Goal: Task Accomplishment & Management: Use online tool/utility

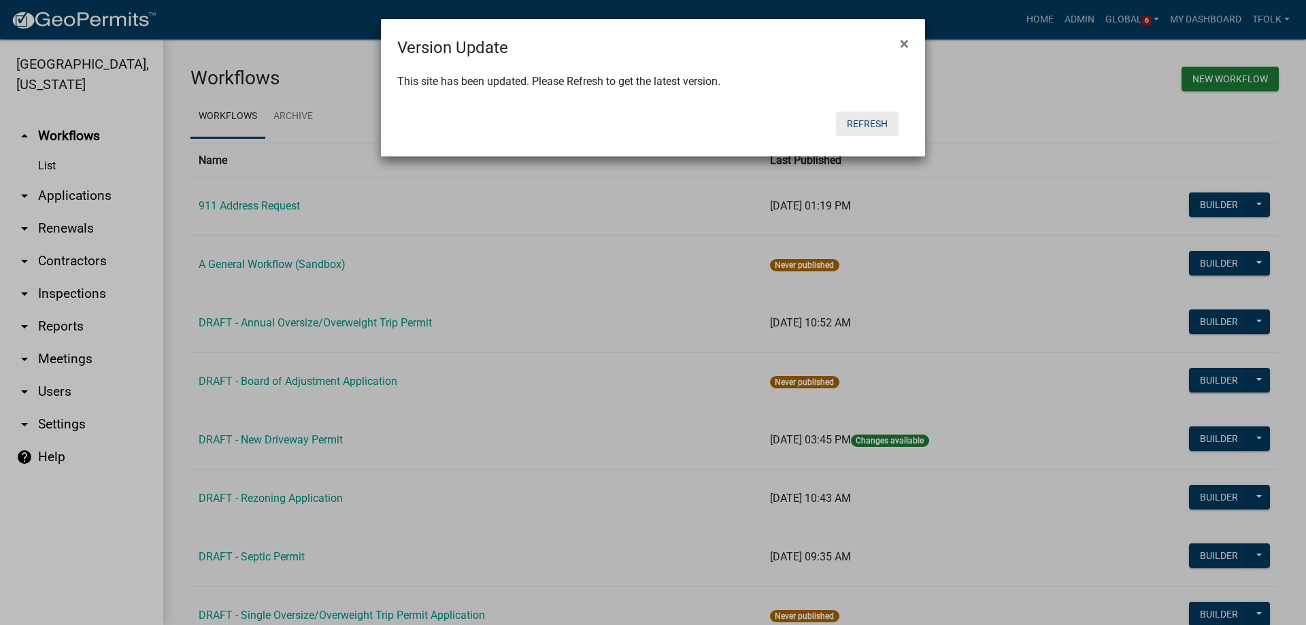
click at [874, 122] on button "Refresh" at bounding box center [867, 124] width 63 height 24
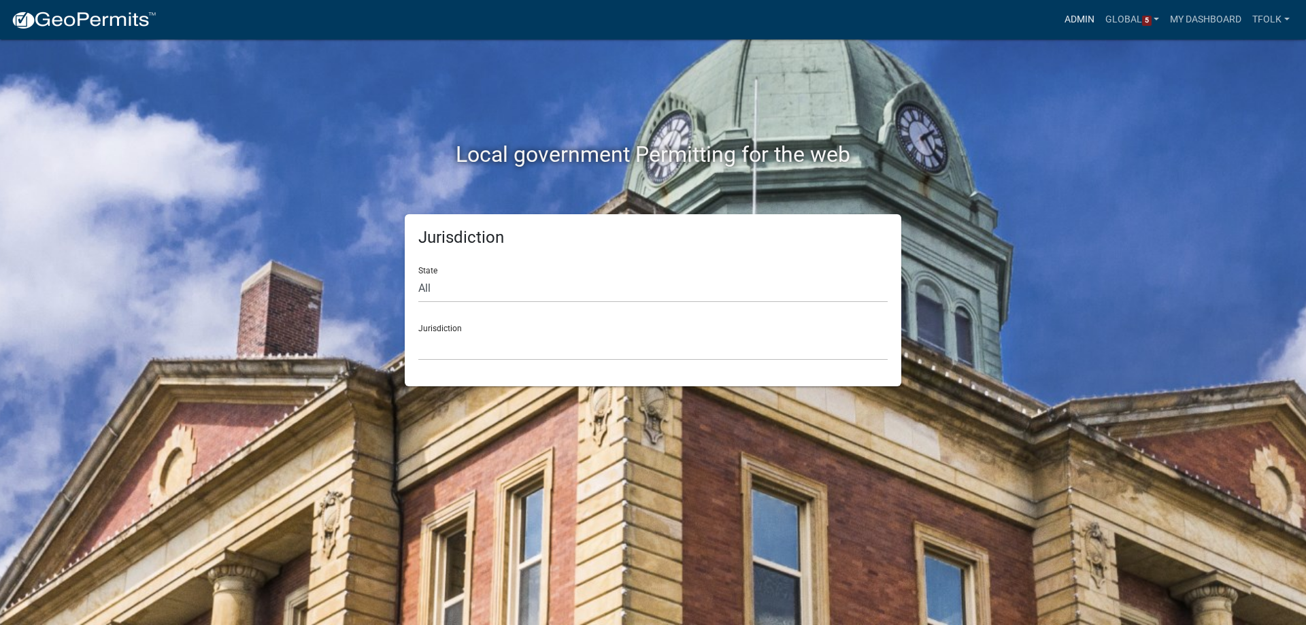
click at [1074, 23] on link "Admin" at bounding box center [1079, 20] width 41 height 26
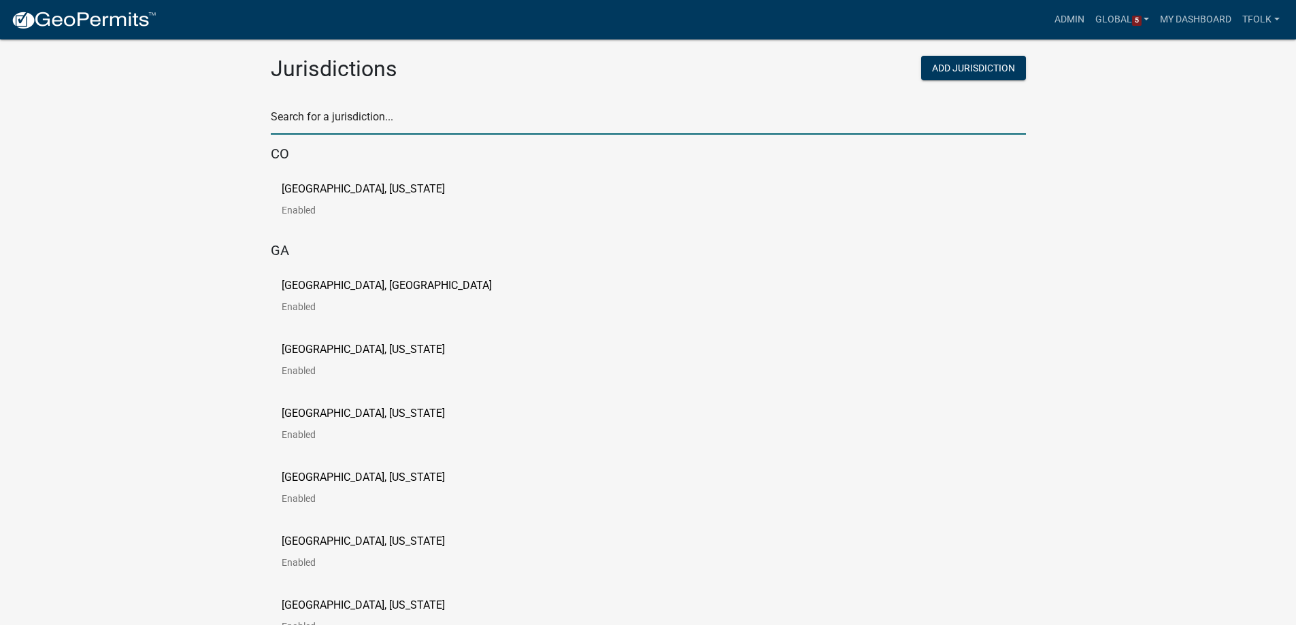
click at [818, 115] on input "text" at bounding box center [648, 121] width 755 height 28
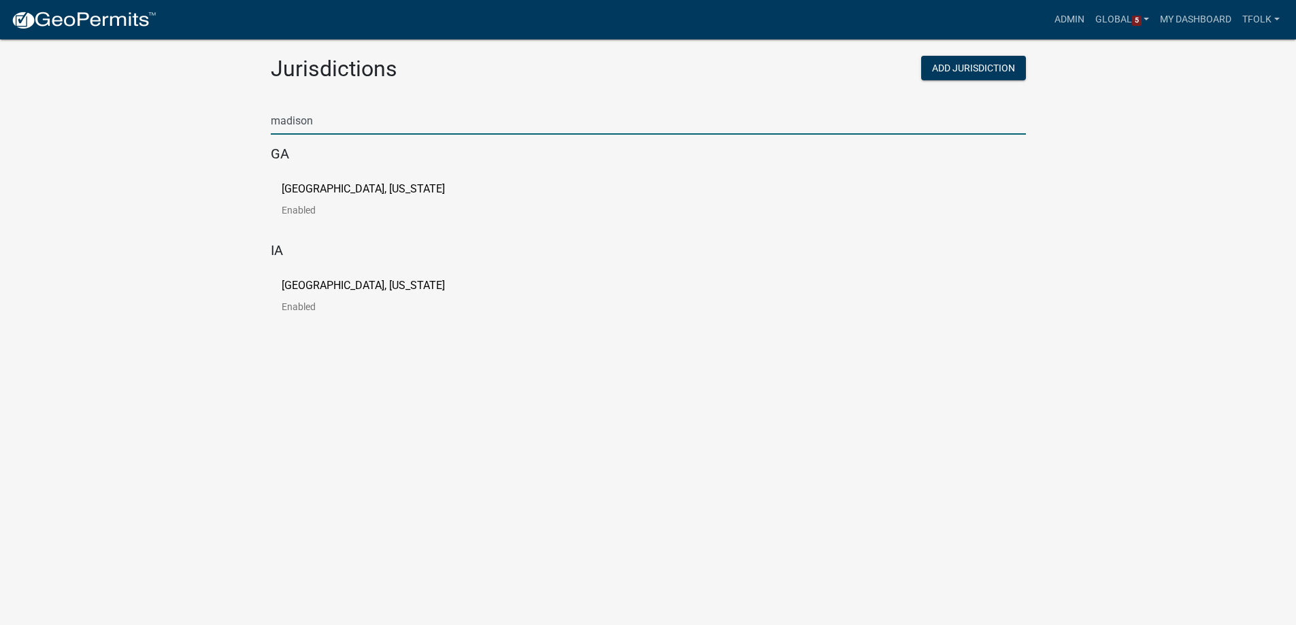
type input "madison"
click at [290, 199] on link "[GEOGRAPHIC_DATA], [US_STATE] Enabled" at bounding box center [374, 205] width 185 height 42
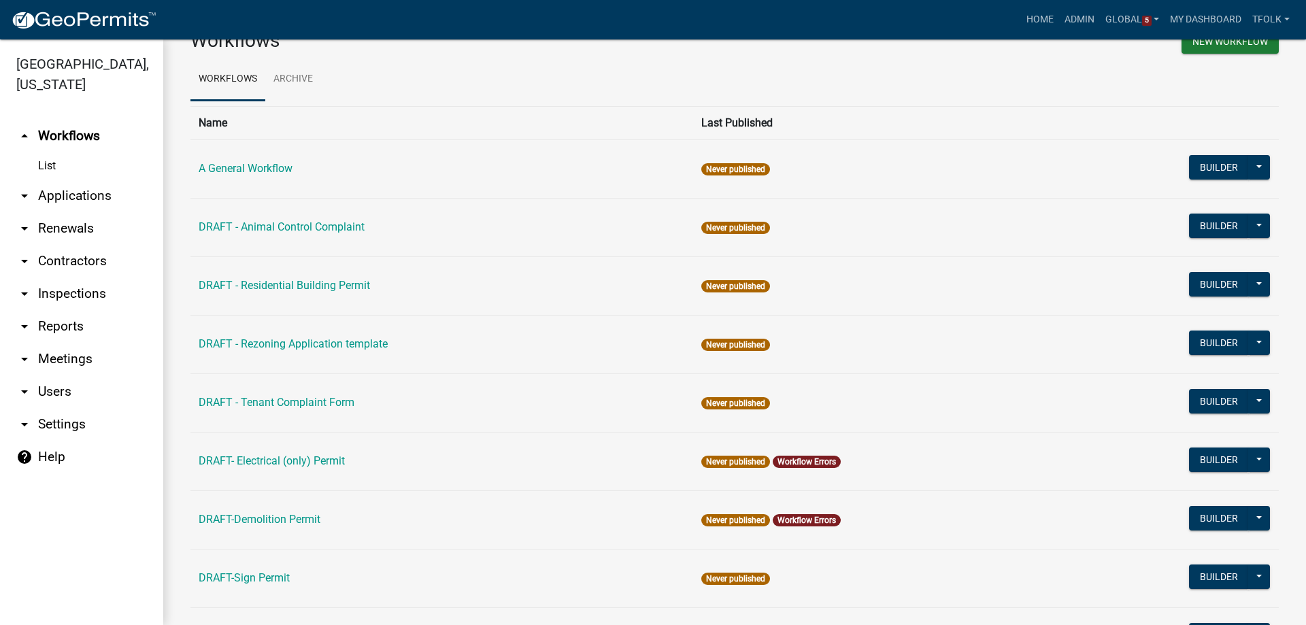
scroll to position [68, 0]
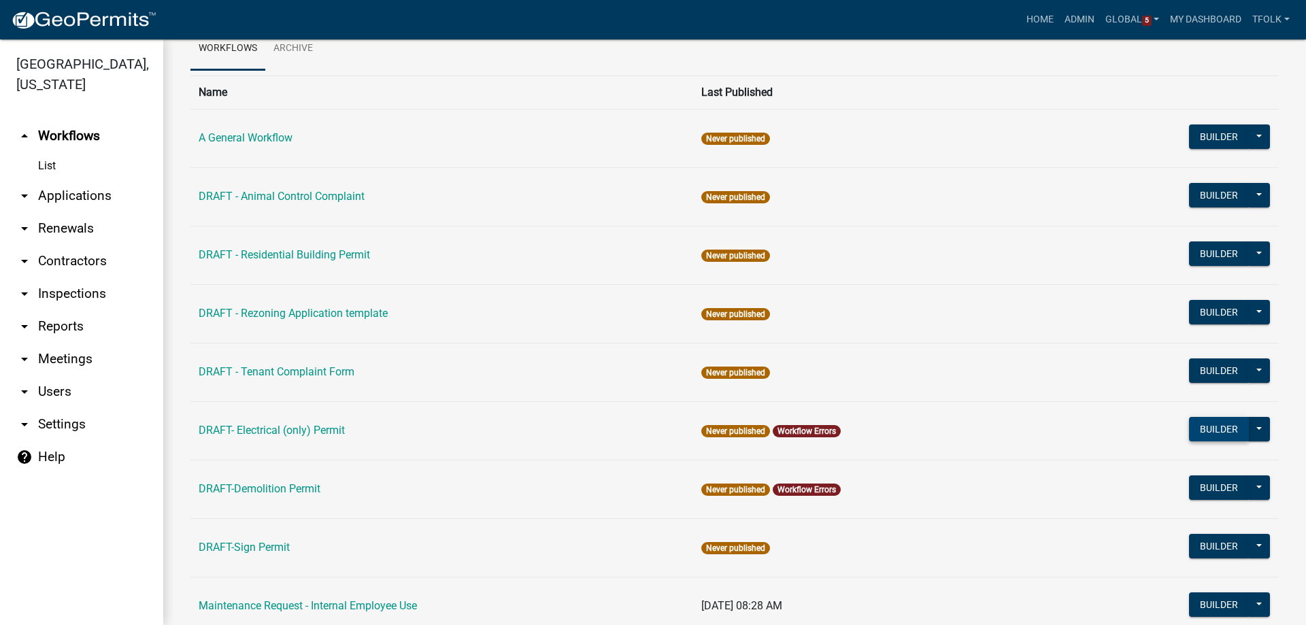
click at [1208, 428] on button "Builder" at bounding box center [1219, 429] width 60 height 24
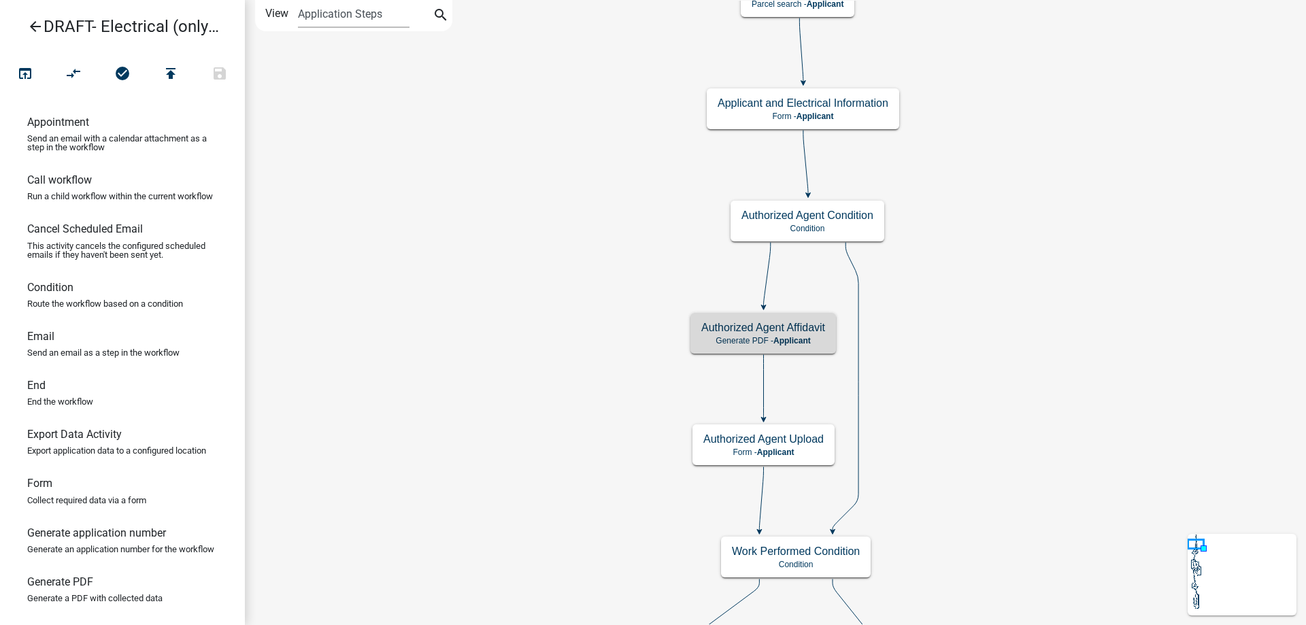
click at [762, 333] on h5 "Authorized Agent Affidavit" at bounding box center [763, 327] width 124 height 13
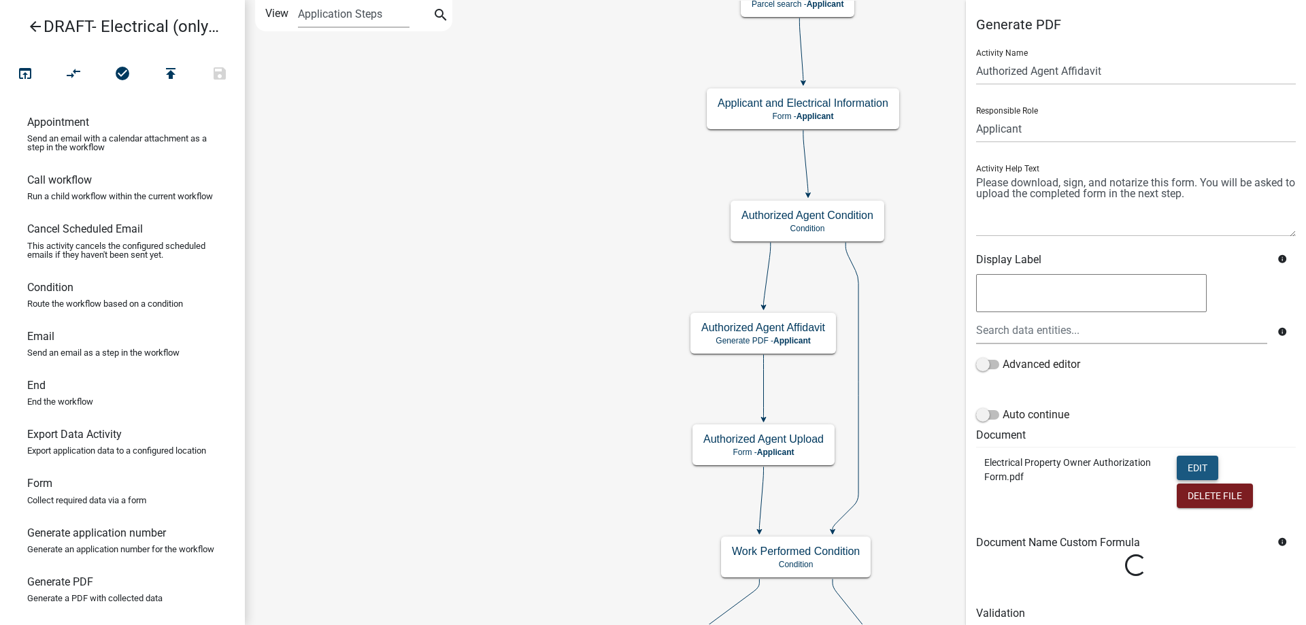
click at [1177, 464] on button "Edit" at bounding box center [1197, 468] width 41 height 24
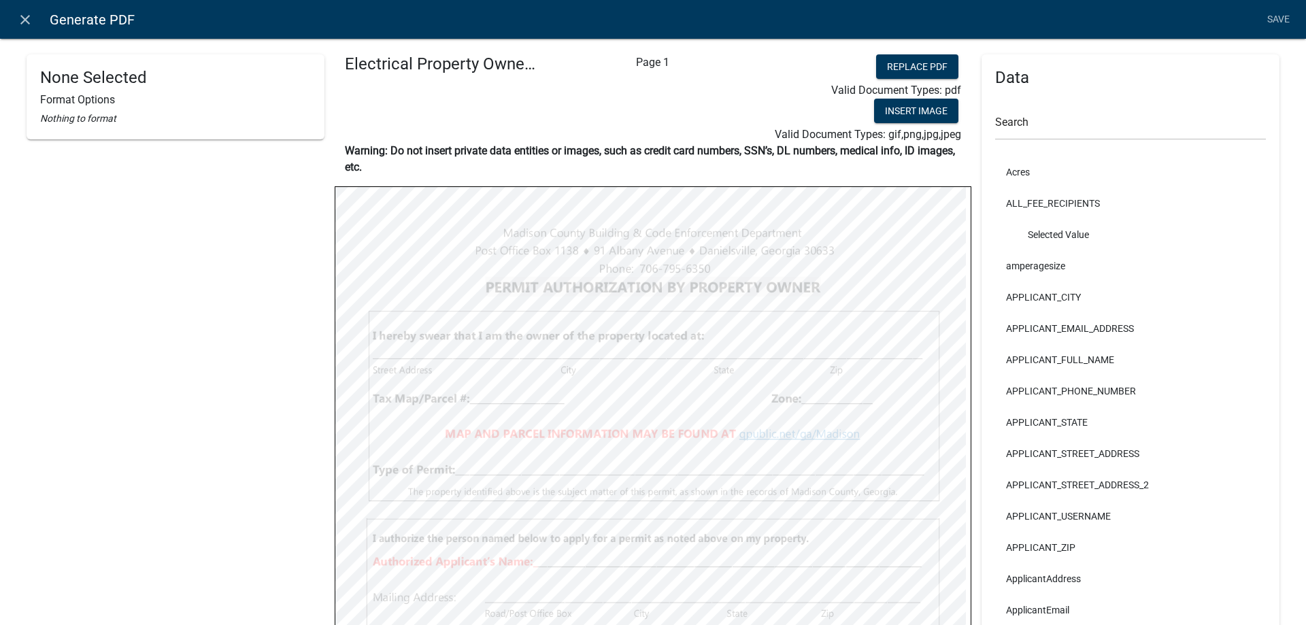
click at [4, 26] on nav "close Generate PDF Save" at bounding box center [653, 19] width 1306 height 39
click at [25, 20] on icon "close" at bounding box center [25, 20] width 16 height 16
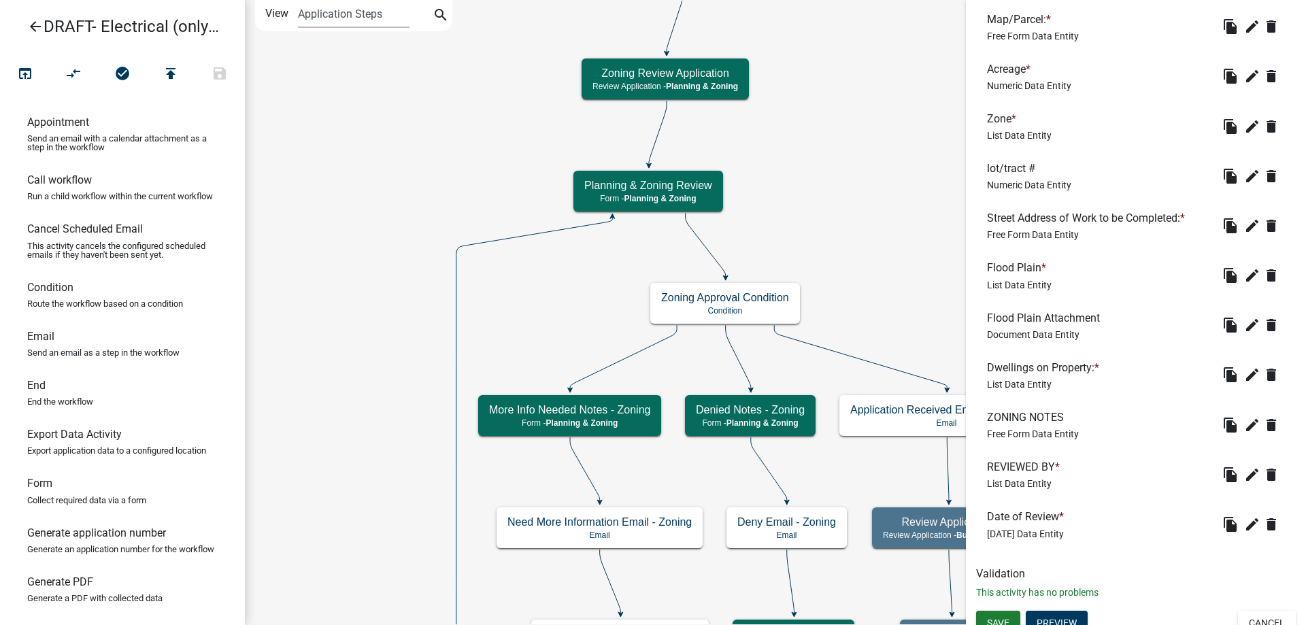
scroll to position [719, 0]
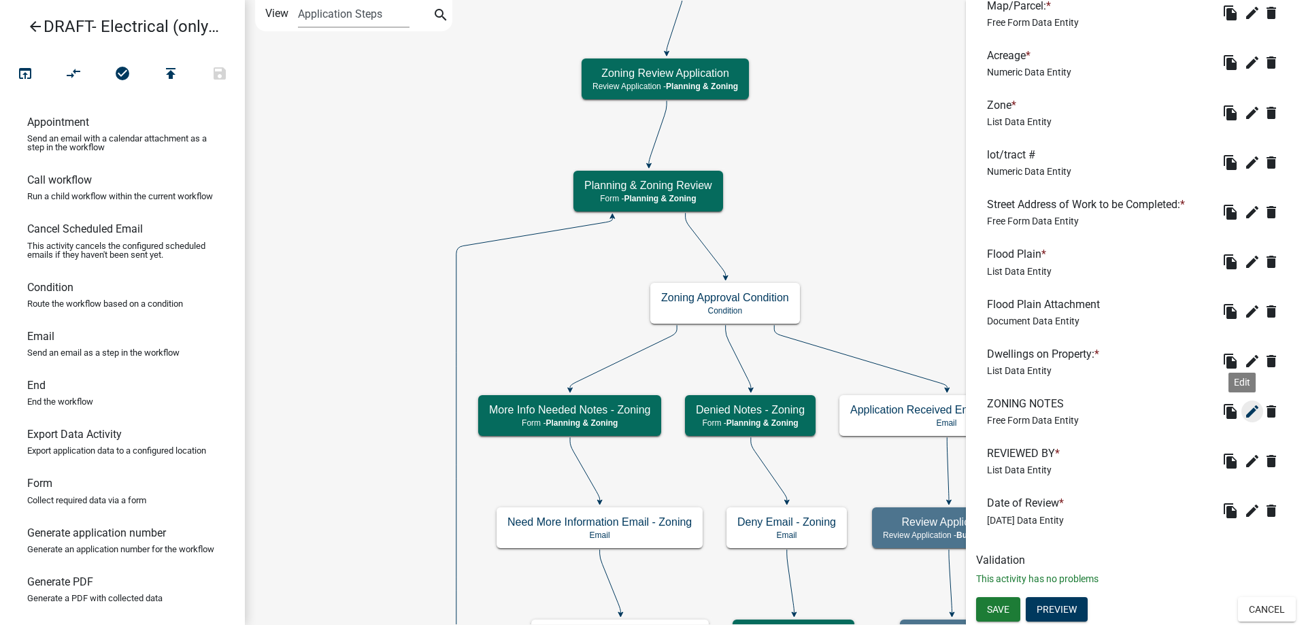
click at [1244, 416] on icon "edit" at bounding box center [1252, 411] width 16 height 16
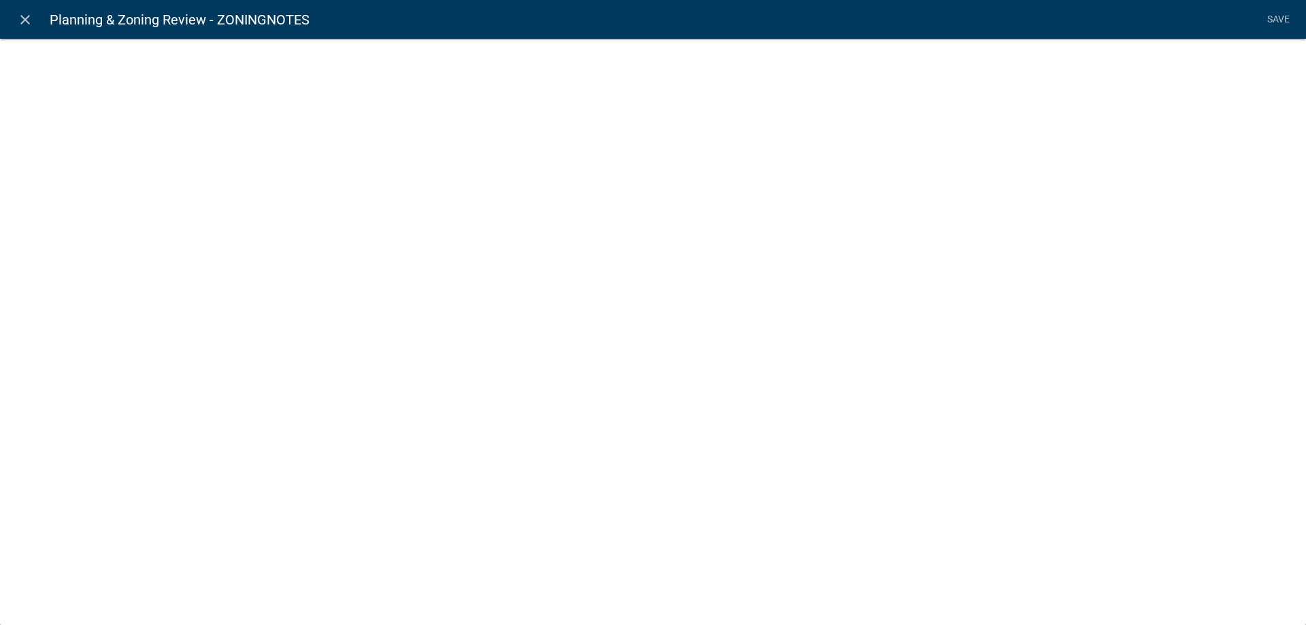
select select
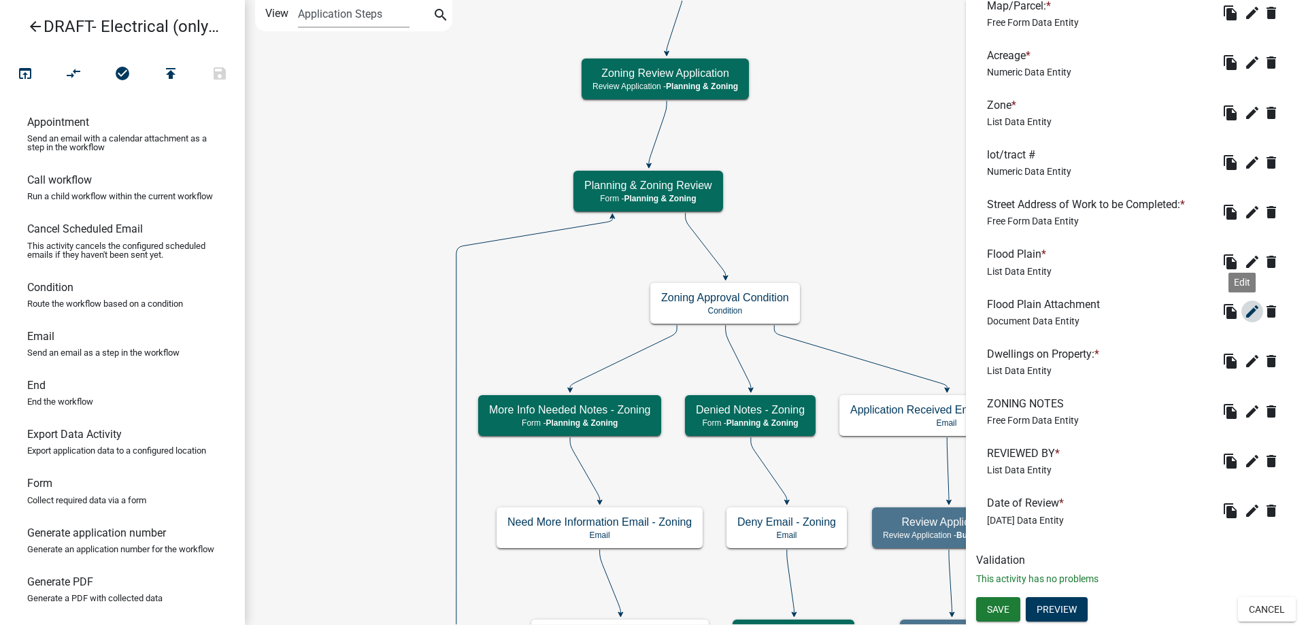
click at [1247, 319] on icon "edit" at bounding box center [1252, 311] width 16 height 16
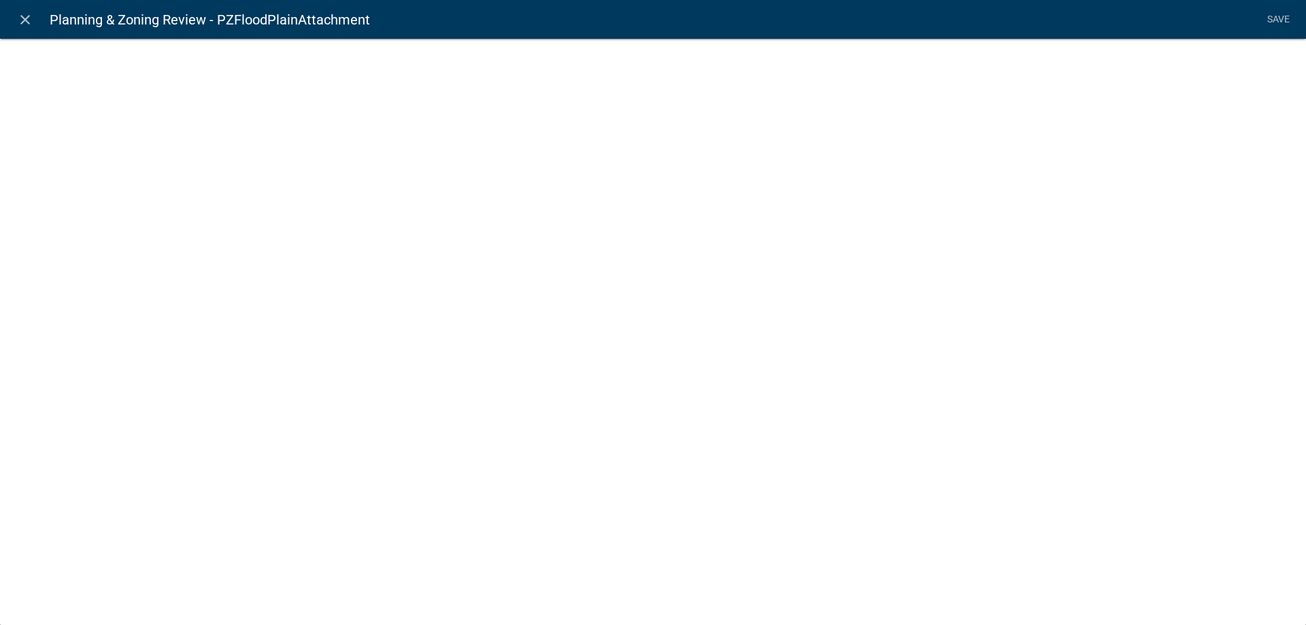
select select "document"
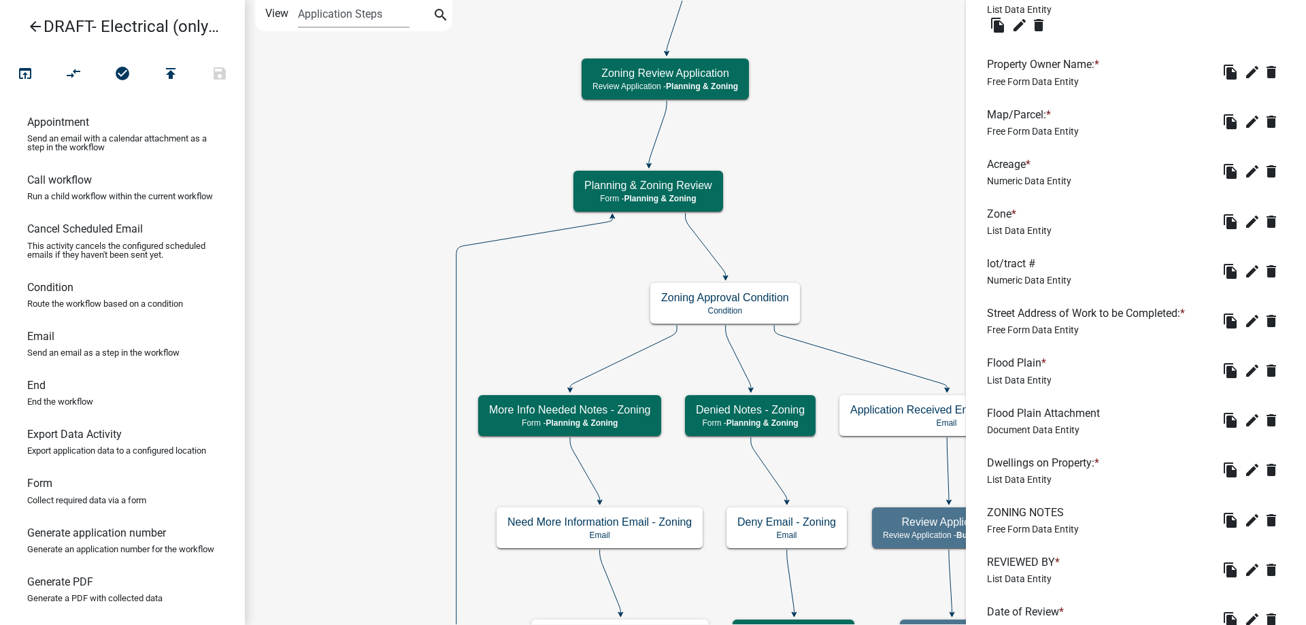
scroll to position [583, 0]
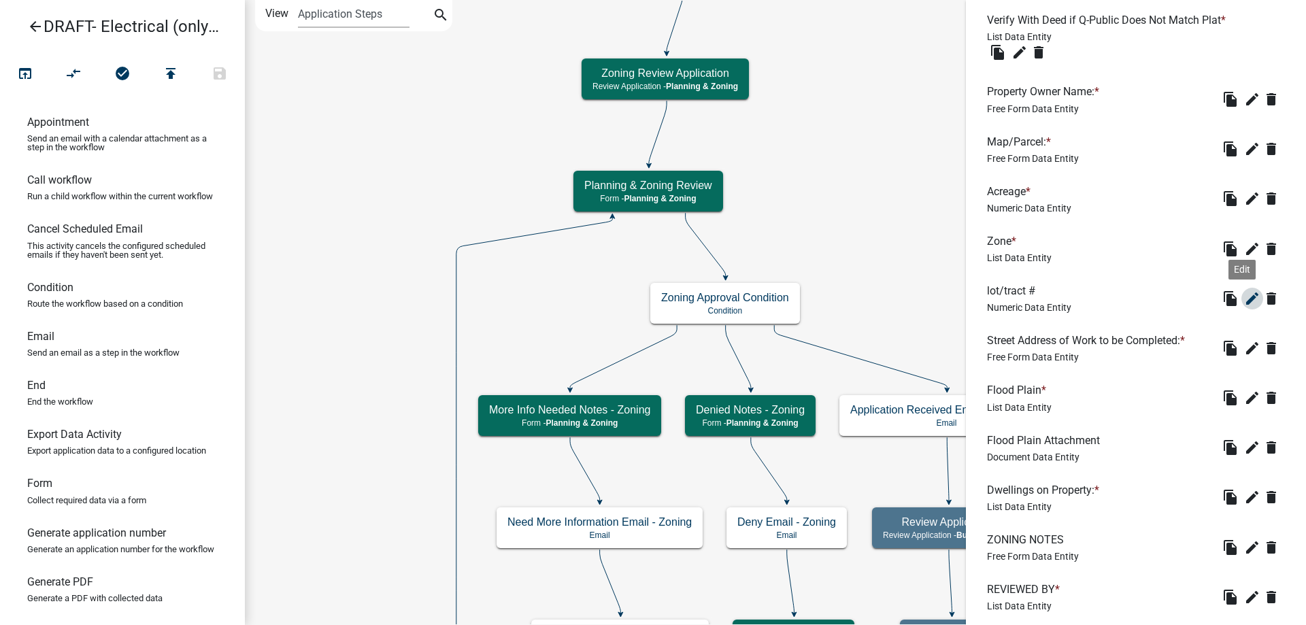
click at [1244, 291] on icon "edit" at bounding box center [1252, 298] width 16 height 16
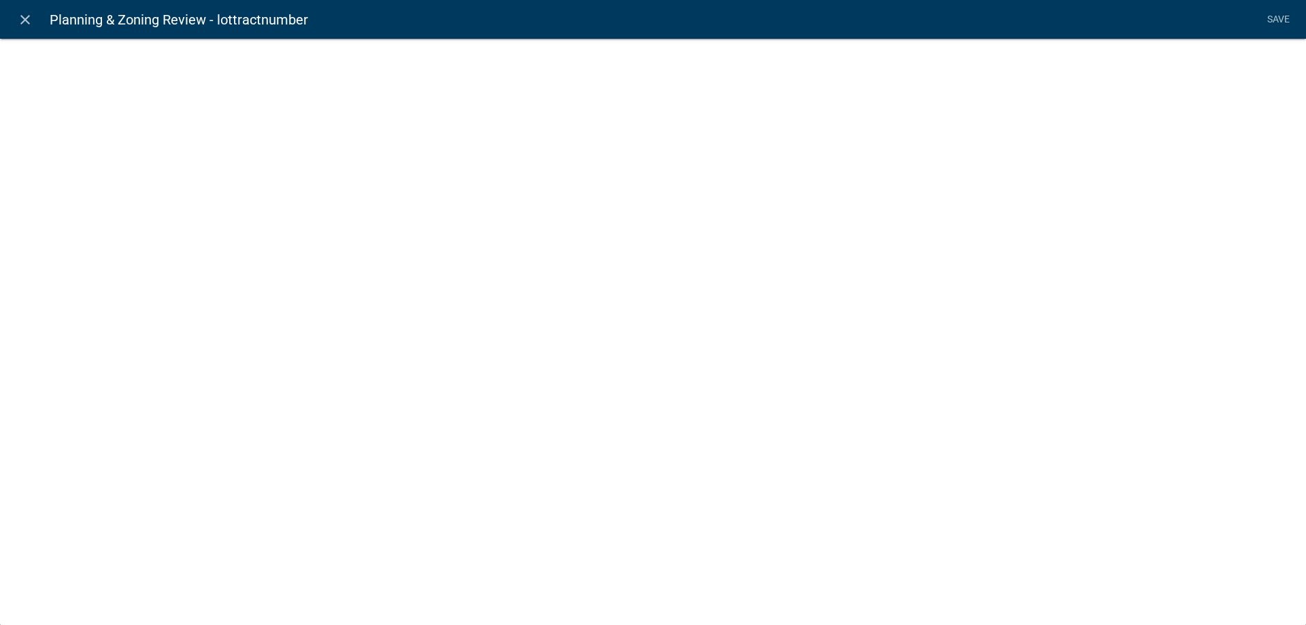
select select "numeric-data"
select select
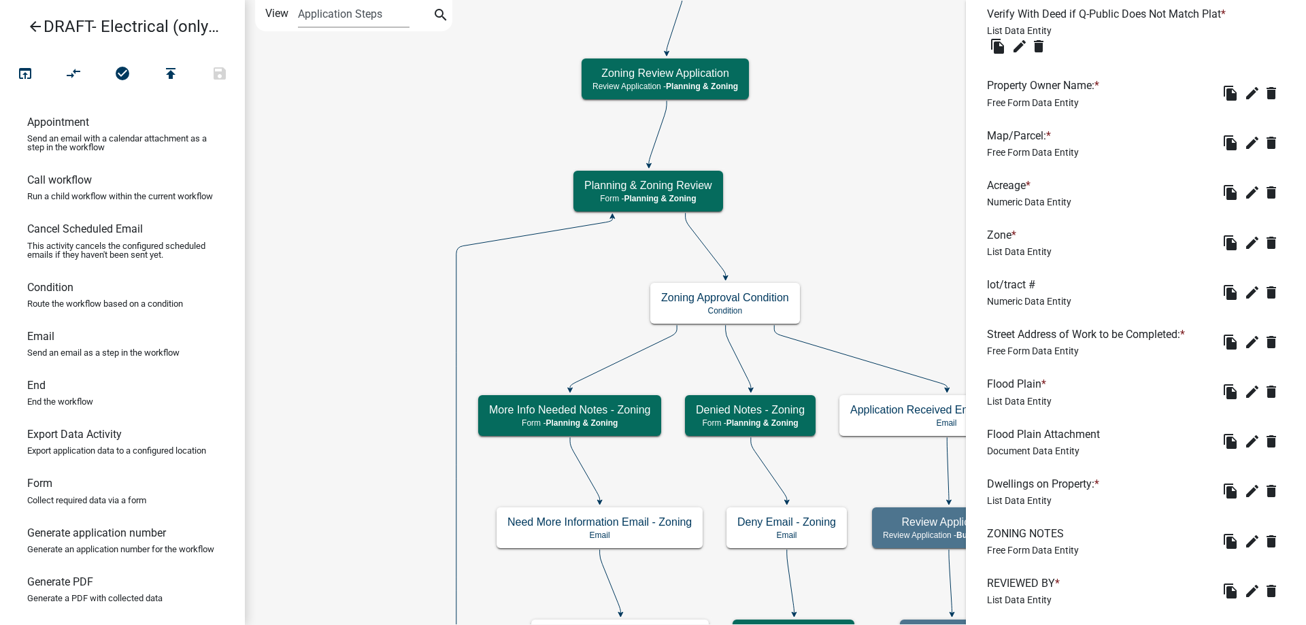
scroll to position [719, 0]
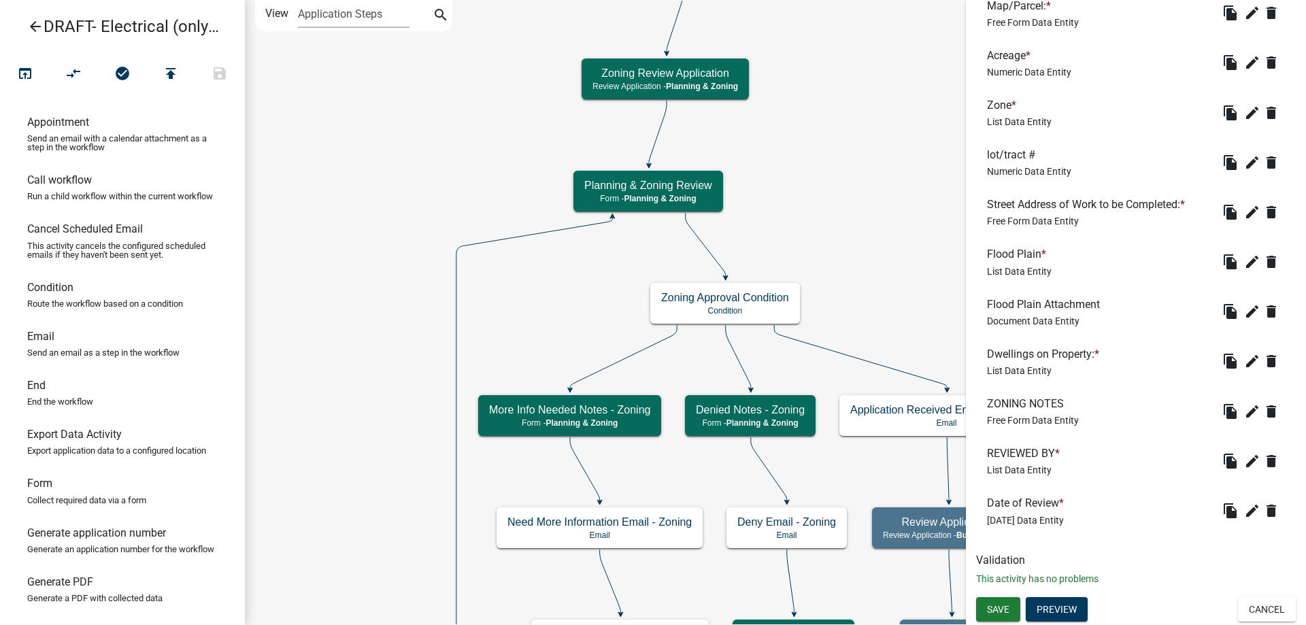
click at [1247, 424] on li "ZONING NOTES Free Form Data Entity file_copy edit delete" at bounding box center [1136, 411] width 320 height 50
click at [1244, 416] on icon "edit" at bounding box center [1252, 411] width 16 height 16
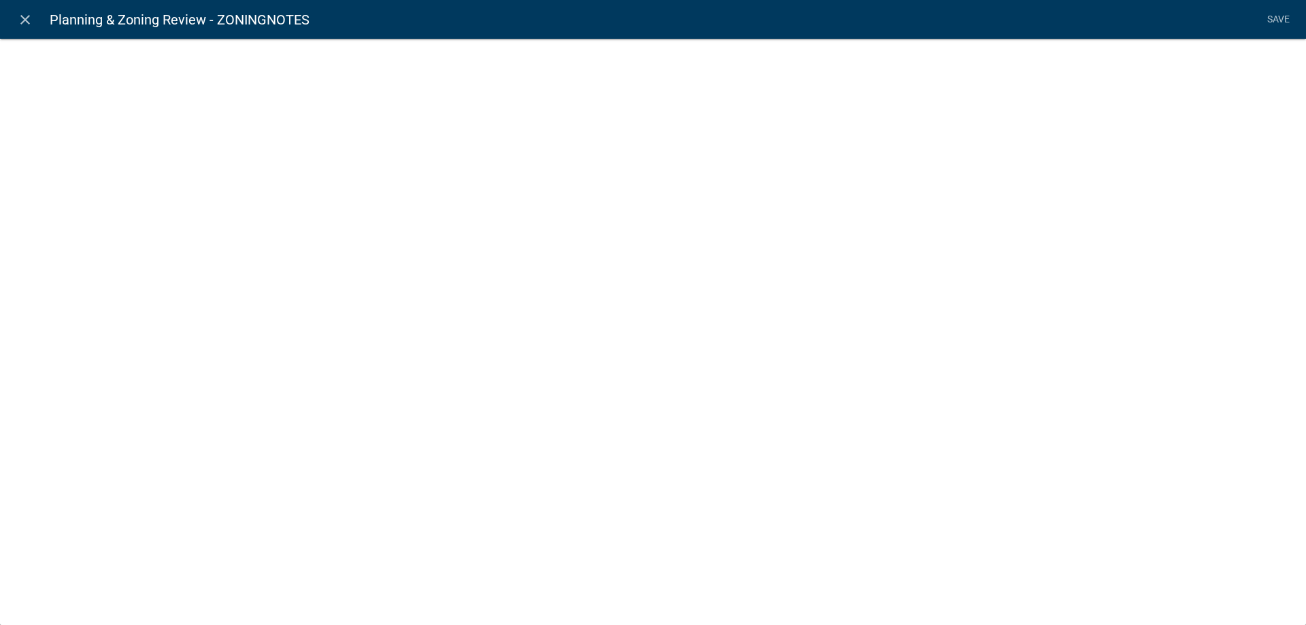
select select
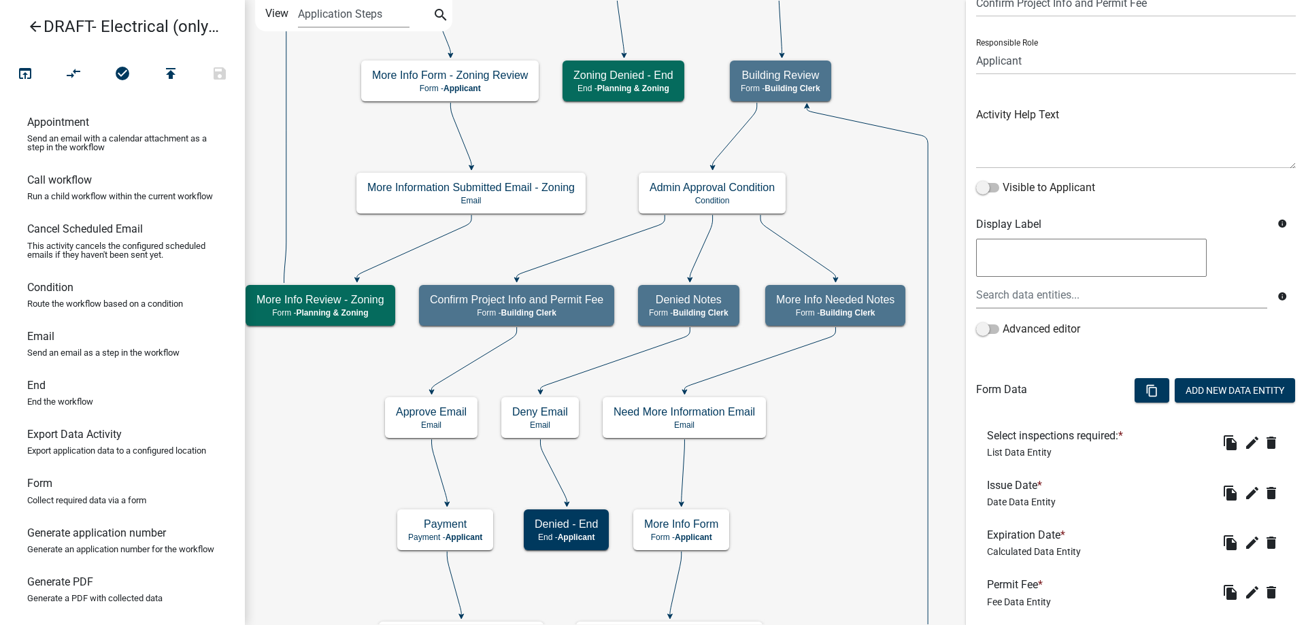
scroll to position [150, 0]
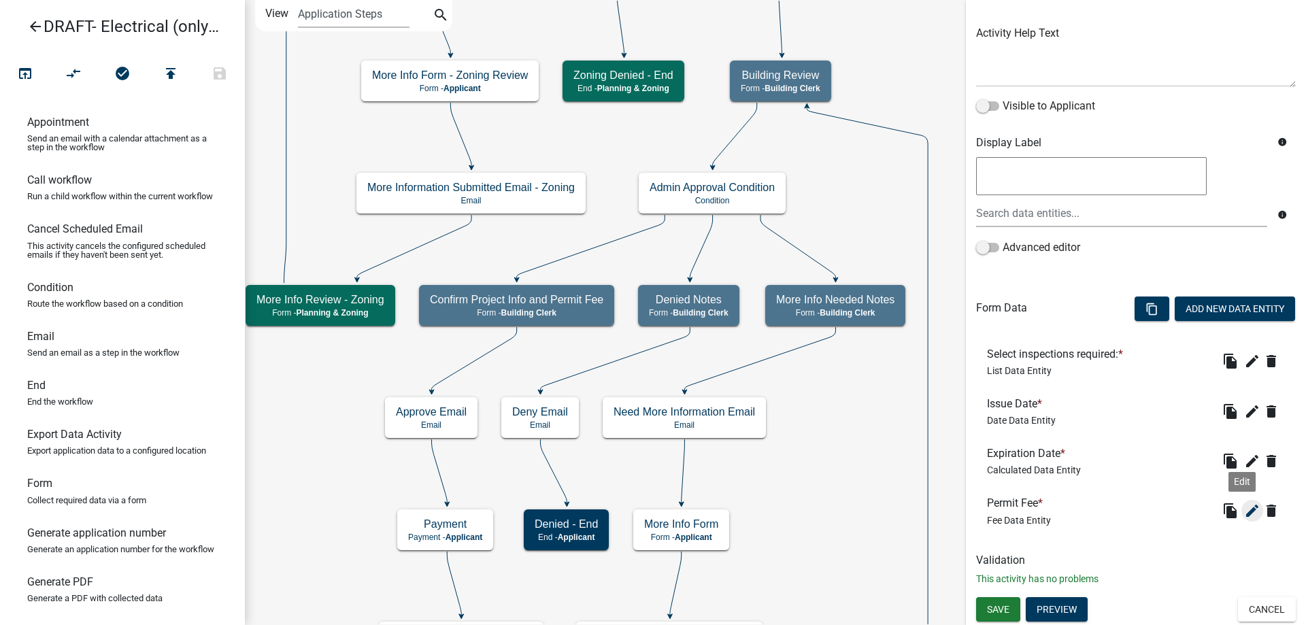
click at [1244, 507] on icon "edit" at bounding box center [1252, 511] width 16 height 16
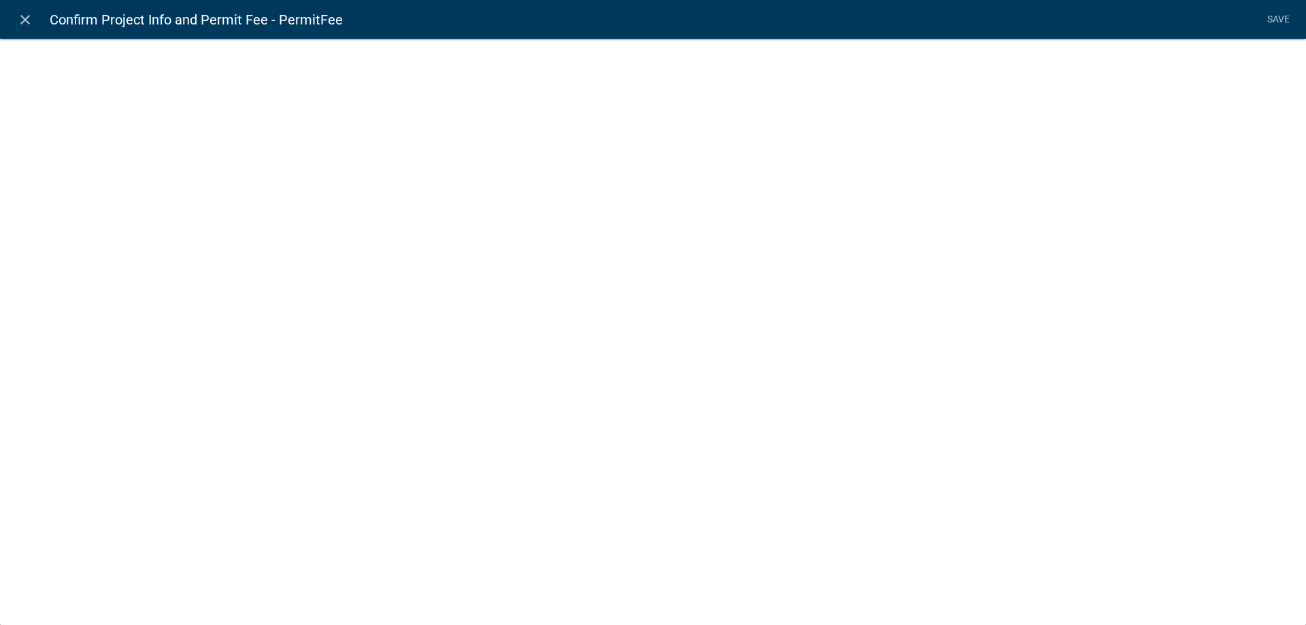
select select "fee"
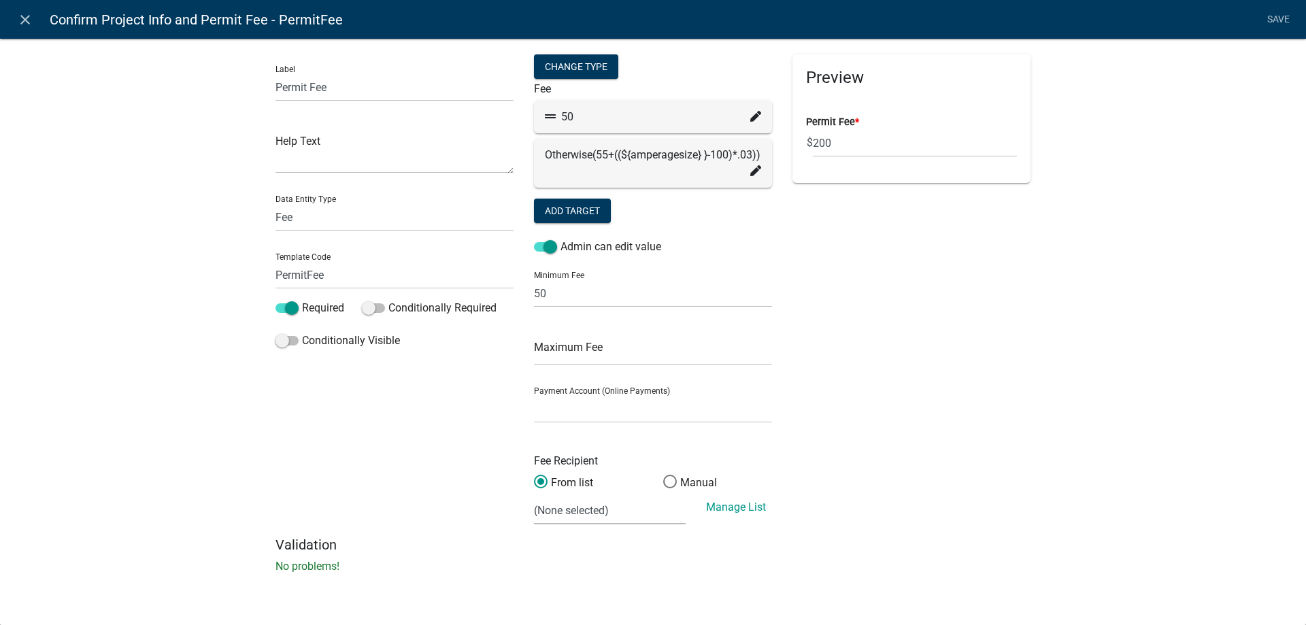
click at [752, 116] on icon at bounding box center [755, 116] width 11 height 11
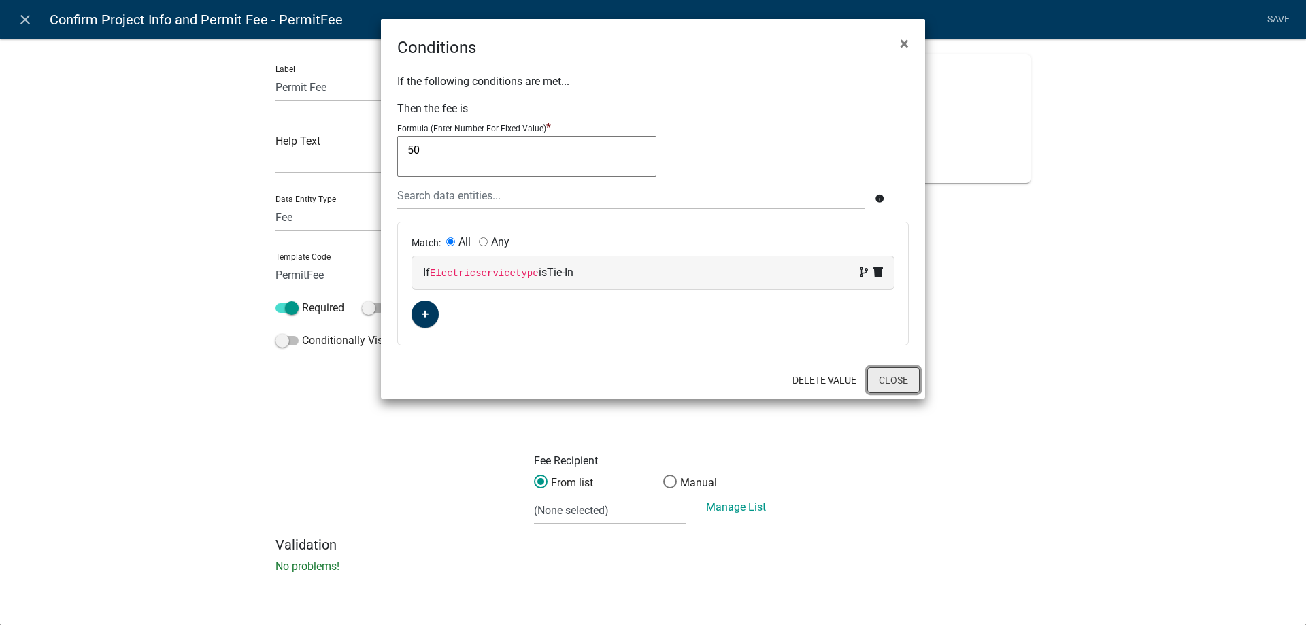
click at [894, 382] on button "Close" at bounding box center [893, 380] width 52 height 26
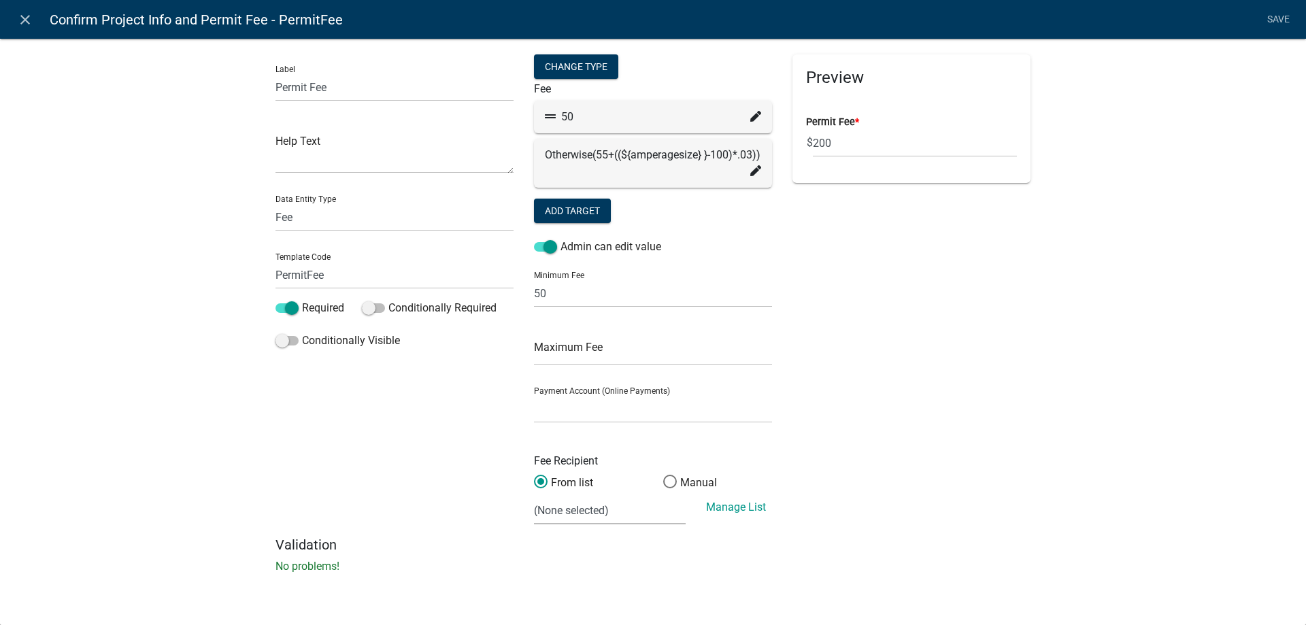
click at [754, 116] on icon at bounding box center [755, 116] width 11 height 11
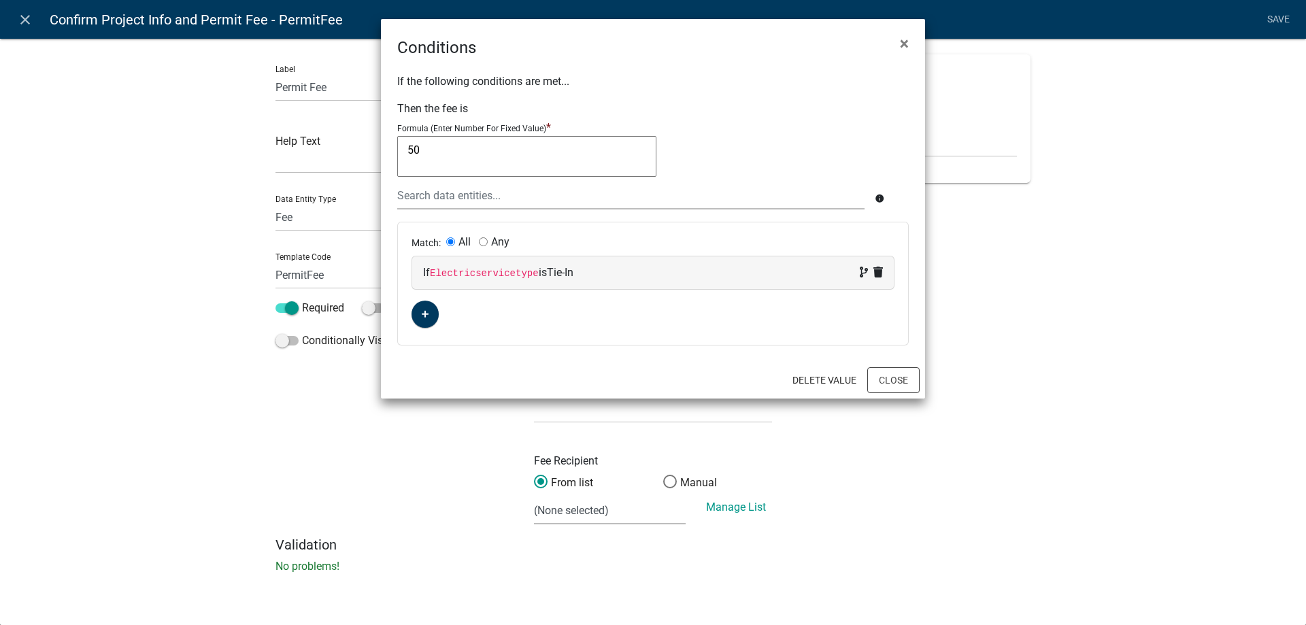
click at [555, 277] on span "Tie-In" at bounding box center [560, 272] width 27 height 13
select select "38: Electricservicetype"
select select "1: Tie-In"
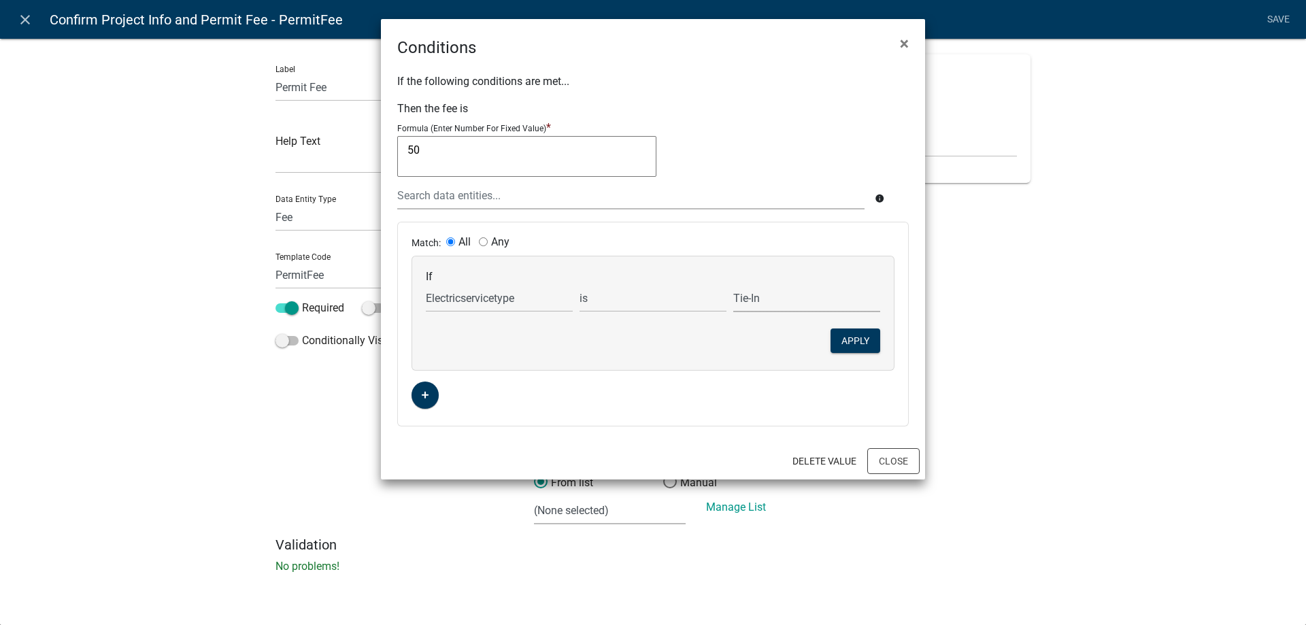
click at [794, 303] on select "New Tie-In" at bounding box center [806, 298] width 147 height 28
click at [847, 341] on button "Apply" at bounding box center [855, 340] width 50 height 24
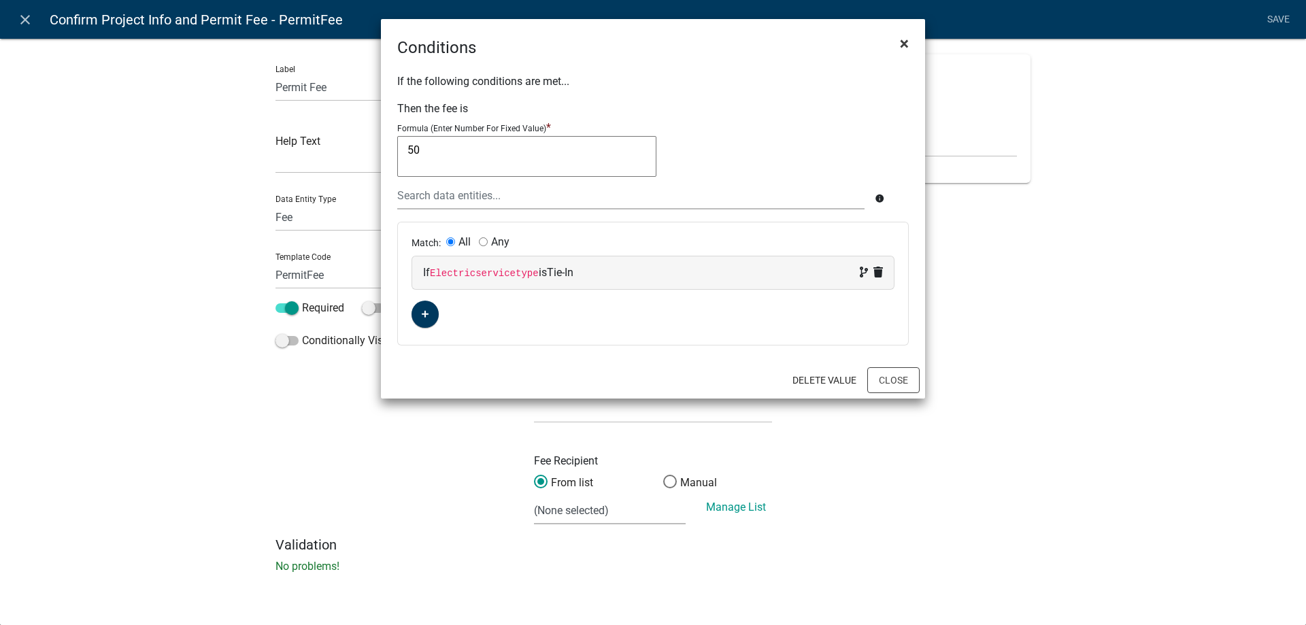
click at [903, 42] on span "×" at bounding box center [904, 43] width 9 height 19
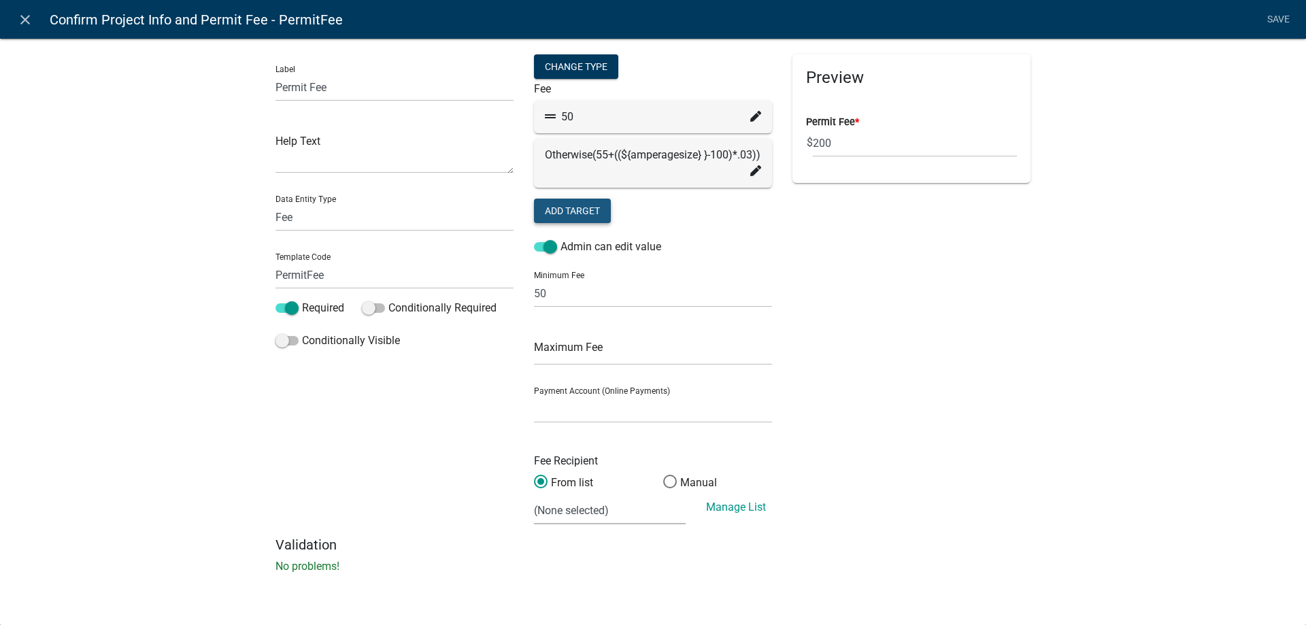
click at [569, 207] on button "Add Target" at bounding box center [572, 211] width 77 height 24
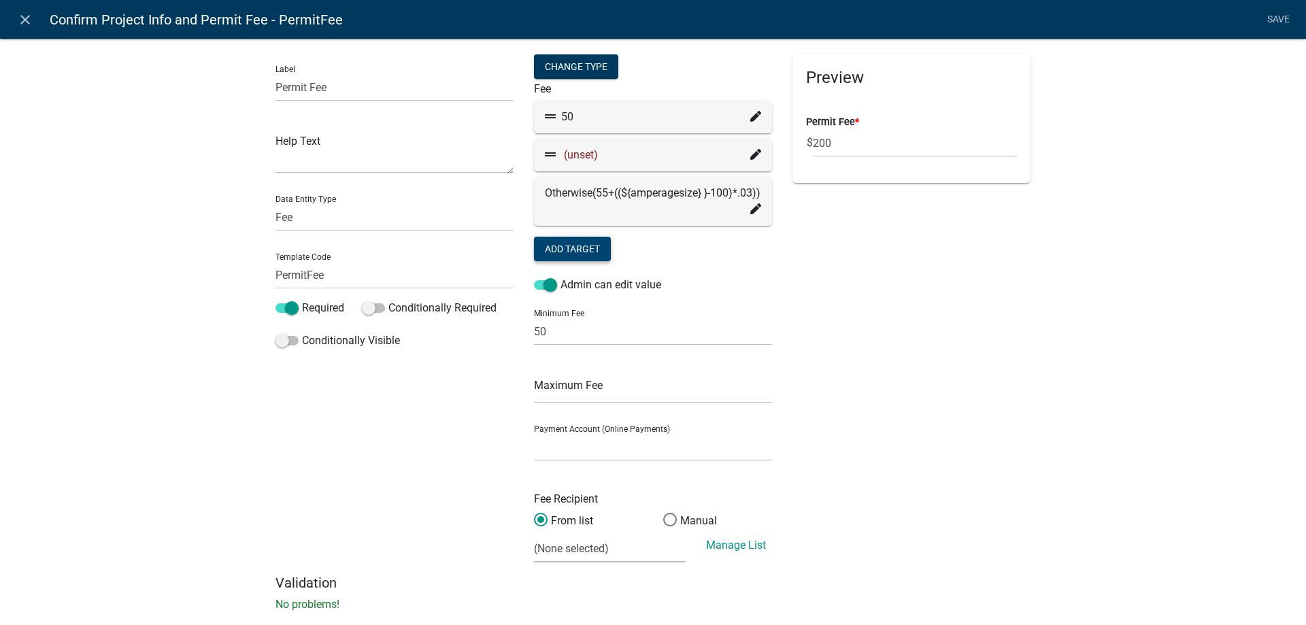
click at [760, 158] on div "(unset)" at bounding box center [653, 155] width 238 height 33
click at [750, 156] on icon at bounding box center [755, 154] width 11 height 11
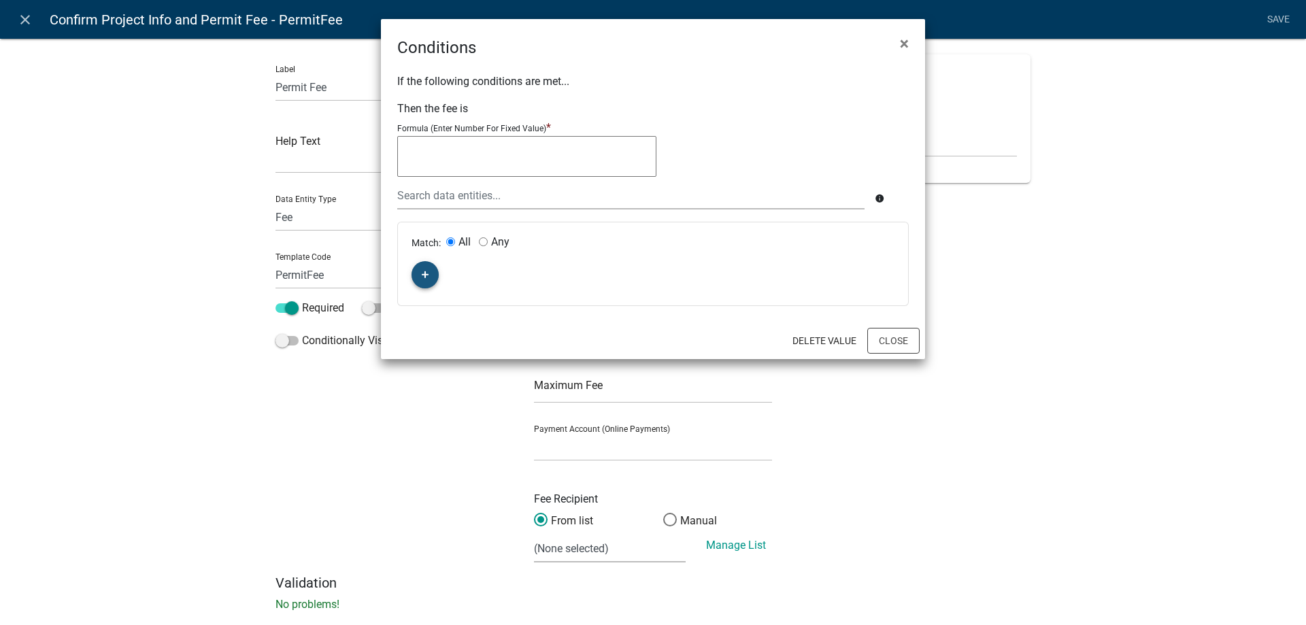
click at [429, 275] on button "button" at bounding box center [424, 274] width 27 height 27
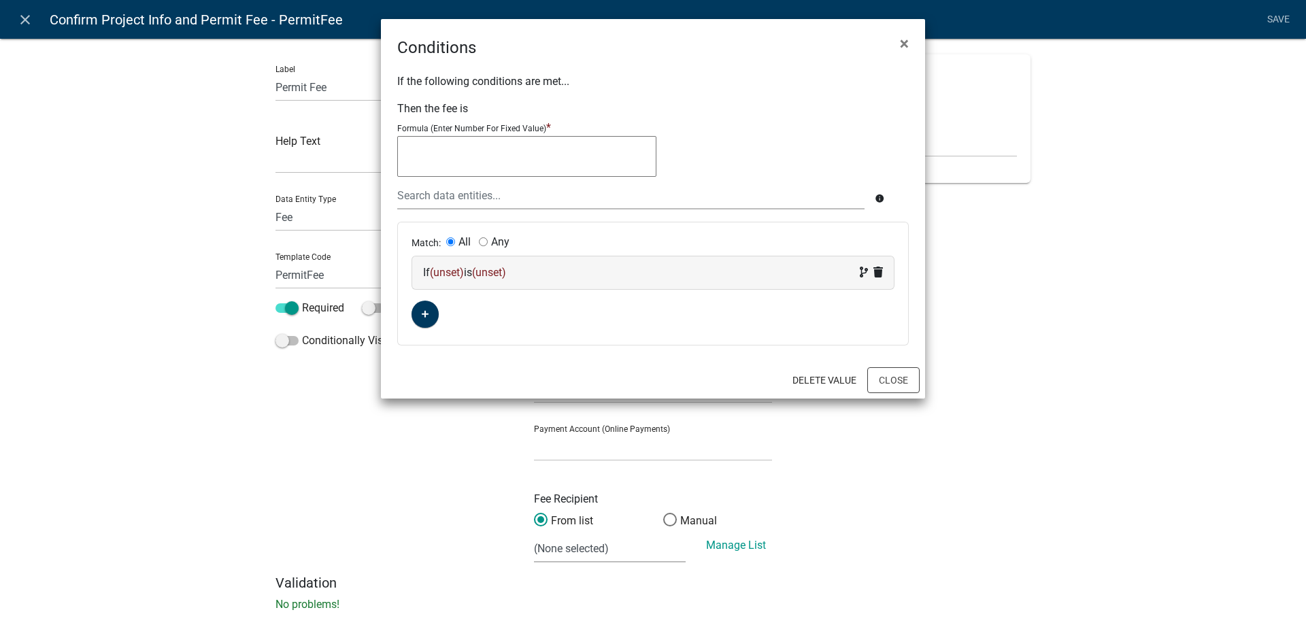
click at [453, 274] on span "(unset)" at bounding box center [447, 272] width 34 height 13
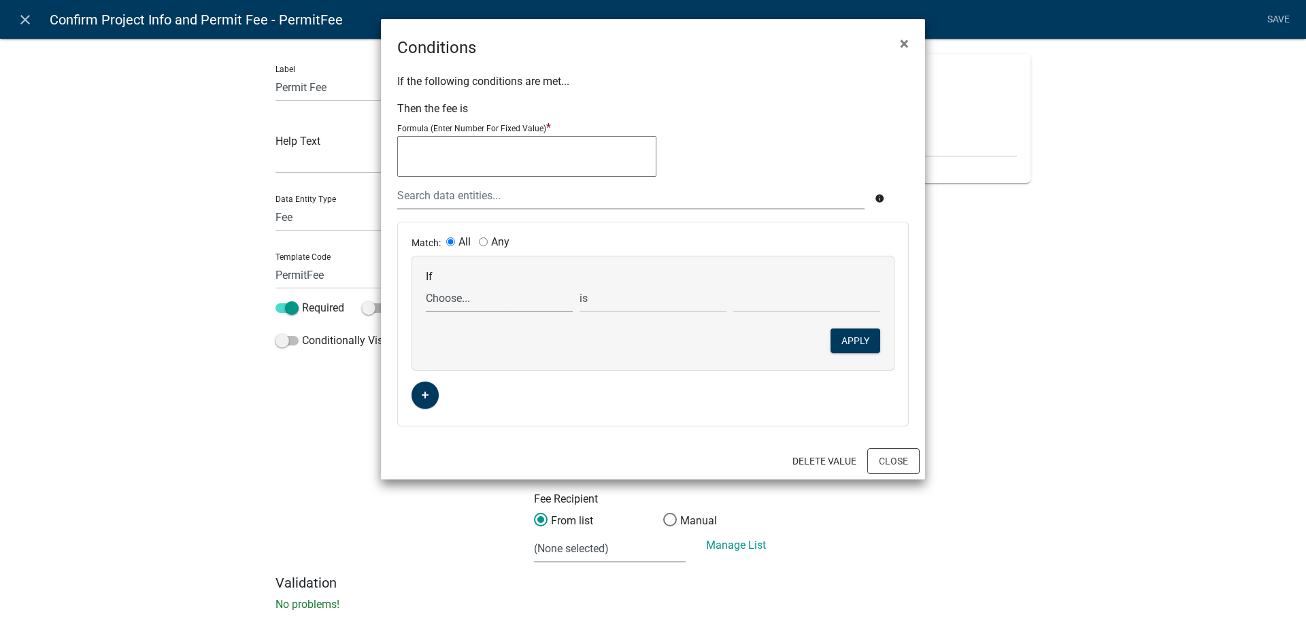
click at [460, 299] on select "Choose... Acres ALL_FEE_RECIPIENTS amperagesize APPLICANT_CITY APPLICANT_EMAIL_…" at bounding box center [499, 298] width 147 height 28
select select "38: Electricservicetype"
click at [426, 284] on select "Choose... Acres ALL_FEE_RECIPIENTS amperagesize APPLICANT_CITY APPLICANT_EMAIL_…" at bounding box center [499, 298] width 147 height 28
click at [776, 315] on div "If Choose... Acres ALL_FEE_RECIPIENTS amperagesize APPLICANT_CITY APPLICANT_EMA…" at bounding box center [653, 313] width 482 height 114
click at [781, 294] on select "Choose... New Tie-In" at bounding box center [806, 298] width 147 height 28
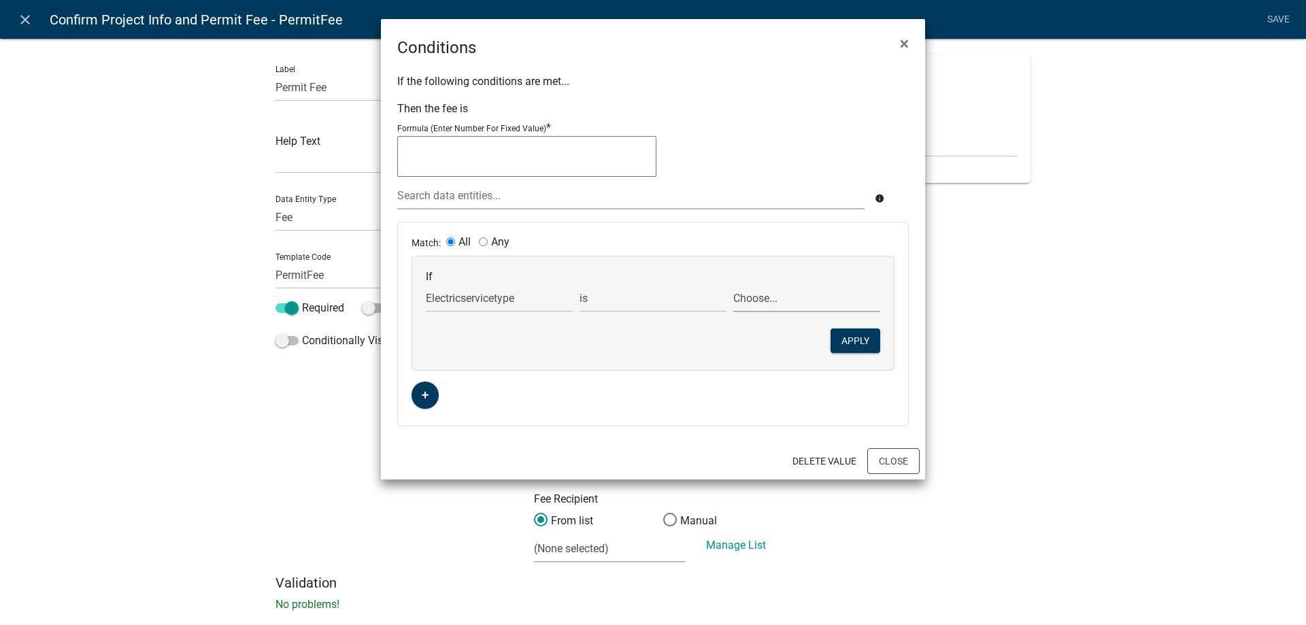
select select "1: New"
click at [733, 284] on select "Choose... New Tie-In" at bounding box center [806, 298] width 147 height 28
click at [853, 332] on button "Apply" at bounding box center [855, 340] width 50 height 24
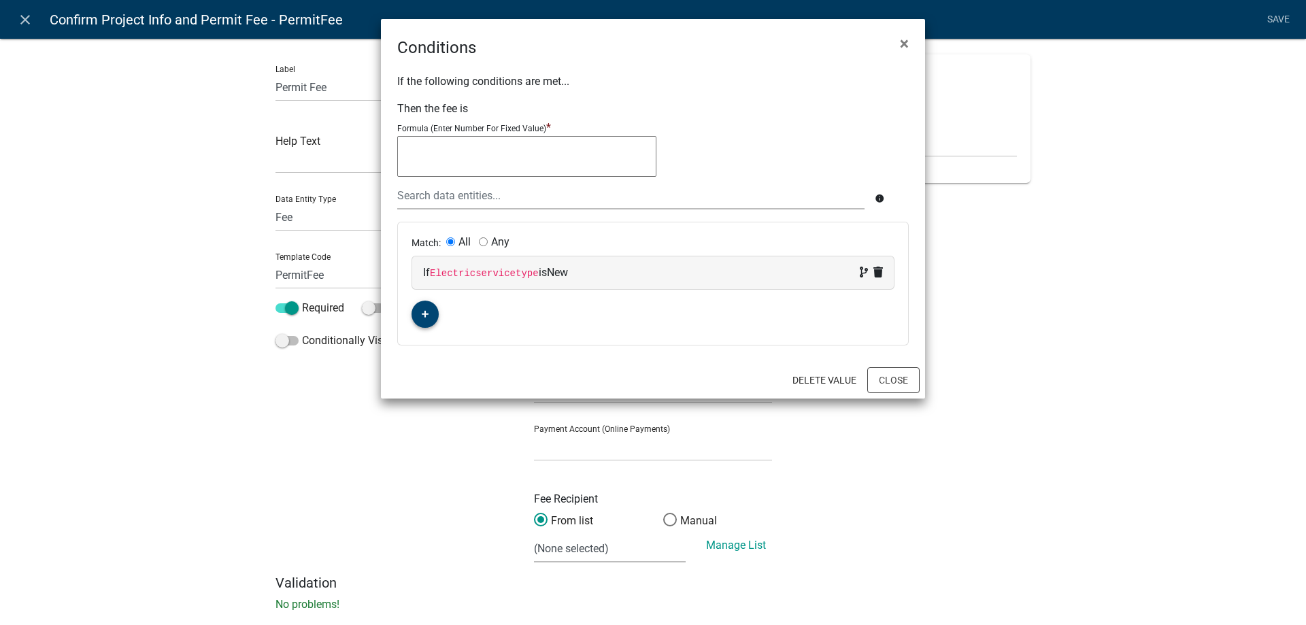
click at [427, 318] on icon "button" at bounding box center [425, 314] width 7 height 8
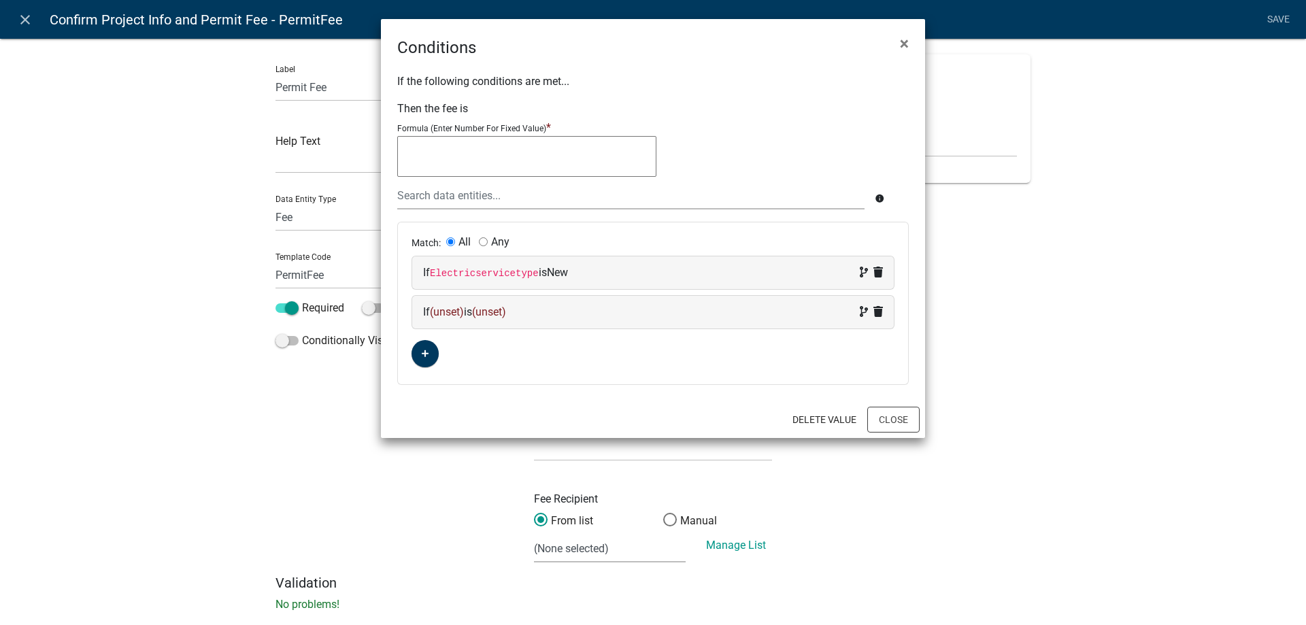
click at [437, 317] on span "(unset)" at bounding box center [447, 311] width 34 height 13
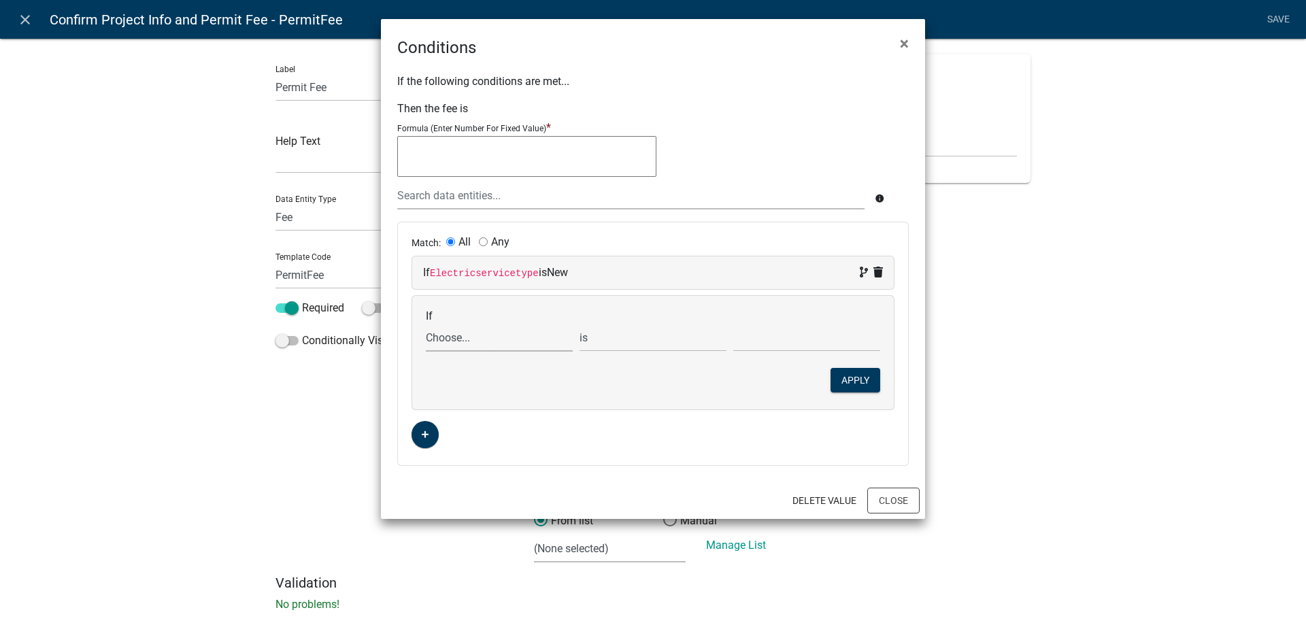
click at [472, 335] on select "Choose... Acres ALL_FEE_RECIPIENTS amperagesize APPLICANT_CITY APPLICANT_EMAIL_…" at bounding box center [499, 338] width 147 height 28
select select "3: amperagesize"
click at [426, 324] on select "Choose... Acres ALL_FEE_RECIPIENTS amperagesize APPLICANT_CITY APPLICANT_EMAIL_…" at bounding box center [499, 338] width 147 height 28
click at [746, 333] on input "text" at bounding box center [806, 338] width 147 height 28
type input "100"
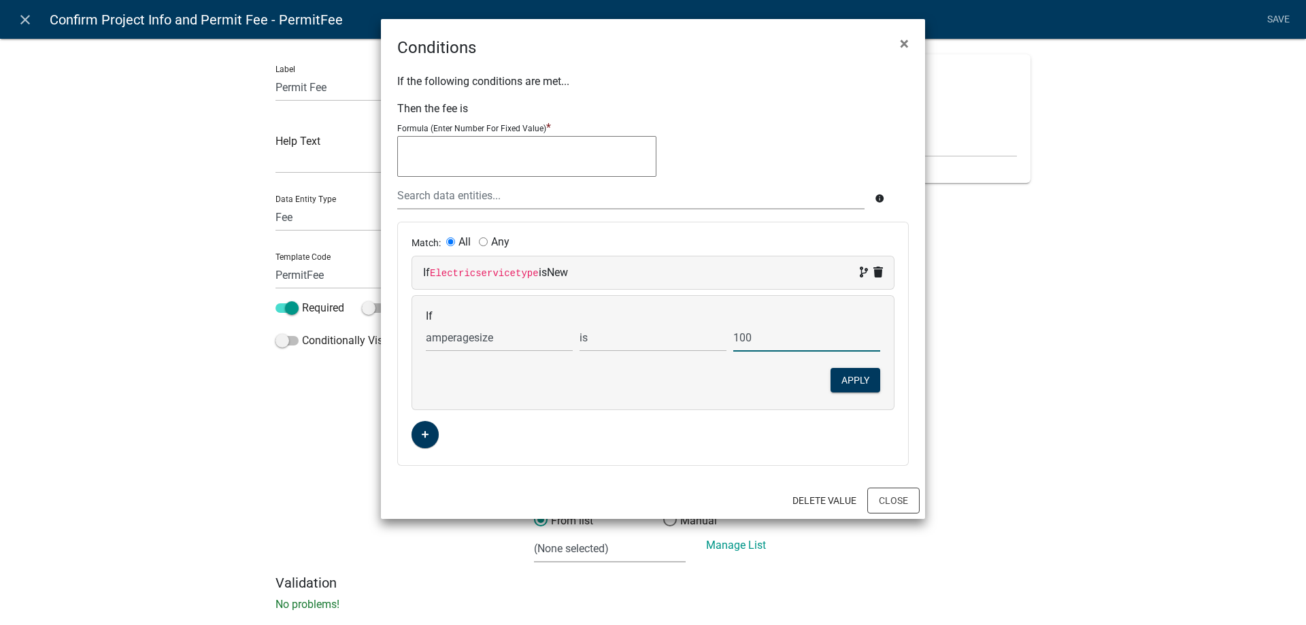
click at [754, 371] on div "If Choose... Acres ALL_FEE_RECIPIENTS amperagesize APPLICANT_CITY APPLICANT_EMA…" at bounding box center [653, 353] width 482 height 114
click at [848, 376] on button "Apply" at bounding box center [855, 380] width 50 height 24
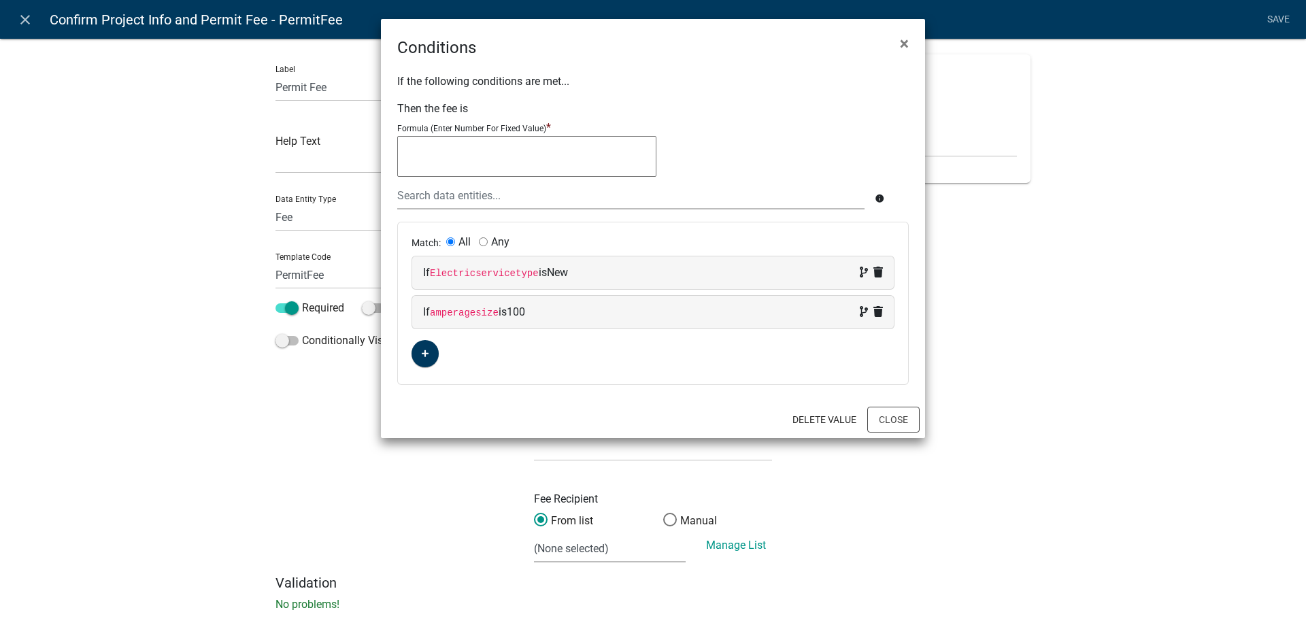
click at [554, 161] on textarea at bounding box center [526, 156] width 259 height 41
type textarea "55"
click at [907, 418] on button "Close" at bounding box center [893, 420] width 52 height 26
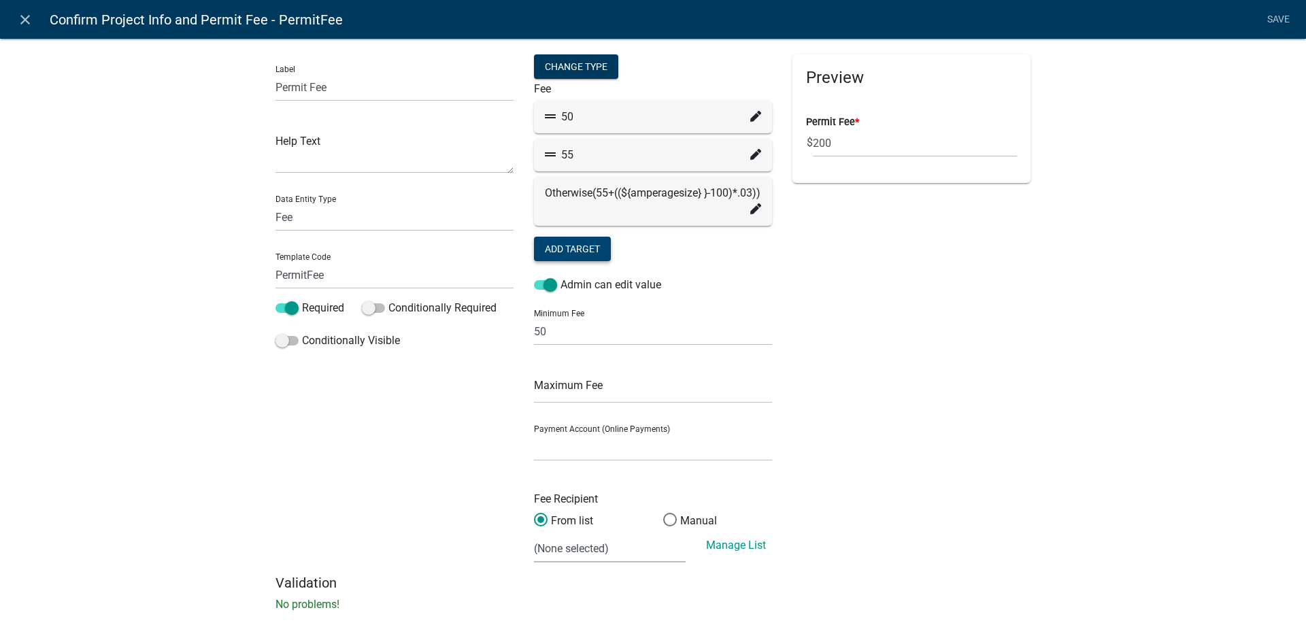
click at [750, 158] on icon at bounding box center [755, 154] width 11 height 11
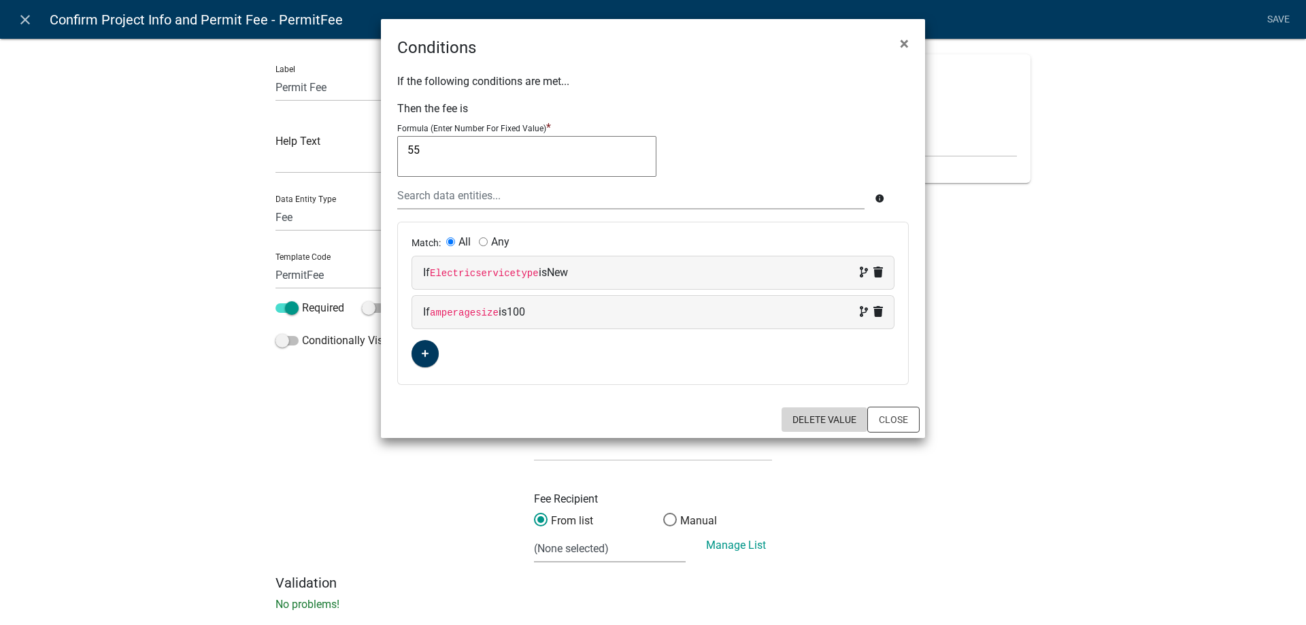
click at [807, 416] on button "Delete Value" at bounding box center [824, 419] width 86 height 24
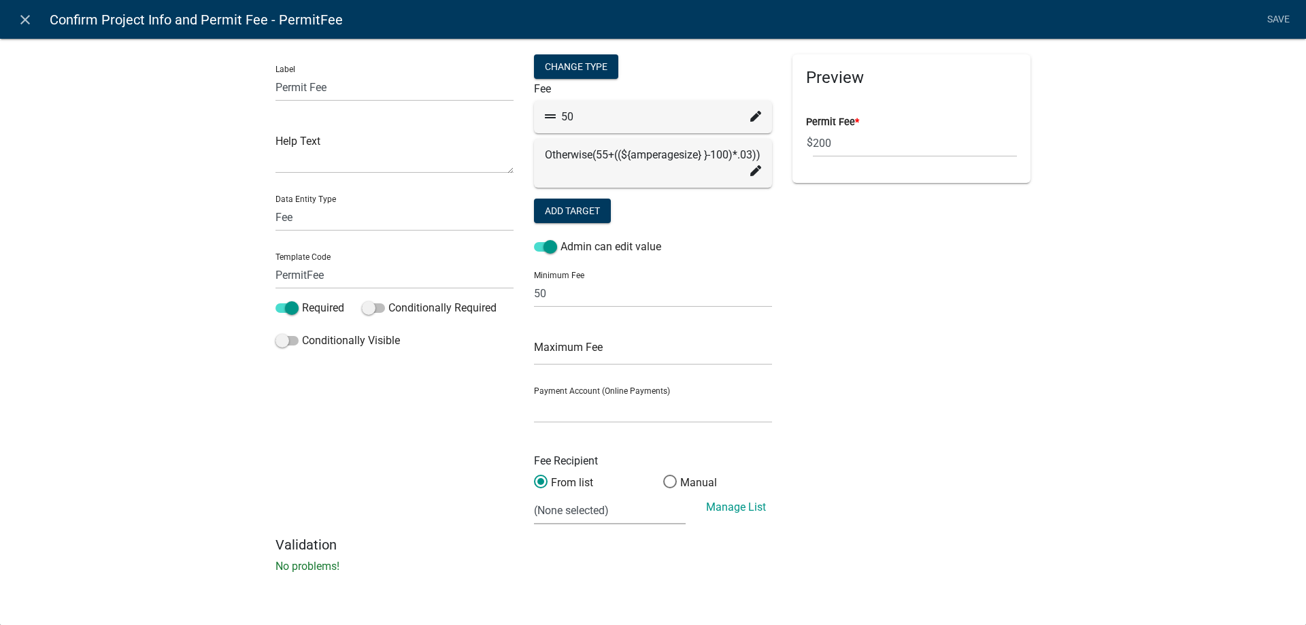
click at [970, 363] on div "Preview Permit Fee * $ 200" at bounding box center [911, 295] width 258 height 482
click at [37, 27] on link "close" at bounding box center [25, 19] width 28 height 28
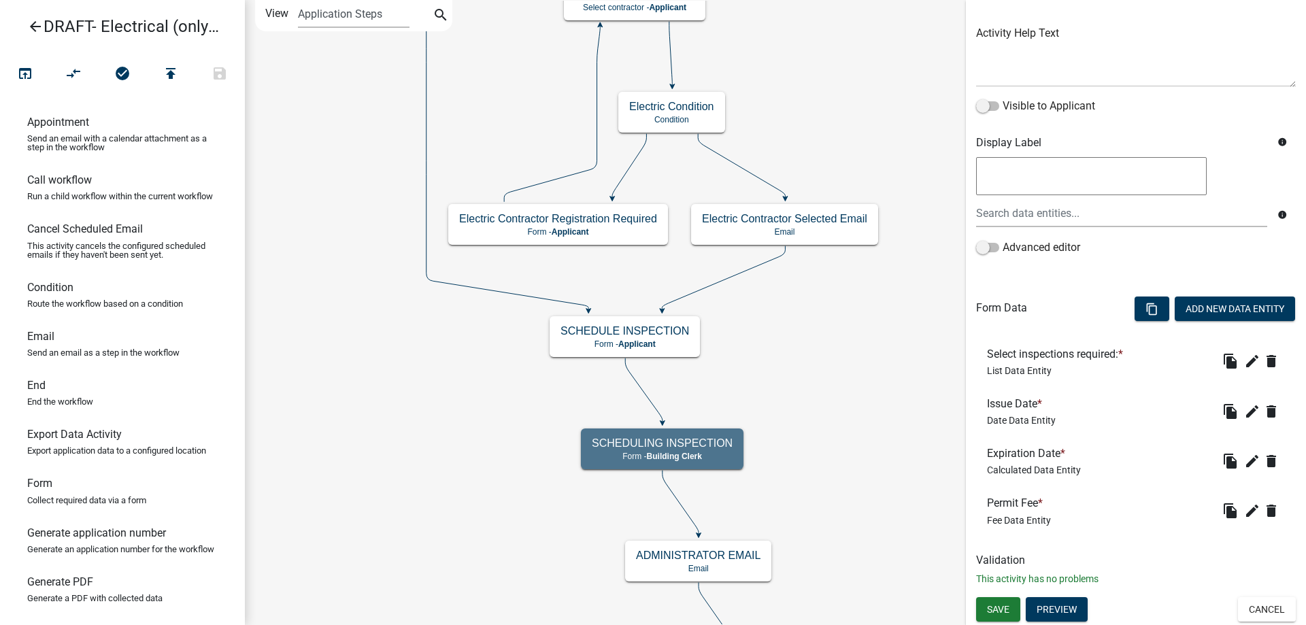
click at [1246, 594] on div "Form Activity Name Confirm Project Info and Permit Fee Responsible Role Applica…" at bounding box center [1136, 232] width 340 height 730
click at [1246, 615] on button "Cancel" at bounding box center [1267, 609] width 58 height 24
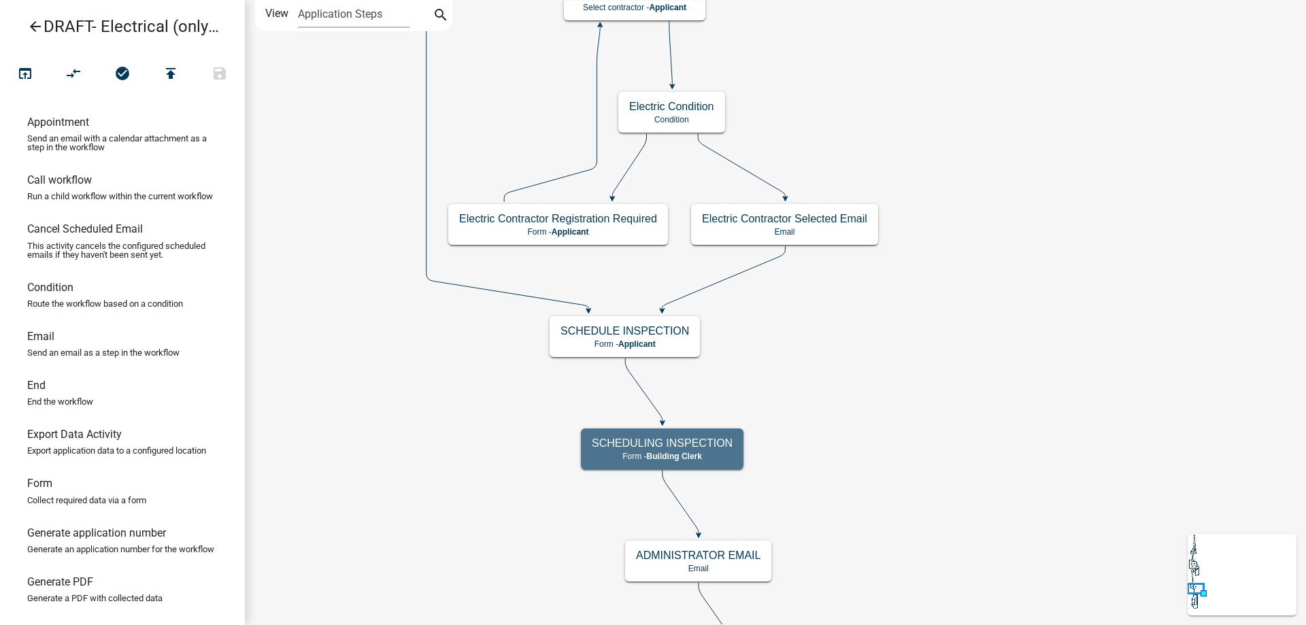
scroll to position [0, 0]
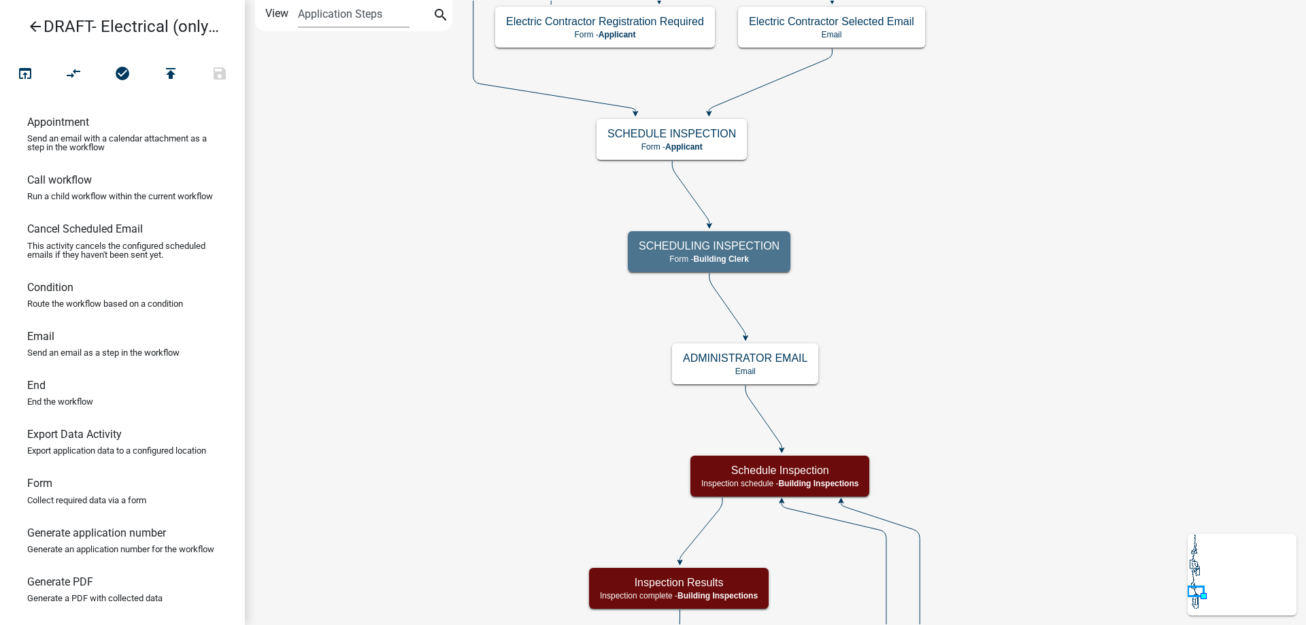
click at [24, 21] on link "arrow_back DRAFT- Electrical (only) Permit" at bounding box center [117, 26] width 212 height 31
click at [34, 21] on icon "arrow_back" at bounding box center [35, 27] width 16 height 19
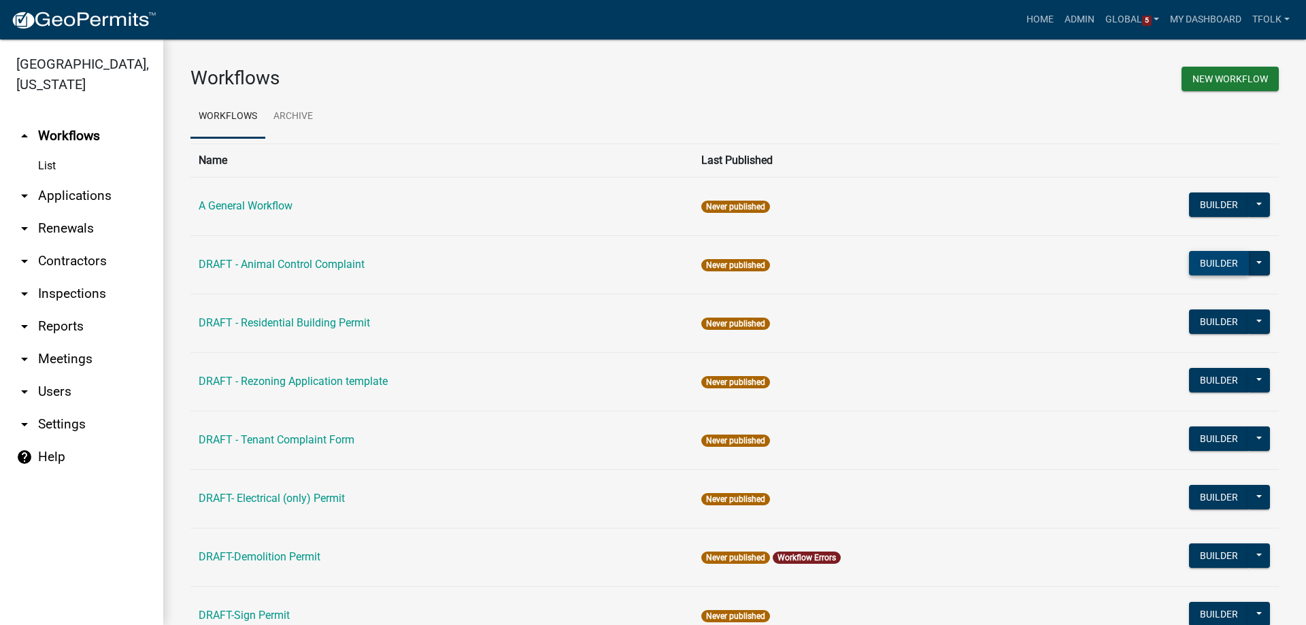
click at [1196, 251] on button "Builder" at bounding box center [1219, 263] width 60 height 24
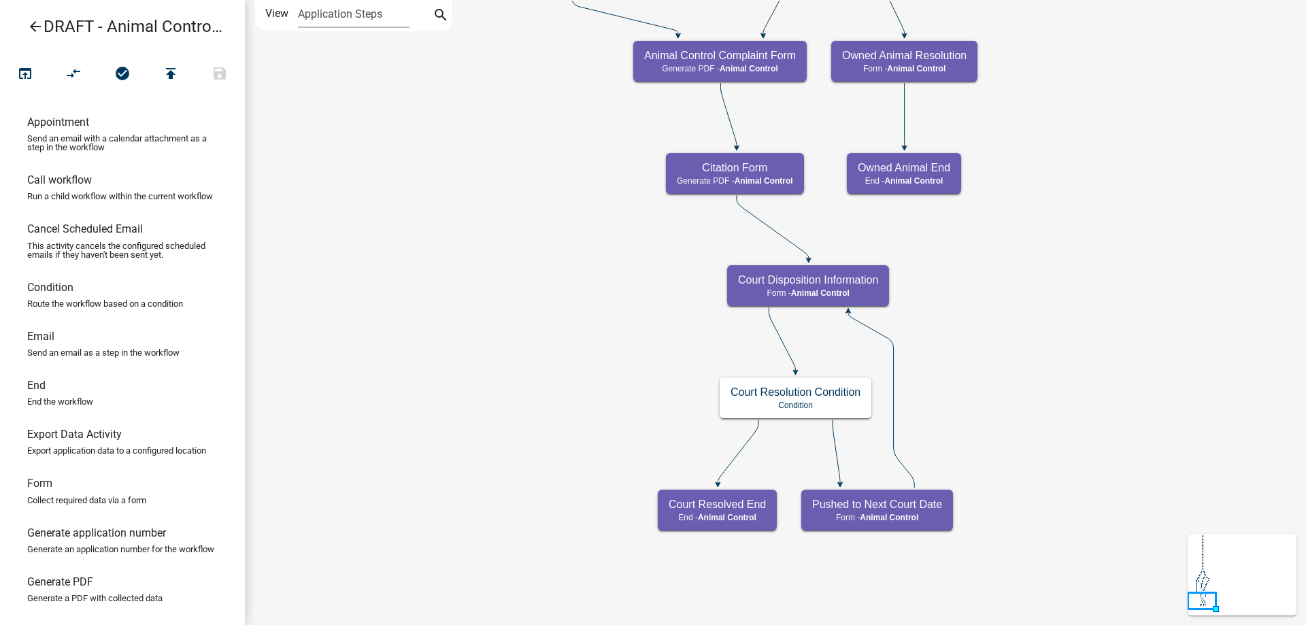
click at [35, 25] on icon "arrow_back" at bounding box center [35, 27] width 16 height 19
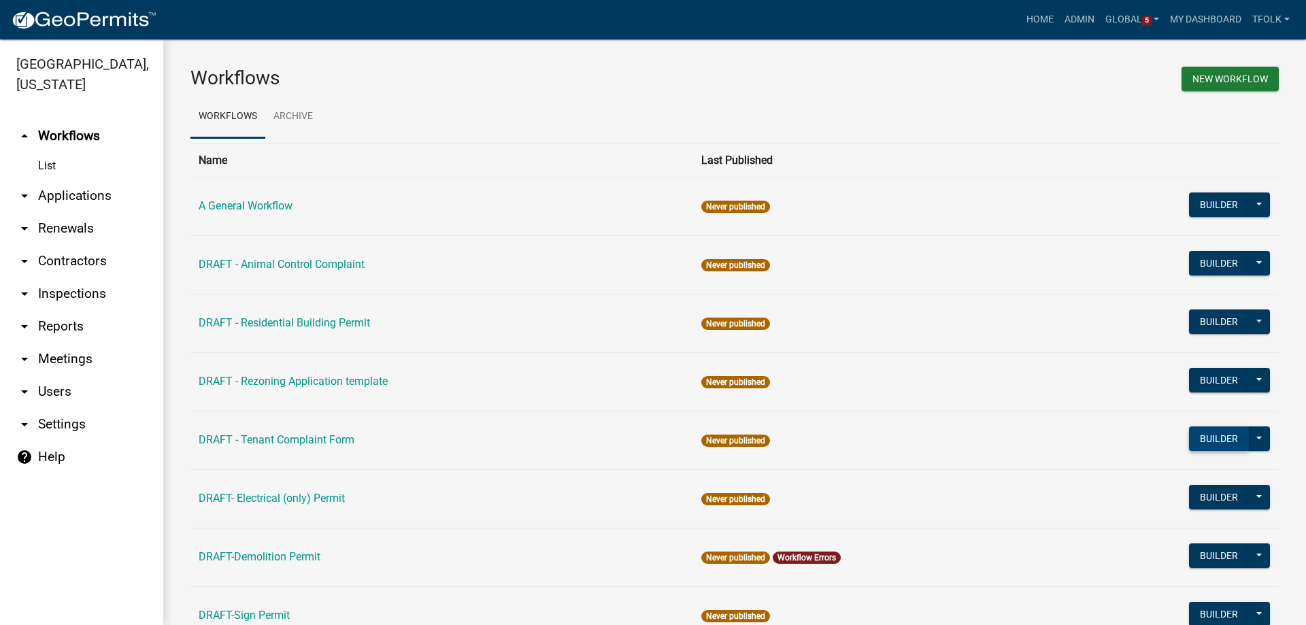
click at [1203, 429] on button "Builder" at bounding box center [1219, 438] width 60 height 24
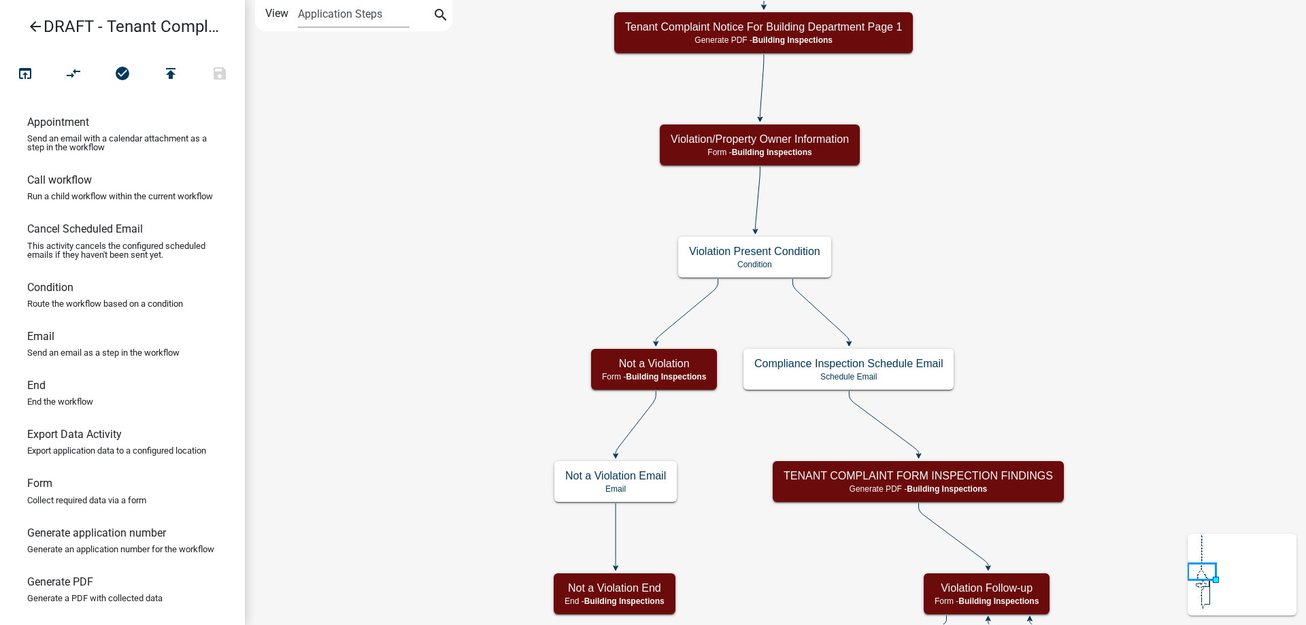
click at [40, 30] on icon "arrow_back" at bounding box center [35, 27] width 16 height 19
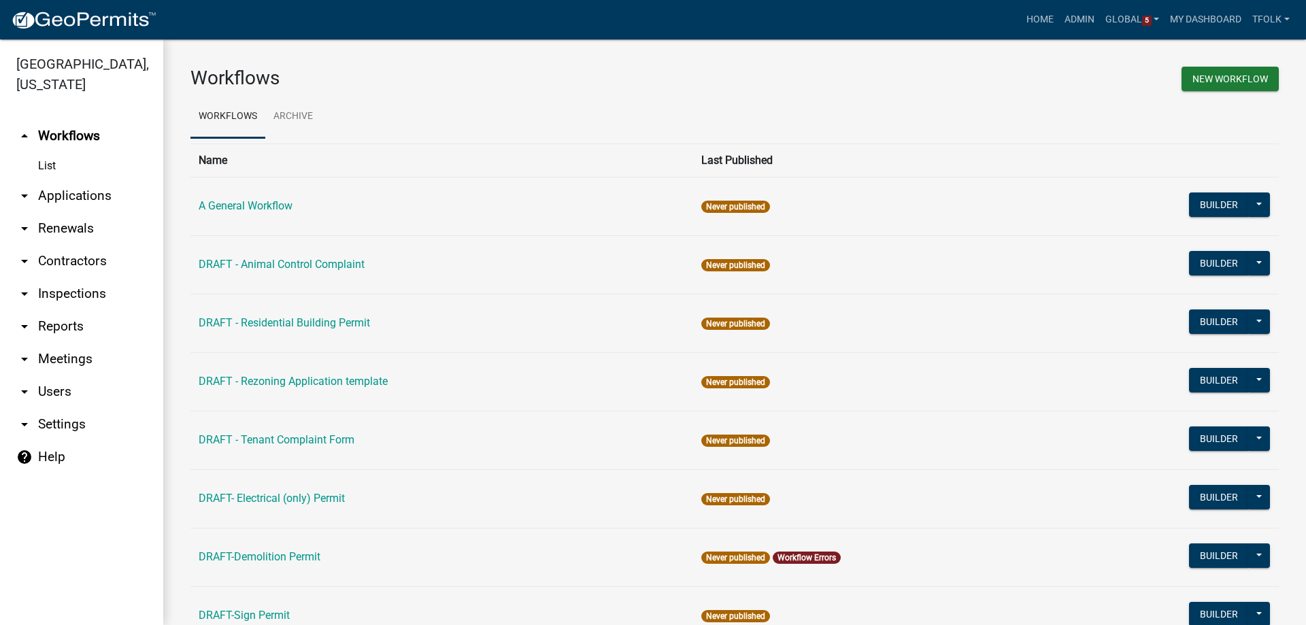
scroll to position [68, 0]
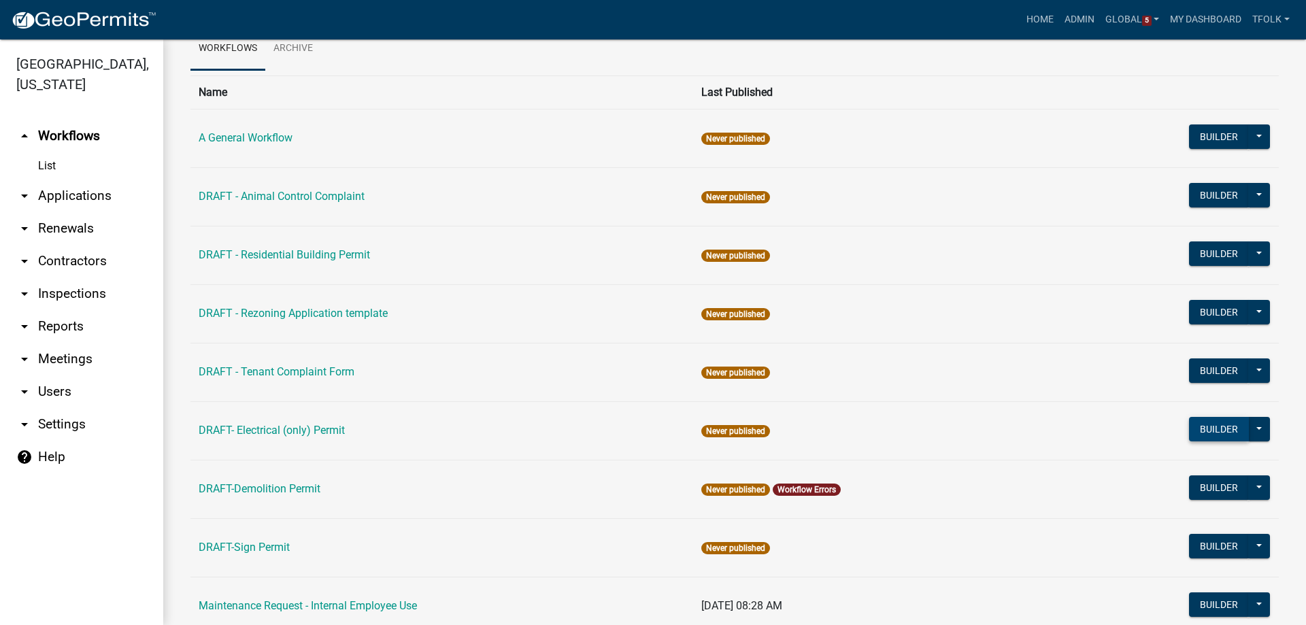
click at [1199, 421] on button "Builder" at bounding box center [1219, 429] width 60 height 24
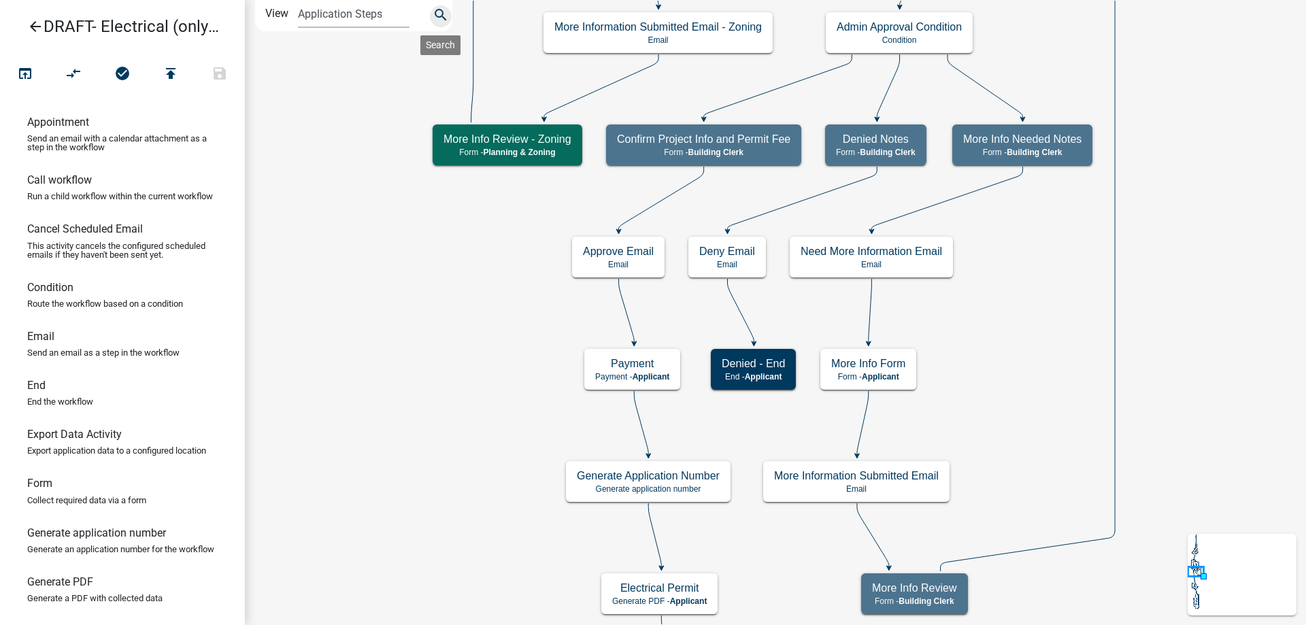
click at [444, 16] on icon "search" at bounding box center [441, 16] width 16 height 19
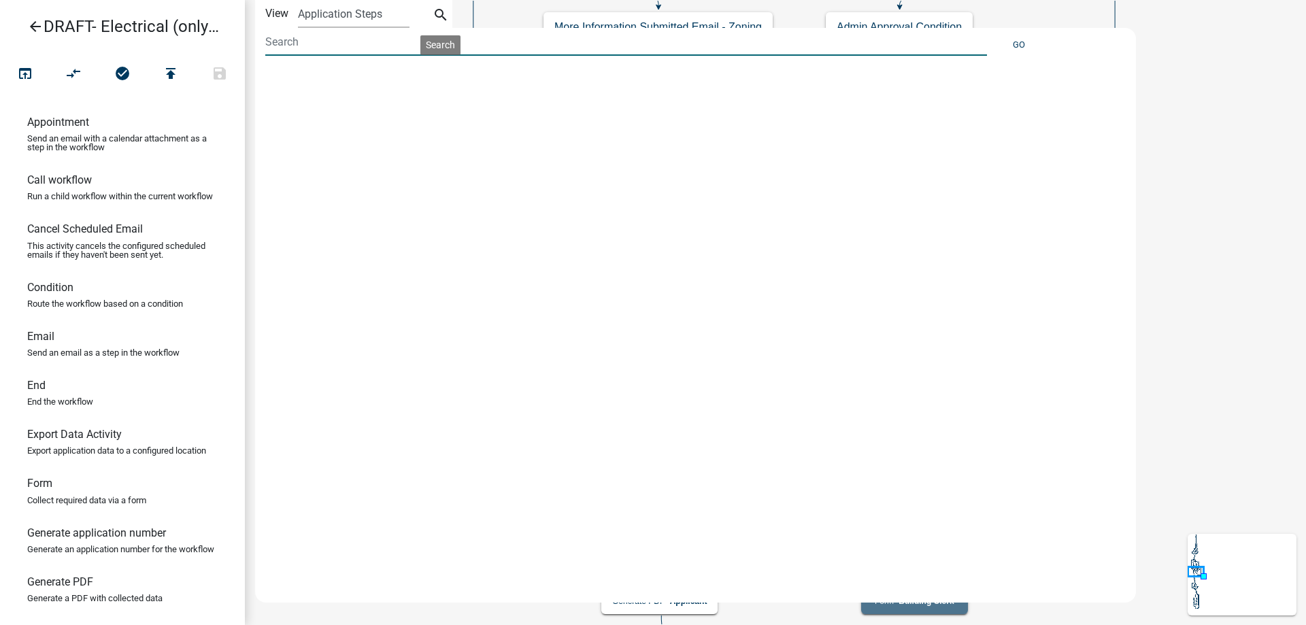
click at [327, 52] on input at bounding box center [626, 42] width 722 height 28
type input "amp"
click at [478, 197] on div "amperagesize (Applicant and Electrical Information)" at bounding box center [682, 325] width 855 height 514
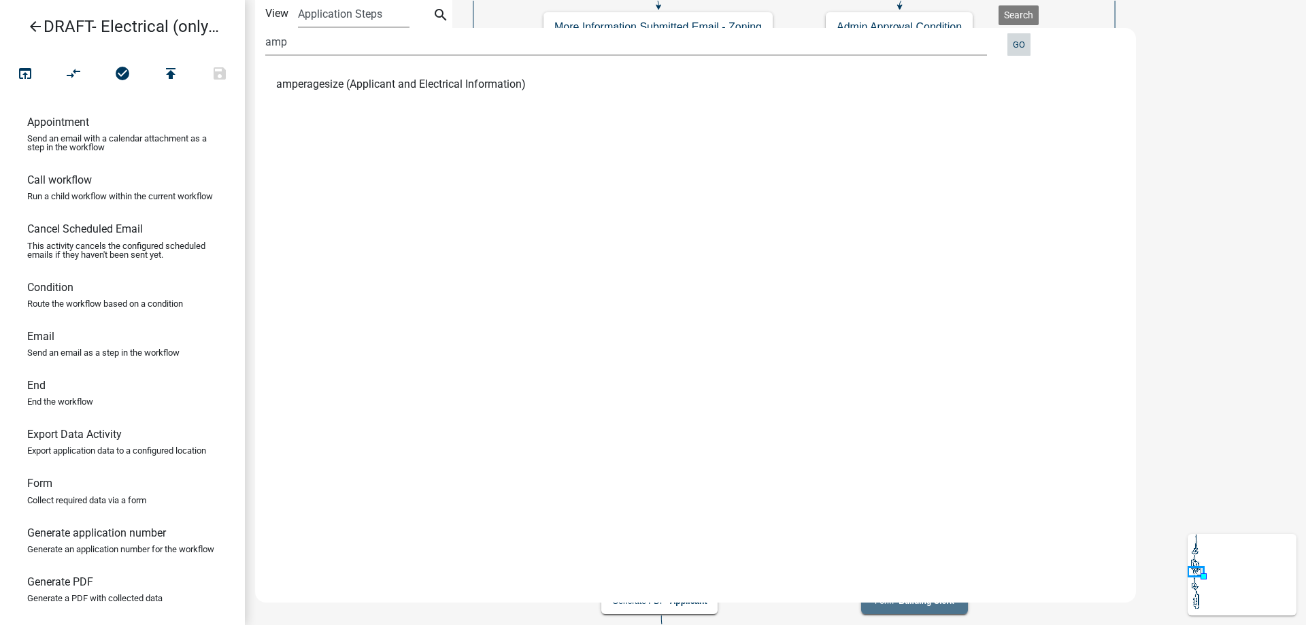
click at [1011, 49] on button "Go" at bounding box center [1018, 44] width 23 height 22
click at [439, 19] on icon "search" at bounding box center [441, 16] width 16 height 19
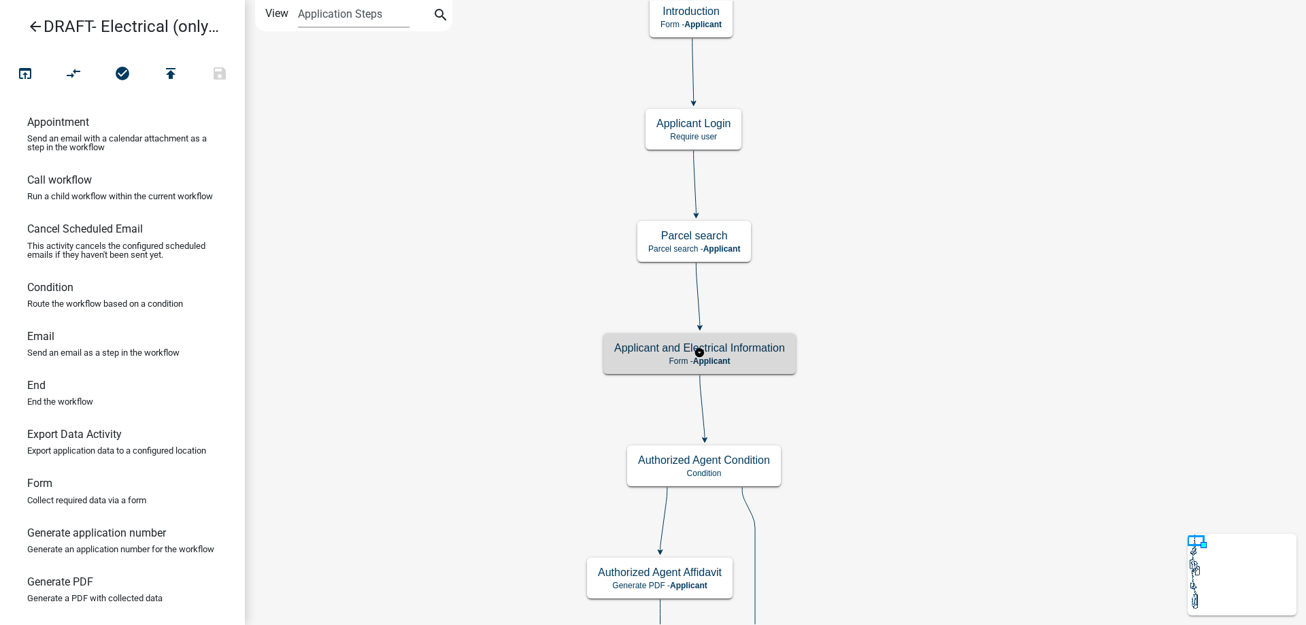
click at [756, 360] on p "Form - Applicant" at bounding box center [699, 361] width 171 height 10
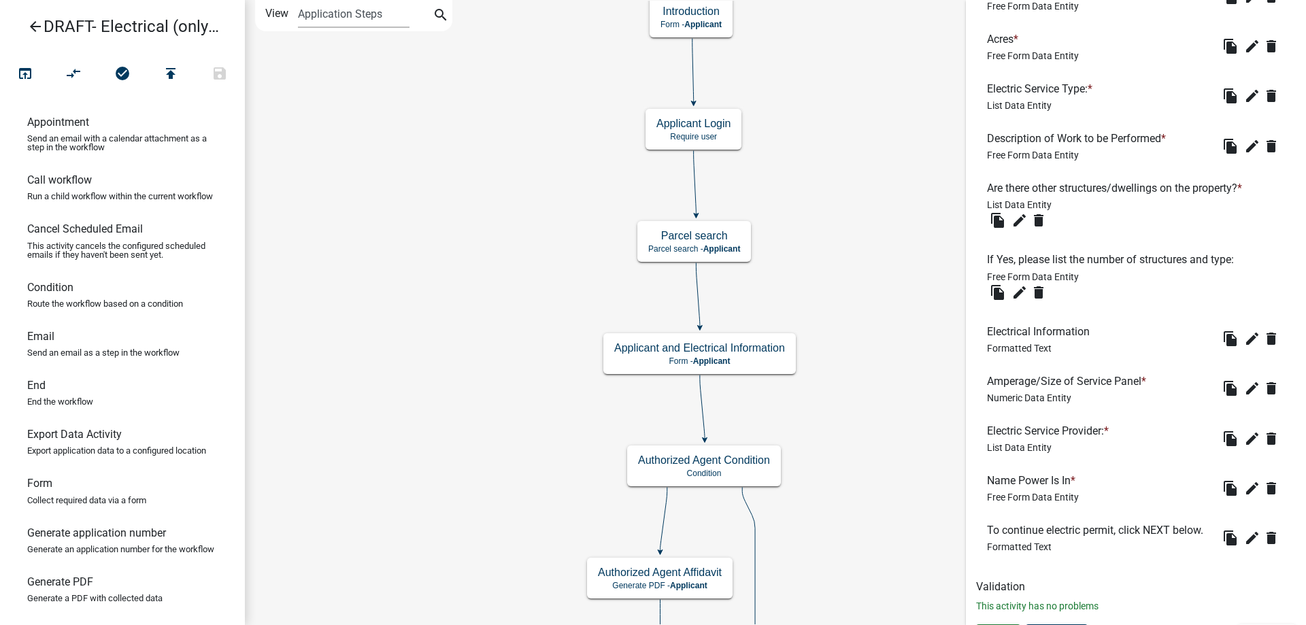
scroll to position [1224, 0]
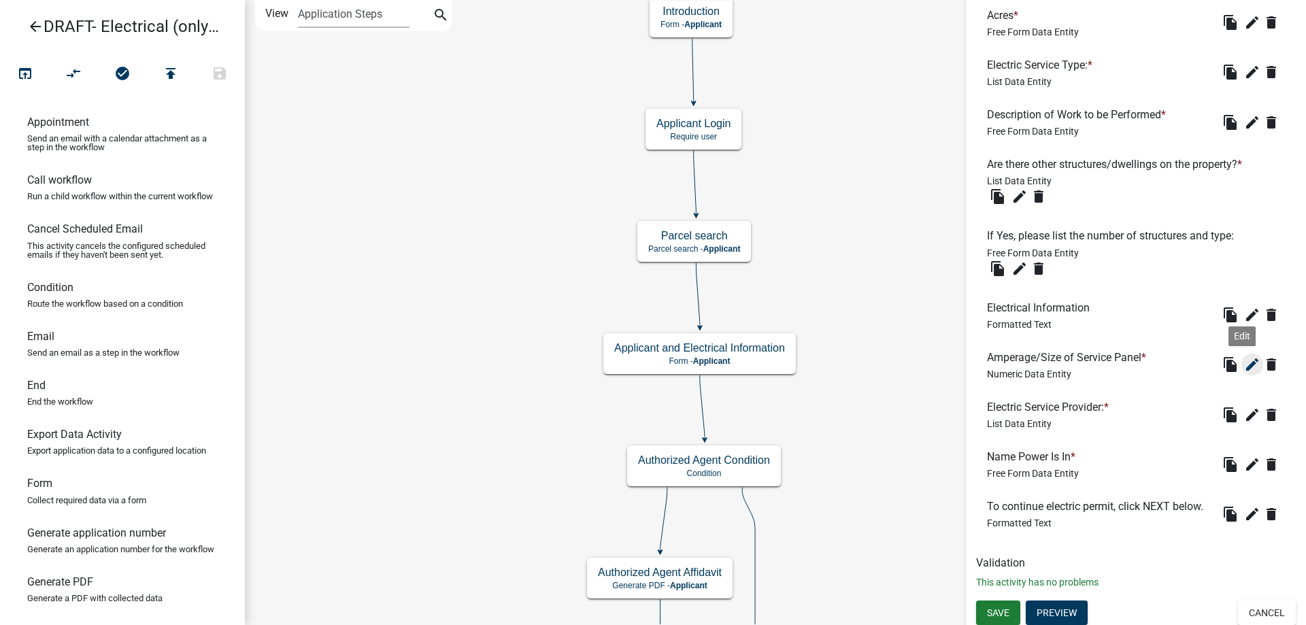
click at [1244, 373] on icon "edit" at bounding box center [1252, 364] width 16 height 16
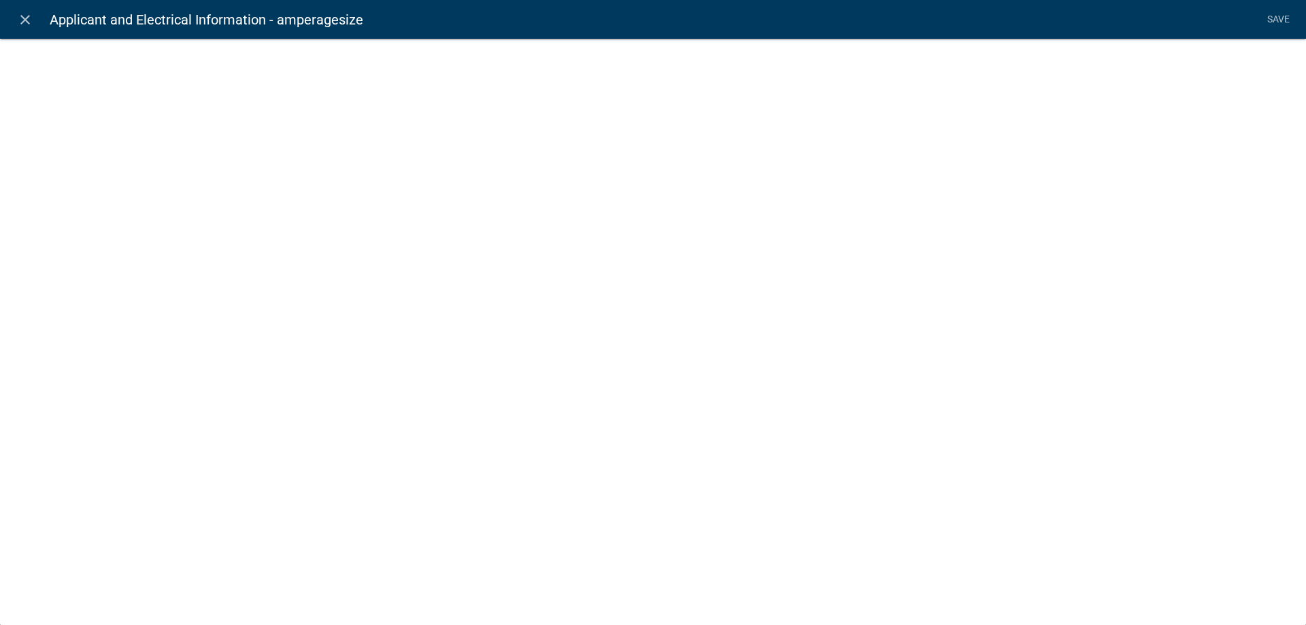
select select "numeric-data"
select select
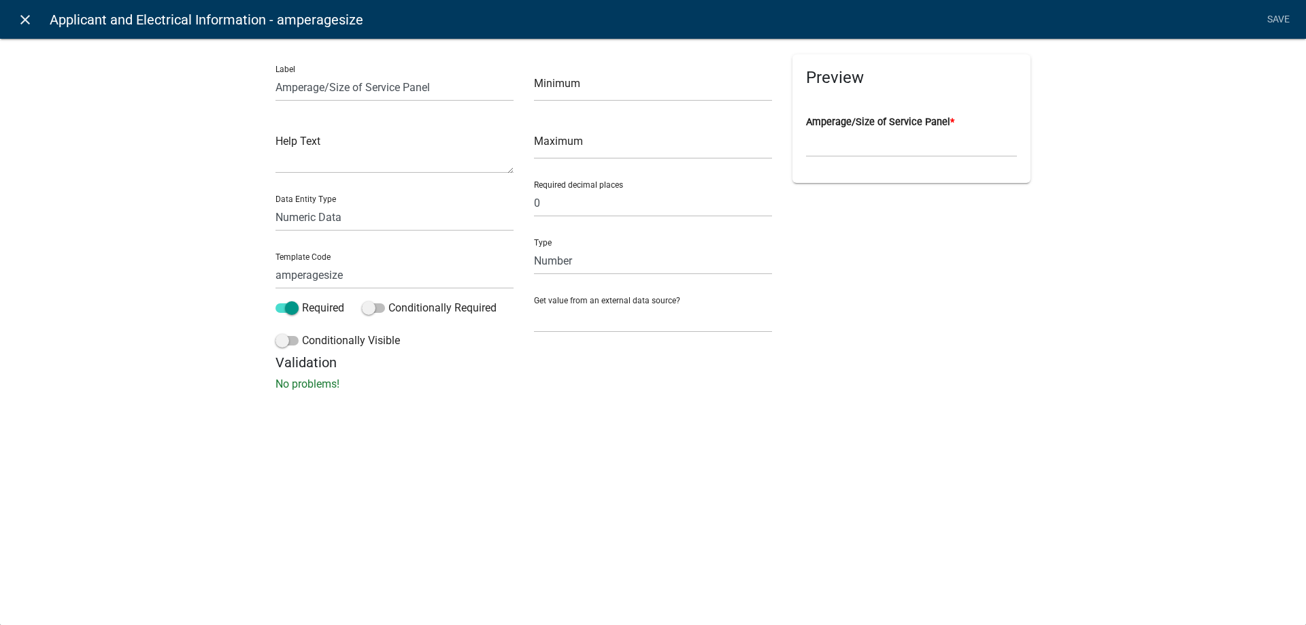
click at [28, 24] on icon "close" at bounding box center [25, 20] width 16 height 16
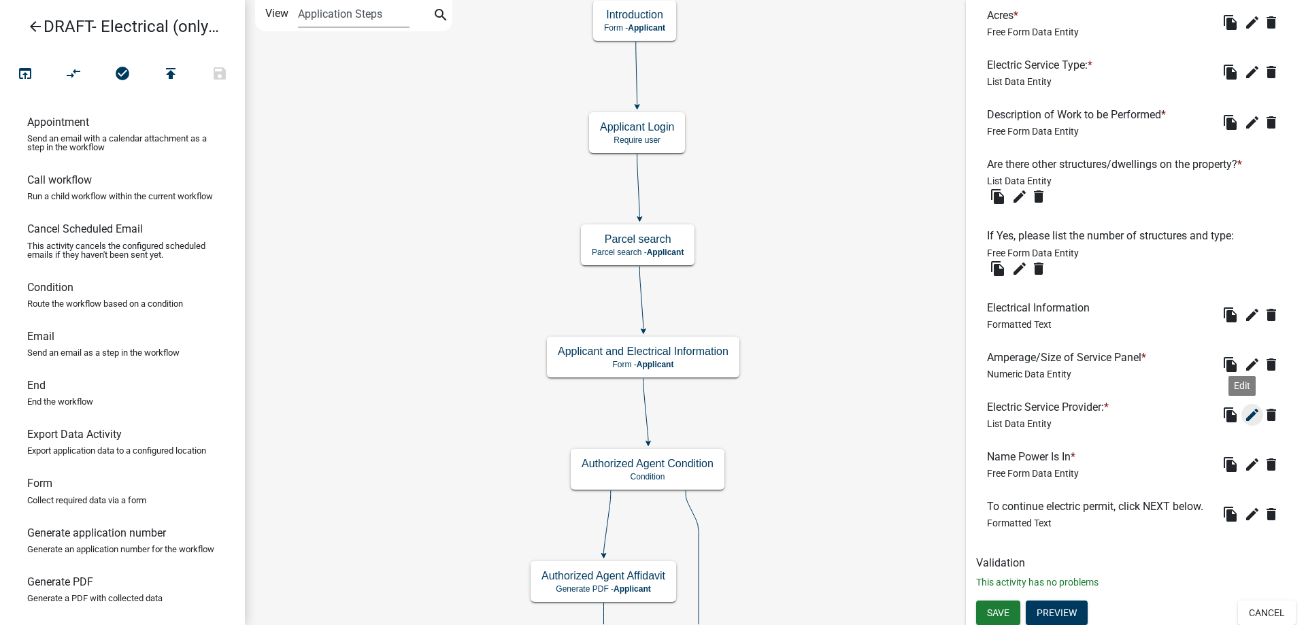
click at [1245, 423] on icon "edit" at bounding box center [1252, 415] width 16 height 16
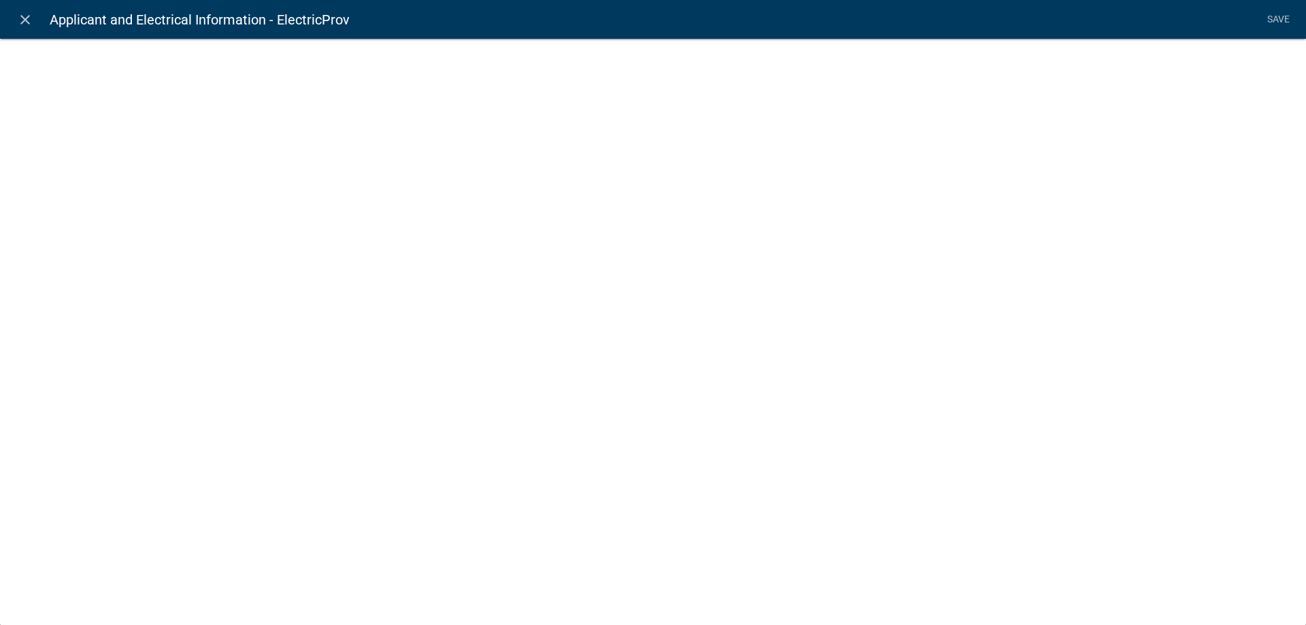
select select "list-data"
select select
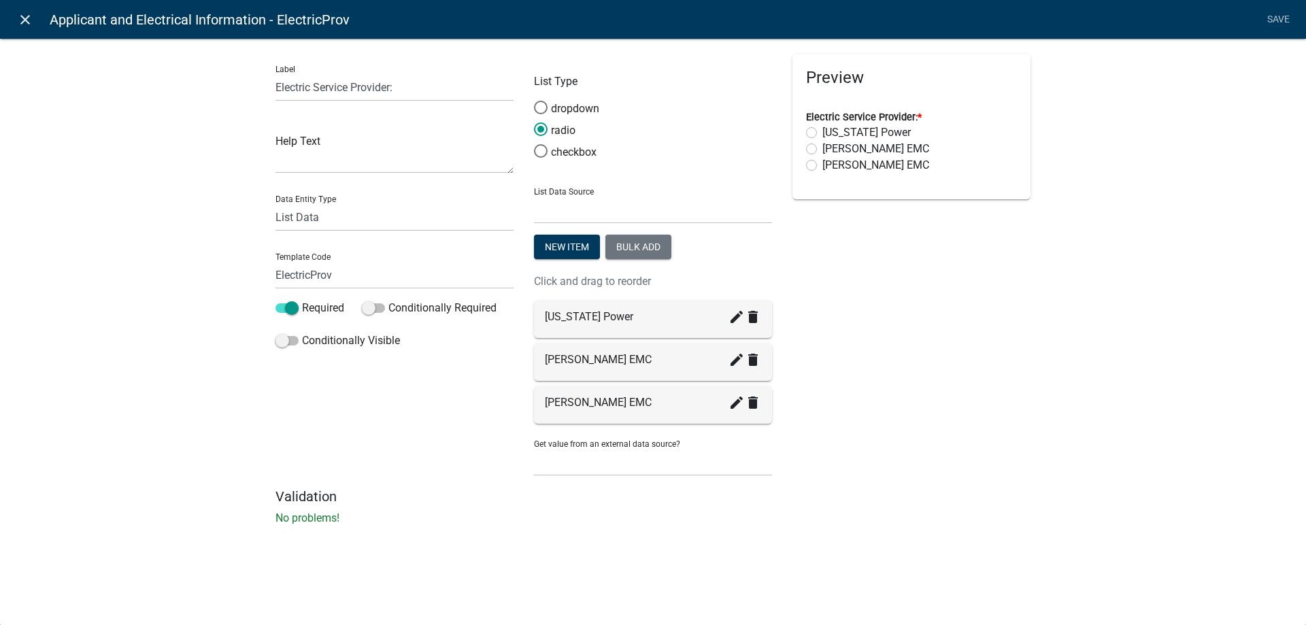
click at [22, 31] on link "close" at bounding box center [25, 19] width 28 height 28
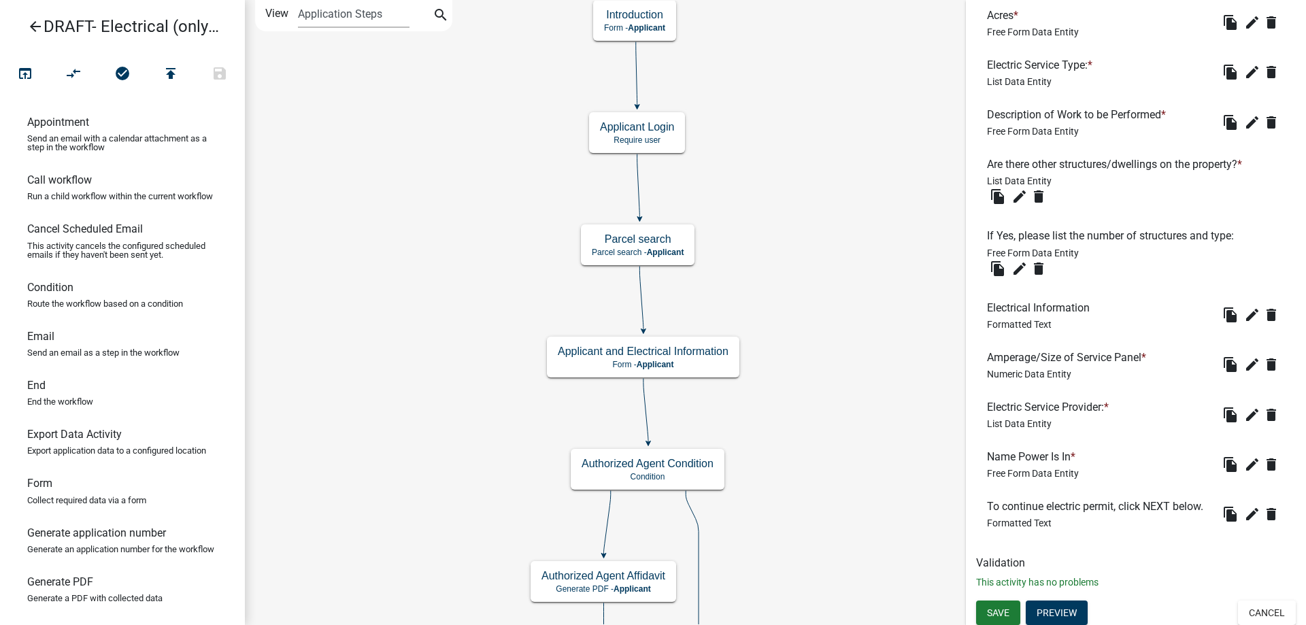
scroll to position [1262, 0]
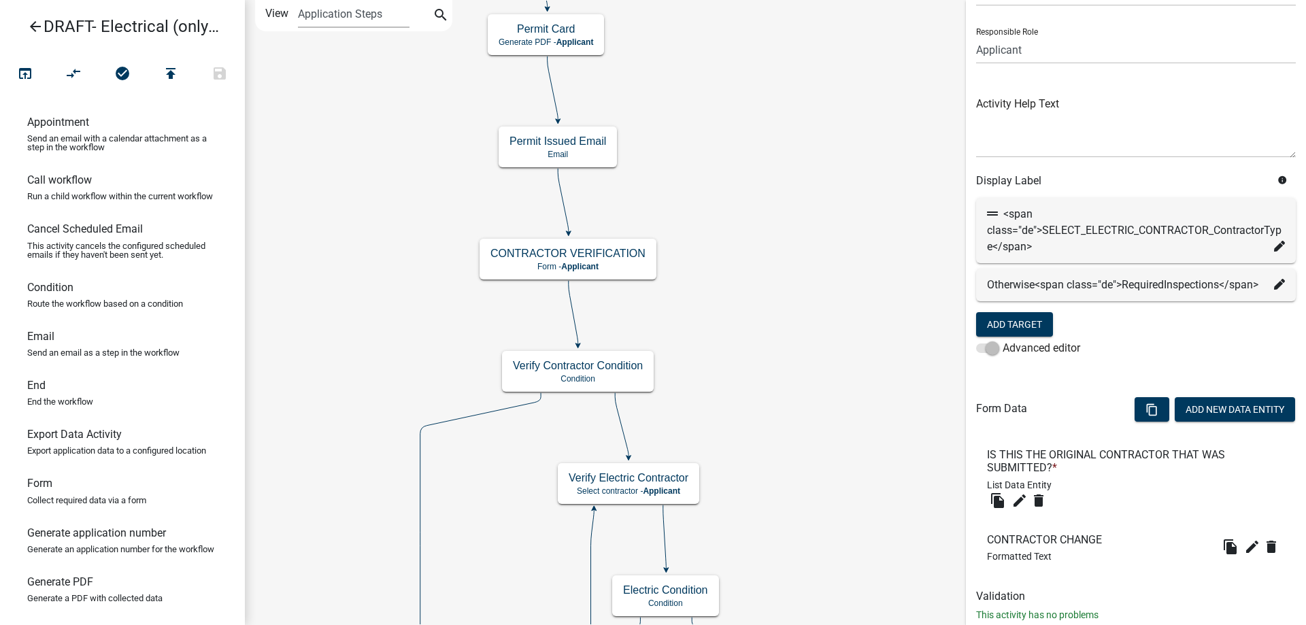
scroll to position [131, 0]
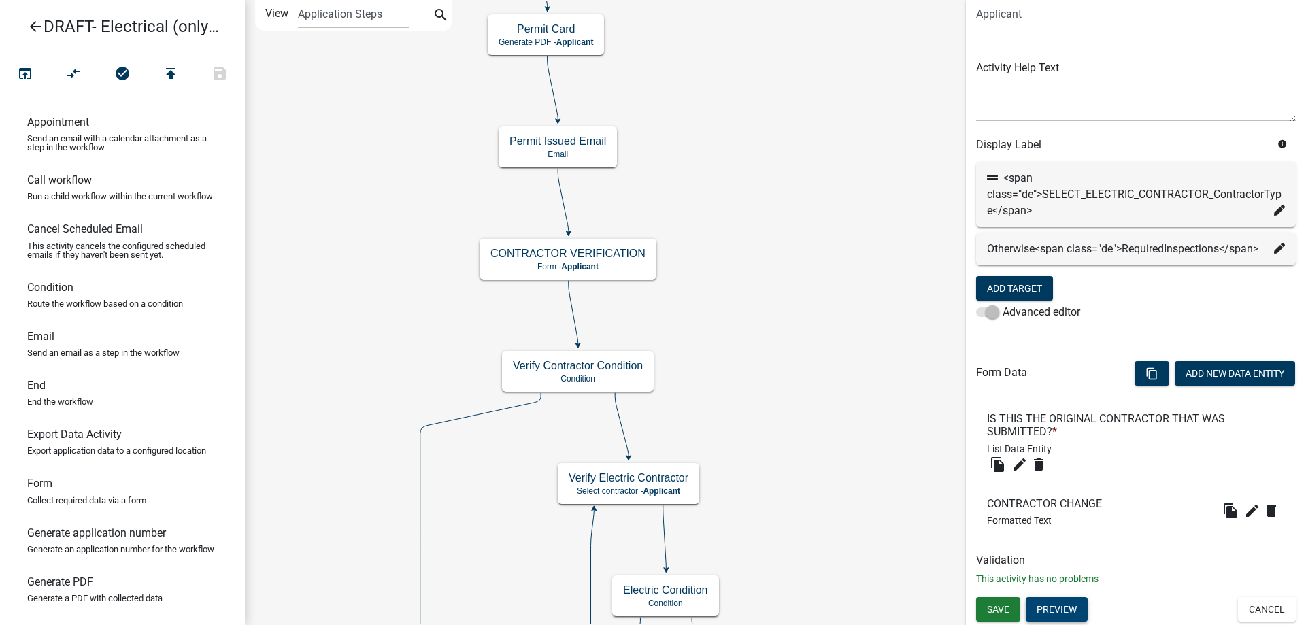
click at [1071, 609] on button "Preview" at bounding box center [1057, 609] width 62 height 24
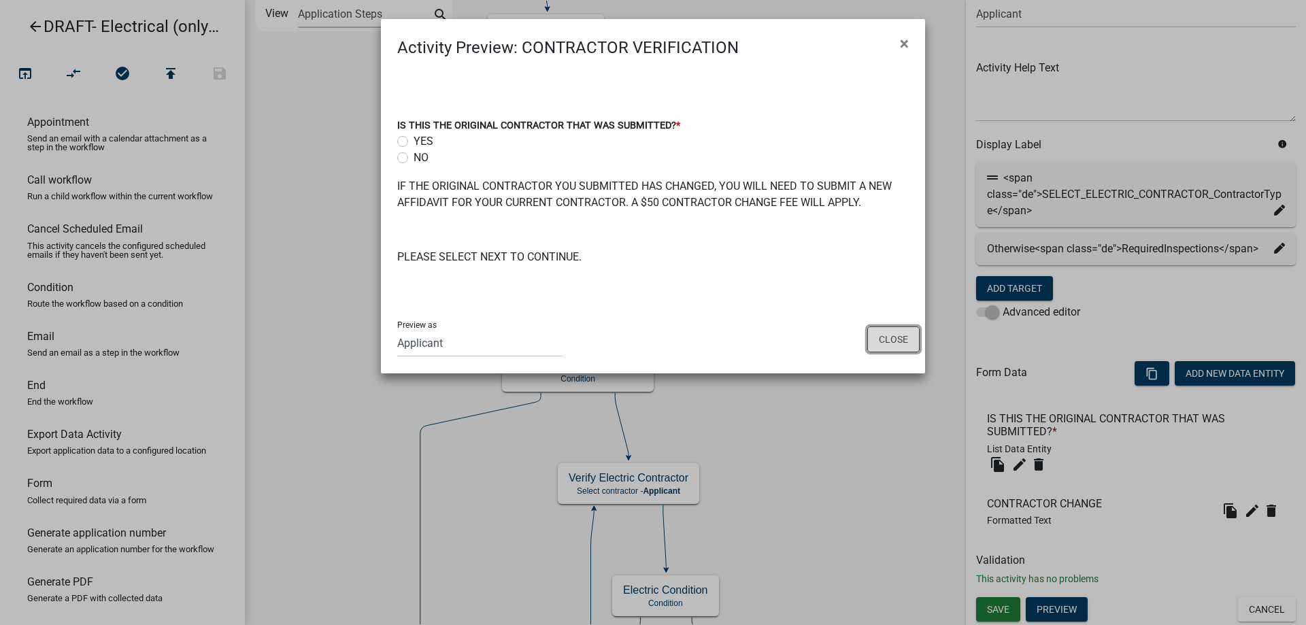
click at [893, 339] on button "Close" at bounding box center [893, 339] width 52 height 26
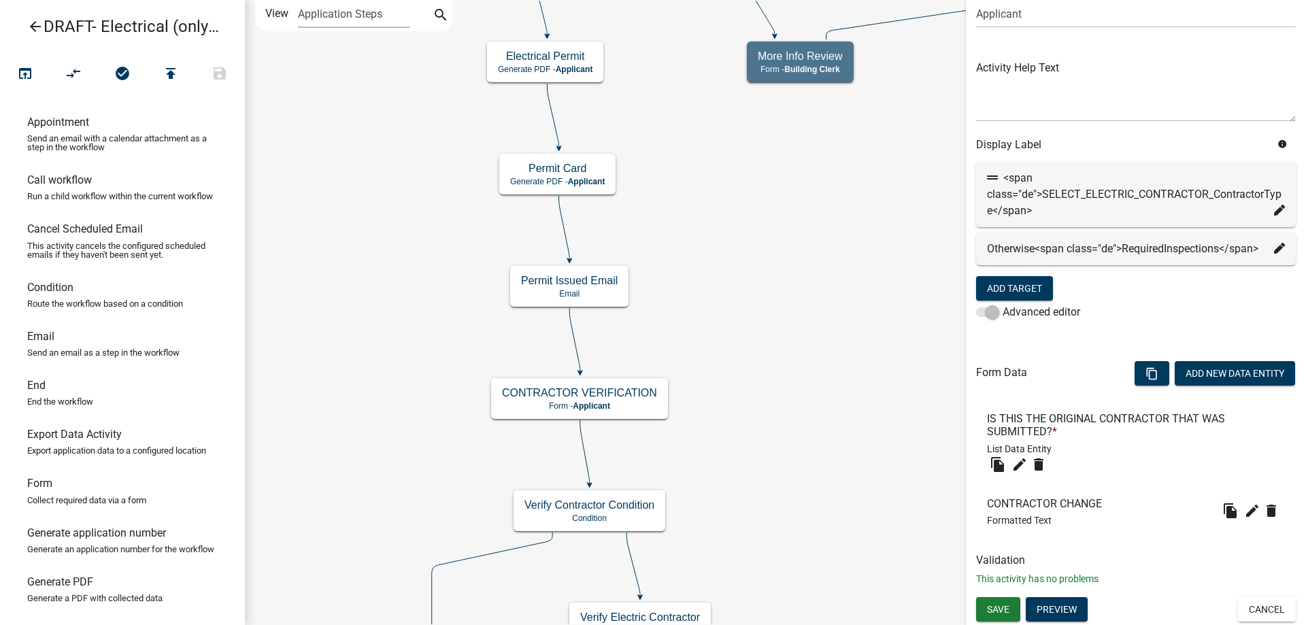
click at [1274, 205] on icon at bounding box center [1279, 210] width 11 height 11
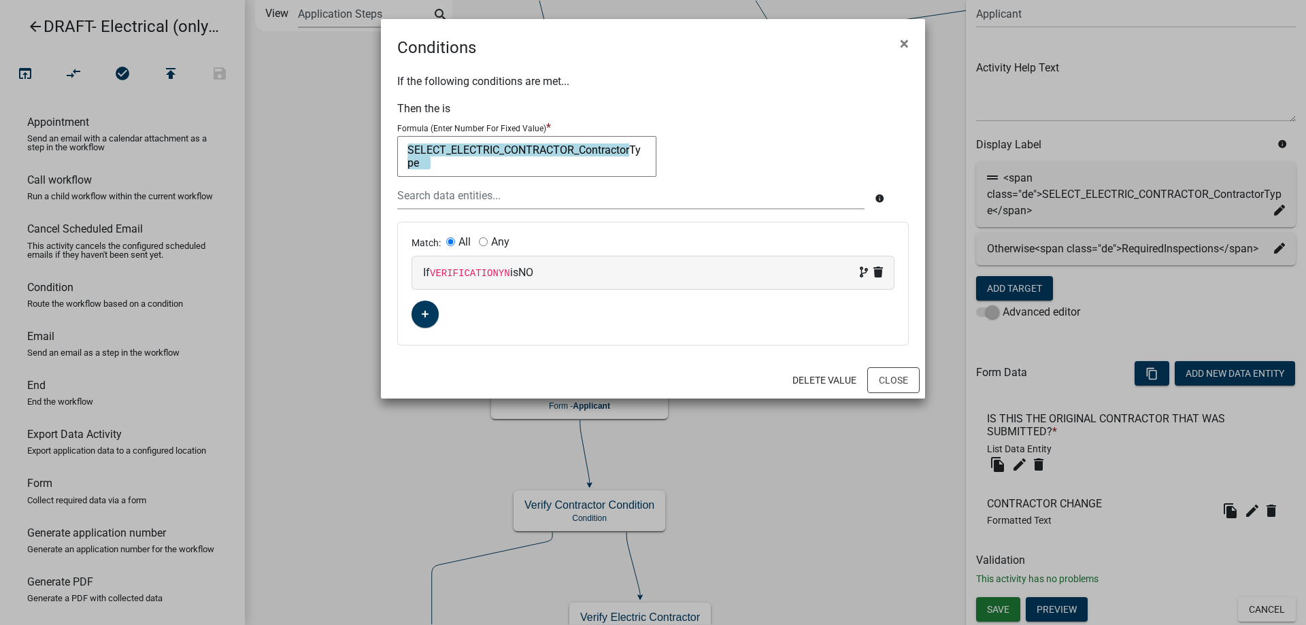
click at [439, 486] on ngb-modal-window "Conditions × If the following conditions are met... Then the is Formula (Enter …" at bounding box center [653, 312] width 1306 height 625
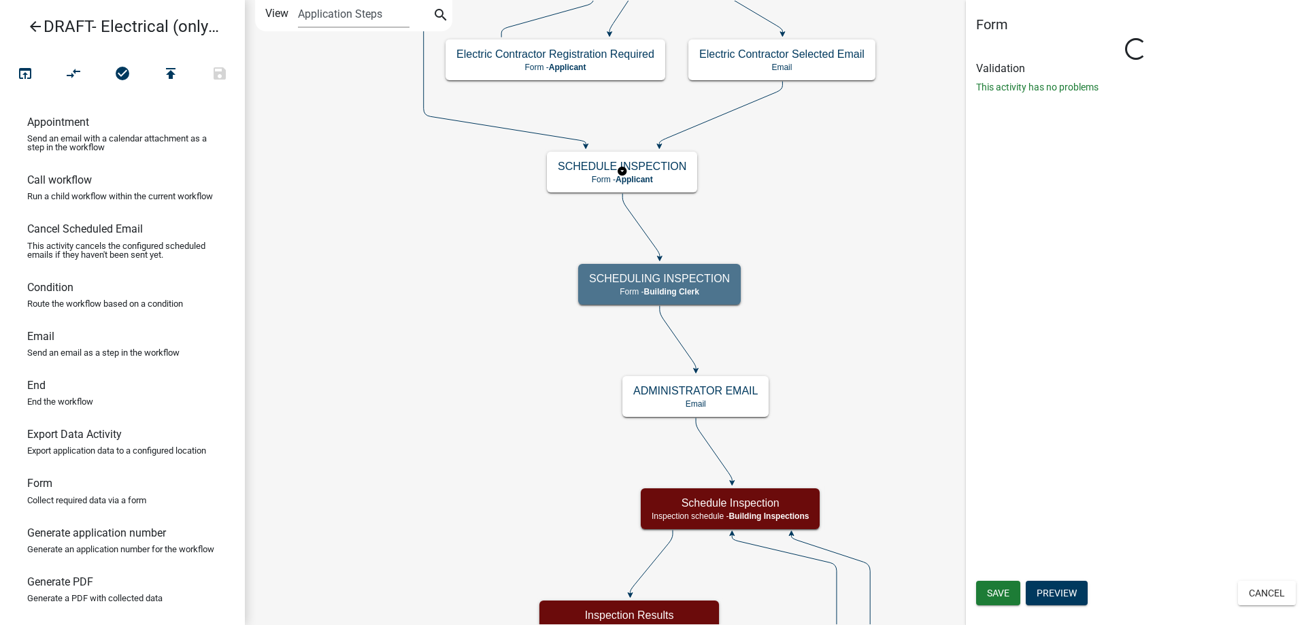
scroll to position [0, 0]
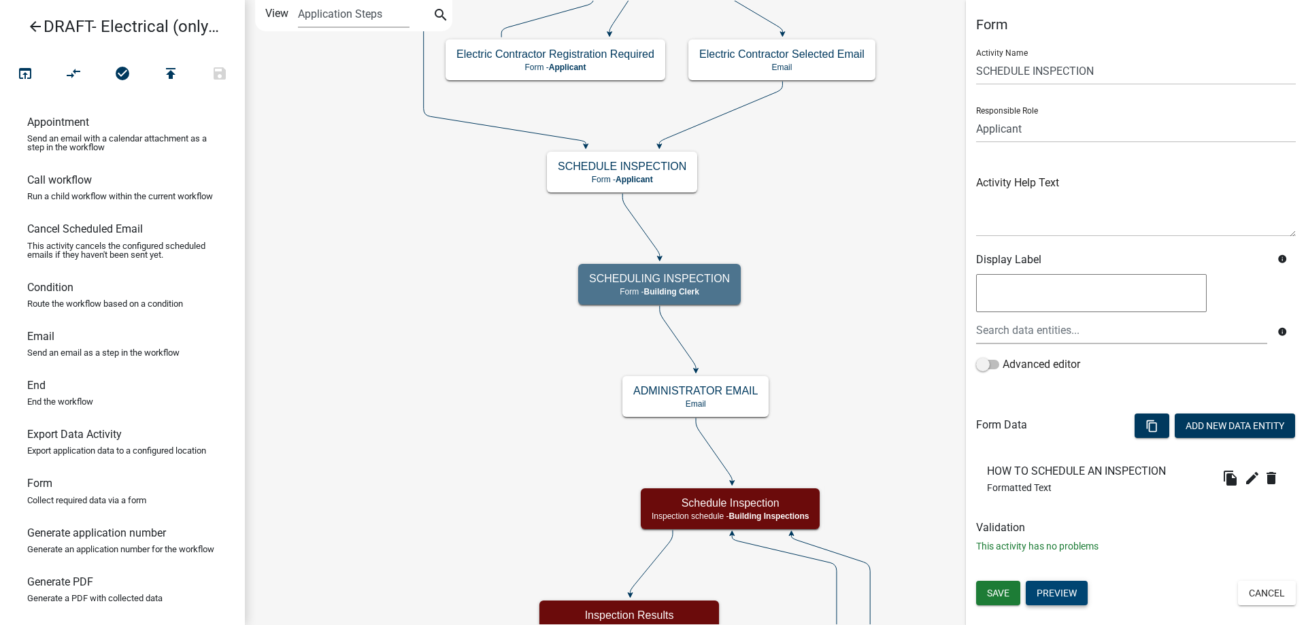
click at [1038, 584] on button "Preview" at bounding box center [1057, 593] width 62 height 24
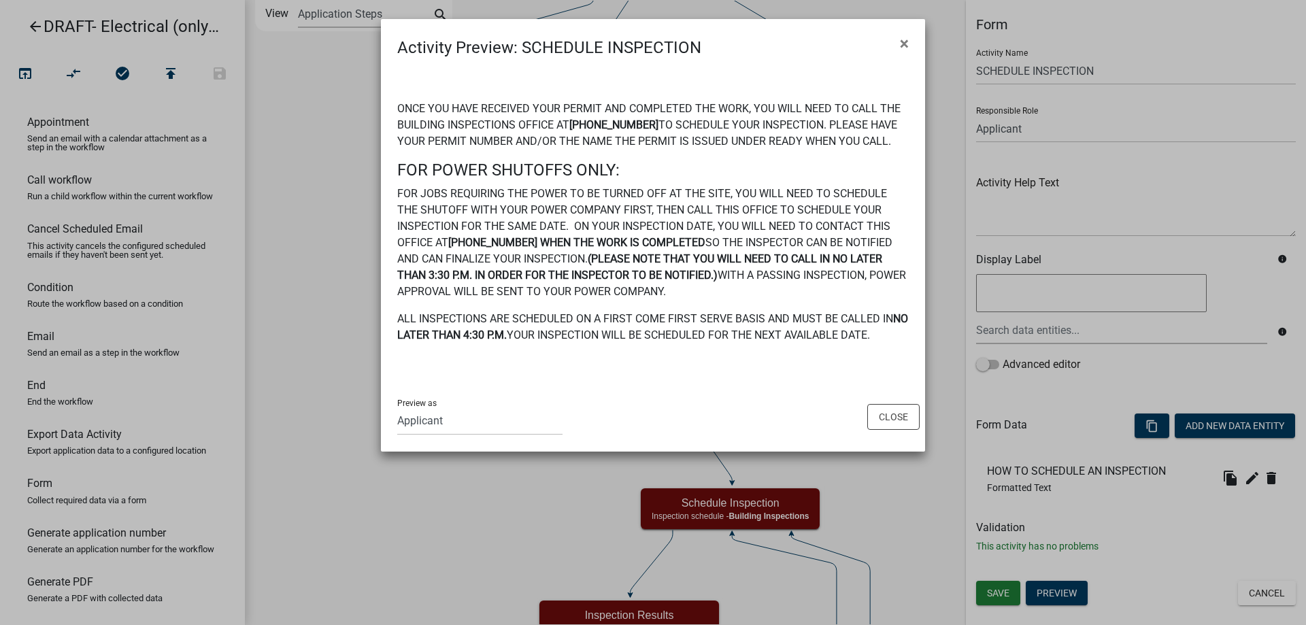
click at [429, 529] on ngb-modal-window "Activity Preview : SCHEDULE INSPECTION × ONCE YOU HAVE RECEIVED YOUR PERMIT AND…" at bounding box center [653, 312] width 1306 height 625
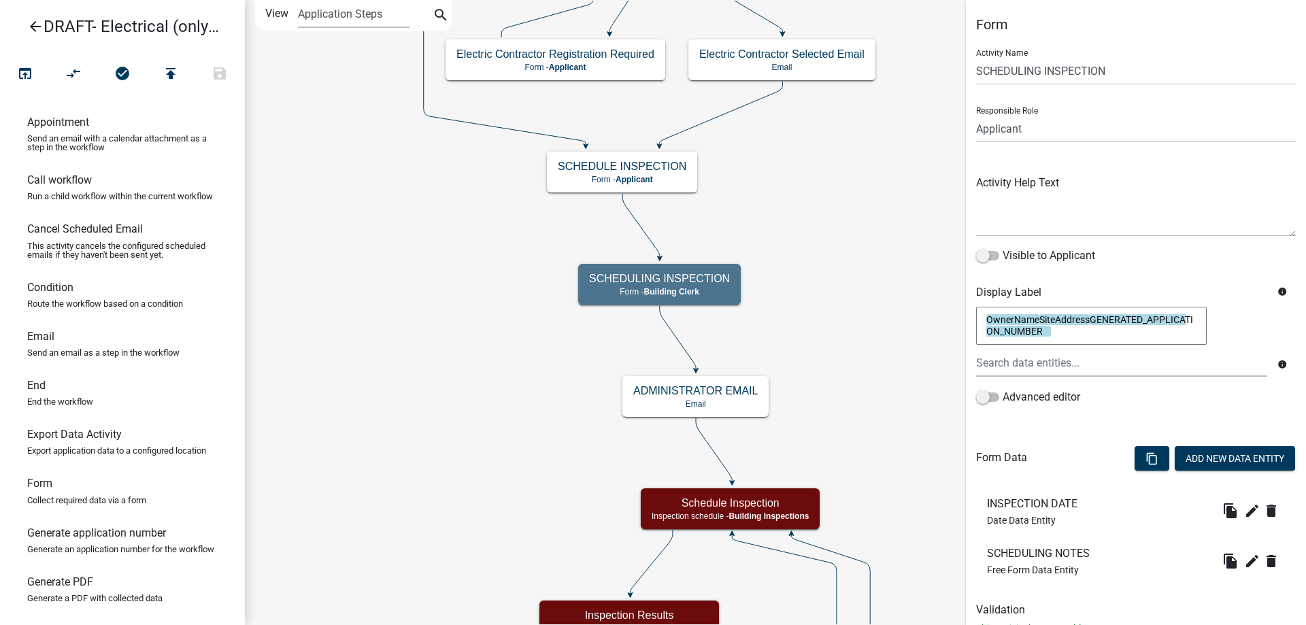
scroll to position [50, 0]
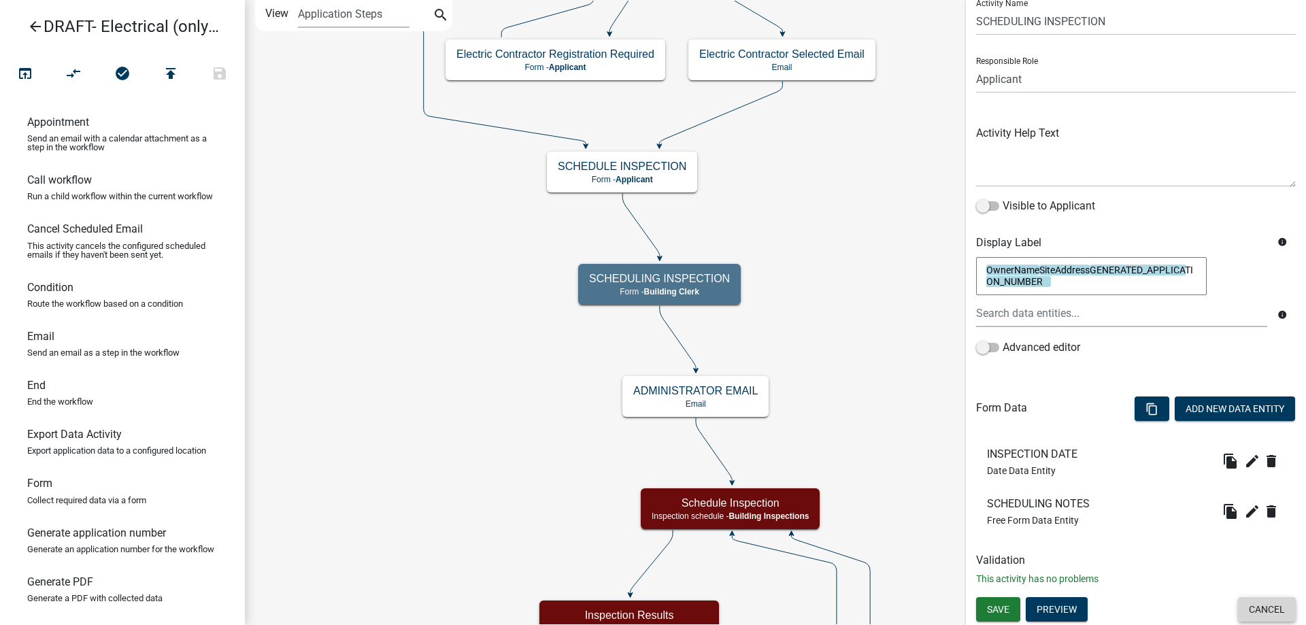
click at [1255, 607] on button "Cancel" at bounding box center [1267, 609] width 58 height 24
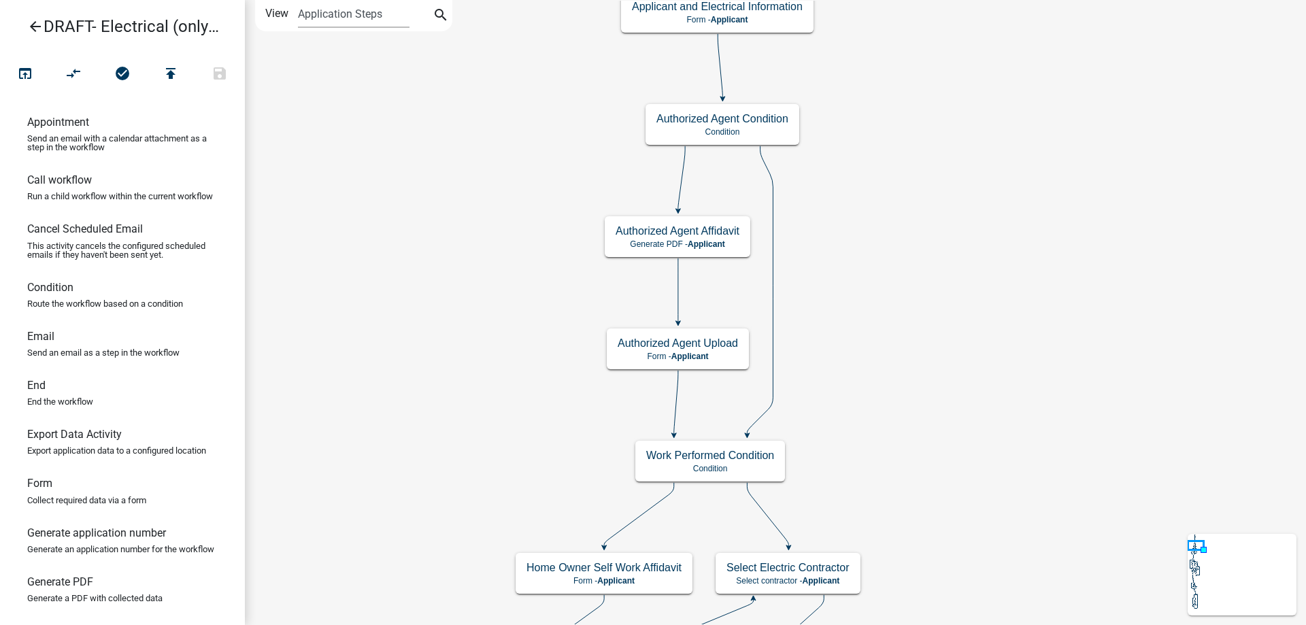
click at [36, 27] on icon "arrow_back" at bounding box center [35, 27] width 16 height 19
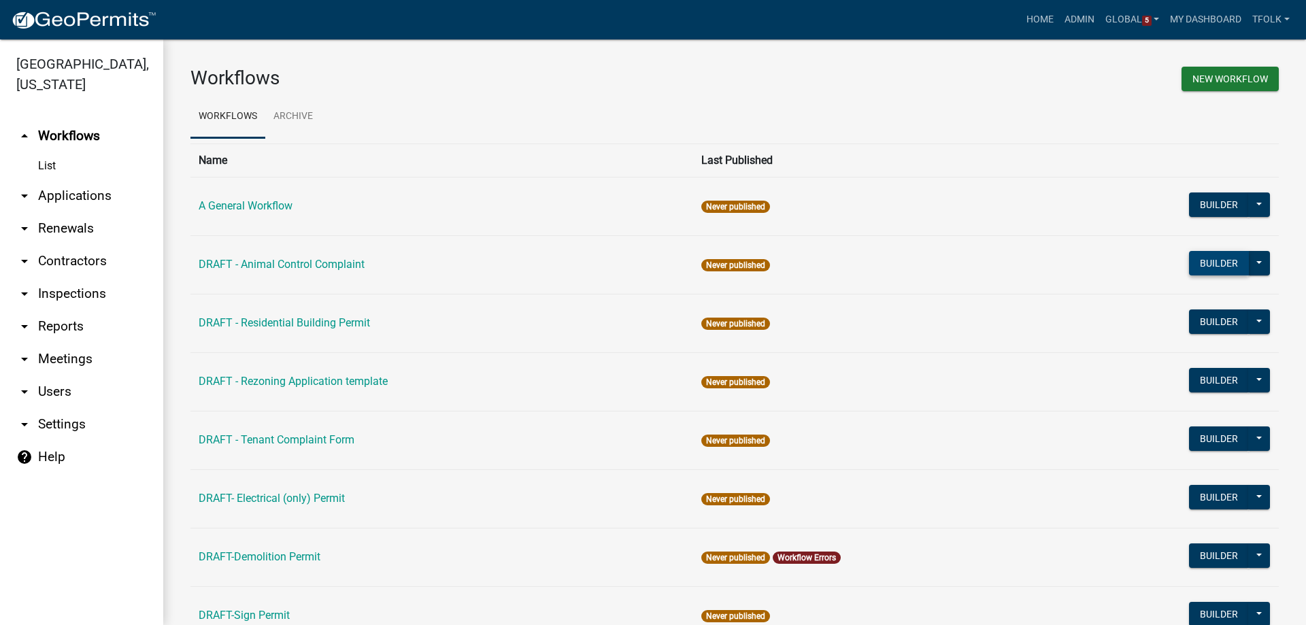
click at [1194, 252] on button "Builder" at bounding box center [1219, 263] width 60 height 24
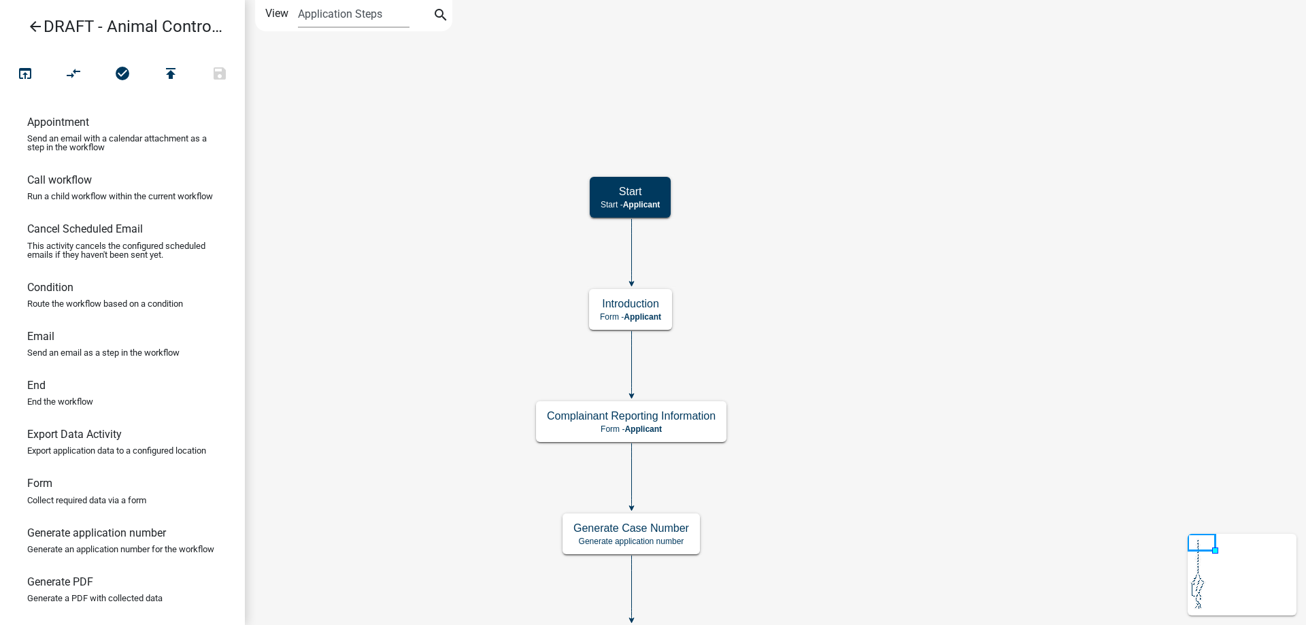
click at [643, 309] on h5 "Introduction" at bounding box center [630, 303] width 61 height 13
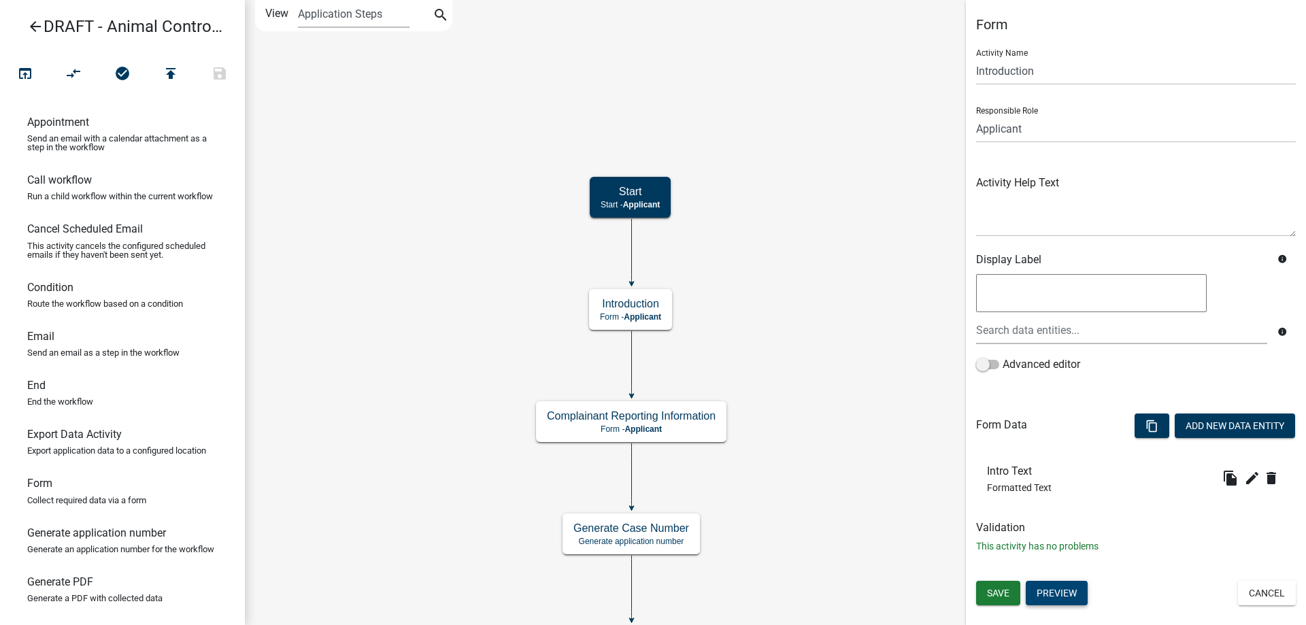
click at [1041, 594] on button "Preview" at bounding box center [1057, 593] width 62 height 24
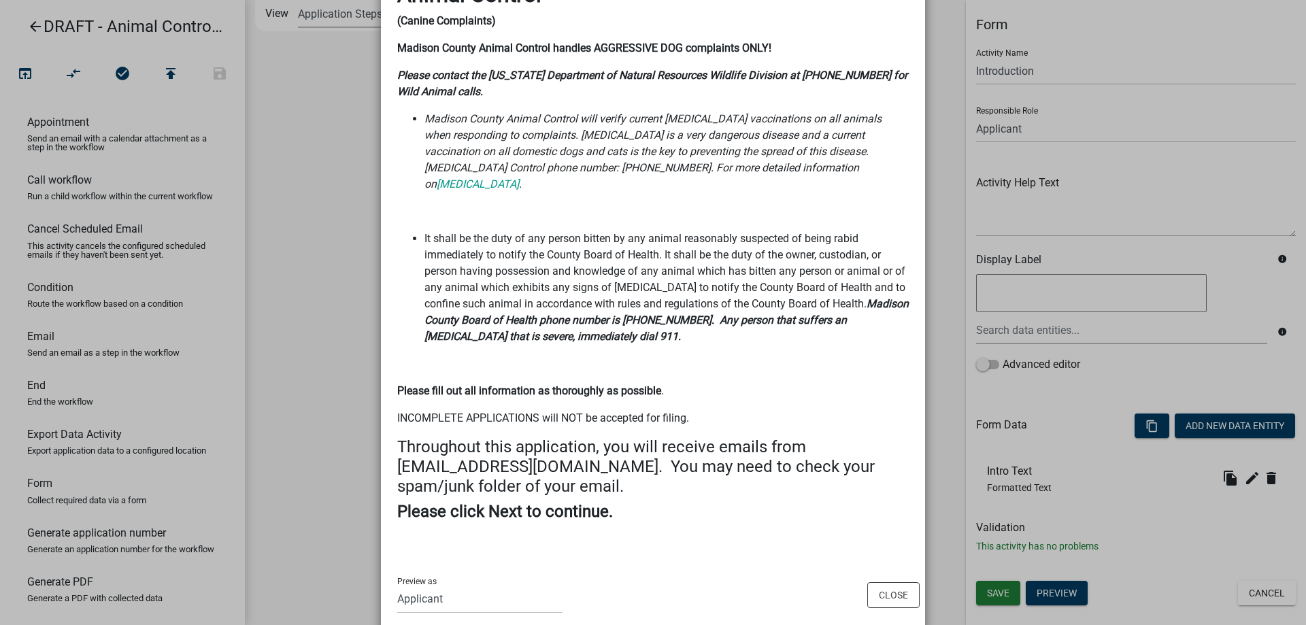
scroll to position [126, 0]
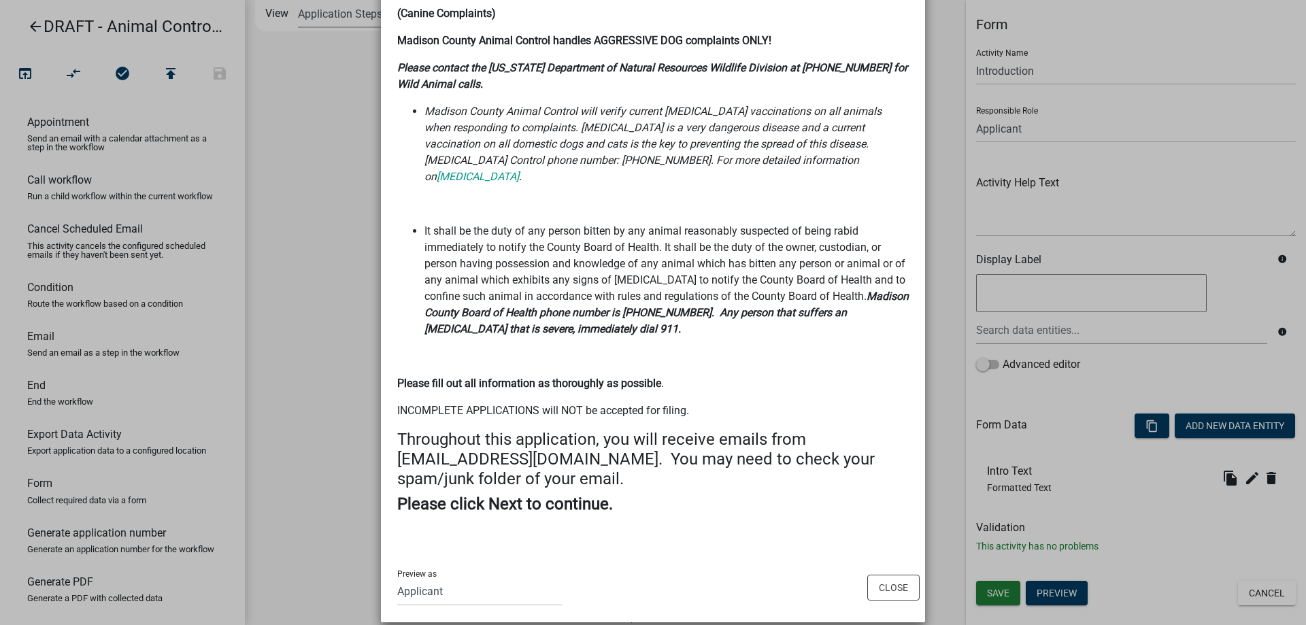
click at [317, 449] on ngb-modal-window "Activity Preview : Introduction × Animal Control (Canine Complaints) Madison Co…" at bounding box center [653, 312] width 1306 height 625
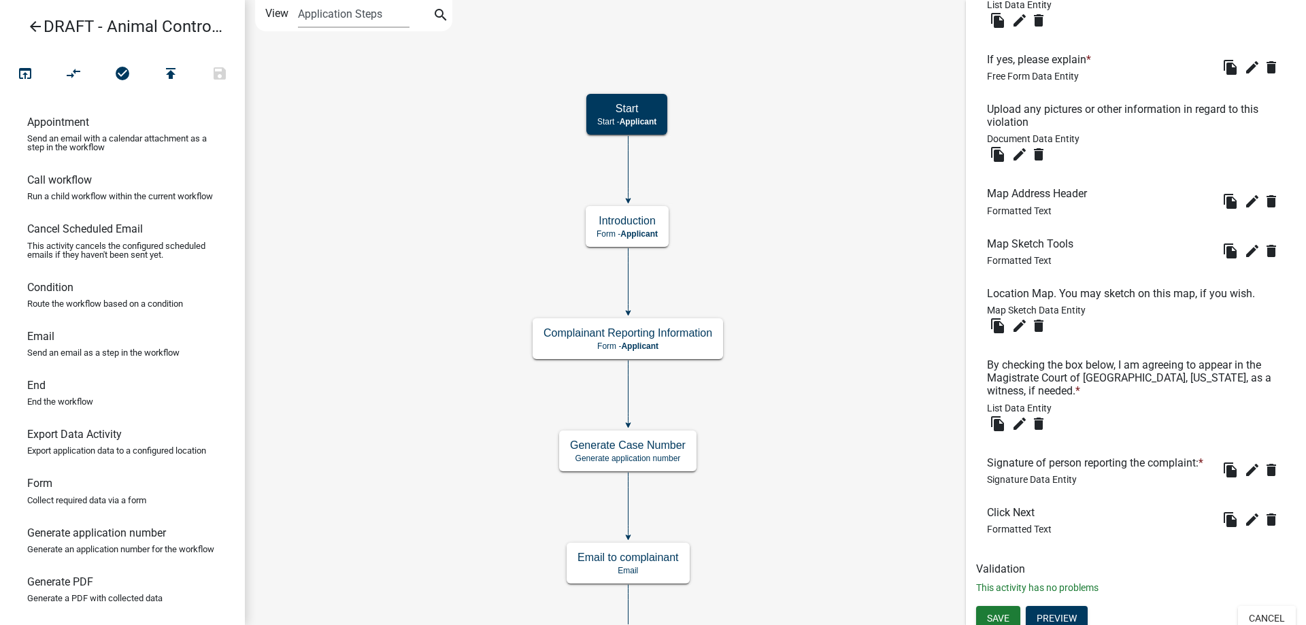
scroll to position [1622, 0]
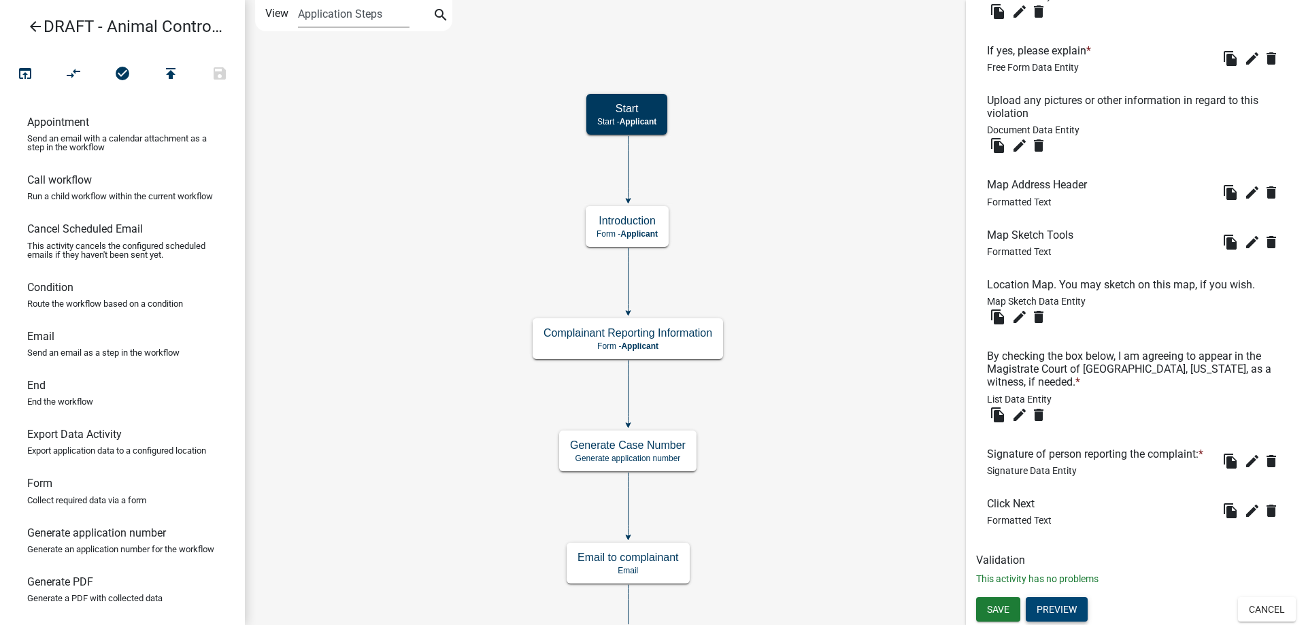
click at [1069, 609] on button "Preview" at bounding box center [1057, 609] width 62 height 24
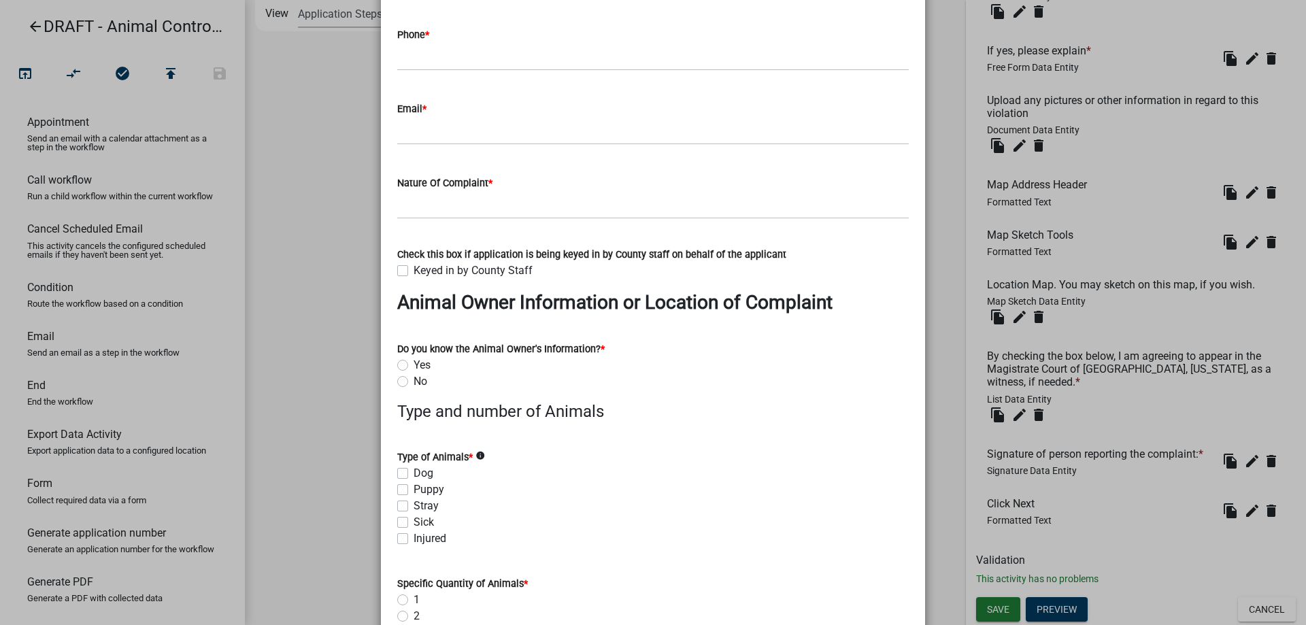
scroll to position [0, 0]
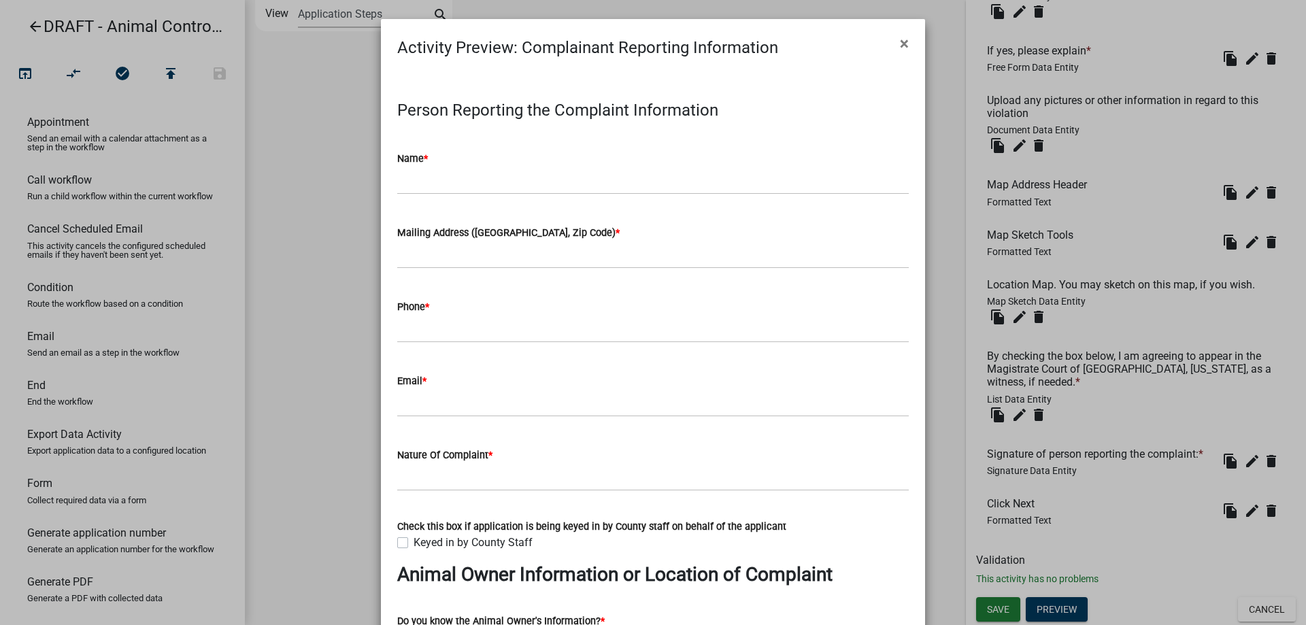
click at [362, 343] on ngb-modal-window "Activity Preview : Complainant Reporting Information × Person Reporting the Com…" at bounding box center [653, 312] width 1306 height 625
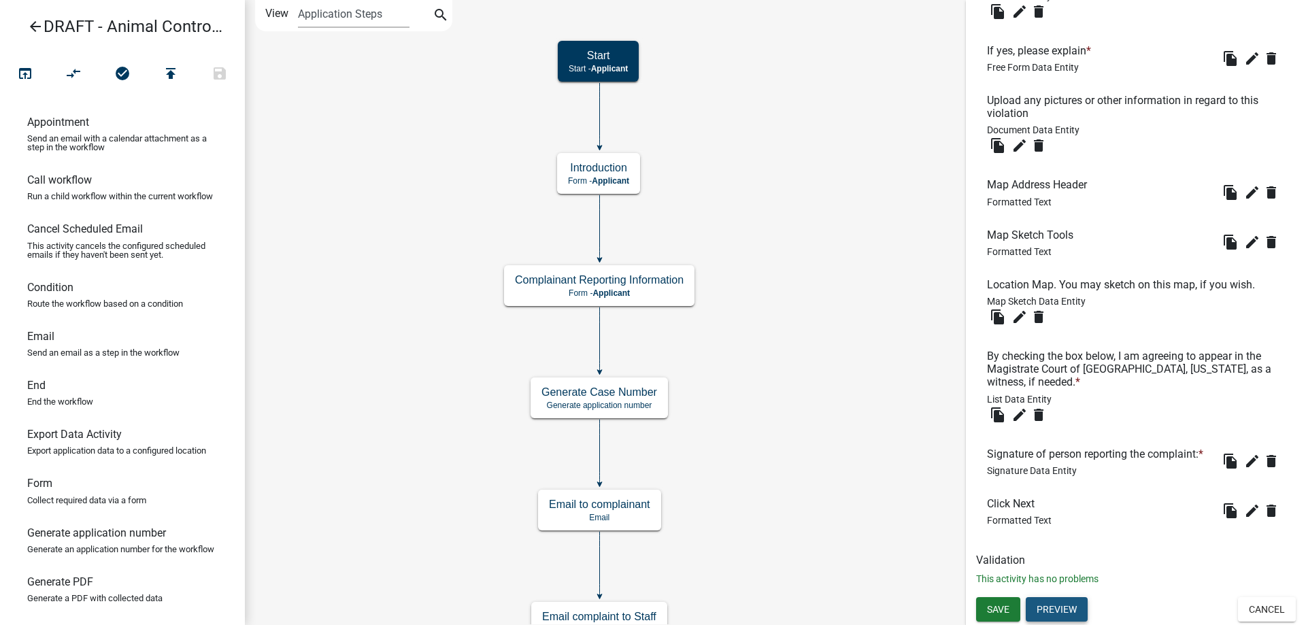
click at [1070, 606] on button "Preview" at bounding box center [1057, 609] width 62 height 24
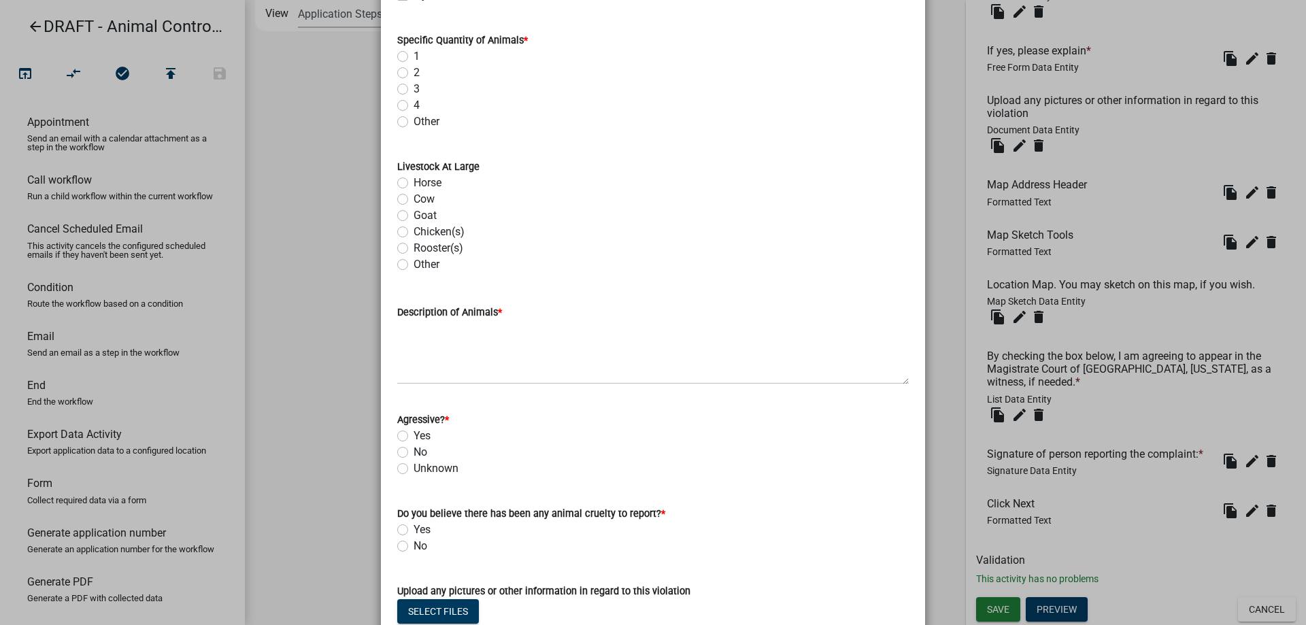
scroll to position [816, 0]
click at [435, 241] on label "Rooster(s)" at bounding box center [438, 247] width 50 height 16
click at [422, 241] on input "Rooster(s)" at bounding box center [417, 243] width 9 height 9
radio input "true"
click at [371, 306] on ngb-modal-window "Activity Preview : Complainant Reporting Information × Person Reporting the Com…" at bounding box center [653, 312] width 1306 height 625
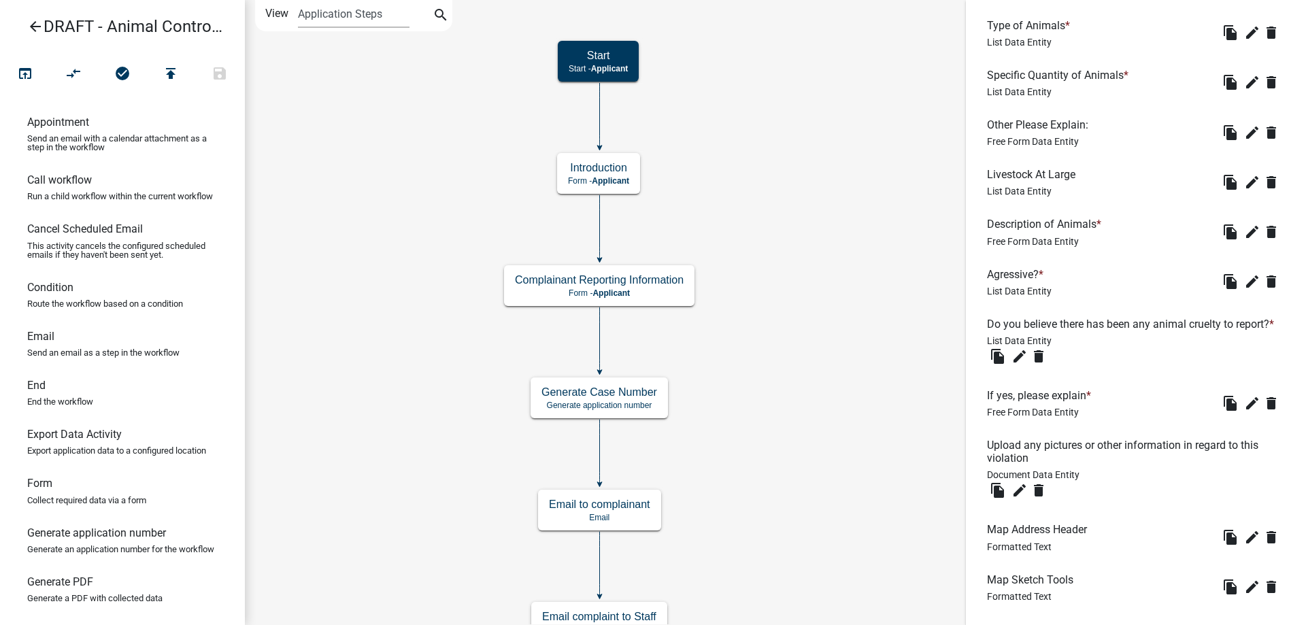
scroll to position [1146, 0]
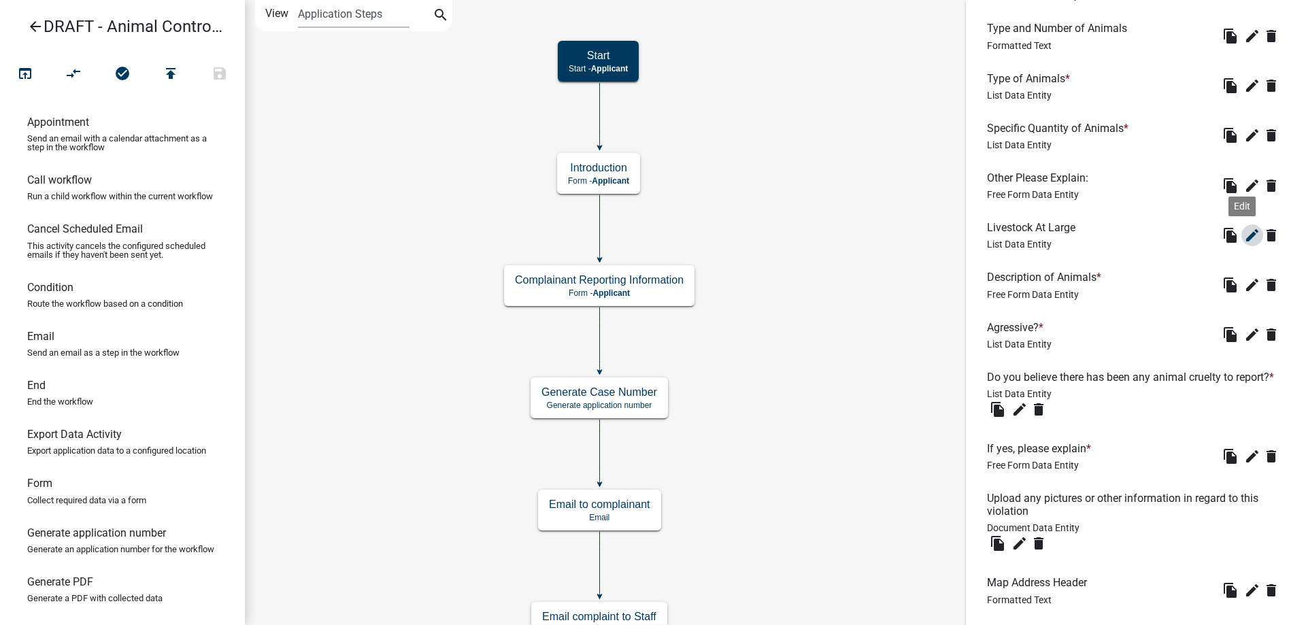
click at [1244, 243] on icon "edit" at bounding box center [1252, 235] width 16 height 16
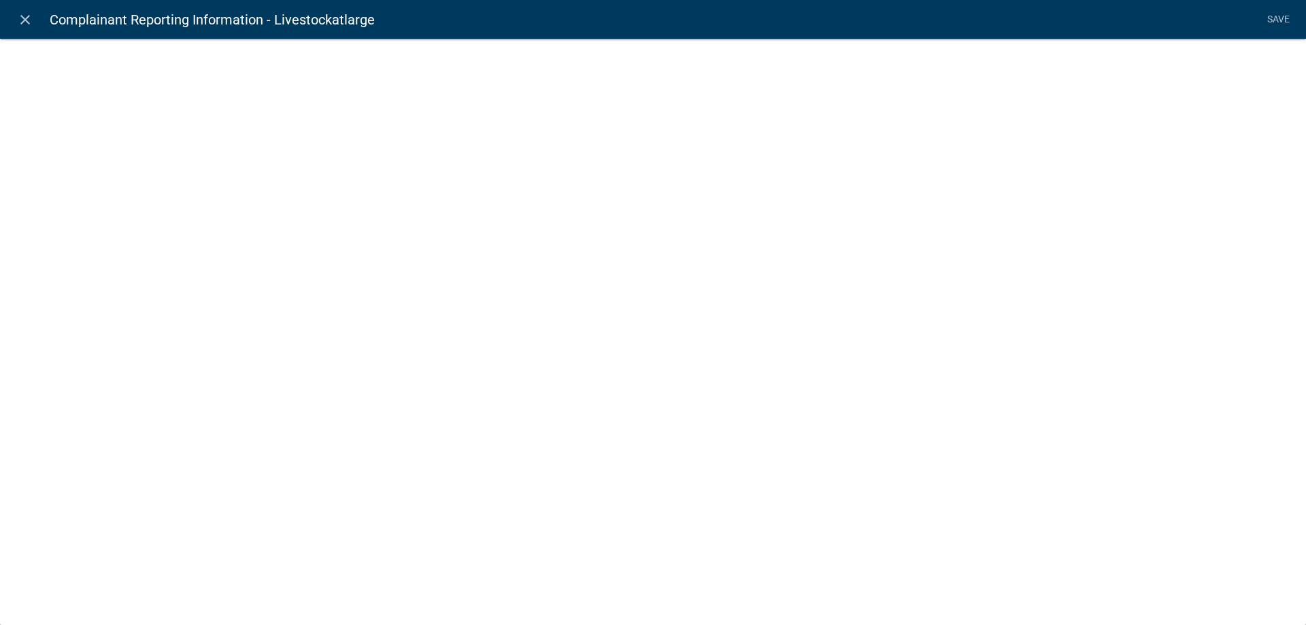
select select "list-data"
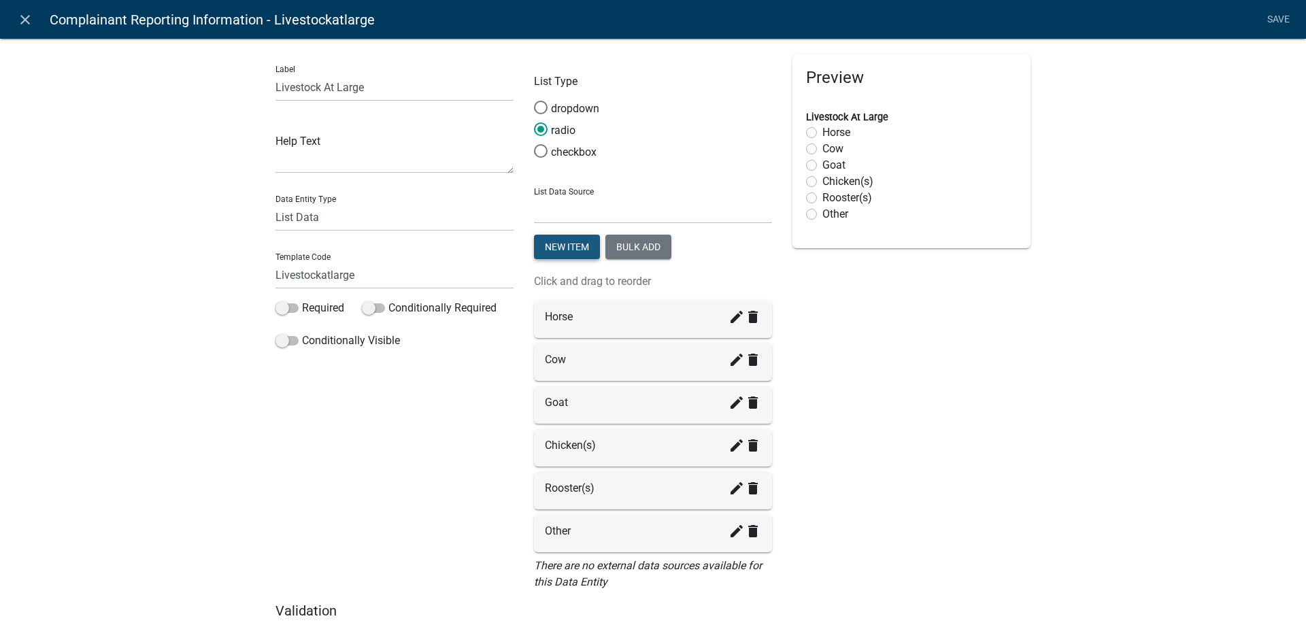
click at [547, 246] on button "New item" at bounding box center [567, 247] width 66 height 24
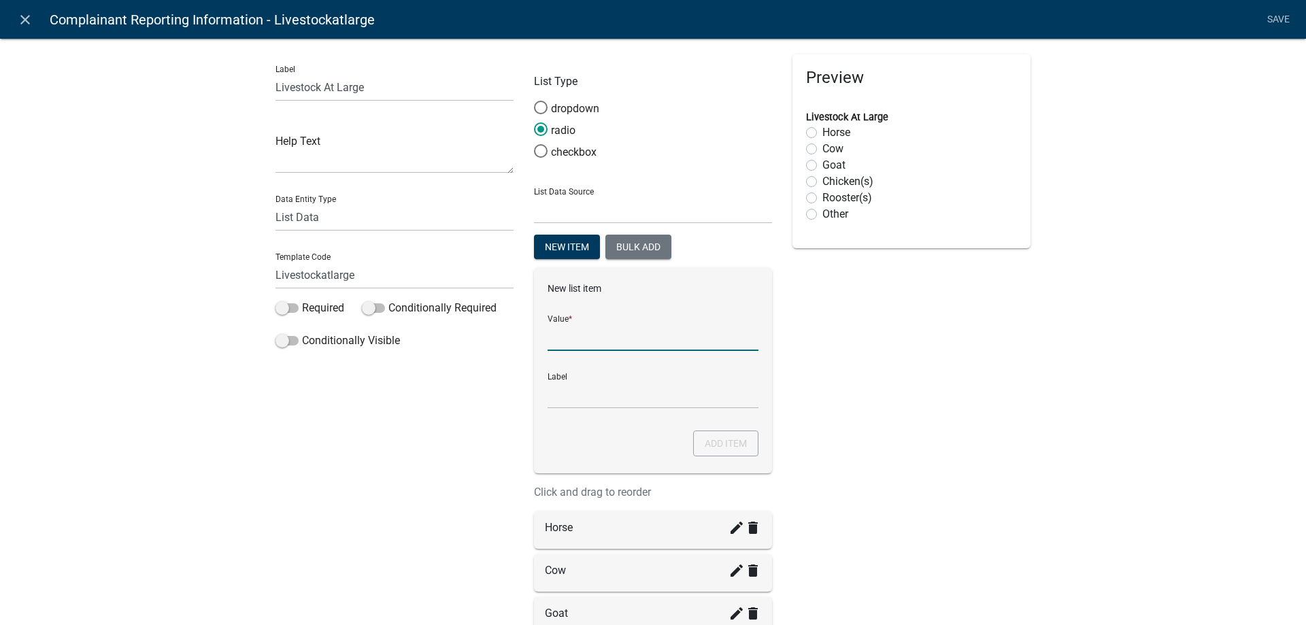
click at [569, 341] on input "List Data Source" at bounding box center [652, 337] width 211 height 28
type input "No Livestock"
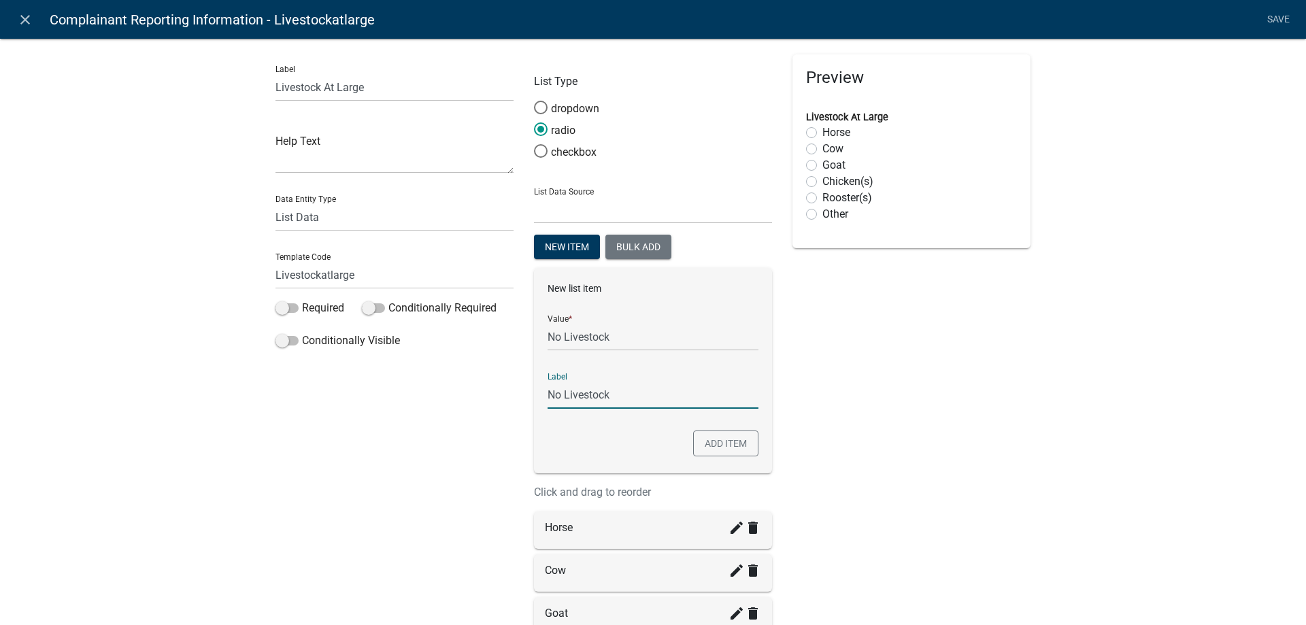
click at [573, 387] on input "No Livestock" at bounding box center [652, 395] width 211 height 28
click at [712, 441] on button "Add item" at bounding box center [725, 443] width 65 height 26
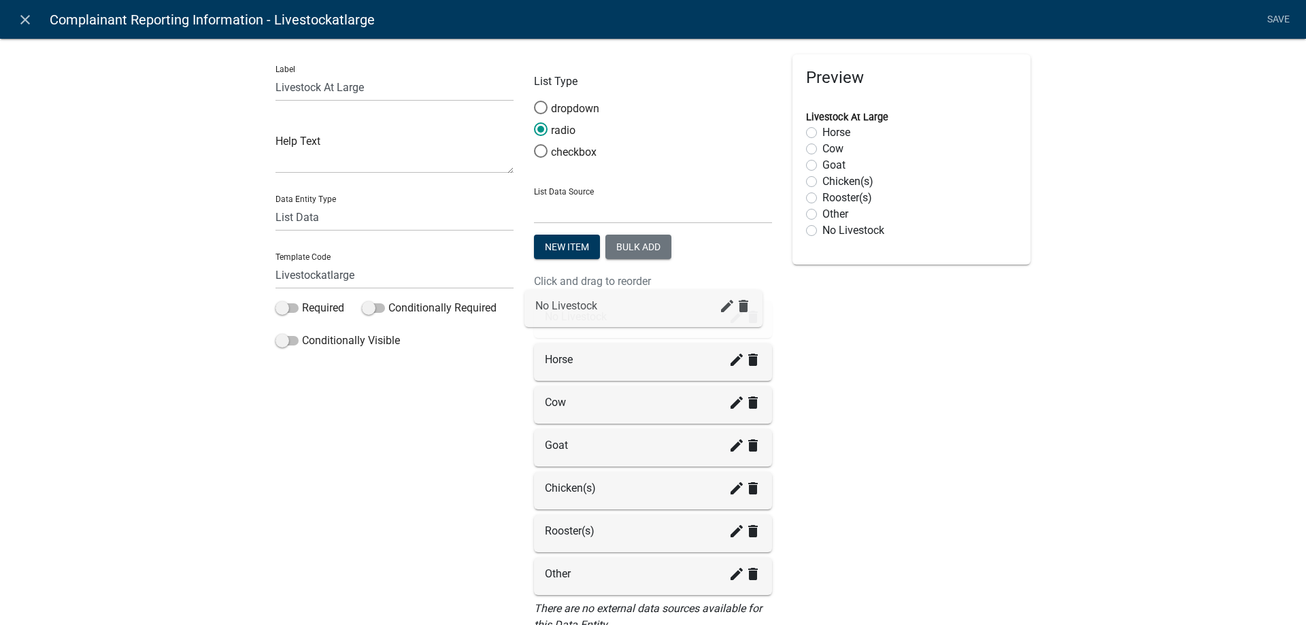
drag, startPoint x: 596, startPoint y: 580, endPoint x: 593, endPoint y: 312, distance: 268.0
click at [1281, 20] on link "Save" at bounding box center [1278, 20] width 34 height 26
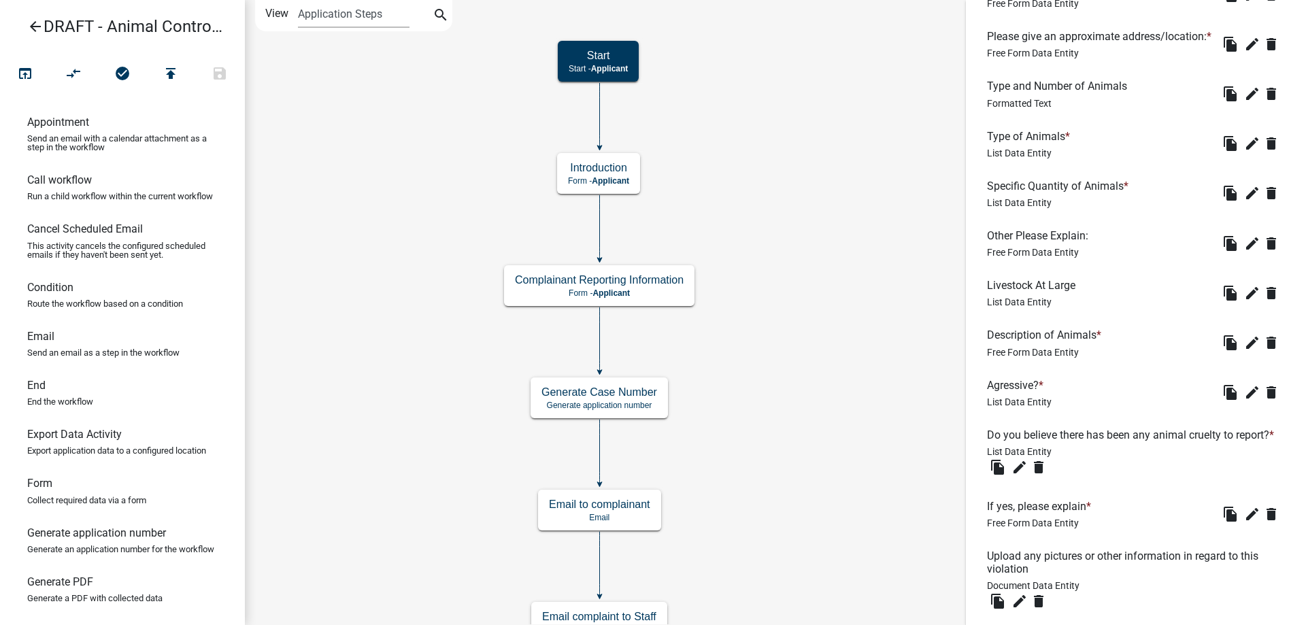
scroll to position [1622, 0]
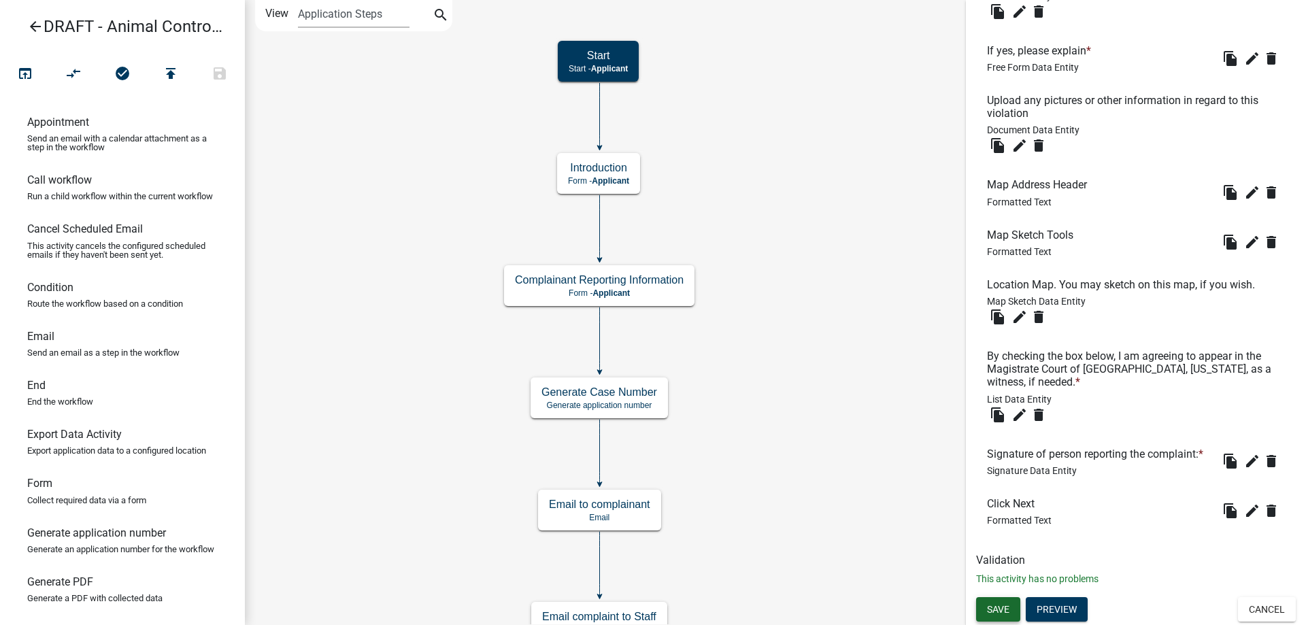
click at [986, 607] on button "Save" at bounding box center [998, 609] width 44 height 24
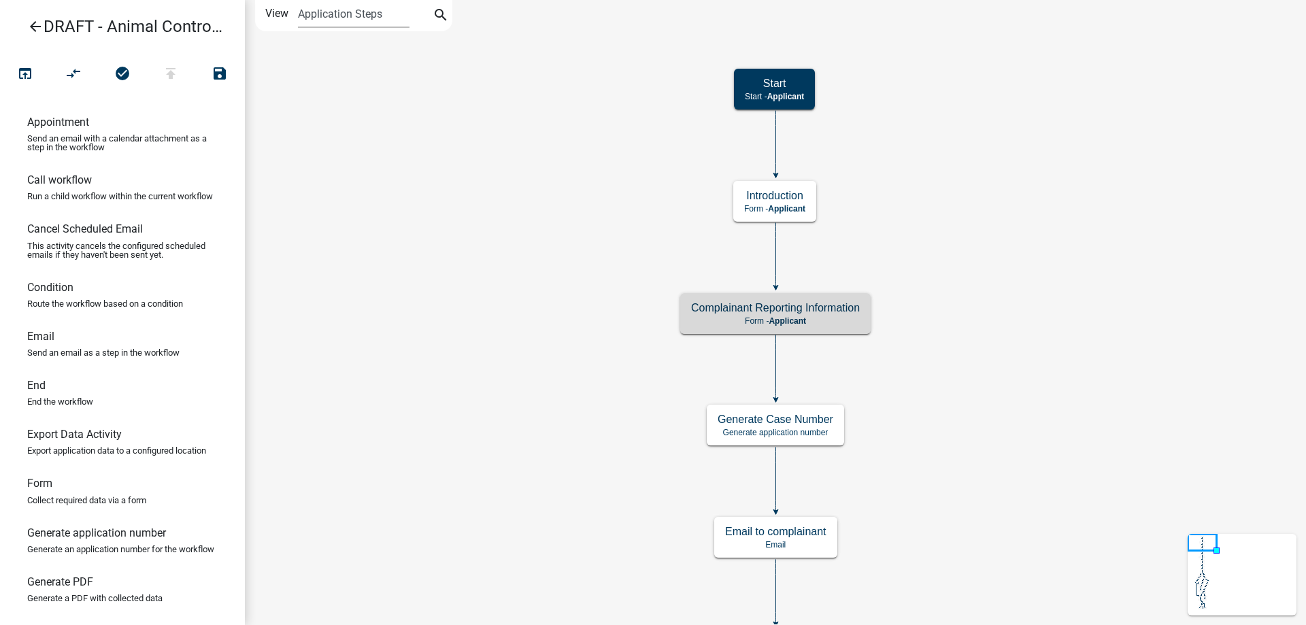
scroll to position [0, 0]
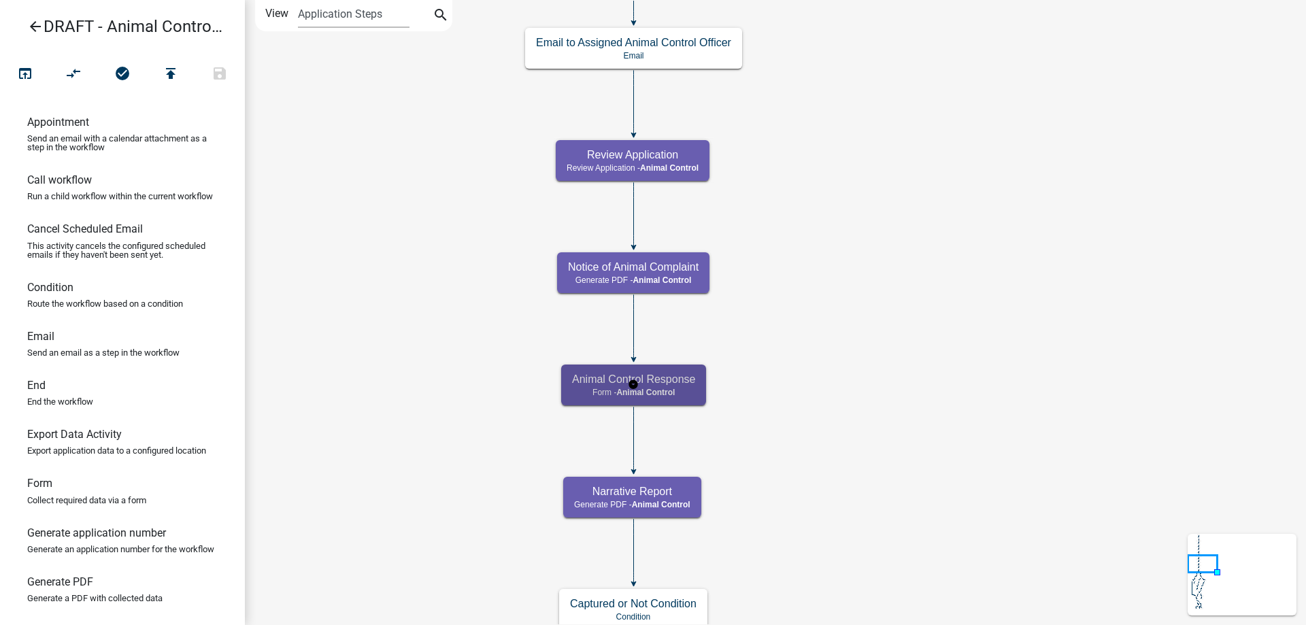
click at [610, 394] on p "Form - Animal Control" at bounding box center [633, 393] width 123 height 10
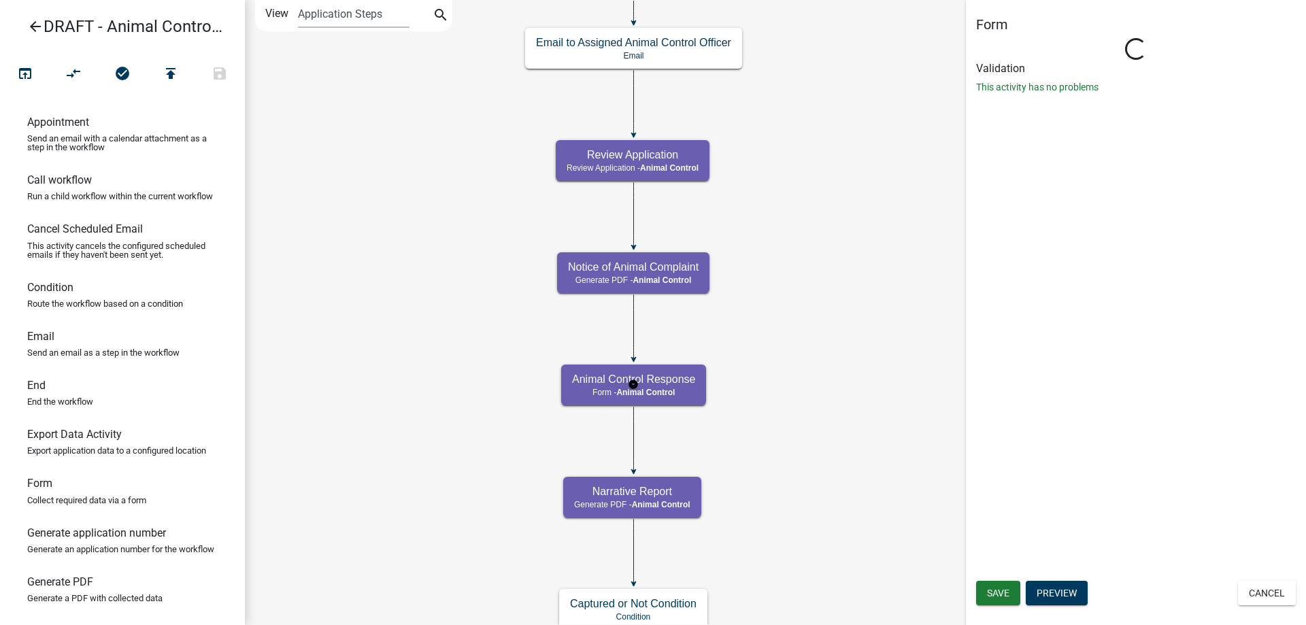
select select "CF90C5DF-2F39-437D-9A89-1F38DA938B57"
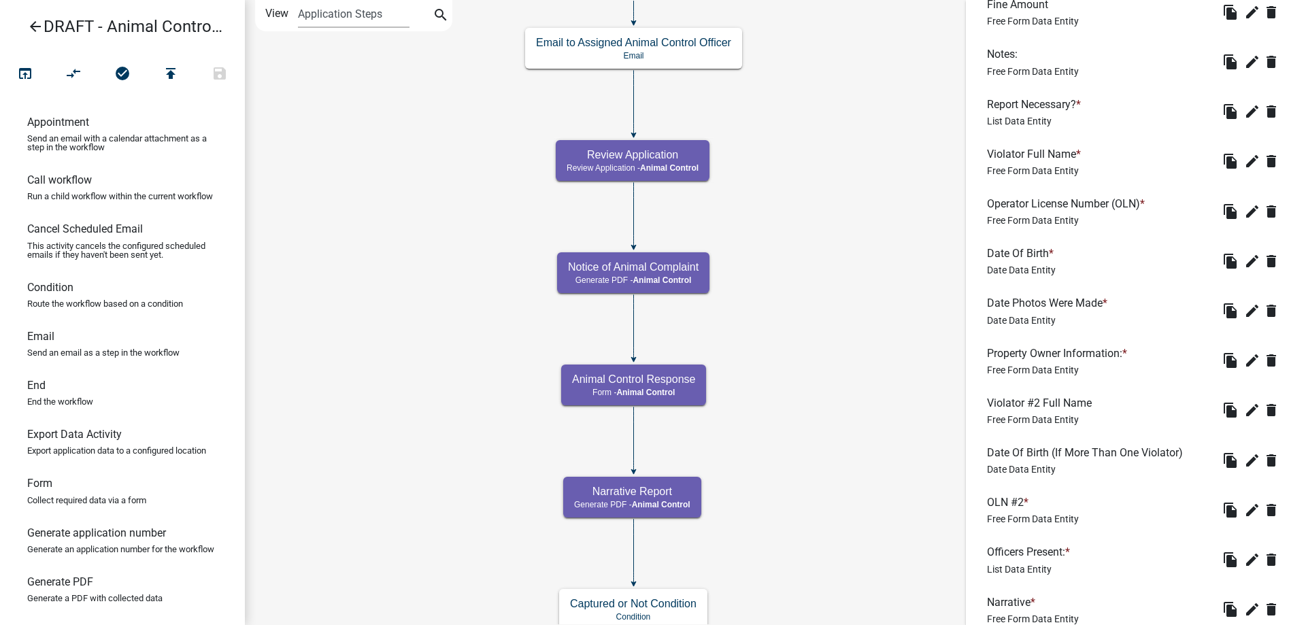
scroll to position [1842, 0]
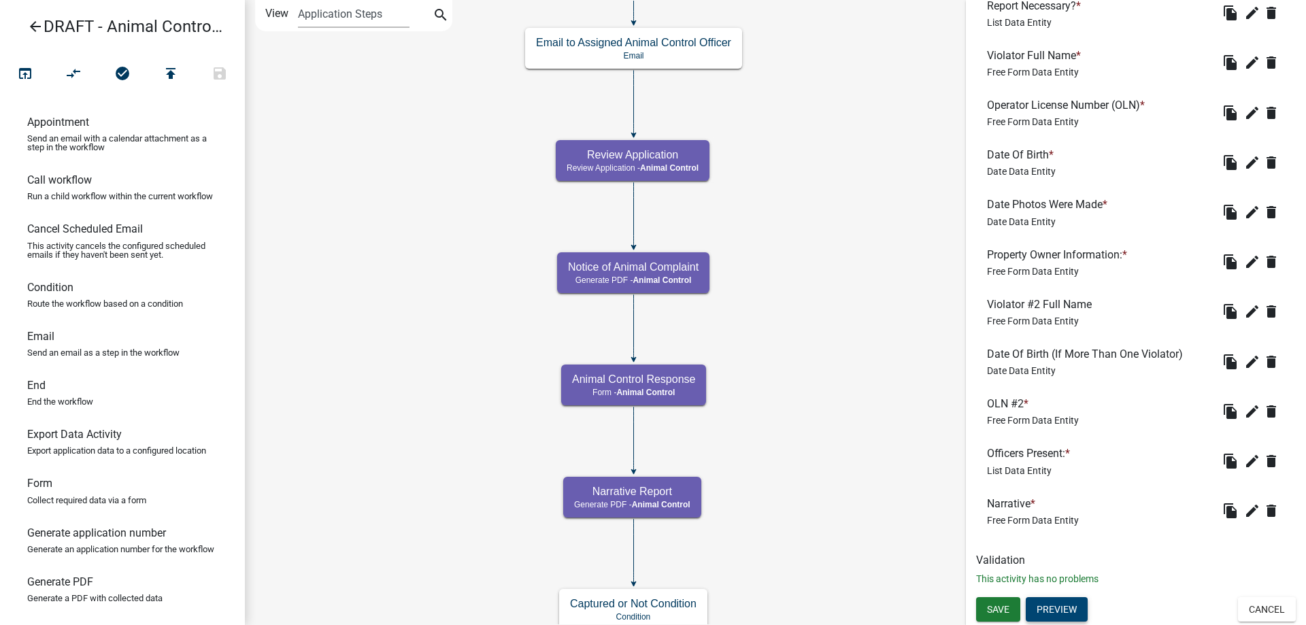
click at [1075, 603] on button "Preview" at bounding box center [1057, 609] width 62 height 24
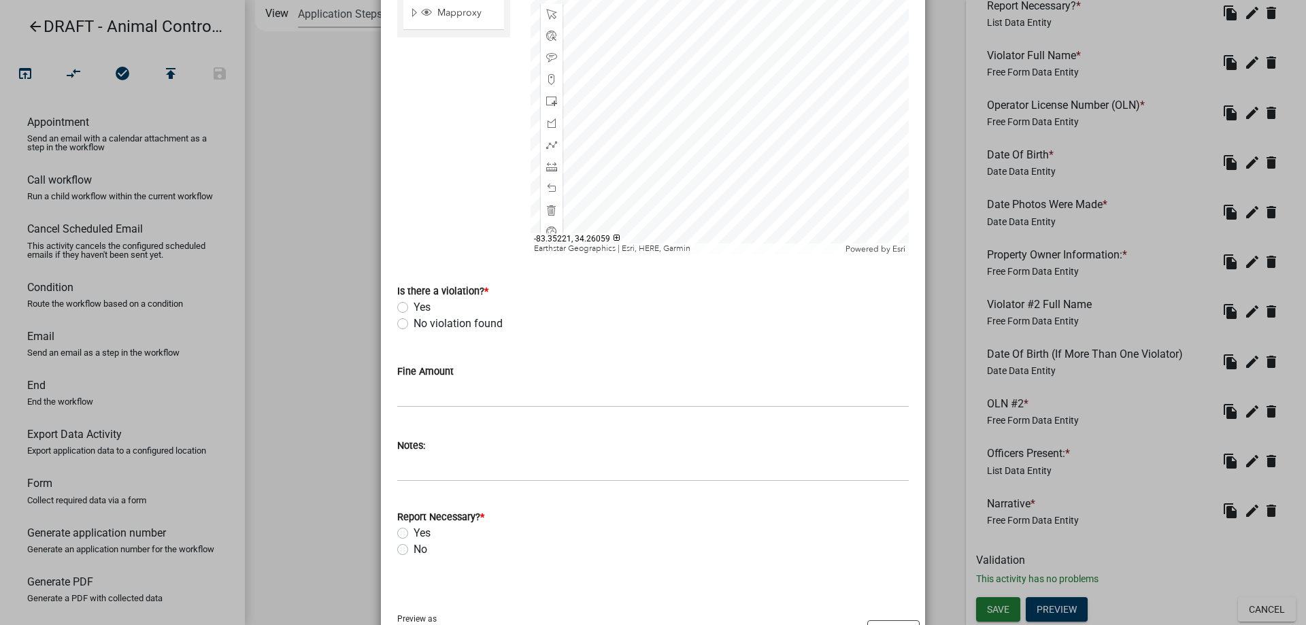
scroll to position [809, 0]
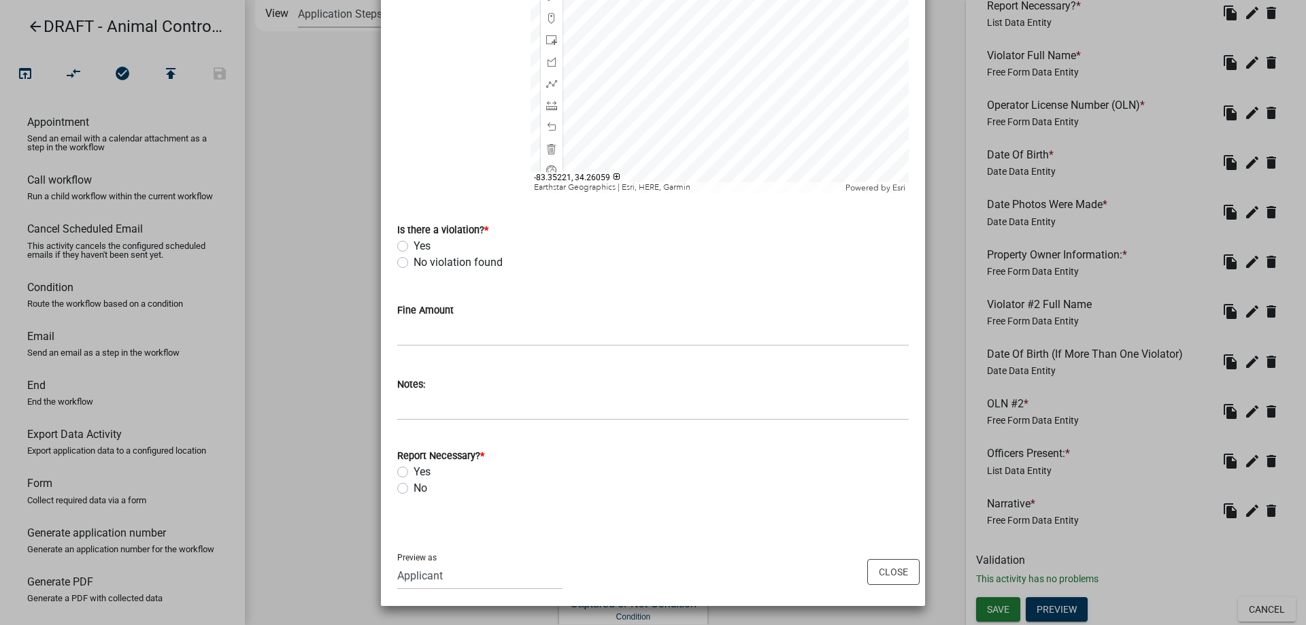
click at [328, 412] on ngb-modal-window "Activity Preview : Animal Control Response × Response Date * Increment hours De…" at bounding box center [653, 312] width 1306 height 625
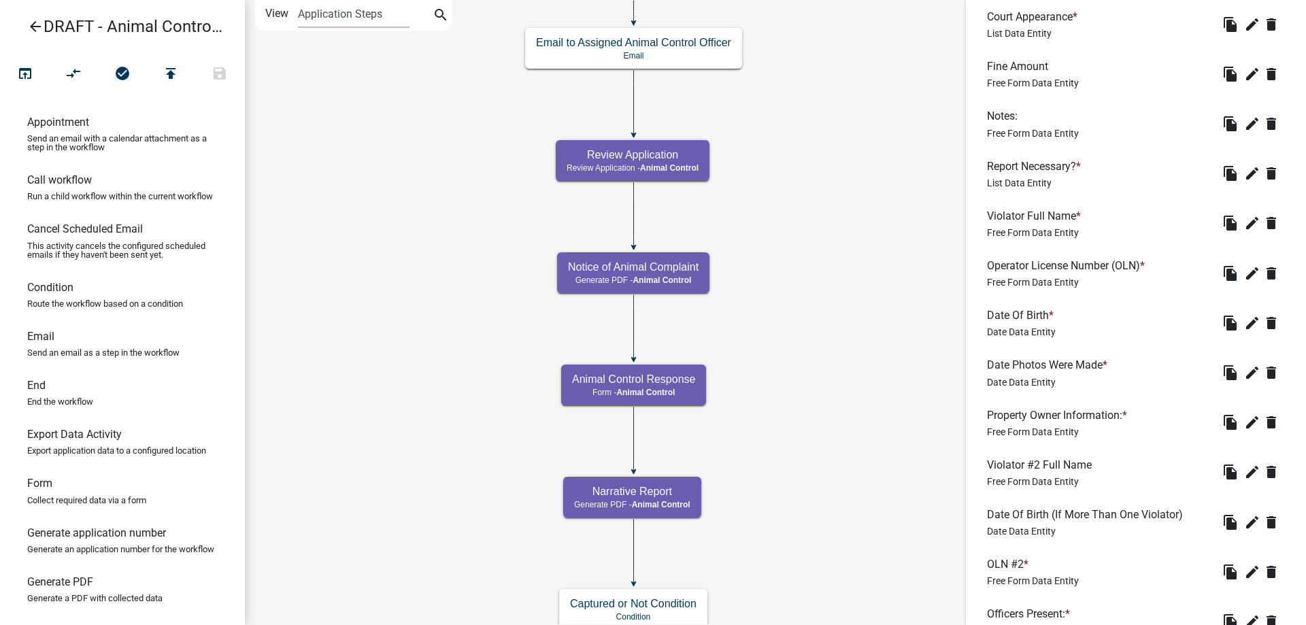
scroll to position [1706, 0]
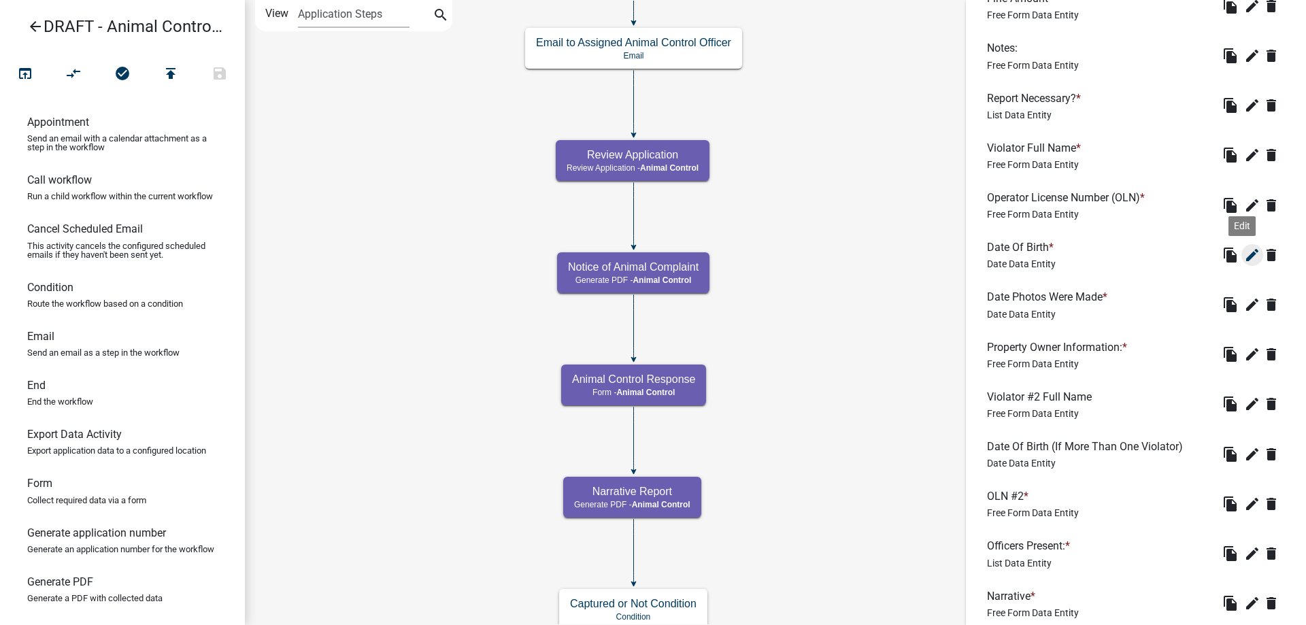
click at [1244, 263] on icon "edit" at bounding box center [1252, 255] width 16 height 16
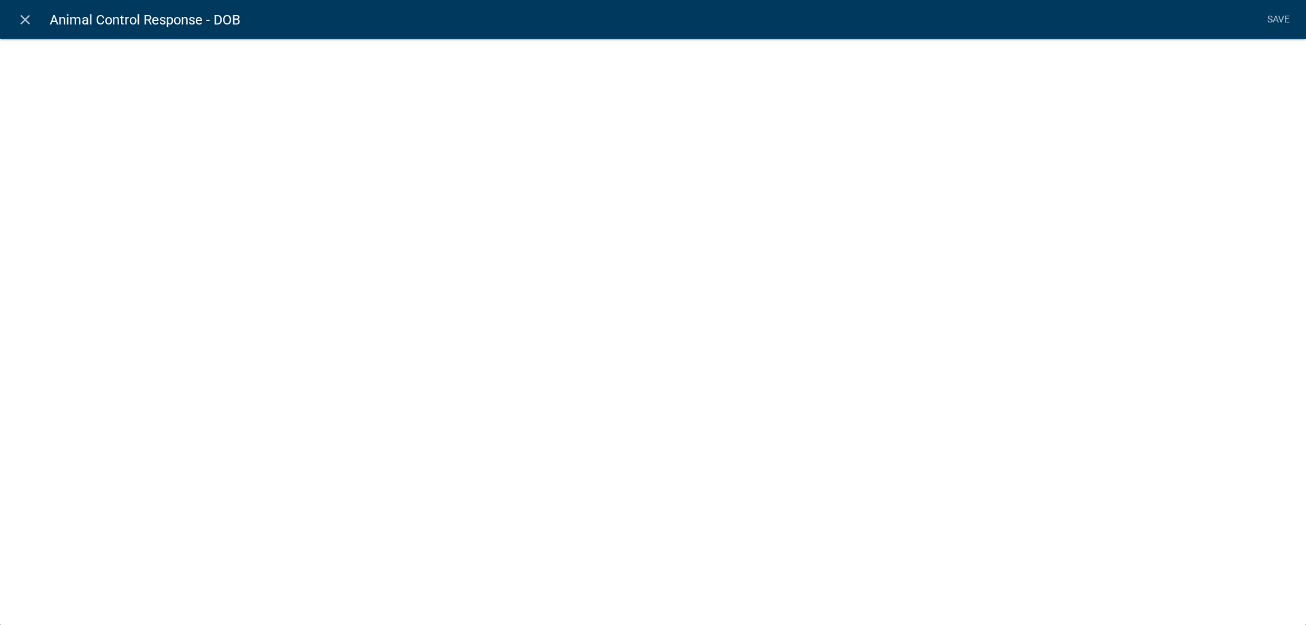
select select "date"
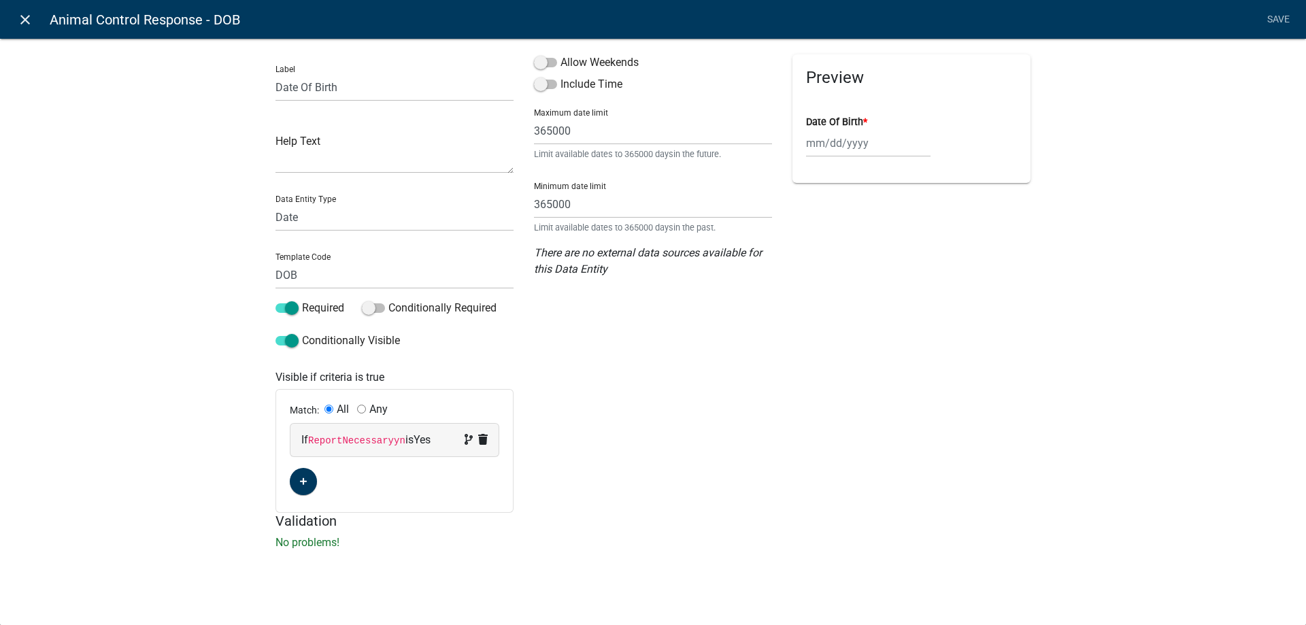
click at [25, 25] on icon "close" at bounding box center [25, 20] width 16 height 16
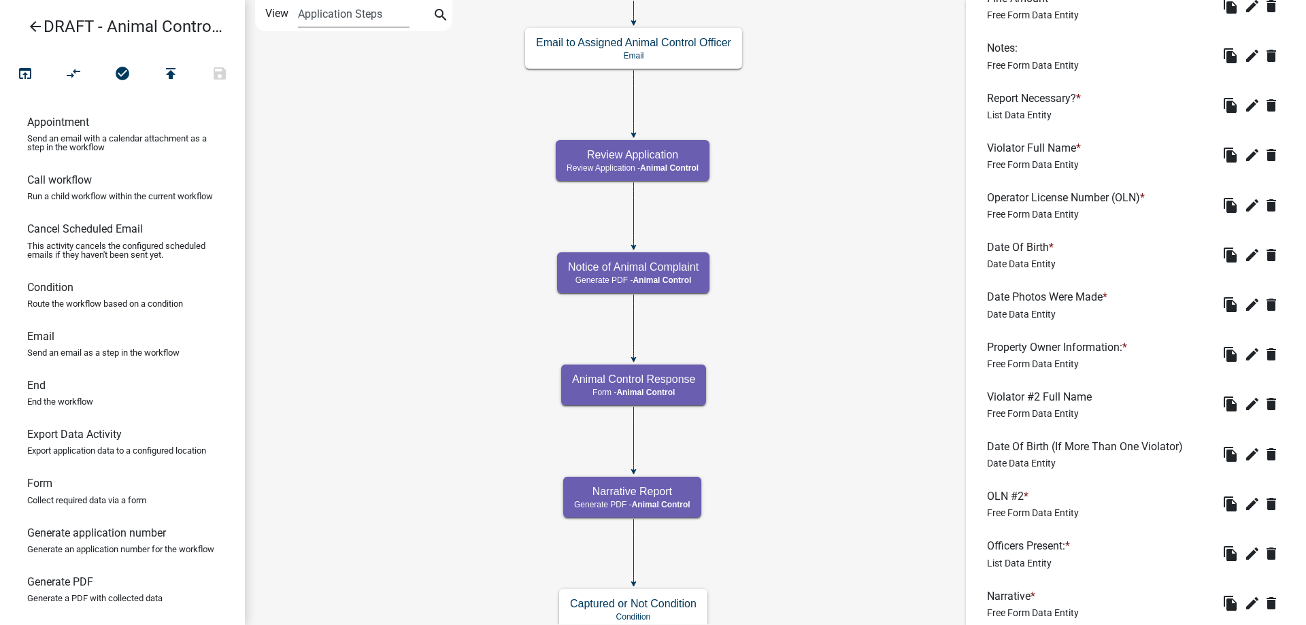
scroll to position [1842, 0]
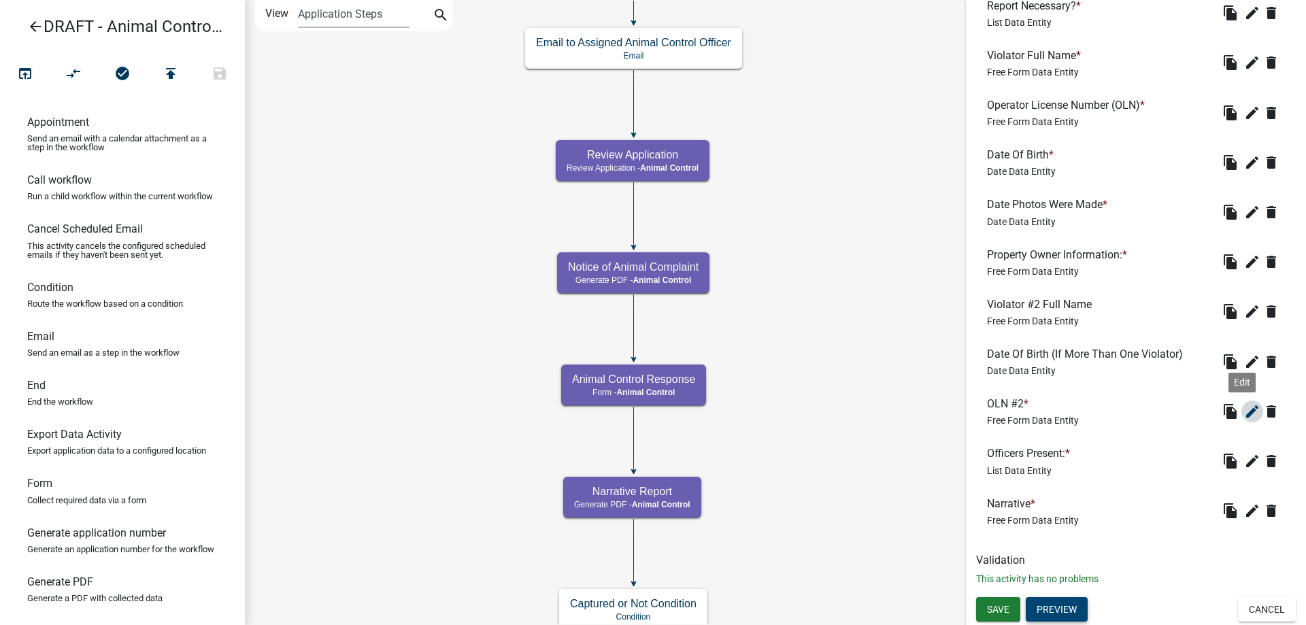
click at [1244, 418] on icon "edit" at bounding box center [1252, 411] width 16 height 16
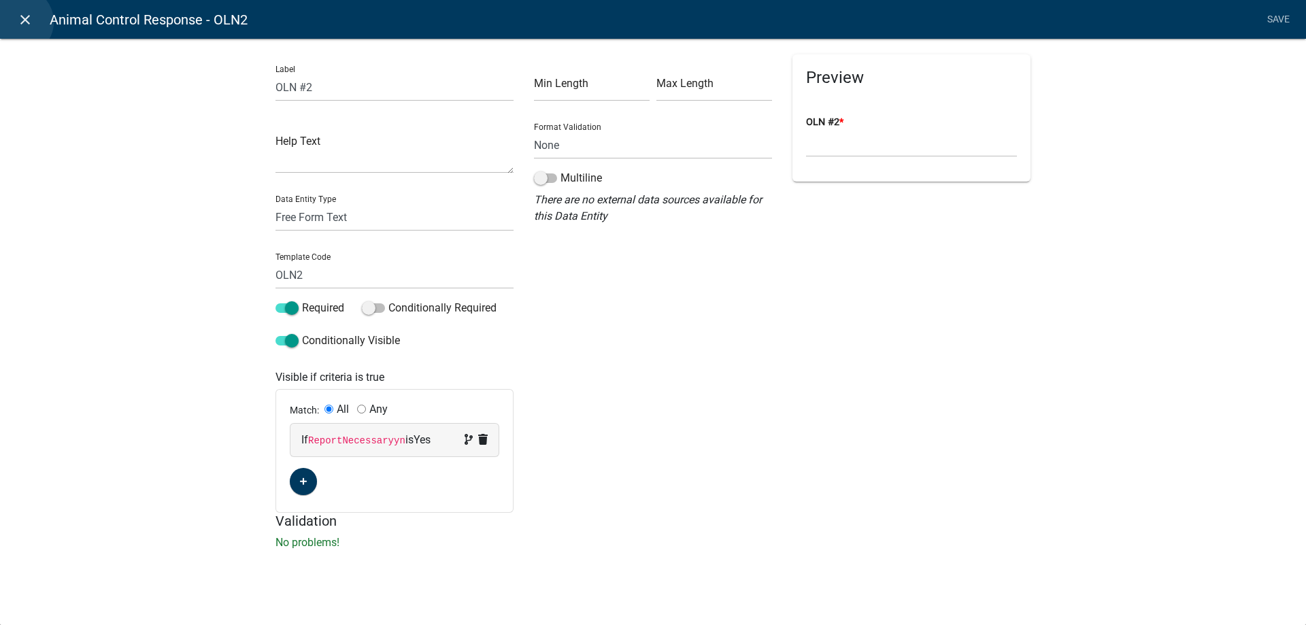
click at [19, 22] on icon "close" at bounding box center [25, 20] width 16 height 16
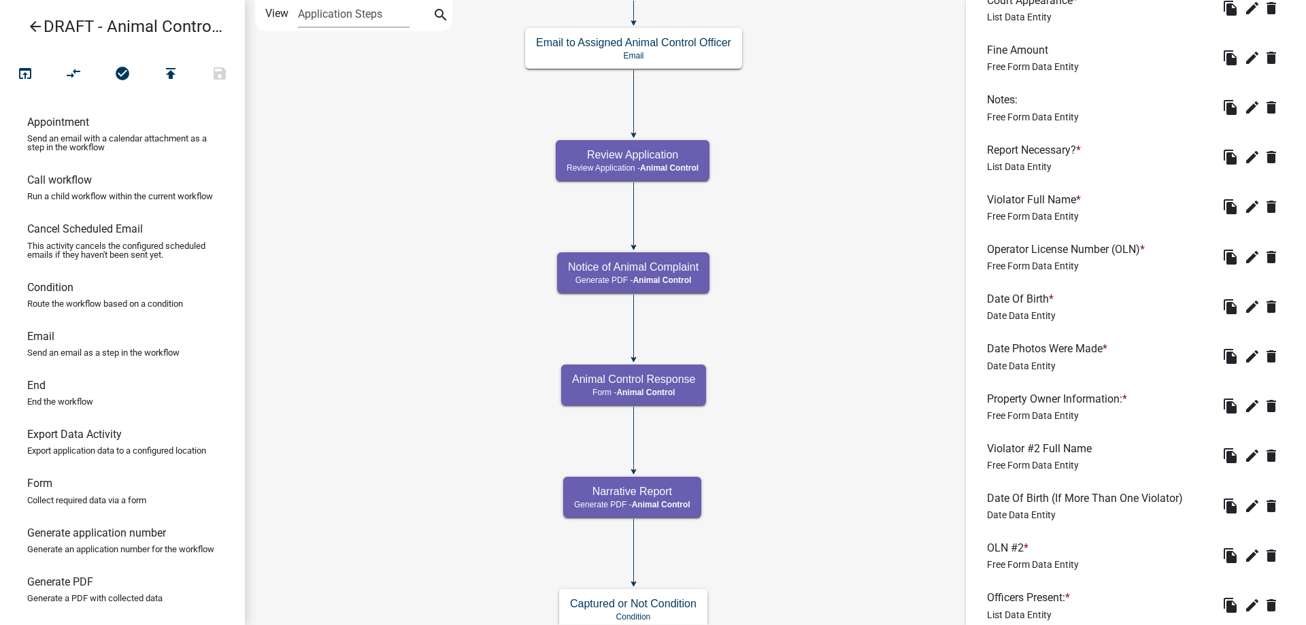
scroll to position [1774, 0]
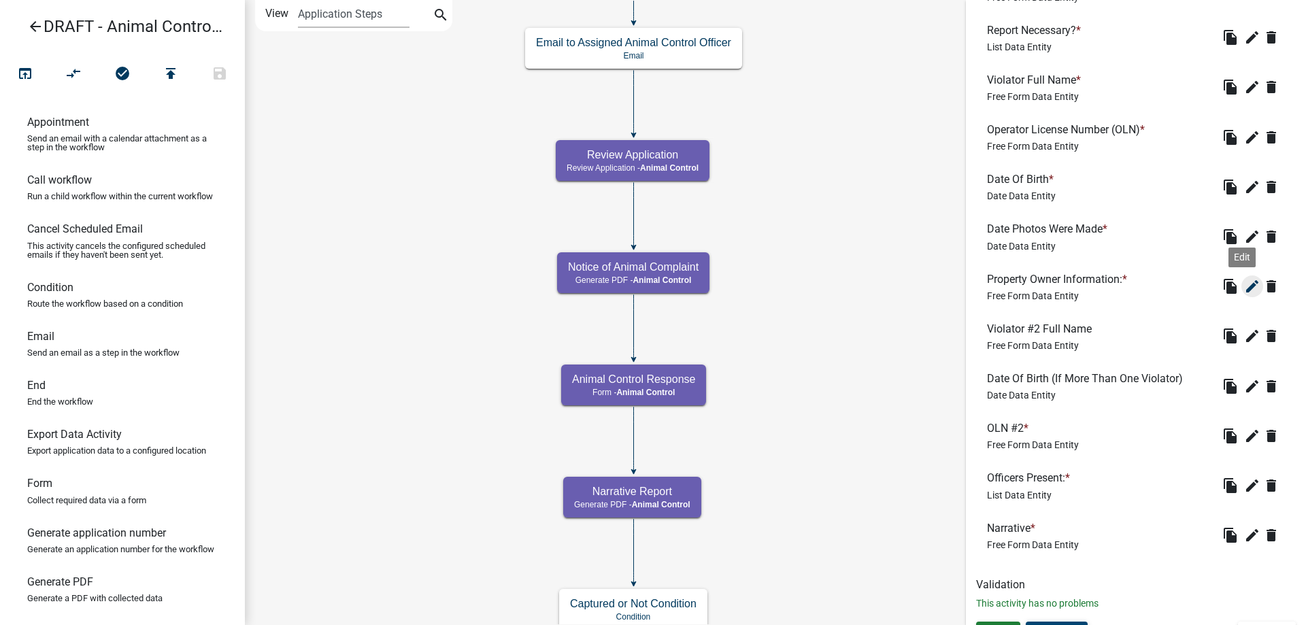
click at [1241, 297] on button "edit" at bounding box center [1252, 286] width 22 height 22
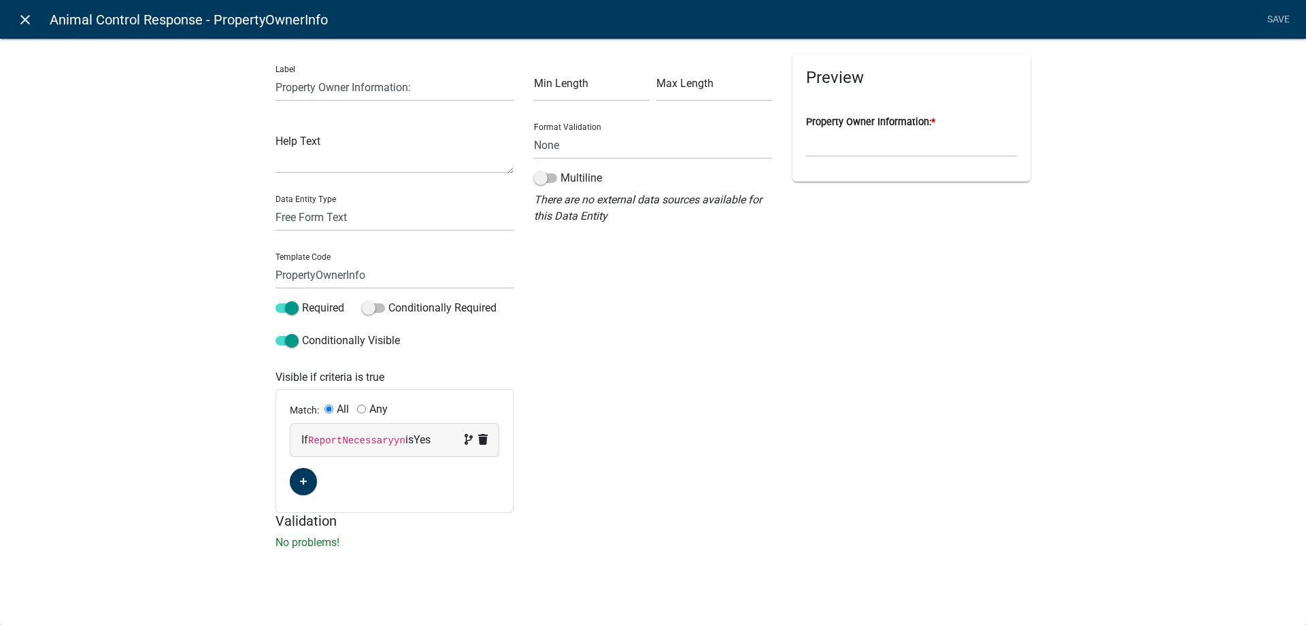
click at [29, 24] on icon "close" at bounding box center [25, 20] width 16 height 16
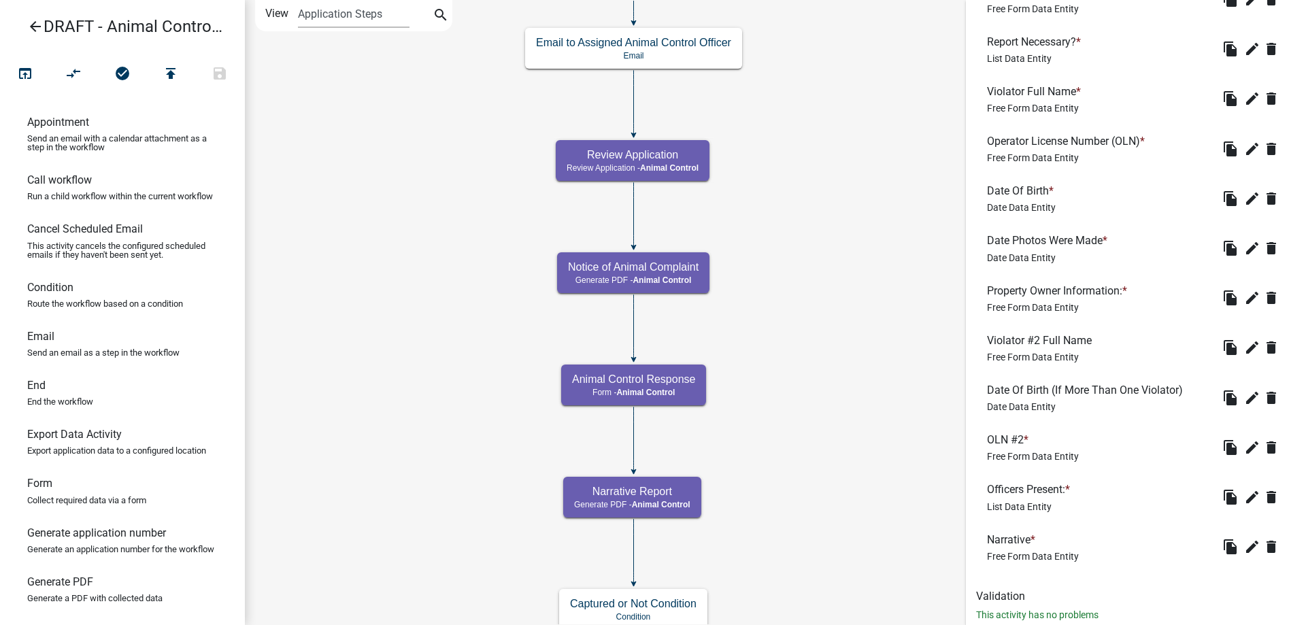
scroll to position [1842, 0]
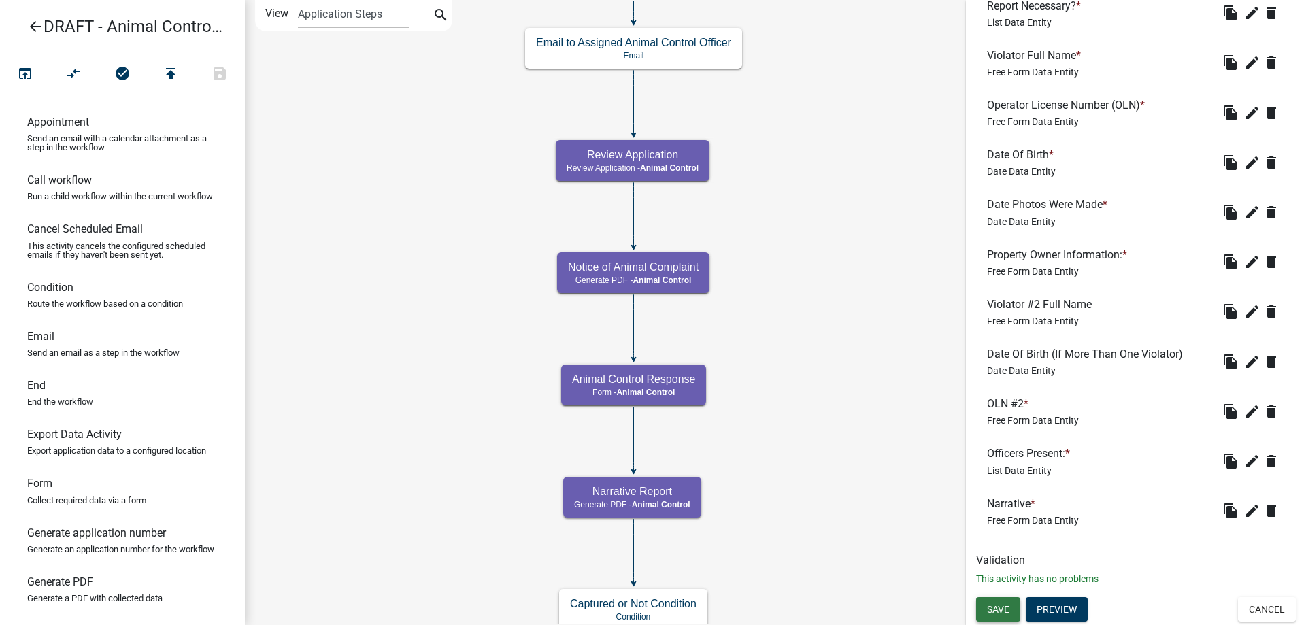
click at [991, 610] on span "Save" at bounding box center [998, 608] width 22 height 11
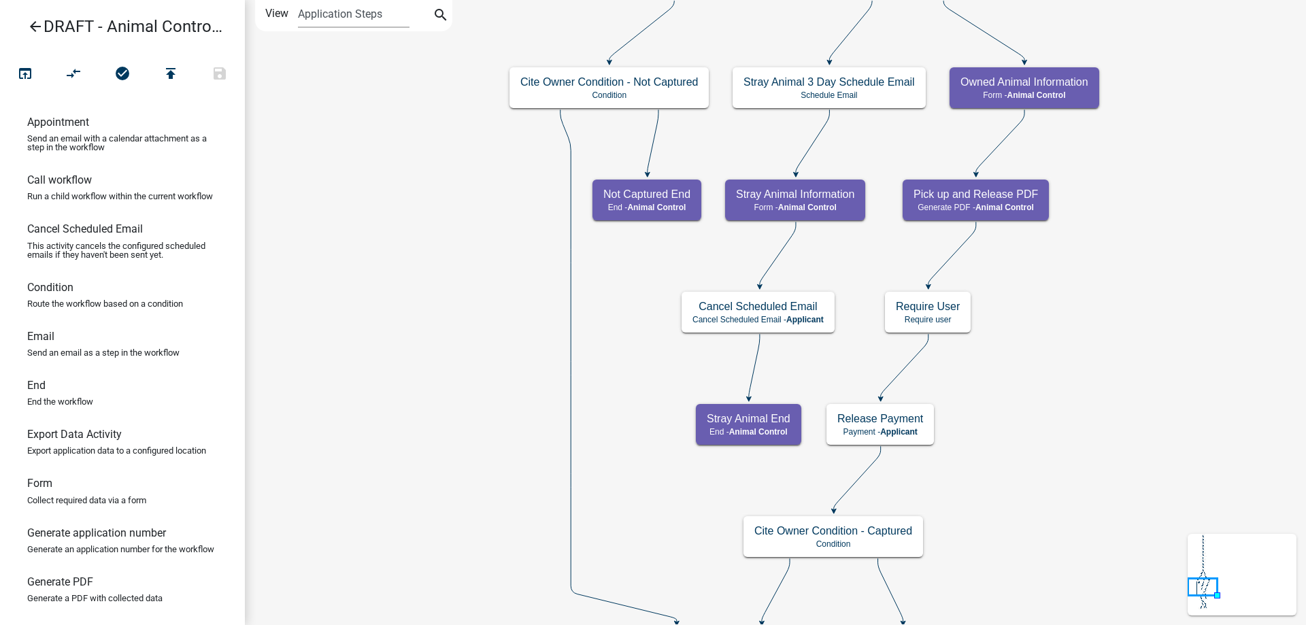
click at [31, 24] on icon "arrow_back" at bounding box center [35, 27] width 16 height 19
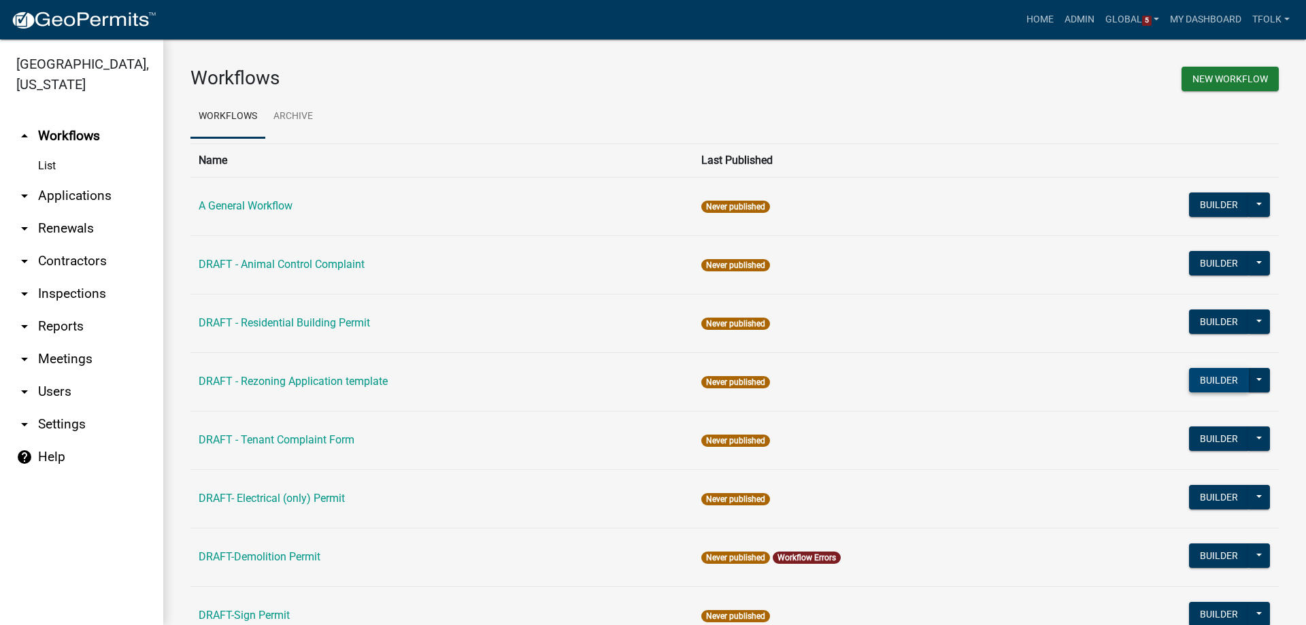
click at [1191, 381] on button "Builder" at bounding box center [1219, 380] width 60 height 24
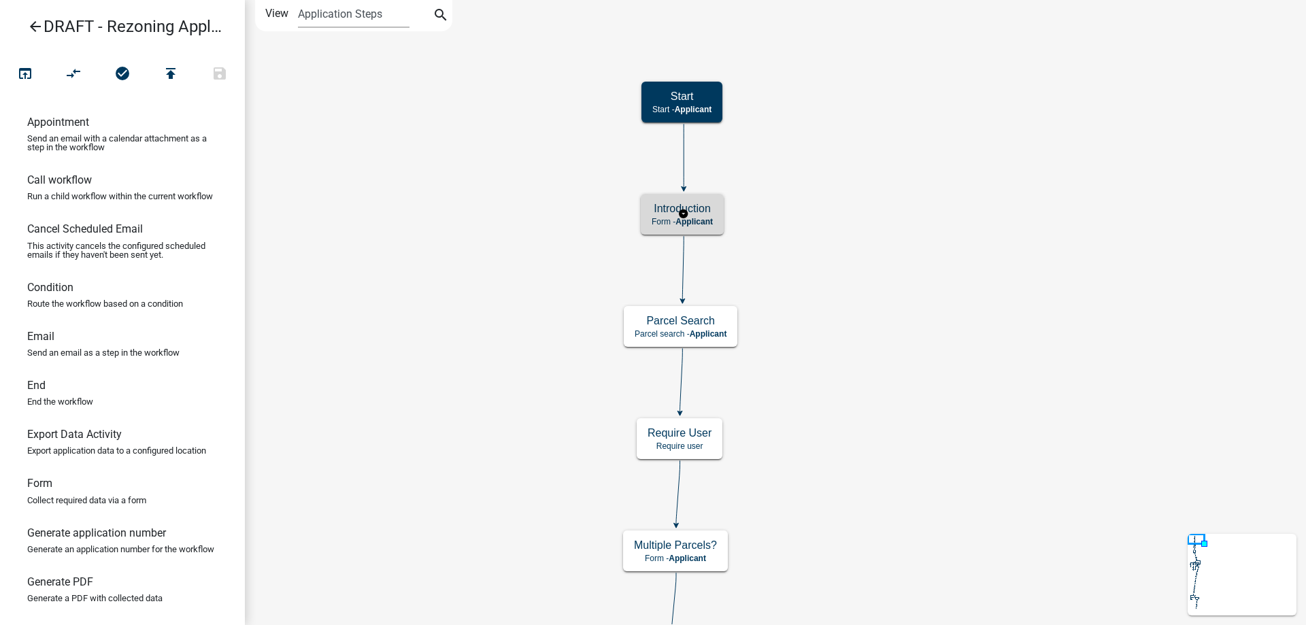
click at [689, 217] on span "Applicant" at bounding box center [693, 222] width 37 height 10
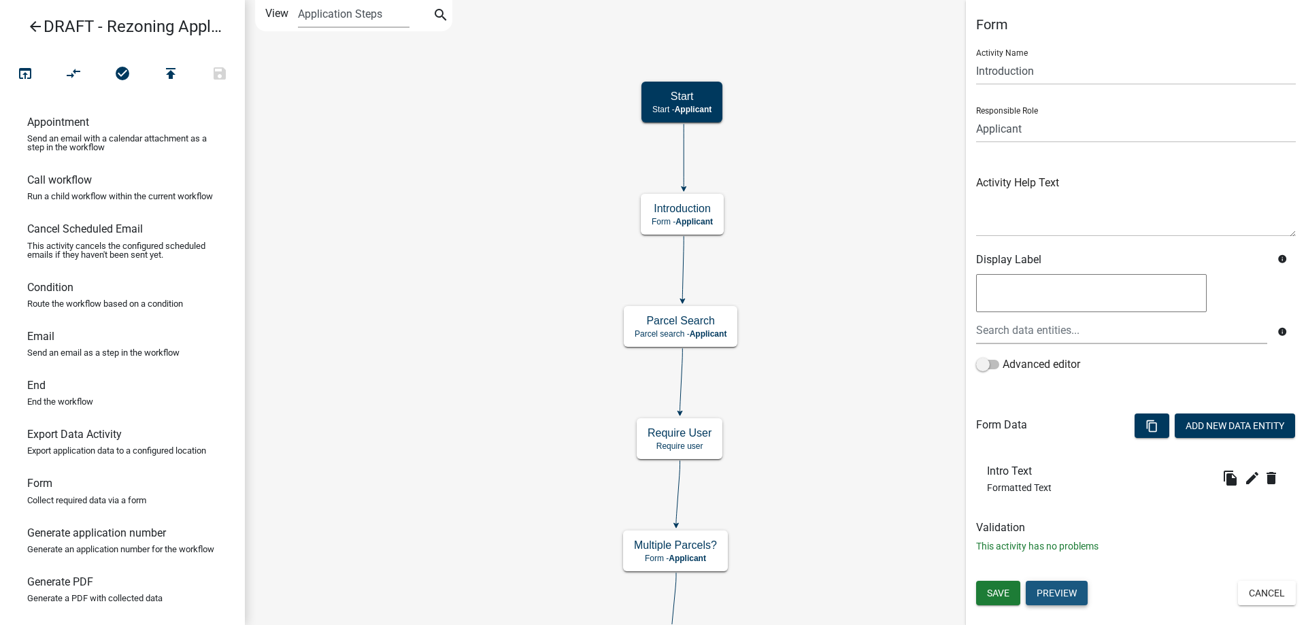
click at [1060, 593] on button "Preview" at bounding box center [1057, 593] width 62 height 24
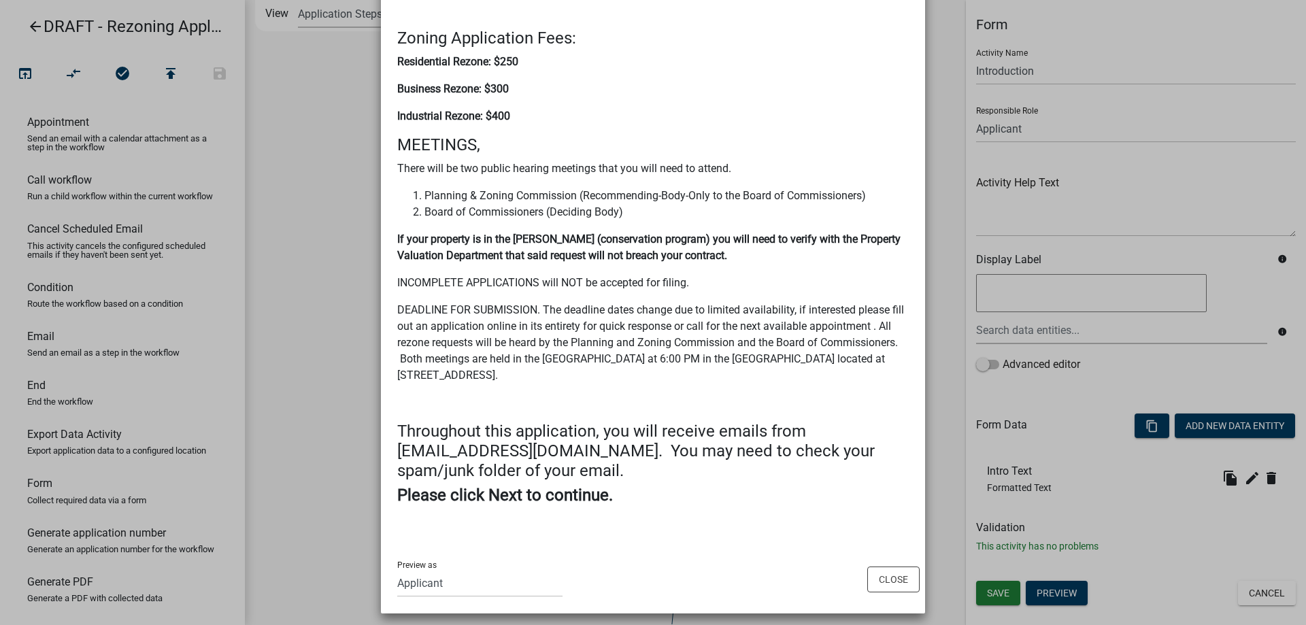
scroll to position [274, 0]
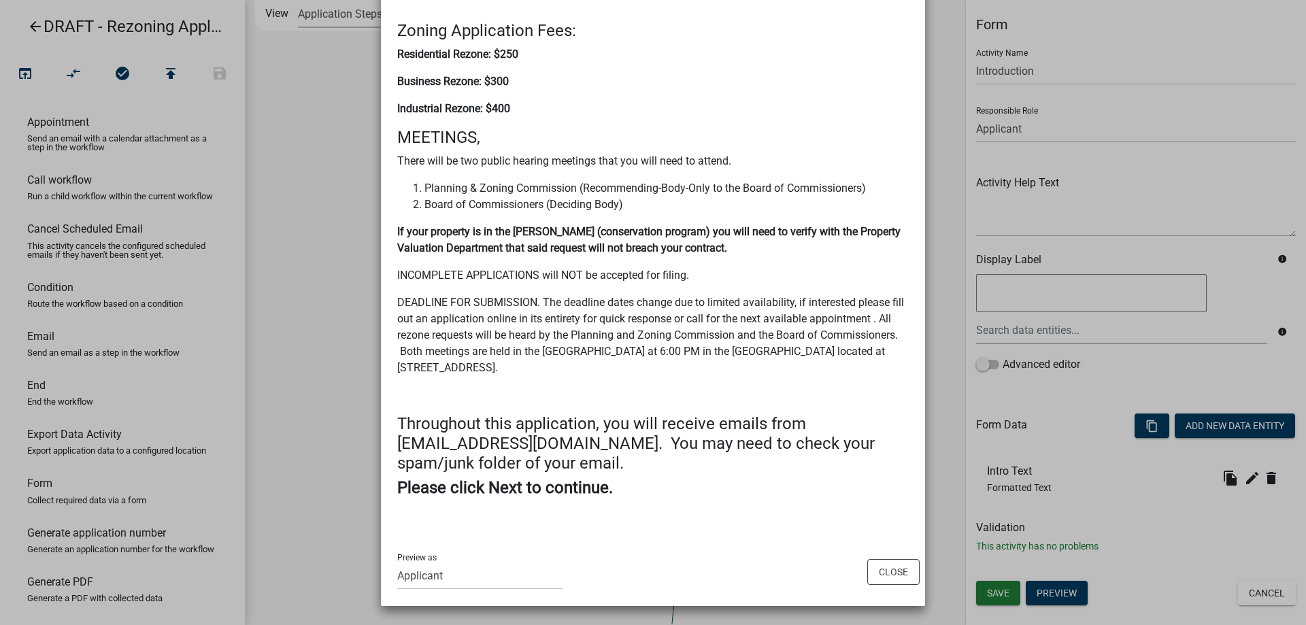
click at [352, 419] on ngb-modal-window "Activity Preview : Introduction × Rezoning Process Information Items you will n…" at bounding box center [653, 312] width 1306 height 625
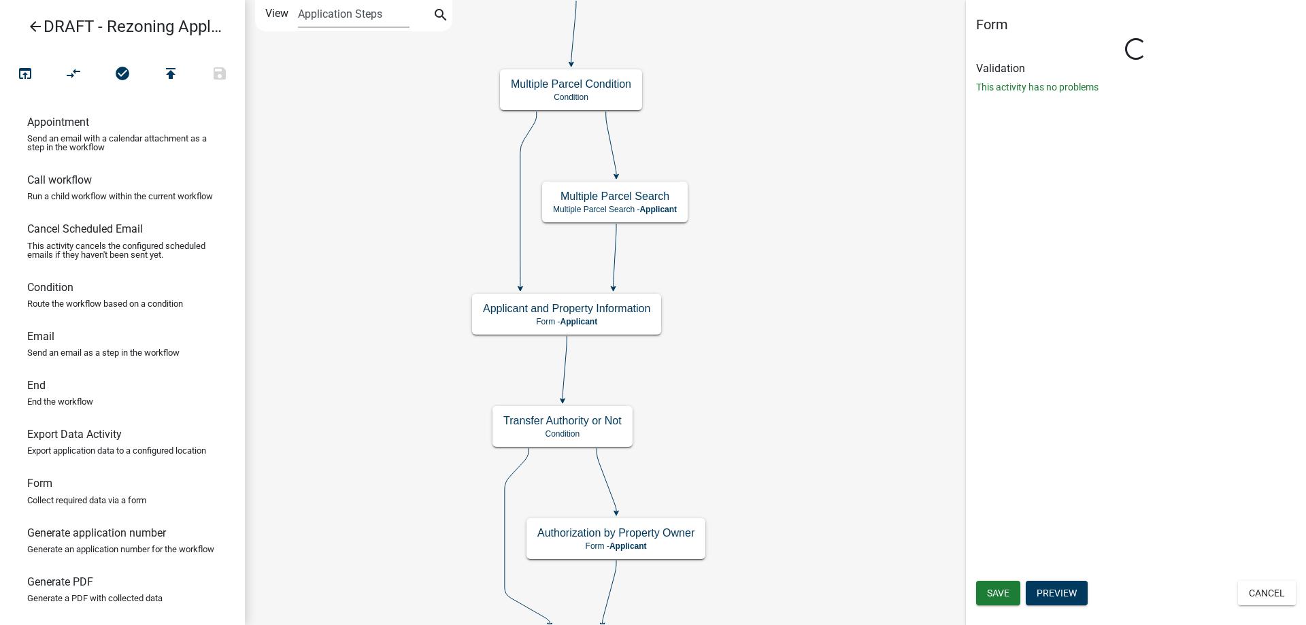
click at [1249, 580] on div "Form Loading... Activity Name Applicant and Property Information Responsible Ro…" at bounding box center [1136, 312] width 340 height 625
click at [1262, 599] on button "Cancel" at bounding box center [1267, 593] width 58 height 24
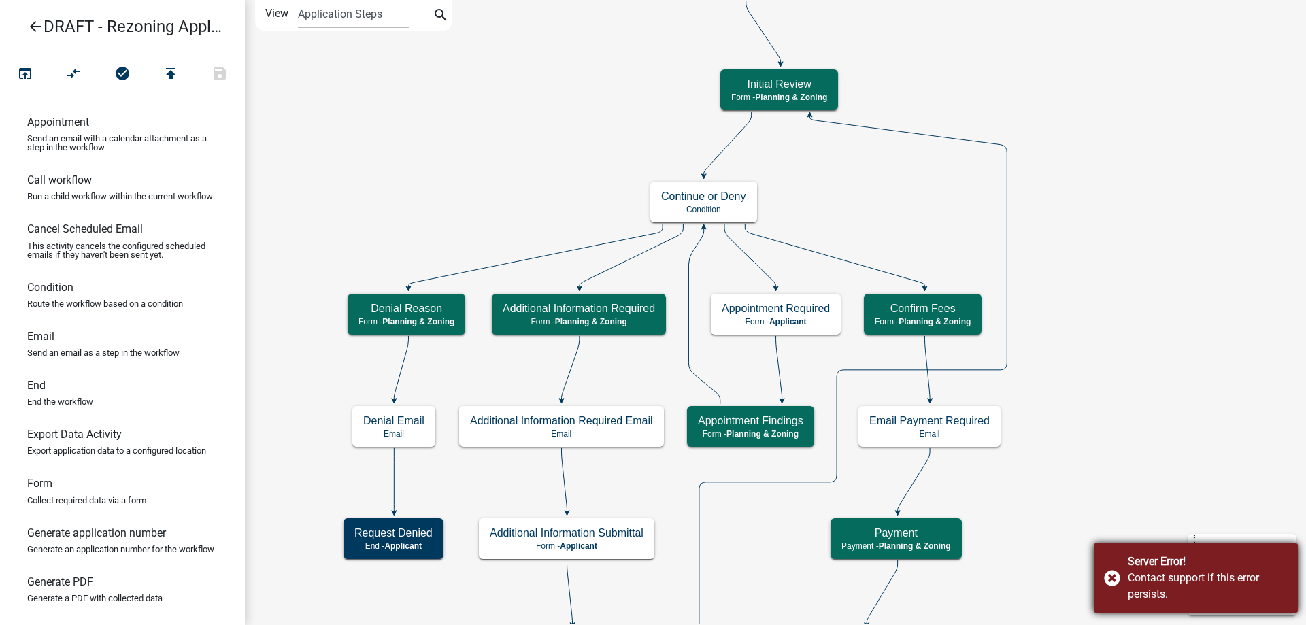
click at [1112, 581] on div "Server Error! Contact support if this error persists." at bounding box center [1196, 577] width 204 height 69
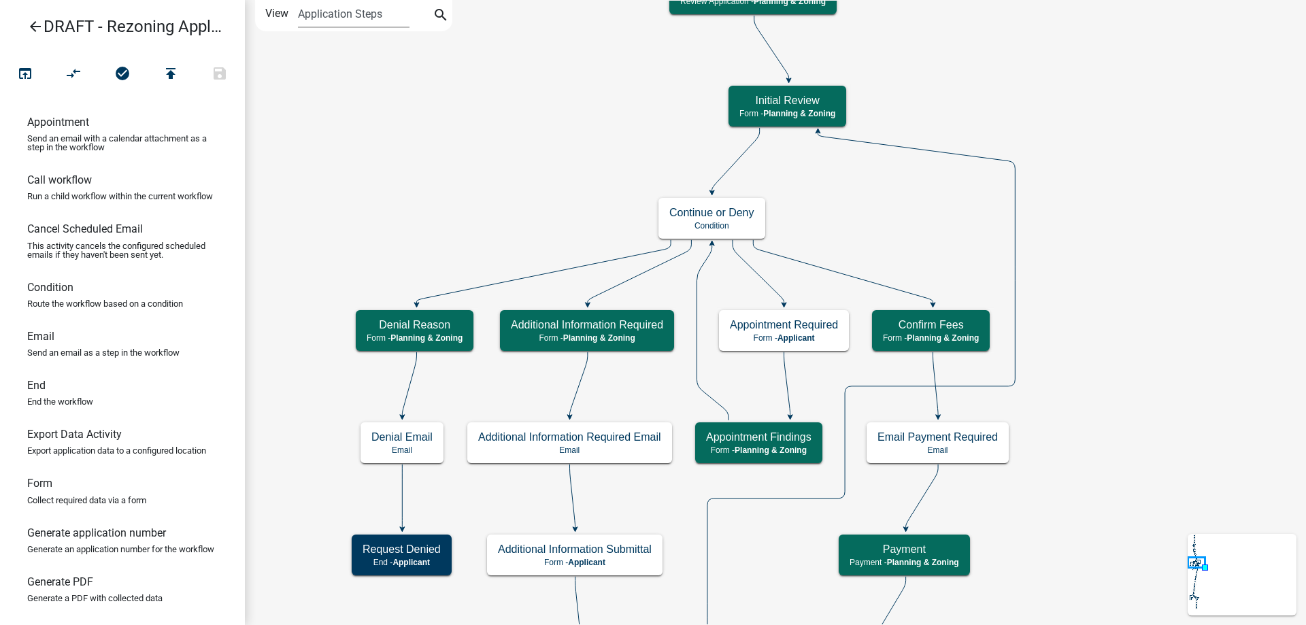
click at [39, 26] on icon "arrow_back" at bounding box center [35, 27] width 16 height 19
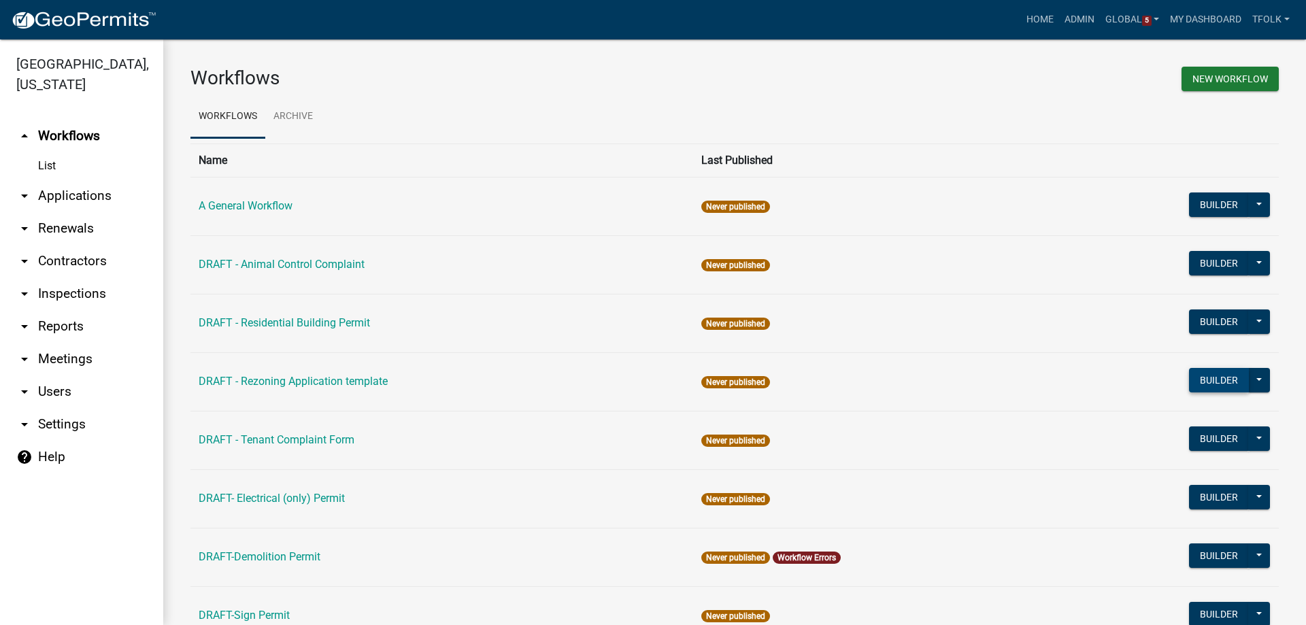
click at [1189, 373] on button "Builder" at bounding box center [1219, 380] width 60 height 24
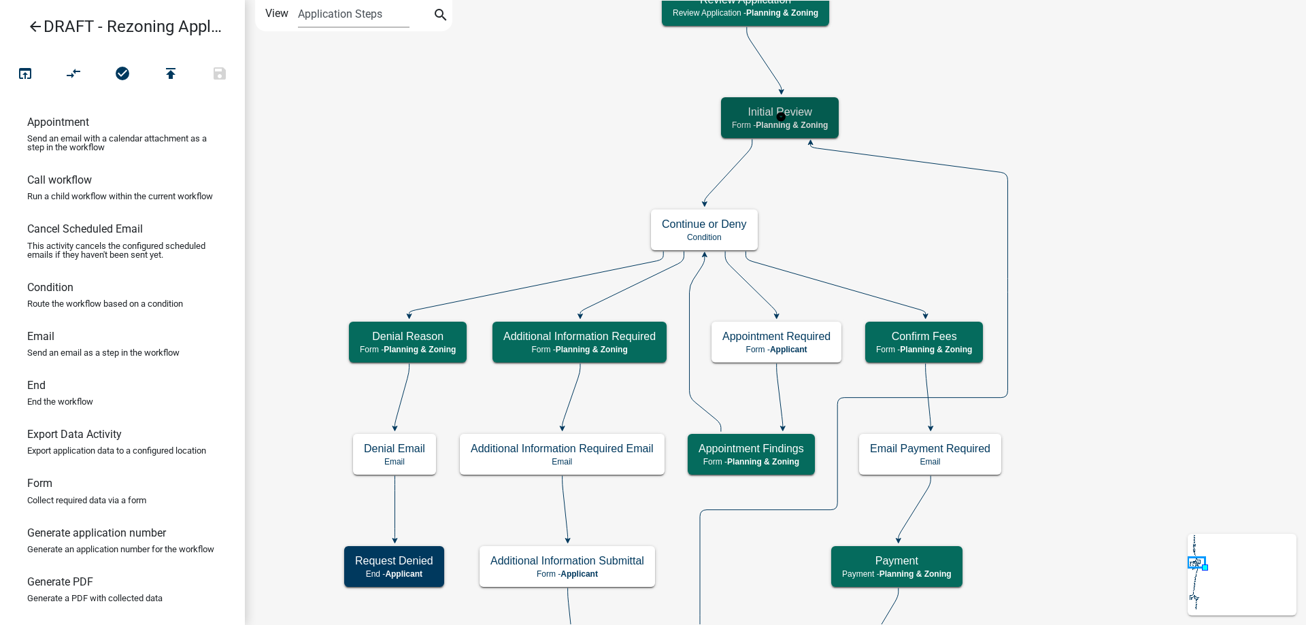
click at [804, 124] on span "Planning & Zoning" at bounding box center [792, 125] width 72 height 10
select select "21E23B7C-0AE9-4CE5-BF16-76C7A100C343"
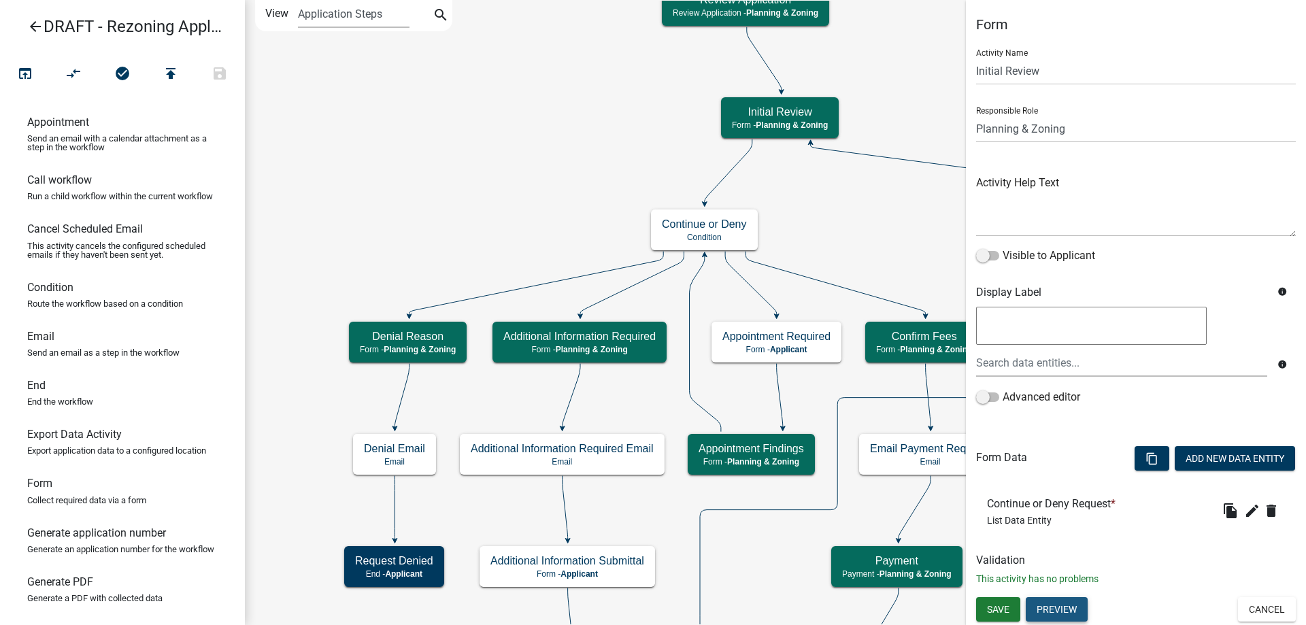
click at [1068, 601] on button "Preview" at bounding box center [1057, 609] width 62 height 24
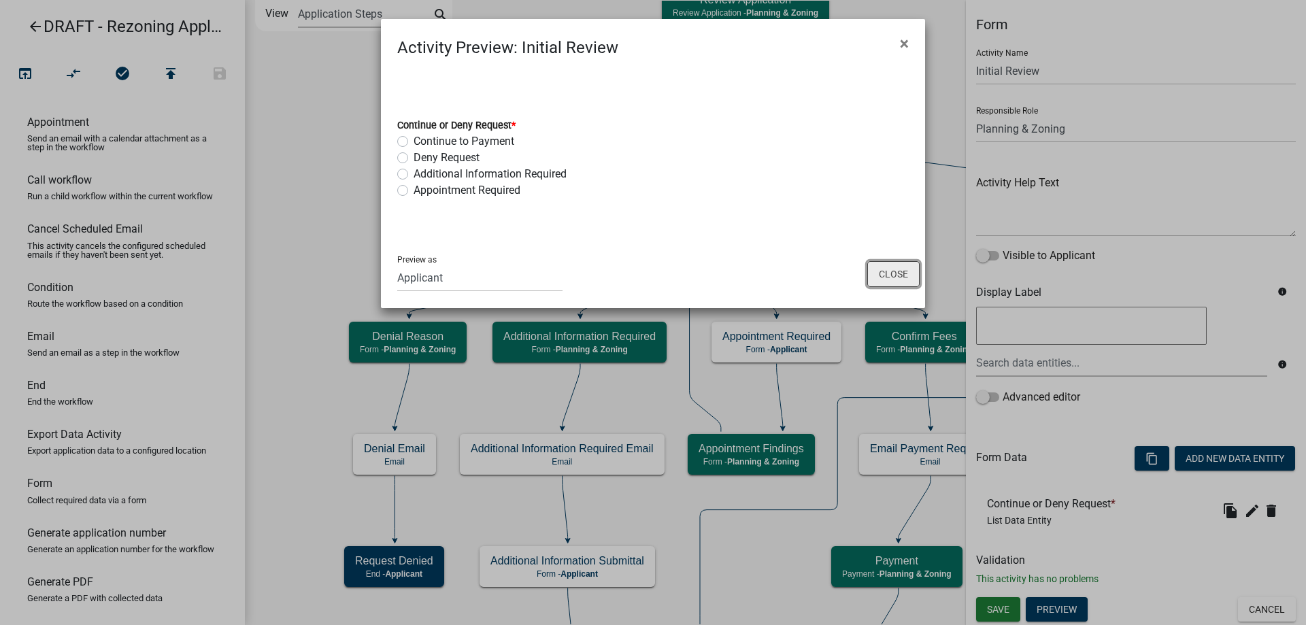
click at [887, 273] on button "Close" at bounding box center [893, 274] width 52 height 26
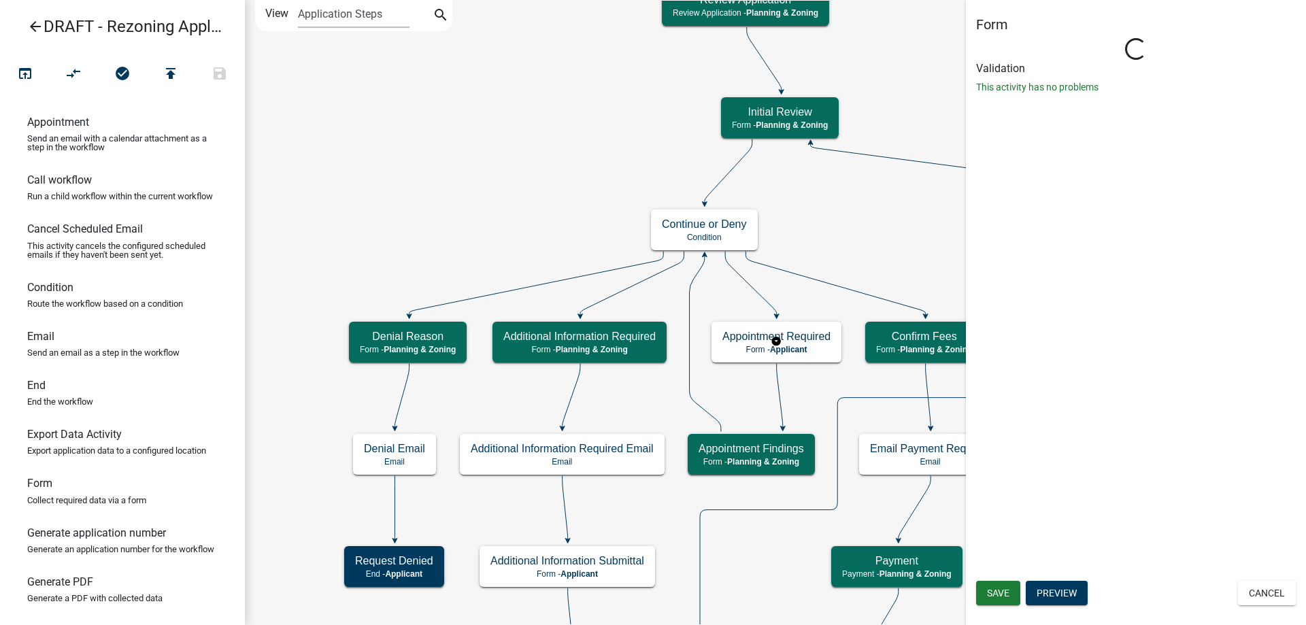
select select "21E23B7C-0AE9-4CE5-BF16-76C7A100C343"
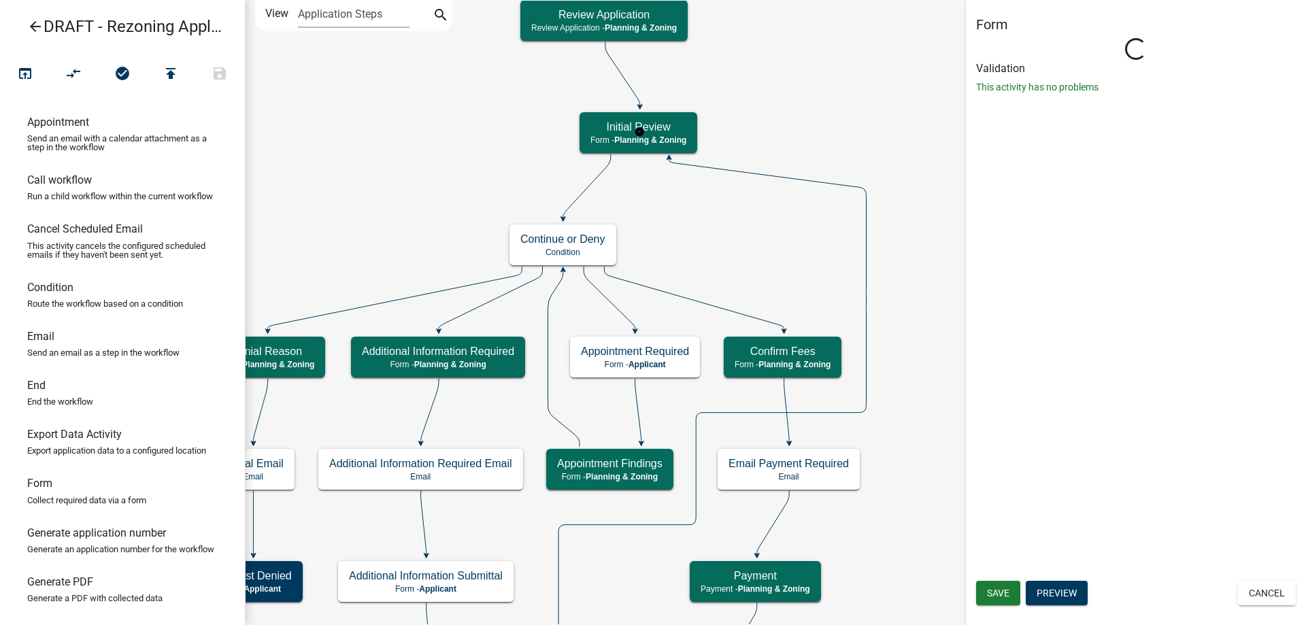
select select "21E23B7C-0AE9-4CE5-BF16-76C7A100C343"
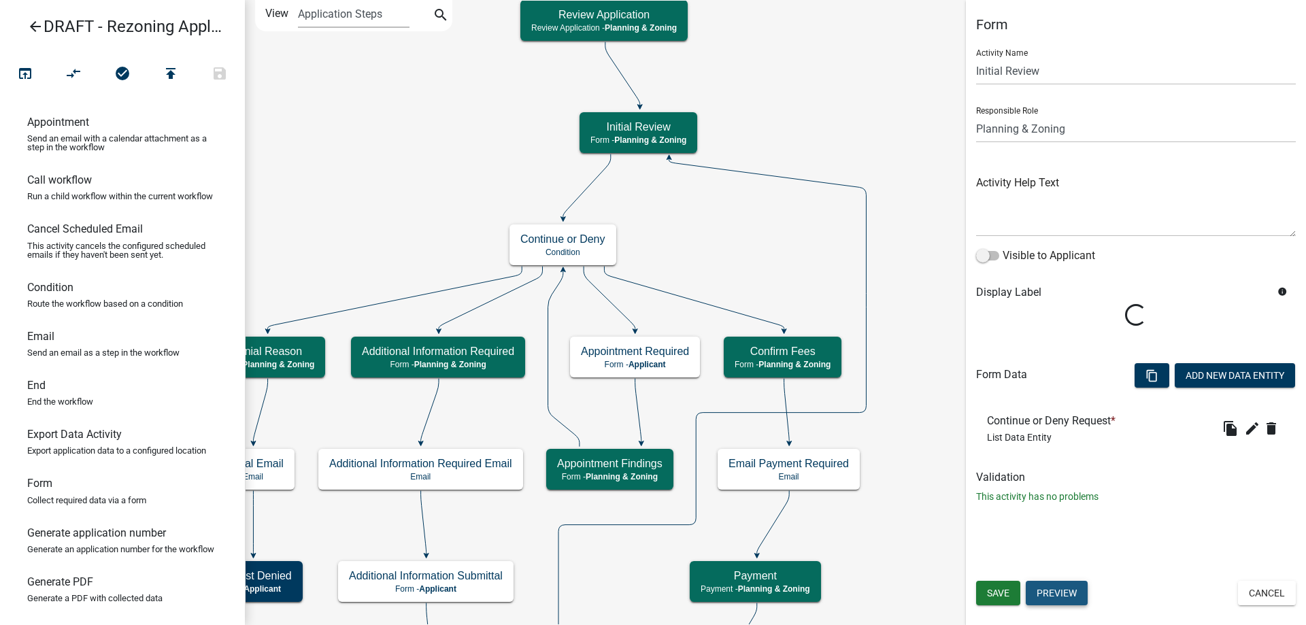
click at [1060, 592] on button "Preview" at bounding box center [1057, 593] width 62 height 24
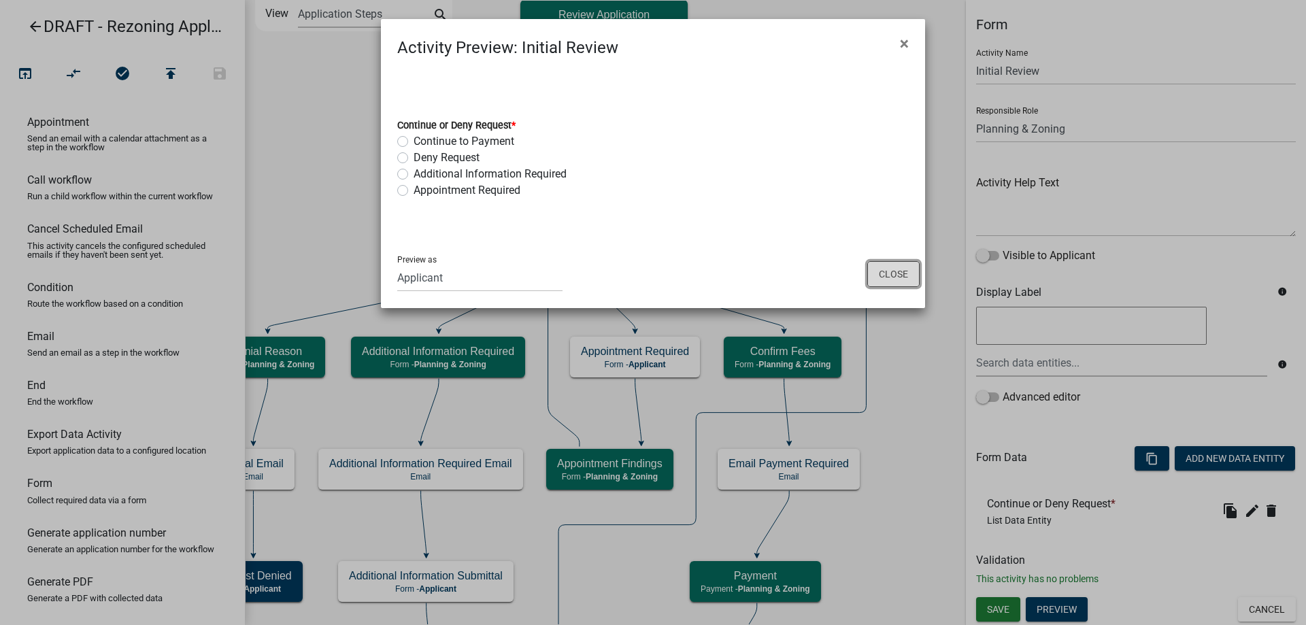
click at [887, 271] on button "Close" at bounding box center [893, 274] width 52 height 26
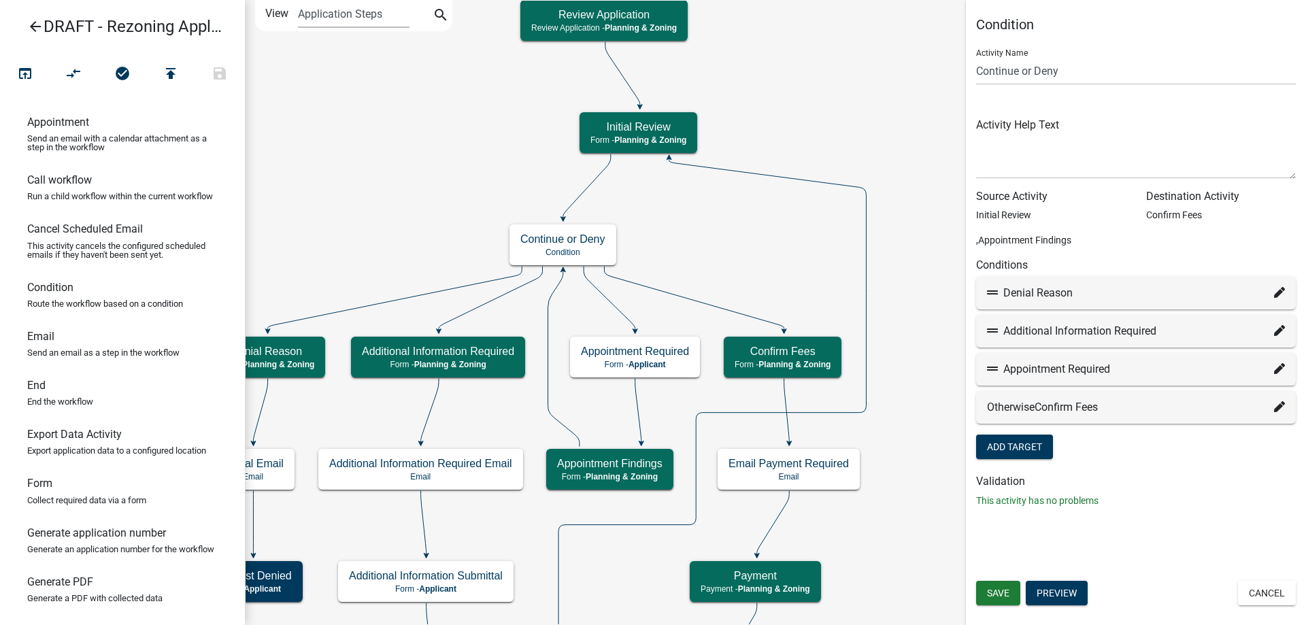
click at [1275, 371] on icon at bounding box center [1279, 368] width 11 height 11
select select "48: 947b58d0-ee78-43f7-b9e7-6a4302b01154"
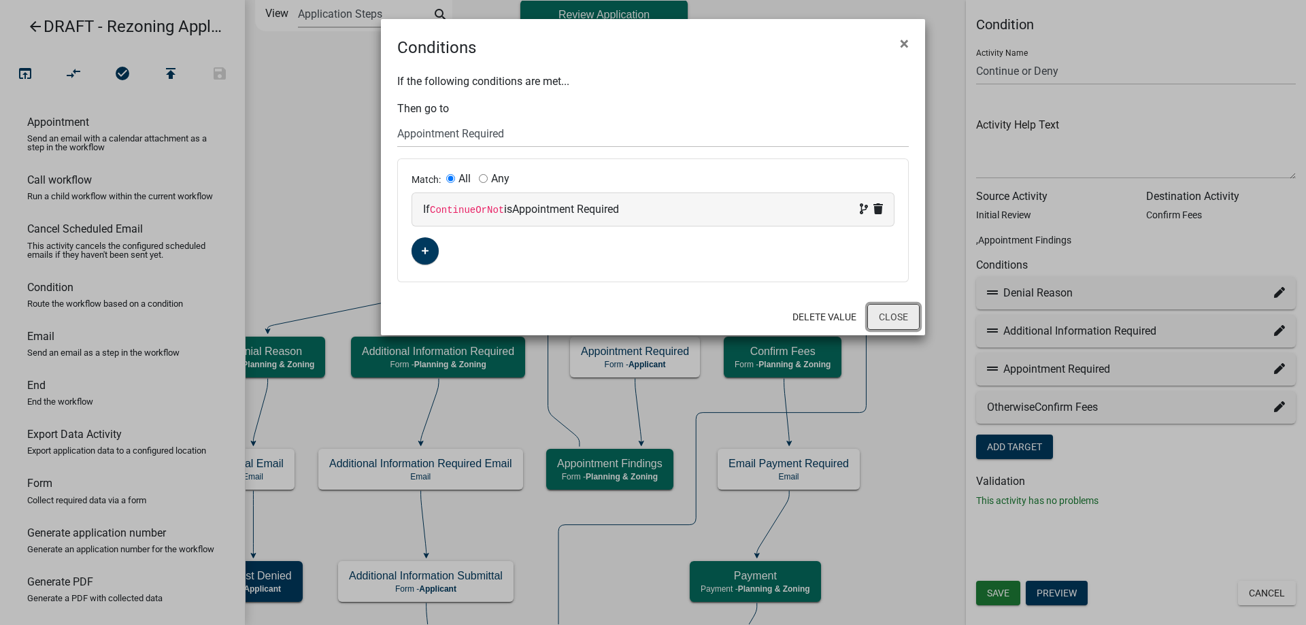
click at [901, 310] on button "Close" at bounding box center [893, 317] width 52 height 26
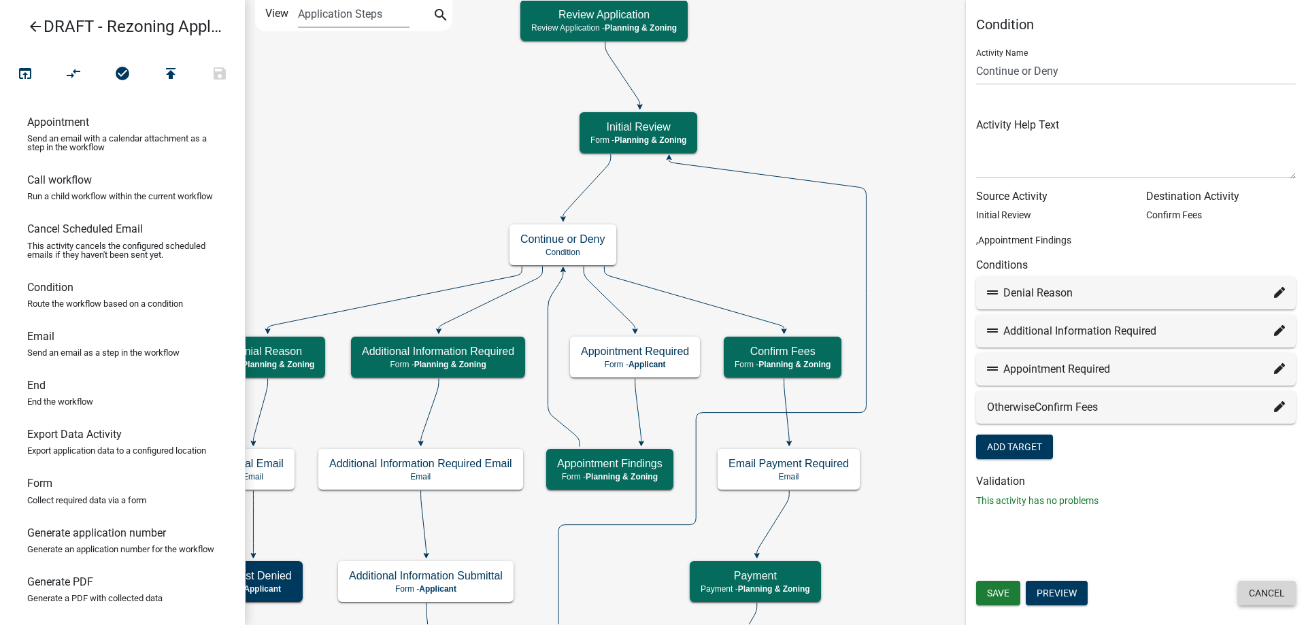
click at [1262, 601] on button "Cancel" at bounding box center [1267, 593] width 58 height 24
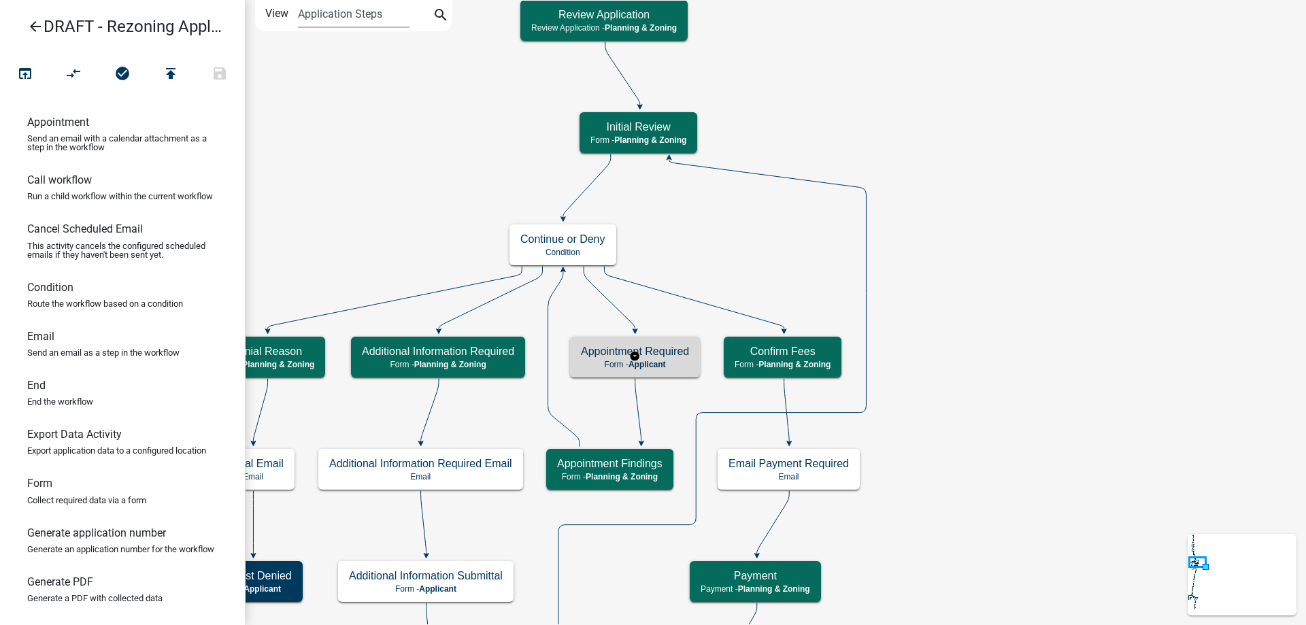
click at [669, 365] on p "Form - Applicant" at bounding box center [635, 365] width 108 height 10
click at [656, 356] on h5 "Appointment Required" at bounding box center [635, 351] width 108 height 13
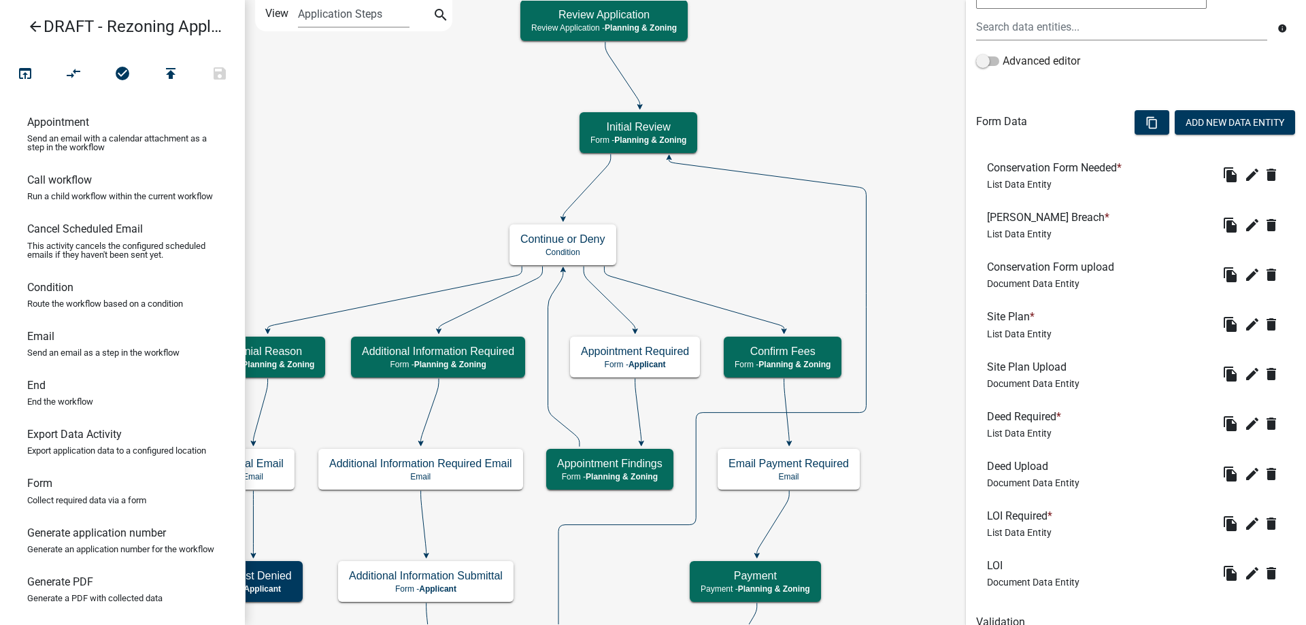
scroll to position [399, 0]
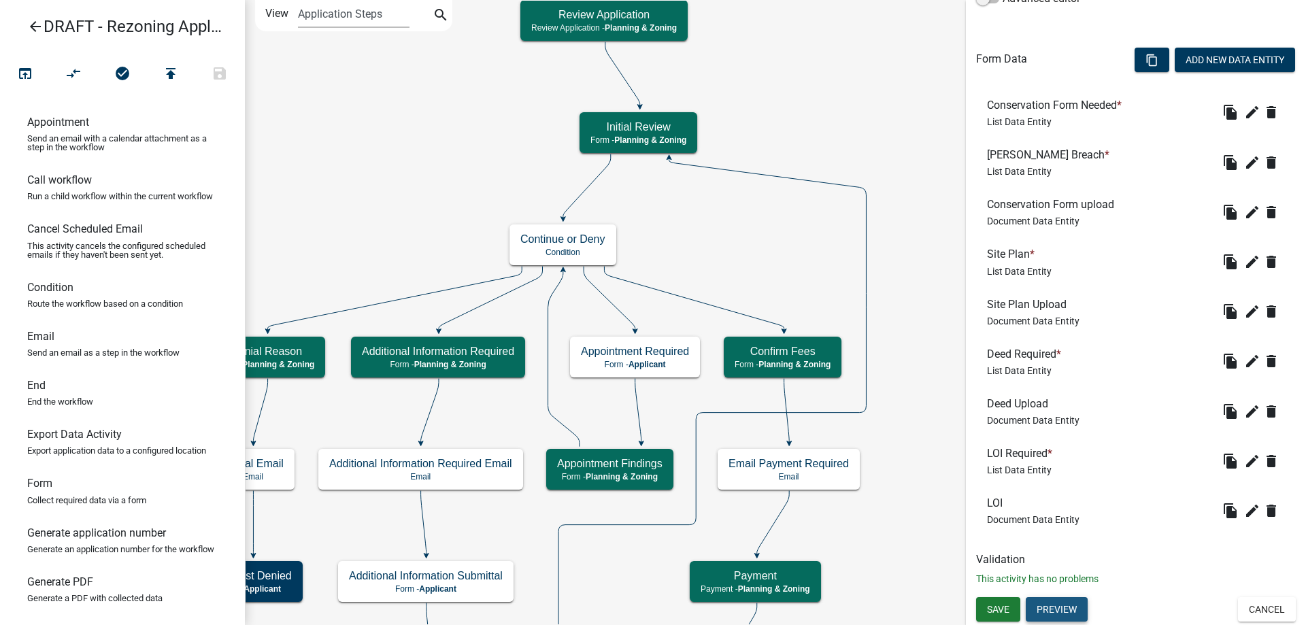
click at [1067, 610] on button "Preview" at bounding box center [1057, 609] width 62 height 24
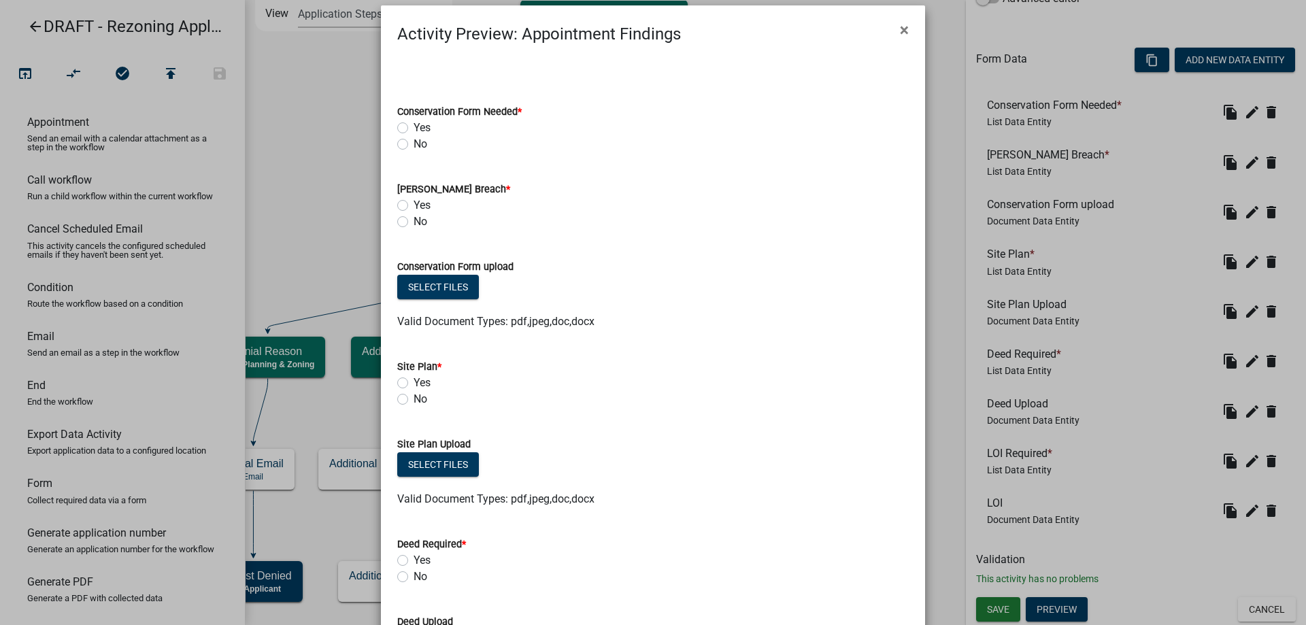
scroll to position [0, 0]
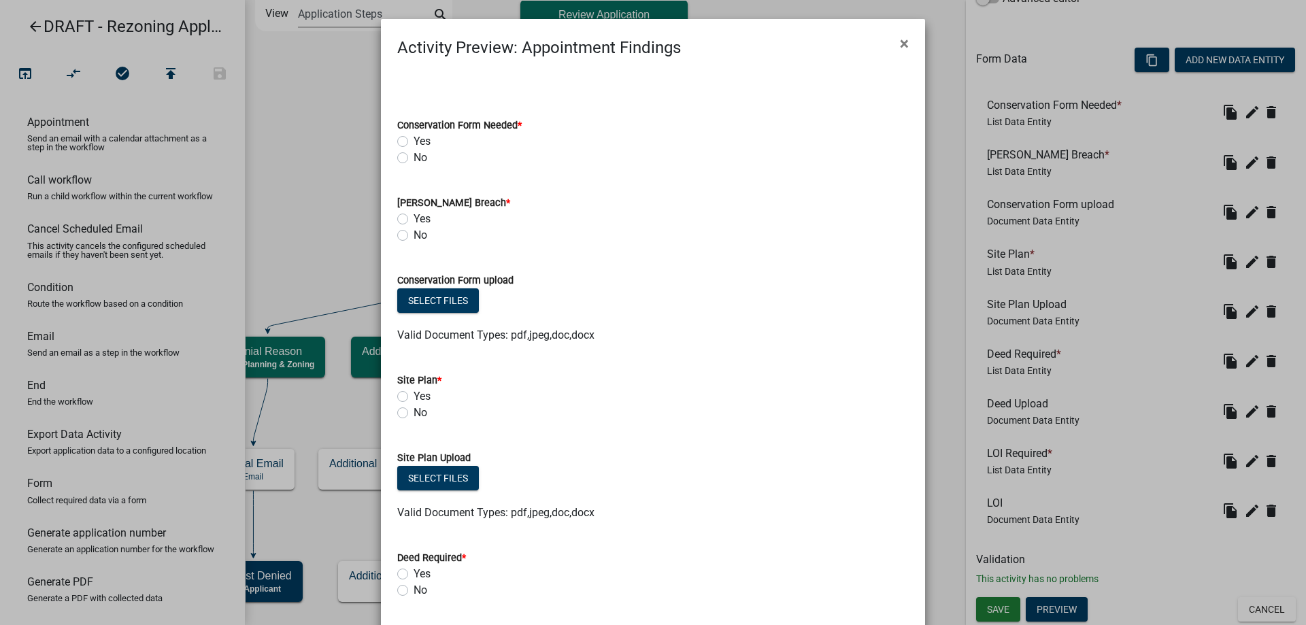
click at [305, 259] on ngb-modal-window "Activity Preview : Appointment Findings × Conservation Form Needed * Yes No CUV…" at bounding box center [653, 312] width 1306 height 625
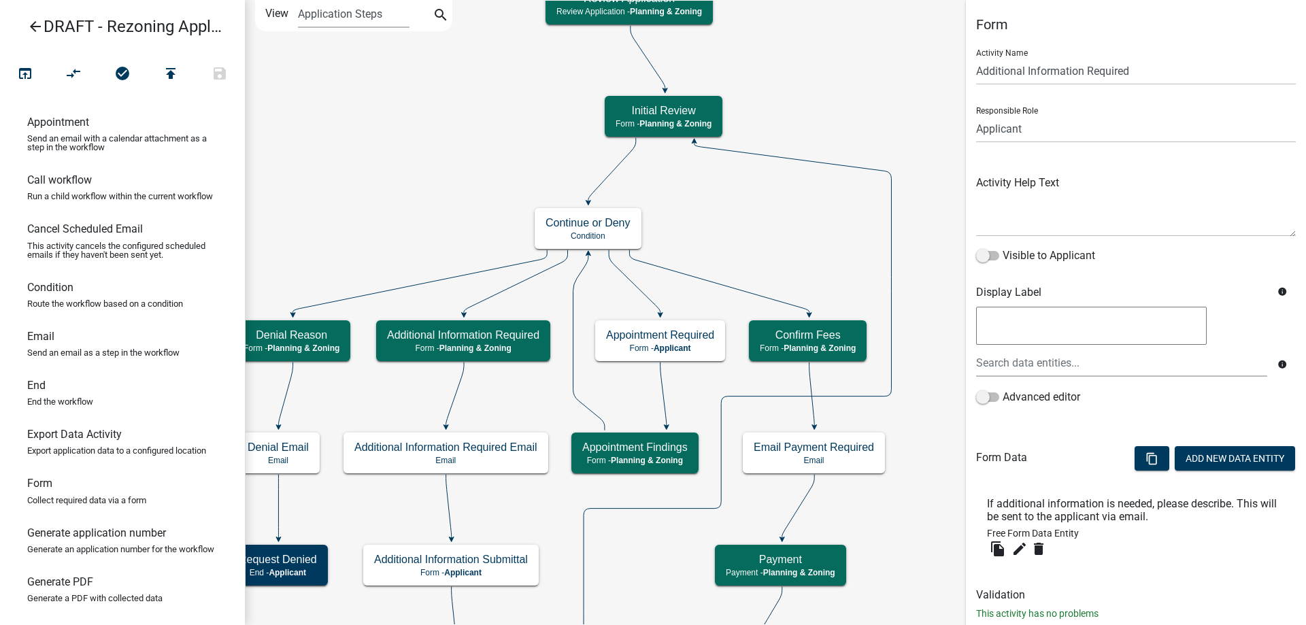
scroll to position [35, 0]
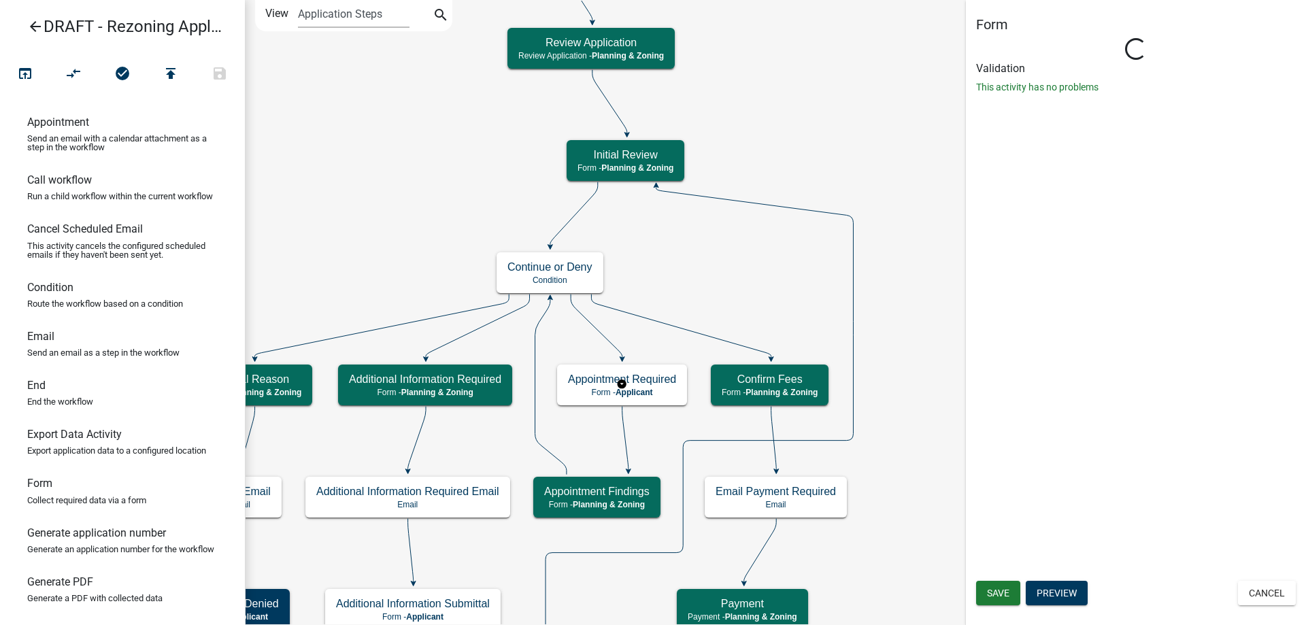
scroll to position [0, 0]
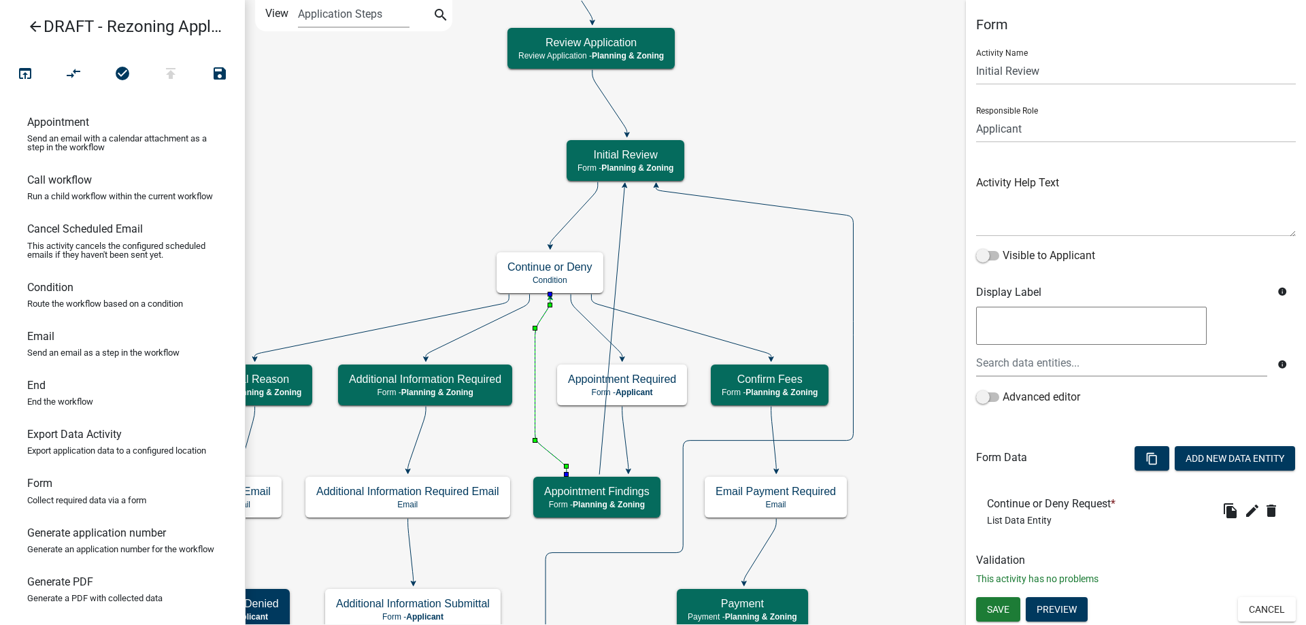
click at [536, 349] on icon at bounding box center [550, 387] width 31 height 176
click at [69, 55] on div "arrow_back DRAFT - Rezoning Application template open_in_browser compare_arrows…" at bounding box center [122, 312] width 245 height 625
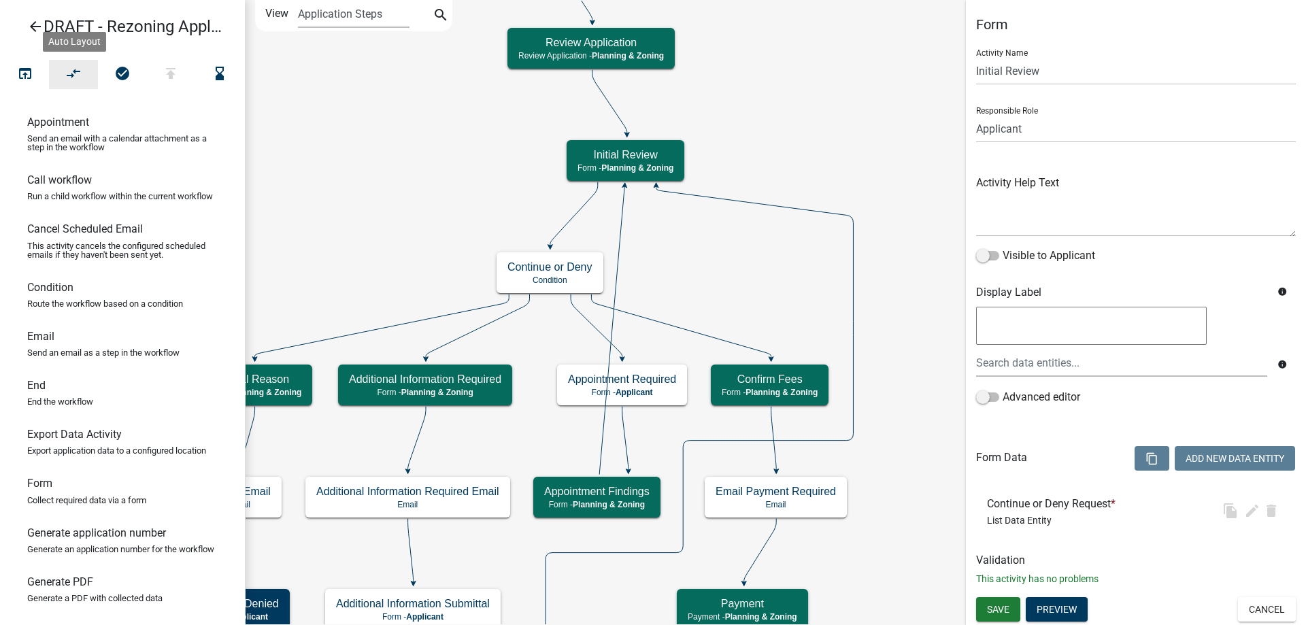
click at [69, 69] on icon "compare_arrows" at bounding box center [74, 74] width 16 height 19
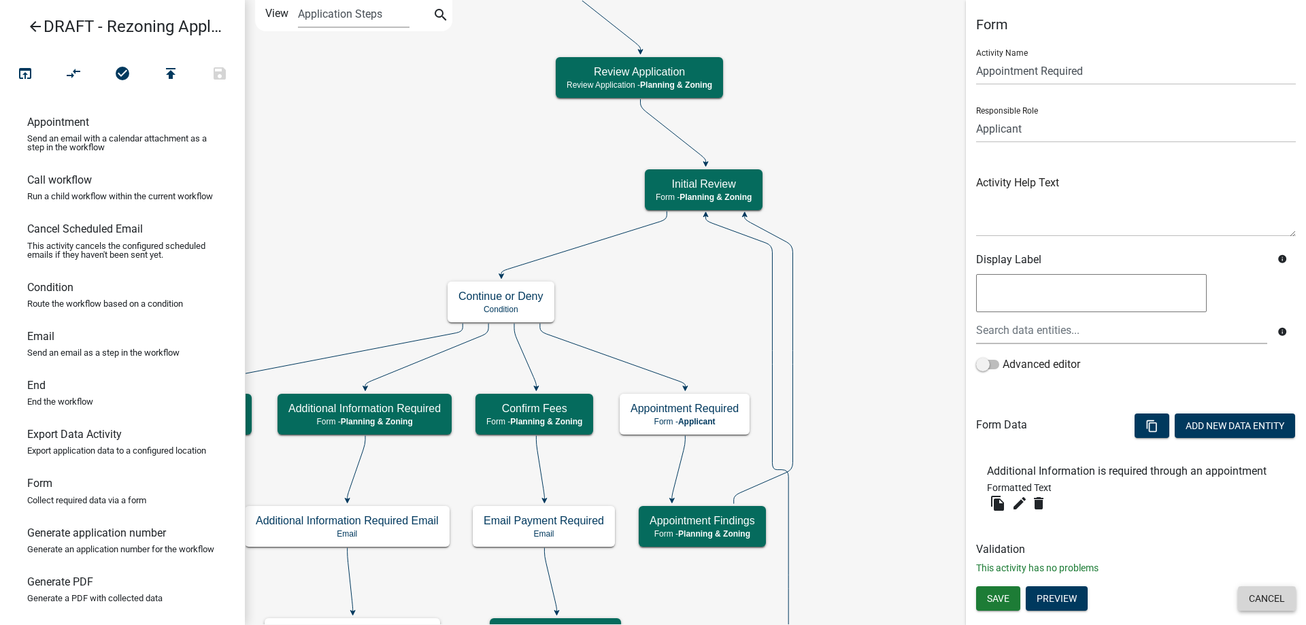
click at [1272, 598] on button "Cancel" at bounding box center [1267, 598] width 58 height 24
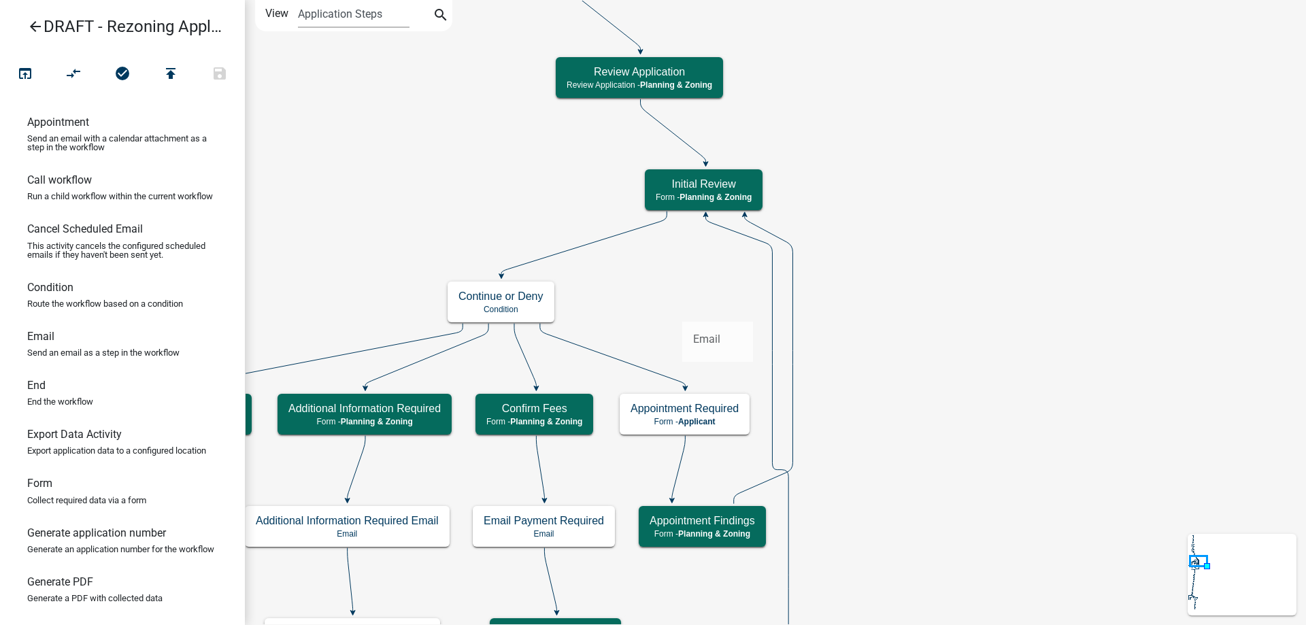
drag, startPoint x: 168, startPoint y: 360, endPoint x: 682, endPoint y: 311, distance: 516.5
click at [682, 311] on div "arrow_back DRAFT - Rezoning Application template open_in_browser compare_arrows…" at bounding box center [653, 312] width 1306 height 625
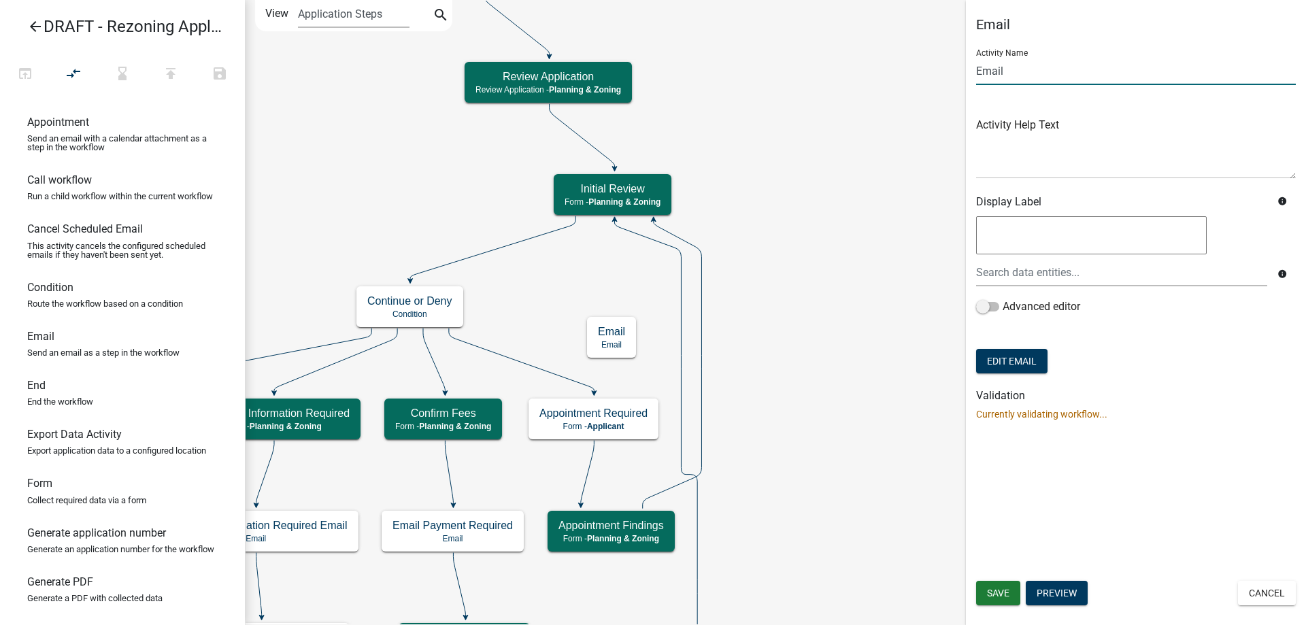
click at [1045, 74] on input "Email" at bounding box center [1136, 71] width 320 height 28
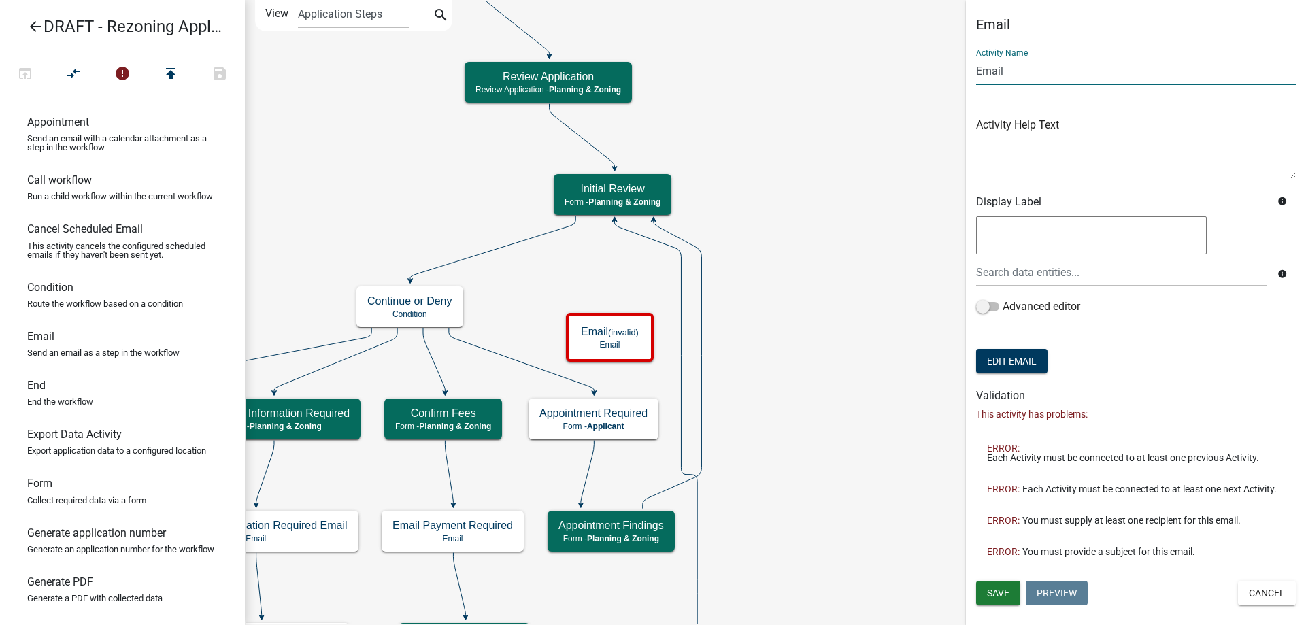
click at [1045, 74] on input "Email" at bounding box center [1136, 71] width 320 height 28
click at [977, 74] on input "Email" at bounding box center [1136, 71] width 320 height 28
type input "Appointment Required Email"
click at [1004, 371] on button "Edit Email" at bounding box center [1011, 361] width 71 height 24
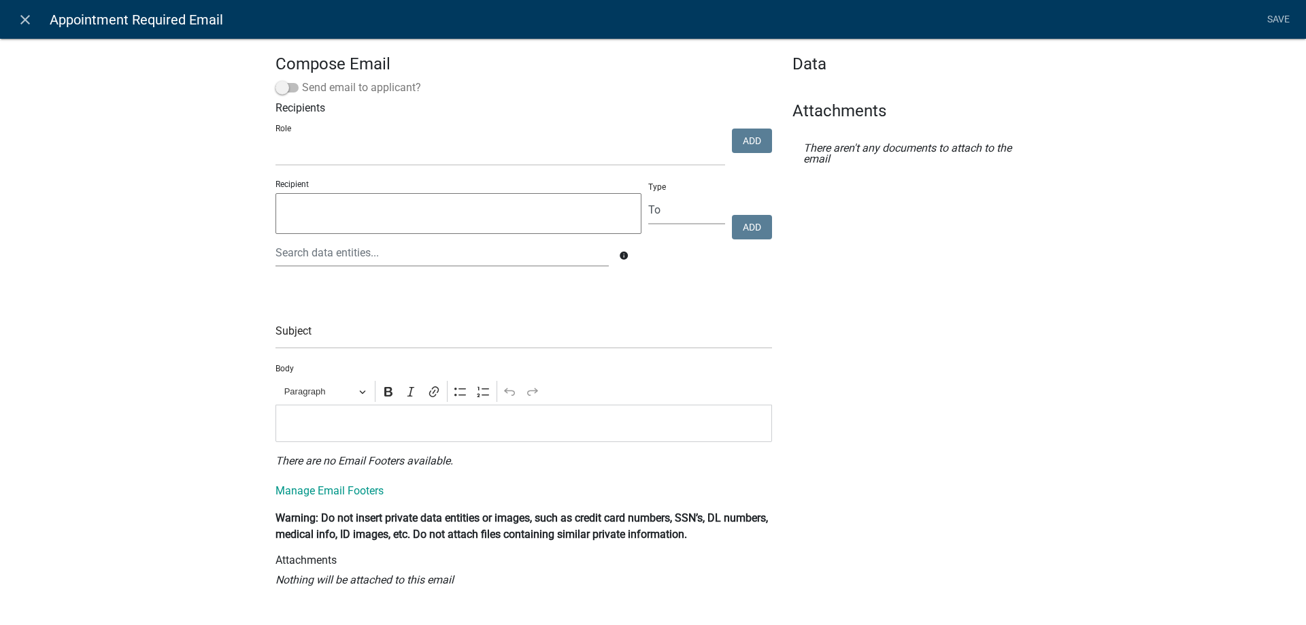
click at [322, 86] on label "Send email to applicant?" at bounding box center [348, 88] width 146 height 16
click at [302, 80] on input "Send email to applicant?" at bounding box center [302, 80] width 0 height 0
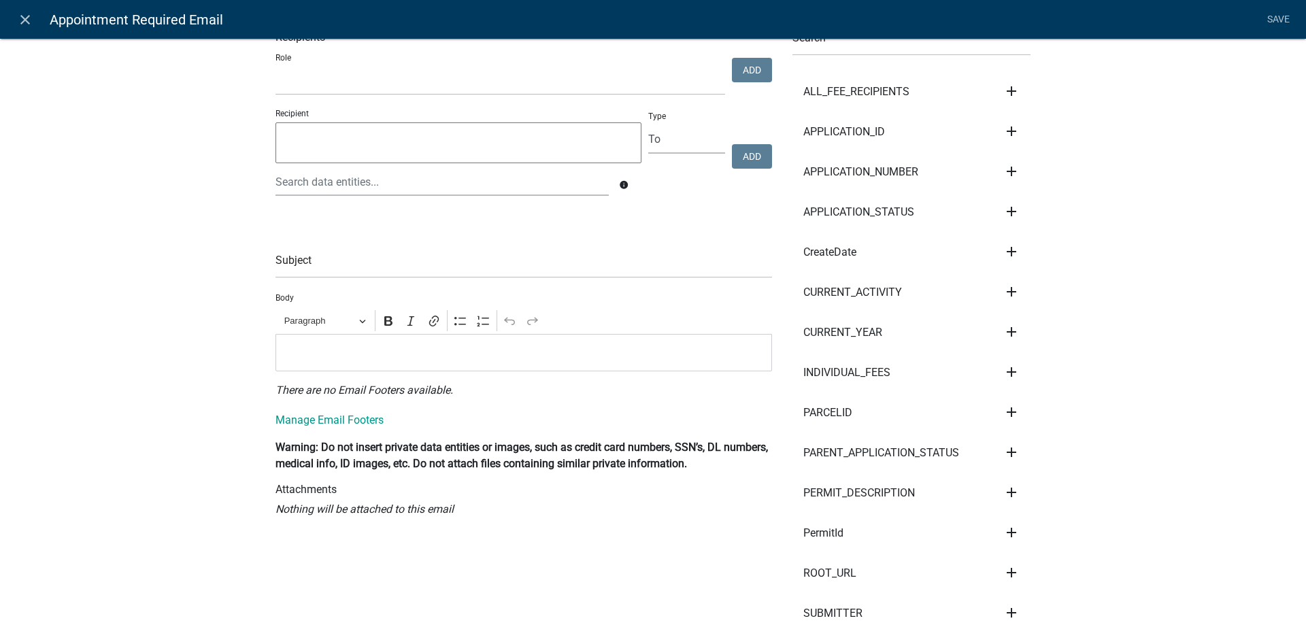
scroll to position [68, 0]
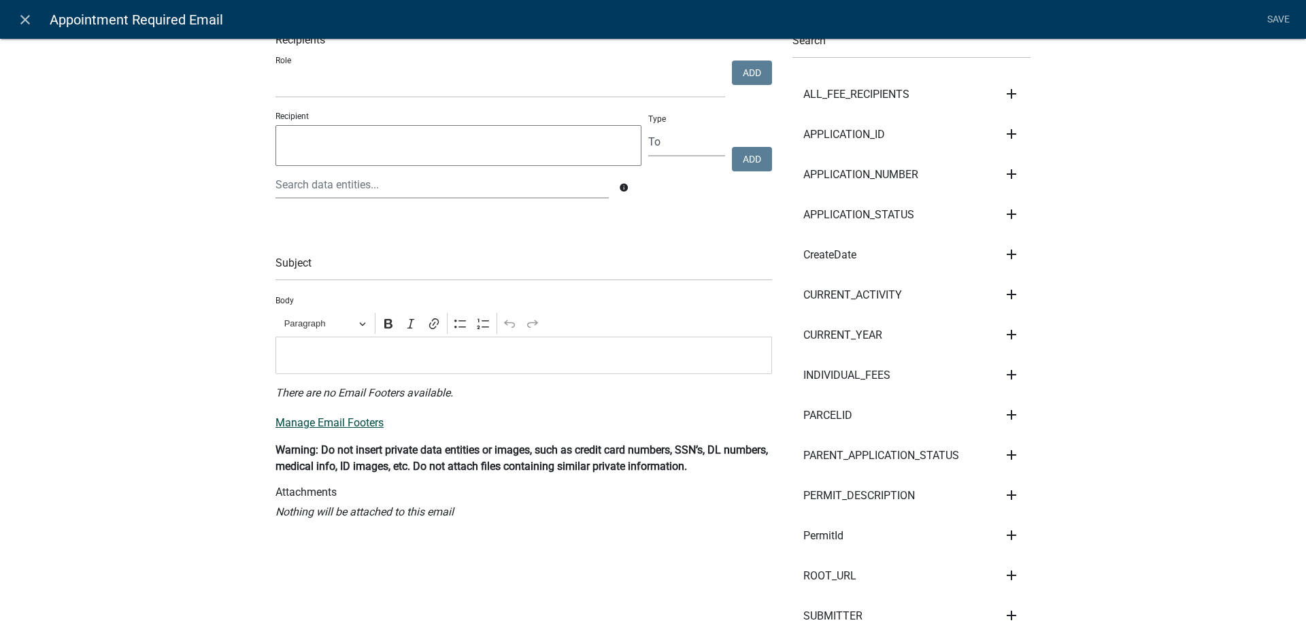
click at [337, 422] on link "Manage Email Footers" at bounding box center [329, 422] width 108 height 13
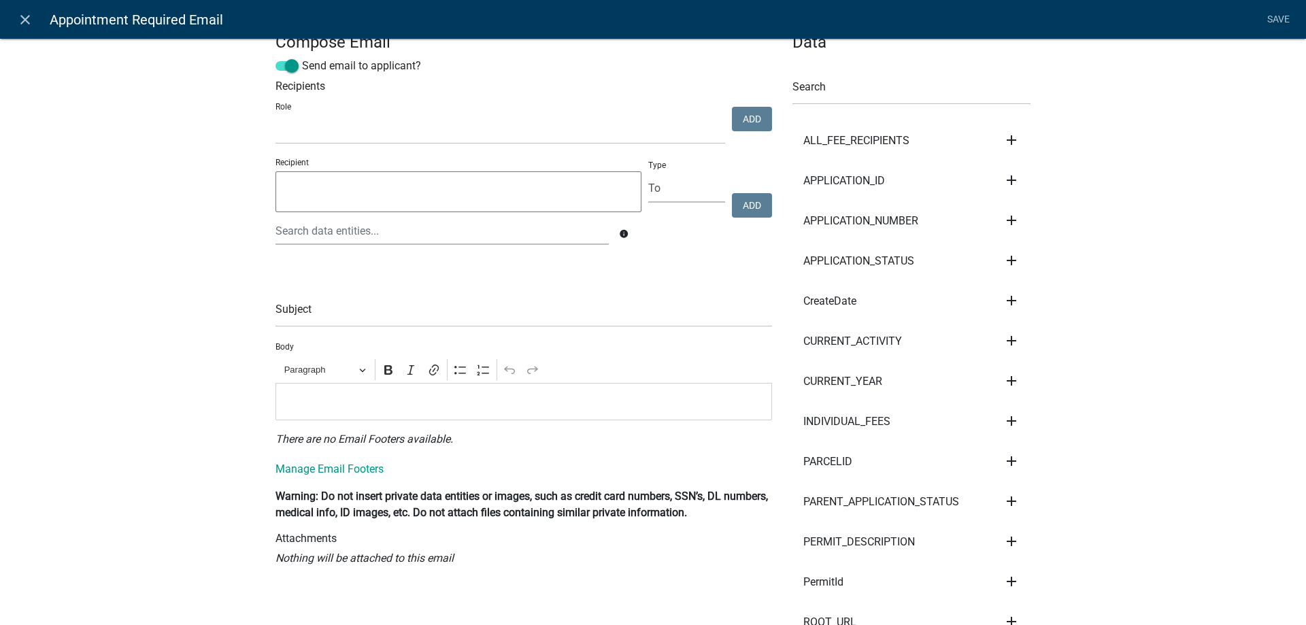
scroll to position [0, 0]
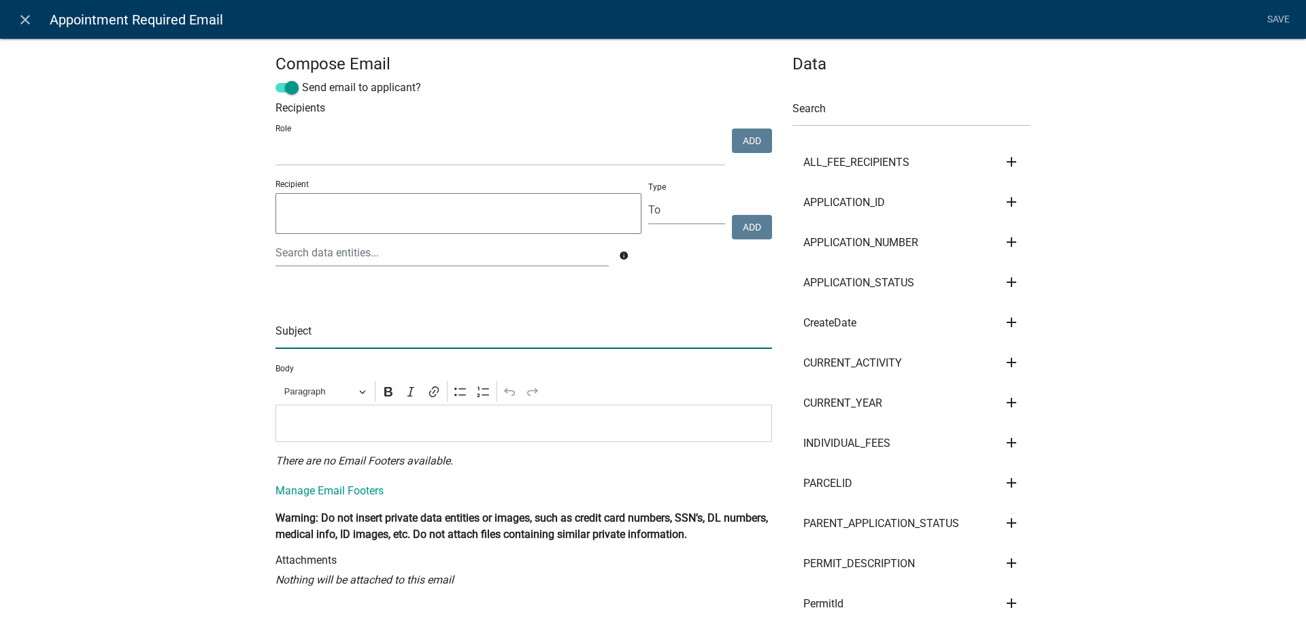
click at [335, 338] on input "text" at bounding box center [523, 335] width 496 height 28
type input "Madison Co GA - Appointment Required for Rezoning Application"
click at [377, 436] on div "Editor editing area: main. Press Alt+0 for help." at bounding box center [523, 423] width 496 height 37
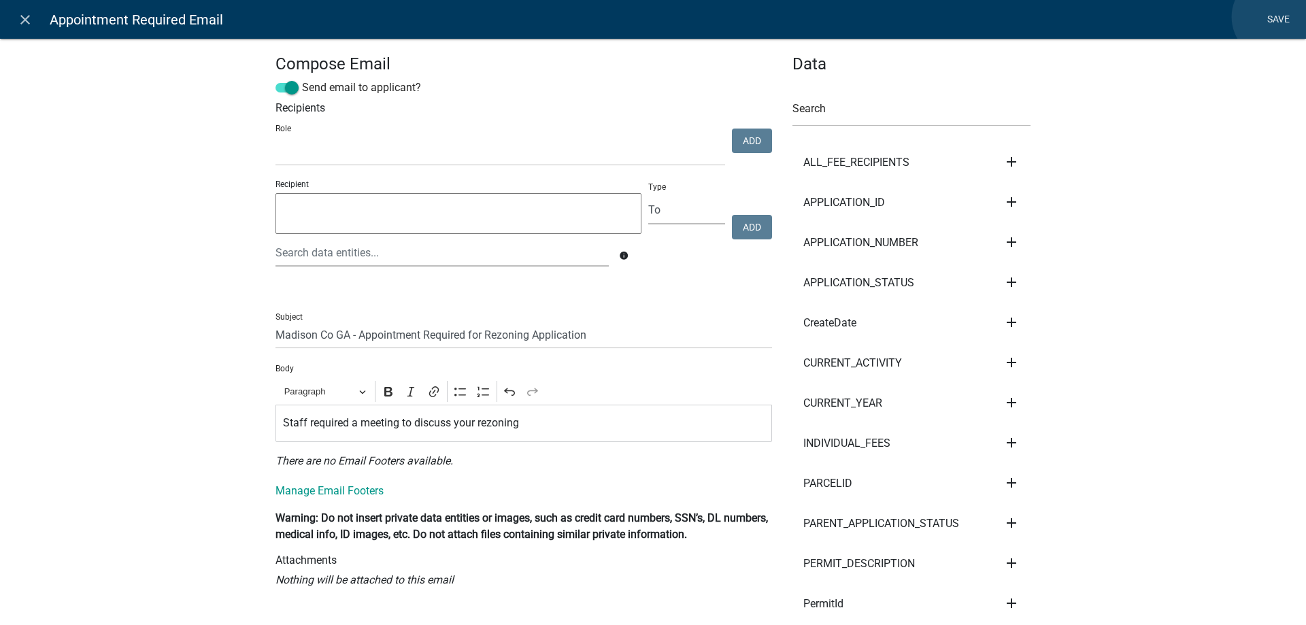
click at [1274, 17] on link "Save" at bounding box center [1278, 20] width 34 height 26
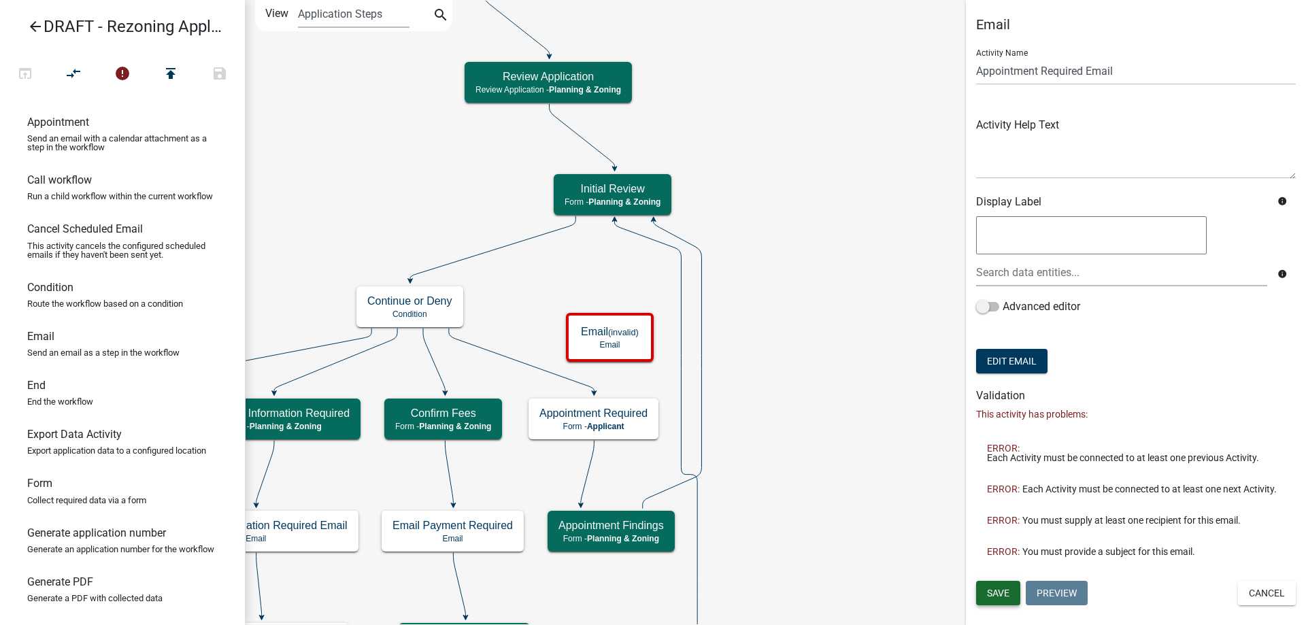
click at [981, 594] on button "Save" at bounding box center [998, 593] width 44 height 24
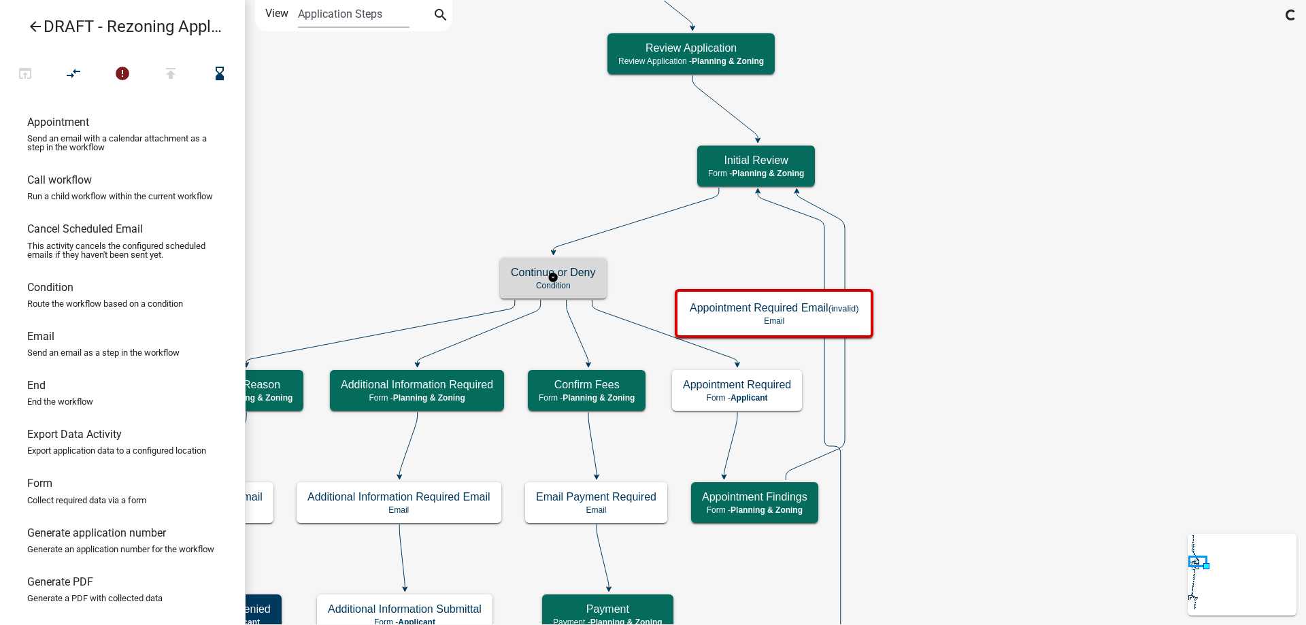
click at [580, 277] on h5 "Continue or Deny" at bounding box center [553, 272] width 85 height 13
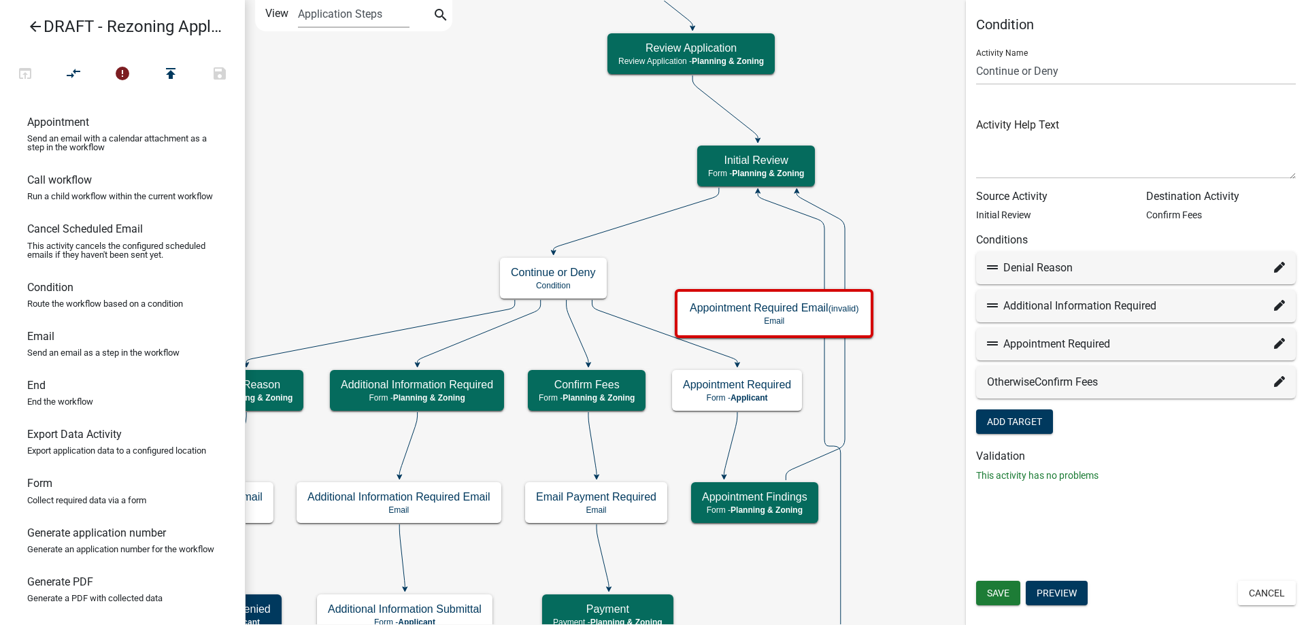
click at [1288, 344] on div "Appointment Required" at bounding box center [1136, 344] width 320 height 33
click at [1283, 343] on icon at bounding box center [1279, 343] width 11 height 11
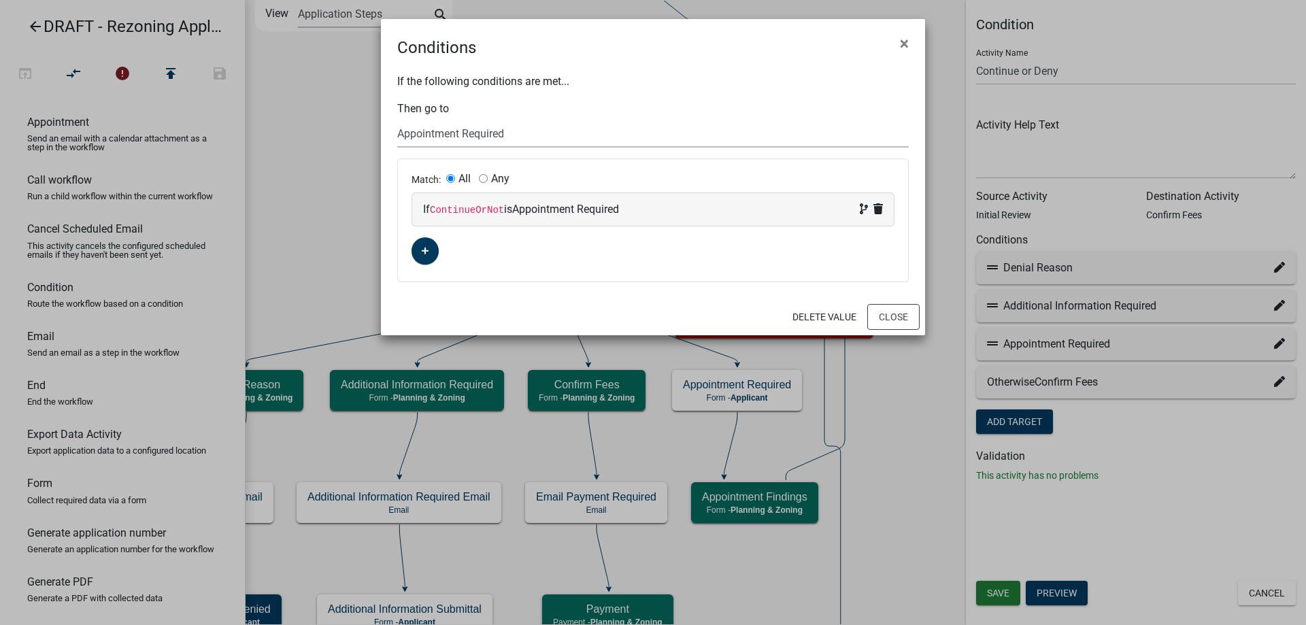
click at [575, 128] on select "Choose... Start Applicant and Property Information Parcel Search Require User D…" at bounding box center [652, 134] width 511 height 28
select select "55: 8605d8a1-0638-460d-81de-38507137a35b"
click at [397, 120] on select "Choose... Start Applicant and Property Information Parcel Search Require User D…" at bounding box center [652, 134] width 511 height 28
click at [890, 307] on button "Close" at bounding box center [893, 317] width 52 height 26
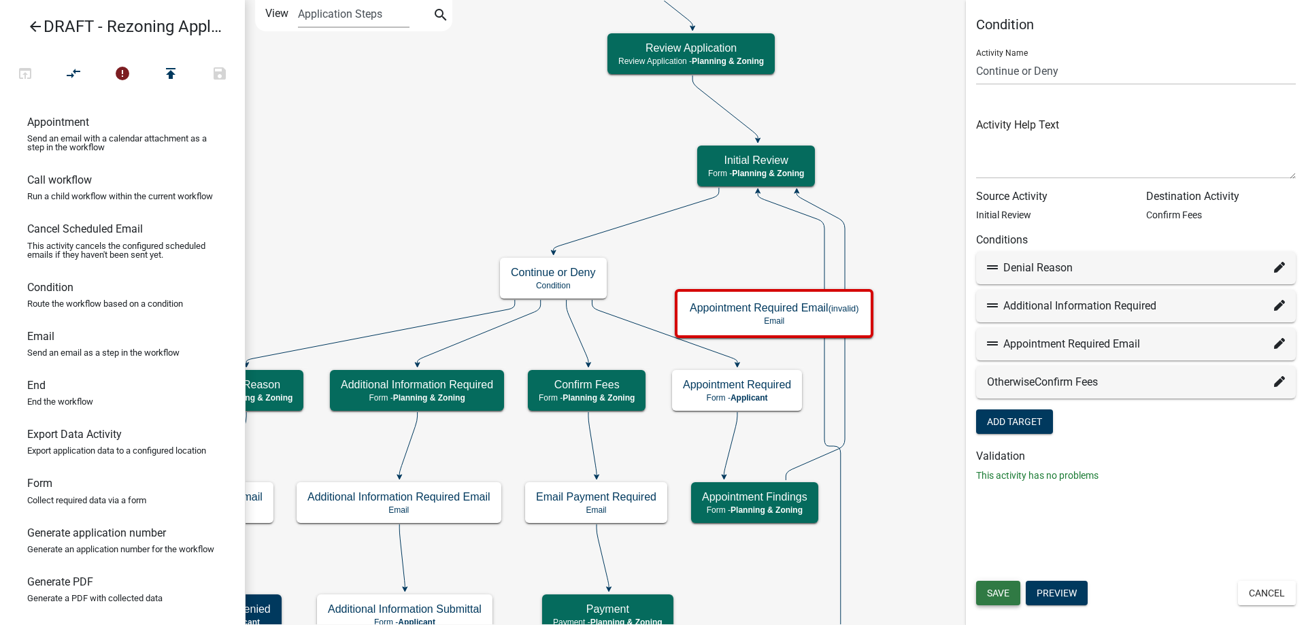
click at [997, 592] on span "Save" at bounding box center [998, 593] width 22 height 11
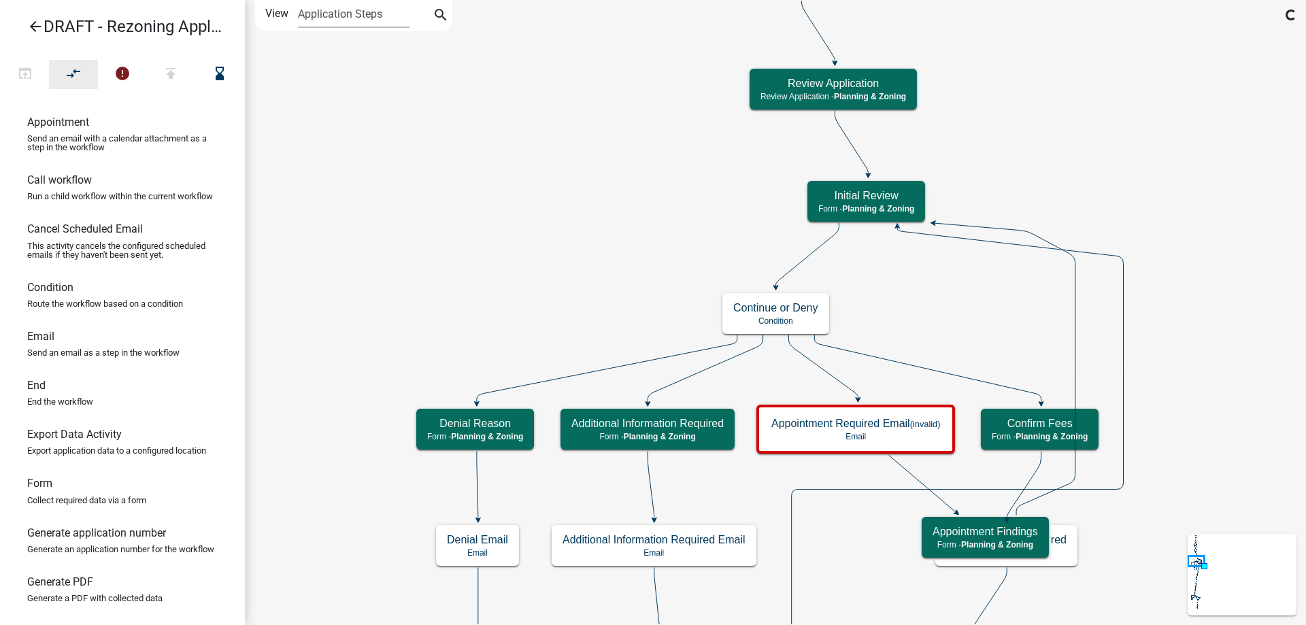
click at [66, 75] on icon "compare_arrows" at bounding box center [74, 74] width 16 height 19
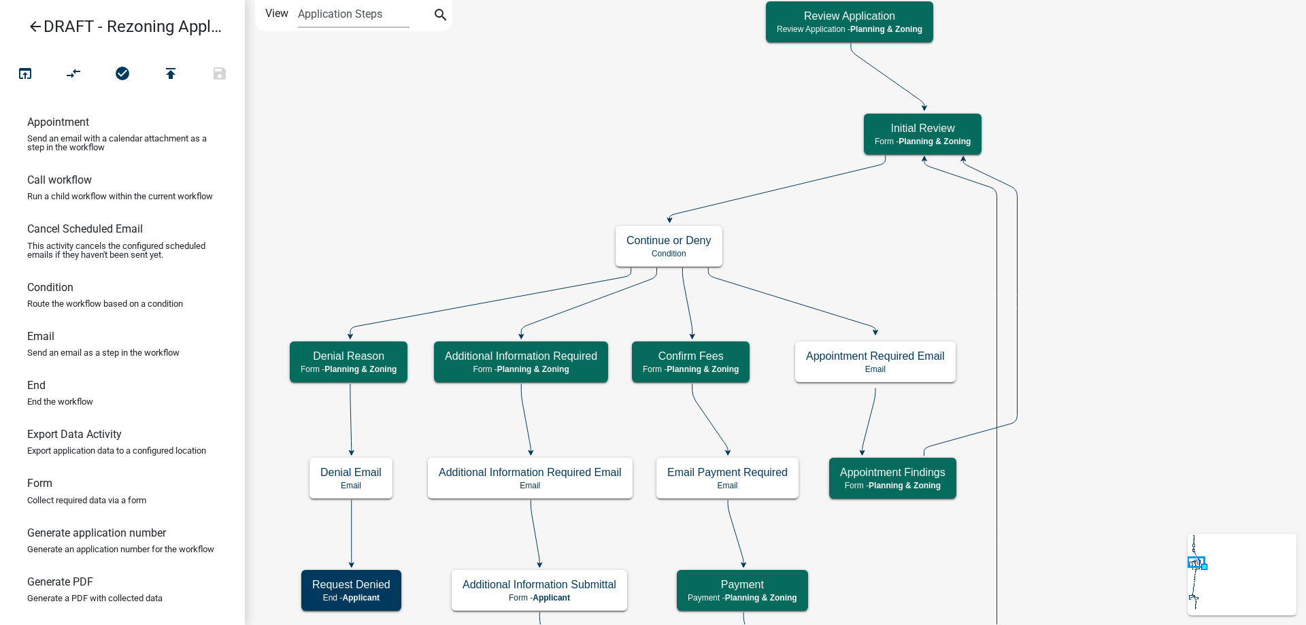
click at [733, 373] on span "Planning & Zoning" at bounding box center [702, 370] width 72 height 10
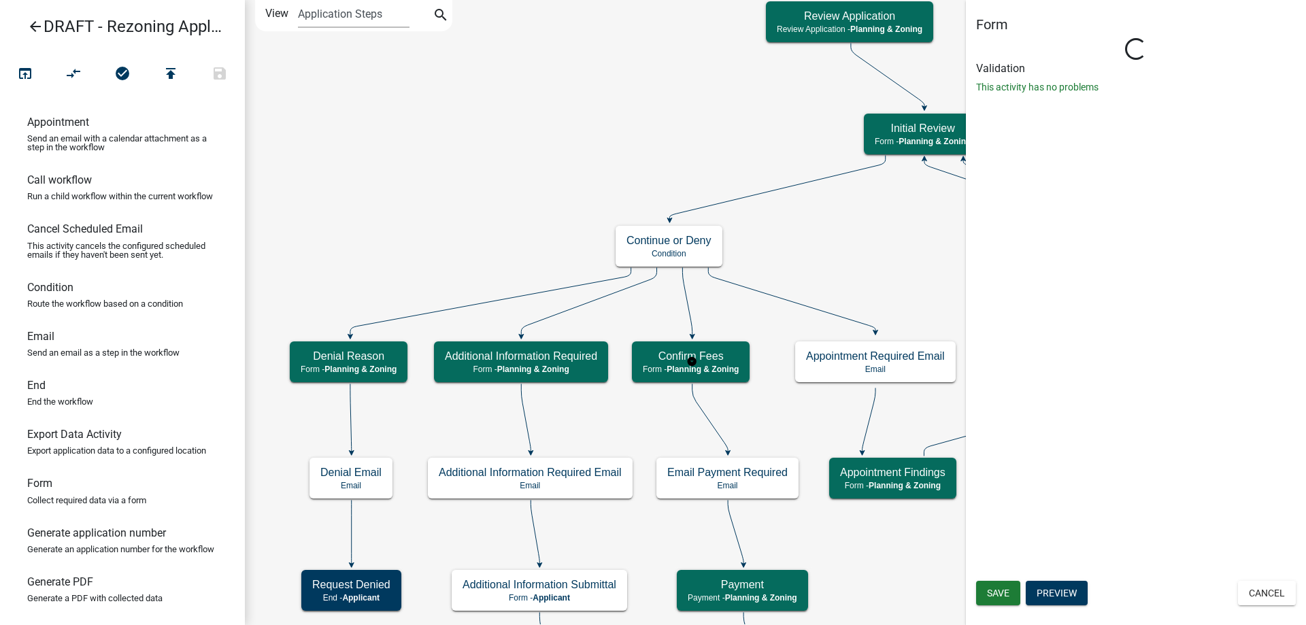
select select "21E23B7C-0AE9-4CE5-BF16-76C7A100C343"
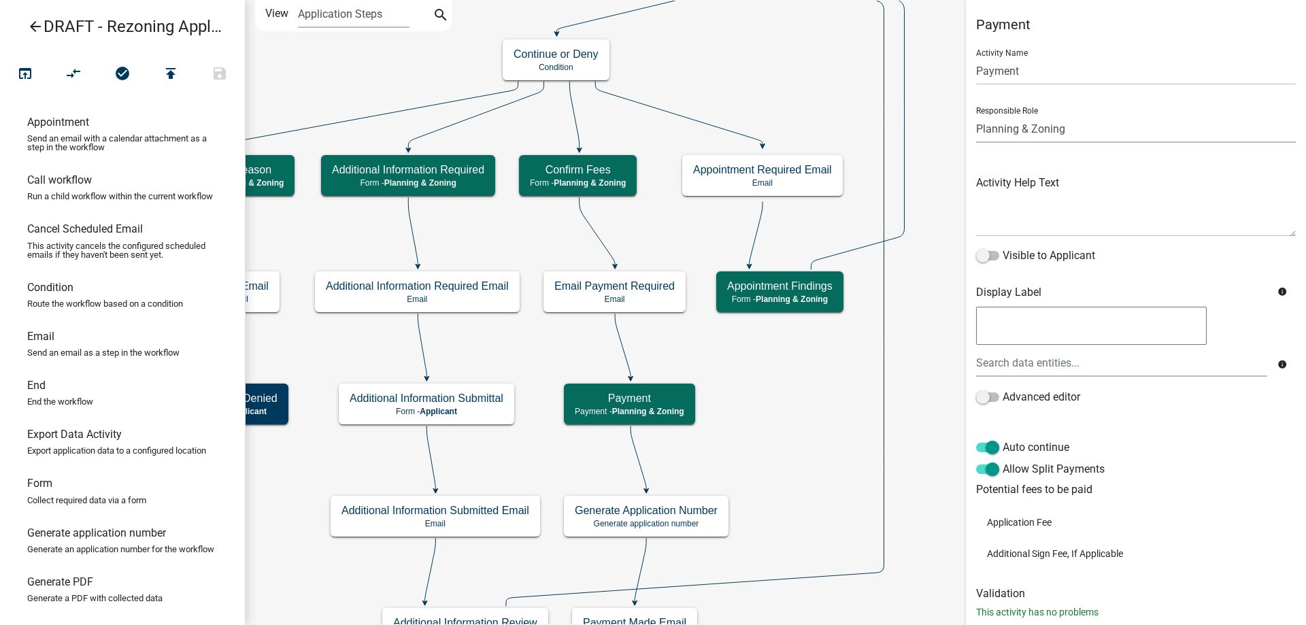
click at [1066, 128] on select "Applicant Code Enforcement Administrator Animal Control Building Clerk Building…" at bounding box center [1136, 129] width 320 height 28
select select "46F061D0-CA05-4526-87AD-BAE6256F3E47"
click at [976, 115] on select "Applicant Code Enforcement Administrator Animal Control Building Clerk Building…" at bounding box center [1136, 129] width 320 height 28
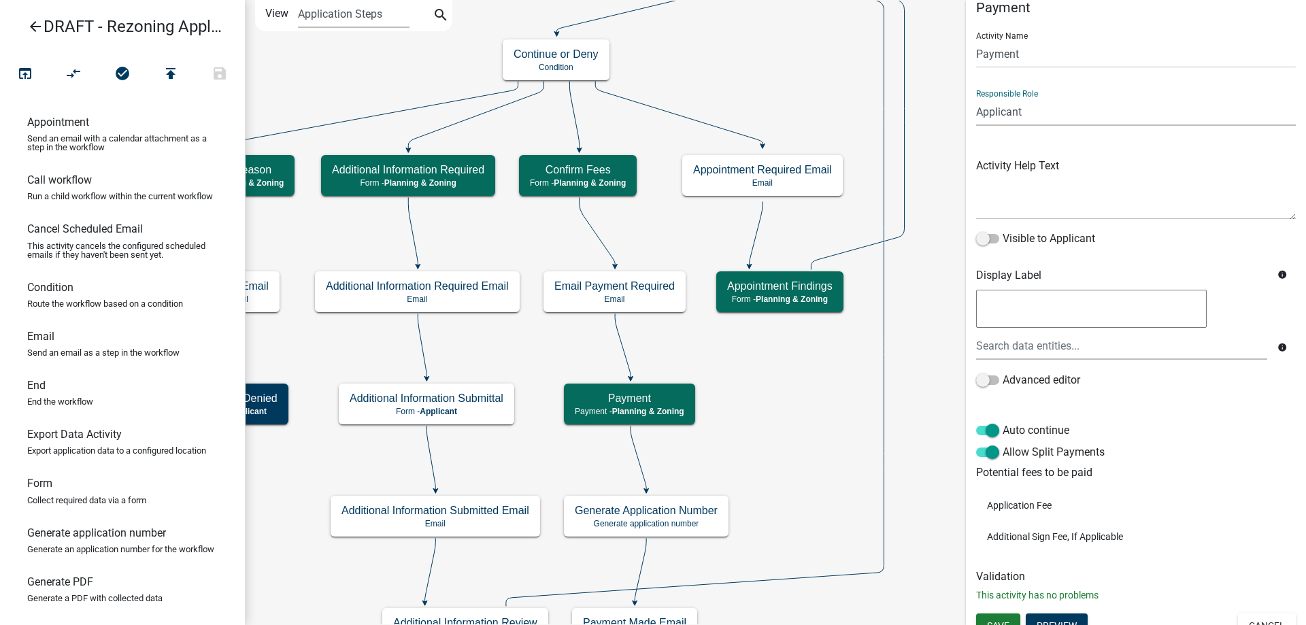
scroll to position [33, 0]
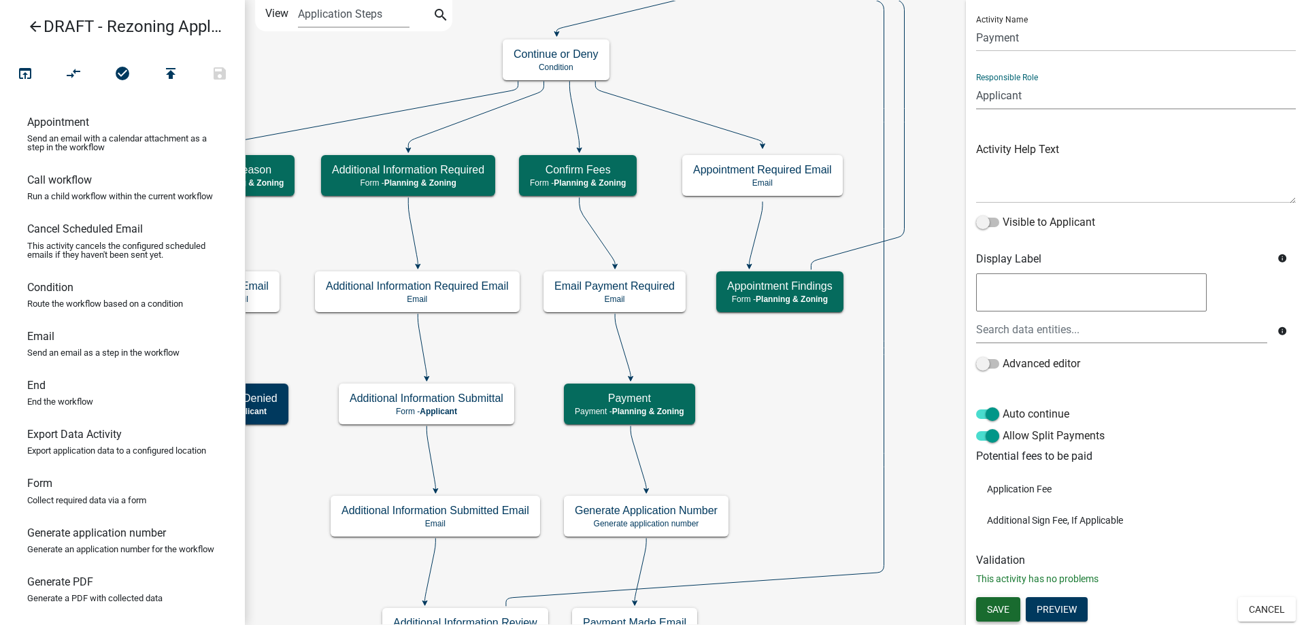
click at [994, 616] on button "Save" at bounding box center [998, 609] width 44 height 24
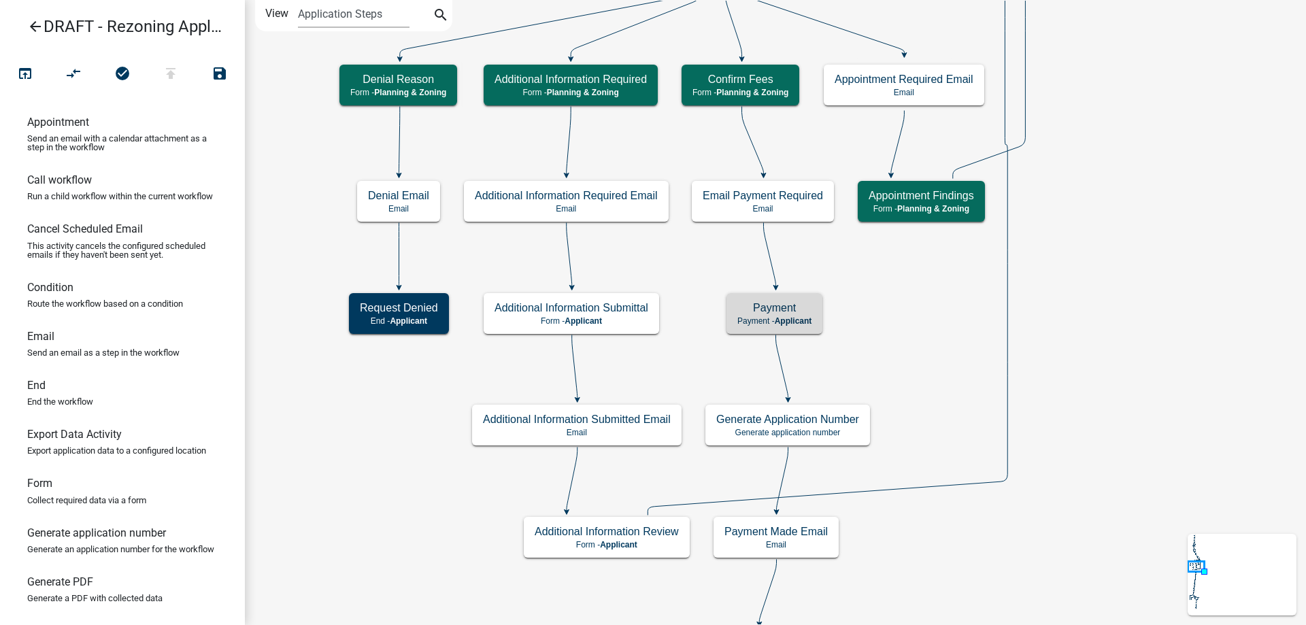
scroll to position [0, 0]
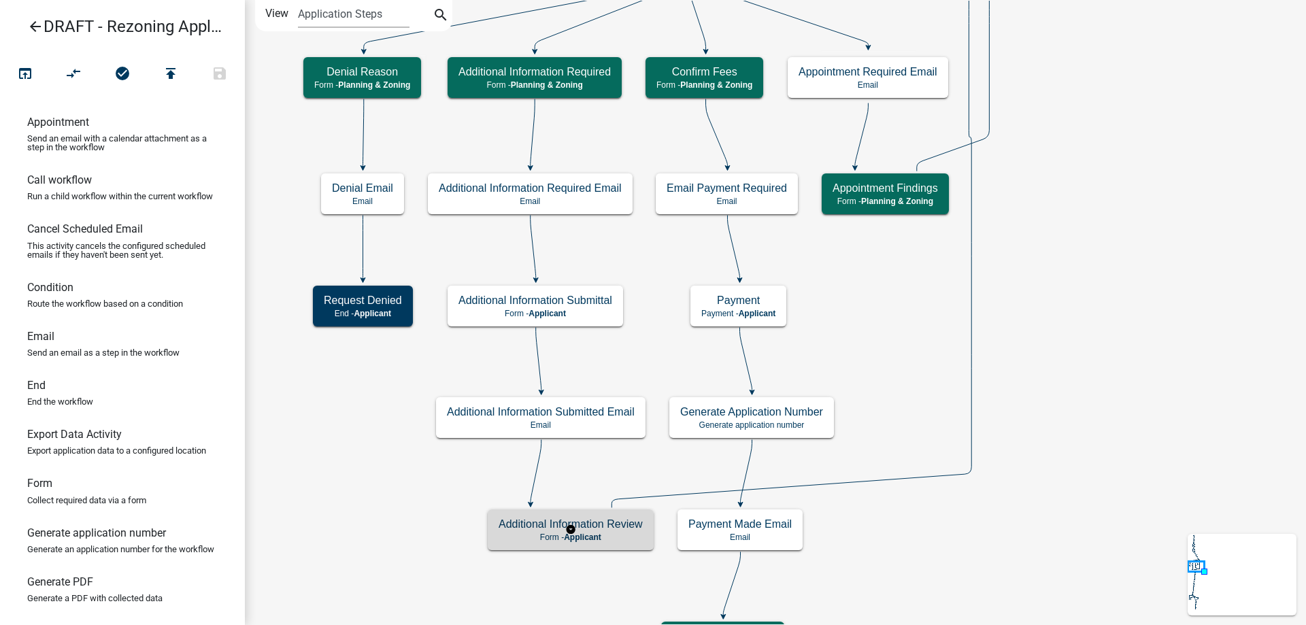
click at [603, 528] on h5 "Additional Information Review" at bounding box center [571, 524] width 144 height 13
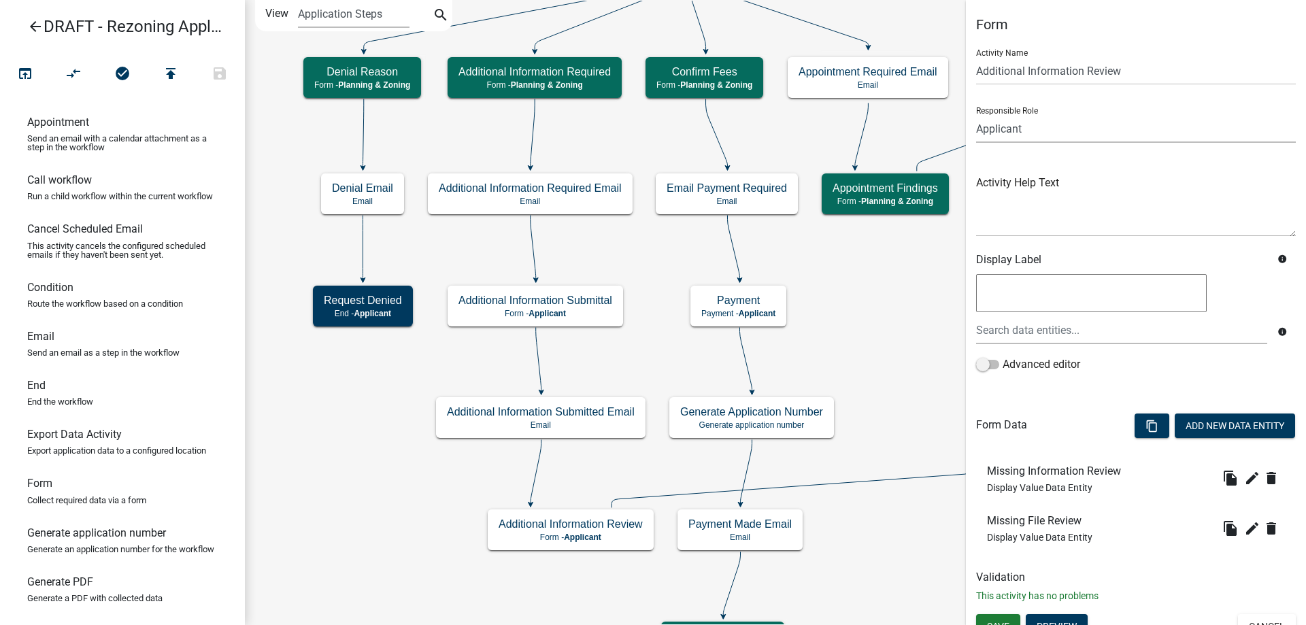
click at [1117, 133] on select "Applicant Code Enforcement Administrator Animal Control Building Clerk Building…" at bounding box center [1136, 129] width 320 height 28
select select "21E23B7C-0AE9-4CE5-BF16-76C7A100C343"
click at [976, 115] on select "Applicant Code Enforcement Administrator Animal Control Building Clerk Building…" at bounding box center [1136, 129] width 320 height 28
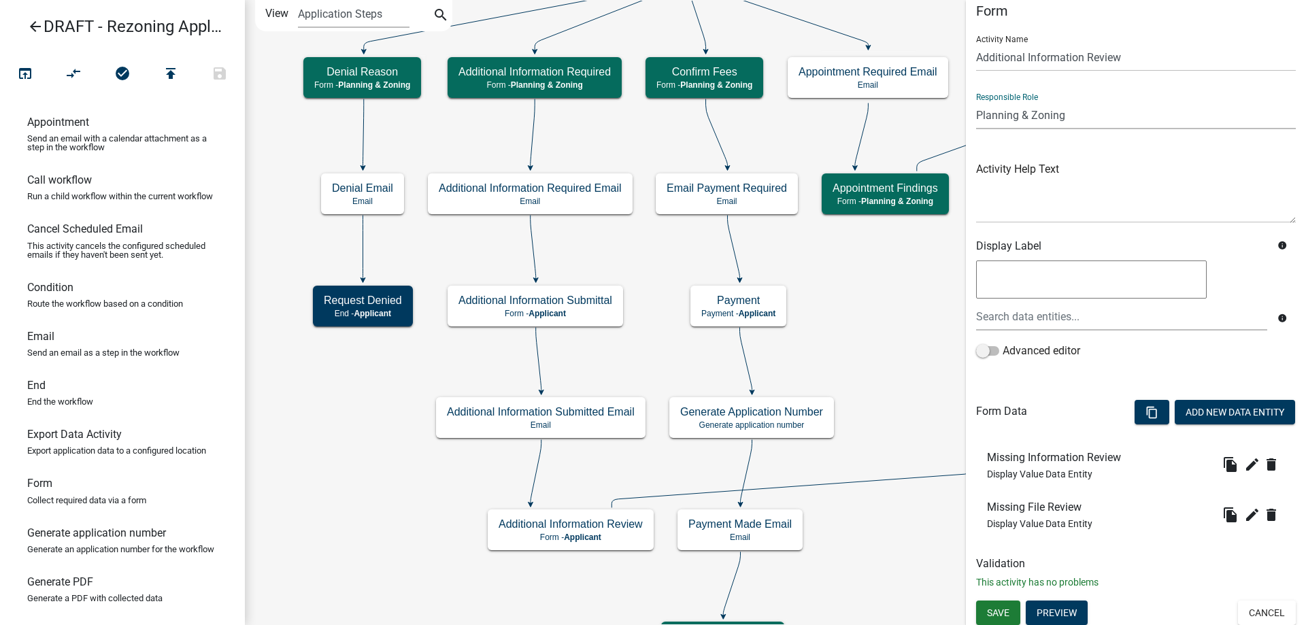
scroll to position [17, 0]
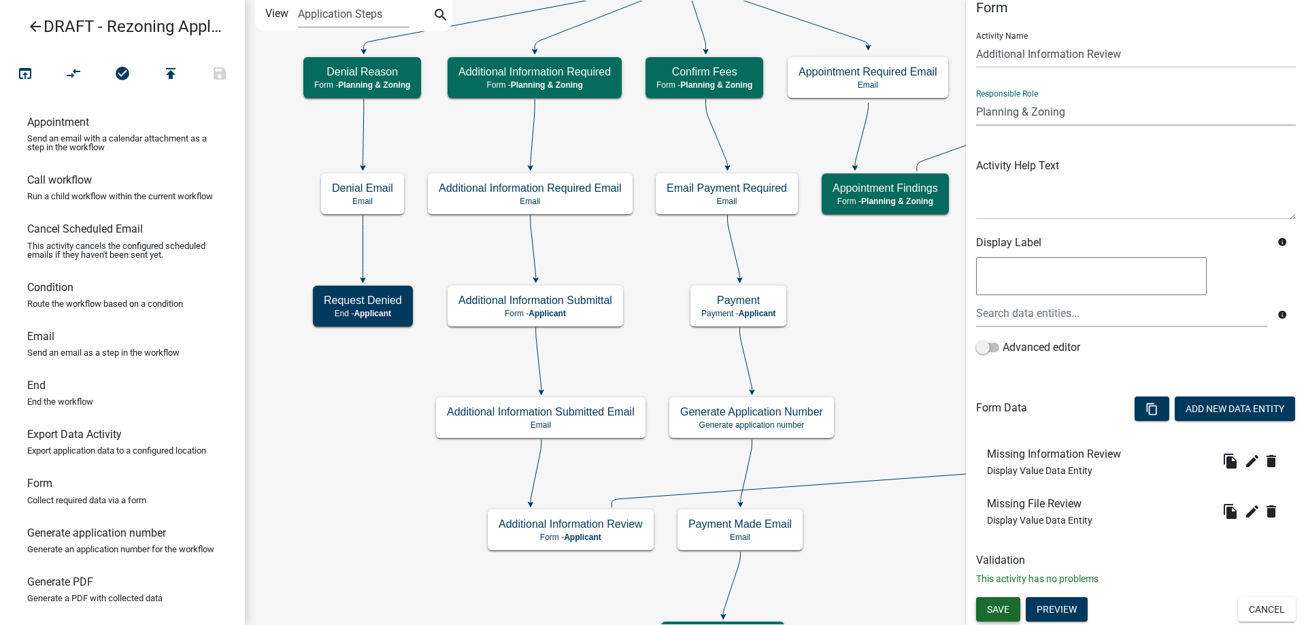
click at [1011, 606] on button "Save" at bounding box center [998, 609] width 44 height 24
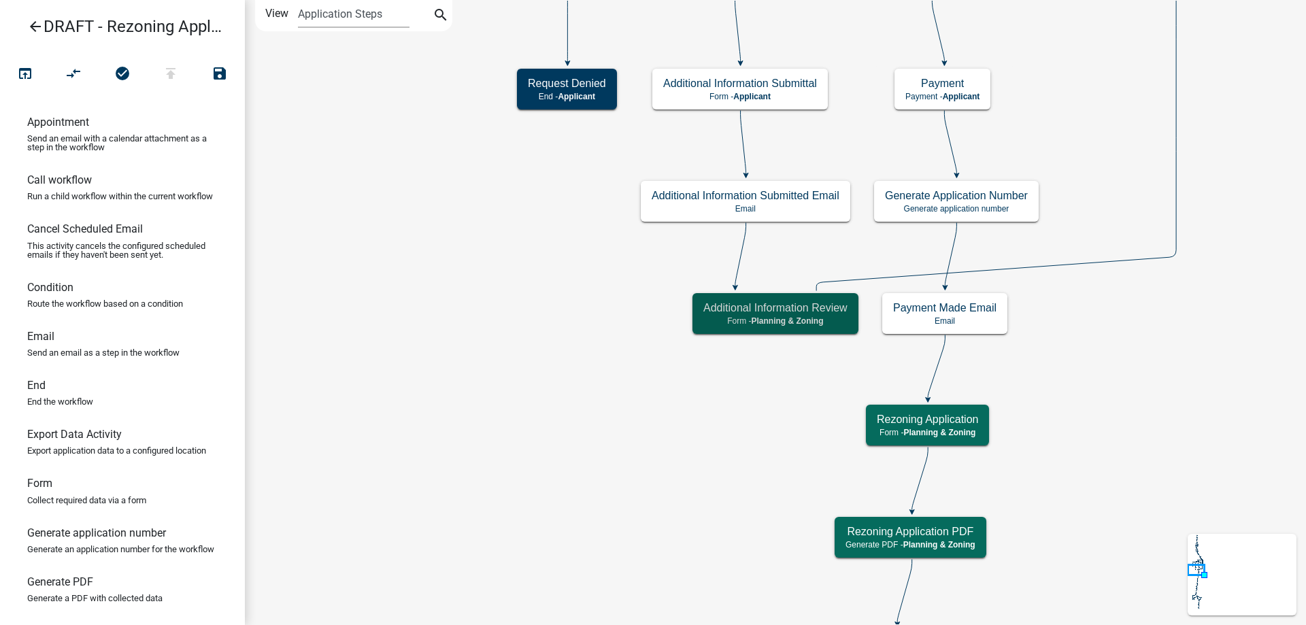
scroll to position [0, 0]
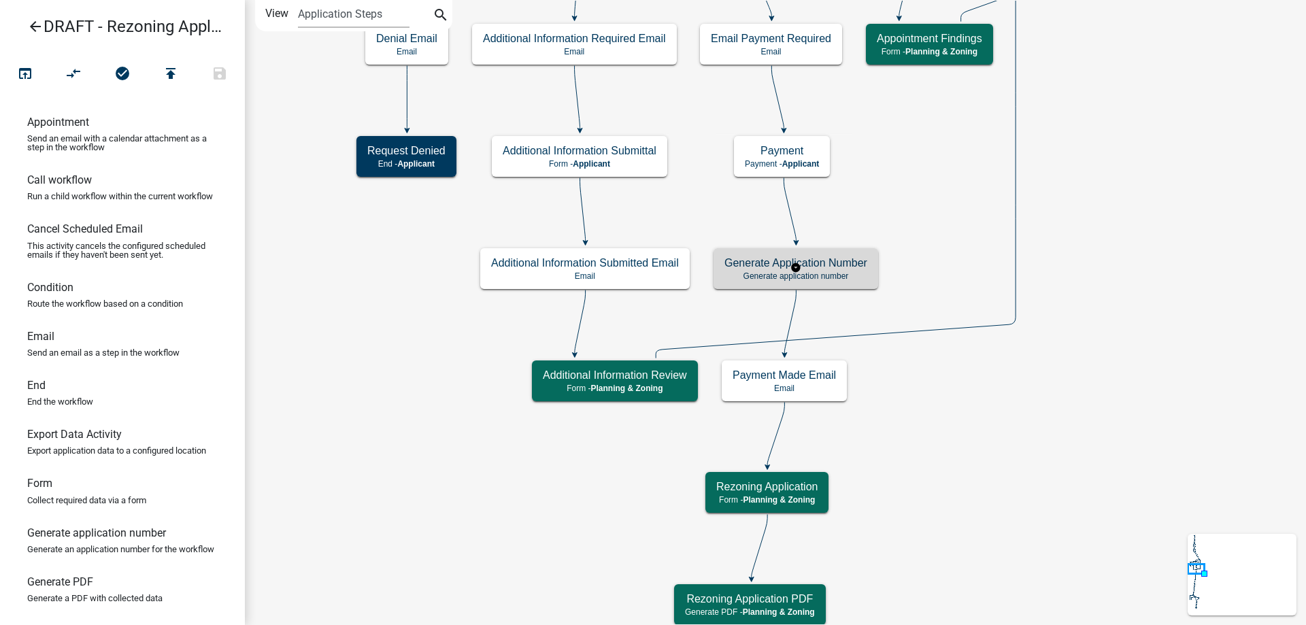
click at [852, 267] on h5 "Generate Application Number" at bounding box center [795, 262] width 143 height 13
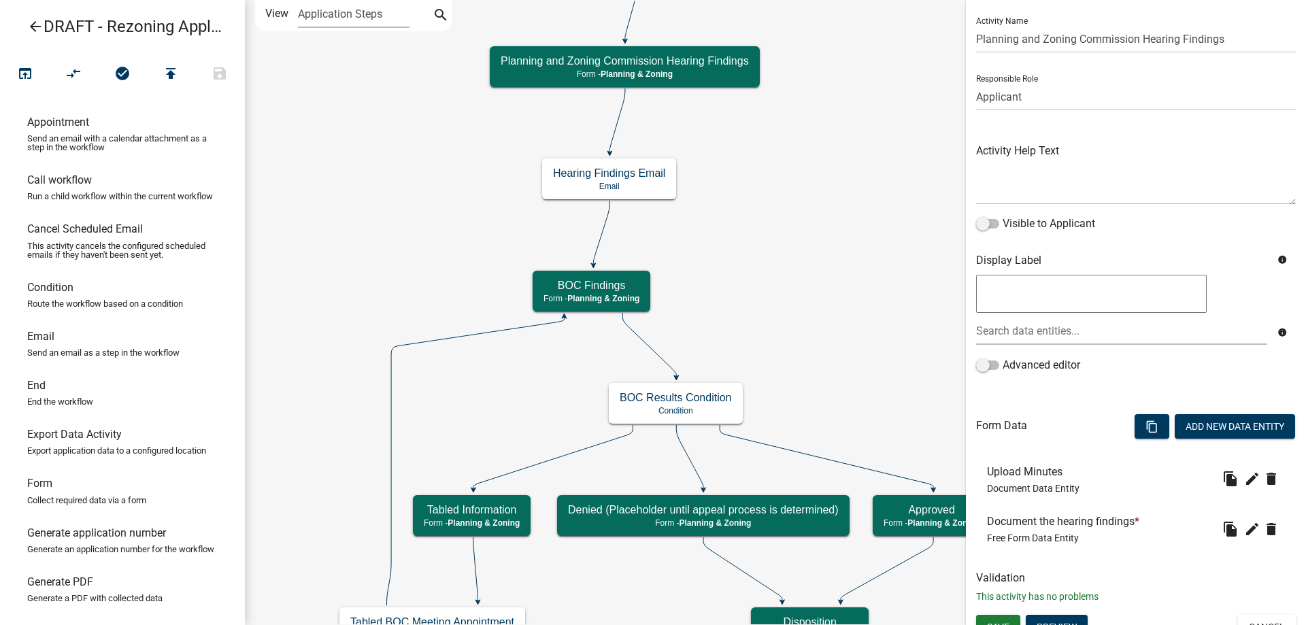
scroll to position [50, 0]
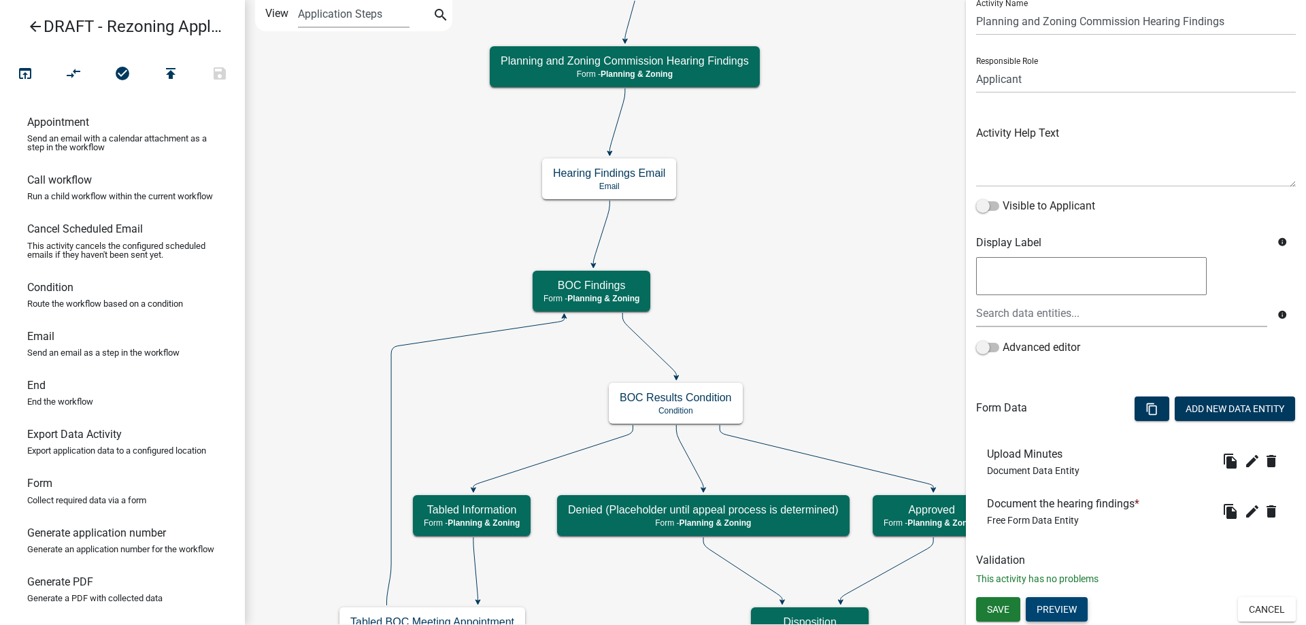
click at [1074, 603] on button "Preview" at bounding box center [1057, 609] width 62 height 24
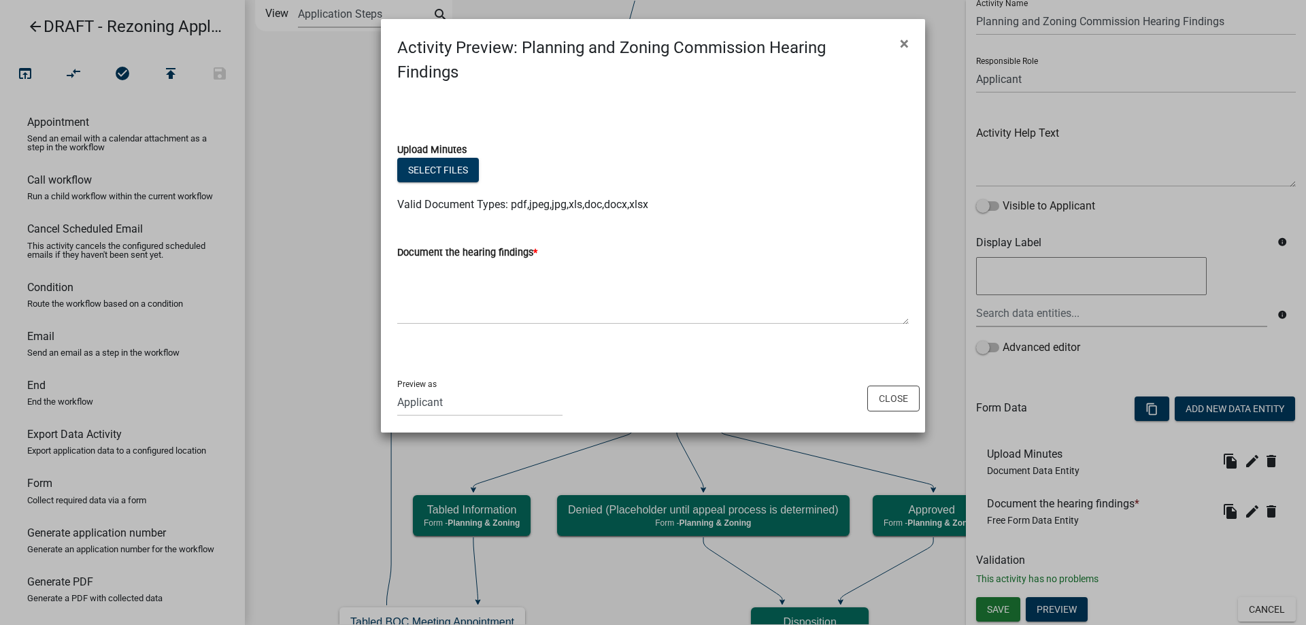
click at [333, 331] on ngb-modal-window "Activity Preview : Planning and Zoning Commission Hearing Findings × Upload Min…" at bounding box center [653, 312] width 1306 height 625
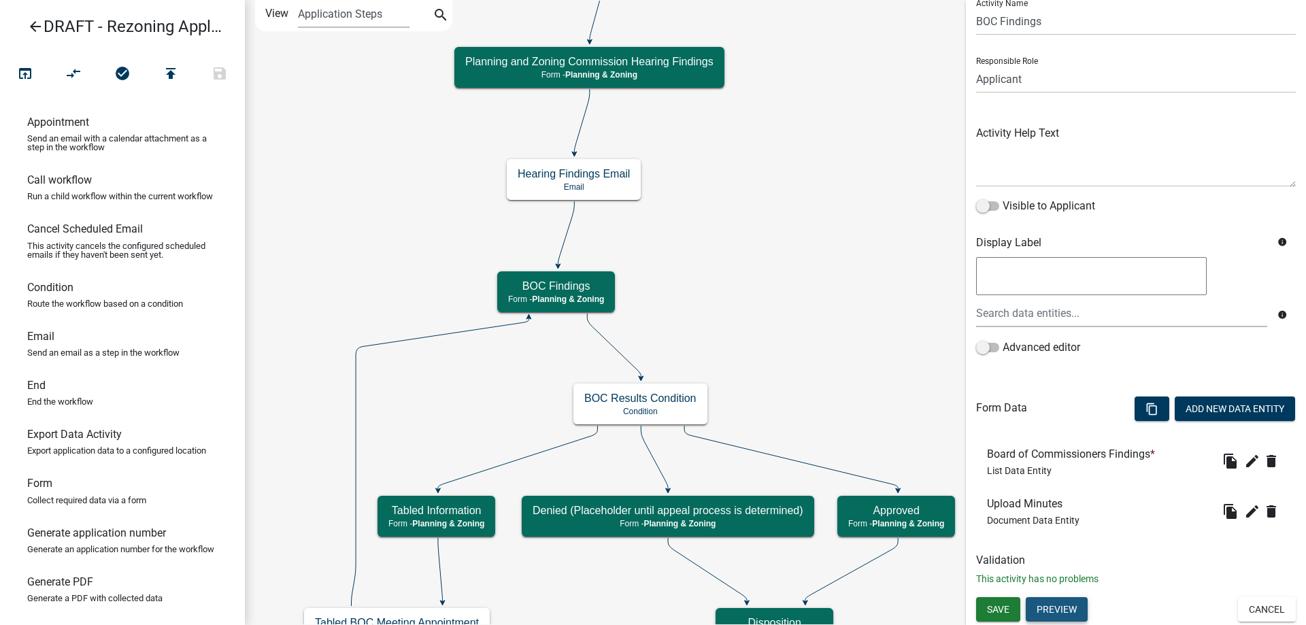
click at [1063, 607] on button "Preview" at bounding box center [1057, 609] width 62 height 24
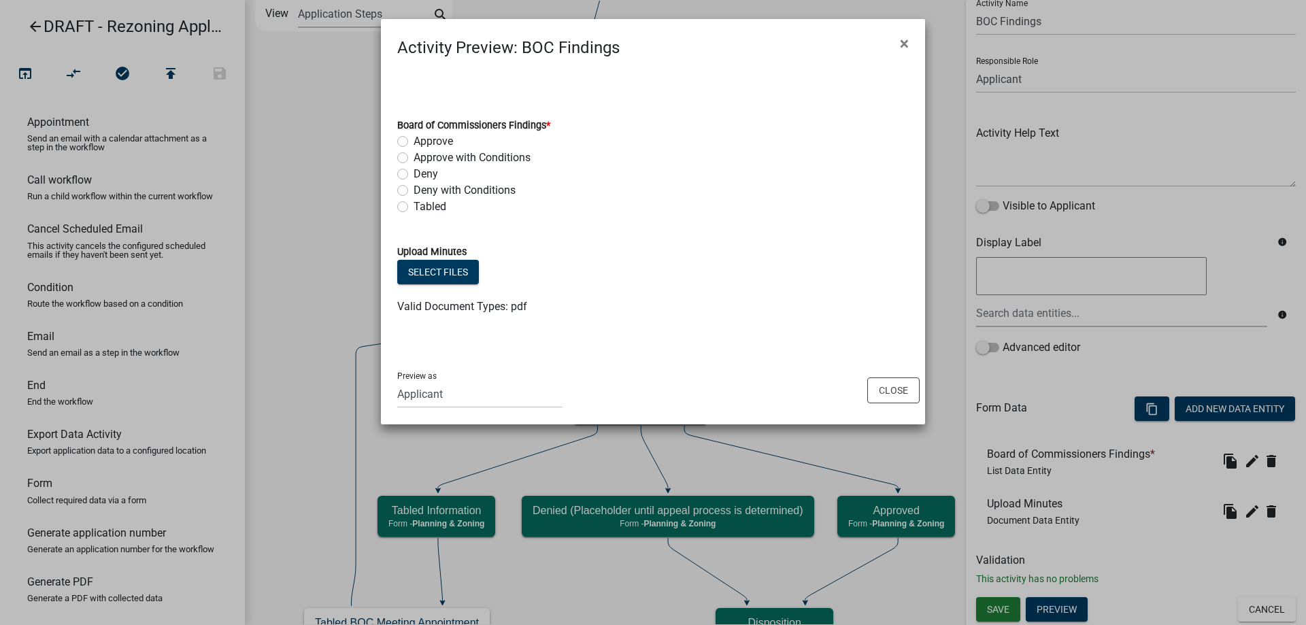
click at [310, 299] on ngb-modal-window "Activity Preview : BOC Findings × Board of Commissioners Findings * Approve App…" at bounding box center [653, 312] width 1306 height 625
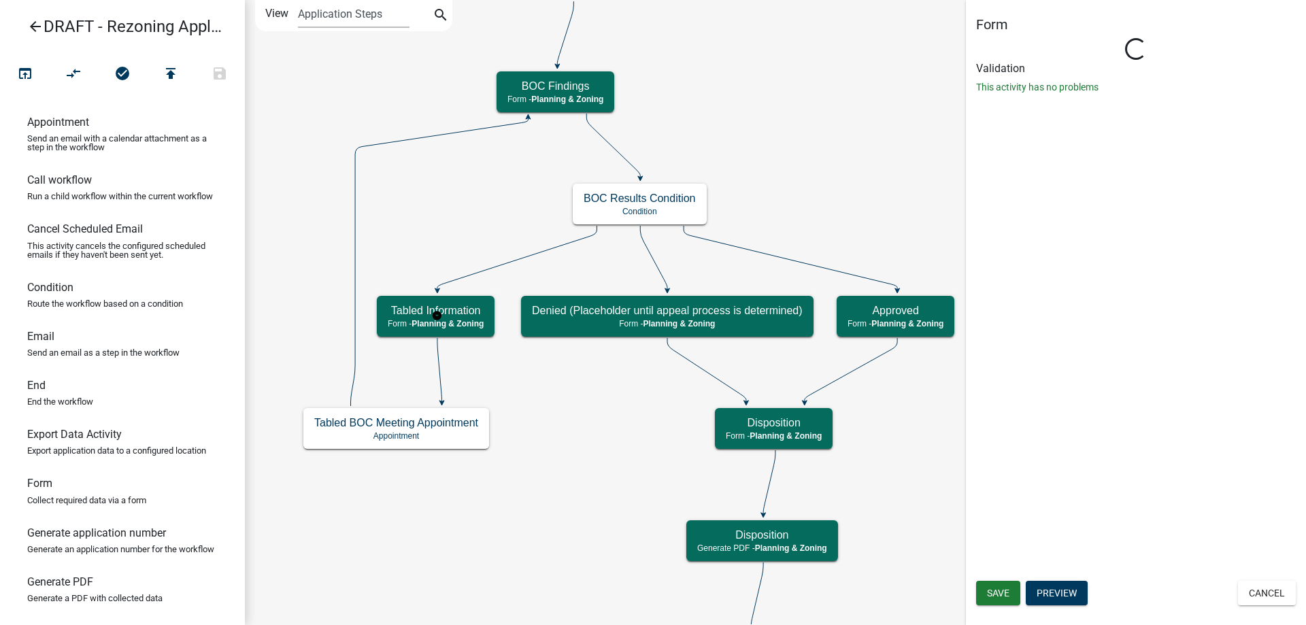
scroll to position [0, 0]
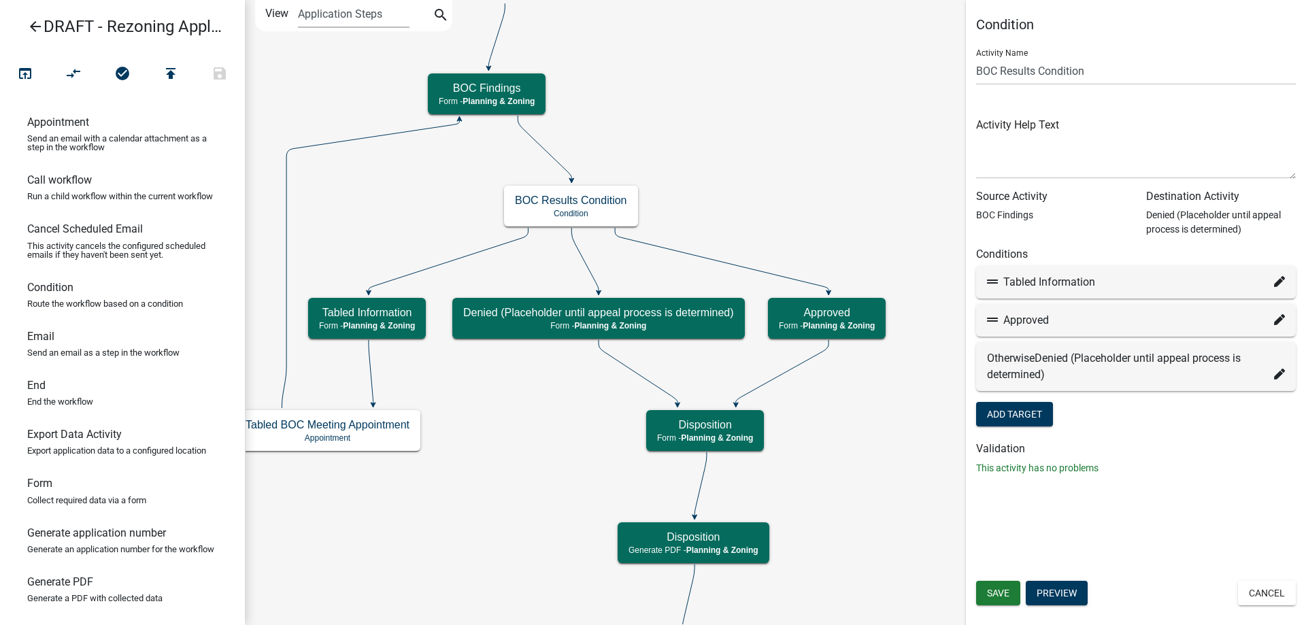
click at [1279, 325] on icon at bounding box center [1279, 319] width 11 height 11
select select "39: 1c25bd69-c395-448e-aff2-248304669e7f"
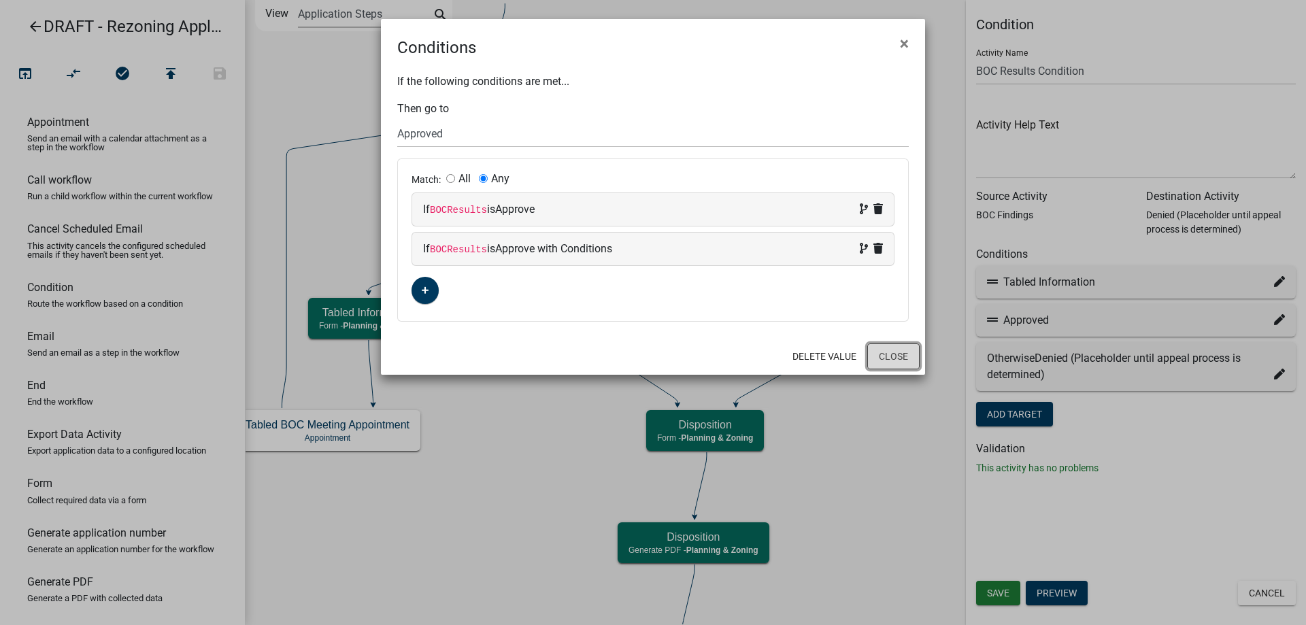
click at [885, 355] on button "Close" at bounding box center [893, 356] width 52 height 26
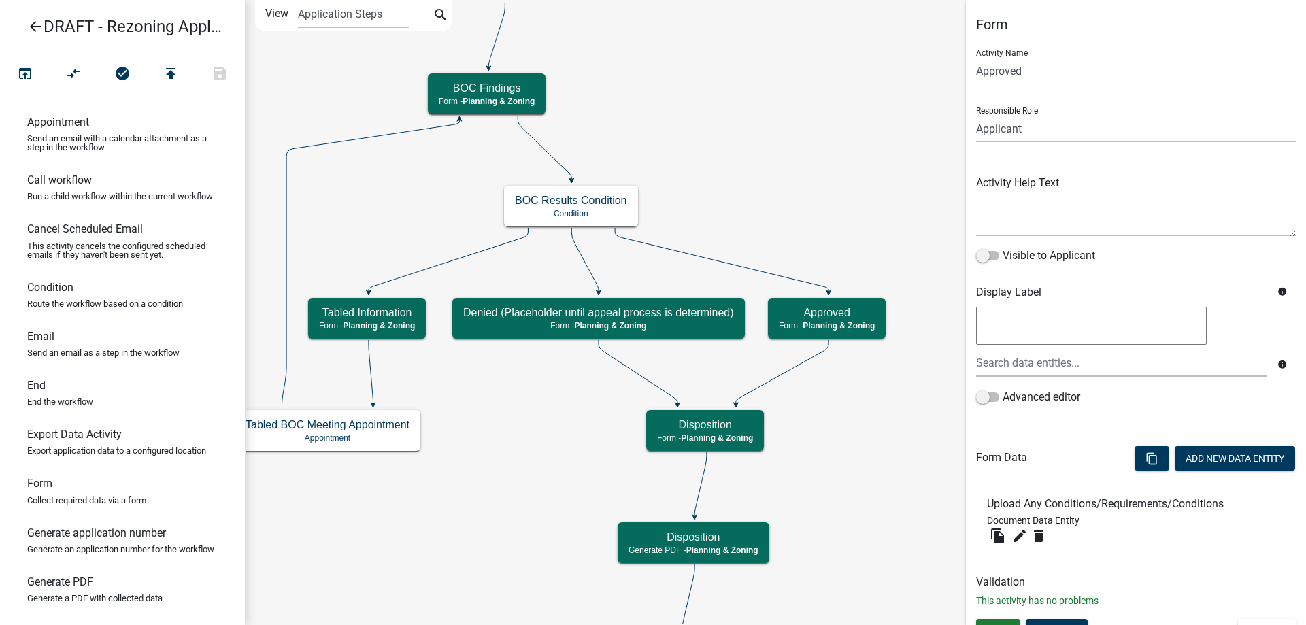
click at [523, 356] on icon "Start Start - Applicant Applicant and Property Information Form - Applicant Par…" at bounding box center [776, 507] width 1060 height 1013
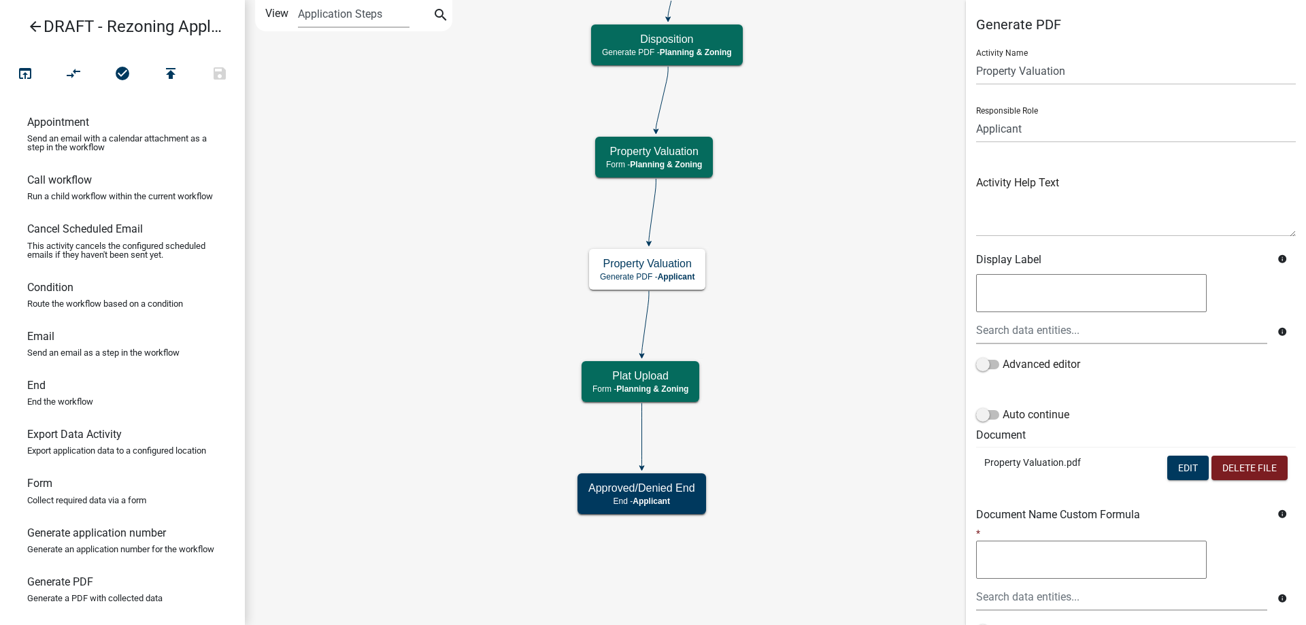
click at [1180, 480] on div "Edit Delete File" at bounding box center [1227, 470] width 120 height 28
click at [1180, 479] on button "Edit" at bounding box center [1187, 468] width 41 height 24
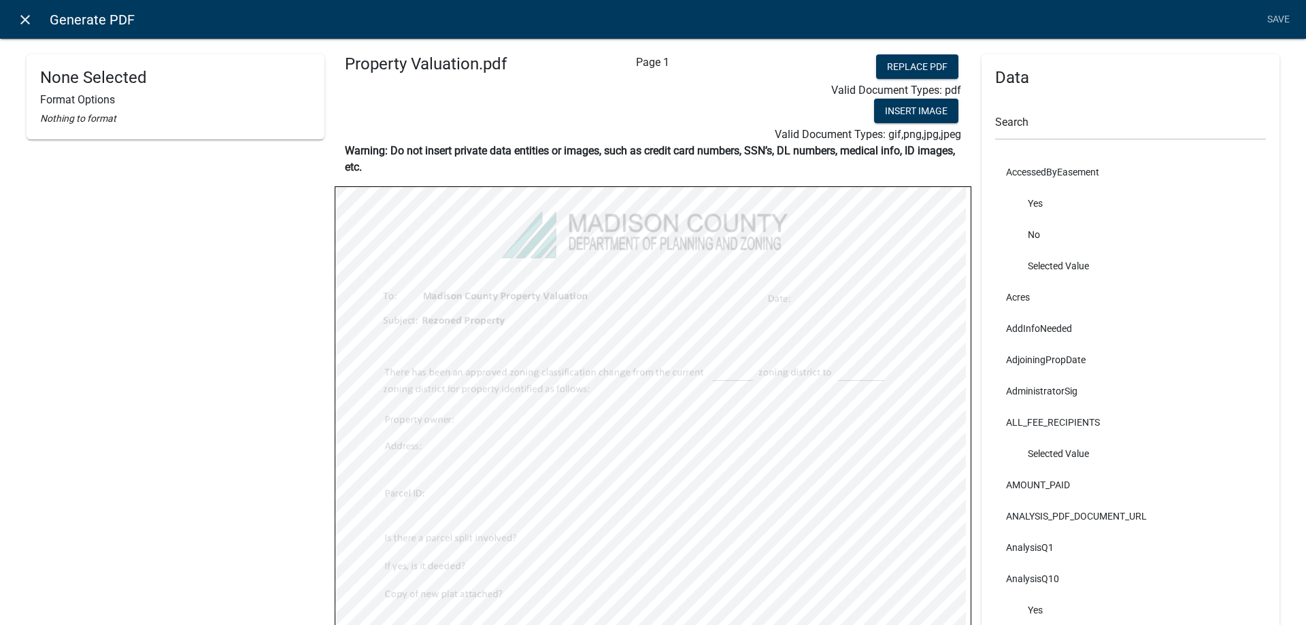
click at [31, 14] on icon "close" at bounding box center [25, 20] width 16 height 16
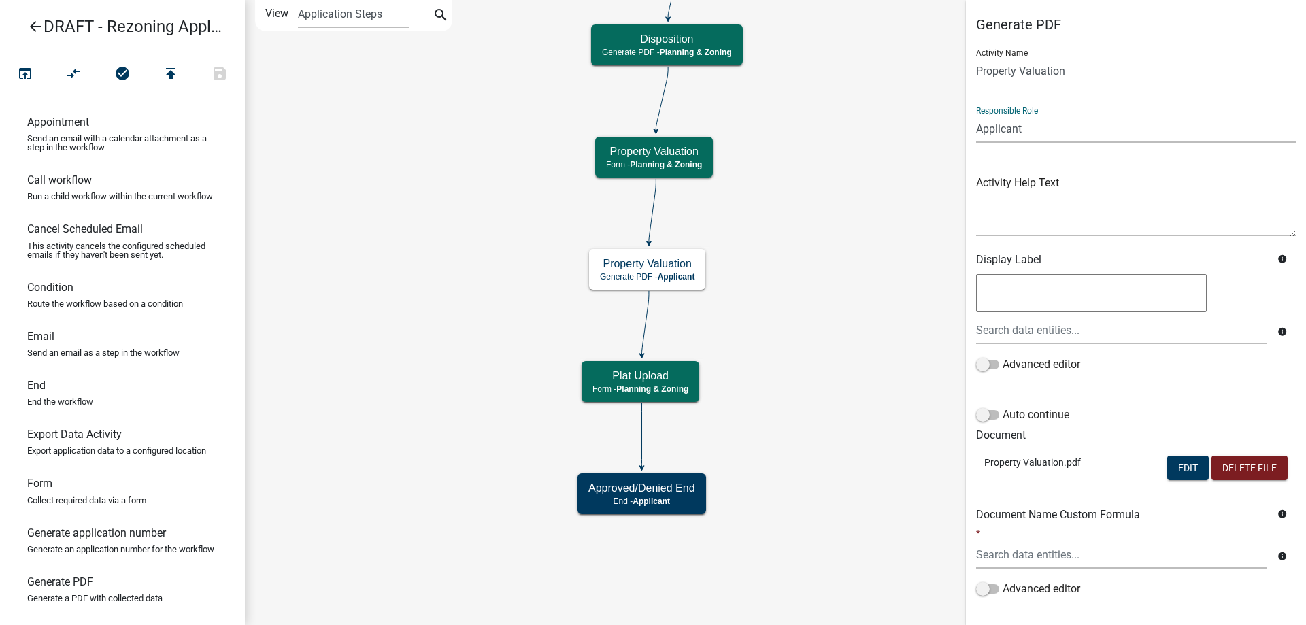
click at [1019, 134] on select "Applicant Code Enforcement Administrator Animal Control Building Clerk Building…" at bounding box center [1136, 129] width 320 height 28
select select "21E23B7C-0AE9-4CE5-BF16-76C7A100C343"
click at [976, 115] on select "Applicant Code Enforcement Administrator Animal Control Building Clerk Building…" at bounding box center [1136, 129] width 320 height 28
click at [1030, 419] on label "Auto continue" at bounding box center [1022, 415] width 93 height 16
click at [1002, 407] on input "Auto continue" at bounding box center [1002, 407] width 0 height 0
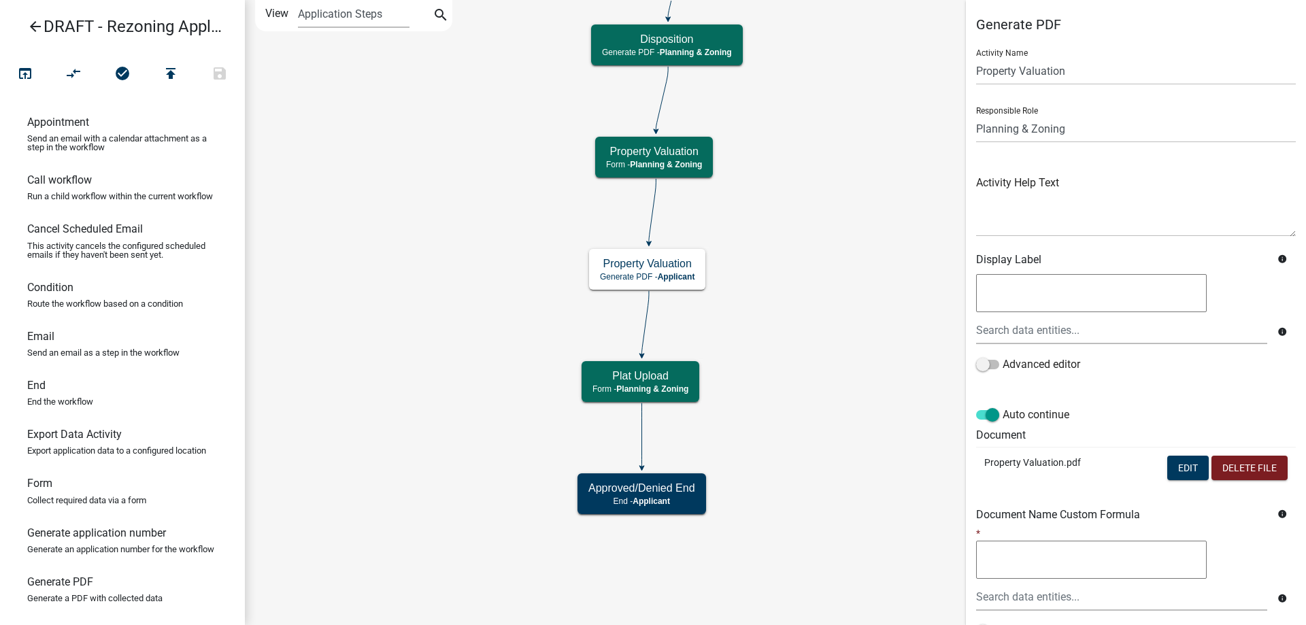
scroll to position [120, 0]
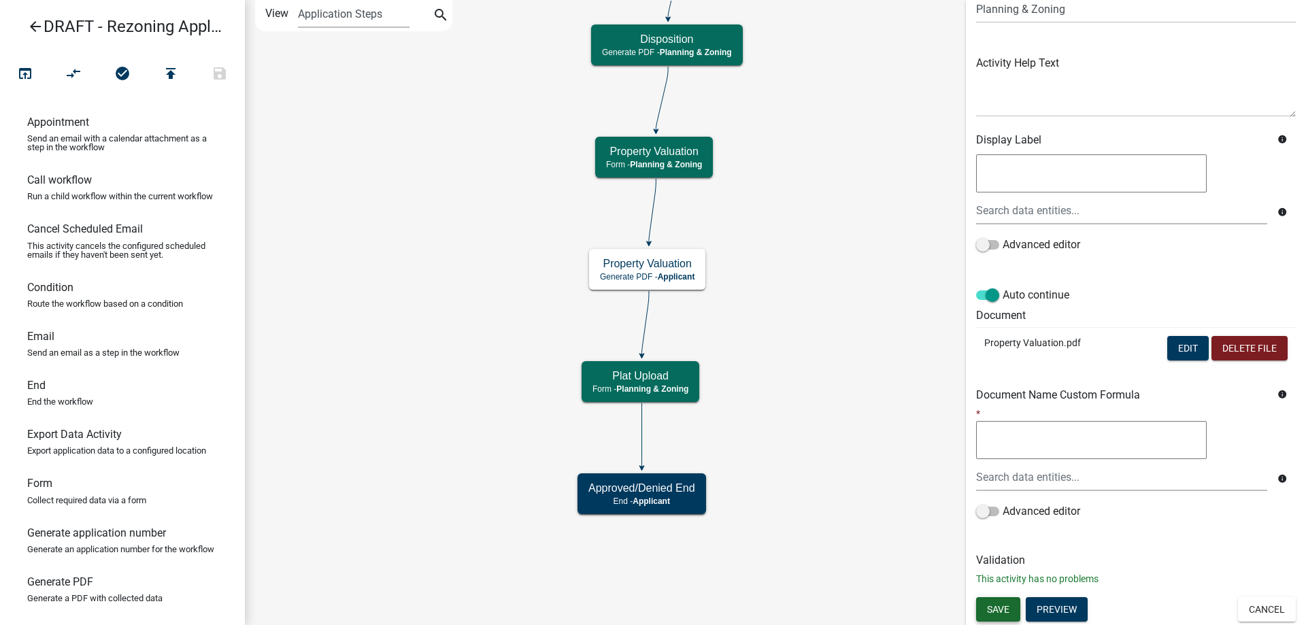
click at [998, 606] on span "Save" at bounding box center [998, 608] width 22 height 11
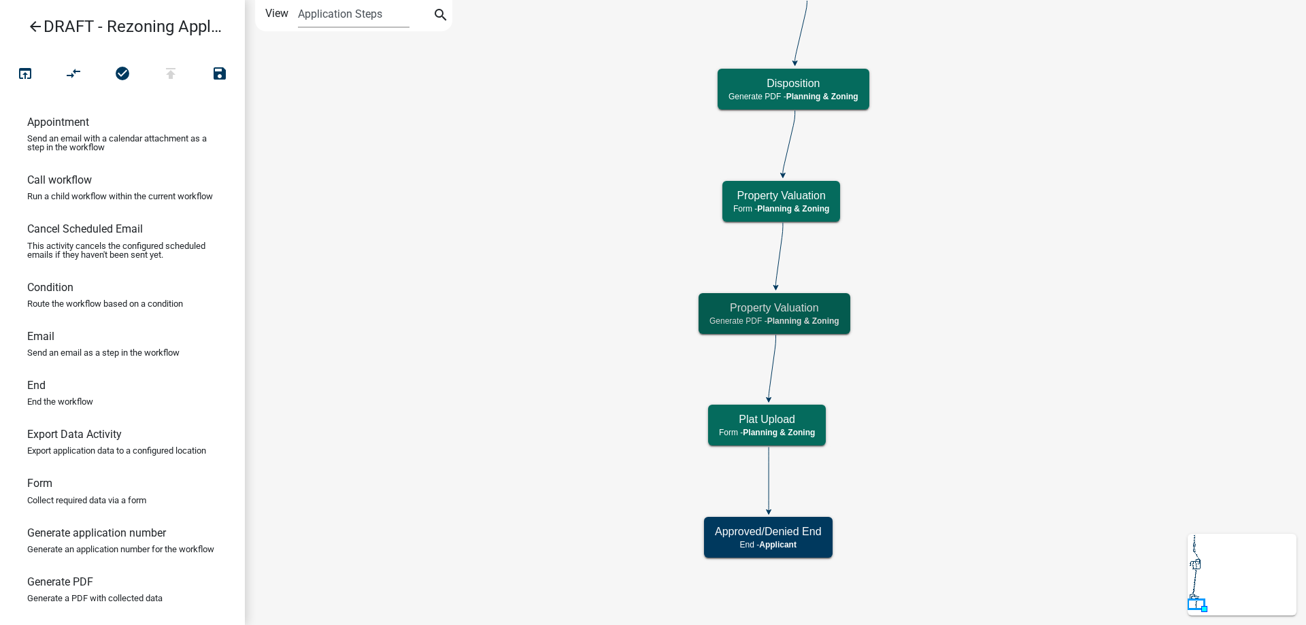
scroll to position [0, 0]
click at [649, 388] on icon "Start Start - Applicant Applicant and Property Information Form - Applicant Par…" at bounding box center [776, 313] width 1060 height 624
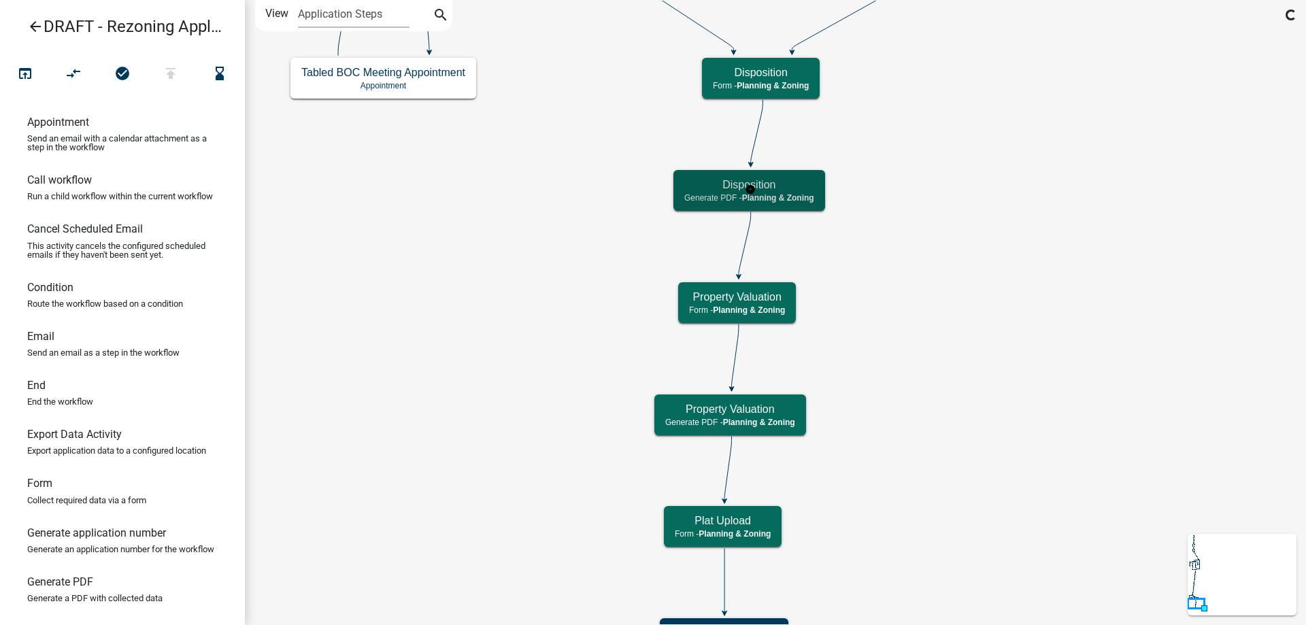
click at [710, 199] on p "Generate PDF - Planning & Zoning" at bounding box center [749, 198] width 130 height 10
select select "21E23B7C-0AE9-4CE5-BF16-76C7A100C343"
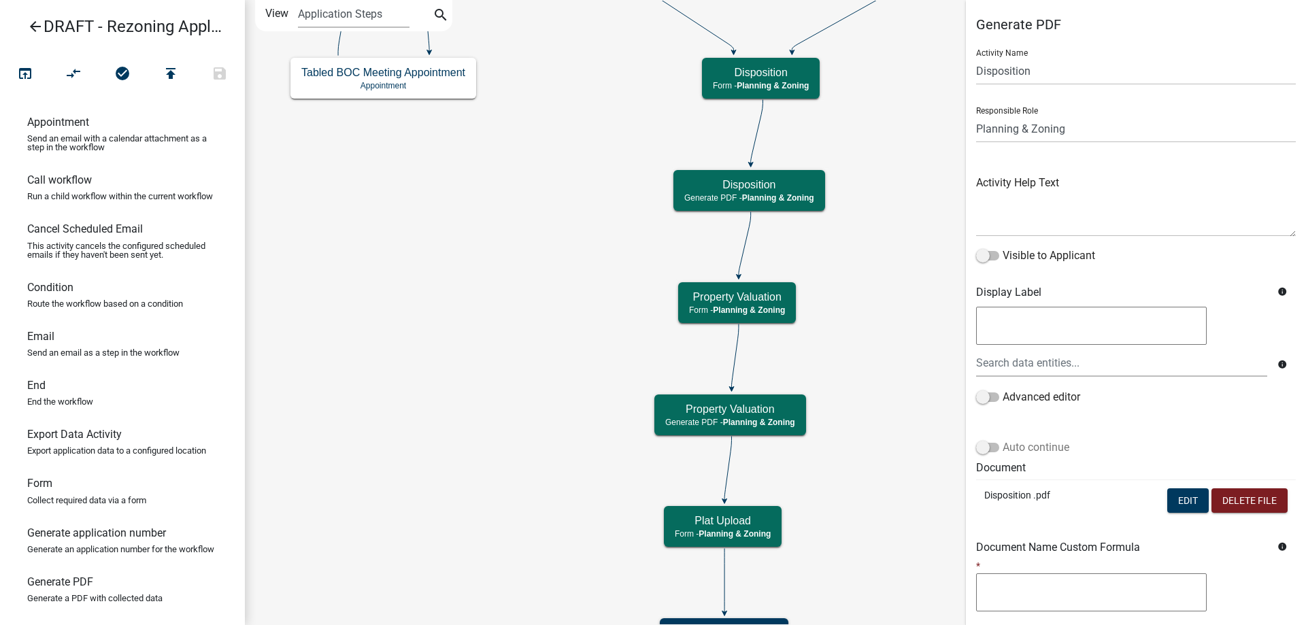
click at [1023, 447] on label "Auto continue" at bounding box center [1022, 447] width 93 height 16
click at [1002, 439] on input "Auto continue" at bounding box center [1002, 439] width 0 height 0
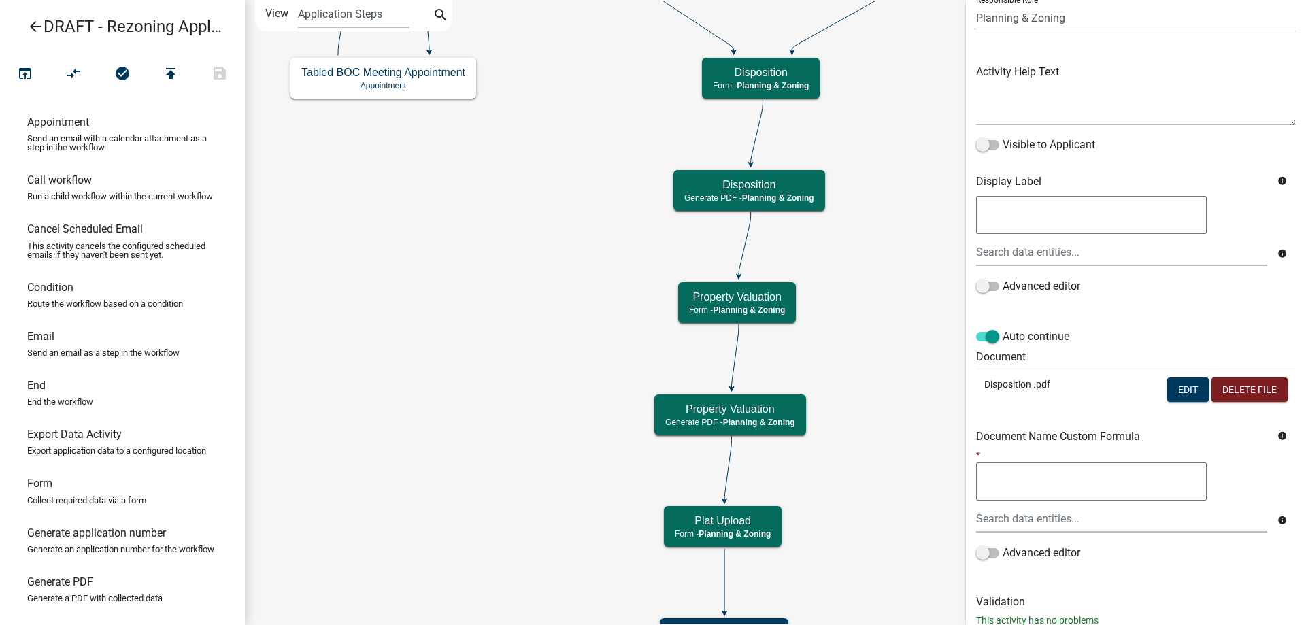
scroll to position [152, 0]
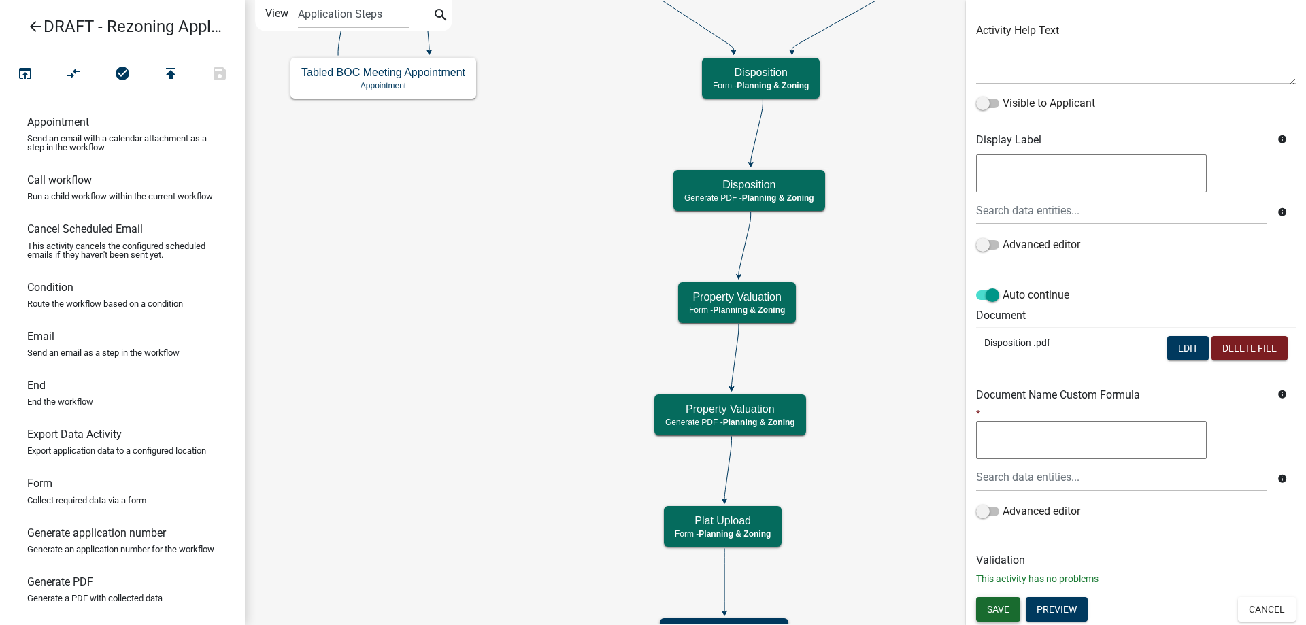
click at [1007, 606] on span "Save" at bounding box center [998, 608] width 22 height 11
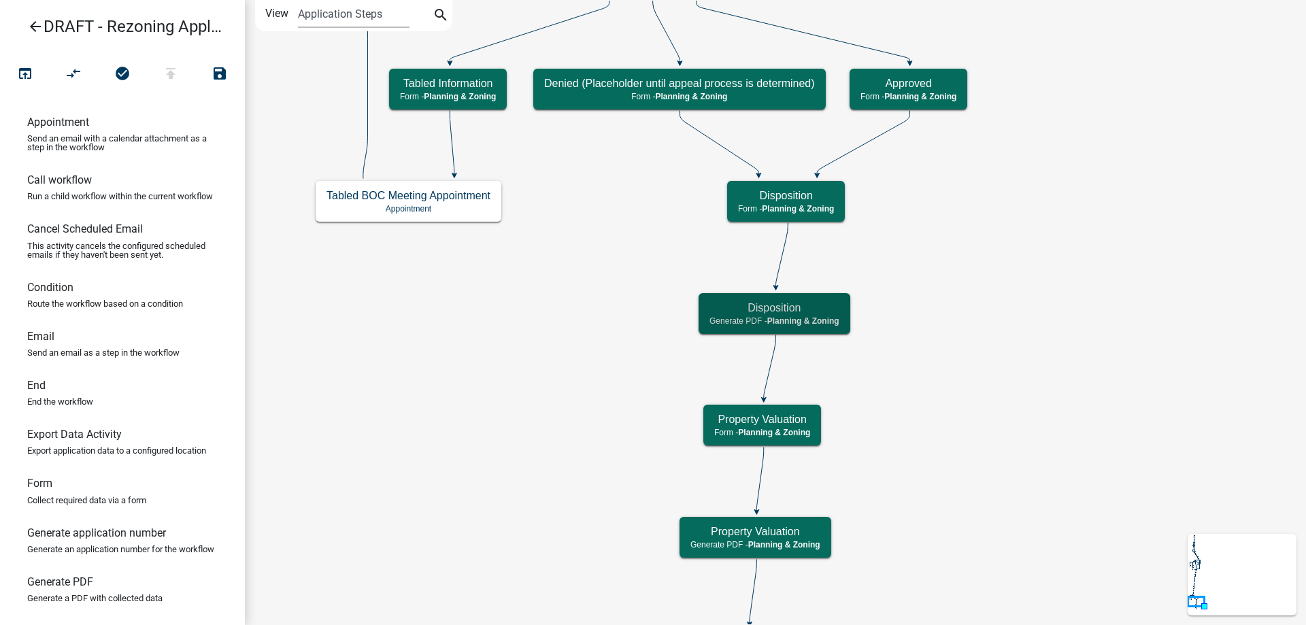
scroll to position [0, 0]
click at [1011, 427] on icon "Start Start - Applicant Applicant and Property Information Form - Applicant Par…" at bounding box center [776, 392] width 1060 height 783
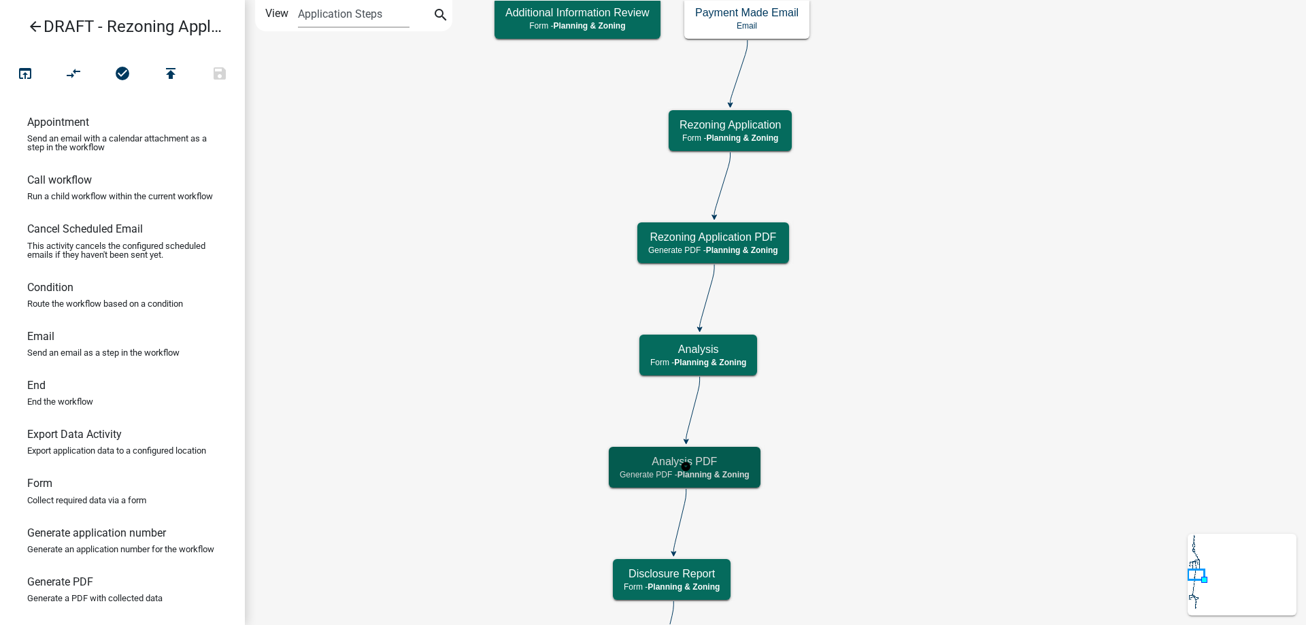
click at [747, 475] on span "Planning & Zoning" at bounding box center [713, 475] width 72 height 10
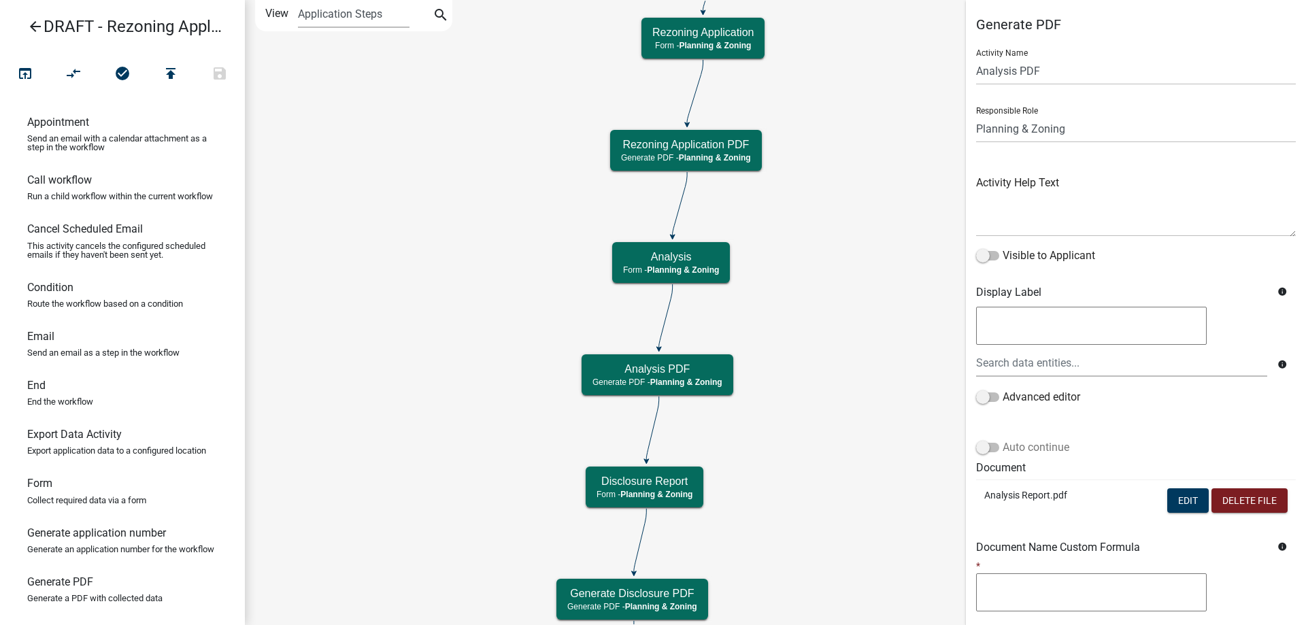
click at [1036, 445] on label "Auto continue" at bounding box center [1022, 447] width 93 height 16
click at [1002, 439] on input "Auto continue" at bounding box center [1002, 439] width 0 height 0
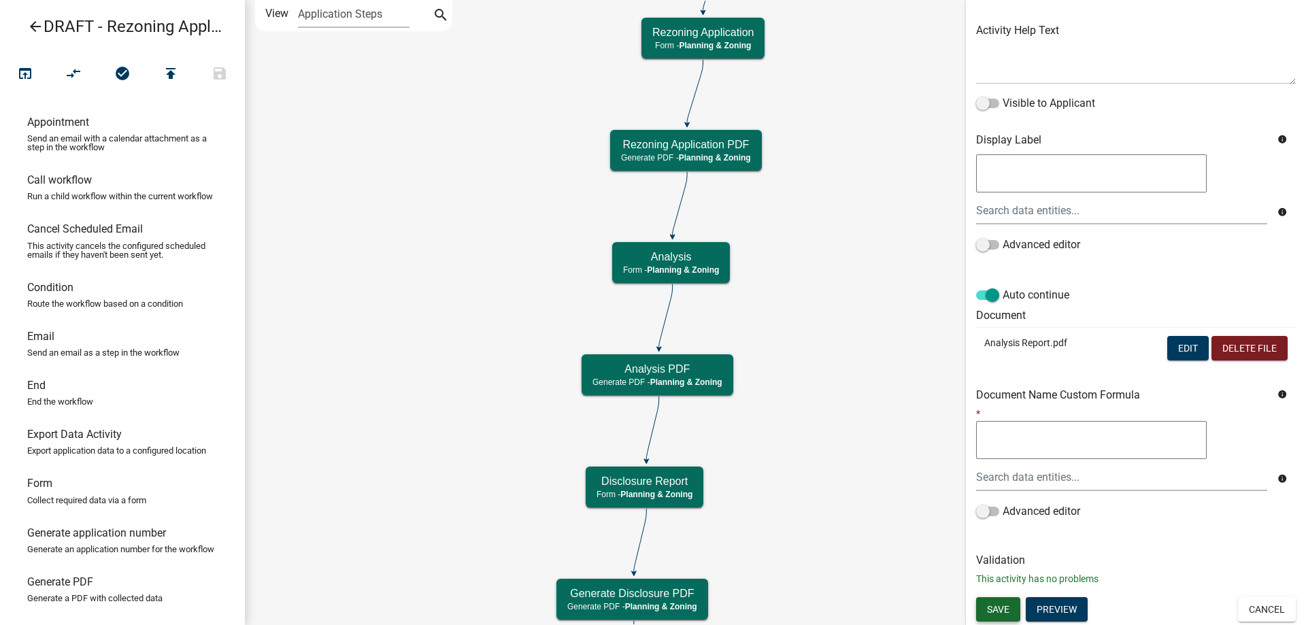
click at [1002, 603] on button "Save" at bounding box center [998, 609] width 44 height 24
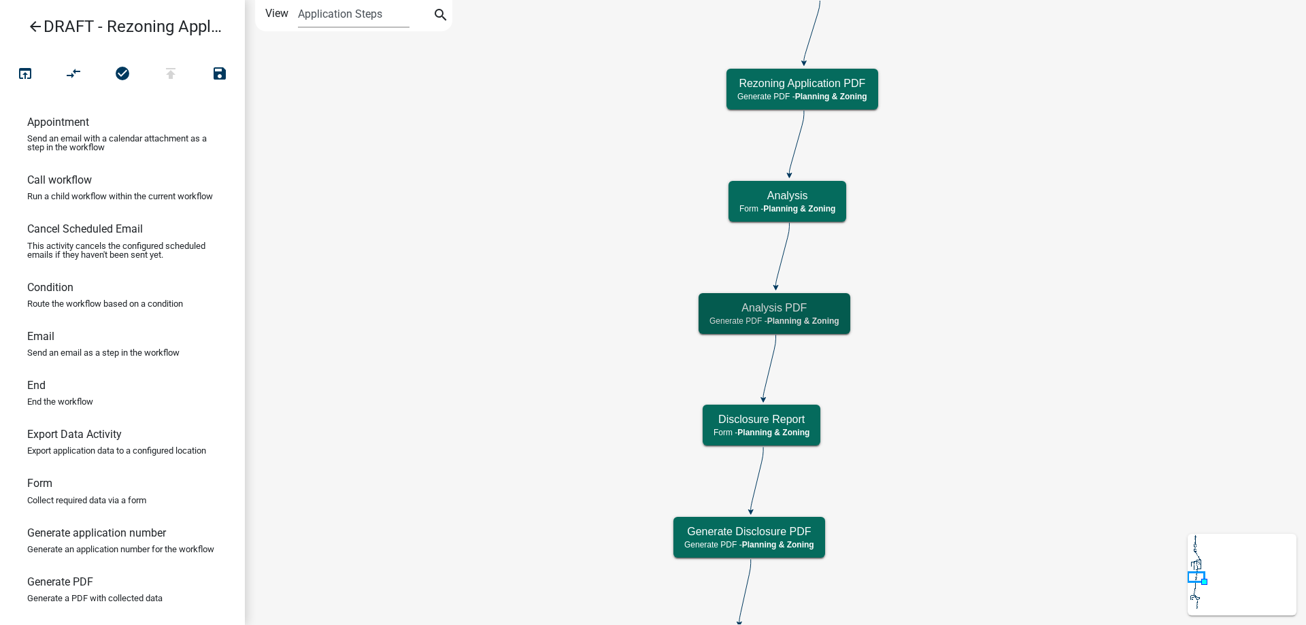
scroll to position [0, 0]
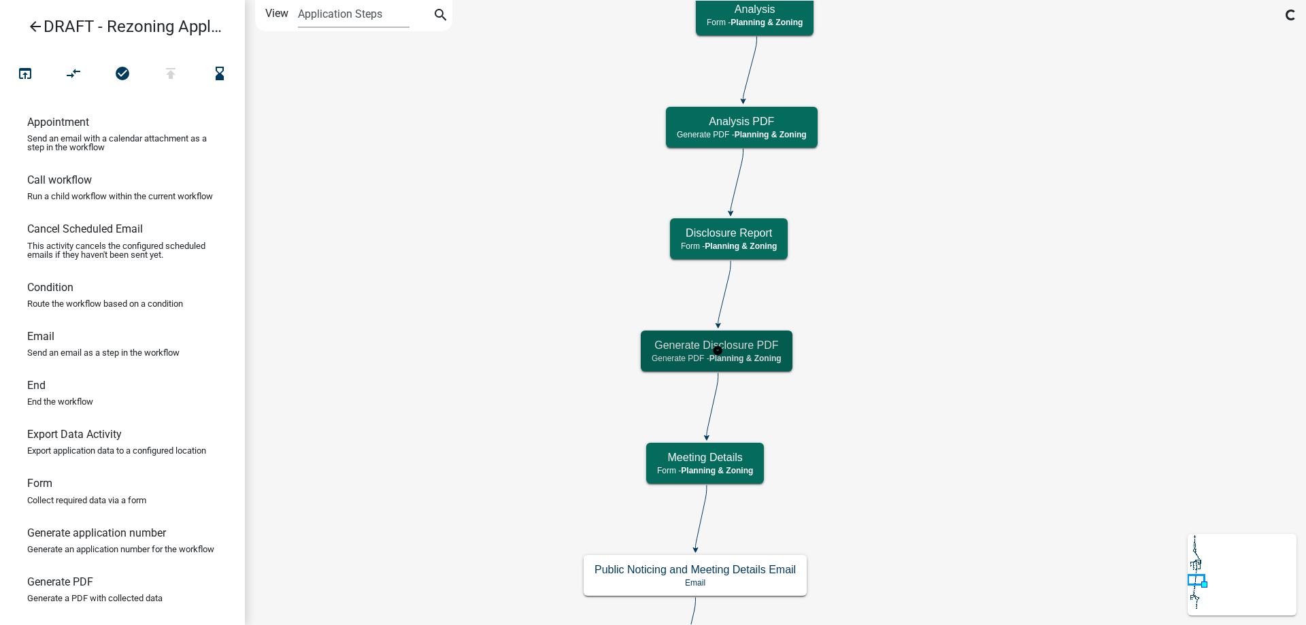
click at [660, 339] on h5 "Generate Disclosure PDF" at bounding box center [717, 345] width 130 height 13
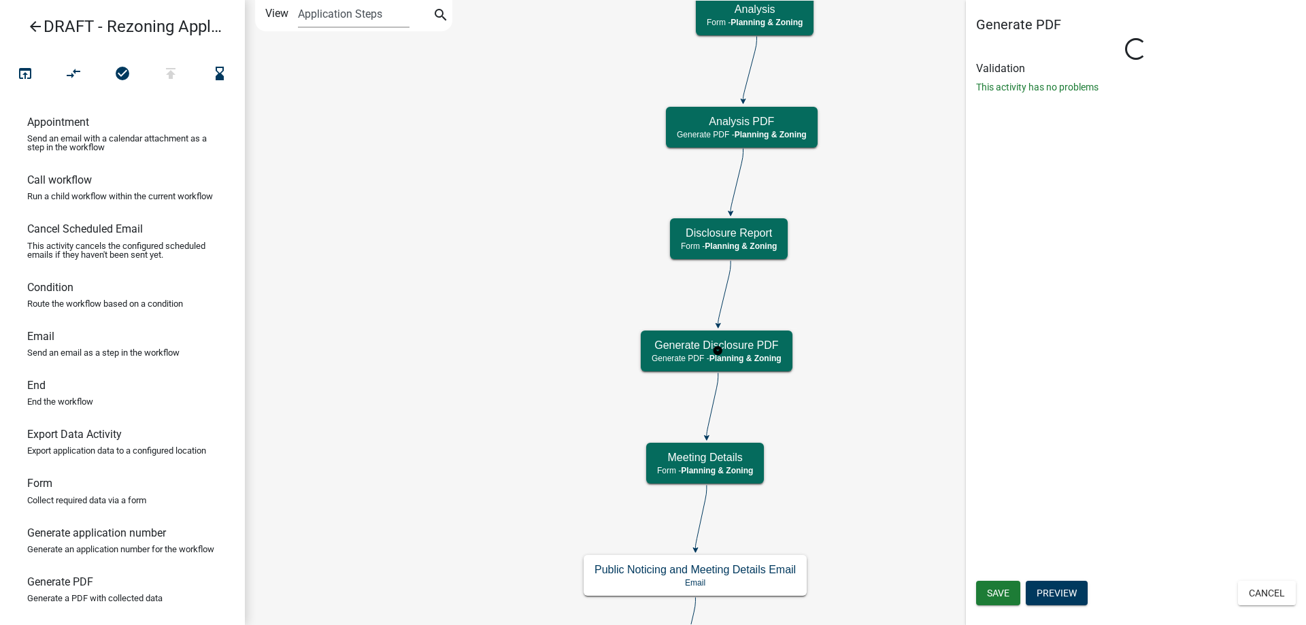
select select "21E23B7C-0AE9-4CE5-BF16-76C7A100C343"
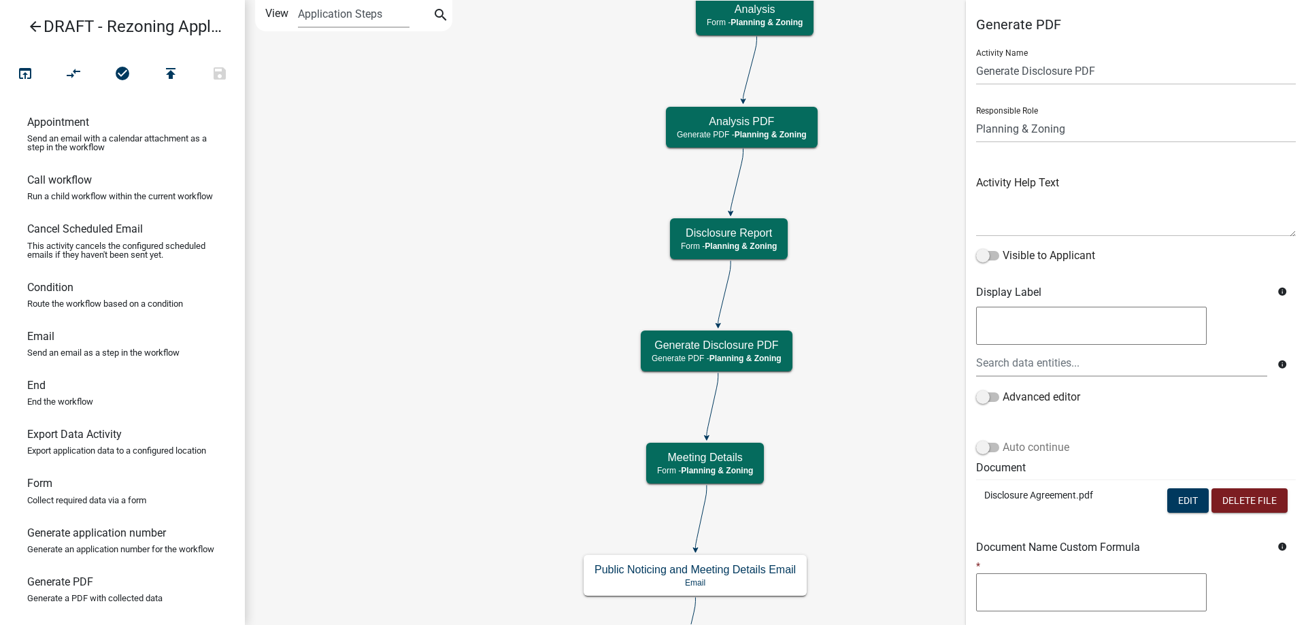
click at [1009, 450] on label "Auto continue" at bounding box center [1022, 447] width 93 height 16
click at [1002, 439] on input "Auto continue" at bounding box center [1002, 439] width 0 height 0
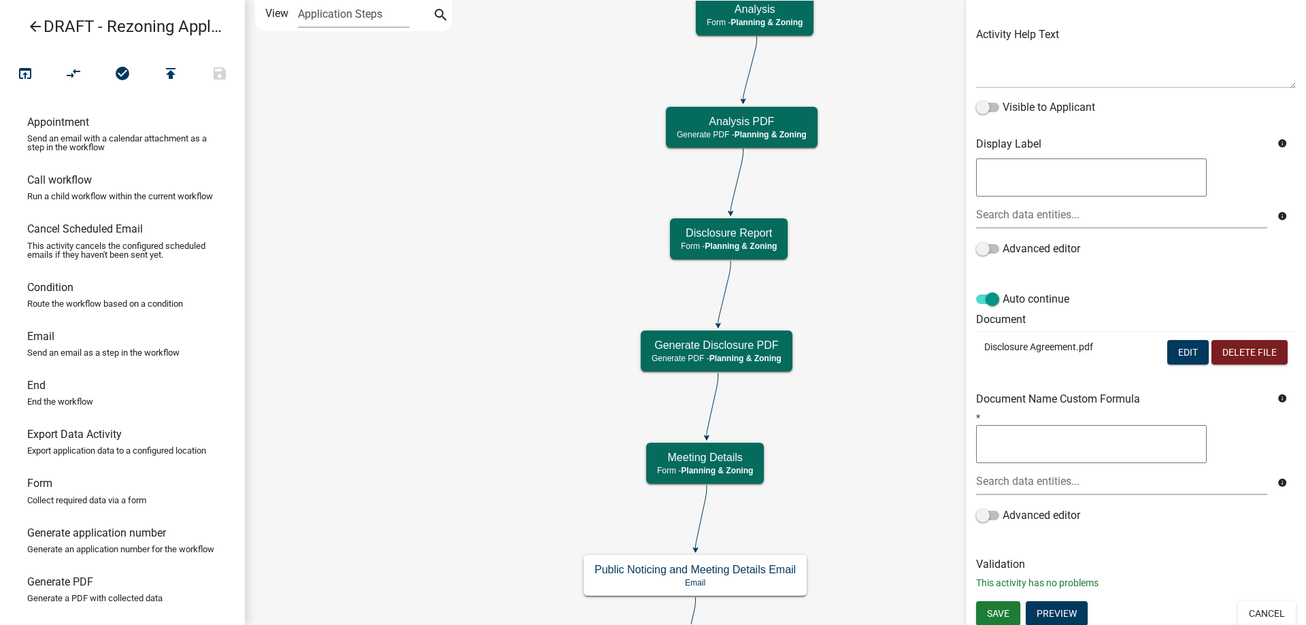
scroll to position [152, 0]
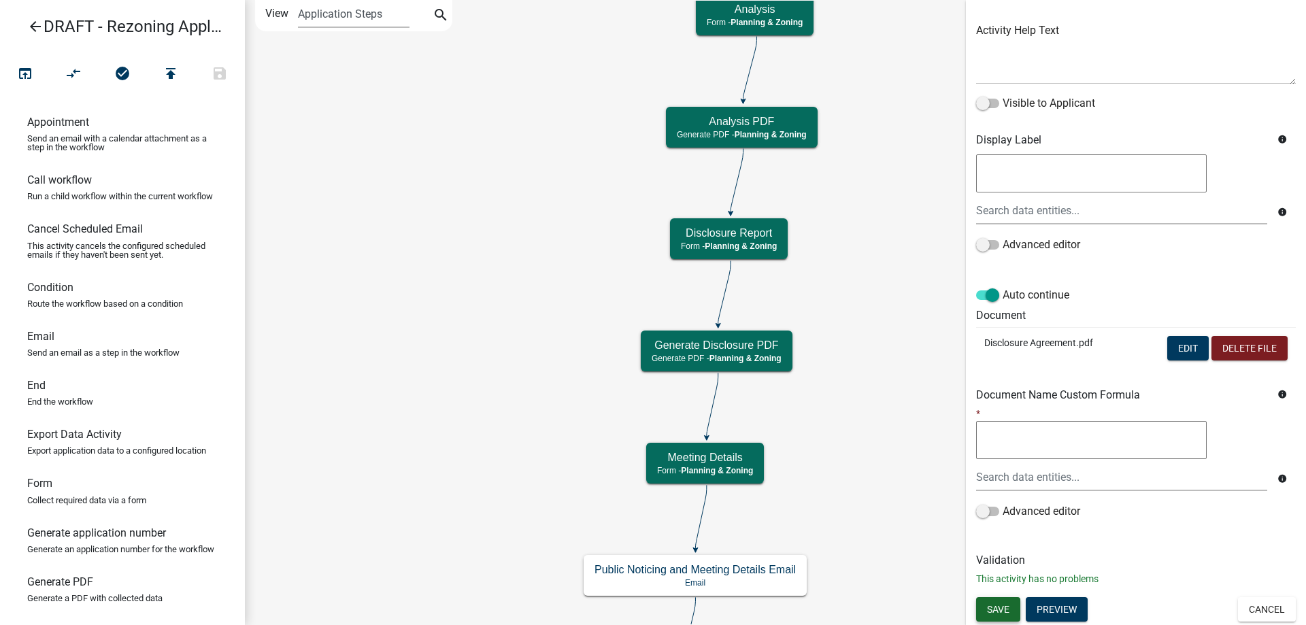
click at [997, 607] on span "Save" at bounding box center [998, 608] width 22 height 11
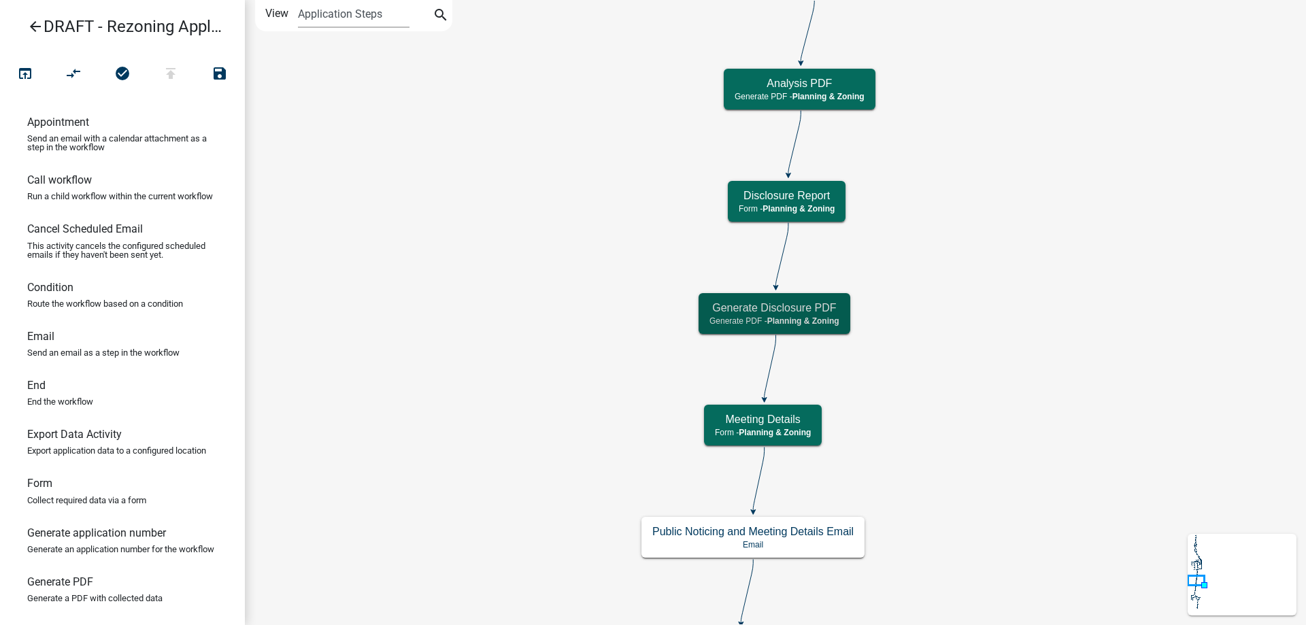
scroll to position [0, 0]
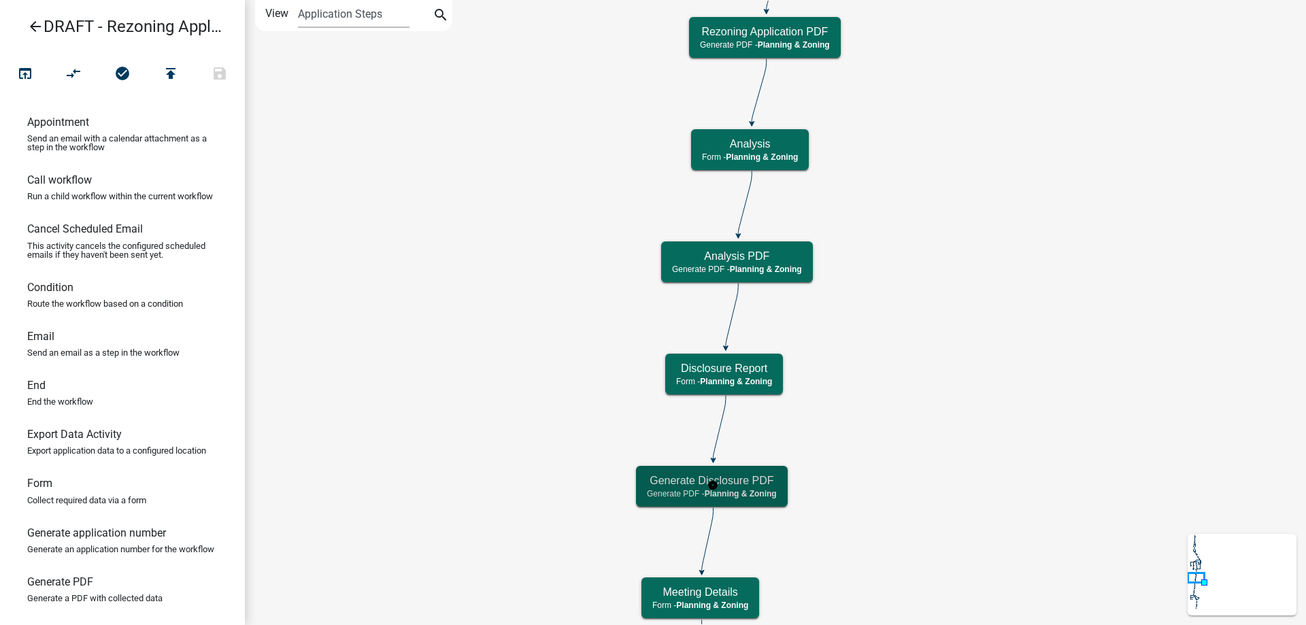
click at [689, 479] on h5 "Generate Disclosure PDF" at bounding box center [712, 480] width 130 height 13
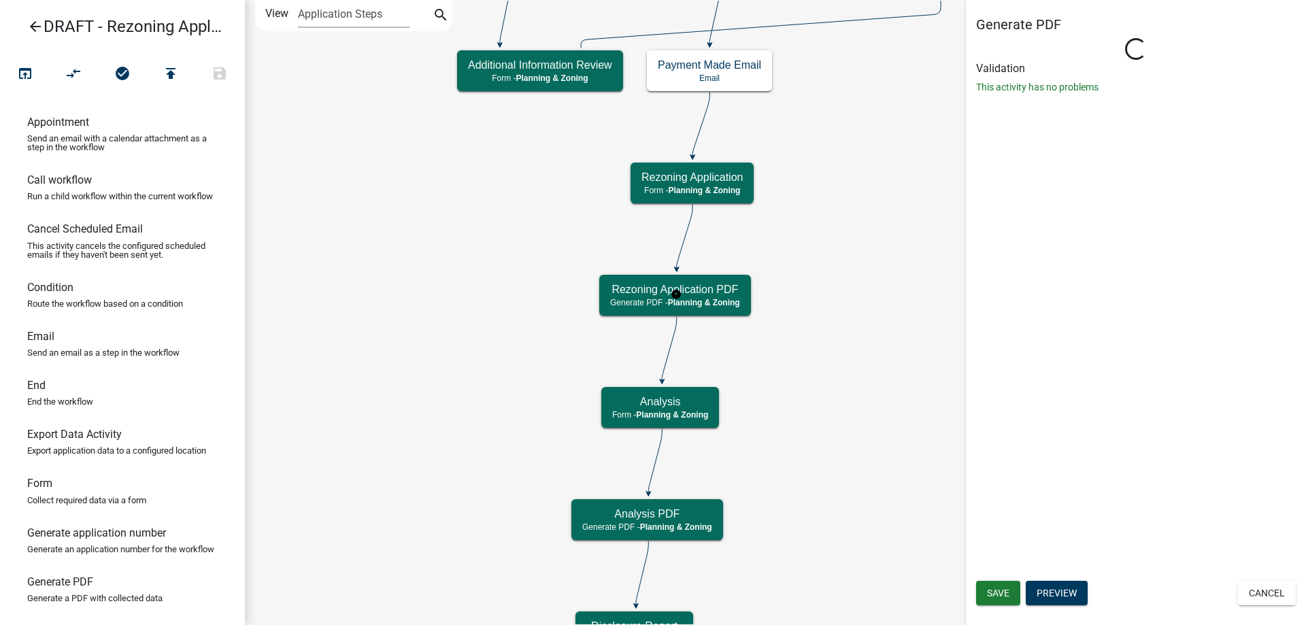
select select "21E23B7C-0AE9-4CE5-BF16-76C7A100C343"
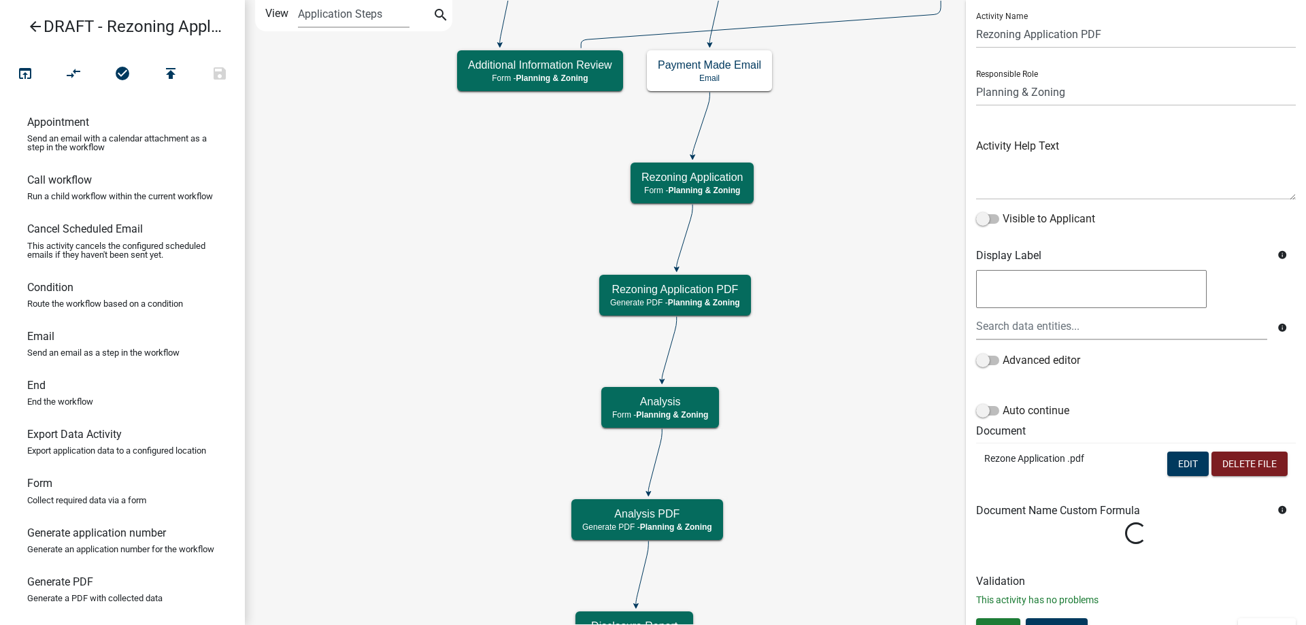
scroll to position [57, 0]
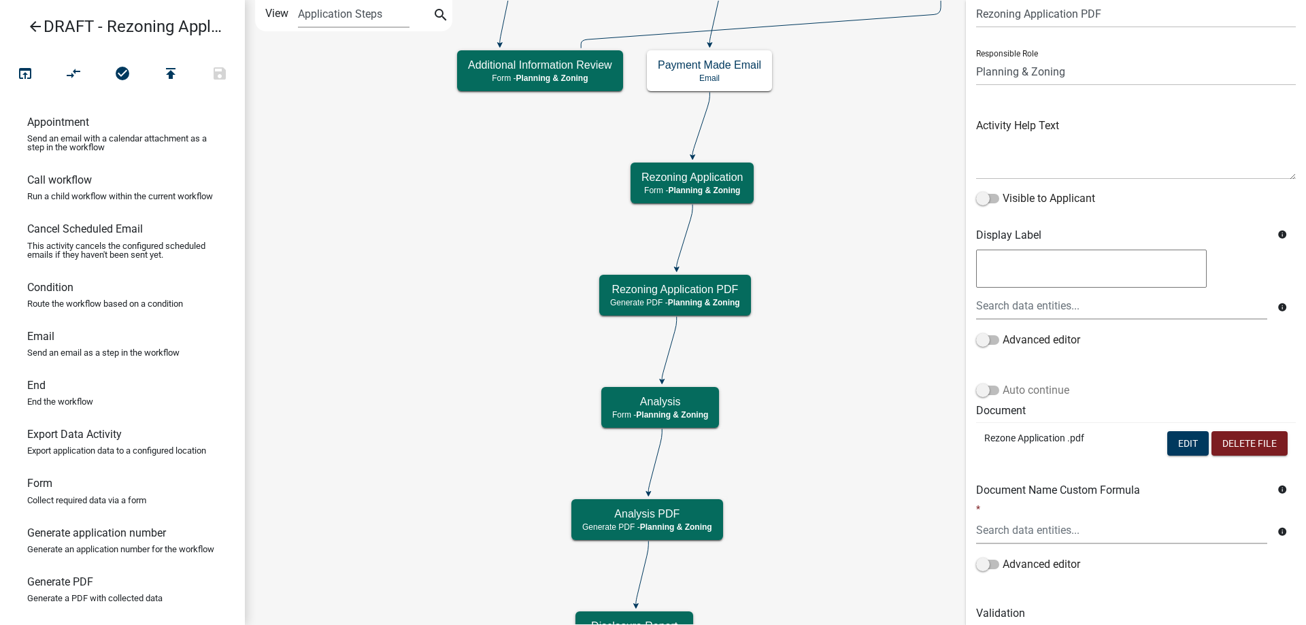
click at [1051, 388] on label "Auto continue" at bounding box center [1022, 390] width 93 height 16
click at [1002, 382] on input "Auto continue" at bounding box center [1002, 382] width 0 height 0
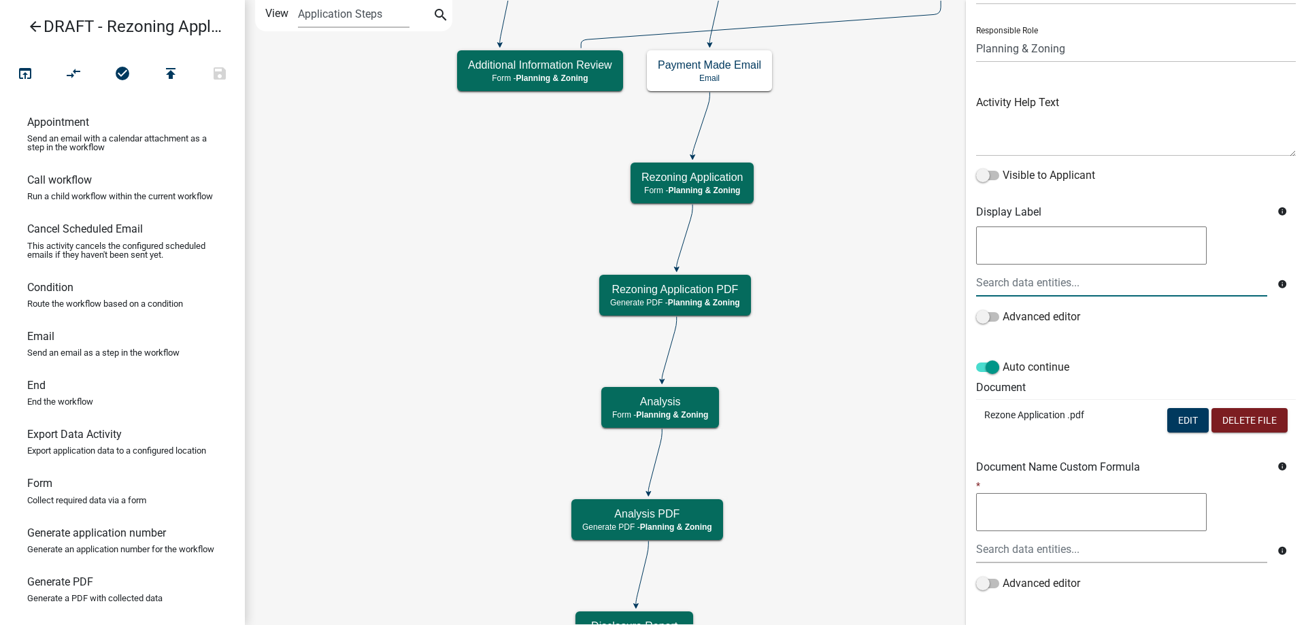
scroll to position [152, 0]
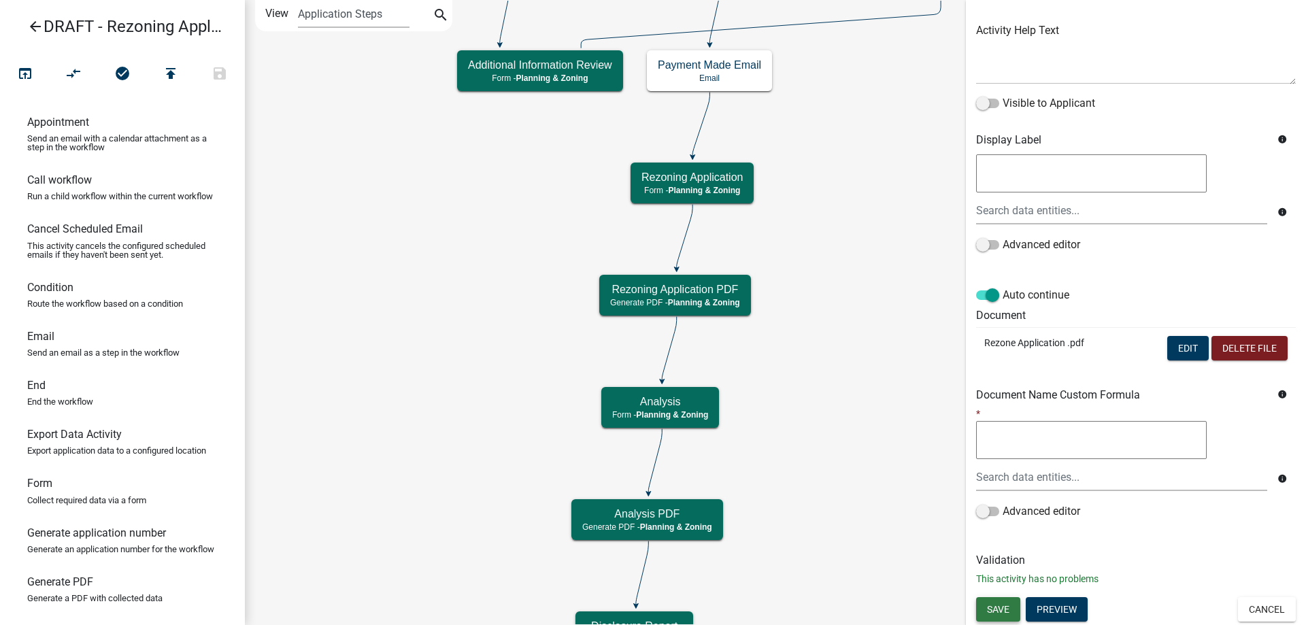
click at [983, 609] on button "Save" at bounding box center [998, 609] width 44 height 24
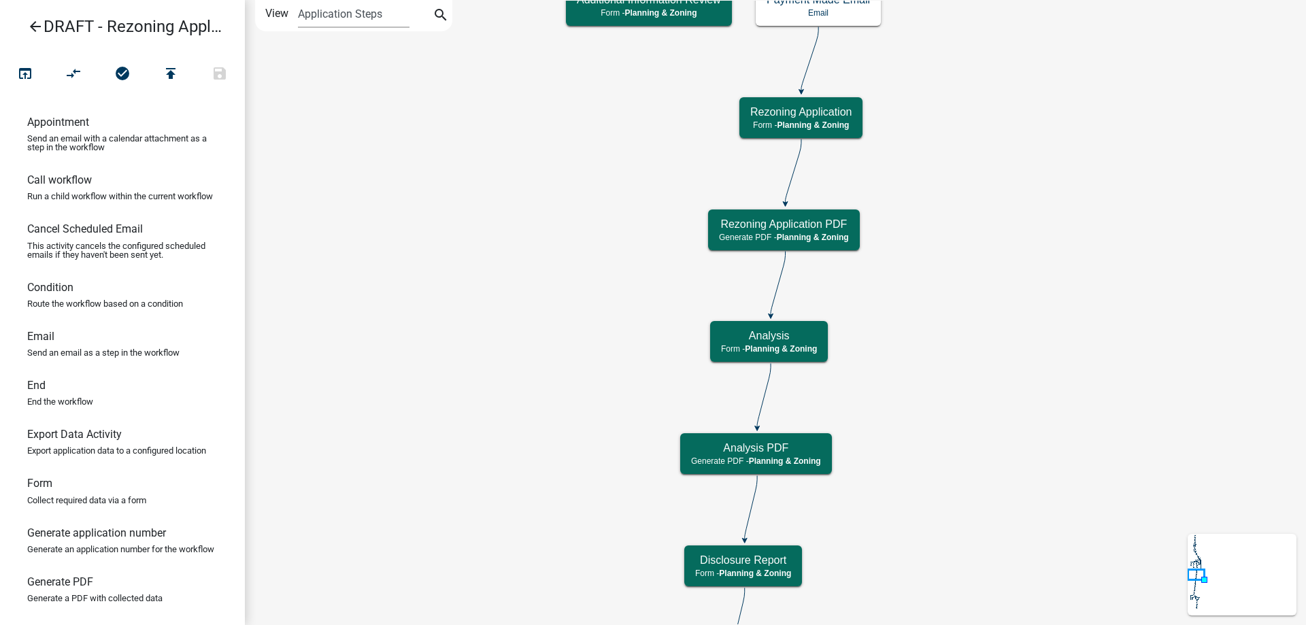
click at [41, 30] on icon "arrow_back" at bounding box center [35, 27] width 16 height 19
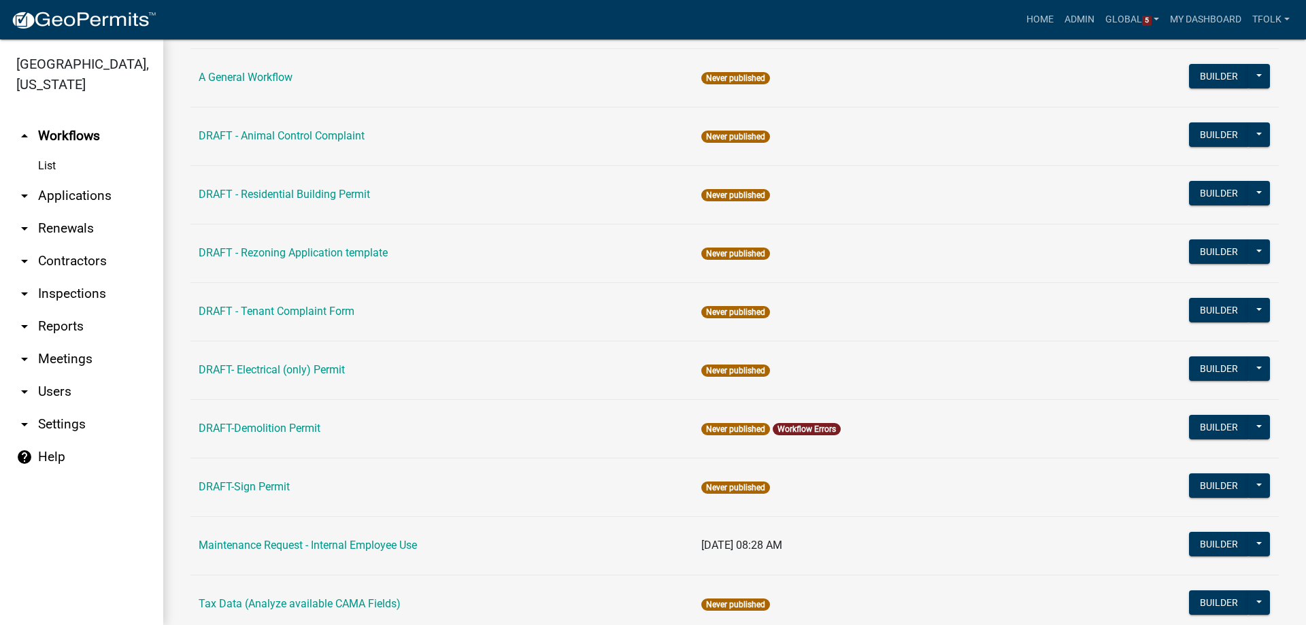
scroll to position [136, 0]
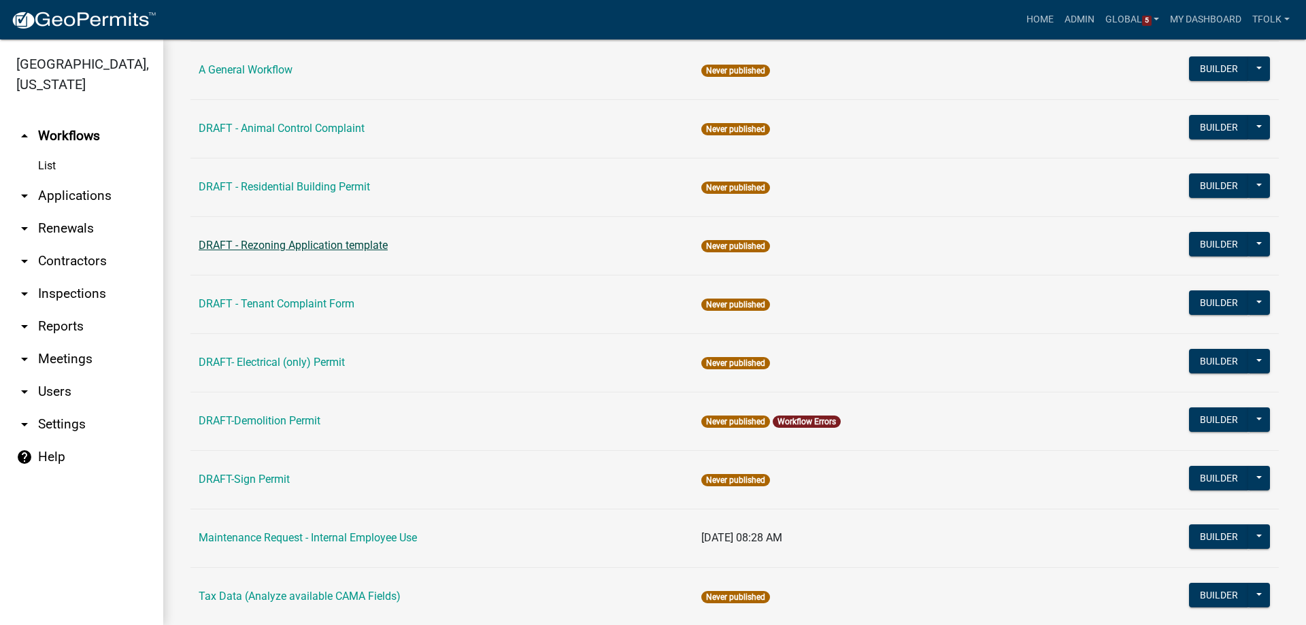
click at [342, 246] on link "DRAFT - Rezoning Application template" at bounding box center [293, 245] width 189 height 13
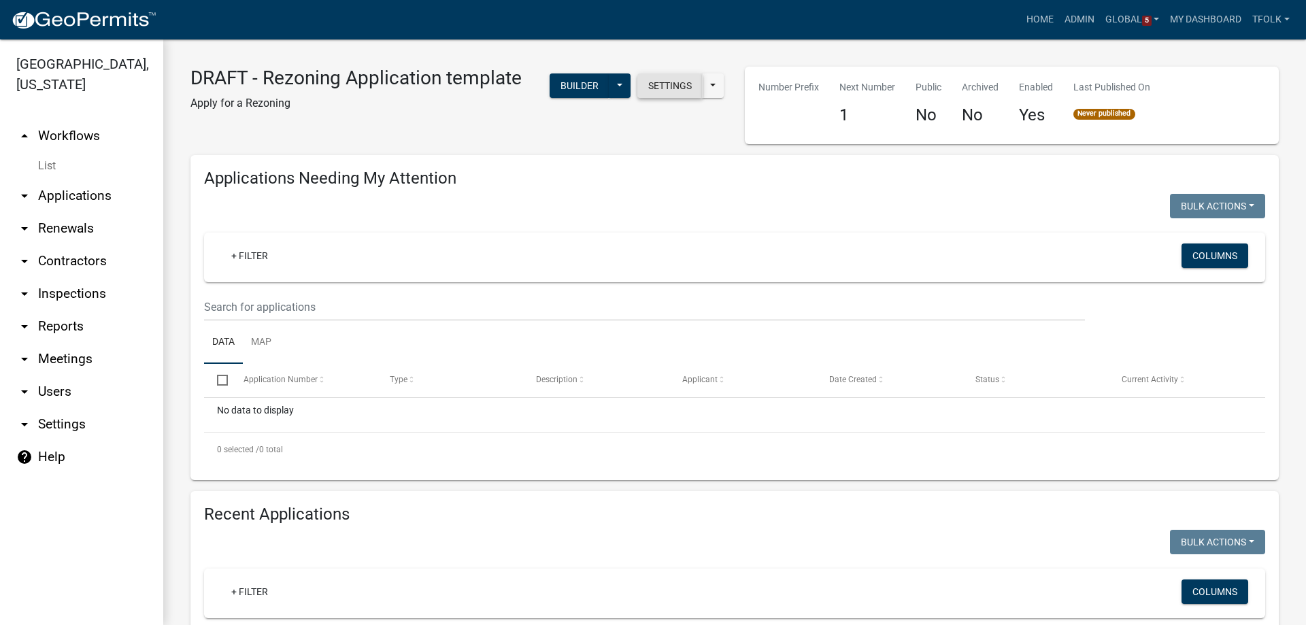
click at [654, 86] on button "Settings" at bounding box center [669, 85] width 65 height 24
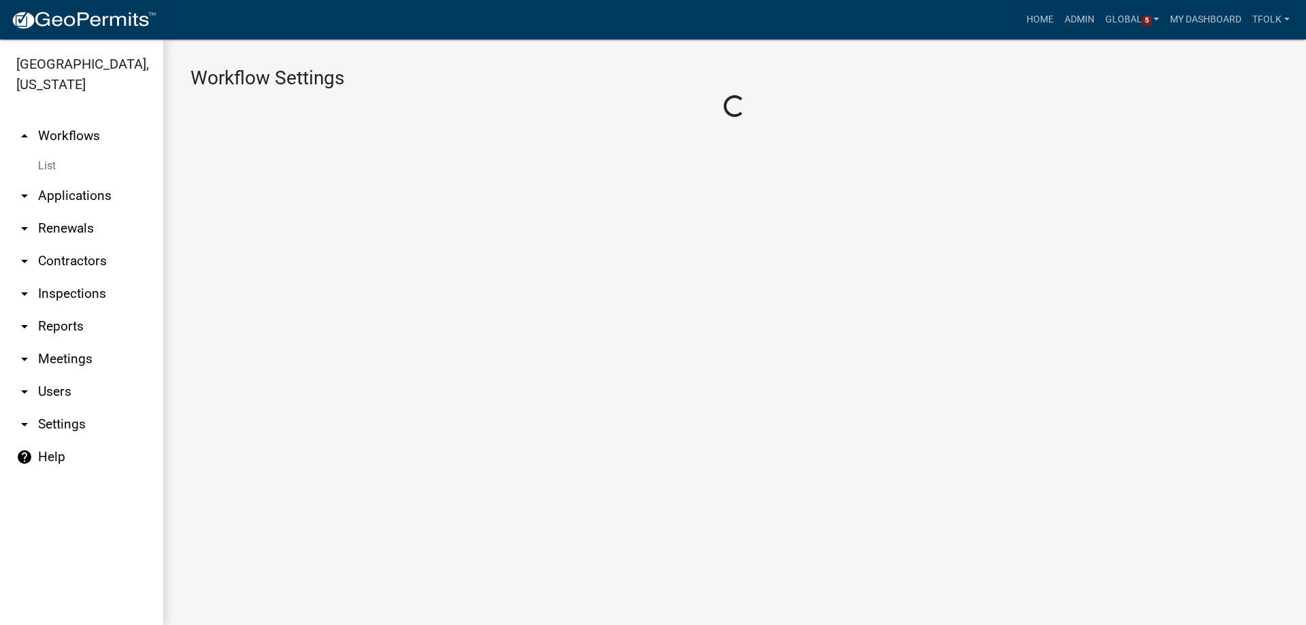
select select "1"
select select "2fdccdfa-7728-4211-88ce-e4301666c427"
select select "7670adba-a95f-4cb1-9c24-effdf5e7eb9d"
select select "3"
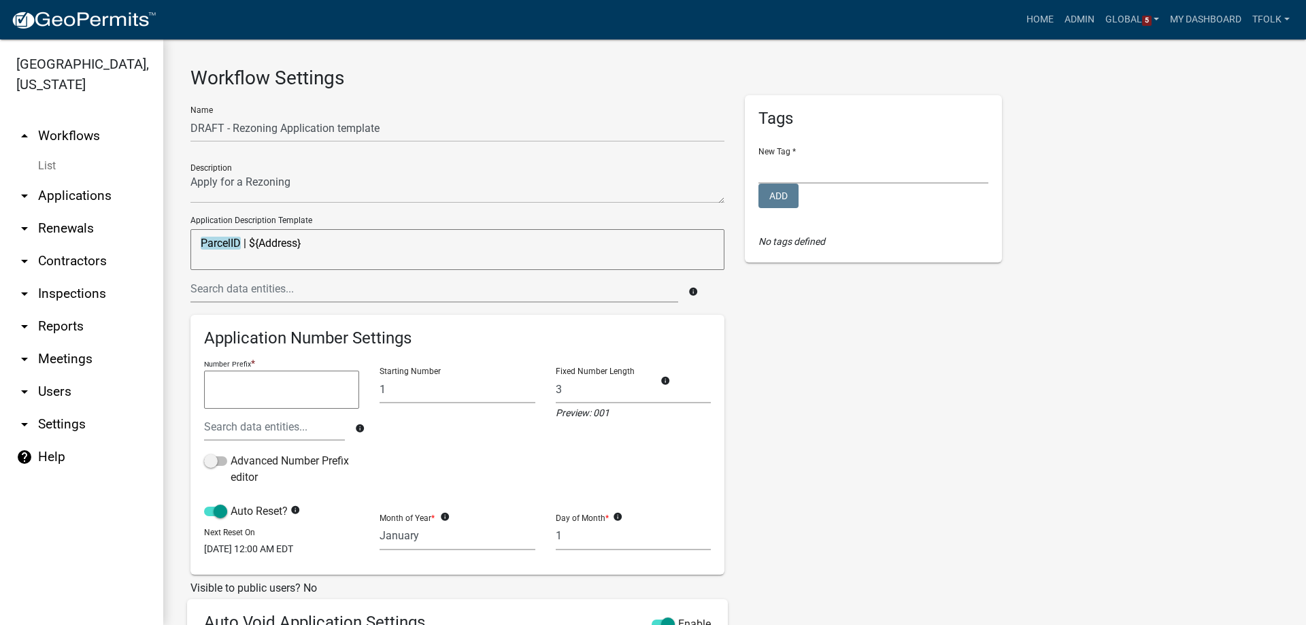
drag, startPoint x: 310, startPoint y: 247, endPoint x: 252, endPoint y: 248, distance: 58.5
click at [252, 248] on textarea "ParcelID | ${Address}" at bounding box center [457, 249] width 534 height 41
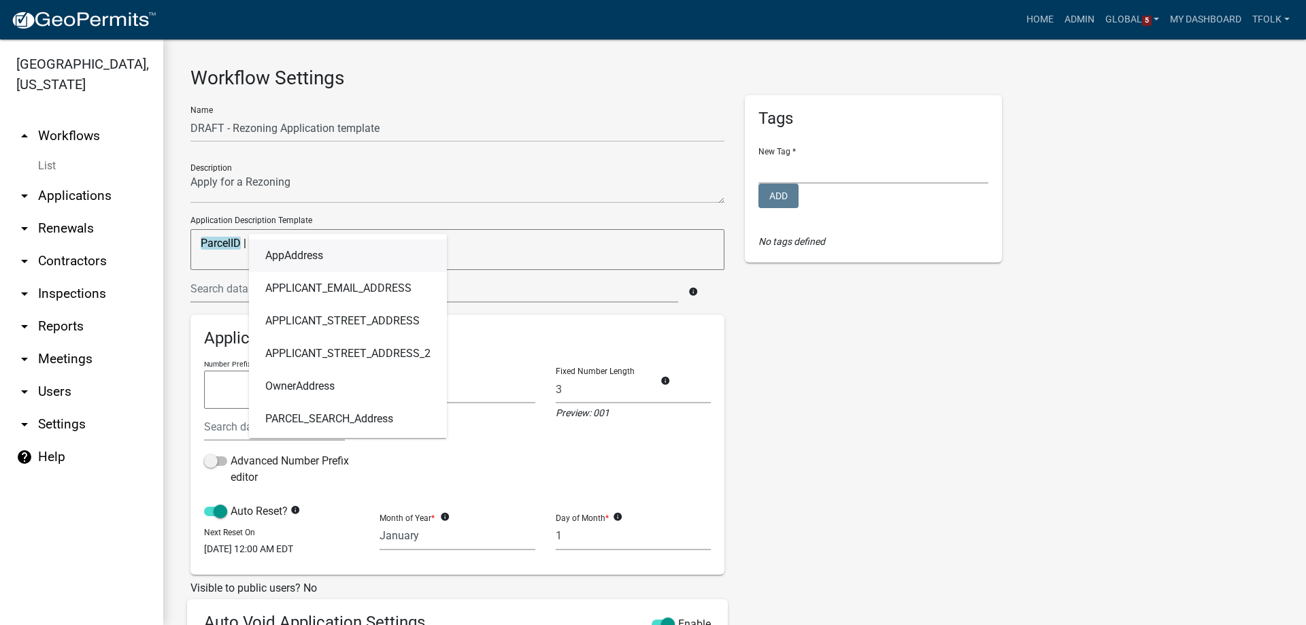
click at [524, 232] on textarea "ParcelID | @address" at bounding box center [457, 249] width 534 height 41
click at [515, 245] on textarea "ParcelID | @address" at bounding box center [457, 249] width 534 height 41
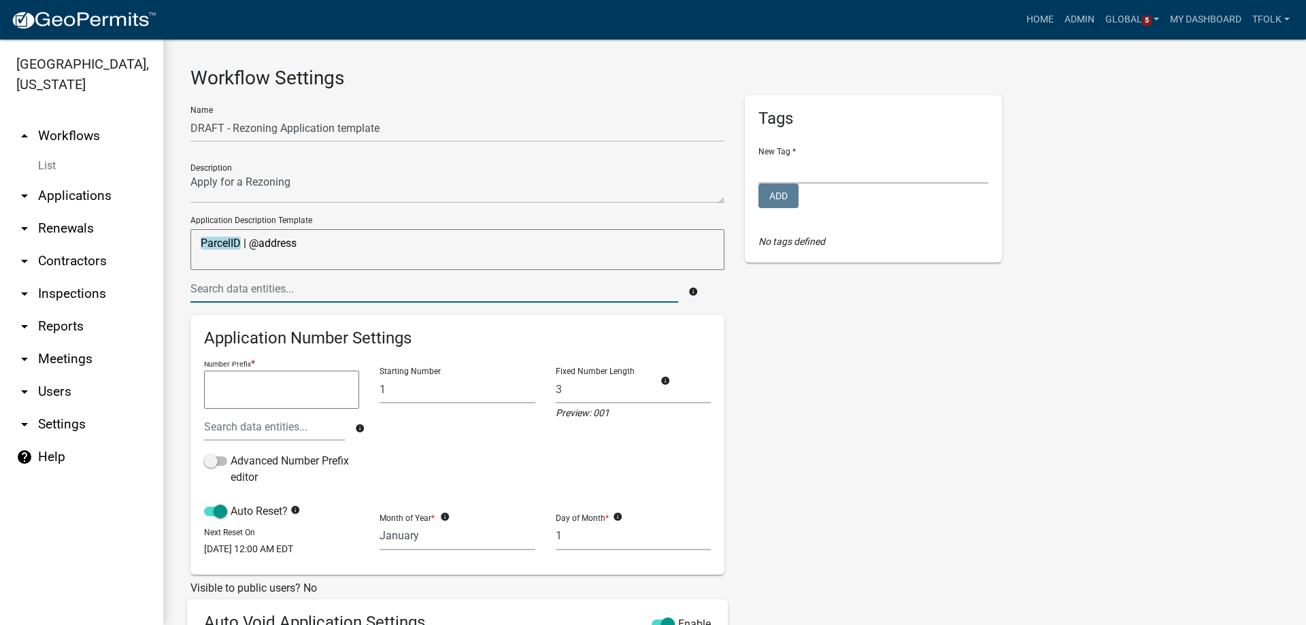
click at [532, 285] on input "text" at bounding box center [434, 289] width 488 height 28
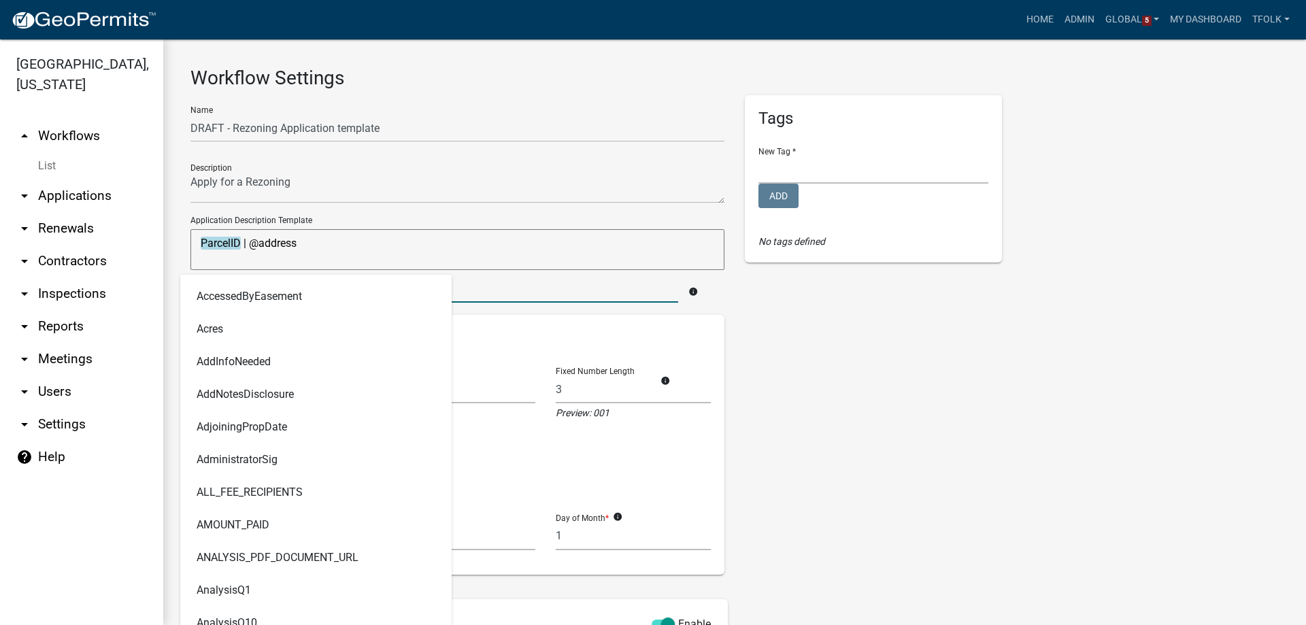
click at [441, 254] on textarea "ParcelID | @address" at bounding box center [457, 249] width 534 height 41
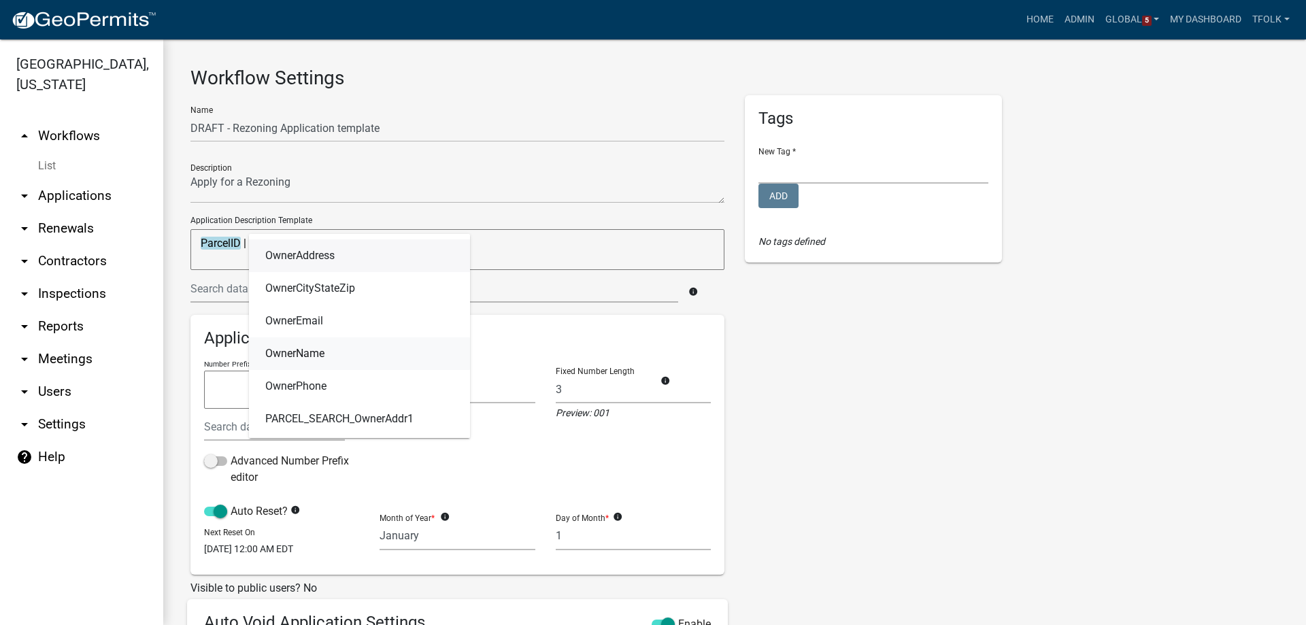
click at [320, 343] on link "OwnerName" at bounding box center [359, 353] width 221 height 33
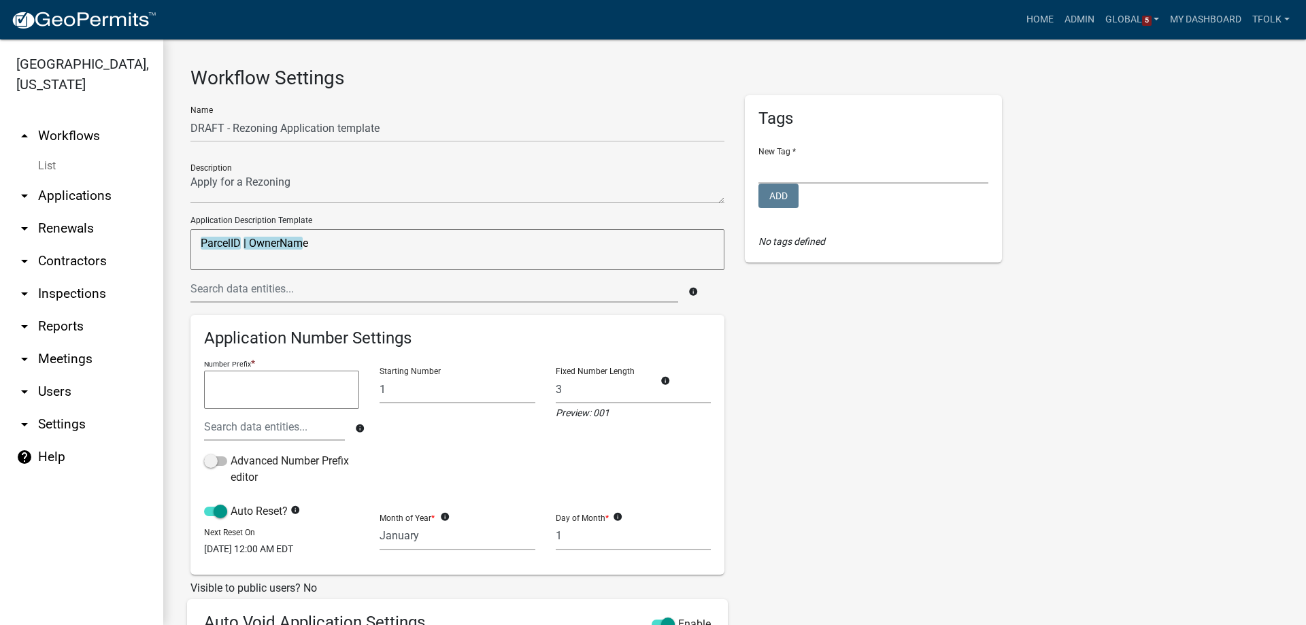
scroll to position [356, 0]
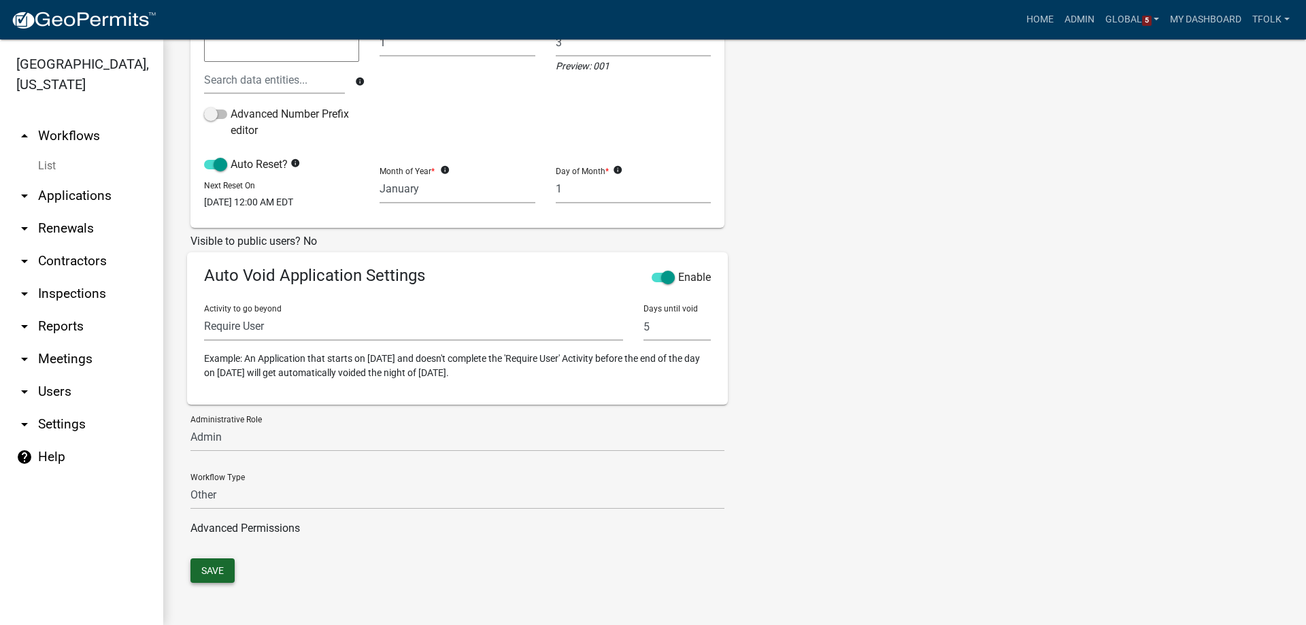
type textarea "ParcelID | OwnerName"
click at [212, 563] on button "Save" at bounding box center [212, 570] width 44 height 24
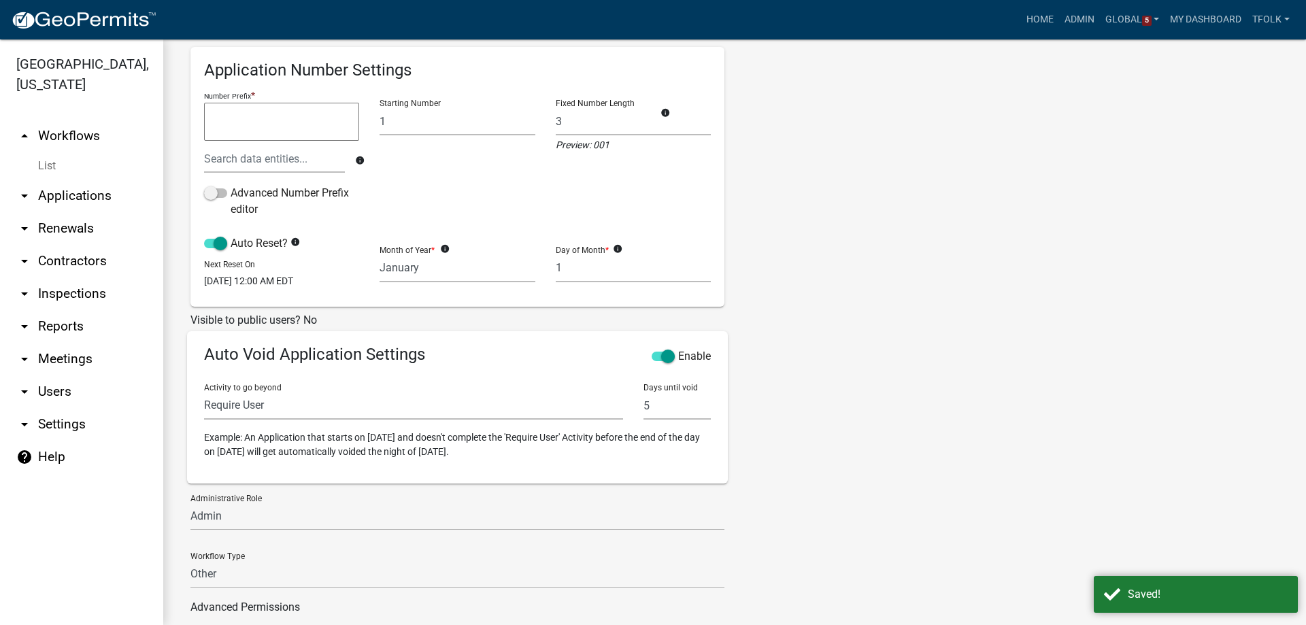
scroll to position [84, 0]
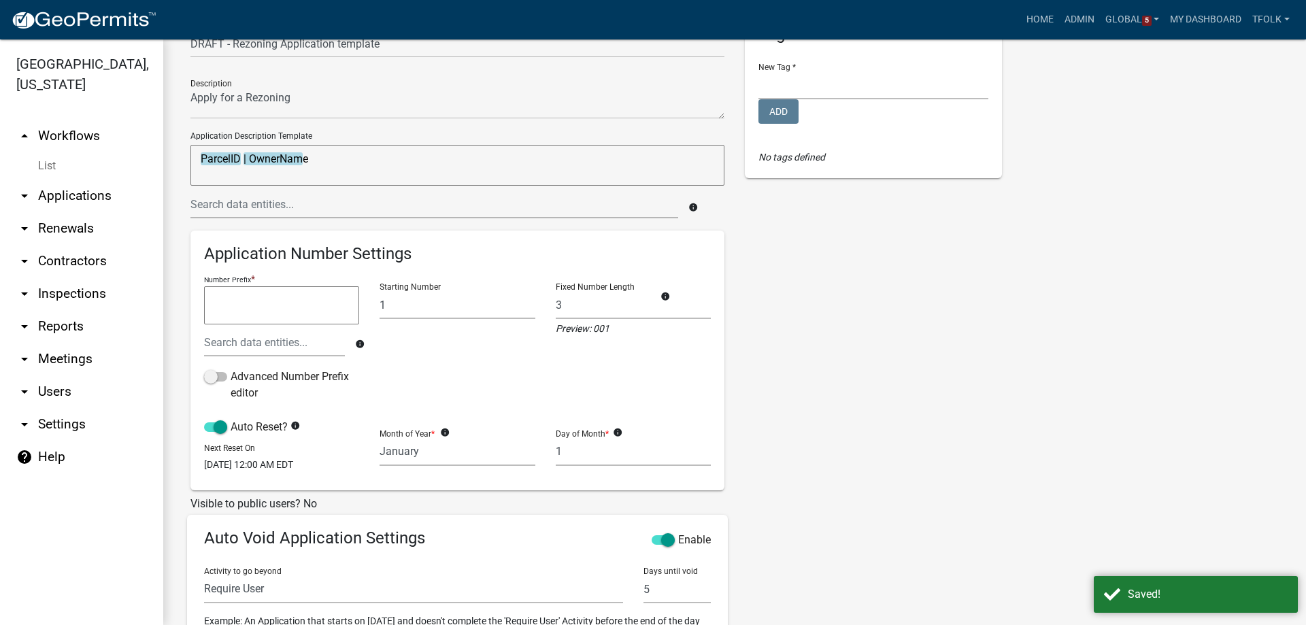
click at [73, 133] on link "arrow_drop_up Workflows" at bounding box center [81, 136] width 163 height 33
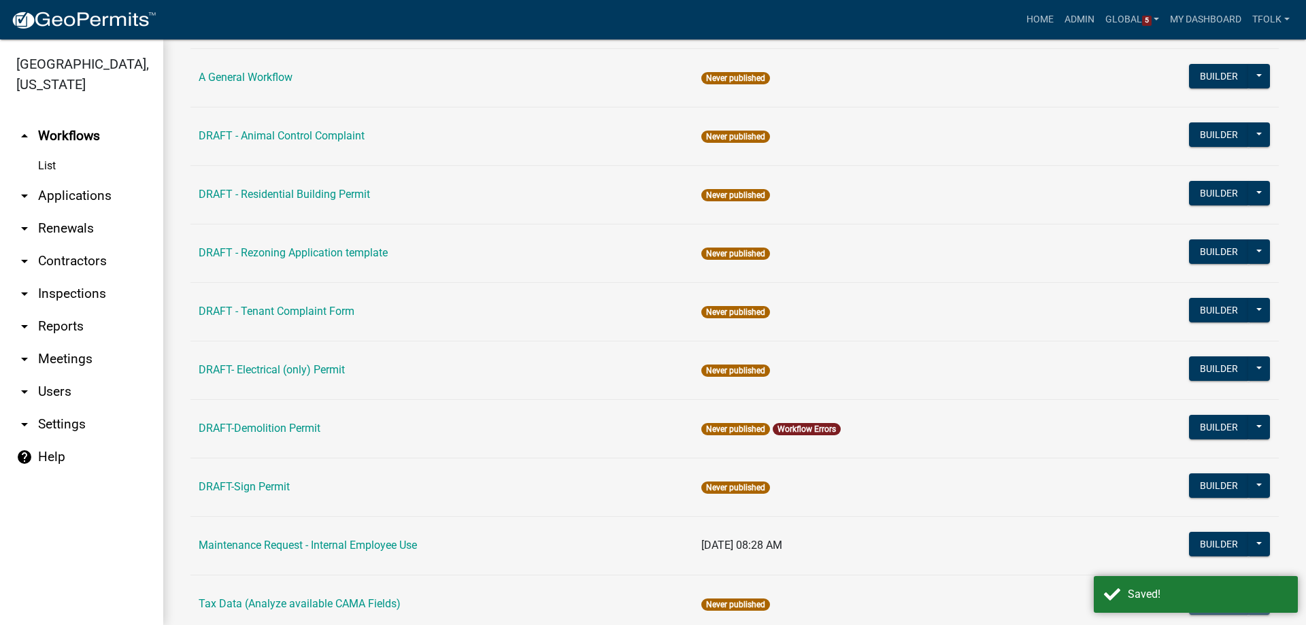
scroll to position [136, 0]
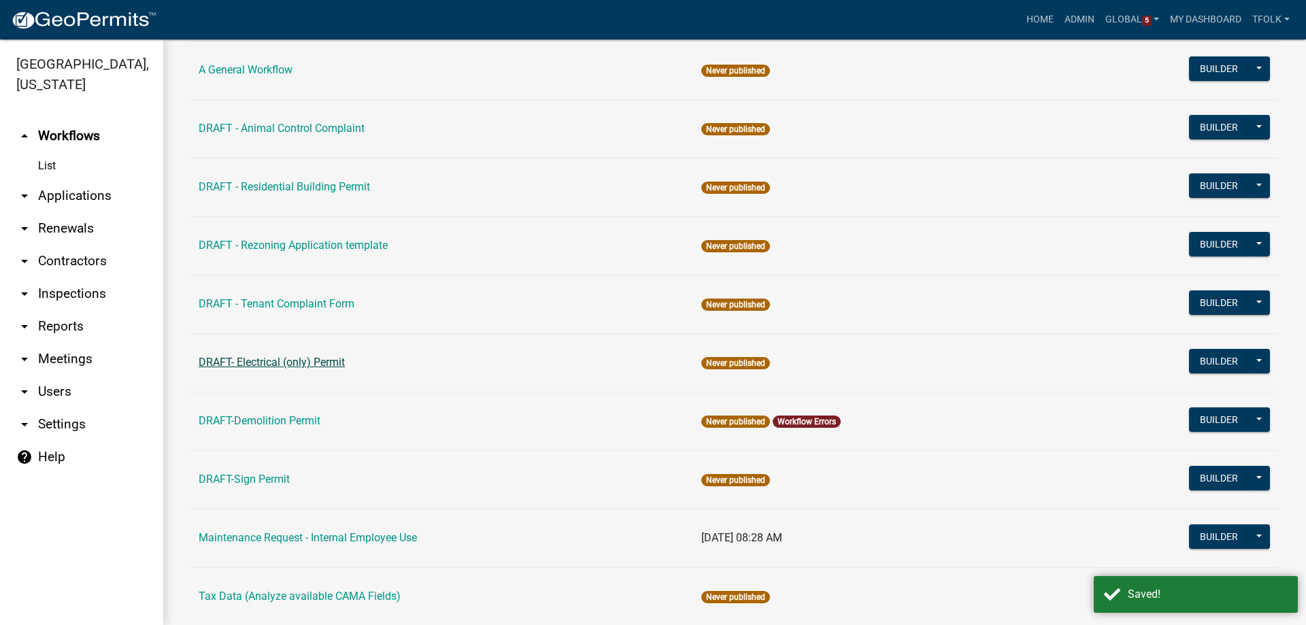
click at [303, 367] on link "DRAFT- Electrical (only) Permit" at bounding box center [272, 362] width 146 height 13
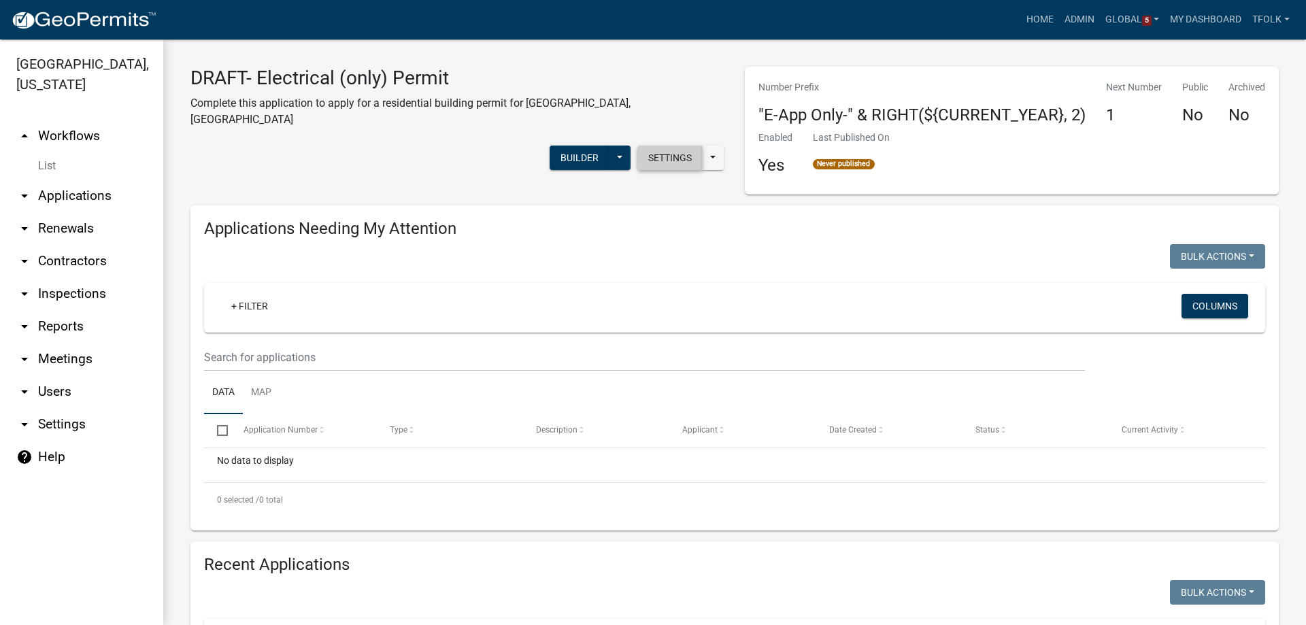
click at [654, 146] on button "Settings" at bounding box center [669, 158] width 65 height 24
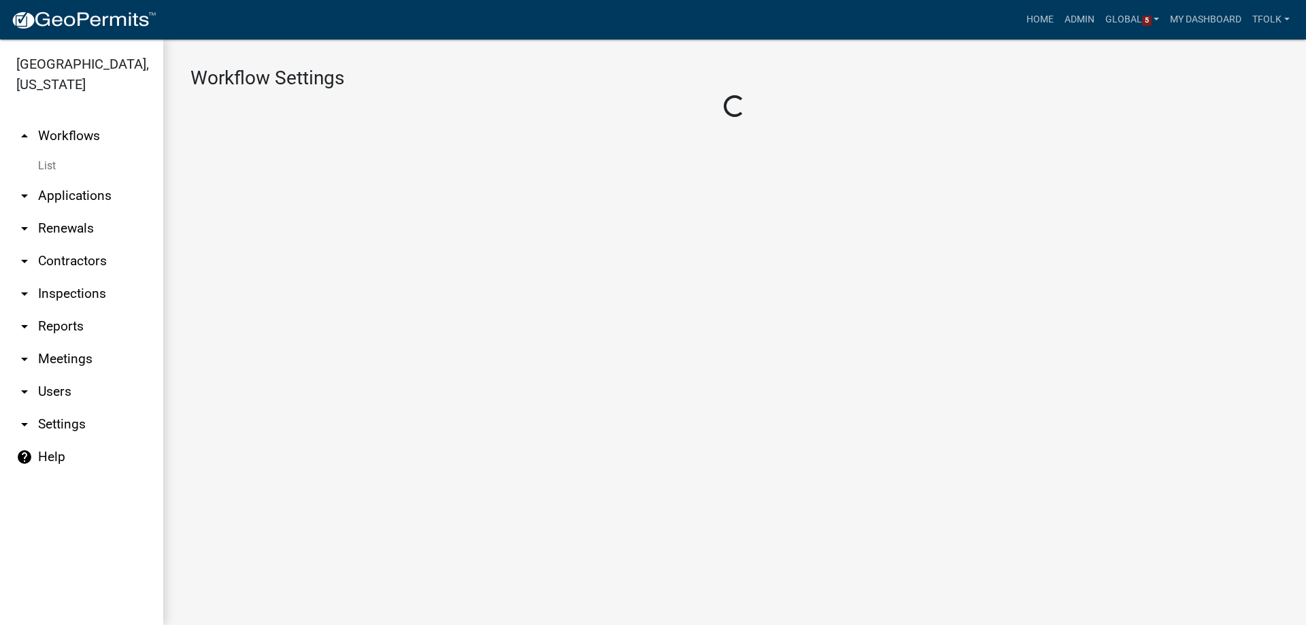
select select "1"
select select "7670adba-a95f-4cb1-9c24-effdf5e7eb9d"
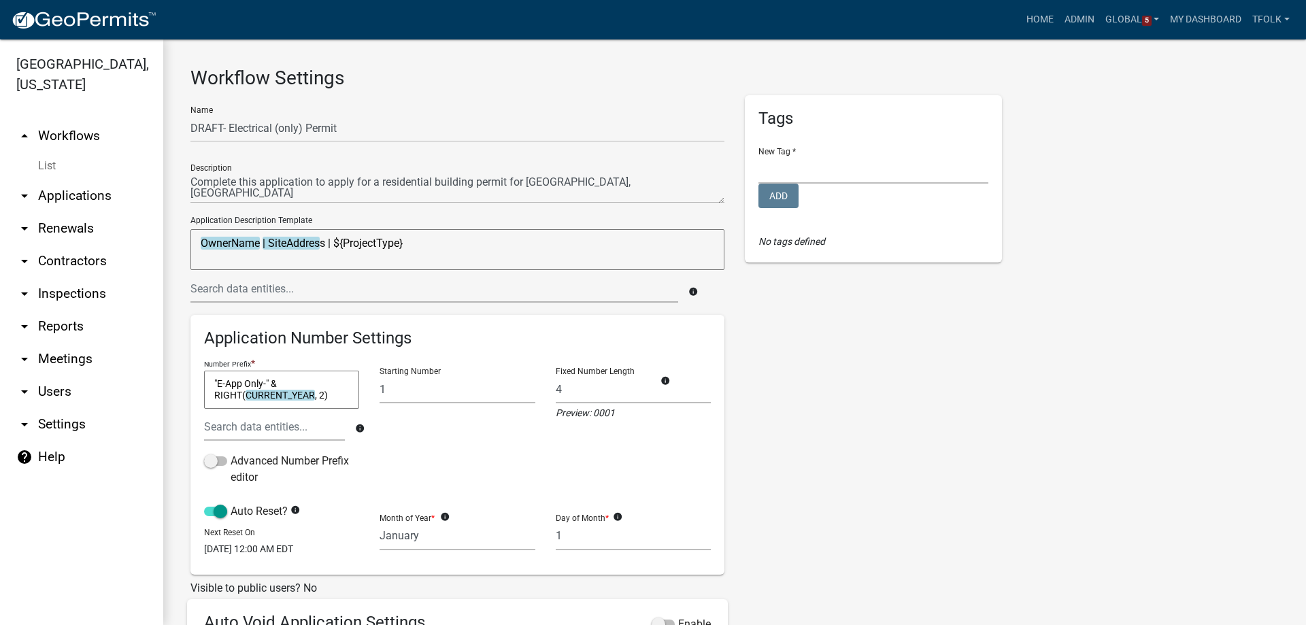
click at [77, 140] on link "arrow_drop_up Workflows" at bounding box center [81, 136] width 163 height 33
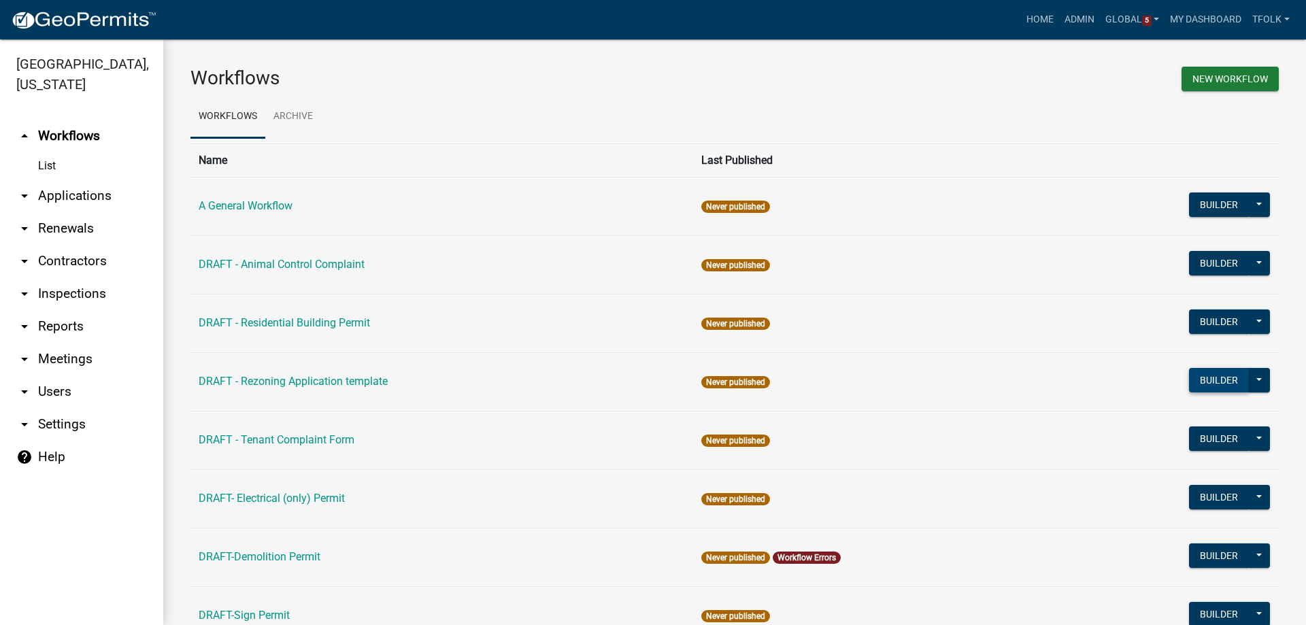
click at [1194, 376] on button "Builder" at bounding box center [1219, 380] width 60 height 24
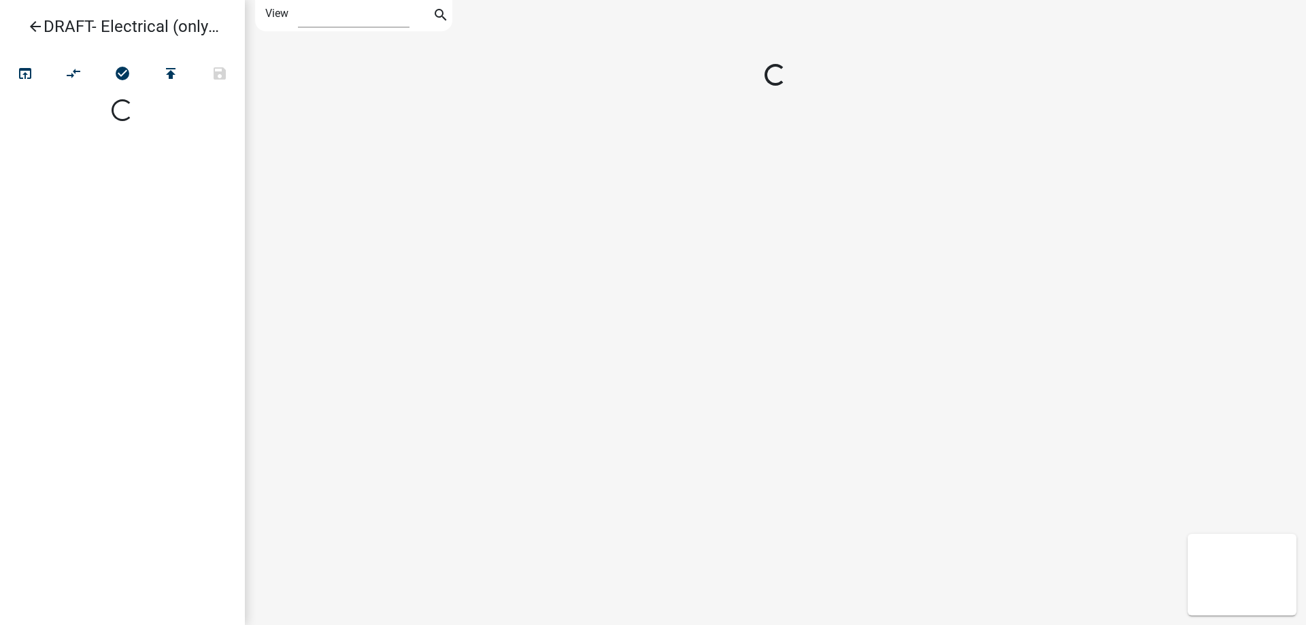
select select "1"
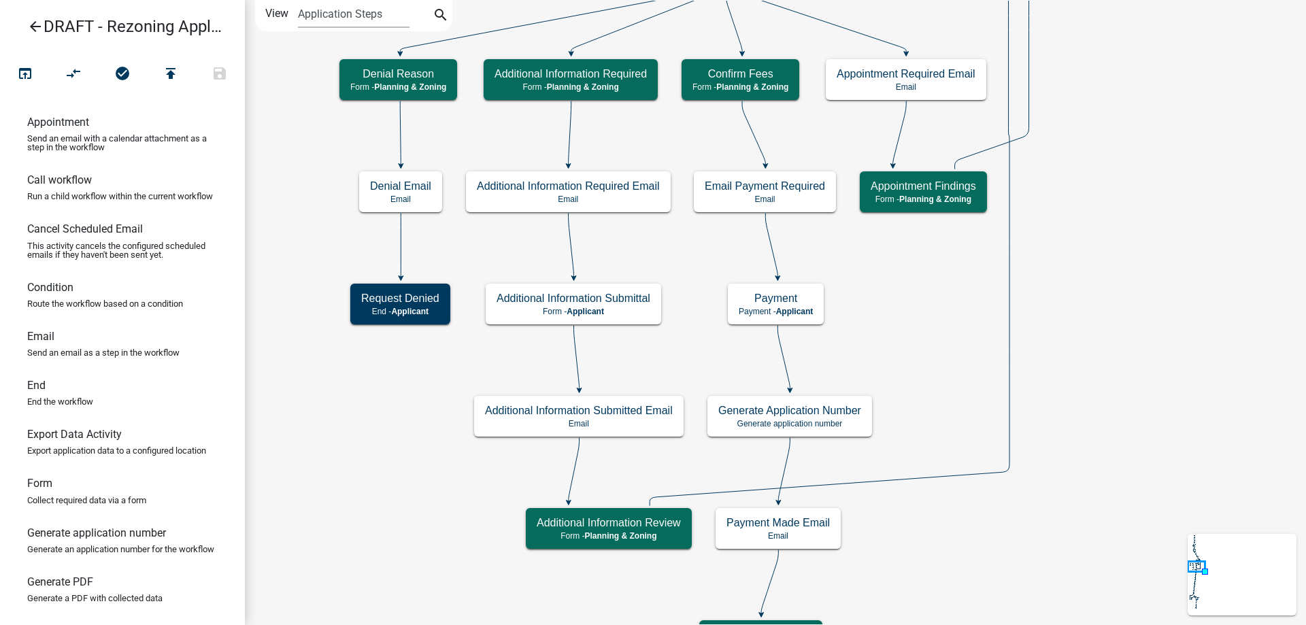
click at [29, 27] on icon "arrow_back" at bounding box center [35, 27] width 16 height 19
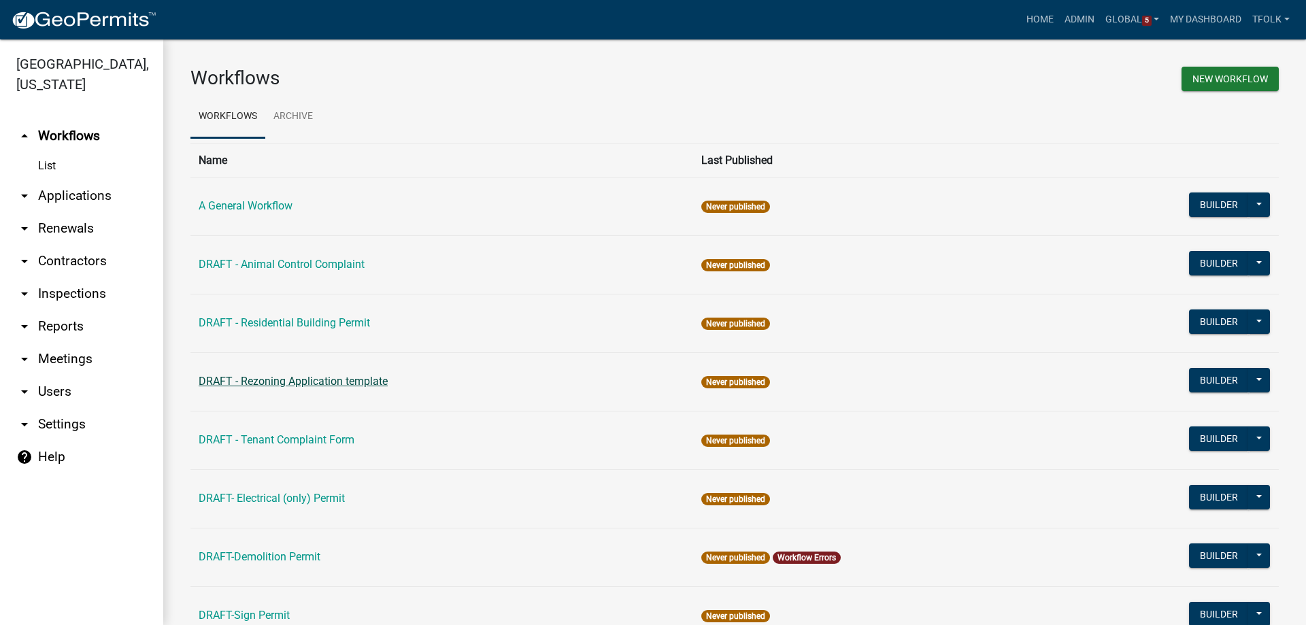
click at [335, 387] on link "DRAFT - Rezoning Application template" at bounding box center [293, 381] width 189 height 13
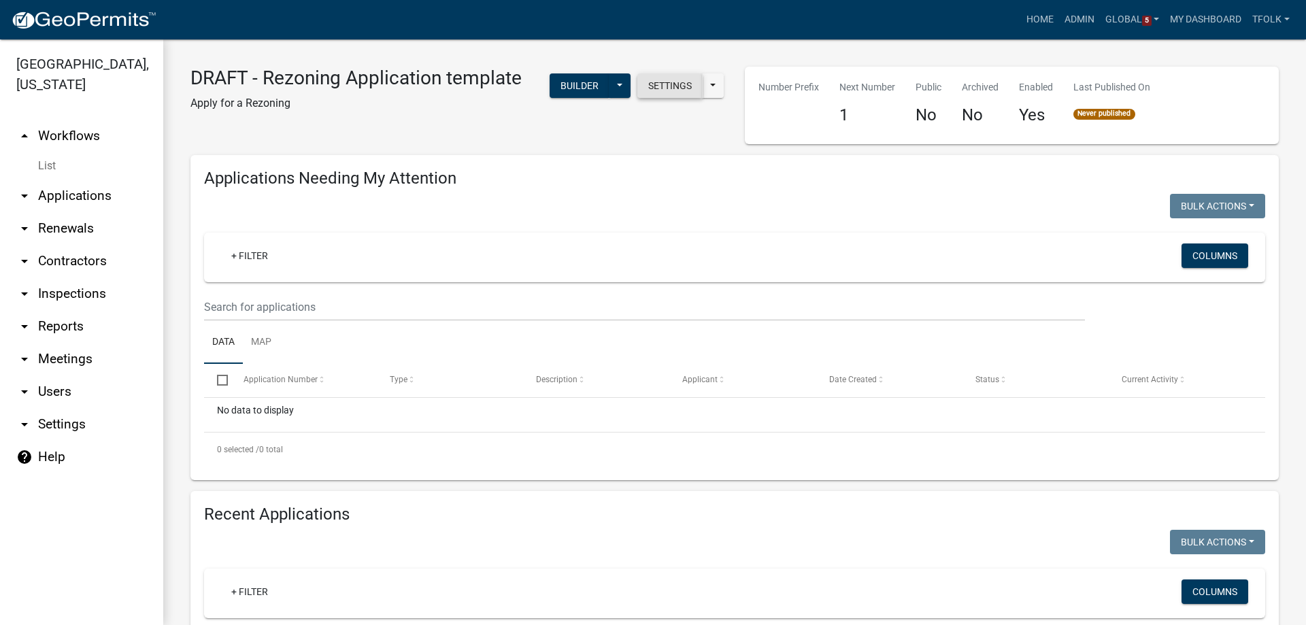
click at [667, 75] on button "Settings" at bounding box center [669, 85] width 65 height 24
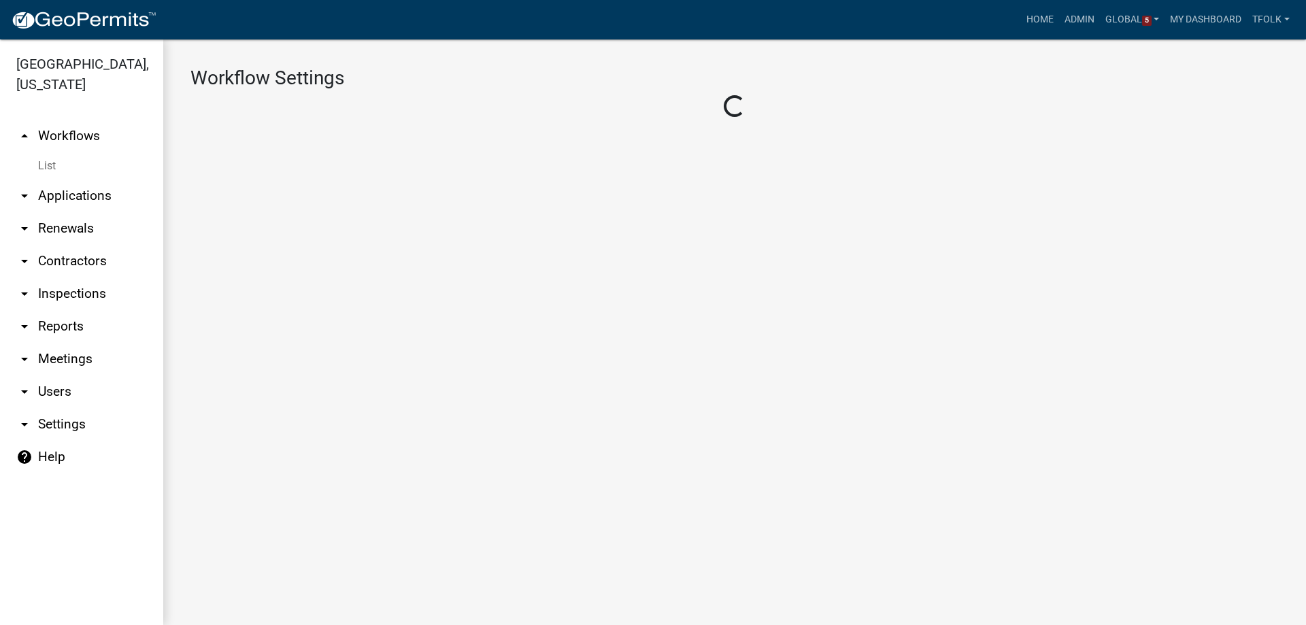
select select "1"
select select "2fdccdfa-7728-4211-88ce-e4301666c427"
select select "7670adba-a95f-4cb1-9c24-effdf5e7eb9d"
select select "3"
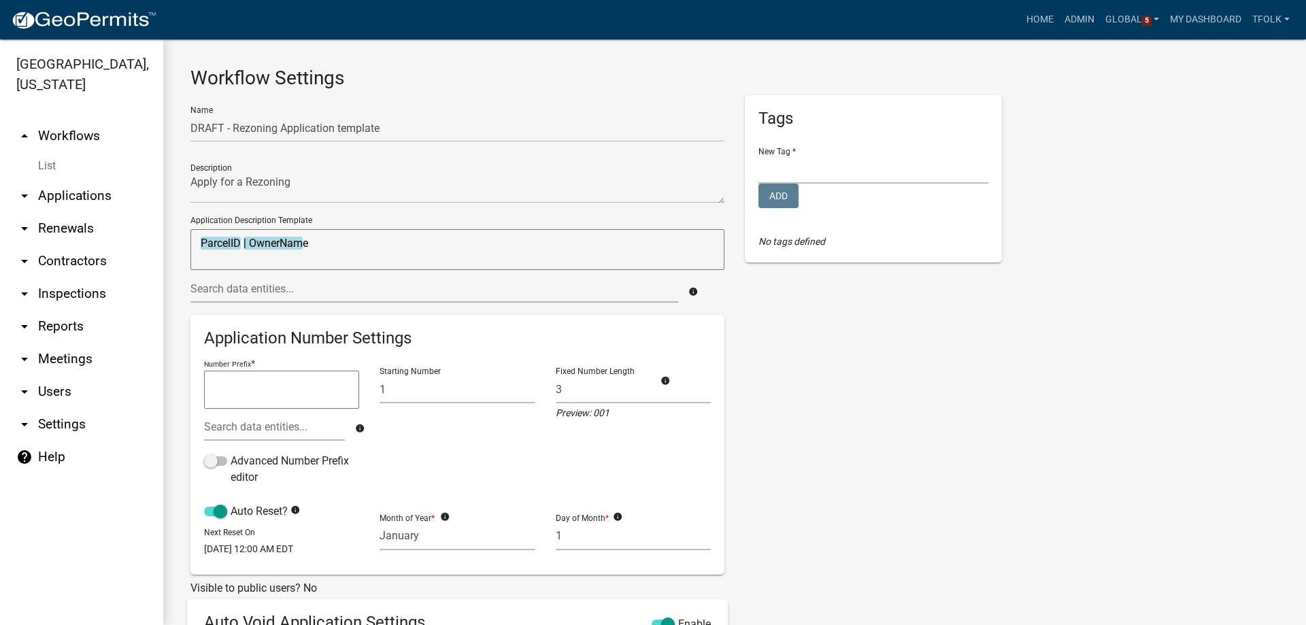
click at [255, 396] on textarea at bounding box center [281, 390] width 155 height 38
click at [322, 386] on textarea ""RZ-App Only-"" at bounding box center [281, 390] width 155 height 38
type textarea ""RZ-App Only-""
drag, startPoint x: 187, startPoint y: 178, endPoint x: 297, endPoint y: 176, distance: 109.5
click at [297, 176] on div "Name DRAFT - Rezoning Application template Description Application Description …" at bounding box center [457, 500] width 554 height 810
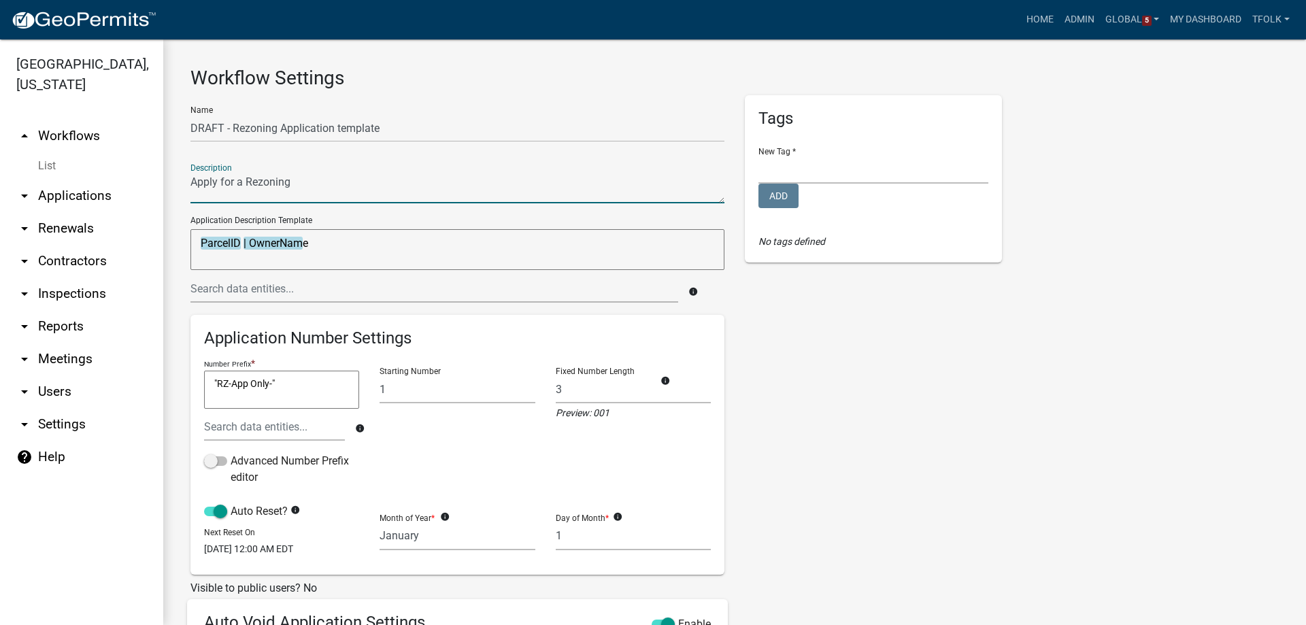
drag, startPoint x: 206, startPoint y: 184, endPoint x: 324, endPoint y: 178, distance: 117.8
click at [324, 178] on textarea at bounding box center [457, 187] width 534 height 31
click at [307, 185] on textarea at bounding box center [457, 187] width 534 height 31
click at [328, 180] on textarea at bounding box center [457, 187] width 534 height 31
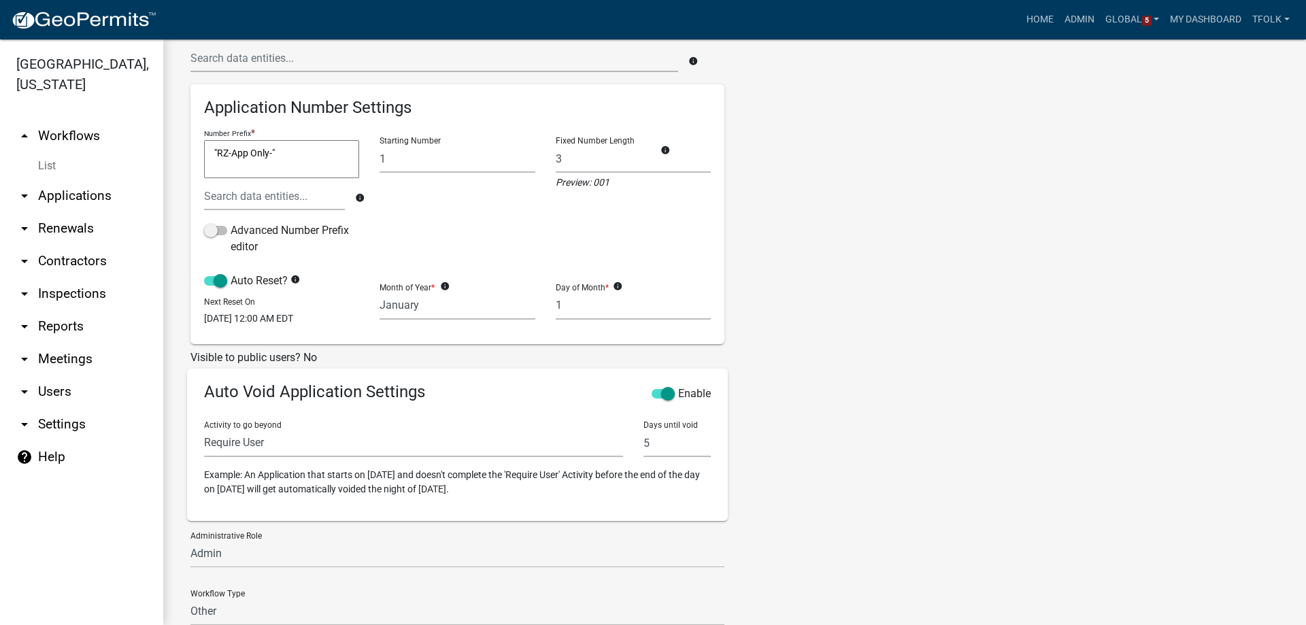
scroll to position [356, 0]
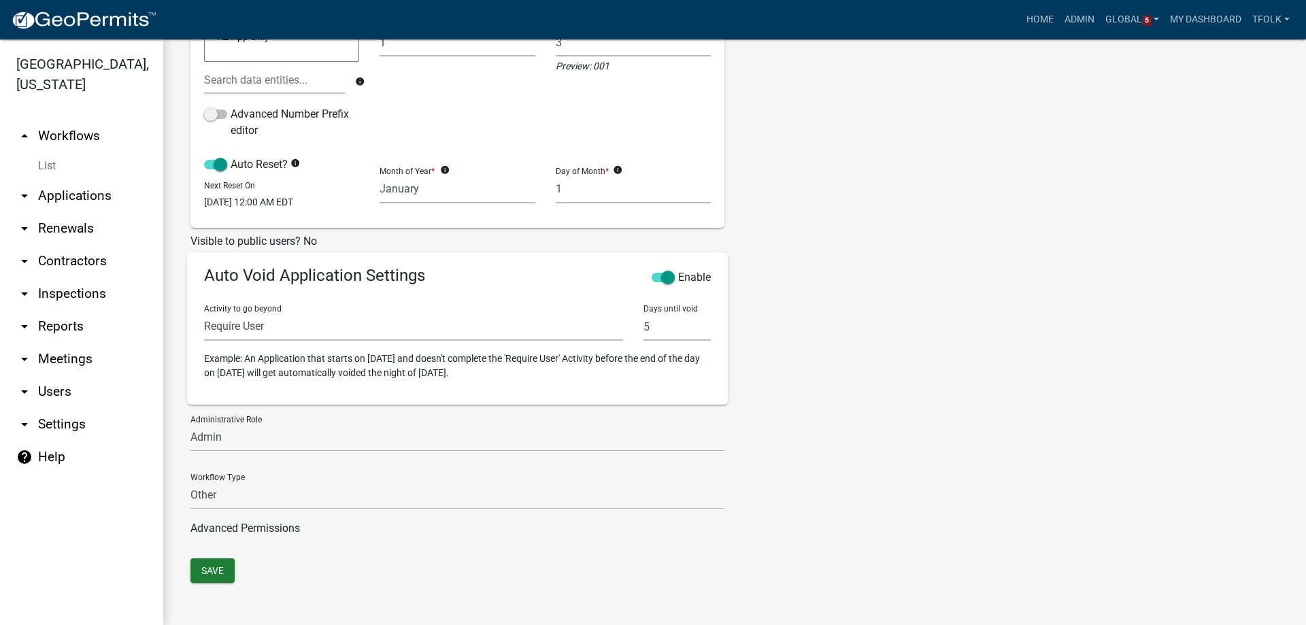
click at [202, 555] on div "Name DRAFT - Rezoning Application template Description Application Description …" at bounding box center [457, 153] width 554 height 810
click at [202, 564] on button "Save" at bounding box center [212, 570] width 44 height 24
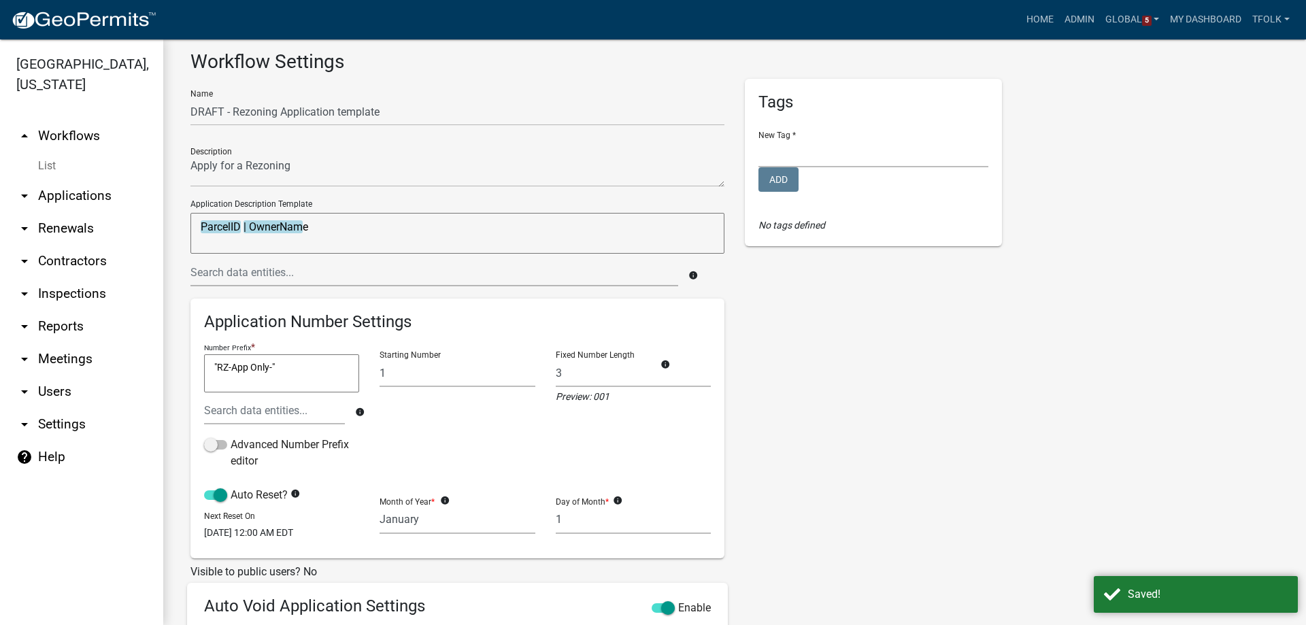
scroll to position [0, 0]
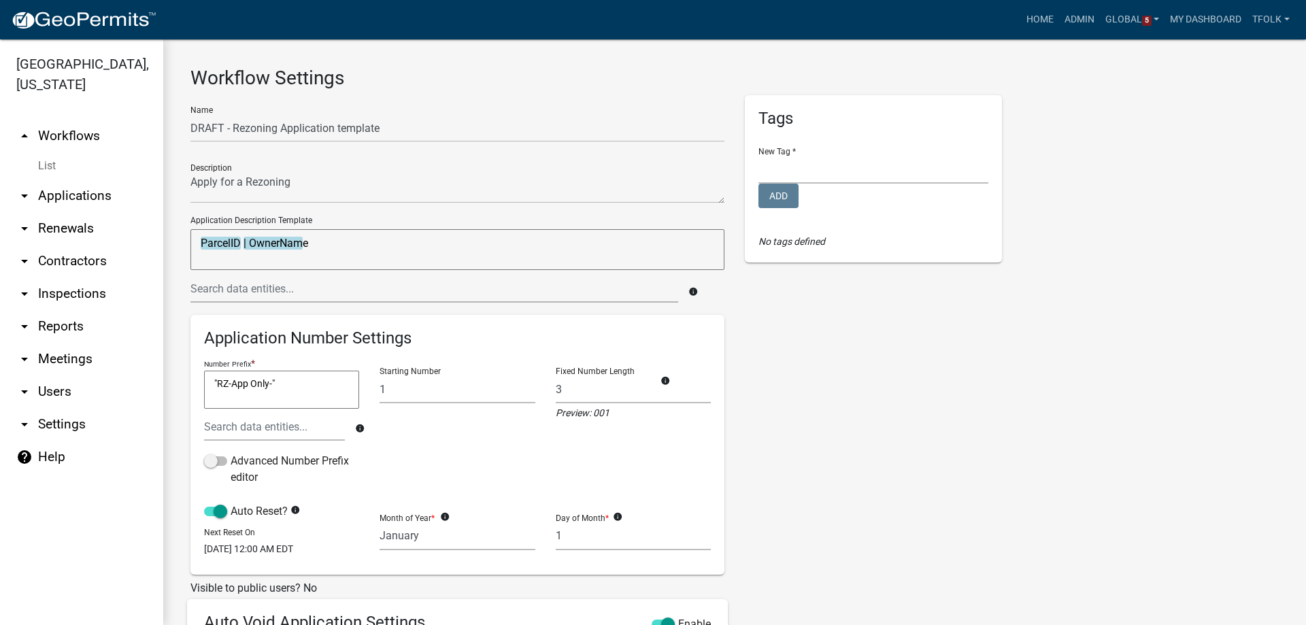
click at [73, 135] on link "arrow_drop_up Workflows" at bounding box center [81, 136] width 163 height 33
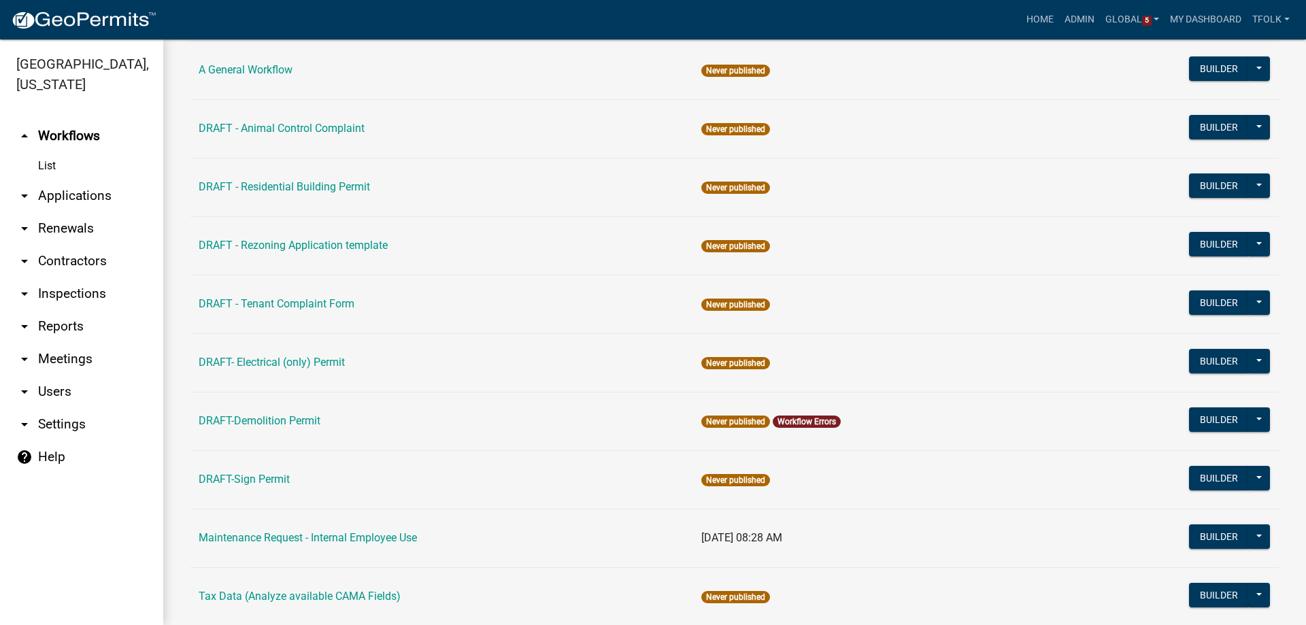
scroll to position [68, 0]
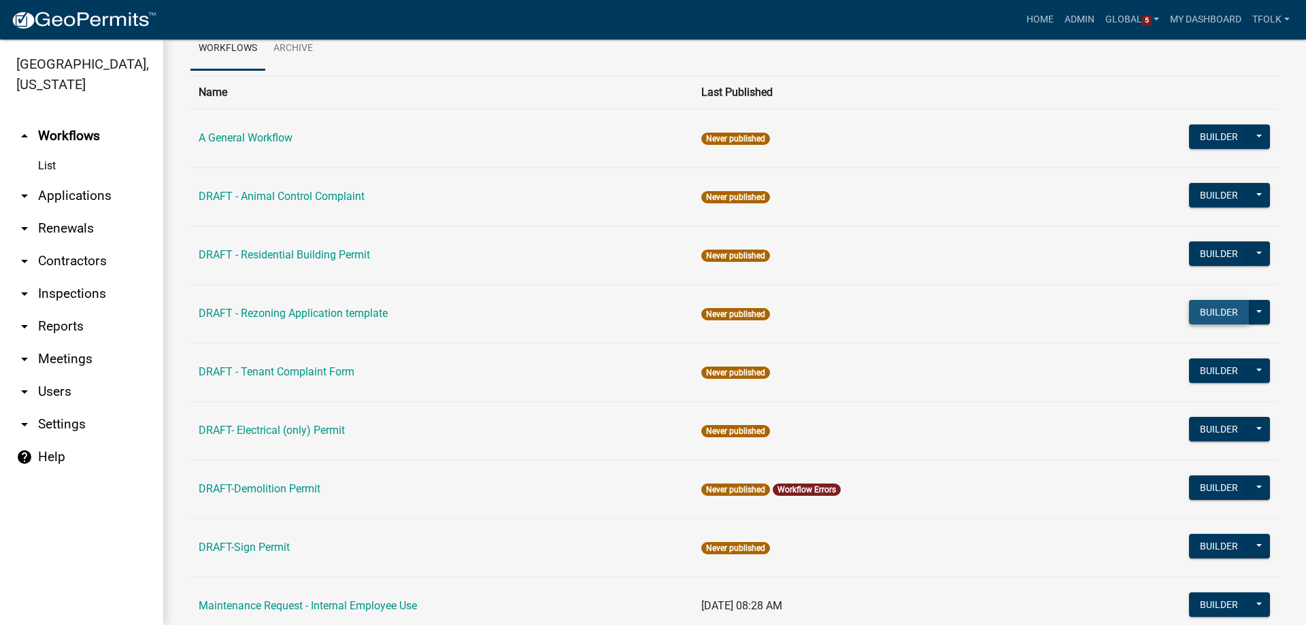
click at [1190, 310] on button "Builder" at bounding box center [1219, 312] width 60 height 24
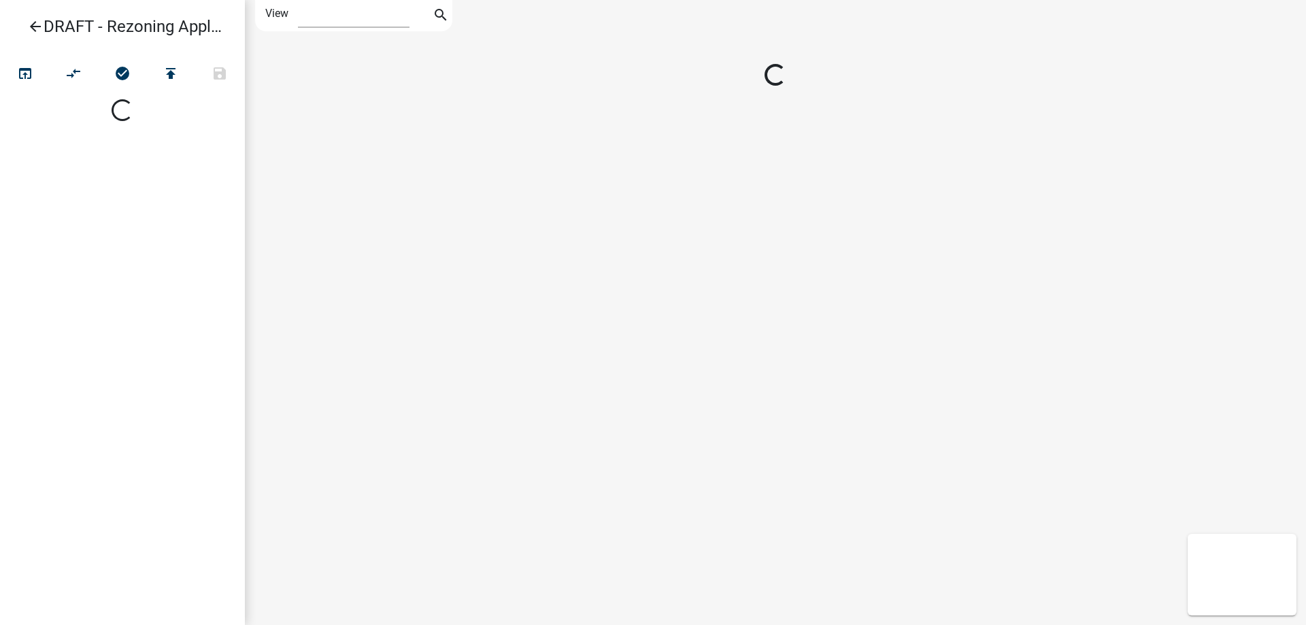
select select "1"
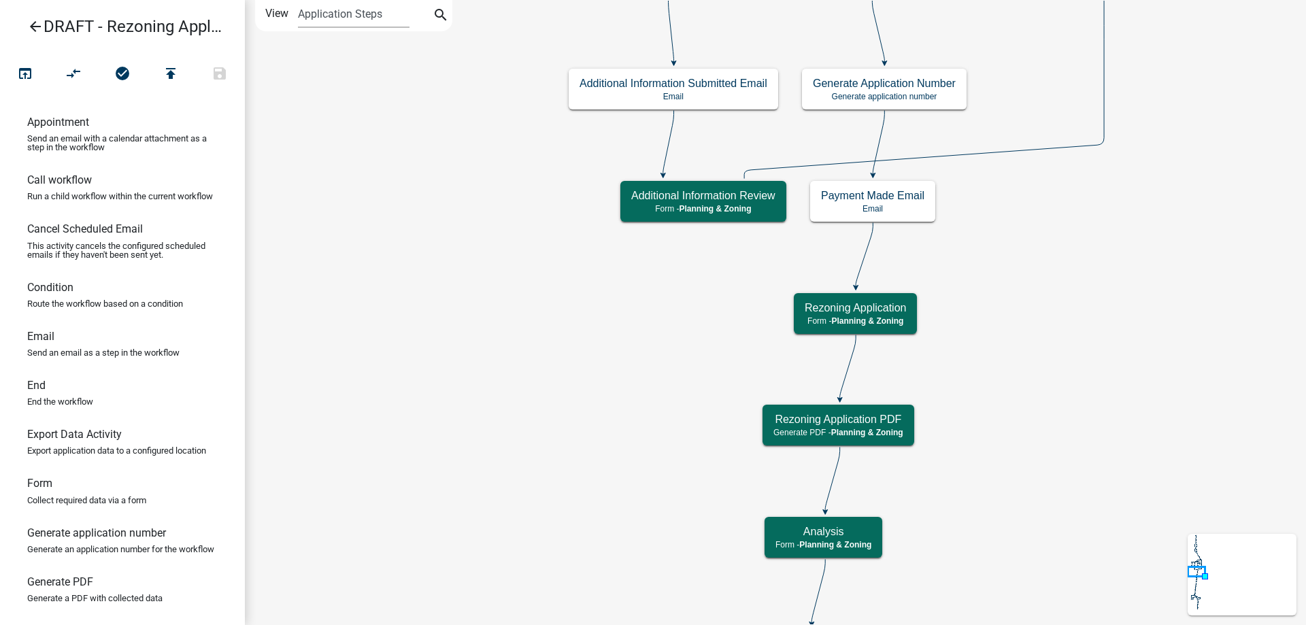
click at [36, 31] on icon "arrow_back" at bounding box center [35, 27] width 16 height 19
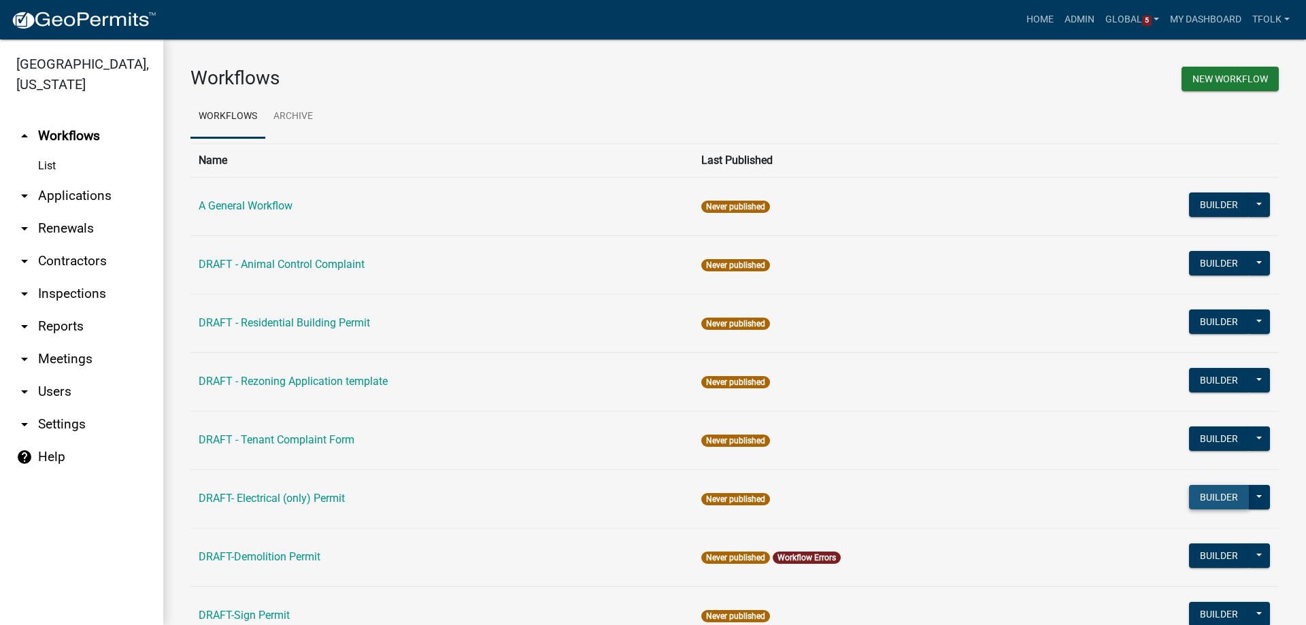
click at [1203, 492] on button "Builder" at bounding box center [1219, 497] width 60 height 24
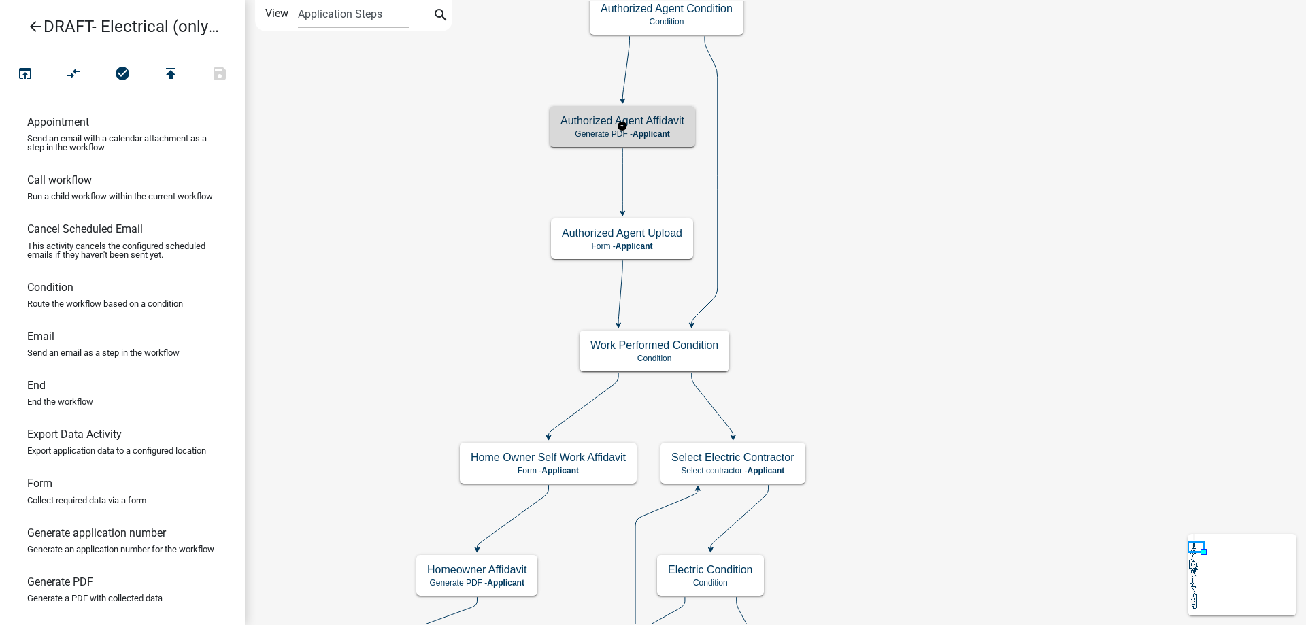
click at [638, 125] on h5 "Authorized Agent Affidavit" at bounding box center [622, 120] width 124 height 13
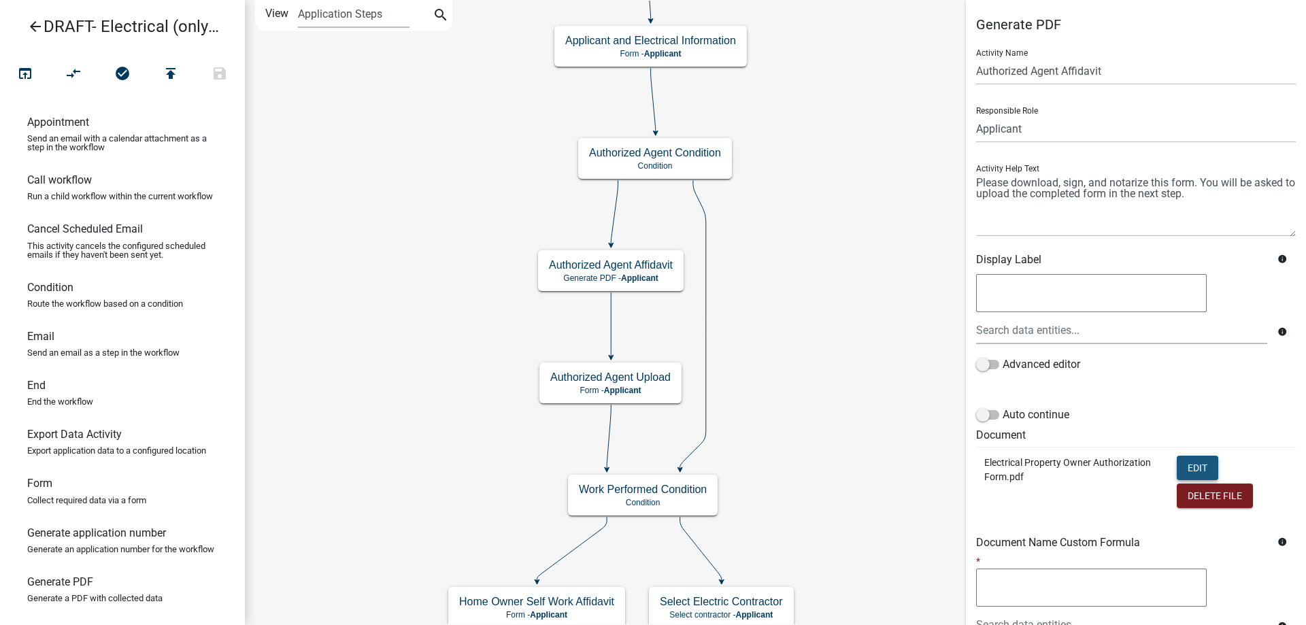
click at [1188, 461] on button "Edit" at bounding box center [1197, 468] width 41 height 24
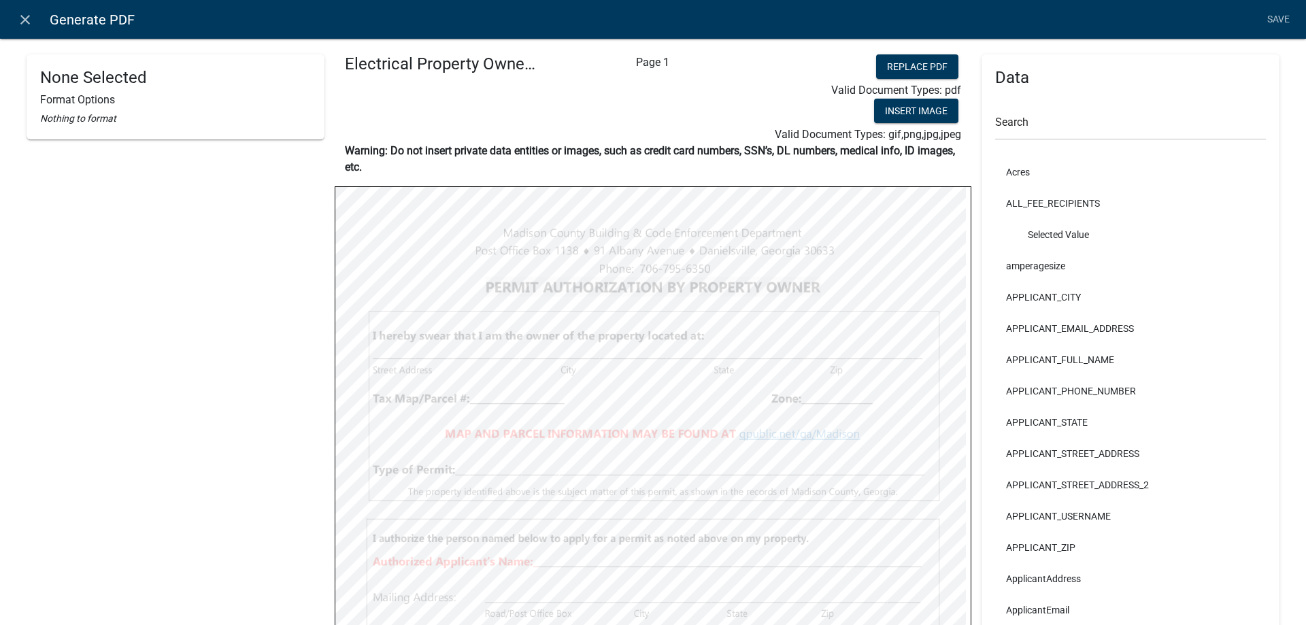
select select
click at [24, 13] on icon "close" at bounding box center [25, 20] width 16 height 16
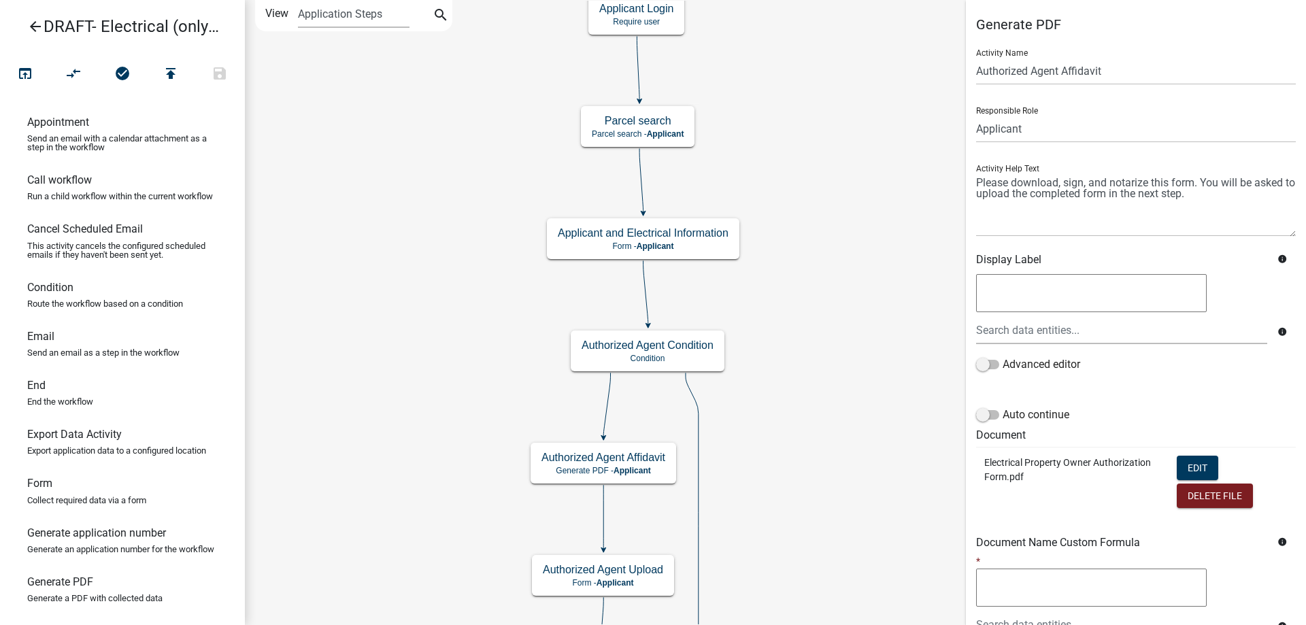
scroll to position [148, 0]
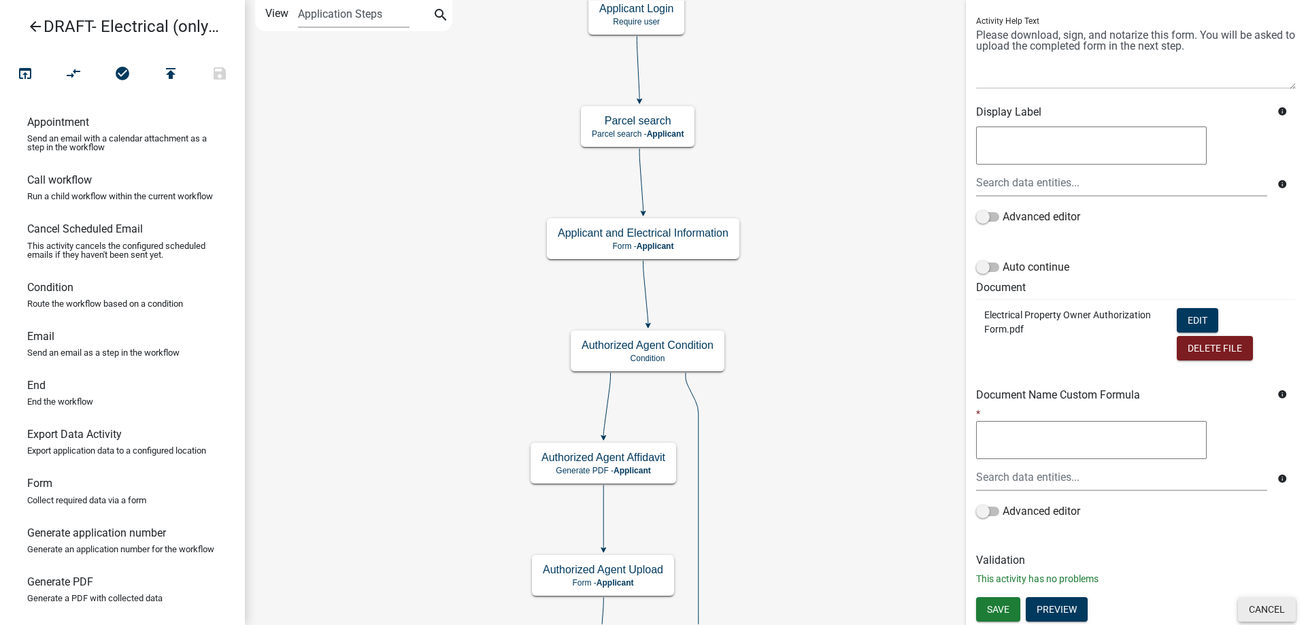
click at [1271, 605] on button "Cancel" at bounding box center [1267, 609] width 58 height 24
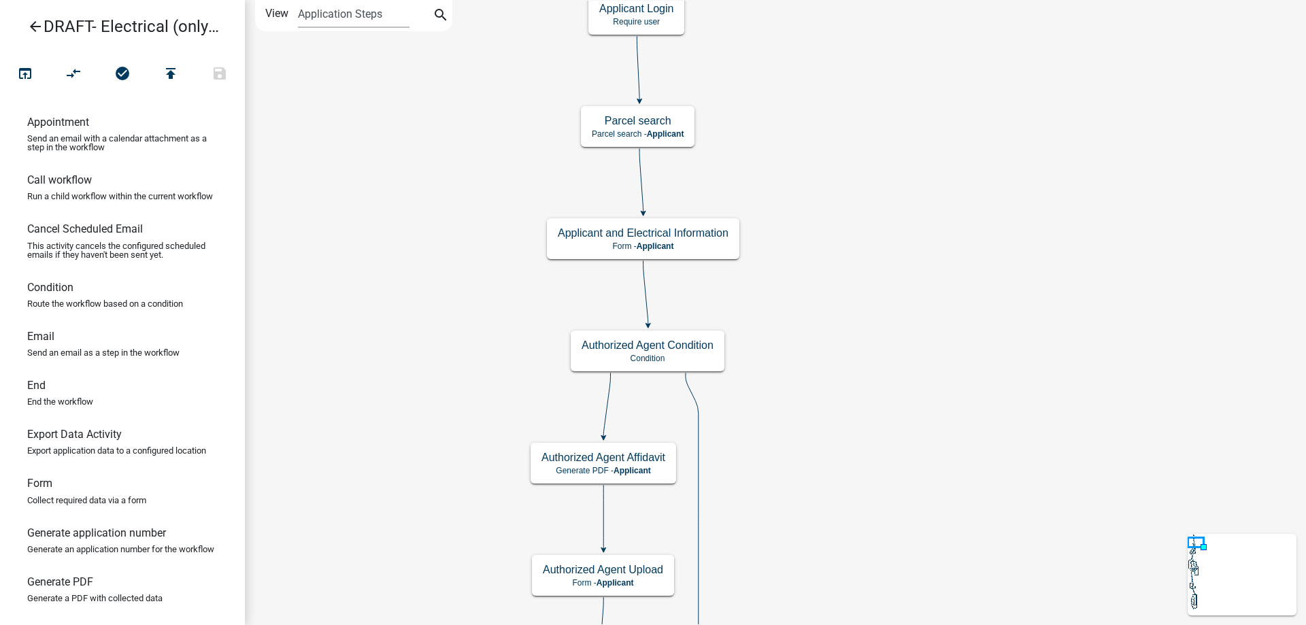
scroll to position [0, 0]
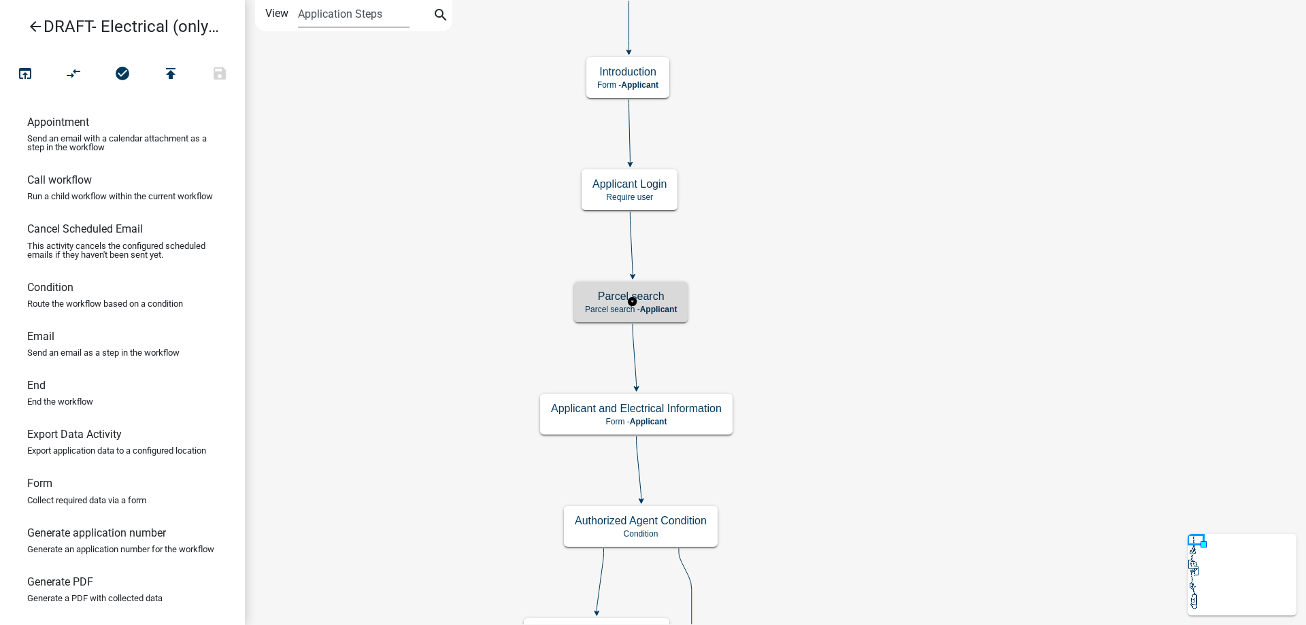
click at [681, 308] on div "Parcel search Parcel search - Applicant" at bounding box center [631, 302] width 114 height 41
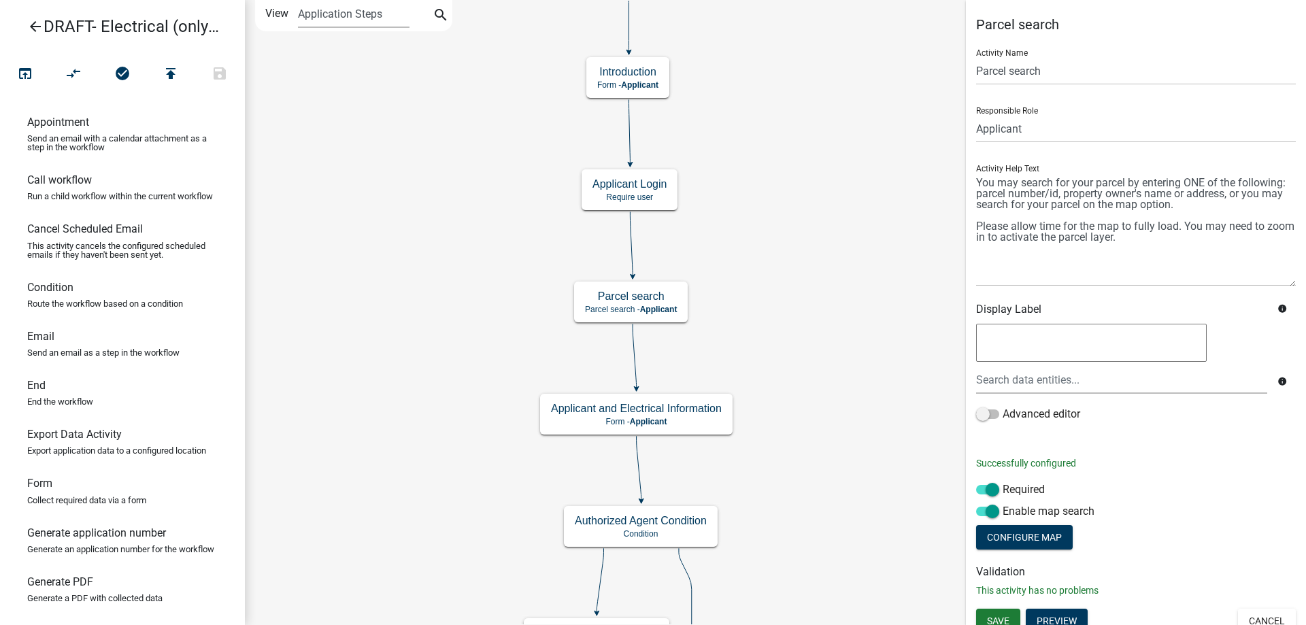
drag, startPoint x: 1292, startPoint y: 229, endPoint x: 1288, endPoint y: 293, distance: 64.1
click at [1288, 293] on div "Parcel search Activity Name Parcel search Responsible Role Applicant Code Enfor…" at bounding box center [1136, 312] width 340 height 592
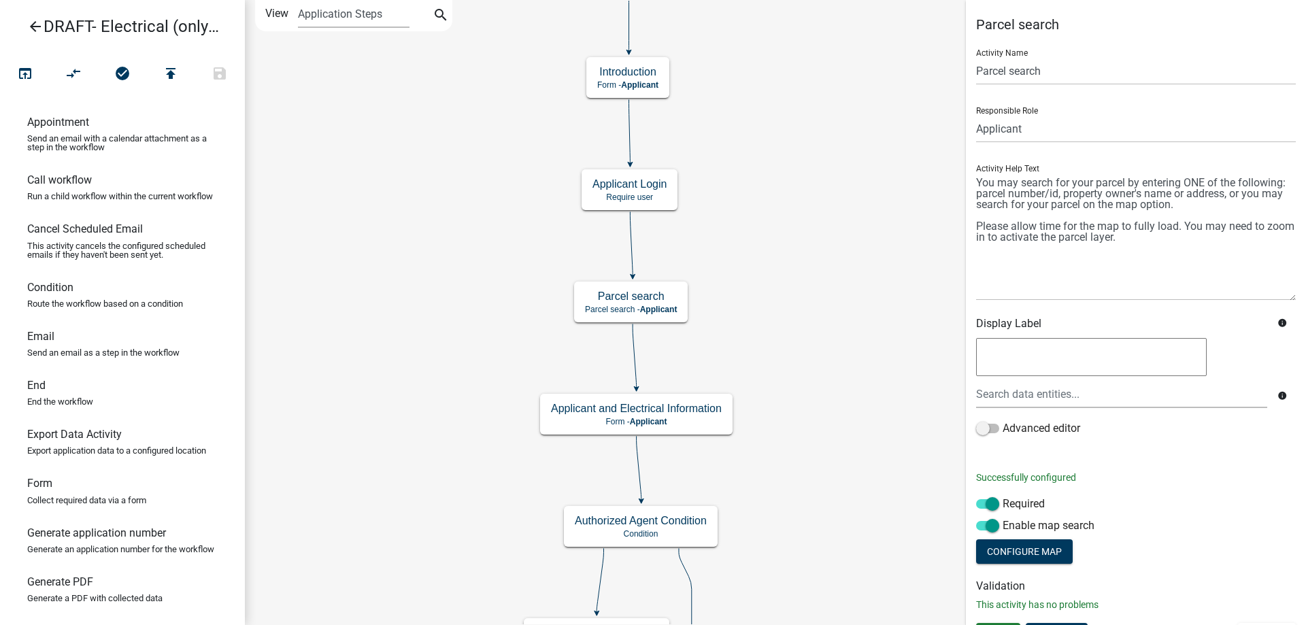
click at [35, 22] on icon "arrow_back" at bounding box center [35, 27] width 16 height 19
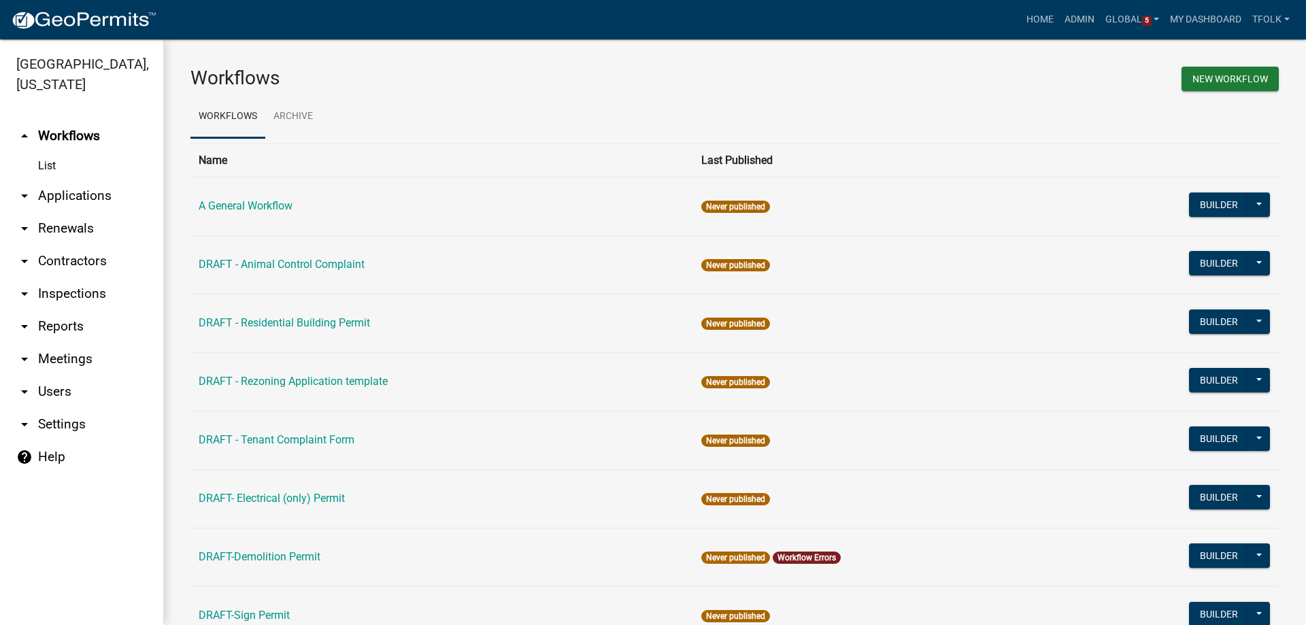
scroll to position [233, 0]
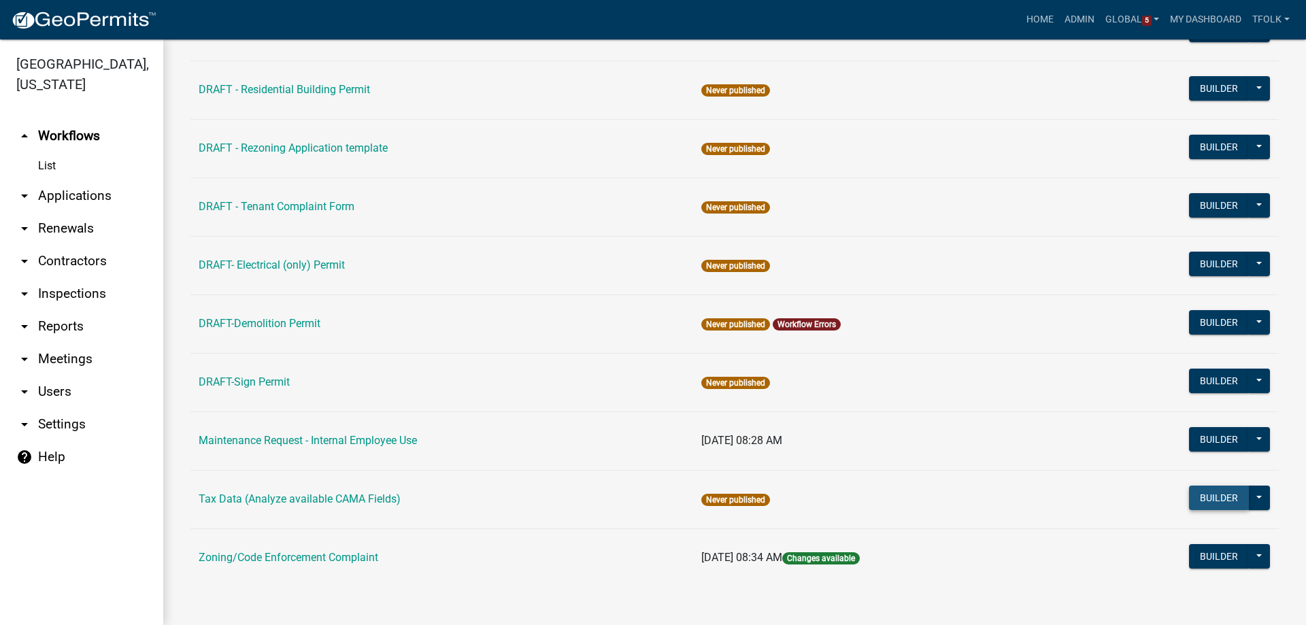
click at [1192, 496] on button "Builder" at bounding box center [1219, 498] width 60 height 24
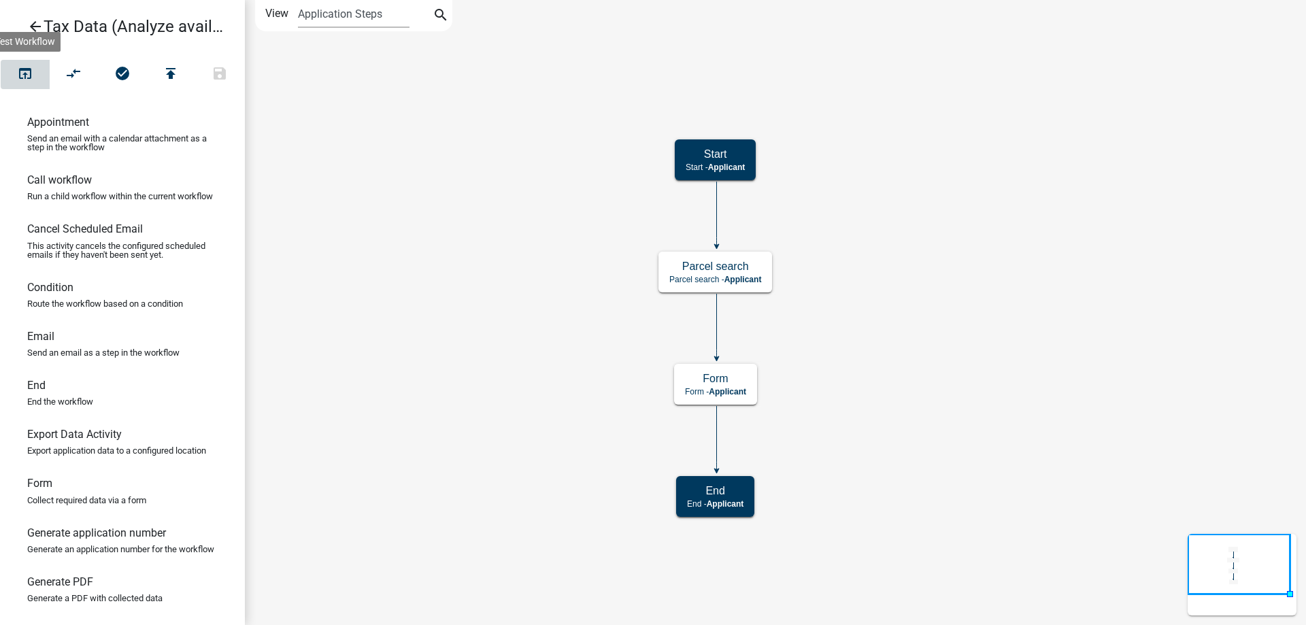
click at [28, 74] on icon "open_in_browser" at bounding box center [25, 74] width 16 height 19
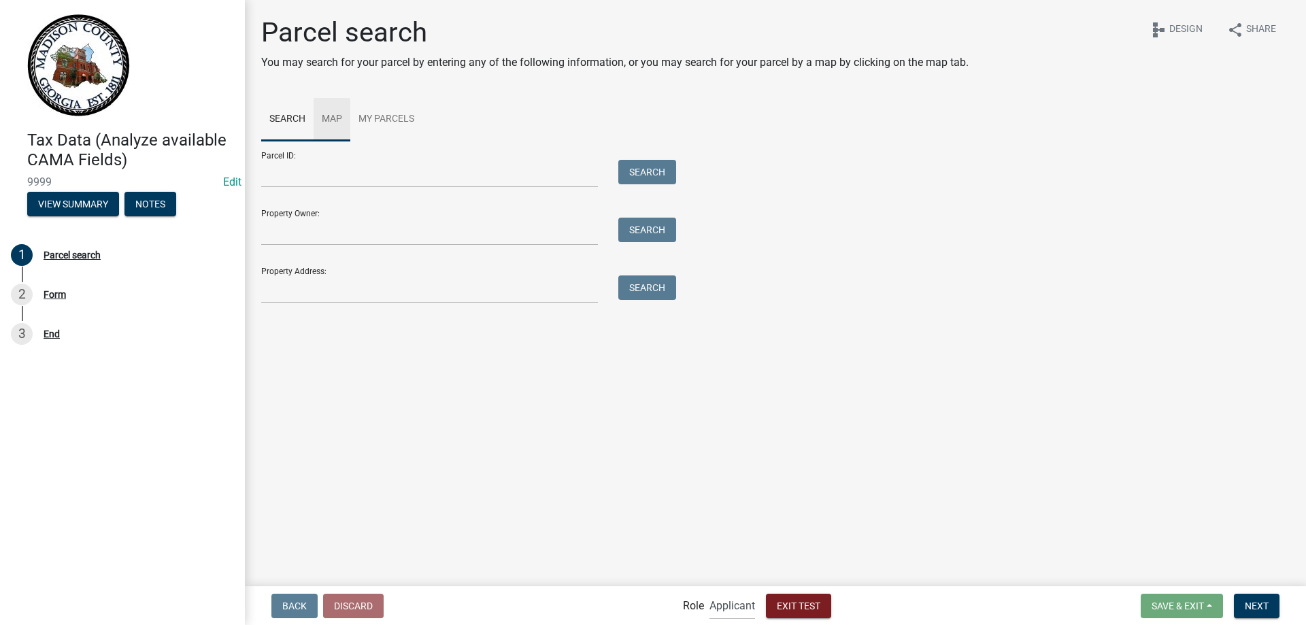
click at [337, 115] on link "Map" at bounding box center [332, 120] width 37 height 44
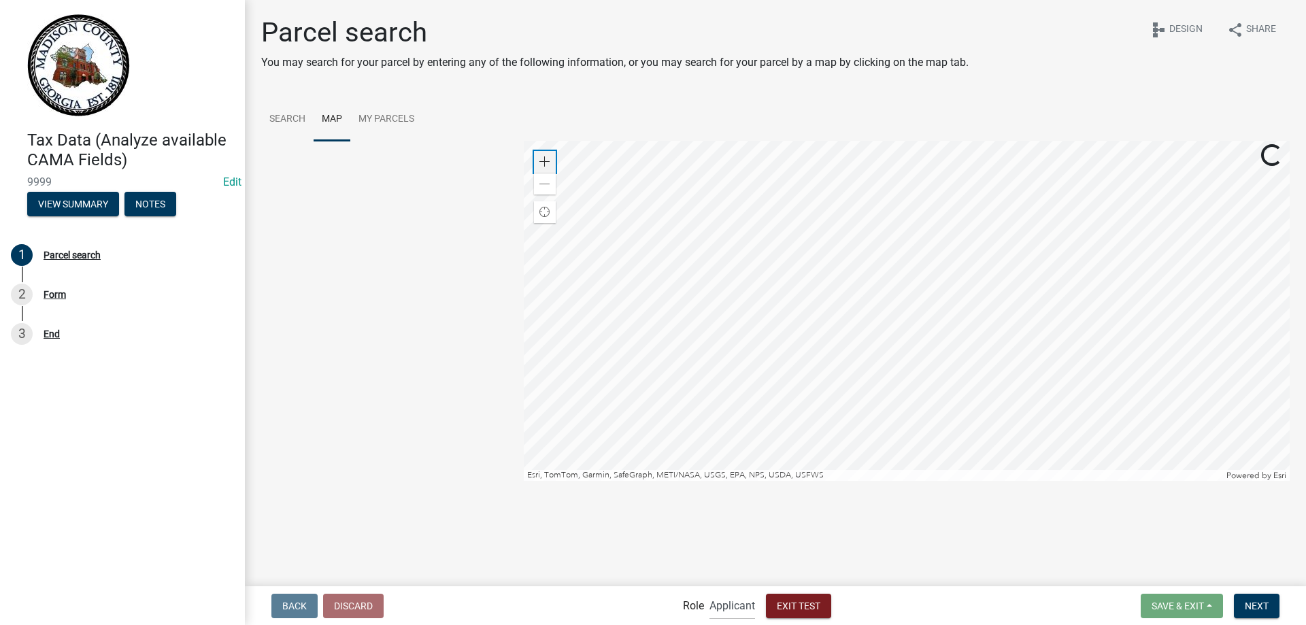
click at [549, 164] on span at bounding box center [544, 161] width 11 height 11
click at [964, 294] on div at bounding box center [907, 311] width 766 height 340
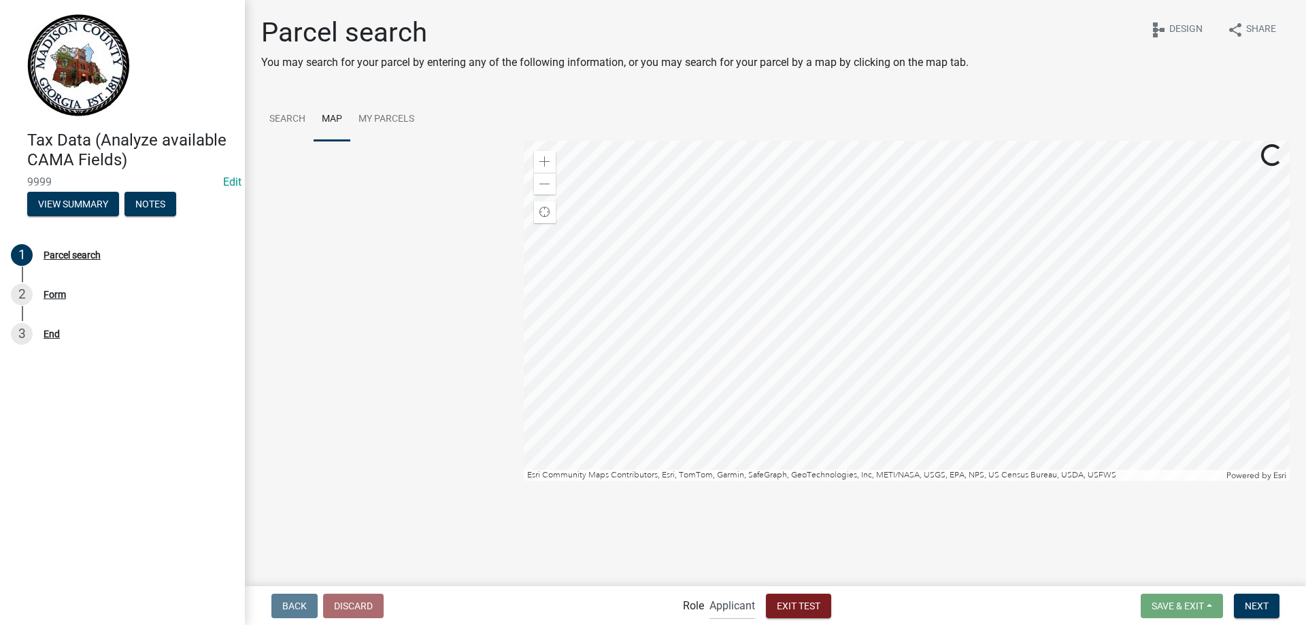
click at [857, 358] on div at bounding box center [907, 311] width 766 height 340
click at [831, 251] on div at bounding box center [907, 311] width 766 height 340
click at [549, 159] on span at bounding box center [544, 161] width 11 height 11
click at [987, 326] on div at bounding box center [907, 311] width 766 height 340
click at [785, 330] on div at bounding box center [907, 311] width 766 height 340
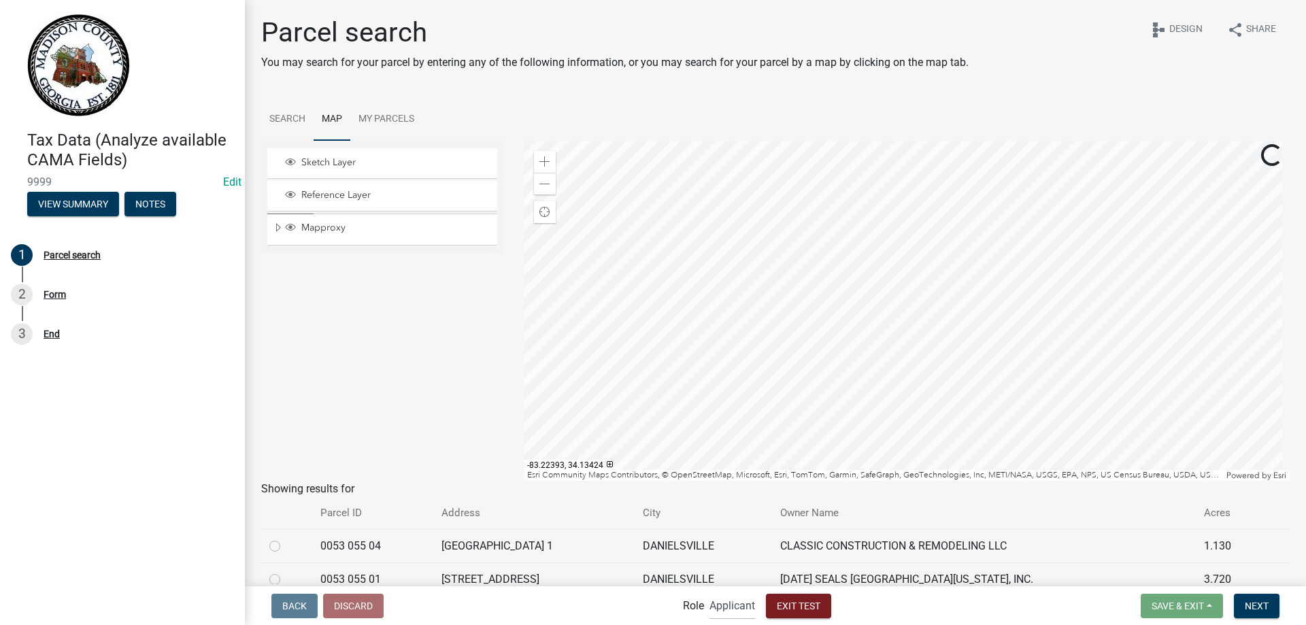
scroll to position [204, 0]
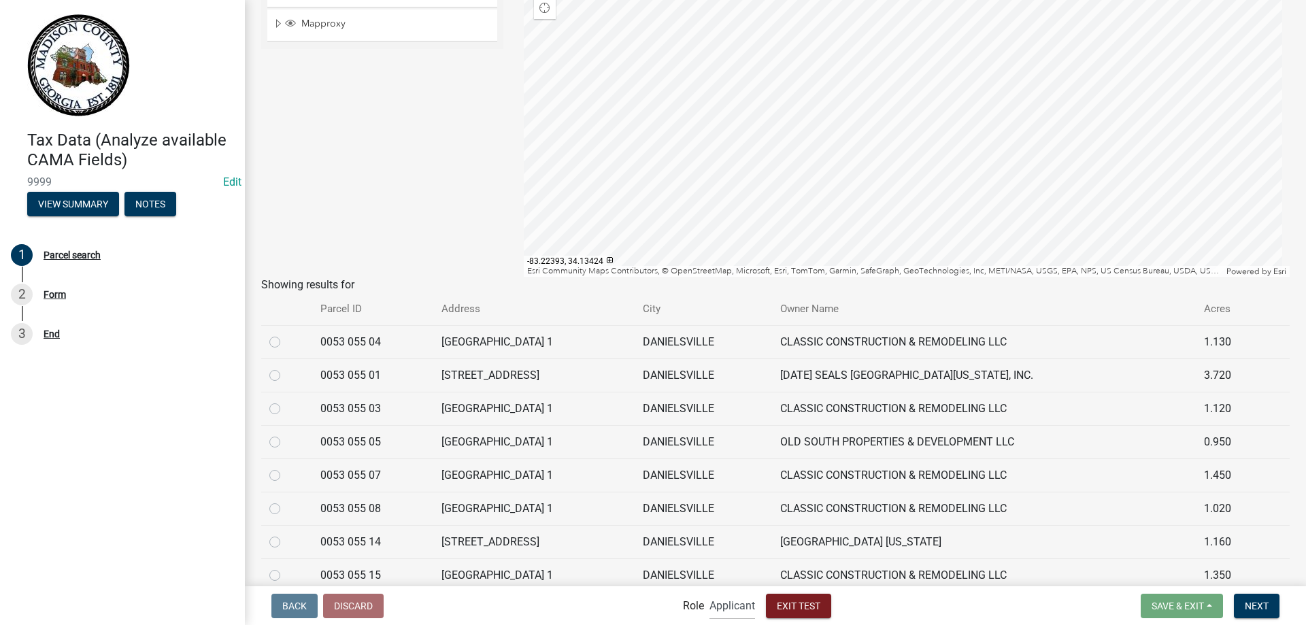
click at [286, 367] on label at bounding box center [286, 367] width 0 height 0
click at [286, 374] on 01 "radio" at bounding box center [290, 371] width 9 height 9
radio 01 "true"
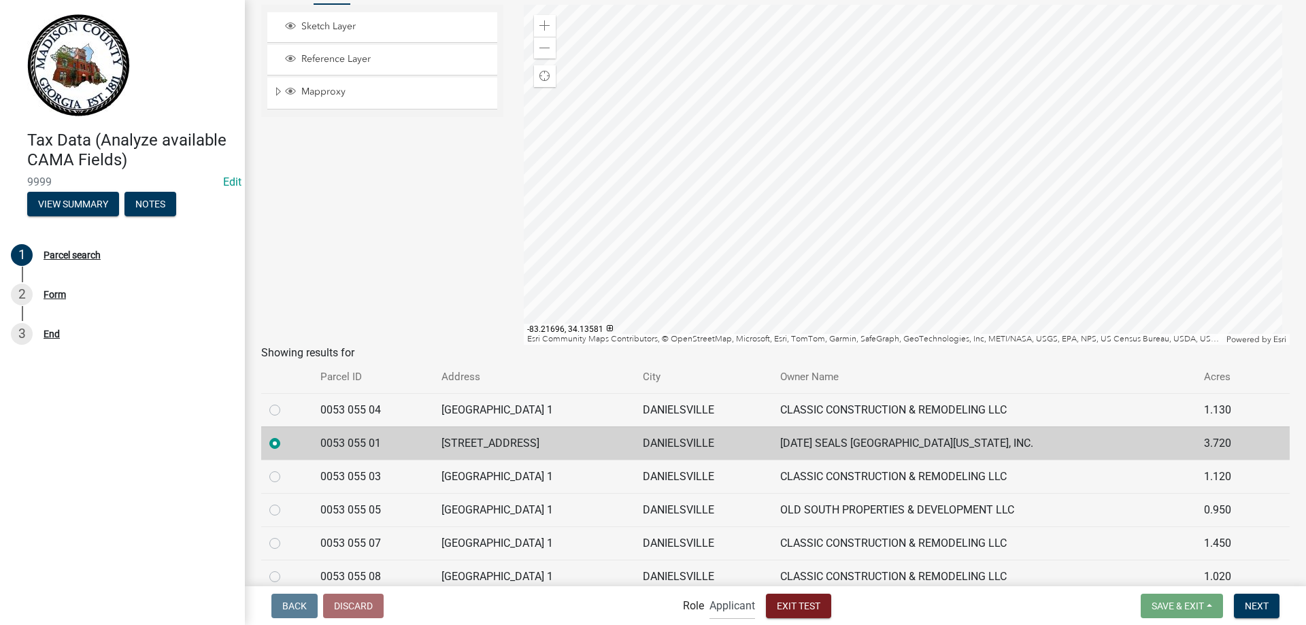
scroll to position [68, 0]
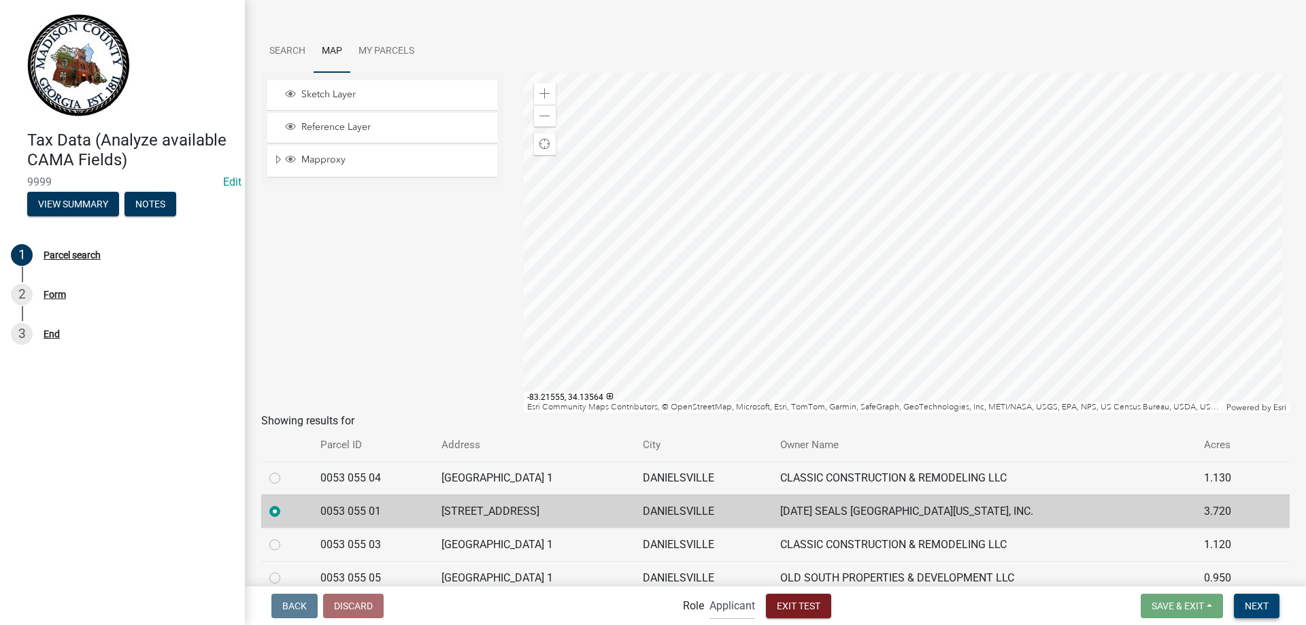
click at [1265, 610] on span "Next" at bounding box center [1257, 605] width 24 height 11
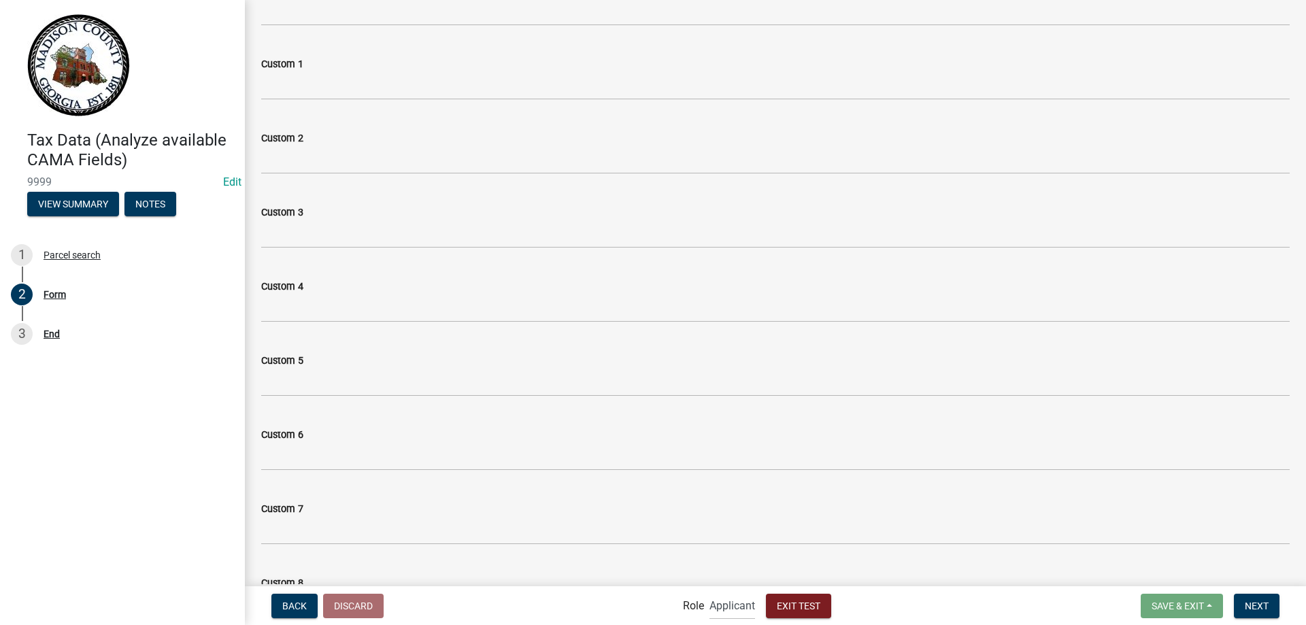
scroll to position [2010, 0]
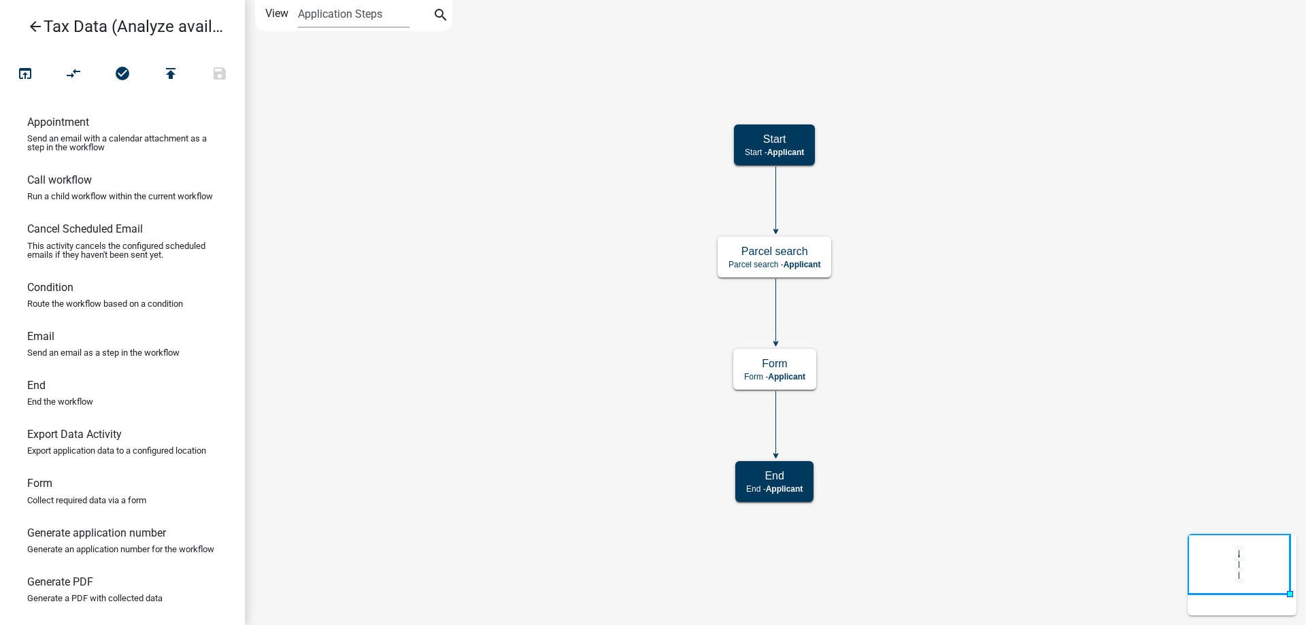
click at [29, 31] on icon "arrow_back" at bounding box center [35, 27] width 16 height 19
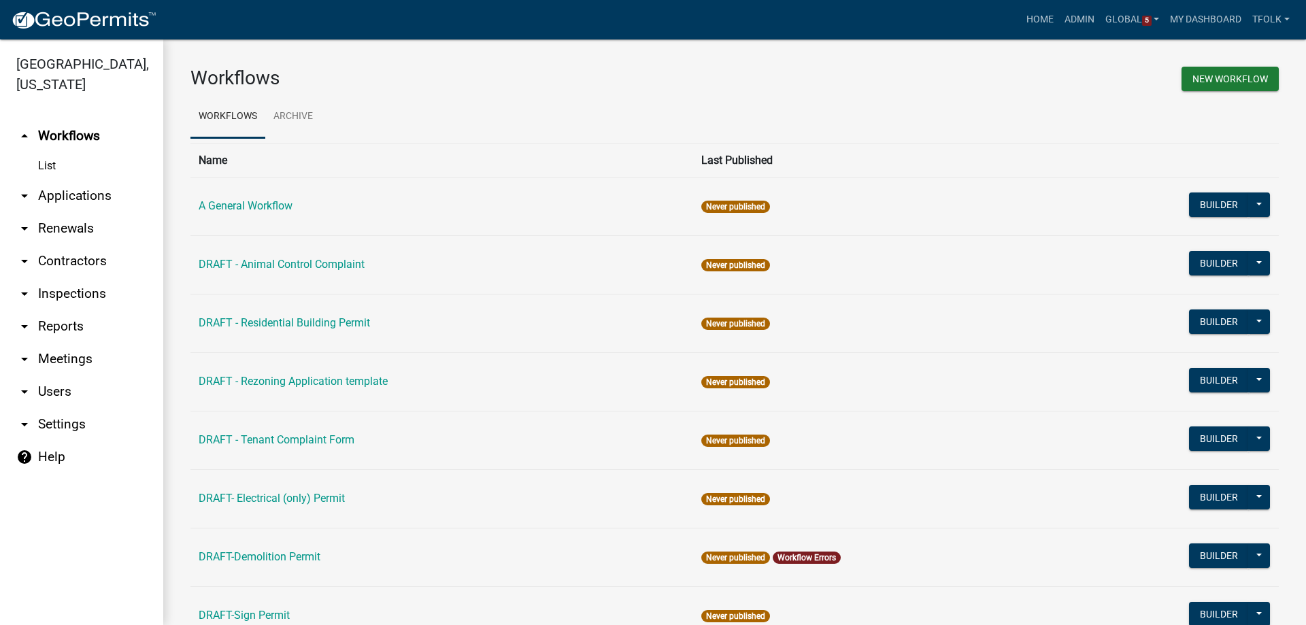
click at [78, 420] on link "arrow_drop_down Settings" at bounding box center [81, 424] width 163 height 33
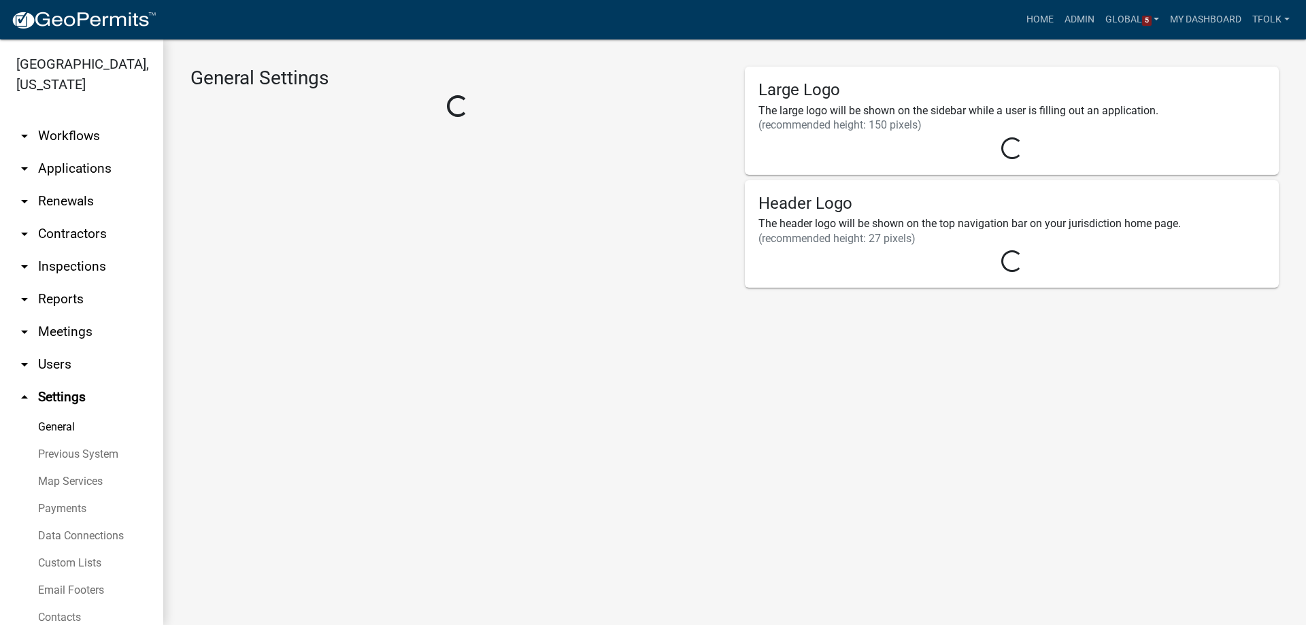
select select "7670adba-a95f-4cb1-9c24-effdf5e7eb9d"
select select "GA"
select select "Eastern Standard Time"
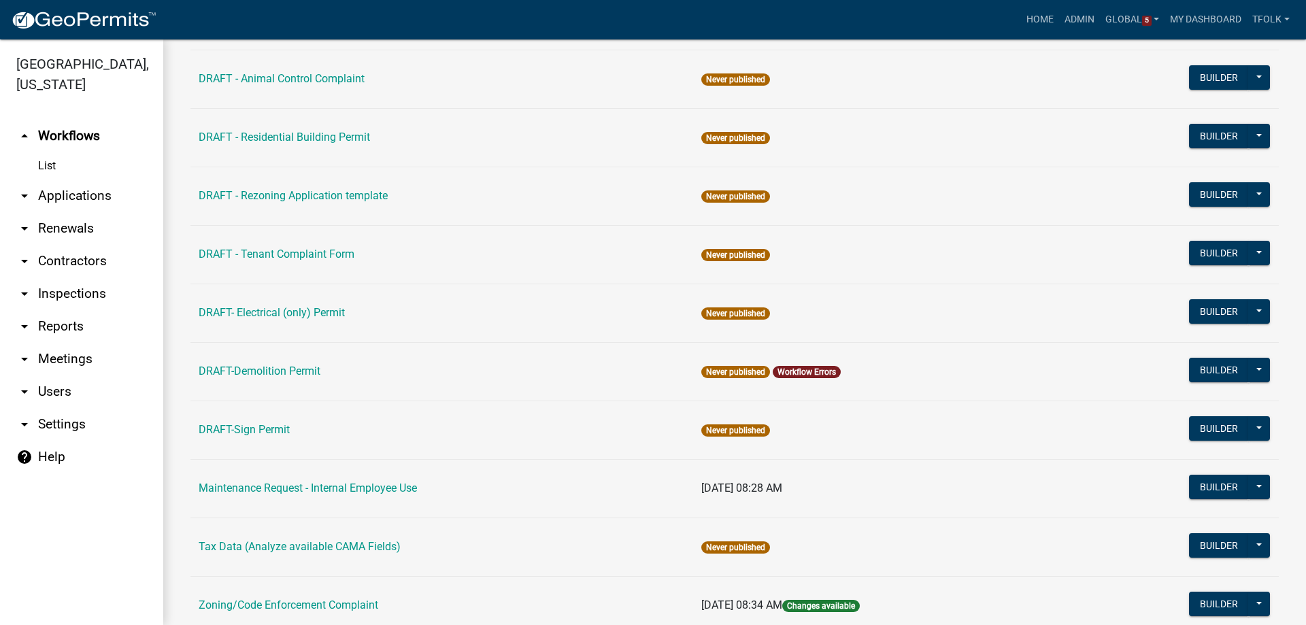
scroll to position [233, 0]
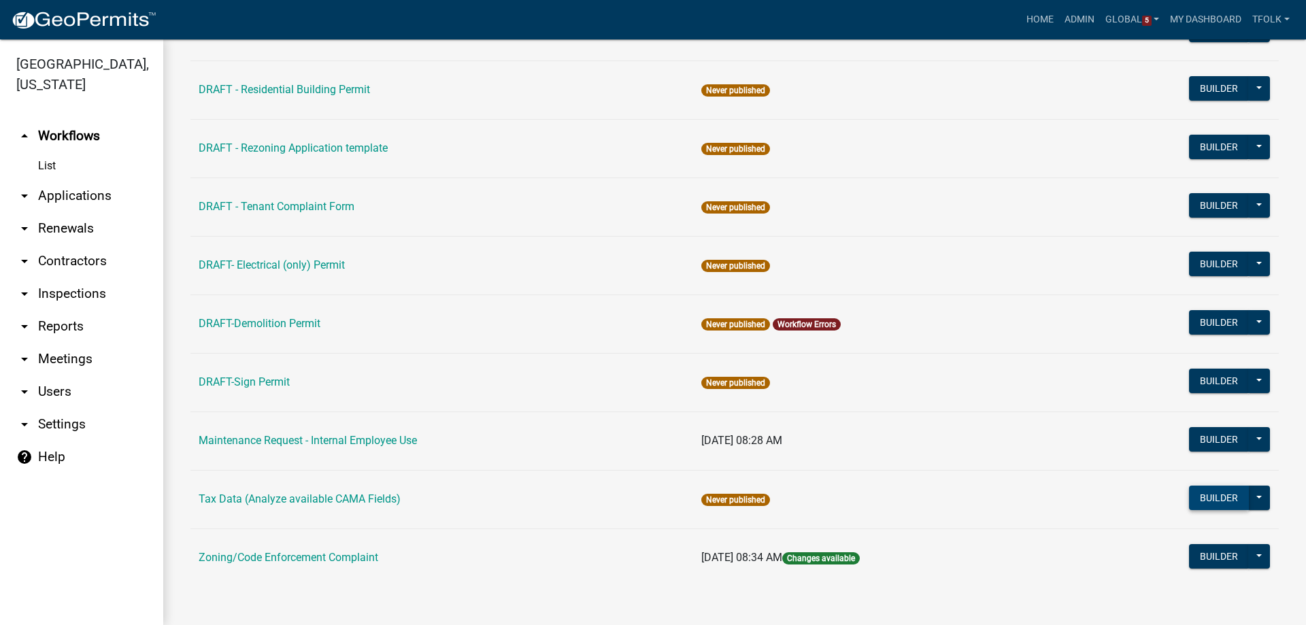
click at [1202, 499] on button "Builder" at bounding box center [1219, 498] width 60 height 24
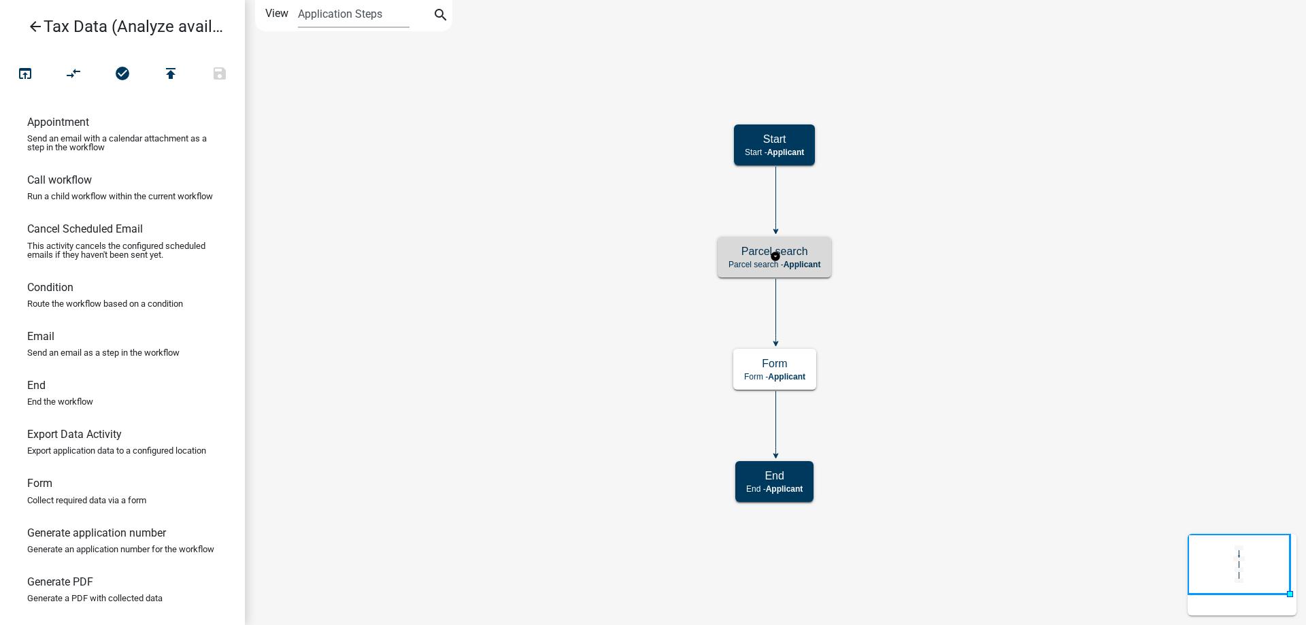
click at [760, 254] on h5 "Parcel search" at bounding box center [774, 251] width 92 height 13
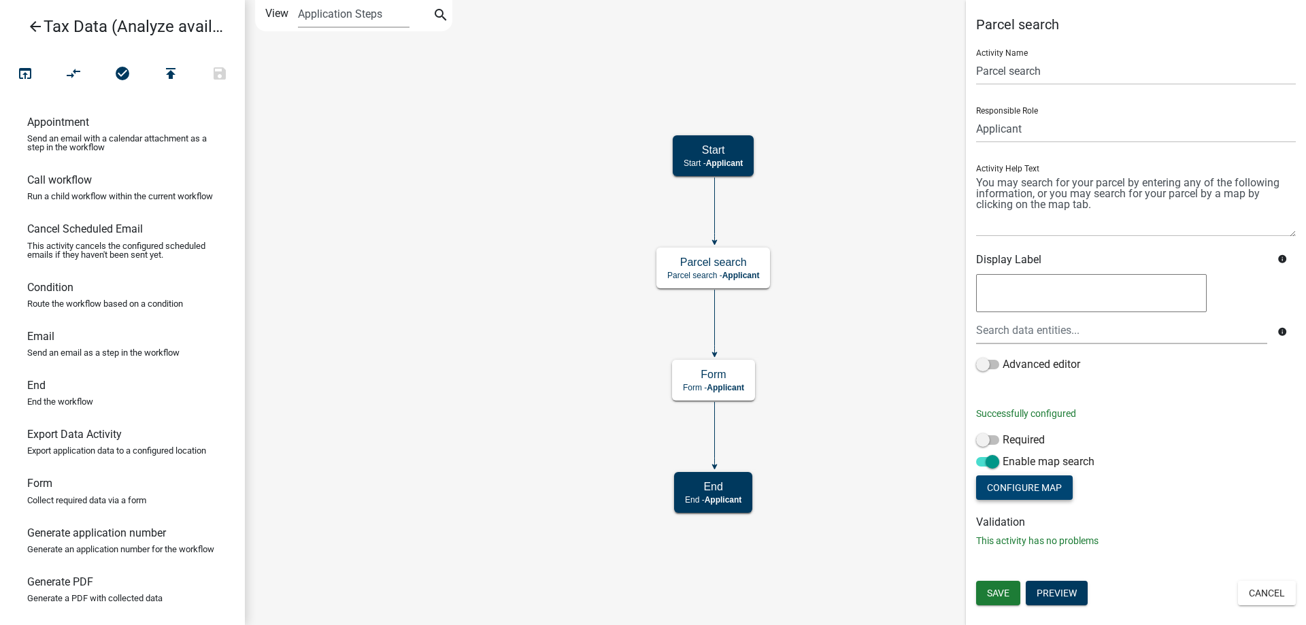
click at [1050, 488] on button "Configure Map" at bounding box center [1024, 487] width 97 height 24
select select "streets-vector"
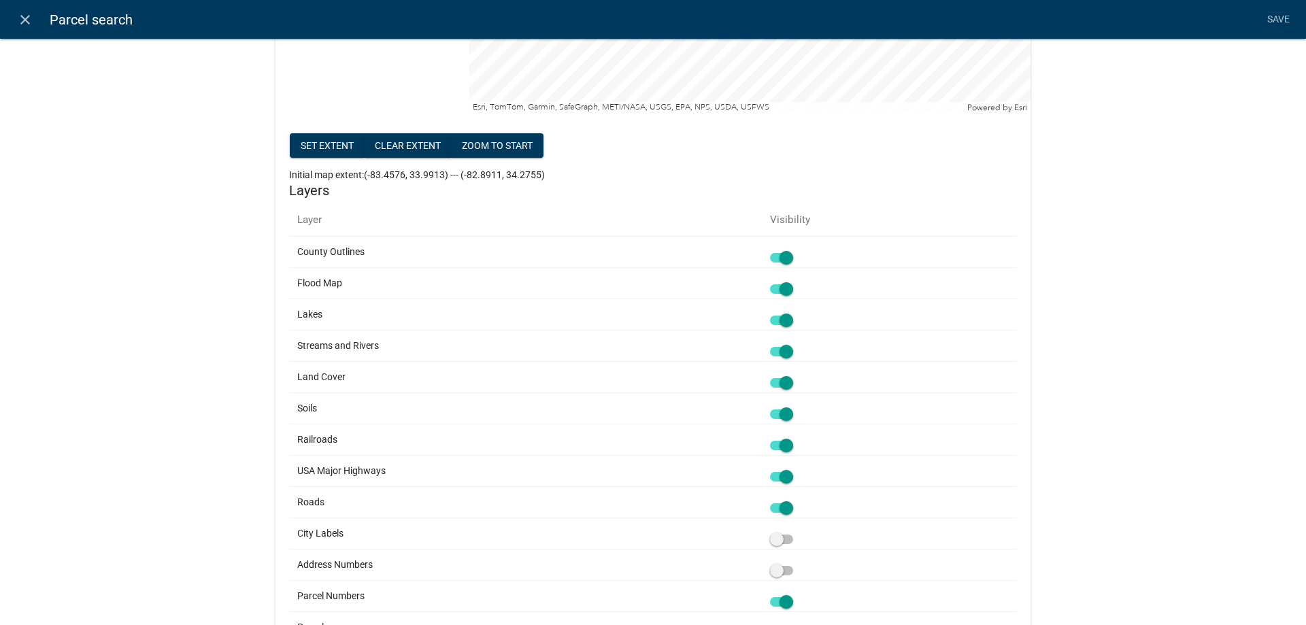
scroll to position [476, 0]
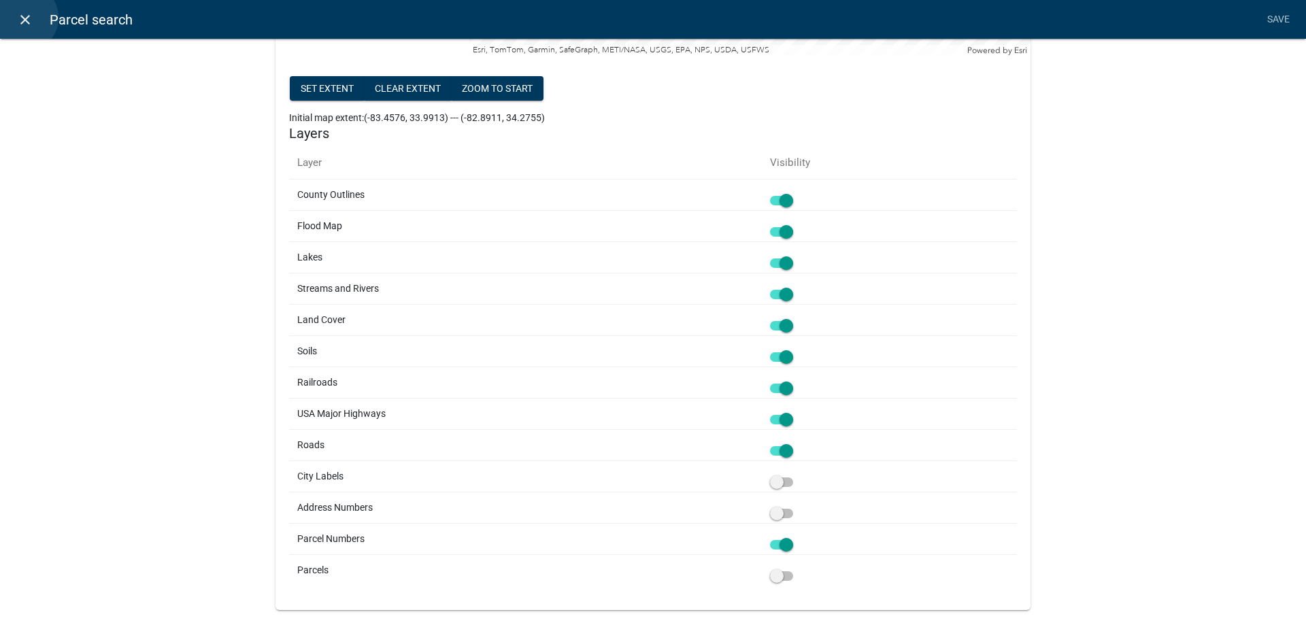
click at [24, 18] on icon "close" at bounding box center [25, 20] width 16 height 16
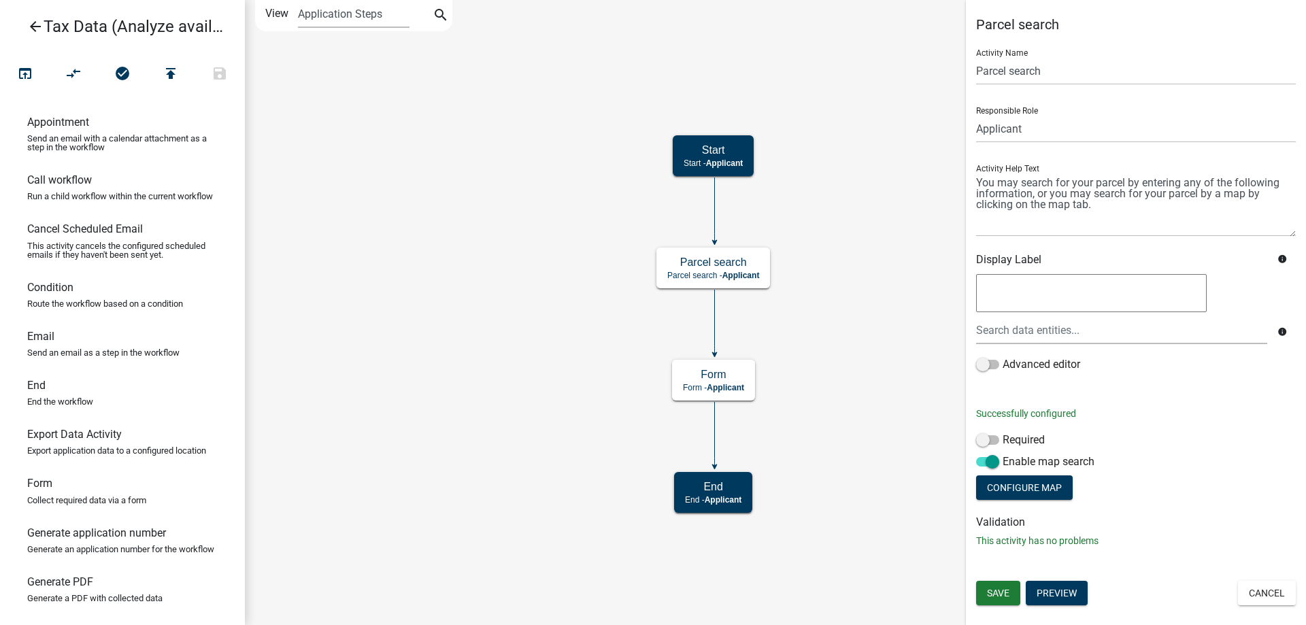
click at [31, 27] on icon "arrow_back" at bounding box center [35, 27] width 16 height 19
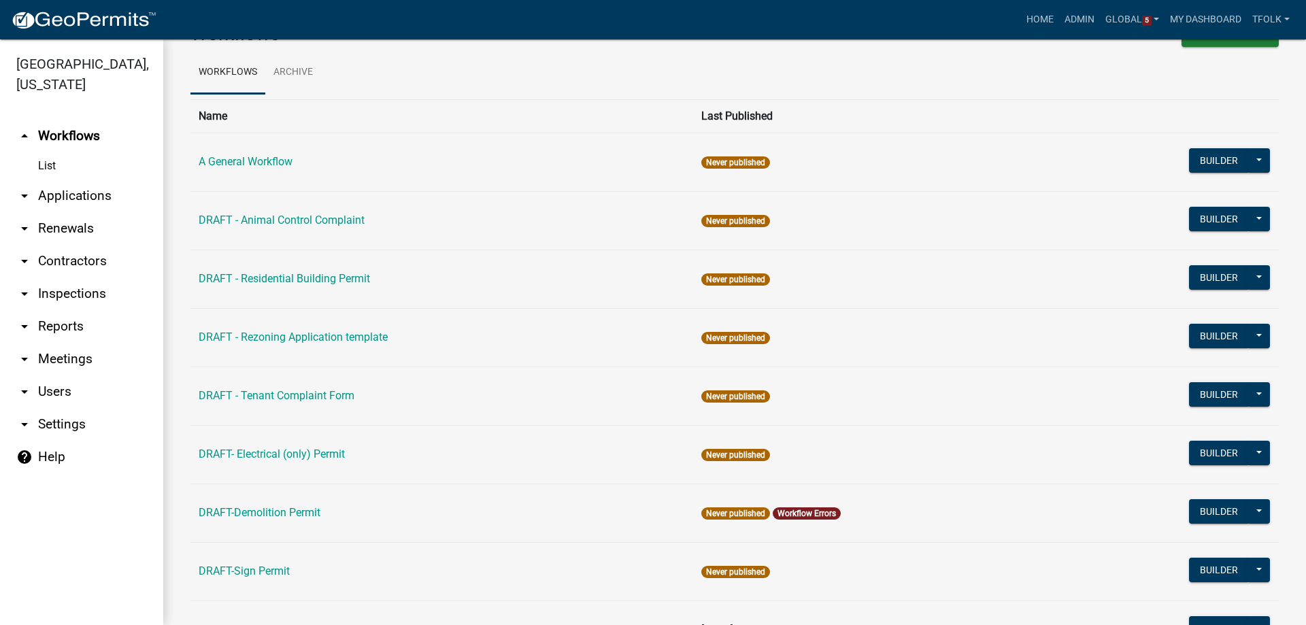
scroll to position [68, 0]
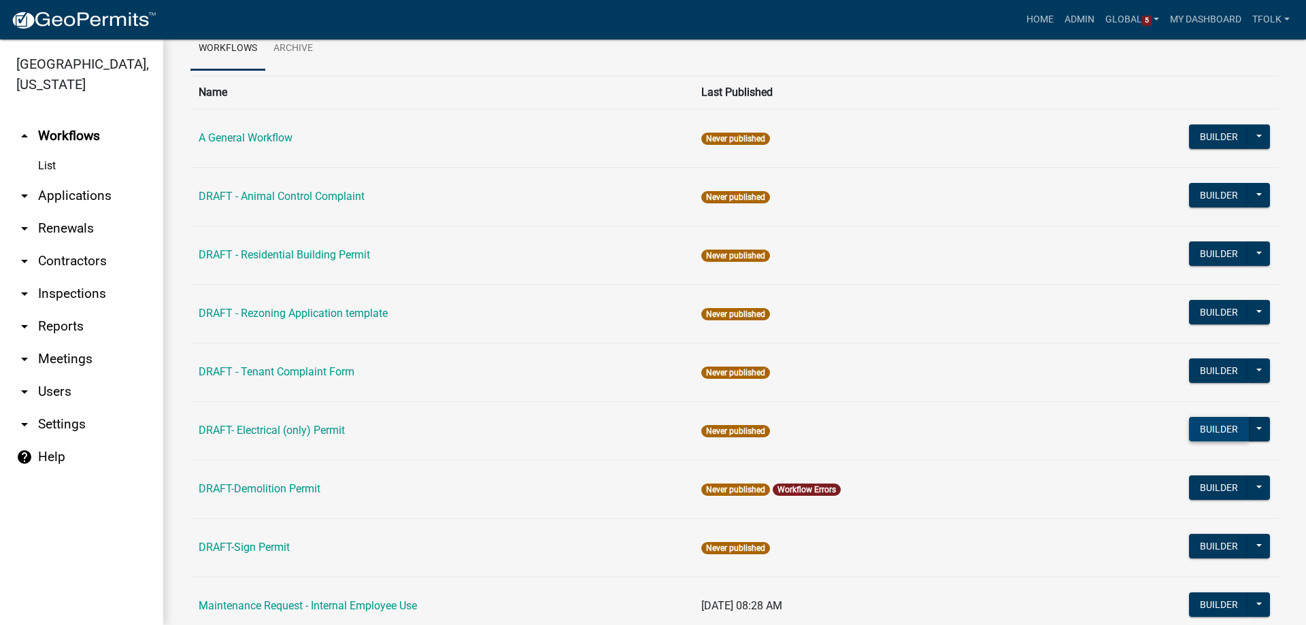
click at [1206, 428] on button "Builder" at bounding box center [1219, 429] width 60 height 24
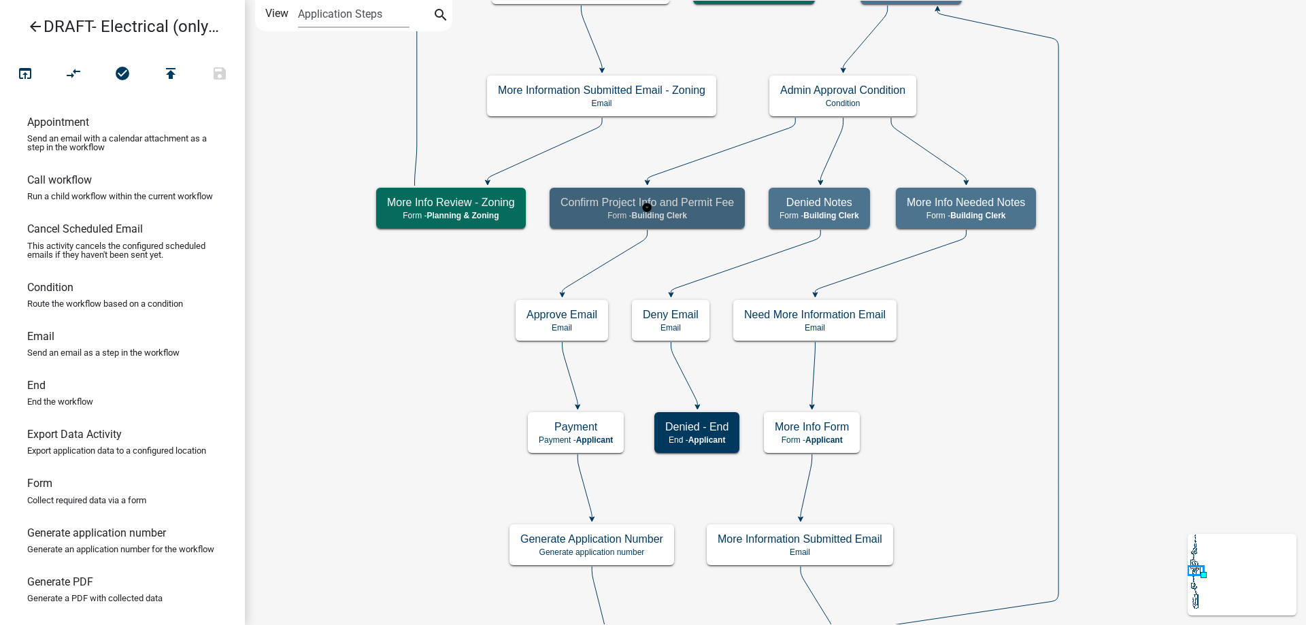
click at [596, 225] on div "Confirm Project Info and Permit Fee Form - Building Clerk" at bounding box center [647, 208] width 195 height 41
select select "A1034FF1-6D4F-4586-AA83-45D6433EEE28"
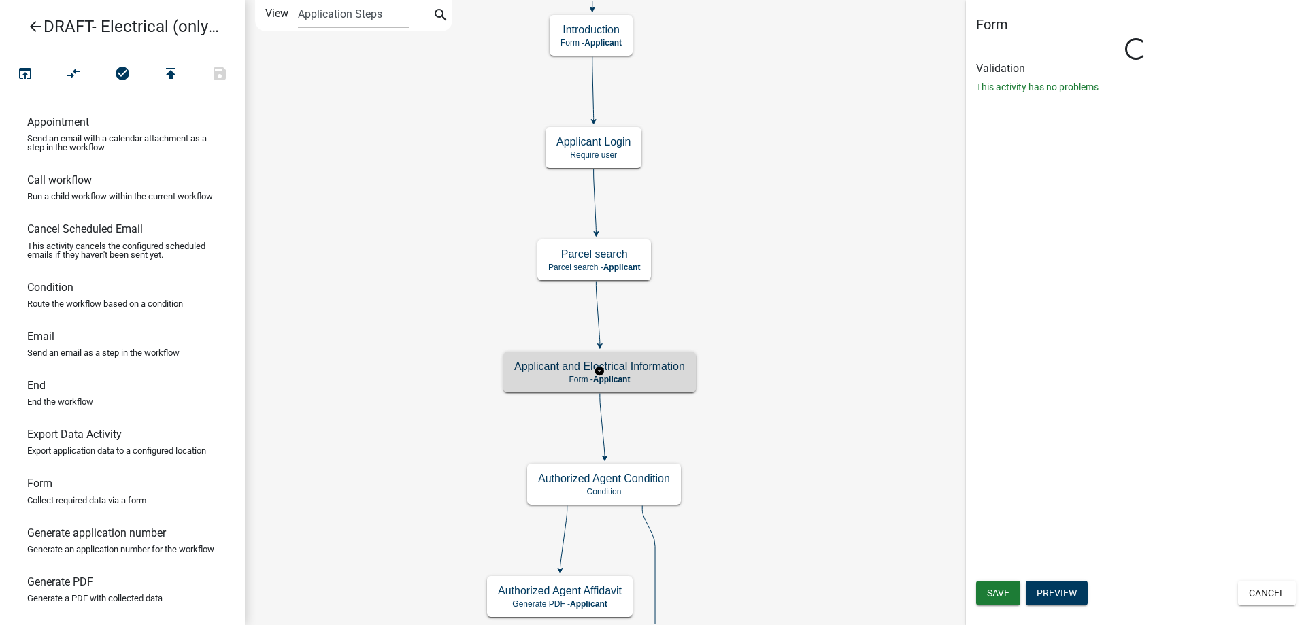
select select "A1034FF1-6D4F-4586-AA83-45D6433EEE28"
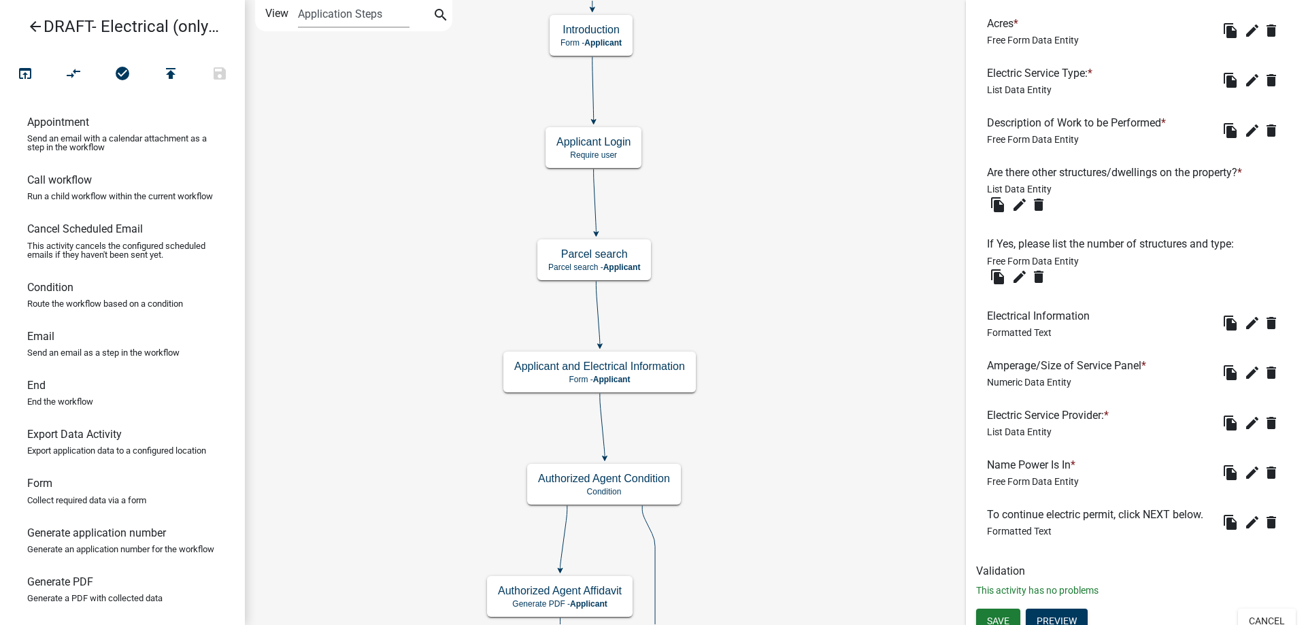
scroll to position [1224, 0]
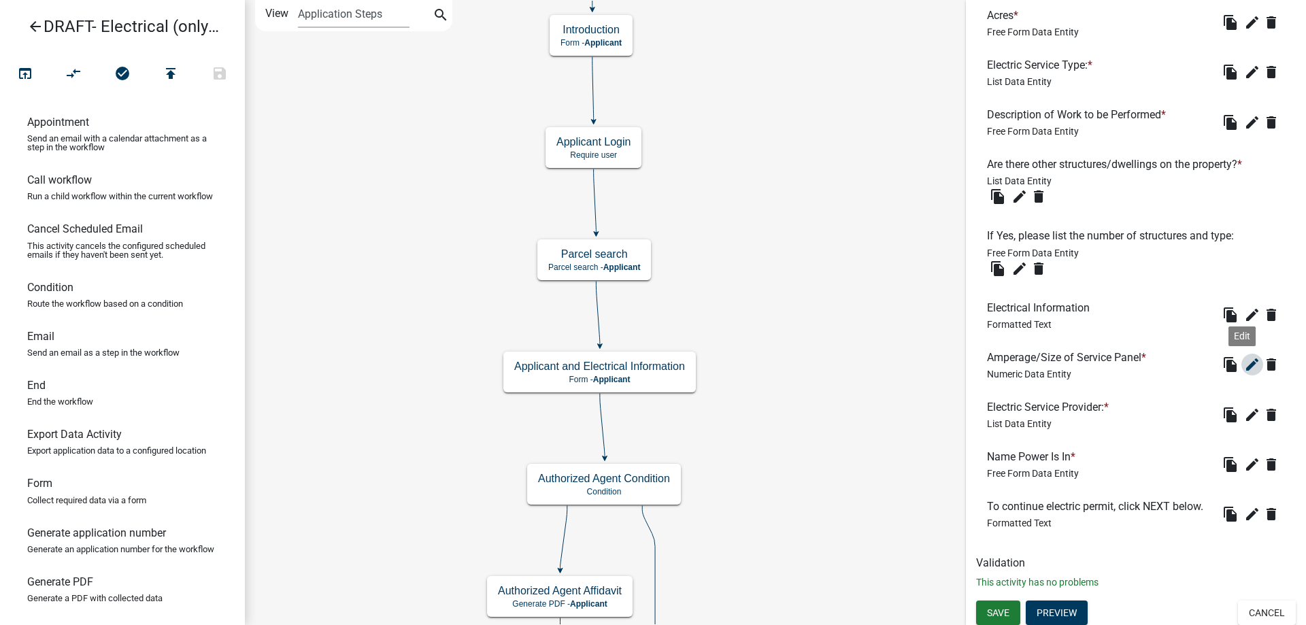
click at [1244, 373] on icon "edit" at bounding box center [1252, 364] width 16 height 16
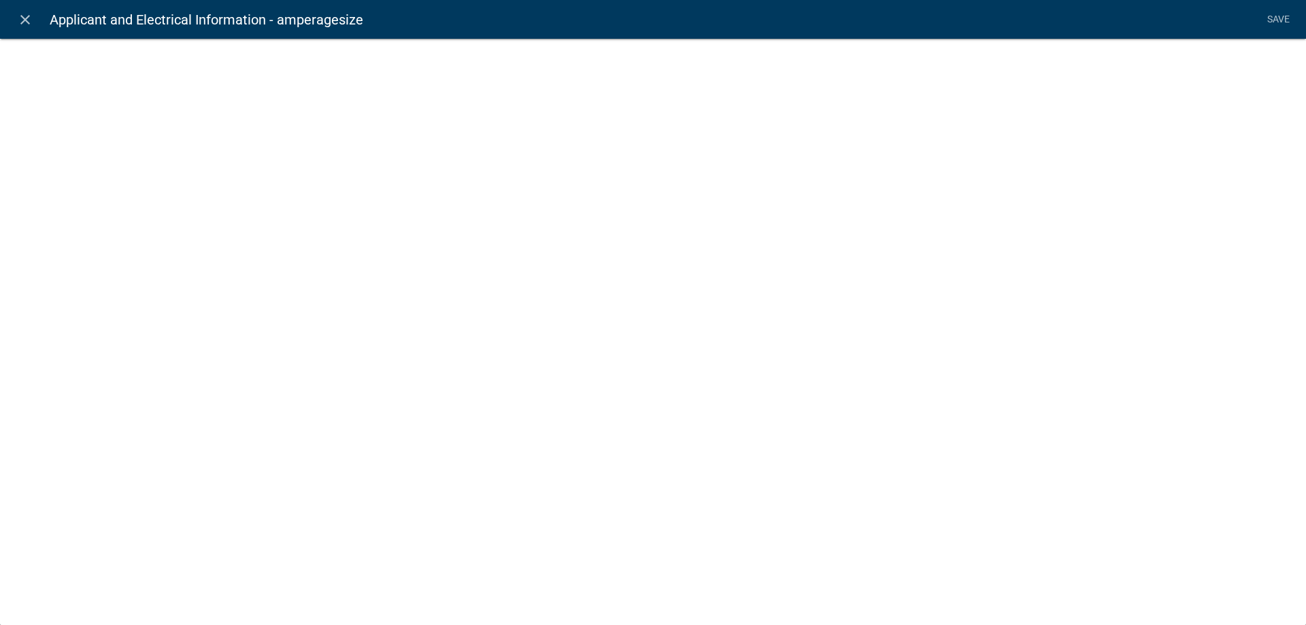
select select "numeric-data"
select select
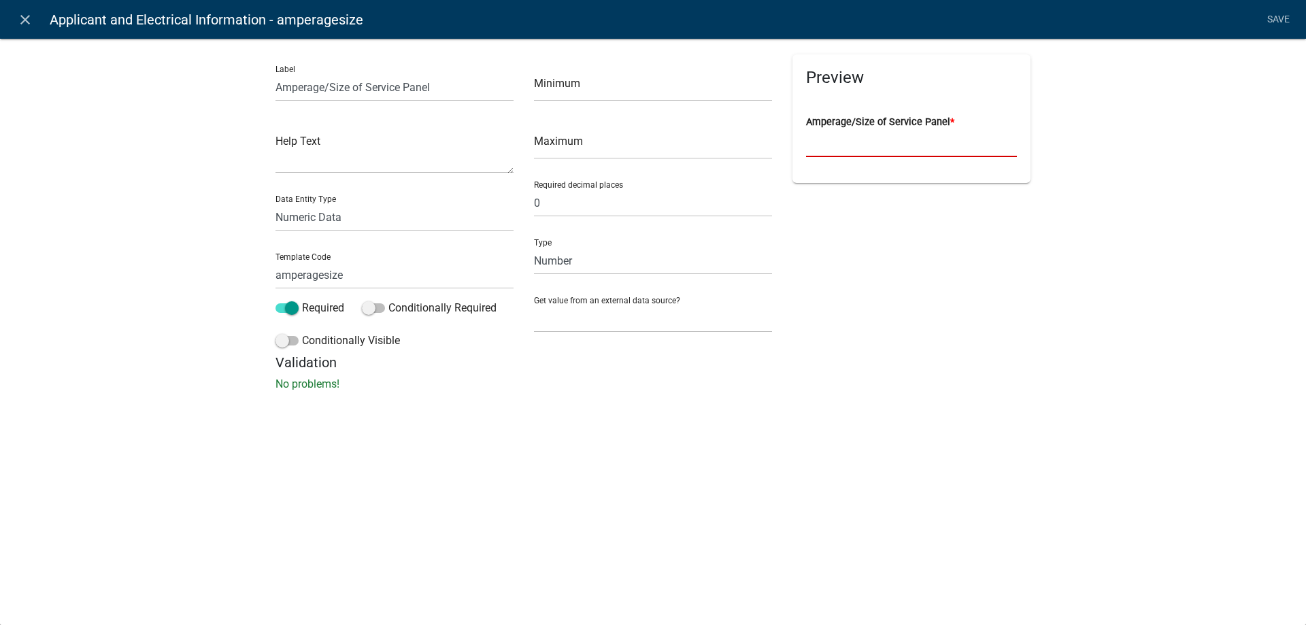
click at [911, 142] on input "text" at bounding box center [911, 143] width 211 height 28
drag, startPoint x: 853, startPoint y: 309, endPoint x: 853, endPoint y: 299, distance: 10.2
click at [853, 309] on div "Preview Amperage/Size of Service Panel *" at bounding box center [911, 204] width 258 height 300
click at [870, 147] on input "text" at bounding box center [911, 143] width 211 height 28
click at [825, 145] on input "text" at bounding box center [911, 143] width 211 height 28
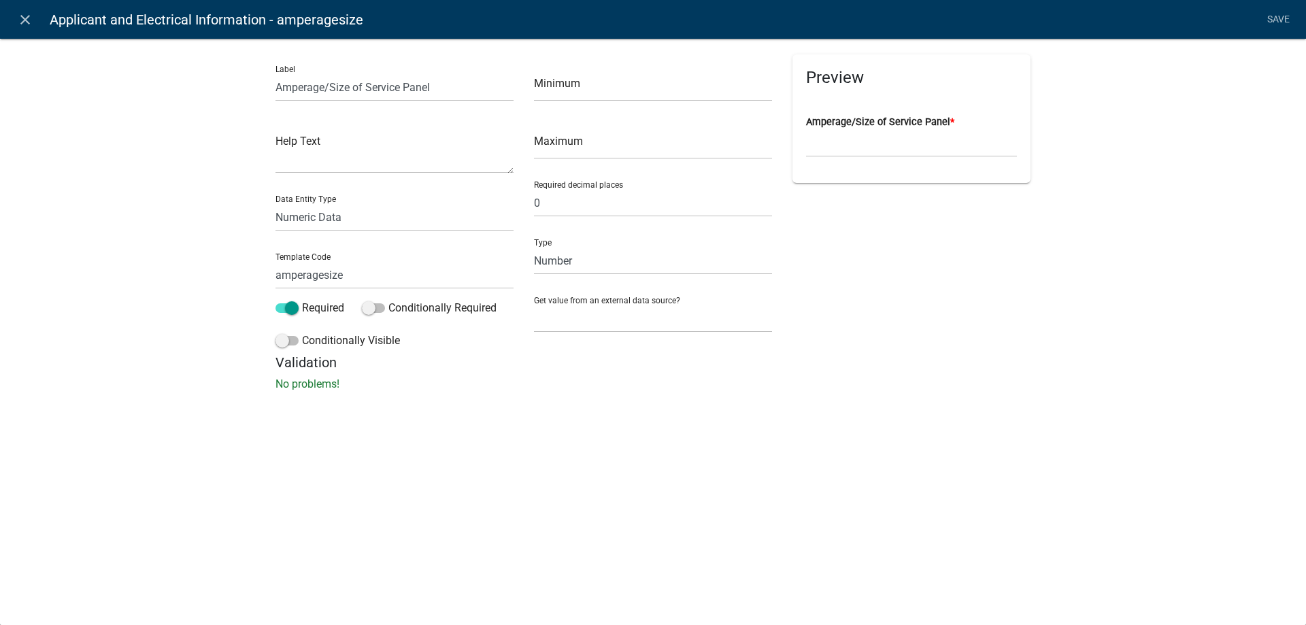
click at [126, 172] on div "Label Amperage/Size of Service Panel Help Text Data Entity Type Free Form Text …" at bounding box center [653, 218] width 1306 height 405
click at [24, 19] on icon "close" at bounding box center [25, 20] width 16 height 16
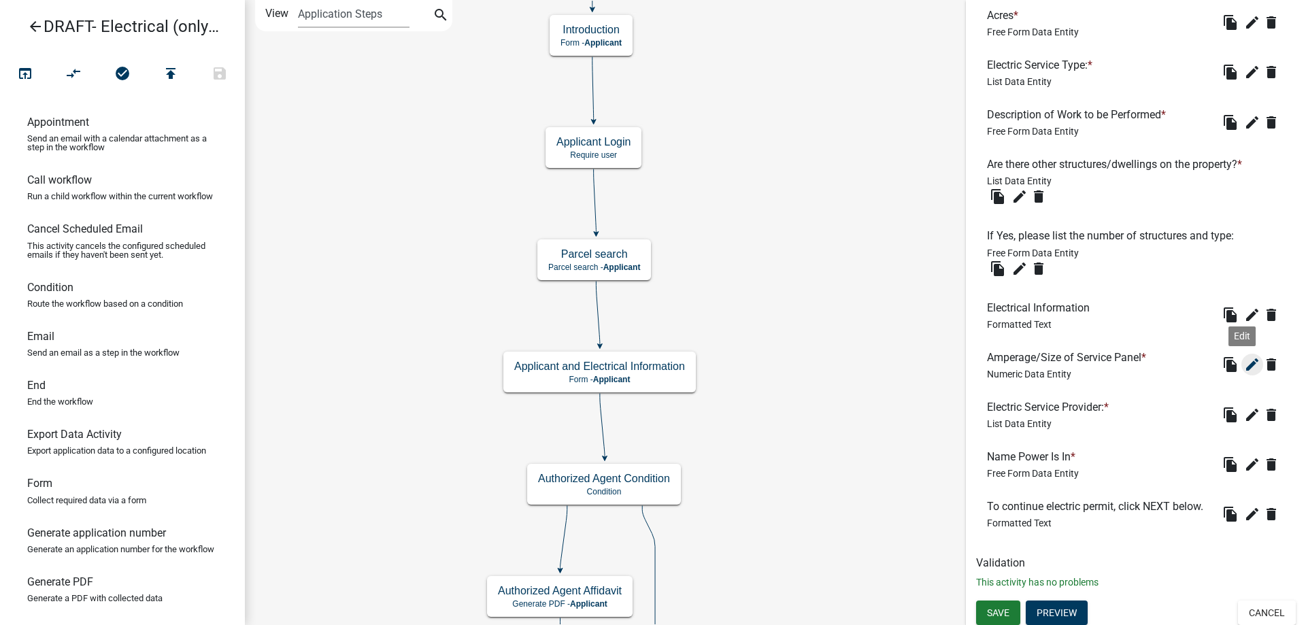
click at [1241, 375] on button "edit" at bounding box center [1252, 365] width 22 height 22
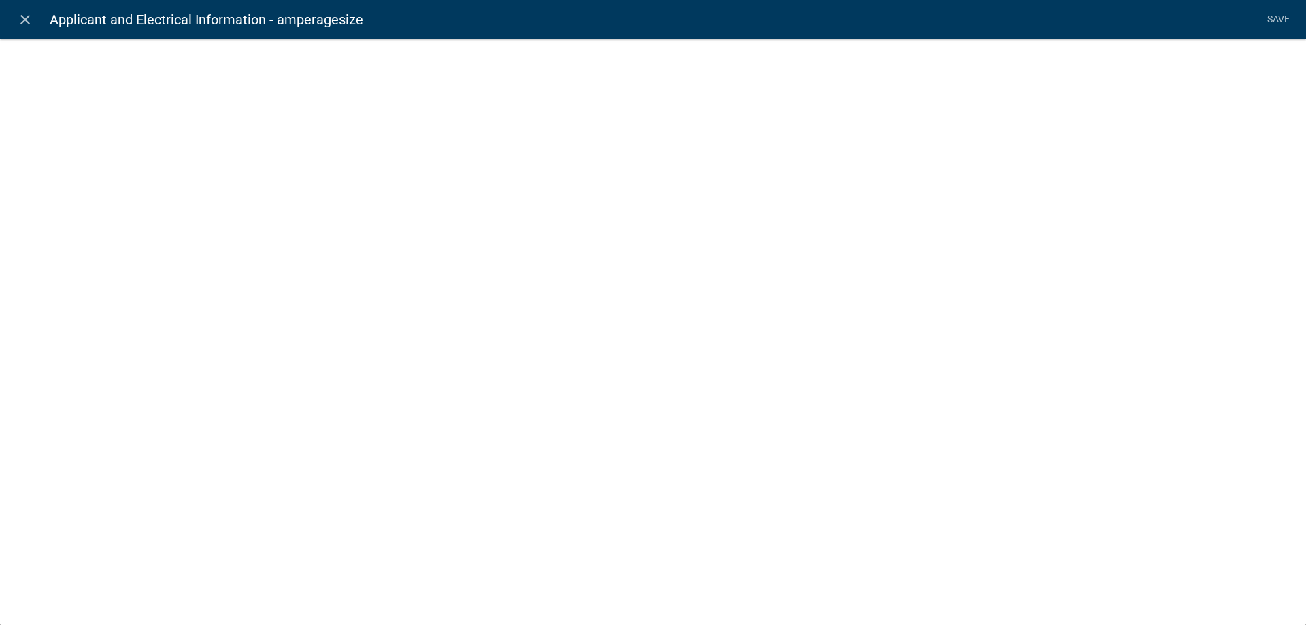
select select "numeric-data"
select select
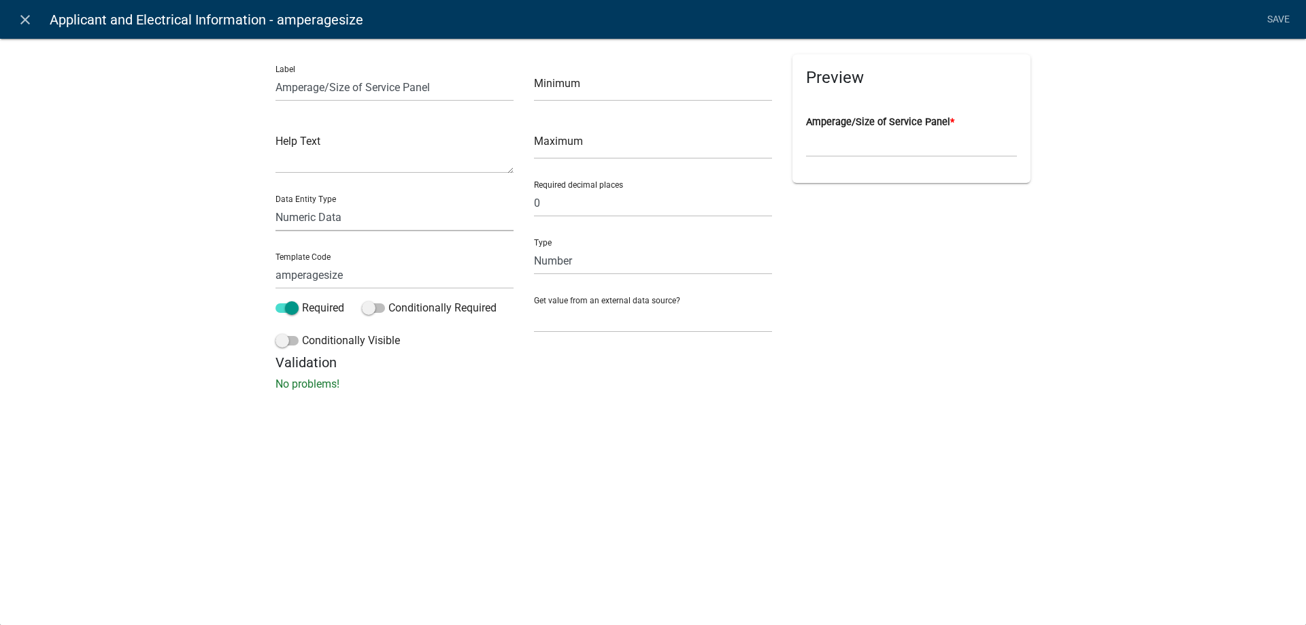
click at [323, 220] on select "Free Form Text Document Display Entity Value Fee Numeric Data Date Map Sketch D…" at bounding box center [394, 217] width 238 height 28
select select "list-data"
click at [275, 203] on select "Free Form Text Document Display Entity Value Fee Numeric Data Date Map Sketch D…" at bounding box center [394, 217] width 238 height 28
select select "list-data"
select select
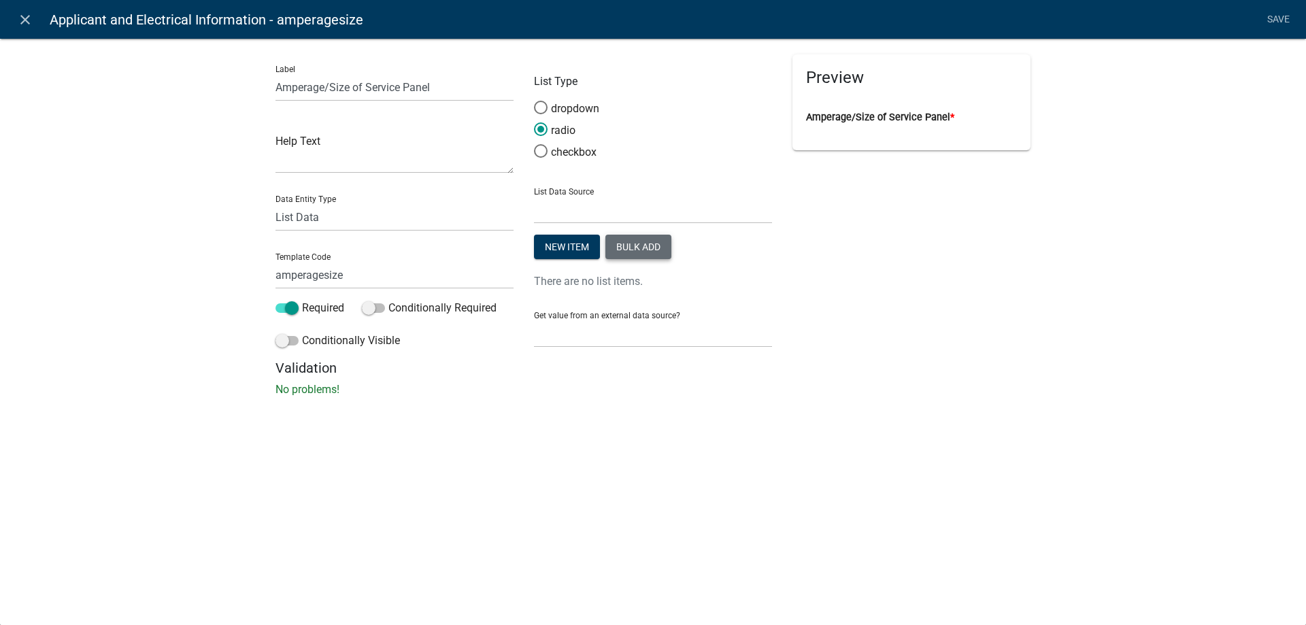
click at [634, 250] on button "Bulk add" at bounding box center [638, 247] width 66 height 24
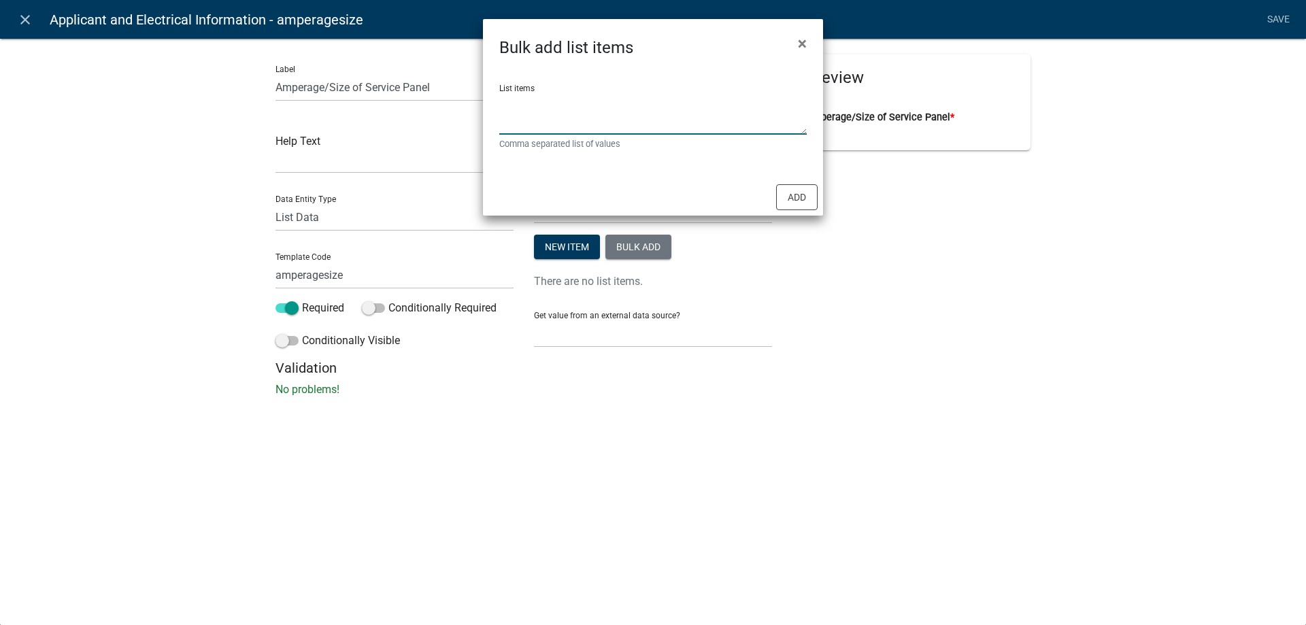
click at [588, 122] on textarea "List items" at bounding box center [652, 113] width 307 height 42
type textarea "100, 150, 200, 300, 400, 500, 600, Over 600"
click at [788, 202] on button "Add" at bounding box center [796, 197] width 41 height 26
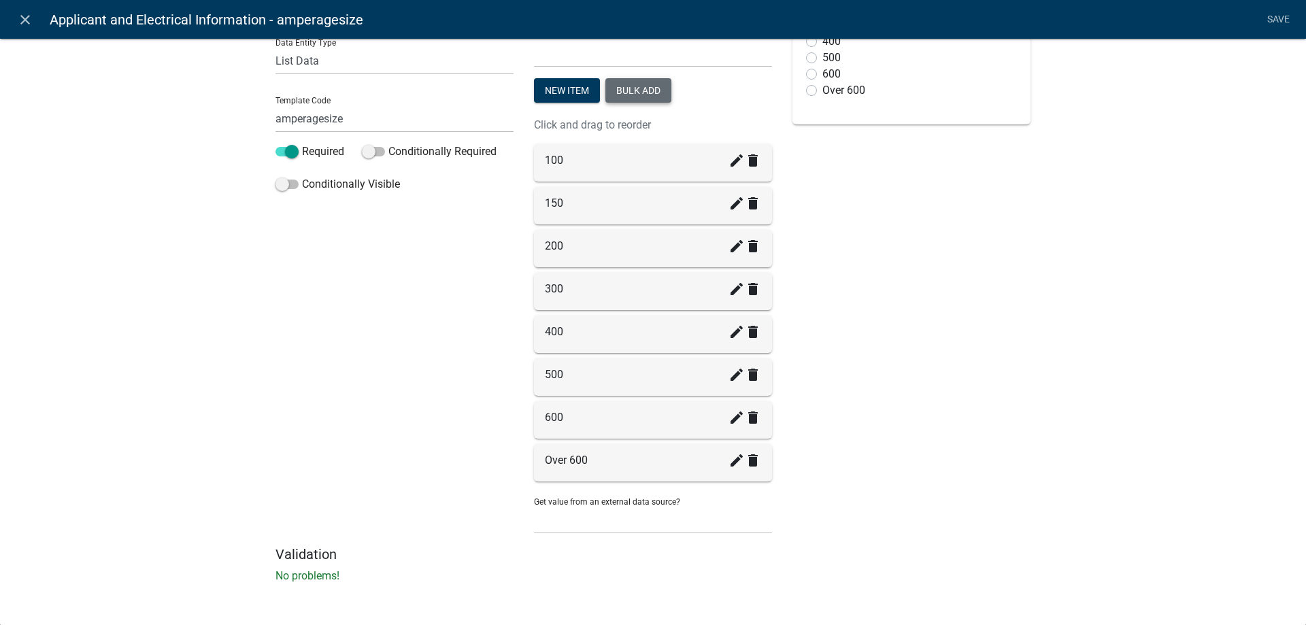
scroll to position [0, 0]
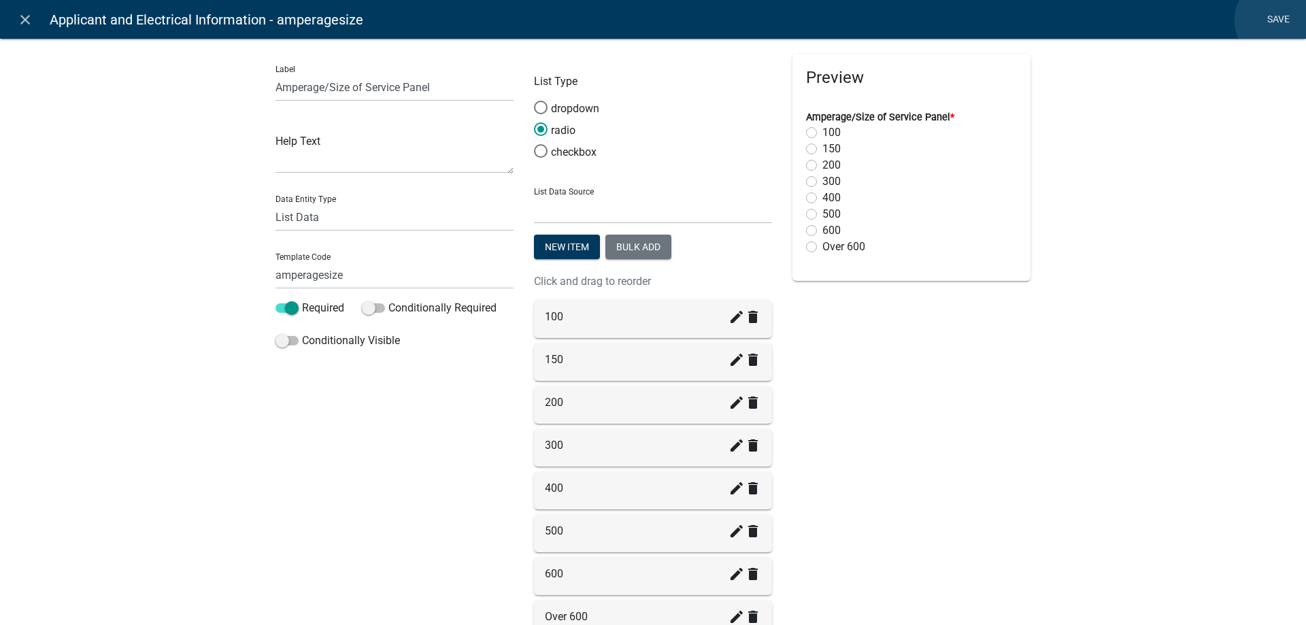
click at [1277, 20] on link "Save" at bounding box center [1278, 20] width 34 height 26
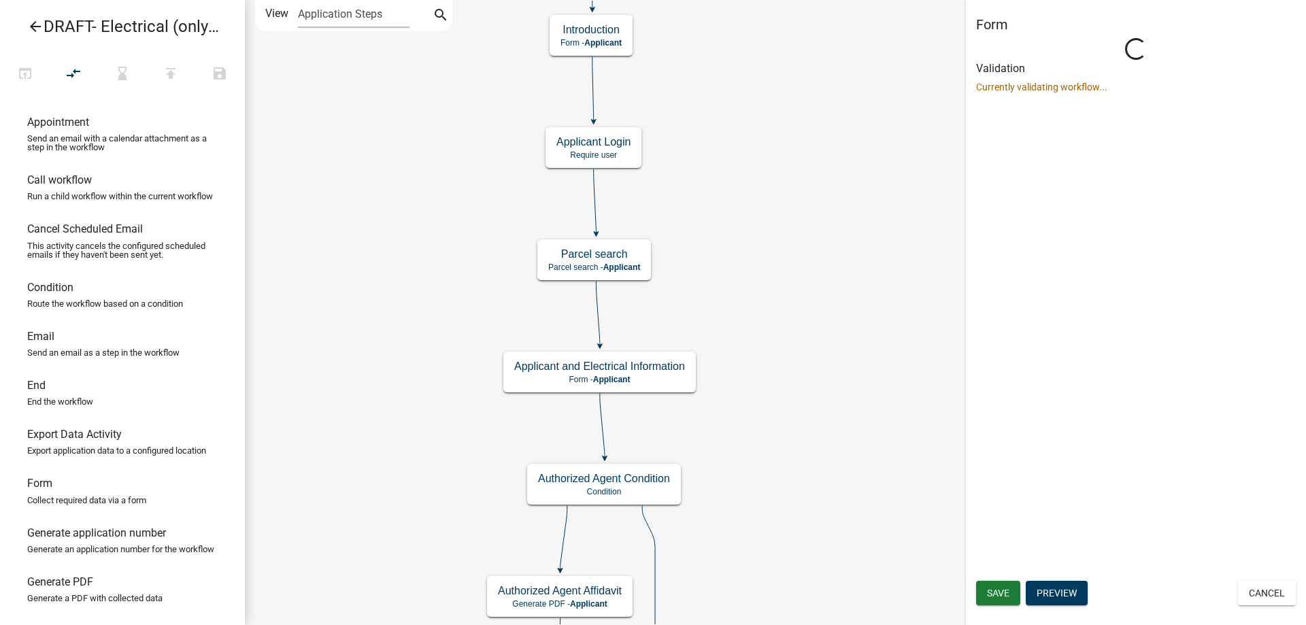
select select "A1034FF1-6D4F-4586-AA83-45D6433EEE28"
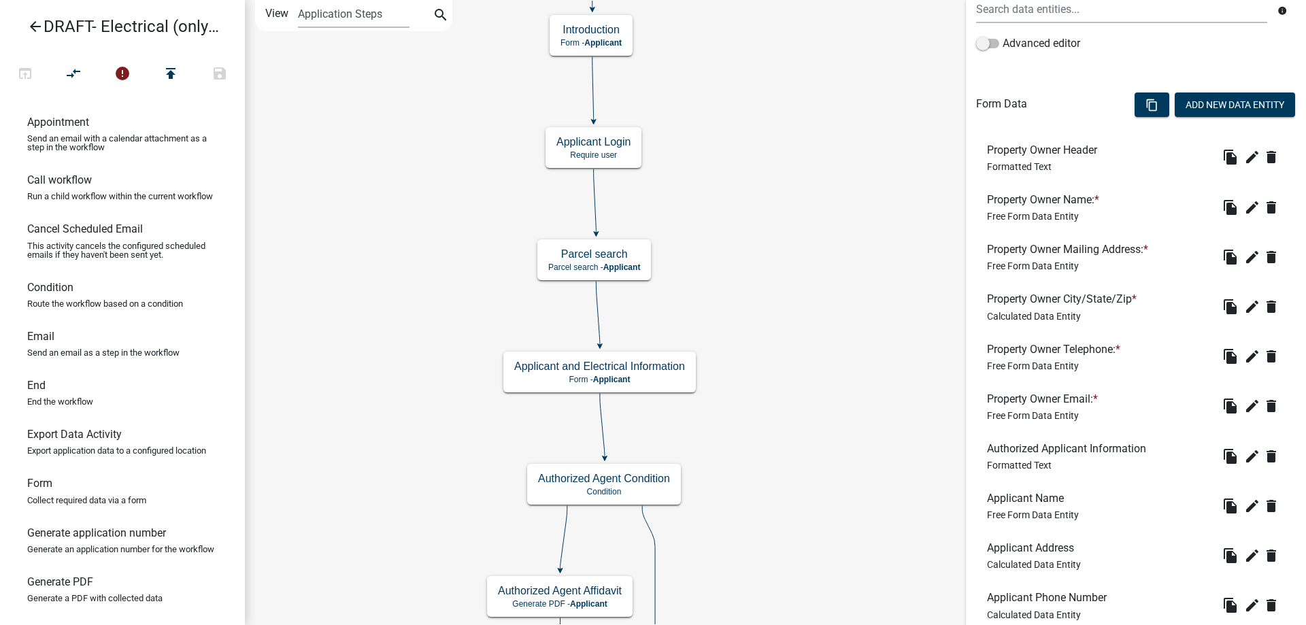
scroll to position [136, 0]
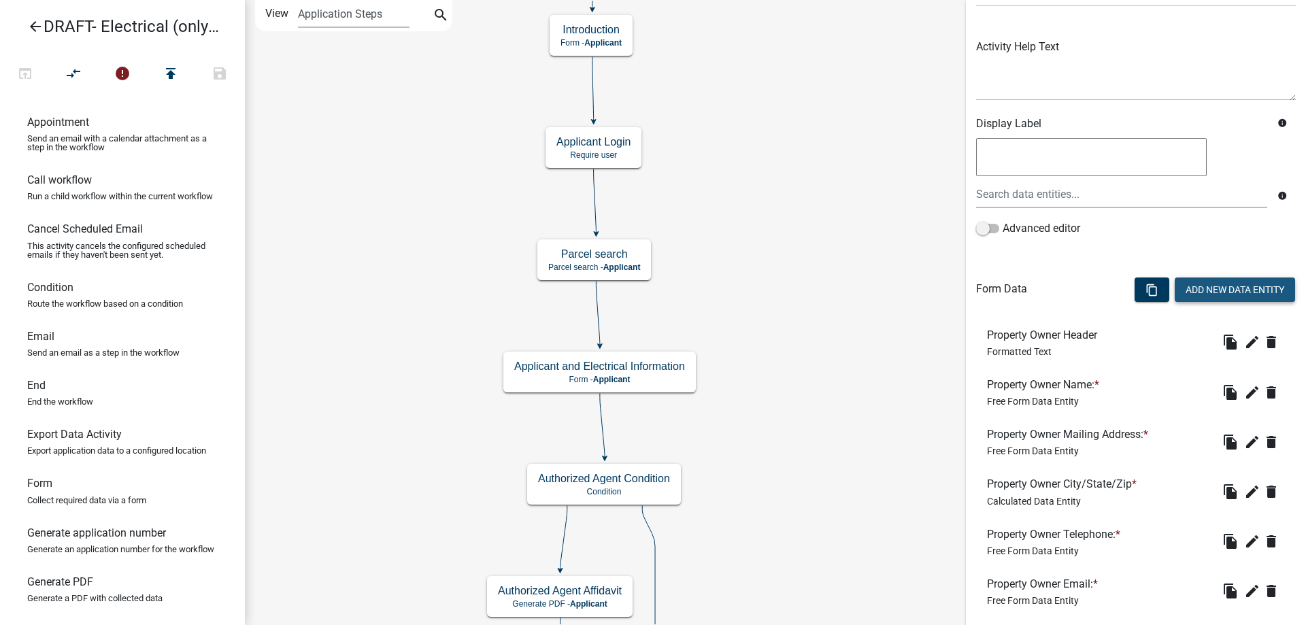
click at [1208, 280] on button "Add New Data Entity" at bounding box center [1235, 289] width 120 height 24
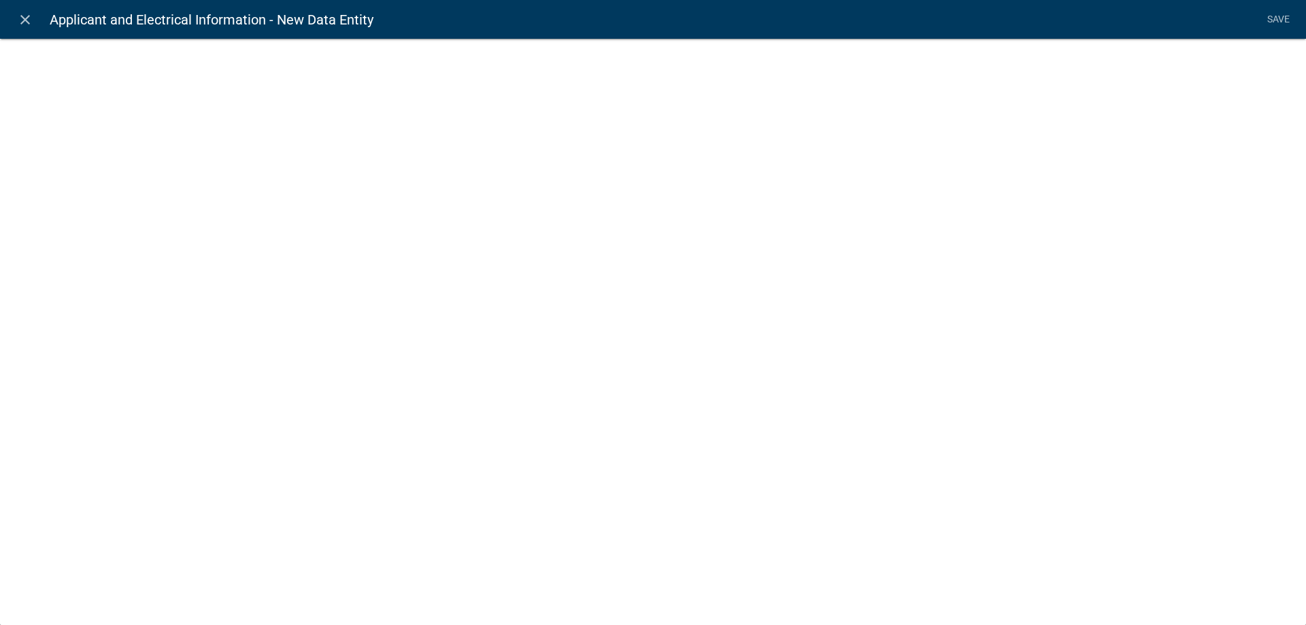
select select
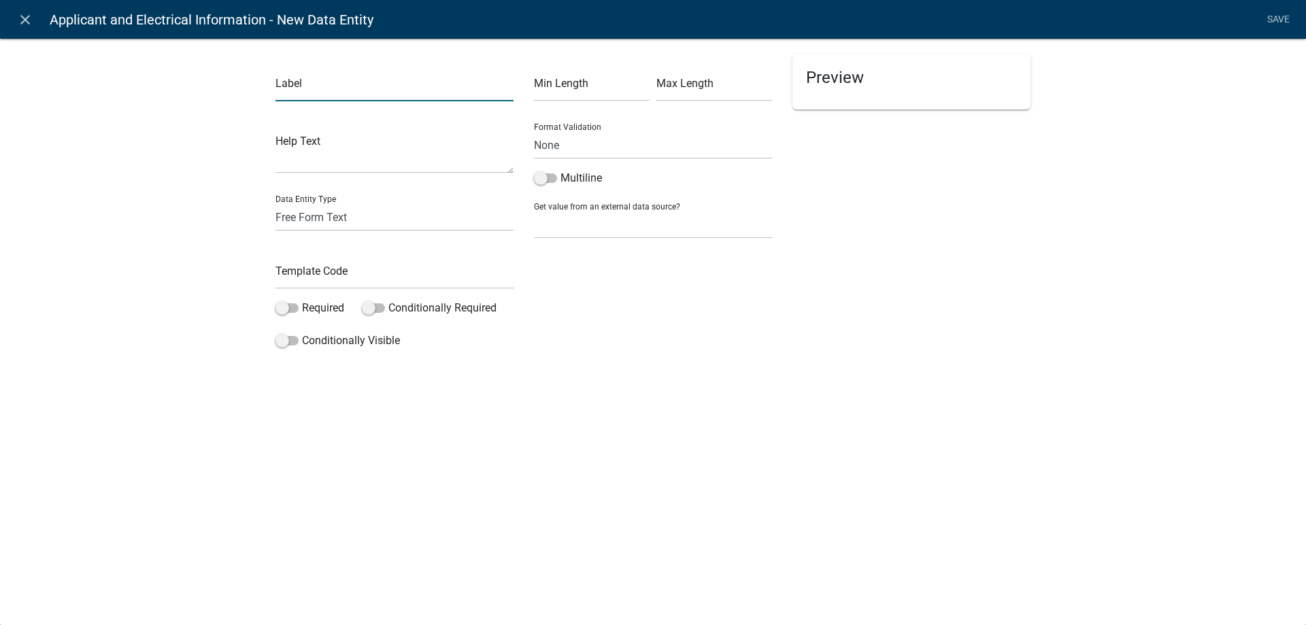
click at [377, 95] on input "text" at bounding box center [394, 87] width 238 height 28
type input "Amperage Over 600"
click at [305, 311] on label "Required" at bounding box center [309, 308] width 69 height 16
click at [302, 300] on input "Required" at bounding box center [302, 300] width 0 height 0
click at [324, 333] on label "Conditionally Visible" at bounding box center [337, 341] width 124 height 16
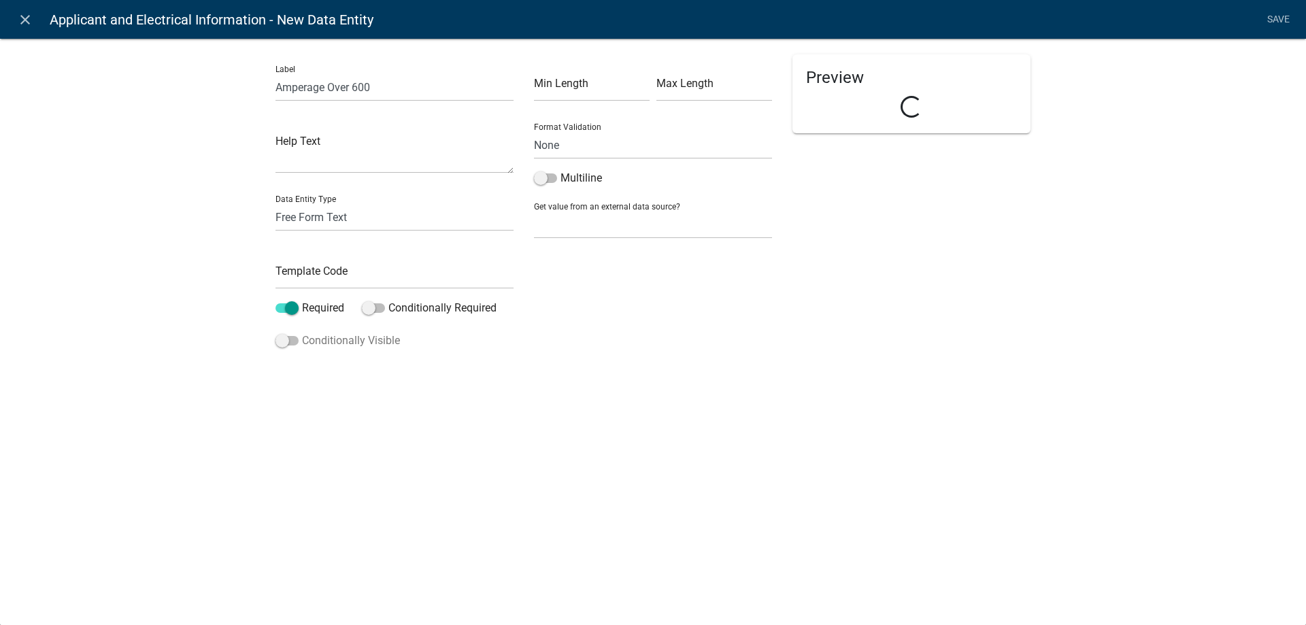
click at [302, 333] on input "Conditionally Visible" at bounding box center [302, 333] width 0 height 0
click at [311, 424] on div "Match: All Any" at bounding box center [394, 431] width 237 height 83
click at [311, 442] on button "button" at bounding box center [303, 441] width 27 height 27
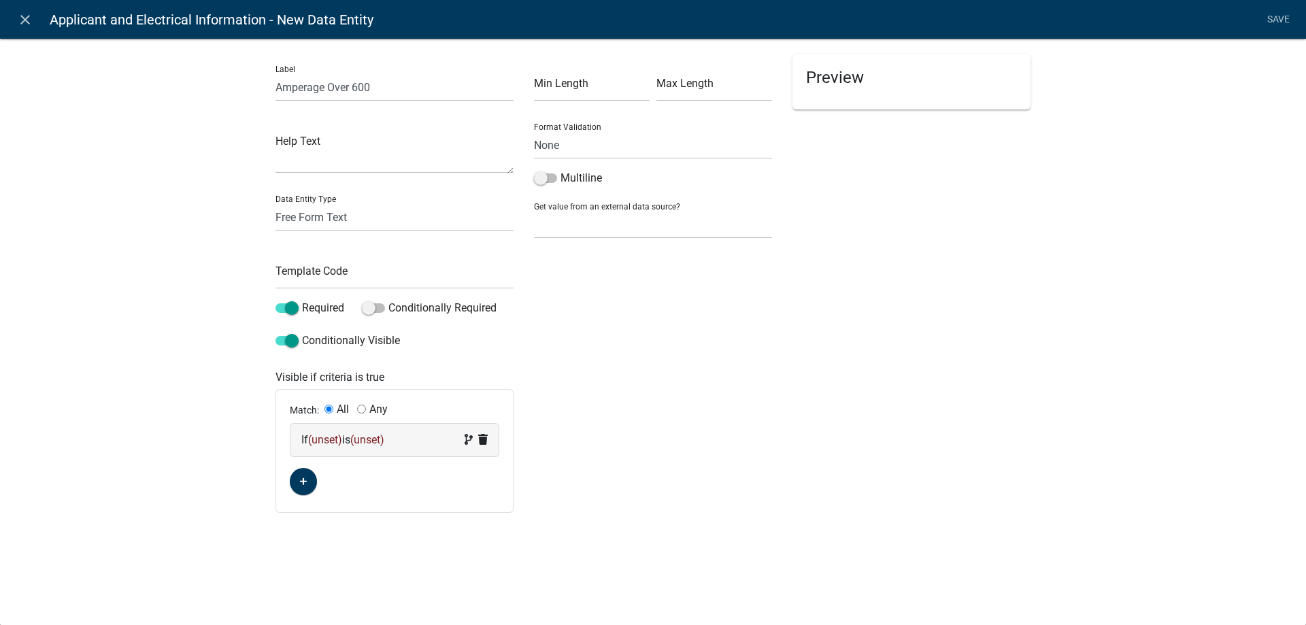
click at [230, 279] on div "Label Amperage Over 600 Help Text Data Entity Type Free Form Text Document Disp…" at bounding box center [653, 278] width 1306 height 525
click at [341, 217] on select "Free Form Text Document Display Entity Value Fee Numeric Data Date Map Sketch D…" at bounding box center [394, 217] width 238 height 28
select select "numeric-data"
click at [275, 203] on select "Free Form Text Document Display Entity Value Fee Numeric Data Date Map Sketch D…" at bounding box center [394, 217] width 238 height 28
select select "numeric-data"
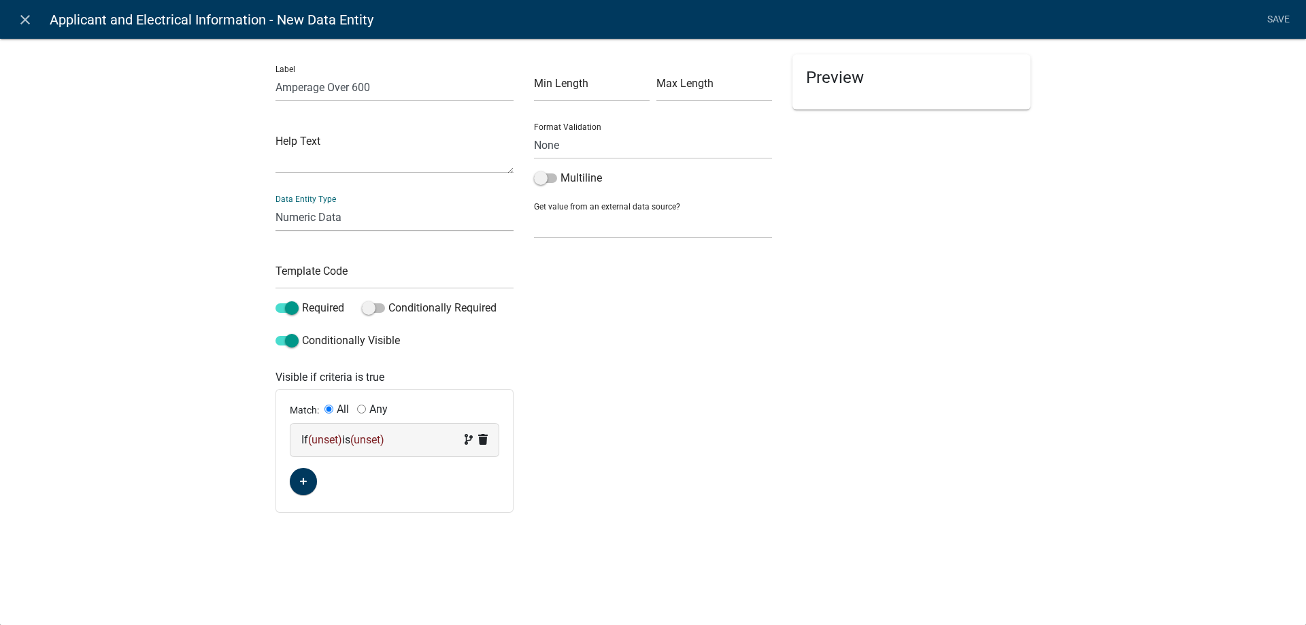
select select
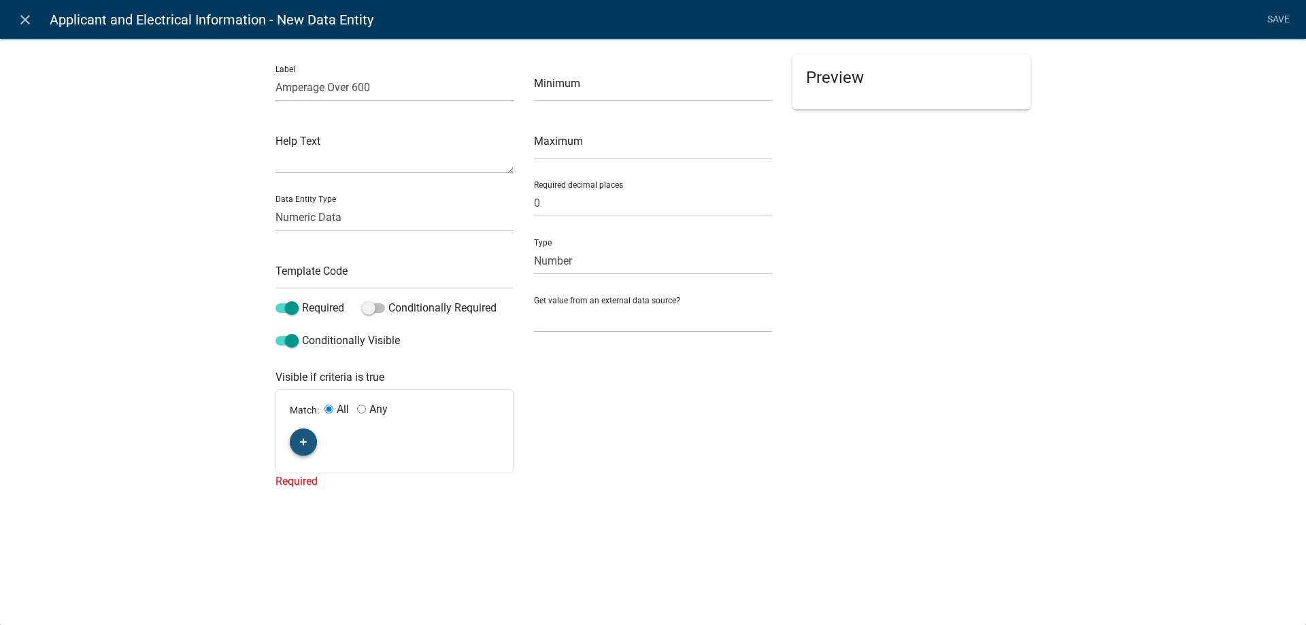
click at [301, 432] on button "button" at bounding box center [303, 441] width 27 height 27
click at [325, 443] on span "(unset)" at bounding box center [325, 439] width 34 height 13
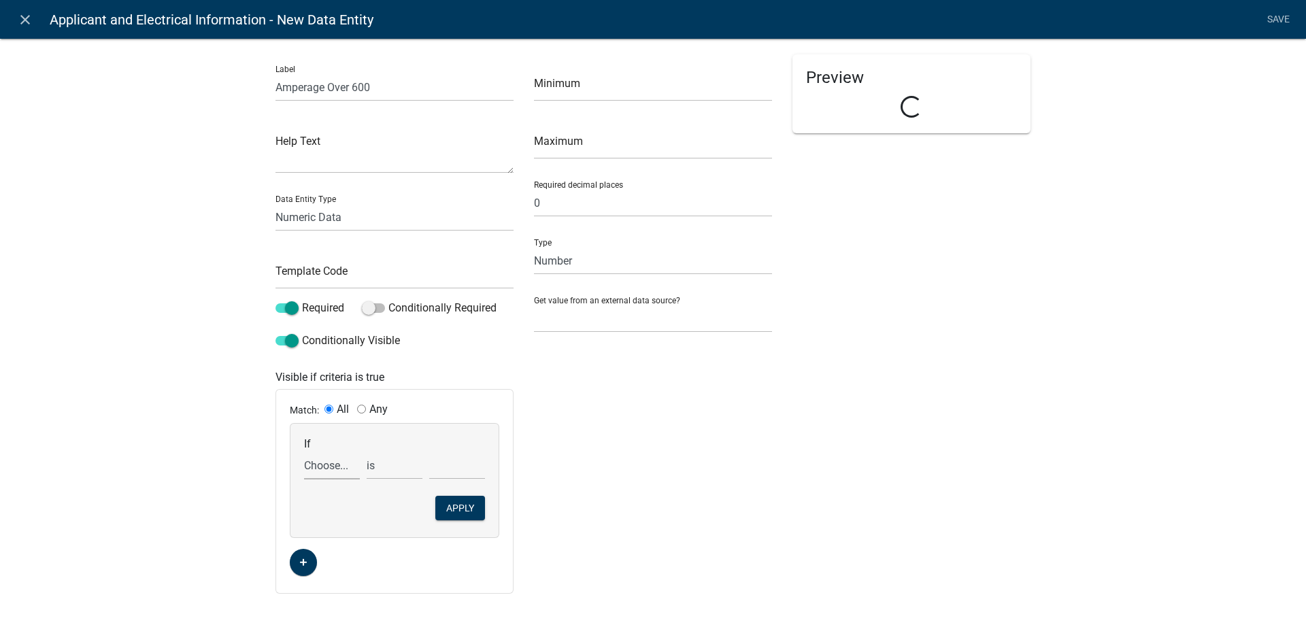
click at [332, 464] on select "Choose... Acres ALL_FEE_RECIPIENTS amperagesize APPLICANT_CITY APPLICANT_EMAIL_…" at bounding box center [332, 466] width 56 height 28
select select "3: amperagesize"
click at [304, 452] on select "Choose... Acres ALL_FEE_RECIPIENTS amperagesize APPLICANT_CITY APPLICANT_EMAIL_…" at bounding box center [332, 466] width 56 height 28
click at [451, 460] on select "Choose... 100 150 200 300 400 500 600 Over 600" at bounding box center [457, 466] width 56 height 28
select select "8: Over 600"
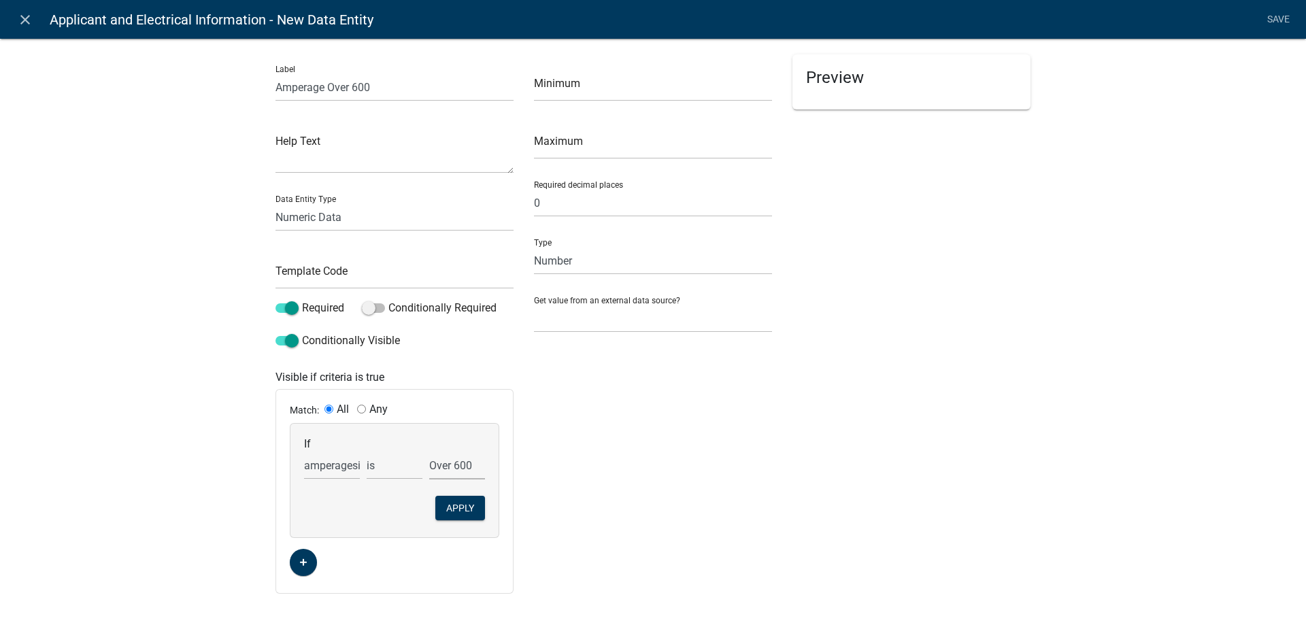
click at [429, 452] on select "Choose... 100 150 200 300 400 500 600 Over 600" at bounding box center [457, 466] width 56 height 28
click at [460, 511] on button "Apply" at bounding box center [460, 508] width 50 height 24
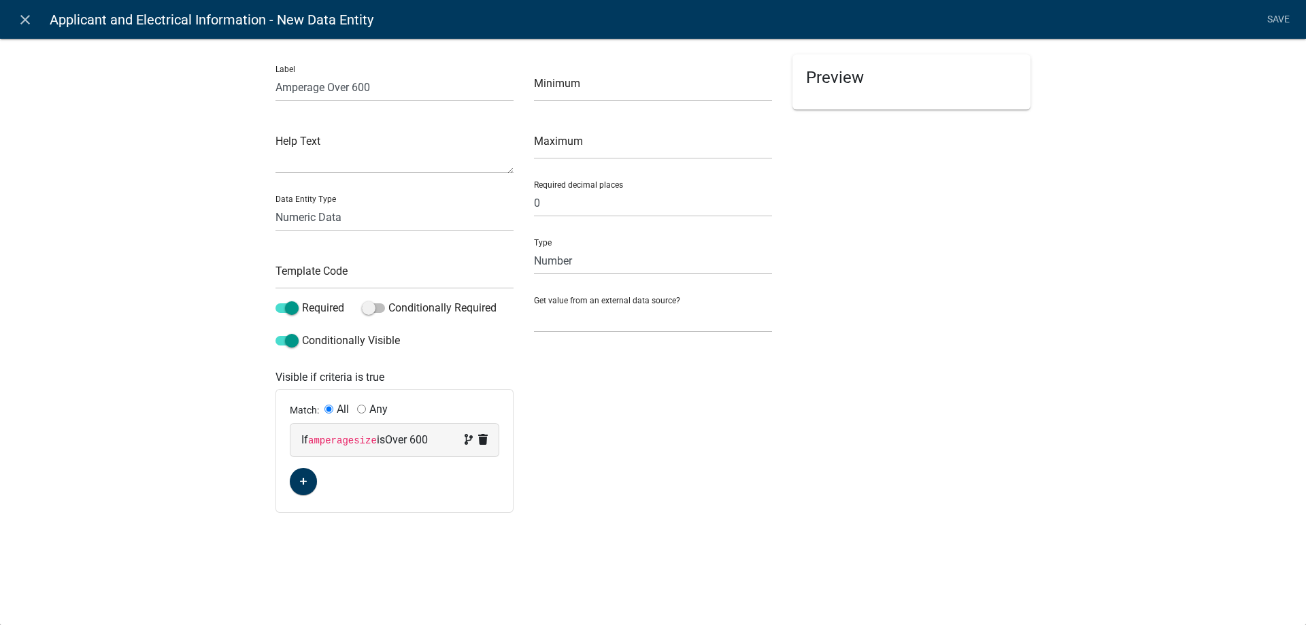
click at [1283, 16] on li "Save" at bounding box center [1278, 20] width 34 height 26
click at [331, 271] on input "text" at bounding box center [394, 275] width 238 height 28
type input "AmpsOver600"
click at [221, 305] on div "Label Amperage Over 600 Help Text Data Entity Type Free Form Text Document Disp…" at bounding box center [653, 278] width 1306 height 525
click at [1280, 18] on link "Save" at bounding box center [1278, 20] width 34 height 26
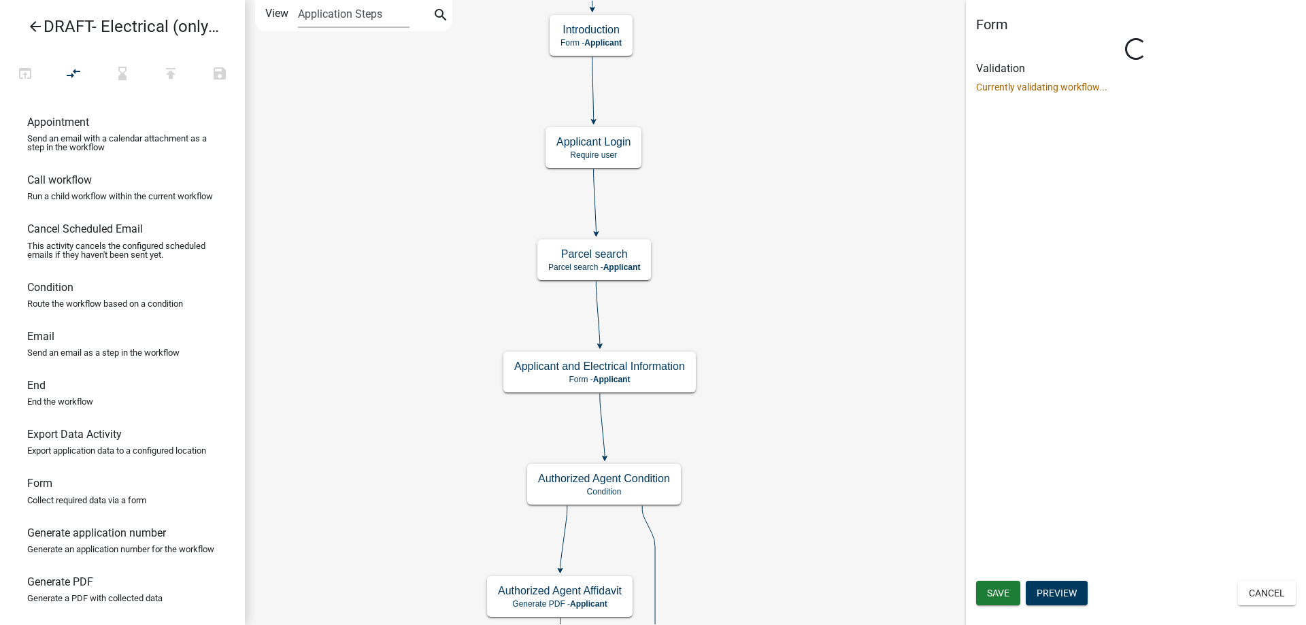
scroll to position [0, 0]
select select "A1034FF1-6D4F-4586-AA83-45D6433EEE28"
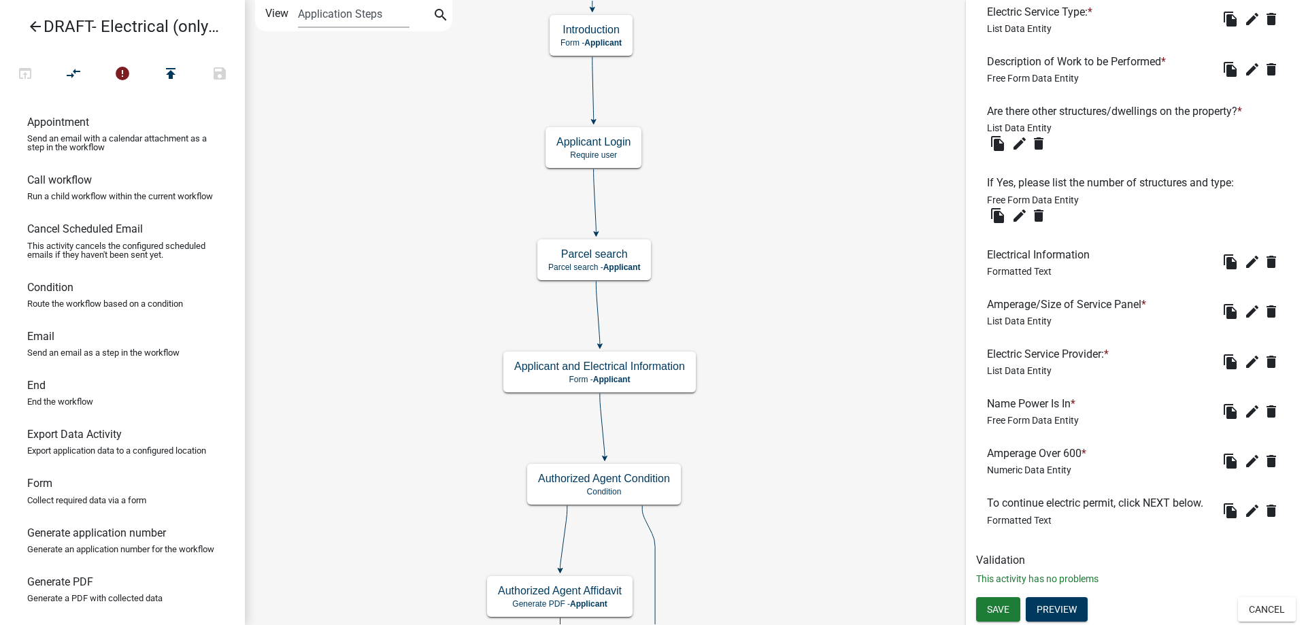
scroll to position [1312, 0]
click at [125, 75] on icon "error" at bounding box center [122, 74] width 16 height 19
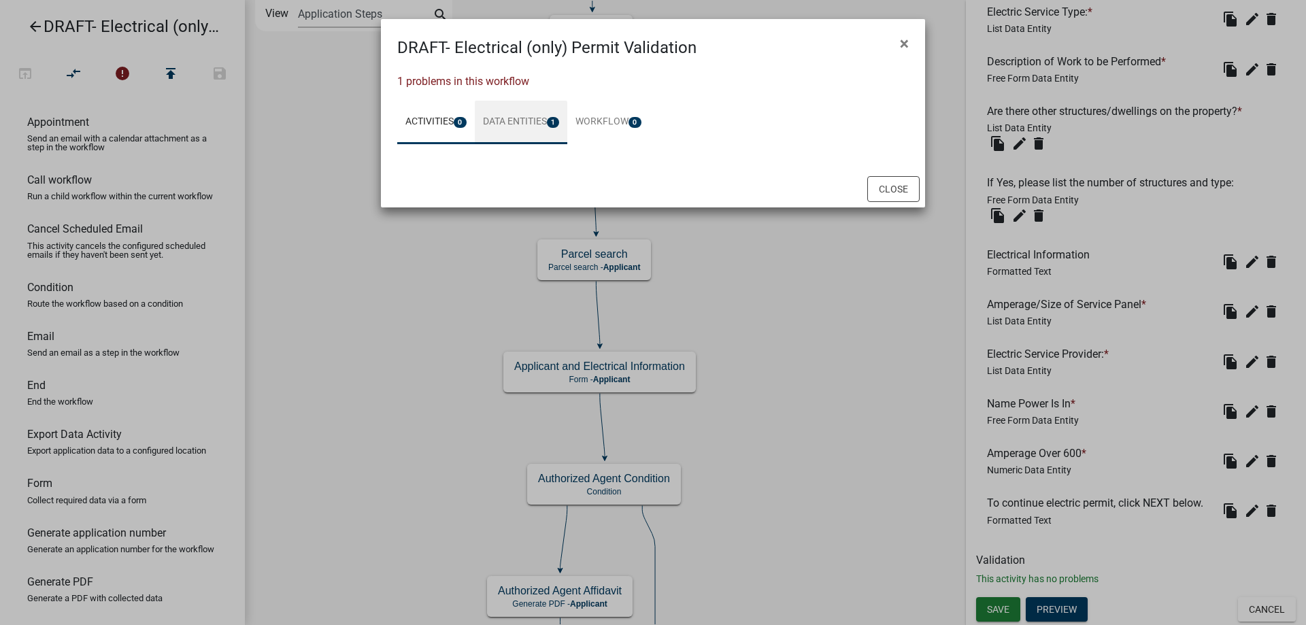
click at [551, 121] on link "Data Entities 1" at bounding box center [521, 123] width 93 height 44
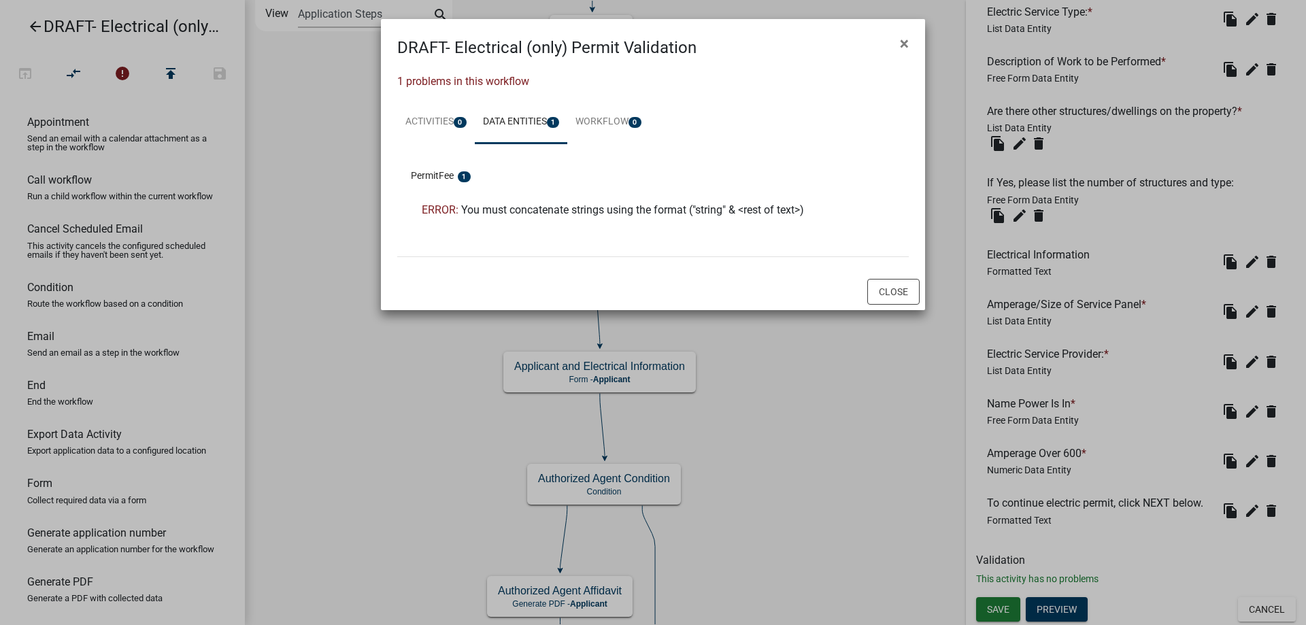
click at [526, 216] on span "You must concatenate strings using the format ("string" & <rest of text>)" at bounding box center [632, 209] width 343 height 13
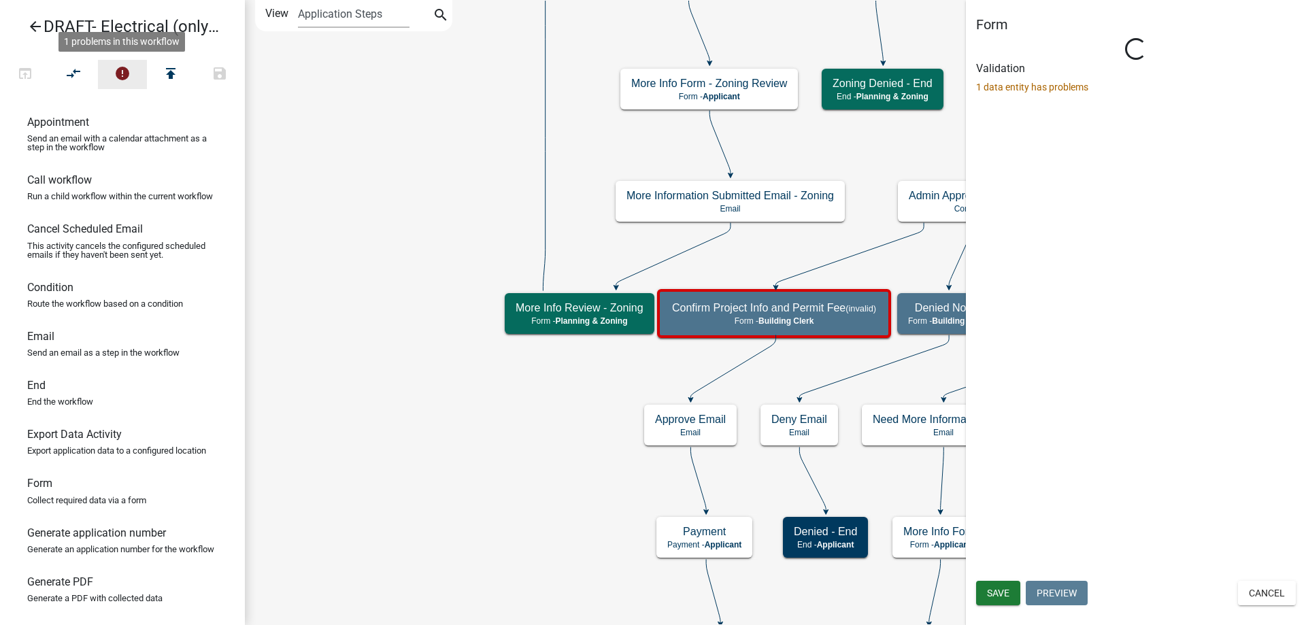
scroll to position [0, 0]
select select "A1034FF1-6D4F-4586-AA83-45D6433EEE28"
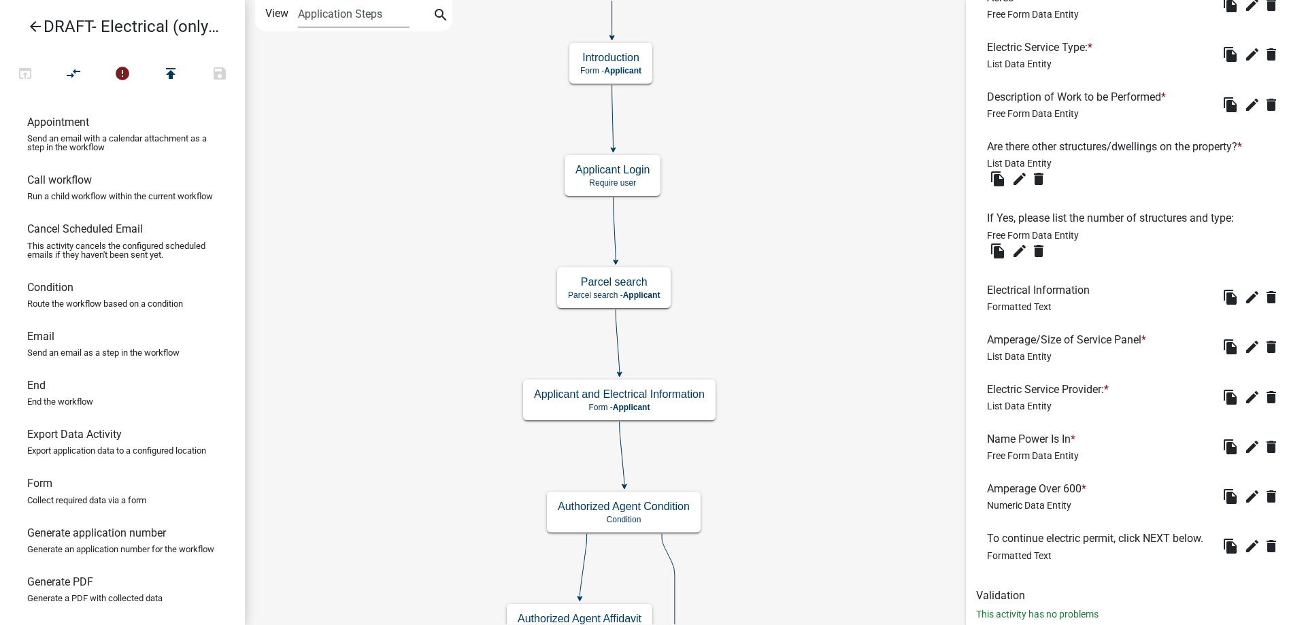
scroll to position [1312, 0]
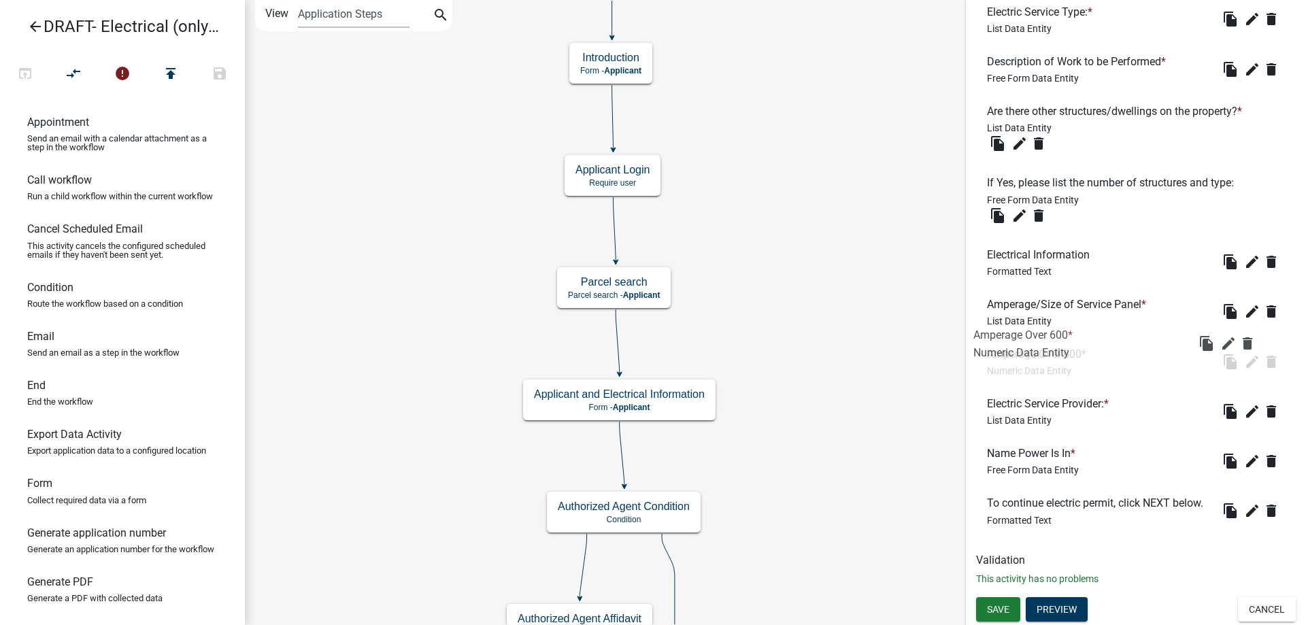
drag, startPoint x: 1077, startPoint y: 445, endPoint x: 1062, endPoint y: 348, distance: 98.3
click at [1002, 611] on span "Save" at bounding box center [998, 608] width 22 height 11
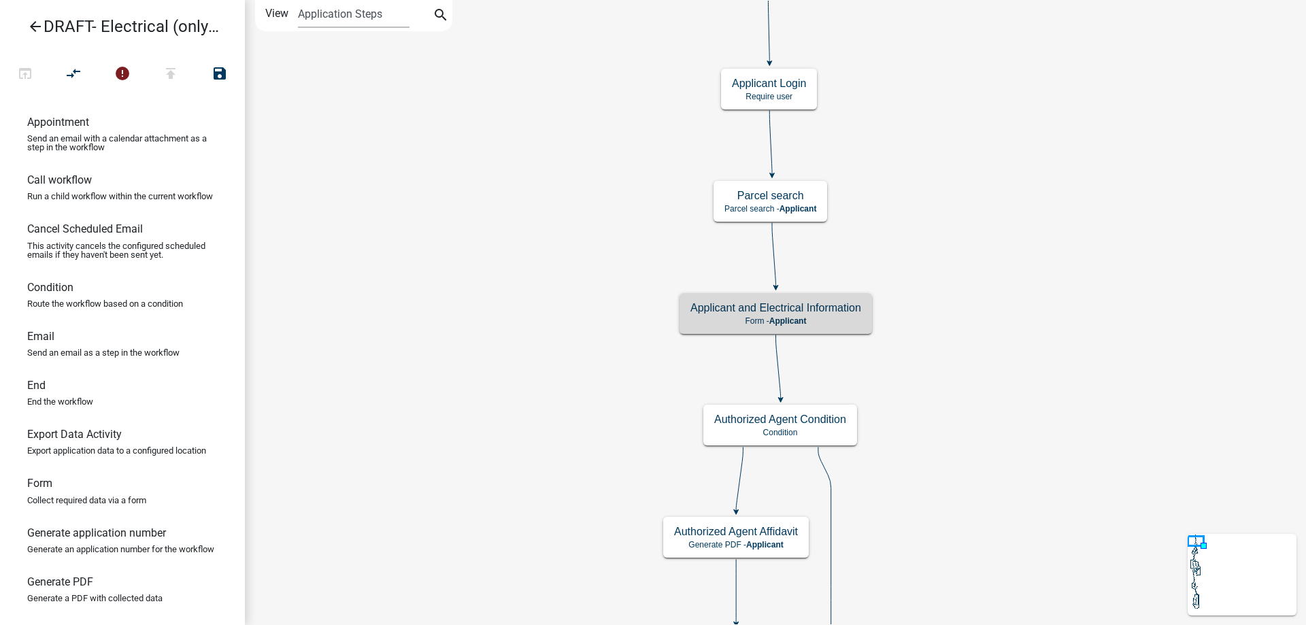
scroll to position [0, 0]
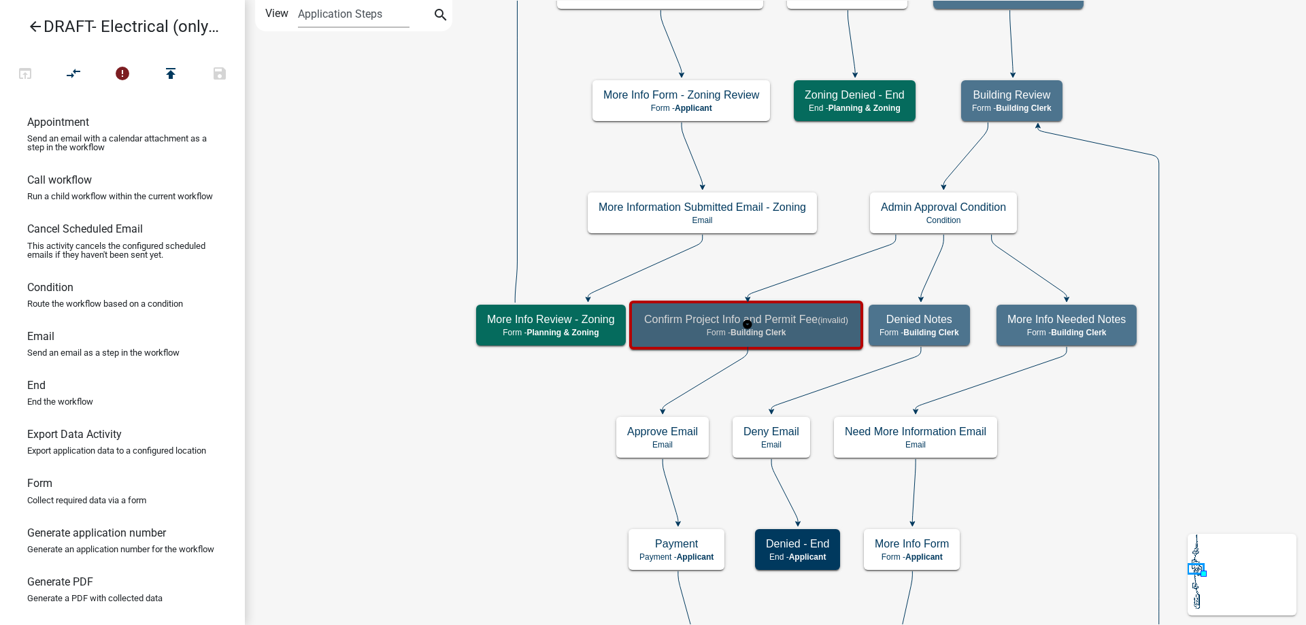
click at [822, 337] on p "Form - Building Clerk" at bounding box center [746, 333] width 204 height 10
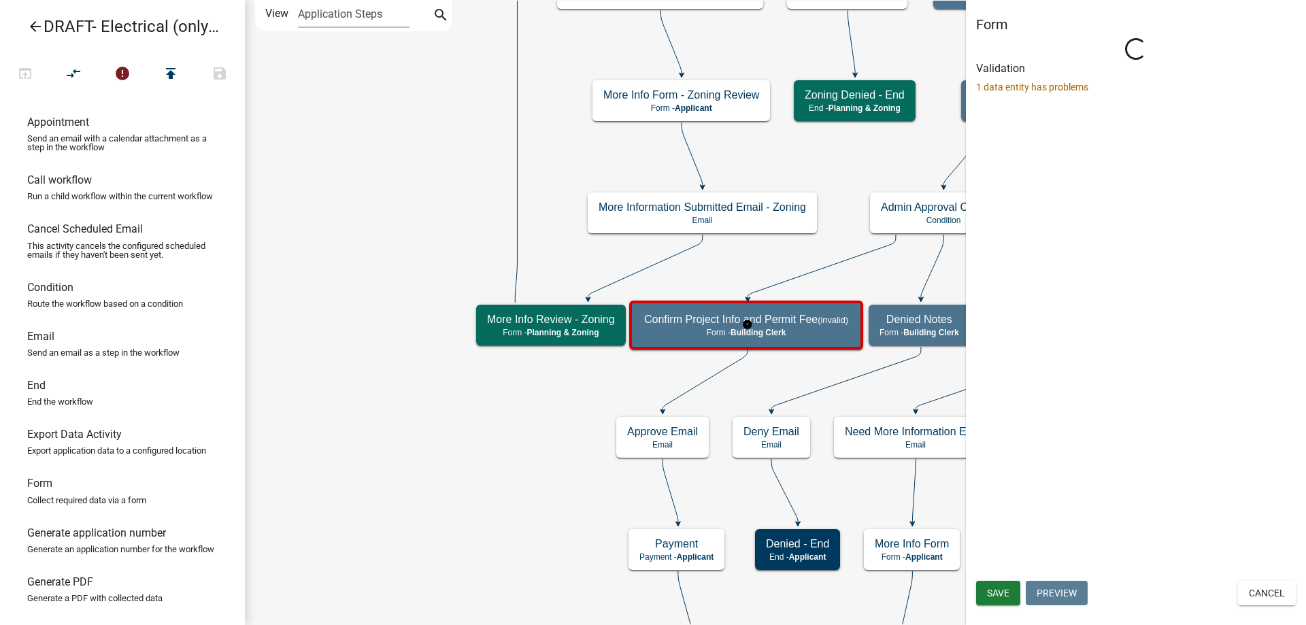
select select "A1034FF1-6D4F-4586-AA83-45D6433EEE28"
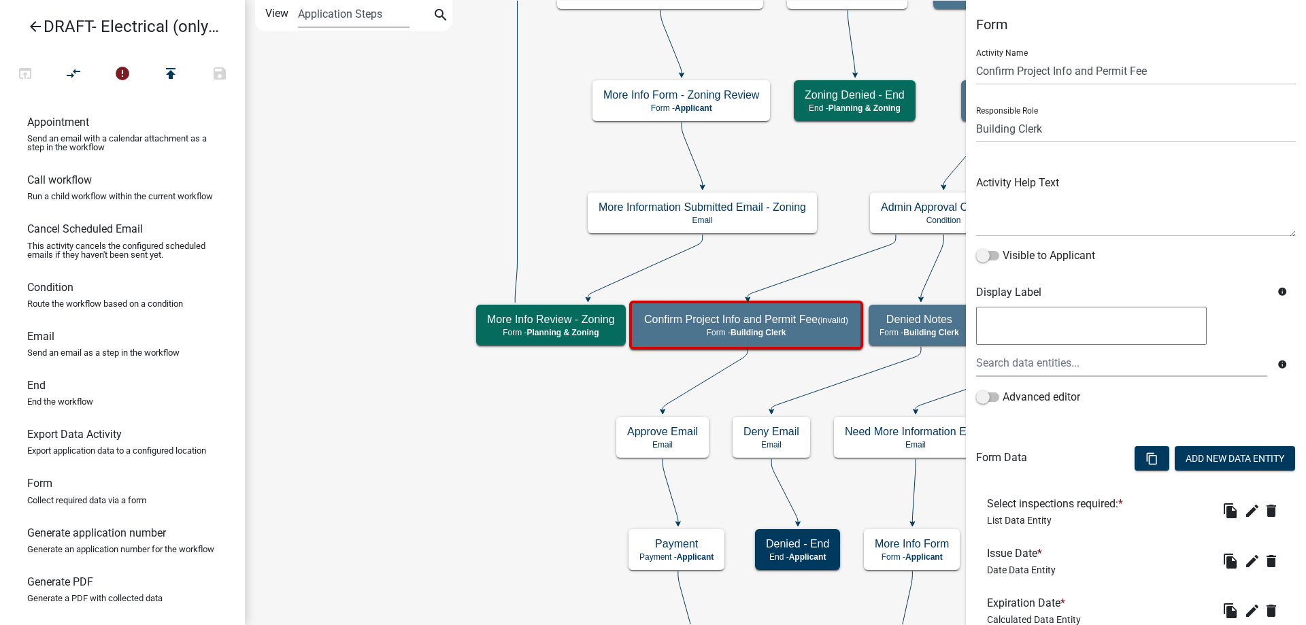
scroll to position [136, 0]
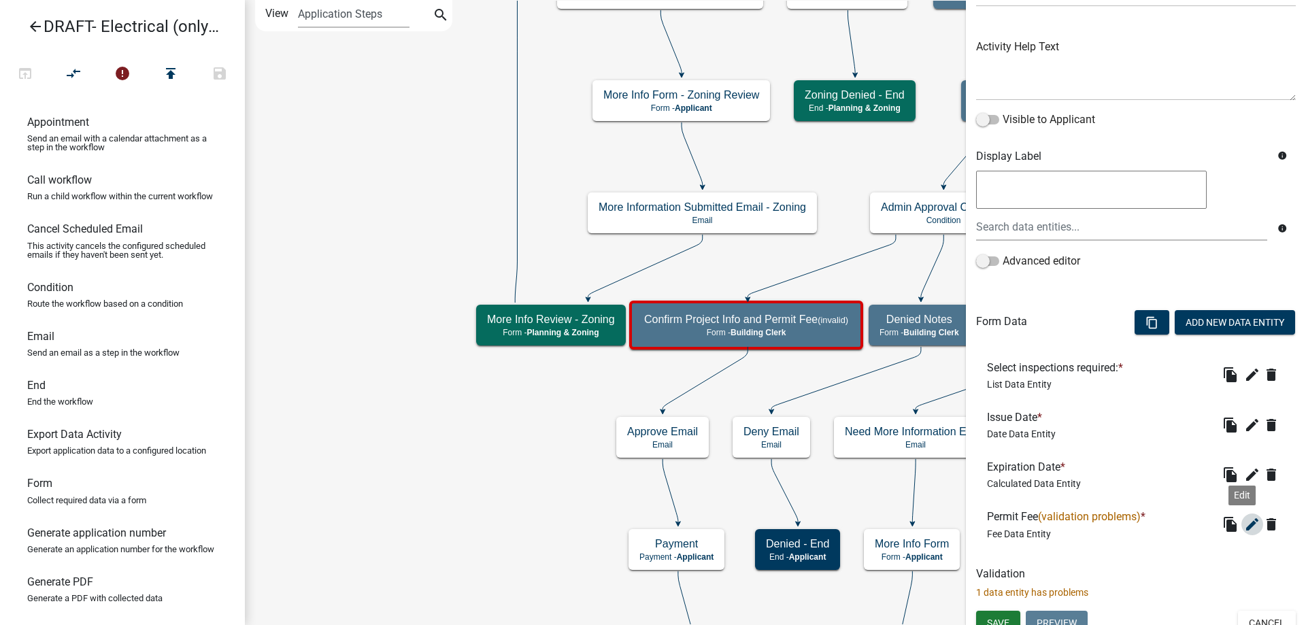
click at [1247, 523] on icon "edit" at bounding box center [1252, 524] width 16 height 16
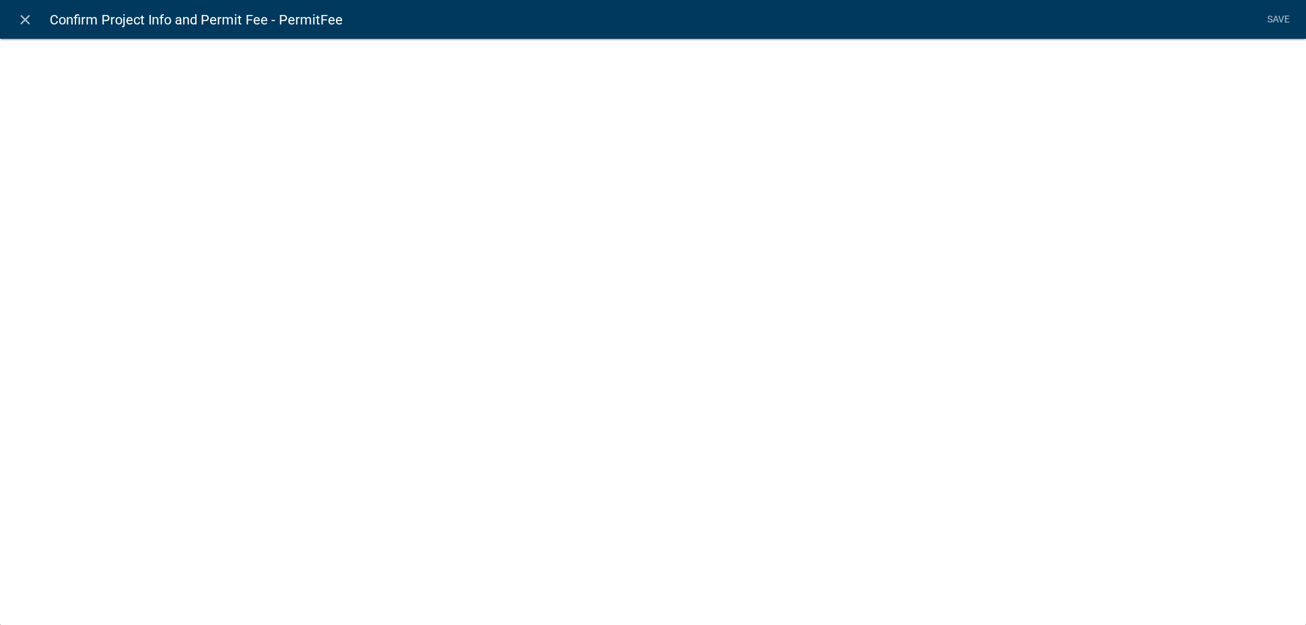
select select "fee"
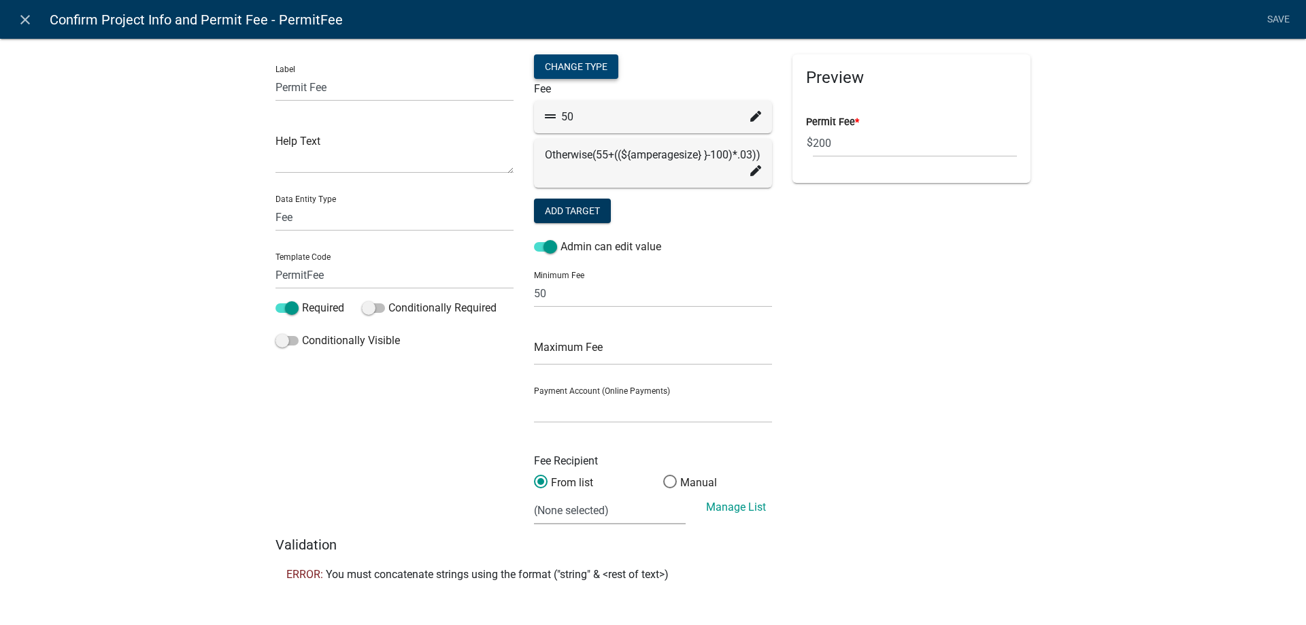
click at [573, 56] on div "Change Type" at bounding box center [576, 66] width 84 height 24
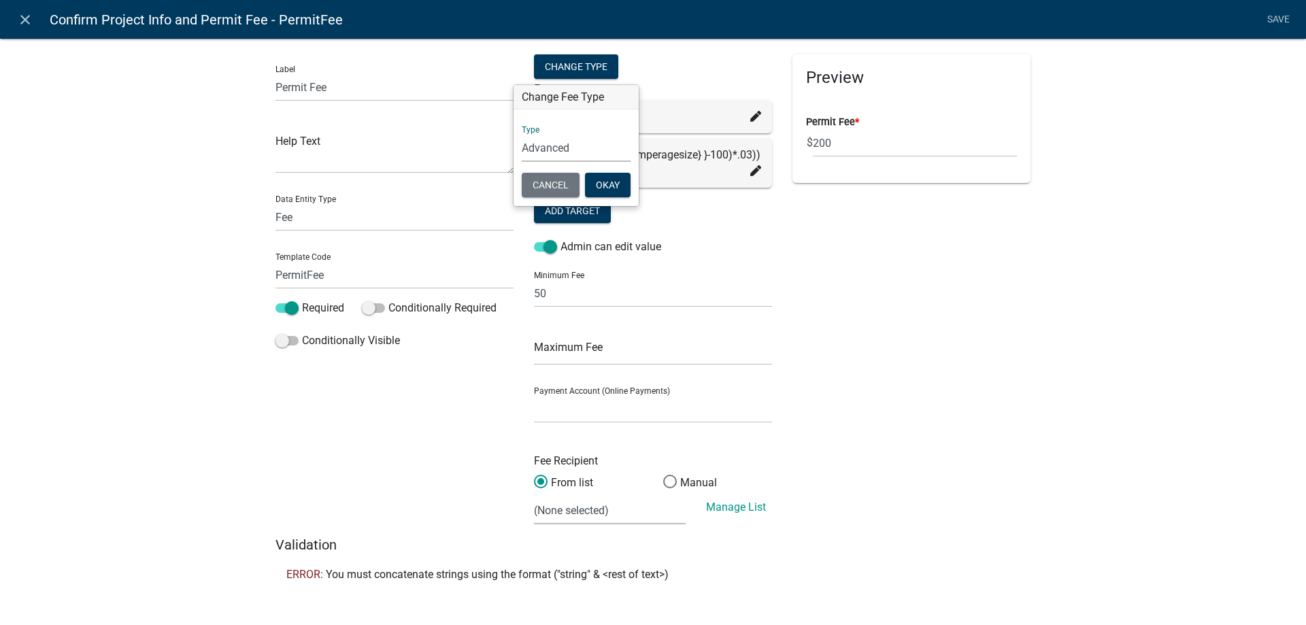
click at [550, 148] on select "Simple List Advanced" at bounding box center [576, 148] width 109 height 28
select select "1"
click at [522, 162] on select "Simple List Advanced" at bounding box center [576, 148] width 109 height 28
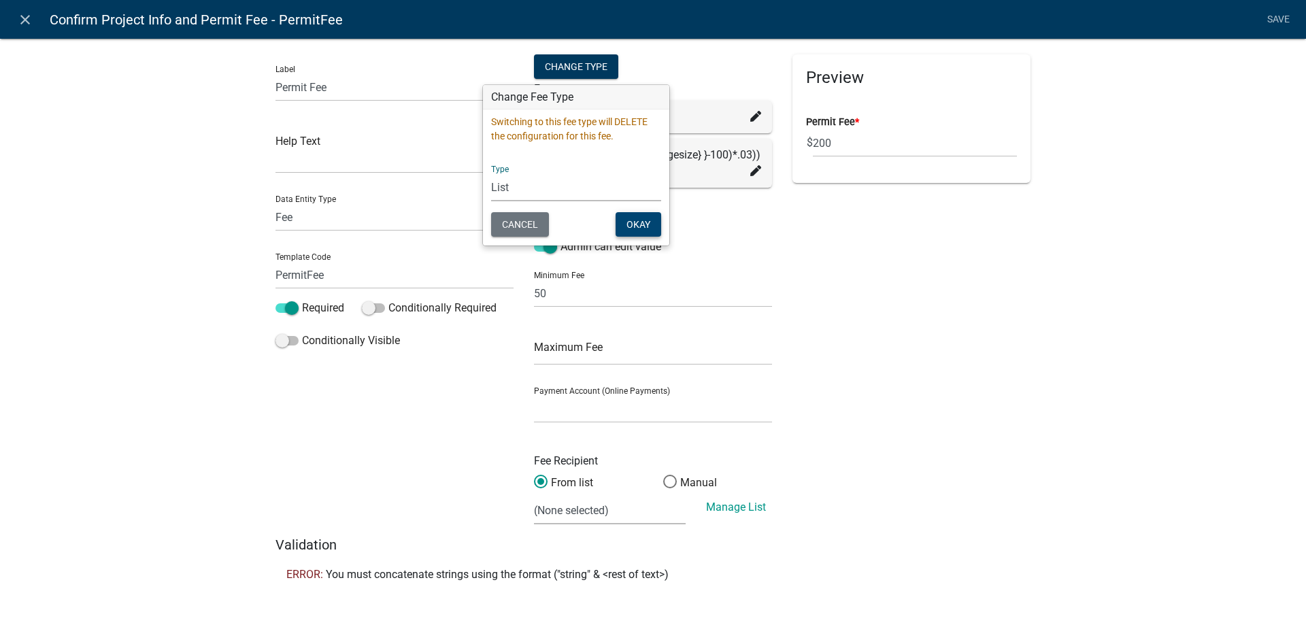
click at [647, 229] on button "Okay" at bounding box center [638, 224] width 46 height 24
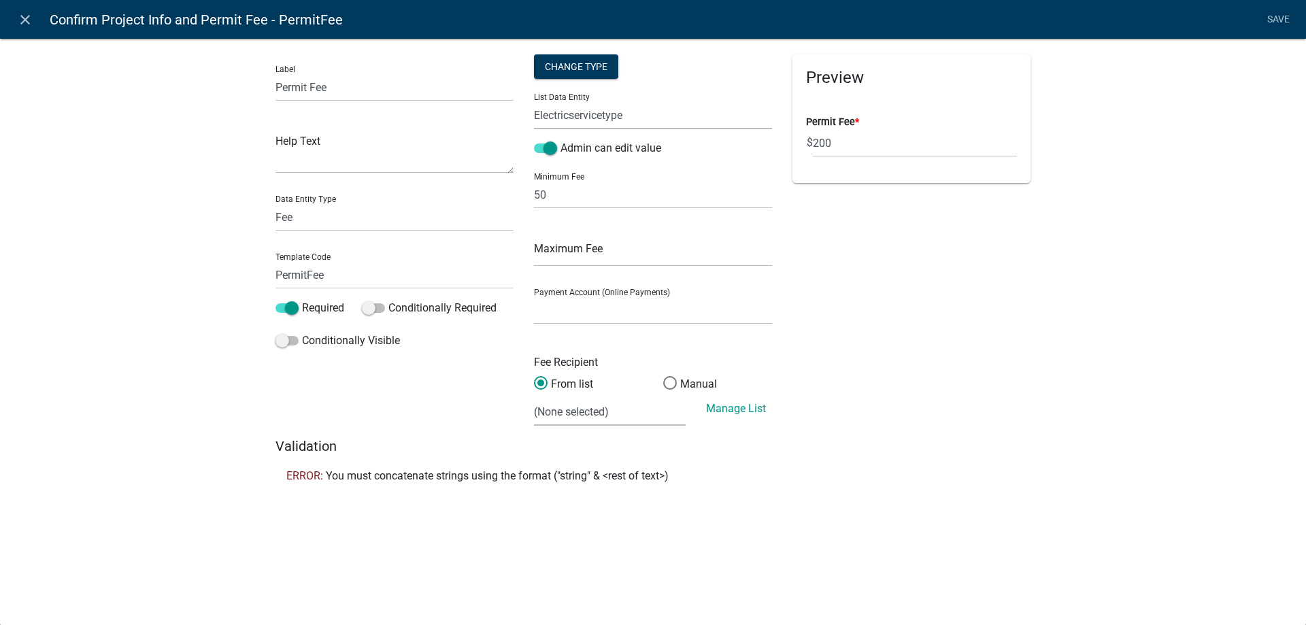
click at [645, 120] on select "ALL_FEE_RECIPIENTS amperagesize ApplicantIs APPLICATION_STATUS CURRENT_ACTIVITY…" at bounding box center [653, 115] width 238 height 28
select select "amperagesize"
click at [534, 101] on select "ALL_FEE_RECIPIENTS amperagesize ApplicantIs APPLICATION_STATUS CURRENT_ACTIVITY…" at bounding box center [653, 115] width 238 height 28
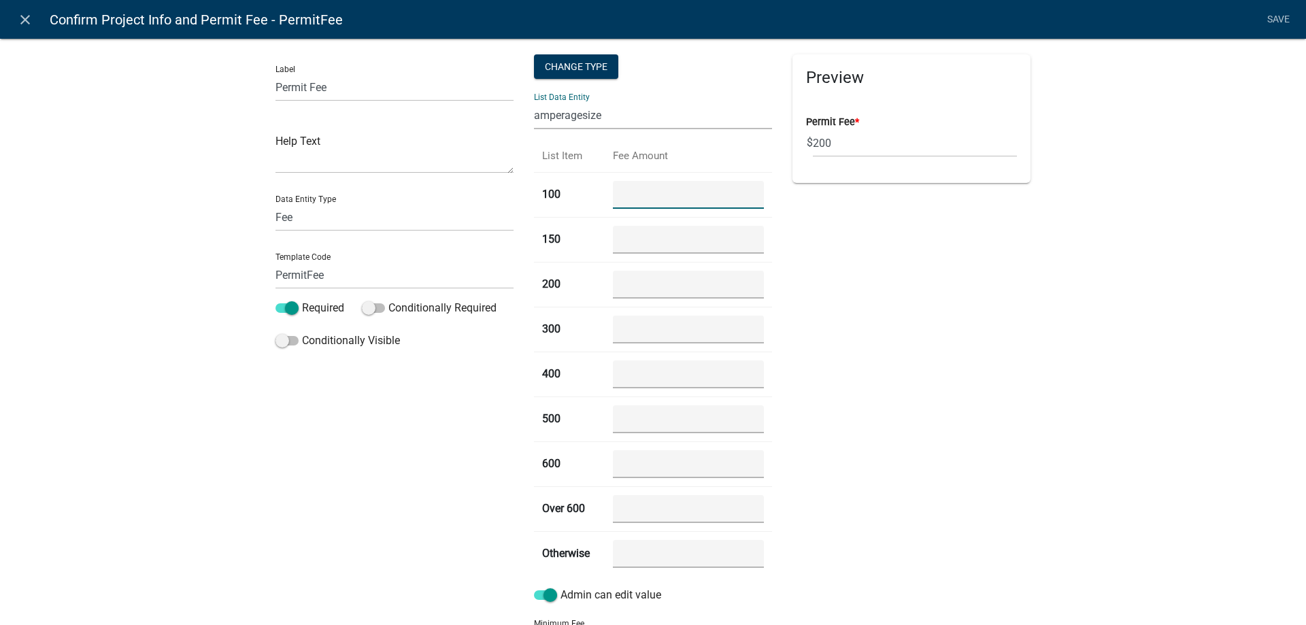
click at [631, 192] on input "number" at bounding box center [688, 195] width 151 height 28
type input "55"
type input "60"
type input "65"
type input "75"
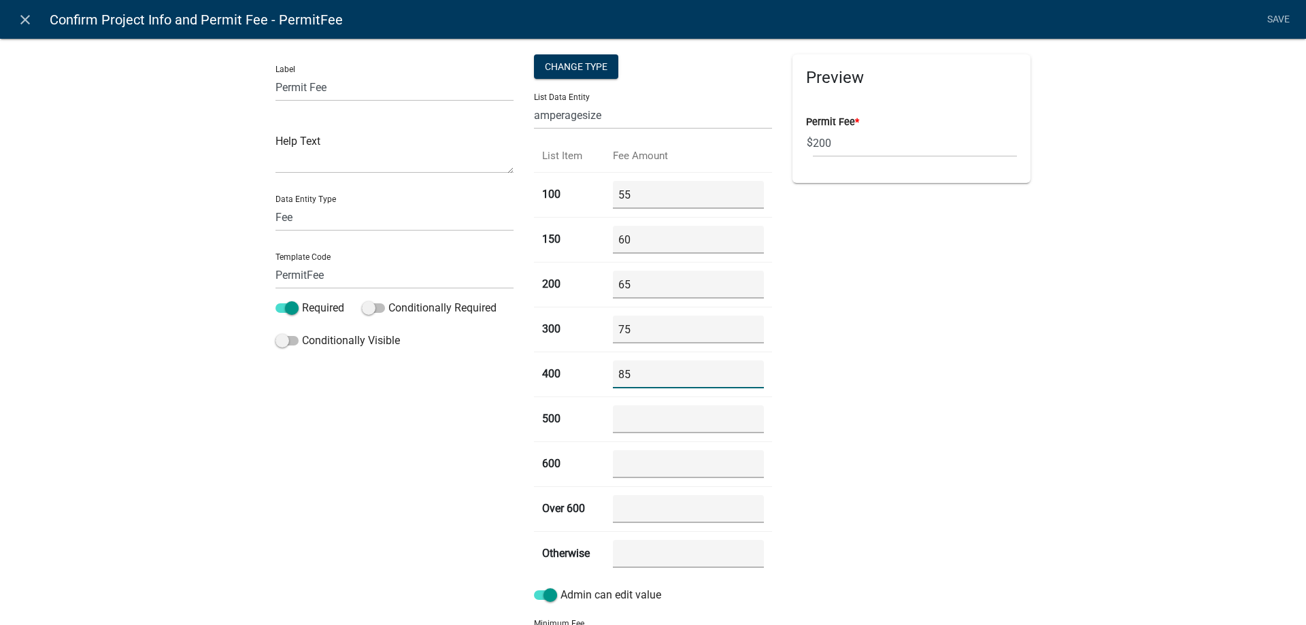
type input "85"
type input "95"
type input "100"
click at [638, 509] on 600 "number" at bounding box center [688, 509] width 151 height 28
click at [411, 458] on div "Label Permit Fee Help Text Data Entity Type Free Form Text Document Display Ent…" at bounding box center [394, 469] width 258 height 830
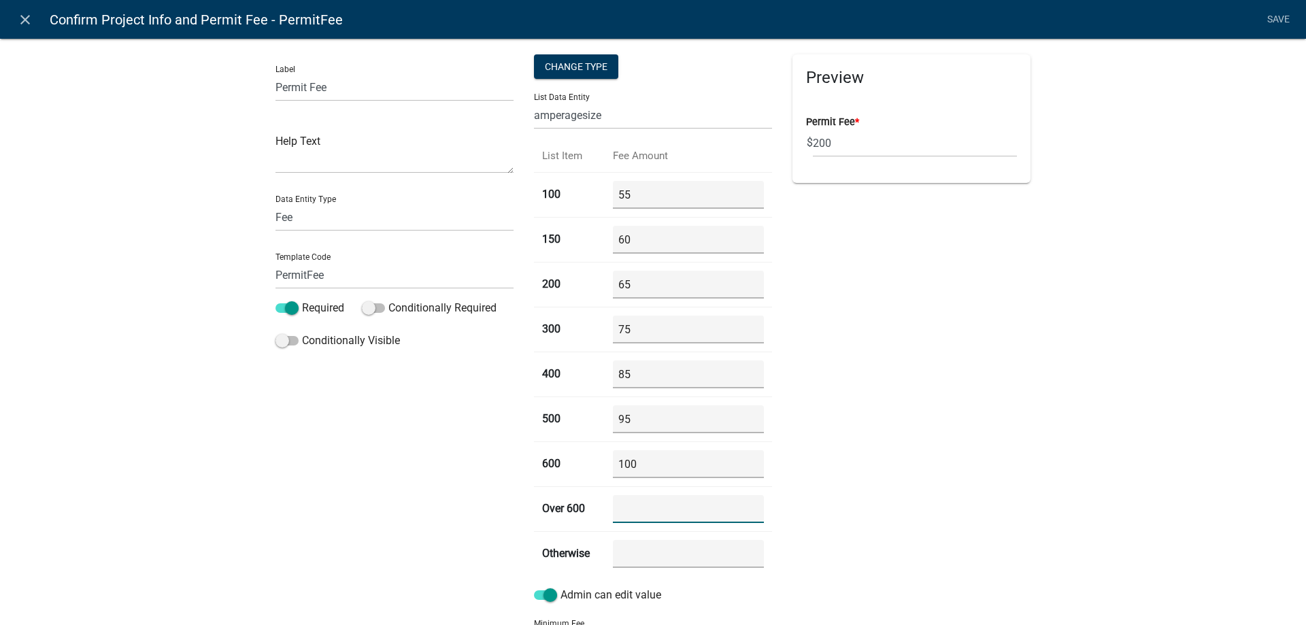
click at [649, 518] on 600 "number" at bounding box center [688, 509] width 151 height 28
click at [468, 486] on div "Label Permit Fee Help Text Data Entity Type Free Form Text Document Display Ent…" at bounding box center [394, 469] width 258 height 830
click at [455, 492] on div "Label Permit Fee Help Text Data Entity Type Free Form Text Document Display Ent…" at bounding box center [394, 469] width 258 height 830
click at [658, 505] on 600 "number" at bounding box center [688, 509] width 151 height 28
type 600 "1"
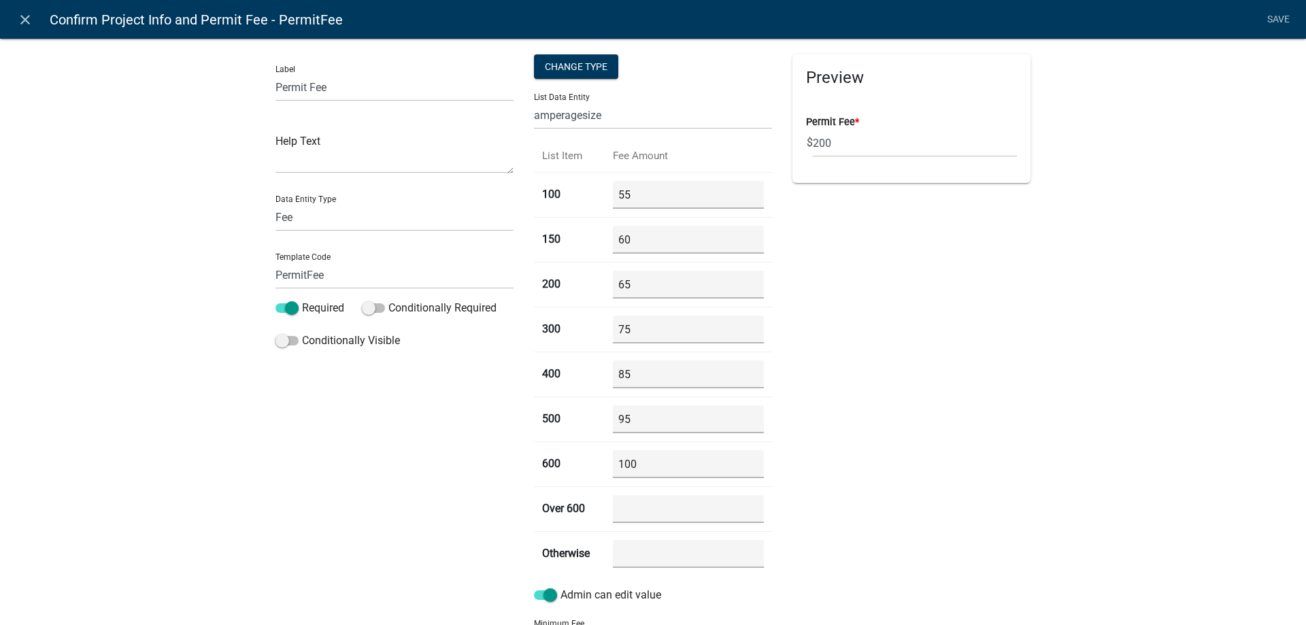
drag, startPoint x: 537, startPoint y: 510, endPoint x: 586, endPoint y: 509, distance: 48.3
click at [586, 509] on th "Over 600" at bounding box center [569, 508] width 71 height 45
click at [552, 77] on div "Change Type" at bounding box center [576, 66] width 84 height 24
click at [535, 143] on select "Simple List Advanced" at bounding box center [576, 148] width 109 height 28
select select "2"
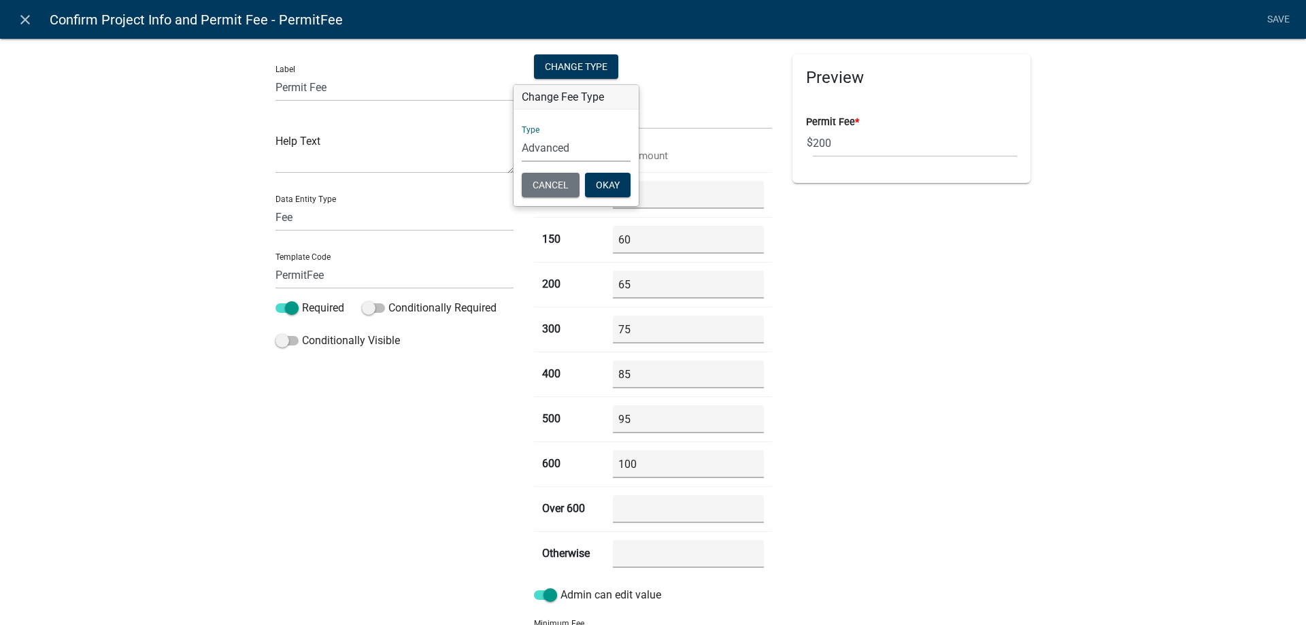
click at [522, 134] on select "Simple List Advanced" at bounding box center [576, 148] width 109 height 28
click at [608, 171] on div "Type Simple List Advanced Cancel Okay" at bounding box center [575, 157] width 125 height 97
click at [601, 190] on button "Okay" at bounding box center [608, 185] width 46 height 24
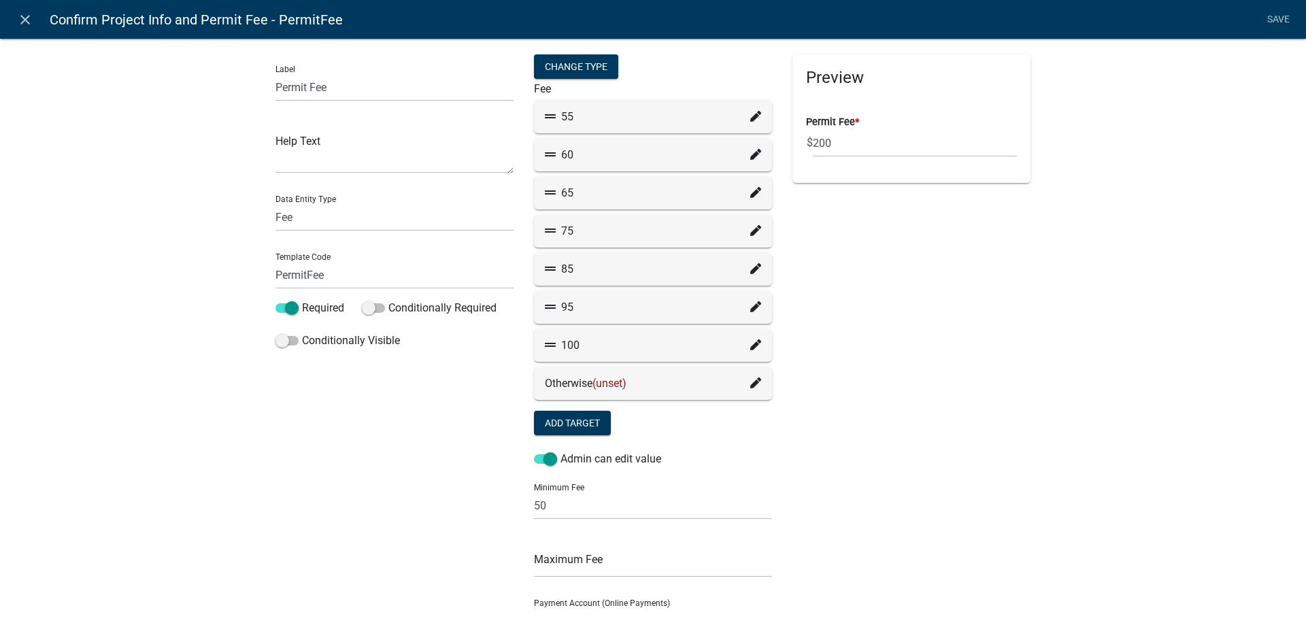
click at [470, 444] on div "Label Permit Fee Help Text Data Entity Type Free Form Text Document Display Ent…" at bounding box center [394, 401] width 258 height 694
click at [751, 120] on icon at bounding box center [755, 116] width 11 height 11
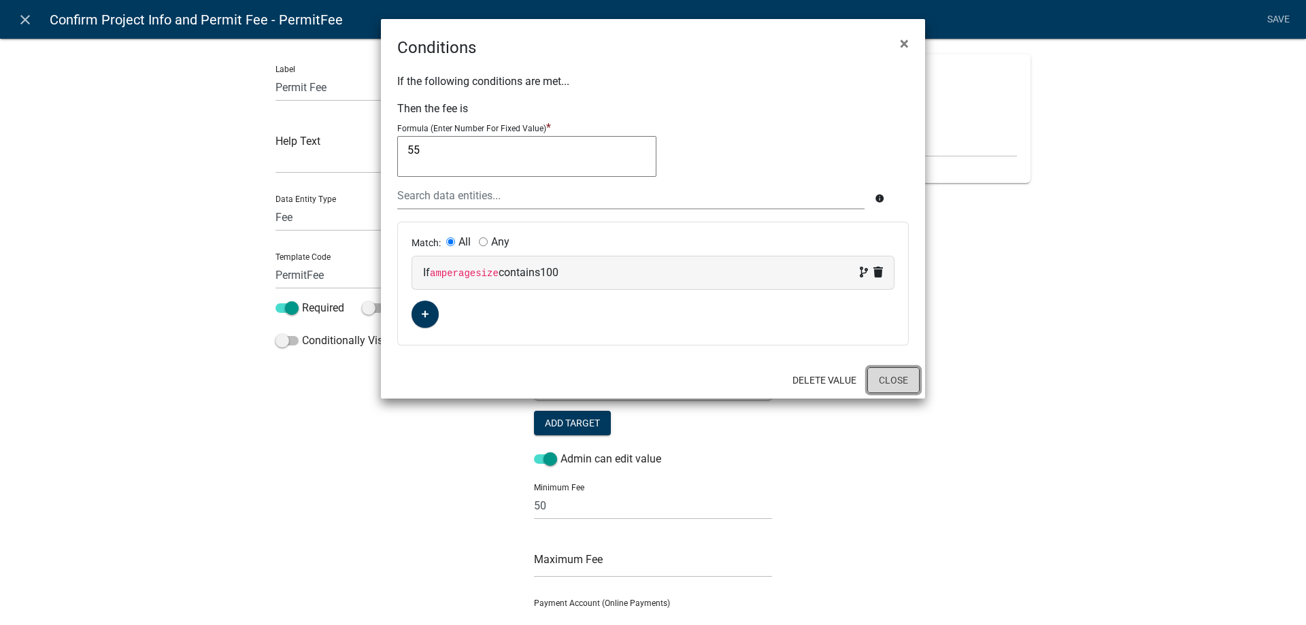
click at [878, 377] on button "Close" at bounding box center [893, 380] width 52 height 26
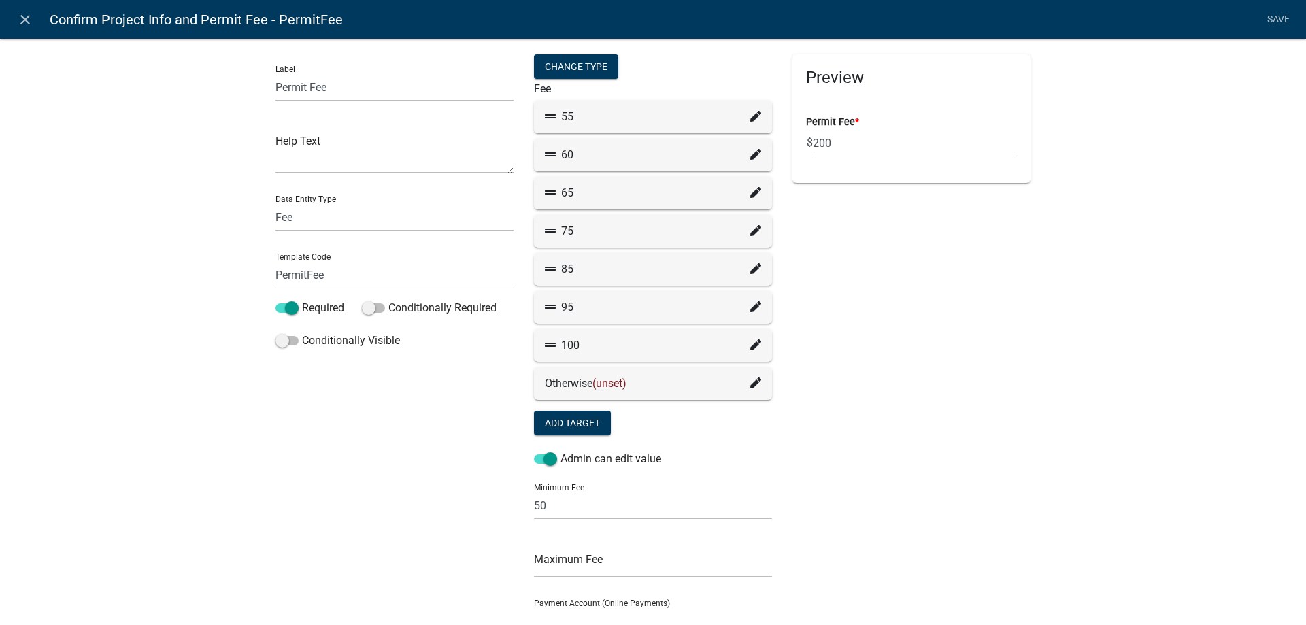
click at [750, 155] on icon at bounding box center [755, 154] width 11 height 11
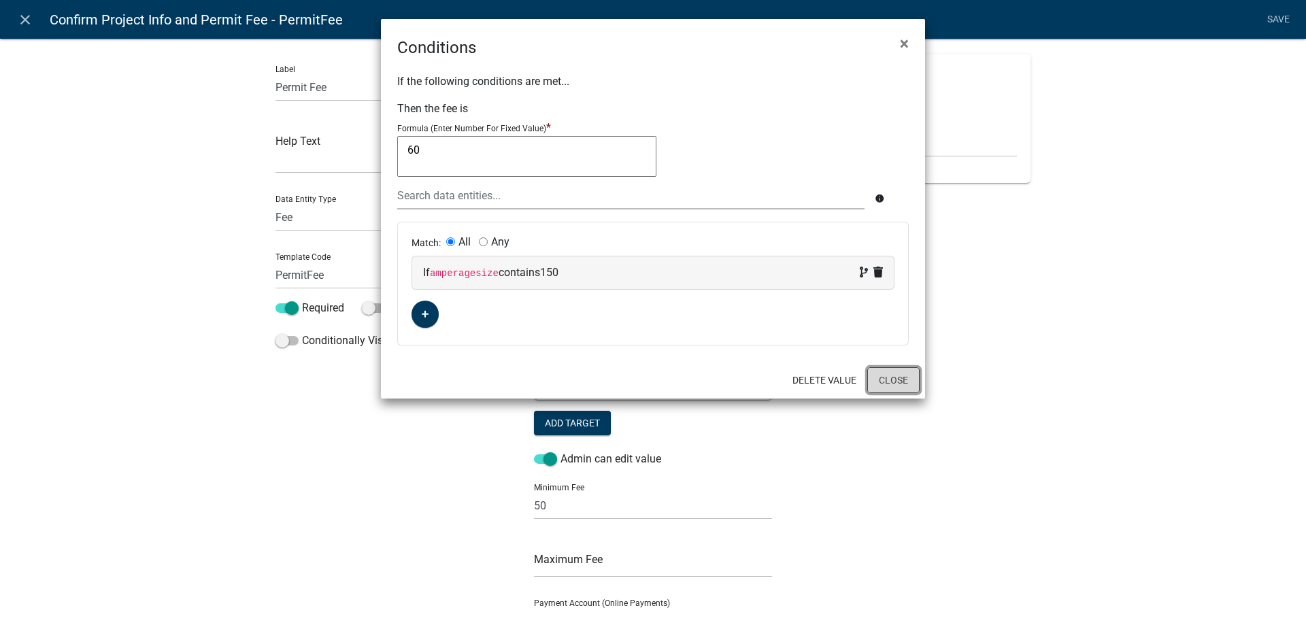
click at [896, 375] on button "Close" at bounding box center [893, 380] width 52 height 26
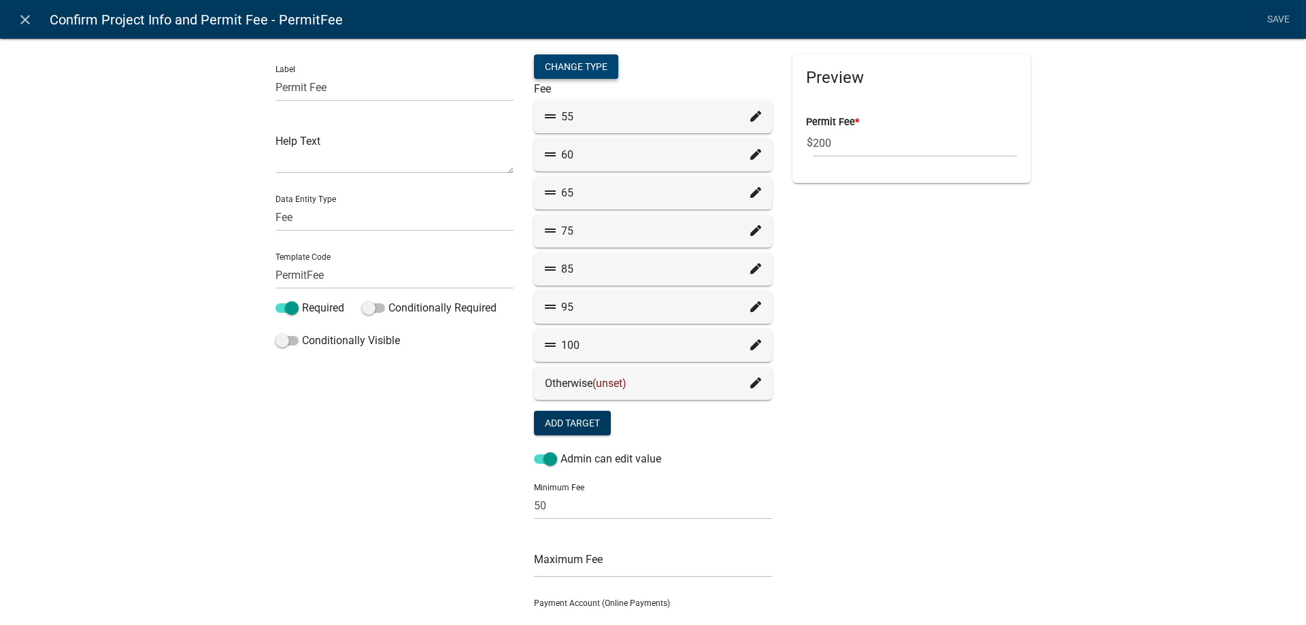
click at [577, 78] on div "Change Type" at bounding box center [576, 66] width 84 height 24
select select "2"
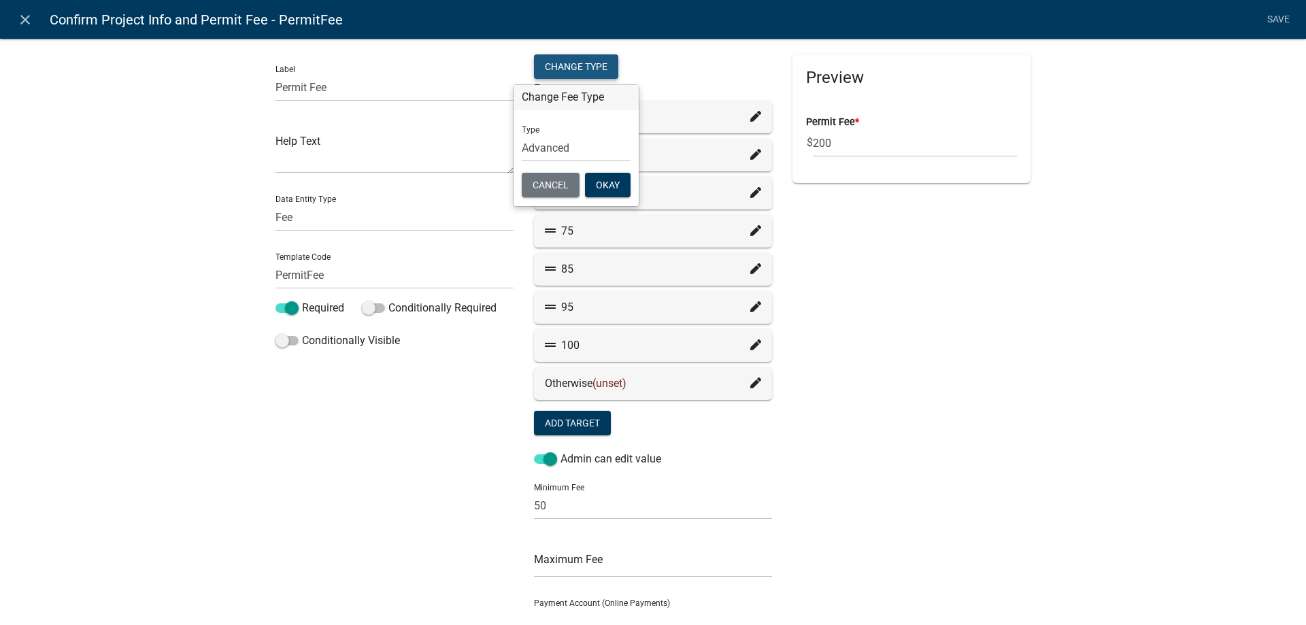
click at [597, 67] on div "Change Type" at bounding box center [576, 66] width 84 height 24
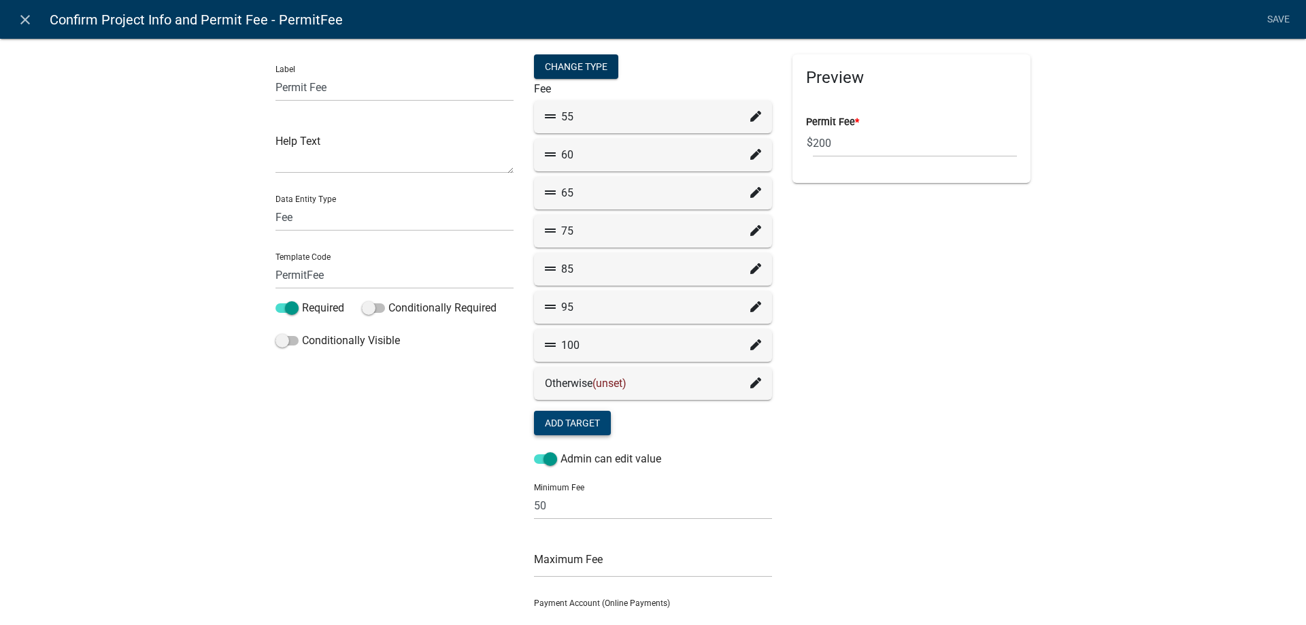
click at [570, 424] on button "Add Target" at bounding box center [572, 423] width 77 height 24
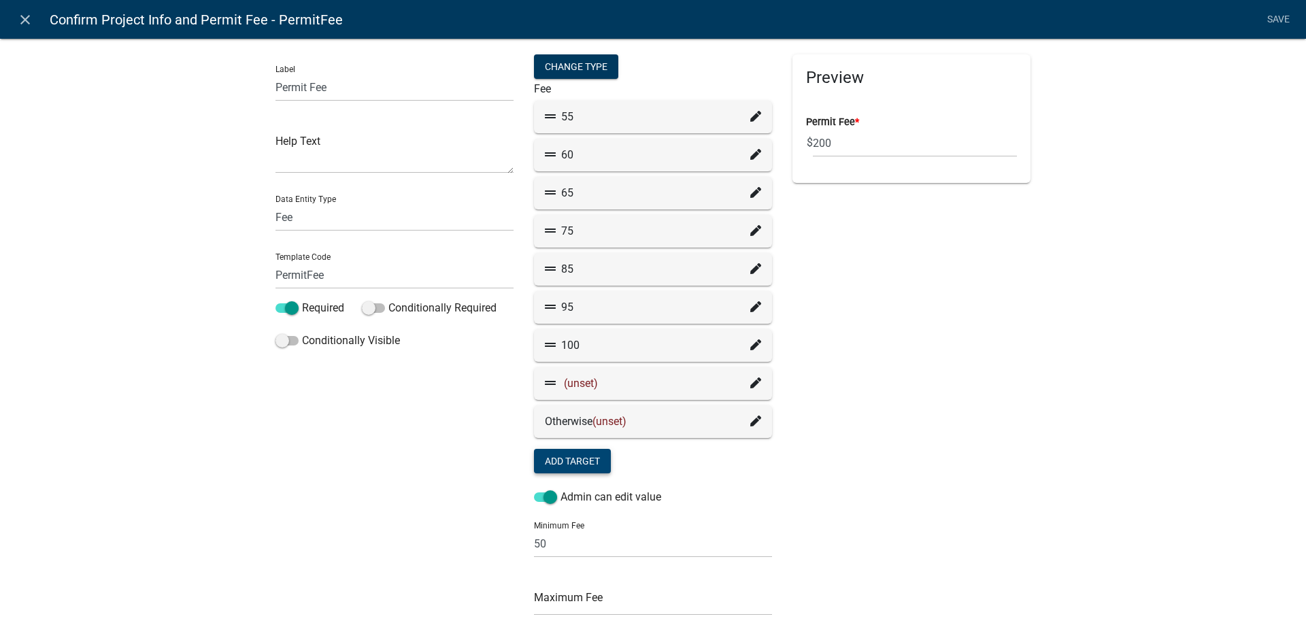
click at [750, 380] on icon at bounding box center [755, 382] width 11 height 11
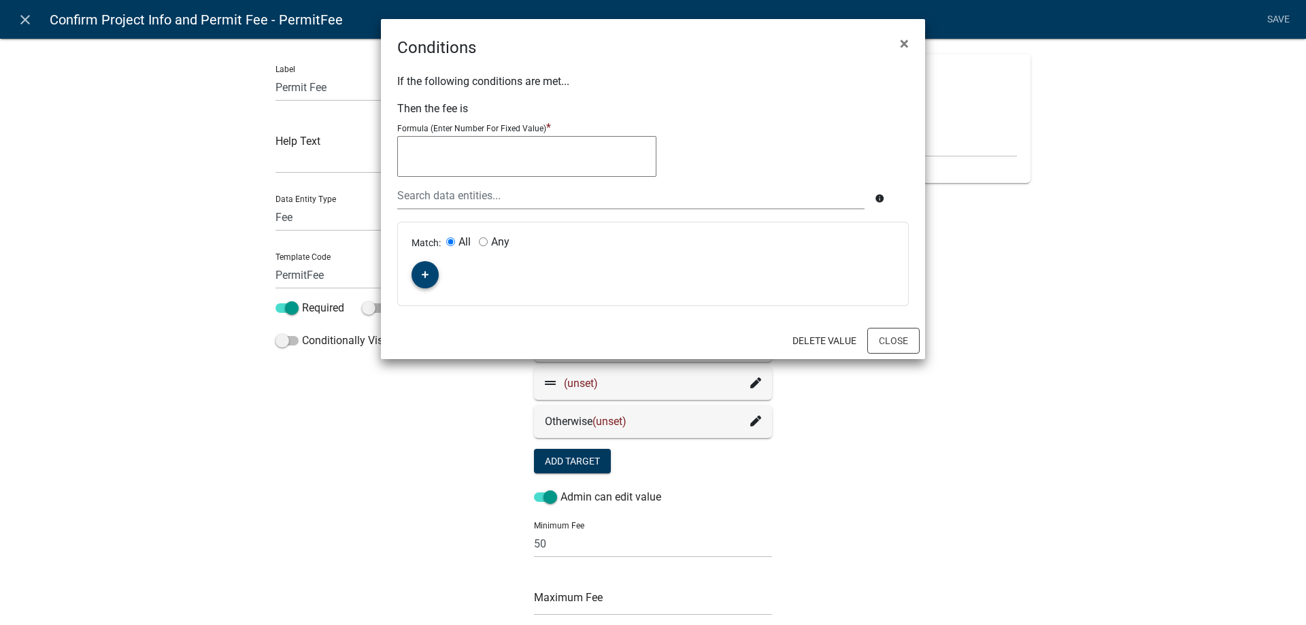
click at [433, 285] on button "button" at bounding box center [424, 274] width 27 height 27
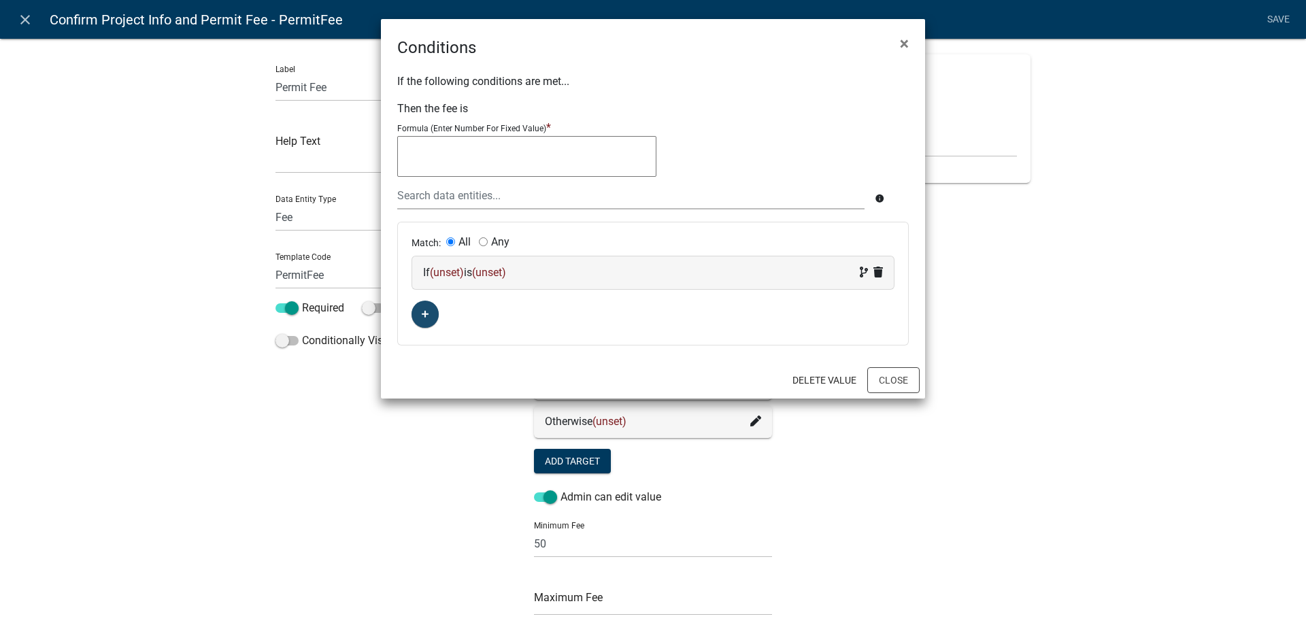
click at [456, 281] on div "If (unset) is (unset)" at bounding box center [653, 273] width 460 height 16
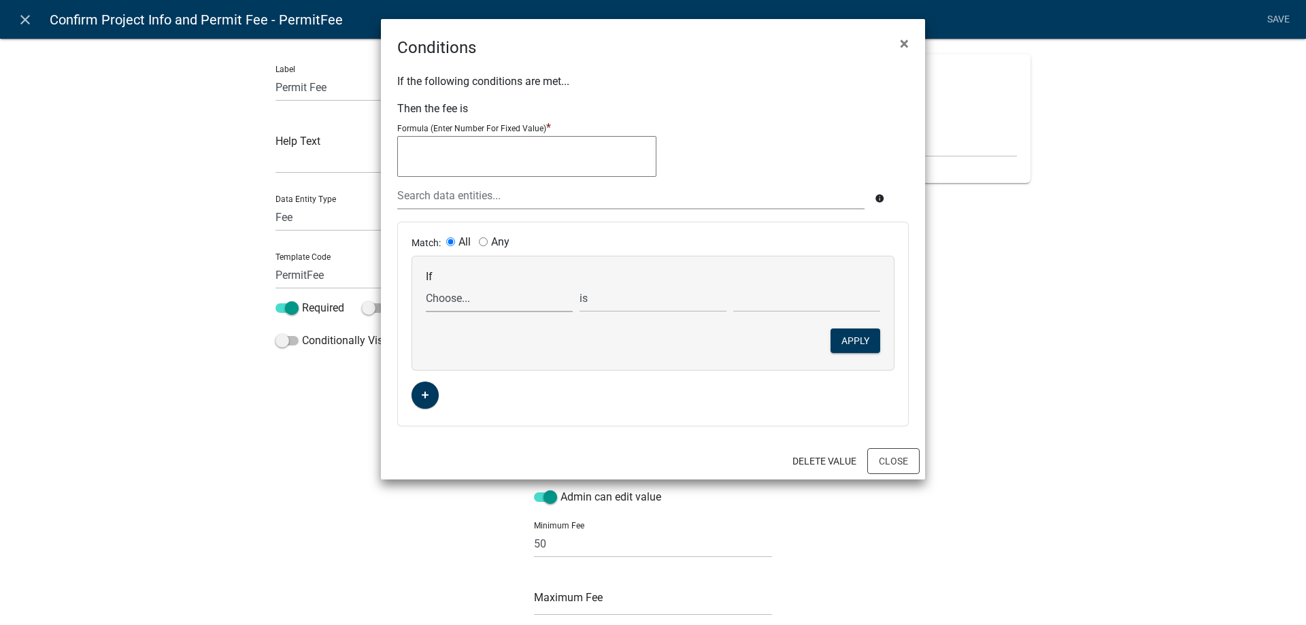
click at [455, 293] on select "Choose... Acres ALL_FEE_RECIPIENTS amperagesize AmpsOver600 APPLICANT_CITY APPL…" at bounding box center [499, 298] width 147 height 28
click at [426, 284] on select "Choose... Acres ALL_FEE_RECIPIENTS amperagesize AmpsOver600 APPLICANT_CITY APPL…" at bounding box center [499, 298] width 147 height 28
click at [781, 312] on input "text" at bounding box center [806, 298] width 147 height 28
click at [666, 300] on select "is is not exists does not exist is greater than is less than contains does not …" at bounding box center [652, 298] width 147 height 28
click at [513, 297] on select "Choose... Acres ALL_FEE_RECIPIENTS amperagesize AmpsOver600 APPLICANT_CITY APPL…" at bounding box center [499, 298] width 147 height 28
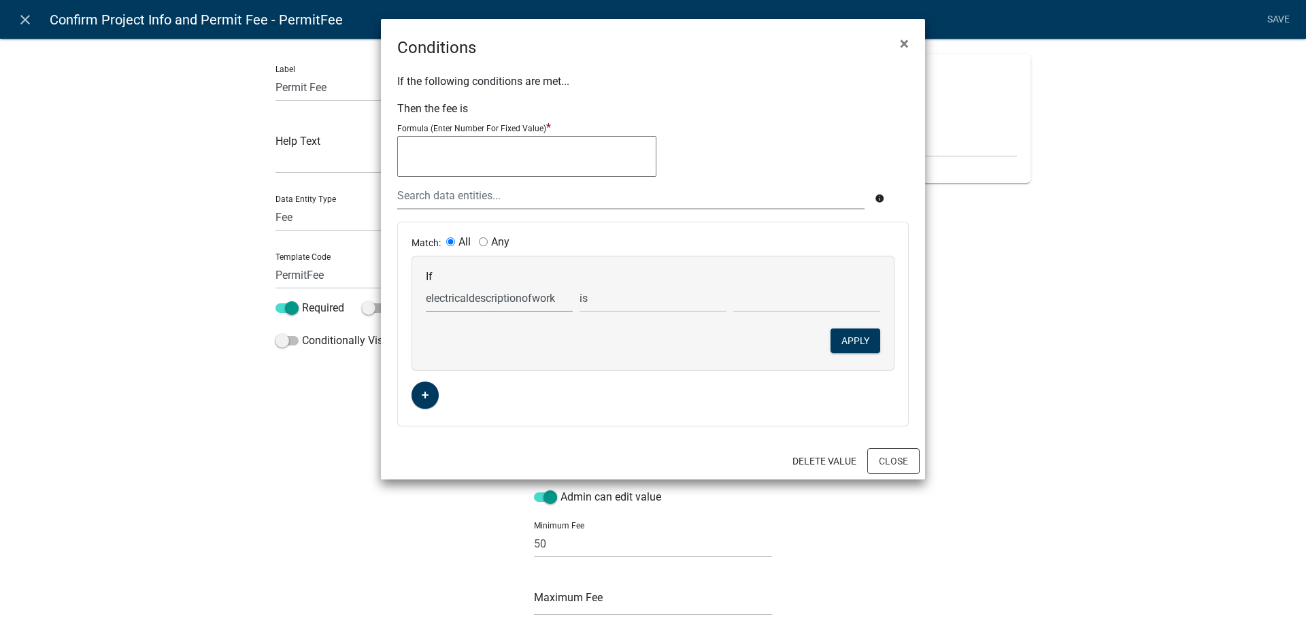
select select "39: Electricservicetype"
click at [426, 284] on select "Choose... Acres ALL_FEE_RECIPIENTS amperagesize AmpsOver600 APPLICANT_CITY APPL…" at bounding box center [499, 298] width 147 height 28
click at [757, 301] on select "Choose... New Tie-In" at bounding box center [806, 298] width 147 height 28
select select "2: Tie-In"
click at [733, 284] on select "Choose... New Tie-In" at bounding box center [806, 298] width 147 height 28
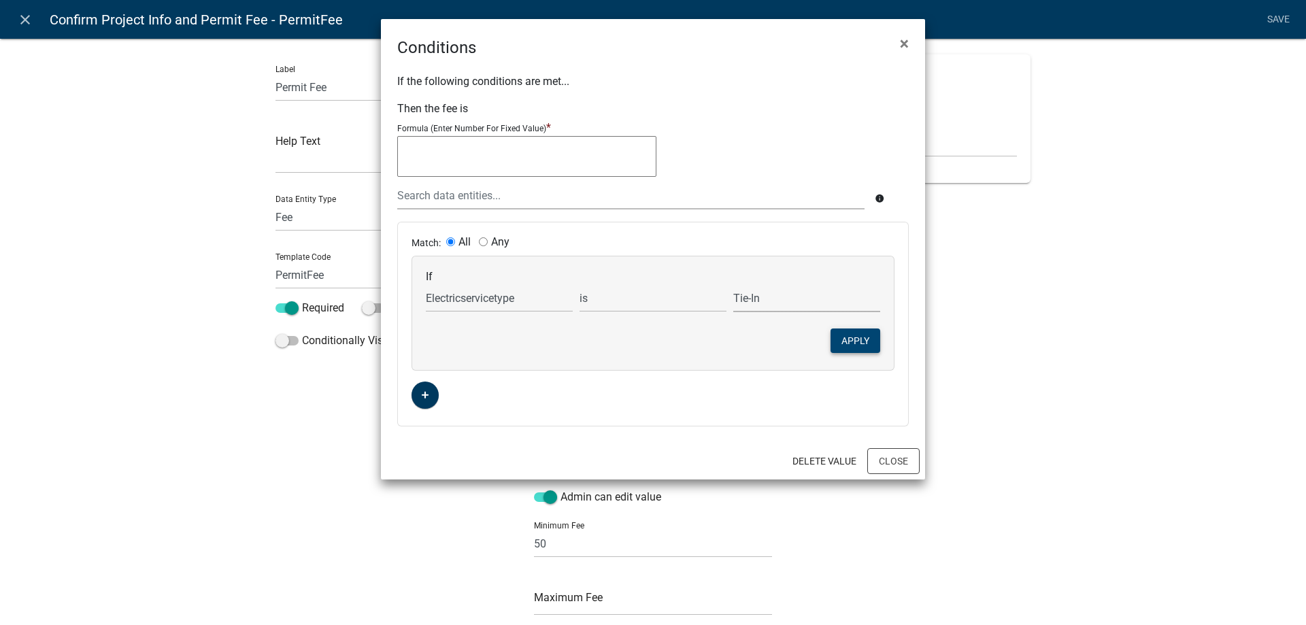
click at [841, 335] on button "Apply" at bounding box center [855, 340] width 50 height 24
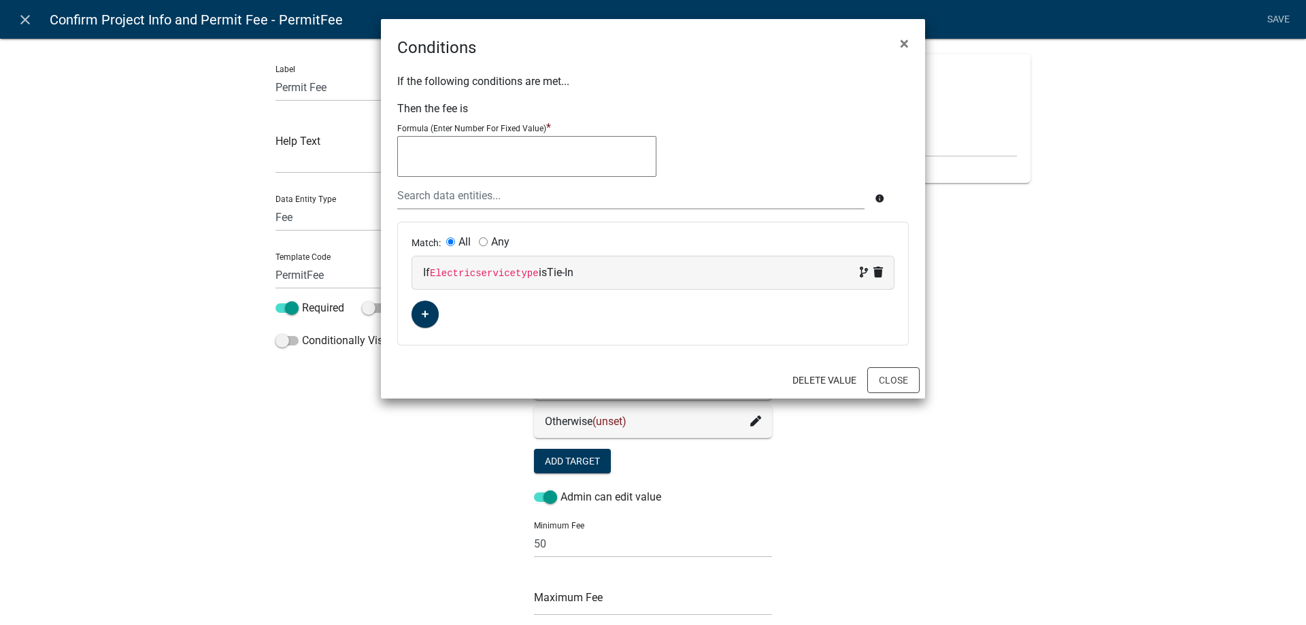
click at [551, 163] on textarea at bounding box center [526, 156] width 259 height 41
type textarea "50"
click at [891, 375] on button "Close" at bounding box center [893, 380] width 52 height 26
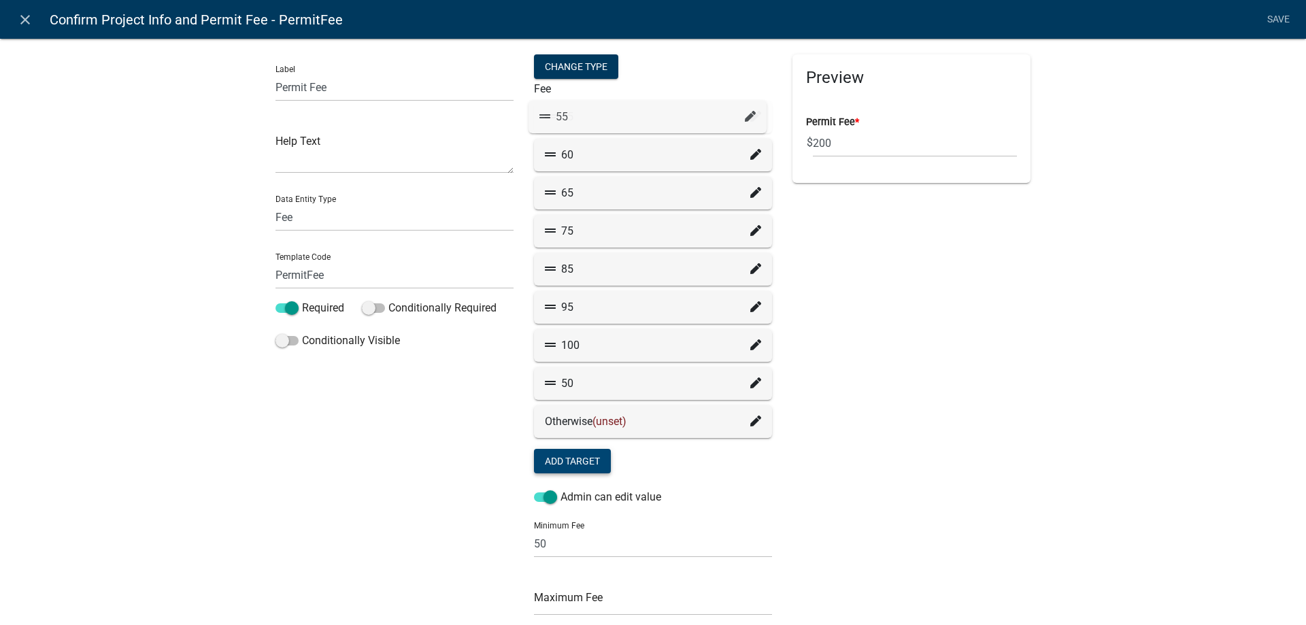
click at [754, 118] on icon at bounding box center [755, 116] width 11 height 11
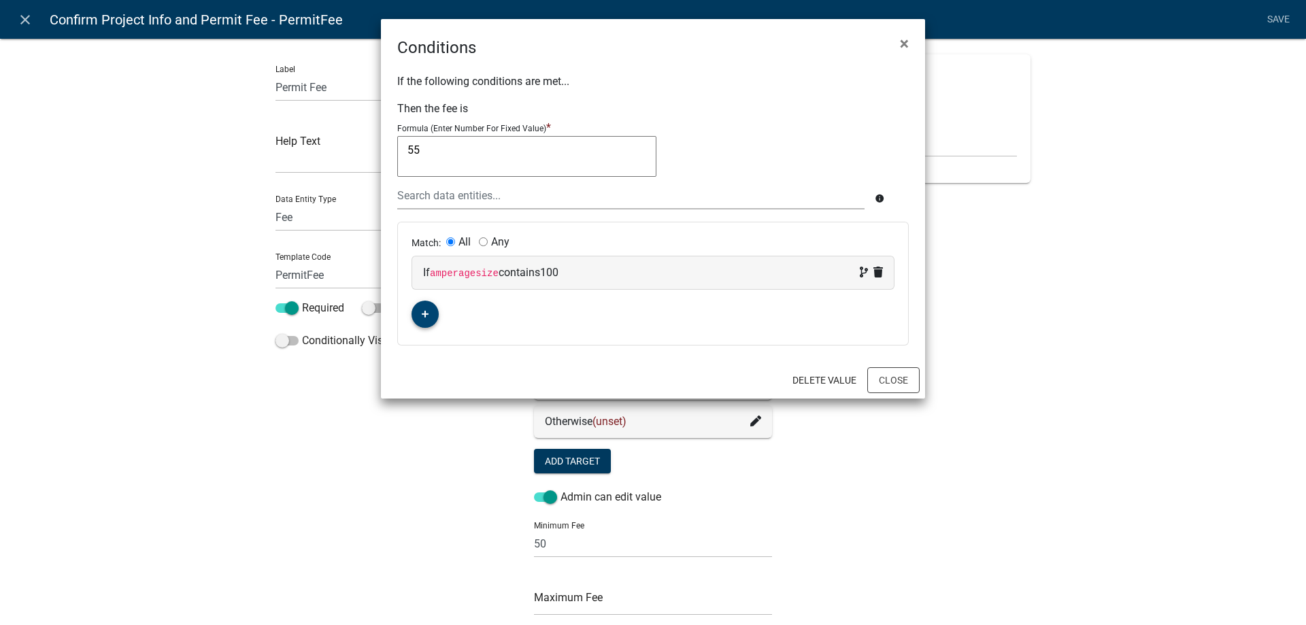
click at [430, 310] on button "button" at bounding box center [424, 314] width 27 height 27
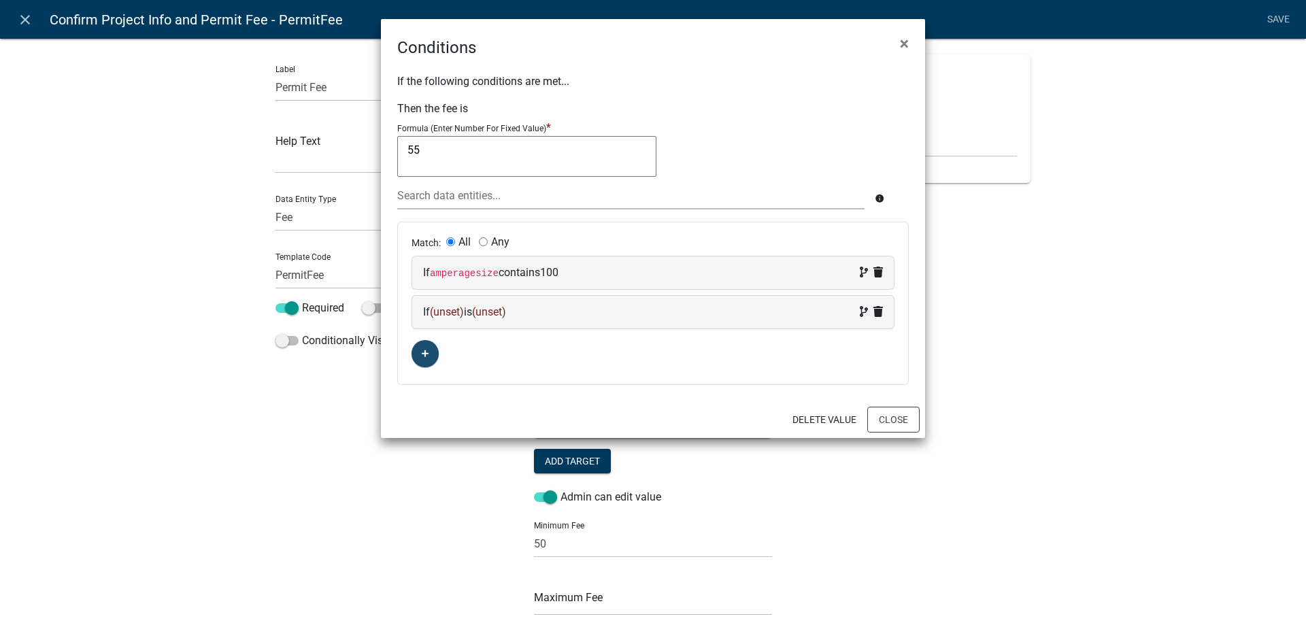
click at [454, 316] on span "(unset)" at bounding box center [447, 311] width 34 height 13
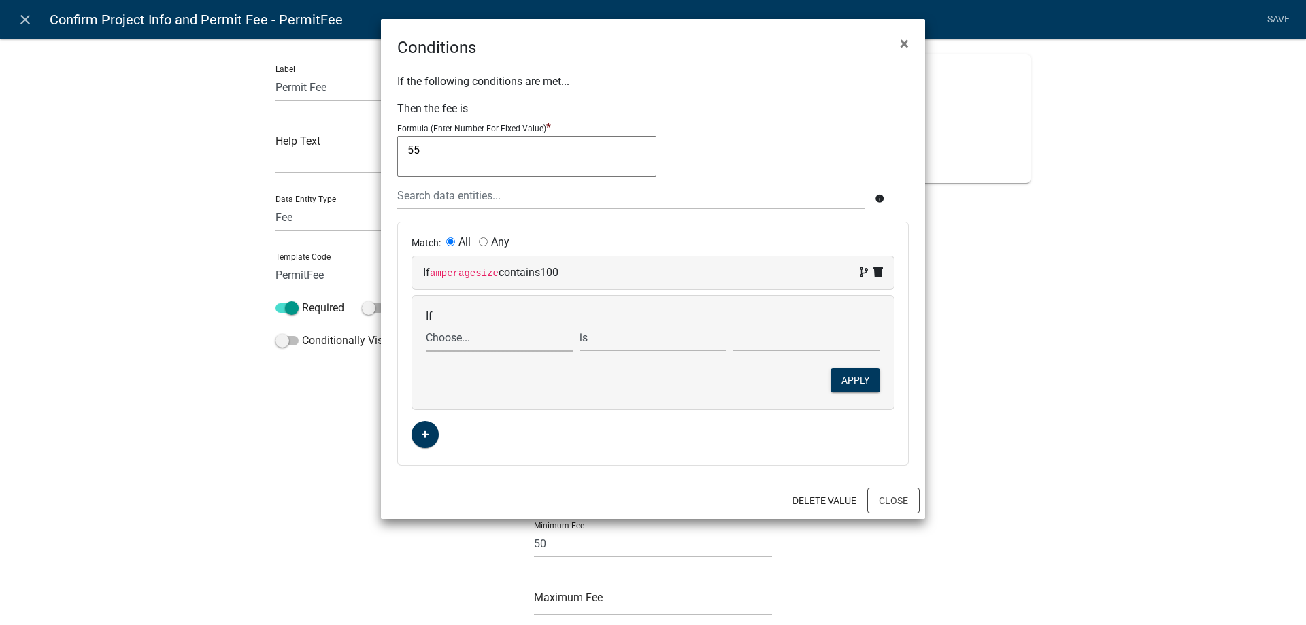
drag, startPoint x: 462, startPoint y: 331, endPoint x: 511, endPoint y: 362, distance: 57.7
click at [462, 331] on select "Choose... Acres ALL_FEE_RECIPIENTS amperagesize AmpsOver600 APPLICANT_CITY APPL…" at bounding box center [499, 338] width 147 height 28
select select "39: Electricservicetype"
click at [426, 324] on select "Choose... Acres ALL_FEE_RECIPIENTS amperagesize AmpsOver600 APPLICANT_CITY APPL…" at bounding box center [499, 338] width 147 height 28
click at [776, 353] on div "If Choose... Acres ALL_FEE_RECIPIENTS amperagesize AmpsOver600 APPLICANT_CITY A…" at bounding box center [653, 353] width 482 height 114
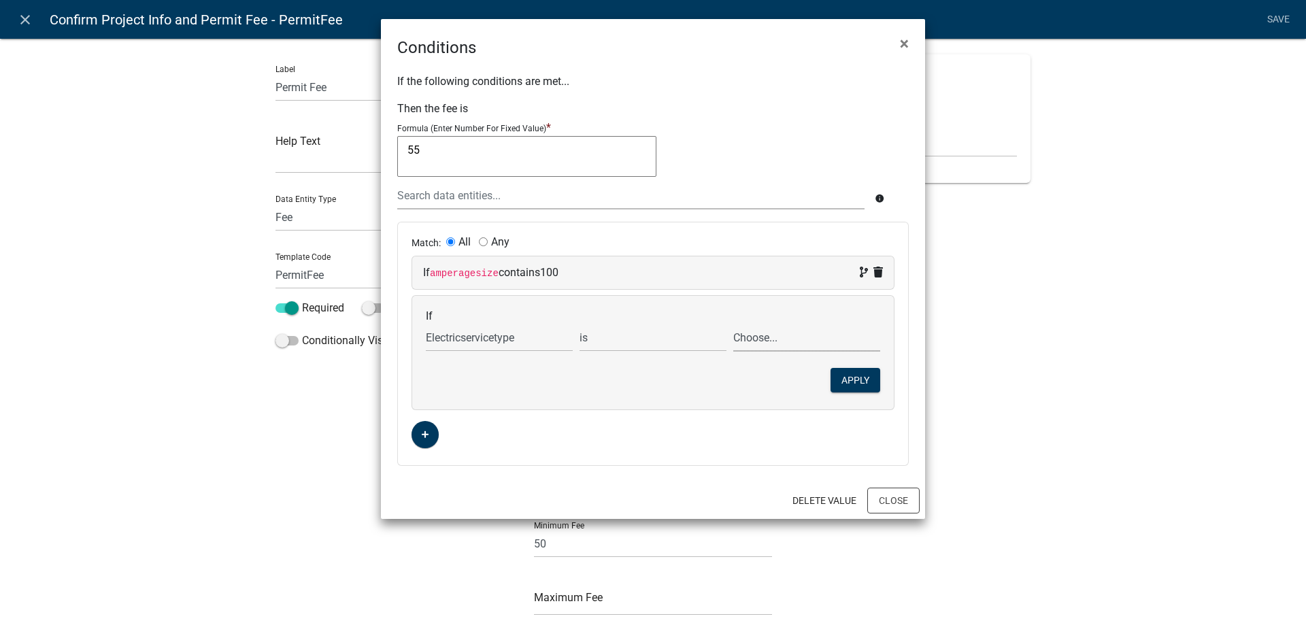
click at [778, 350] on select "Choose... New Tie-In" at bounding box center [806, 338] width 147 height 28
select select "1: New"
click at [733, 324] on select "Choose... New Tie-In" at bounding box center [806, 338] width 147 height 28
click at [845, 372] on button "Apply" at bounding box center [855, 380] width 50 height 24
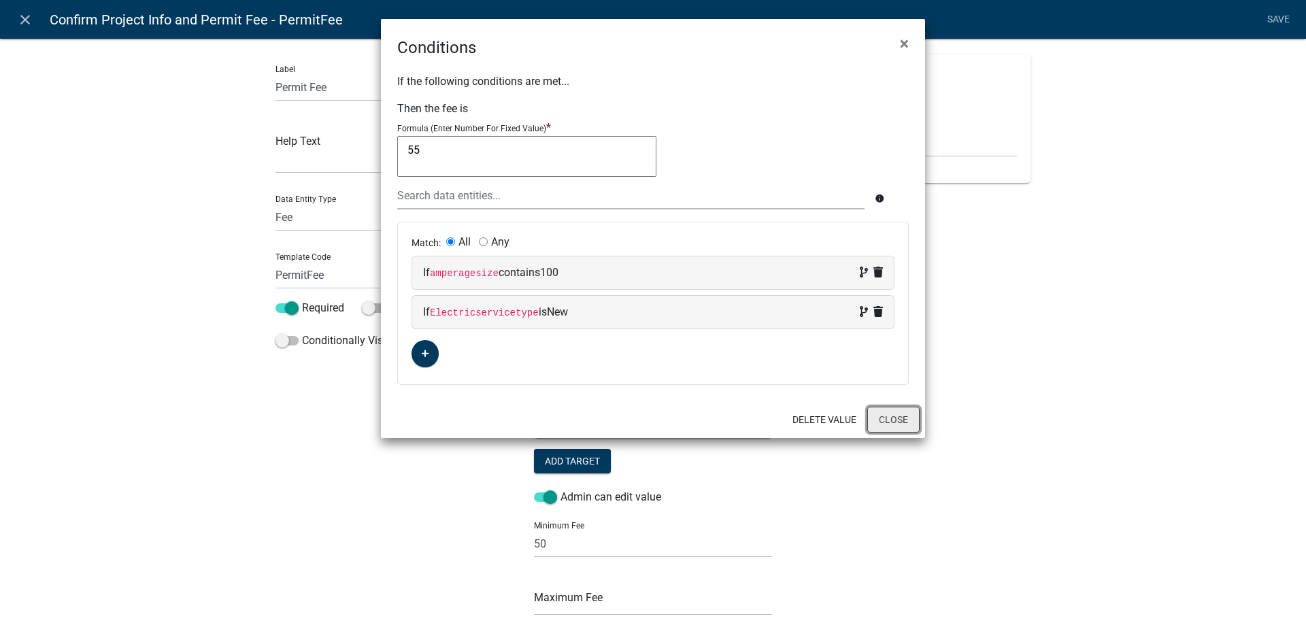
click at [902, 422] on button "Close" at bounding box center [893, 420] width 52 height 26
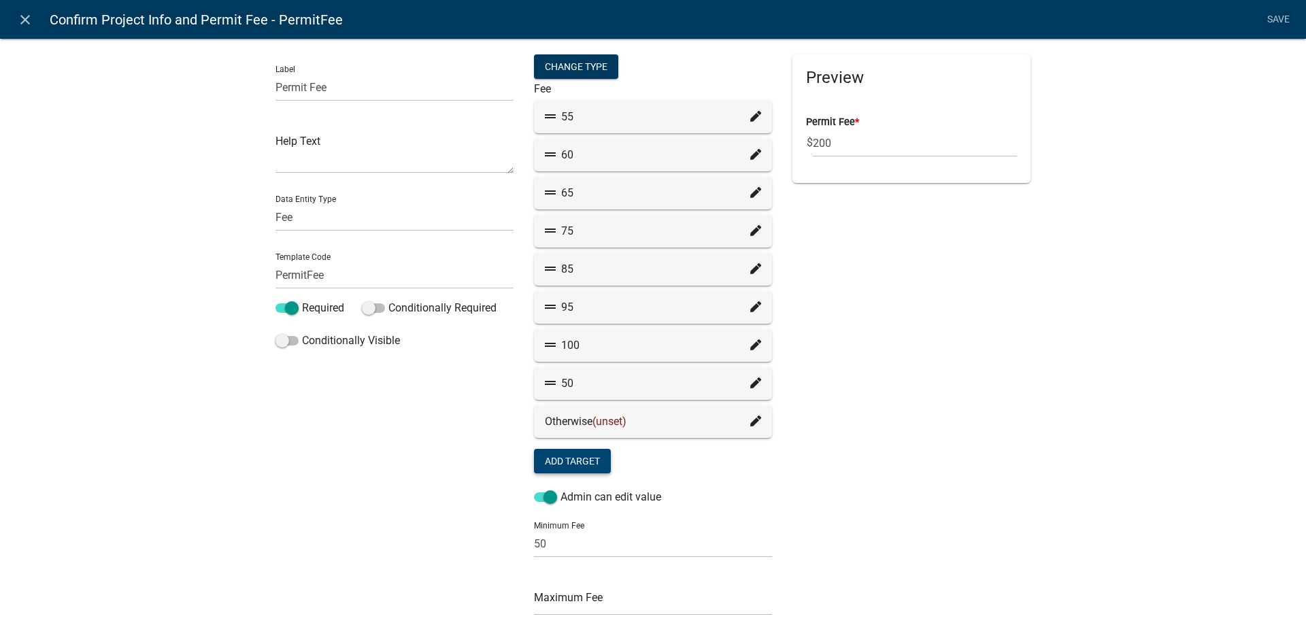
click at [750, 158] on icon at bounding box center [755, 154] width 11 height 11
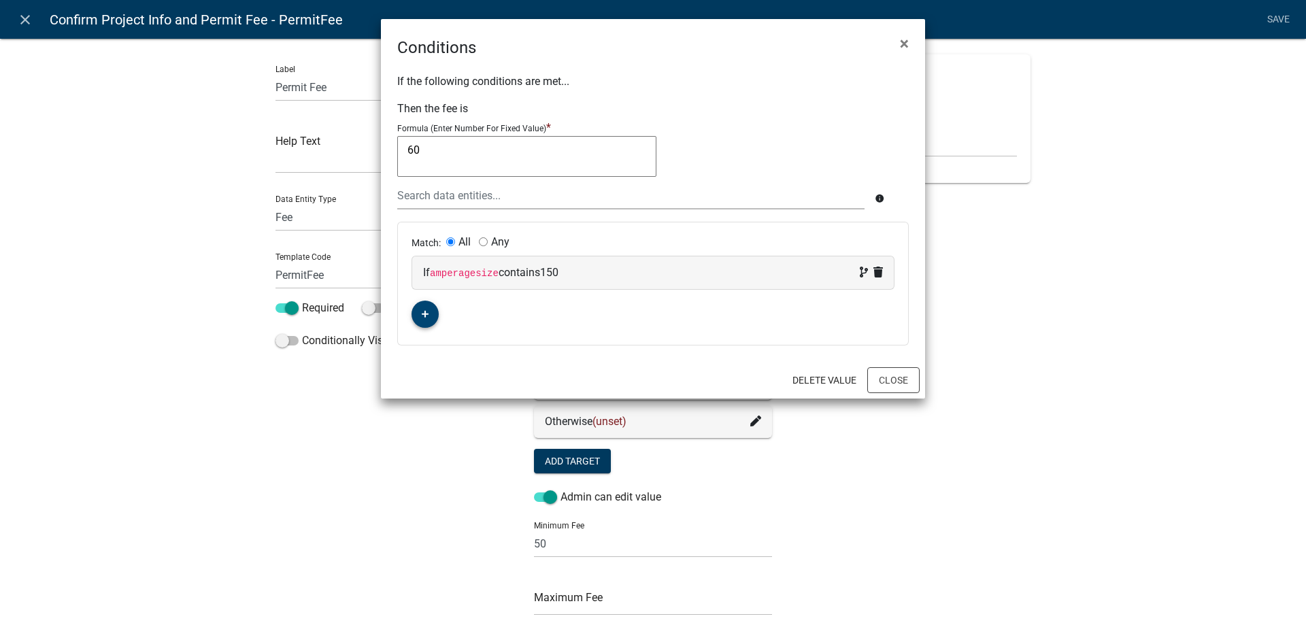
click at [430, 316] on button "button" at bounding box center [424, 314] width 27 height 27
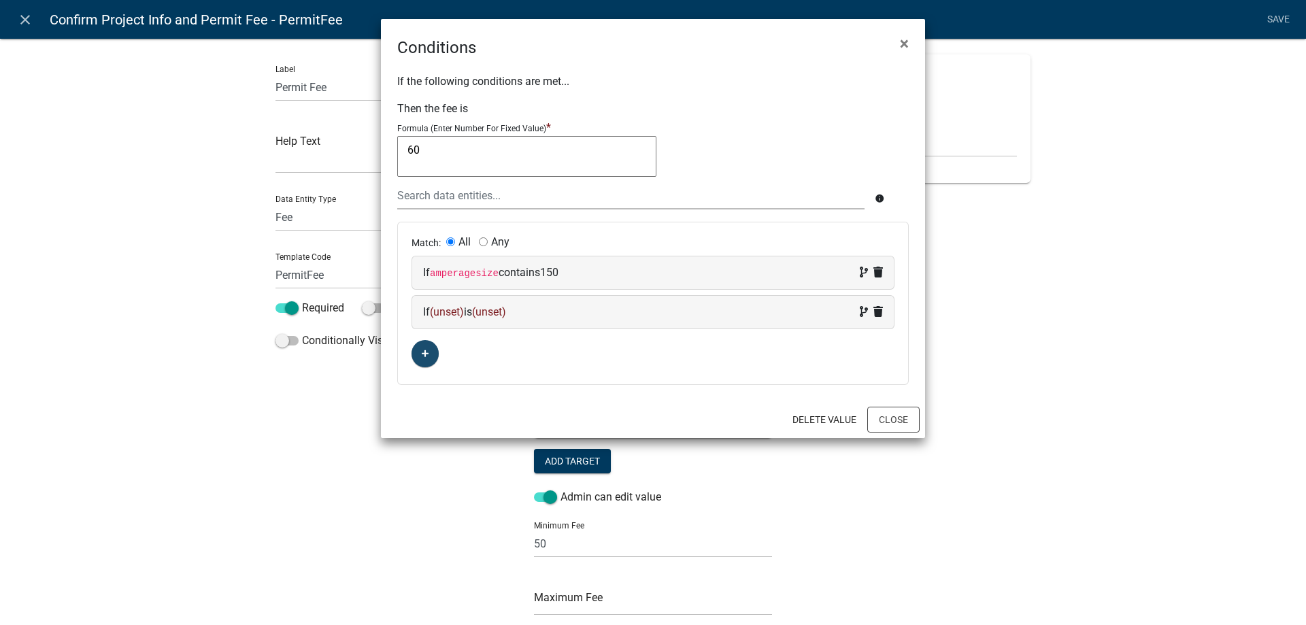
click at [439, 316] on span "(unset)" at bounding box center [447, 311] width 34 height 13
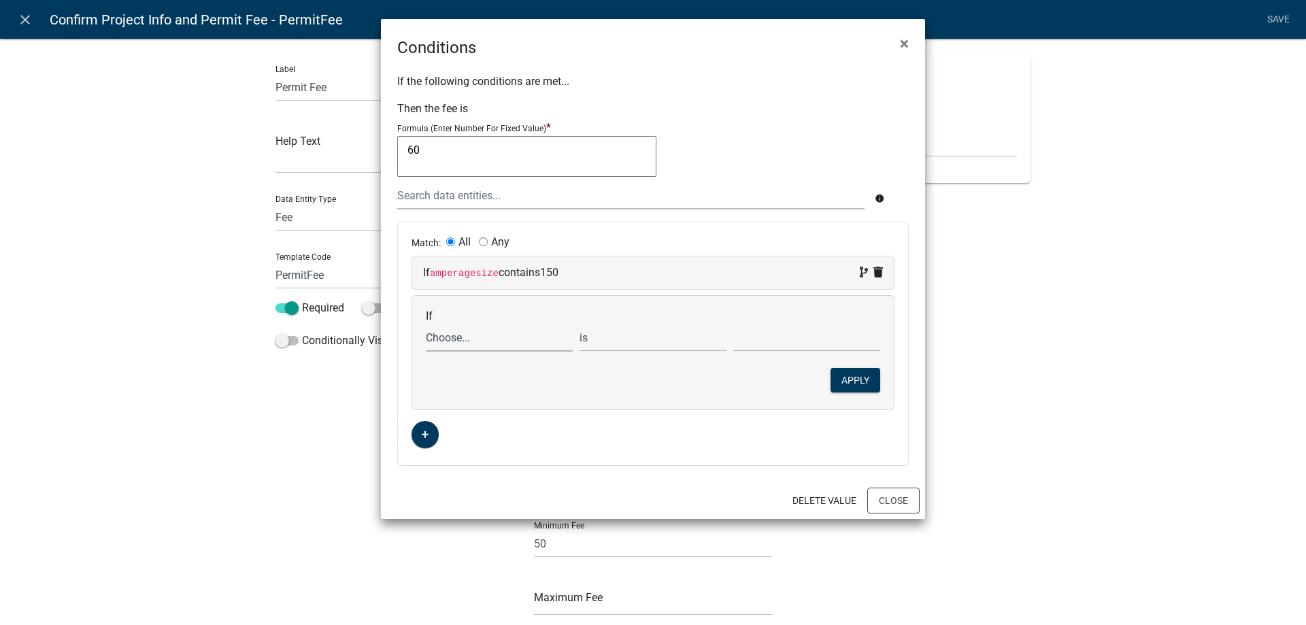
click at [452, 343] on select "Choose... Acres ALL_FEE_RECIPIENTS amperagesize AmpsOver600 APPLICANT_CITY APPL…" at bounding box center [499, 338] width 147 height 28
select select "39: Electricservicetype"
click at [426, 324] on select "Choose... Acres ALL_FEE_RECIPIENTS amperagesize AmpsOver600 APPLICANT_CITY APPL…" at bounding box center [499, 338] width 147 height 28
click at [780, 340] on select "Choose... New Tie-In" at bounding box center [806, 338] width 147 height 28
select select "1: New"
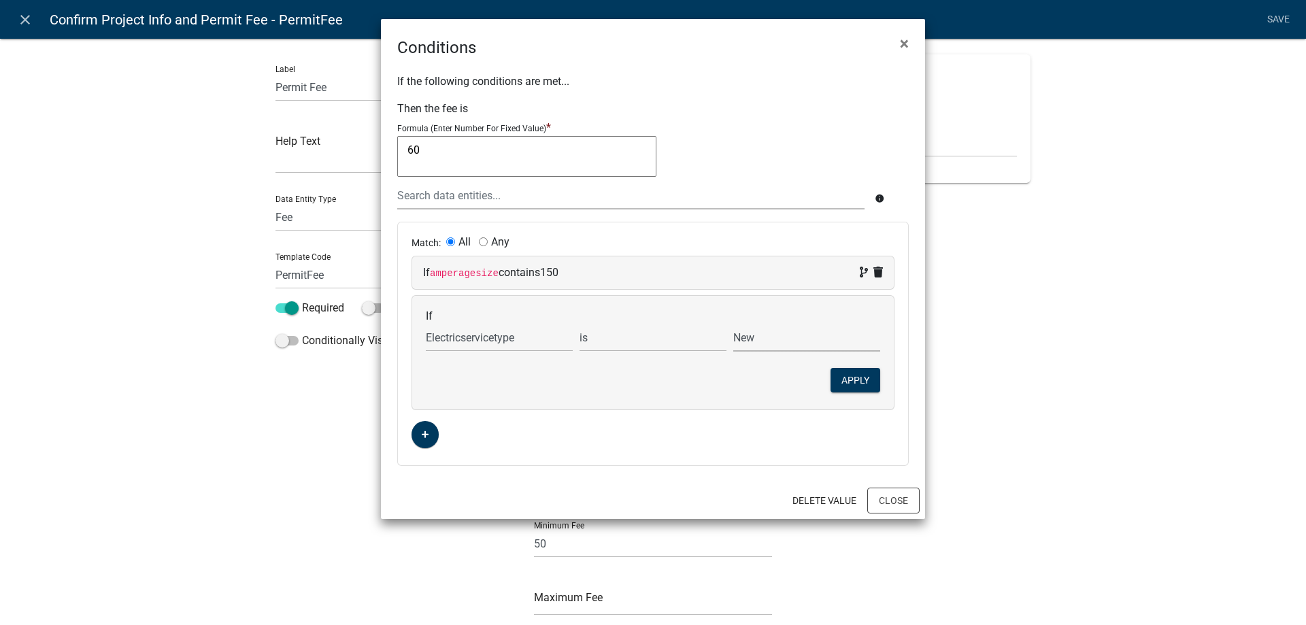
click at [733, 324] on select "Choose... New Tie-In" at bounding box center [806, 338] width 147 height 28
click at [857, 379] on button "Apply" at bounding box center [855, 380] width 50 height 24
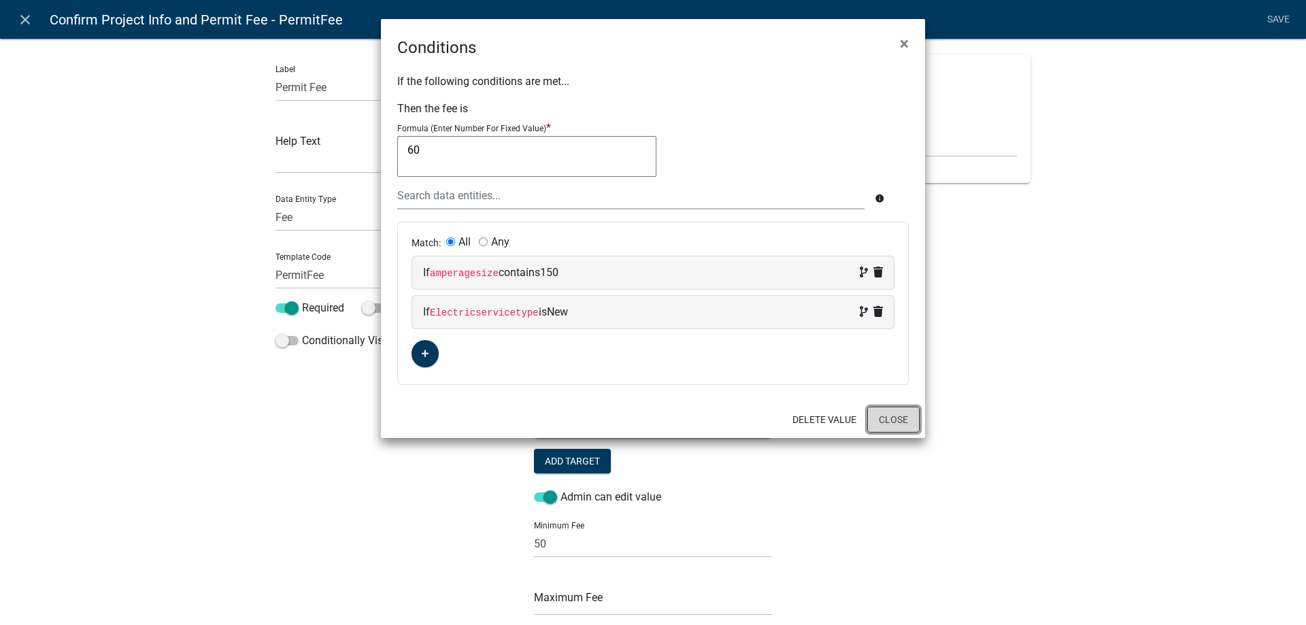
click at [896, 430] on button "Close" at bounding box center [893, 420] width 52 height 26
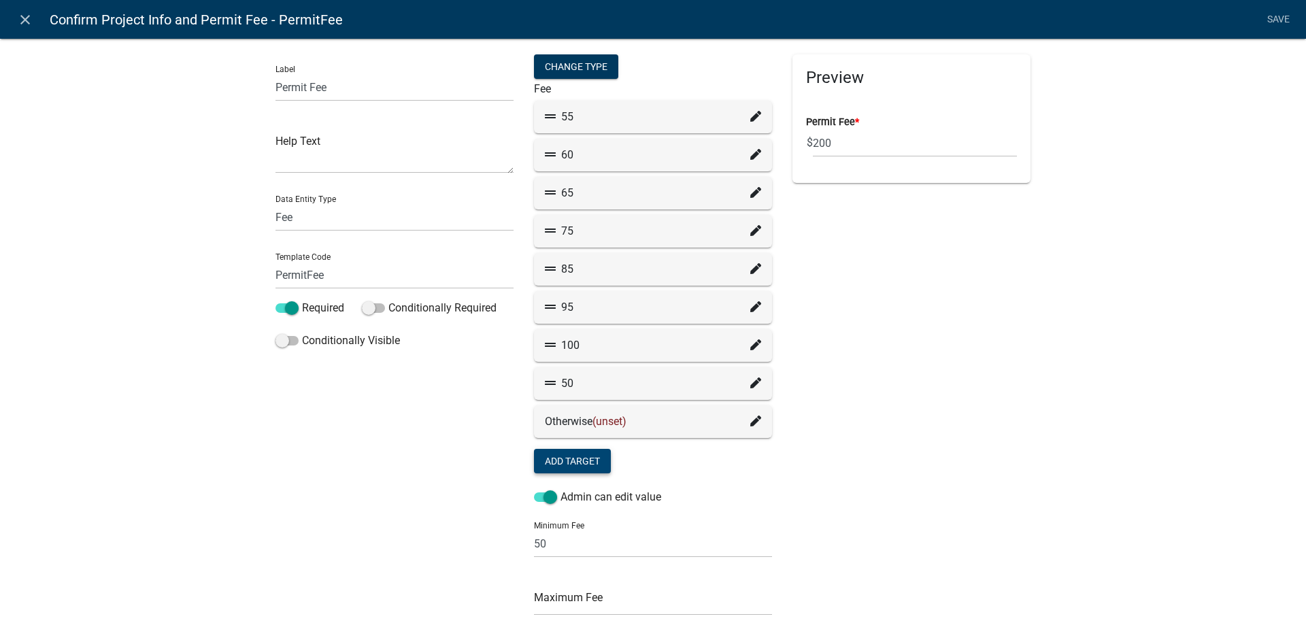
click at [751, 193] on icon at bounding box center [755, 192] width 11 height 11
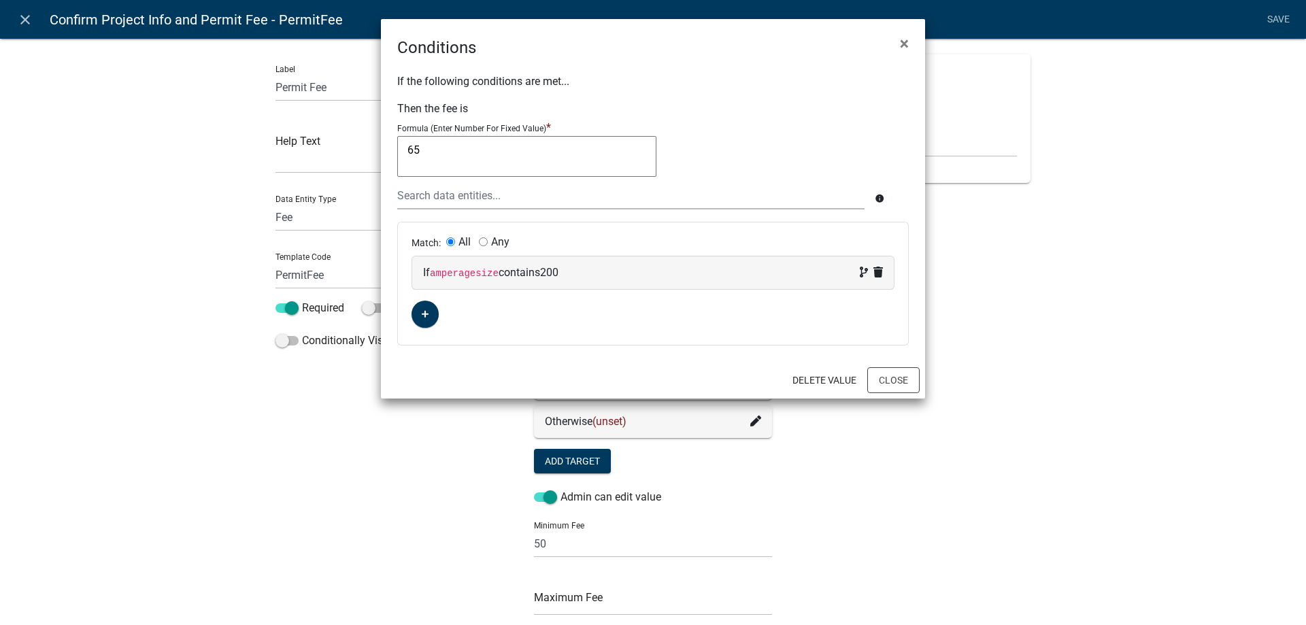
click at [439, 314] on div "Match: All Any If amperagesize contains 200" at bounding box center [653, 283] width 510 height 122
click at [438, 314] on button "button" at bounding box center [424, 314] width 27 height 27
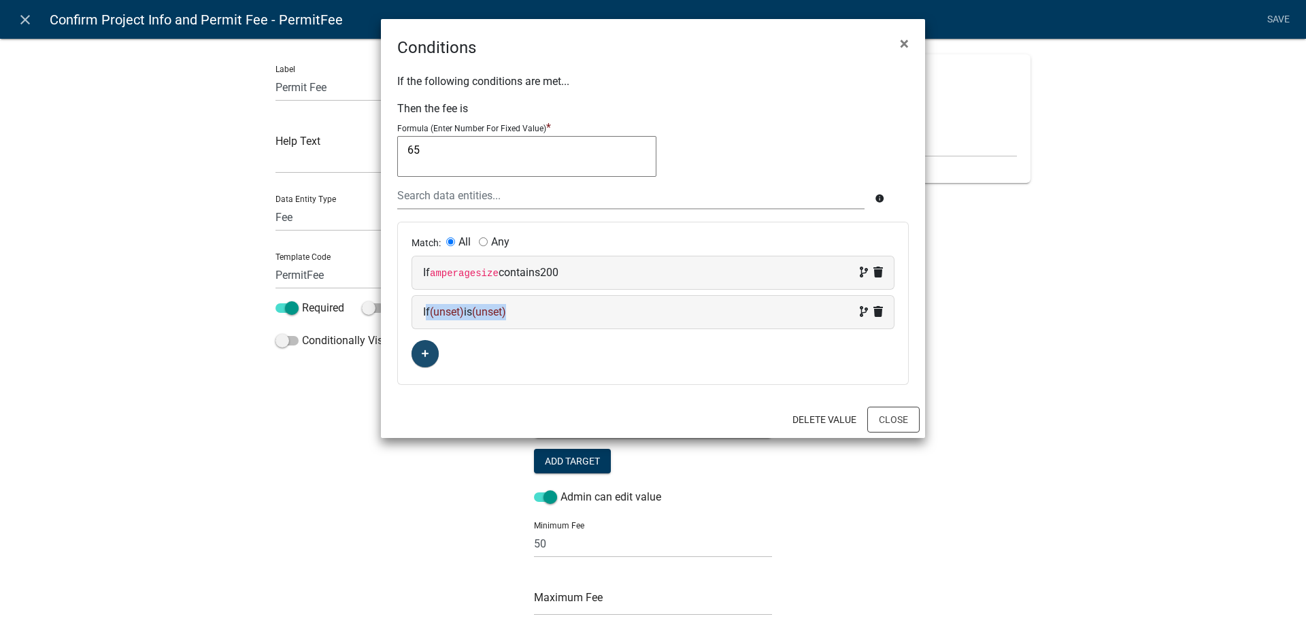
click at [440, 314] on span "(unset)" at bounding box center [447, 311] width 34 height 13
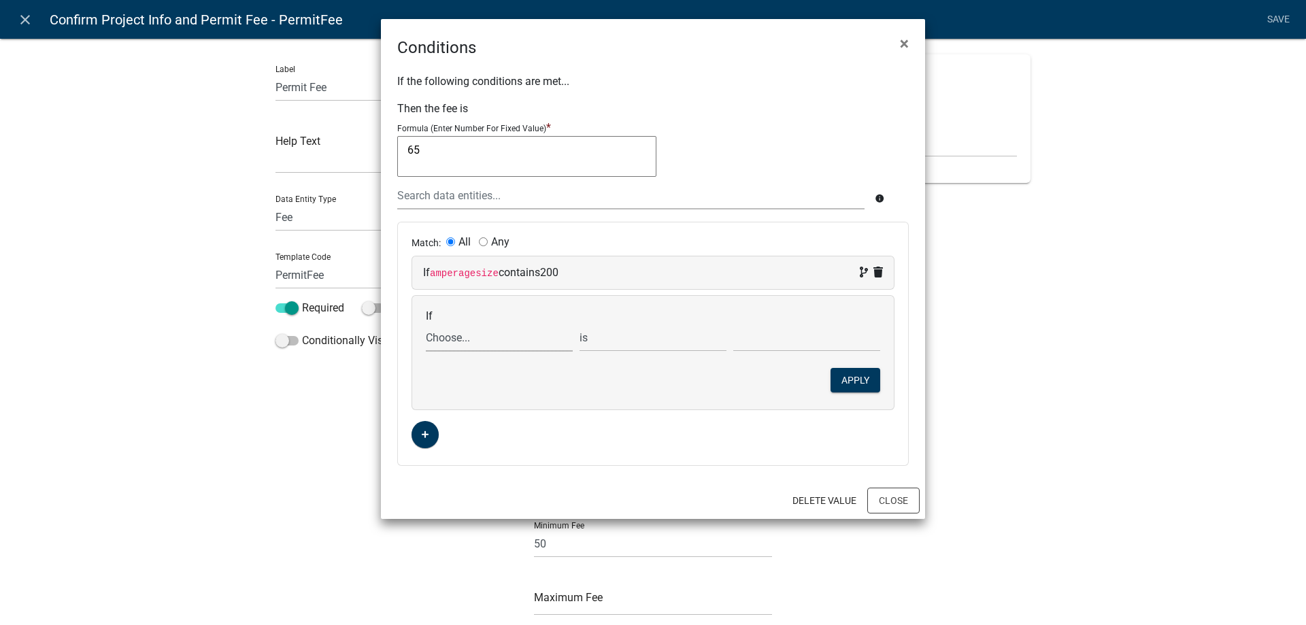
drag, startPoint x: 458, startPoint y: 347, endPoint x: 474, endPoint y: 333, distance: 21.7
click at [458, 347] on select "Choose... Acres ALL_FEE_RECIPIENTS amperagesize AmpsOver600 APPLICANT_CITY APPL…" at bounding box center [499, 338] width 147 height 28
select select "39: Electricservicetype"
click at [426, 324] on select "Choose... Acres ALL_FEE_RECIPIENTS amperagesize AmpsOver600 APPLICANT_CITY APPL…" at bounding box center [499, 338] width 147 height 28
click at [822, 347] on select "Choose... New Tie-In" at bounding box center [806, 338] width 147 height 28
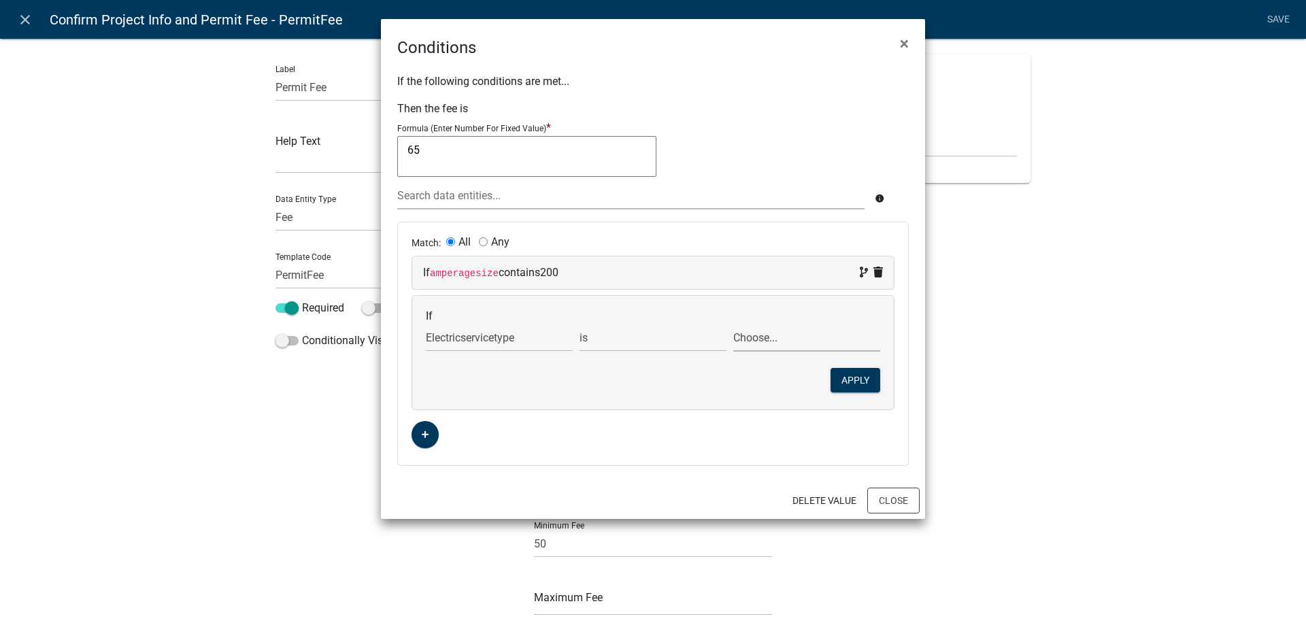
select select "1: New"
click at [733, 324] on select "Choose... New Tie-In" at bounding box center [806, 338] width 147 height 28
click at [828, 373] on div "If Choose... Acres ALL_FEE_RECIPIENTS amperagesize AmpsOver600 APPLICANT_CITY A…" at bounding box center [653, 353] width 482 height 114
click at [851, 377] on button "Apply" at bounding box center [855, 380] width 50 height 24
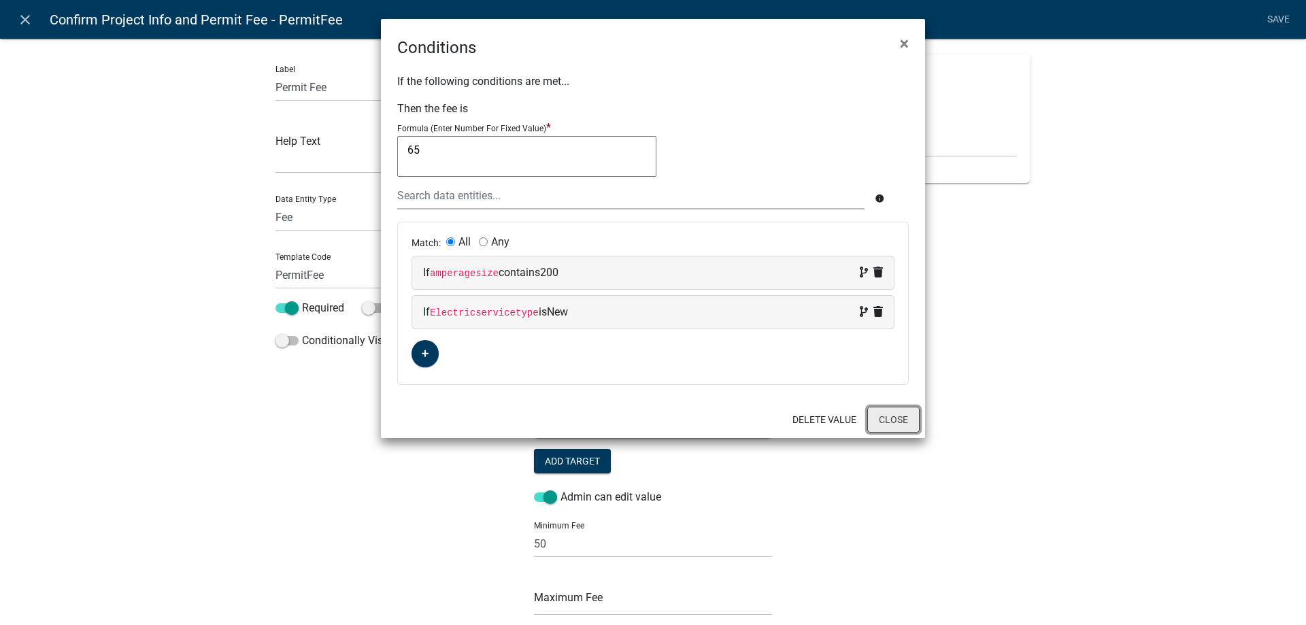
click at [897, 426] on button "Close" at bounding box center [893, 420] width 52 height 26
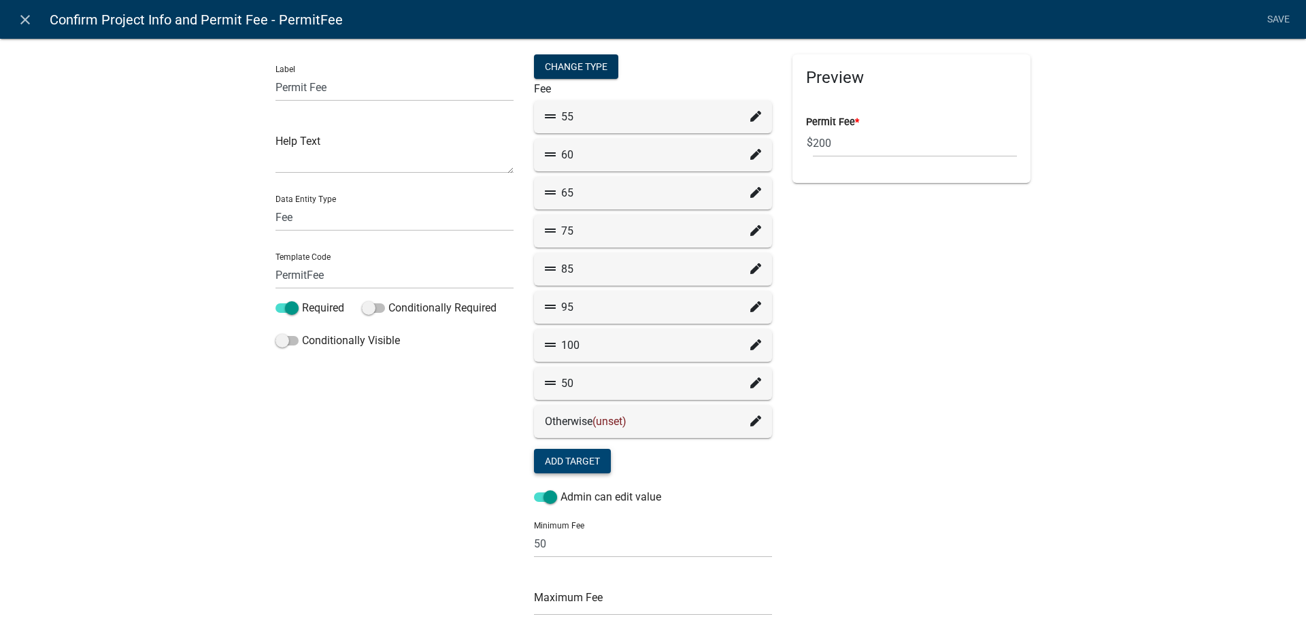
click at [751, 234] on icon at bounding box center [755, 230] width 11 height 11
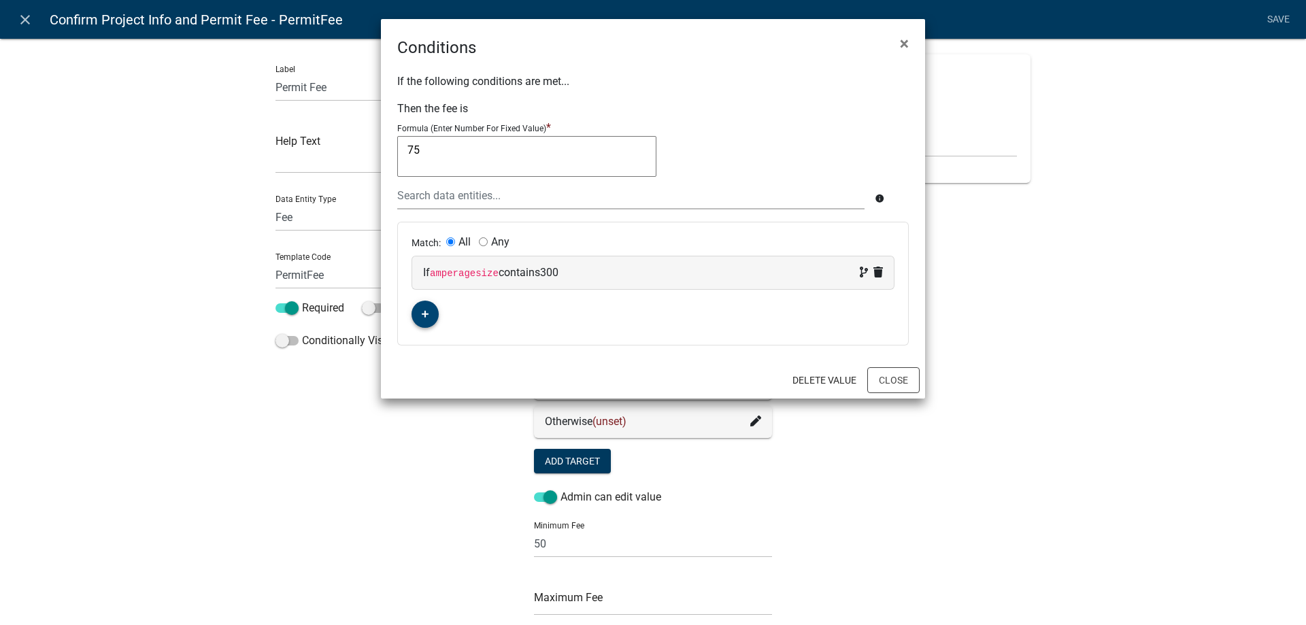
click at [424, 314] on icon "button" at bounding box center [425, 314] width 7 height 7
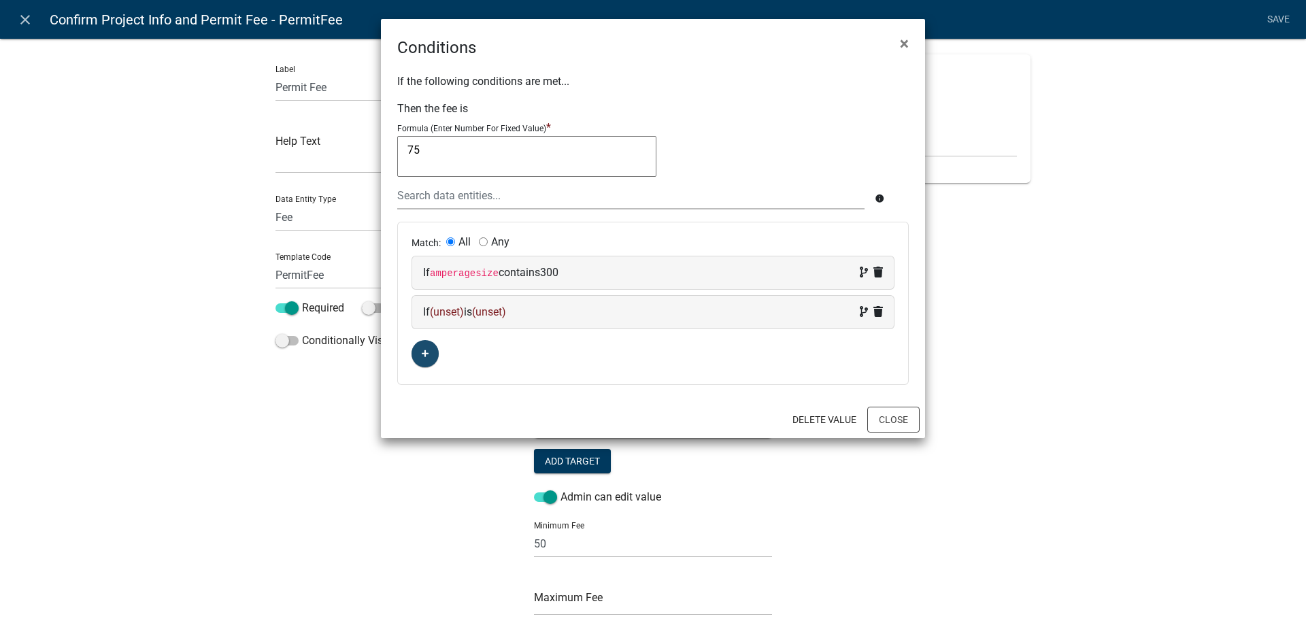
click at [453, 318] on span "(unset)" at bounding box center [447, 311] width 34 height 13
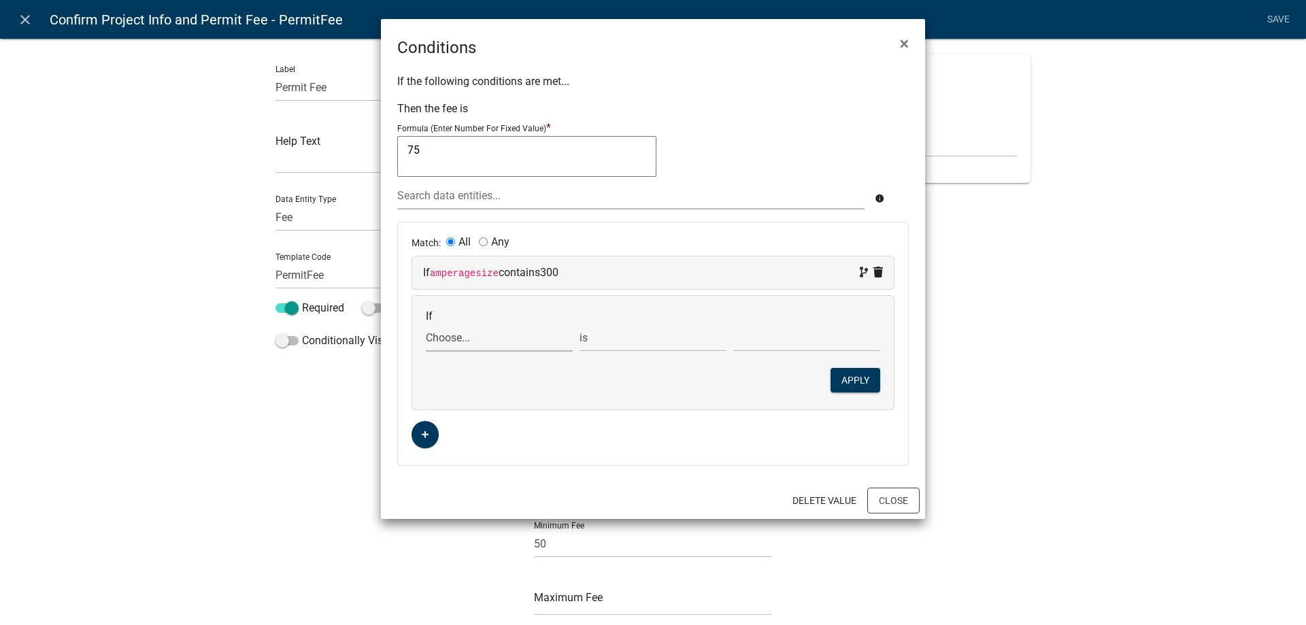
drag, startPoint x: 453, startPoint y: 318, endPoint x: 473, endPoint y: 344, distance: 33.5
click at [462, 348] on select "Choose... Acres ALL_FEE_RECIPIENTS amperagesize AmpsOver600 APPLICANT_CITY APPL…" at bounding box center [499, 338] width 147 height 28
select select "39: Electricservicetype"
click at [426, 324] on select "Choose... Acres ALL_FEE_RECIPIENTS amperagesize AmpsOver600 APPLICANT_CITY APPL…" at bounding box center [499, 338] width 147 height 28
click at [789, 341] on select "Choose... New Tie-In" at bounding box center [806, 338] width 147 height 28
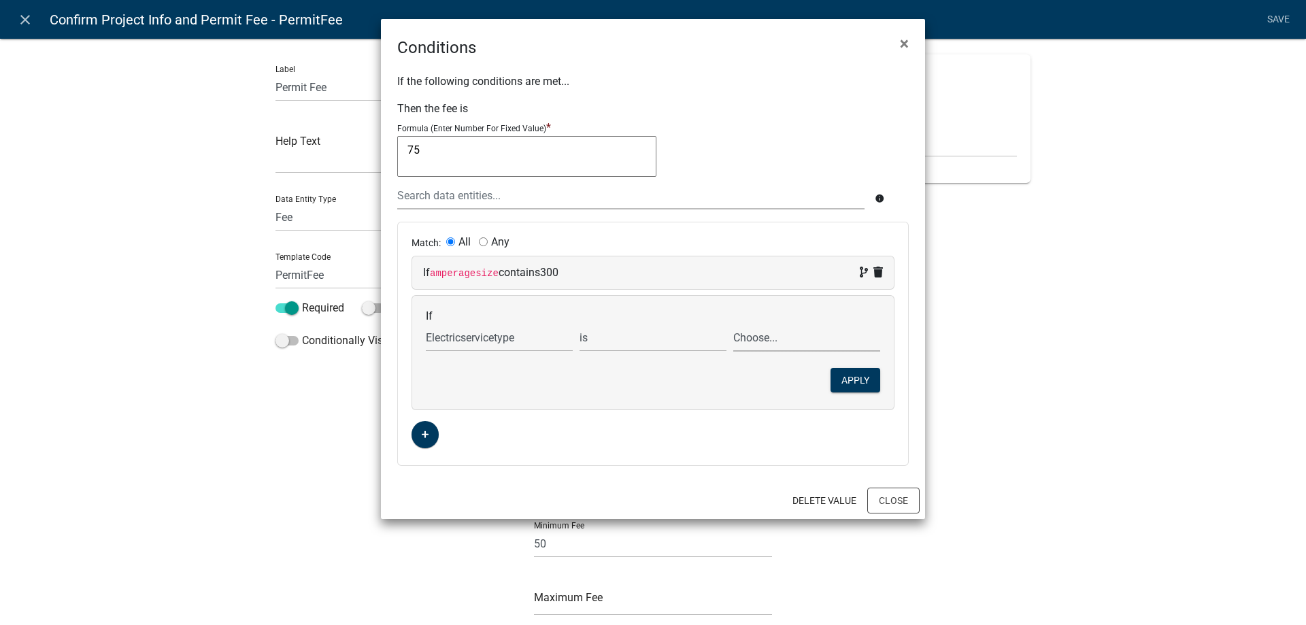
select select "1: New"
click at [733, 324] on select "Choose... New Tie-In" at bounding box center [806, 338] width 147 height 28
click at [854, 381] on button "Apply" at bounding box center [855, 380] width 50 height 24
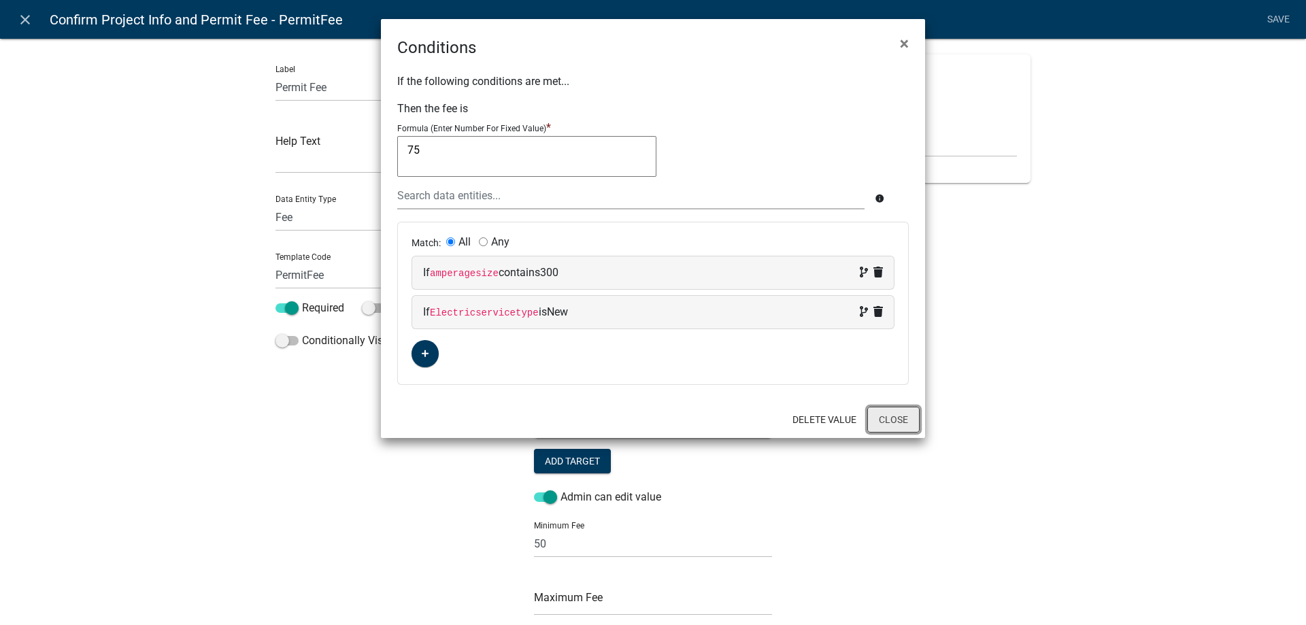
click at [895, 423] on button "Close" at bounding box center [893, 420] width 52 height 26
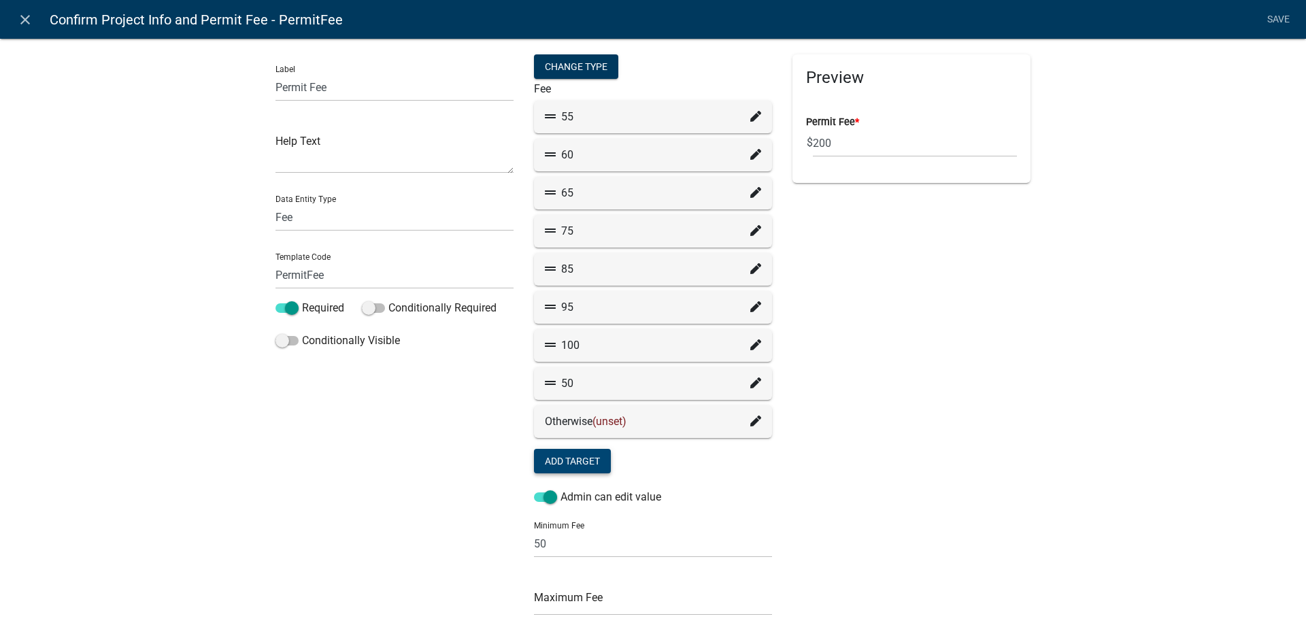
click at [750, 271] on icon at bounding box center [755, 268] width 11 height 11
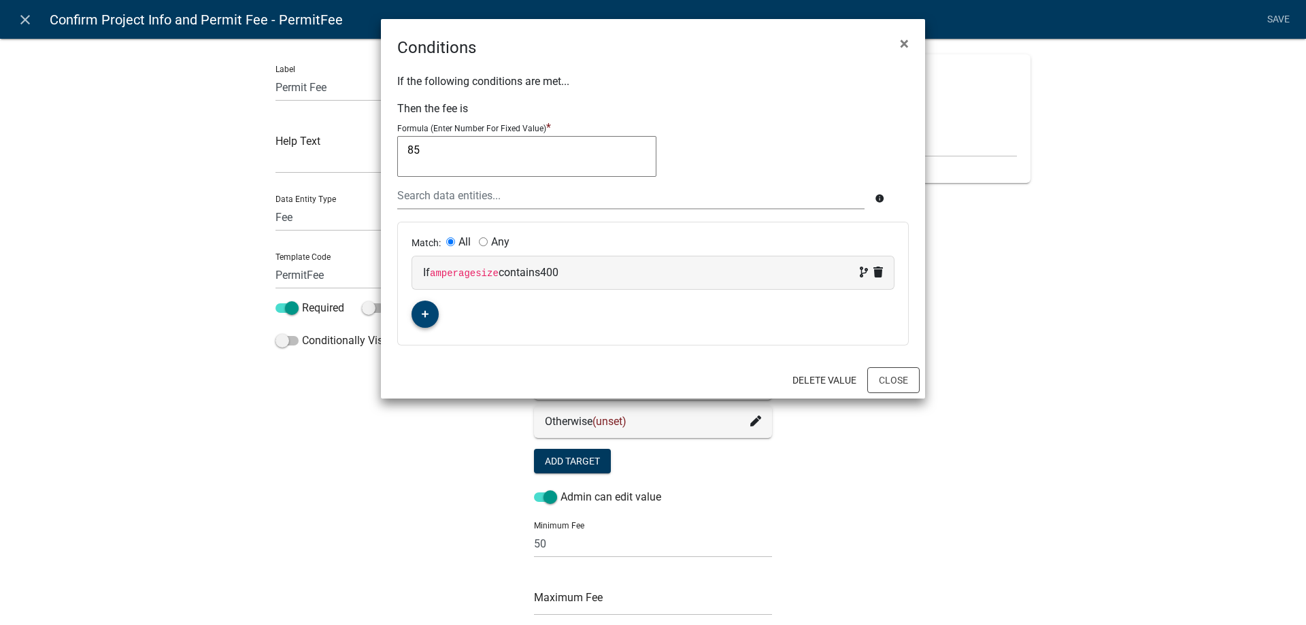
click at [413, 313] on button "button" at bounding box center [424, 314] width 27 height 27
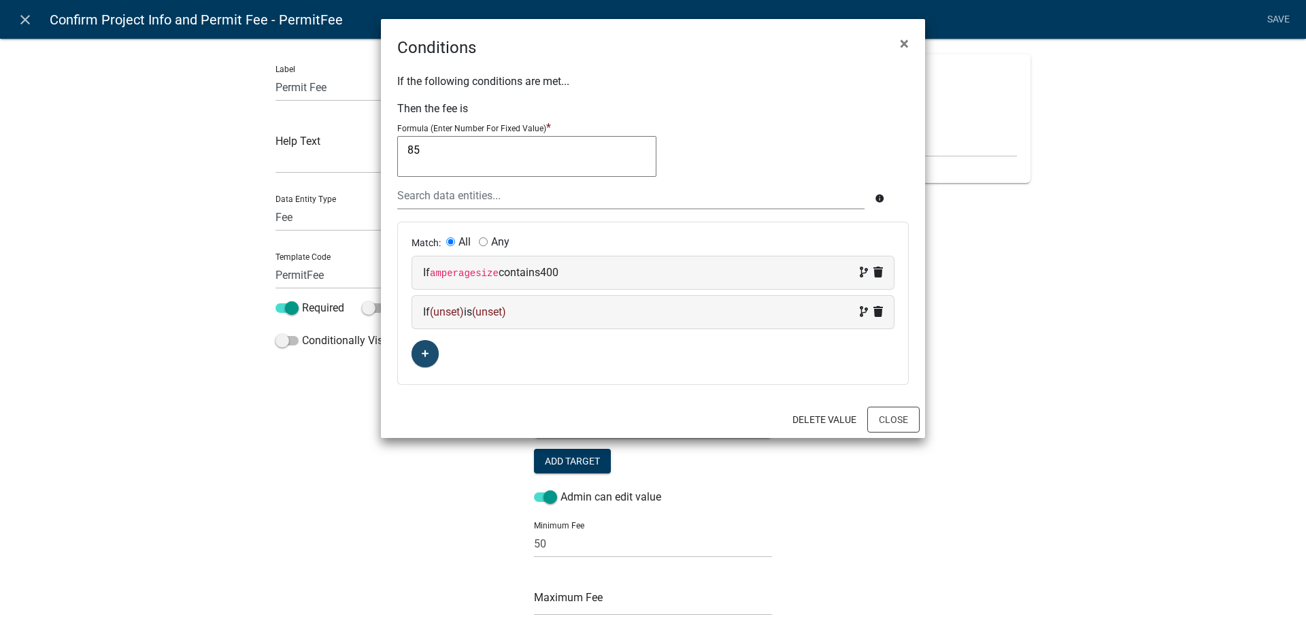
click at [439, 314] on span "(unset)" at bounding box center [447, 311] width 34 height 13
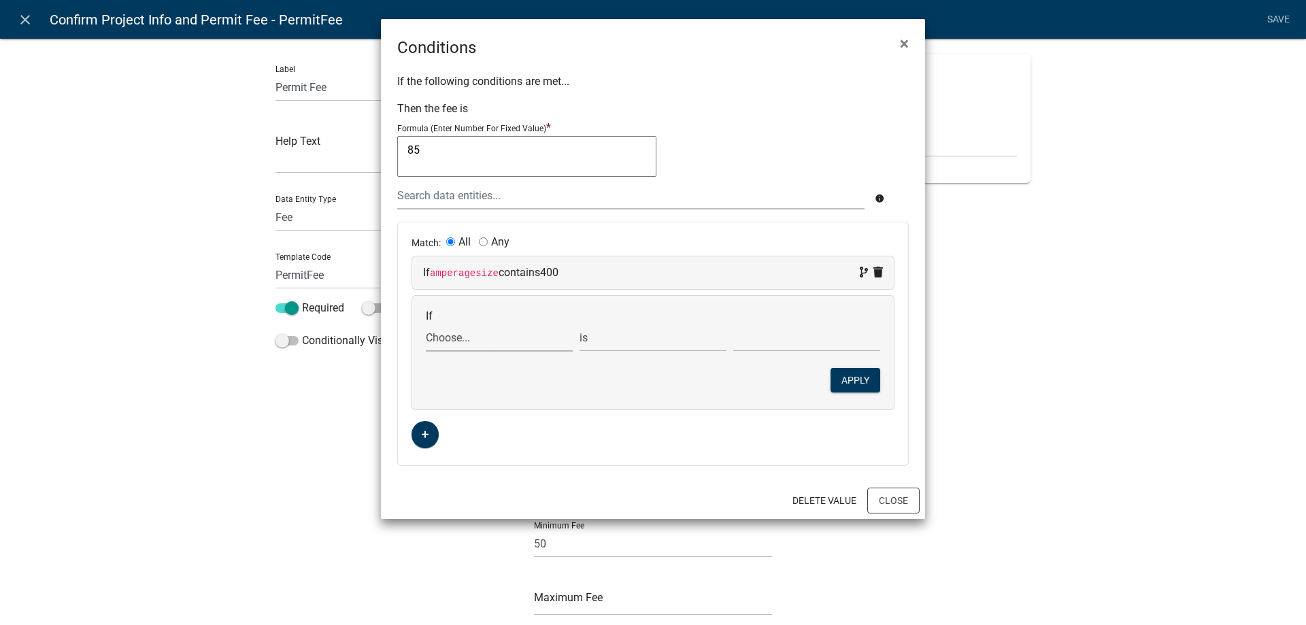
drag, startPoint x: 439, startPoint y: 314, endPoint x: 469, endPoint y: 341, distance: 40.4
click at [466, 337] on select "Choose... Acres ALL_FEE_RECIPIENTS amperagesize AmpsOver600 APPLICANT_CITY APPL…" at bounding box center [499, 338] width 147 height 28
select select "39: Electricservicetype"
click at [426, 324] on select "Choose... Acres ALL_FEE_RECIPIENTS amperagesize AmpsOver600 APPLICANT_CITY APPL…" at bounding box center [499, 338] width 147 height 28
click at [770, 344] on select "Choose... New Tie-In" at bounding box center [806, 338] width 147 height 28
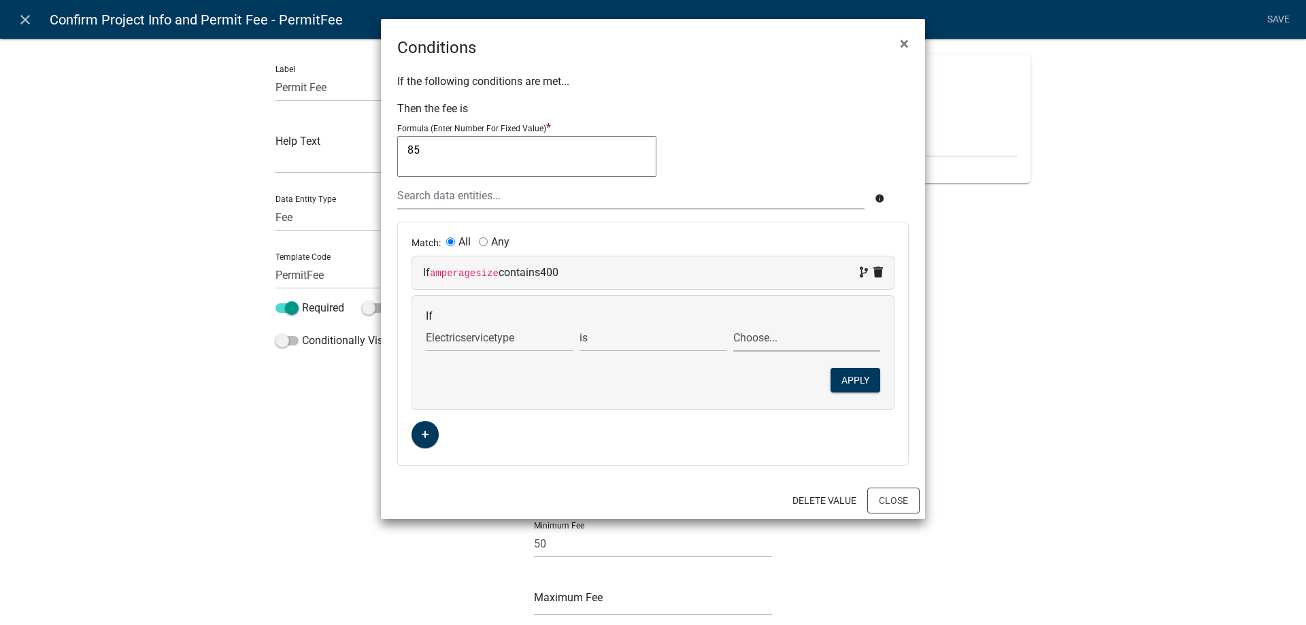
select select "1: New"
click at [733, 324] on select "Choose... New Tie-In" at bounding box center [806, 338] width 147 height 28
click at [861, 386] on button "Apply" at bounding box center [855, 380] width 50 height 24
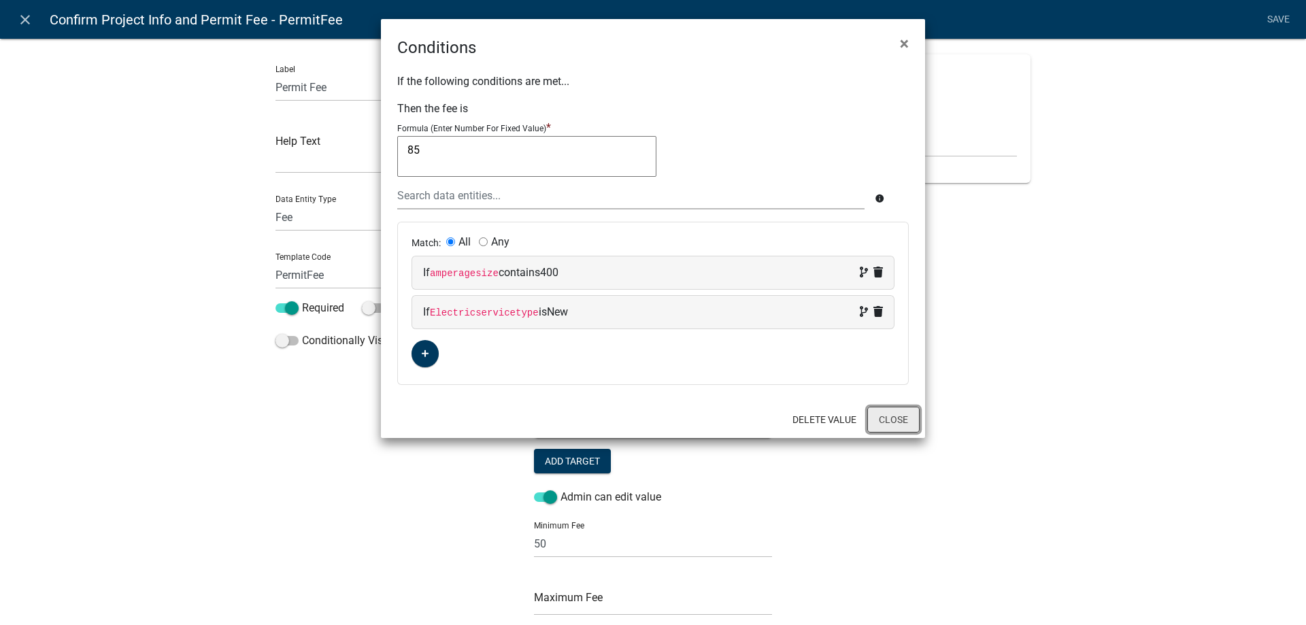
click at [902, 423] on button "Close" at bounding box center [893, 420] width 52 height 26
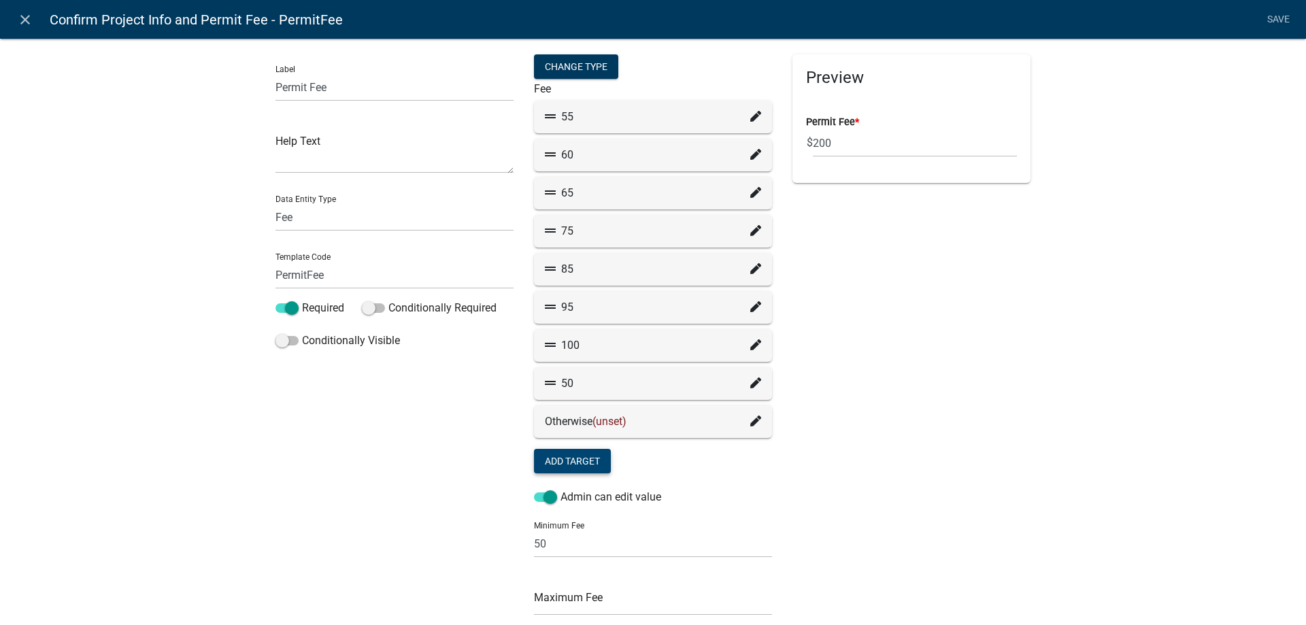
click at [743, 306] on div "95" at bounding box center [653, 307] width 216 height 16
click at [750, 306] on icon at bounding box center [755, 306] width 11 height 11
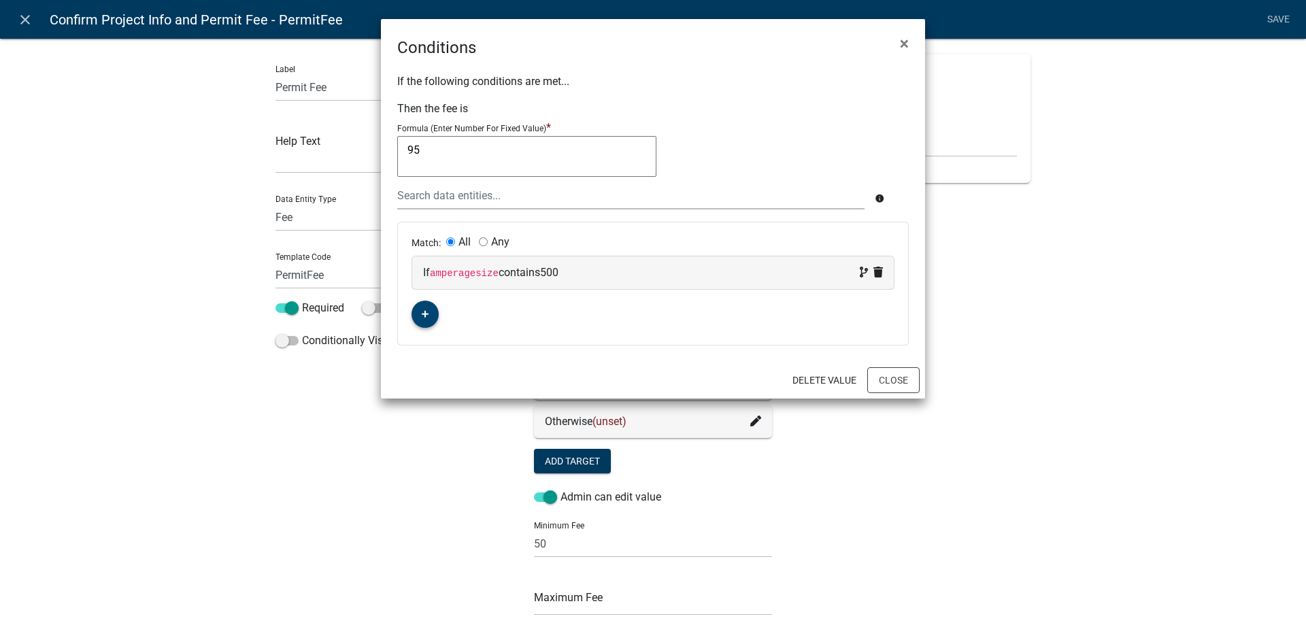
click at [430, 315] on button "button" at bounding box center [424, 314] width 27 height 27
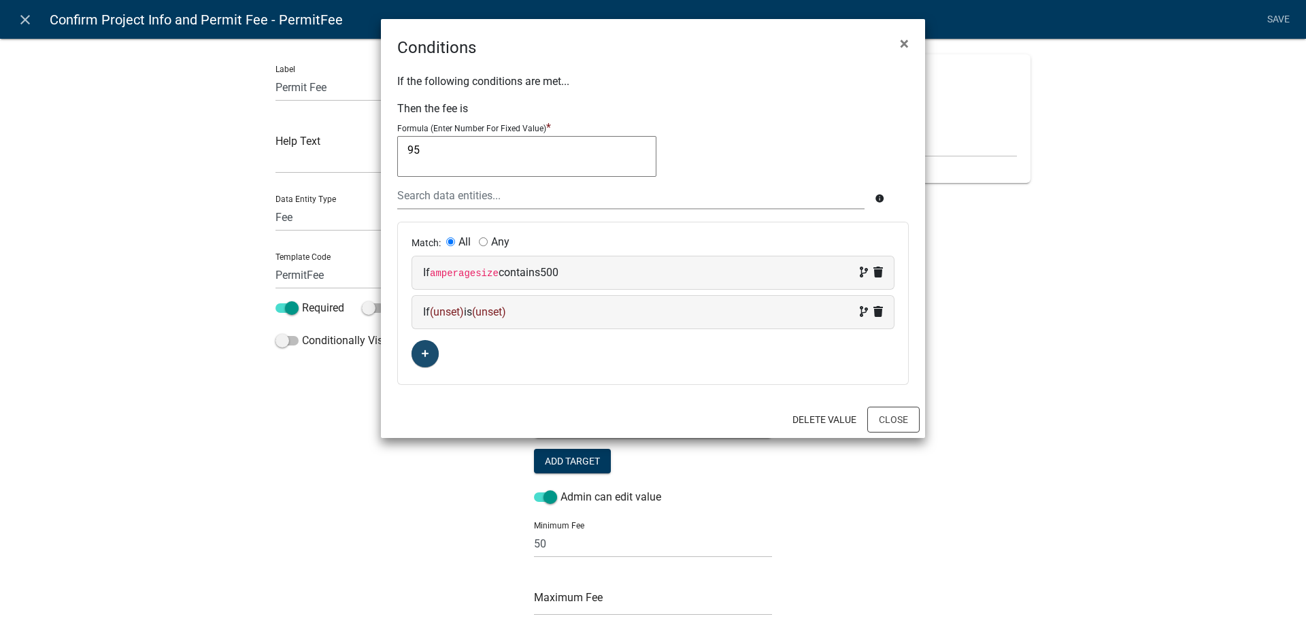
click at [448, 319] on div "If (unset) is (unset)" at bounding box center [653, 312] width 460 height 16
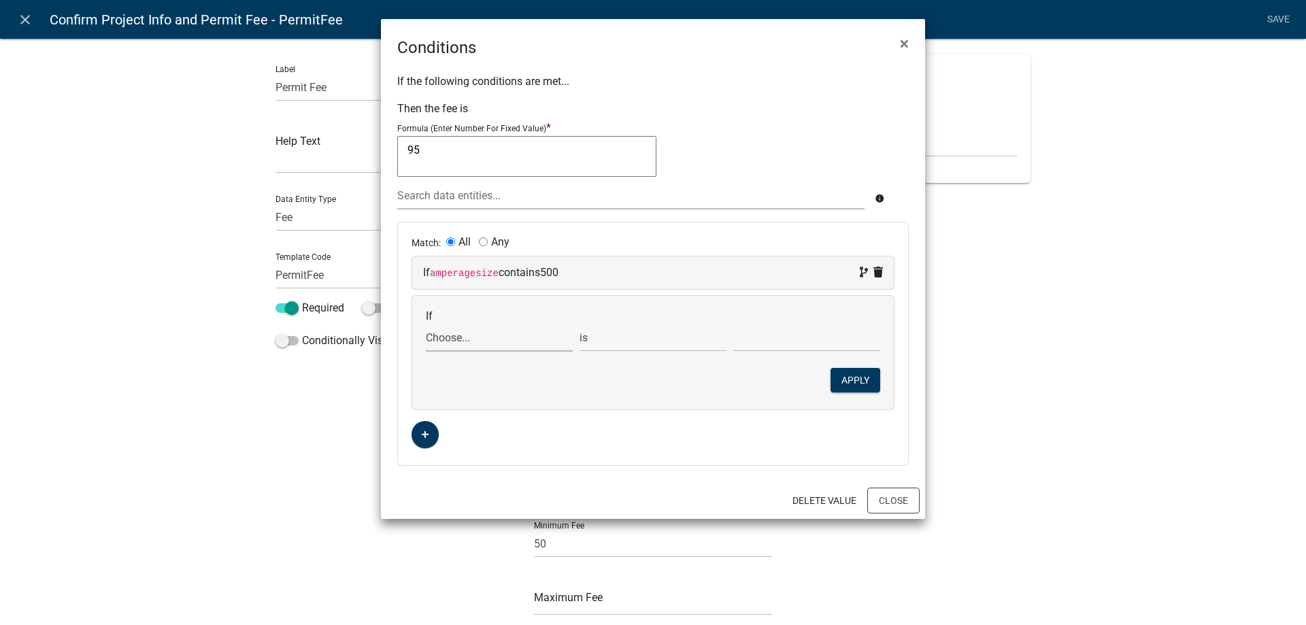
click at [460, 337] on select "Choose... Acres ALL_FEE_RECIPIENTS amperagesize AmpsOver600 APPLICANT_CITY APPL…" at bounding box center [499, 338] width 147 height 28
select select "39: Electricservicetype"
click at [426, 324] on select "Choose... Acres ALL_FEE_RECIPIENTS amperagesize AmpsOver600 APPLICANT_CITY APPL…" at bounding box center [499, 338] width 147 height 28
click at [800, 341] on select "Choose... New Tie-In" at bounding box center [806, 338] width 147 height 28
select select "1: New"
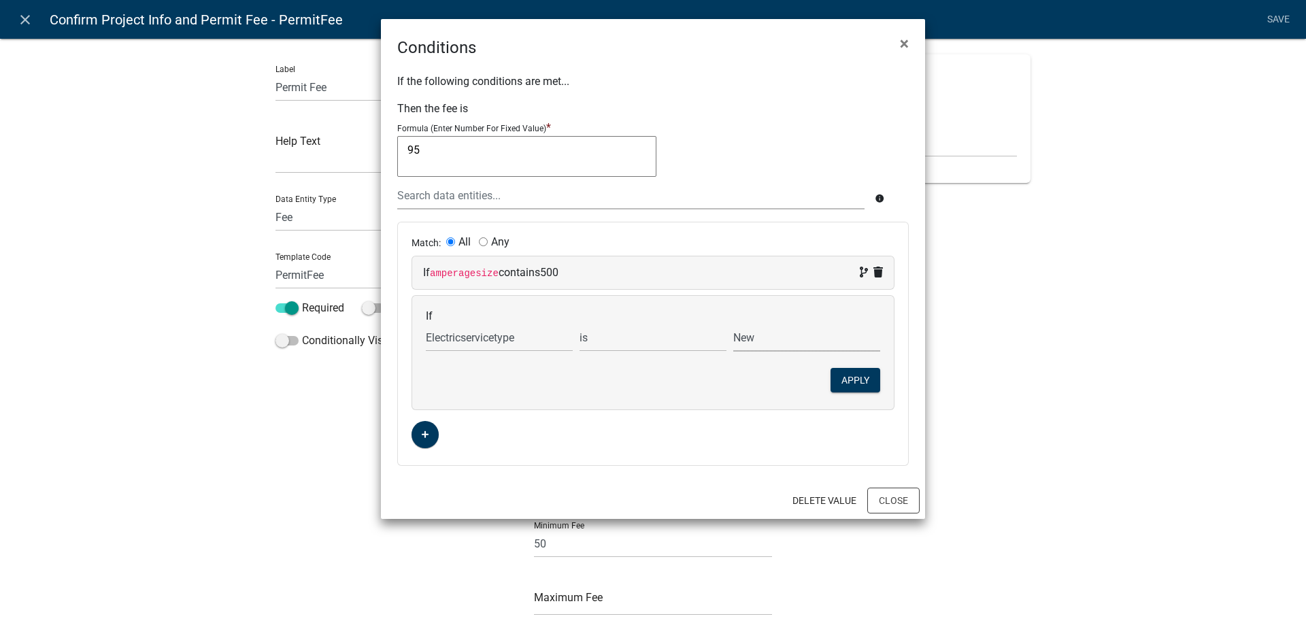
click at [733, 324] on select "Choose... New Tie-In" at bounding box center [806, 338] width 147 height 28
click at [851, 379] on button "Apply" at bounding box center [855, 380] width 50 height 24
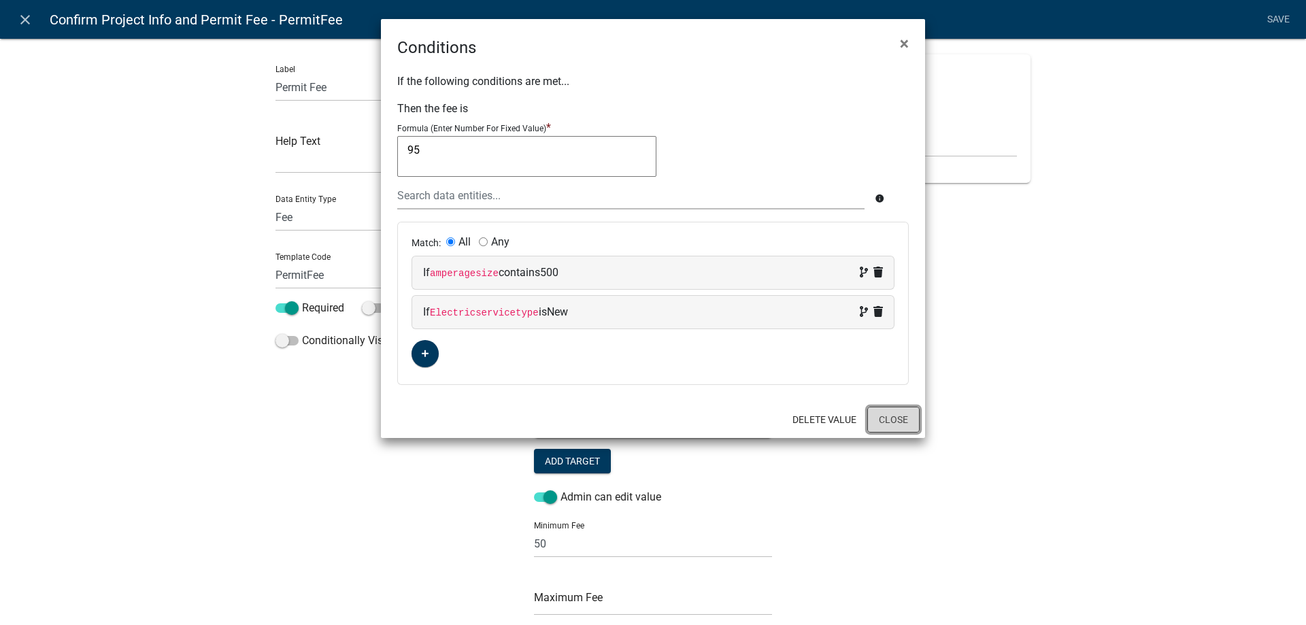
click at [888, 419] on button "Close" at bounding box center [893, 420] width 52 height 26
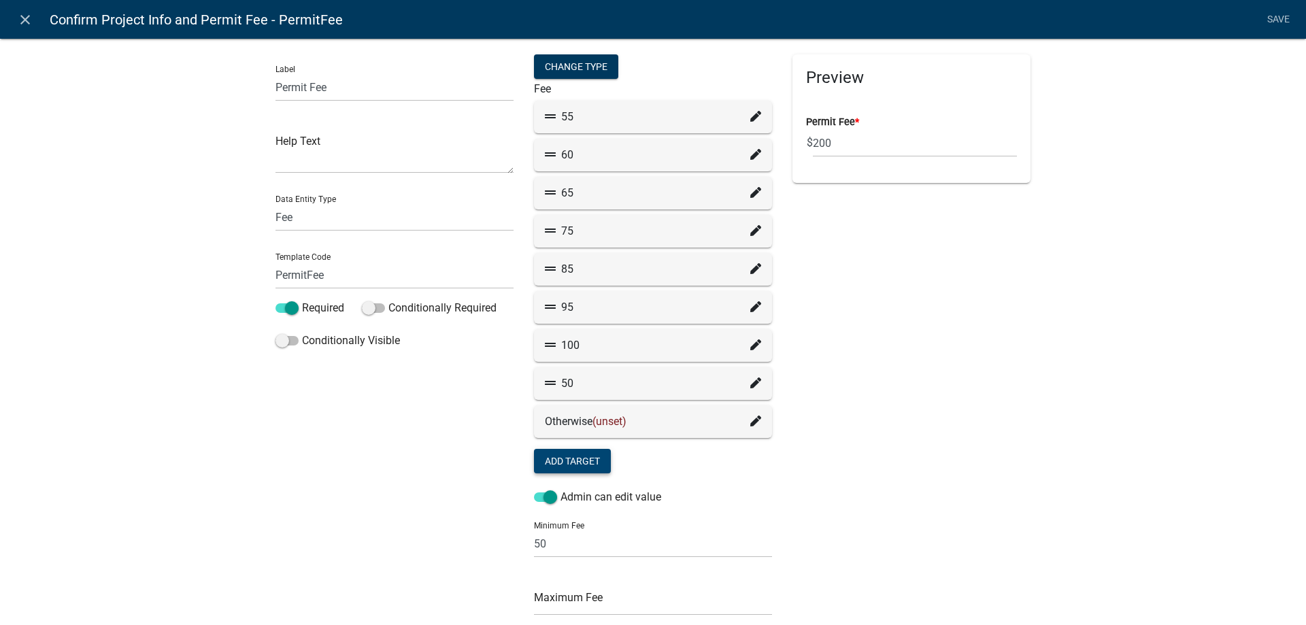
click at [750, 274] on icon at bounding box center [755, 268] width 11 height 11
click at [750, 307] on icon at bounding box center [755, 306] width 11 height 11
click at [751, 350] on icon at bounding box center [755, 344] width 11 height 11
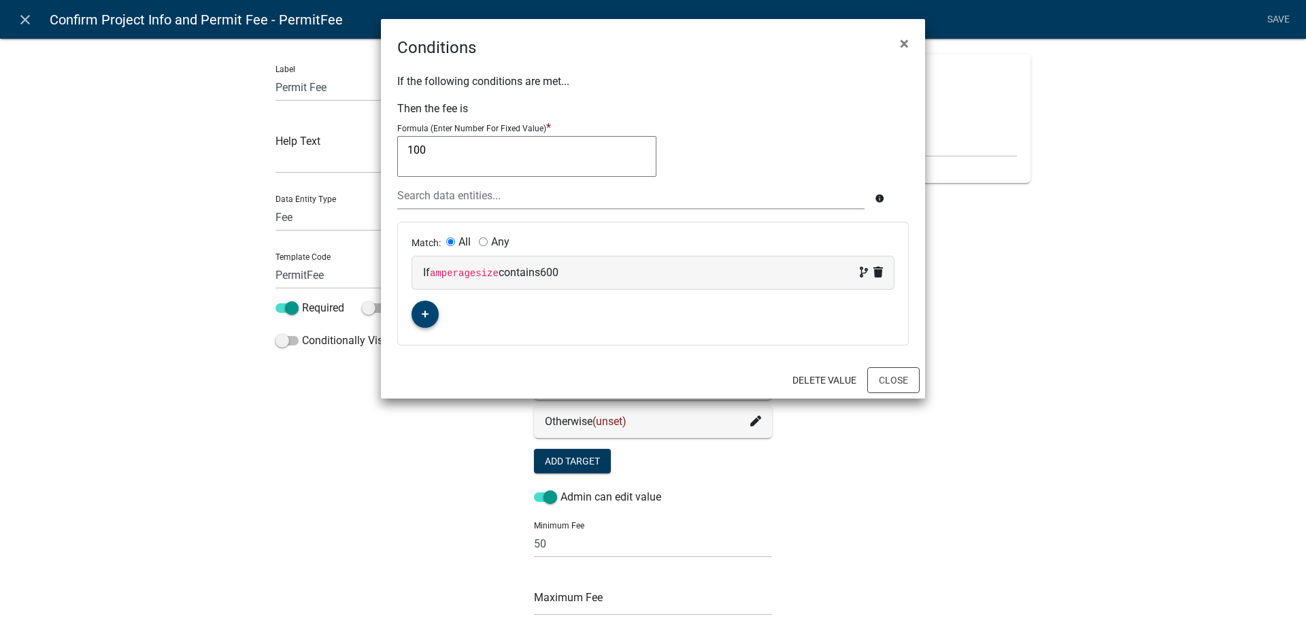
click at [424, 311] on icon "button" at bounding box center [425, 314] width 7 height 8
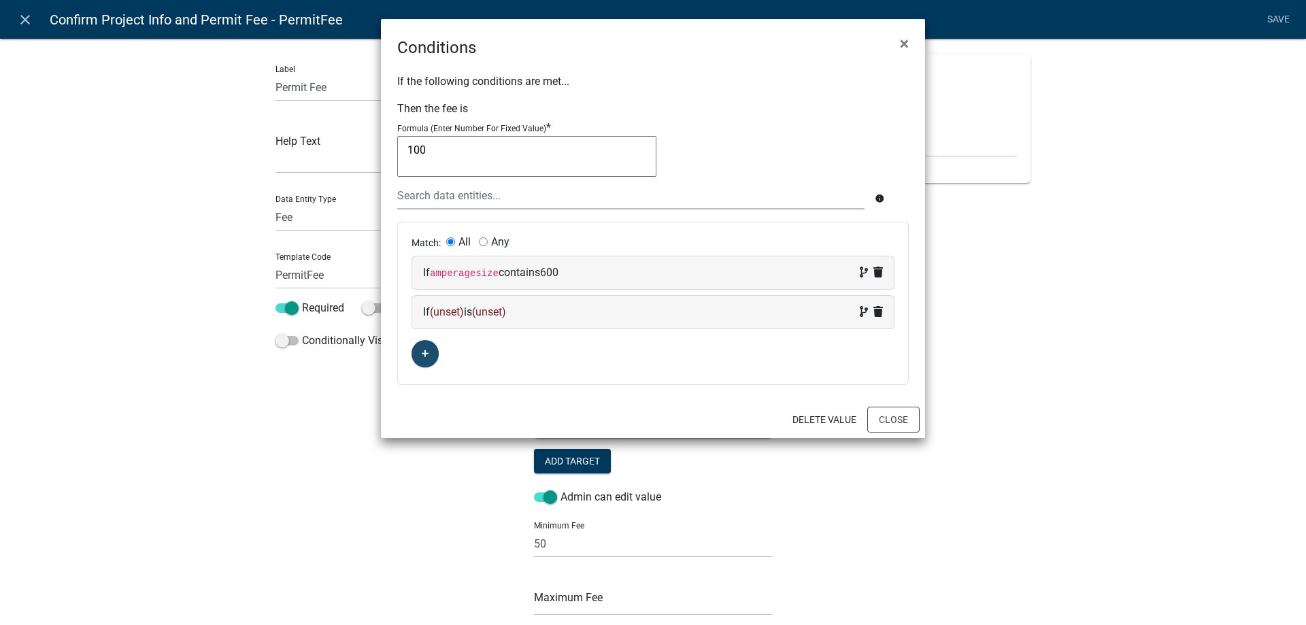
click at [440, 318] on span "(unset)" at bounding box center [447, 311] width 34 height 13
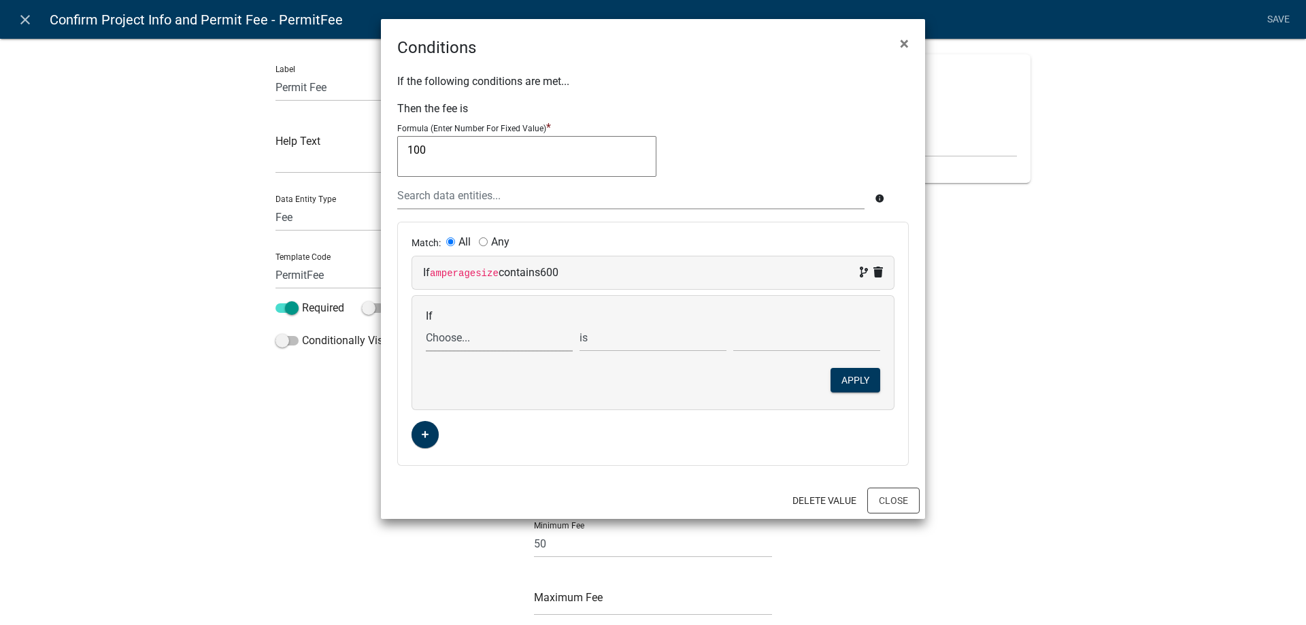
click at [463, 341] on select "Choose... Acres ALL_FEE_RECIPIENTS amperagesize AmpsOver600 APPLICANT_CITY APPL…" at bounding box center [499, 338] width 147 height 28
select select "39: Electricservicetype"
click at [426, 324] on select "Choose... Acres ALL_FEE_RECIPIENTS amperagesize AmpsOver600 APPLICANT_CITY APPL…" at bounding box center [499, 338] width 147 height 28
click at [759, 336] on select "Choose... New Tie-In" at bounding box center [806, 338] width 147 height 28
select select "1: New"
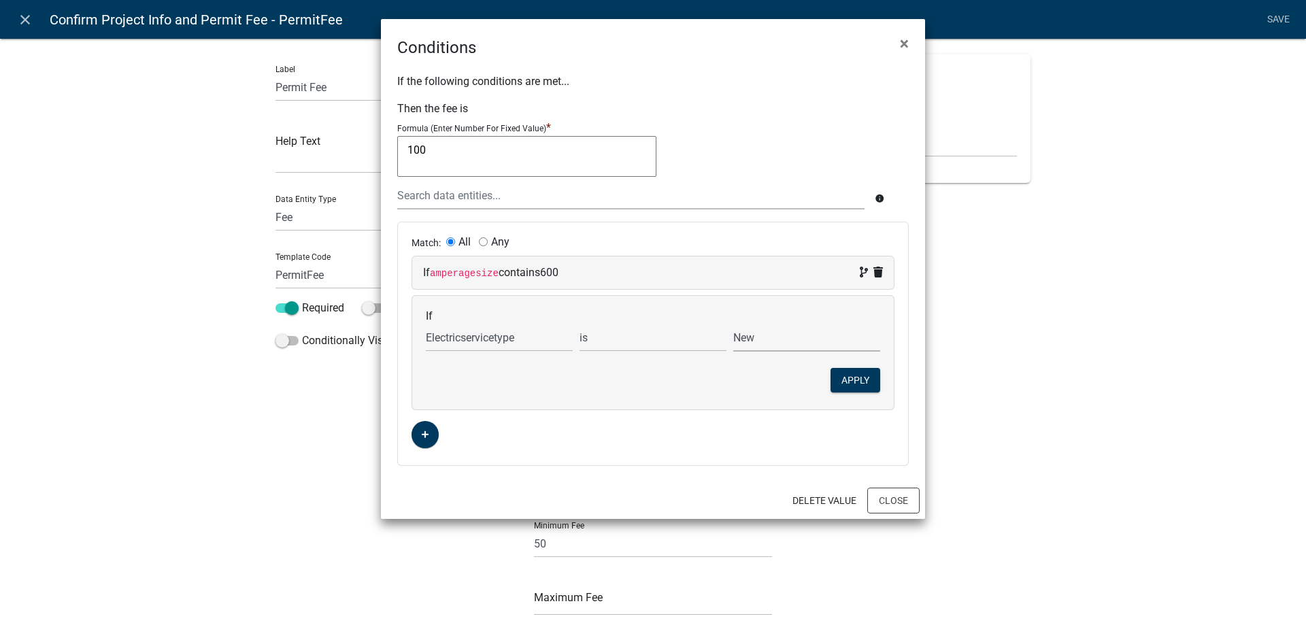
click at [733, 324] on select "Choose... New Tie-In" at bounding box center [806, 338] width 147 height 28
click at [849, 380] on button "Apply" at bounding box center [855, 380] width 50 height 24
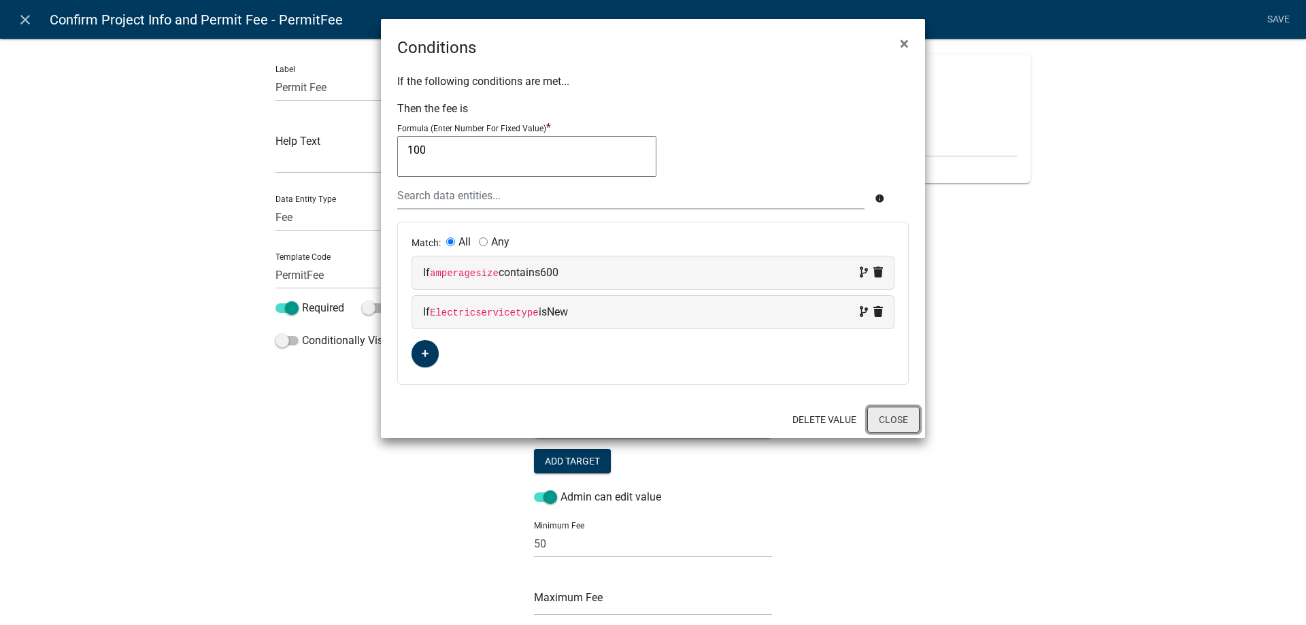
click at [904, 419] on button "Close" at bounding box center [893, 420] width 52 height 26
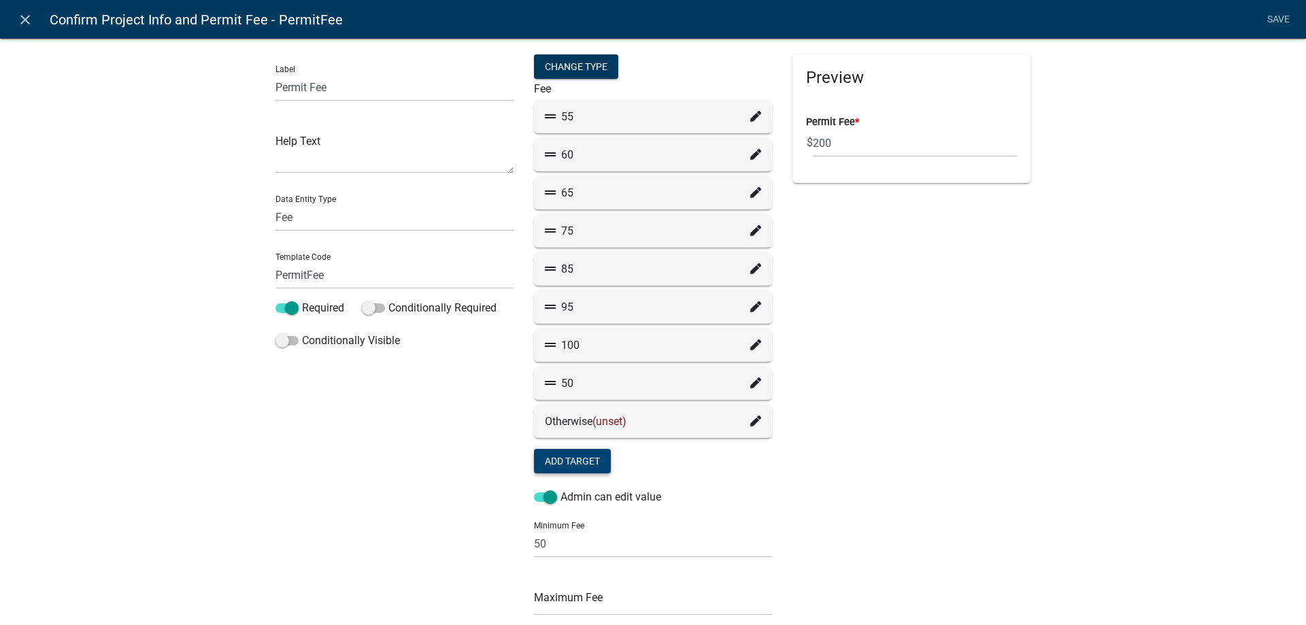
click at [751, 383] on icon at bounding box center [755, 382] width 11 height 11
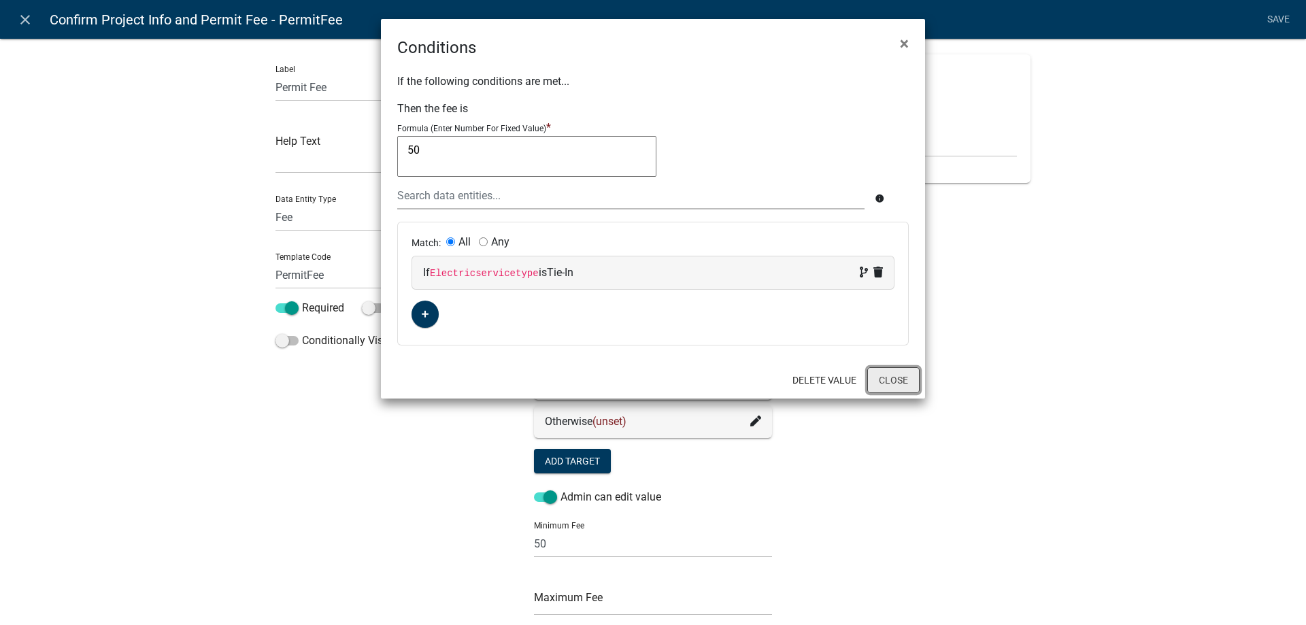
click at [907, 376] on button "Close" at bounding box center [893, 380] width 52 height 26
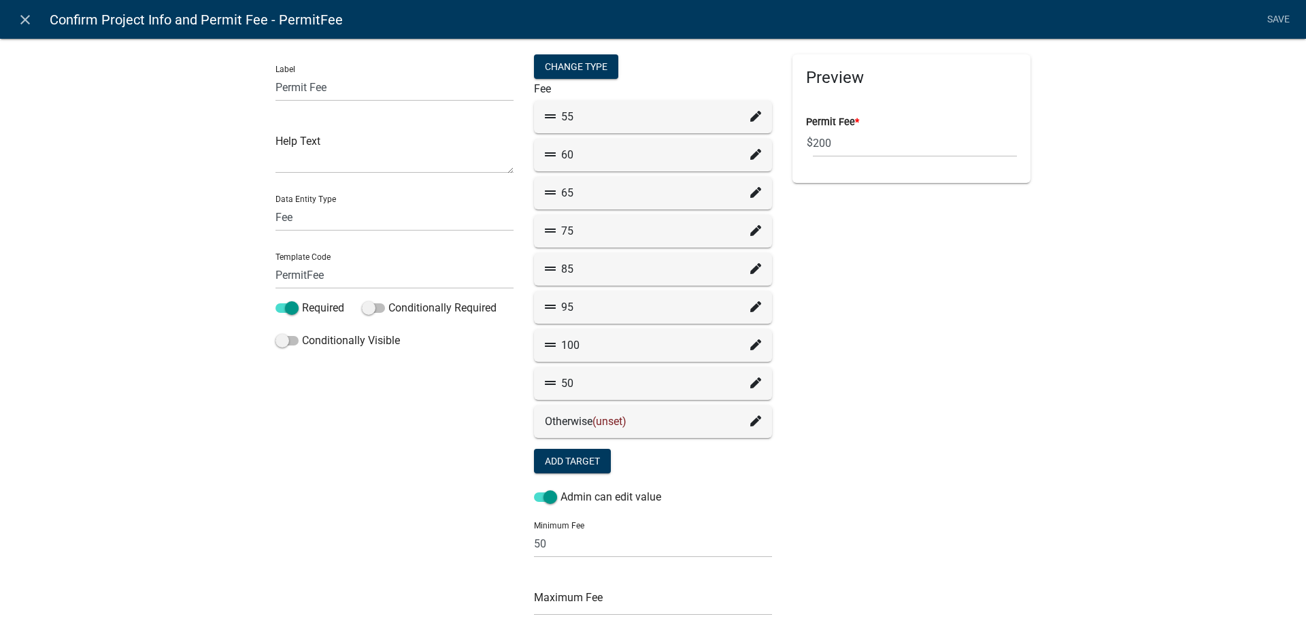
click at [751, 423] on icon at bounding box center [755, 421] width 11 height 11
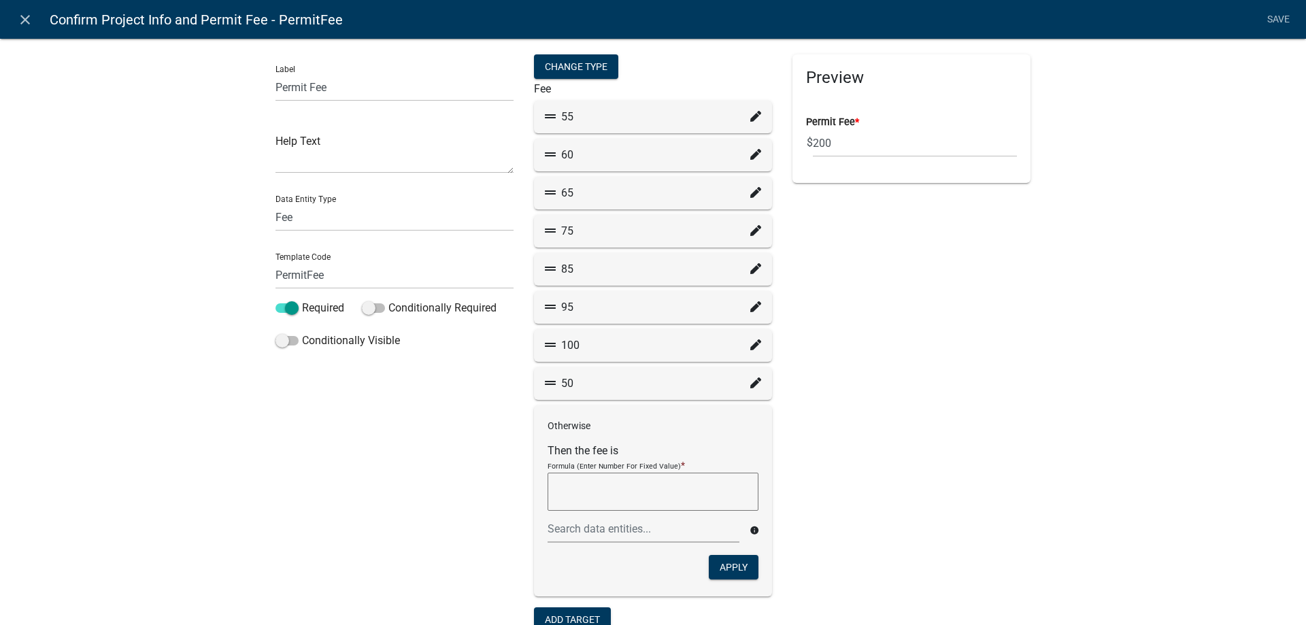
click at [828, 436] on div "Preview Permit Fee * $ 200" at bounding box center [911, 499] width 258 height 891
click at [674, 499] on textarea at bounding box center [652, 492] width 211 height 38
type textarea "@"
click at [618, 531] on span "AmpsOver600" at bounding box center [632, 530] width 68 height 11
click at [575, 486] on textarea "100+(AmpsOver600/100)*10)" at bounding box center [652, 492] width 211 height 38
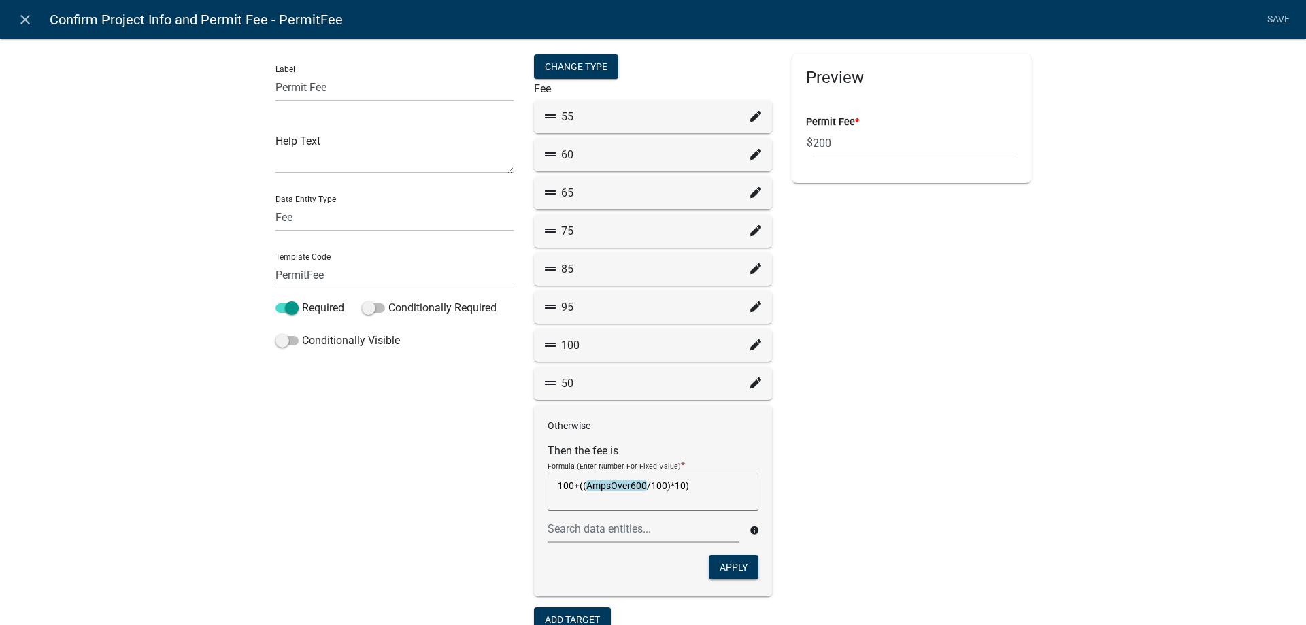
click at [641, 486] on textarea "100+((AmpsOver600/100)*10)" at bounding box center [652, 492] width 211 height 38
click at [579, 488] on textarea "100+((AmpsOver600-600)/100)*10)" at bounding box center [652, 492] width 211 height 38
type textarea "100+(((AmpsOver600-600)/100)*10)"
click at [740, 573] on button "Apply" at bounding box center [734, 567] width 50 height 24
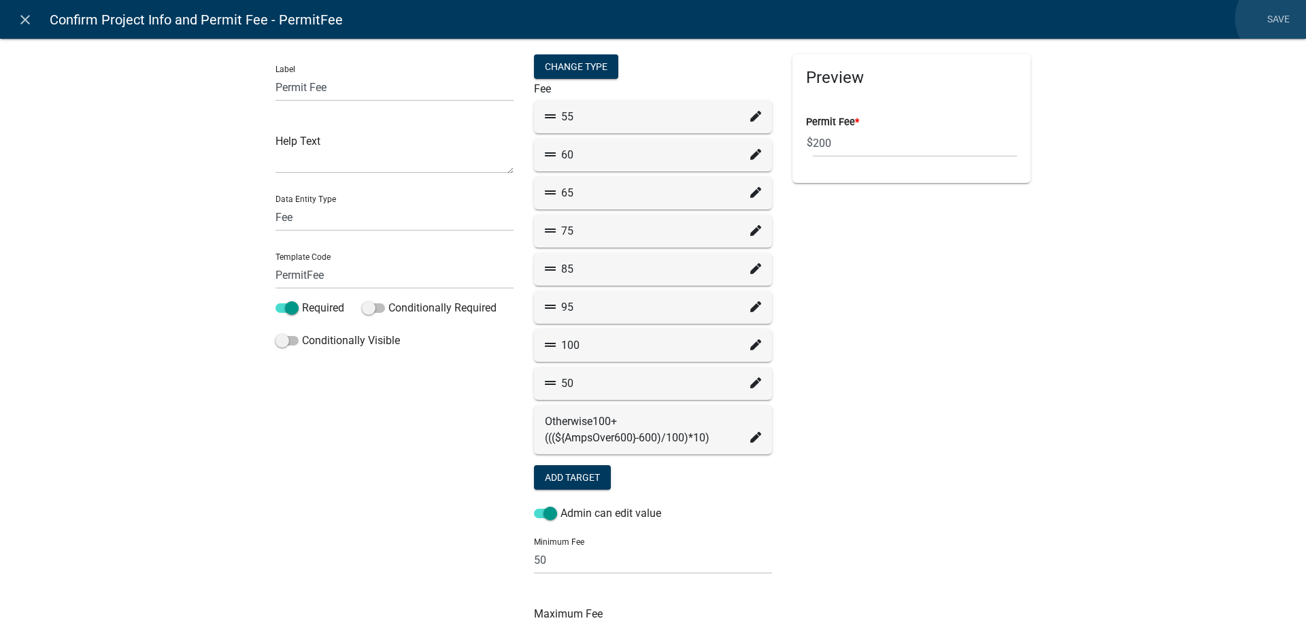
drag, startPoint x: 1278, startPoint y: 18, endPoint x: 1117, endPoint y: 324, distance: 345.9
click at [1172, 297] on form "close Confirm Project Info and Permit Fee - PermitFee Save Label Permit Fee Hel…" at bounding box center [653, 443] width 1306 height 886
click at [844, 521] on div "Preview Permit Fee * $ 200" at bounding box center [911, 428] width 258 height 749
drag, startPoint x: 552, startPoint y: 564, endPoint x: 471, endPoint y: 541, distance: 84.2
click at [471, 541] on div "Label Permit Fee Help Text Data Entity Type Free Form Text Document Display Ent…" at bounding box center [652, 428] width 775 height 749
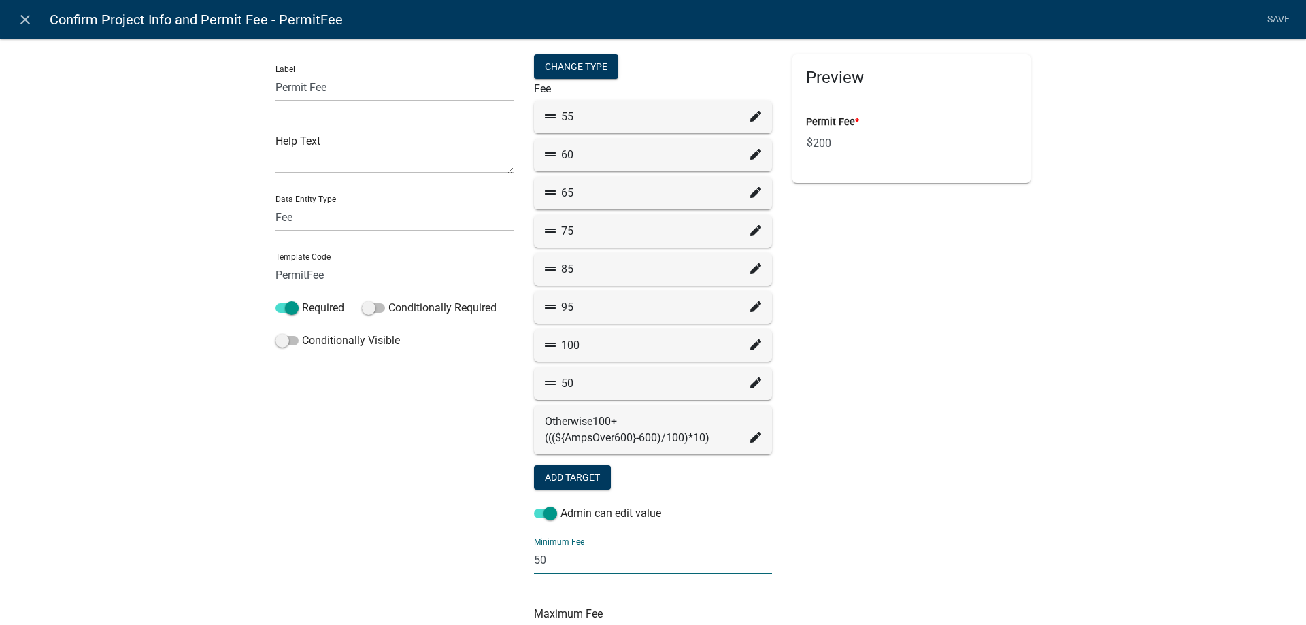
click at [1119, 456] on div "Label Permit Fee Help Text Data Entity Type Free Form Text Document Display Ent…" at bounding box center [653, 451] width 1306 height 870
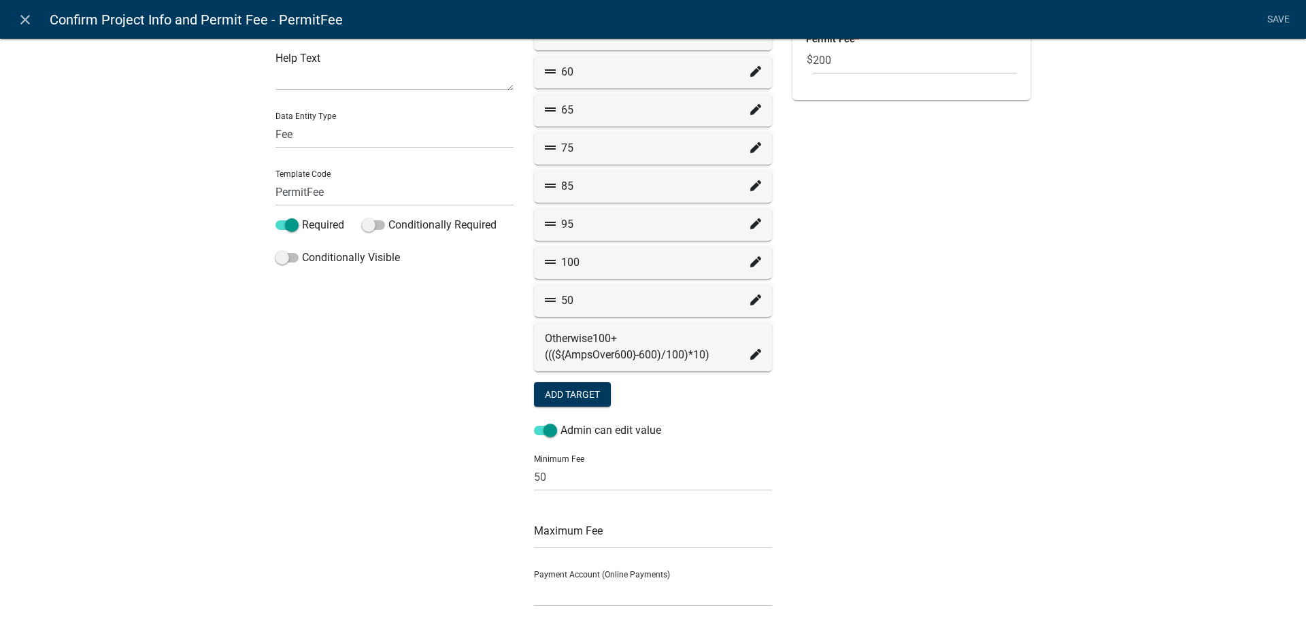
scroll to position [0, 0]
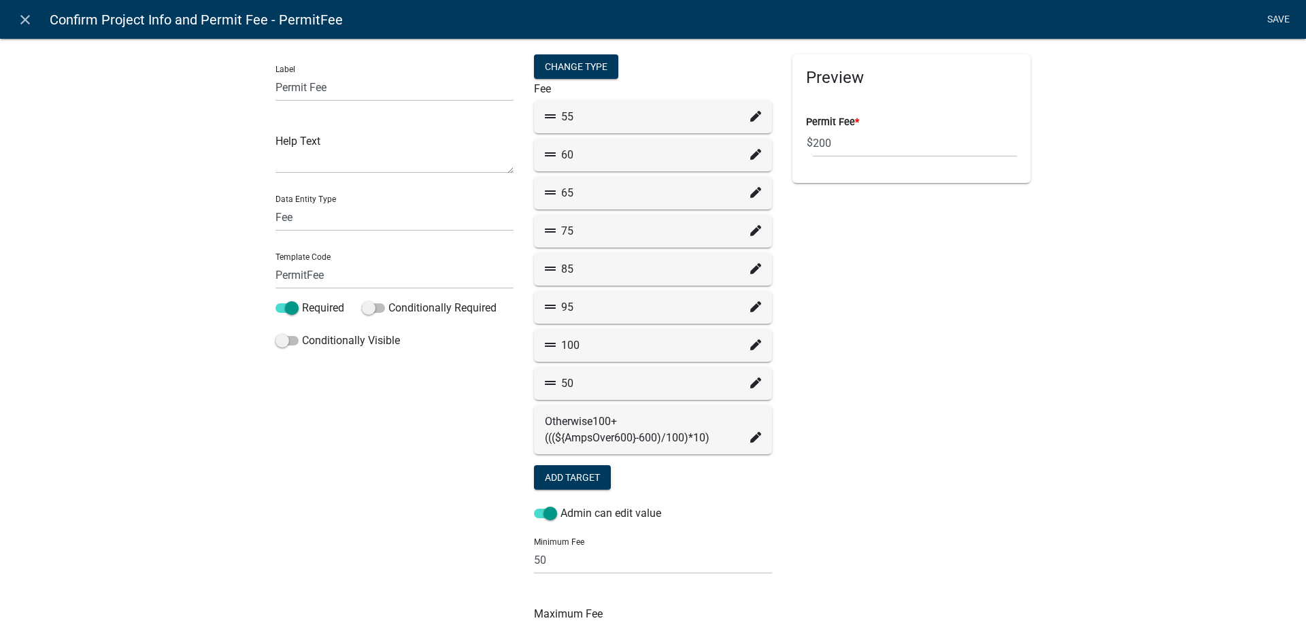
click at [1276, 17] on link "Save" at bounding box center [1278, 20] width 34 height 26
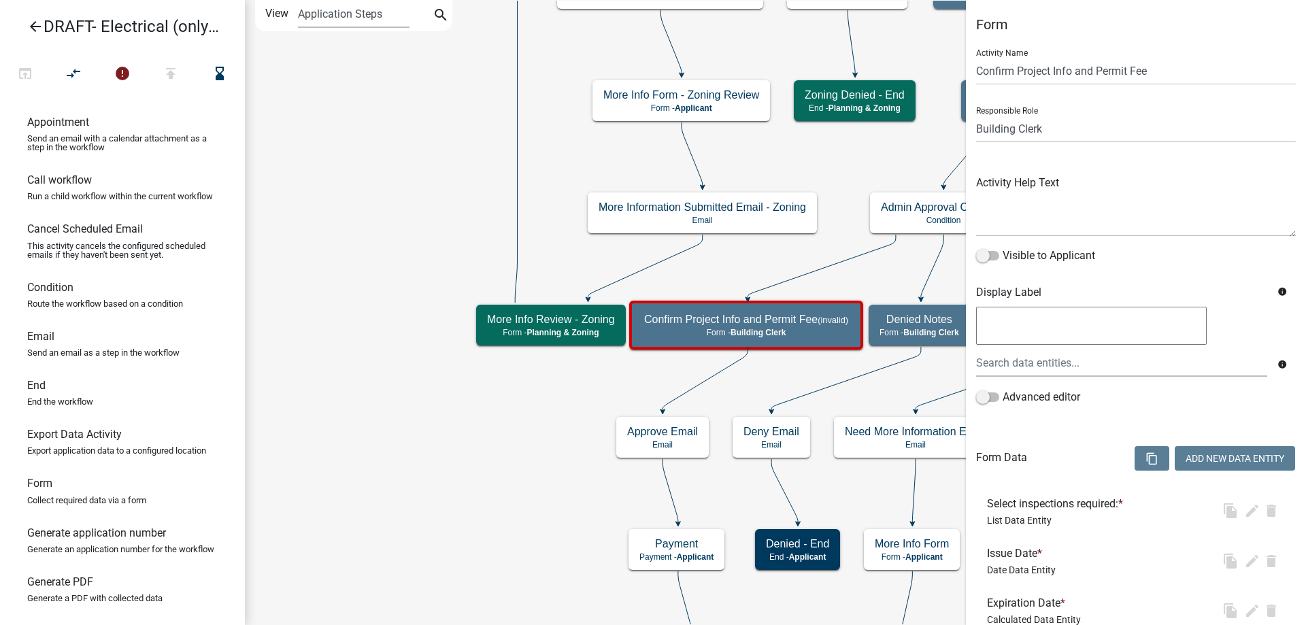
select select "A1034FF1-6D4F-4586-AA83-45D6433EEE28"
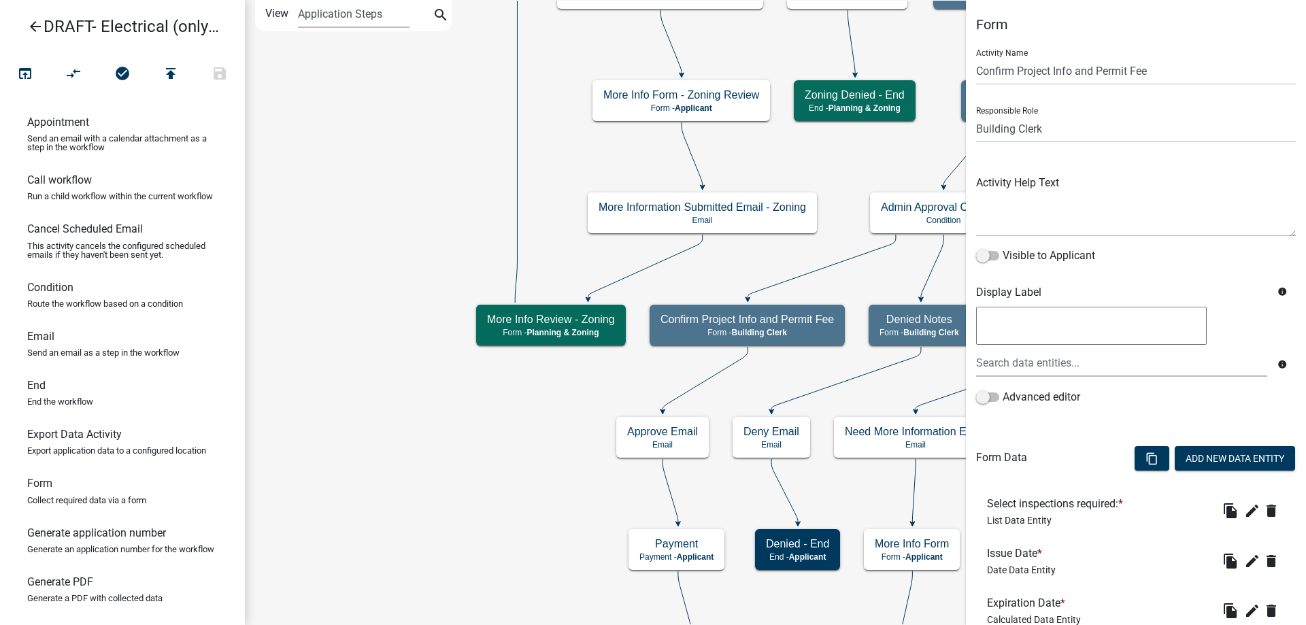
scroll to position [150, 0]
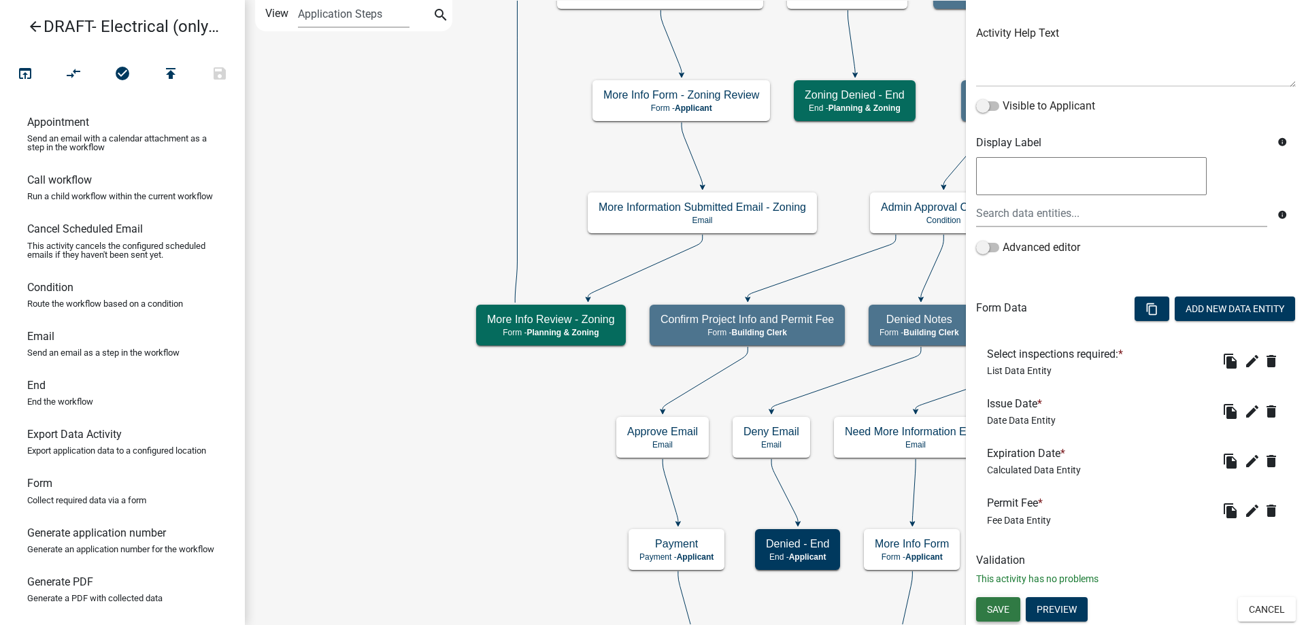
click at [992, 606] on span "Save" at bounding box center [998, 608] width 22 height 11
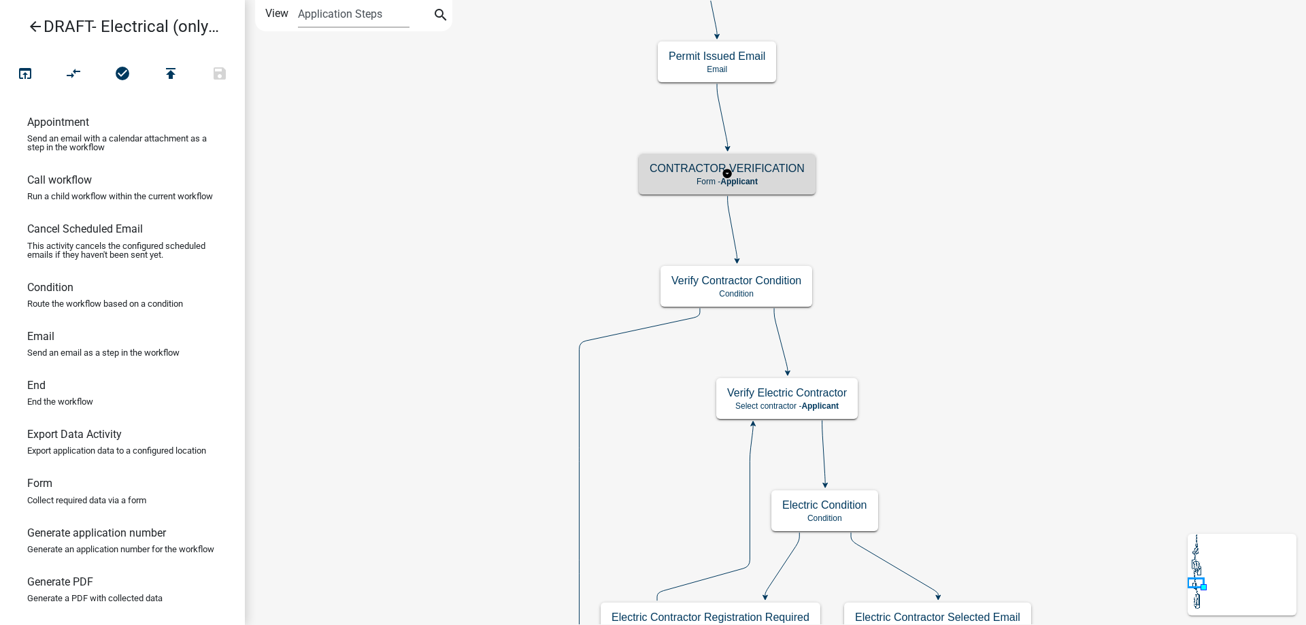
click at [690, 161] on div "CONTRACTOR VERIFICATION Form - Applicant" at bounding box center [727, 174] width 177 height 41
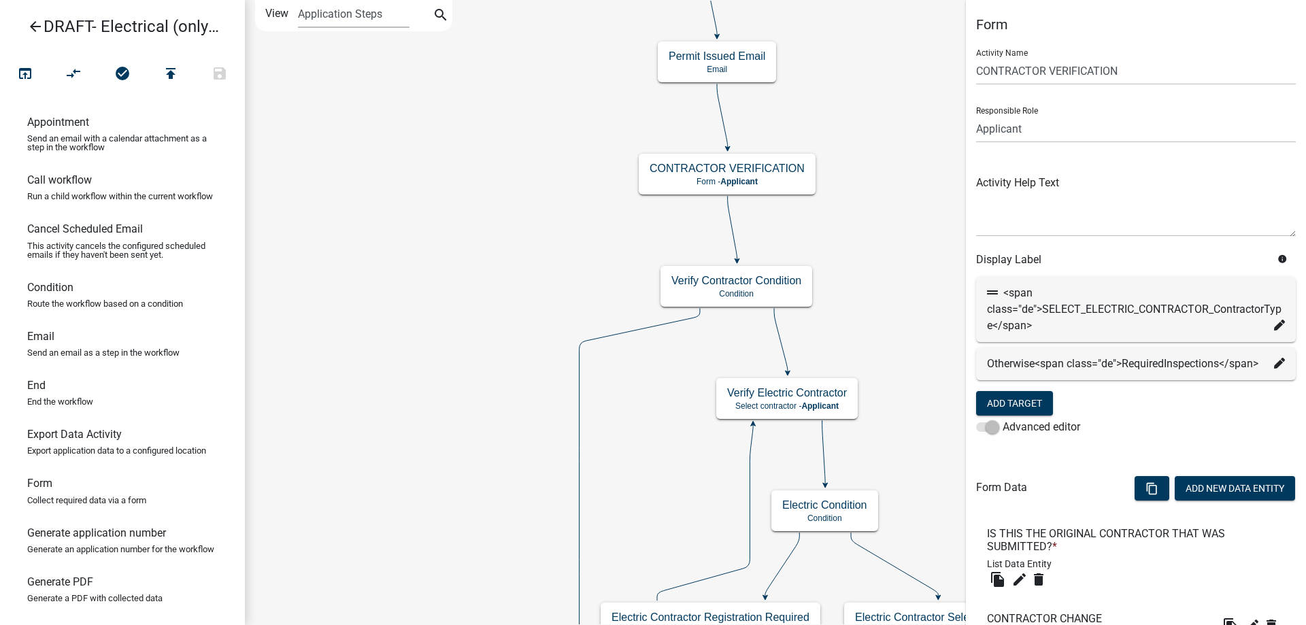
scroll to position [131, 0]
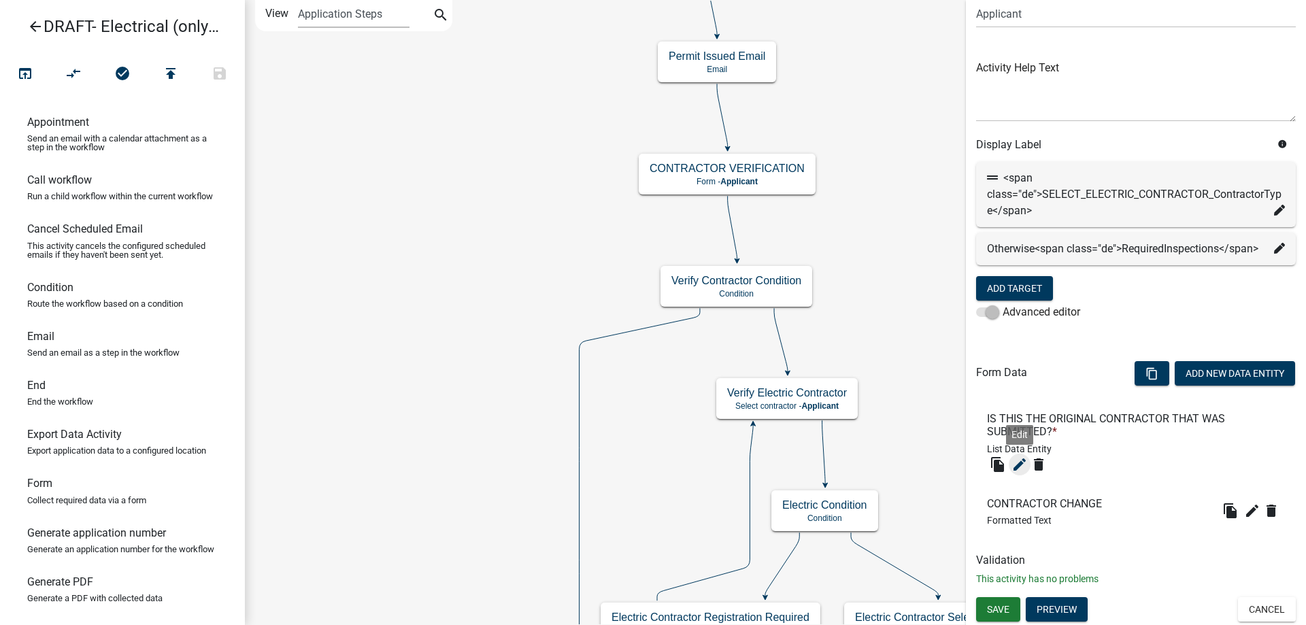
click at [1021, 463] on icon "edit" at bounding box center [1019, 464] width 16 height 16
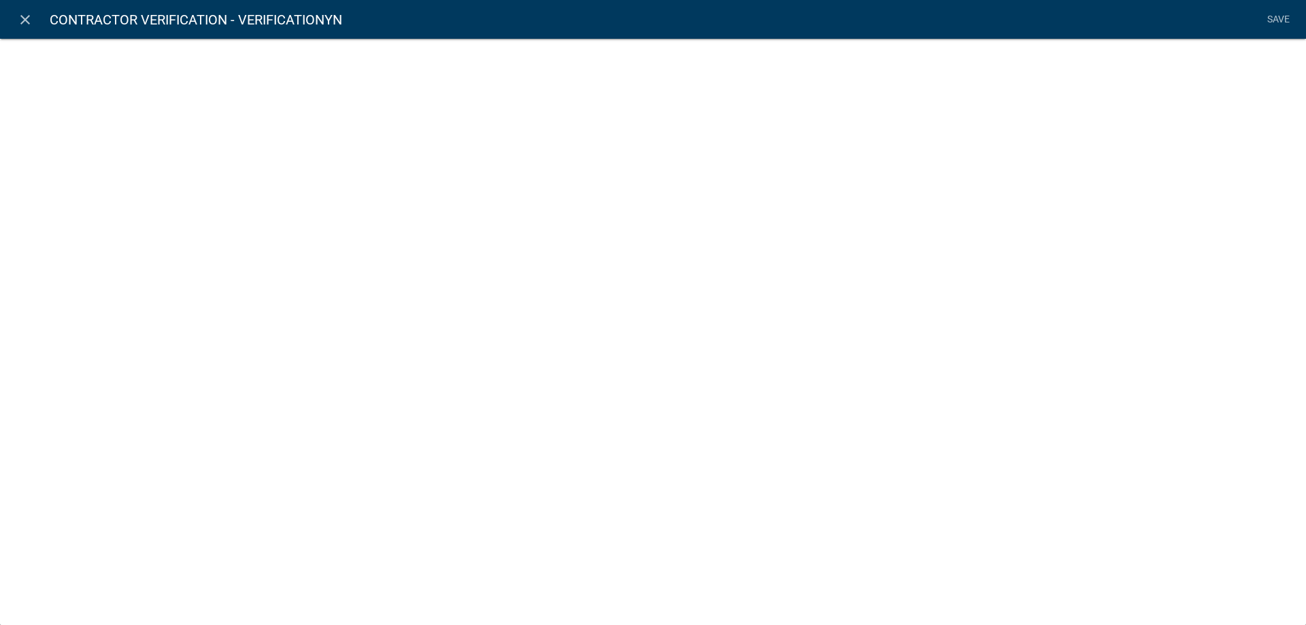
select select "list-data"
select select
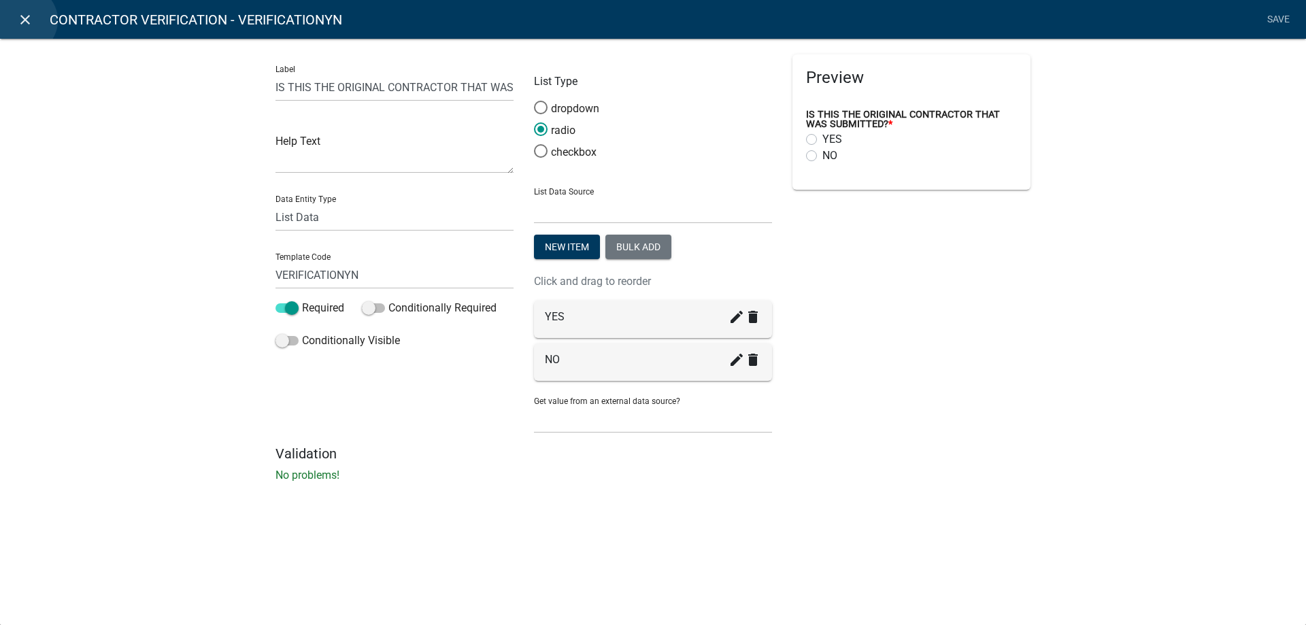
click at [23, 20] on icon "close" at bounding box center [25, 20] width 16 height 16
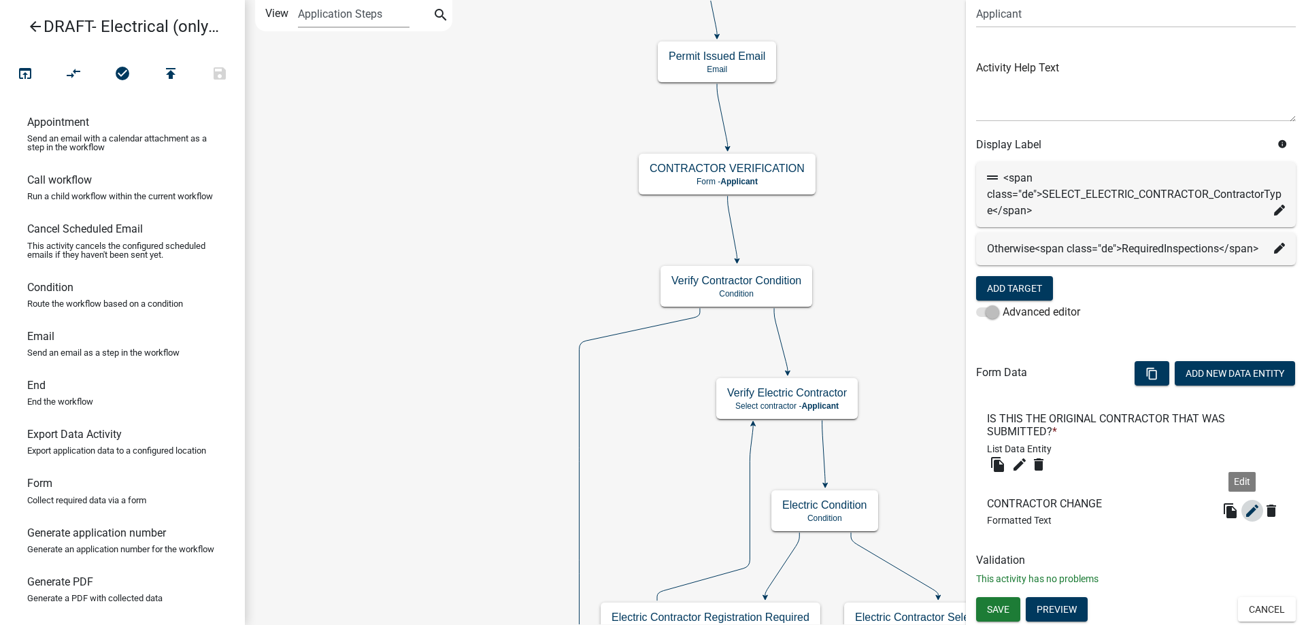
click at [1244, 516] on icon "edit" at bounding box center [1252, 511] width 16 height 16
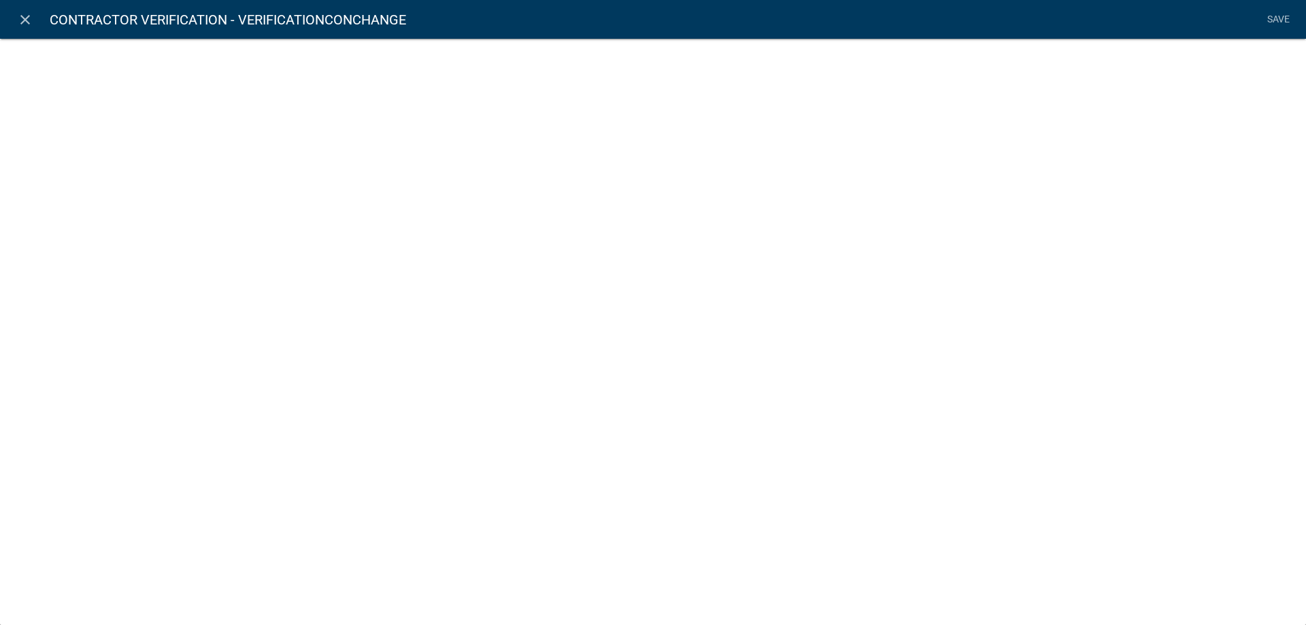
select select "rich-text"
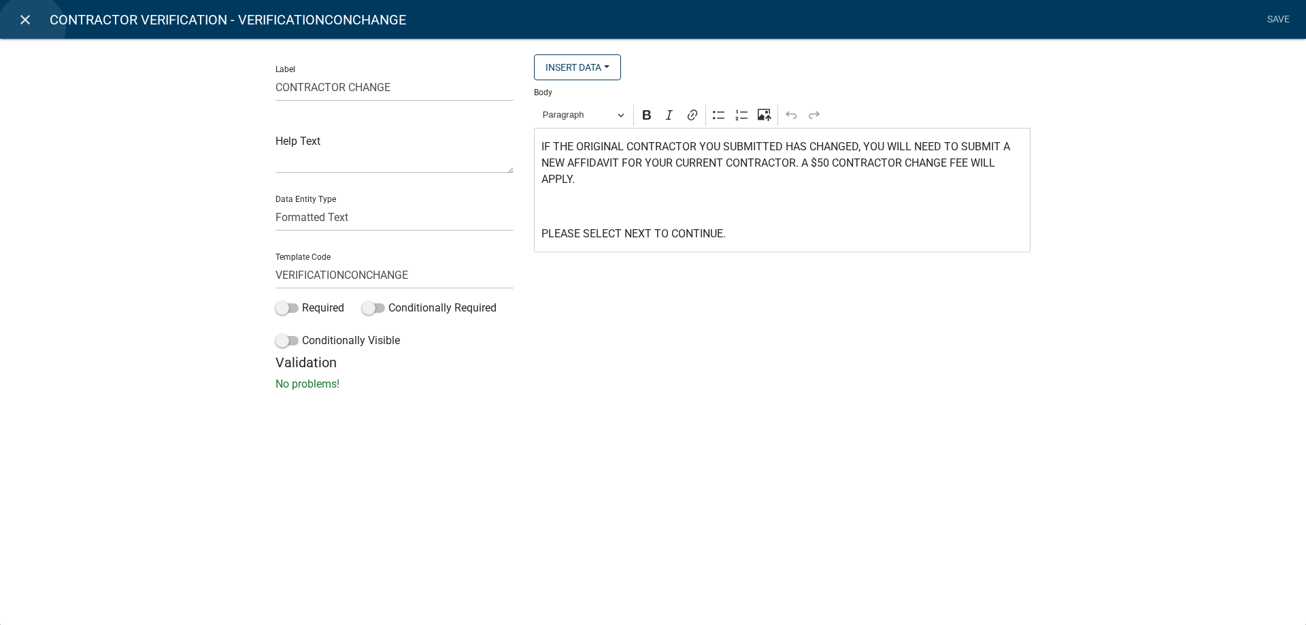
click at [31, 28] on link "close" at bounding box center [25, 19] width 28 height 28
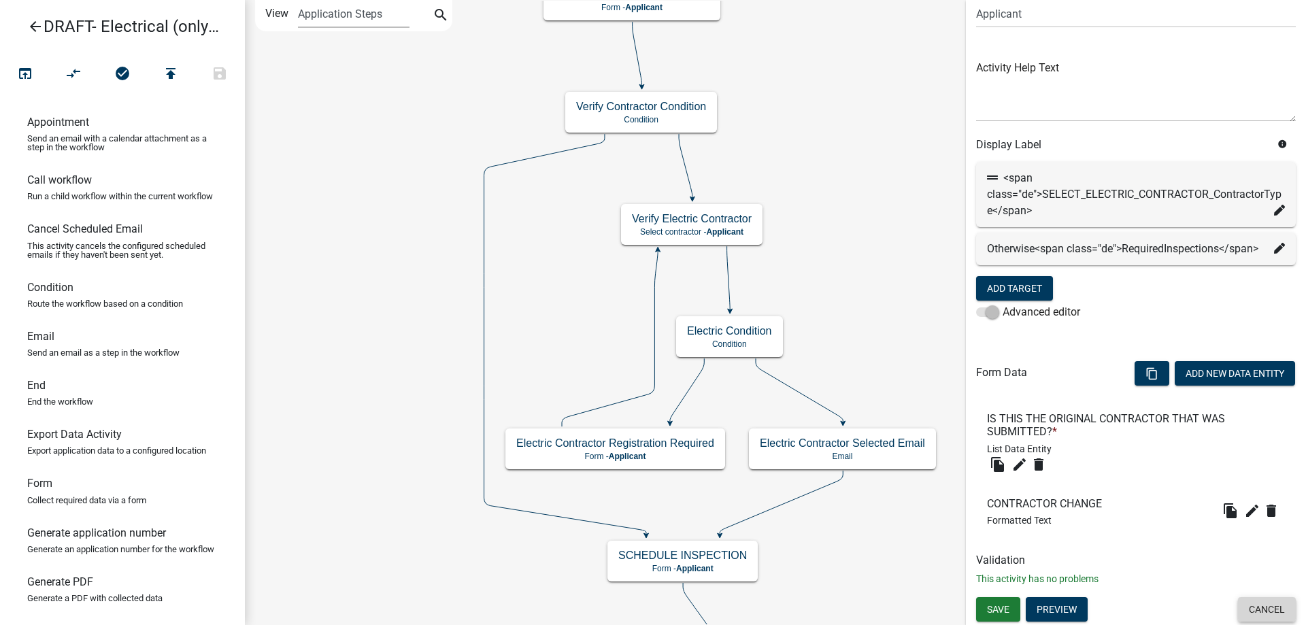
click at [1258, 609] on button "Cancel" at bounding box center [1267, 609] width 58 height 24
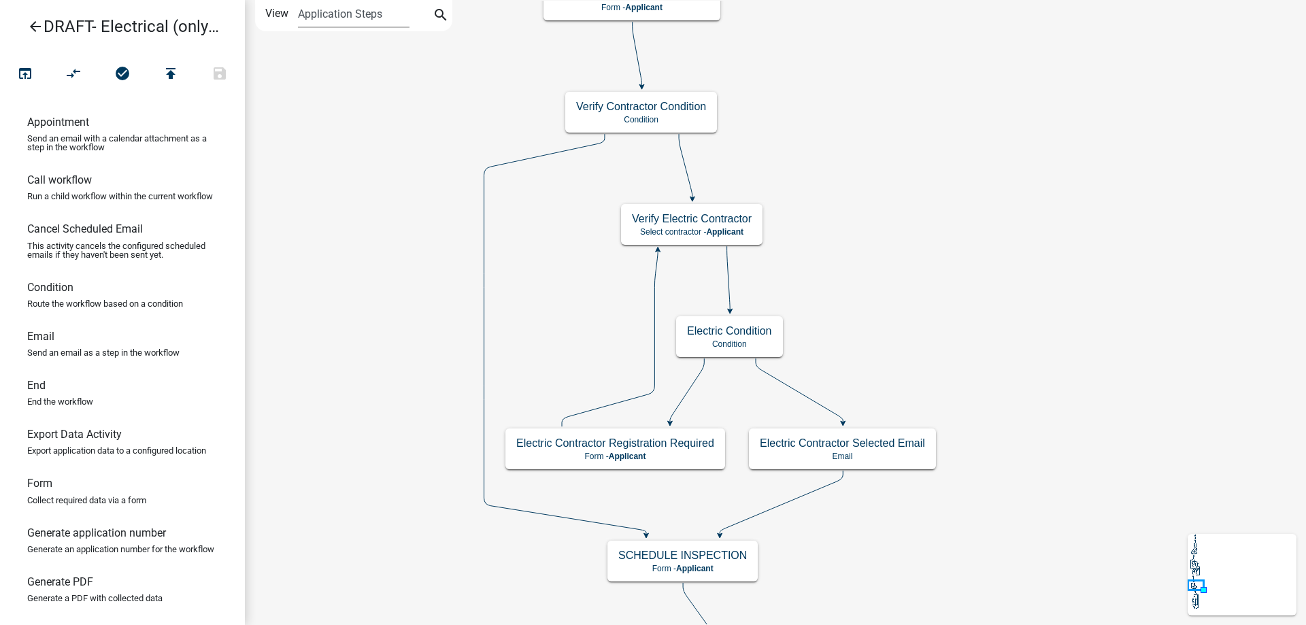
scroll to position [0, 0]
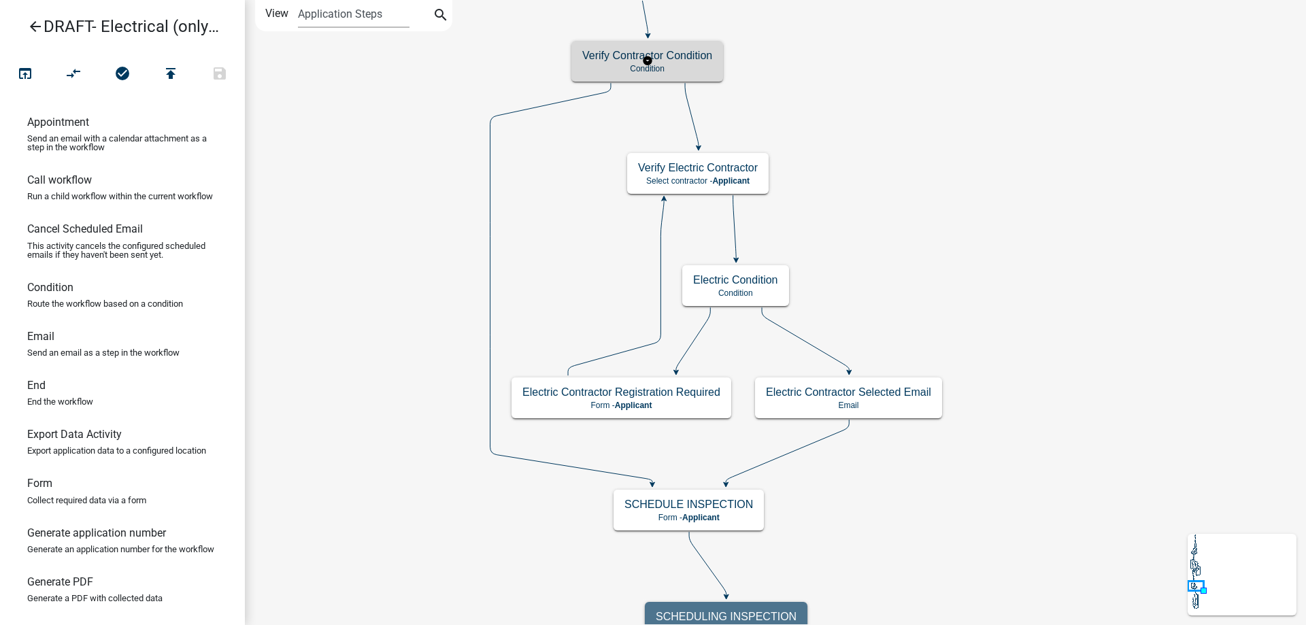
click at [665, 80] on div "Verify Contractor Condition Condition" at bounding box center [647, 61] width 152 height 41
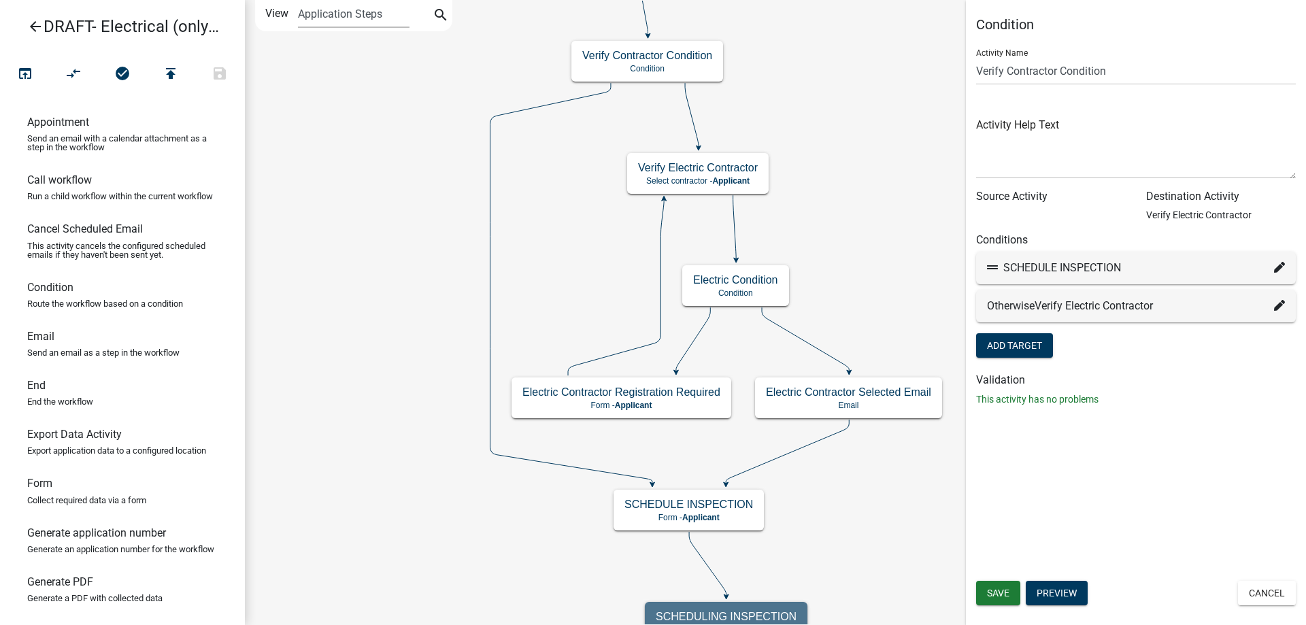
click at [1282, 271] on icon at bounding box center [1279, 267] width 11 height 11
select select "61: f8cf465f-d0d0-4ae0-a747-4ebddf1f9dfd"
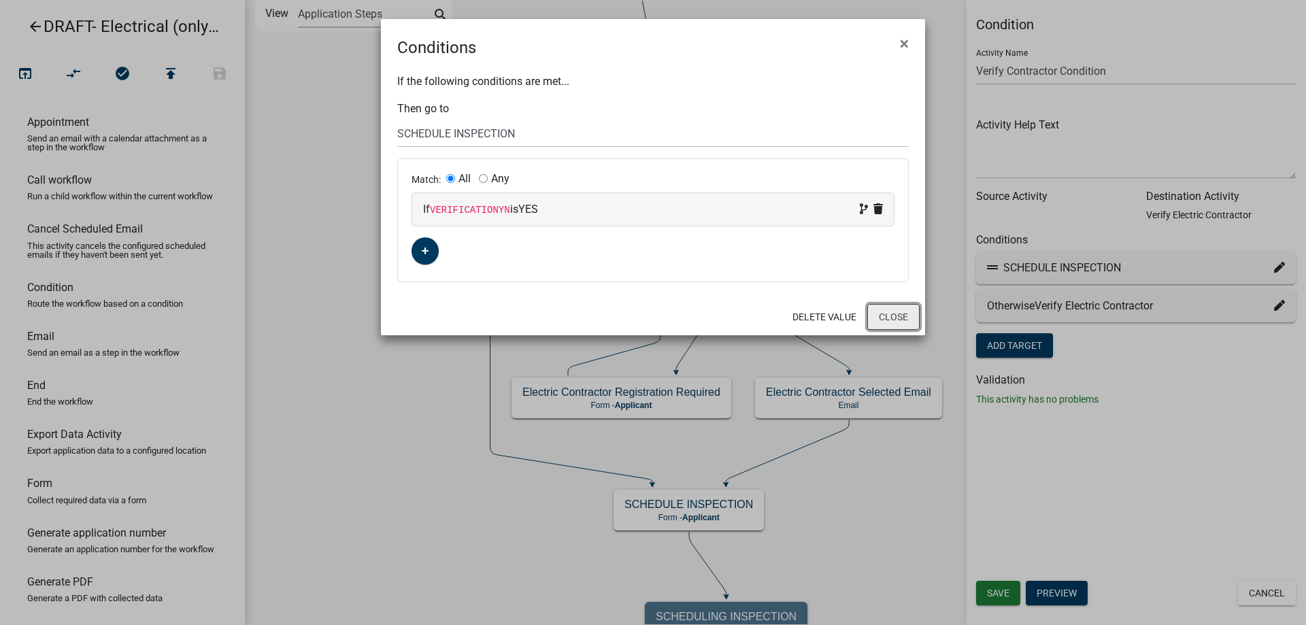
click at [903, 313] on button "Close" at bounding box center [893, 317] width 52 height 26
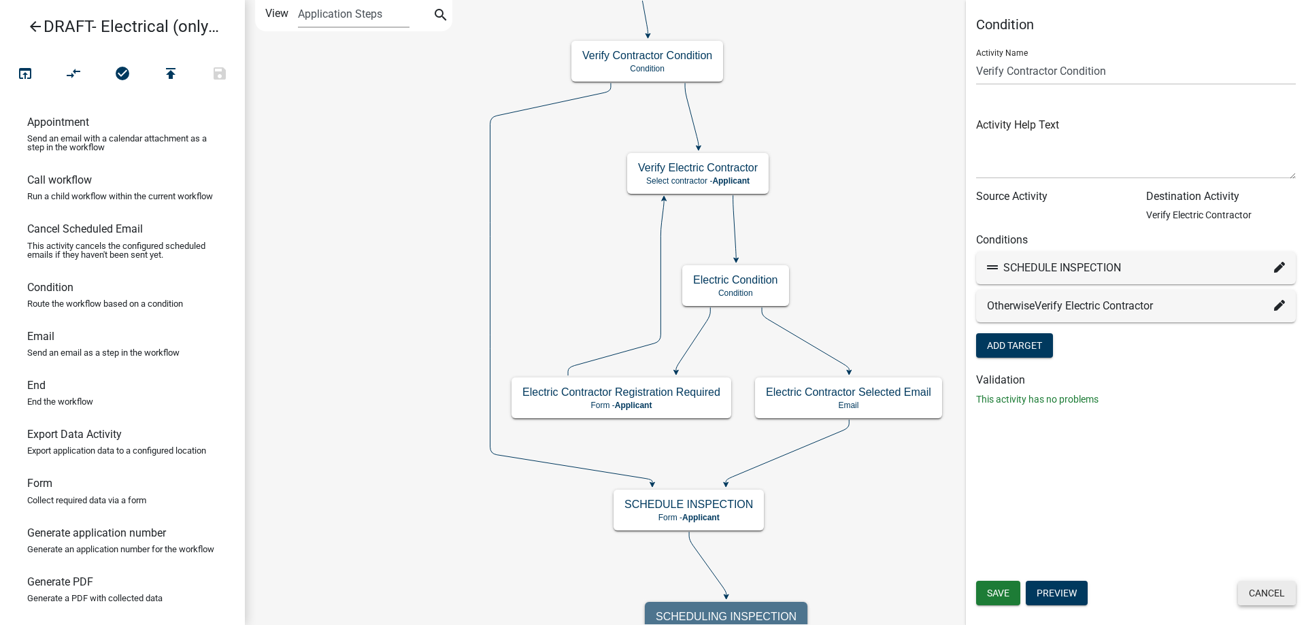
click at [1279, 585] on button "Cancel" at bounding box center [1267, 593] width 58 height 24
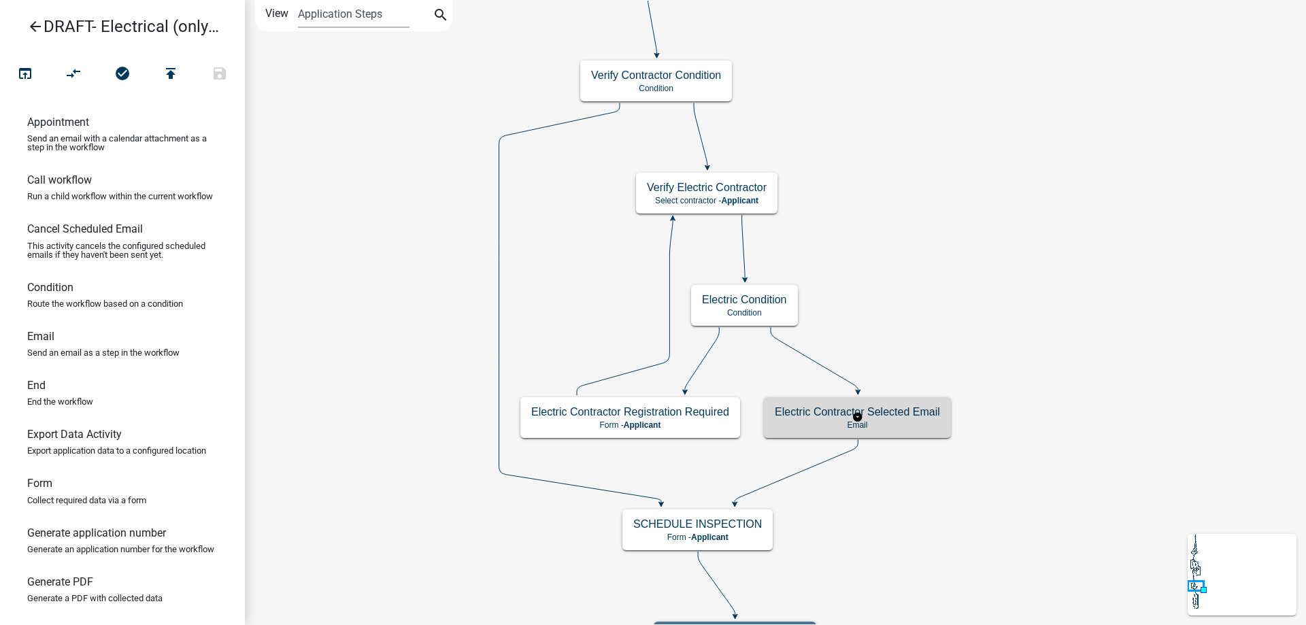
click at [809, 423] on p "Email" at bounding box center [857, 425] width 165 height 10
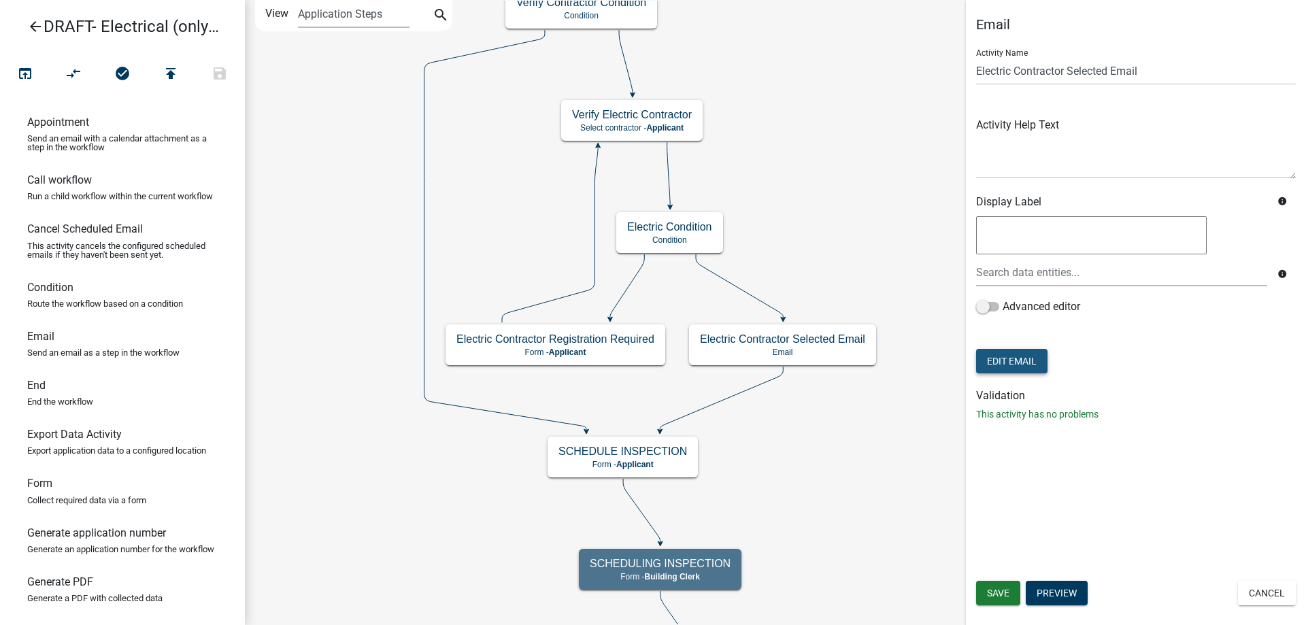
click at [1011, 356] on button "Edit Email" at bounding box center [1011, 361] width 71 height 24
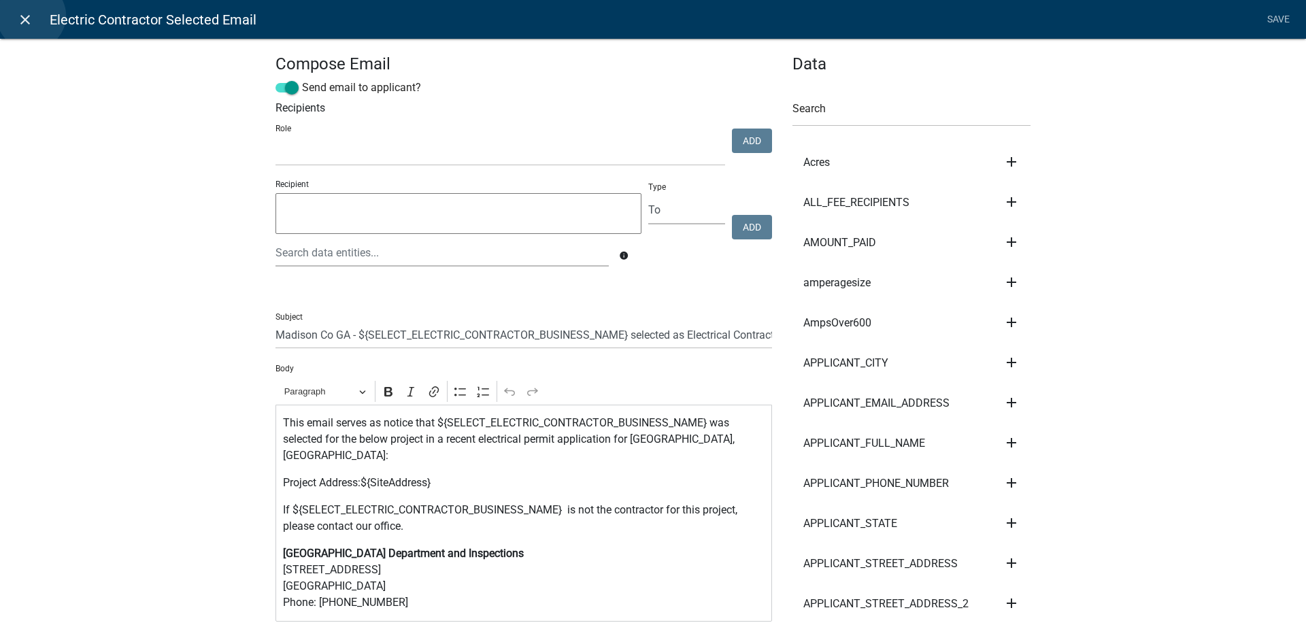
click at [31, 16] on icon "close" at bounding box center [25, 20] width 16 height 16
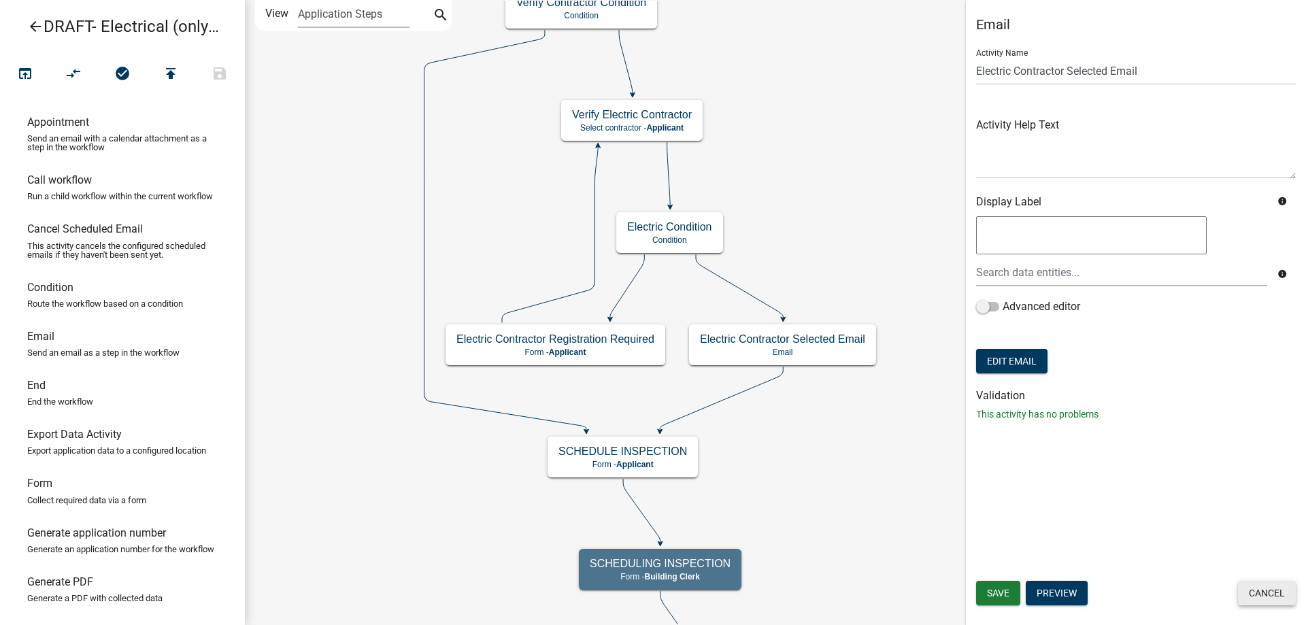
click at [1249, 583] on button "Cancel" at bounding box center [1267, 593] width 58 height 24
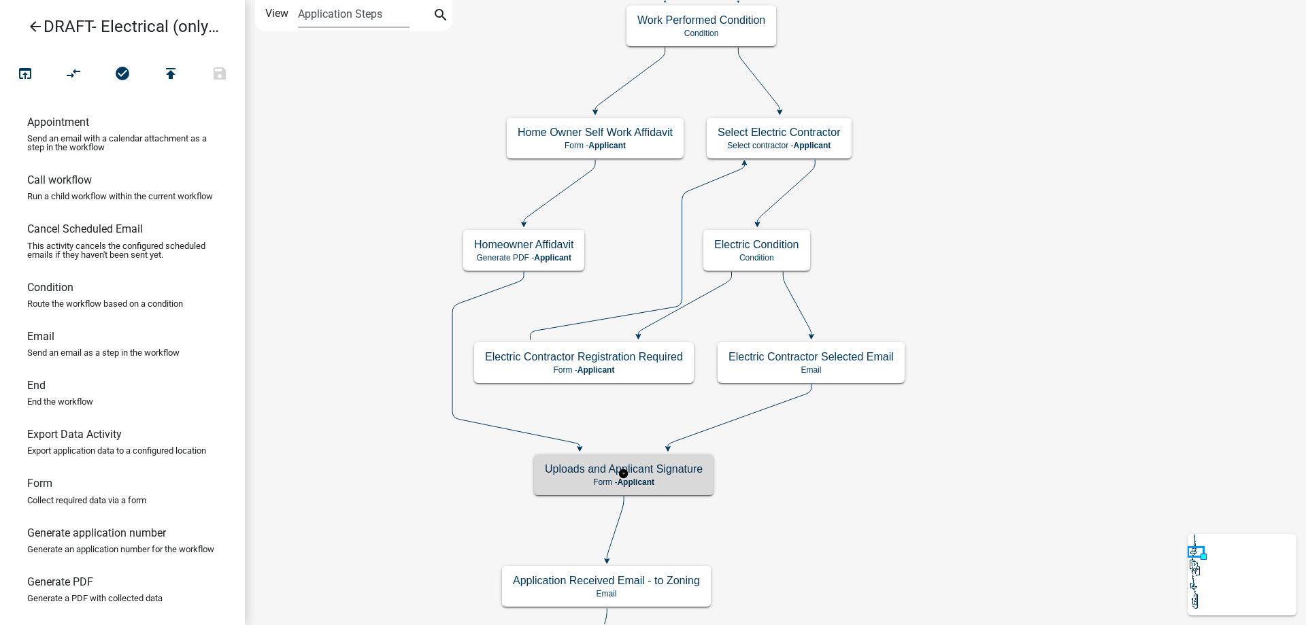
click at [697, 484] on p "Form - Applicant" at bounding box center [624, 482] width 158 height 10
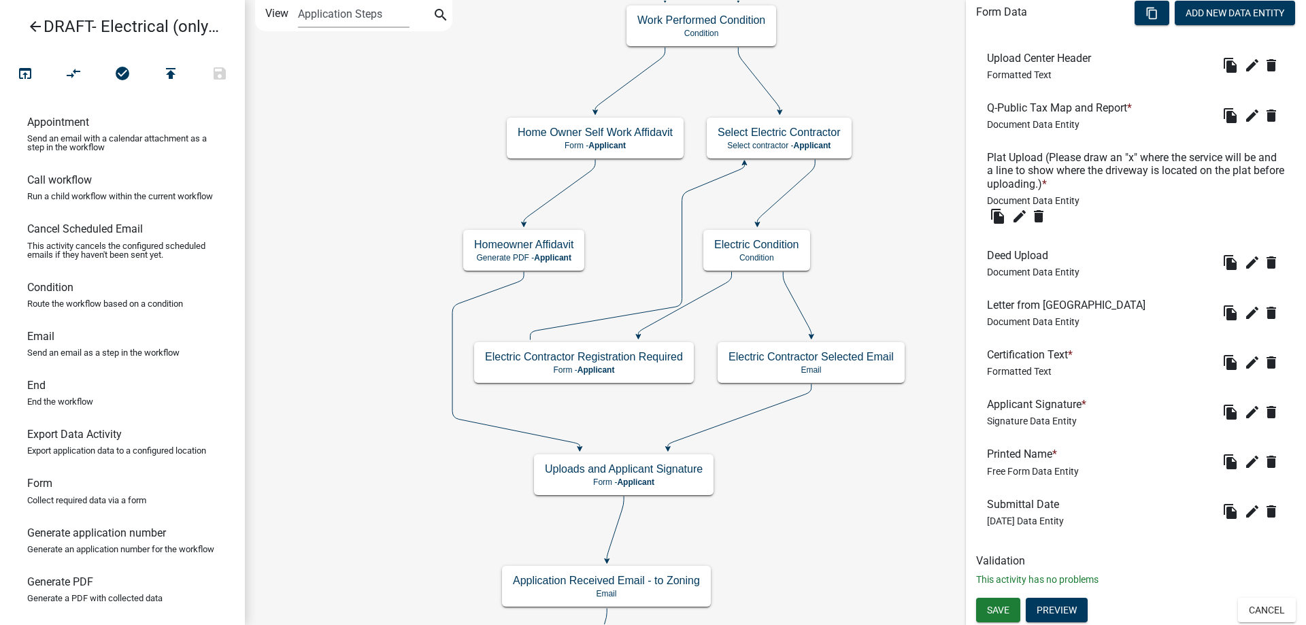
scroll to position [413, 0]
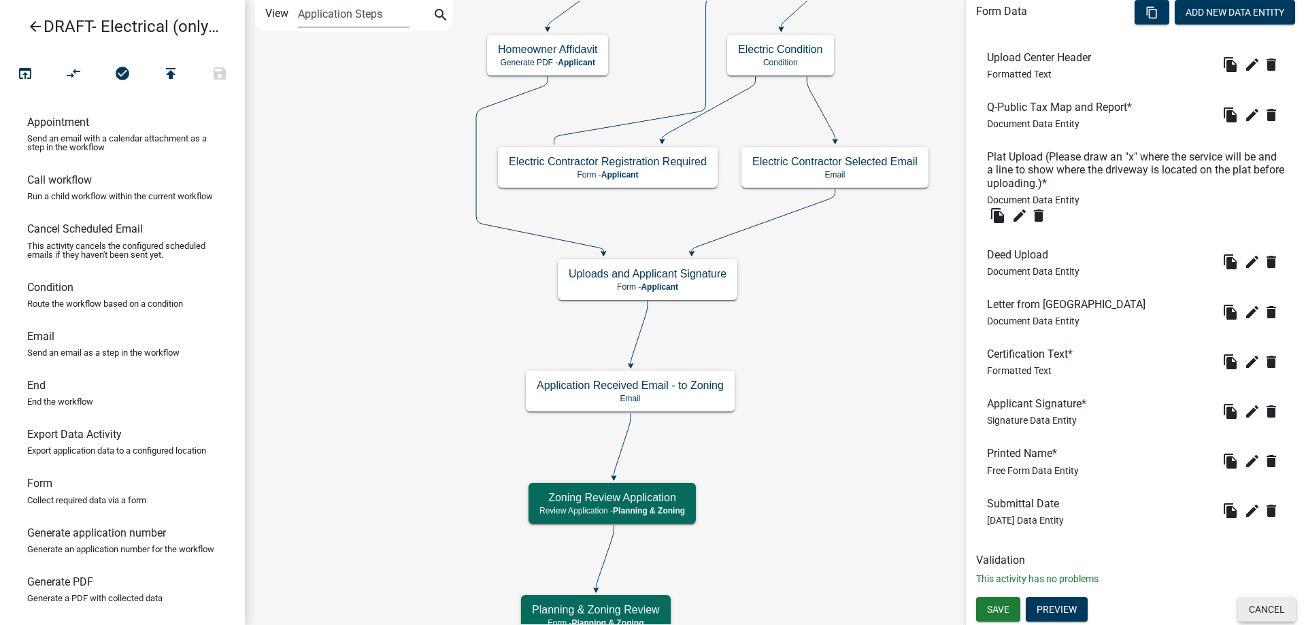
click at [1247, 598] on button "Cancel" at bounding box center [1267, 609] width 58 height 24
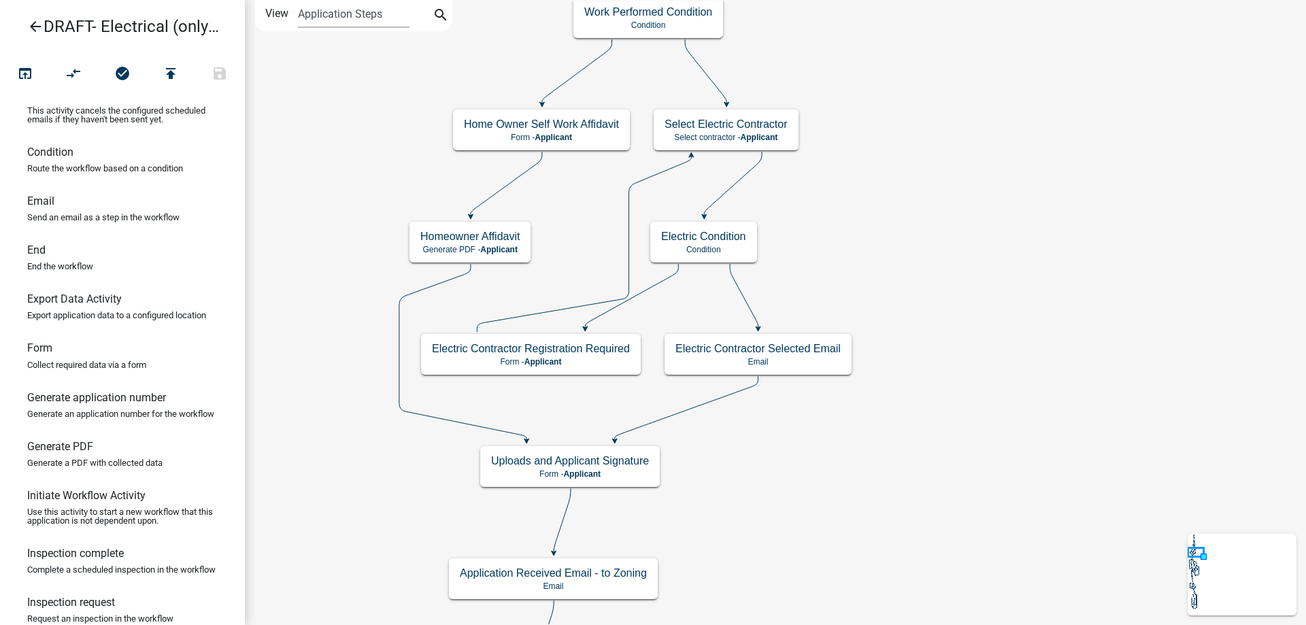
scroll to position [136, 0]
drag, startPoint x: 103, startPoint y: 497, endPoint x: 792, endPoint y: 265, distance: 726.9
click at [792, 265] on div "arrow_back DRAFT- Electrical (only) Permit open_in_browser compare_arrows check…" at bounding box center [653, 312] width 1306 height 625
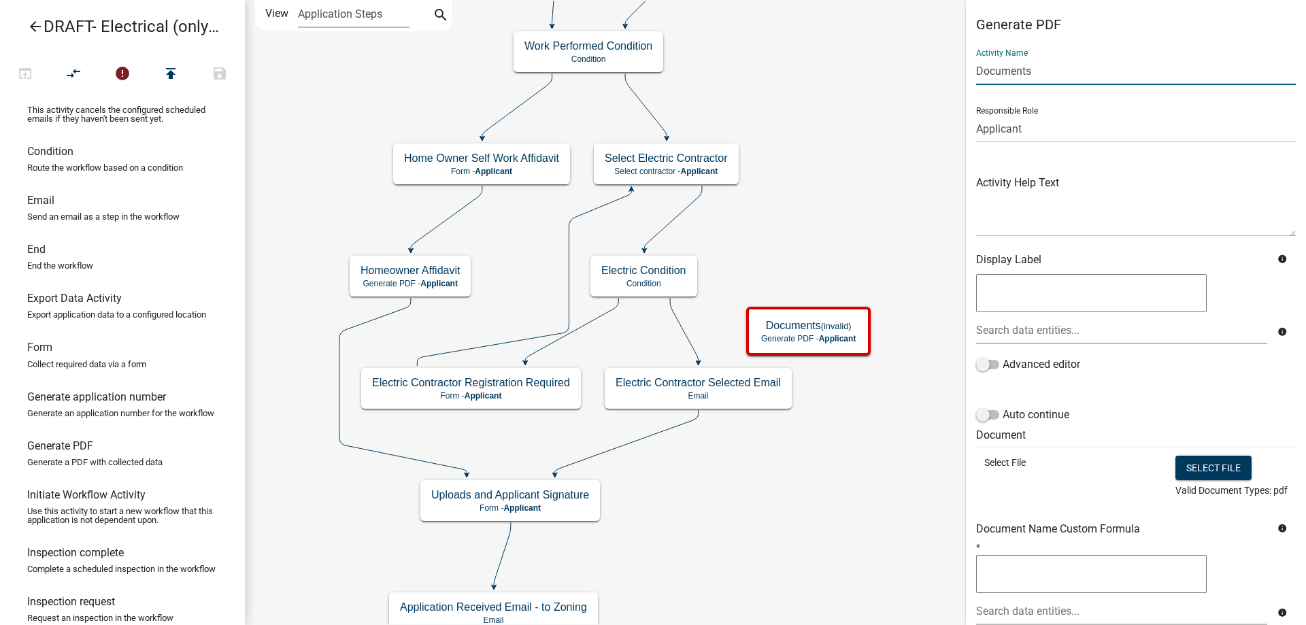
click at [977, 73] on input "Documents" at bounding box center [1136, 71] width 320 height 28
type input "Electrical Contractor Affidavit"
click at [1039, 418] on label "Auto continue" at bounding box center [1022, 415] width 93 height 16
click at [1002, 407] on input "Auto continue" at bounding box center [1002, 407] width 0 height 0
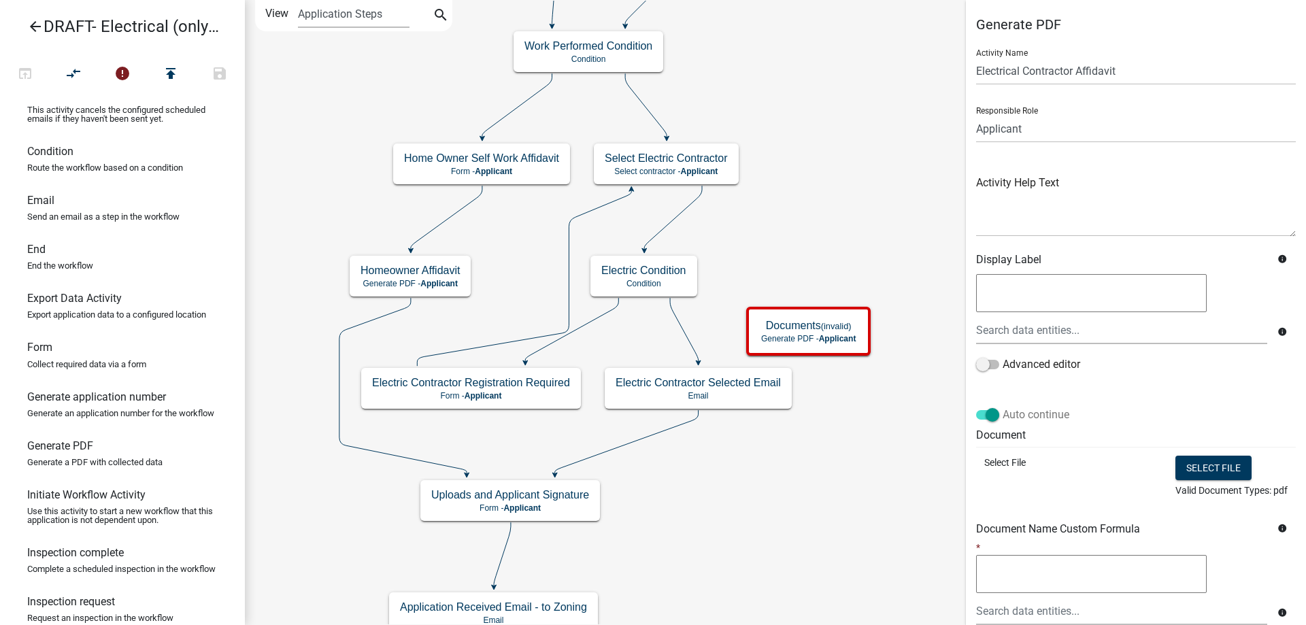
scroll to position [247, 0]
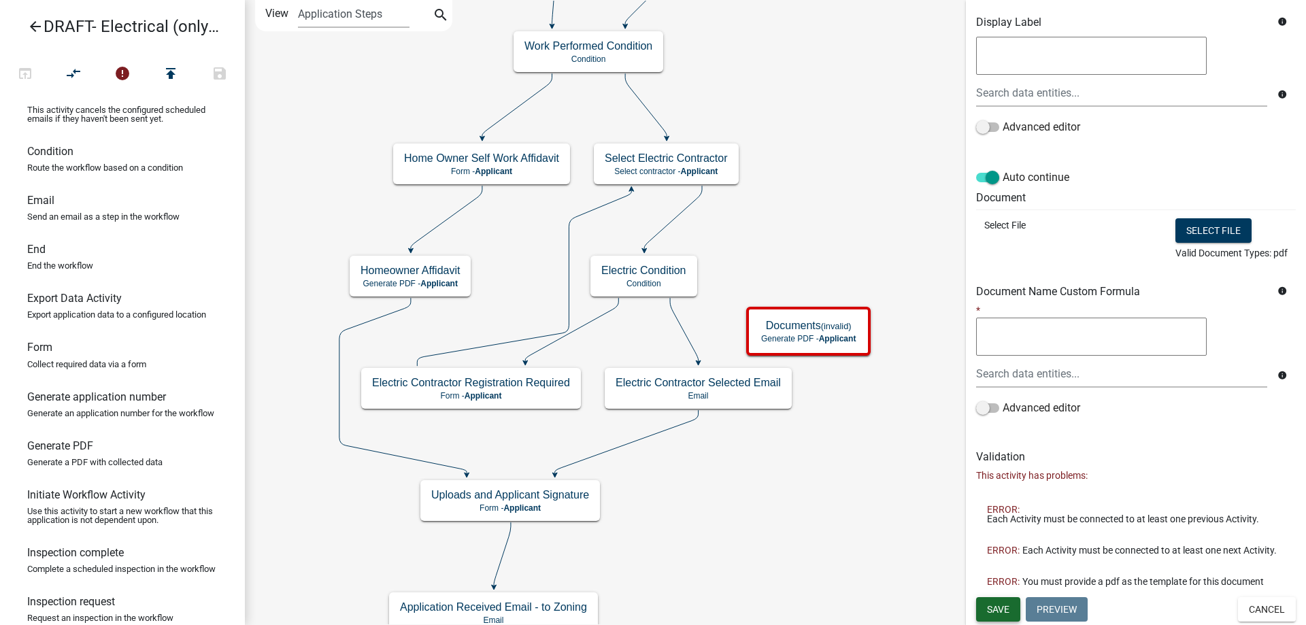
click at [1003, 613] on span "Save" at bounding box center [998, 608] width 22 height 11
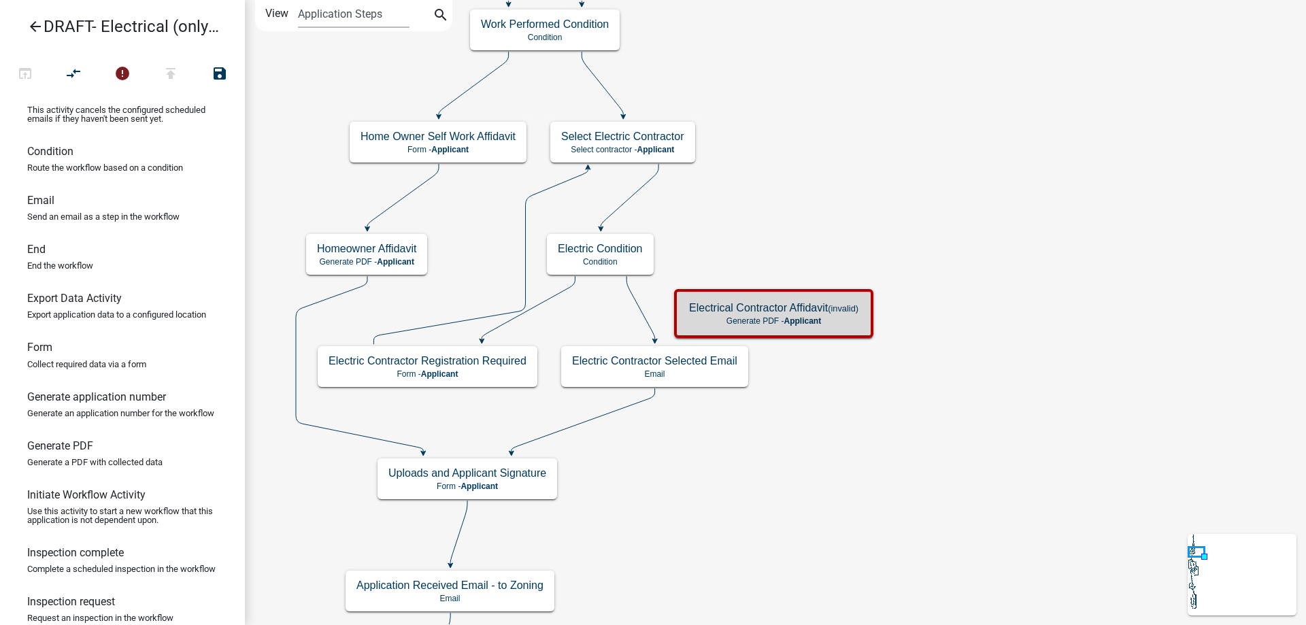
scroll to position [0, 0]
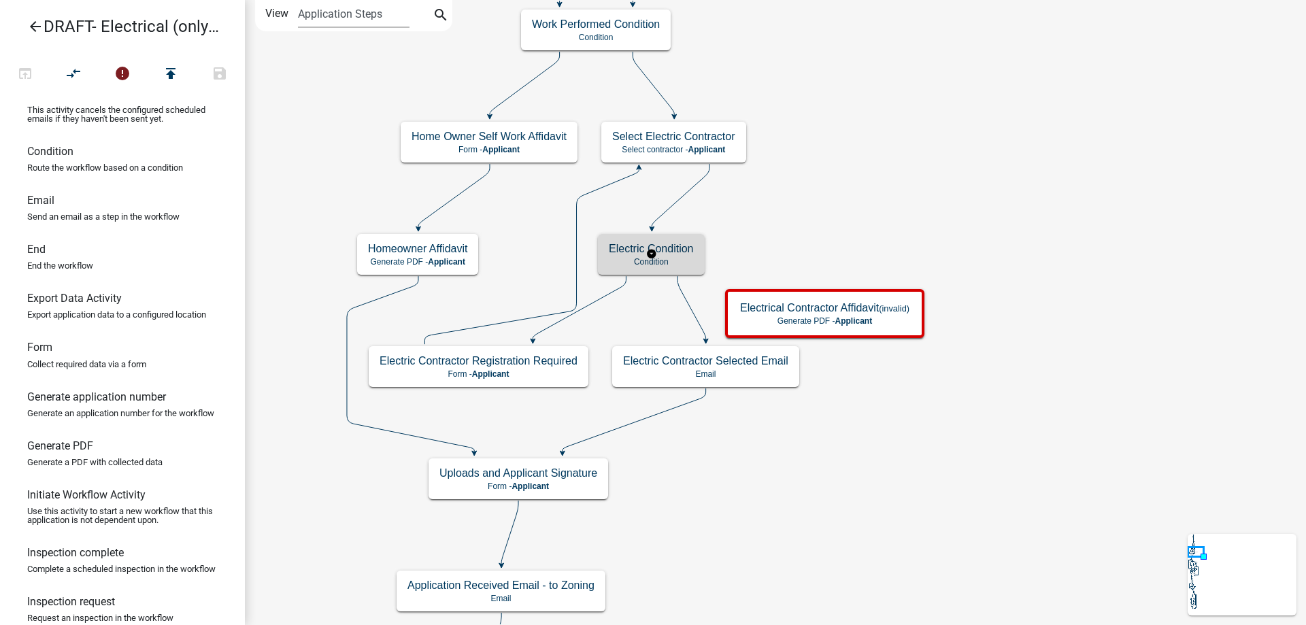
click at [667, 265] on p "Condition" at bounding box center [651, 262] width 85 height 10
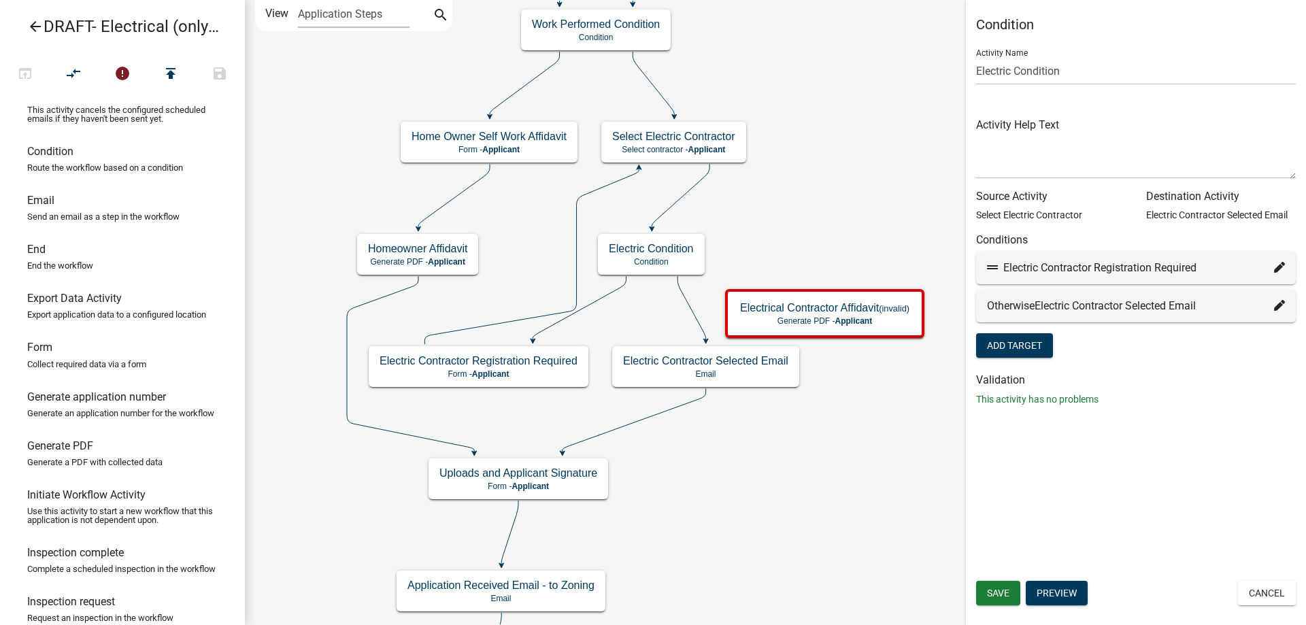
click at [1274, 305] on icon at bounding box center [1279, 305] width 11 height 11
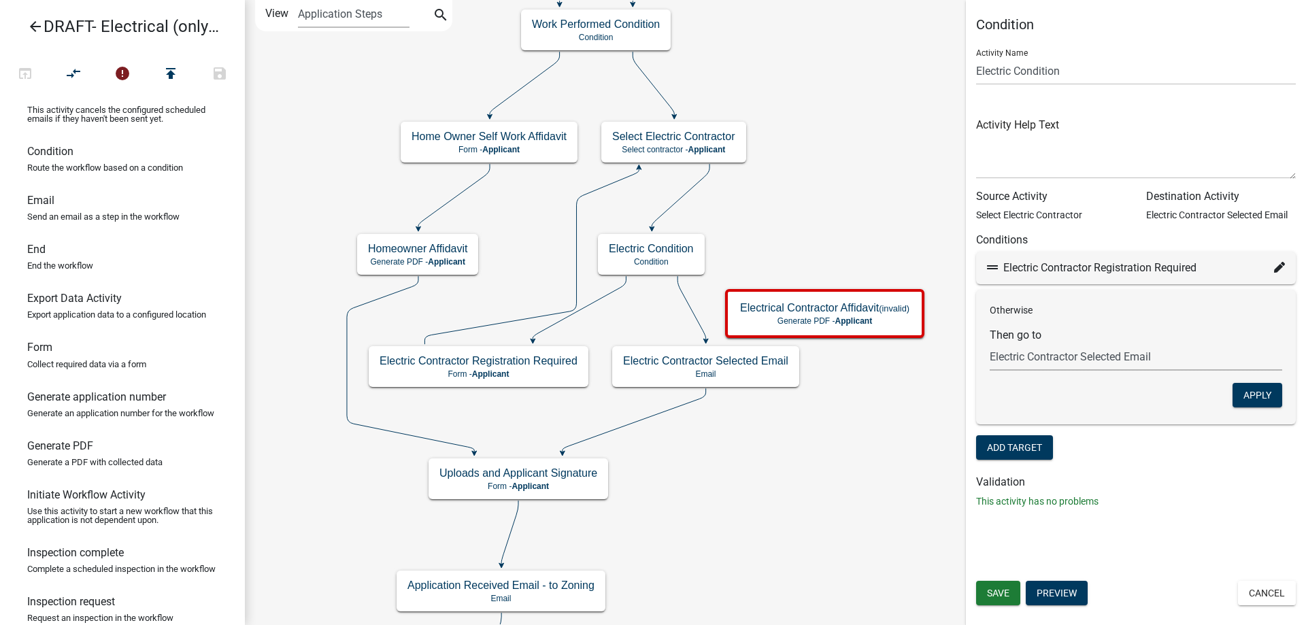
click at [1111, 369] on select "Choose... Start Applicant Login Applicant and Electrical Information Building R…" at bounding box center [1136, 357] width 292 height 28
select select "70: 49817299-4fb6-4483-a68d-f91bb6c4fbf1"
click at [990, 343] on select "Choose... Start Applicant Login Applicant and Electrical Information Building R…" at bounding box center [1136, 357] width 292 height 28
click at [1272, 390] on button "Apply" at bounding box center [1257, 395] width 50 height 24
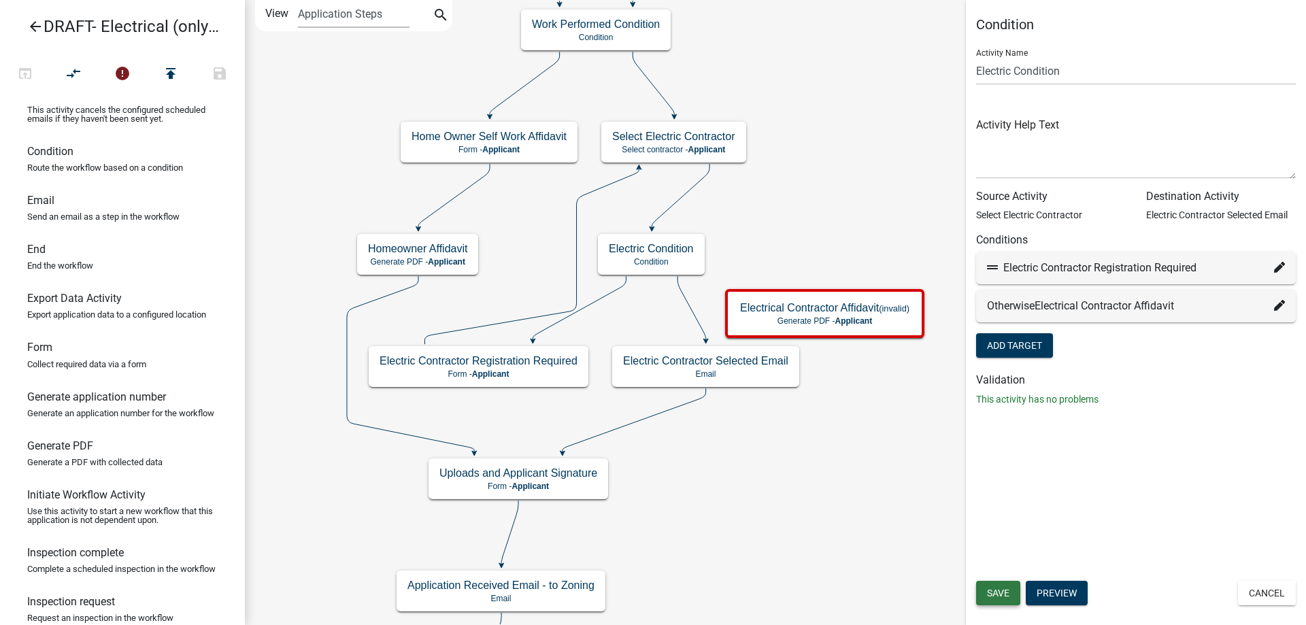
click at [999, 592] on span "Save" at bounding box center [998, 593] width 22 height 11
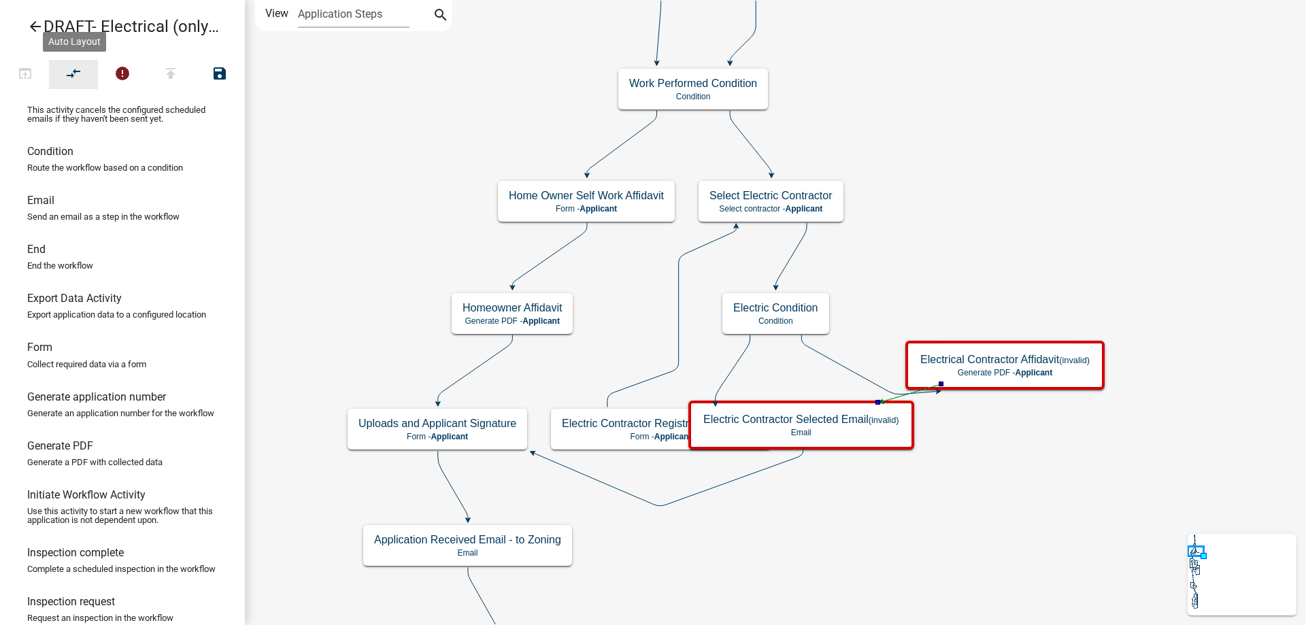
click at [80, 67] on icon "compare_arrows" at bounding box center [74, 74] width 16 height 19
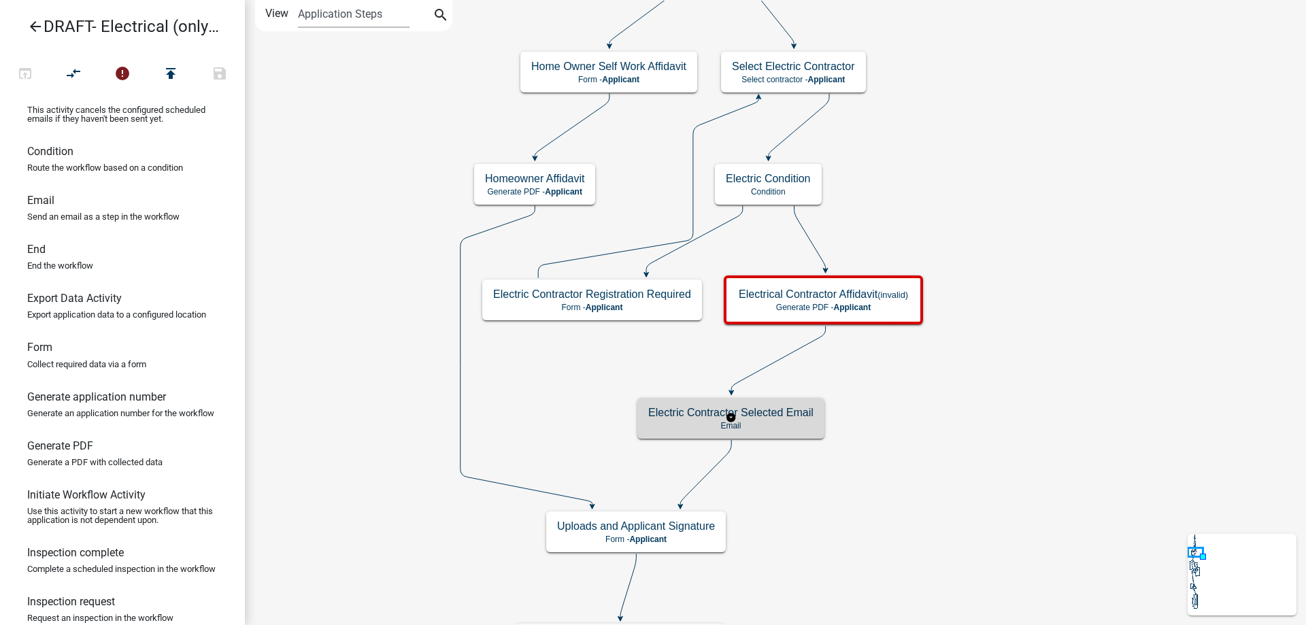
click at [779, 435] on div "Electric Contractor Selected Email Email" at bounding box center [730, 418] width 187 height 41
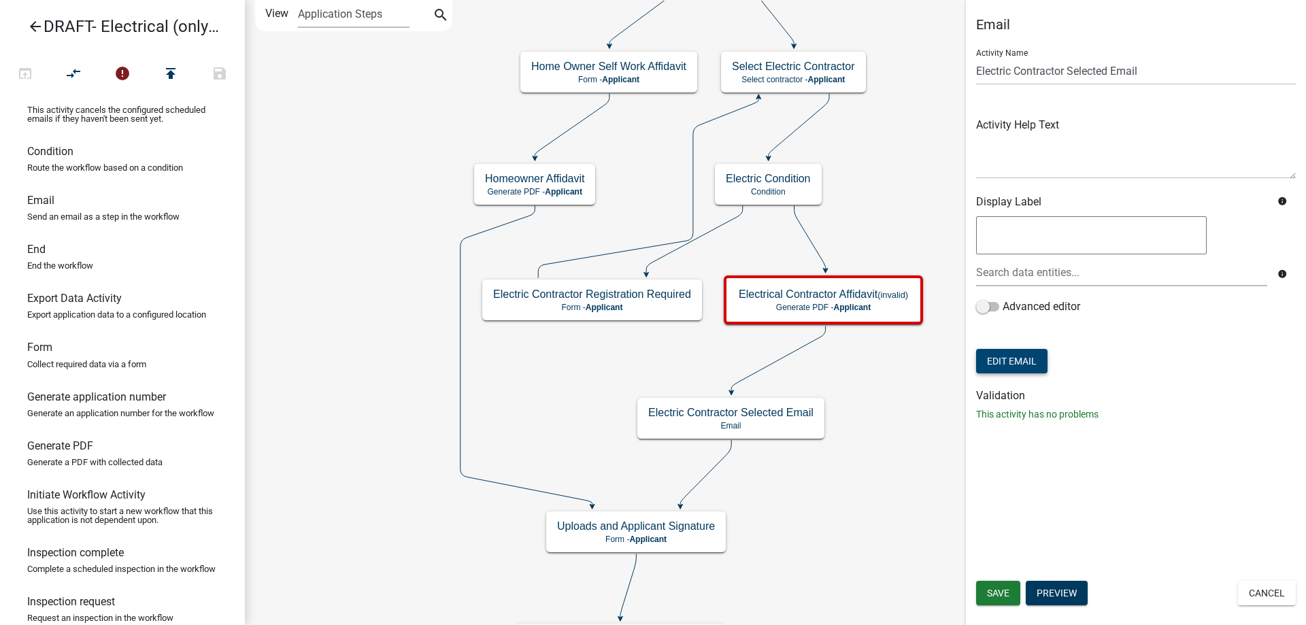
click at [1021, 362] on button "Edit Email" at bounding box center [1011, 361] width 71 height 24
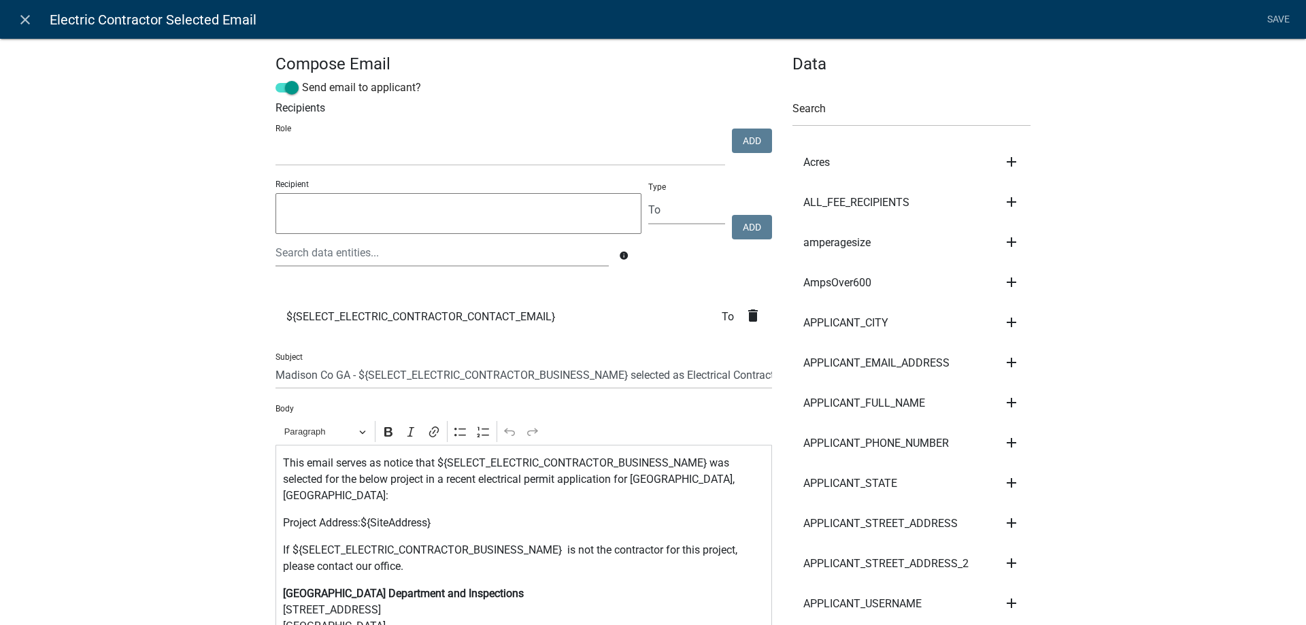
scroll to position [68, 0]
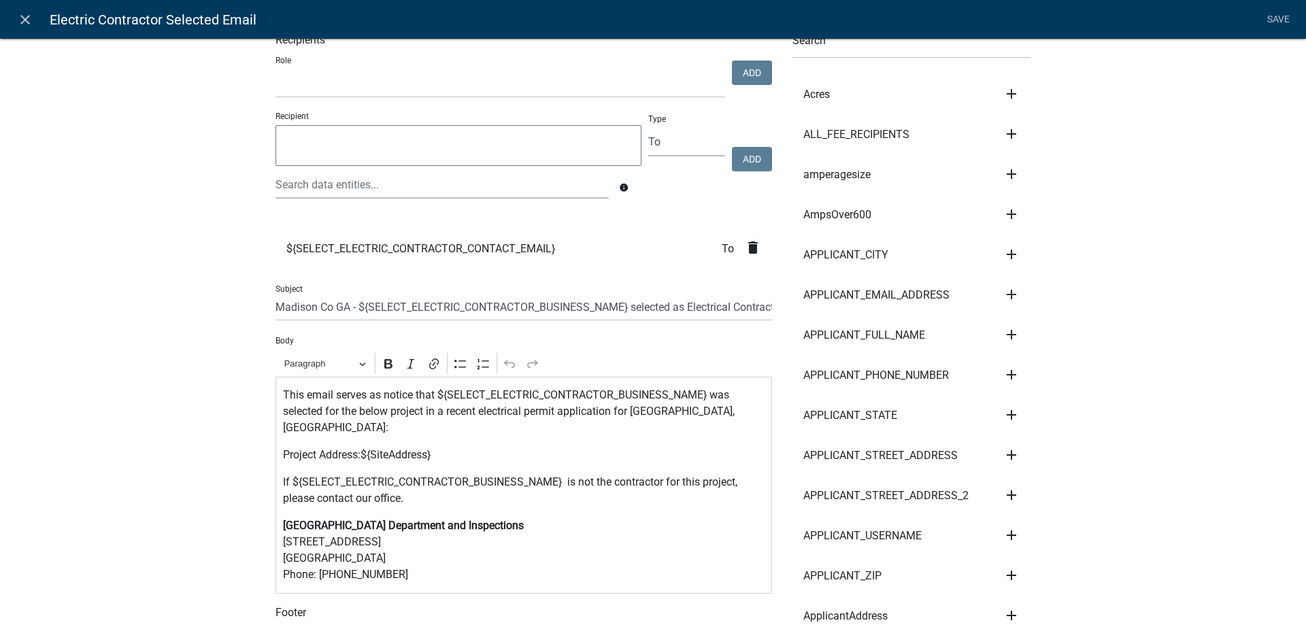
click at [419, 488] on p "If ${SELECT_ELECTRIC_CONTRACTOR_BUSINESS_NAME} is not the contractor for this p…" at bounding box center [524, 490] width 482 height 33
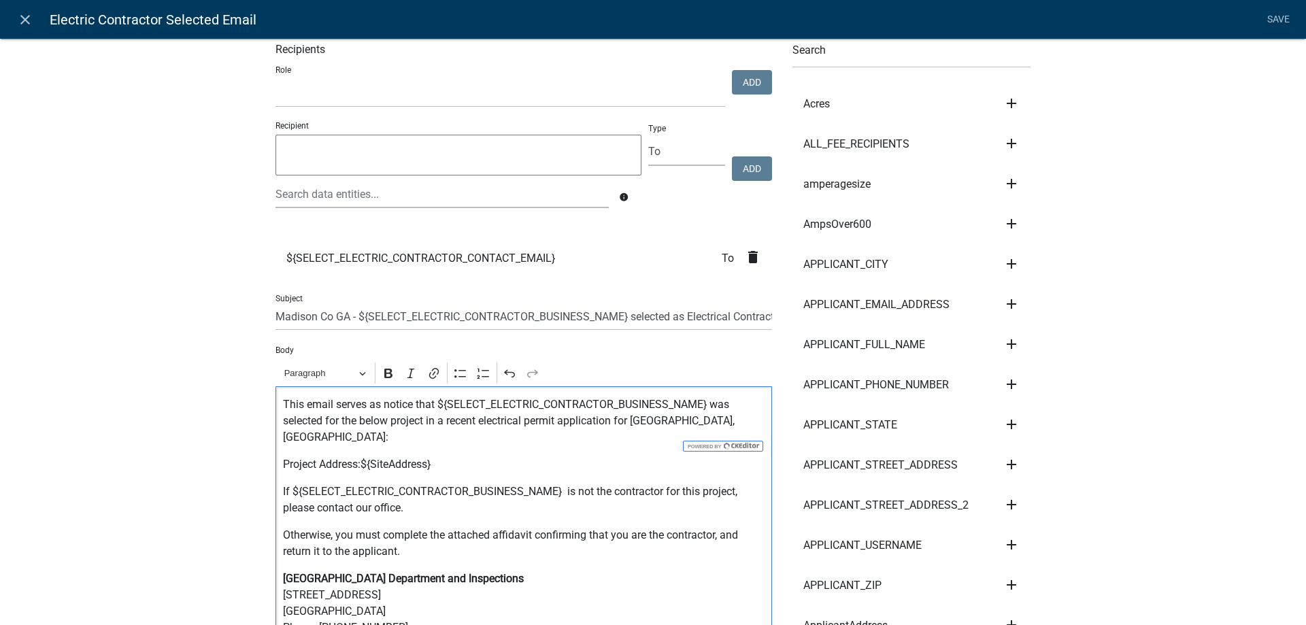
scroll to position [0, 0]
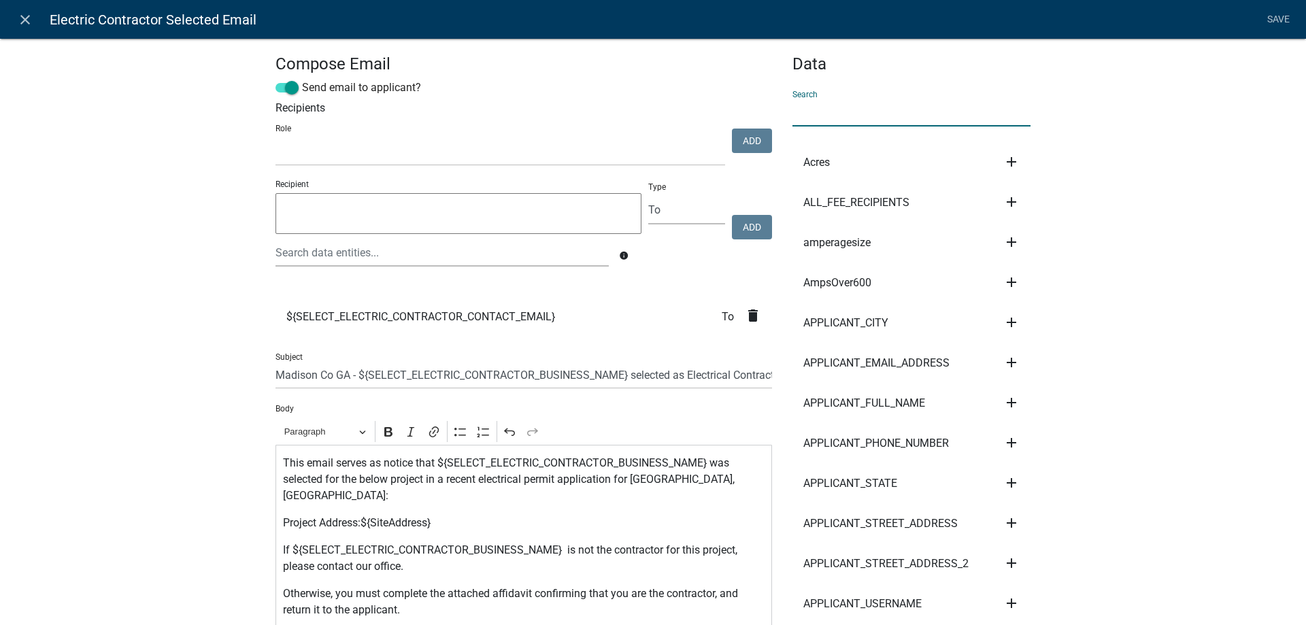
click at [839, 101] on input "text" at bounding box center [911, 113] width 238 height 28
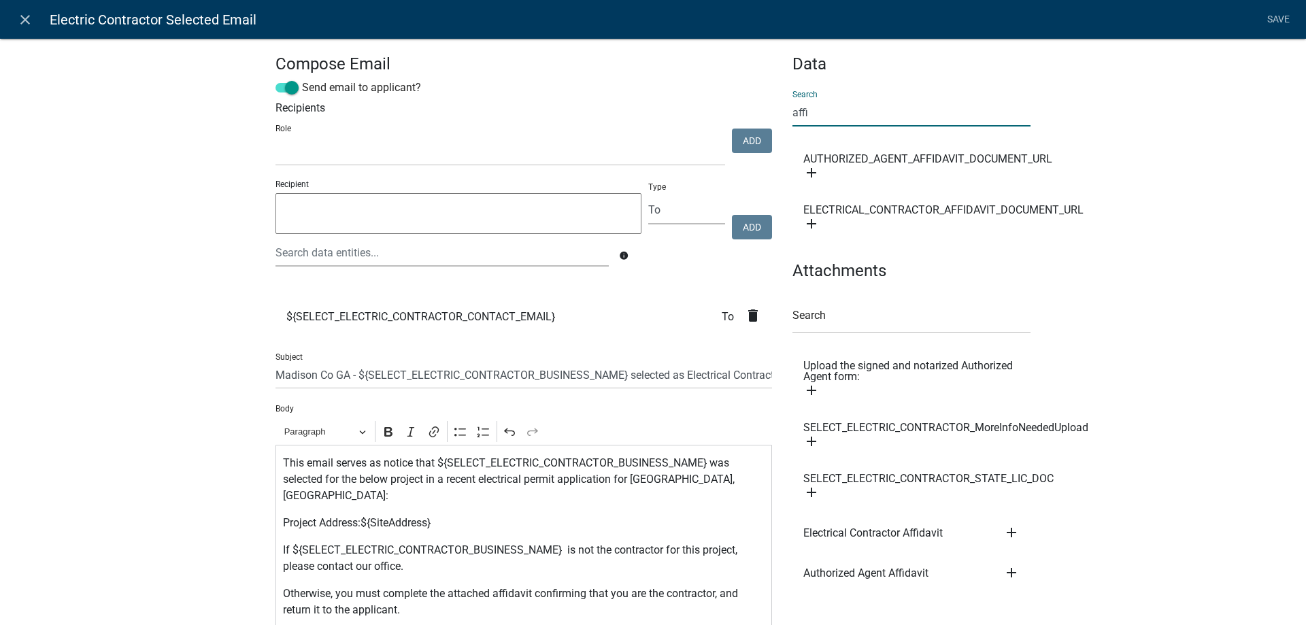
scroll to position [68, 0]
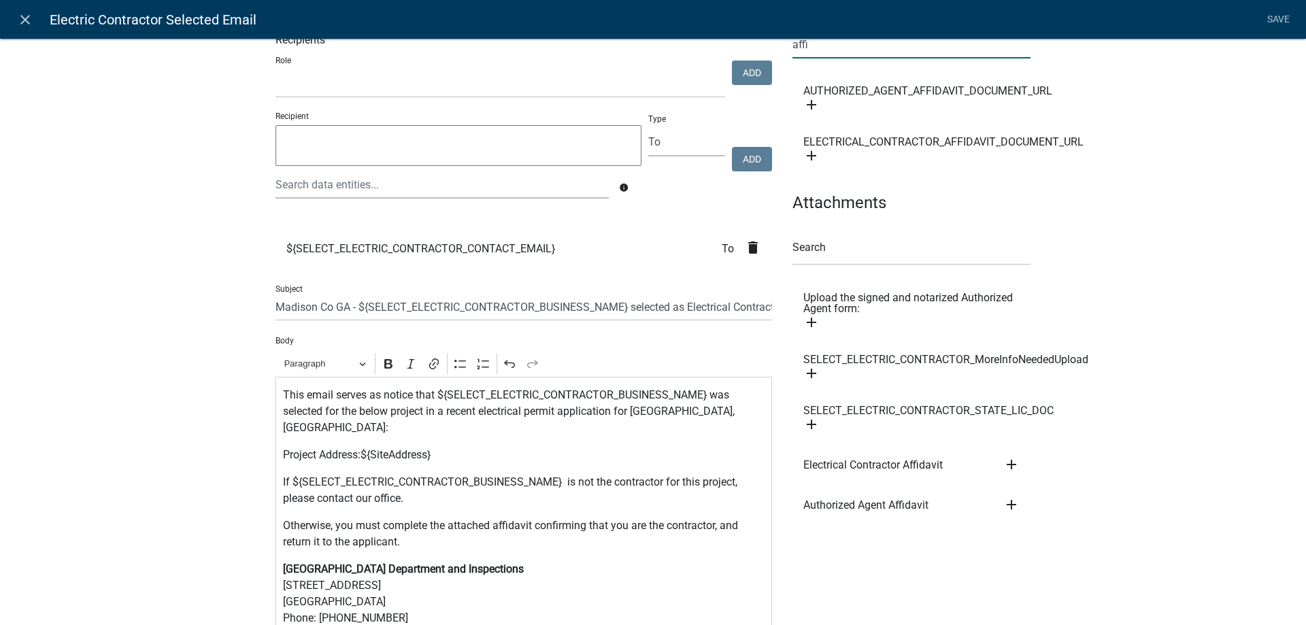
type input "affi"
click at [1011, 460] on icon "add" at bounding box center [1011, 464] width 16 height 16
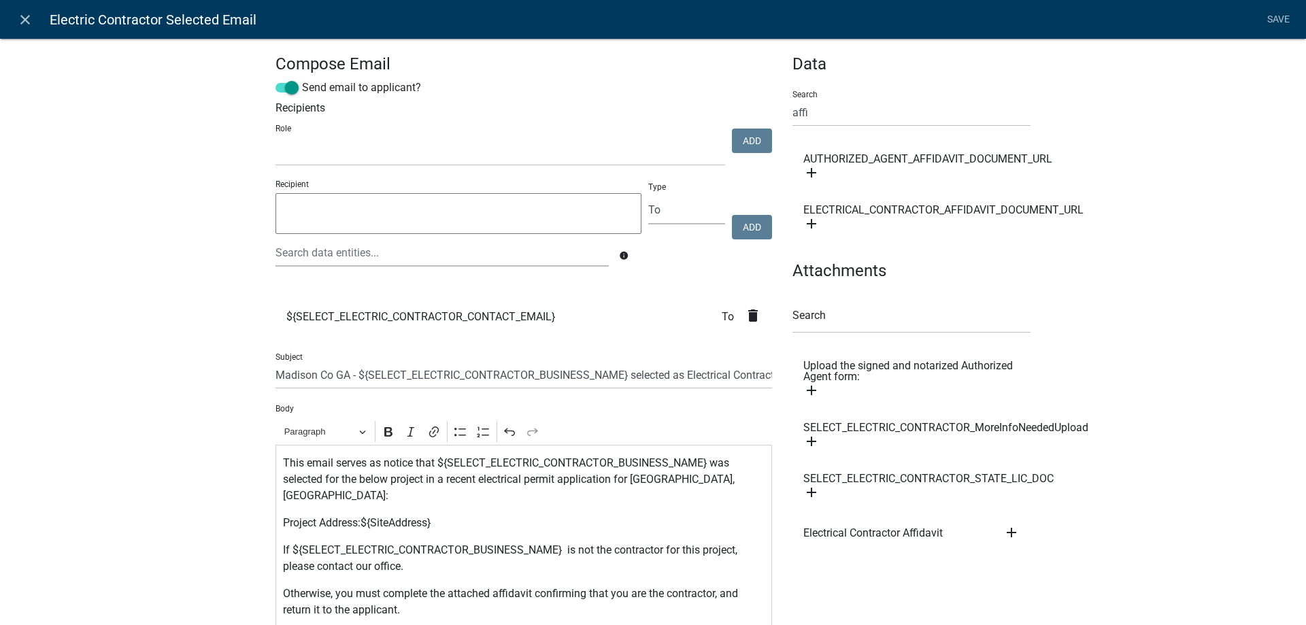
scroll to position [204, 0]
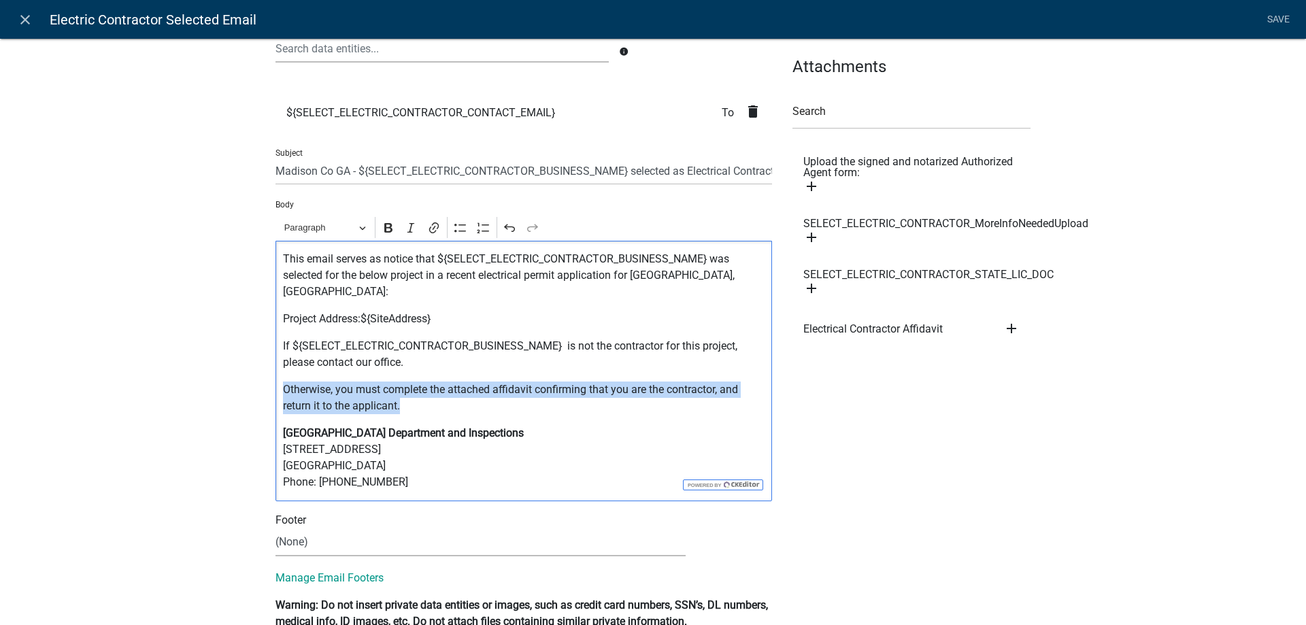
drag, startPoint x: 435, startPoint y: 390, endPoint x: 276, endPoint y: 366, distance: 160.9
click at [276, 366] on div "This email serves as notice that ${SELECT_ELECTRIC_CONTRACTOR_BUSINESS_NAME} wa…" at bounding box center [523, 371] width 496 height 260
click at [382, 226] on icon "Editor toolbar" at bounding box center [389, 228] width 14 height 14
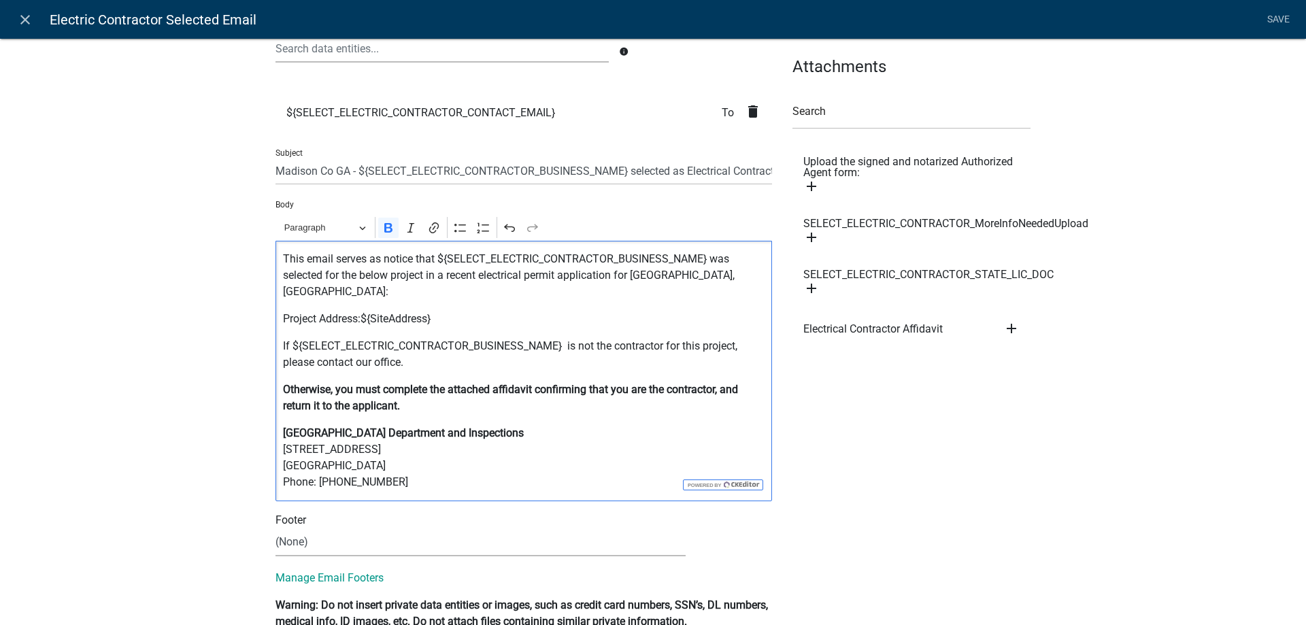
click at [413, 392] on p "Otherwise, you must complete the attached affidavit confirming that you are the…" at bounding box center [524, 398] width 482 height 33
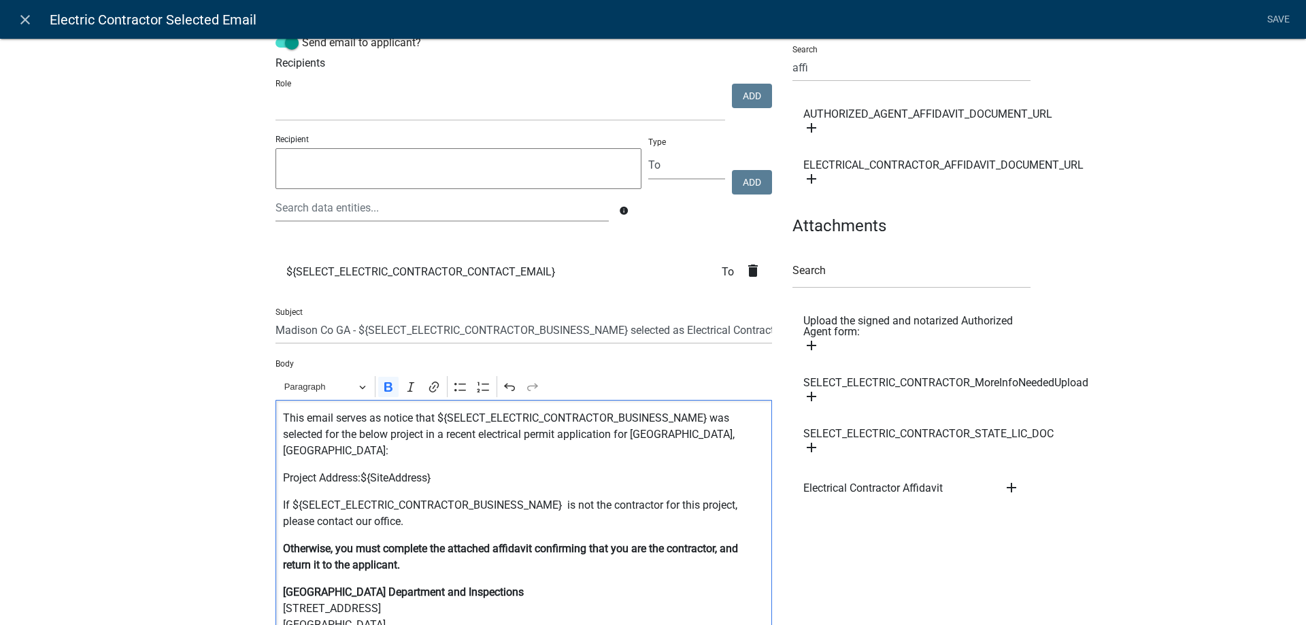
scroll to position [68, 0]
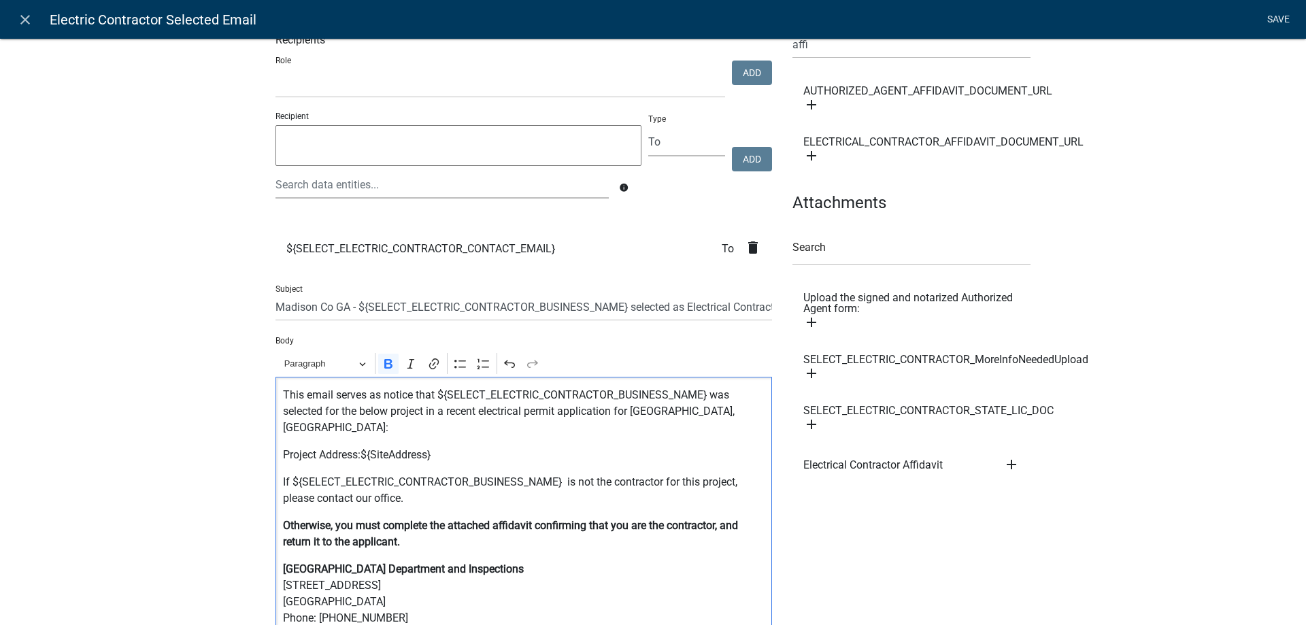
click at [1272, 19] on link "Save" at bounding box center [1278, 20] width 34 height 26
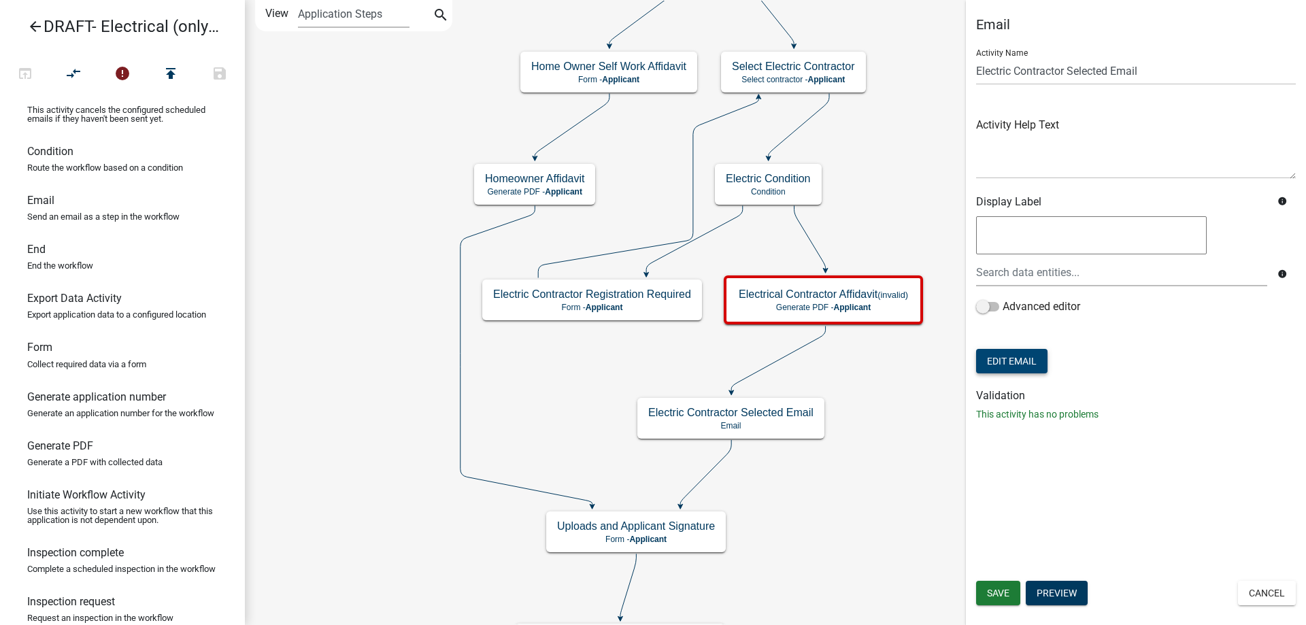
scroll to position [0, 0]
click at [996, 599] on button "Save" at bounding box center [998, 593] width 44 height 24
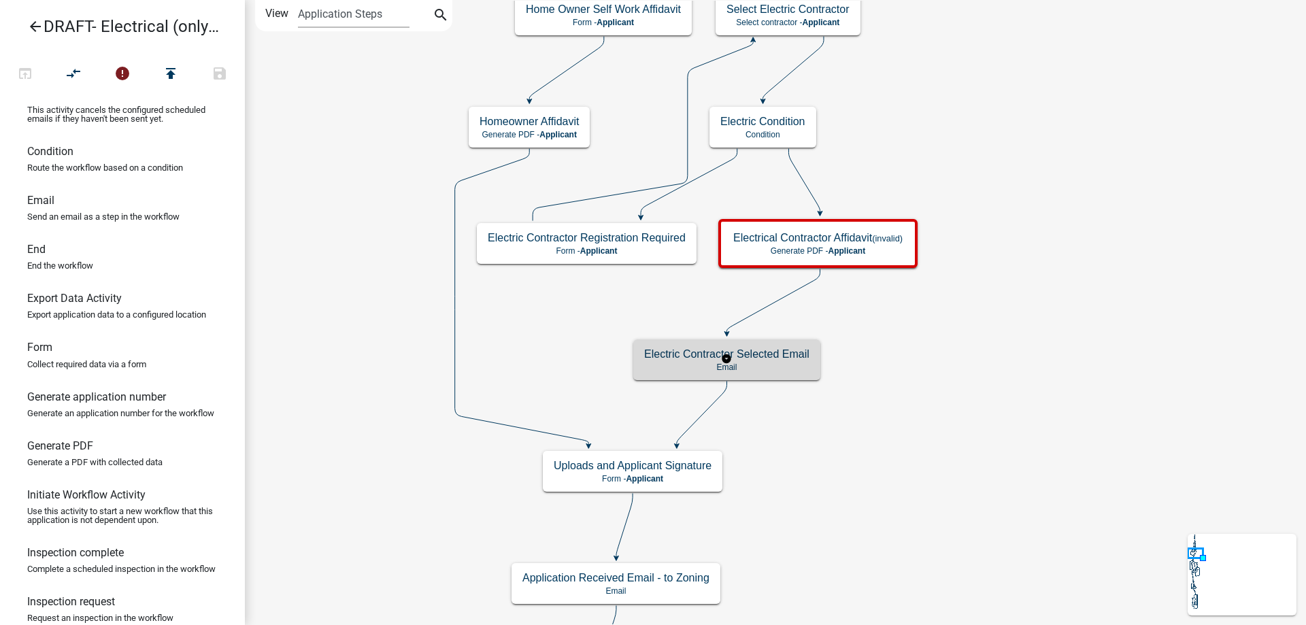
click at [771, 366] on p "Email" at bounding box center [726, 367] width 165 height 10
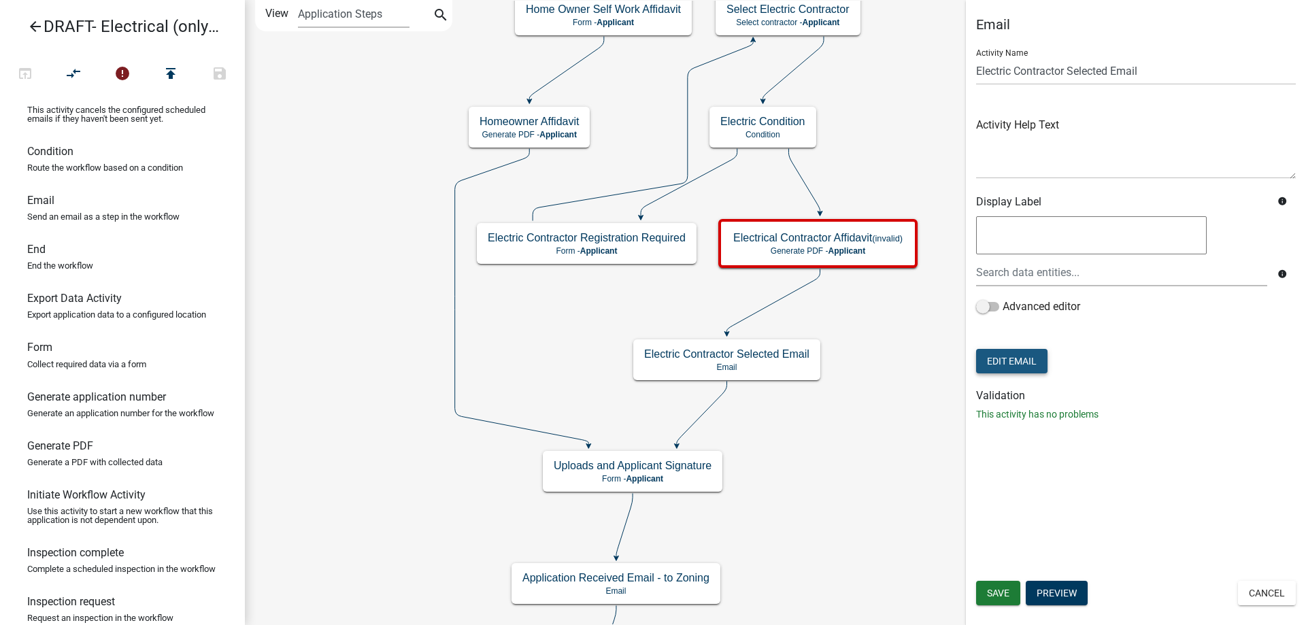
click at [1016, 370] on button "Edit Email" at bounding box center [1011, 361] width 71 height 24
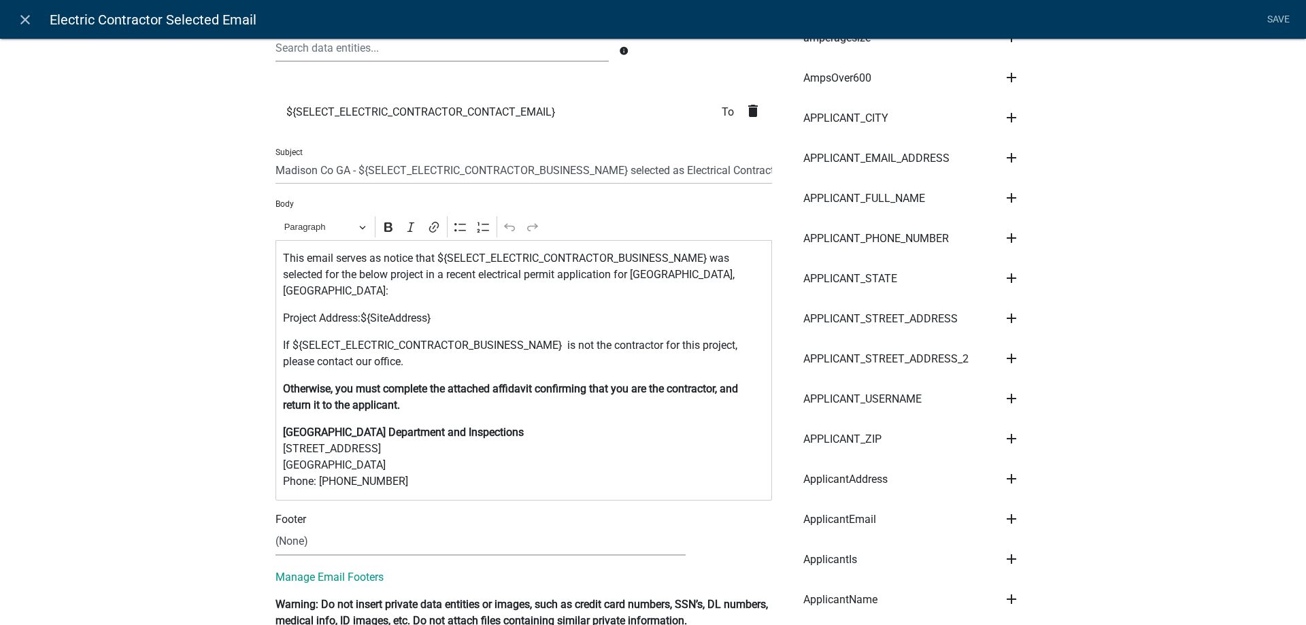
scroll to position [204, 0]
click at [31, 22] on icon "close" at bounding box center [25, 20] width 16 height 16
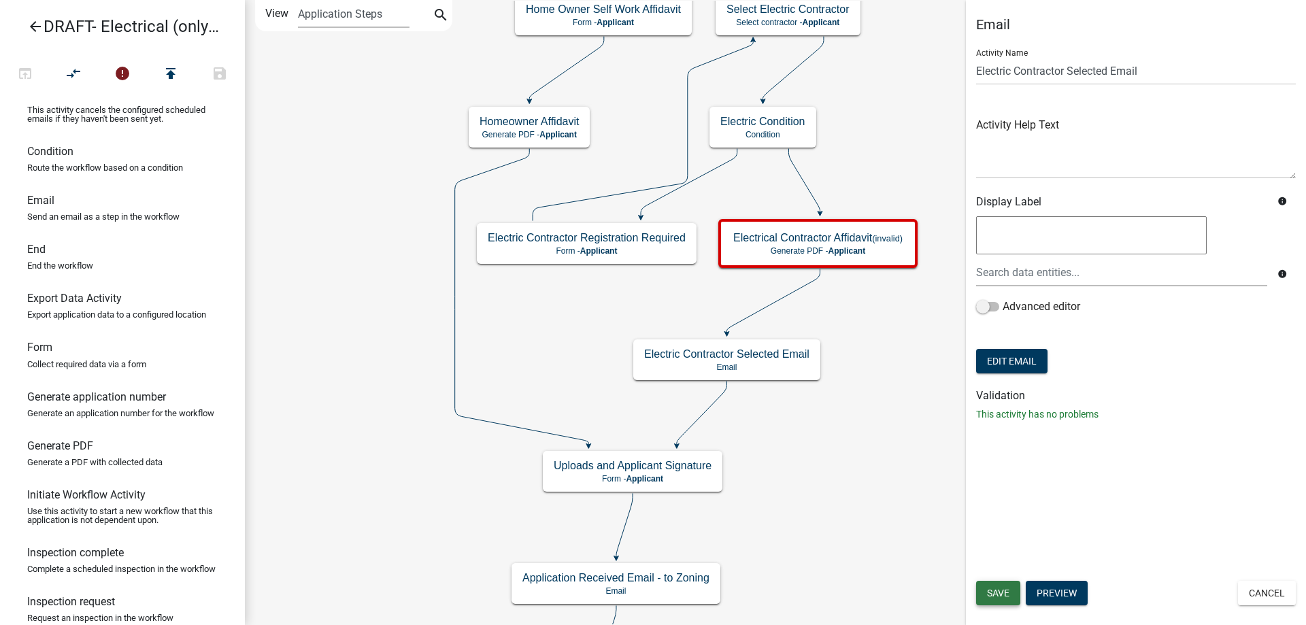
click at [998, 597] on span "Save" at bounding box center [998, 593] width 22 height 11
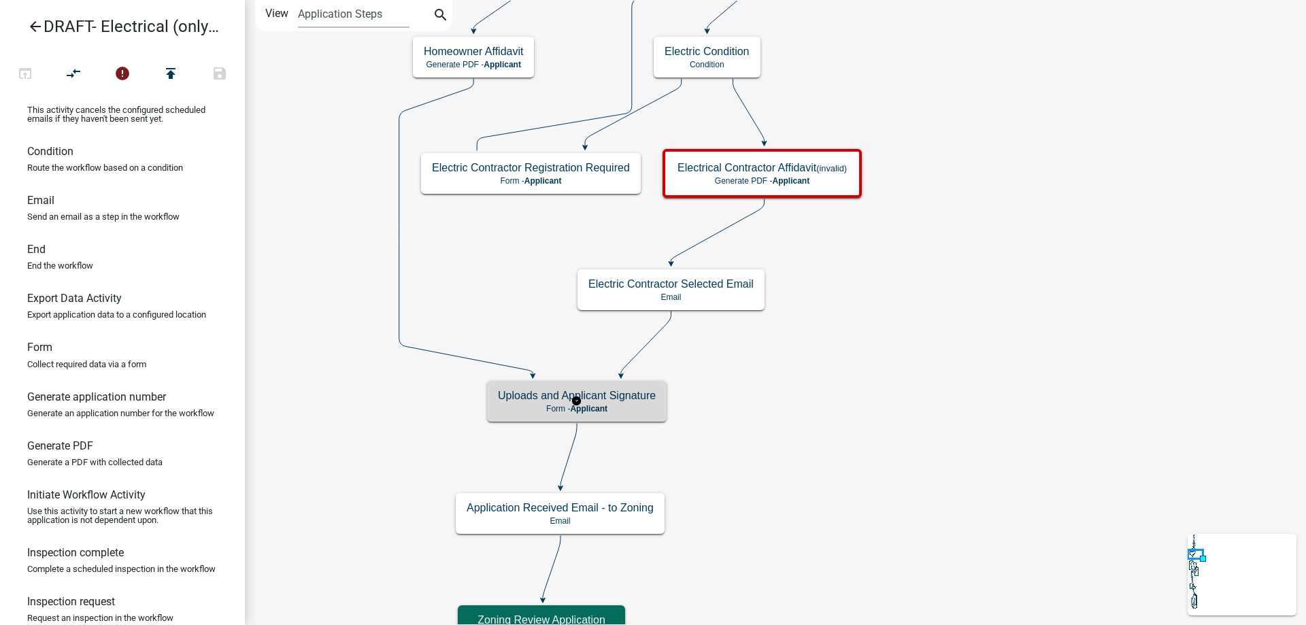
click at [623, 402] on h5 "Uploads and Applicant Signature" at bounding box center [577, 395] width 158 height 13
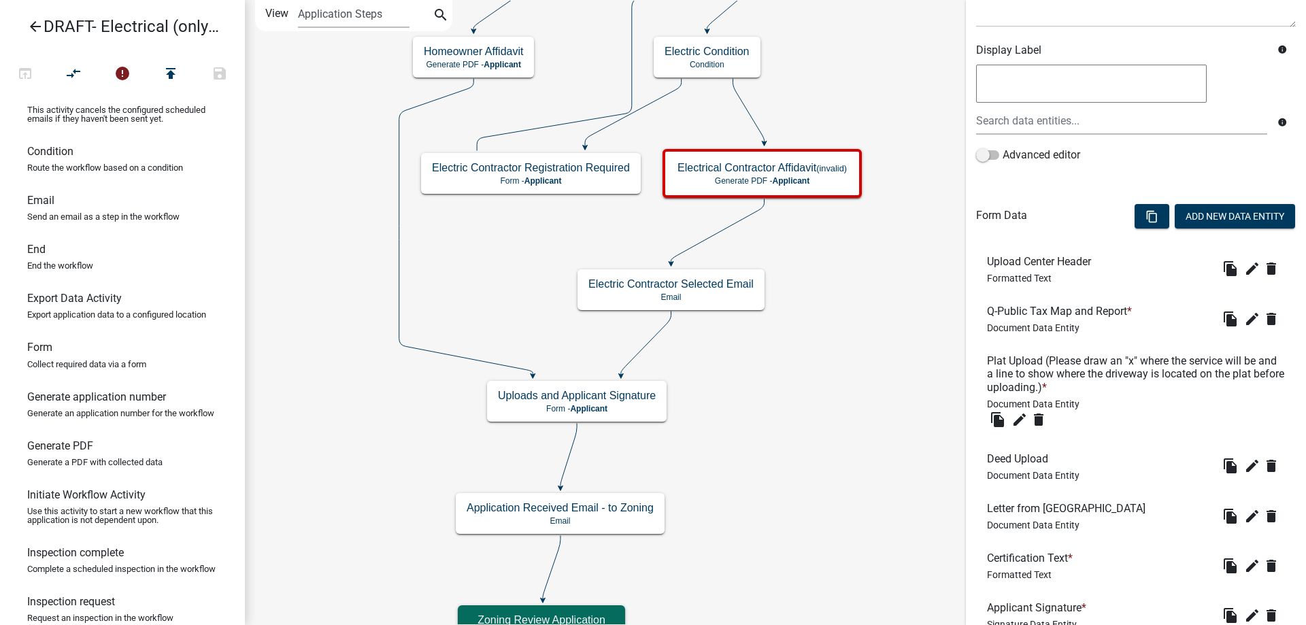
scroll to position [204, 0]
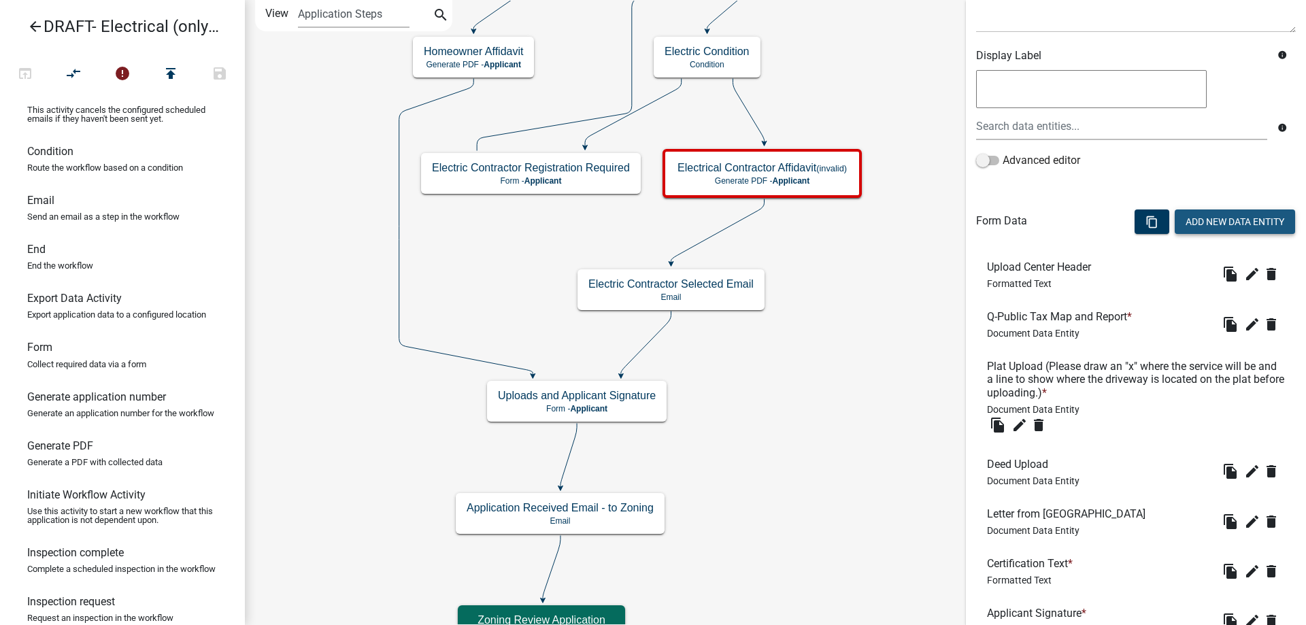
click at [1207, 224] on button "Add New Data Entity" at bounding box center [1235, 221] width 120 height 24
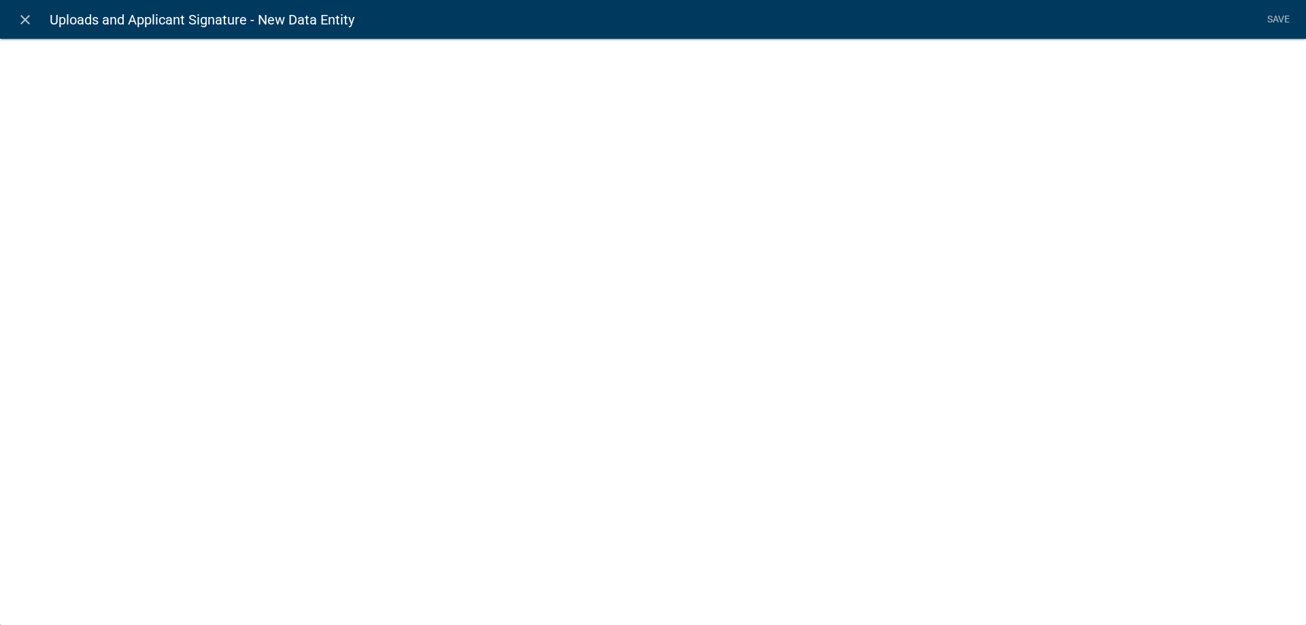
select select
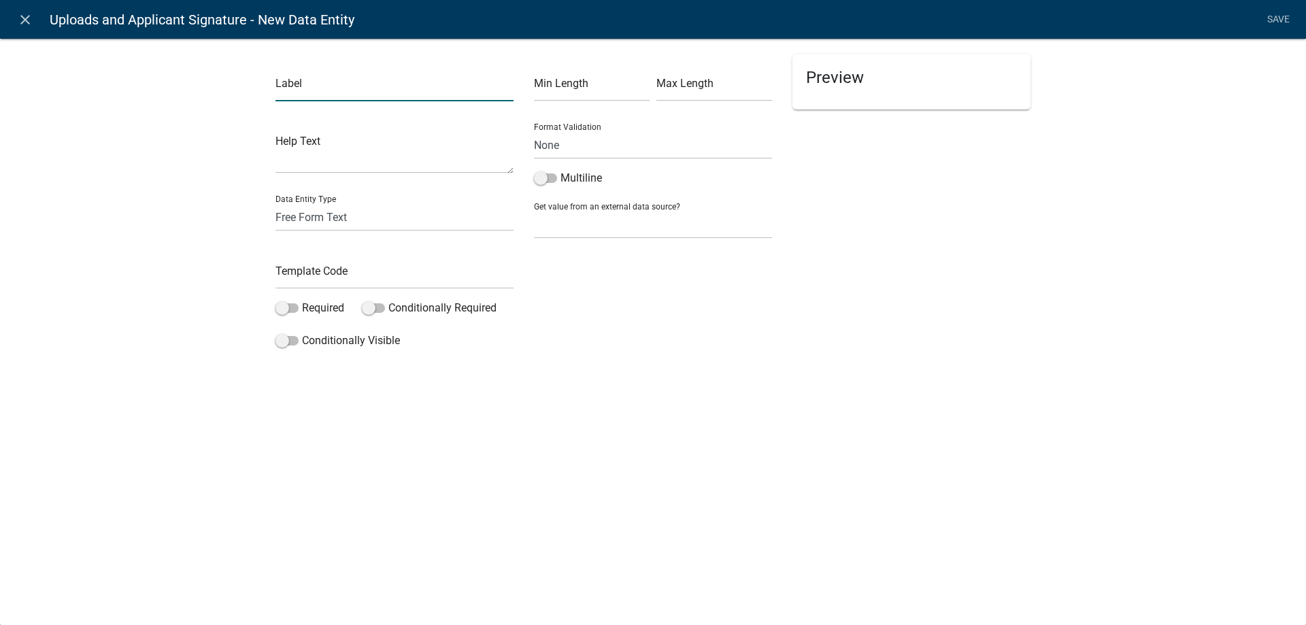
click at [335, 92] on input "text" at bounding box center [394, 87] width 238 height 28
type input "Upload Contractor Affidavit"
click at [250, 173] on div "Label Upload Contractor Affidavit Help Text Data Entity Type Free Form Text Doc…" at bounding box center [653, 199] width 1306 height 367
click at [315, 275] on input "text" at bounding box center [394, 275] width 238 height 28
type input "UploadContractorAffidavit"
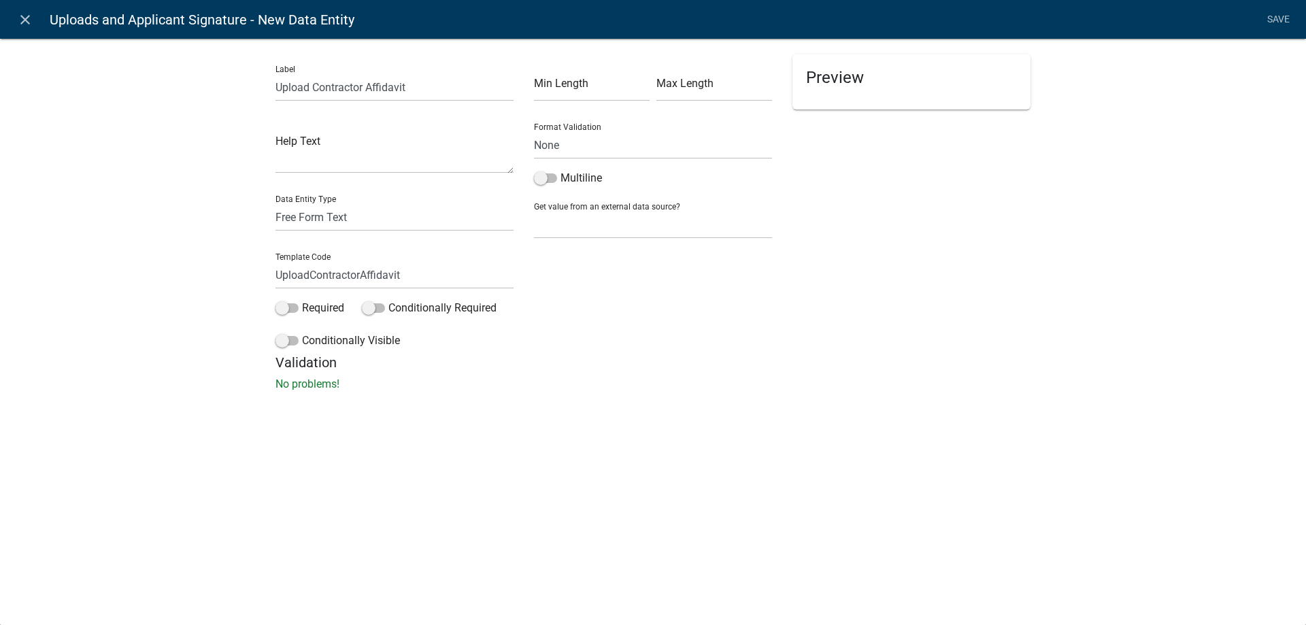
click at [154, 303] on div "Label Upload Contractor Affidavit Help Text Data Entity Type Free Form Text Doc…" at bounding box center [653, 218] width 1306 height 405
click at [285, 213] on select "Free Form Text Document Display Entity Value Fee Numeric Data Date Map Sketch D…" at bounding box center [394, 217] width 238 height 28
select select "document"
click at [275, 203] on select "Free Form Text Document Display Entity Value Fee Numeric Data Date Map Sketch D…" at bounding box center [394, 217] width 238 height 28
select select "document"
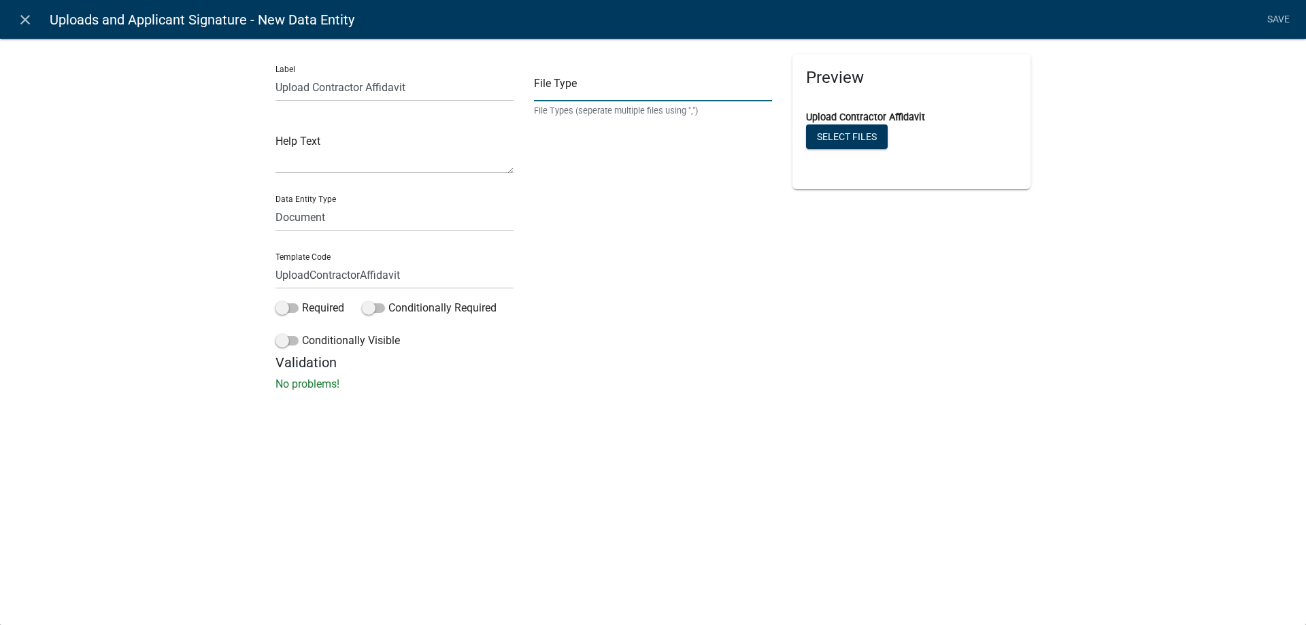
click at [626, 92] on input "text" at bounding box center [653, 87] width 238 height 28
type input "jpg,jpeg,bmp,gif,heic,png,tiff,pdf"
click at [204, 188] on div "Label Upload Contractor Affidavit Help Text Data Entity Type Free Form Text Doc…" at bounding box center [653, 218] width 1306 height 405
click at [1281, 16] on link "Save" at bounding box center [1278, 20] width 34 height 26
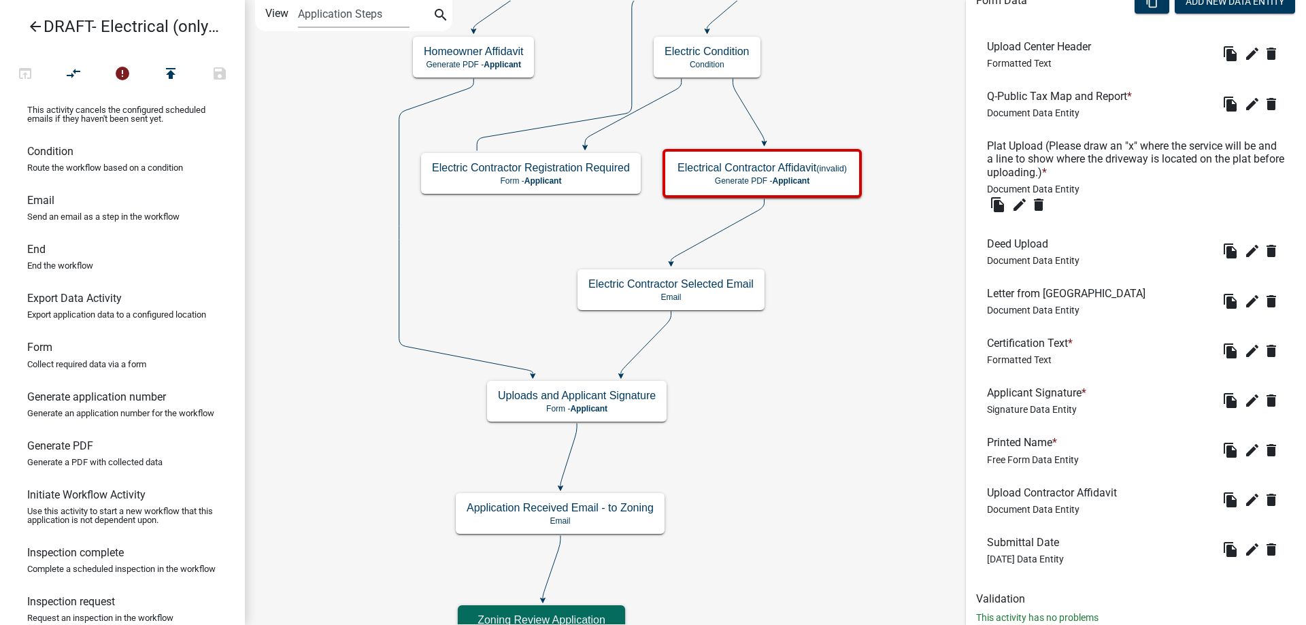
scroll to position [448, 0]
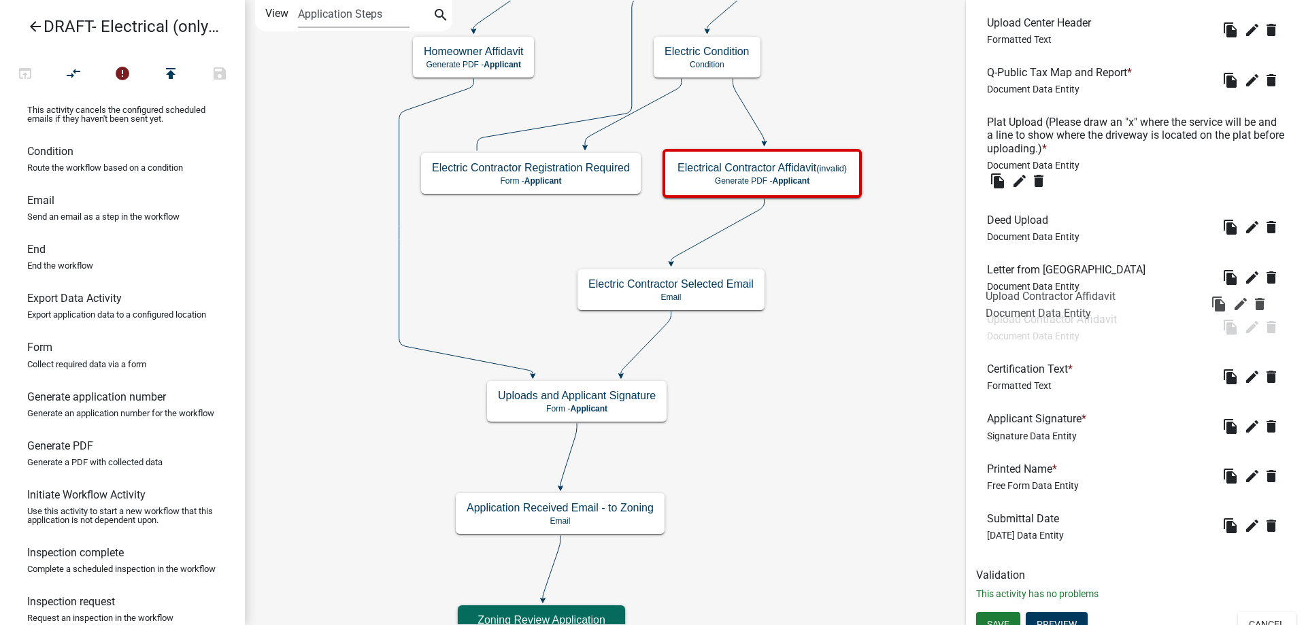
drag, startPoint x: 1050, startPoint y: 477, endPoint x: 1049, endPoint y: 304, distance: 173.4
click at [999, 619] on span "Save" at bounding box center [998, 624] width 22 height 11
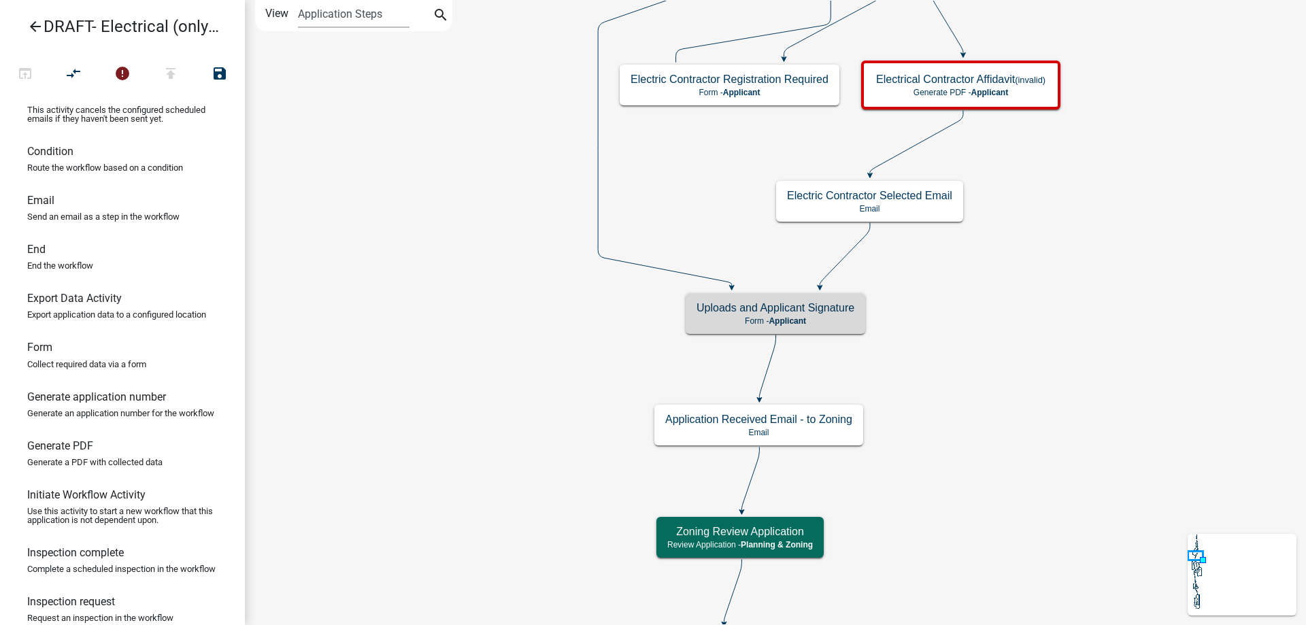
scroll to position [0, 0]
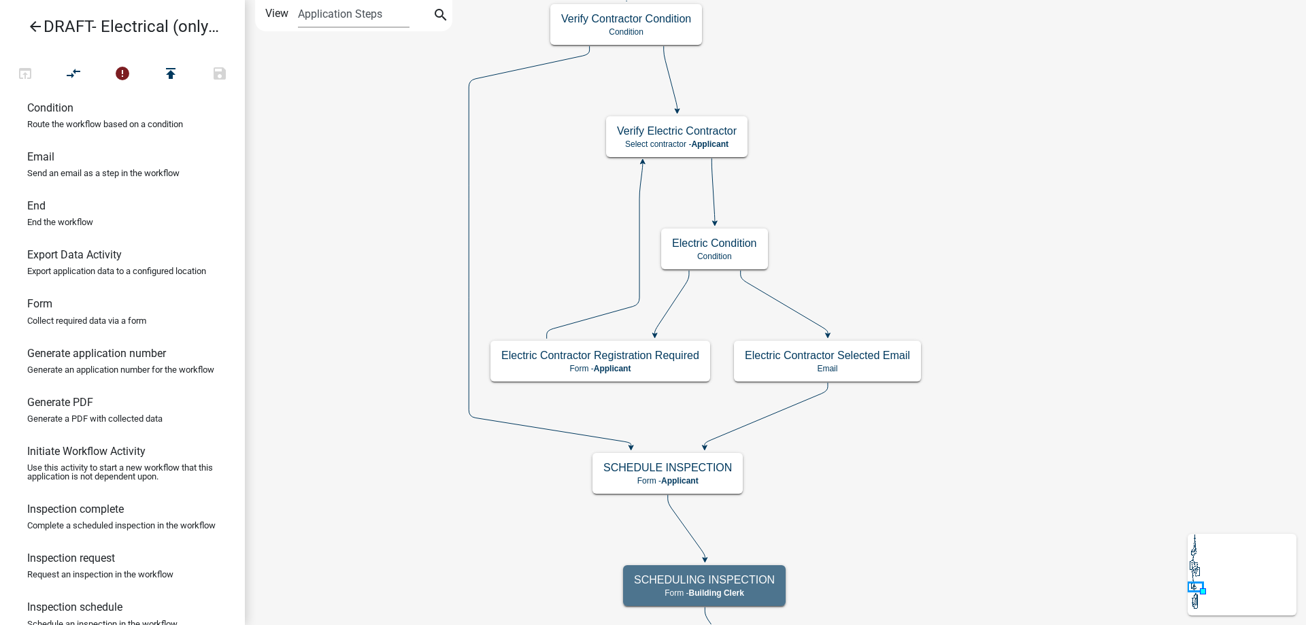
scroll to position [204, 0]
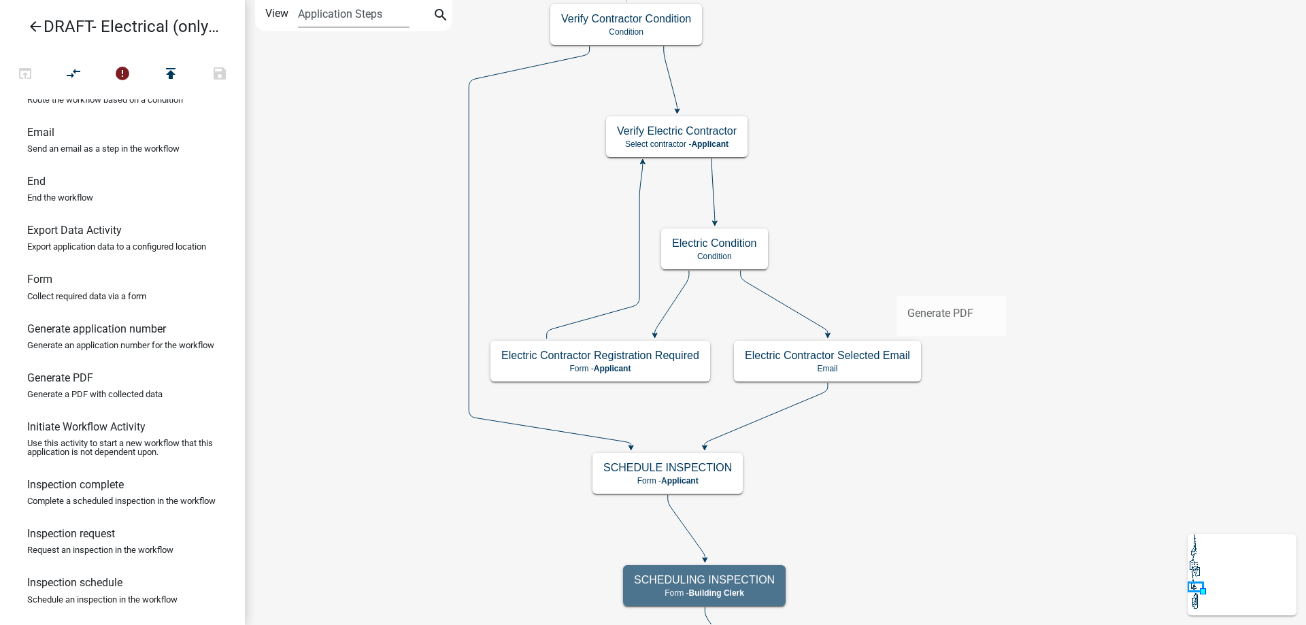
drag, startPoint x: 100, startPoint y: 426, endPoint x: 898, endPoint y: 274, distance: 812.7
click at [898, 274] on div "arrow_back DRAFT- Electrical (only) Permit open_in_browser compare_arrows error…" at bounding box center [653, 312] width 1306 height 625
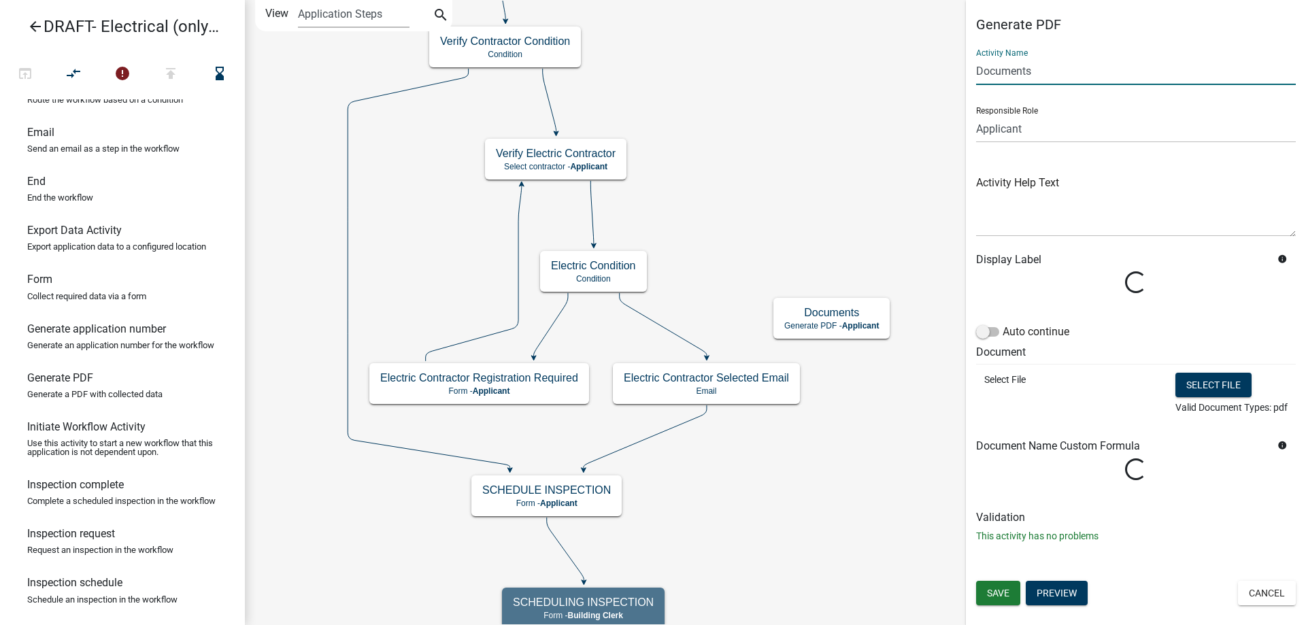
click at [986, 81] on input "Documents" at bounding box center [1136, 71] width 320 height 28
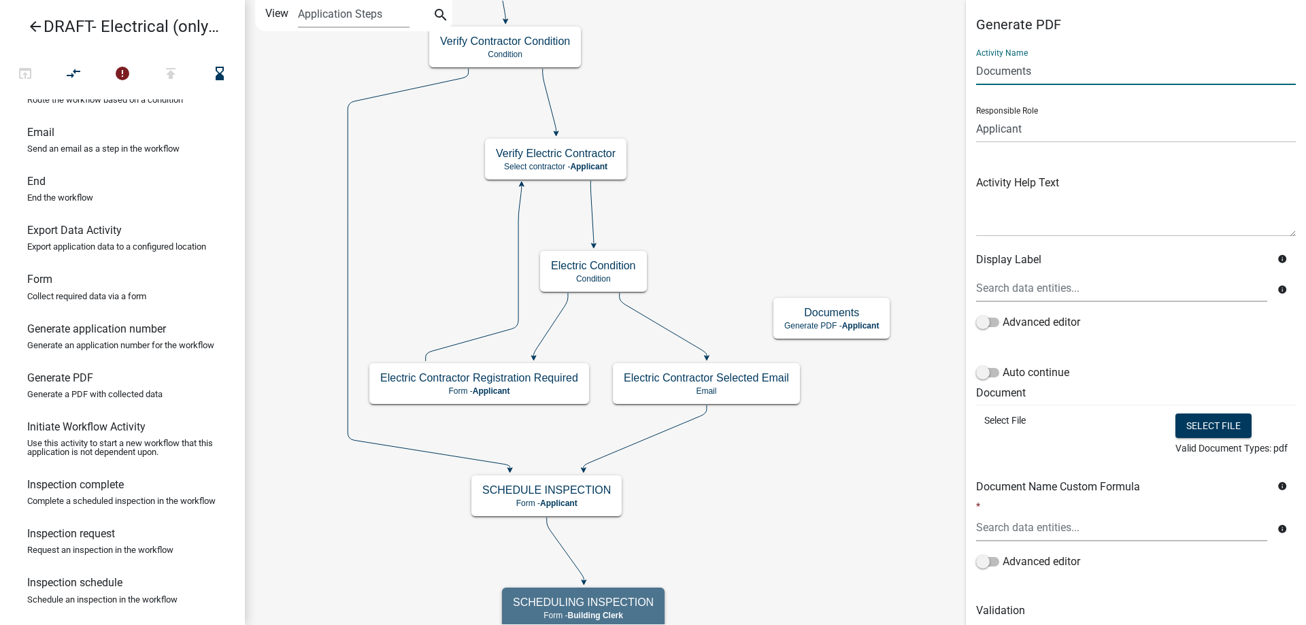
type input "C"
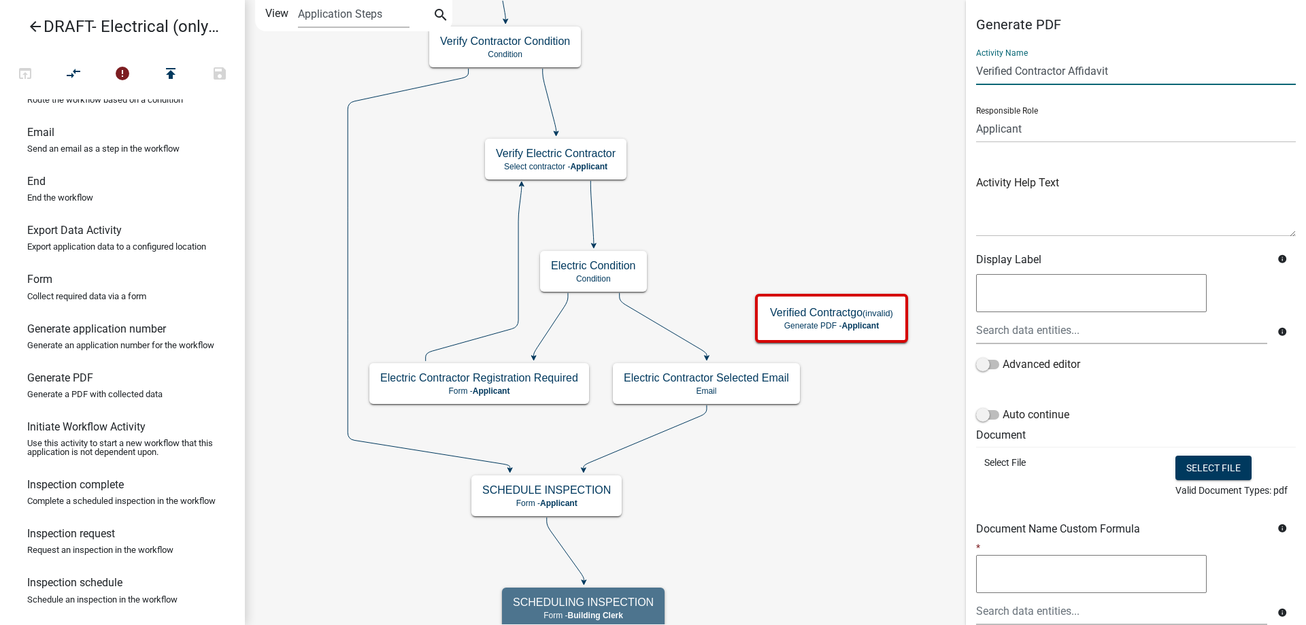
type input "Verified Contractor Affidavit"
click at [981, 403] on form "Activity Name Verified Contractor Affidavit Responsible Role Applicant Code Enf…" at bounding box center [1136, 354] width 320 height 633
click at [983, 411] on span at bounding box center [987, 415] width 23 height 10
click at [1002, 407] on input "Auto continue" at bounding box center [1002, 407] width 0 height 0
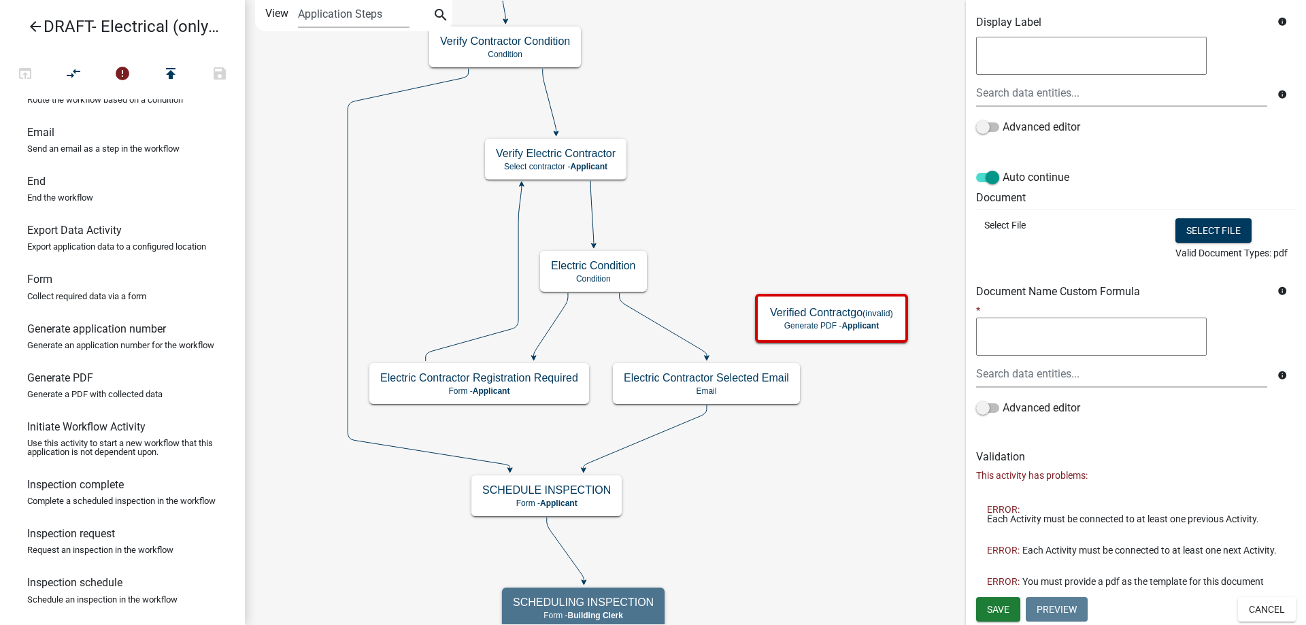
scroll to position [247, 0]
click at [994, 607] on span "Save" at bounding box center [998, 608] width 22 height 11
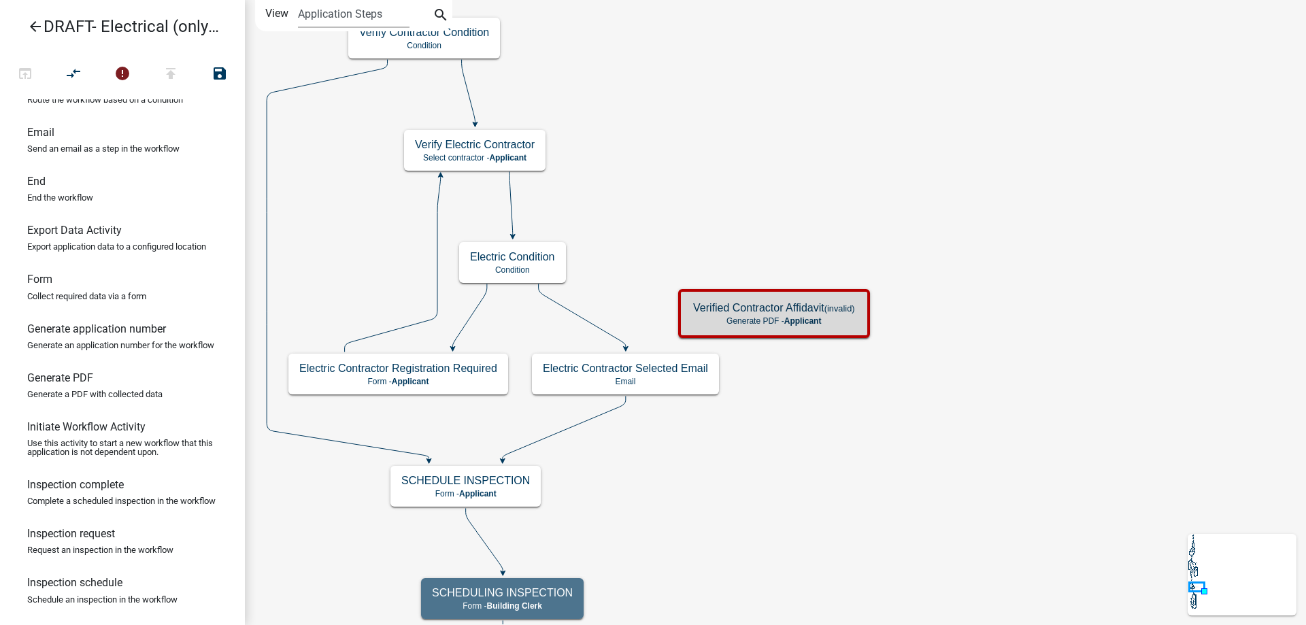
scroll to position [0, 0]
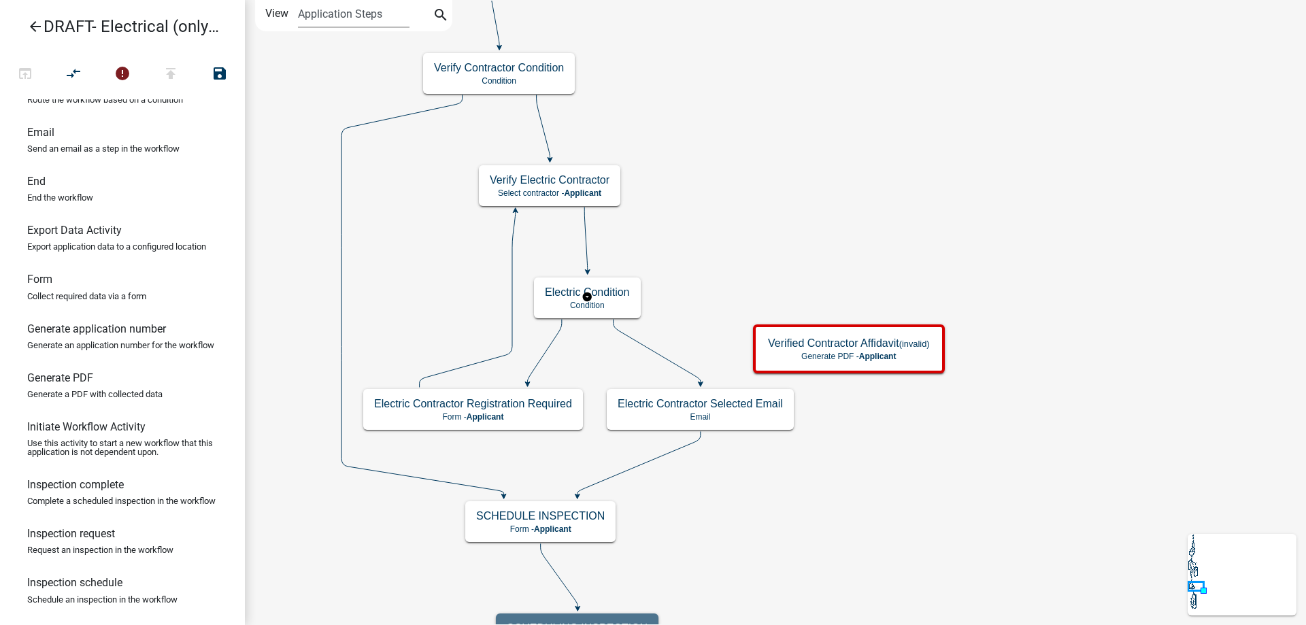
click at [641, 308] on rect at bounding box center [588, 297] width 110 height 44
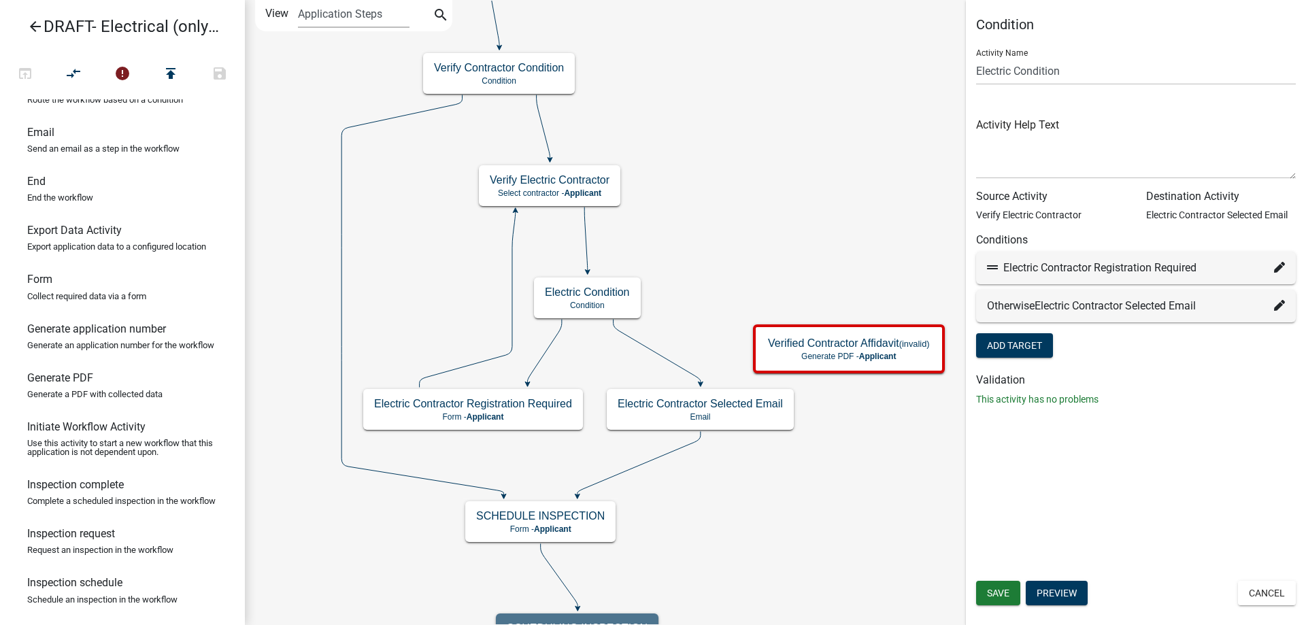
click at [1280, 303] on icon at bounding box center [1279, 305] width 11 height 11
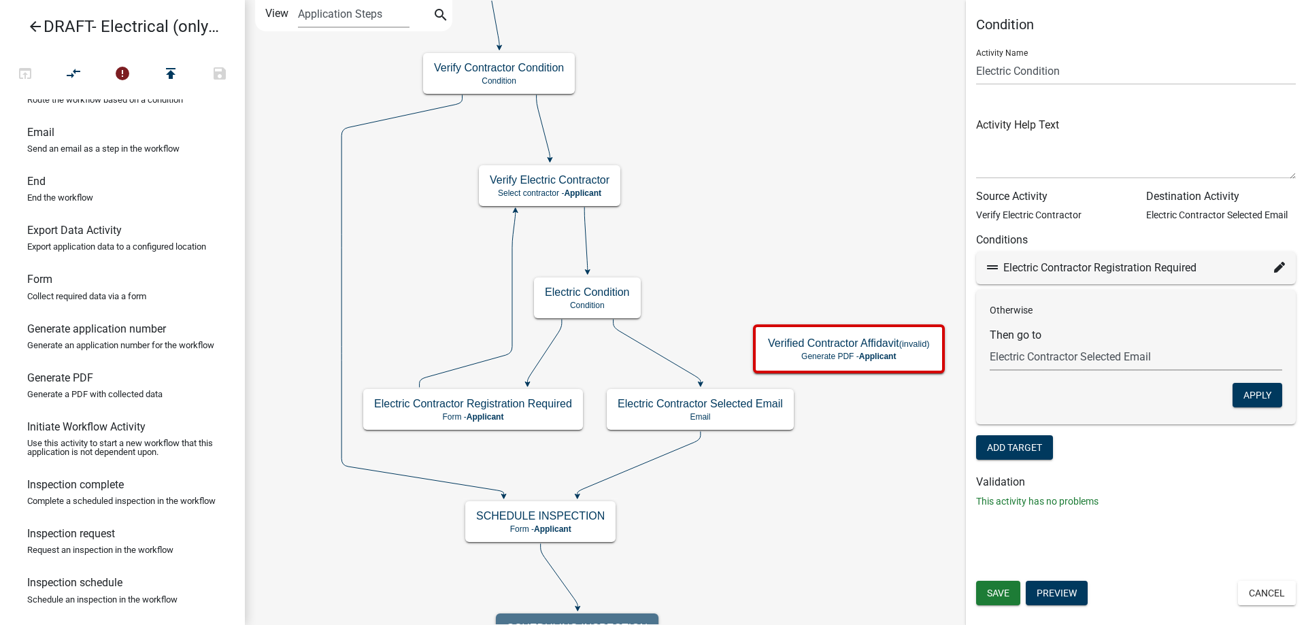
click at [1106, 351] on select "Choose... Start Applicant Login Applicant and Electrical Information Building R…" at bounding box center [1136, 357] width 292 height 28
select select "71: 1b3f7eb3-961f-41a4-9f62-19630ce575d7"
click at [990, 343] on select "Choose... Start Applicant Login Applicant and Electrical Information Building R…" at bounding box center [1136, 357] width 292 height 28
click at [1248, 393] on button "Apply" at bounding box center [1257, 395] width 50 height 24
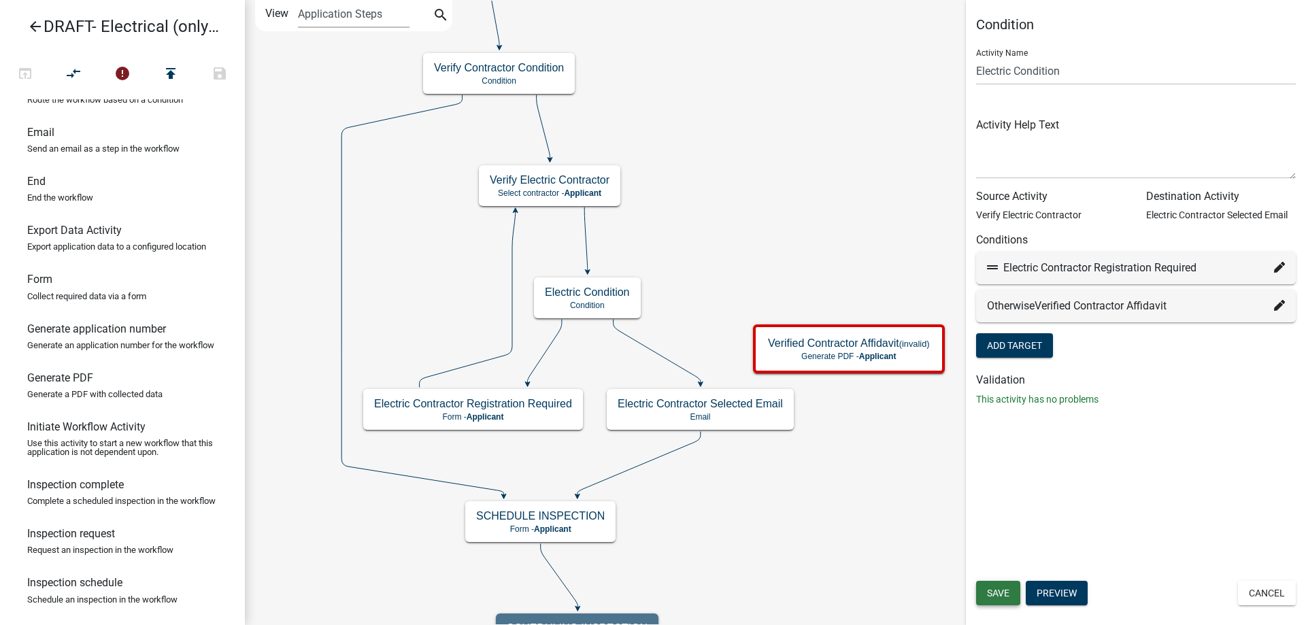
click at [1002, 590] on span "Save" at bounding box center [998, 593] width 22 height 11
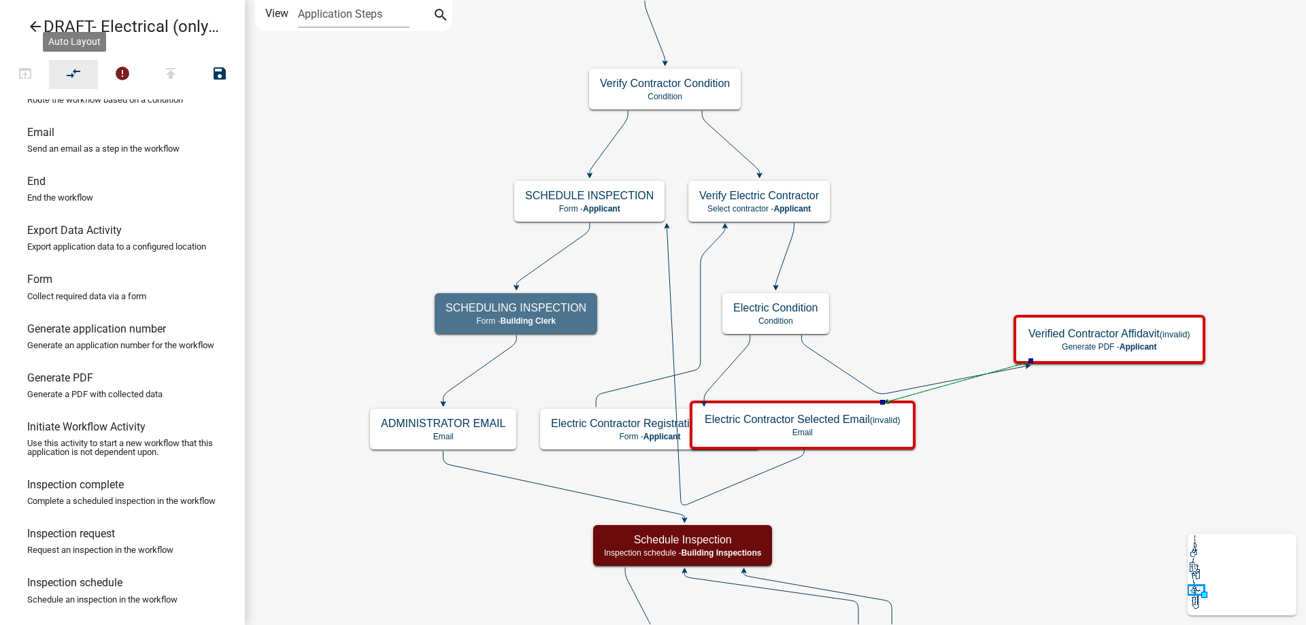
click at [84, 69] on button "compare_arrows" at bounding box center [73, 74] width 49 height 29
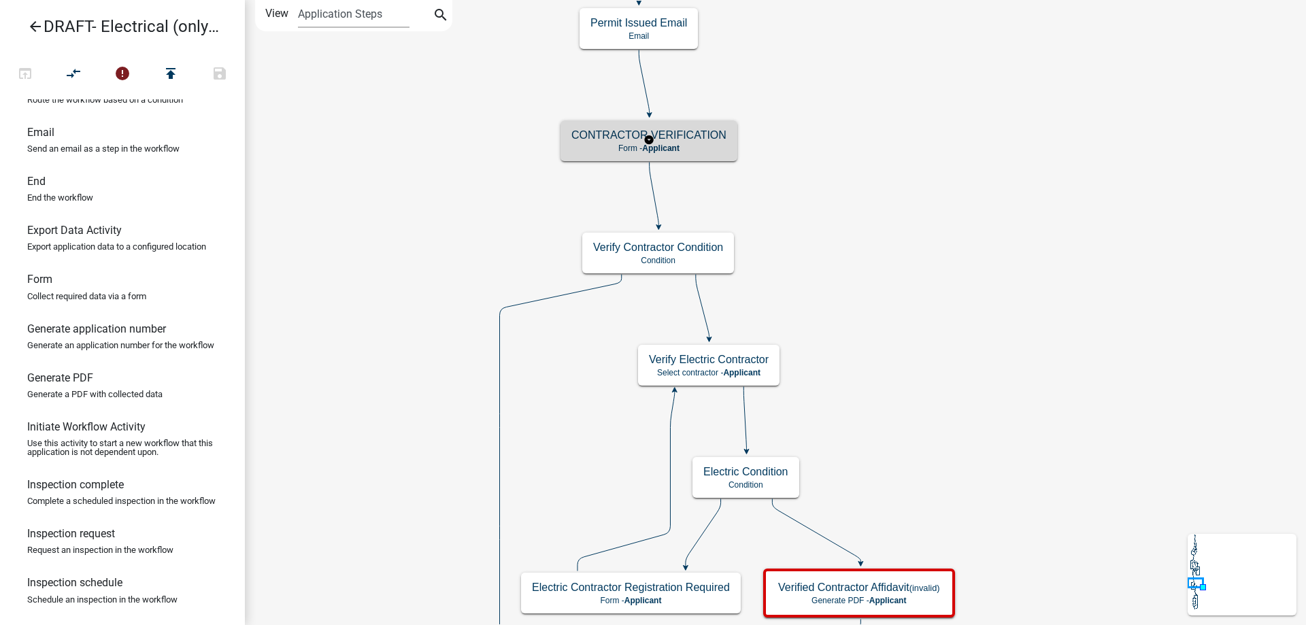
click at [727, 141] on div "CONTRACTOR VERIFICATION Form - Applicant" at bounding box center [648, 140] width 177 height 41
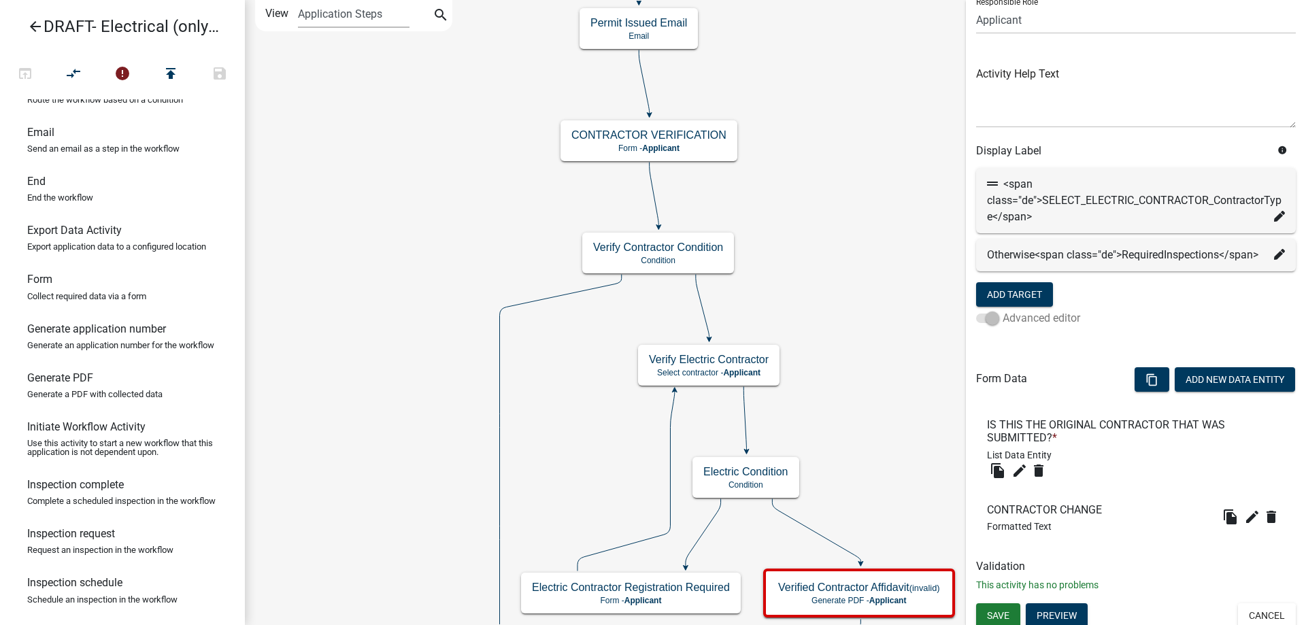
scroll to position [131, 0]
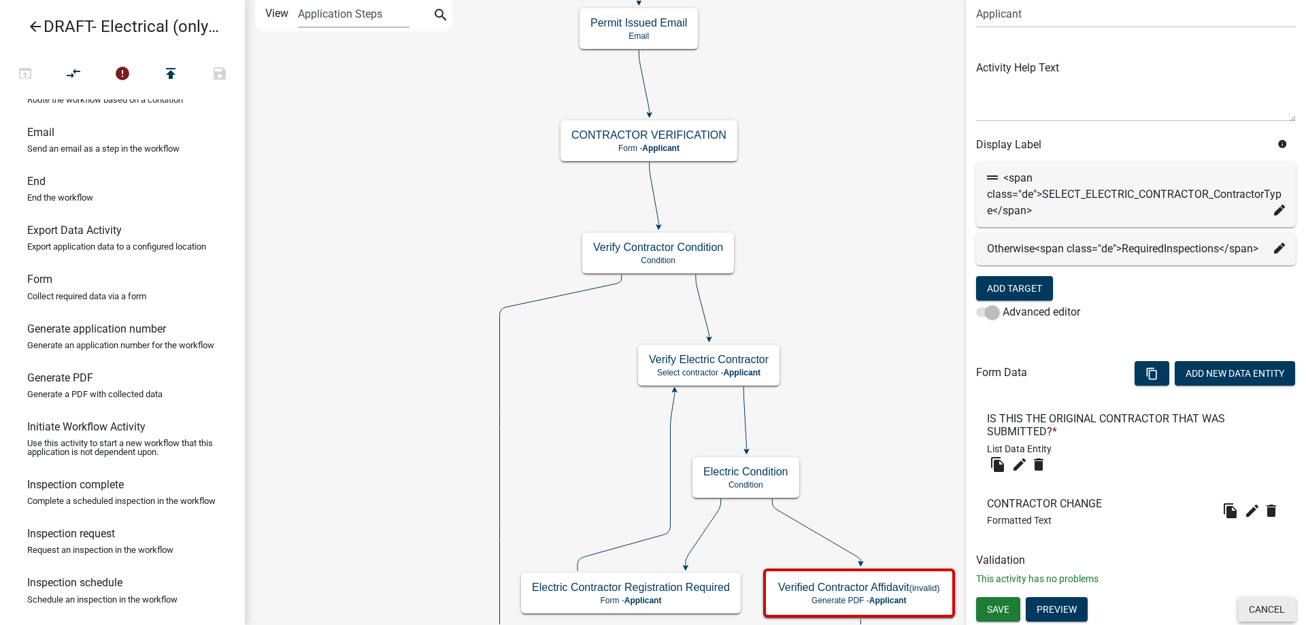
click at [1265, 614] on button "Cancel" at bounding box center [1267, 609] width 58 height 24
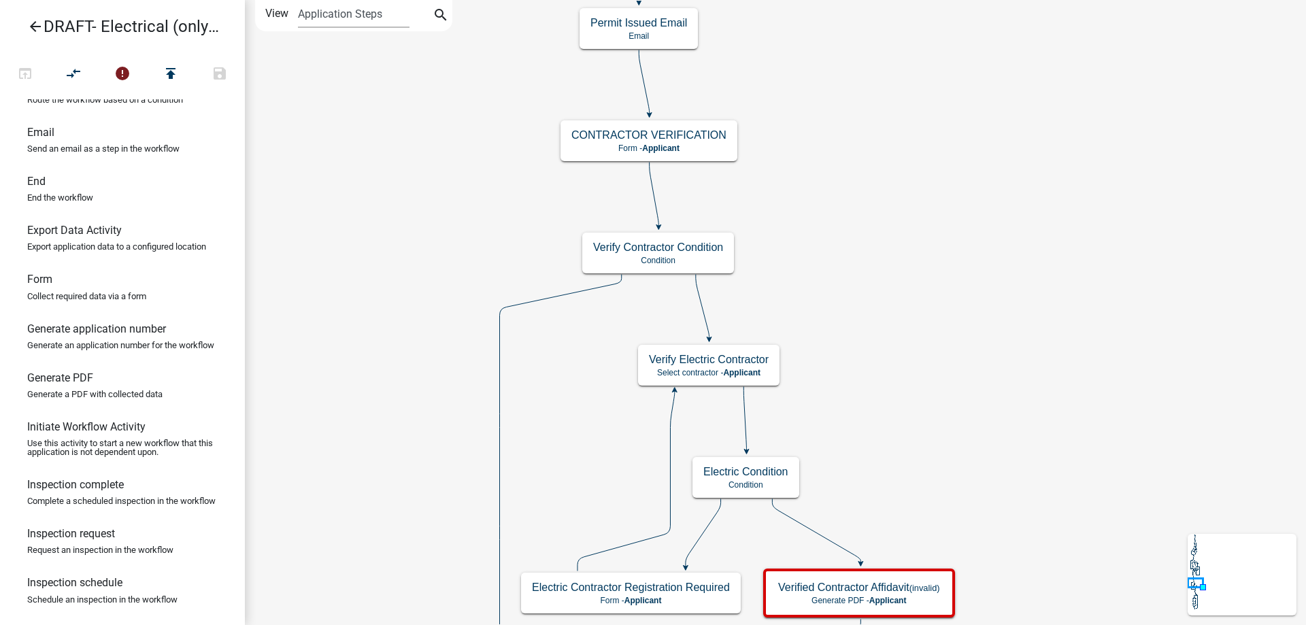
scroll to position [0, 0]
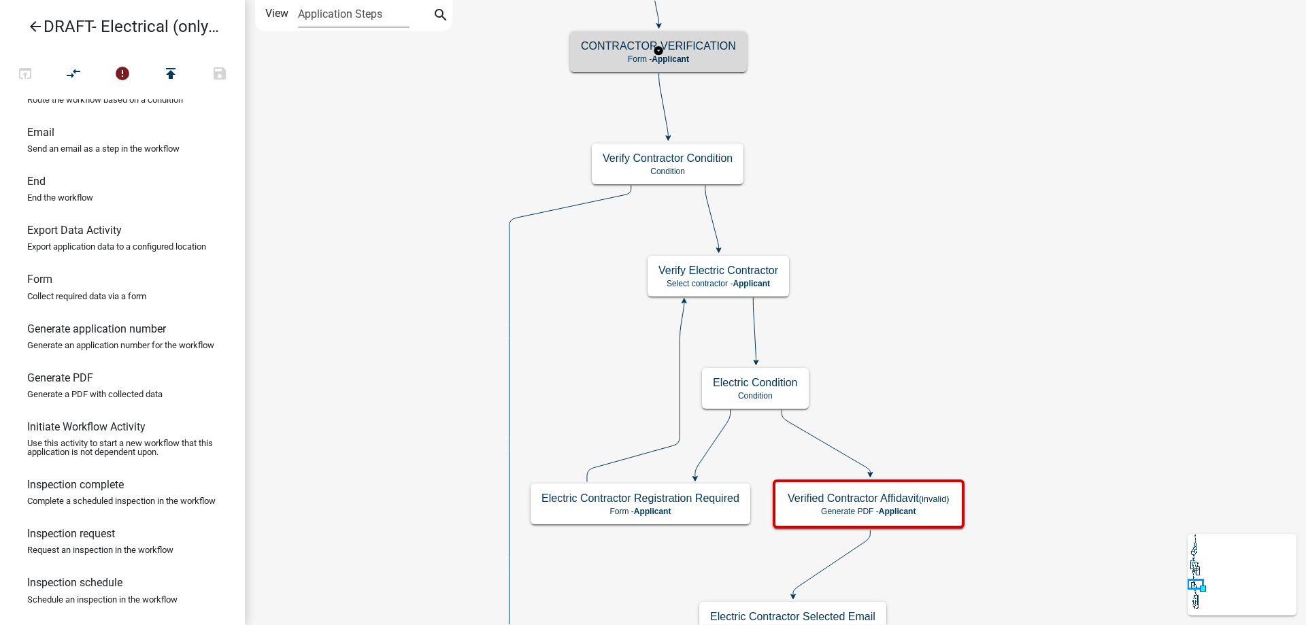
click at [731, 56] on p "Form - Applicant" at bounding box center [658, 59] width 155 height 10
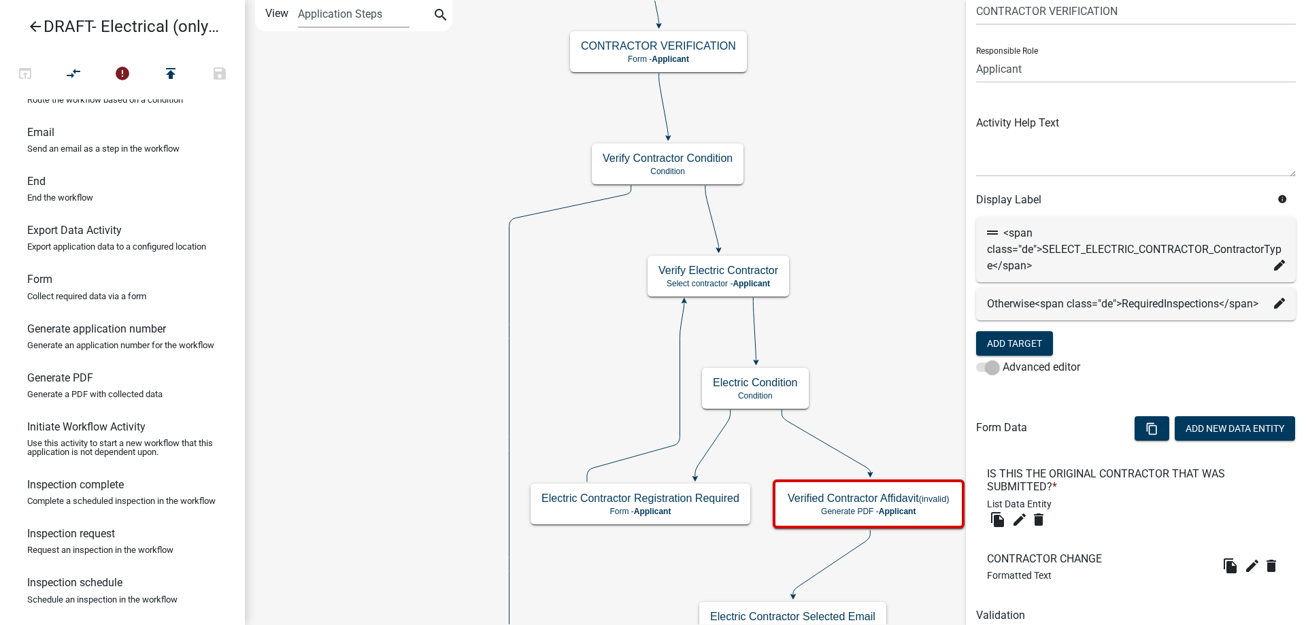
scroll to position [131, 0]
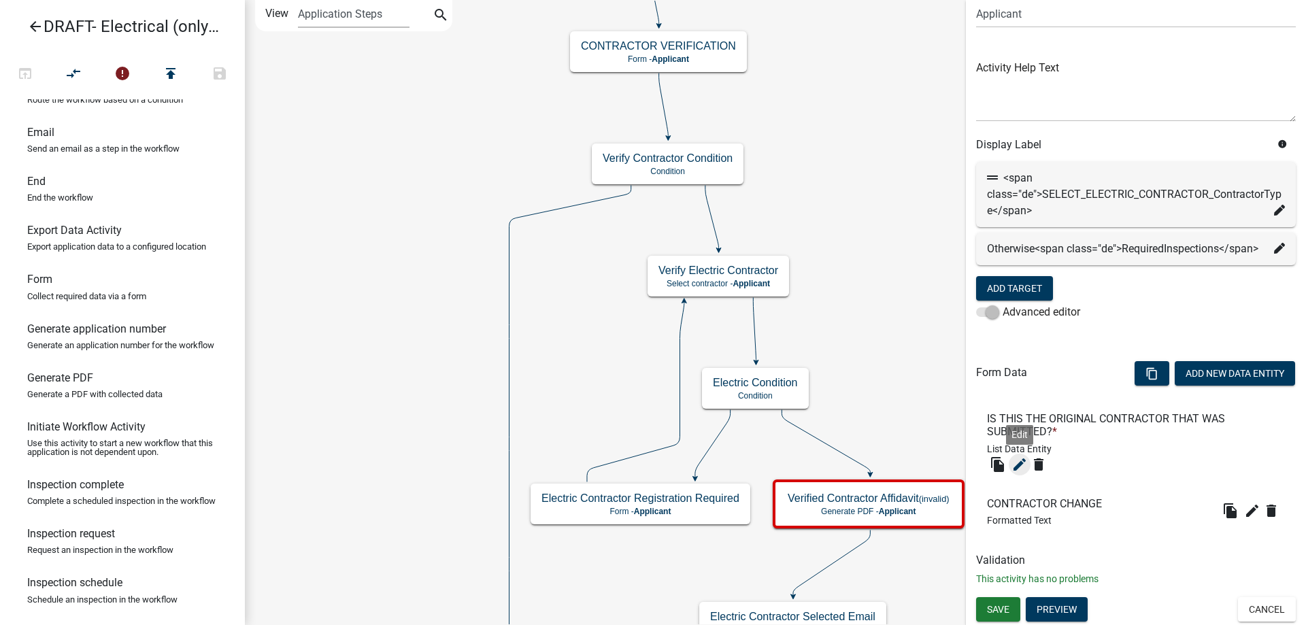
click at [1023, 462] on icon "edit" at bounding box center [1019, 464] width 16 height 16
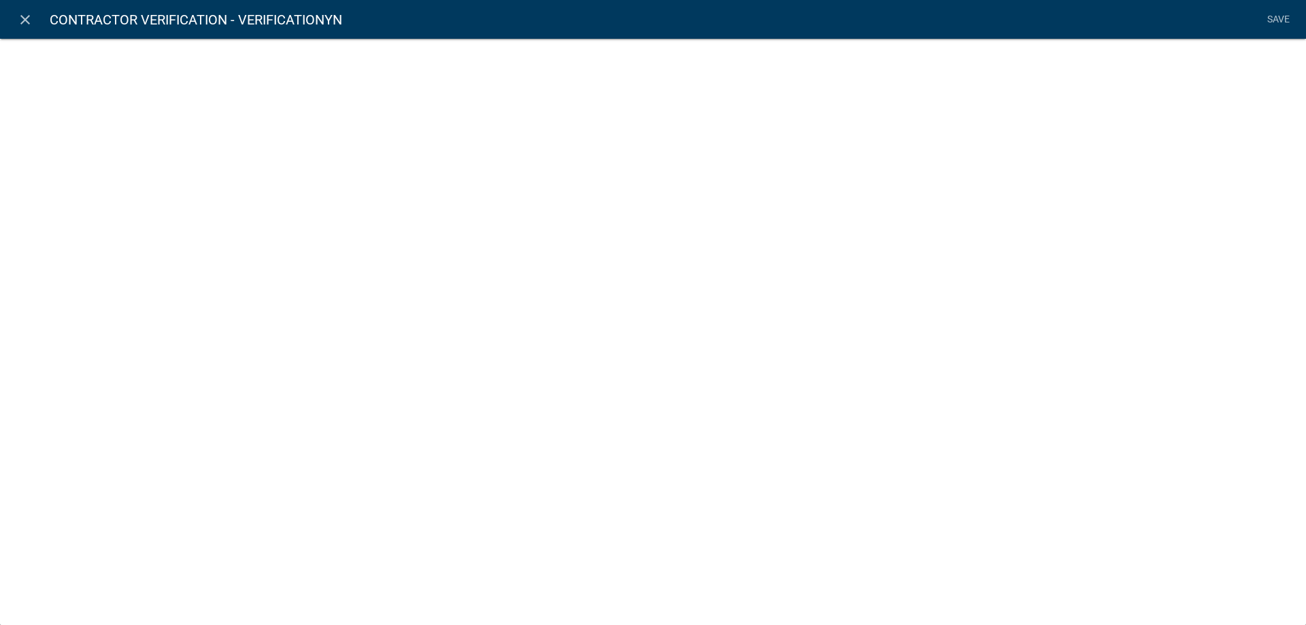
select select "list-data"
select select
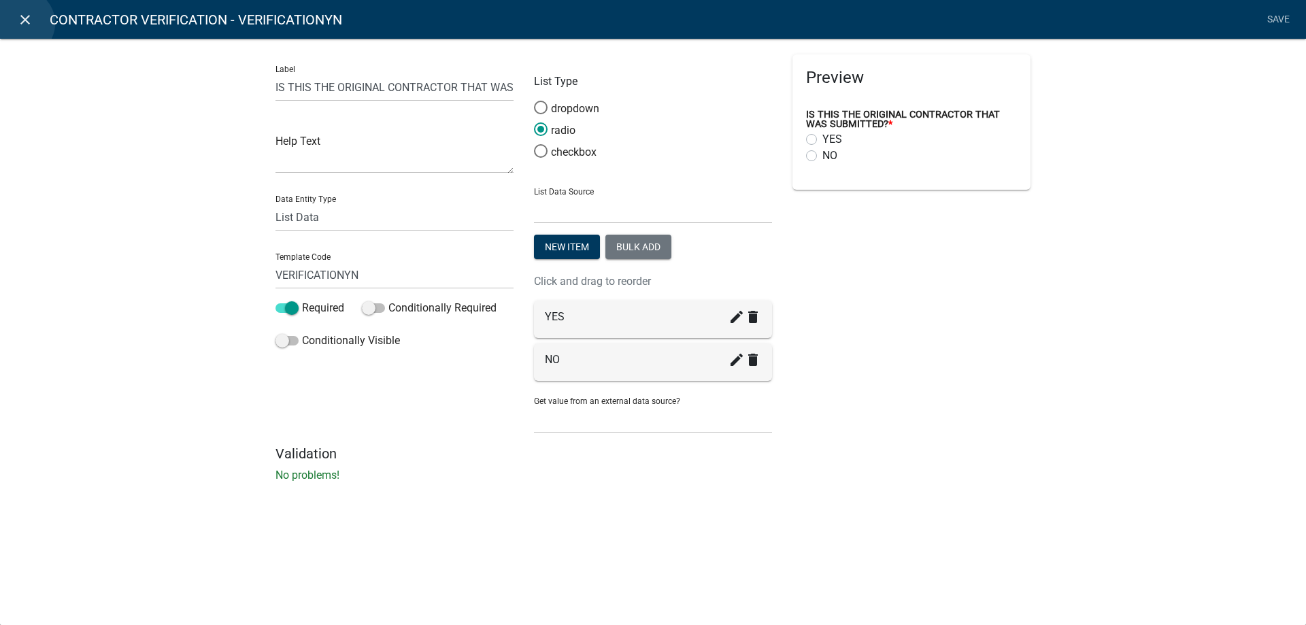
click at [20, 23] on icon "close" at bounding box center [25, 20] width 16 height 16
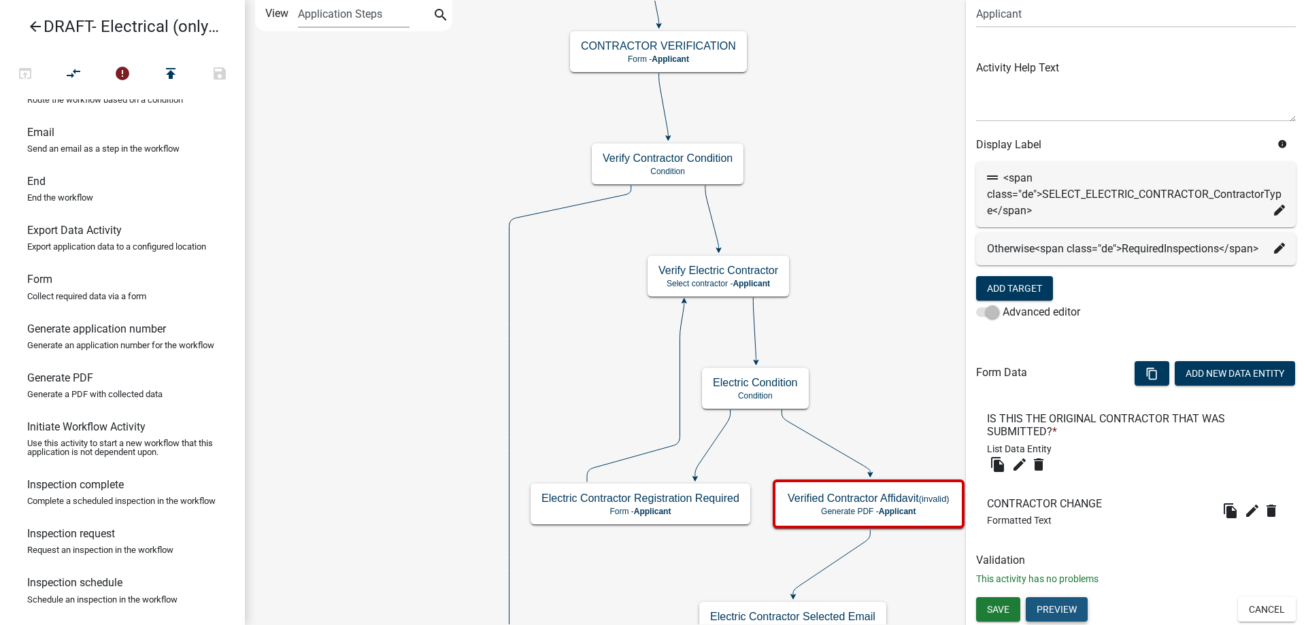
click at [1060, 604] on button "Preview" at bounding box center [1057, 609] width 62 height 24
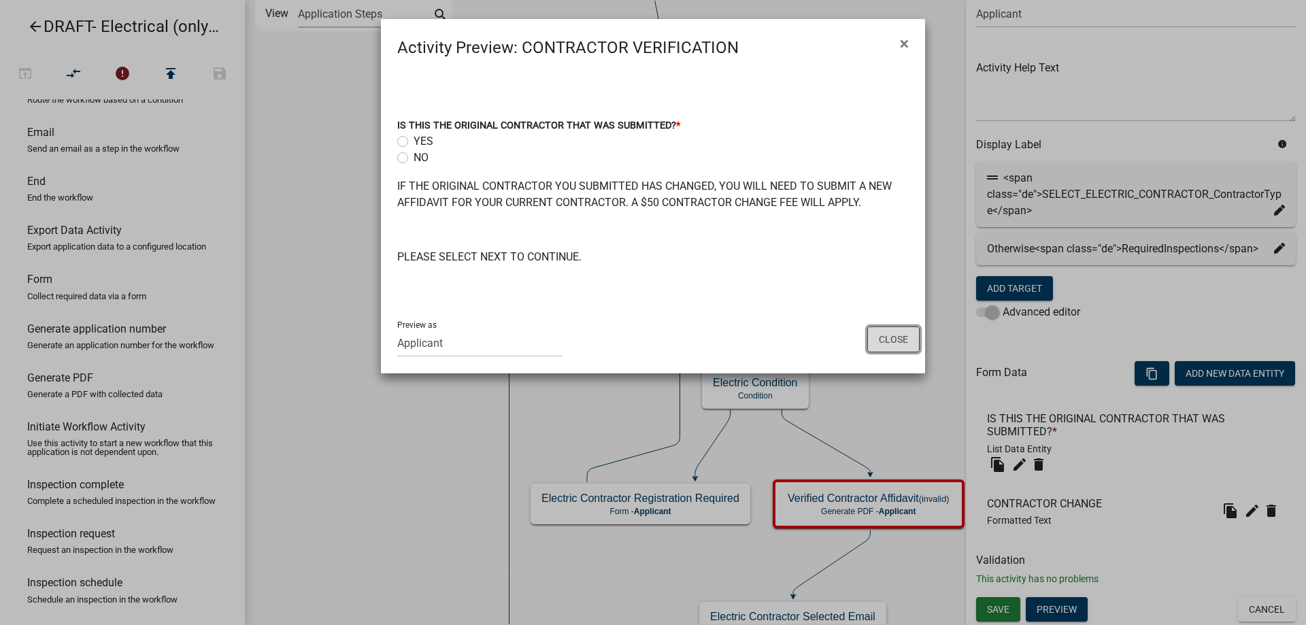
click at [880, 334] on button "Close" at bounding box center [893, 339] width 52 height 26
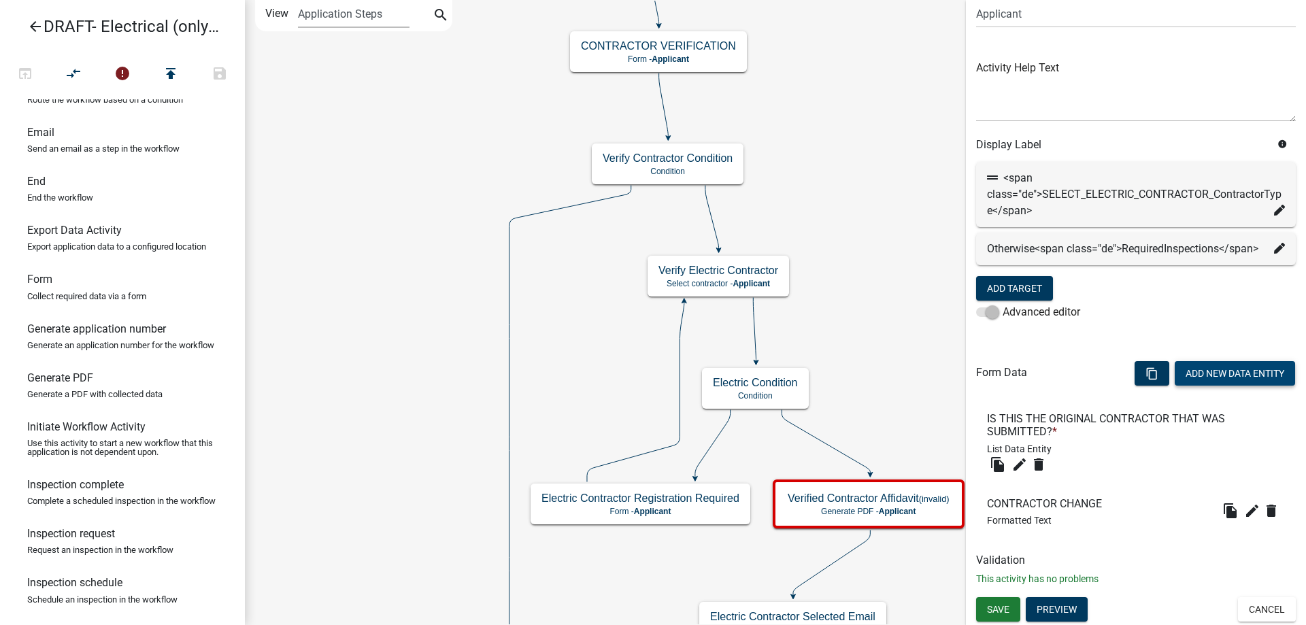
click at [1213, 379] on button "Add New Data Entity" at bounding box center [1235, 373] width 120 height 24
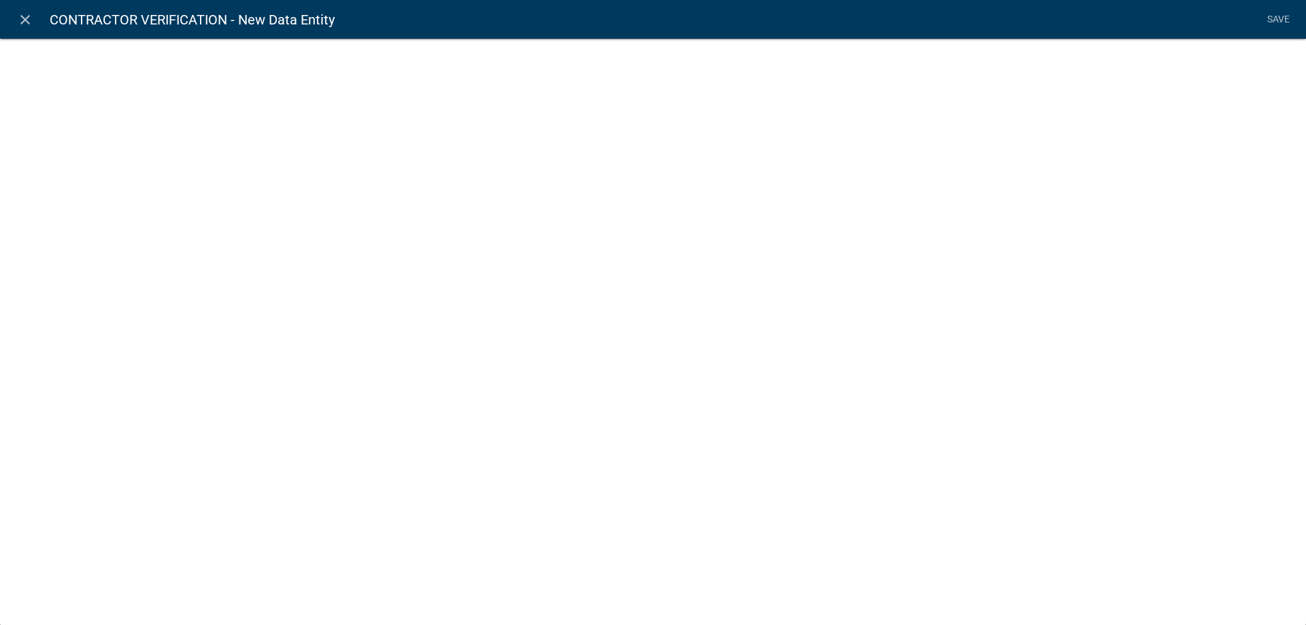
select select
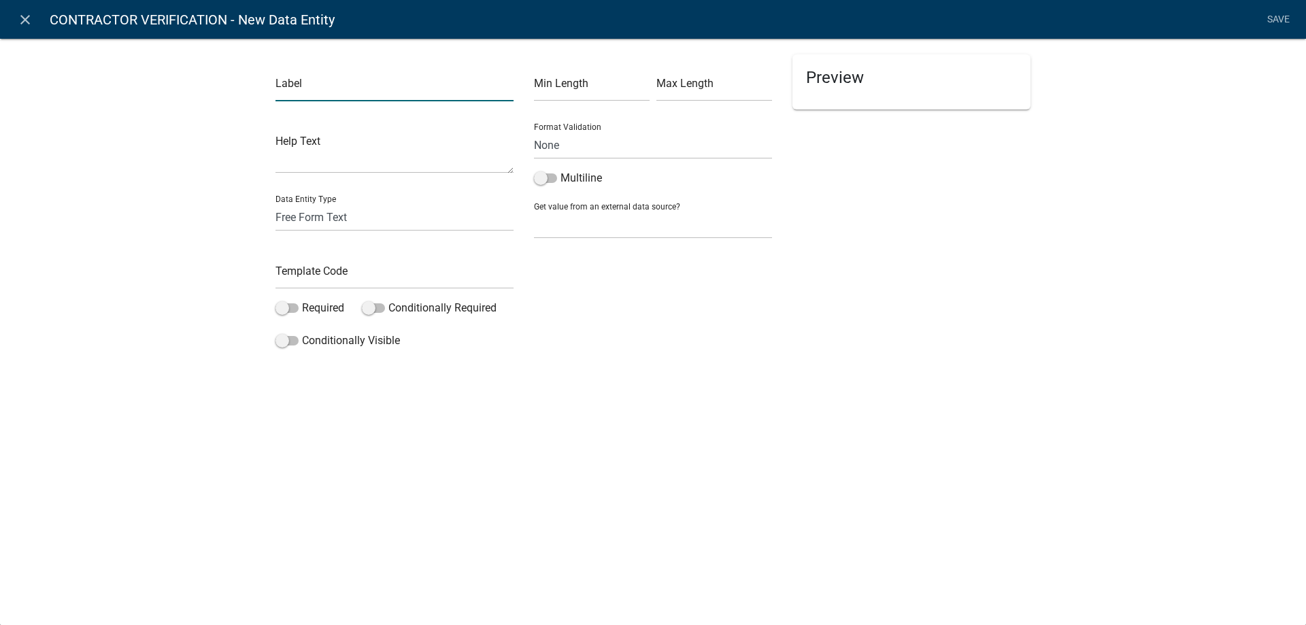
click at [338, 92] on input "text" at bounding box center [394, 87] width 238 height 28
type input "Contractor Change Fee"
click at [314, 269] on input "text" at bounding box center [394, 275] width 238 height 28
type input "ContractorChangeFee"
click at [224, 299] on div "Label Contractor Change Fee Help Text Data Entity Type Free Form Text Document …" at bounding box center [653, 199] width 1306 height 367
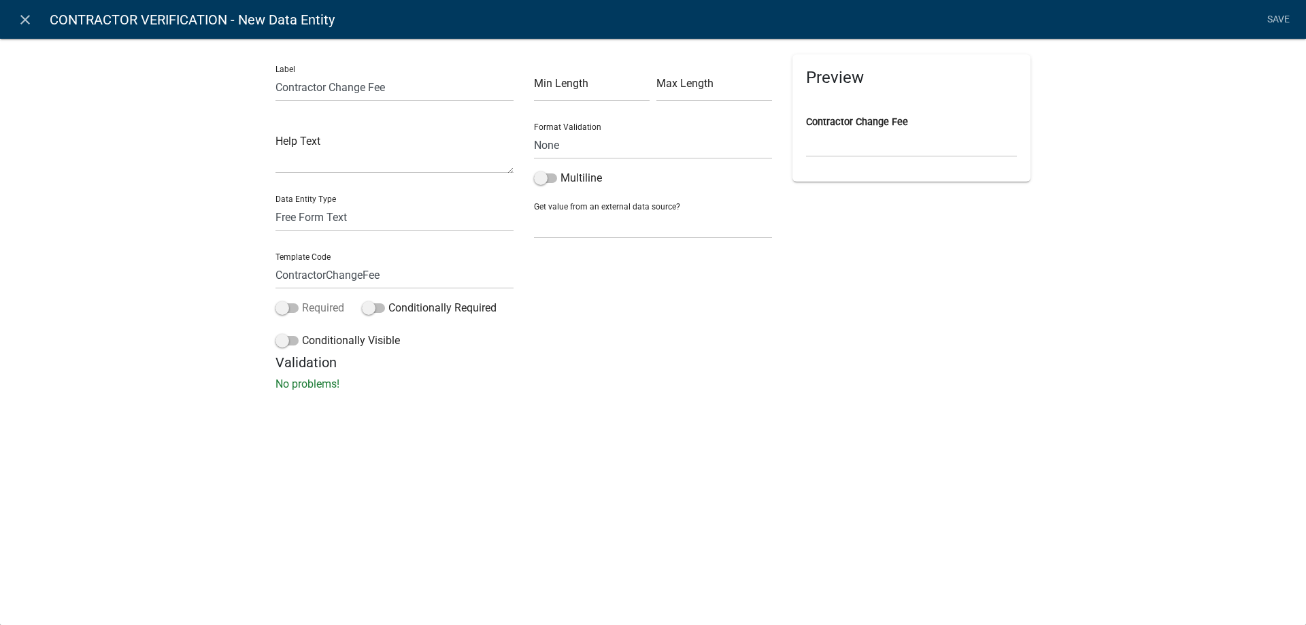
click at [282, 308] on span at bounding box center [286, 308] width 23 height 10
click at [302, 300] on input "Required" at bounding box center [302, 300] width 0 height 0
click at [316, 339] on label "Conditionally Visible" at bounding box center [337, 341] width 124 height 16
click at [302, 333] on input "Conditionally Visible" at bounding box center [302, 333] width 0 height 0
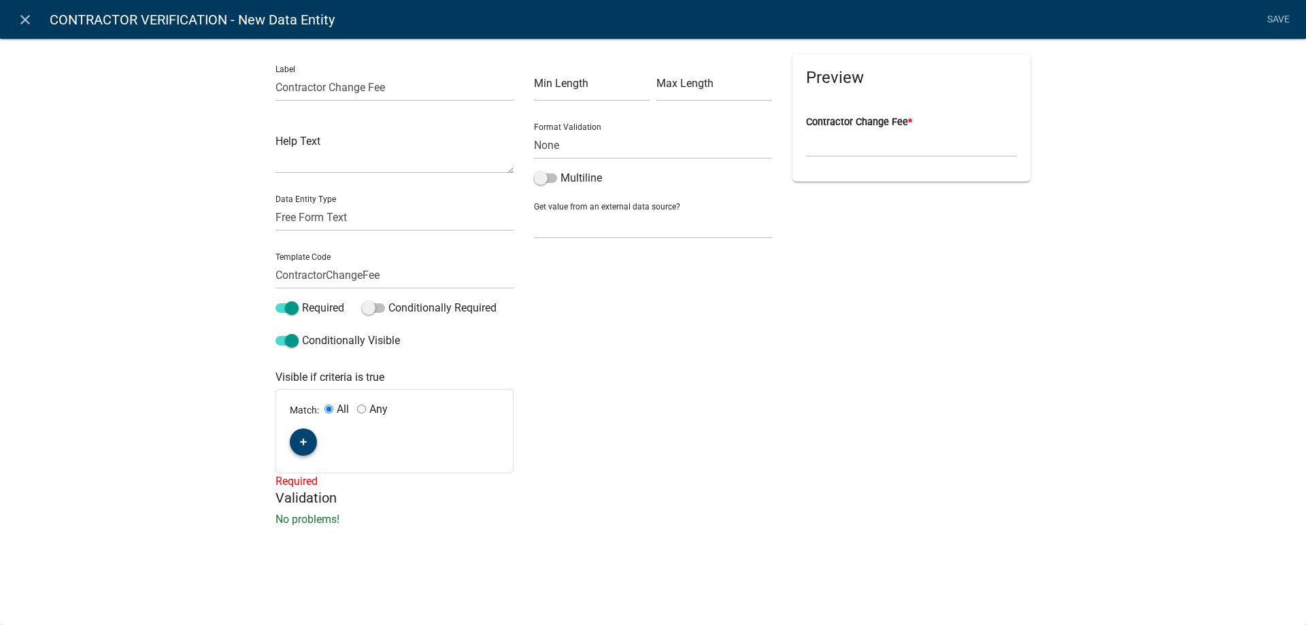
click at [305, 444] on icon "button" at bounding box center [303, 442] width 7 height 8
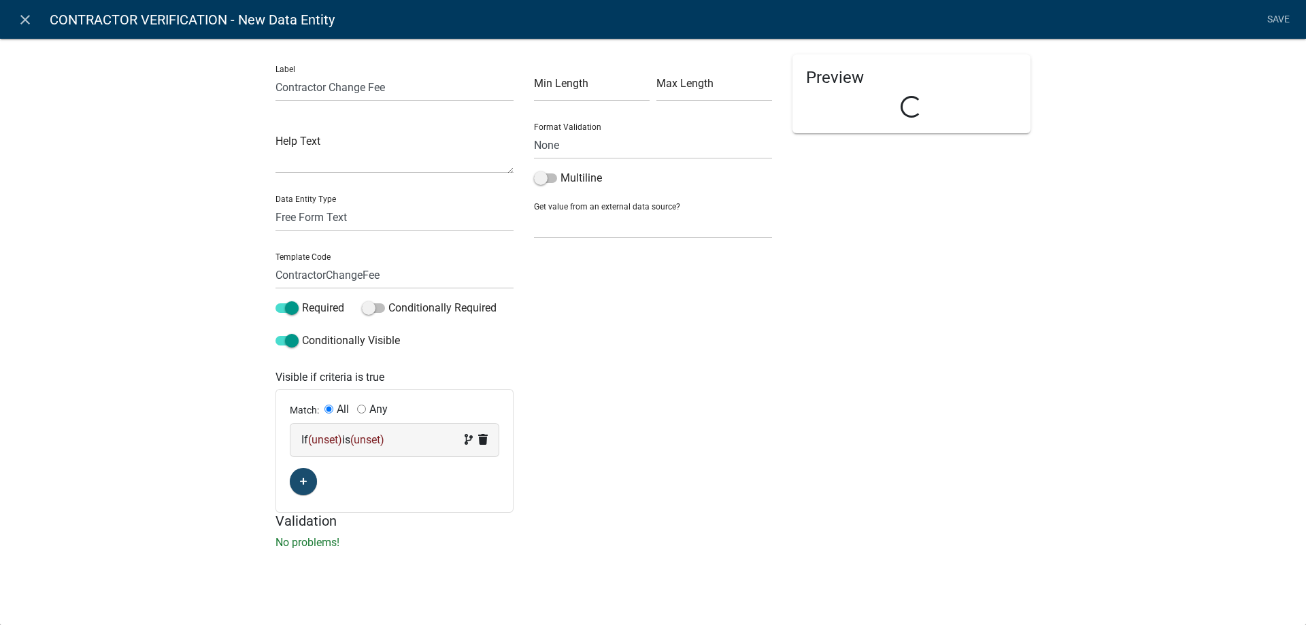
click at [325, 444] on span "(unset)" at bounding box center [325, 439] width 34 height 13
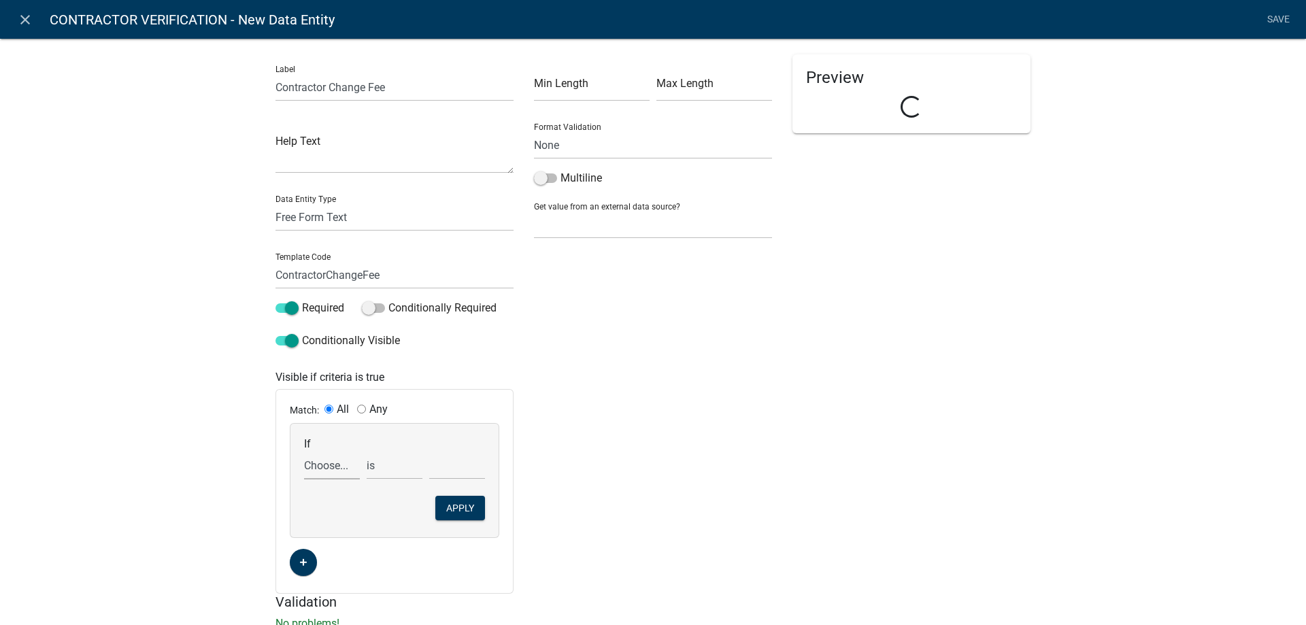
drag, startPoint x: 325, startPoint y: 444, endPoint x: 340, endPoint y: 456, distance: 19.3
click at [341, 456] on select "Choose... Acres ALL_FEE_RECIPIENTS AMOUNT_PAID amperagesize AmpsOver600 APPLICA…" at bounding box center [332, 466] width 56 height 28
select select "239: VERIFICATIONYN"
click at [304, 452] on select "Choose... Acres ALL_FEE_RECIPIENTS AMOUNT_PAID amperagesize AmpsOver600 APPLICA…" at bounding box center [332, 466] width 56 height 28
click at [456, 459] on select "Choose... NO YES" at bounding box center [457, 466] width 56 height 28
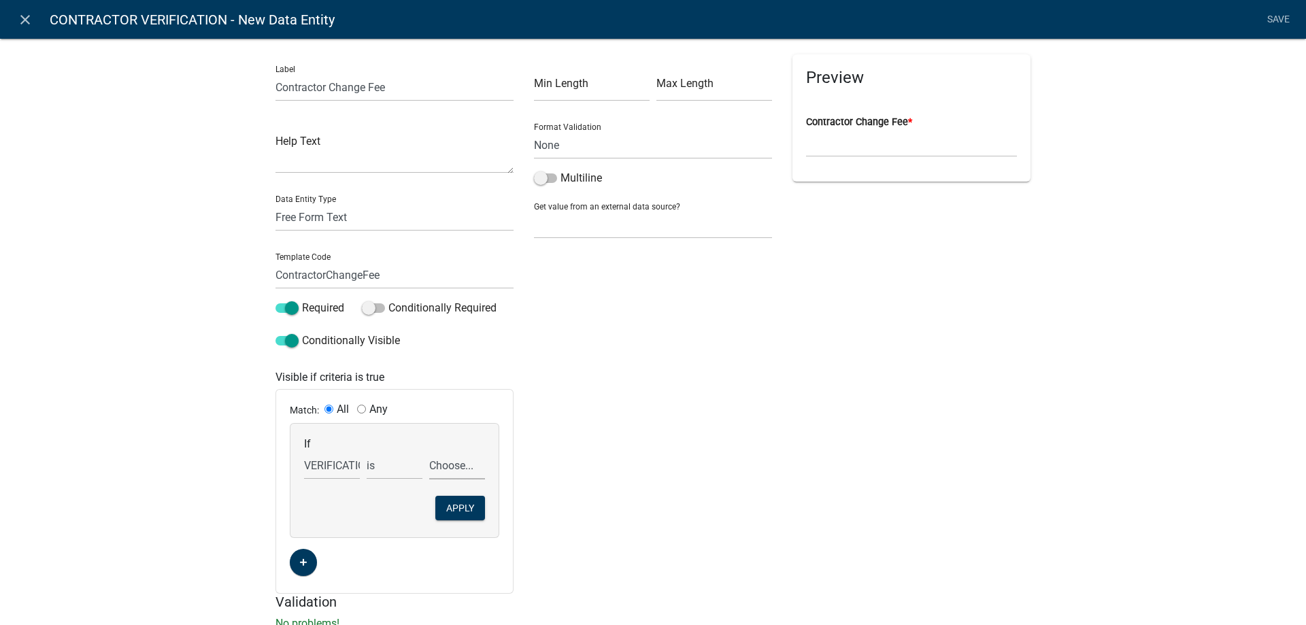
select select "1: NO"
click at [429, 452] on select "Choose... NO YES" at bounding box center [457, 466] width 56 height 28
click at [463, 501] on button "Apply" at bounding box center [460, 508] width 50 height 24
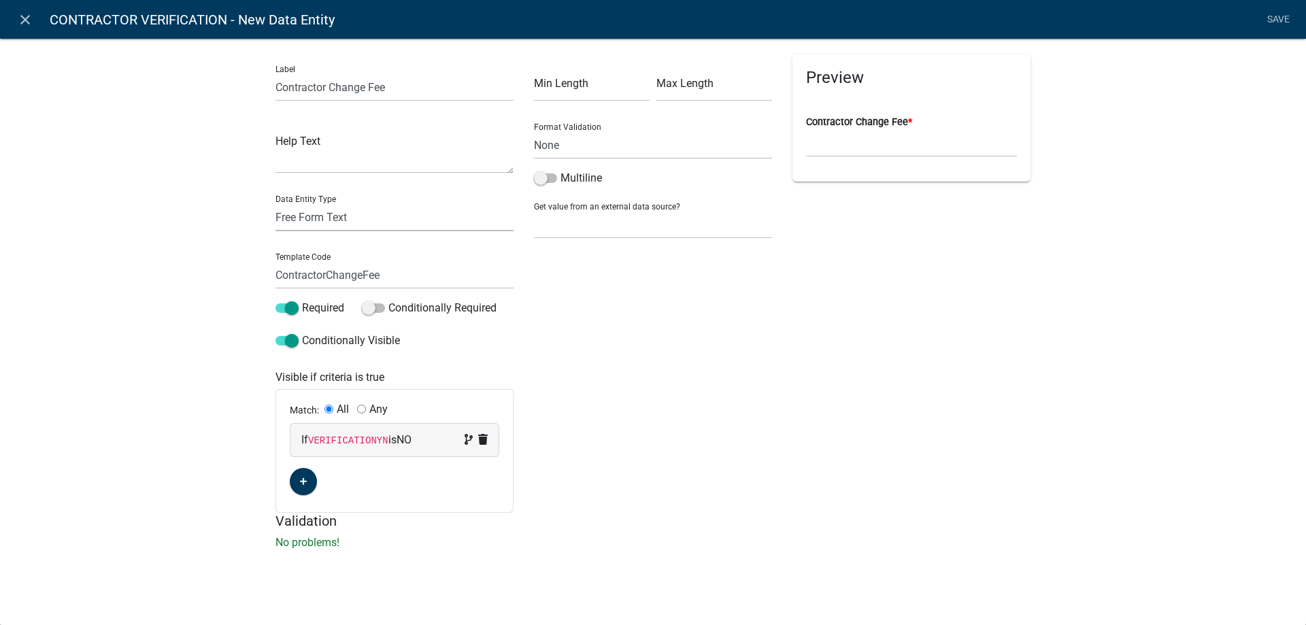
click at [311, 216] on select "Free Form Text Document Display Entity Value Fee Numeric Data Date Map Sketch D…" at bounding box center [394, 217] width 238 height 28
select select "fee"
click at [275, 203] on select "Free Form Text Document Display Entity Value Fee Numeric Data Date Map Sketch D…" at bounding box center [394, 217] width 238 height 28
select select "fee"
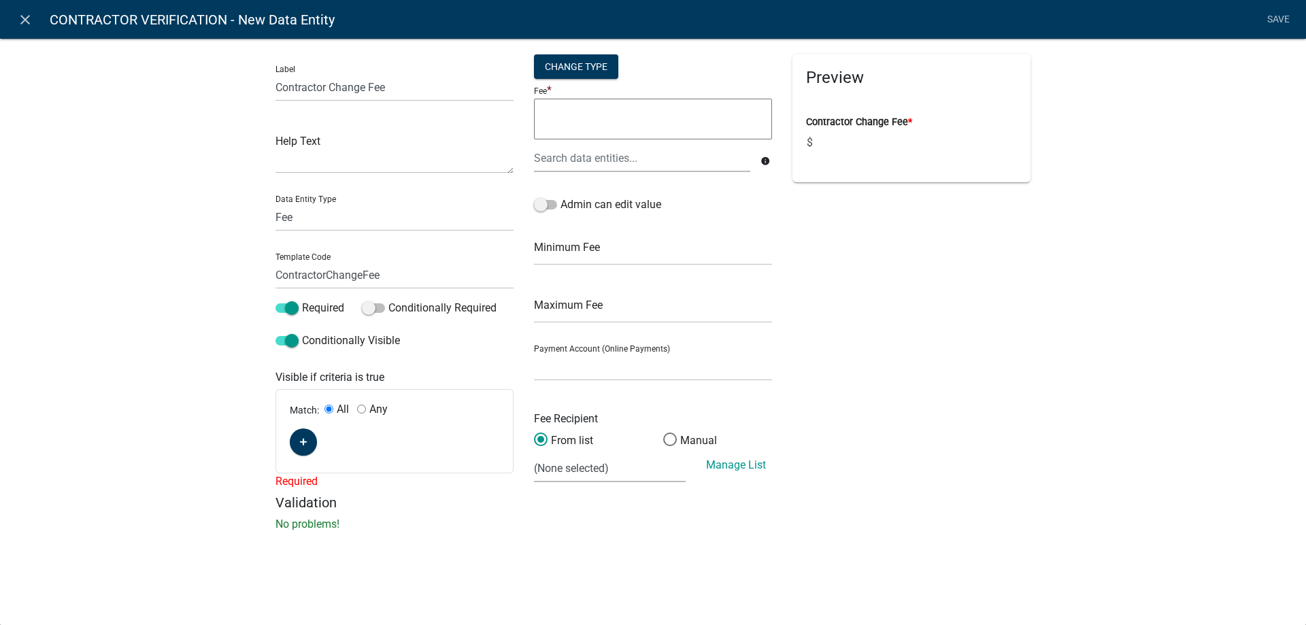
click at [292, 455] on div "Match: All Any" at bounding box center [394, 431] width 237 height 83
click at [307, 447] on button "button" at bounding box center [303, 441] width 27 height 27
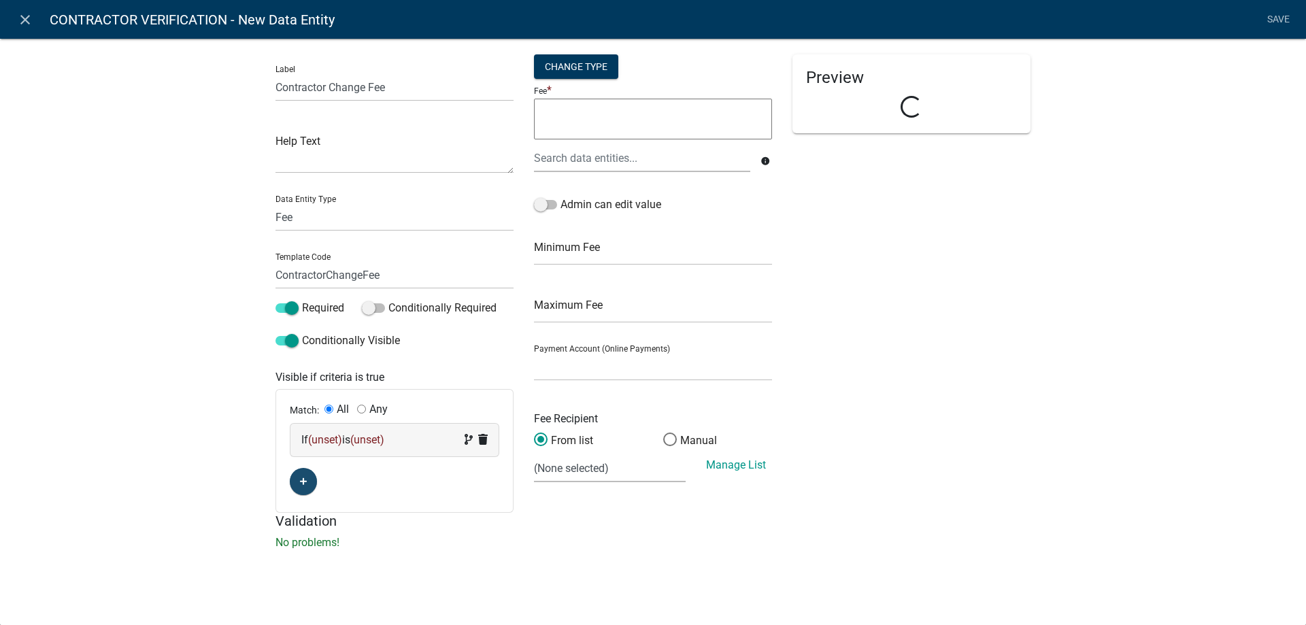
click at [312, 444] on span "(unset)" at bounding box center [325, 439] width 34 height 13
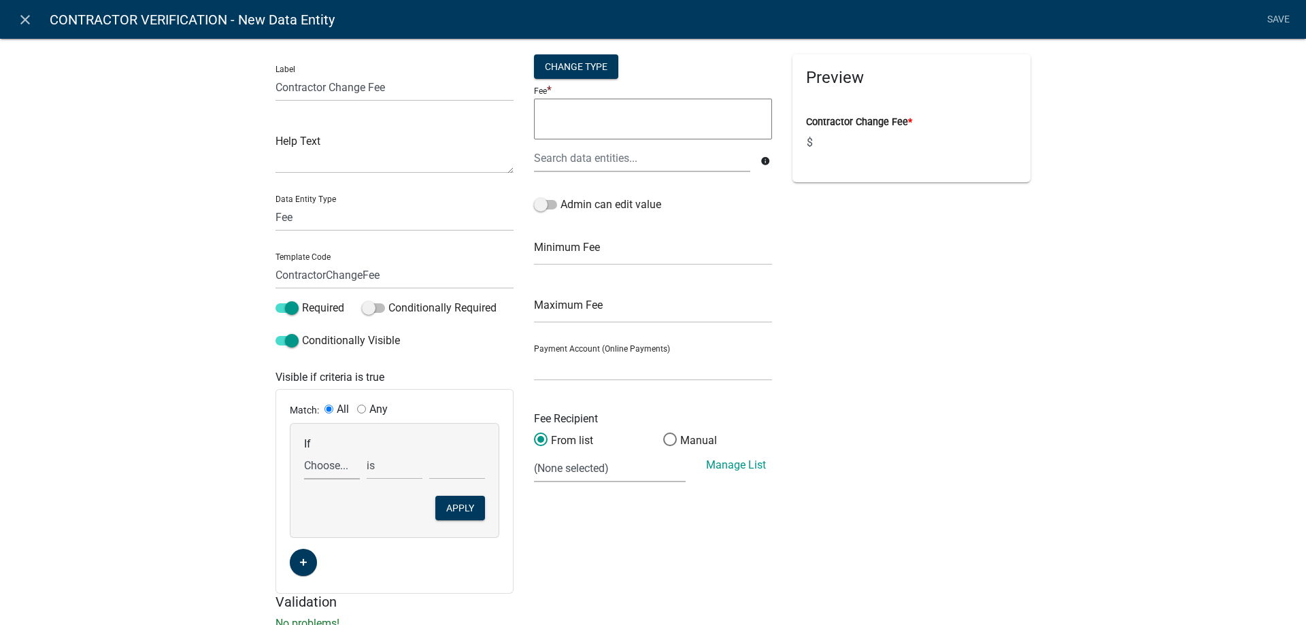
click at [326, 464] on select "Choose... Acres ALL_FEE_RECIPIENTS AMOUNT_PAID amperagesize AmpsOver600 APPLICA…" at bounding box center [332, 466] width 56 height 28
select select "239: VERIFICATIONYN"
click at [304, 452] on select "Choose... Acres ALL_FEE_RECIPIENTS AMOUNT_PAID amperagesize AmpsOver600 APPLICA…" at bounding box center [332, 466] width 56 height 28
click at [451, 467] on select "Choose... NO YES" at bounding box center [457, 466] width 56 height 28
select select "1: NO"
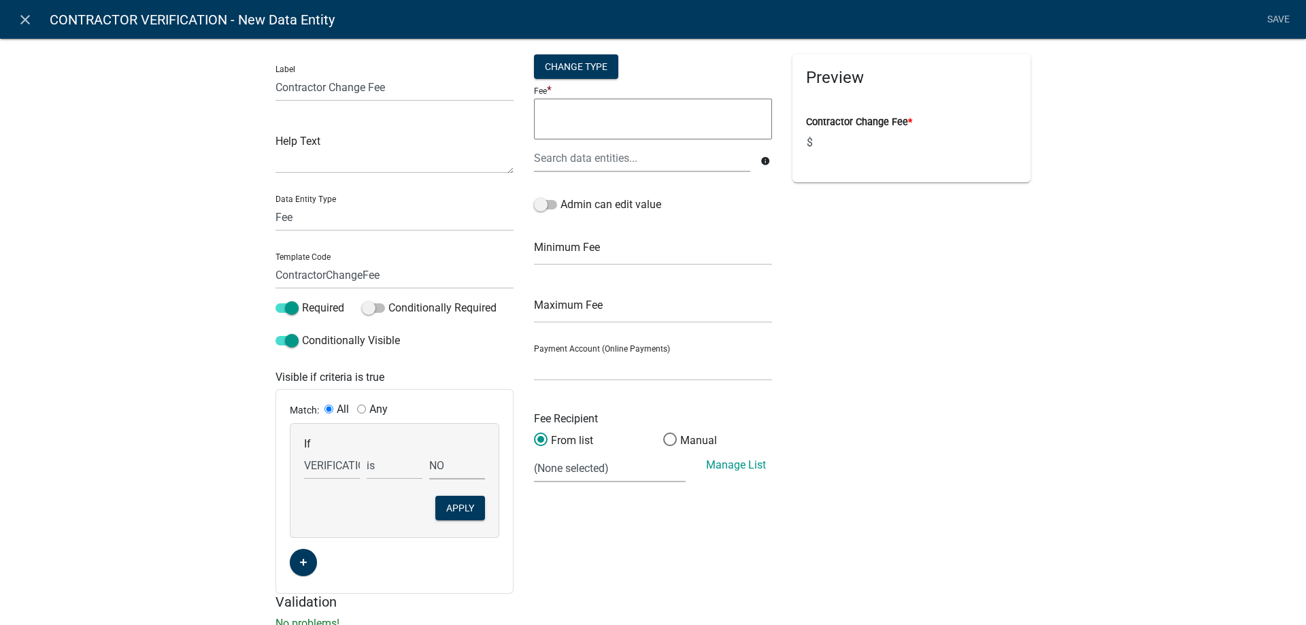
click at [429, 452] on select "Choose... NO YES" at bounding box center [457, 466] width 56 height 28
click at [459, 503] on button "Apply" at bounding box center [460, 508] width 50 height 24
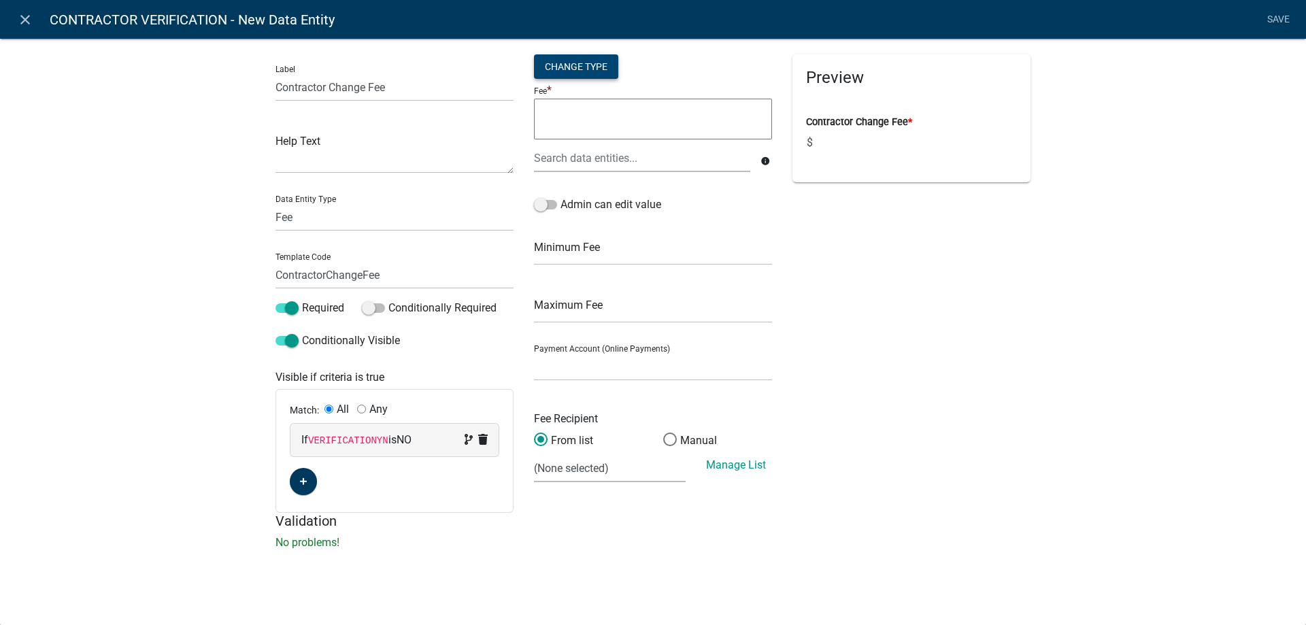
click at [601, 74] on div "Change Type" at bounding box center [576, 66] width 84 height 24
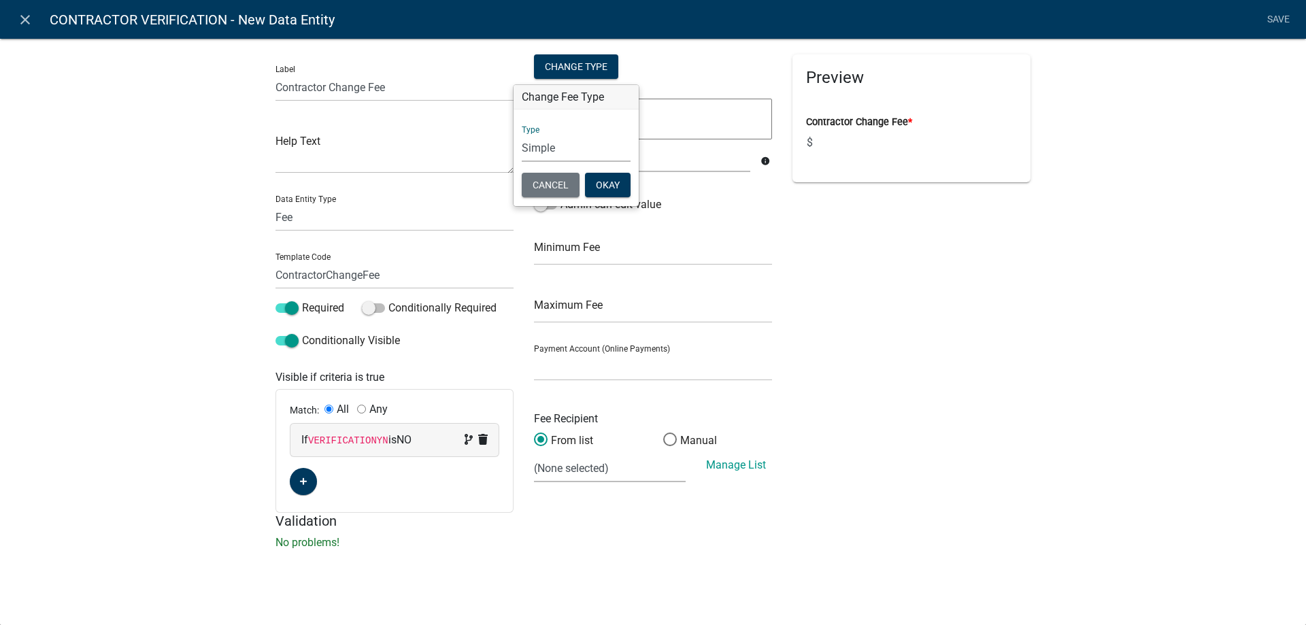
click at [555, 151] on select "Simple List Advanced" at bounding box center [576, 148] width 109 height 28
select select "2"
click at [522, 162] on select "Simple List Advanced" at bounding box center [576, 148] width 109 height 28
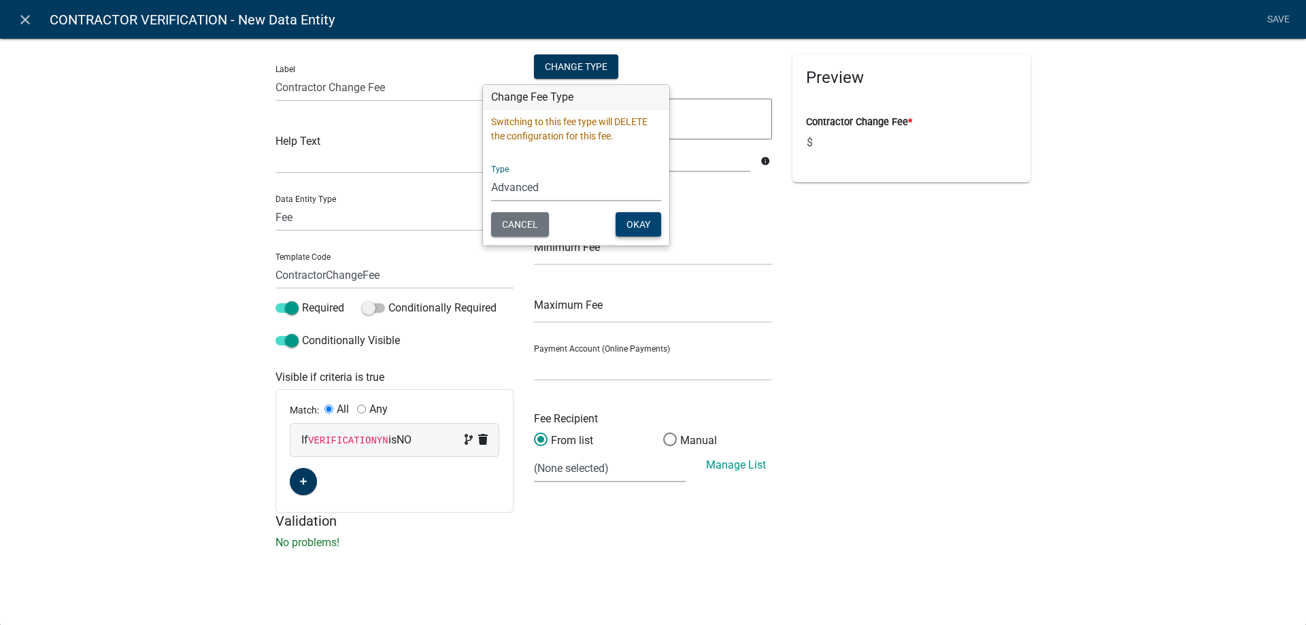
click at [639, 220] on button "Okay" at bounding box center [638, 224] width 46 height 24
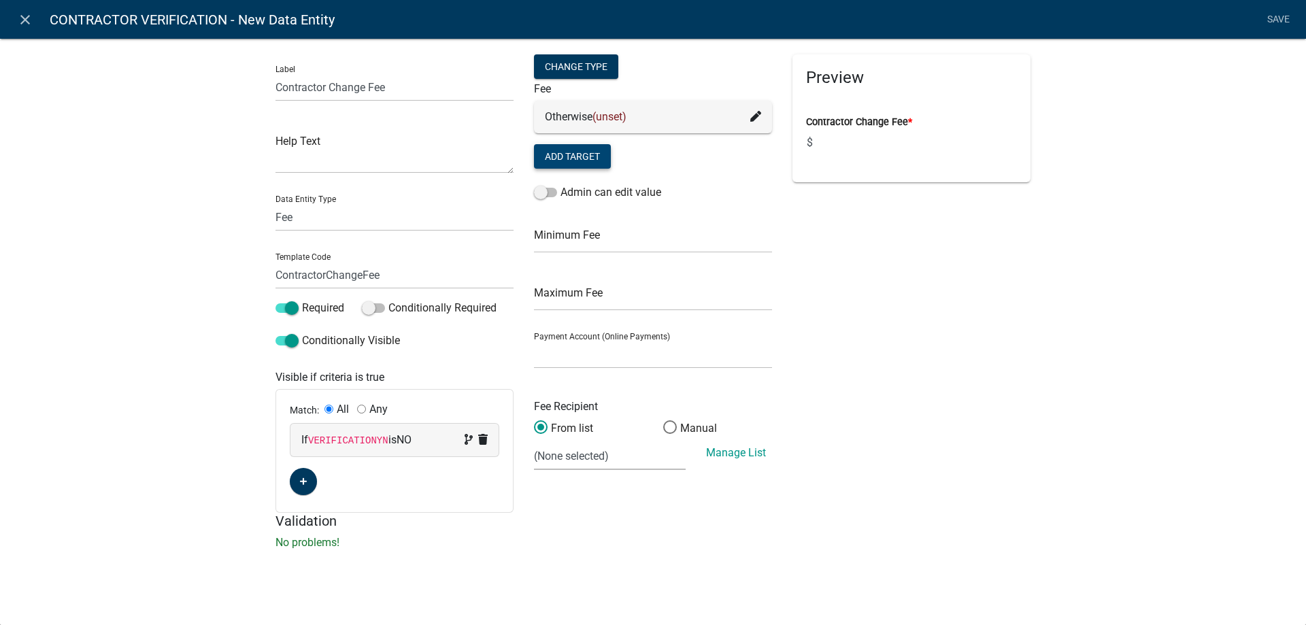
click at [592, 158] on button "Add Target" at bounding box center [572, 156] width 77 height 24
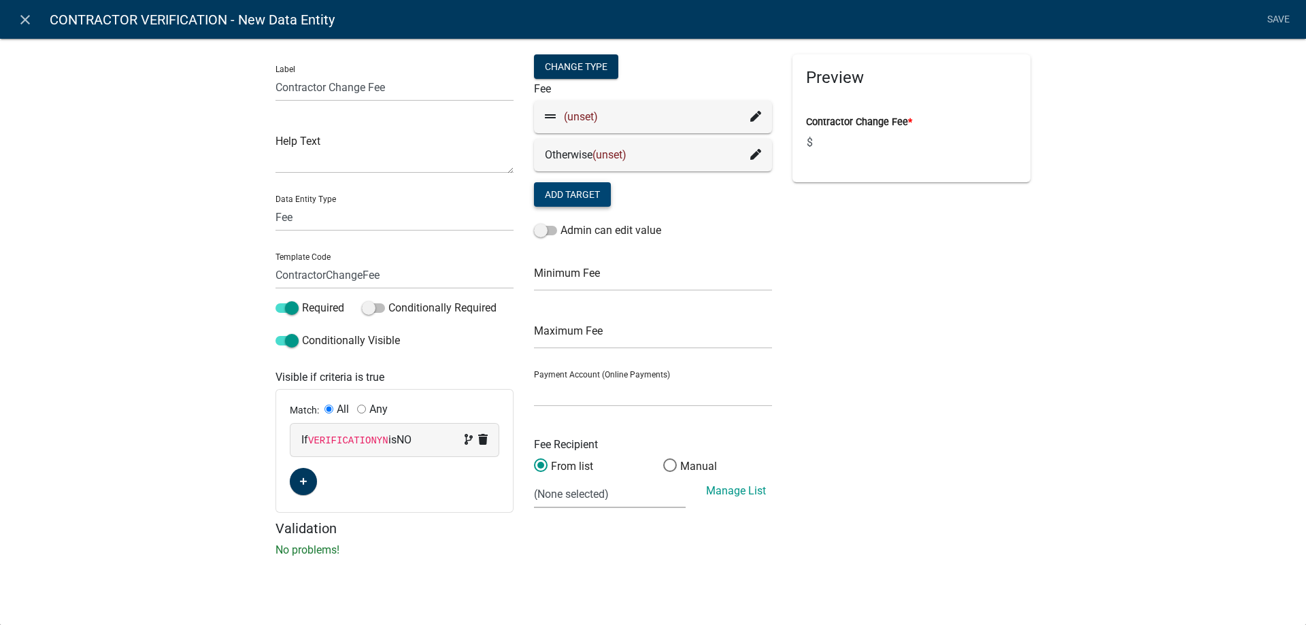
click at [753, 113] on icon at bounding box center [755, 116] width 11 height 11
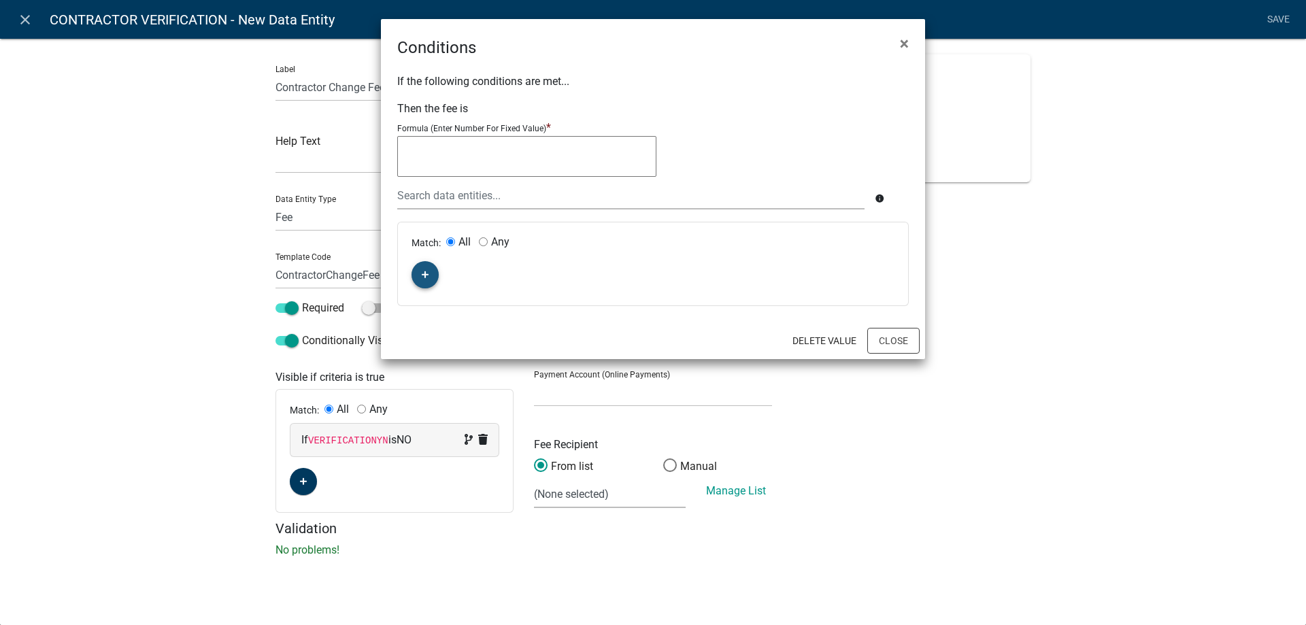
click at [436, 271] on button "button" at bounding box center [424, 274] width 27 height 27
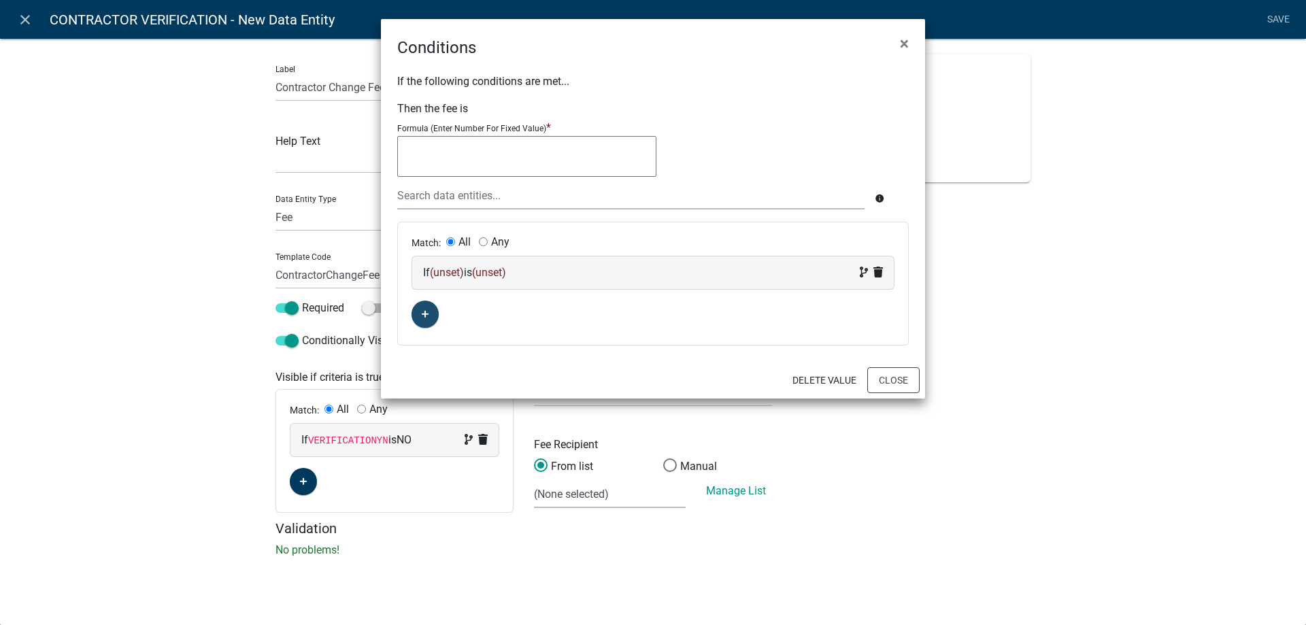
click at [441, 278] on span "(unset)" at bounding box center [447, 272] width 34 height 13
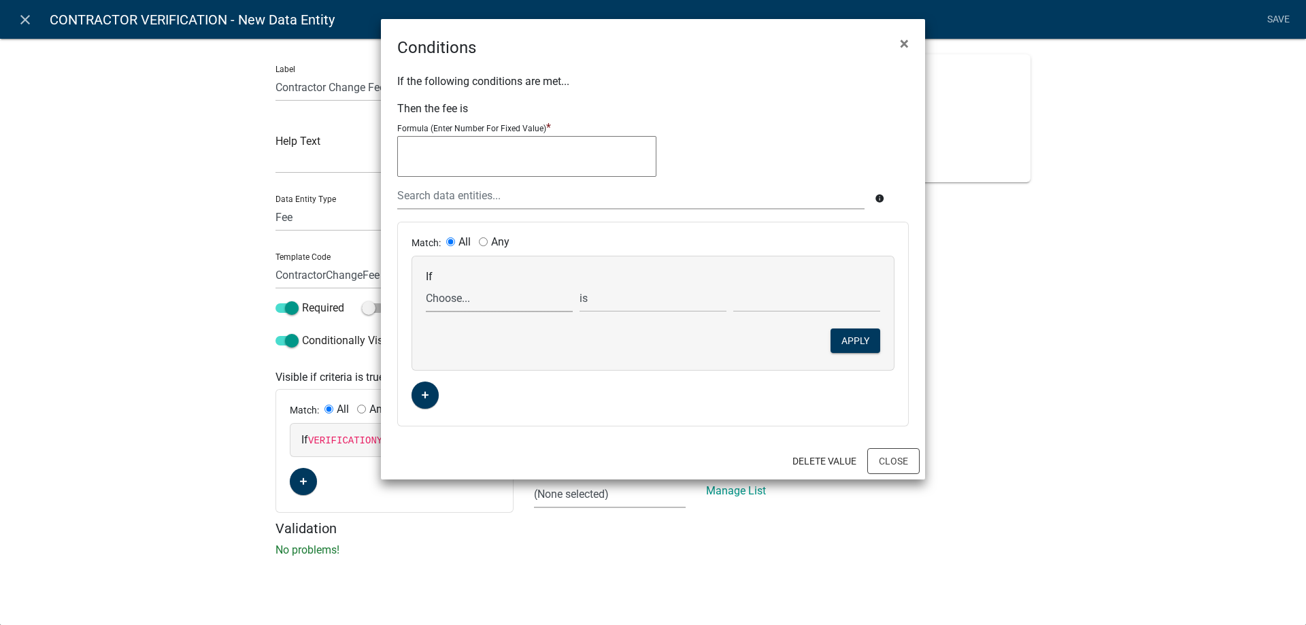
click at [458, 296] on select "Choose... Acres ALL_FEE_RECIPIENTS AMOUNT_PAID amperagesize AmpsOver600 APPLICA…" at bounding box center [499, 298] width 147 height 28
select select "239: VERIFICATIONYN"
click at [426, 284] on select "Choose... Acres ALL_FEE_RECIPIENTS AMOUNT_PAID amperagesize AmpsOver600 APPLICA…" at bounding box center [499, 298] width 147 height 28
click at [766, 300] on select "Choose... NO YES" at bounding box center [806, 298] width 147 height 28
select select "1: NO"
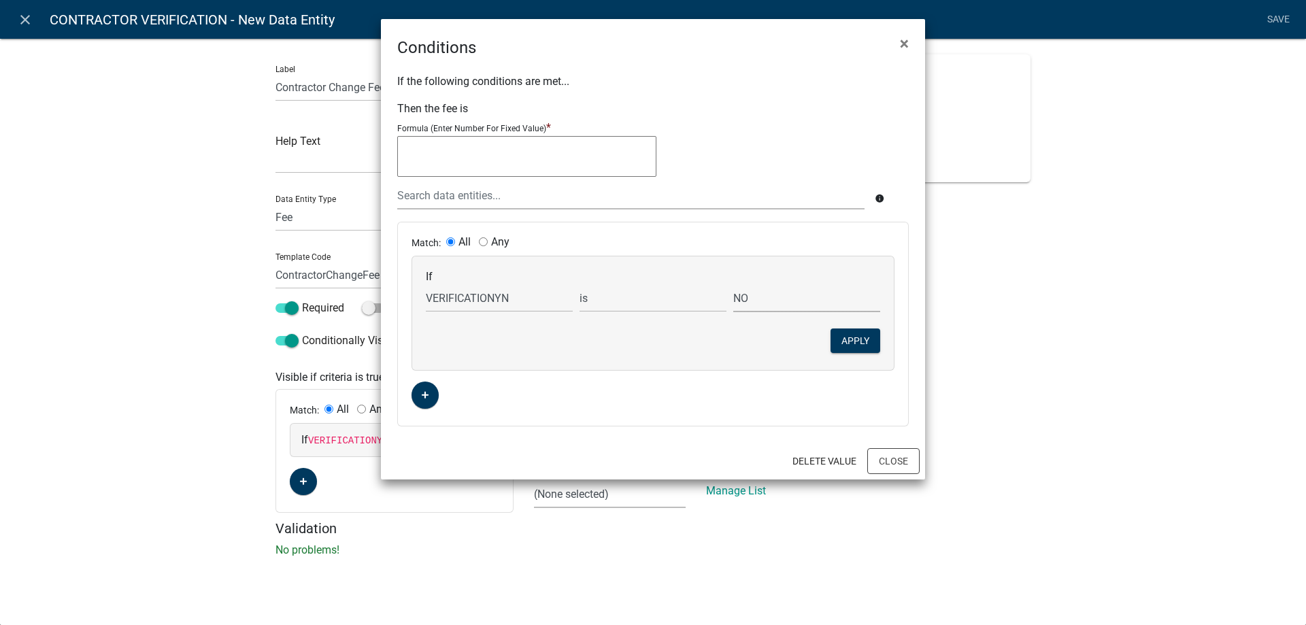
click at [733, 284] on select "Choose... NO YES" at bounding box center [806, 298] width 147 height 28
click at [854, 343] on button "Apply" at bounding box center [855, 340] width 50 height 24
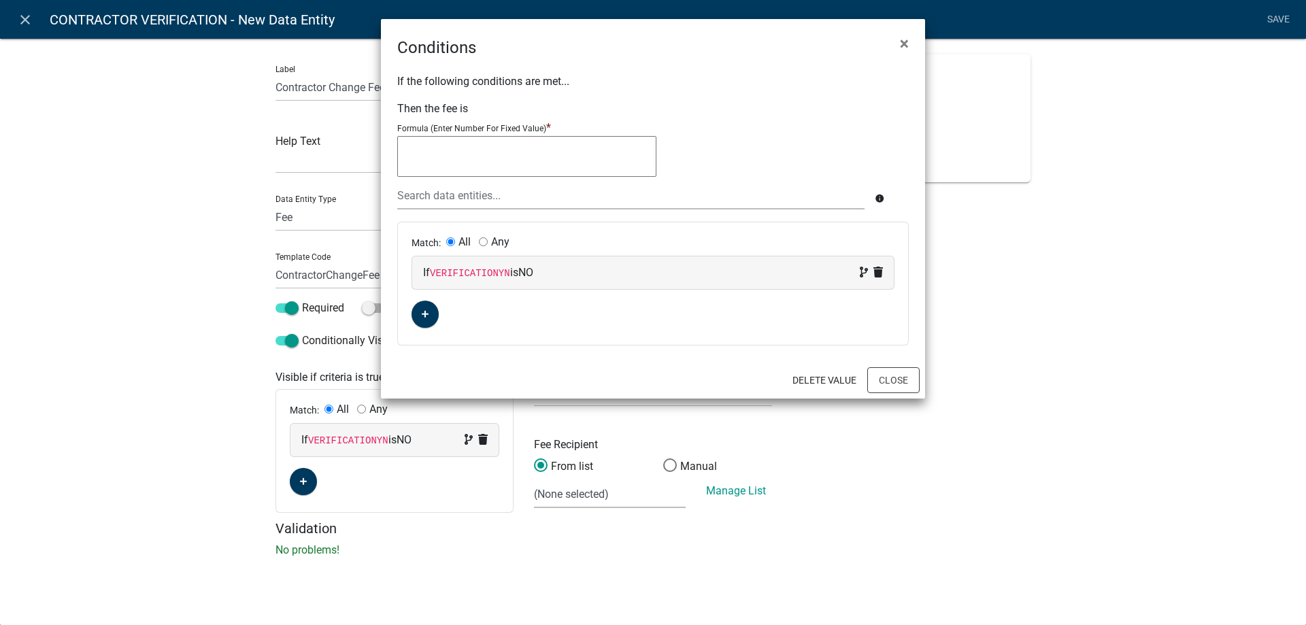
click at [566, 168] on textarea at bounding box center [526, 156] width 259 height 41
type textarea "50"
click at [916, 389] on button "Close" at bounding box center [893, 380] width 52 height 26
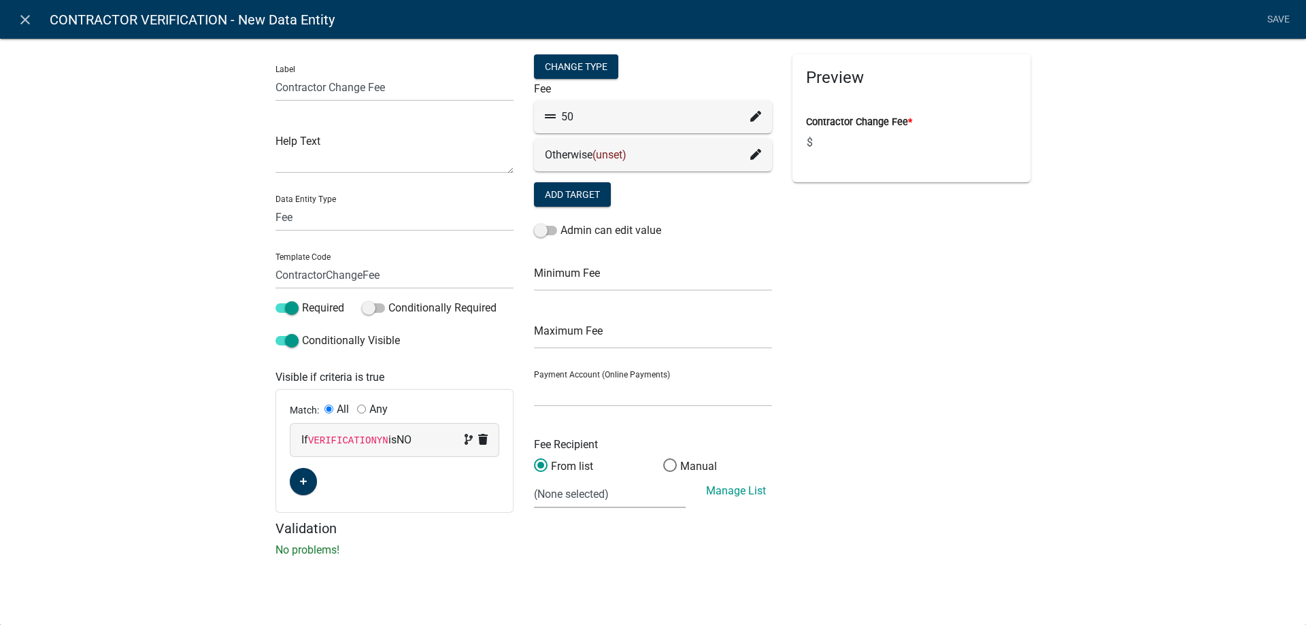
drag, startPoint x: 766, startPoint y: 154, endPoint x: 757, endPoint y: 156, distance: 9.1
click at [761, 154] on div "Otherwise (unset)" at bounding box center [653, 155] width 238 height 33
click at [757, 156] on icon at bounding box center [755, 154] width 11 height 11
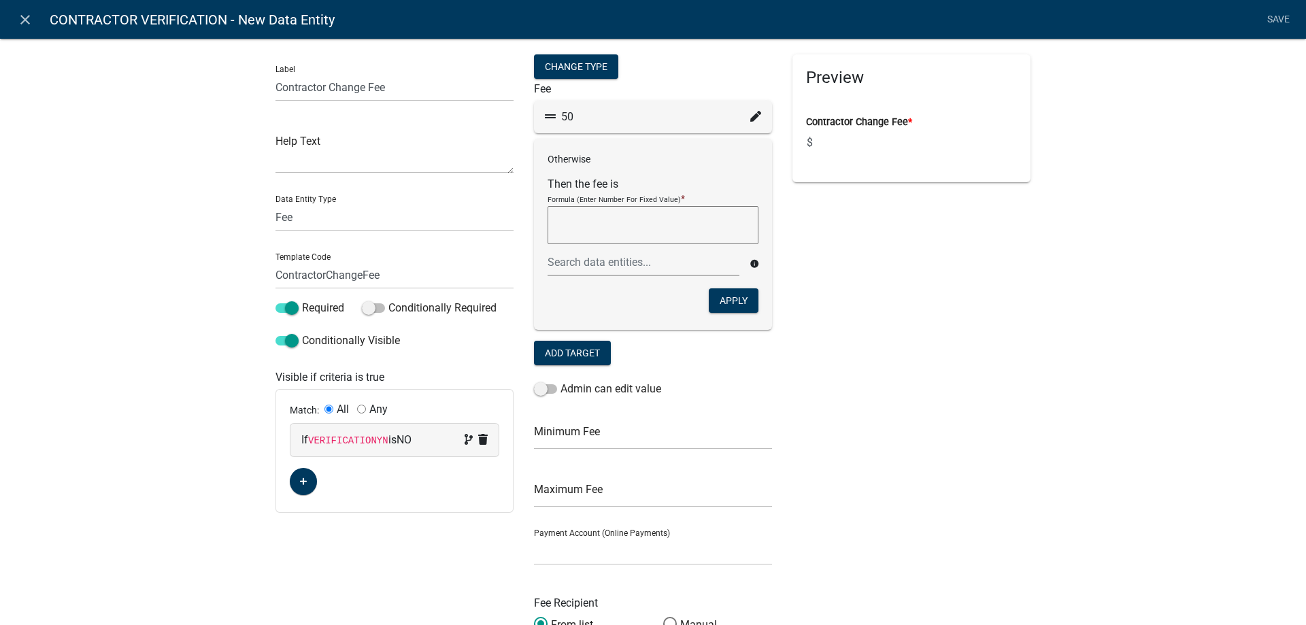
click at [648, 205] on div "Formula (Enter Number For Fixed Value) *" at bounding box center [652, 220] width 211 height 56
click at [649, 218] on textarea at bounding box center [652, 225] width 211 height 38
type textarea "0"
click at [728, 298] on button "Apply" at bounding box center [734, 300] width 50 height 24
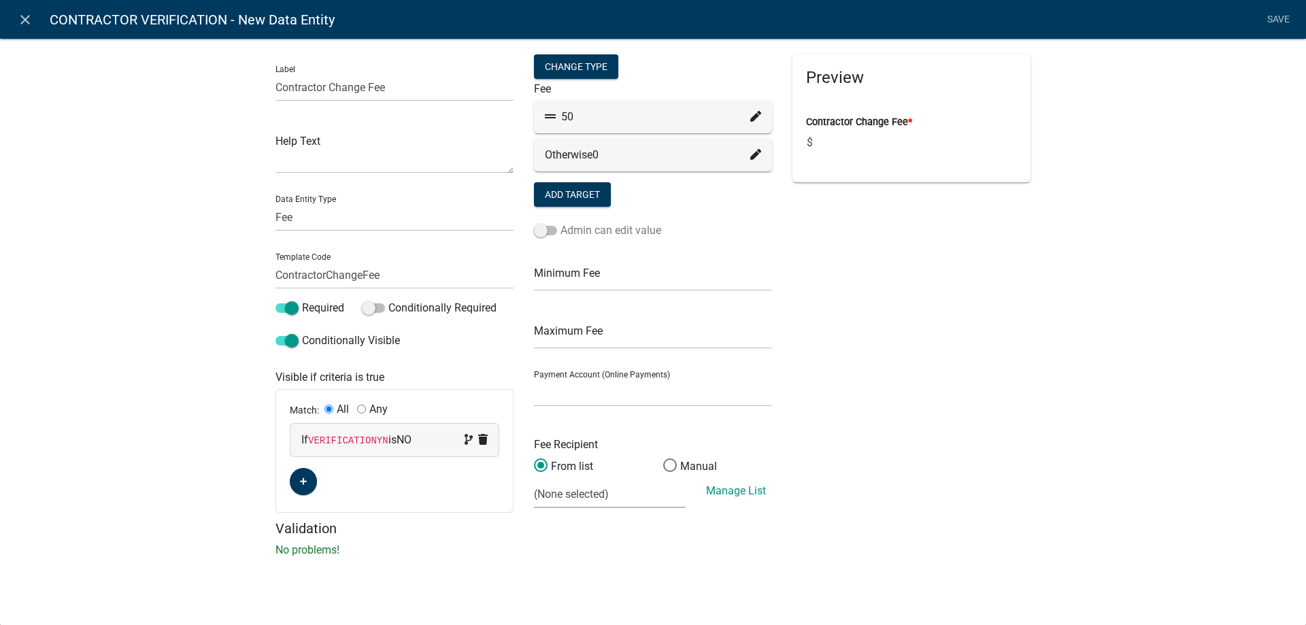
click at [653, 237] on label "Admin can edit value" at bounding box center [597, 230] width 127 height 16
click at [560, 222] on input "Admin can edit value" at bounding box center [560, 222] width 0 height 0
click at [609, 495] on select "(None selected) 100-00-0000-3222-320-08 PZ Permits 100-00-0000-3222-320-11 Buil…" at bounding box center [610, 494] width 152 height 28
select select "2: 71c94b0f-85ab-4860-9b42-8e364c2aea8c"
click at [534, 480] on select "(None selected) 100-00-0000-3222-320-08 PZ Permits 100-00-0000-3222-320-11 Buil…" at bounding box center [610, 494] width 152 height 28
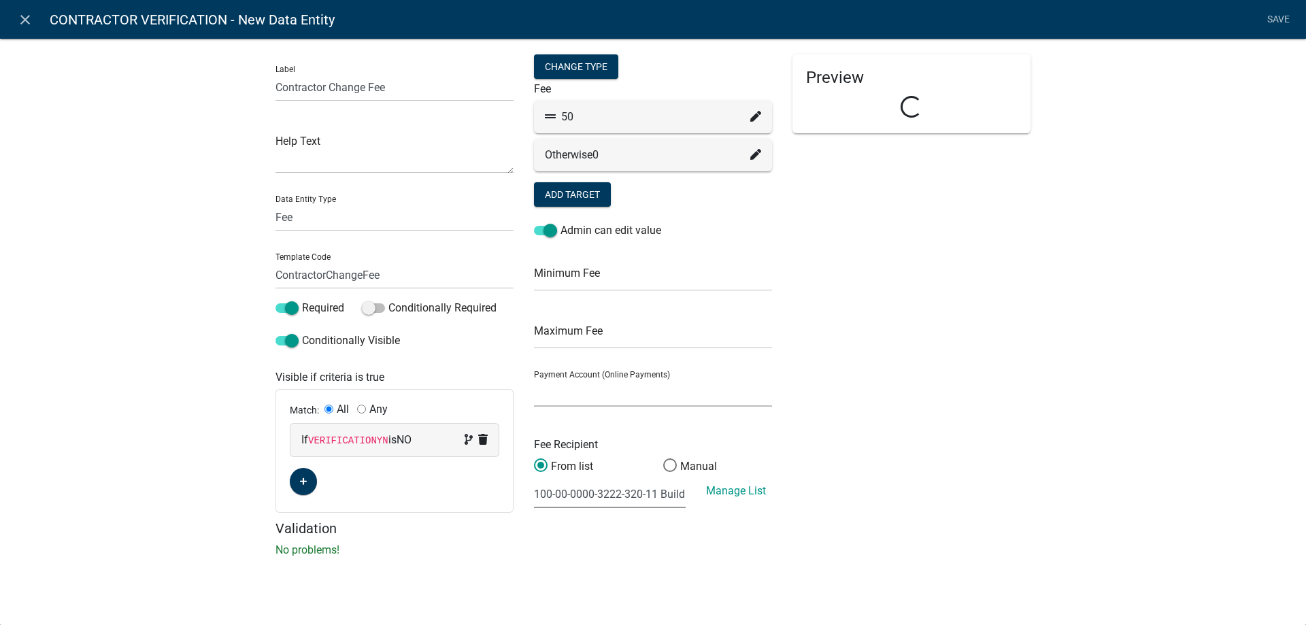
click at [611, 399] on select "General Account (Certified Payments)" at bounding box center [653, 393] width 238 height 28
select select "ade8966c-73be-43a0-8912-862582d59b66"
click at [534, 379] on select "General Account (Certified Payments)" at bounding box center [653, 393] width 238 height 28
click at [849, 433] on div "Preview Contractor Change Fee * $" at bounding box center [911, 287] width 258 height 466
click at [1276, 12] on link "Save" at bounding box center [1278, 20] width 34 height 26
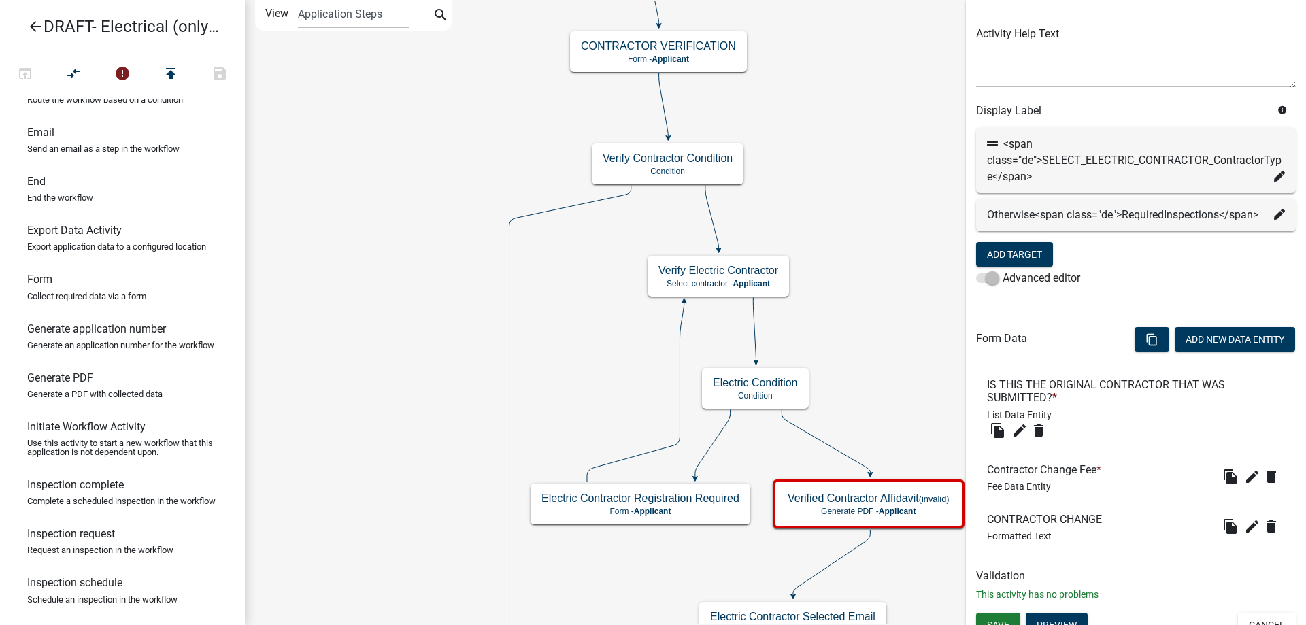
scroll to position [181, 0]
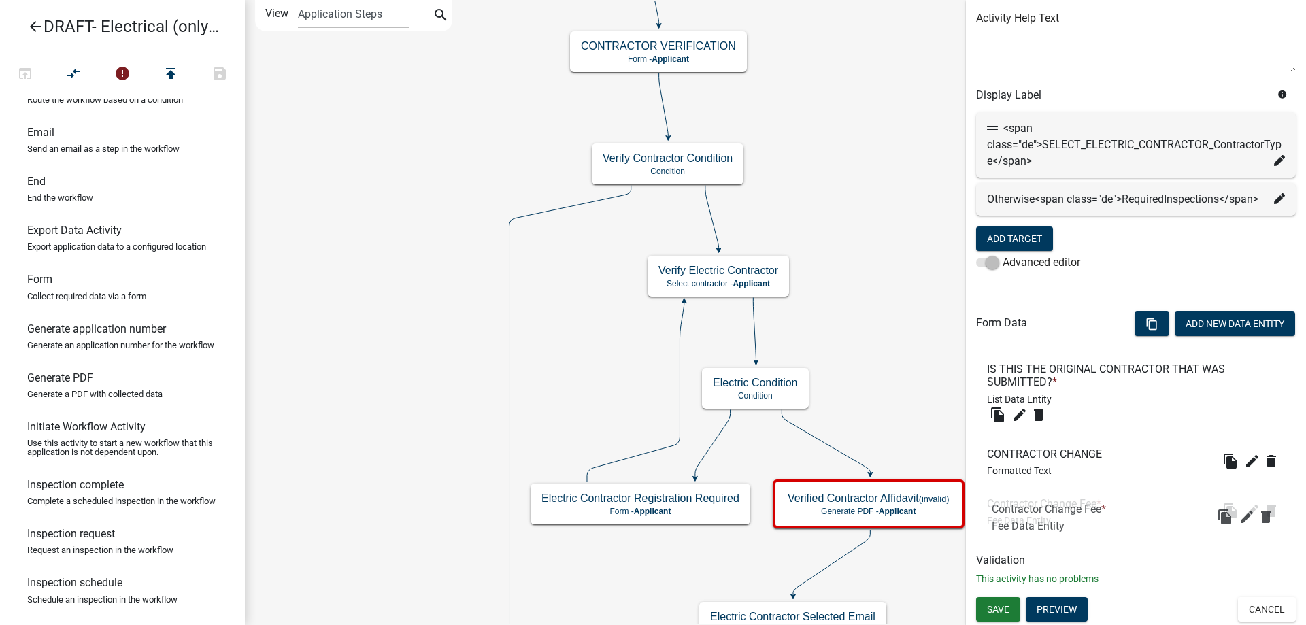
drag, startPoint x: 1041, startPoint y: 463, endPoint x: 1045, endPoint y: 522, distance: 58.7
click at [1002, 608] on span "Save" at bounding box center [998, 609] width 22 height 11
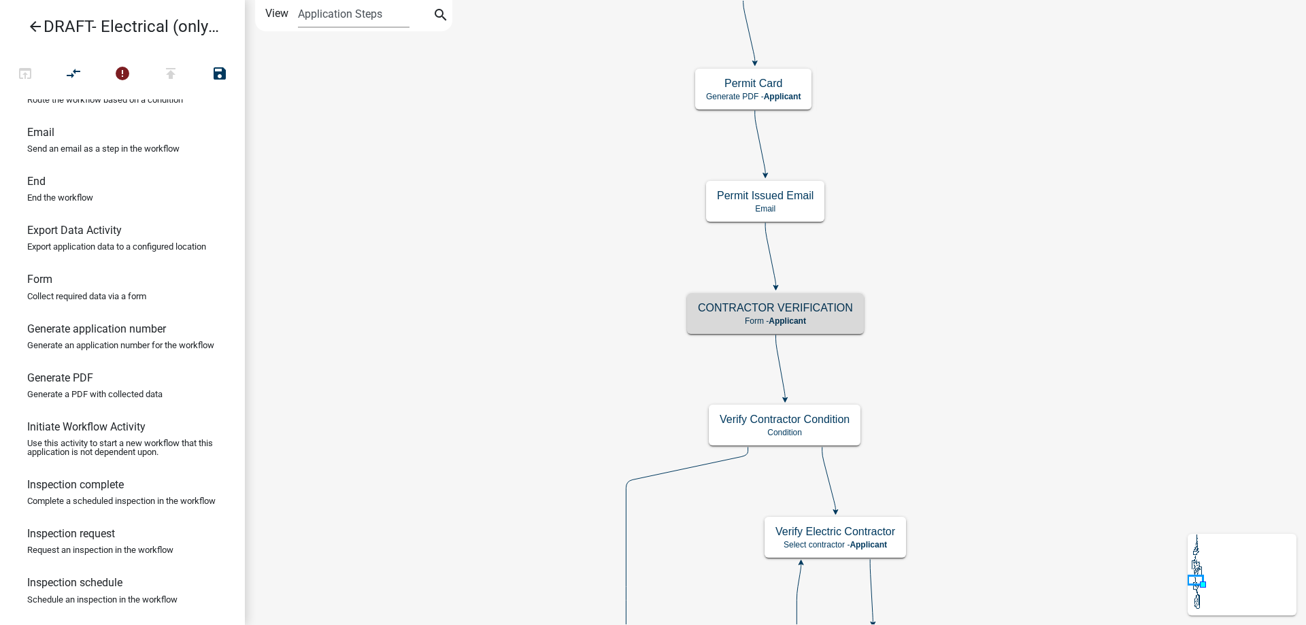
scroll to position [0, 0]
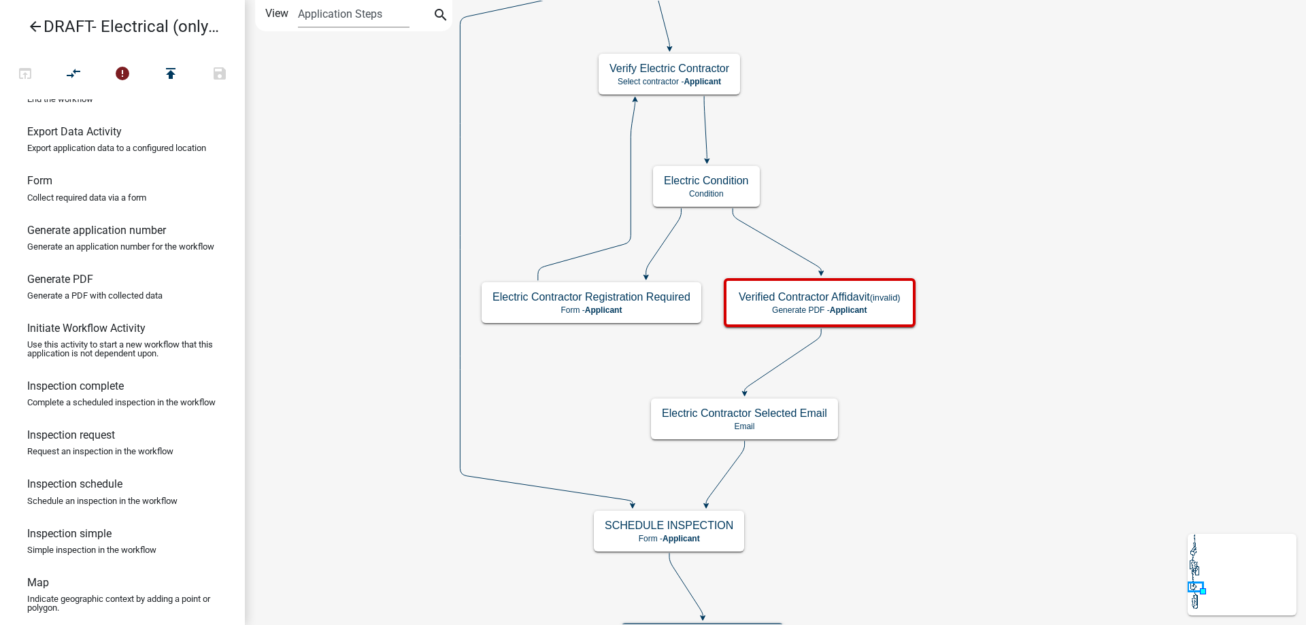
scroll to position [272, 0]
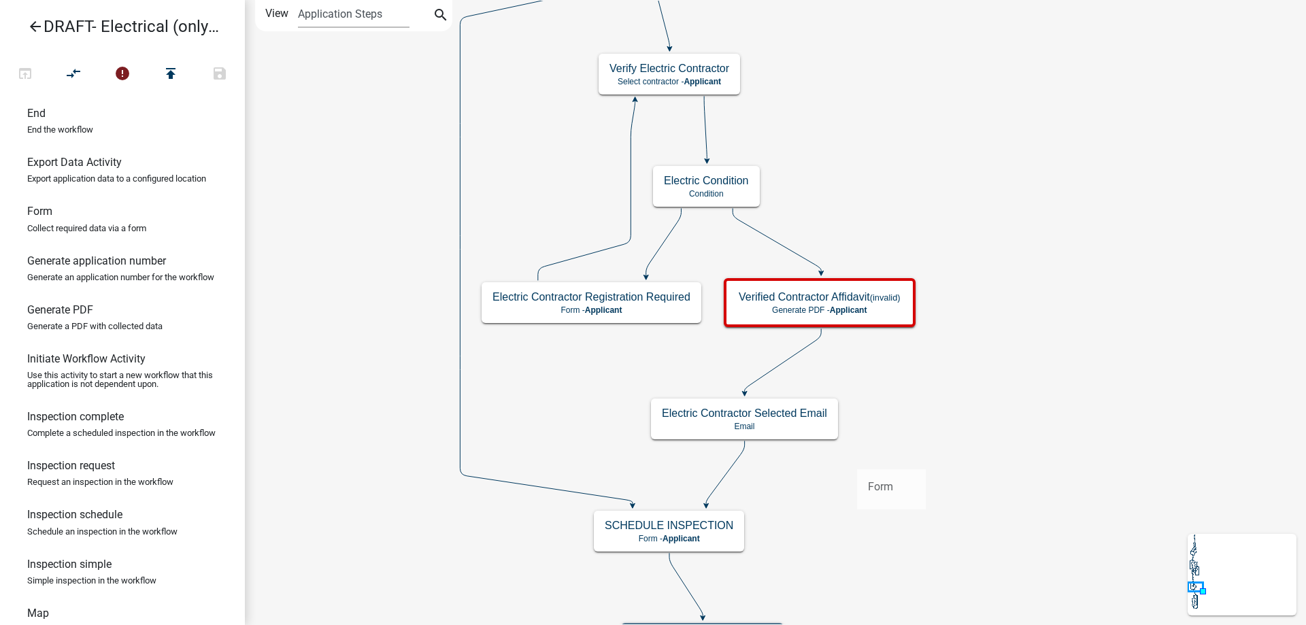
drag, startPoint x: 75, startPoint y: 256, endPoint x: 886, endPoint y: 463, distance: 837.4
click at [886, 463] on div "arrow_back DRAFT- Electrical (only) Permit open_in_browser compare_arrows error…" at bounding box center [653, 312] width 1306 height 625
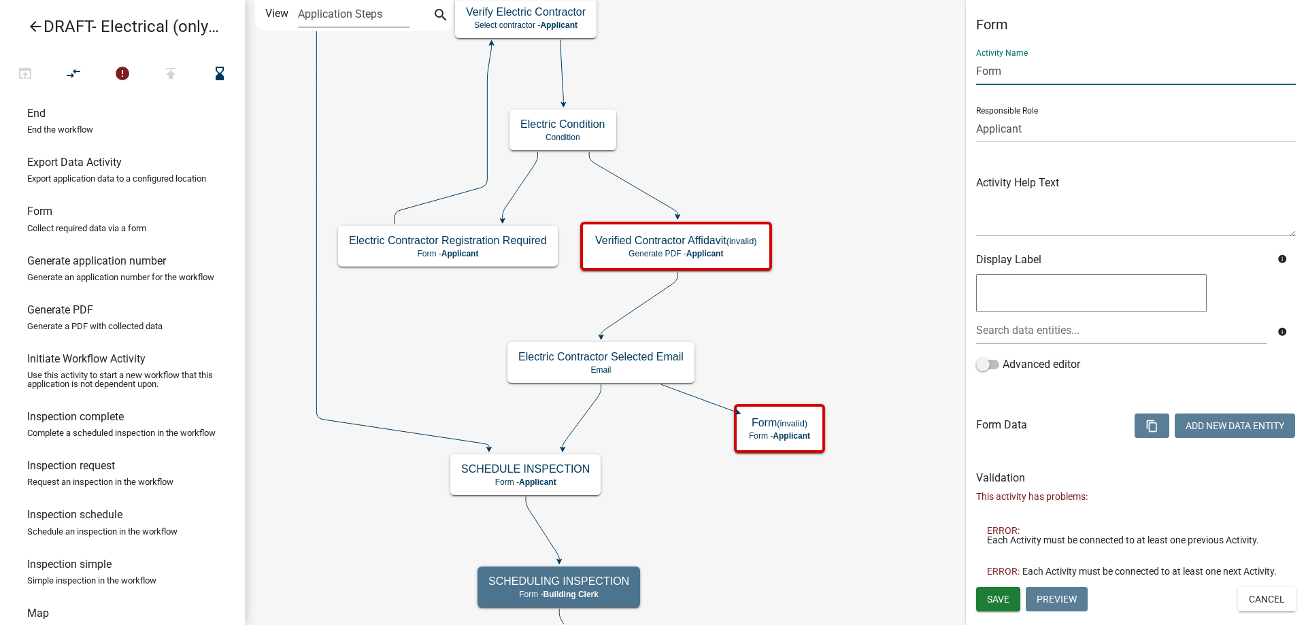
click at [1002, 80] on input "Form" at bounding box center [1136, 71] width 320 height 28
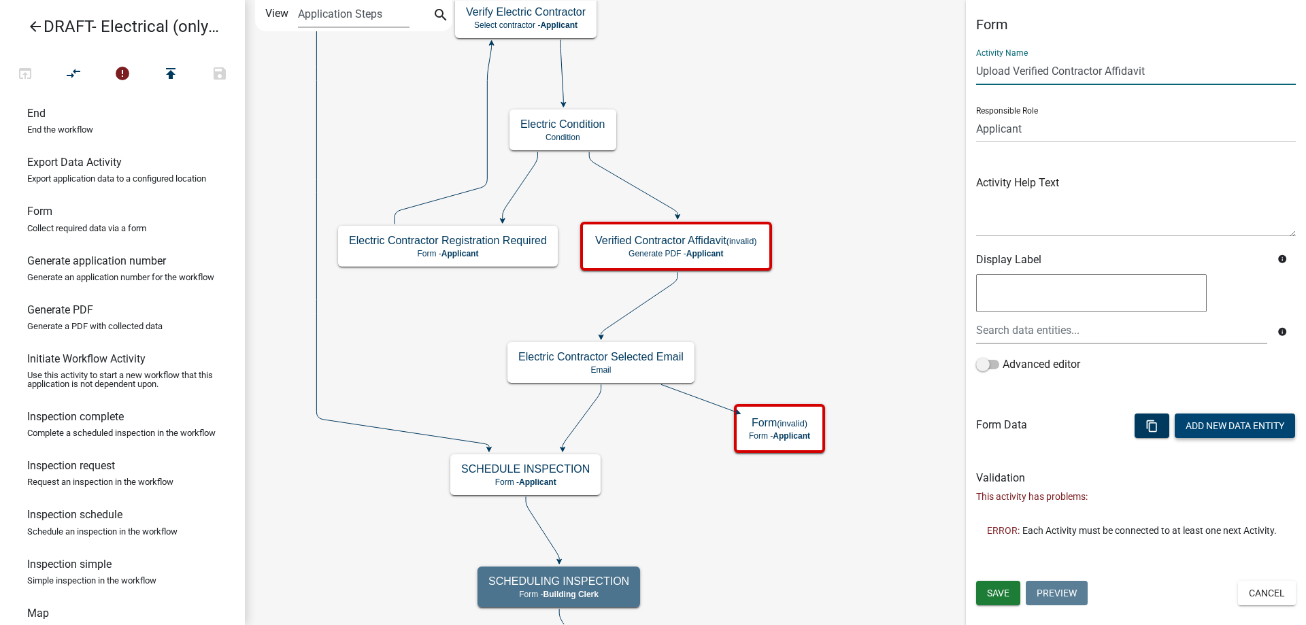
type input "Upload Verified Contractor Affidavit"
click at [1219, 423] on button "Add New Data Entity" at bounding box center [1235, 425] width 120 height 24
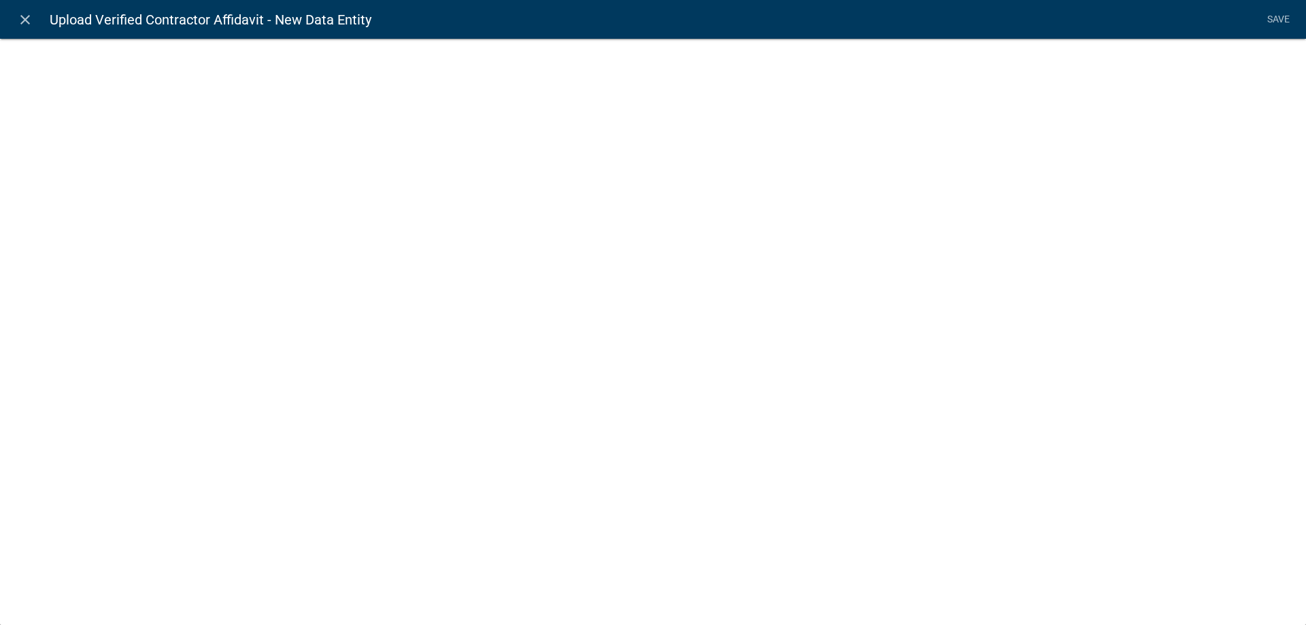
select select
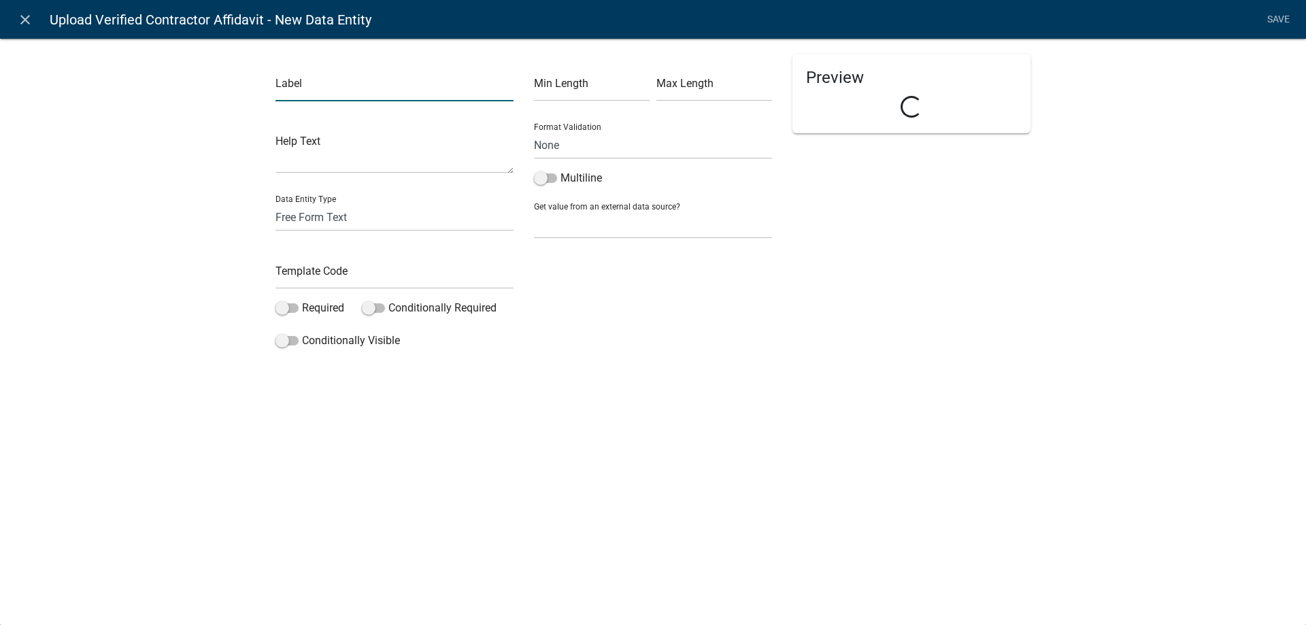
click at [292, 78] on input "text" at bounding box center [394, 87] width 238 height 28
type input "Upload Verified Contractor Affidavit"
click at [343, 273] on input "text" at bounding box center [394, 275] width 238 height 28
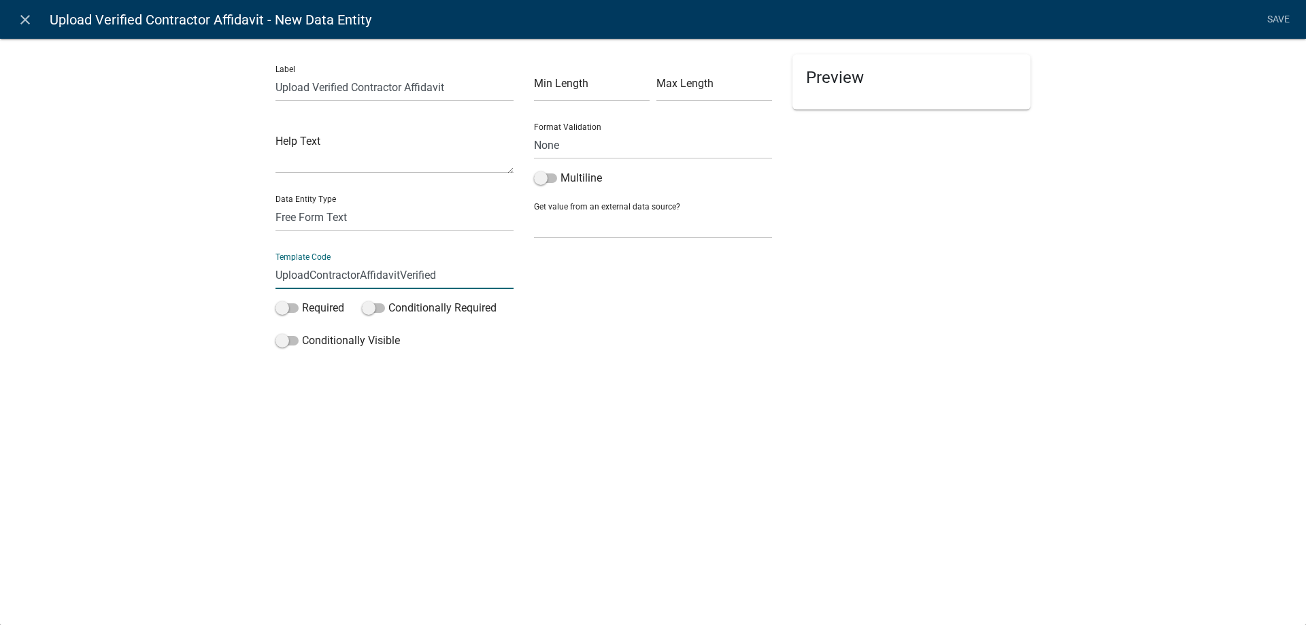
type input "UploadContractorAffidavitVerified"
click at [197, 289] on div "Label Upload Verified Contractor Affidavit Help Text Data Entity Type Free Form…" at bounding box center [653, 218] width 1306 height 405
drag, startPoint x: 294, startPoint y: 316, endPoint x: 303, endPoint y: 307, distance: 13.0
click at [296, 316] on div "Required" at bounding box center [308, 311] width 66 height 22
click at [303, 307] on label "Required" at bounding box center [309, 308] width 69 height 16
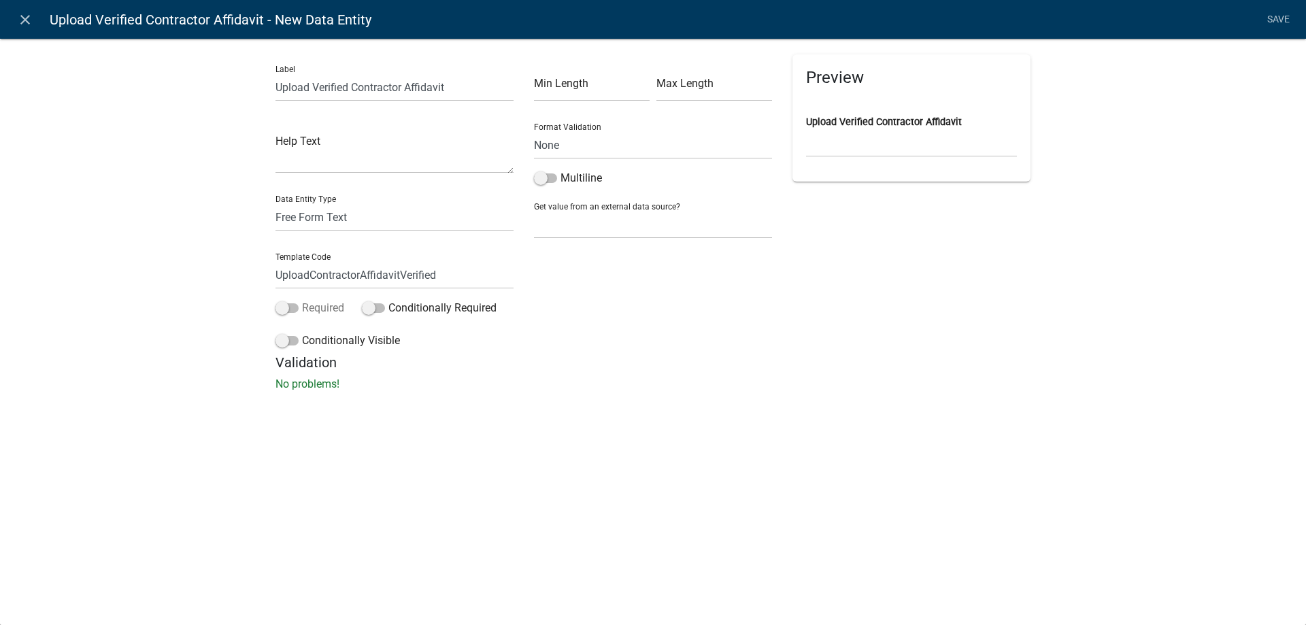
click at [302, 300] on input "Required" at bounding box center [302, 300] width 0 height 0
click at [347, 213] on select "Free Form Text Document Display Entity Value Fee Numeric Data Date Map Sketch D…" at bounding box center [394, 217] width 238 height 28
select select "document"
click at [275, 203] on select "Free Form Text Document Display Entity Value Fee Numeric Data Date Map Sketch D…" at bounding box center [394, 217] width 238 height 28
select select "document"
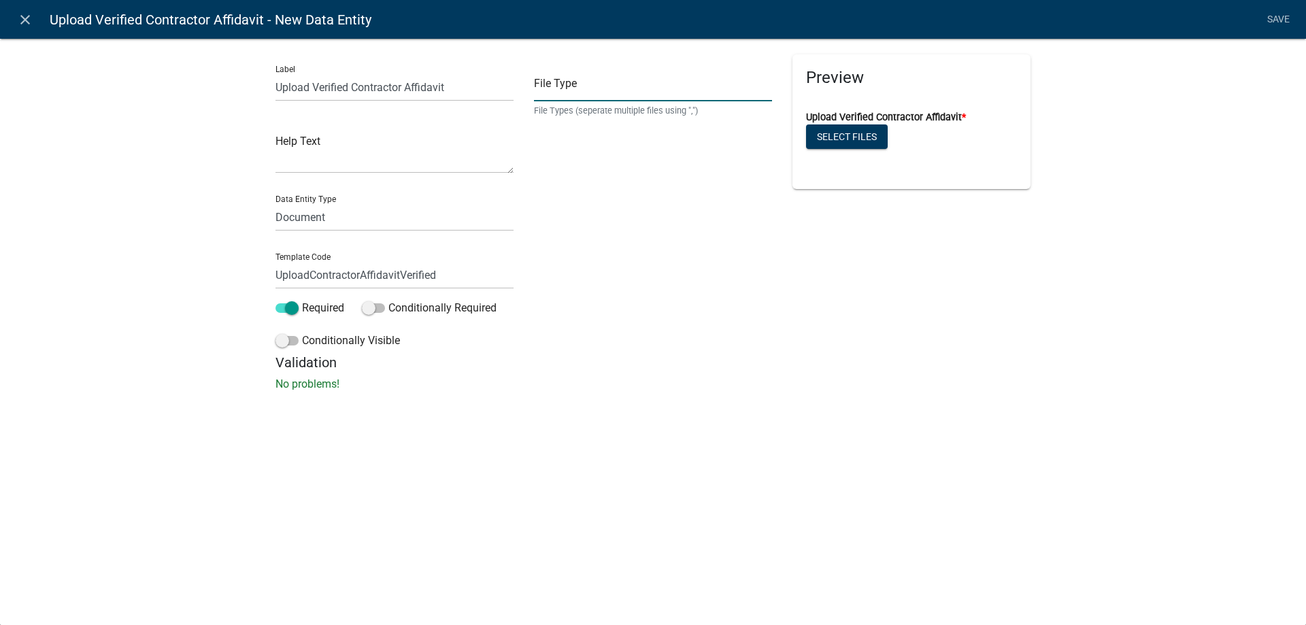
click at [681, 73] on input "text" at bounding box center [653, 87] width 238 height 28
type input "jpg,jpeg,bmp,gif,heic,png,tiff"
click at [641, 316] on div "File Type jpg,jpeg,bmp,gif,heic,png,tiff File Types (seperate multiple files us…" at bounding box center [653, 204] width 258 height 300
click at [1279, 24] on link "Save" at bounding box center [1278, 20] width 34 height 26
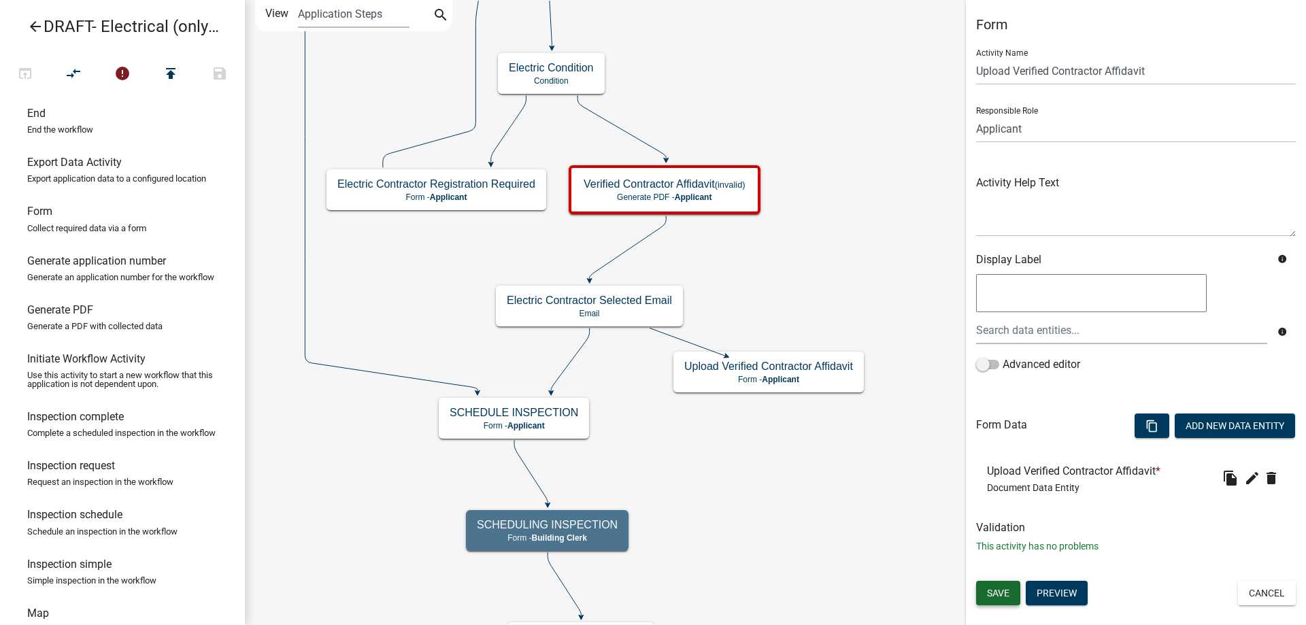
click at [1000, 597] on span "Save" at bounding box center [998, 593] width 22 height 11
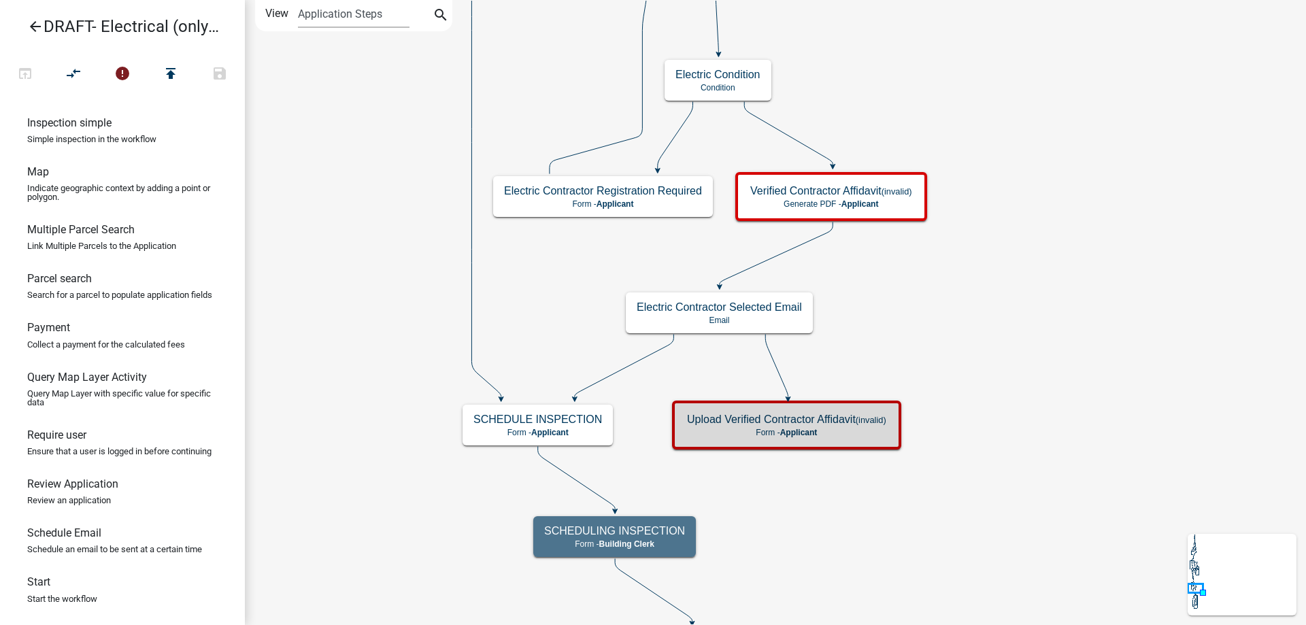
scroll to position [775, 0]
drag, startPoint x: 94, startPoint y: 327, endPoint x: 793, endPoint y: 490, distance: 717.9
click at [793, 490] on div "arrow_back DRAFT- Electrical (only) Permit open_in_browser compare_arrows error…" at bounding box center [653, 312] width 1306 height 625
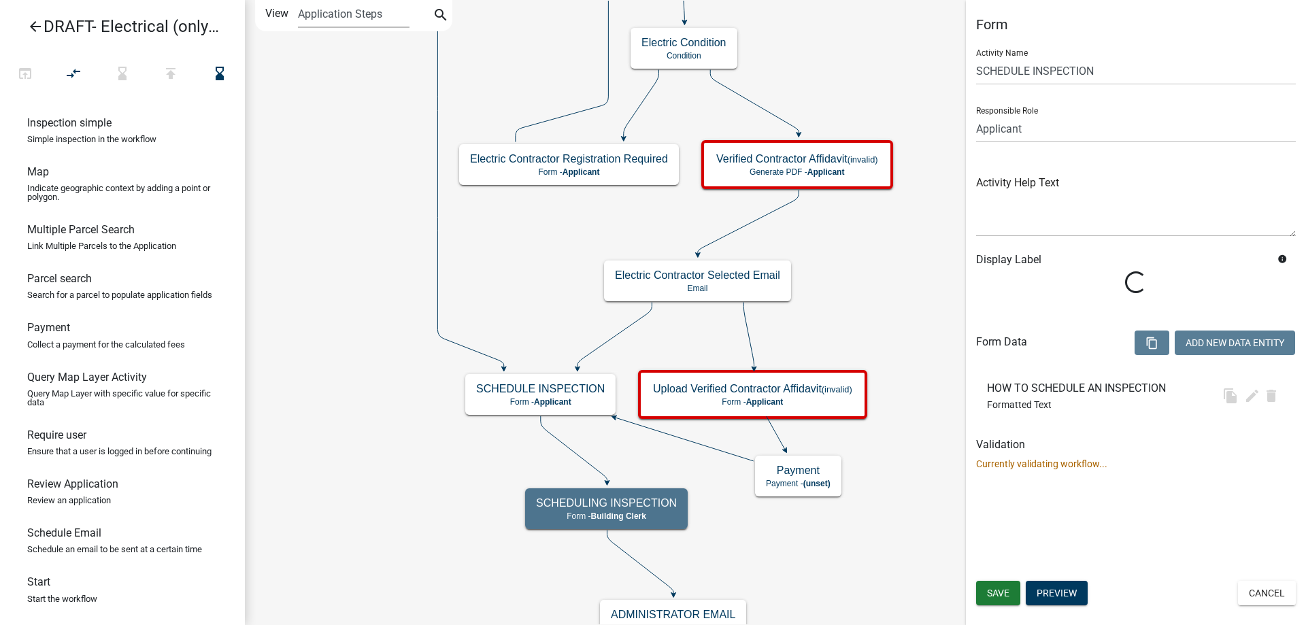
click at [613, 338] on icon at bounding box center [614, 335] width 74 height 65
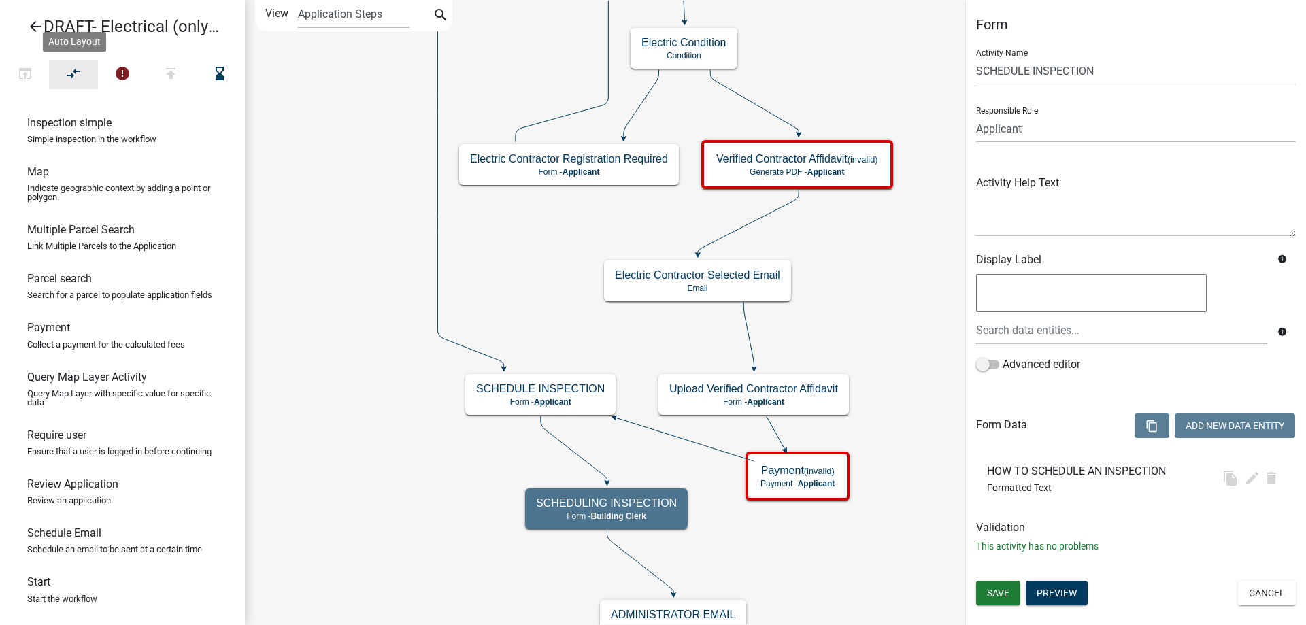
click at [73, 73] on icon "compare_arrows" at bounding box center [74, 74] width 16 height 19
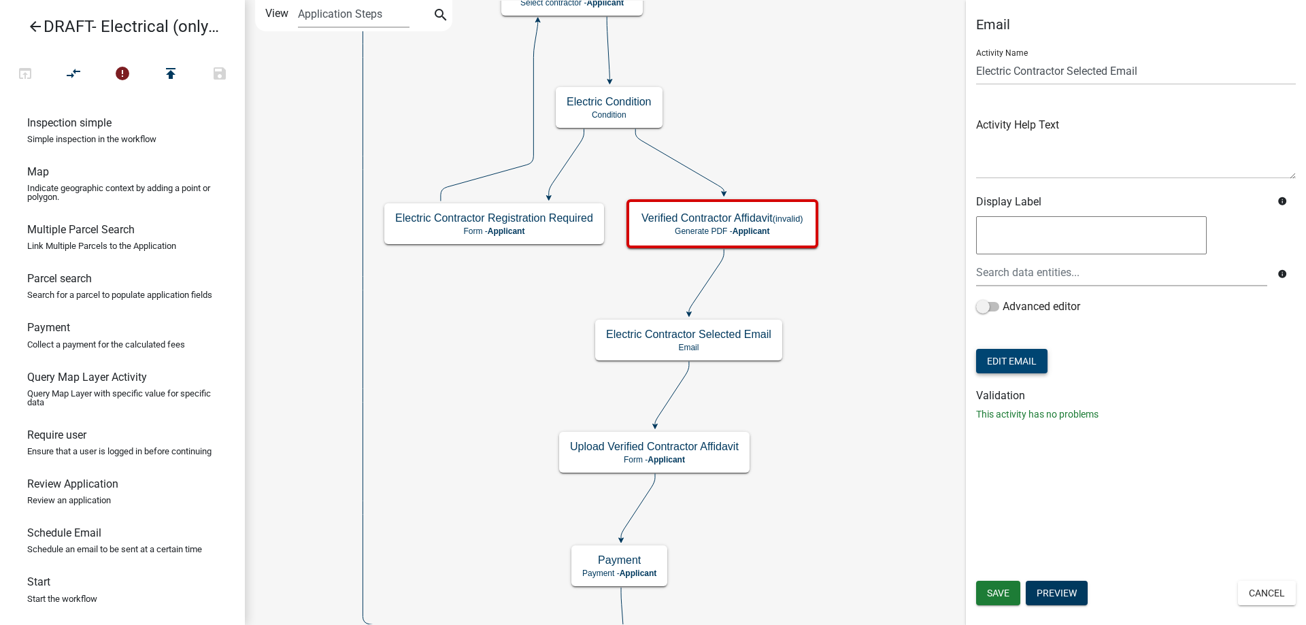
click at [995, 365] on button "Edit Email" at bounding box center [1011, 361] width 71 height 24
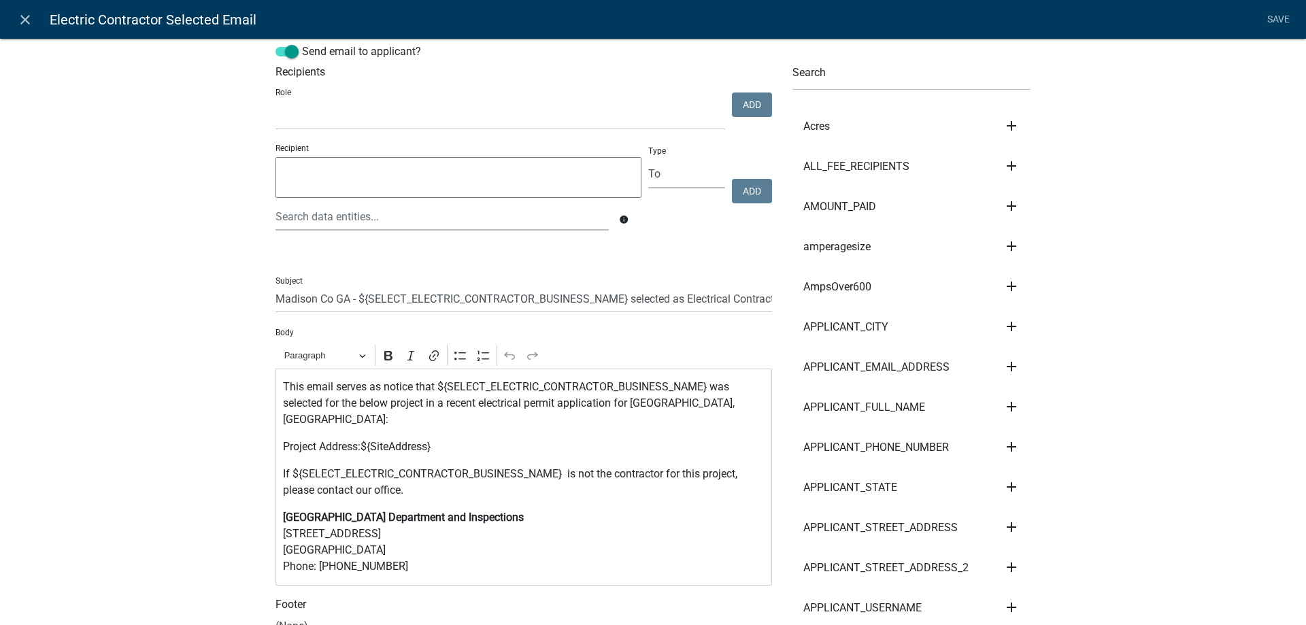
scroll to position [68, 0]
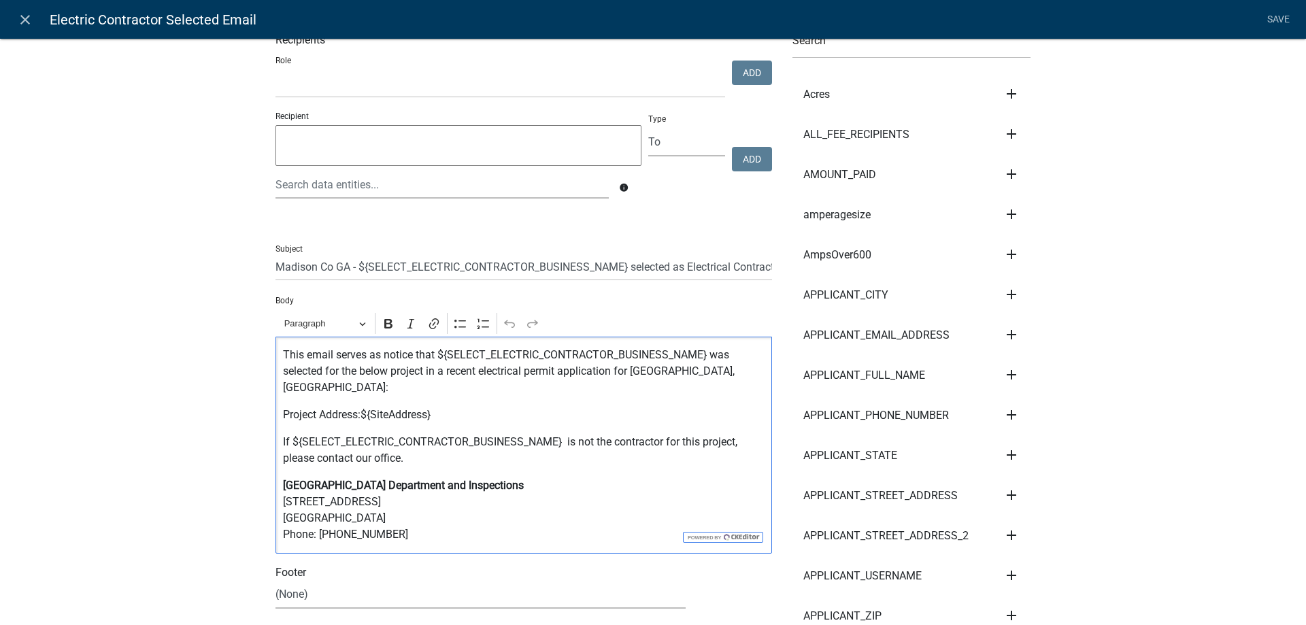
click at [436, 442] on p "If ${SELECT_ELECTRIC_CONTRACTOR_BUSINESS_NAME} is not the contractor for this p…" at bounding box center [524, 450] width 482 height 33
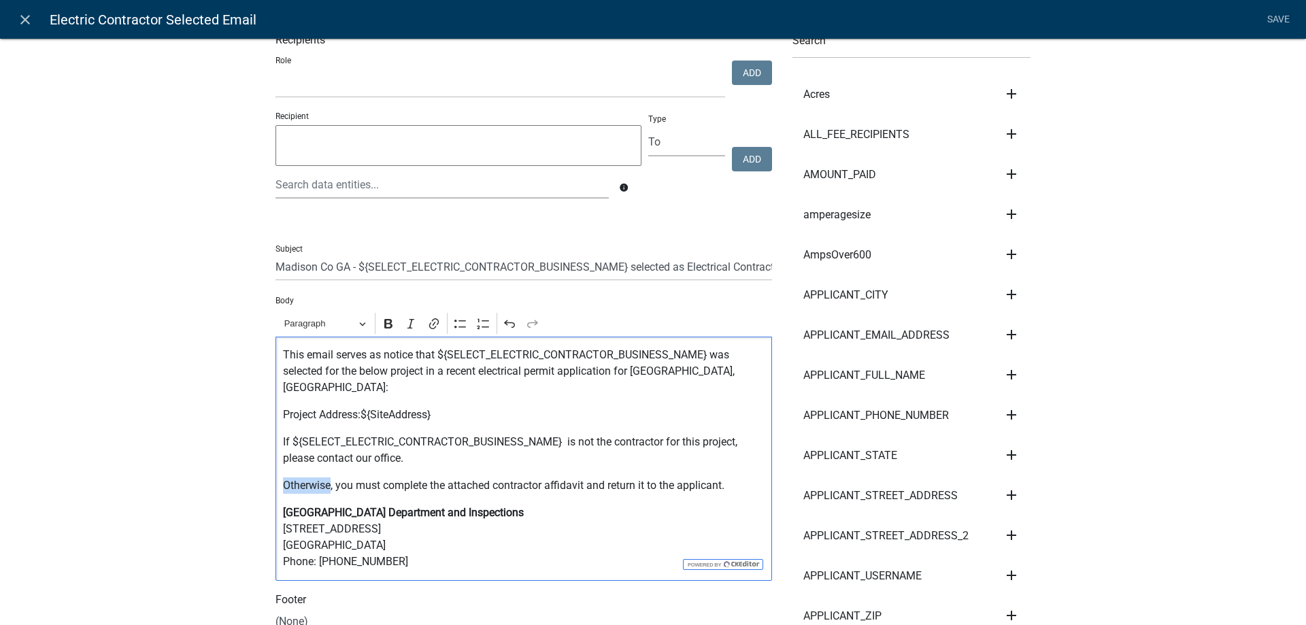
drag, startPoint x: 327, startPoint y: 470, endPoint x: 280, endPoint y: 469, distance: 46.9
click at [283, 477] on p "Otherwise, you must complete the attached contractor affidavit and return it to…" at bounding box center [524, 485] width 482 height 16
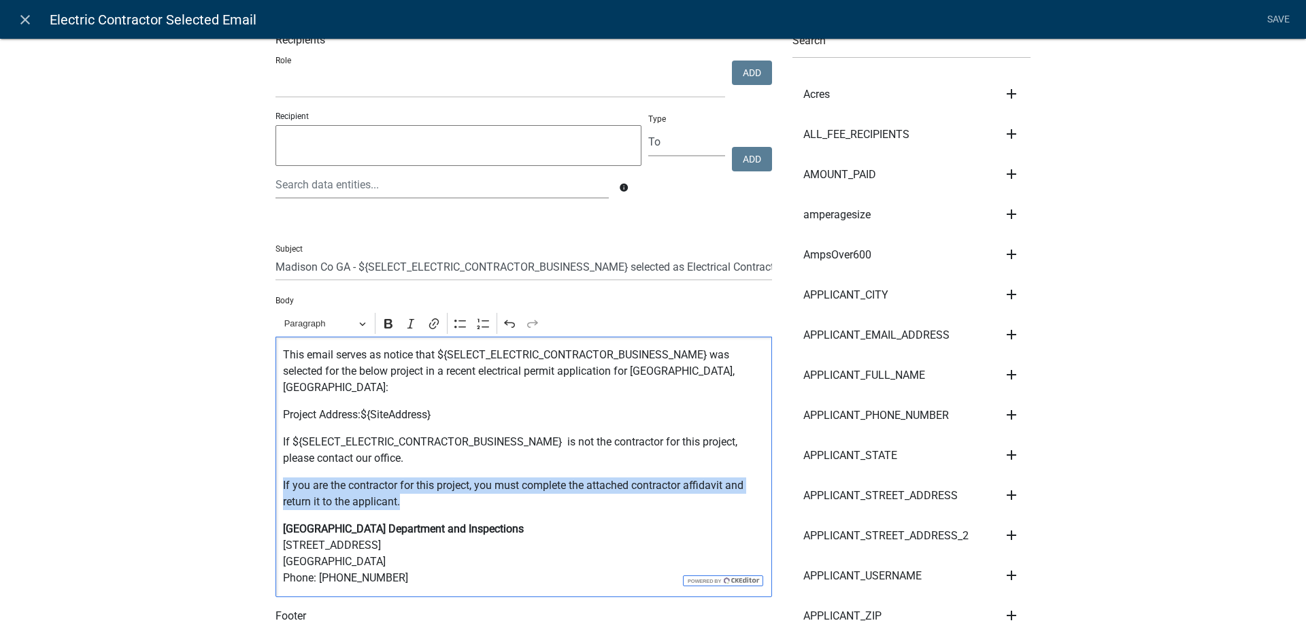
drag, startPoint x: 420, startPoint y: 494, endPoint x: 271, endPoint y: 474, distance: 151.0
click at [275, 474] on div "This email serves as notice that ${SELECT_ELECTRIC_CONTRACTOR_BUSINESS_NAME} wa…" at bounding box center [523, 467] width 496 height 260
click at [384, 321] on icon "Editor toolbar" at bounding box center [388, 324] width 8 height 10
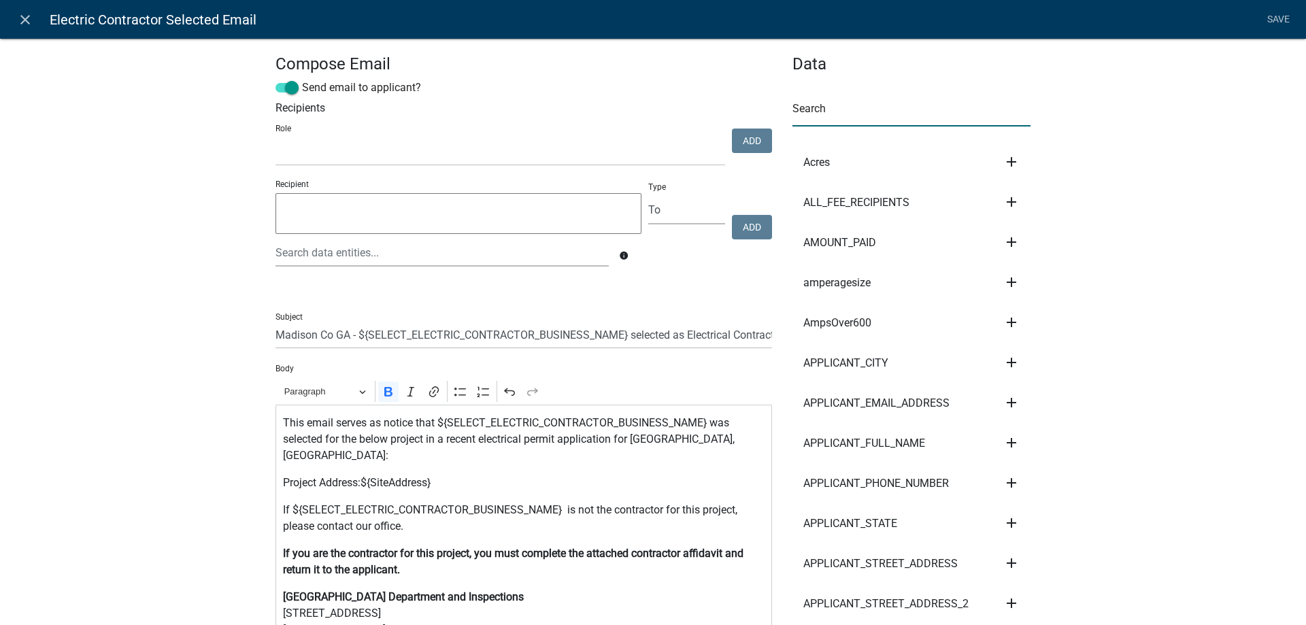
click at [822, 118] on input "text" at bounding box center [911, 113] width 238 height 28
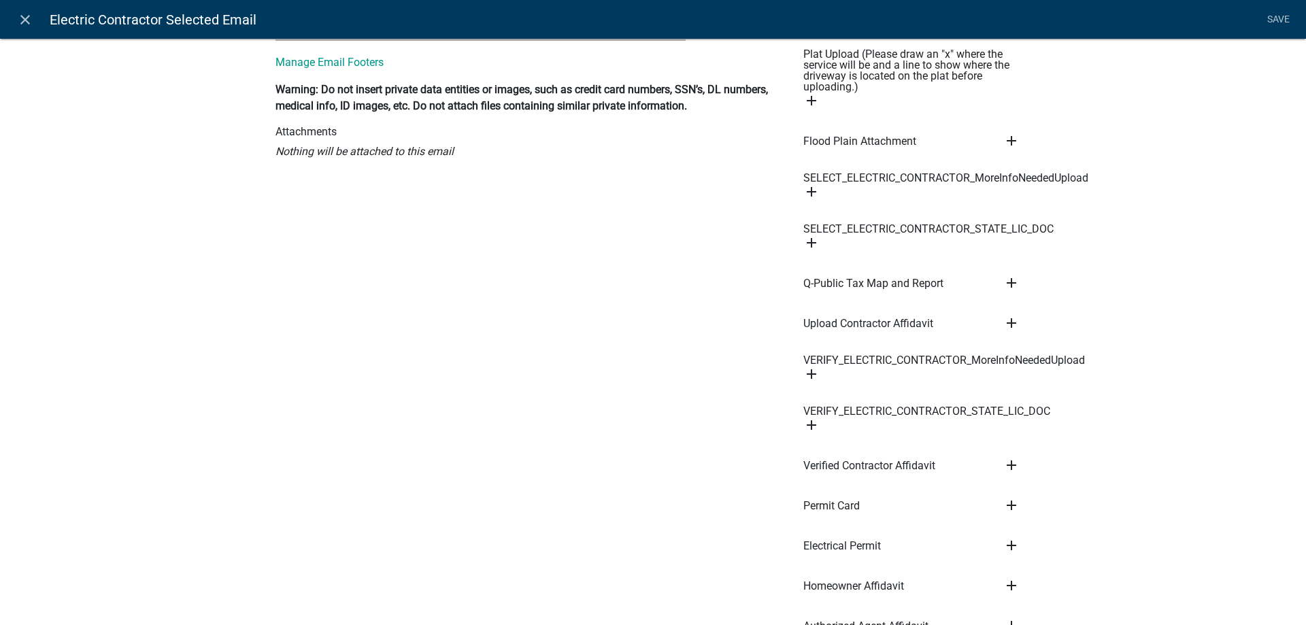
scroll to position [680, 0]
type input "affidav"
click at [1008, 469] on icon "add" at bounding box center [1011, 464] width 16 height 16
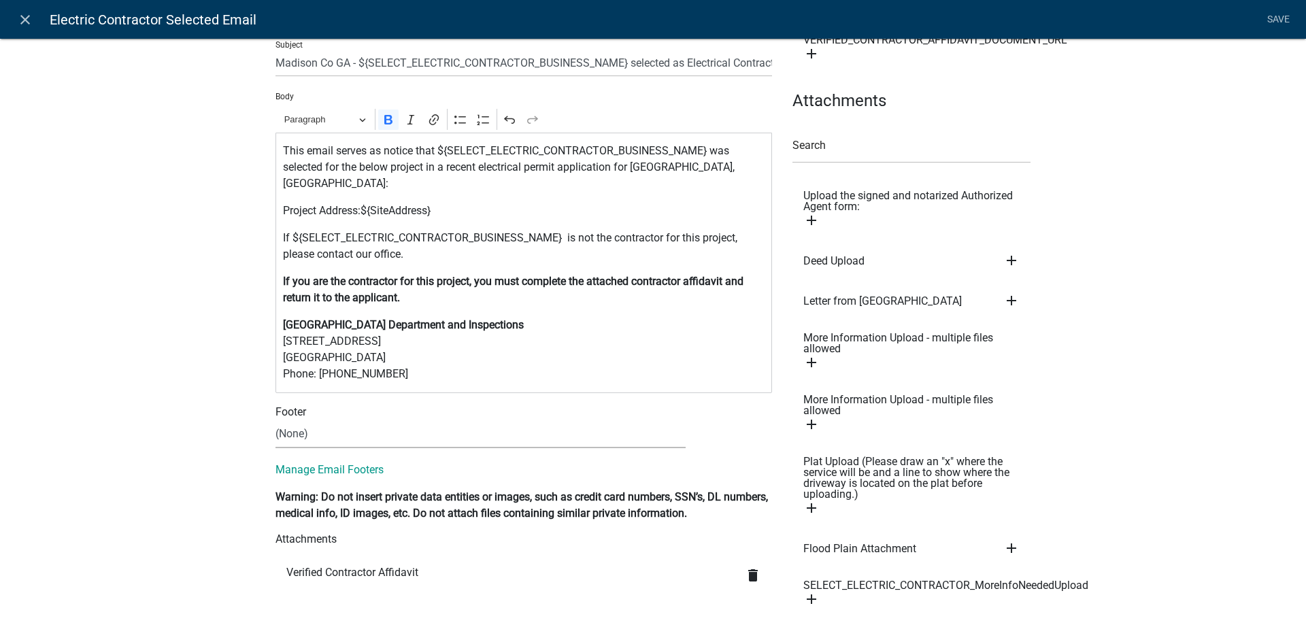
scroll to position [0, 0]
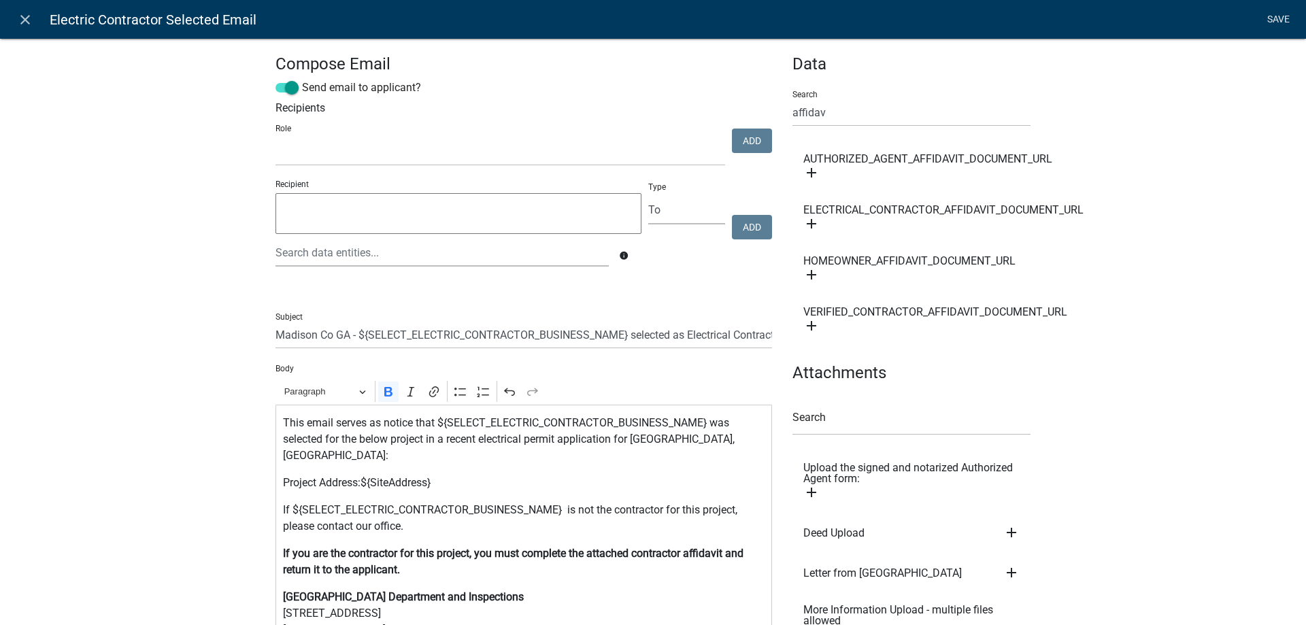
click at [1281, 16] on link "Save" at bounding box center [1278, 20] width 34 height 26
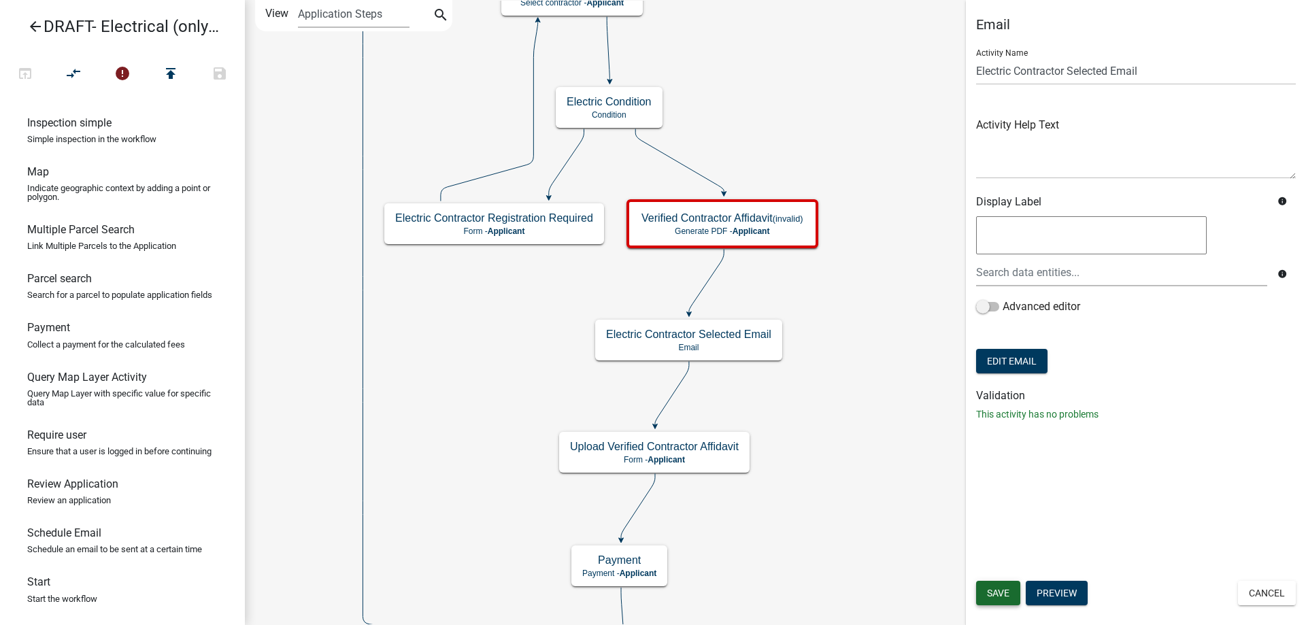
click at [994, 595] on span "Save" at bounding box center [998, 593] width 22 height 11
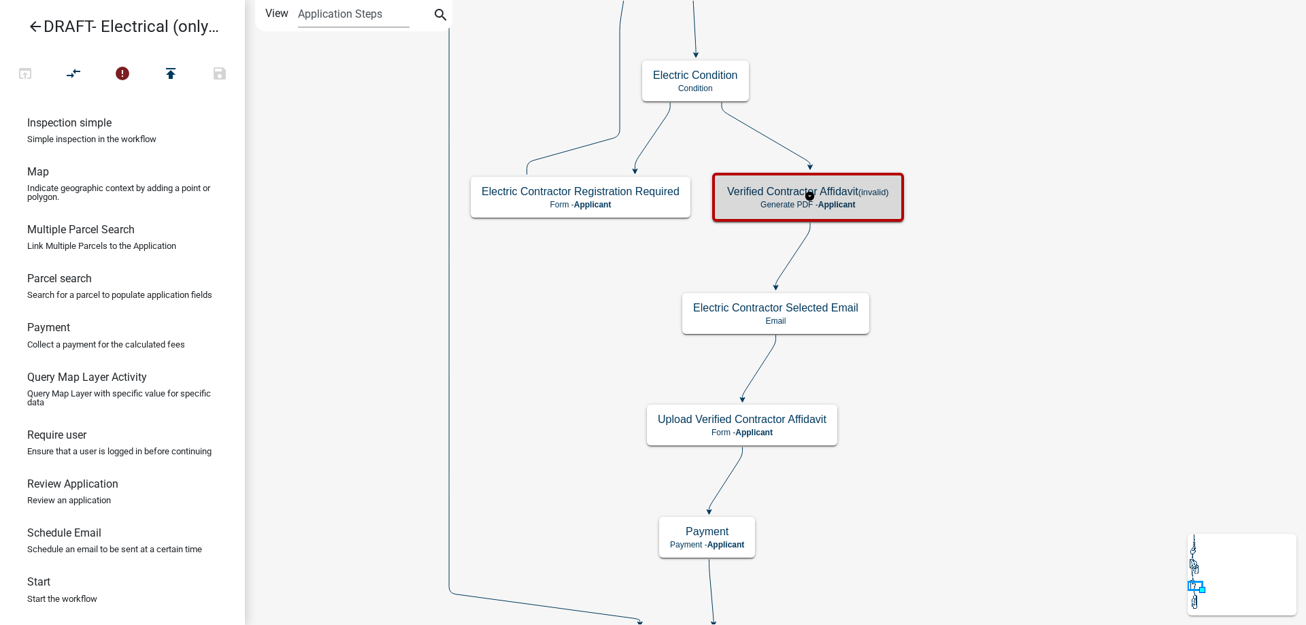
click at [843, 207] on span "Applicant" at bounding box center [836, 205] width 37 height 10
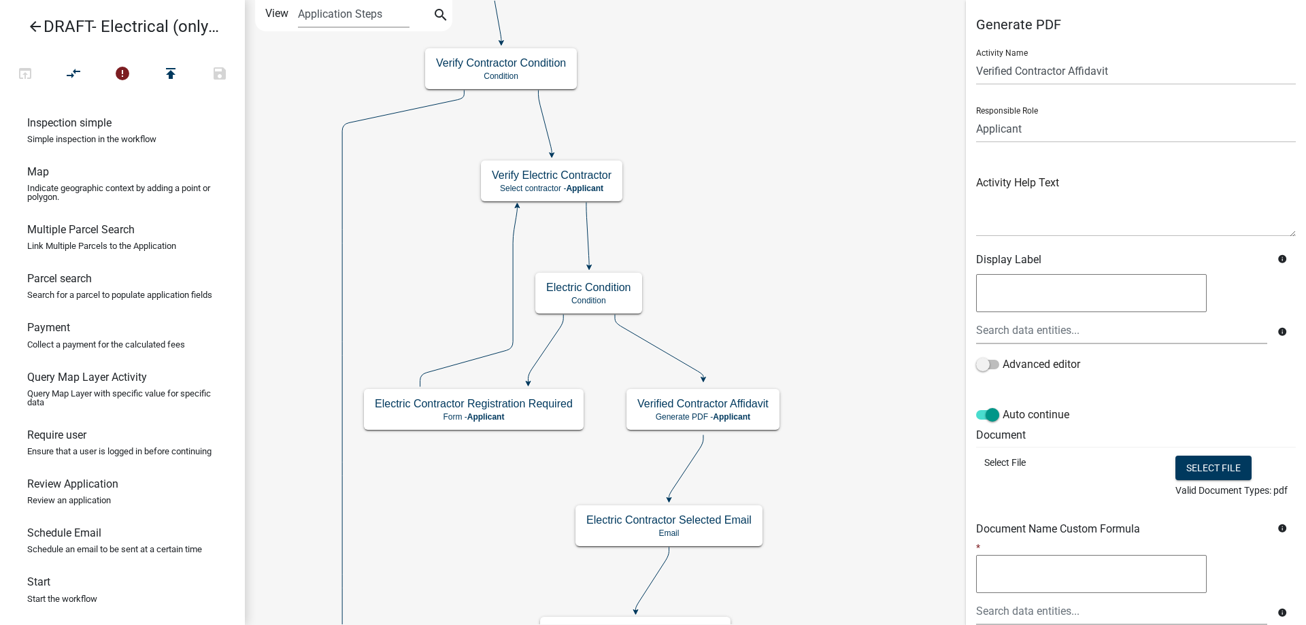
scroll to position [165, 0]
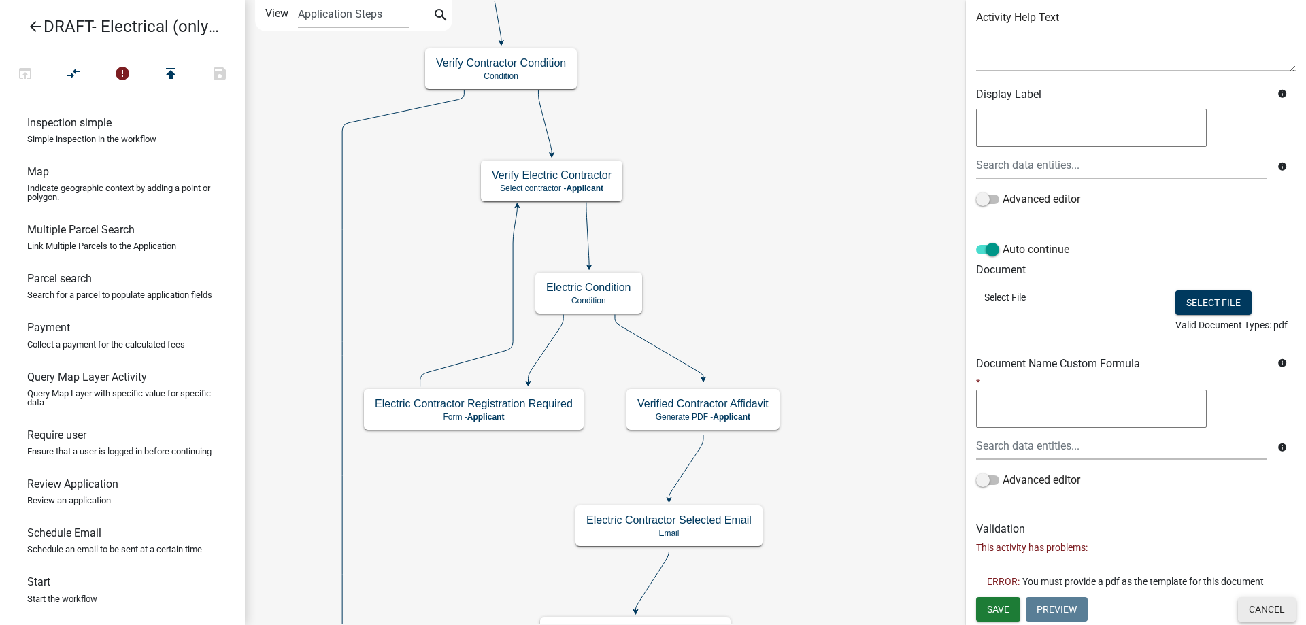
click at [1239, 602] on button "Cancel" at bounding box center [1267, 609] width 58 height 24
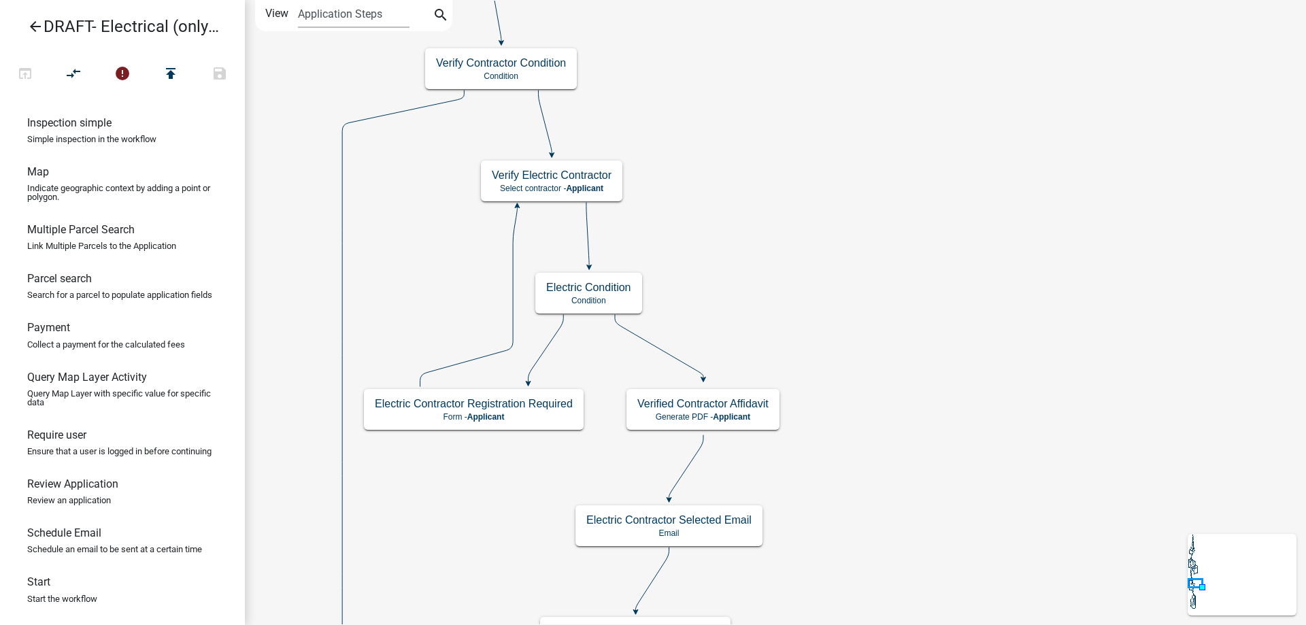
scroll to position [0, 0]
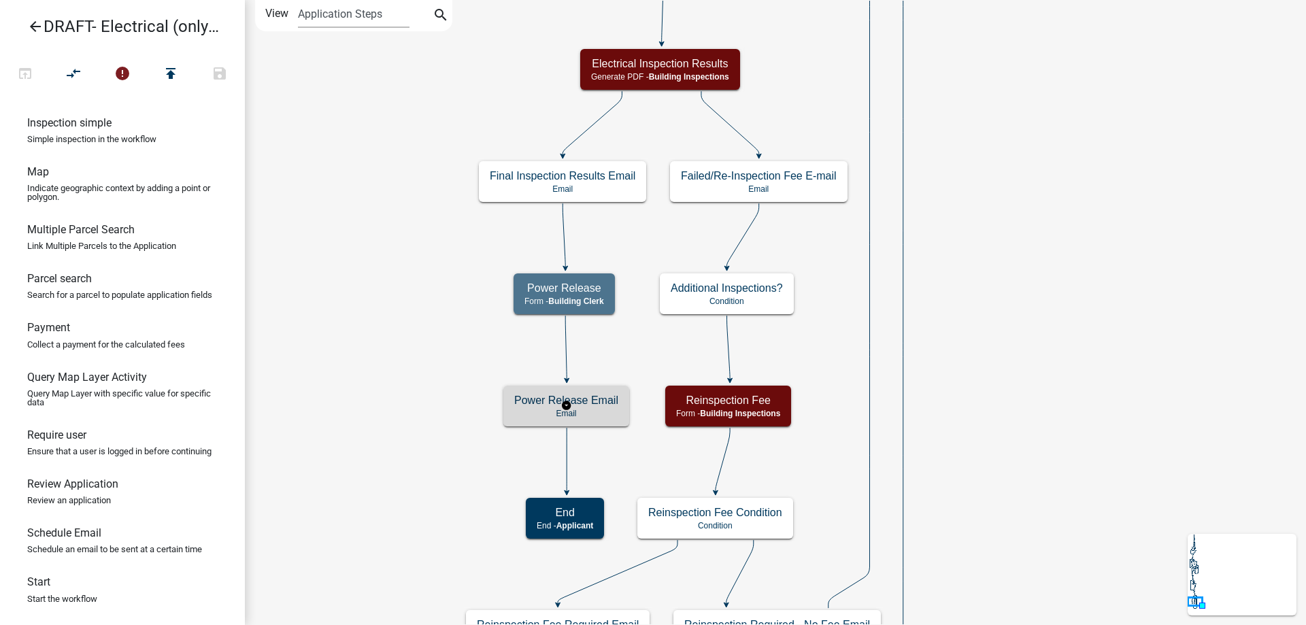
click at [531, 403] on h5 "Power Release Email" at bounding box center [566, 400] width 104 height 13
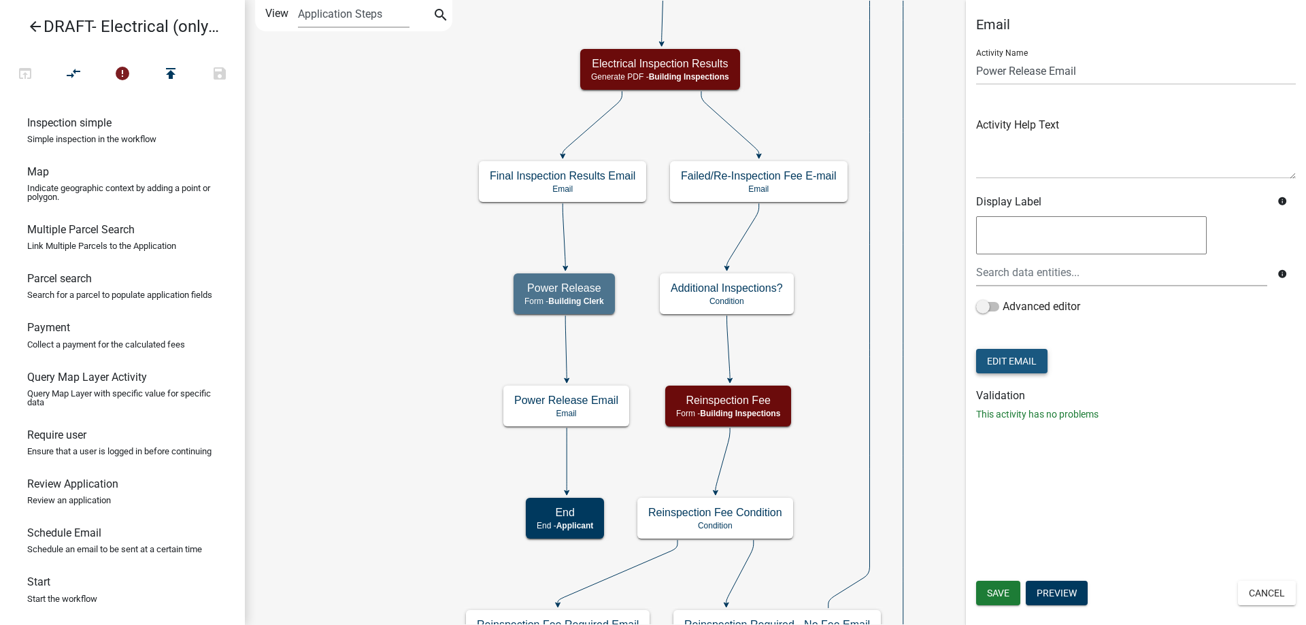
click at [1017, 356] on button "Edit Email" at bounding box center [1011, 361] width 71 height 24
select select "f8aedfd8-39b5-4d7f-8304-f16556aaf9a2"
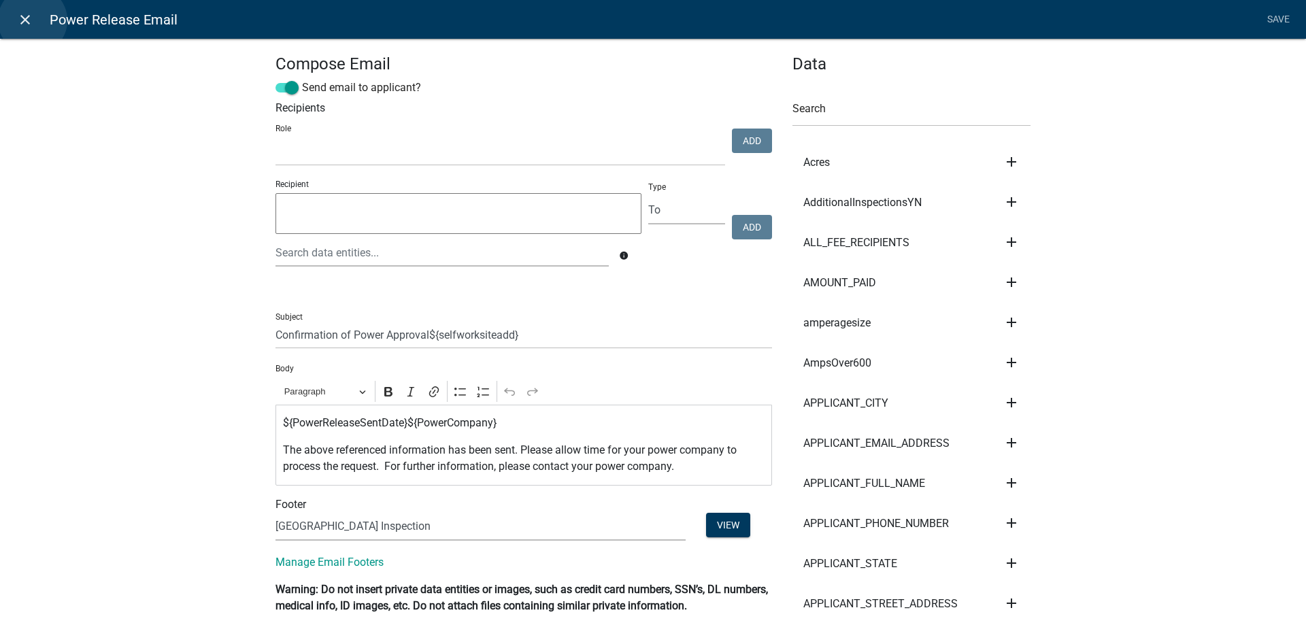
click at [33, 20] on icon "close" at bounding box center [25, 20] width 16 height 16
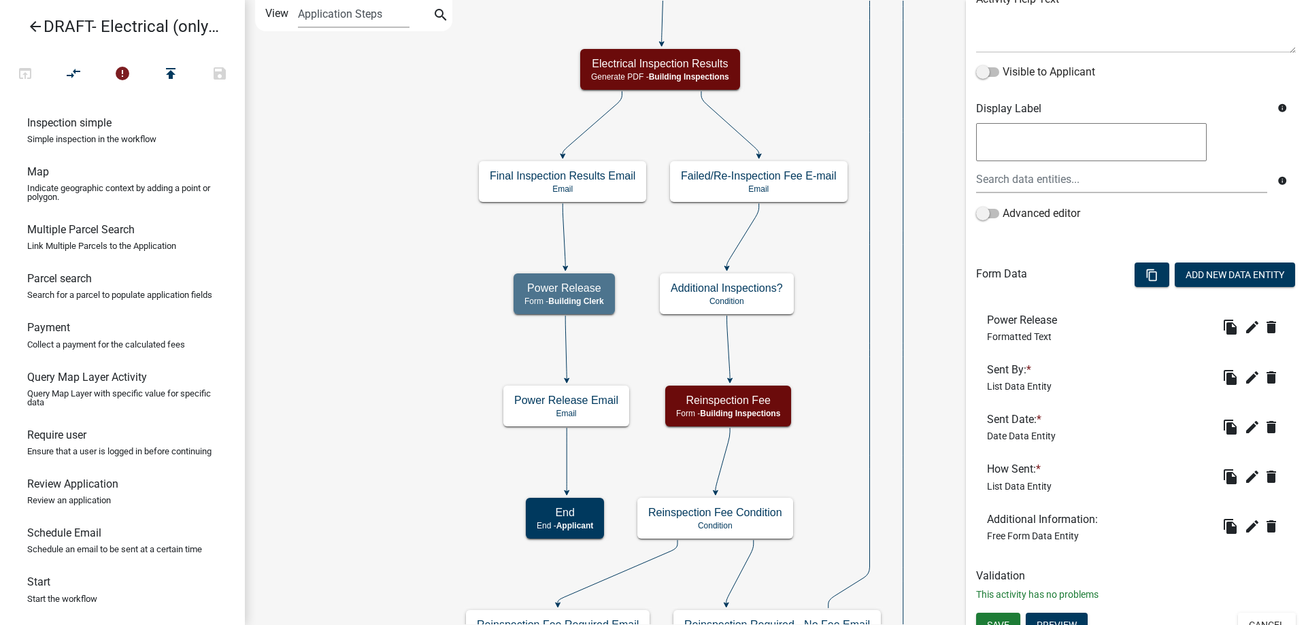
scroll to position [199, 0]
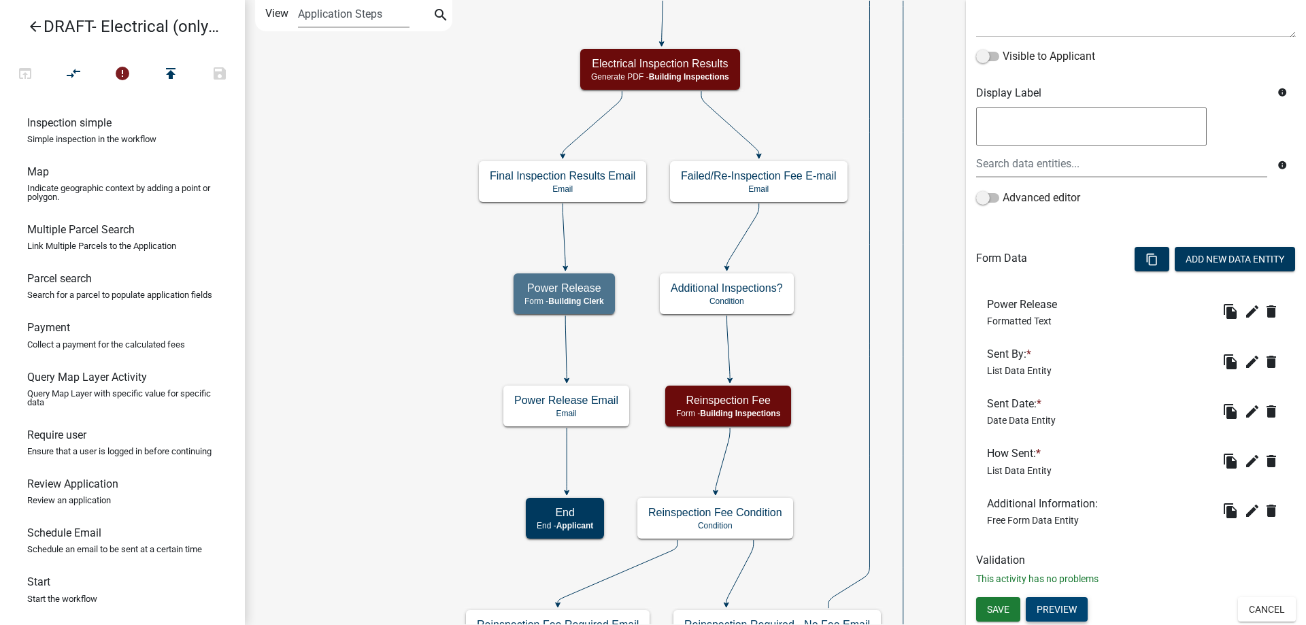
click at [1083, 614] on button "Preview" at bounding box center [1057, 609] width 62 height 24
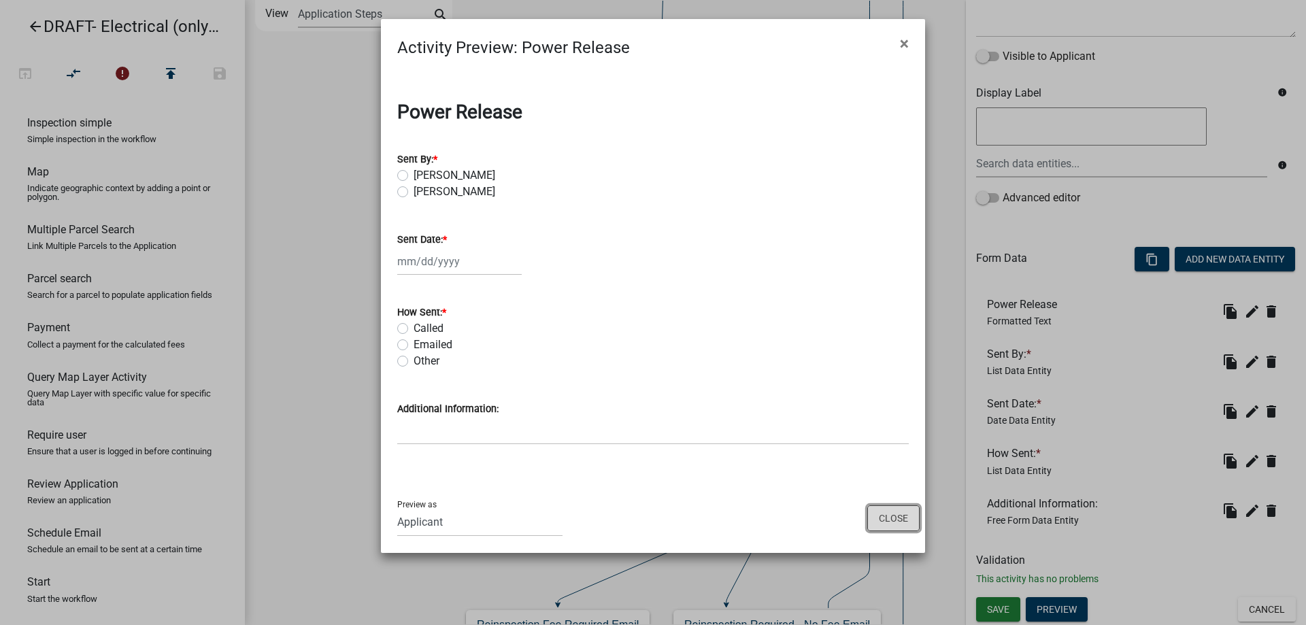
click at [905, 522] on button "Close" at bounding box center [893, 518] width 52 height 26
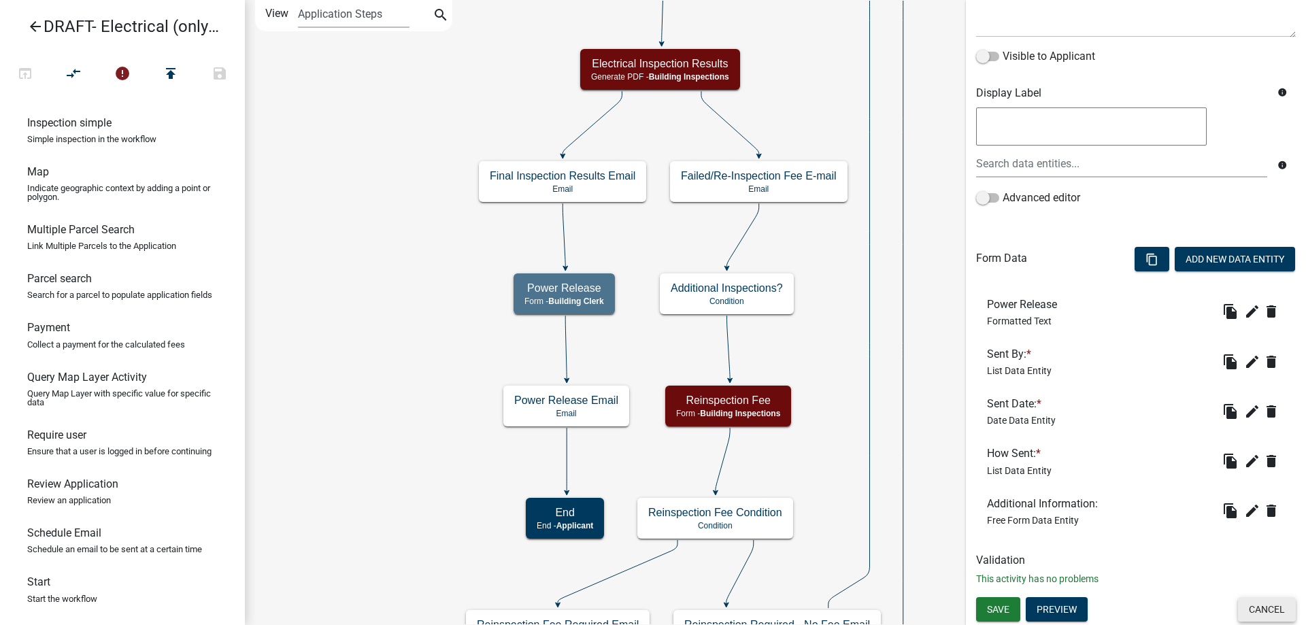
click at [1245, 615] on button "Cancel" at bounding box center [1267, 609] width 58 height 24
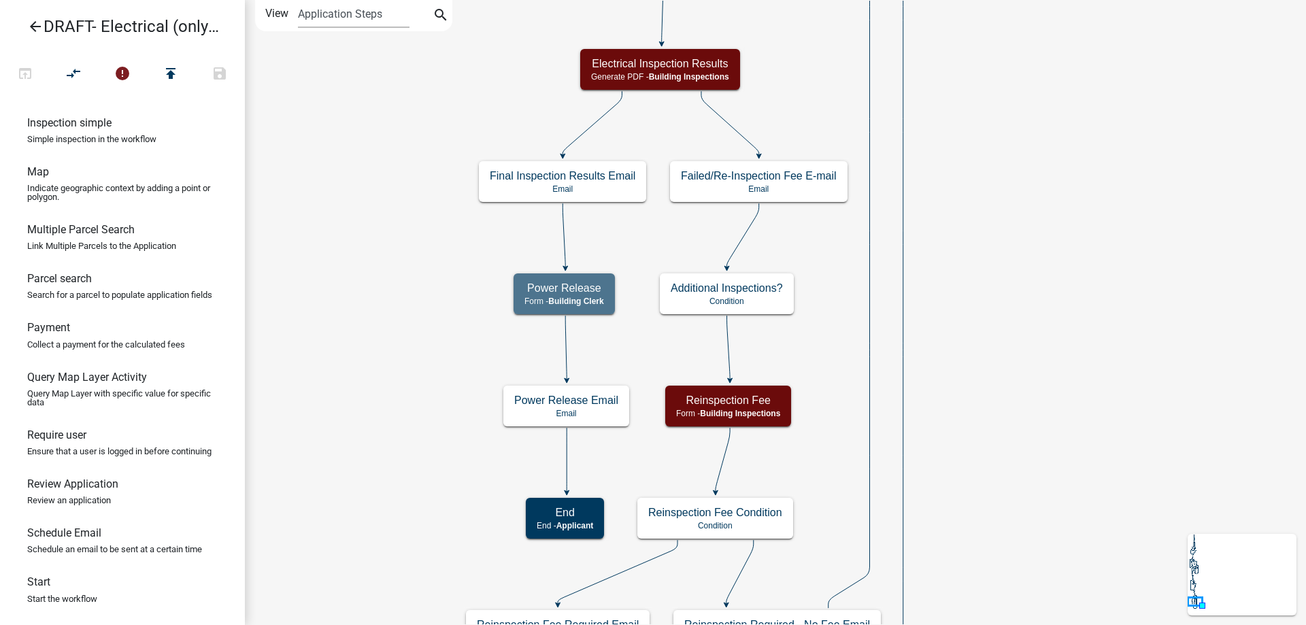
scroll to position [0, 0]
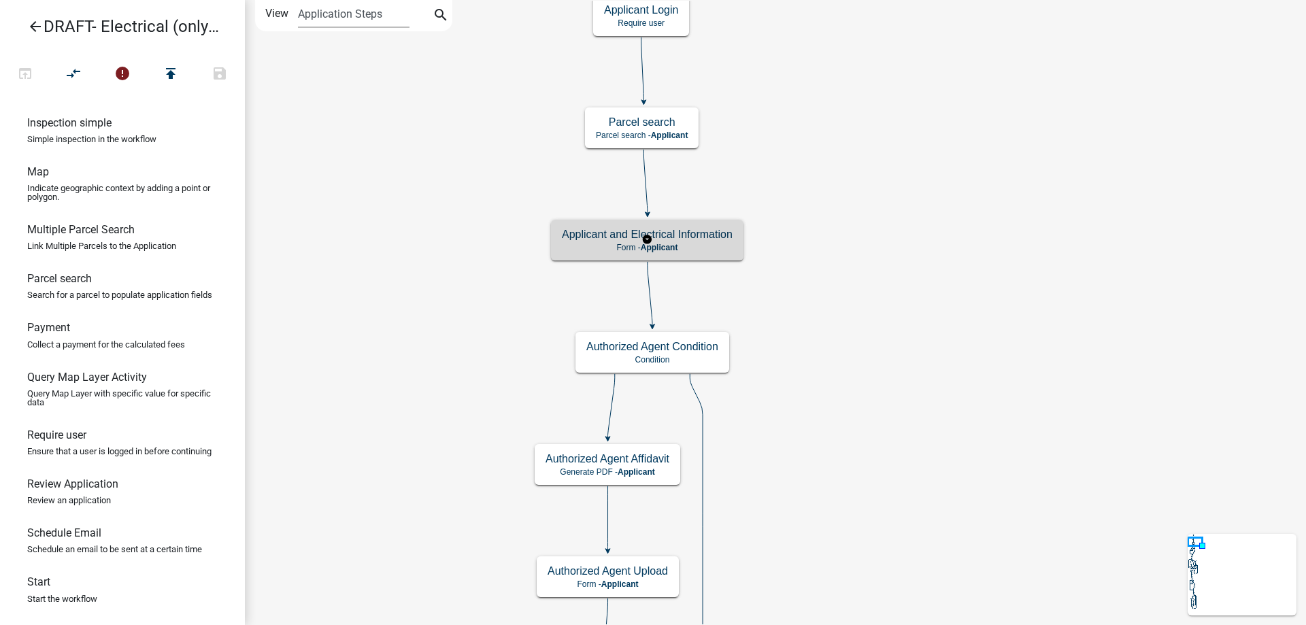
click at [712, 231] on h5 "Applicant and Electrical Information" at bounding box center [647, 234] width 171 height 13
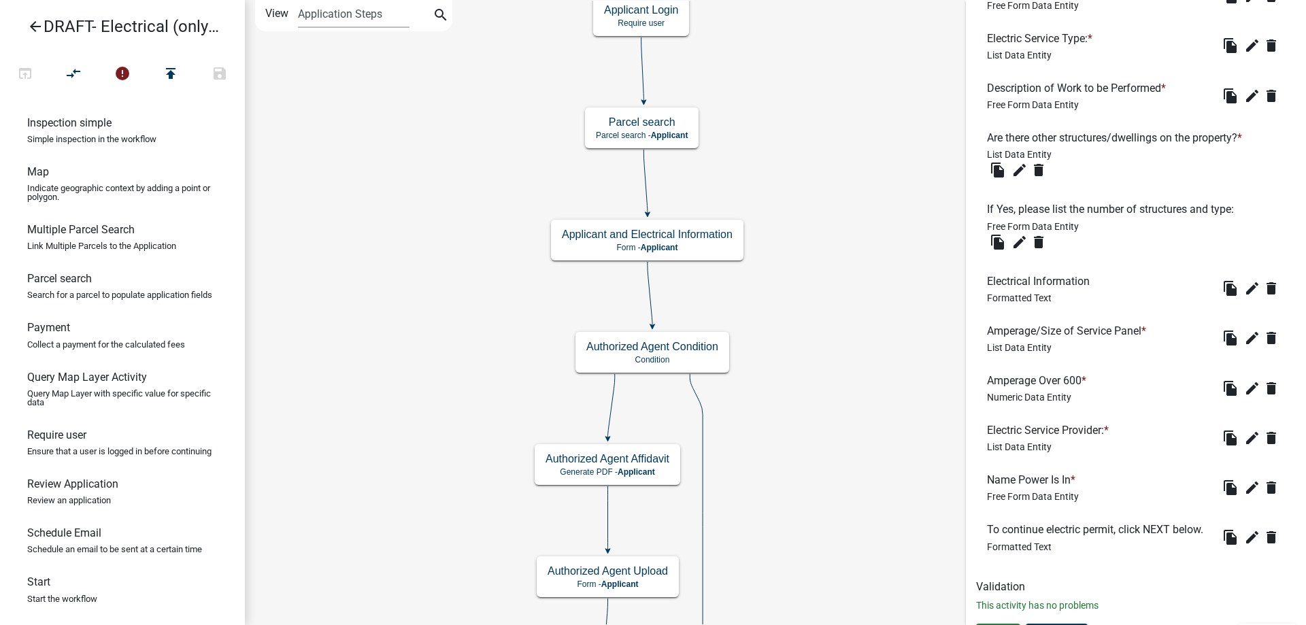
scroll to position [1292, 0]
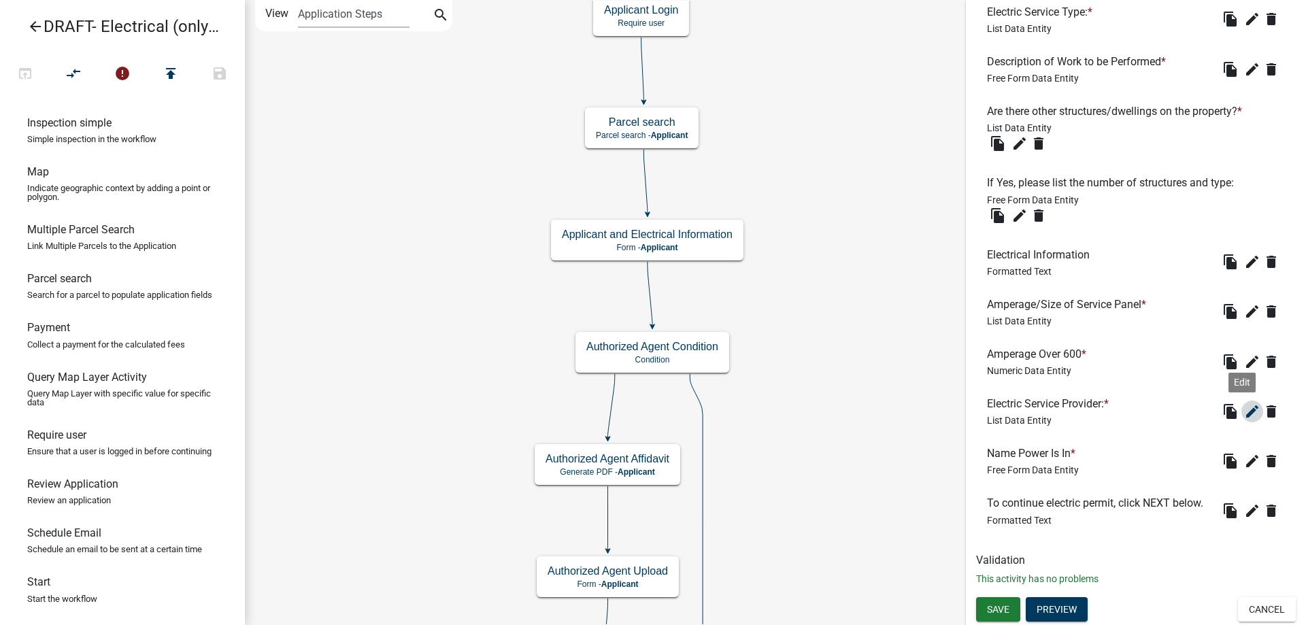
click at [1244, 413] on icon "edit" at bounding box center [1252, 411] width 16 height 16
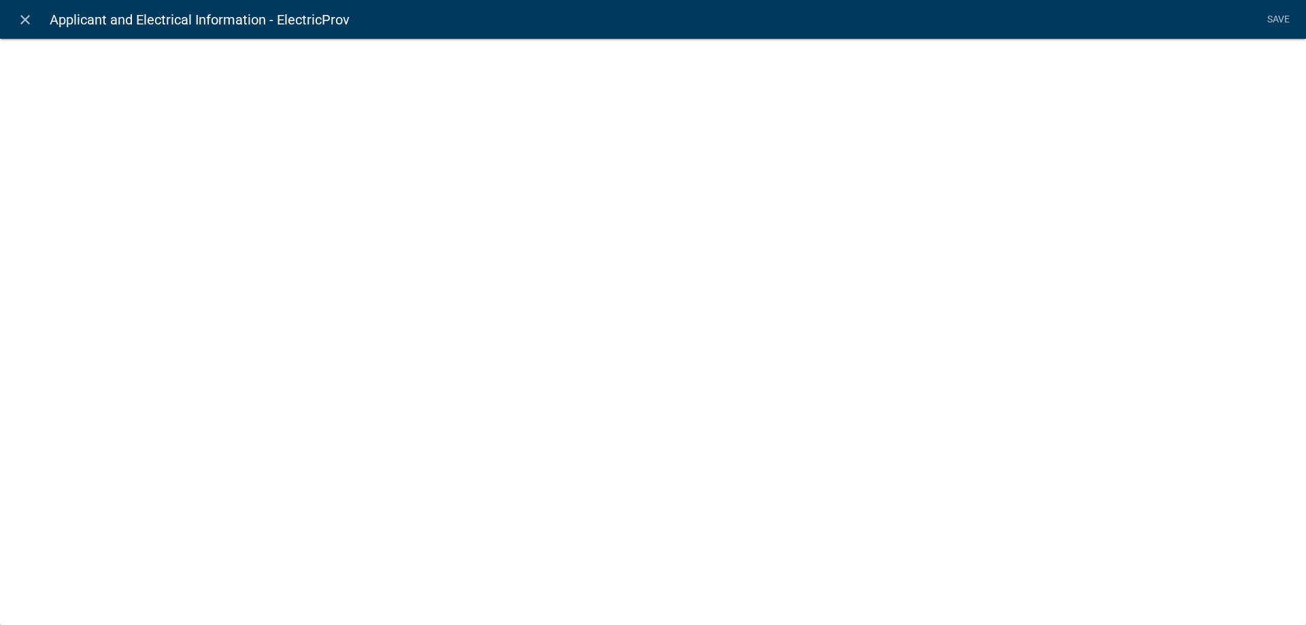
select select "list-data"
select select
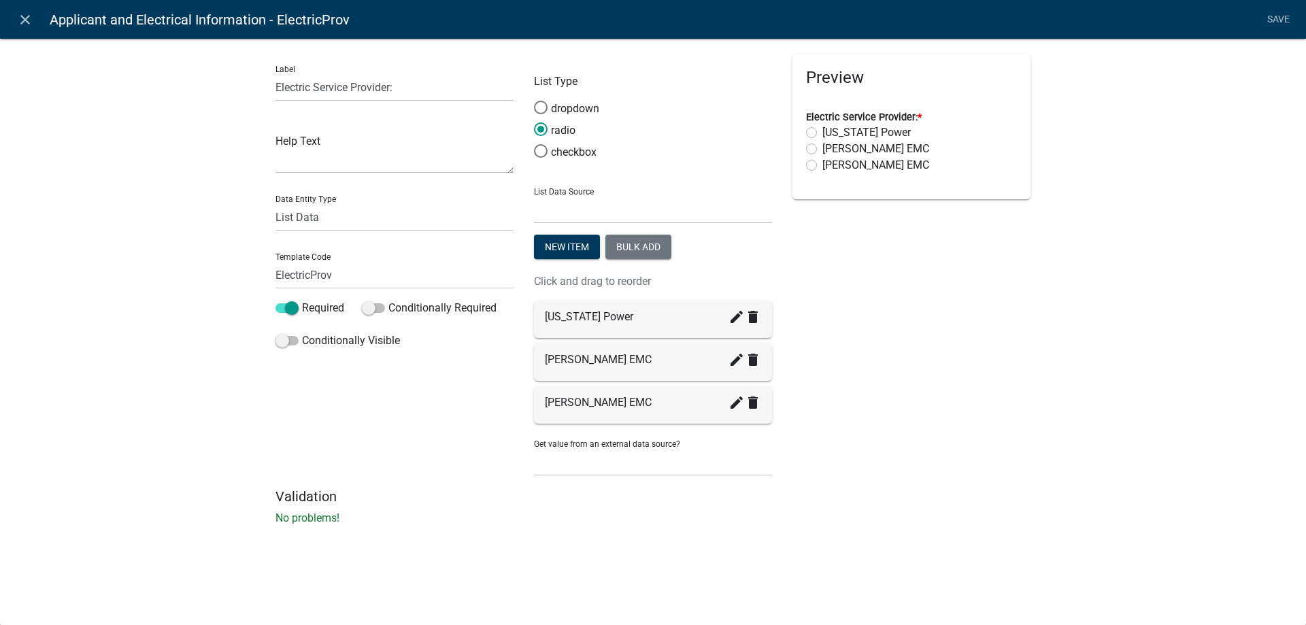
click at [740, 322] on icon "create" at bounding box center [736, 317] width 16 height 16
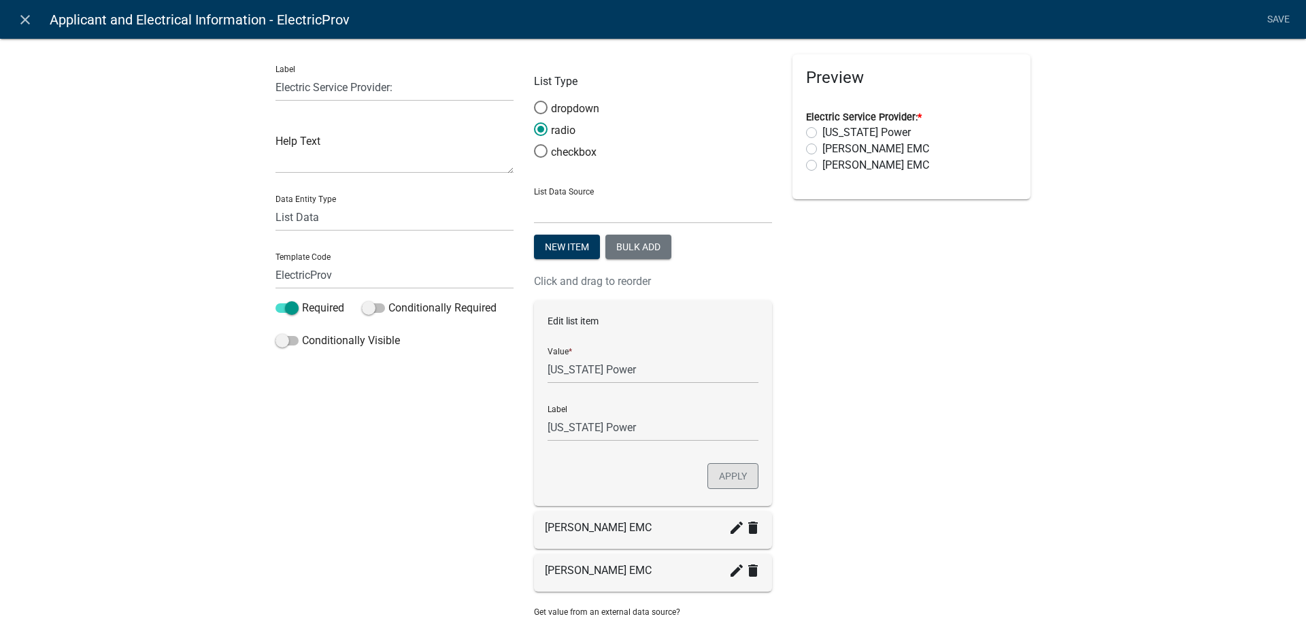
click at [737, 477] on button "Apply" at bounding box center [732, 476] width 51 height 26
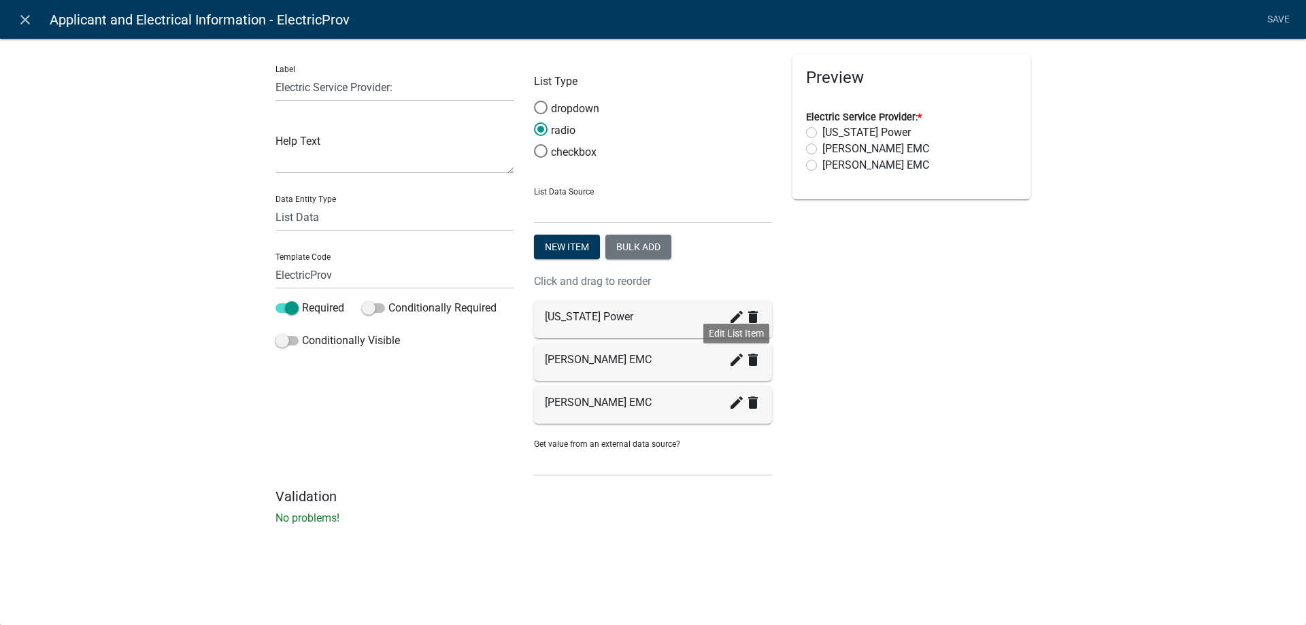
click at [737, 362] on icon "create" at bounding box center [736, 360] width 16 height 16
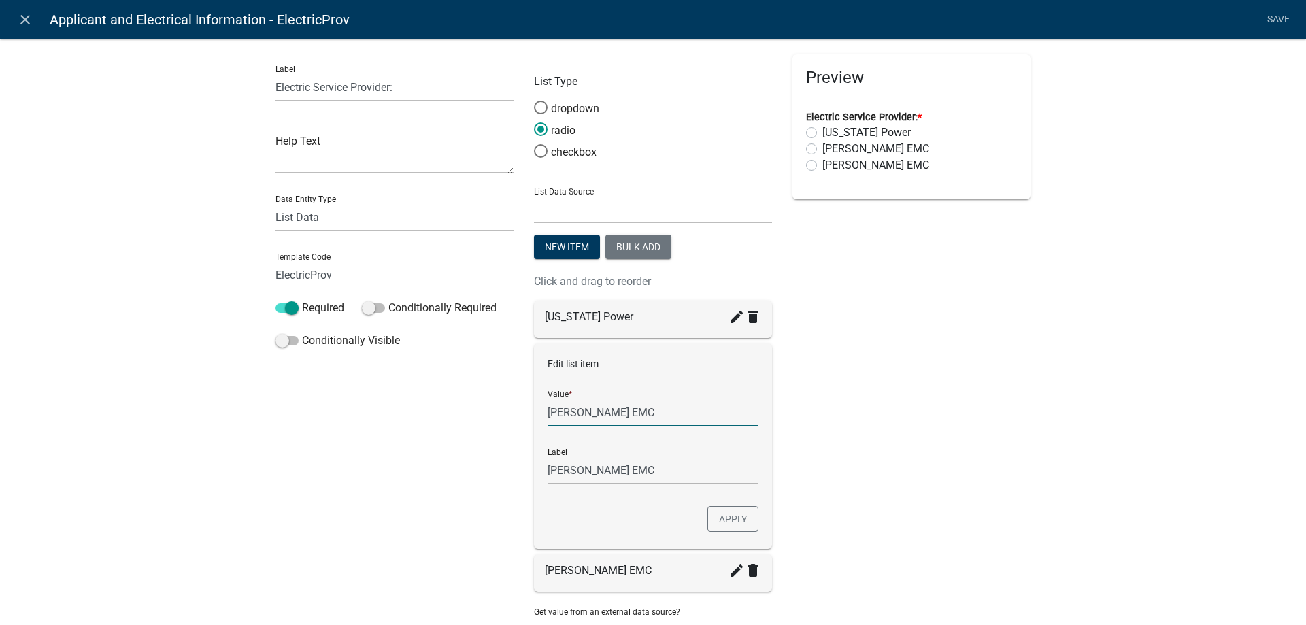
click at [555, 416] on input "Jackson EMC" at bounding box center [652, 413] width 211 height 28
click at [471, 452] on div "Label Electric Service Provider: Help Text Data Entity Type Free Form Text Docu…" at bounding box center [394, 355] width 258 height 602
click at [736, 525] on button "Apply" at bounding box center [732, 519] width 51 height 26
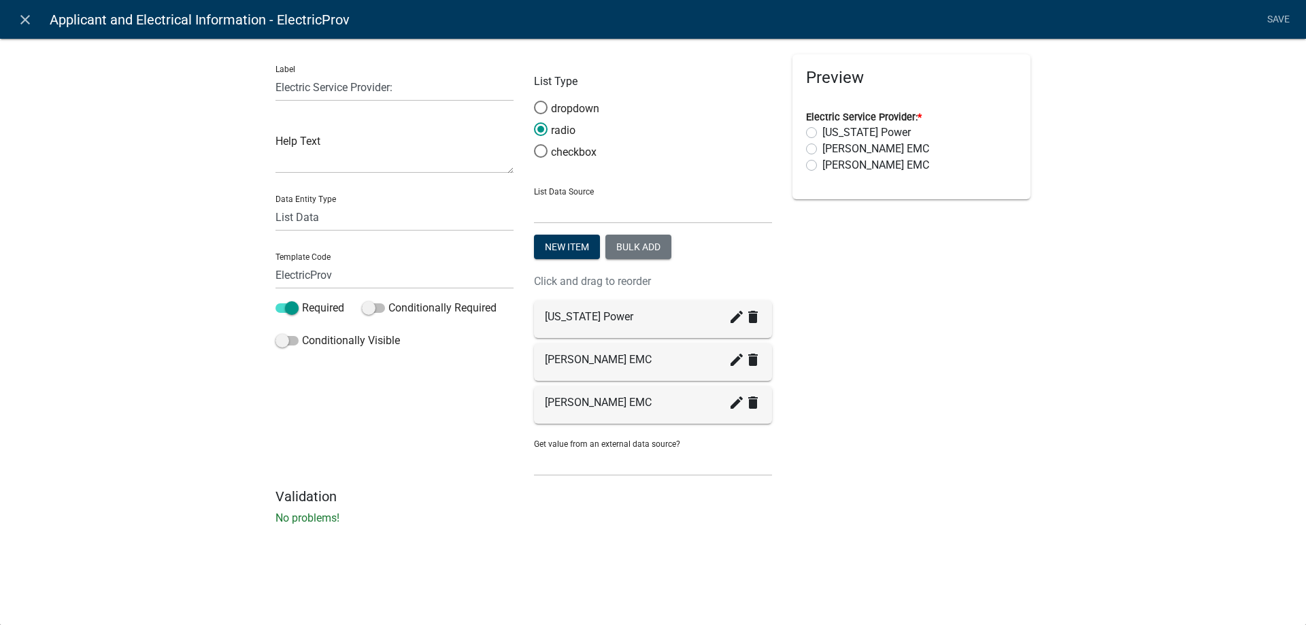
click at [176, 377] on div "Label Electric Service Provider: Help Text Data Entity Type Free Form Text Docu…" at bounding box center [653, 285] width 1306 height 539
click at [737, 360] on icon "create" at bounding box center [736, 360] width 16 height 16
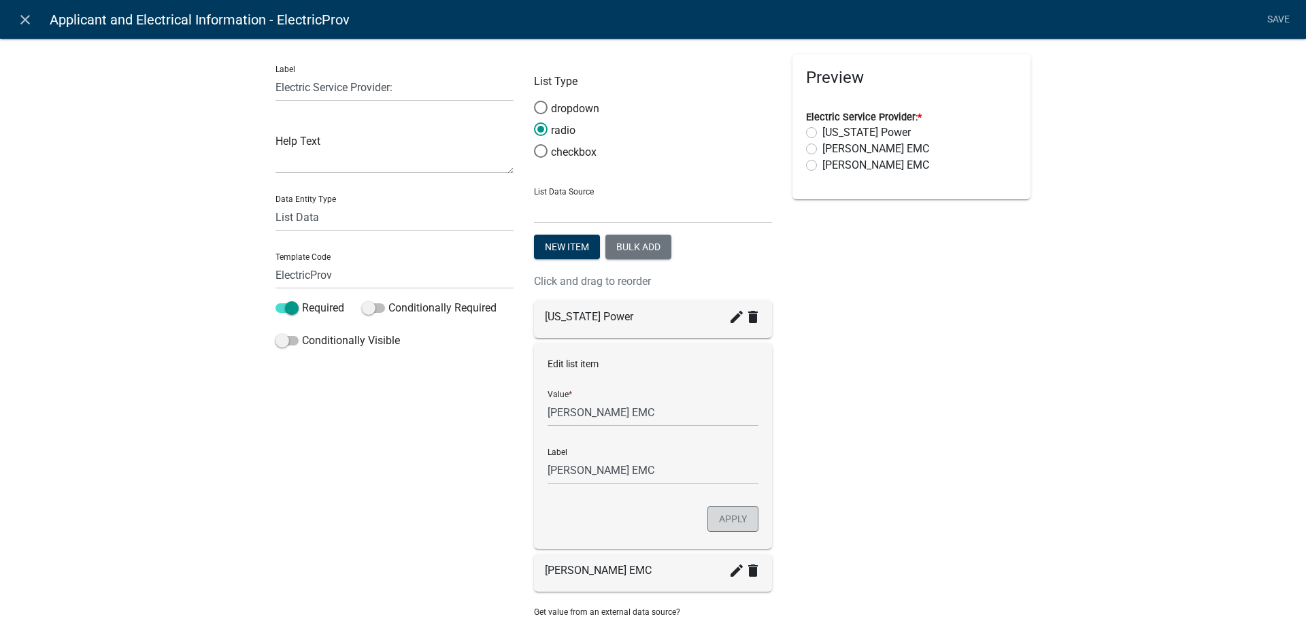
click at [731, 518] on button "Apply" at bounding box center [732, 519] width 51 height 26
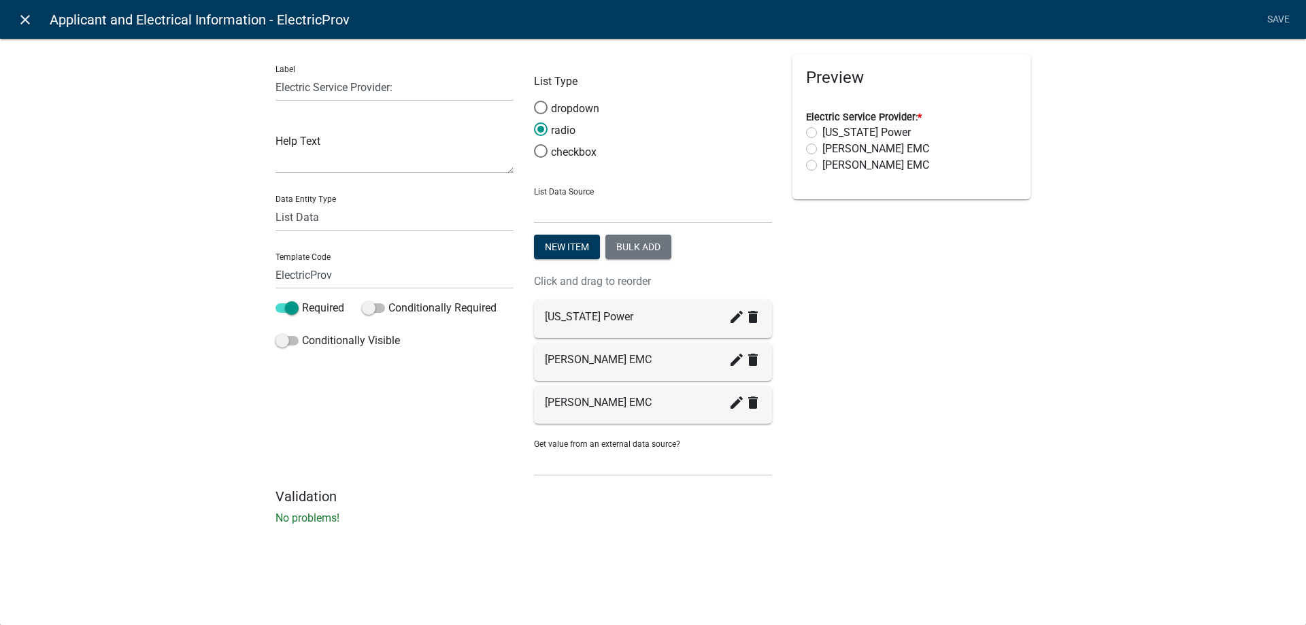
click at [24, 21] on icon "close" at bounding box center [25, 20] width 16 height 16
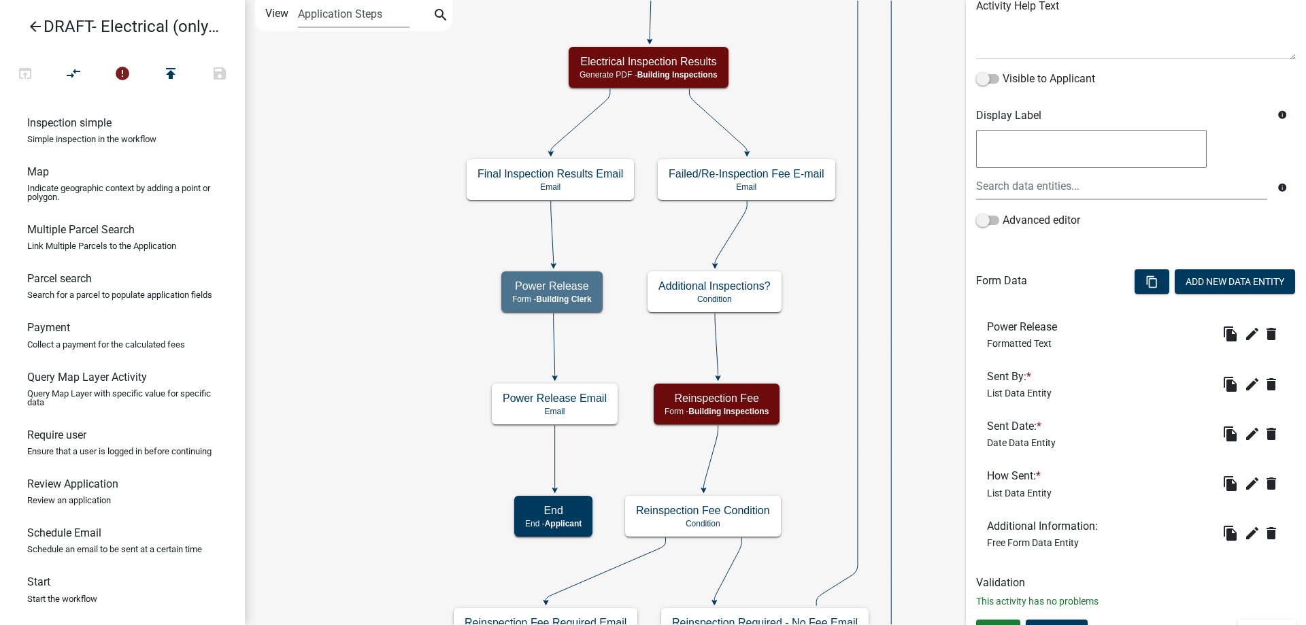
scroll to position [199, 0]
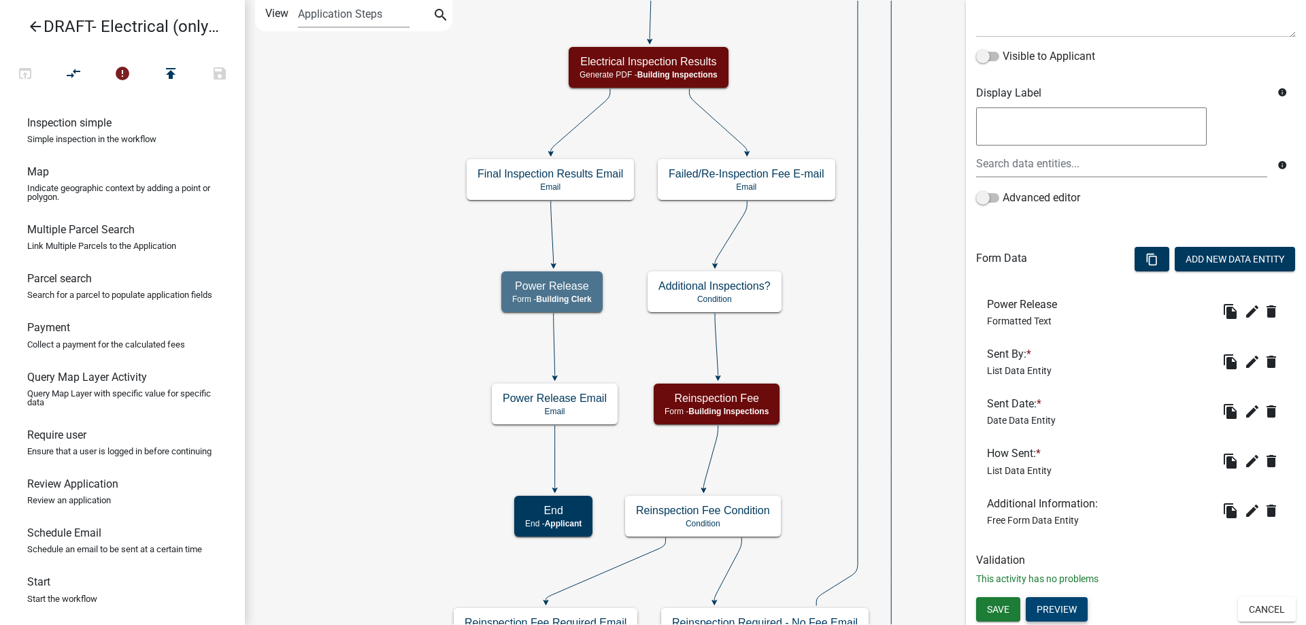
click at [1071, 611] on button "Preview" at bounding box center [1057, 609] width 62 height 24
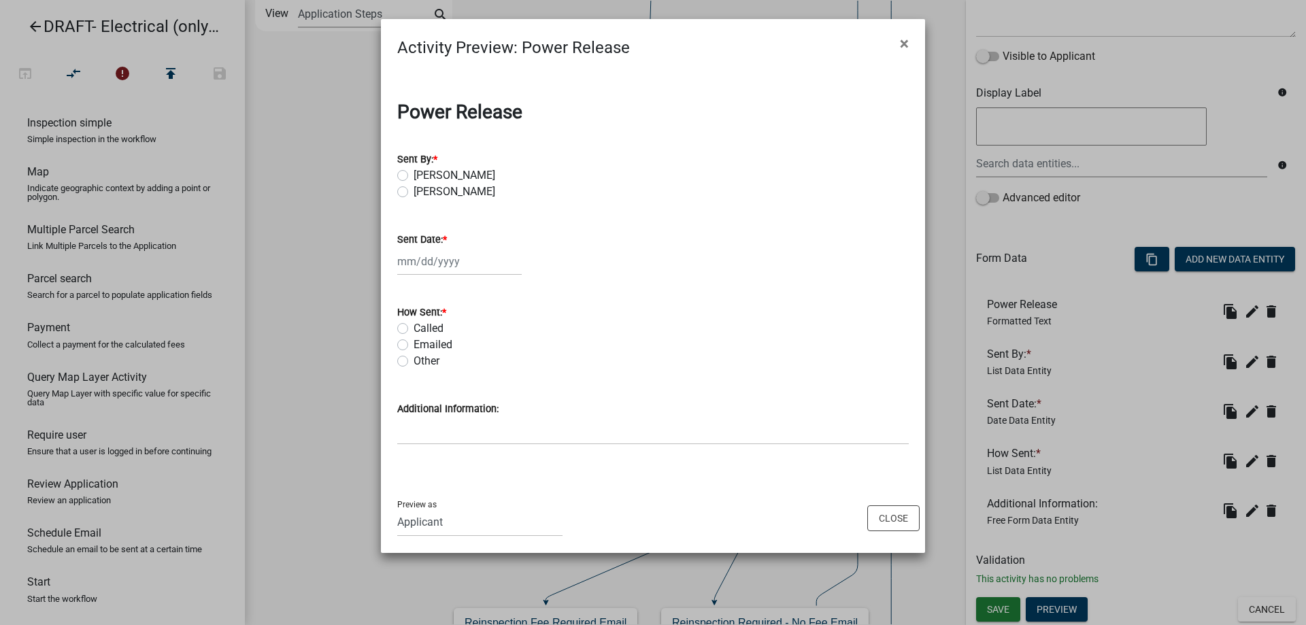
click at [331, 345] on ngb-modal-window "Activity Preview : Power Release × Power Release Sent By: * Teresa Patton Angie…" at bounding box center [653, 312] width 1306 height 625
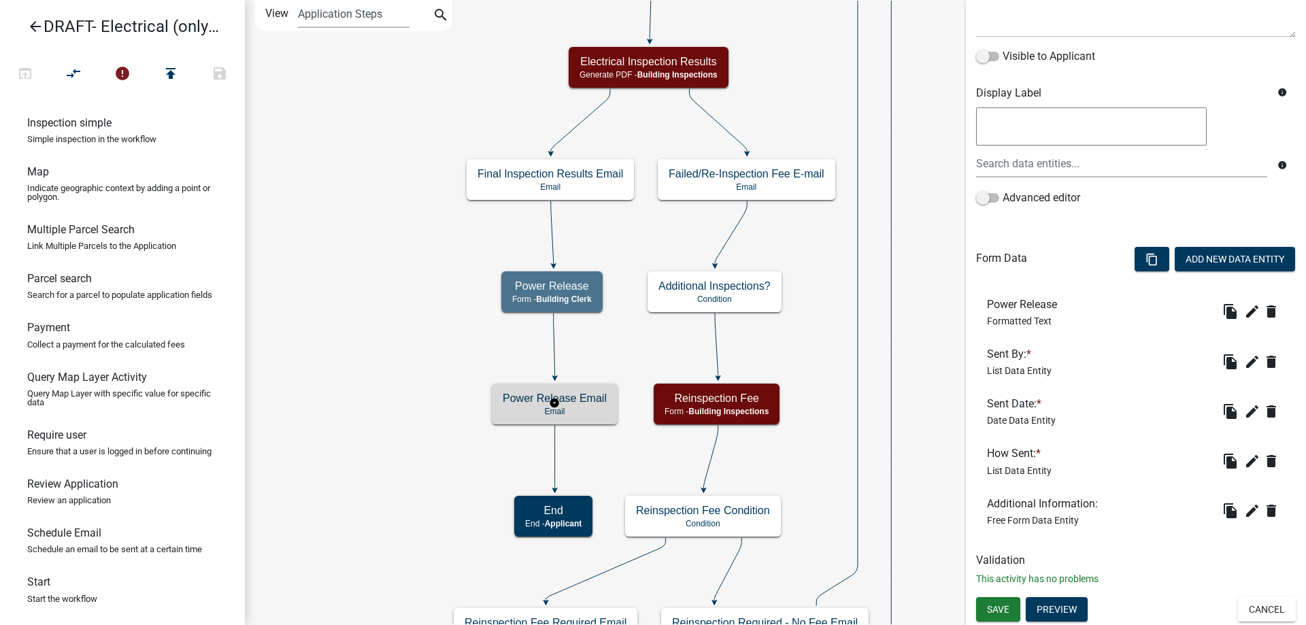
scroll to position [0, 0]
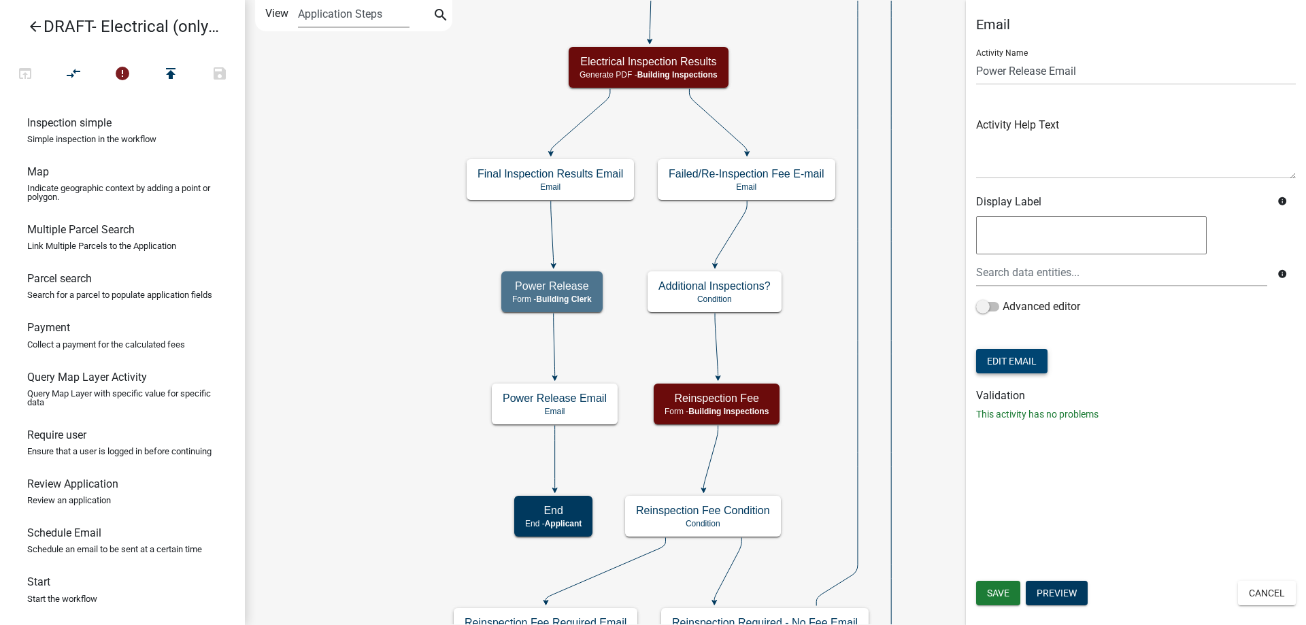
click at [1013, 370] on button "Edit Email" at bounding box center [1011, 361] width 71 height 24
select select "f8aedfd8-39b5-4d7f-8304-f16556aaf9a2"
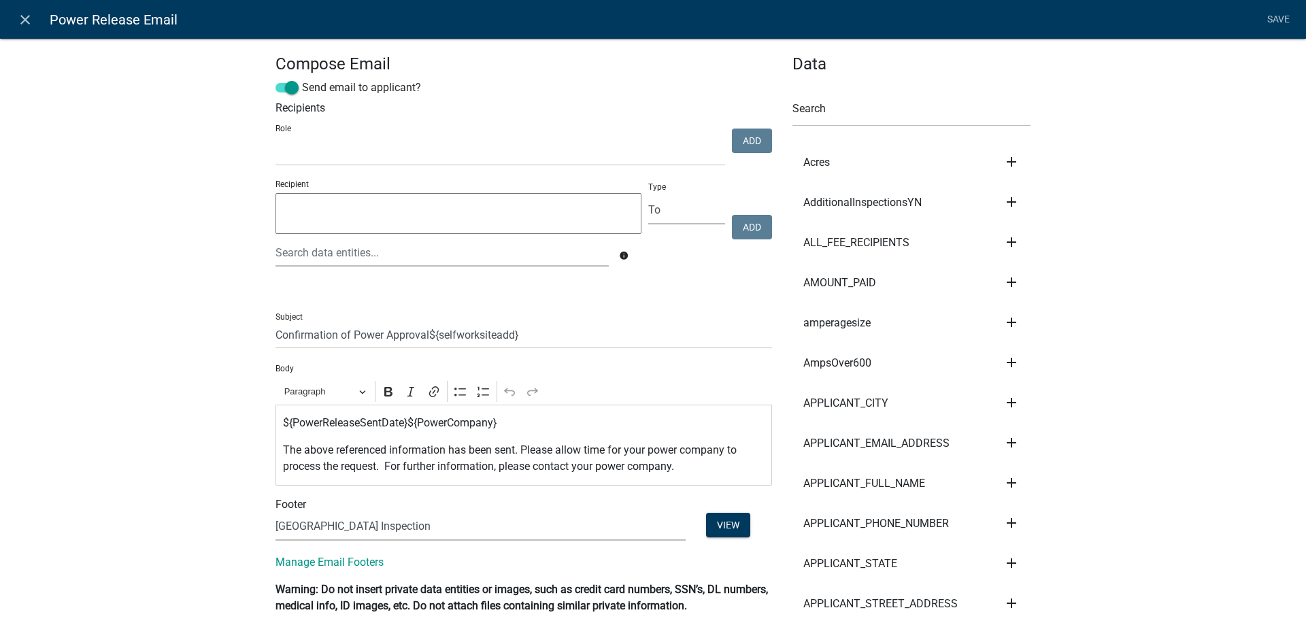
click at [303, 205] on textarea at bounding box center [458, 213] width 366 height 41
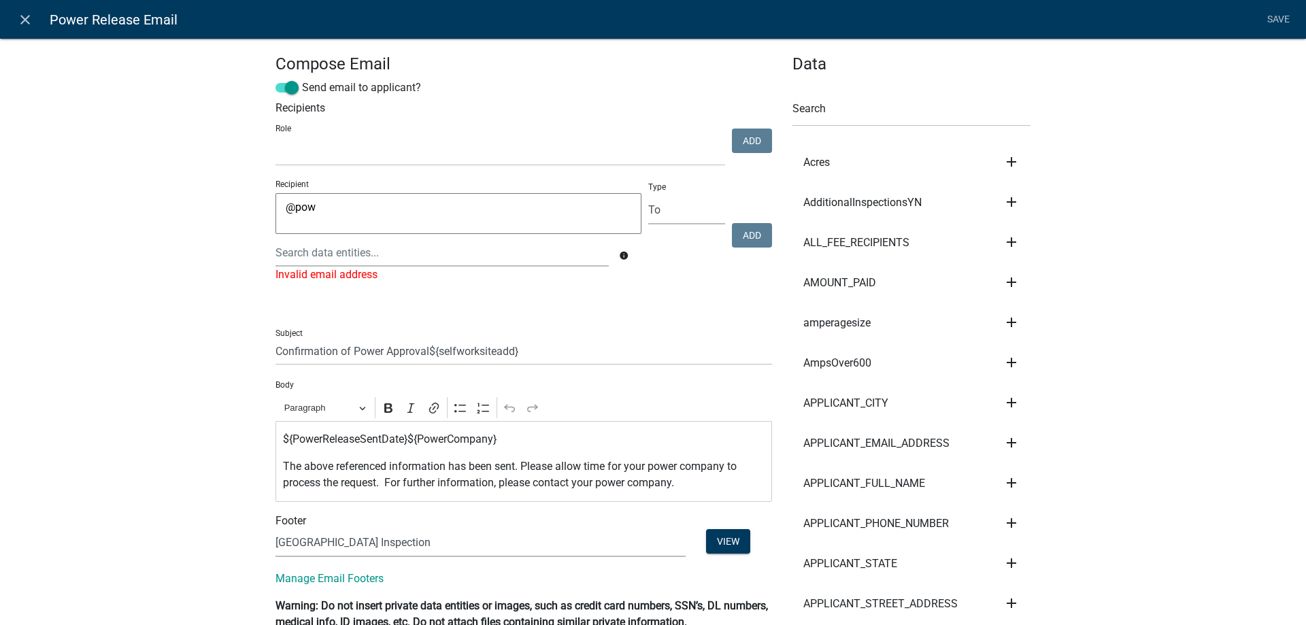
drag, startPoint x: 205, startPoint y: 269, endPoint x: 250, endPoint y: 260, distance: 46.3
click at [302, 252] on div at bounding box center [442, 253] width 354 height 28
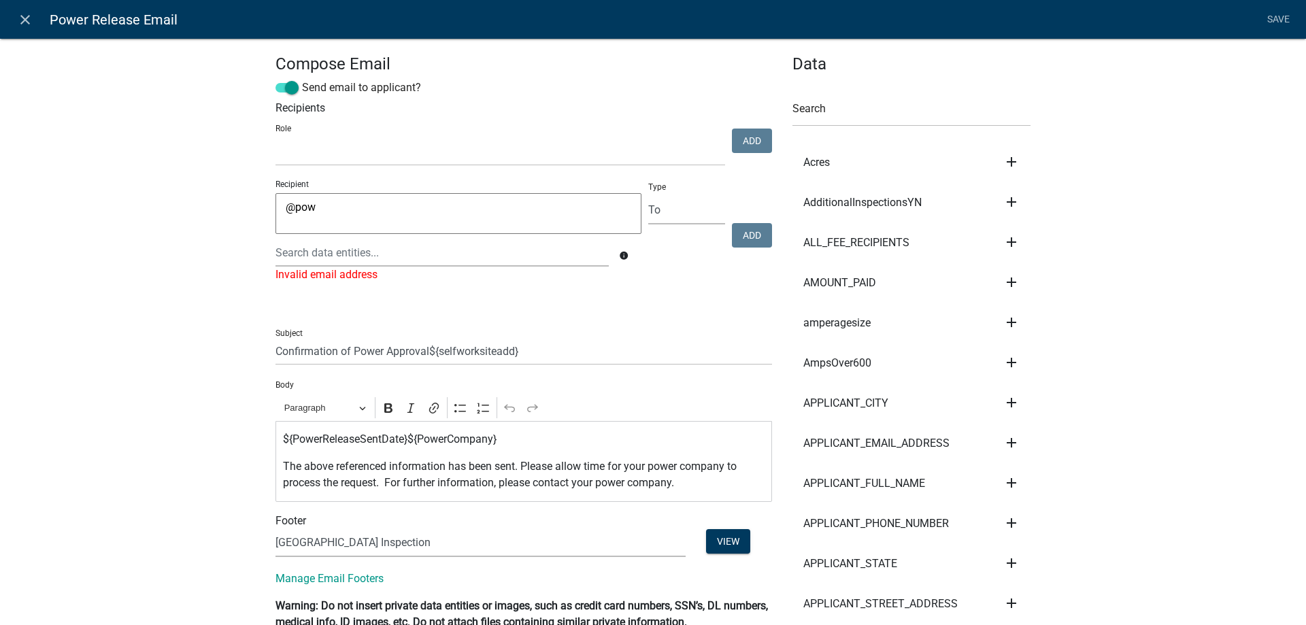
click at [419, 212] on textarea "@pow" at bounding box center [458, 213] width 366 height 41
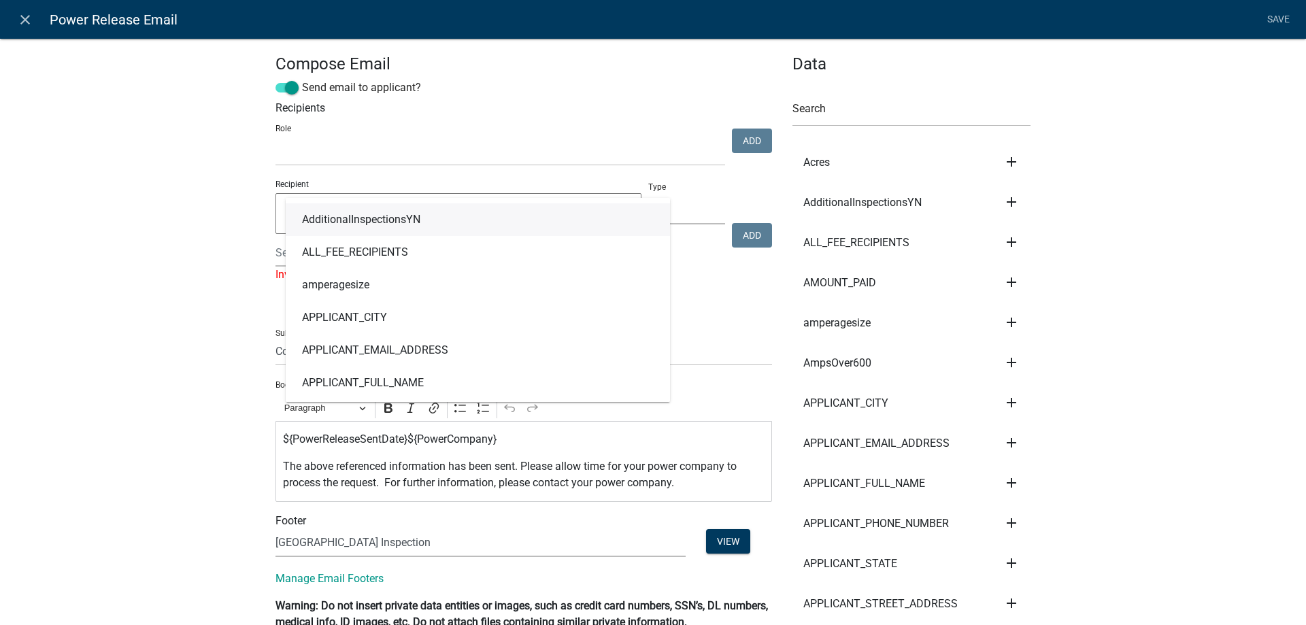
type textarea "@"
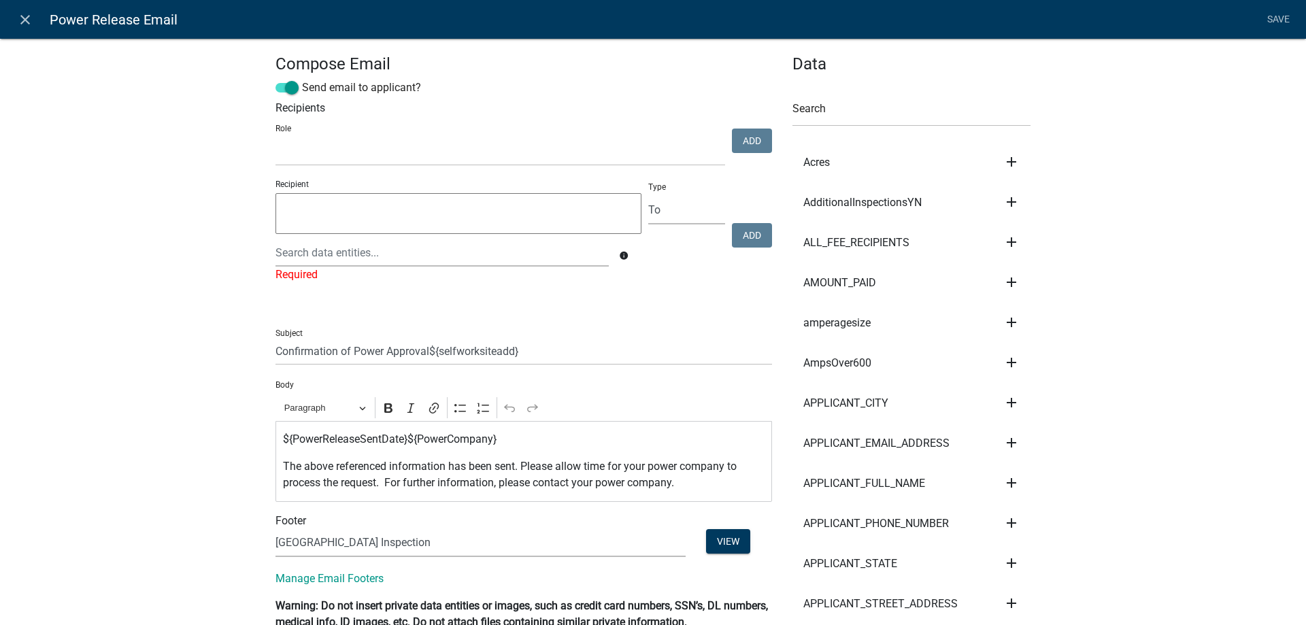
click at [26, 19] on icon "close" at bounding box center [25, 20] width 16 height 16
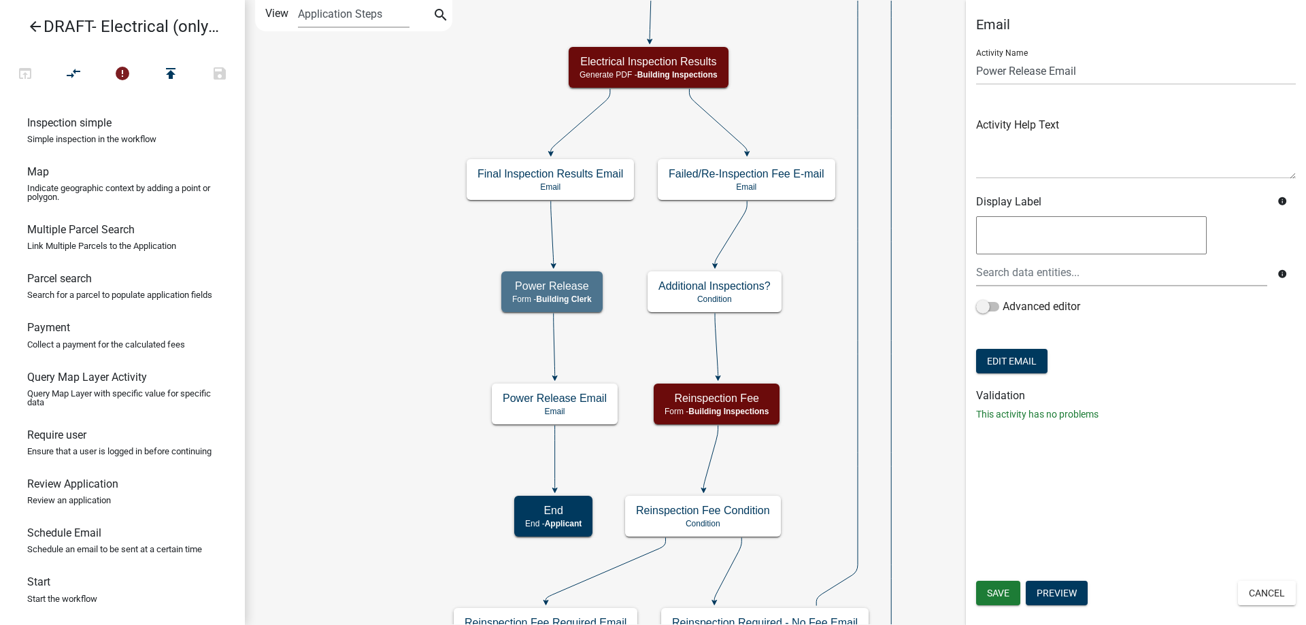
click at [382, 393] on icon "Start Start - Applicant Applicant Login Require user Applicant and Electrical I…" at bounding box center [776, 438] width 1060 height 874
click at [39, 29] on icon "arrow_back" at bounding box center [35, 27] width 16 height 19
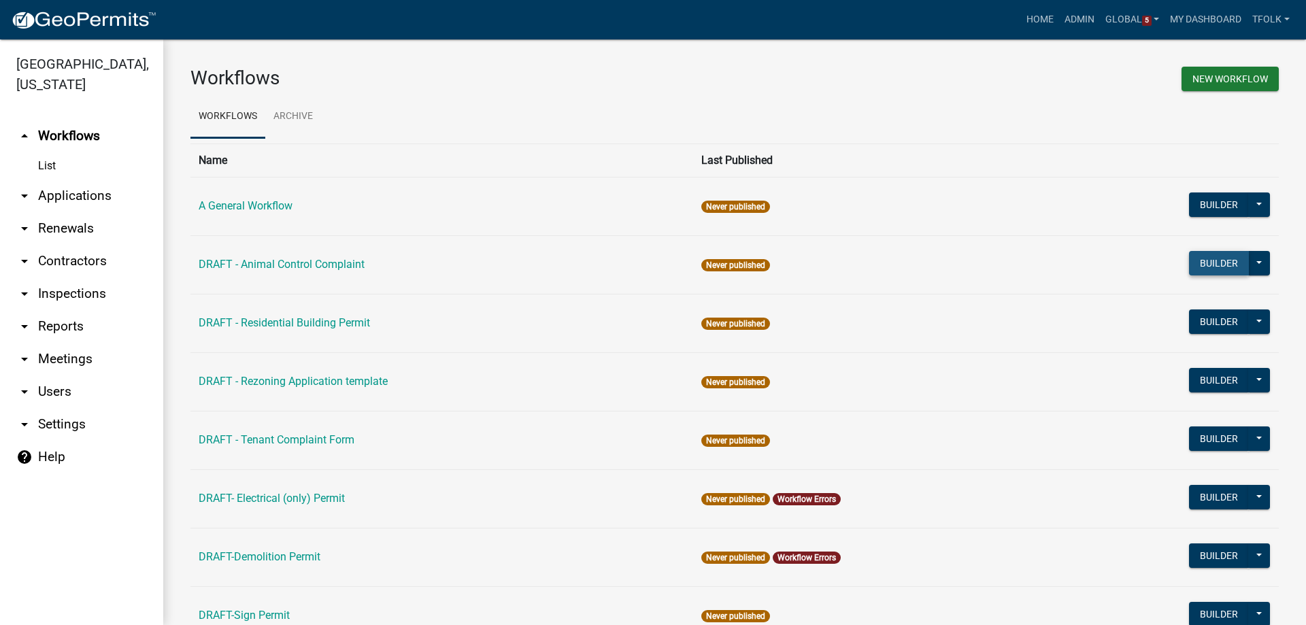
click at [1221, 269] on button "Builder" at bounding box center [1219, 263] width 60 height 24
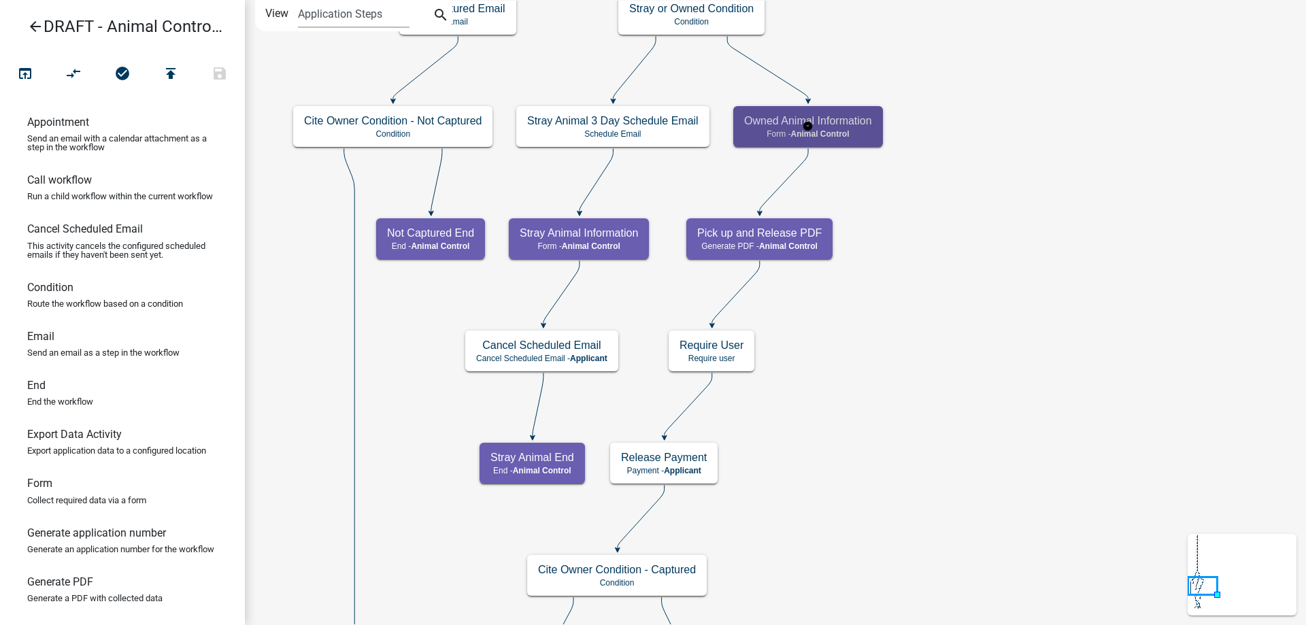
click at [843, 120] on h5 "Owned Animal Information" at bounding box center [808, 120] width 128 height 13
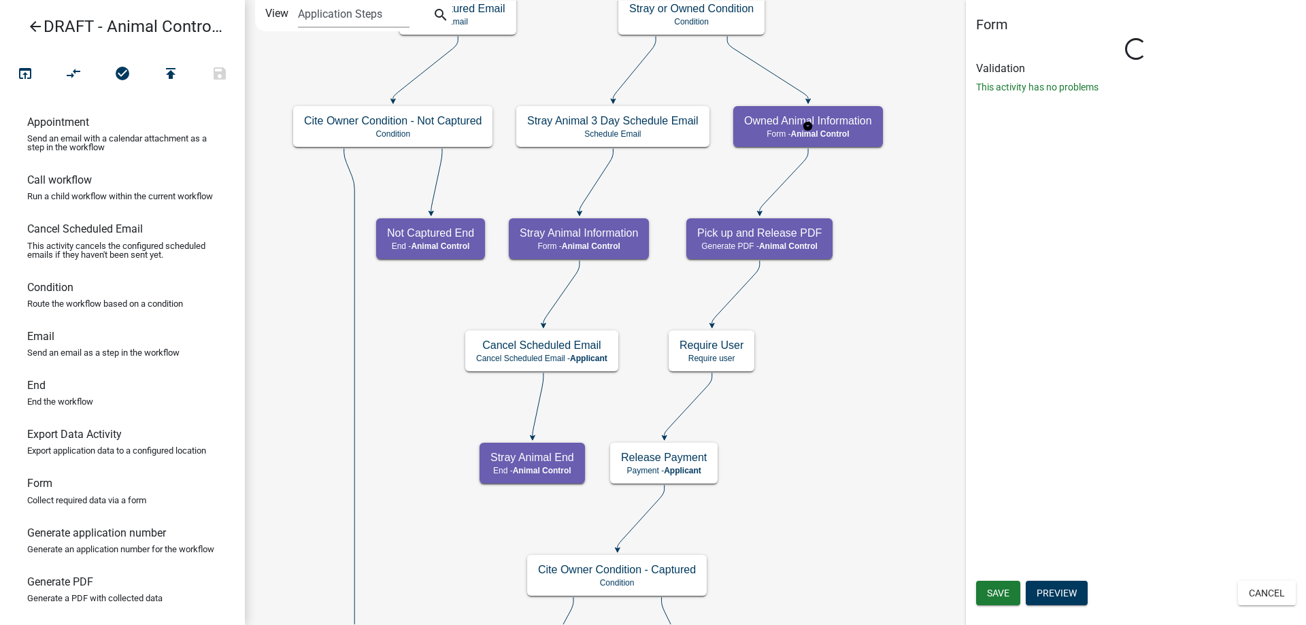
select select "CF90C5DF-2F39-437D-9A89-1F38DA938B57"
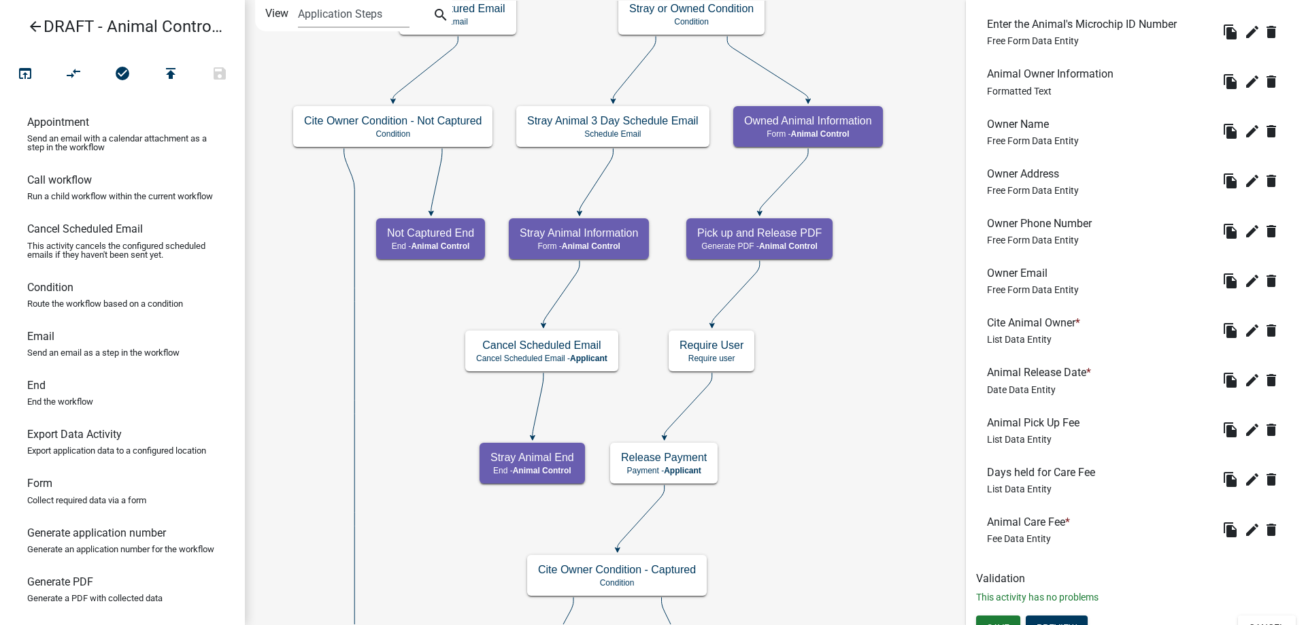
scroll to position [597, 0]
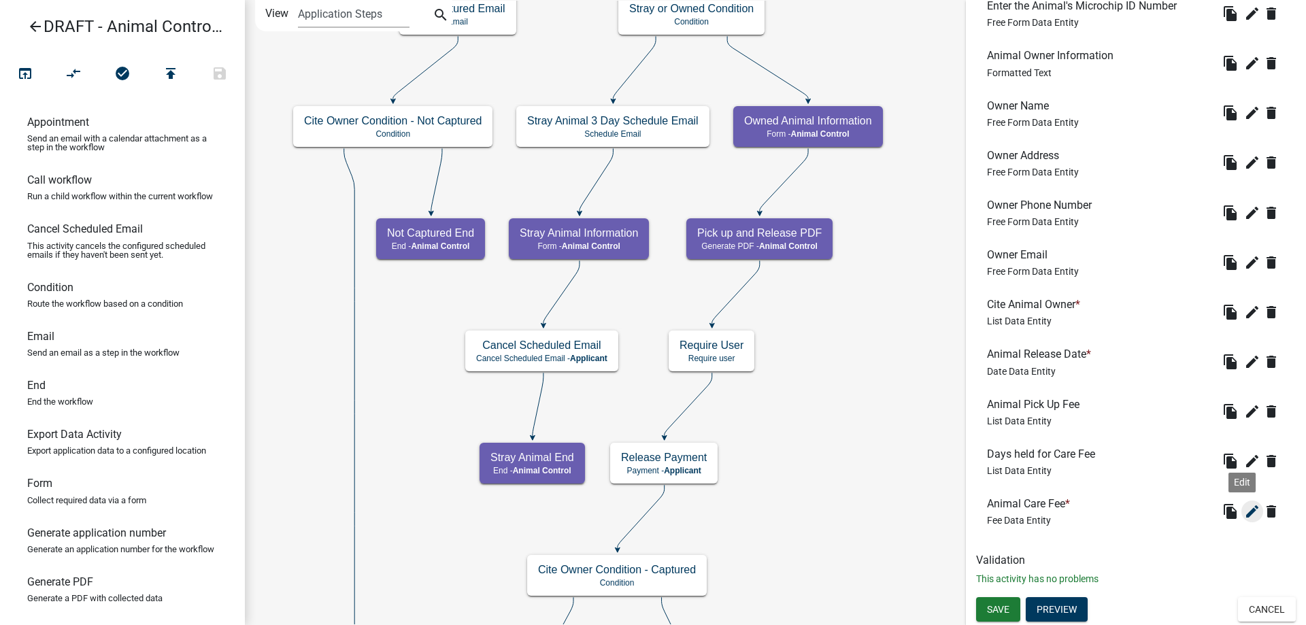
click at [1244, 513] on icon "edit" at bounding box center [1252, 511] width 16 height 16
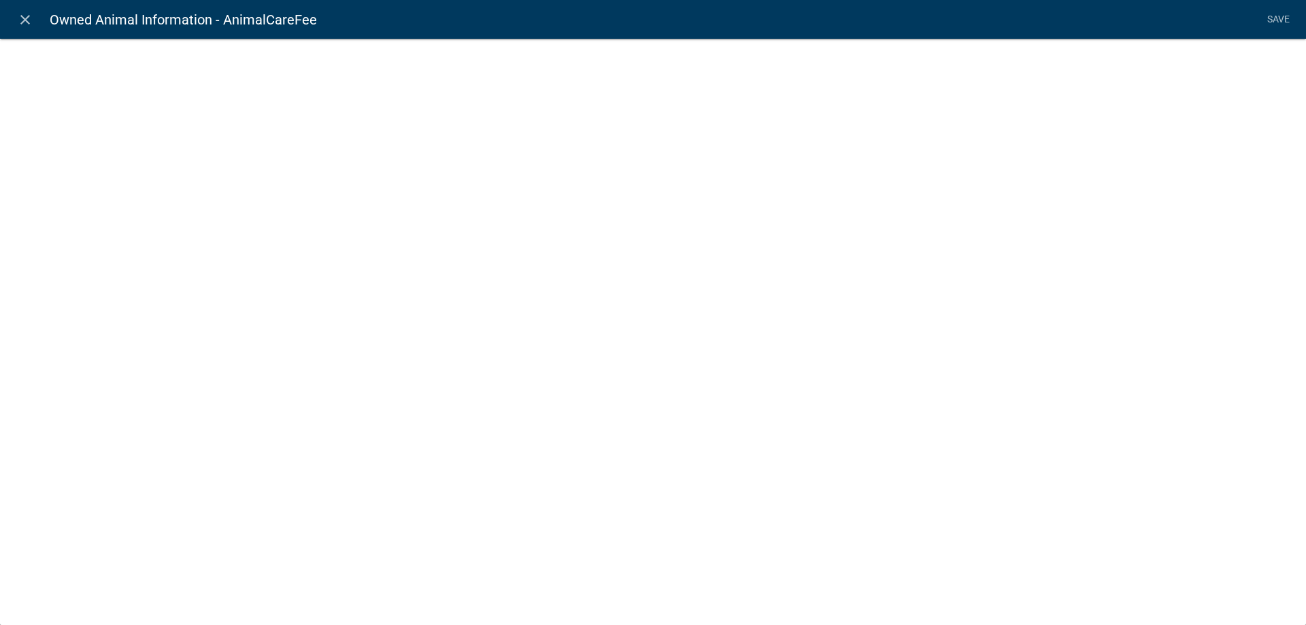
select select "fee"
select select "AnimalDaysHeld"
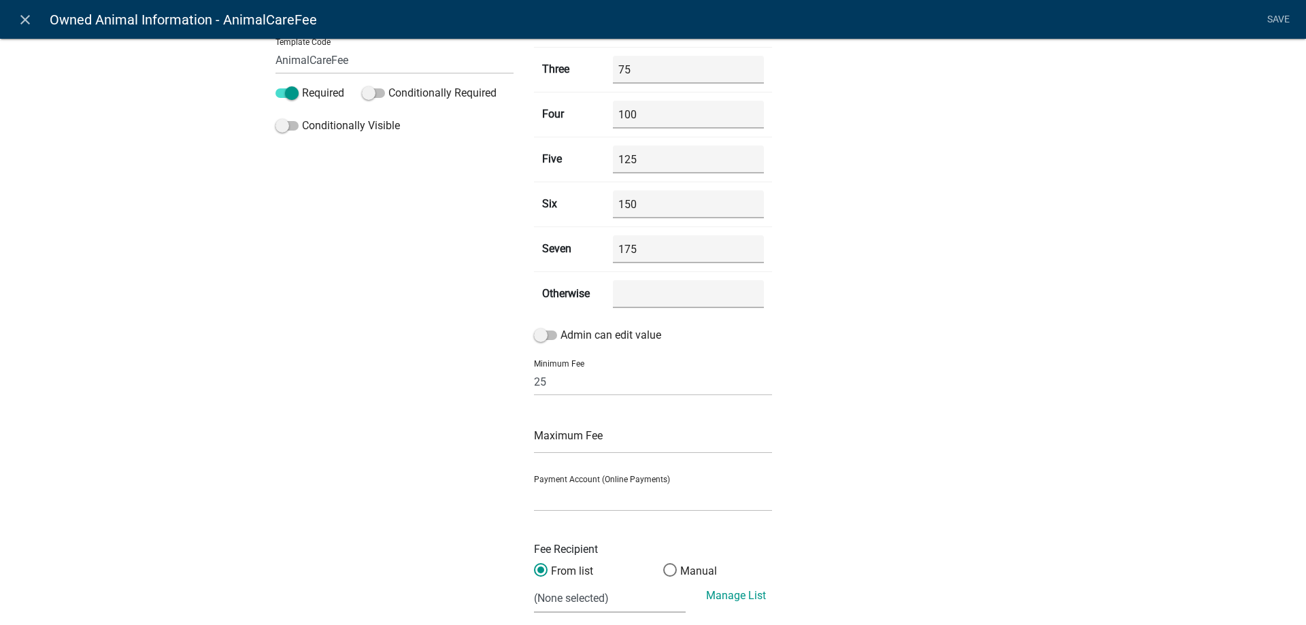
scroll to position [294, 0]
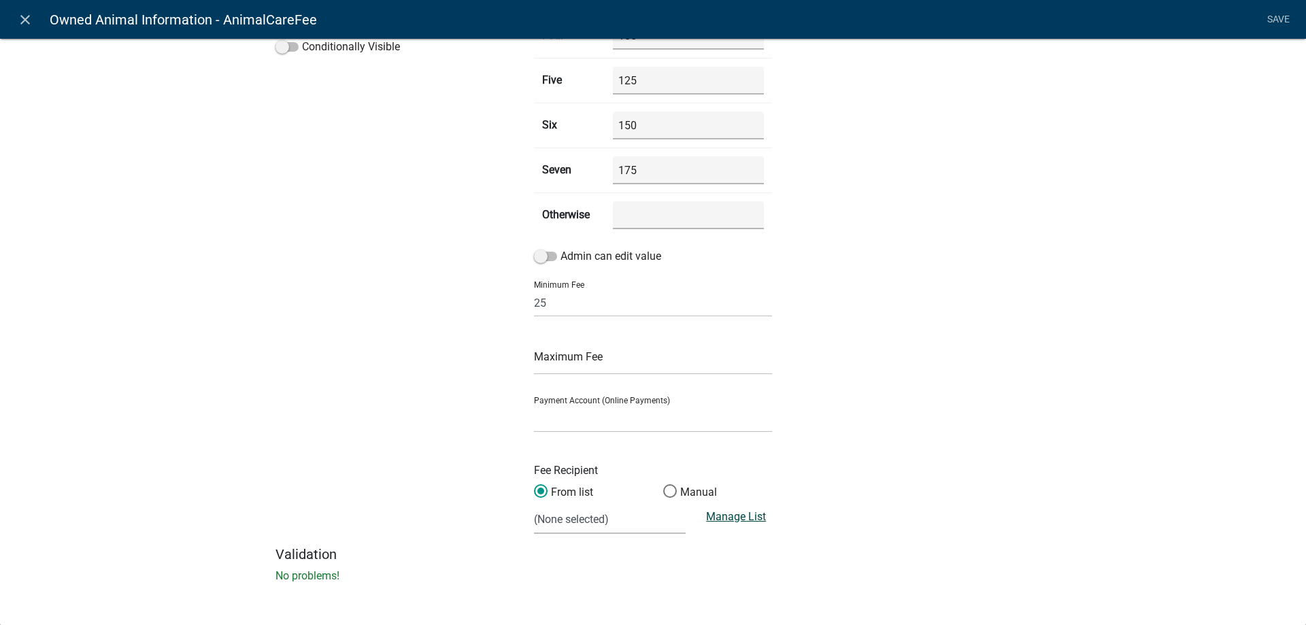
click at [732, 516] on link "Manage List" at bounding box center [736, 516] width 60 height 13
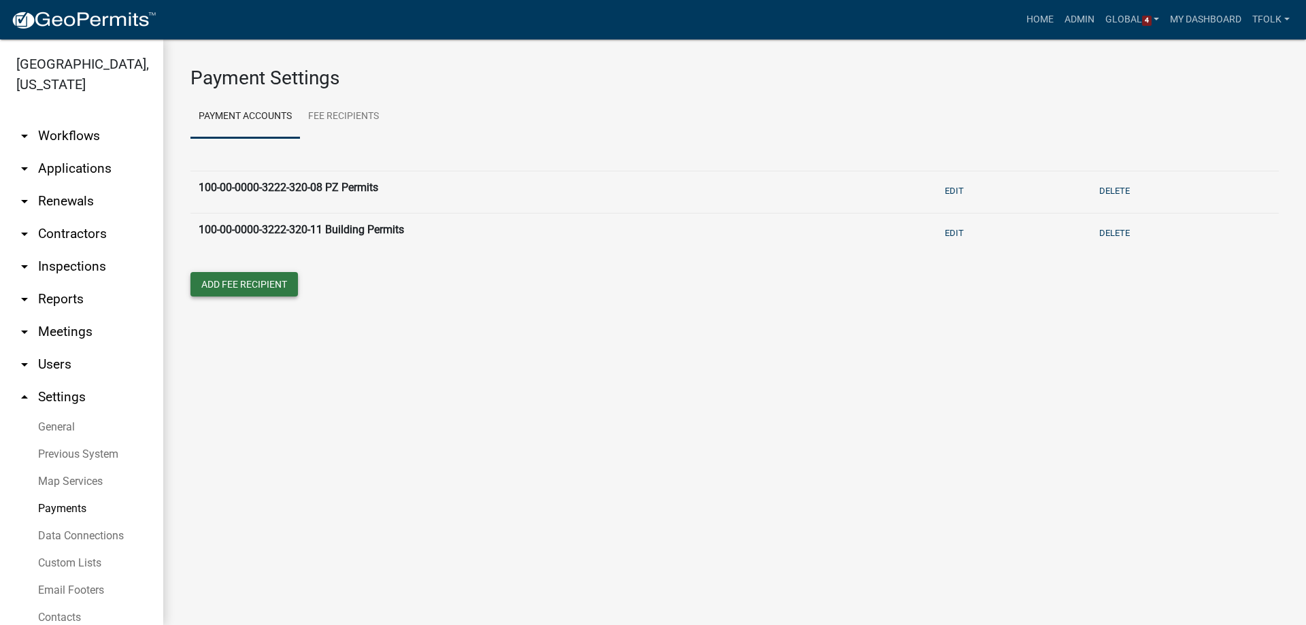
click at [248, 284] on button "Add Fee Recipient" at bounding box center [243, 284] width 107 height 24
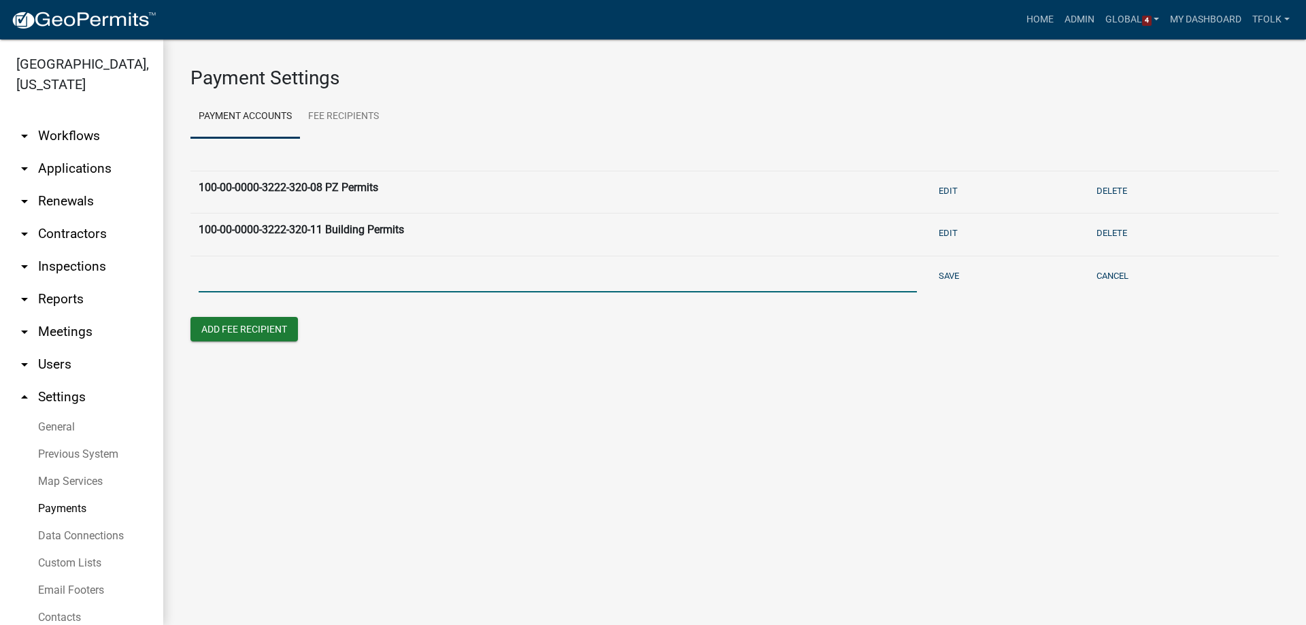
click at [264, 286] on input "text" at bounding box center [558, 279] width 718 height 28
drag, startPoint x: 202, startPoint y: 278, endPoint x: 285, endPoint y: 276, distance: 83.0
click at [285, 276] on input "100-00-0000-3455-340-22 Animal Control" at bounding box center [558, 279] width 718 height 28
type input "100-00-0000-3455-340-22 Animal Control"
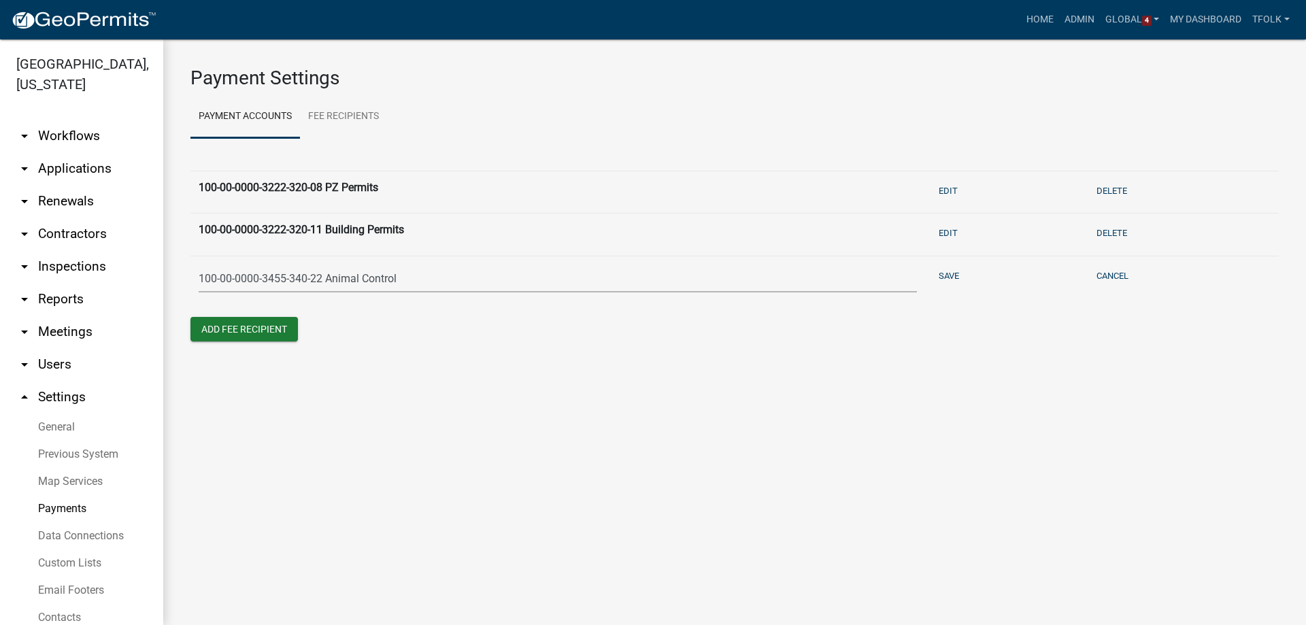
click at [628, 395] on main "Payment Settings Payment Accounts Fee Recipients 100-00-0000-3222-320-08 PZ Per…" at bounding box center [734, 332] width 1143 height 586
click at [944, 275] on button "Save" at bounding box center [948, 276] width 31 height 22
click at [82, 137] on link "arrow_drop_down Workflows" at bounding box center [81, 136] width 163 height 33
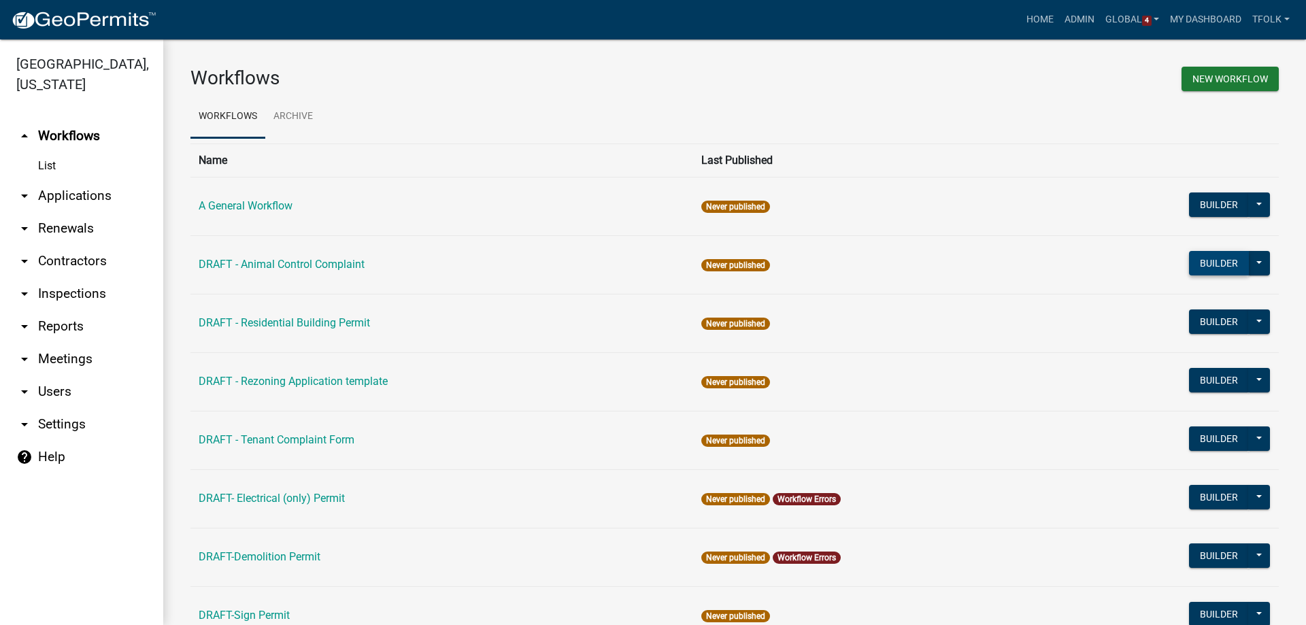
click at [1196, 266] on button "Builder" at bounding box center [1219, 263] width 60 height 24
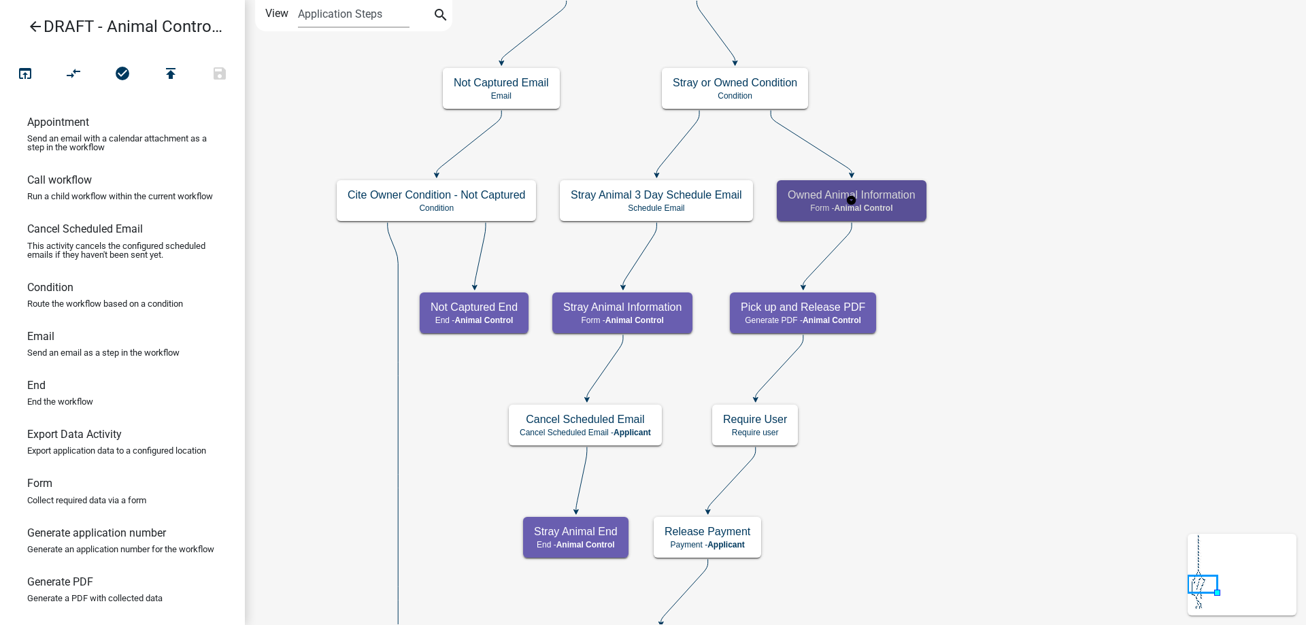
click at [868, 212] on span "Animal Control" at bounding box center [863, 208] width 58 height 10
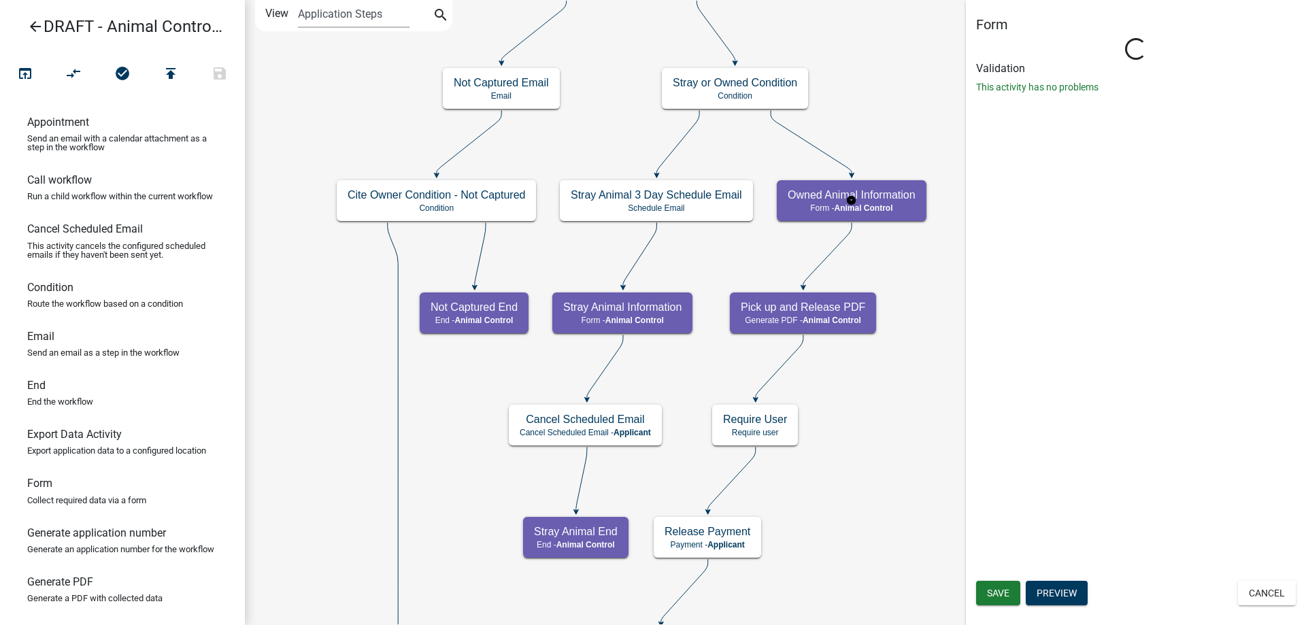
select select "CF90C5DF-2F39-437D-9A89-1F38DA938B57"
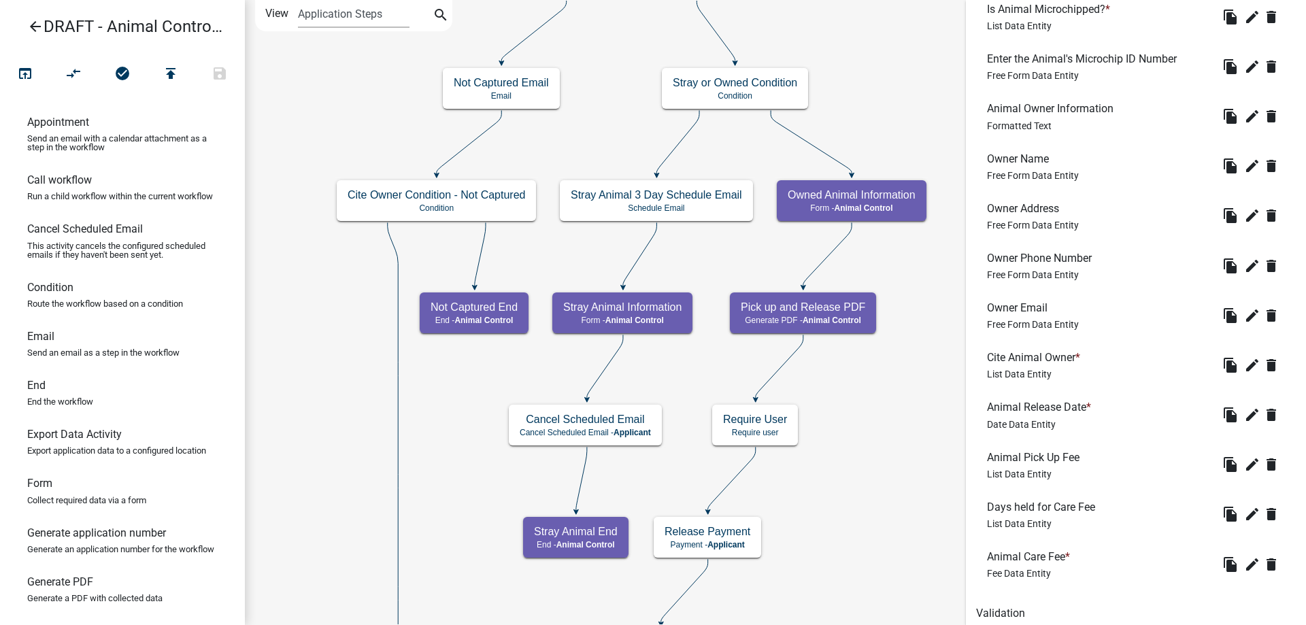
scroll to position [597, 0]
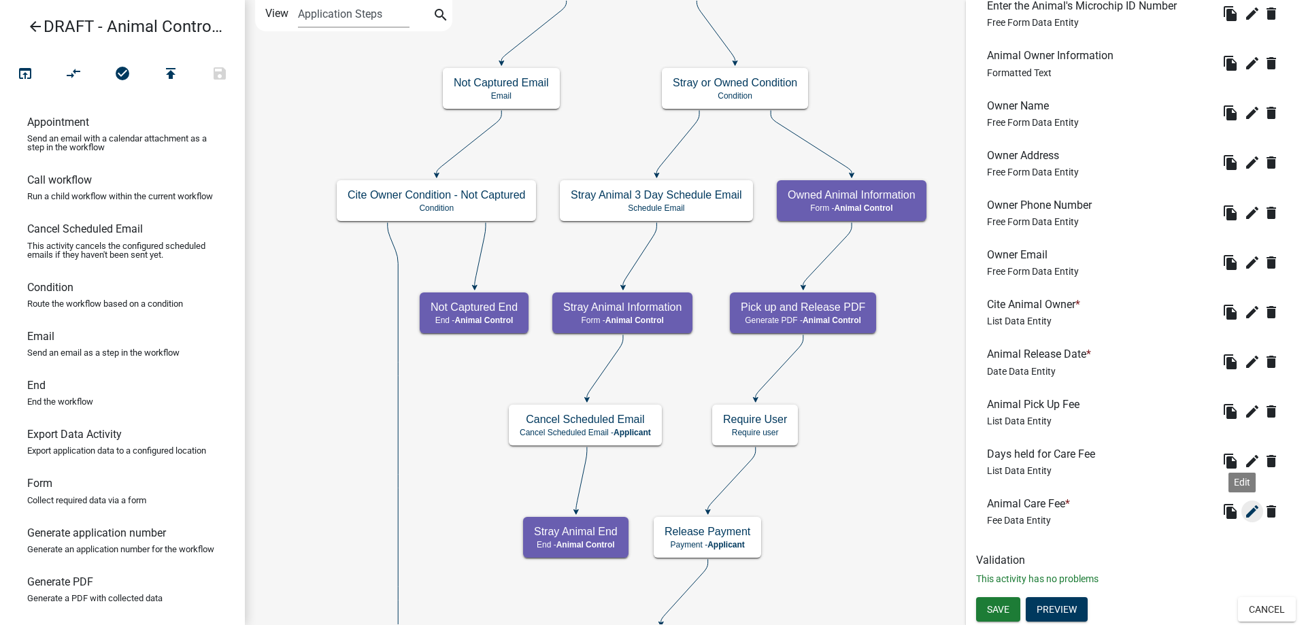
click at [1244, 513] on icon "edit" at bounding box center [1252, 511] width 16 height 16
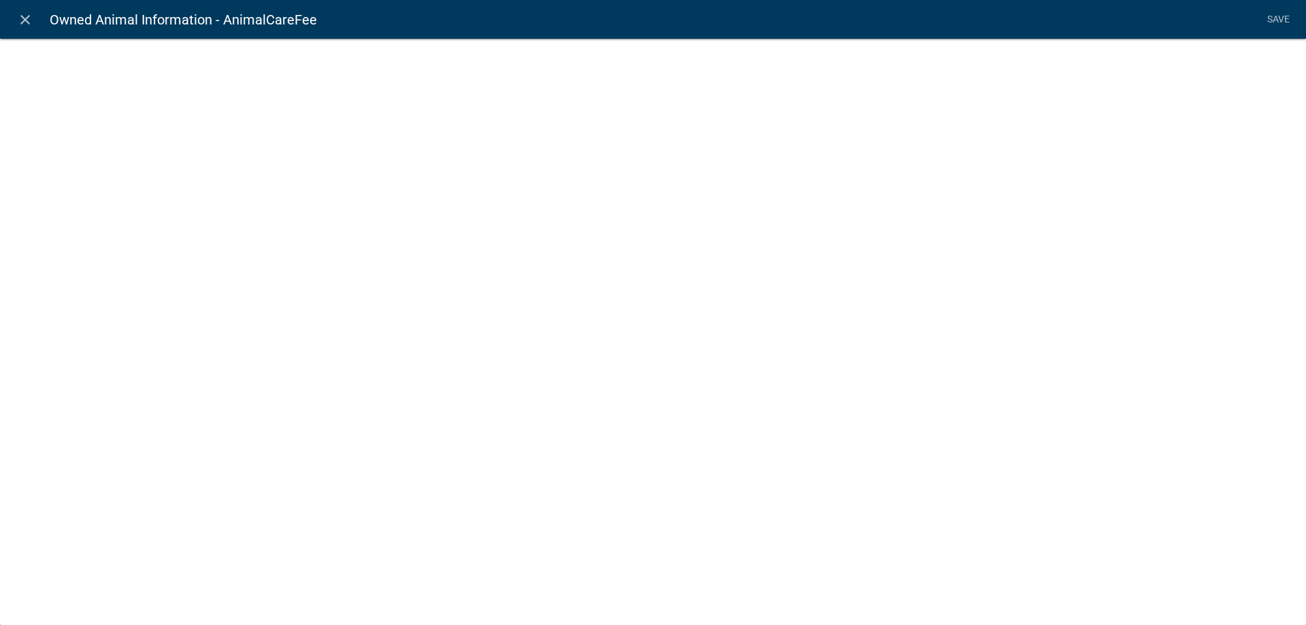
select select "fee"
select select "AnimalDaysHeld"
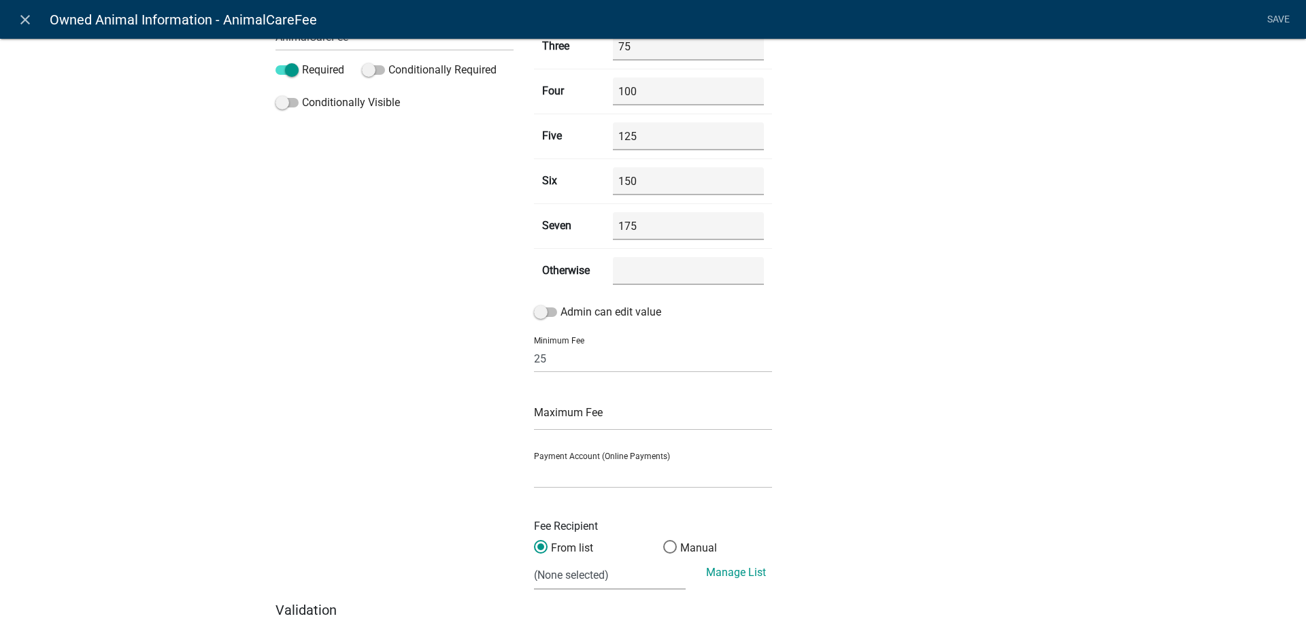
scroll to position [272, 0]
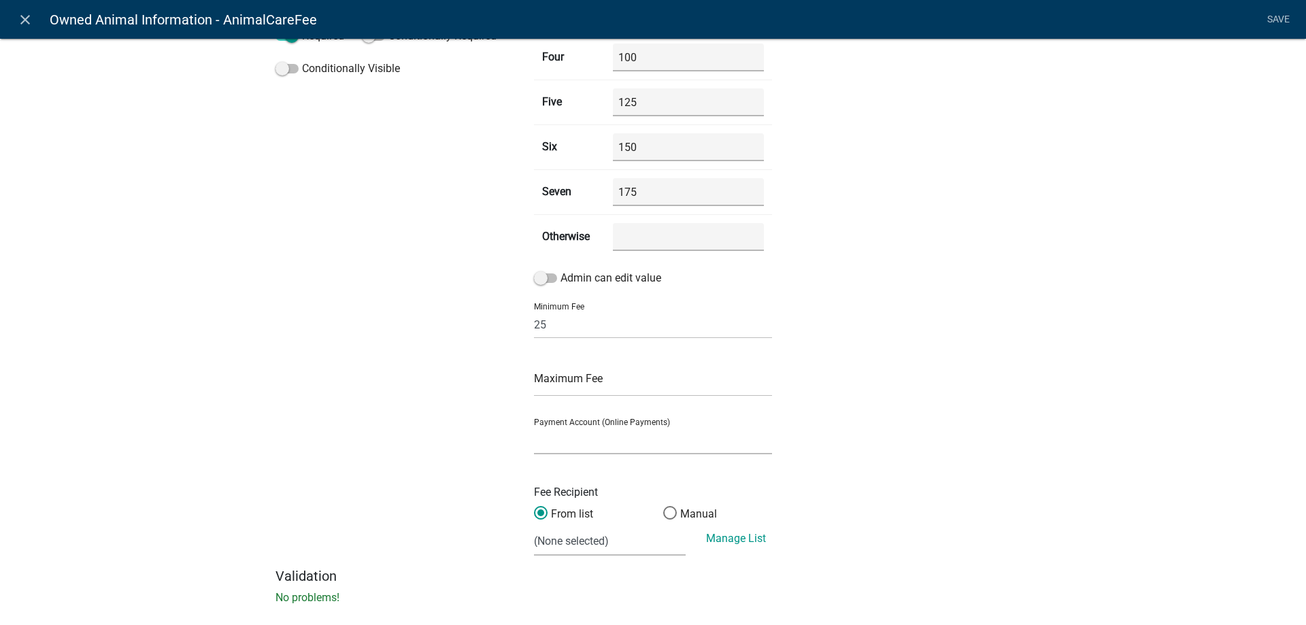
click at [592, 443] on select "General Account (Certified Payments)" at bounding box center [653, 440] width 238 height 28
select select "ade8966c-73be-43a0-8912-862582d59b66"
click at [534, 426] on select "General Account (Certified Payments)" at bounding box center [653, 440] width 238 height 28
click at [599, 545] on select "(None selected) 100-00-0000-3222-320-08 PZ Permits 100-00-0000-3222-320-11 Buil…" at bounding box center [610, 542] width 152 height 28
select select "3: dc295b5a-4674-4478-8476-510e982ddc85"
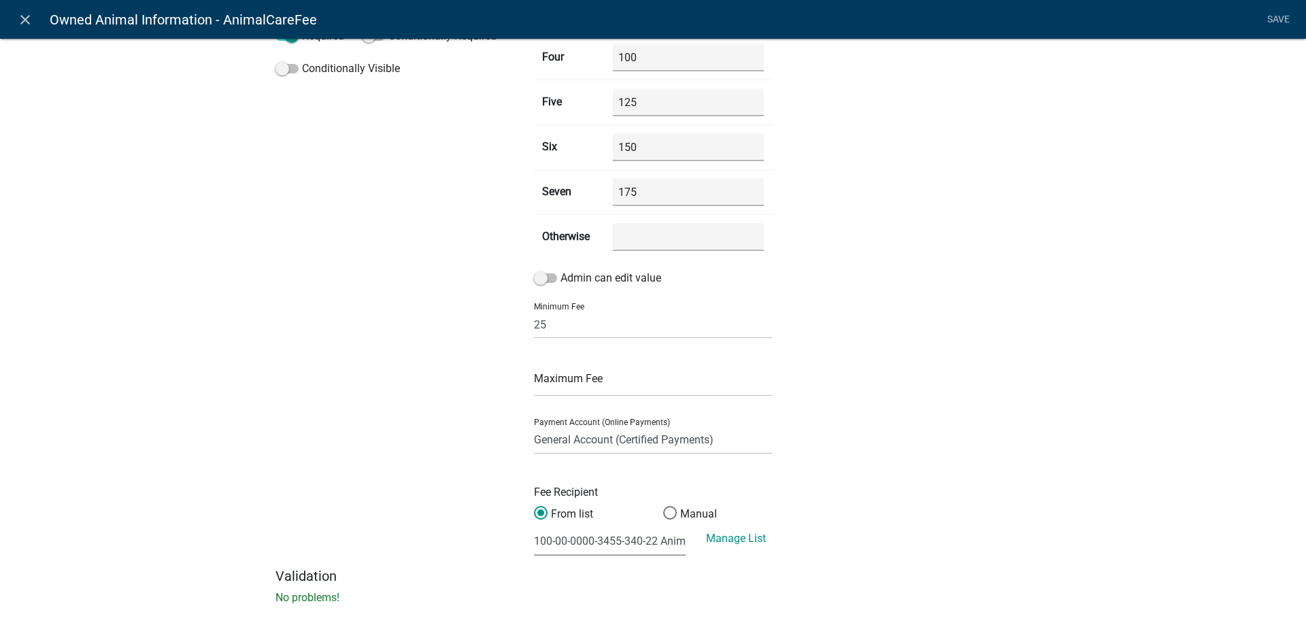
click at [534, 528] on select "(None selected) 100-00-0000-3222-320-08 PZ Permits 100-00-0000-3222-320-11 Buil…" at bounding box center [610, 542] width 152 height 28
click at [382, 436] on div "Label Animal Care Fee Help Text Data Entity Type Free Form Text Document Displa…" at bounding box center [394, 174] width 258 height 785
click at [1272, 21] on link "Save" at bounding box center [1278, 20] width 34 height 26
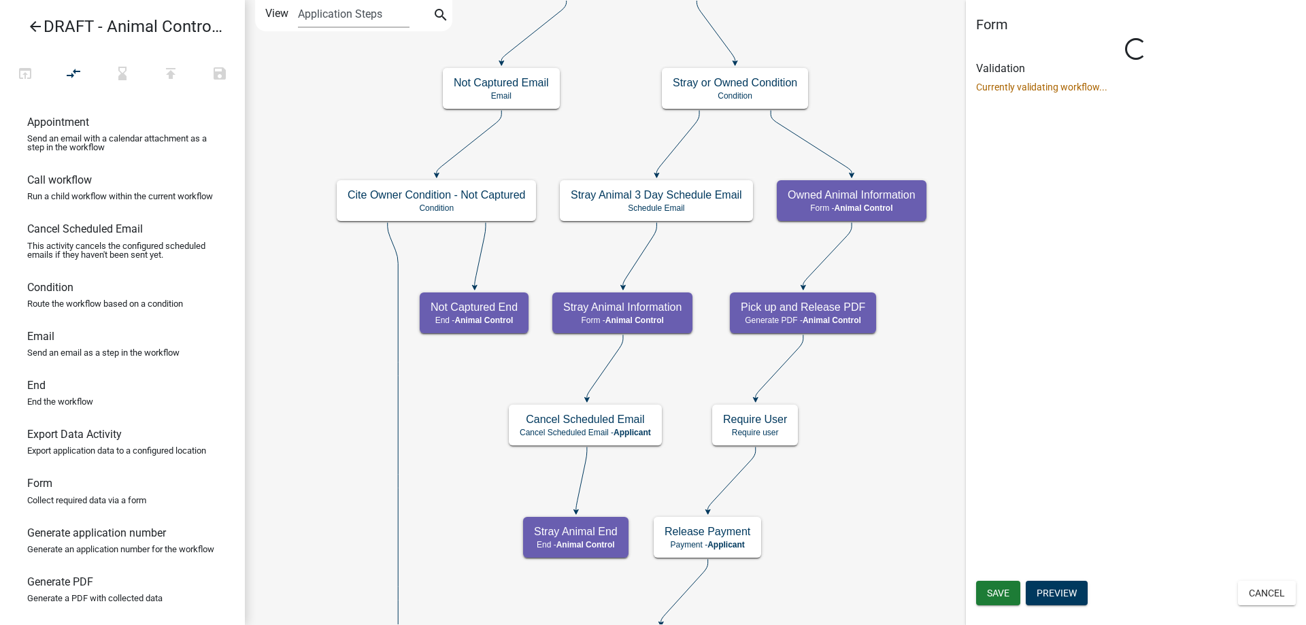
scroll to position [0, 0]
select select "CF90C5DF-2F39-437D-9A89-1F38DA938B57"
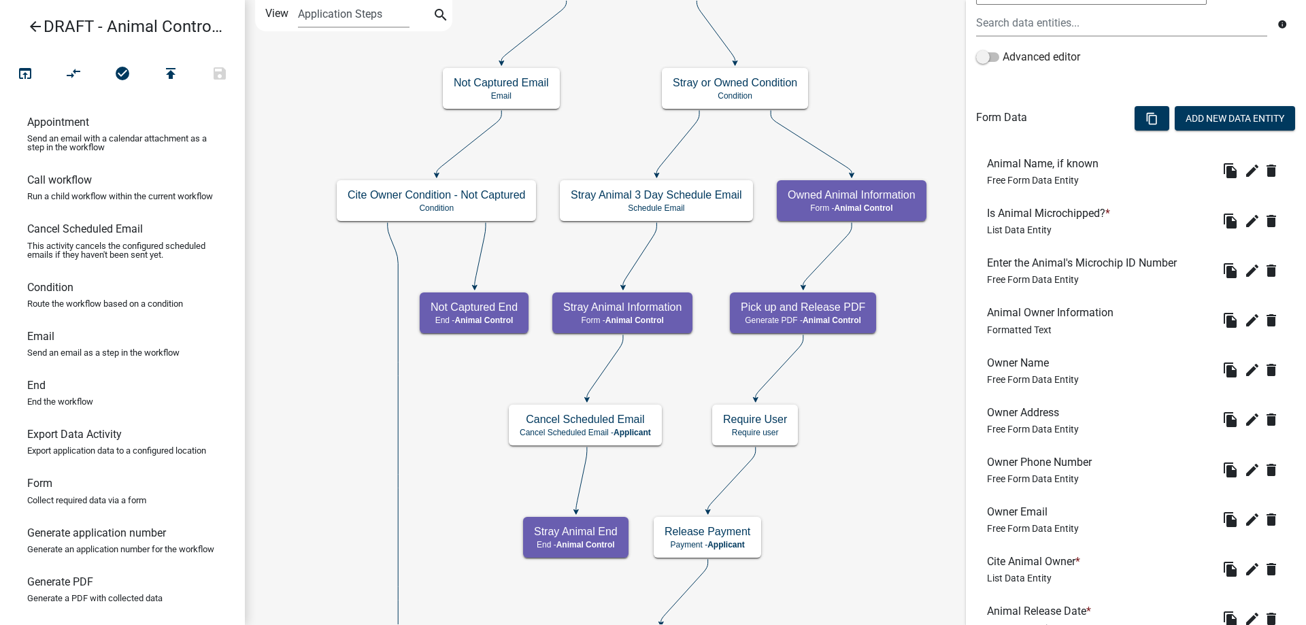
scroll to position [597, 0]
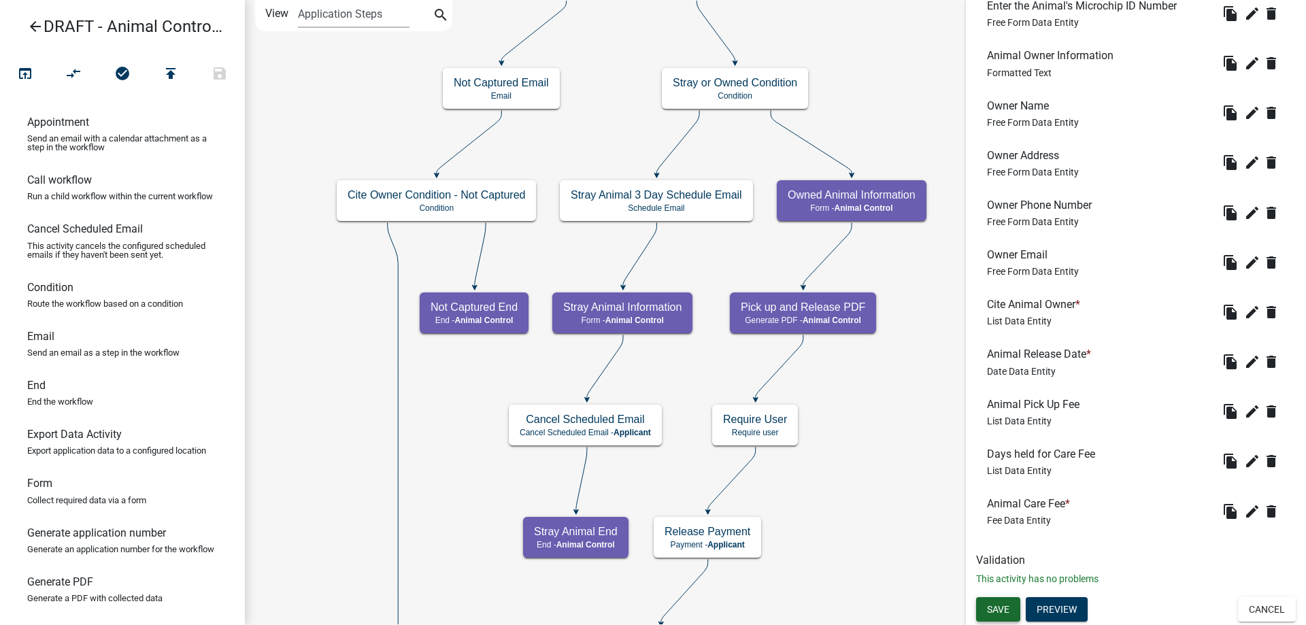
click at [998, 613] on span "Save" at bounding box center [998, 609] width 22 height 11
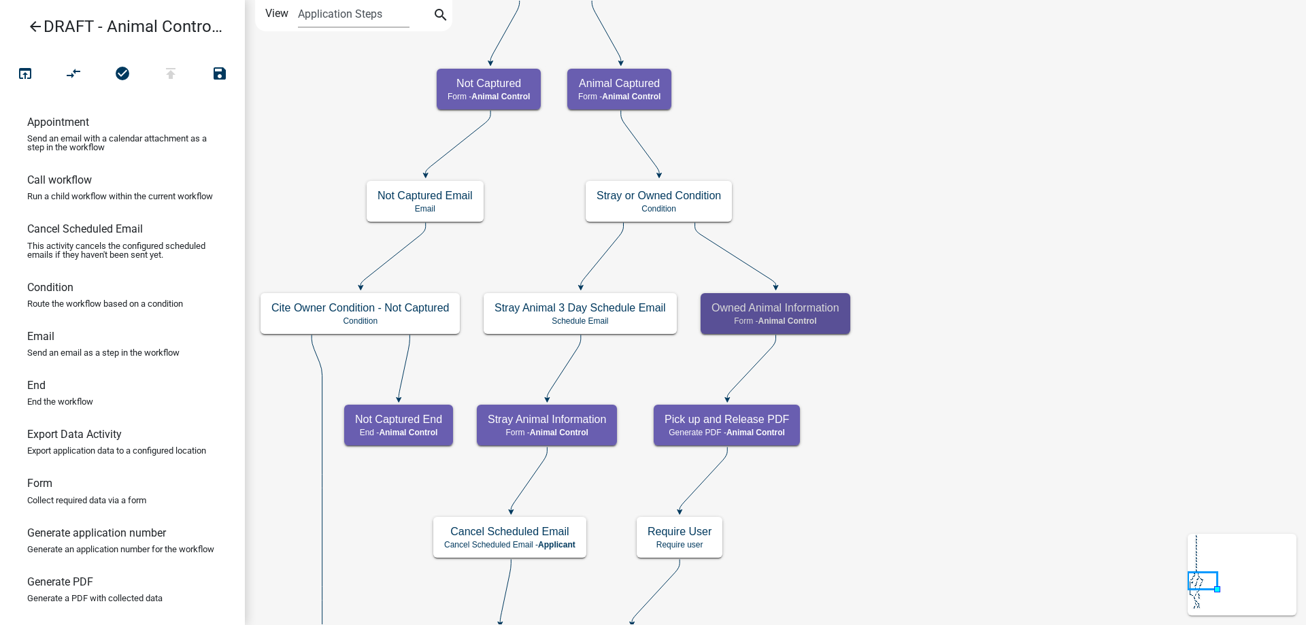
scroll to position [0, 0]
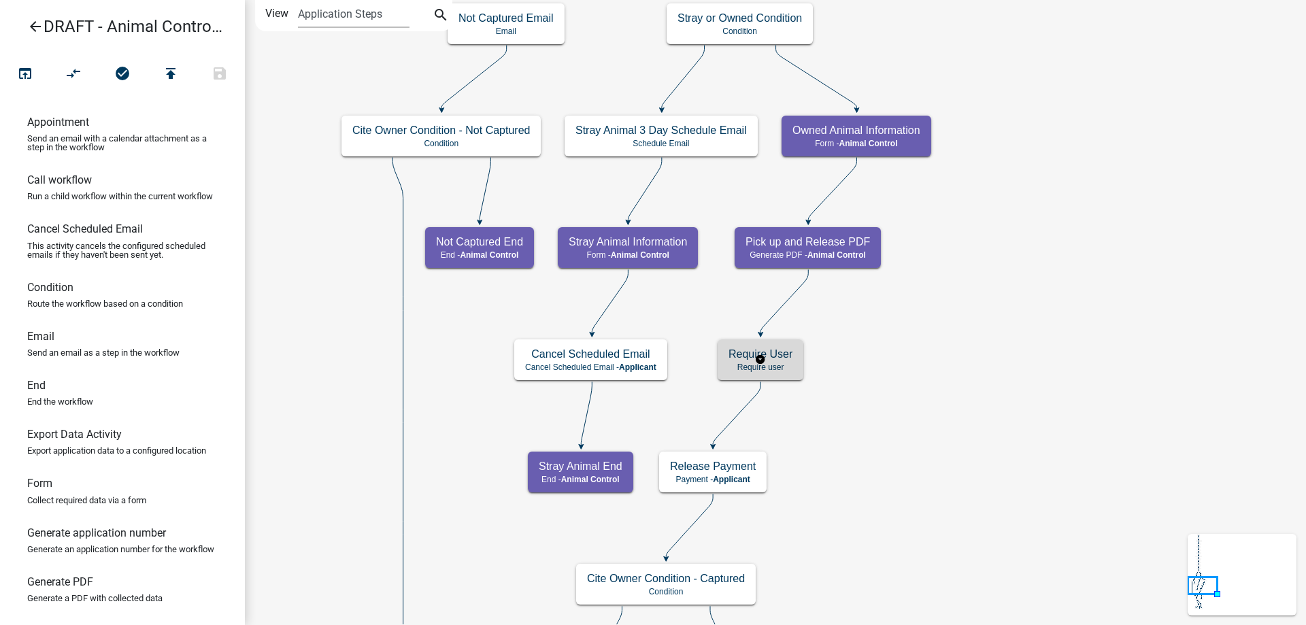
click at [779, 363] on p "Require user" at bounding box center [760, 367] width 64 height 10
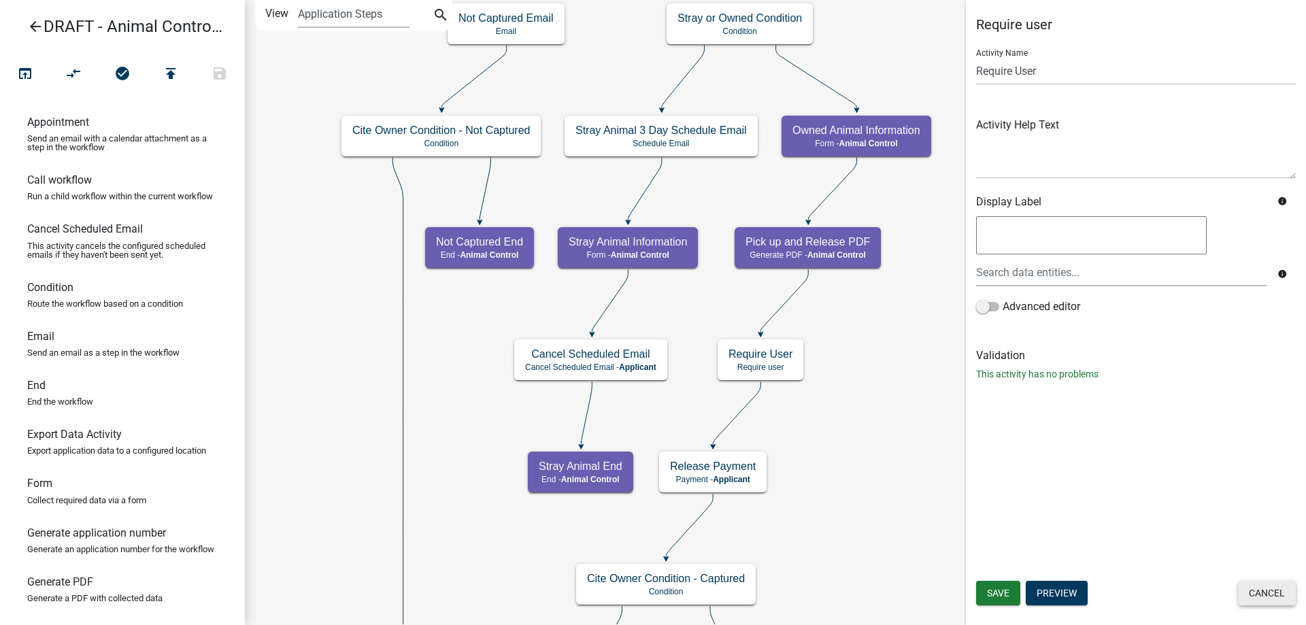
click at [1272, 597] on button "Cancel" at bounding box center [1267, 593] width 58 height 24
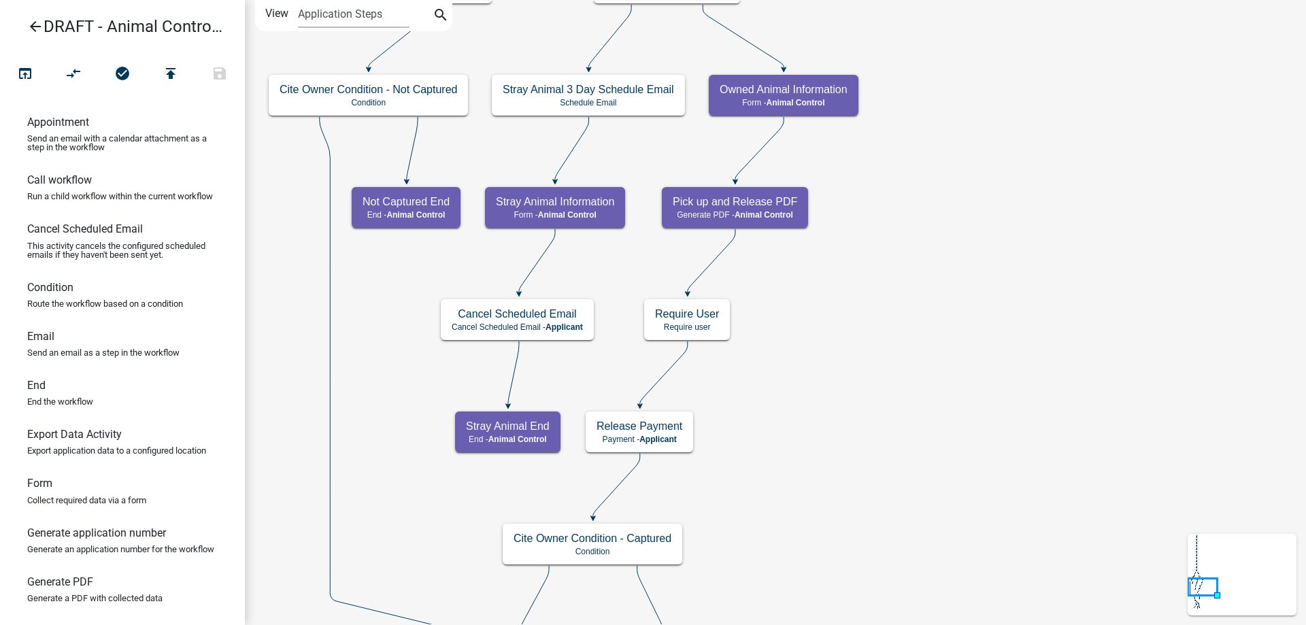
click at [824, 325] on icon "Start Start - Applicant Complainant Reporting Information Form - Applicant Anim…" at bounding box center [776, 564] width 1060 height 1126
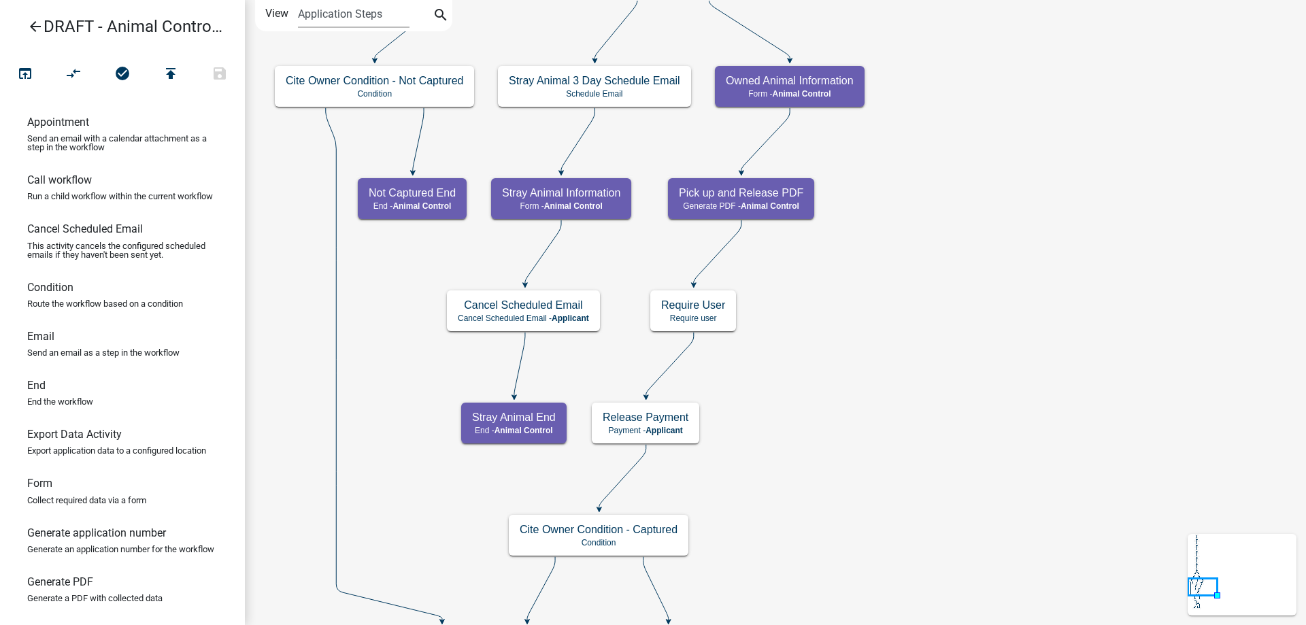
click at [799, 377] on icon "Start Start - Applicant Complainant Reporting Information Form - Applicant Anim…" at bounding box center [776, 559] width 1060 height 1117
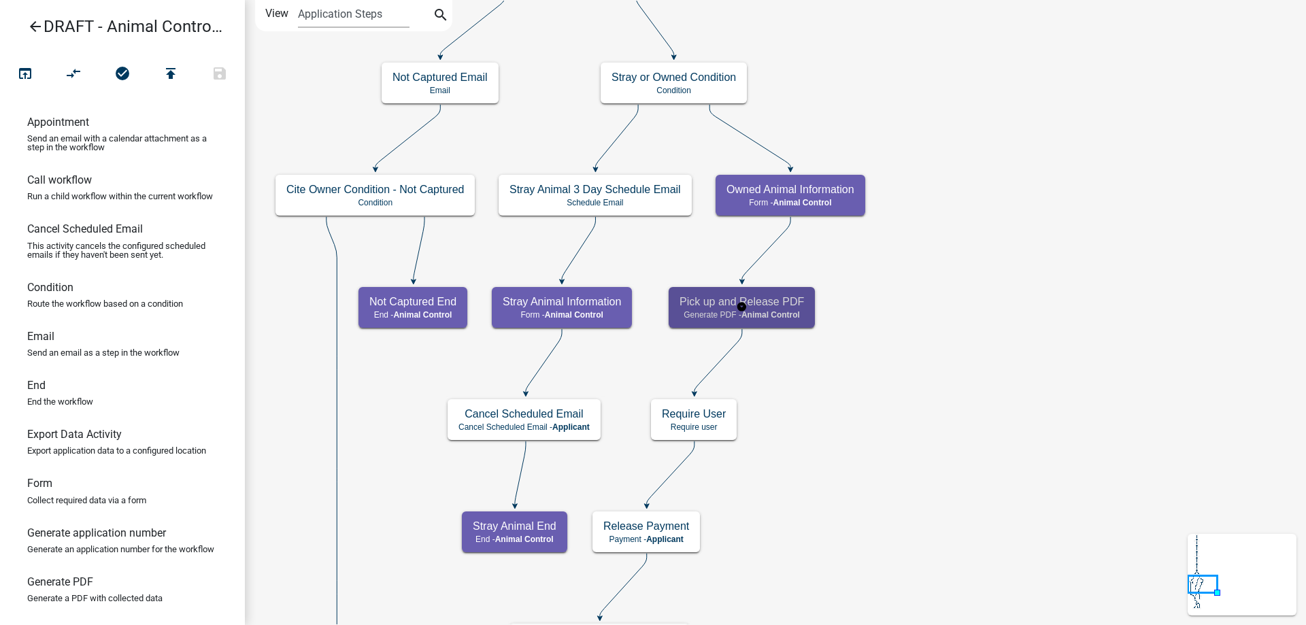
click at [775, 303] on h5 "Pick up and Release PDF" at bounding box center [741, 301] width 124 height 13
select select "CF90C5DF-2F39-437D-9A89-1F38DA938B57"
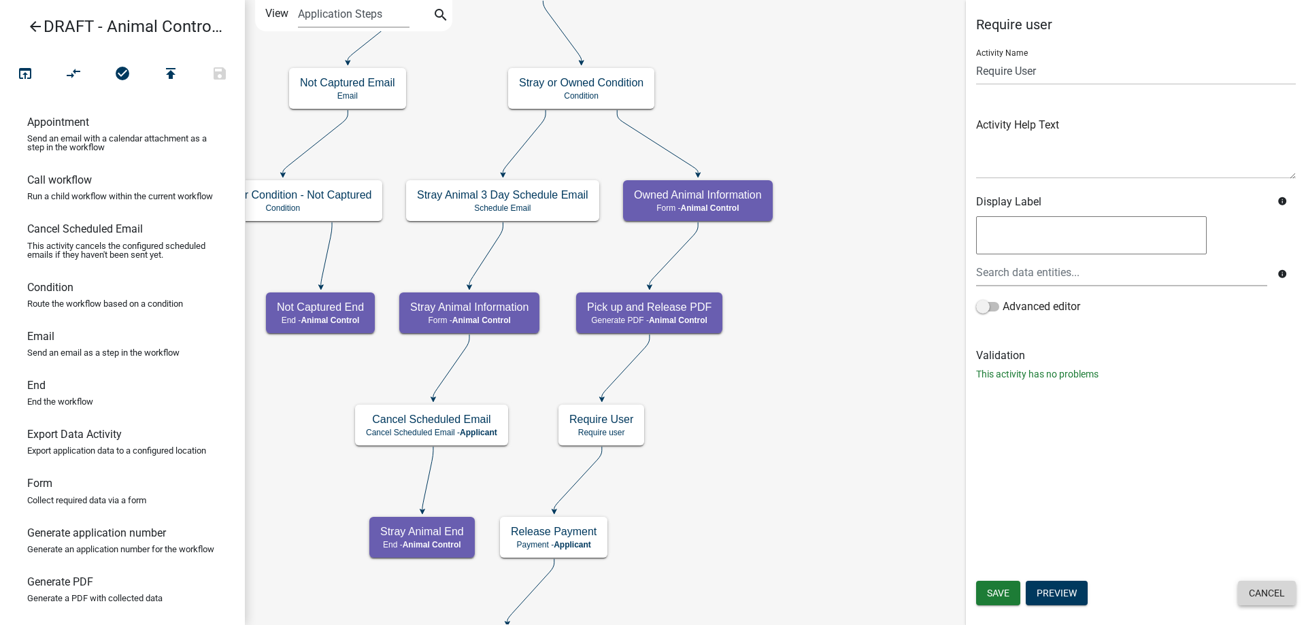
click at [1278, 600] on button "Cancel" at bounding box center [1267, 593] width 58 height 24
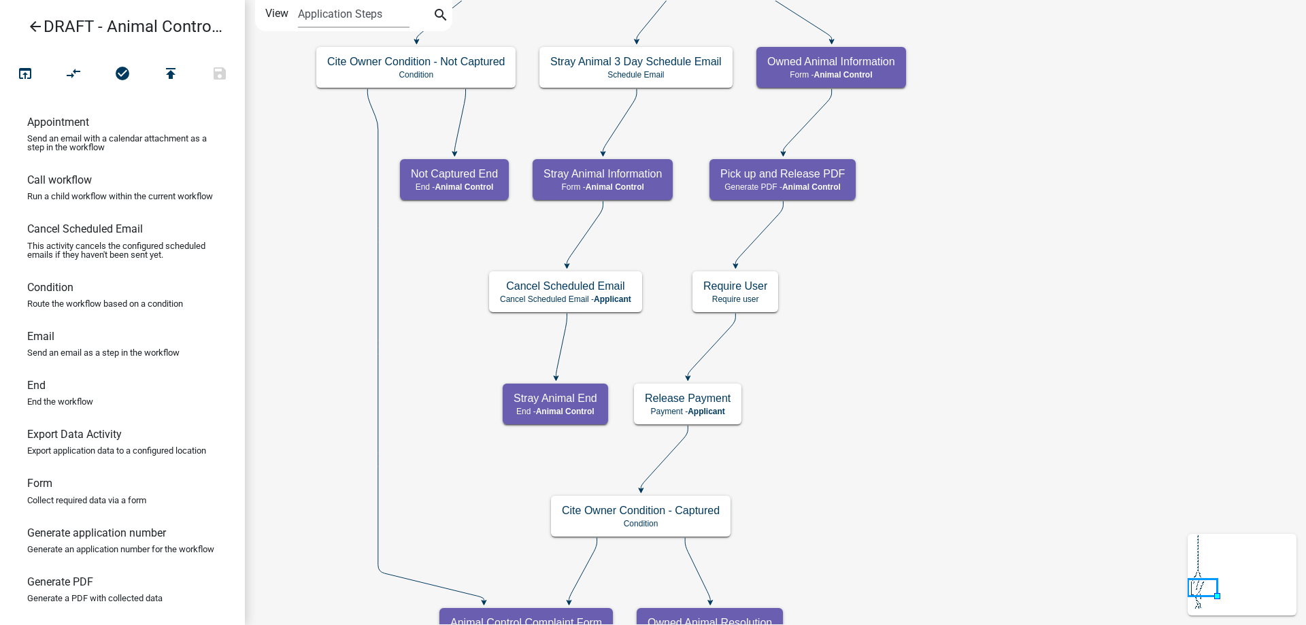
click at [824, 390] on icon "Start Start - Applicant Complainant Reporting Information Form - Applicant Anim…" at bounding box center [776, 550] width 1060 height 1098
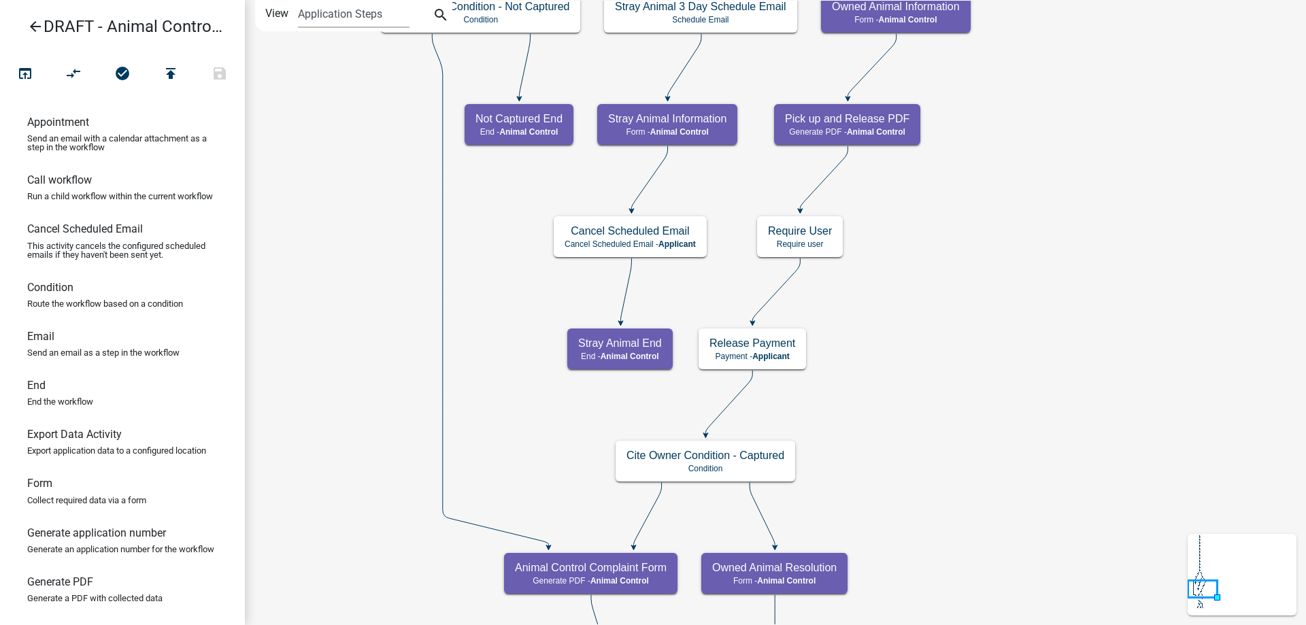
click at [36, 30] on icon "arrow_back" at bounding box center [35, 27] width 16 height 19
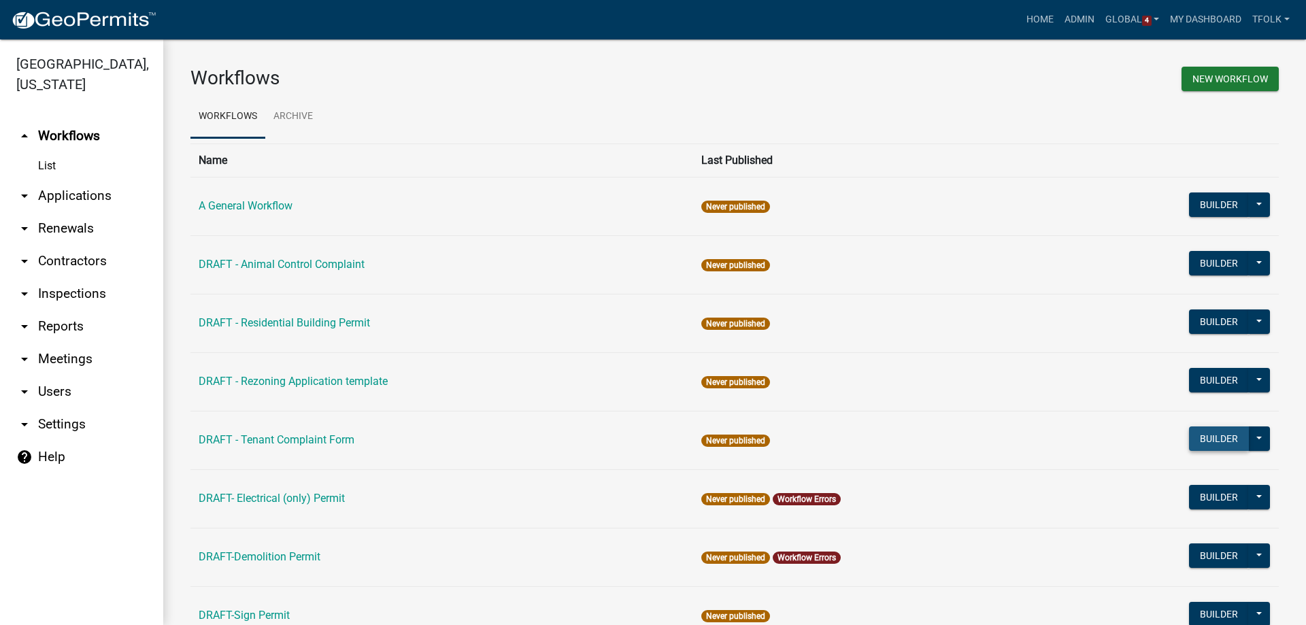
click at [1195, 429] on button "Builder" at bounding box center [1219, 438] width 60 height 24
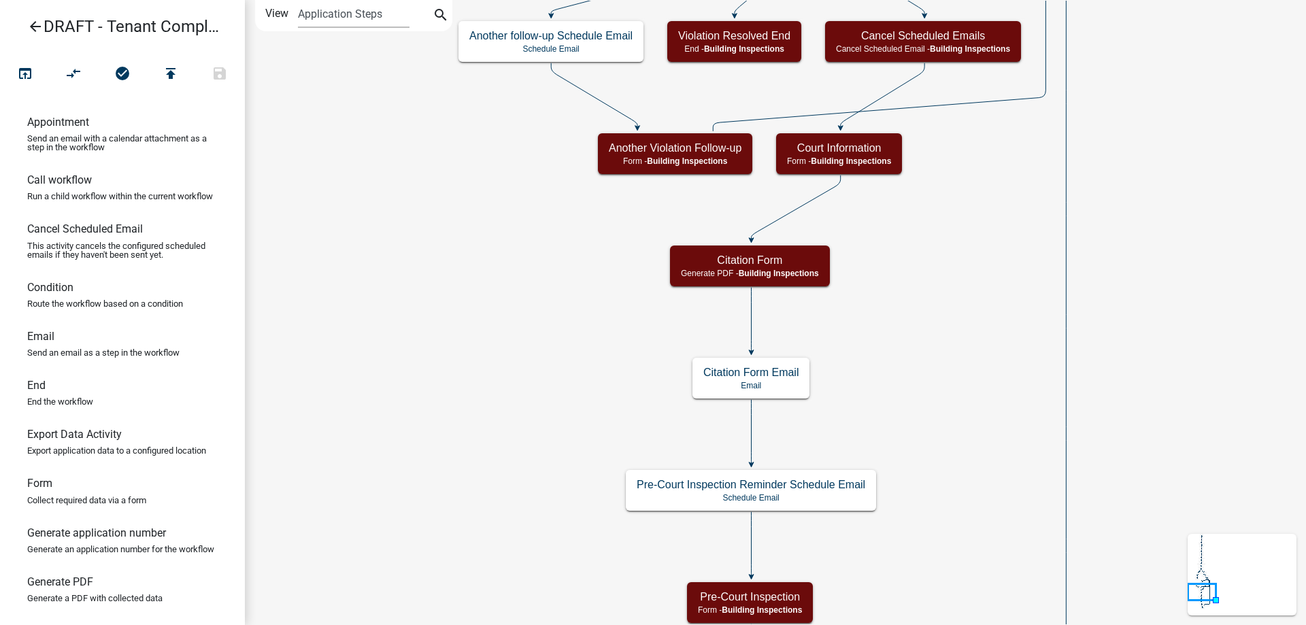
click at [33, 24] on icon "arrow_back" at bounding box center [35, 27] width 16 height 19
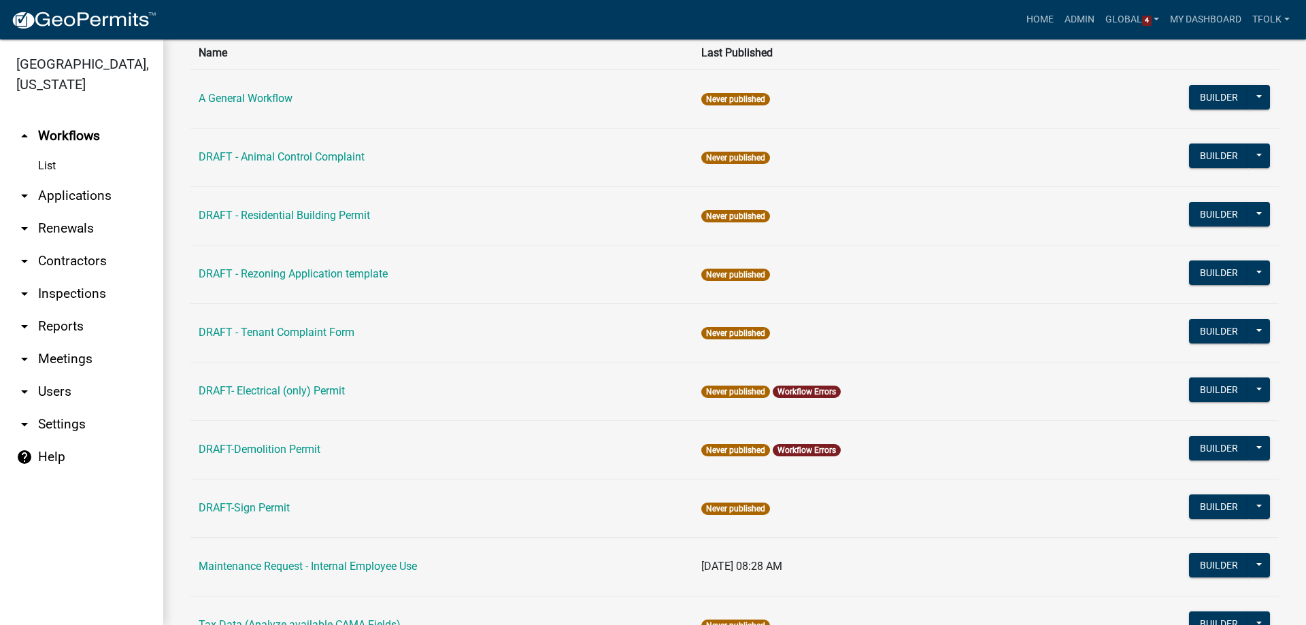
scroll to position [97, 0]
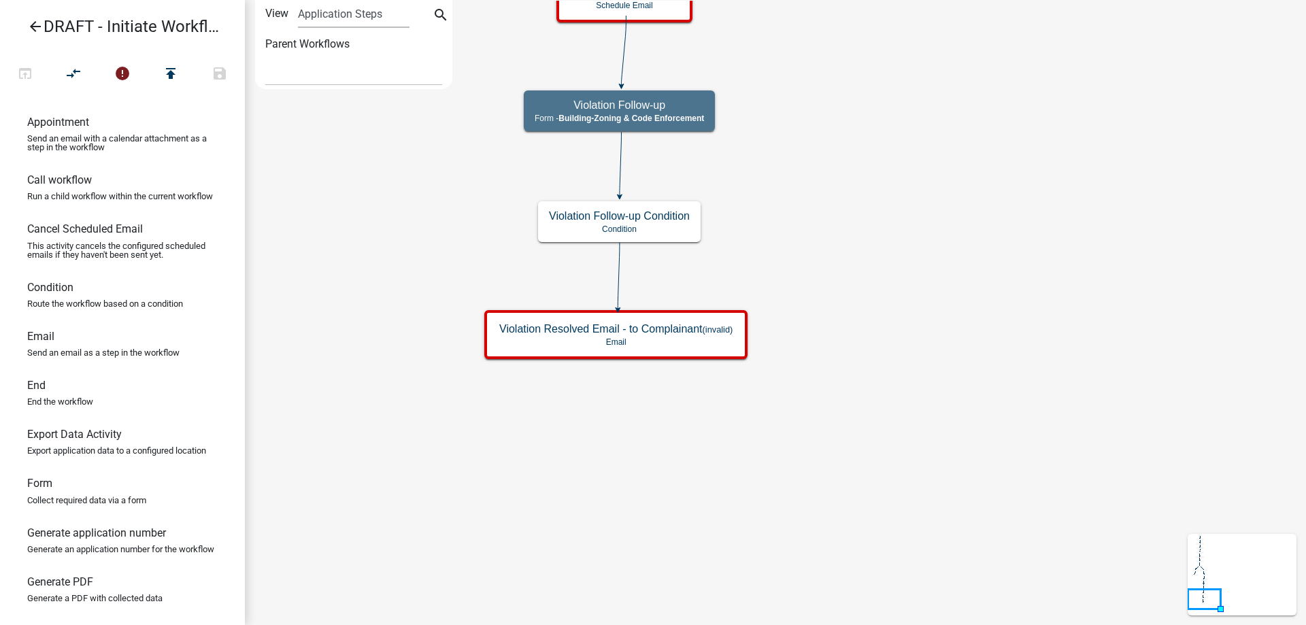
select select
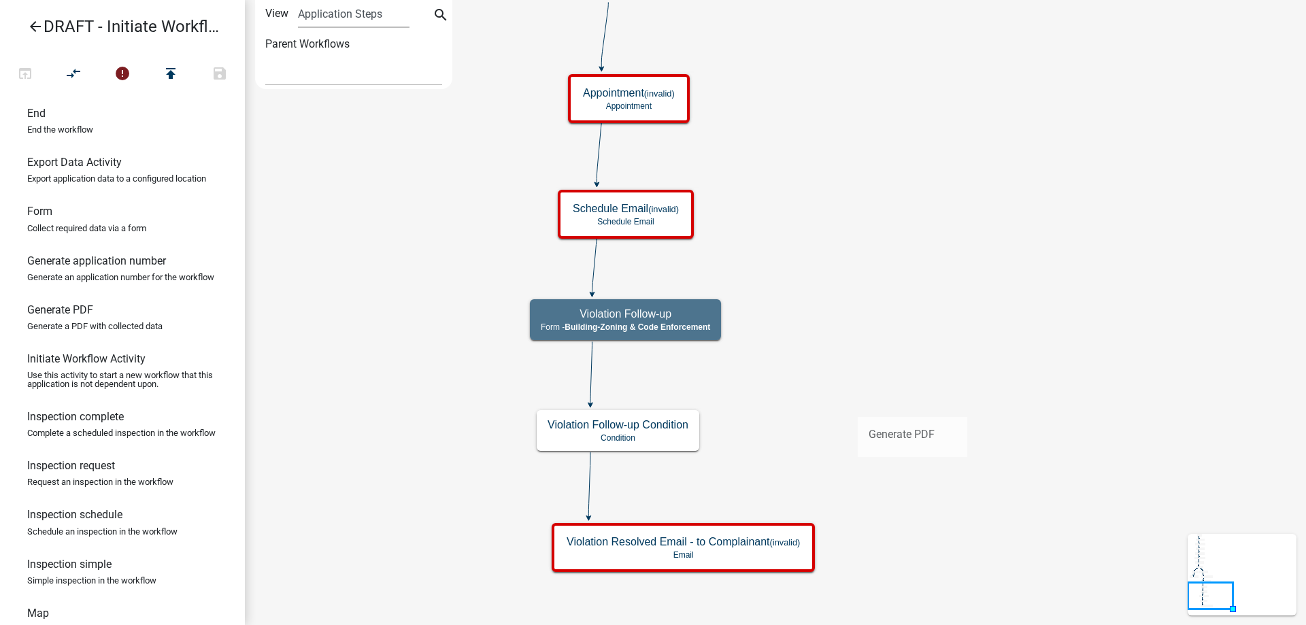
drag, startPoint x: 118, startPoint y: 362, endPoint x: 847, endPoint y: 430, distance: 732.2
click at [847, 430] on div "arrow_back DRAFT - Initiate Workflow Test for Code Enforcement open_in_browser …" at bounding box center [653, 312] width 1306 height 625
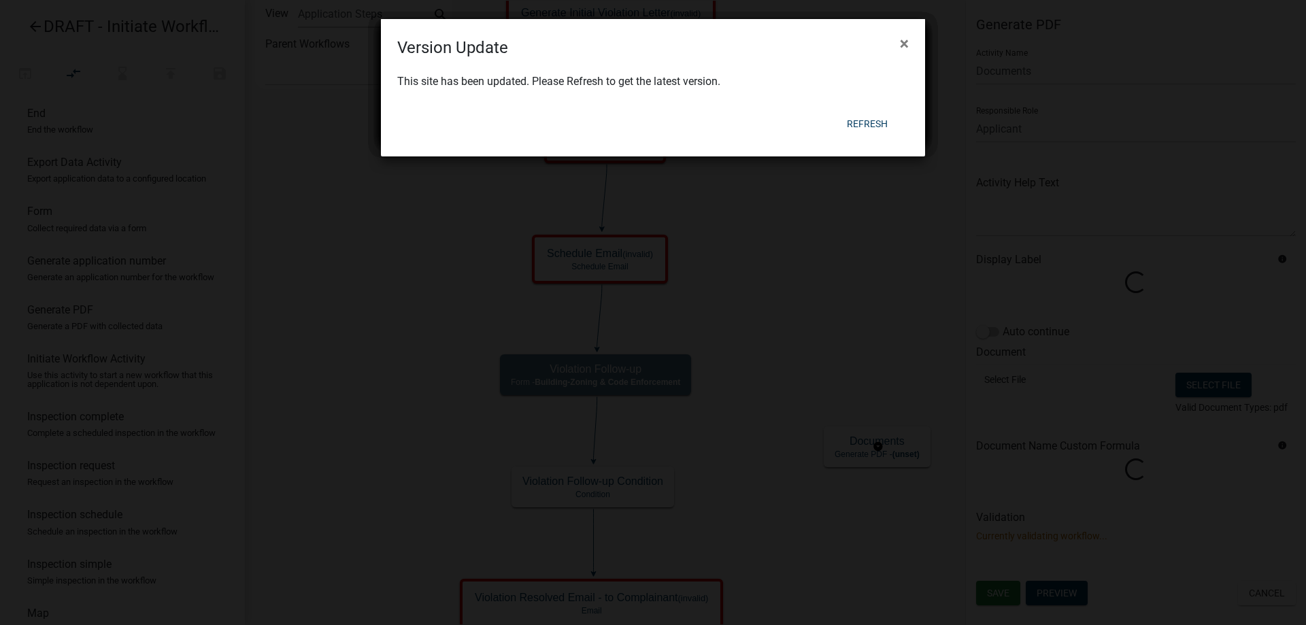
click at [775, 399] on body "Internet Explorer does NOT work with GeoPermits. Get a new browser for more sec…" at bounding box center [653, 312] width 1306 height 625
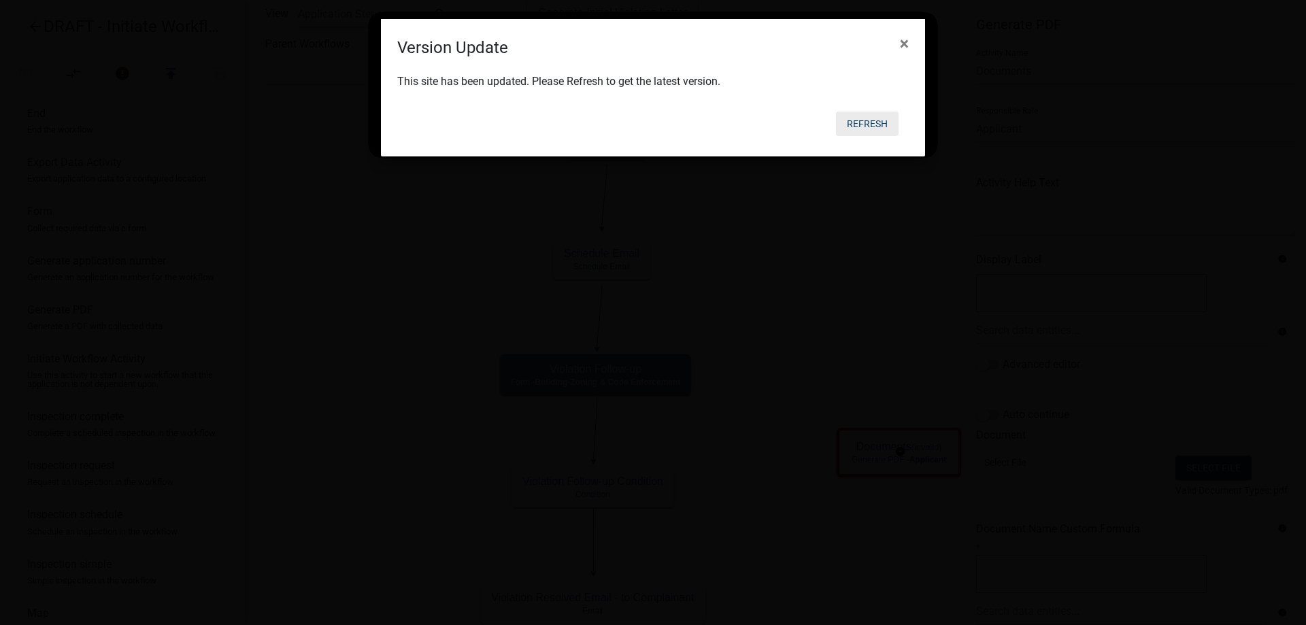
click at [873, 122] on button "Refresh" at bounding box center [867, 124] width 63 height 24
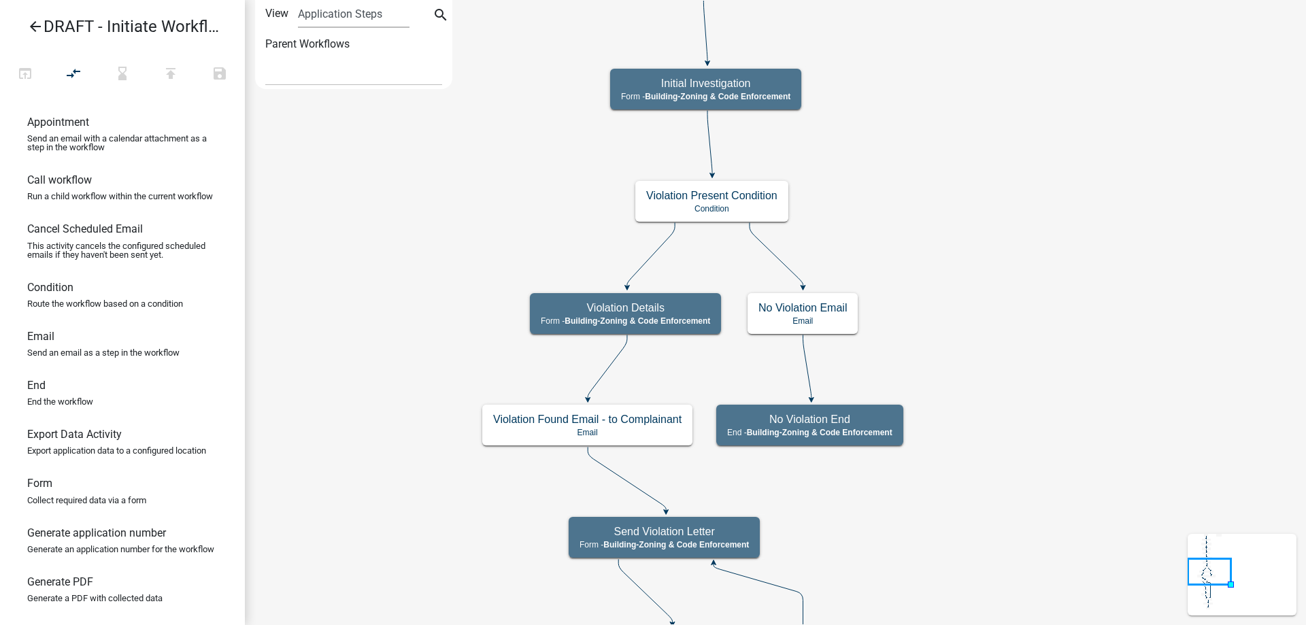
select select
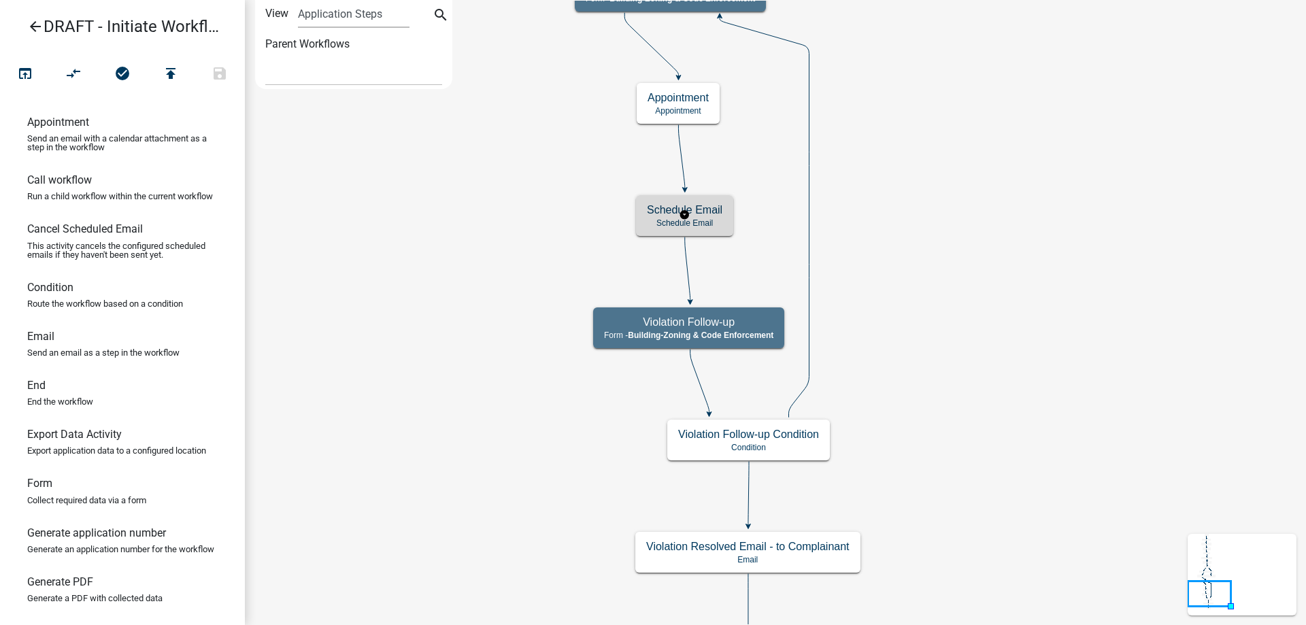
click at [655, 233] on div "Schedule Email Schedule Email" at bounding box center [684, 215] width 97 height 41
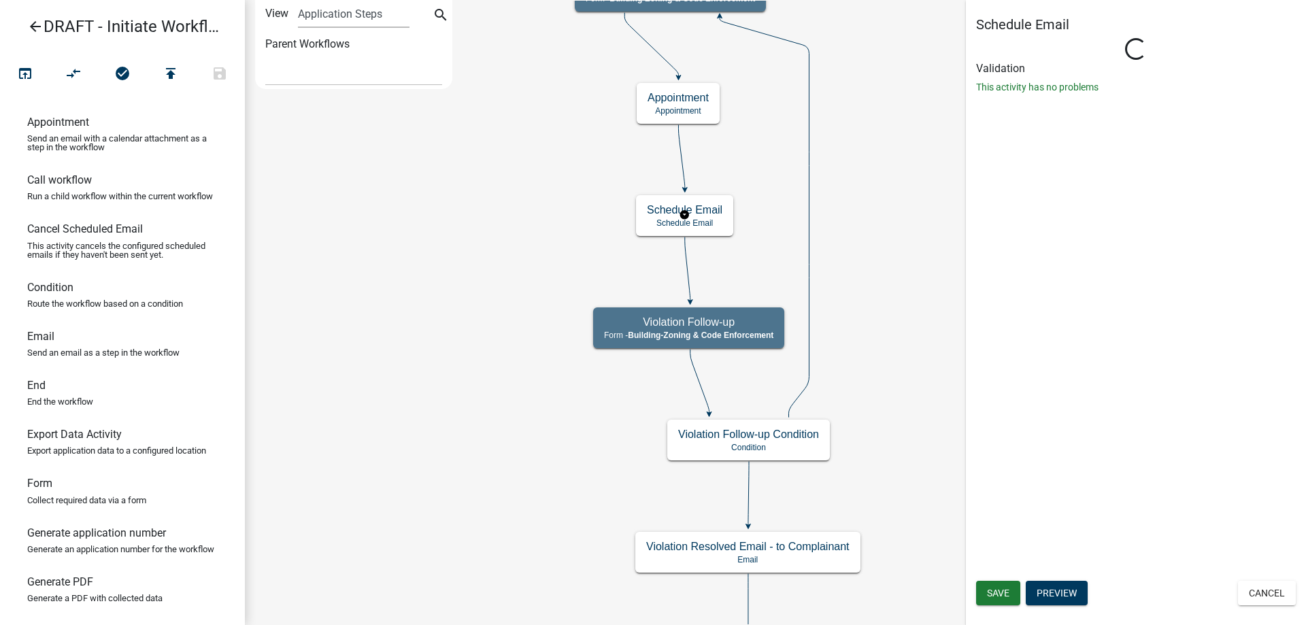
select select
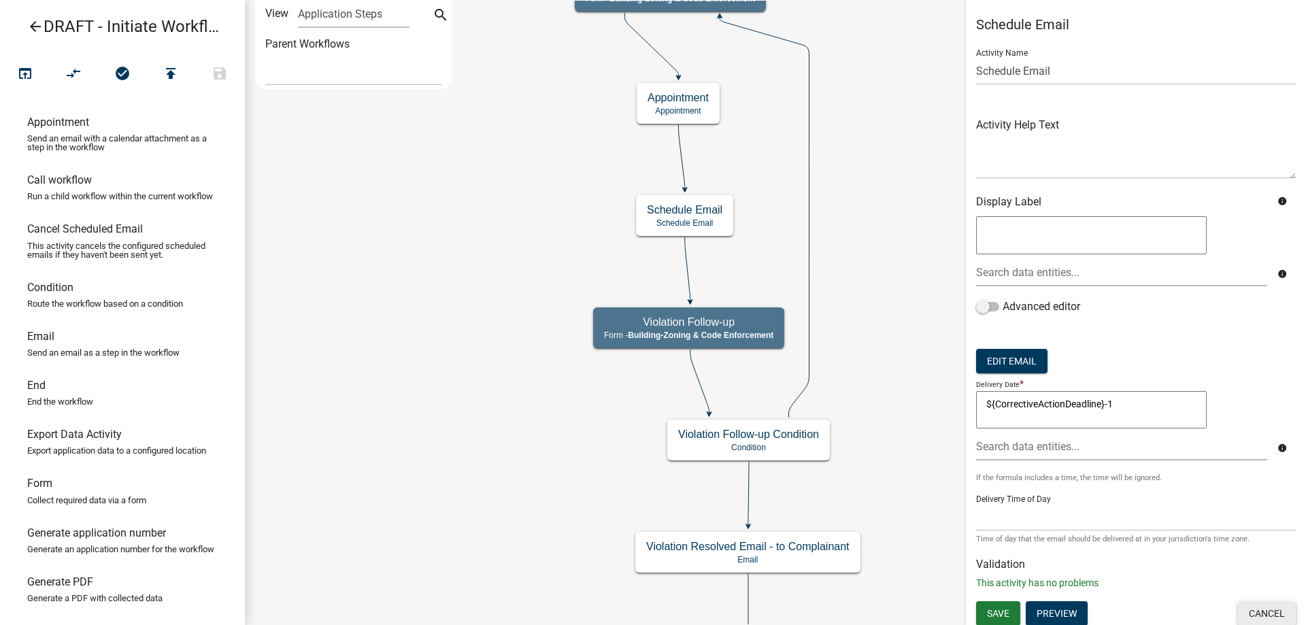
click at [1257, 615] on button "Cancel" at bounding box center [1267, 613] width 58 height 24
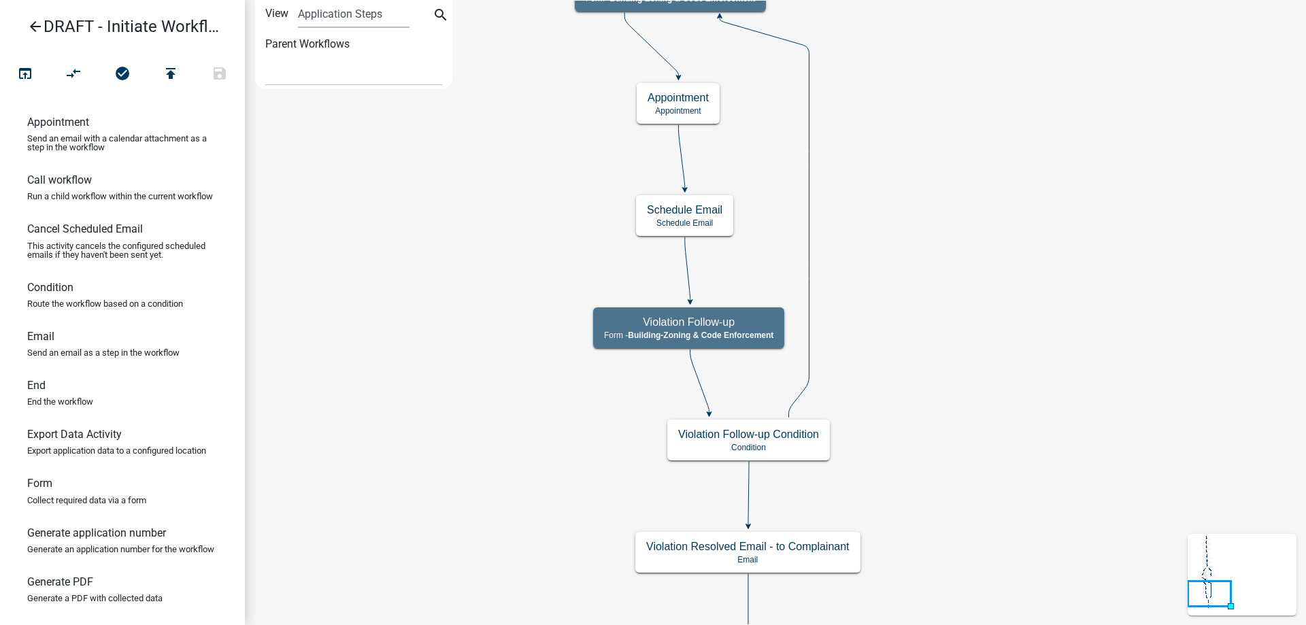
click at [995, 432] on icon "Start Start - Applicant Complainant Information Form - Front Office ([EMAIL_ADD…" at bounding box center [776, 344] width 1060 height 686
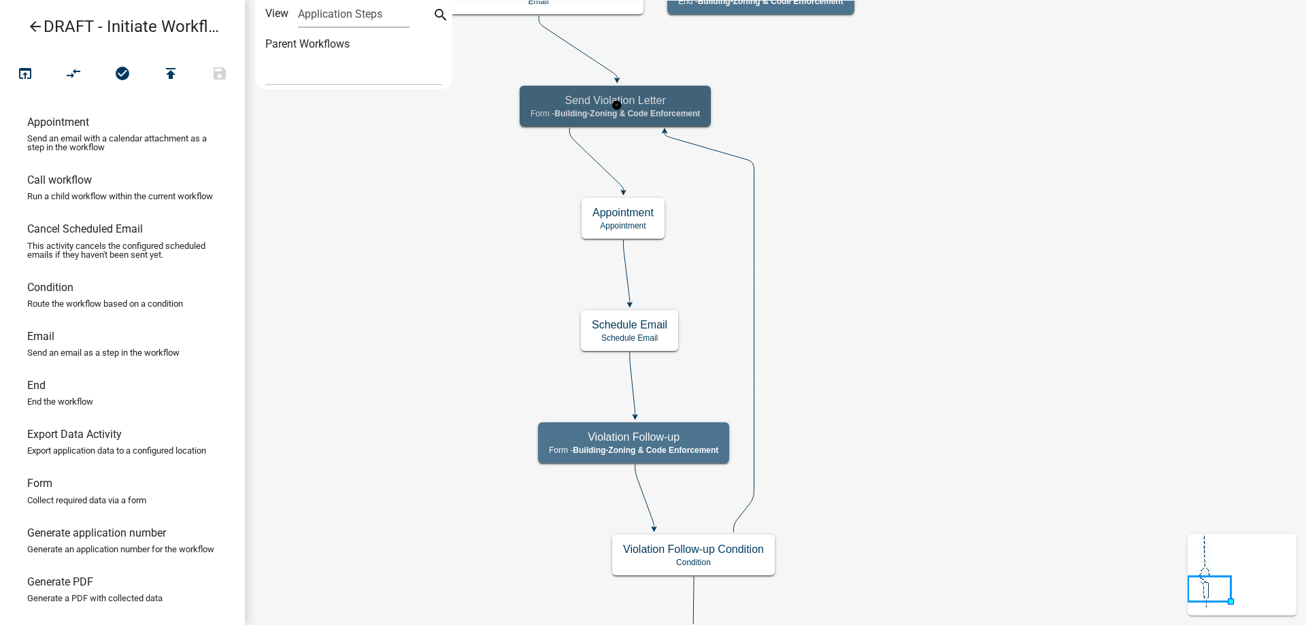
click at [596, 126] on div "Send Violation Letter Form - Building-Zoning & Code Enforcement" at bounding box center [615, 106] width 191 height 41
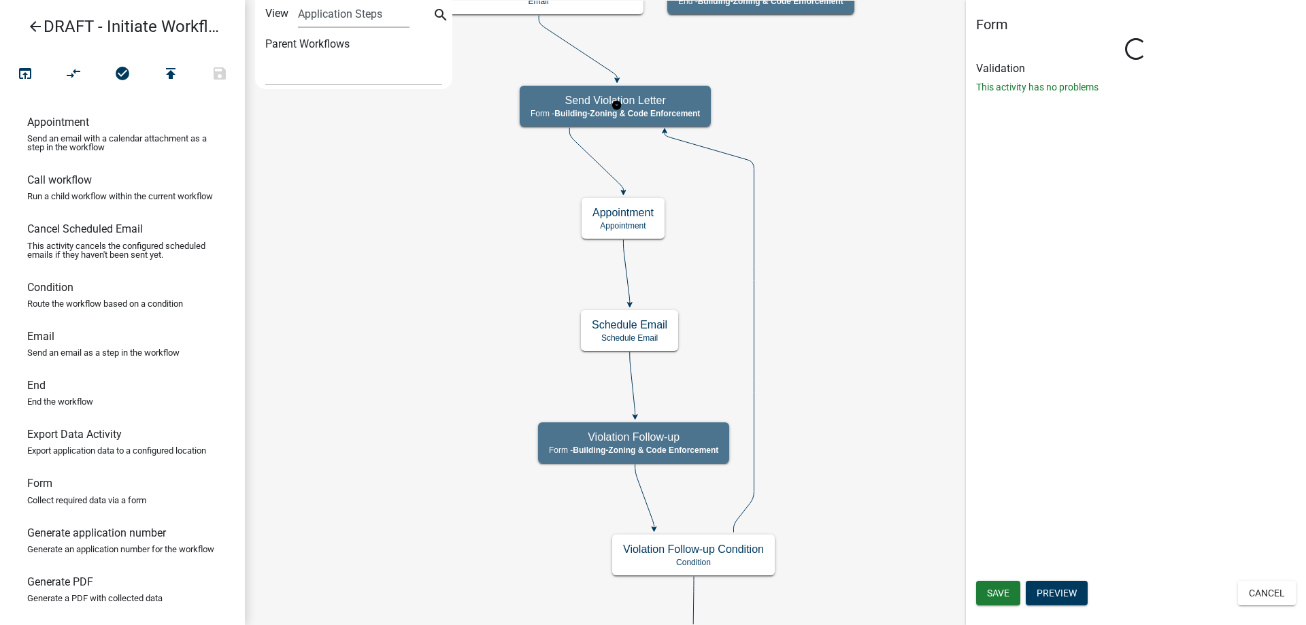
select select "AA0F0E89-27AD-4056-A8DF-C2D0F55E2258"
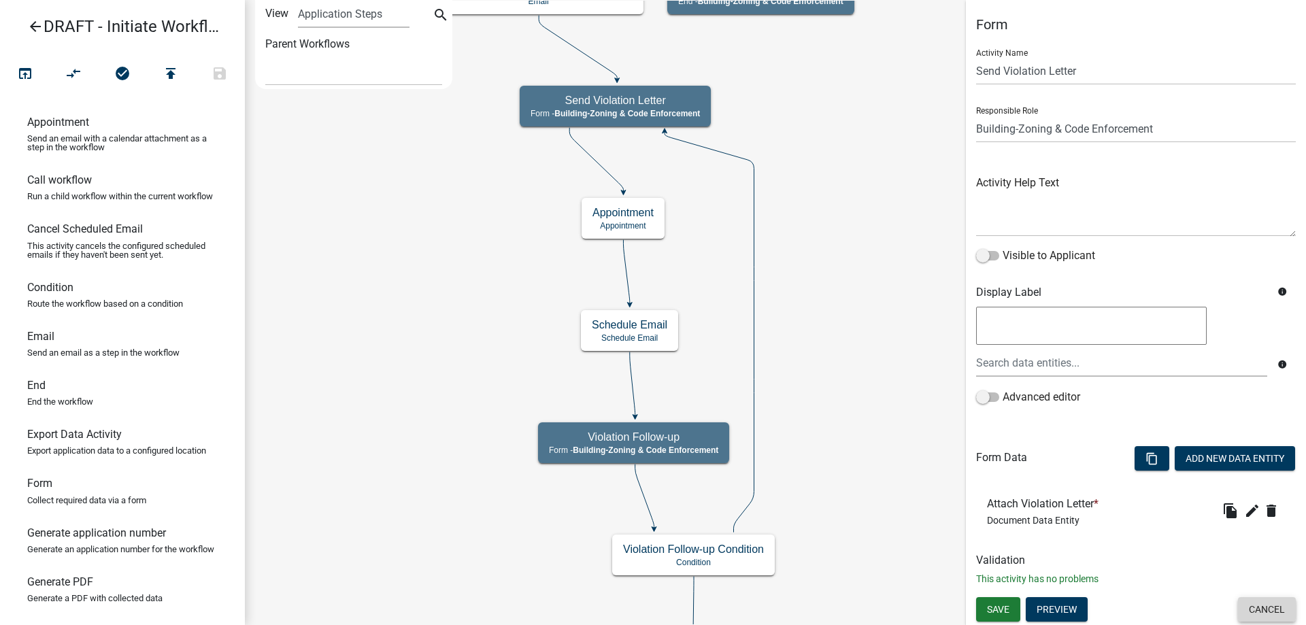
click at [1274, 608] on button "Cancel" at bounding box center [1267, 609] width 58 height 24
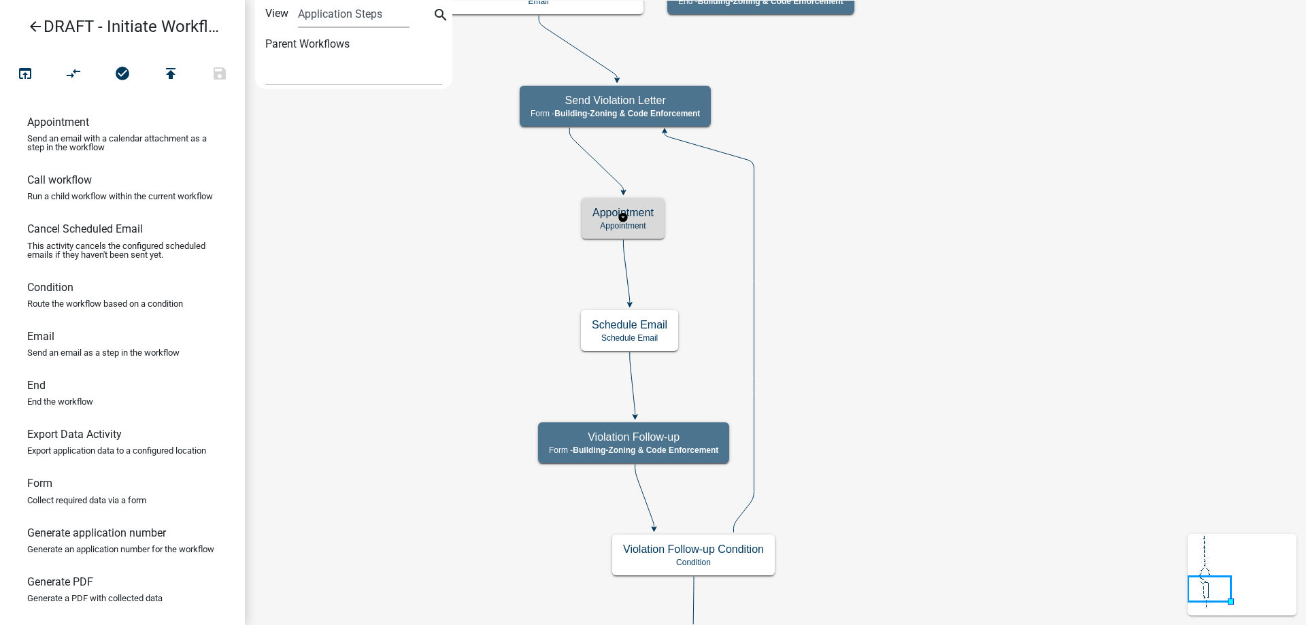
click at [651, 226] on p "Appointment" at bounding box center [622, 226] width 61 height 10
click at [530, 235] on icon "Start Start - Applicant Complainant Information Form - Front Office ([EMAIL_ADD…" at bounding box center [776, 401] width 1060 height 800
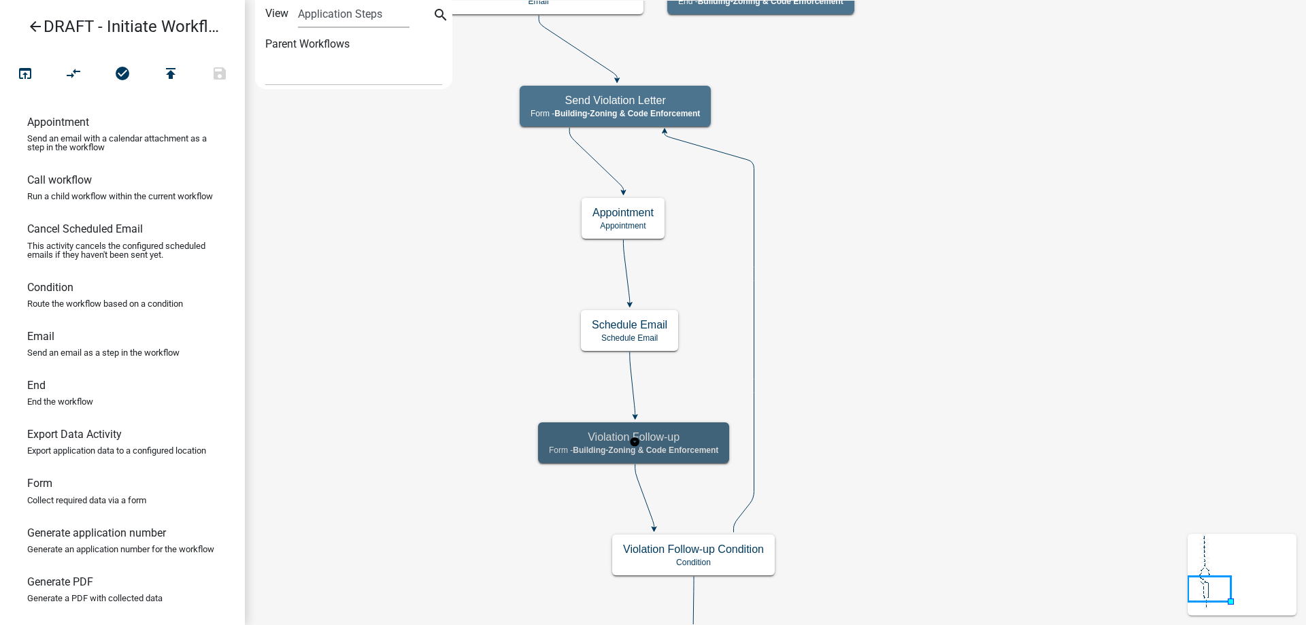
click at [573, 450] on p "Form - Building-Zoning & Code Enforcement" at bounding box center [633, 450] width 169 height 10
select select "AA0F0E89-27AD-4056-A8DF-C2D0F55E2258"
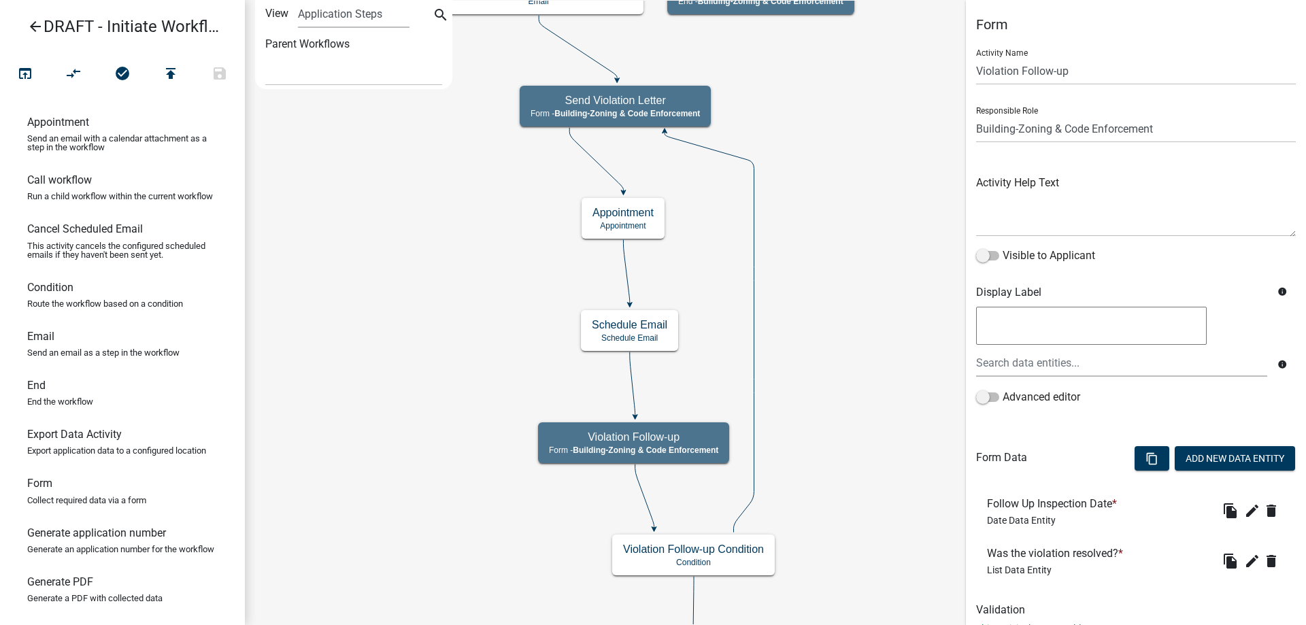
scroll to position [50, 0]
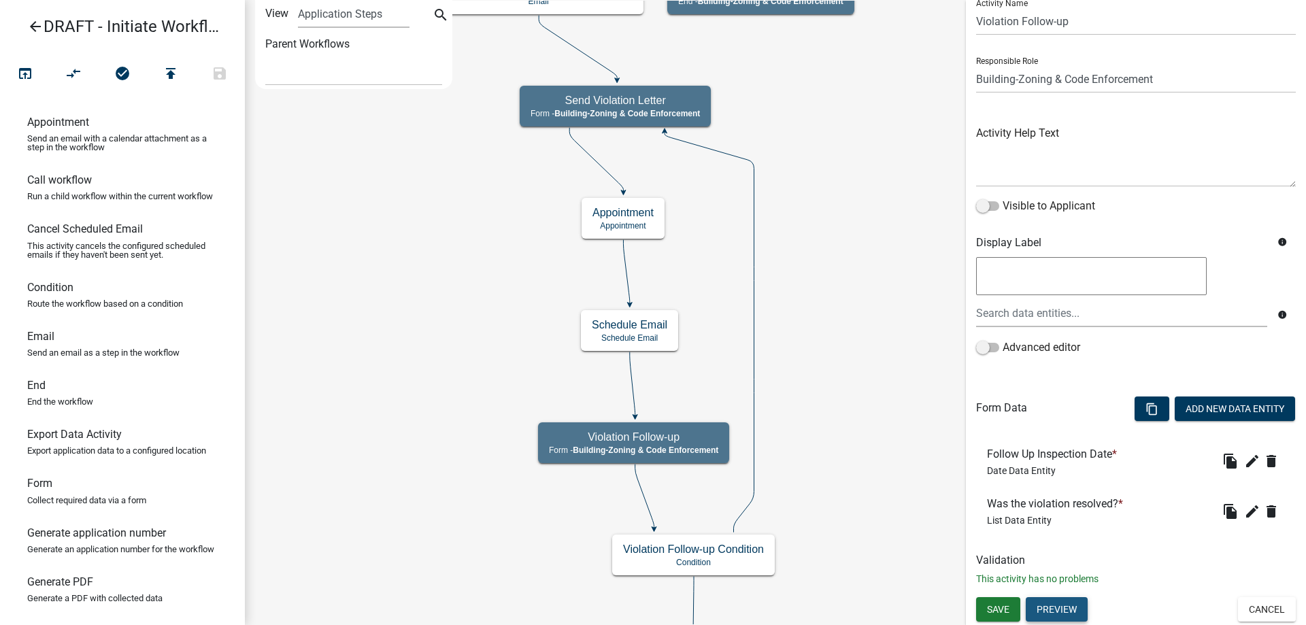
click at [1066, 611] on button "Preview" at bounding box center [1057, 609] width 62 height 24
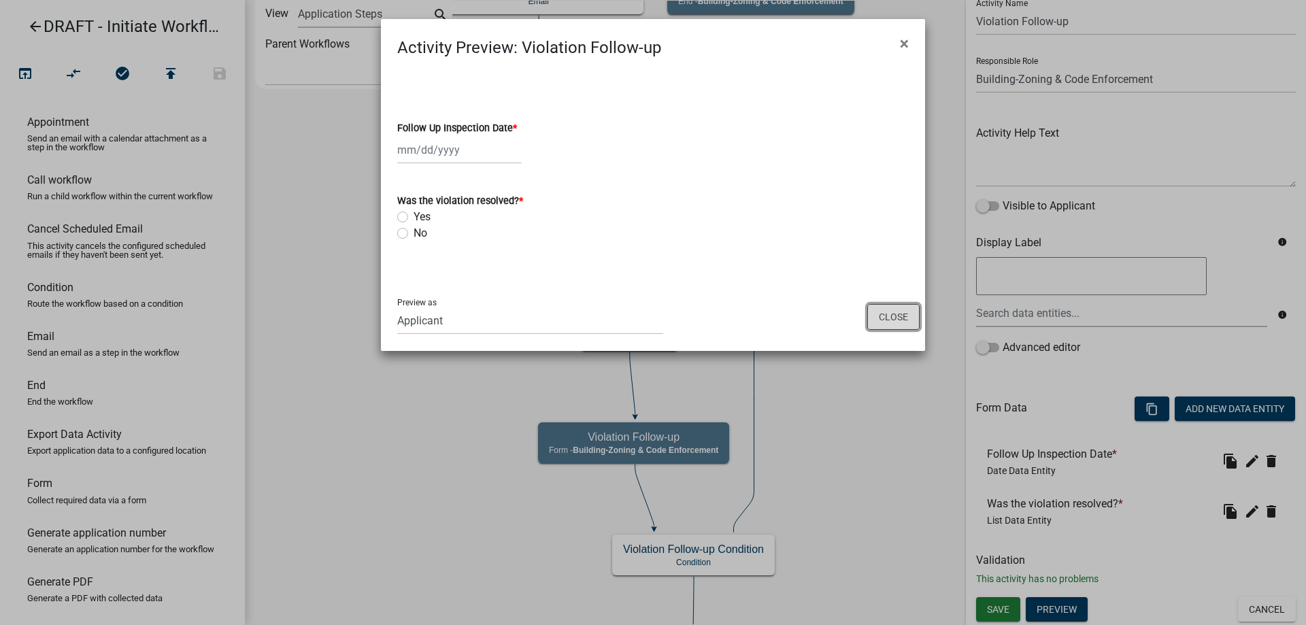
click at [890, 318] on button "Close" at bounding box center [893, 317] width 52 height 26
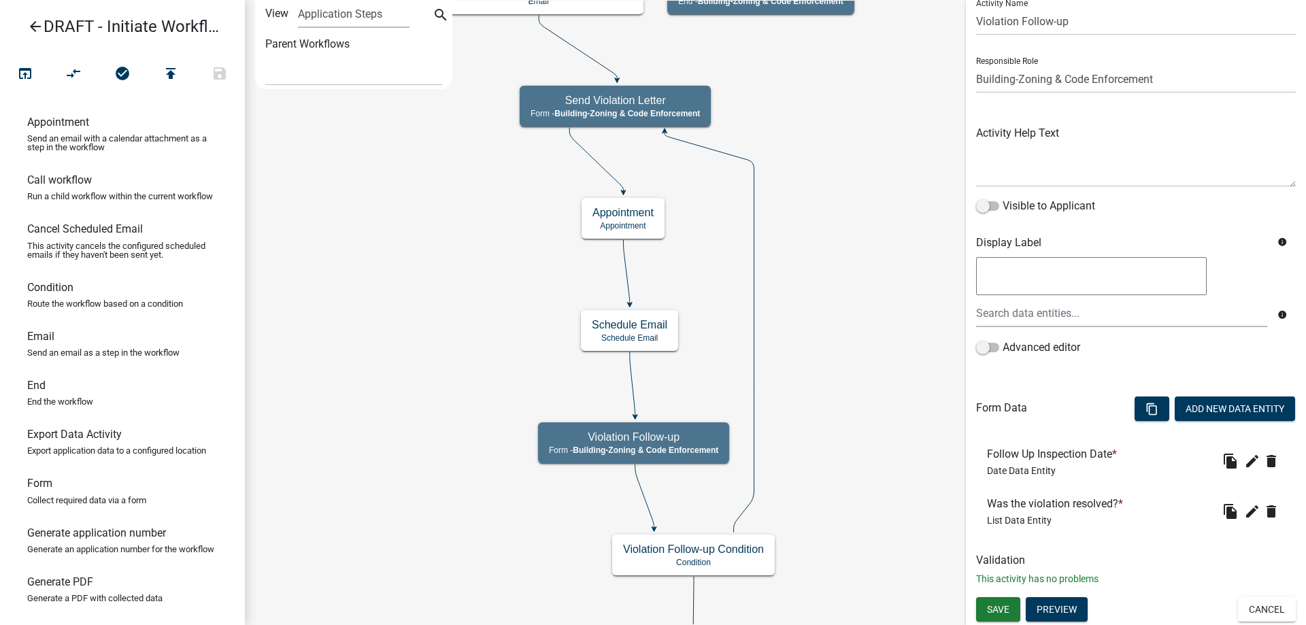
click at [894, 326] on icon "Start Start - Applicant Complainant Information Form - Front Office ([EMAIL_ADD…" at bounding box center [776, 401] width 1060 height 800
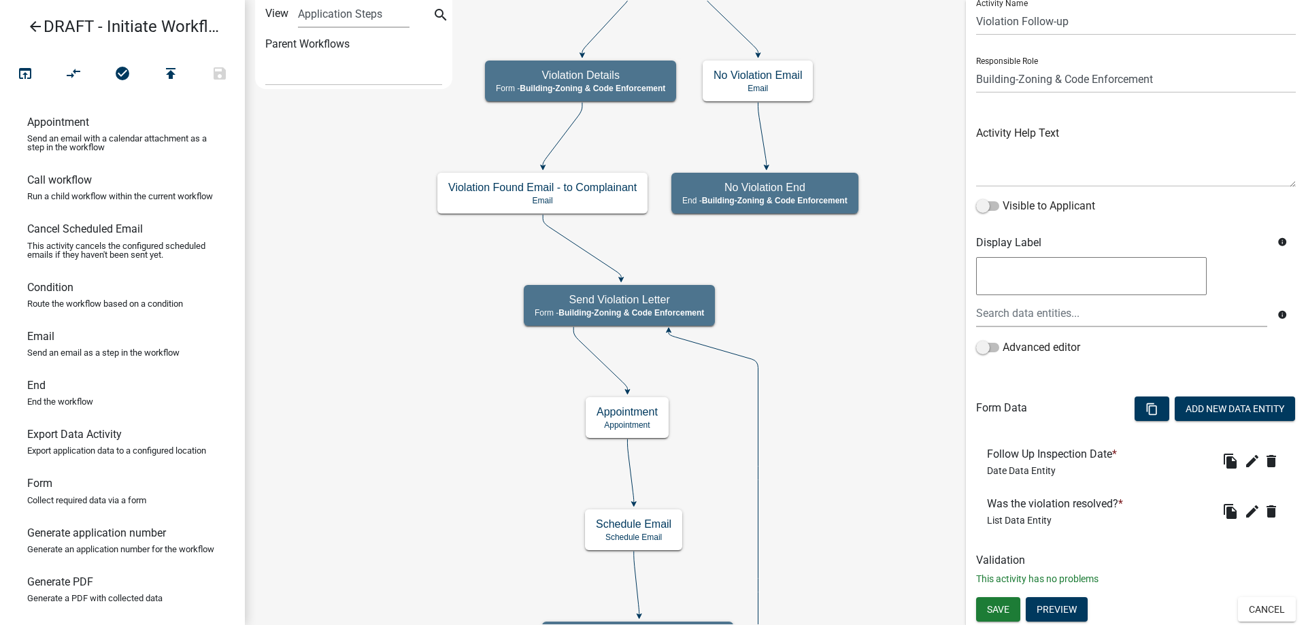
click at [691, 269] on icon "Start Start - Applicant Complainant Information Form - Front Office ([EMAIL_ADD…" at bounding box center [776, 501] width 1060 height 1000
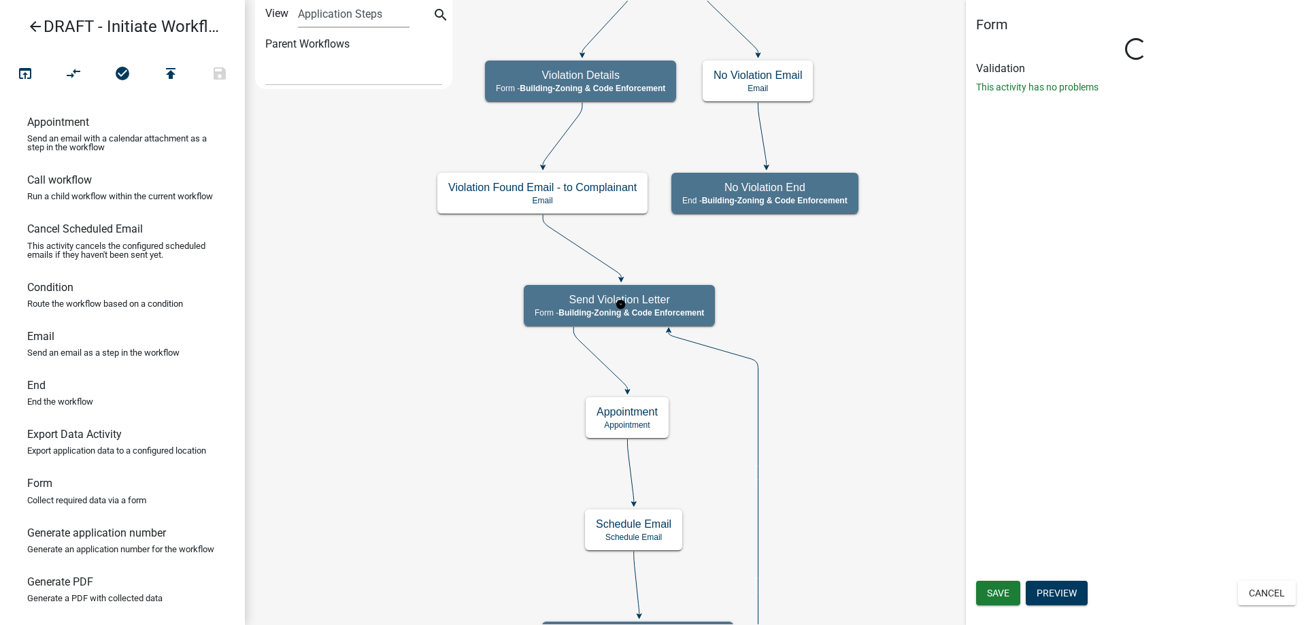
select select "AA0F0E89-27AD-4056-A8DF-C2D0F55E2258"
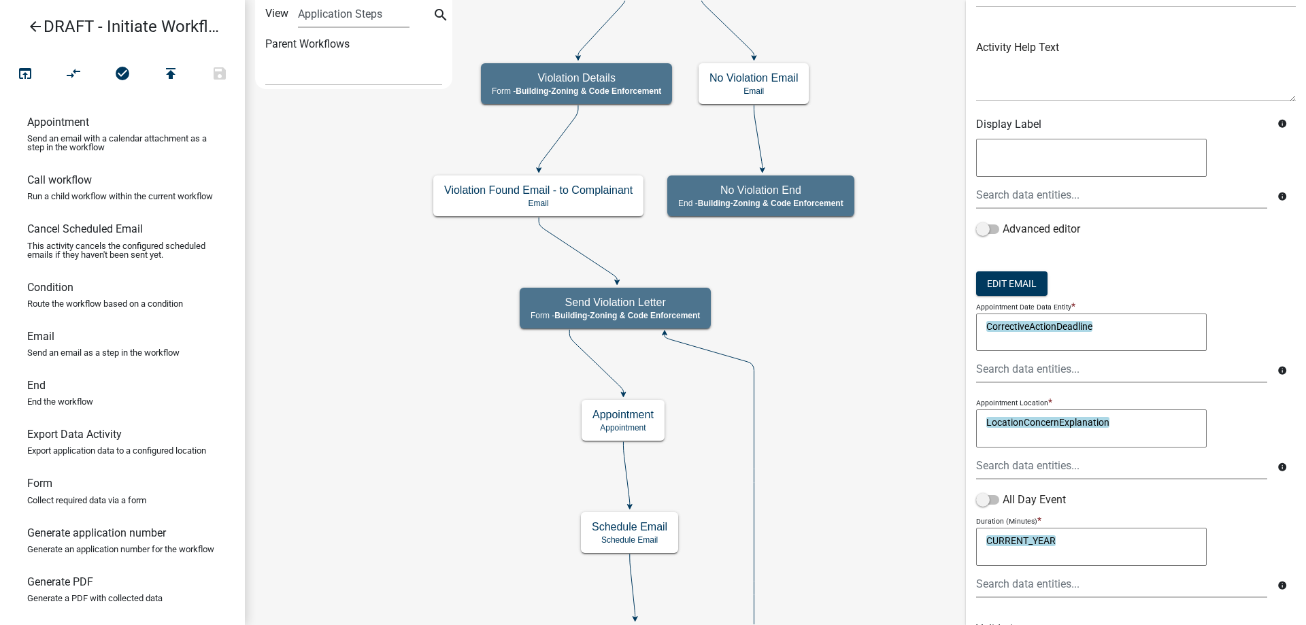
scroll to position [146, 0]
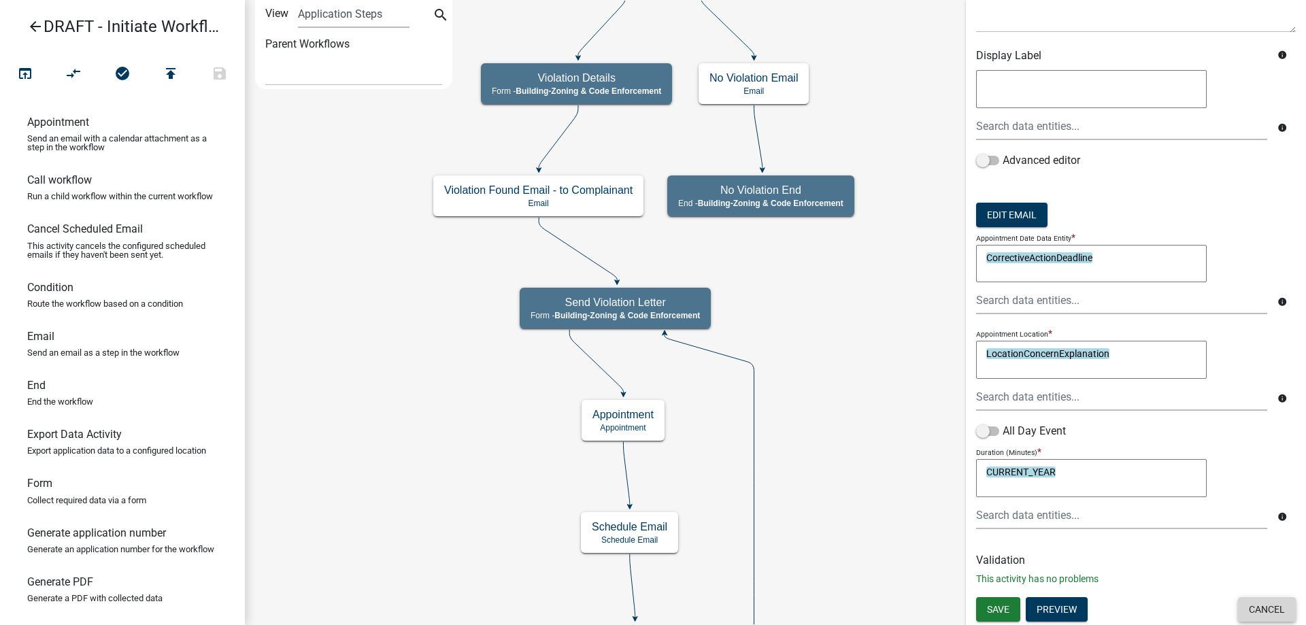
click at [1262, 611] on button "Cancel" at bounding box center [1267, 609] width 58 height 24
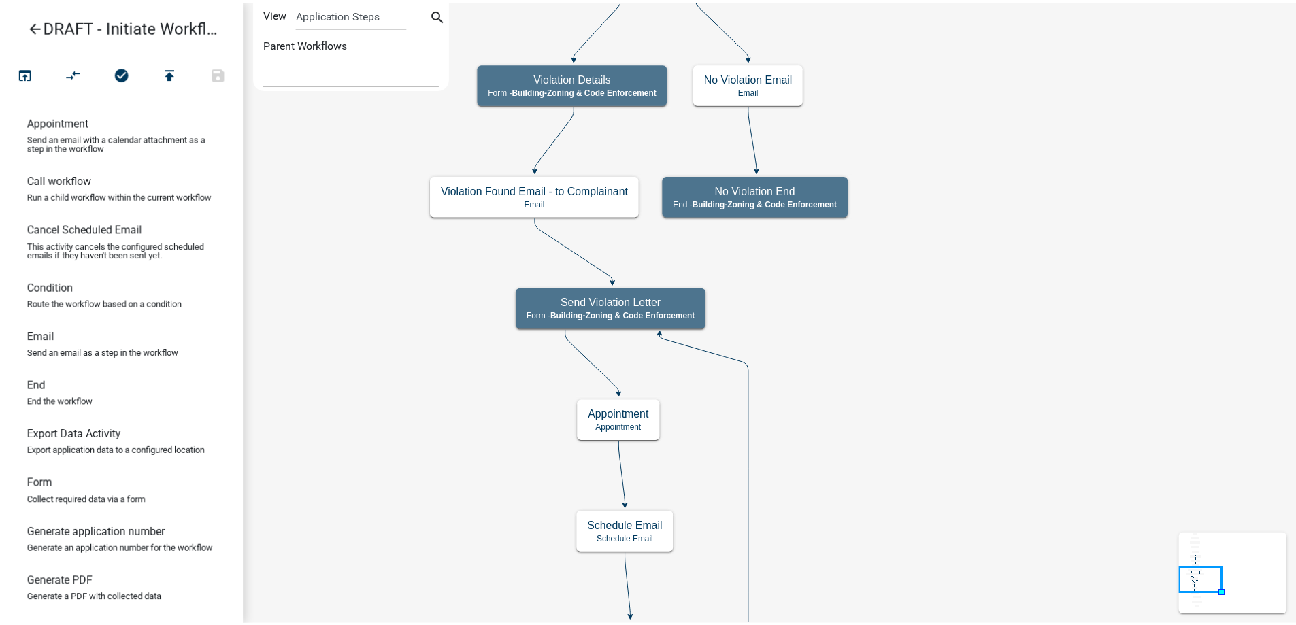
scroll to position [0, 0]
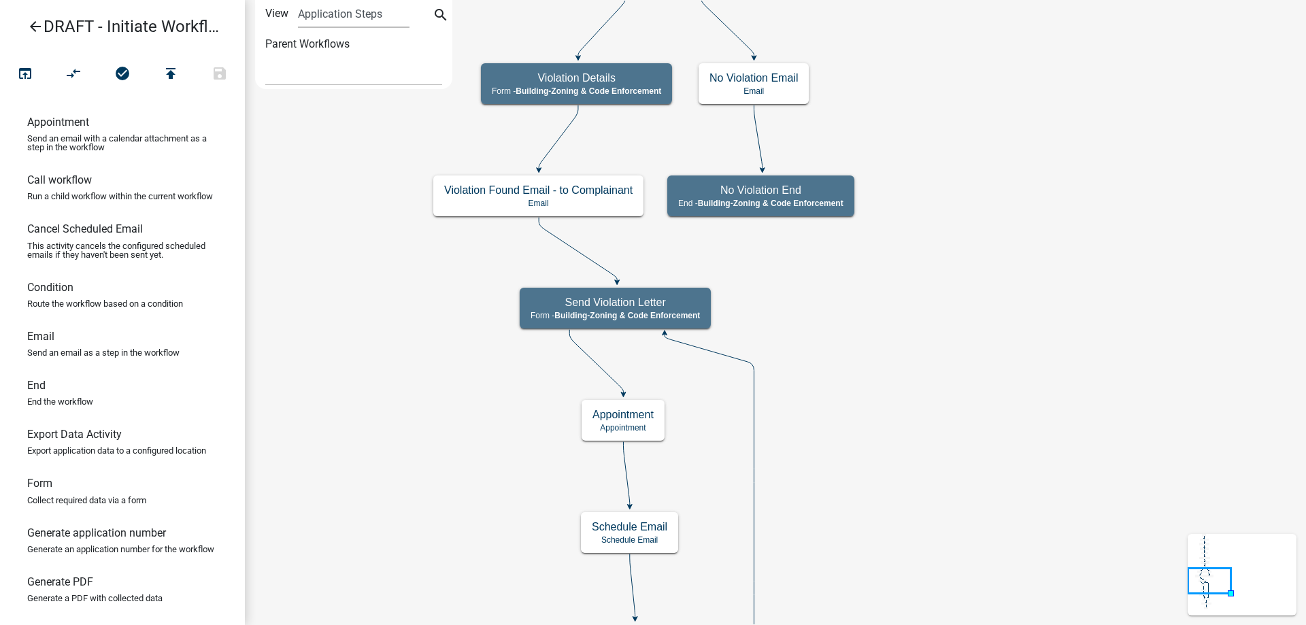
click at [861, 322] on icon "Start Start - Applicant Complainant Information Form - Front Office ([EMAIL_ADD…" at bounding box center [776, 502] width 1060 height 1002
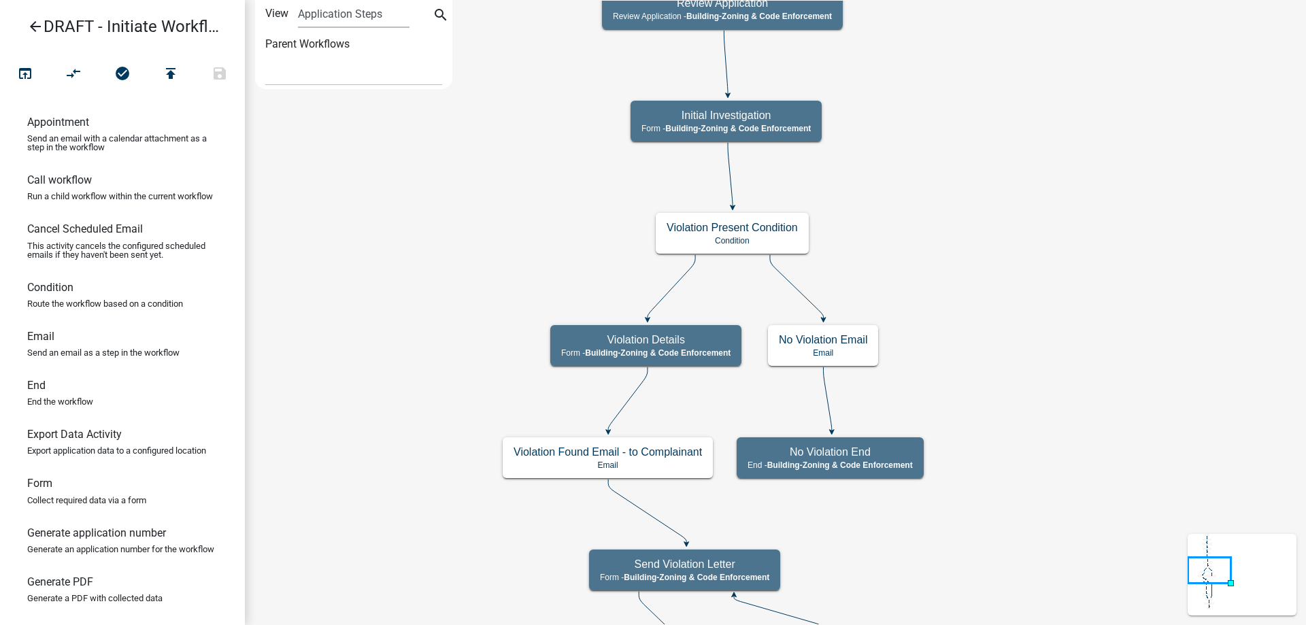
click at [27, 27] on link "arrow_back DRAFT - Initiate Workflow Test for Code Enforcement" at bounding box center [117, 26] width 212 height 31
click at [33, 23] on icon "arrow_back" at bounding box center [35, 27] width 16 height 19
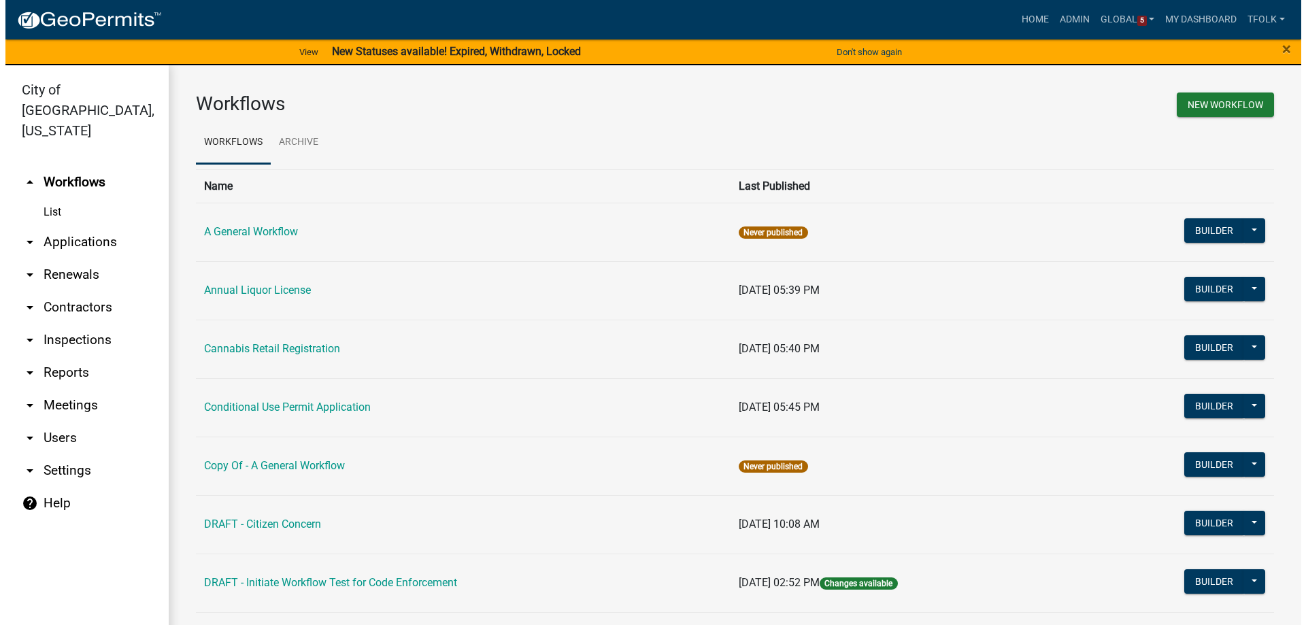
scroll to position [204, 0]
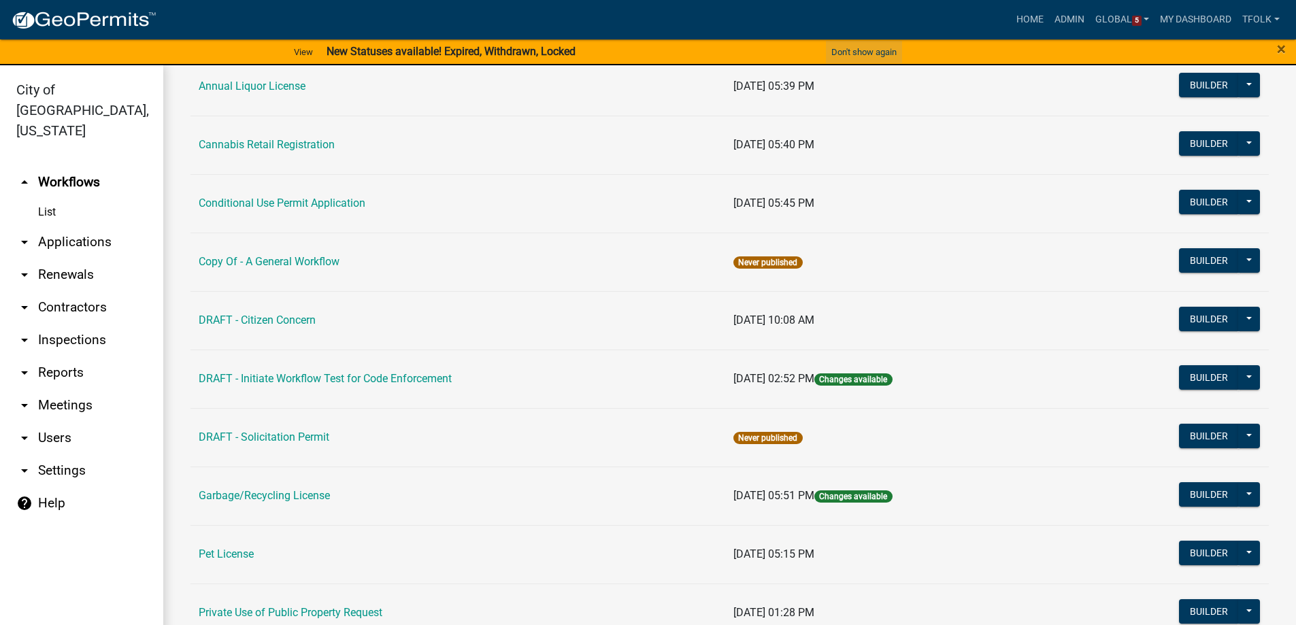
click at [866, 53] on button "Don't show again" at bounding box center [864, 52] width 76 height 22
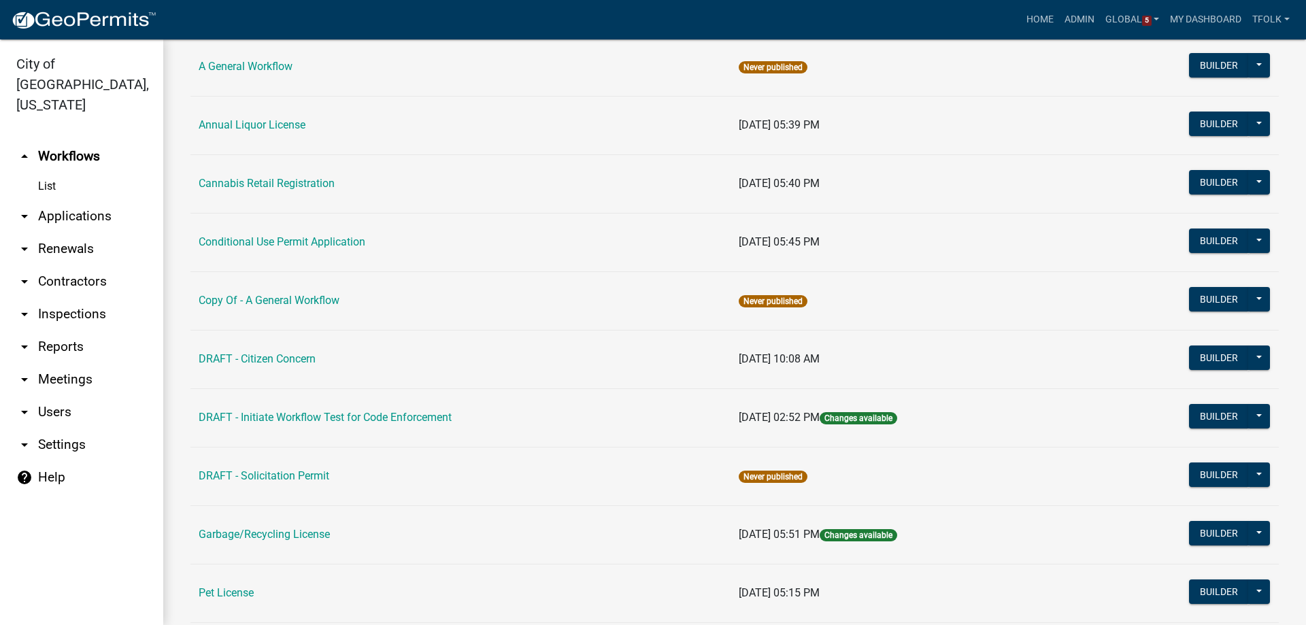
scroll to position [136, 0]
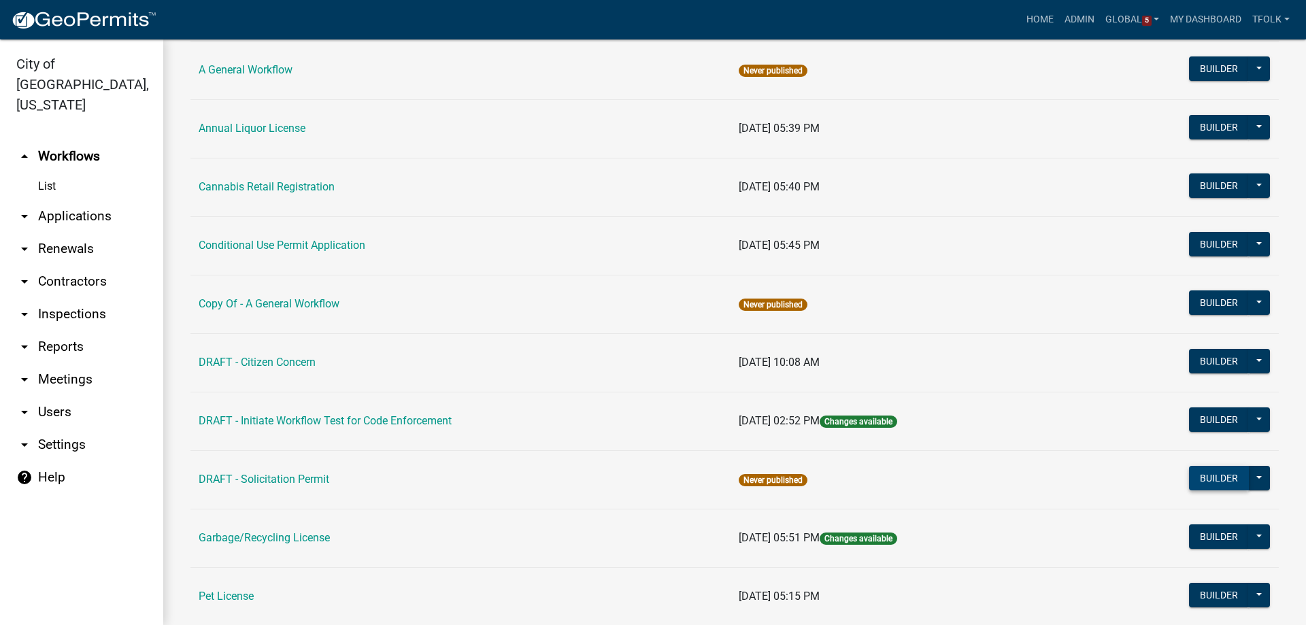
click at [1202, 471] on button "Builder" at bounding box center [1219, 478] width 60 height 24
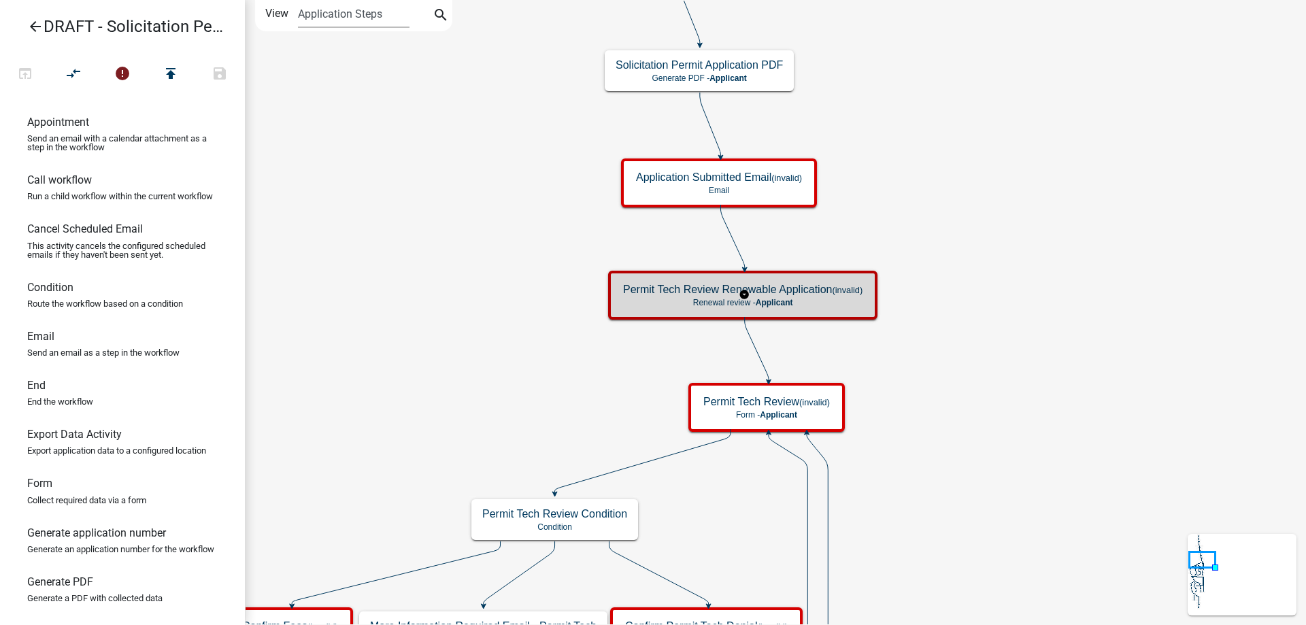
click at [818, 307] on div "Permit Tech Review Renewable Application (invalid) Renewal review - Applicant" at bounding box center [742, 295] width 261 height 41
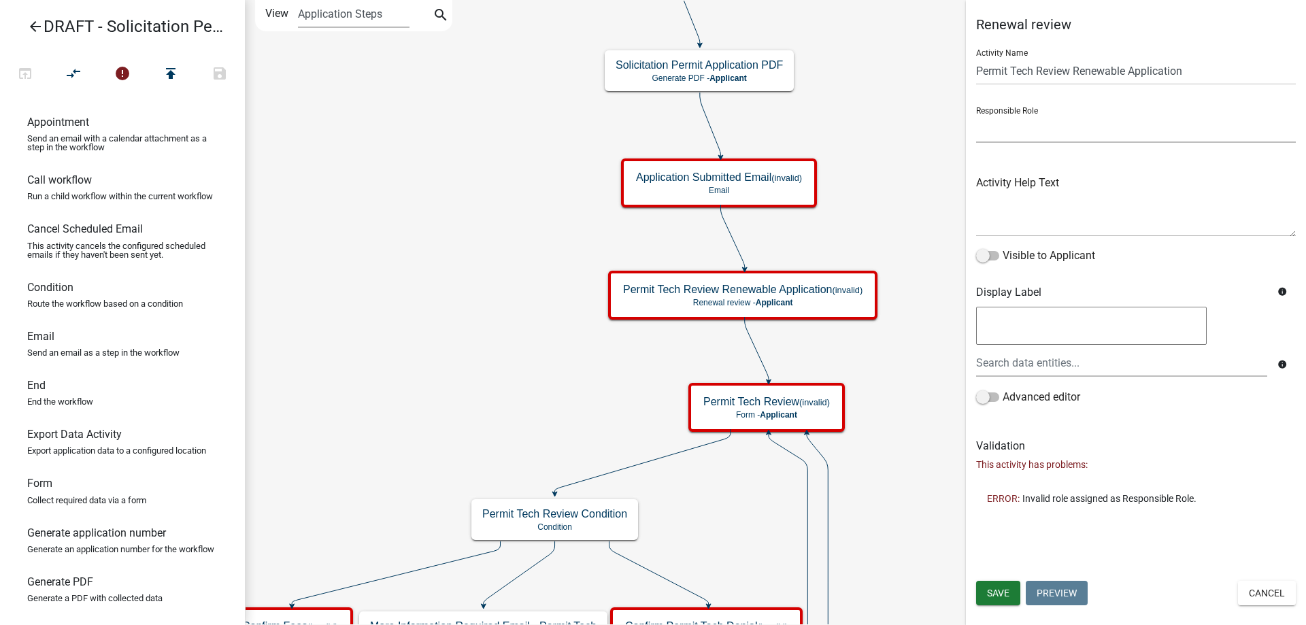
click at [1060, 122] on select "Applicant Public Works City Clerk Water/Wastewater Department Admin Front Offic…" at bounding box center [1136, 129] width 320 height 28
select select "510DAC6A-3646-4F14-B049-18FE2023224D"
click at [976, 115] on select "Applicant Public Works City Clerk Water/Wastewater Department Admin Front Offic…" at bounding box center [1136, 129] width 320 height 28
click at [998, 581] on button "Save" at bounding box center [998, 593] width 44 height 24
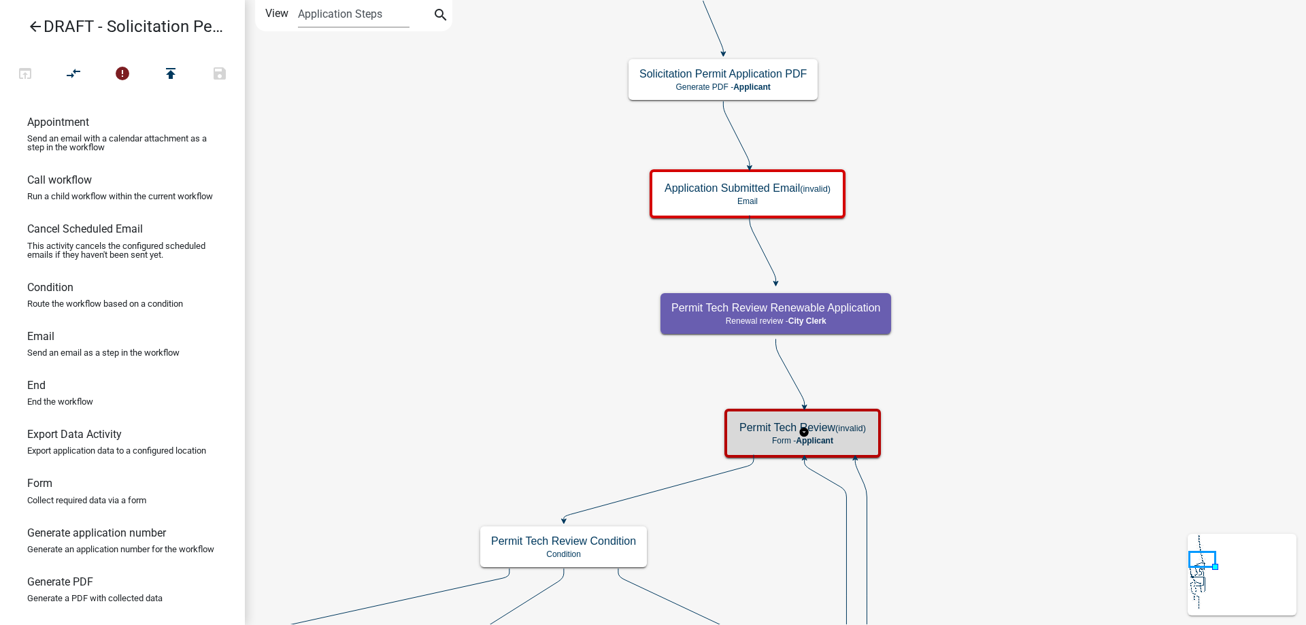
click at [746, 437] on p "Form - Applicant" at bounding box center [802, 441] width 126 height 10
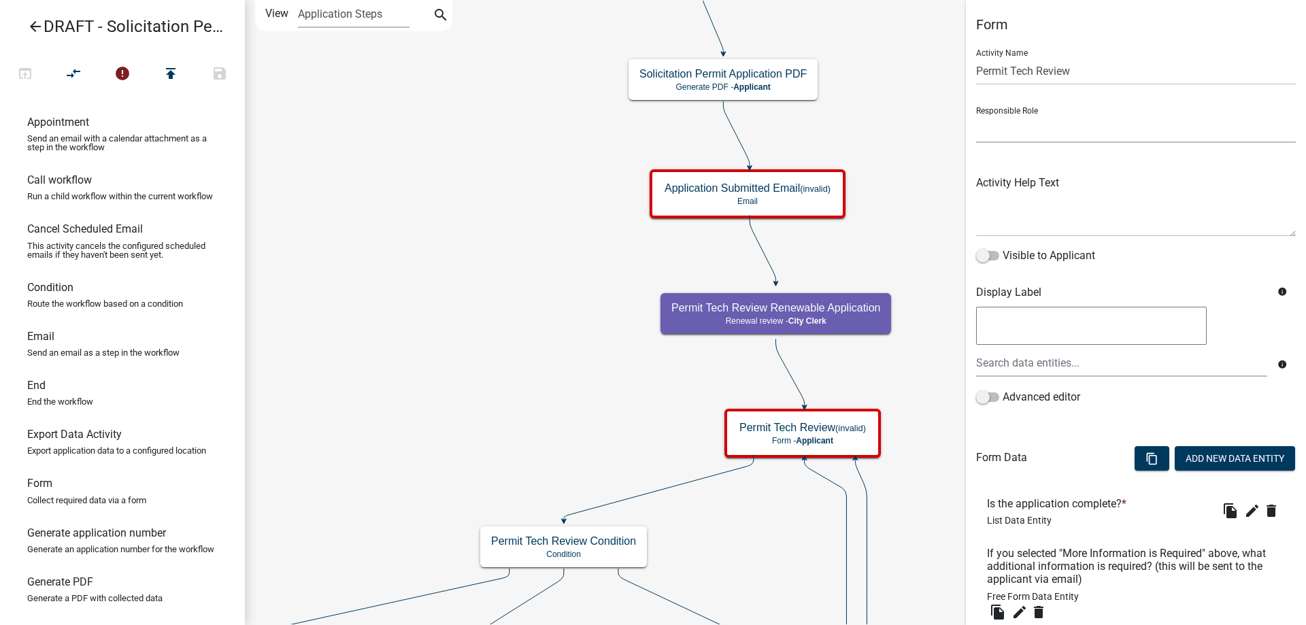
click at [1004, 127] on select "Applicant Public Works City Clerk Water/Wastewater Department Admin Front Offic…" at bounding box center [1136, 129] width 320 height 28
select select "510DAC6A-3646-4F14-B049-18FE2023224D"
click at [976, 115] on select "Applicant Public Works City Clerk Water/Wastewater Department Admin Front Offic…" at bounding box center [1136, 129] width 320 height 28
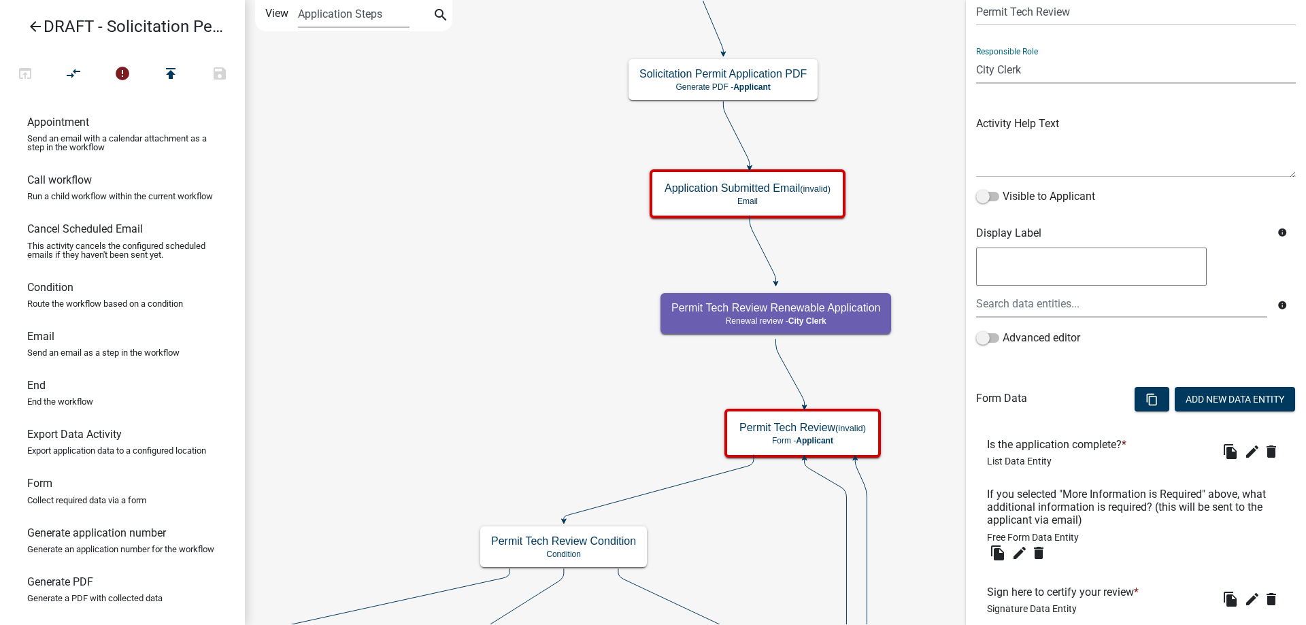
scroll to position [179, 0]
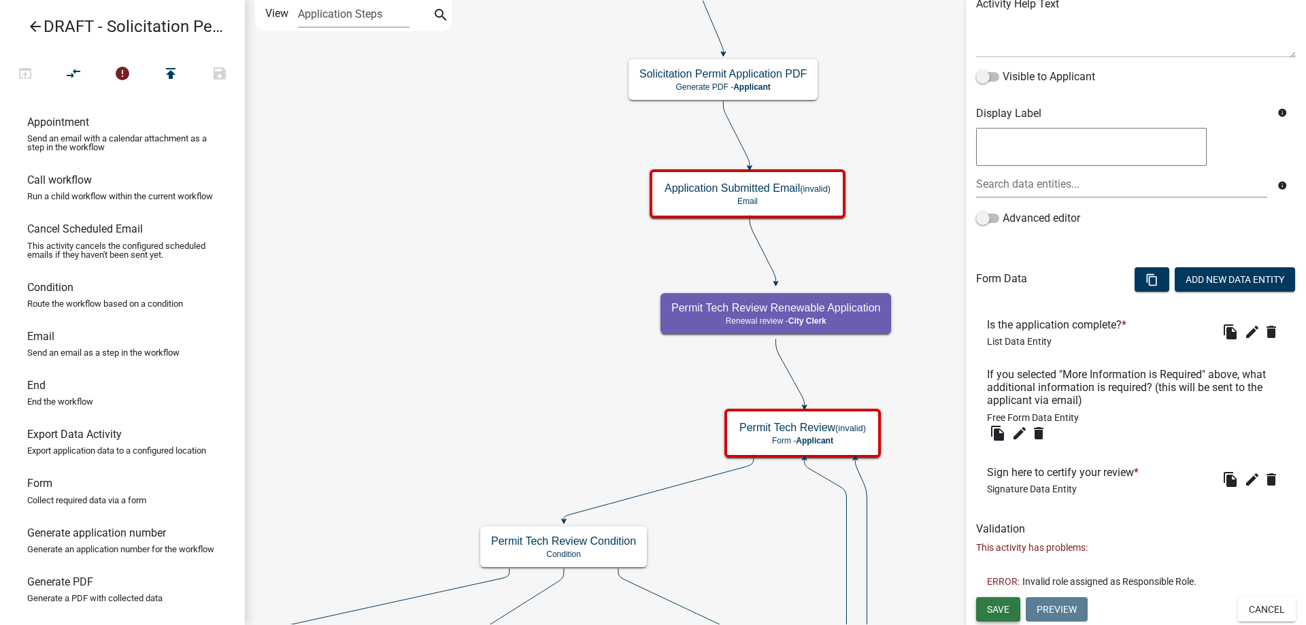
click at [986, 607] on button "Save" at bounding box center [998, 609] width 44 height 24
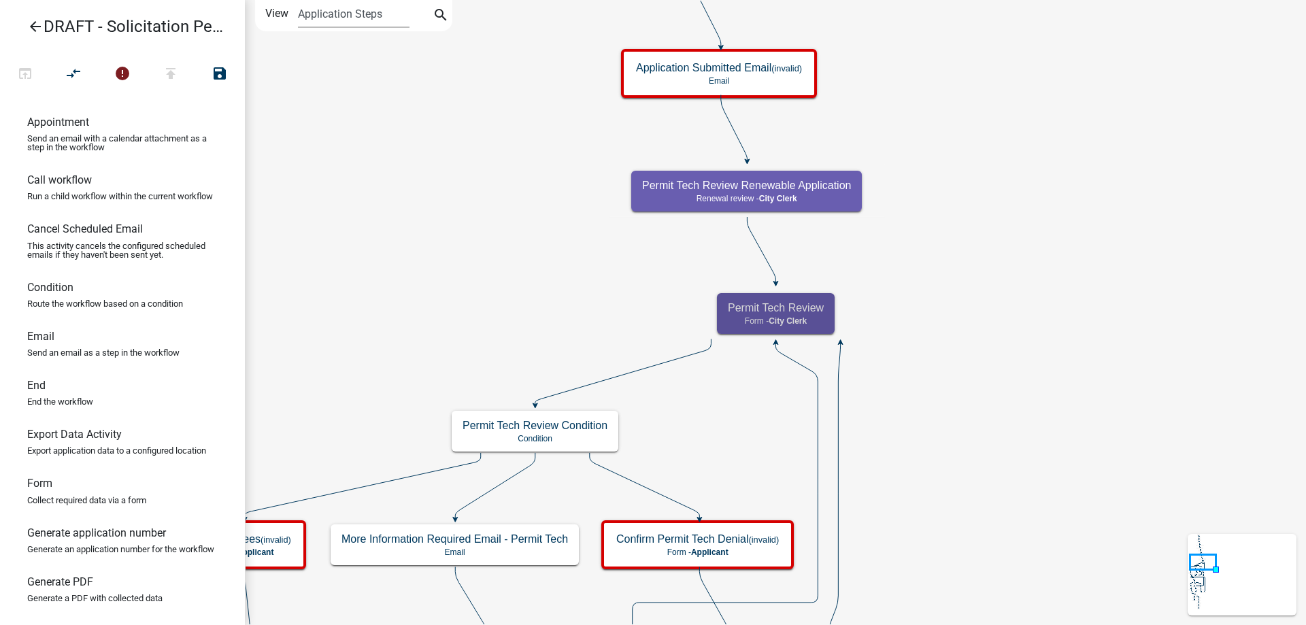
scroll to position [0, 0]
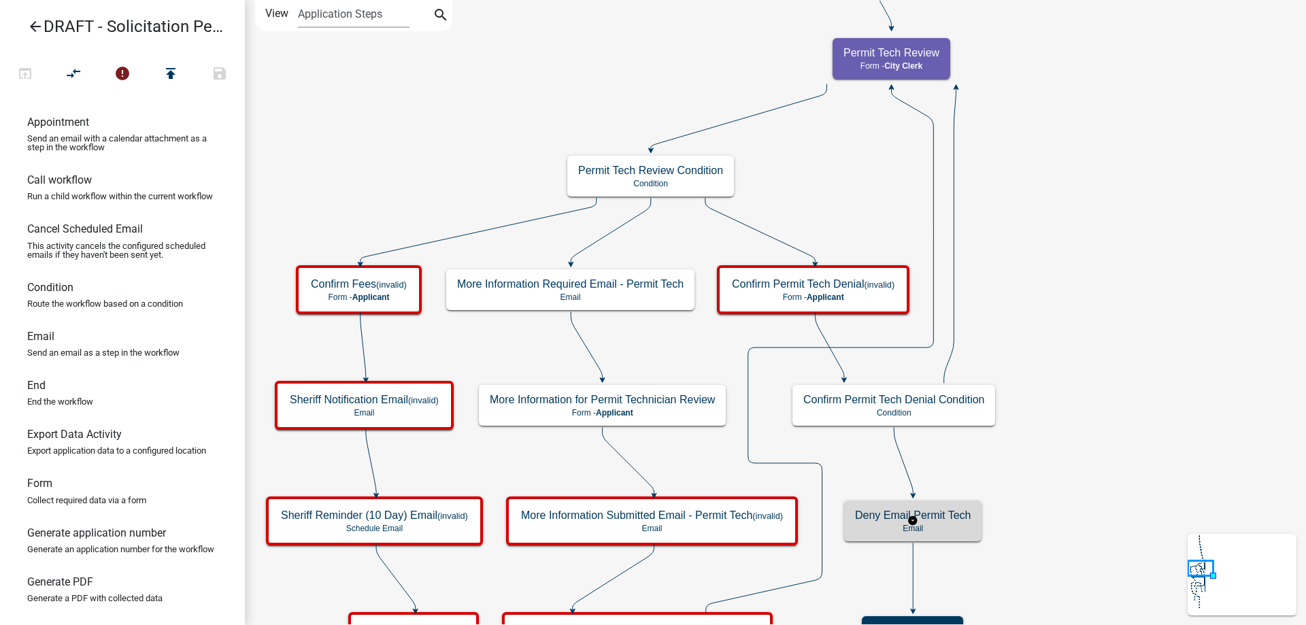
click at [948, 528] on p "Email" at bounding box center [913, 529] width 116 height 10
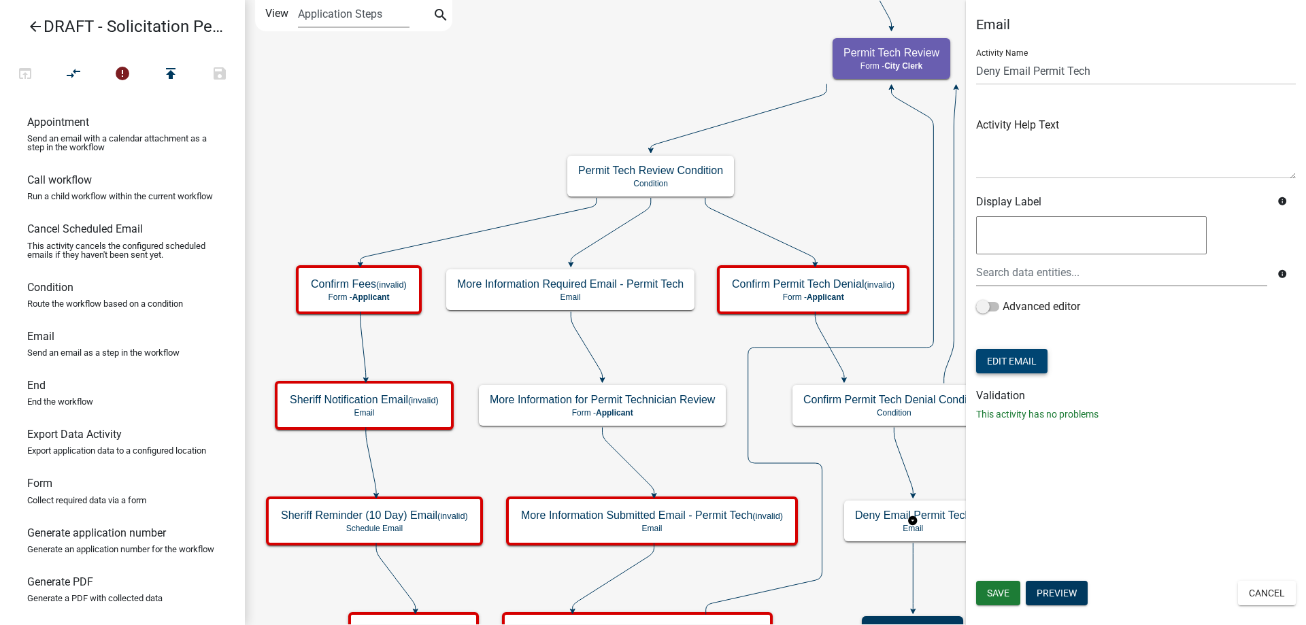
click at [1015, 364] on button "Edit Email" at bounding box center [1011, 361] width 71 height 24
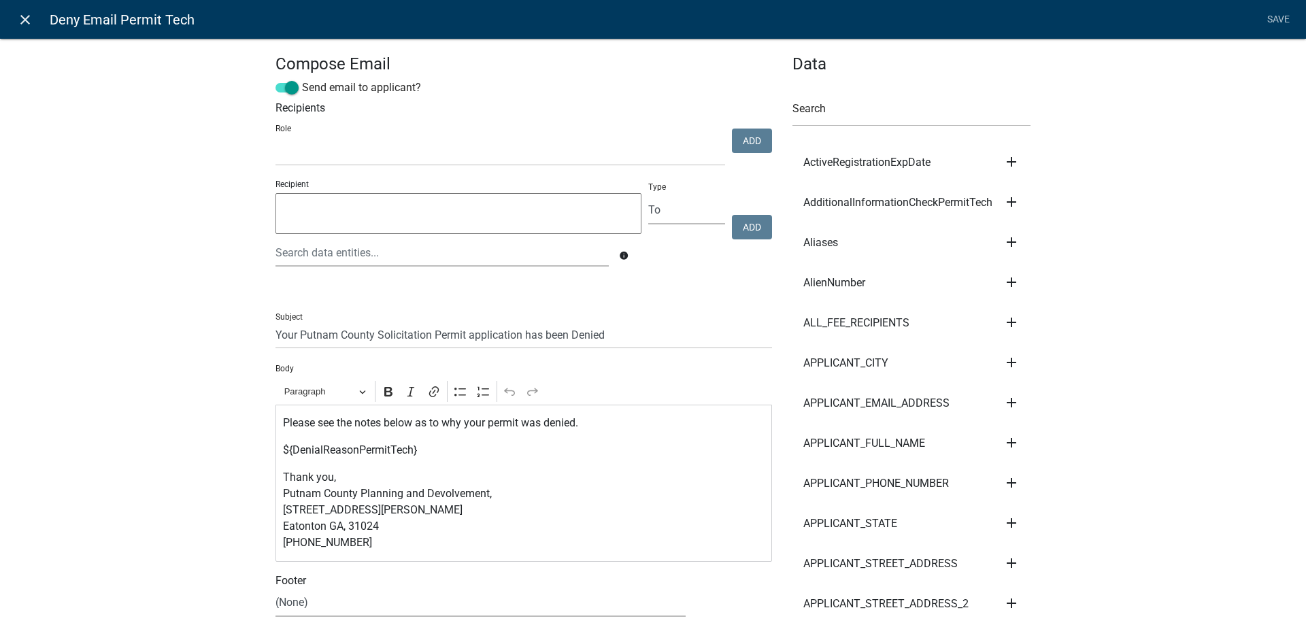
click at [19, 31] on link "close" at bounding box center [25, 19] width 28 height 28
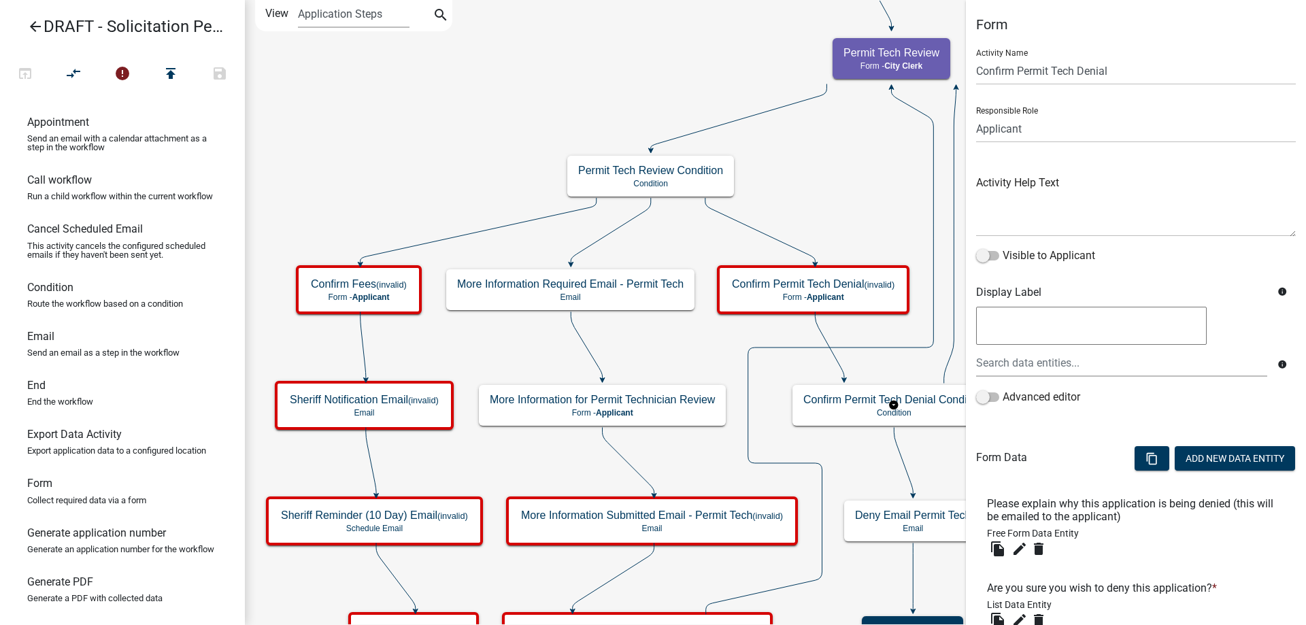
scroll to position [68, 0]
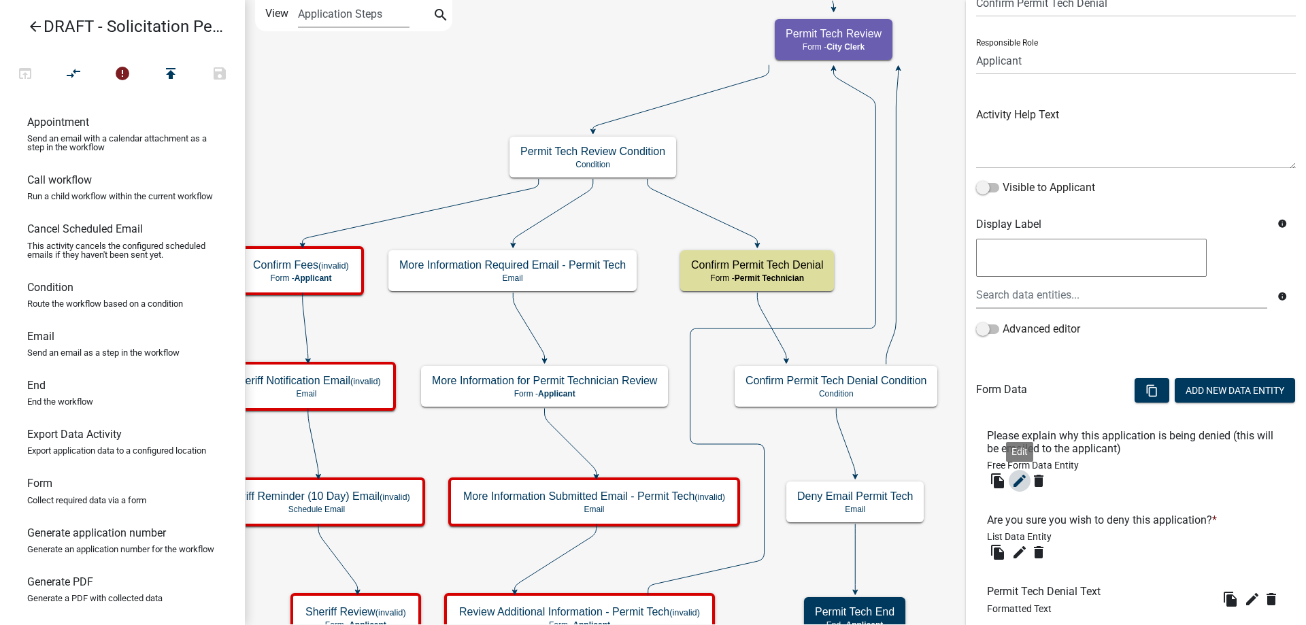
click at [1021, 475] on icon "edit" at bounding box center [1019, 481] width 16 height 16
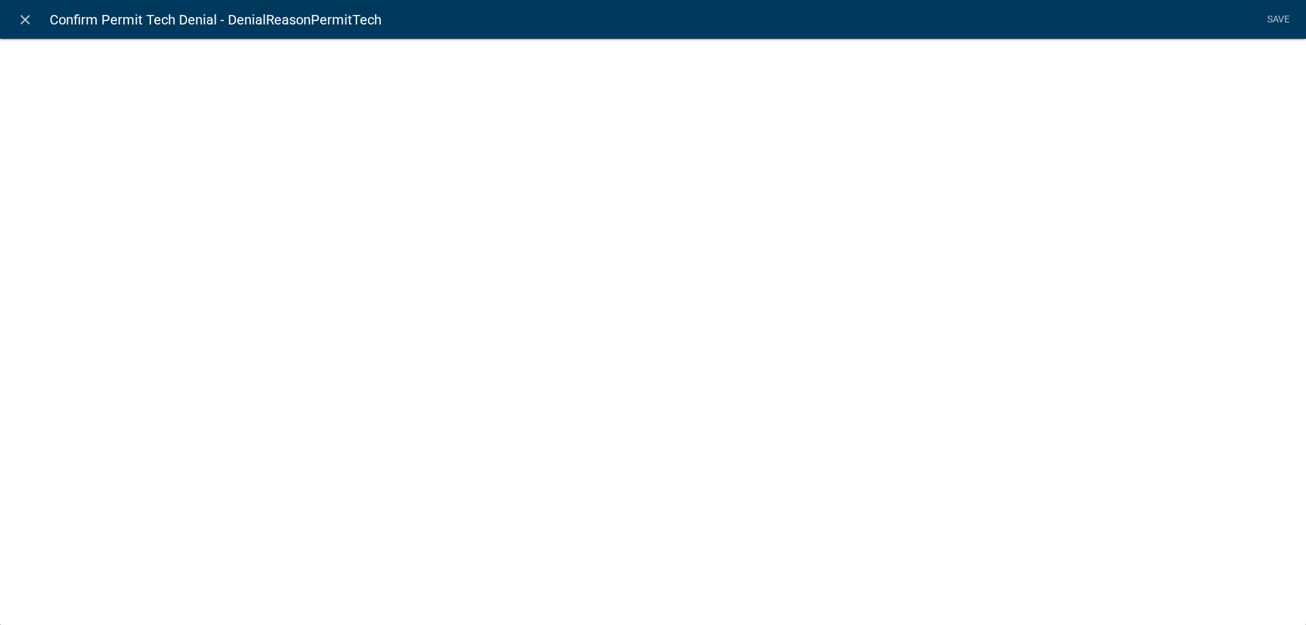
select select
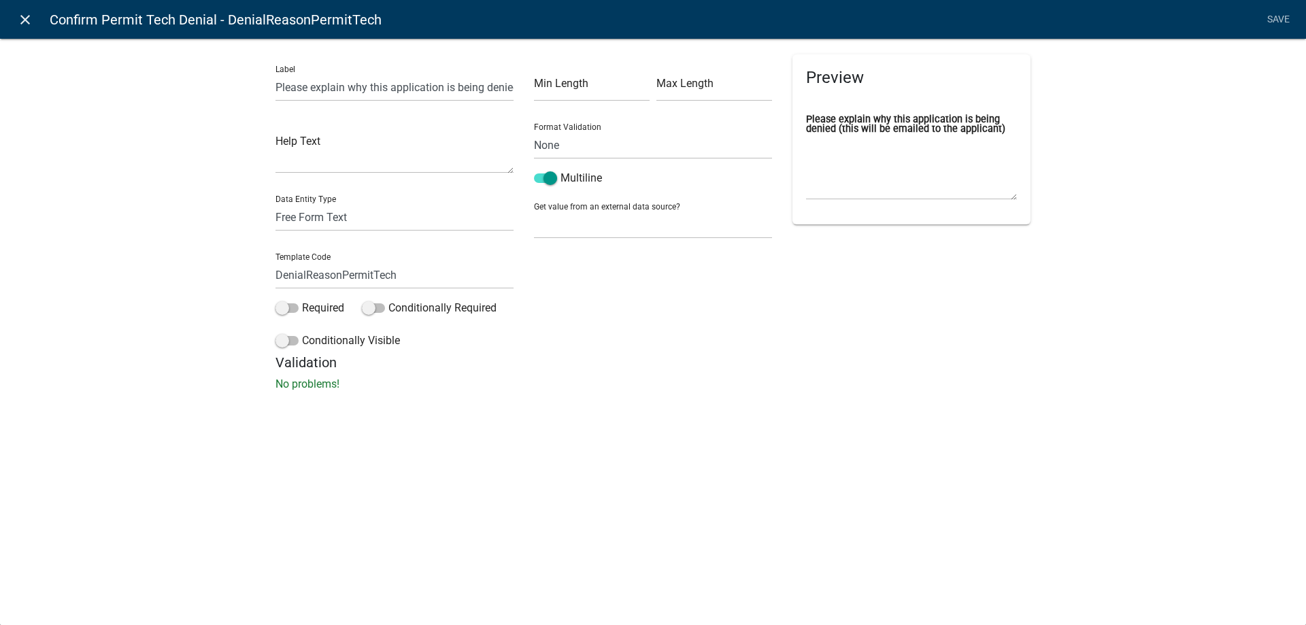
click at [16, 14] on link "close" at bounding box center [25, 19] width 28 height 28
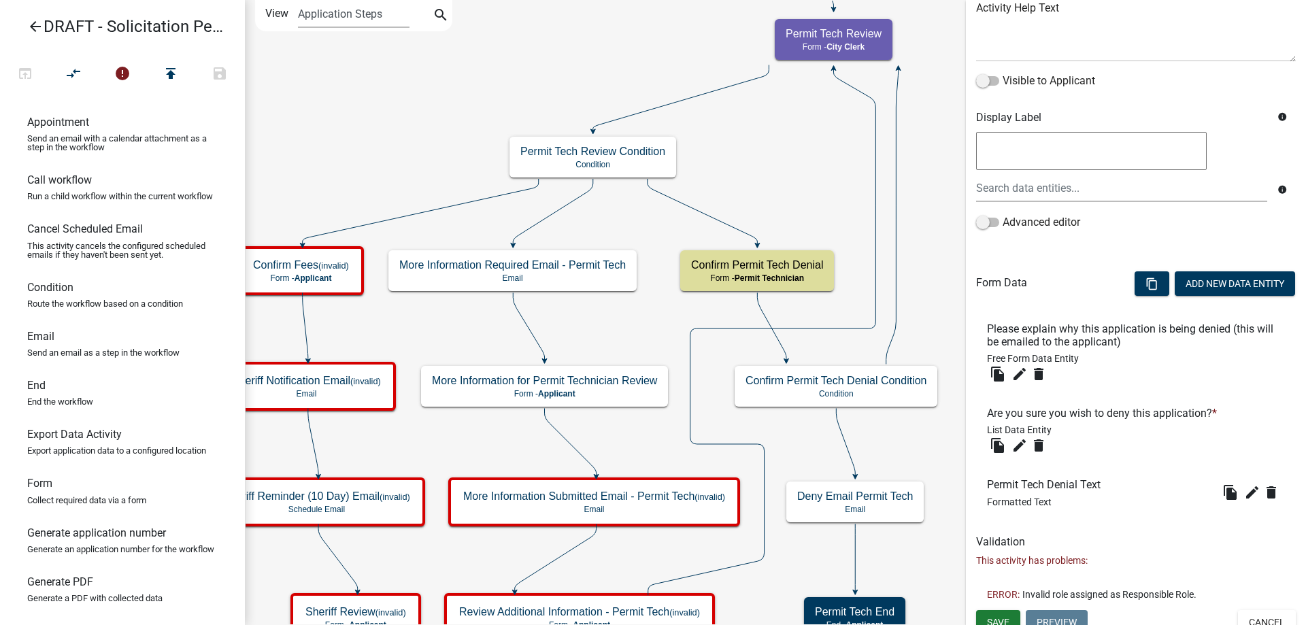
scroll to position [188, 0]
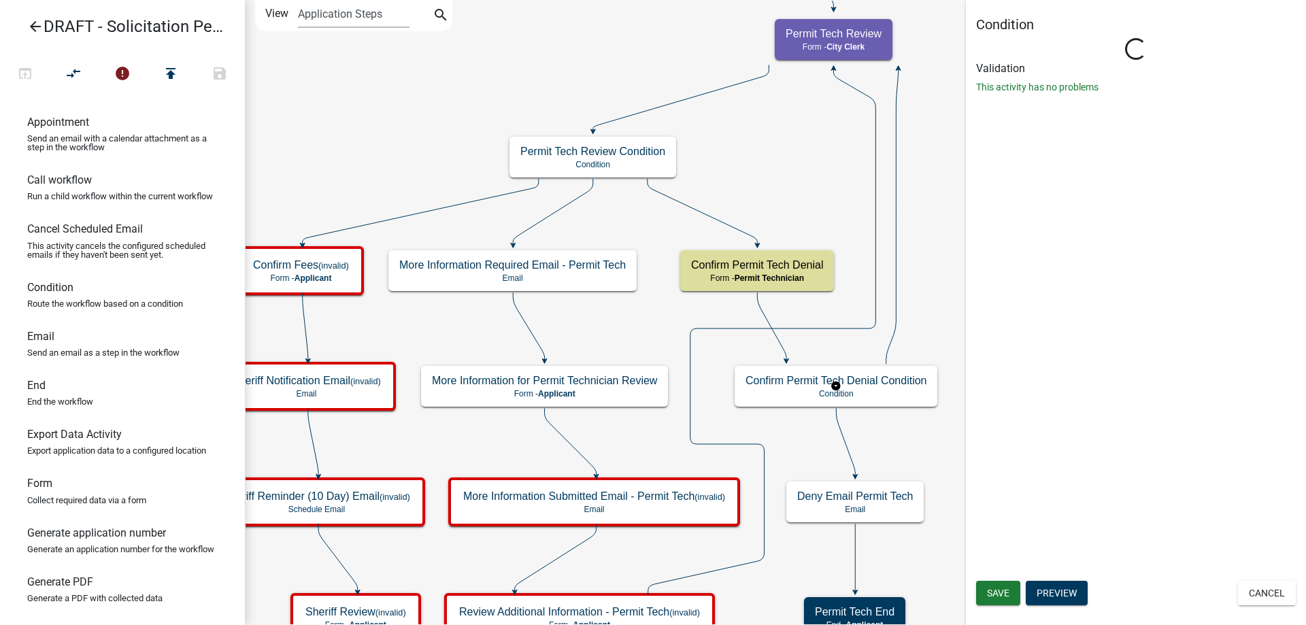
scroll to position [0, 0]
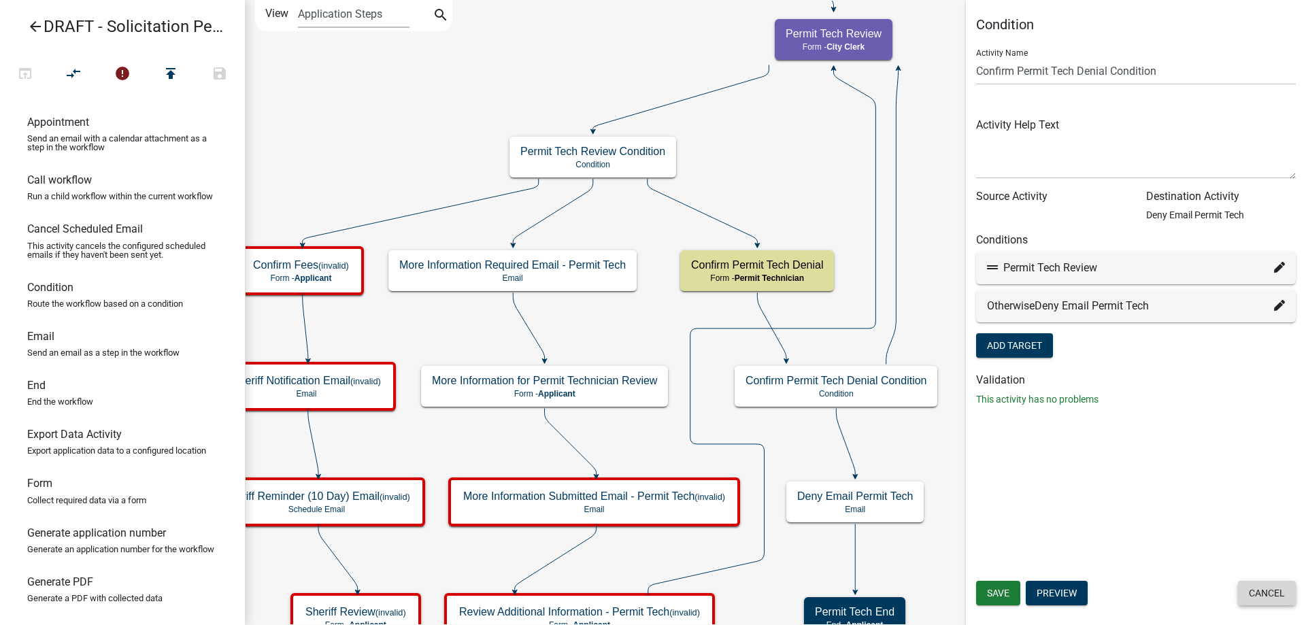
click at [1277, 602] on button "Cancel" at bounding box center [1267, 593] width 58 height 24
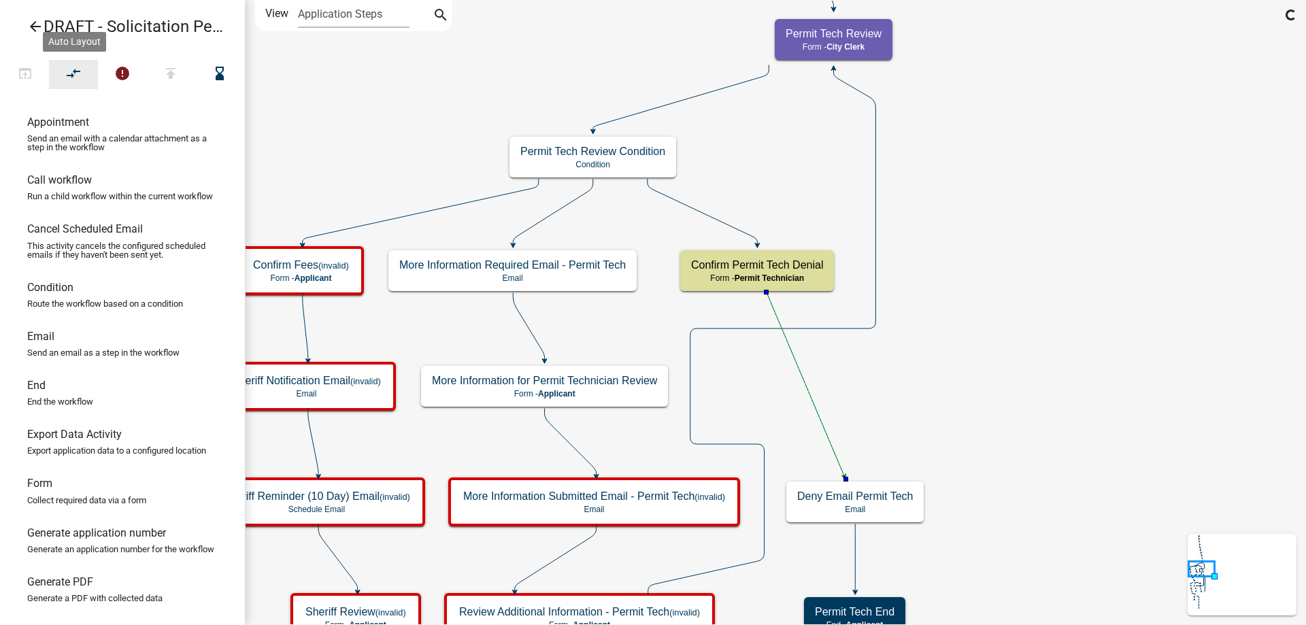
click at [79, 73] on icon "compare_arrows" at bounding box center [74, 74] width 16 height 19
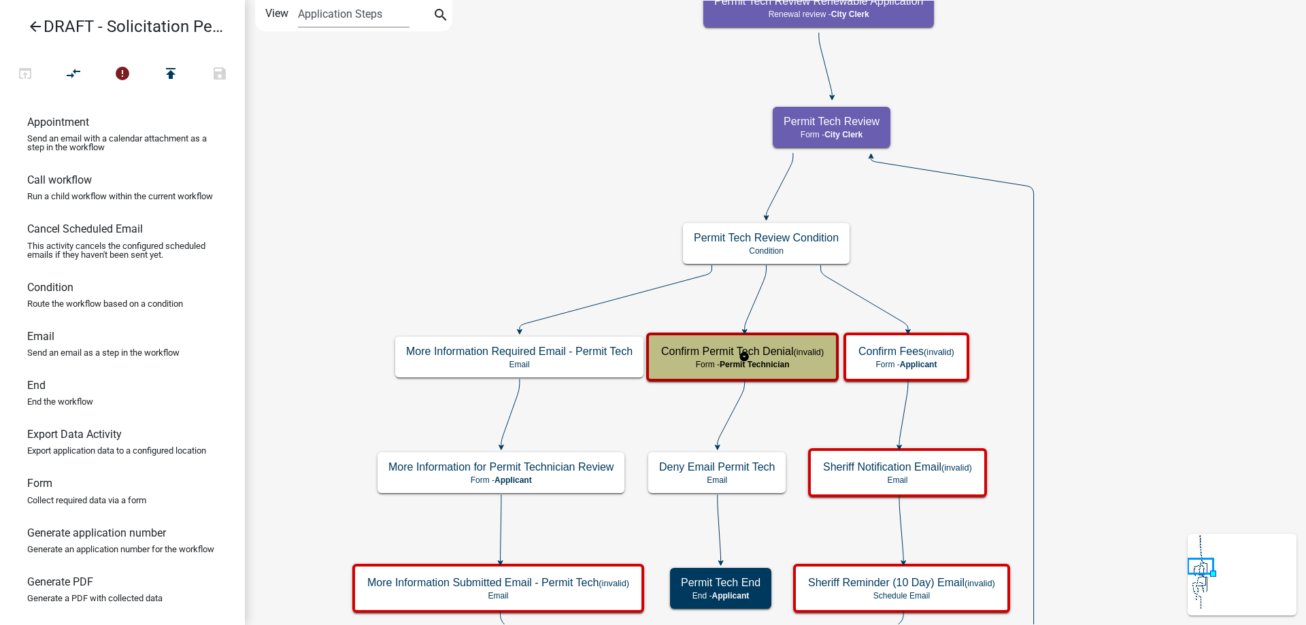
click at [713, 347] on h5 "Confirm Permit Tech Denial (invalid)" at bounding box center [742, 351] width 163 height 13
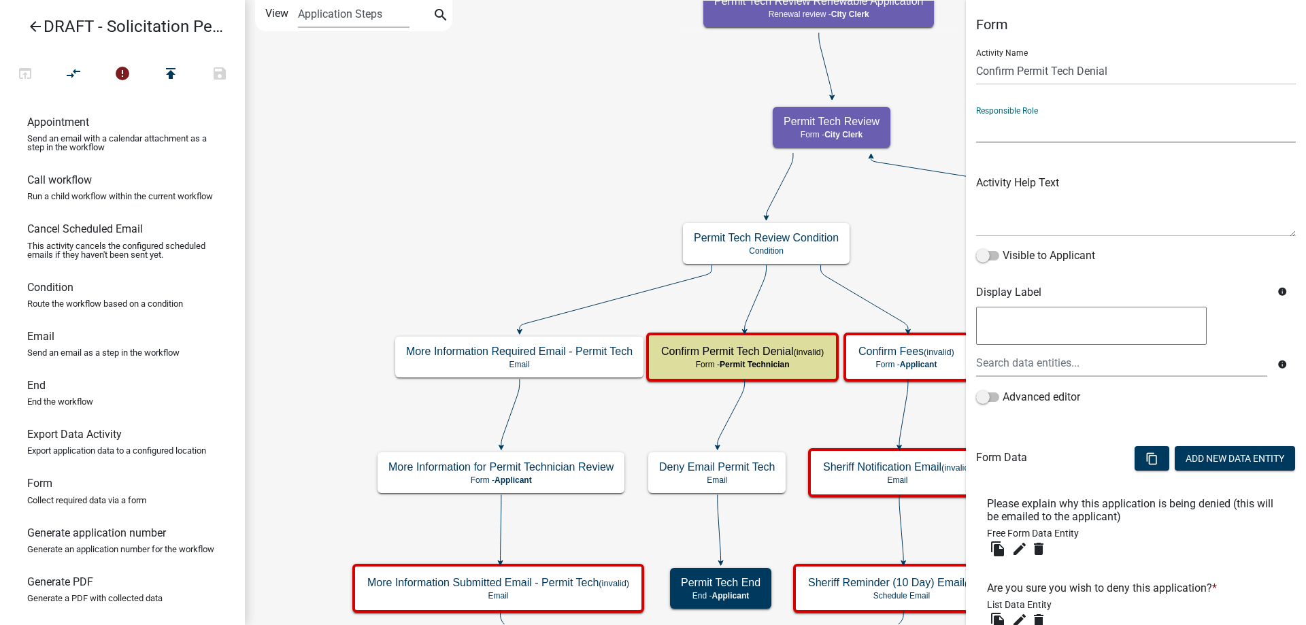
click at [1027, 130] on select "Applicant Public Works City Clerk Water/Wastewater Department Admin Front Offic…" at bounding box center [1136, 129] width 320 height 28
select select "510DAC6A-3646-4F14-B049-18FE2023224D"
click at [976, 115] on select "Applicant Public Works City Clerk Water/Wastewater Department Admin Front Offic…" at bounding box center [1136, 129] width 320 height 28
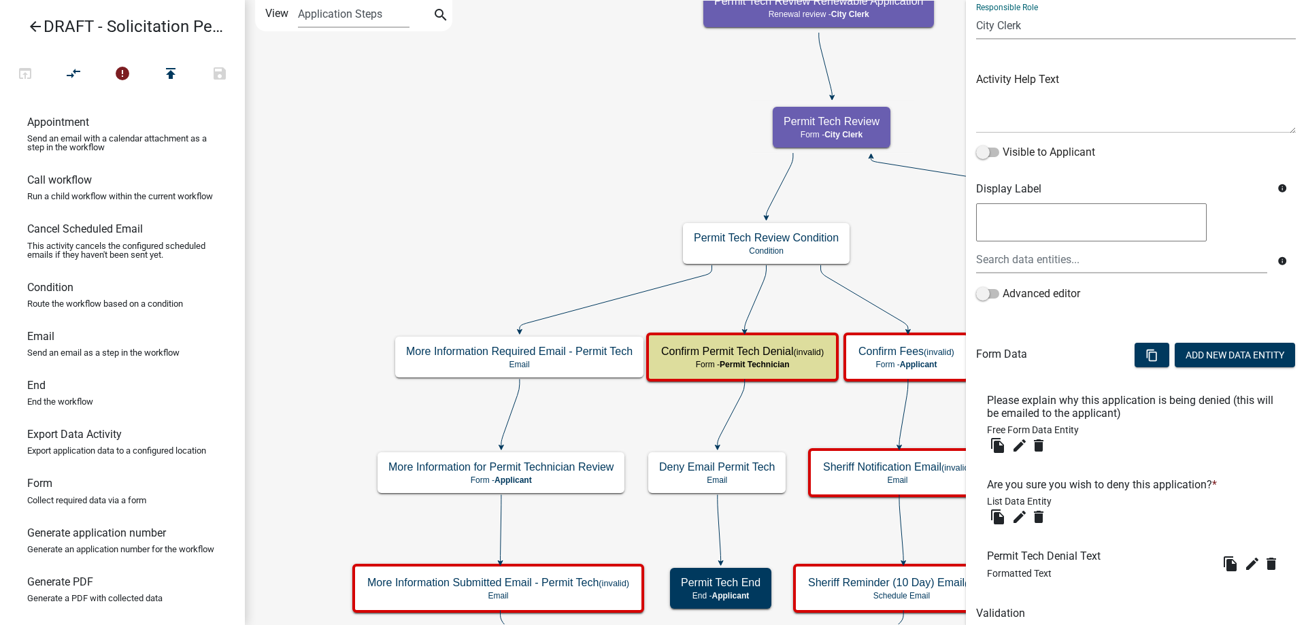
scroll to position [188, 0]
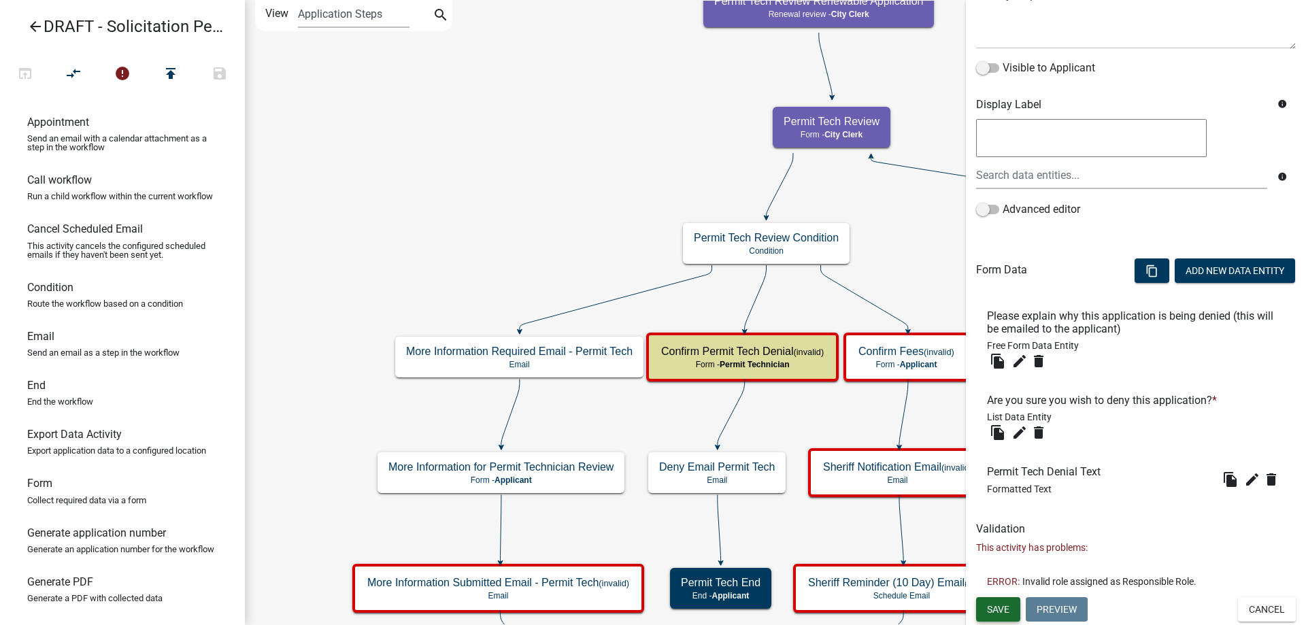
click at [994, 601] on button "Save" at bounding box center [998, 609] width 44 height 24
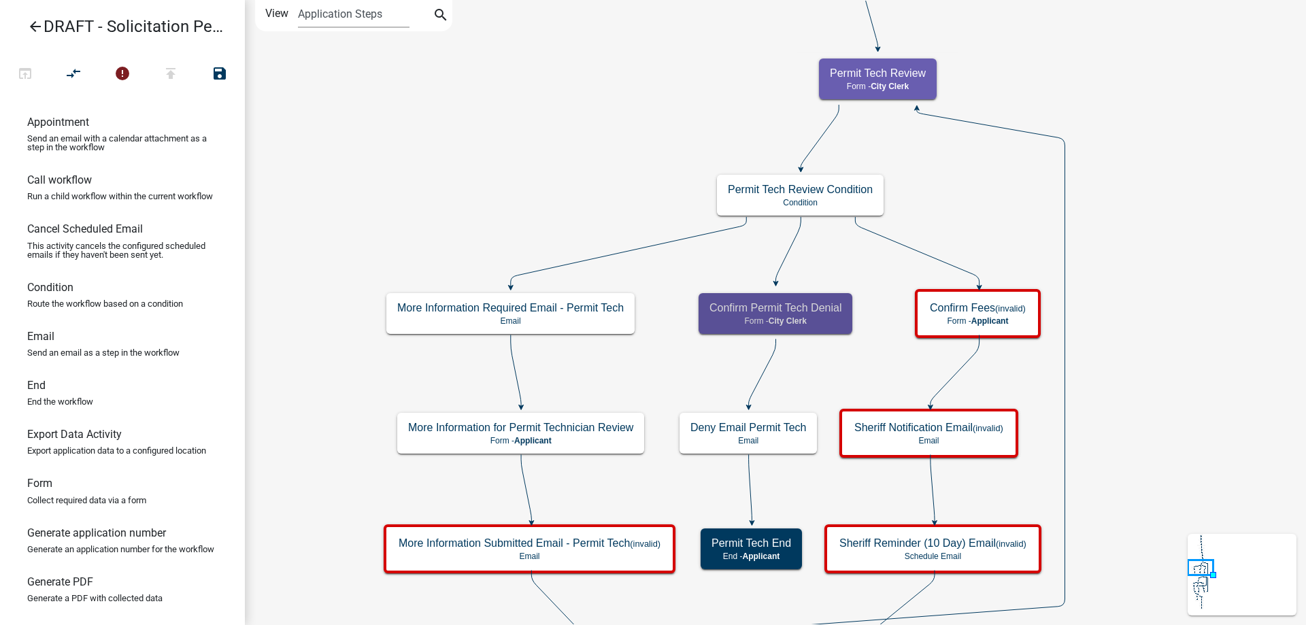
scroll to position [0, 0]
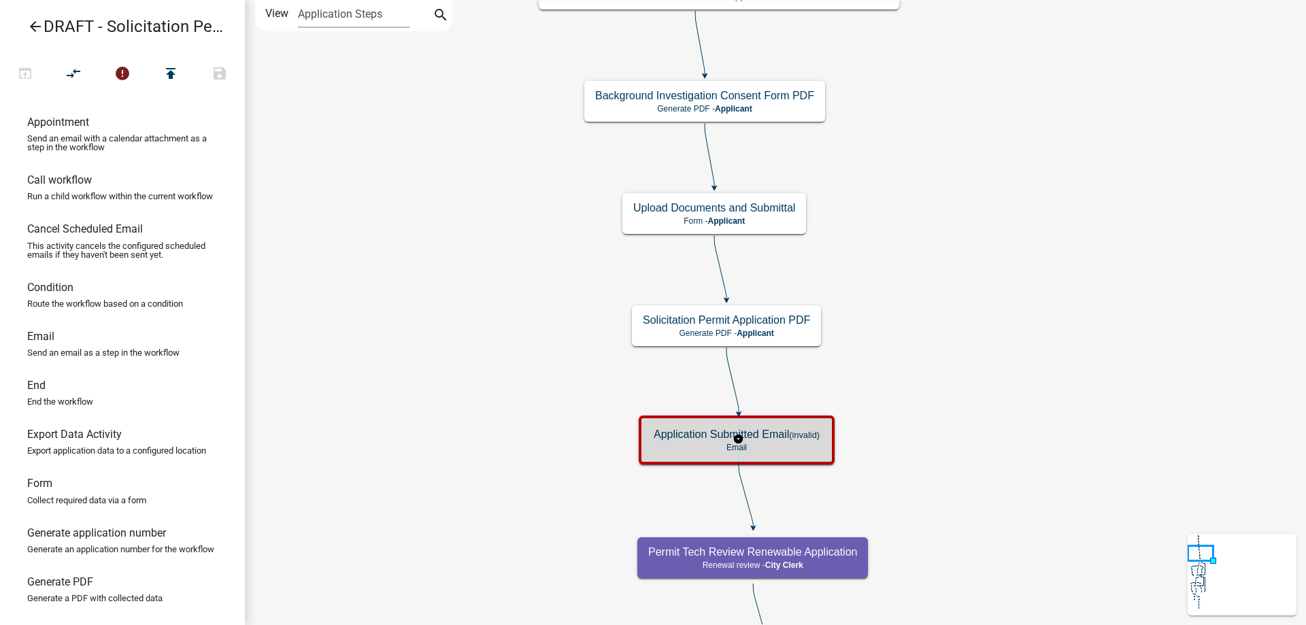
click at [786, 453] on div "Application Submitted Email (invalid) Email" at bounding box center [737, 440] width 188 height 41
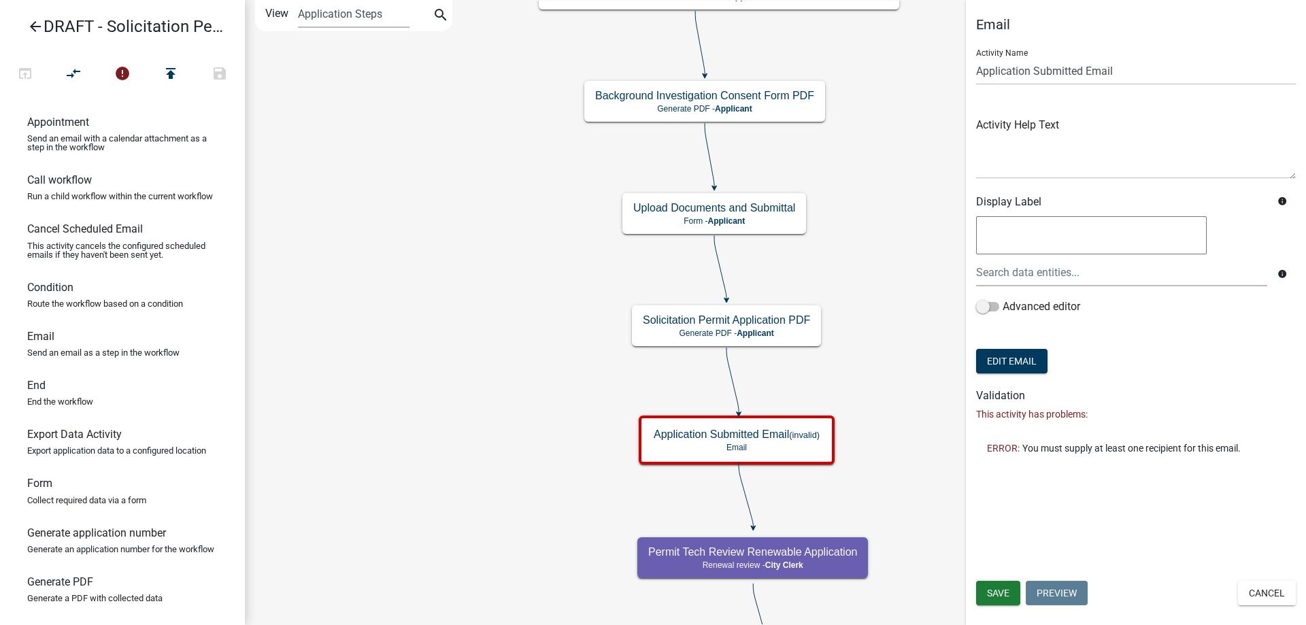
click at [973, 362] on div "Email Activity Name Application Submitted Email Activity Help Text Display Labe…" at bounding box center [1136, 239] width 340 height 447
click at [977, 362] on button "Edit Email" at bounding box center [1011, 361] width 71 height 24
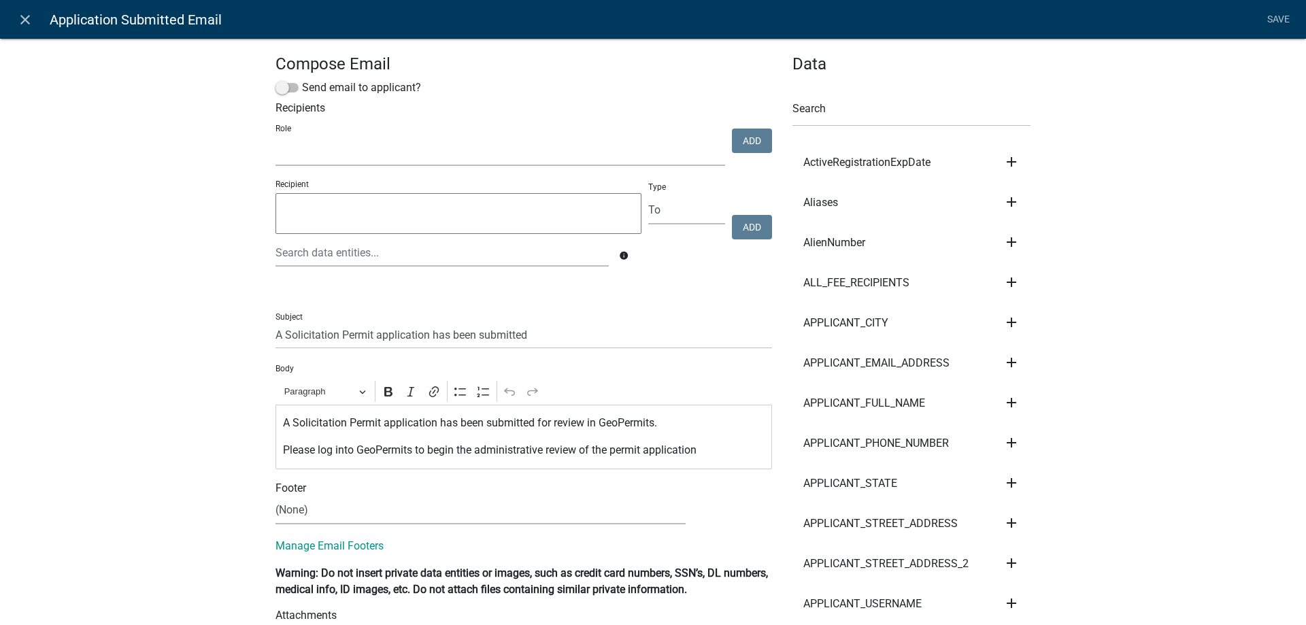
click at [336, 146] on select "Public Works Building Maintenance City Clerk Water/Wastewater Department Admin …" at bounding box center [500, 152] width 450 height 28
select select "510dac6a-3646-4f14-b049-18fe2023224d"
click at [275, 138] on select "Public Works Building Maintenance City Clerk Water/Wastewater Department Admin …" at bounding box center [500, 152] width 450 height 28
click at [753, 145] on button "Add" at bounding box center [752, 141] width 40 height 24
select select
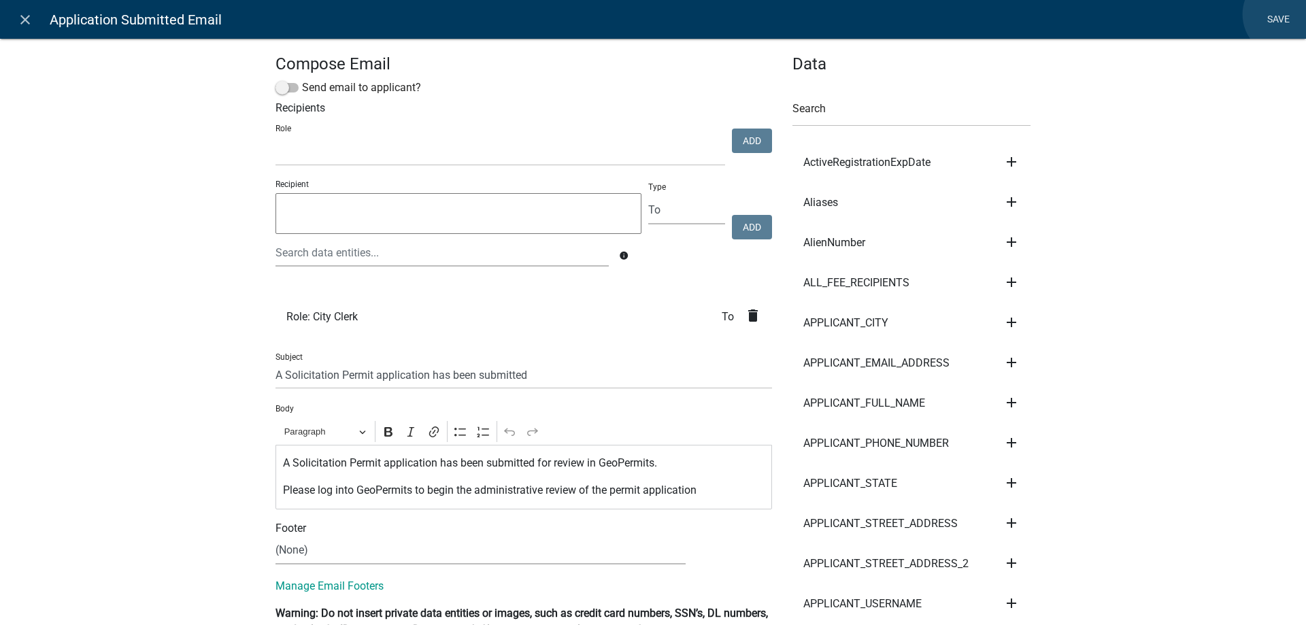
click at [1285, 14] on link "Save" at bounding box center [1278, 20] width 34 height 26
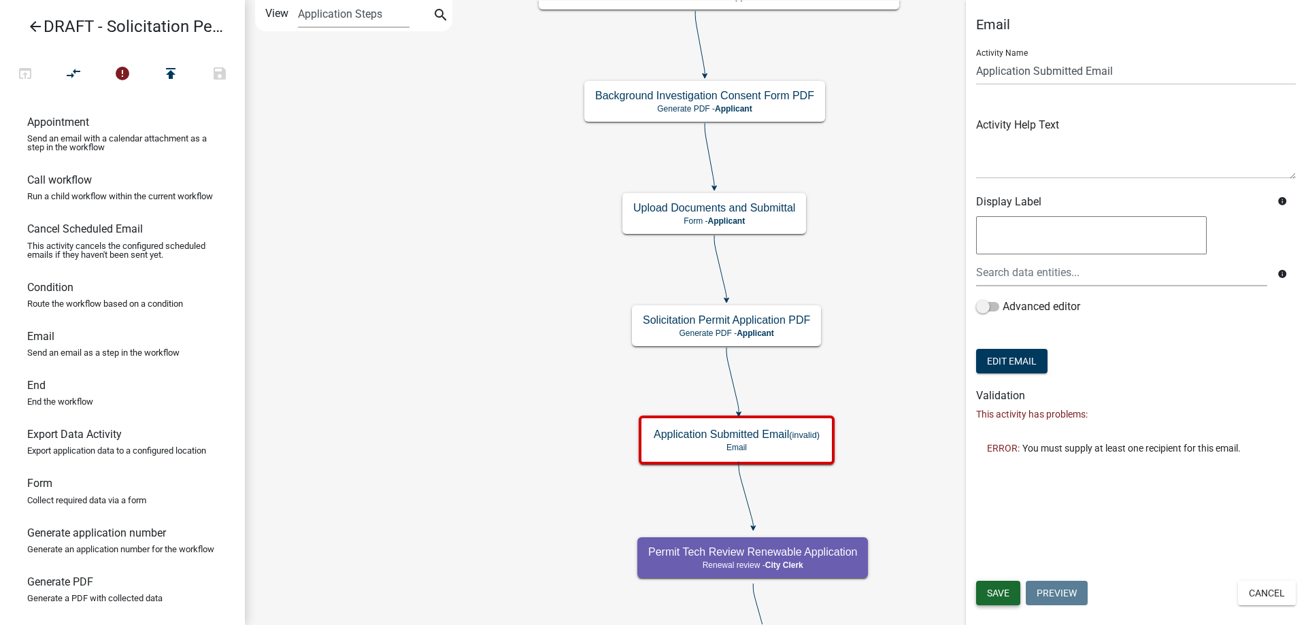
click at [995, 599] on button "Save" at bounding box center [998, 593] width 44 height 24
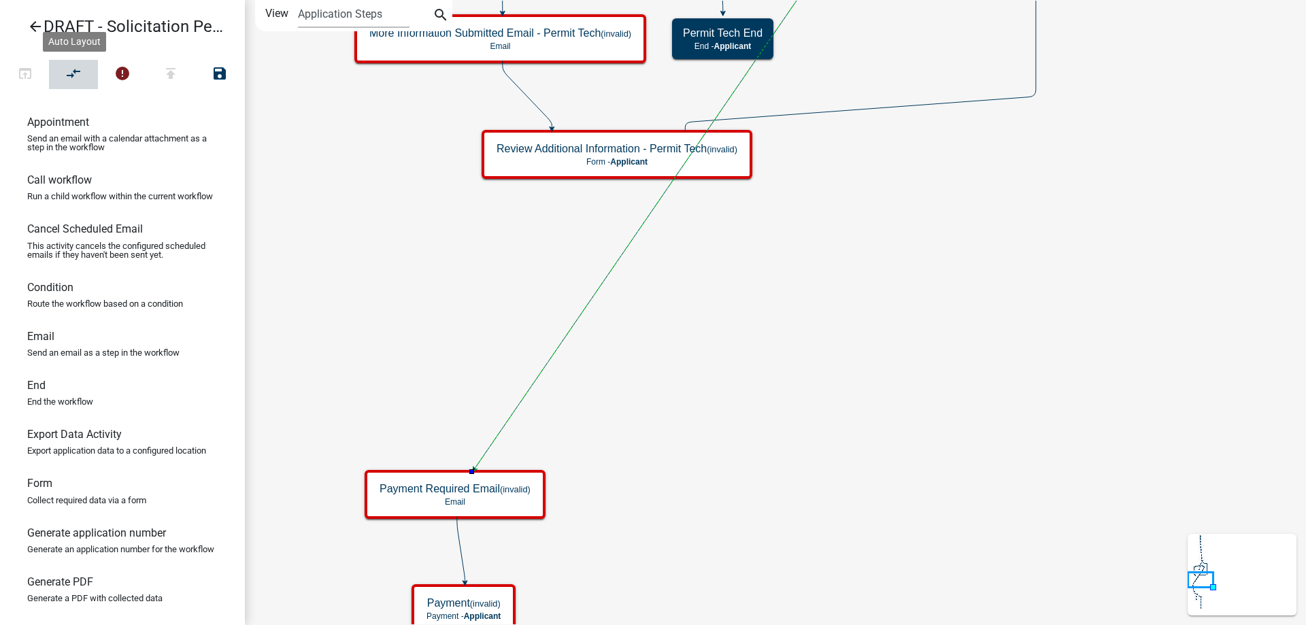
click at [71, 77] on icon "compare_arrows" at bounding box center [74, 74] width 16 height 19
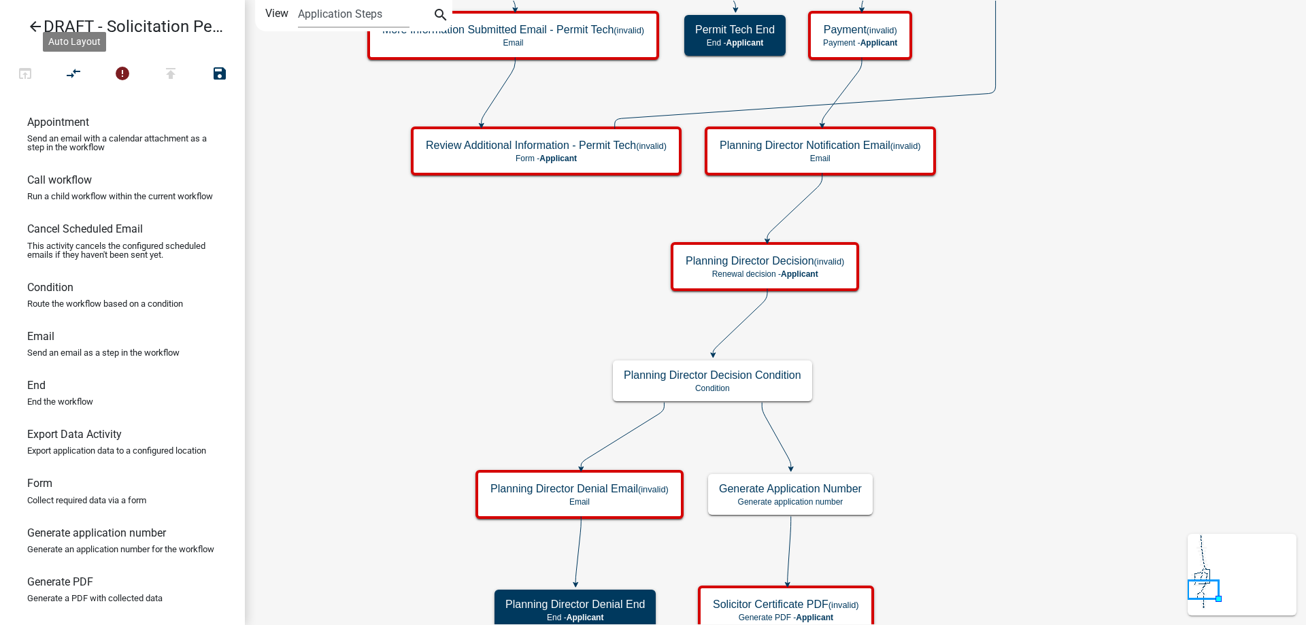
click at [928, 366] on icon "Start Start - Applicant Solicitation Permit Introduction Form - Applicant Appli…" at bounding box center [776, 489] width 1060 height 977
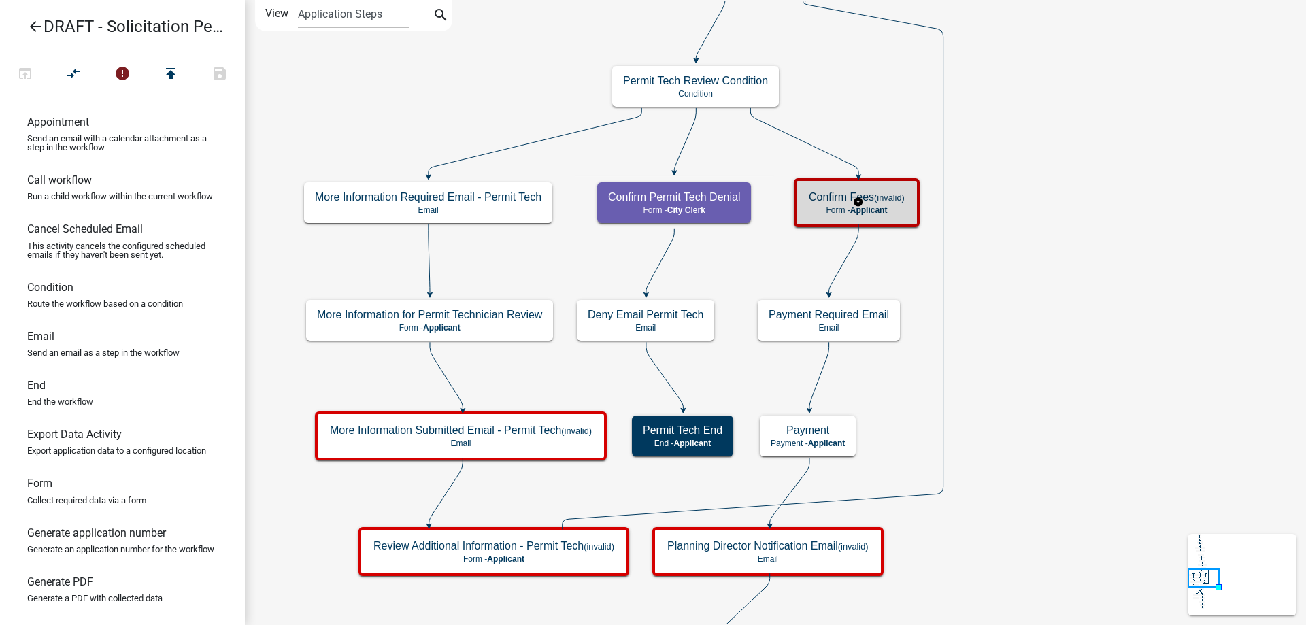
click at [841, 216] on div "Confirm Fees (invalid) Form - Applicant" at bounding box center [857, 202] width 118 height 41
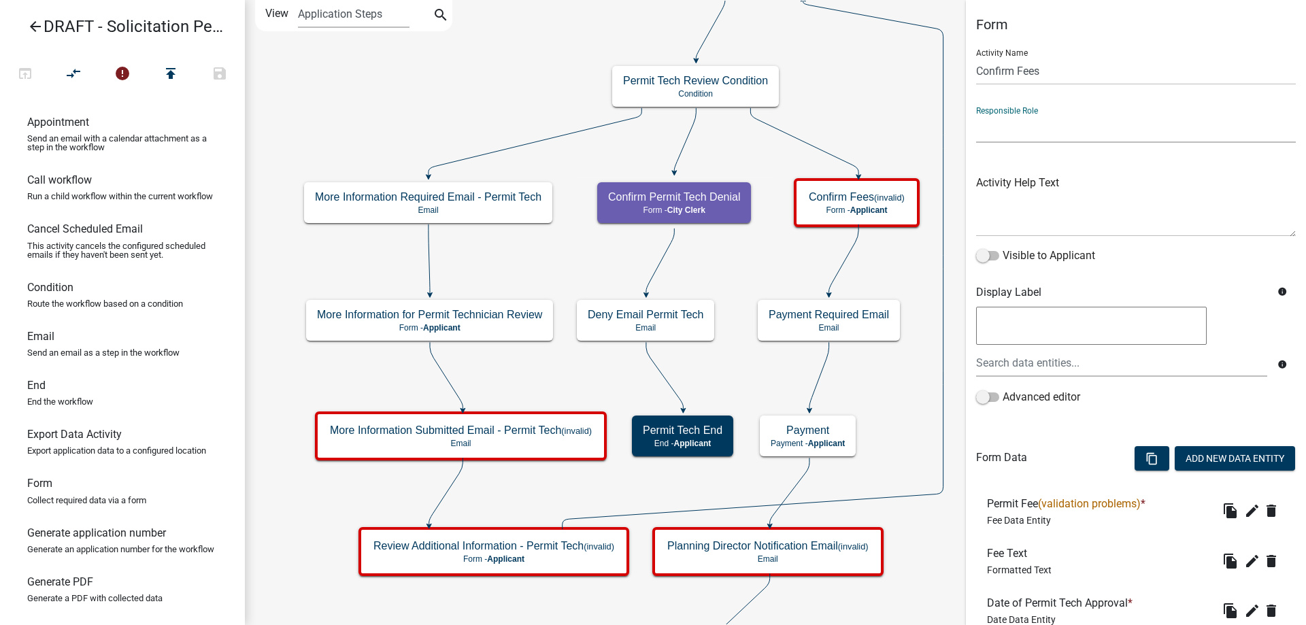
click at [1041, 124] on select "Applicant Public Works City Clerk Water/Wastewater Department Admin Front Offic…" at bounding box center [1136, 129] width 320 height 28
select select "510DAC6A-3646-4F14-B049-18FE2023224D"
click at [976, 115] on select "Applicant Public Works City Clerk Water/Wastewater Department Admin Front Offic…" at bounding box center [1136, 129] width 320 height 28
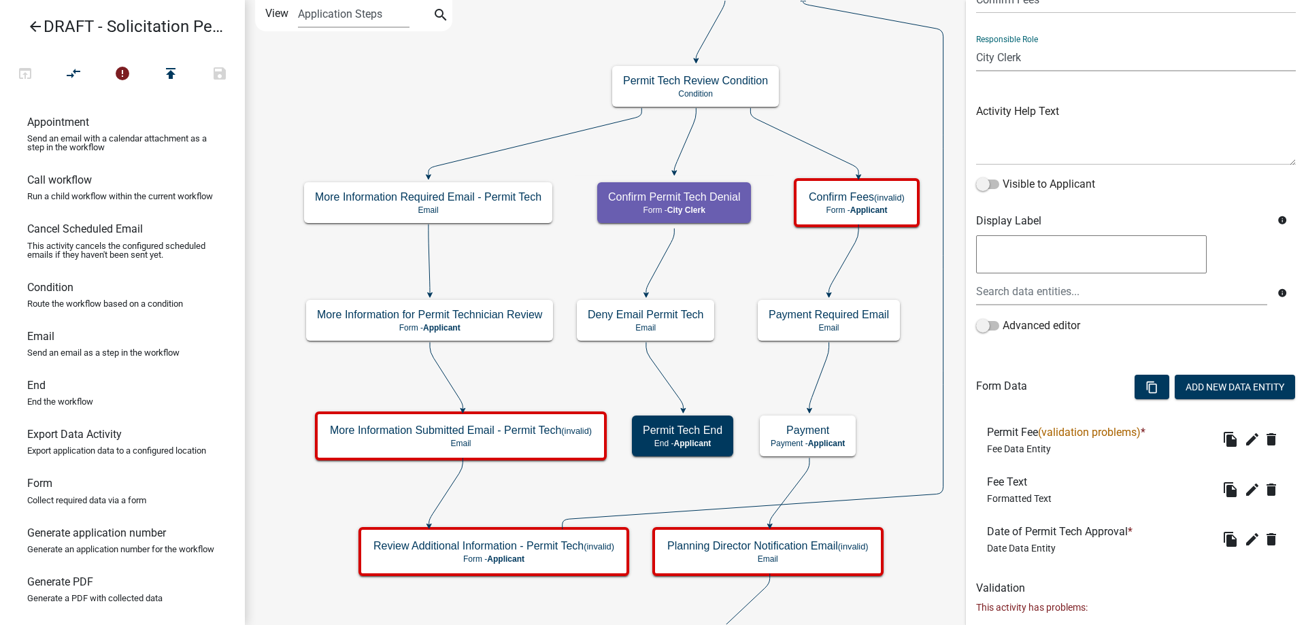
scroll to position [131, 0]
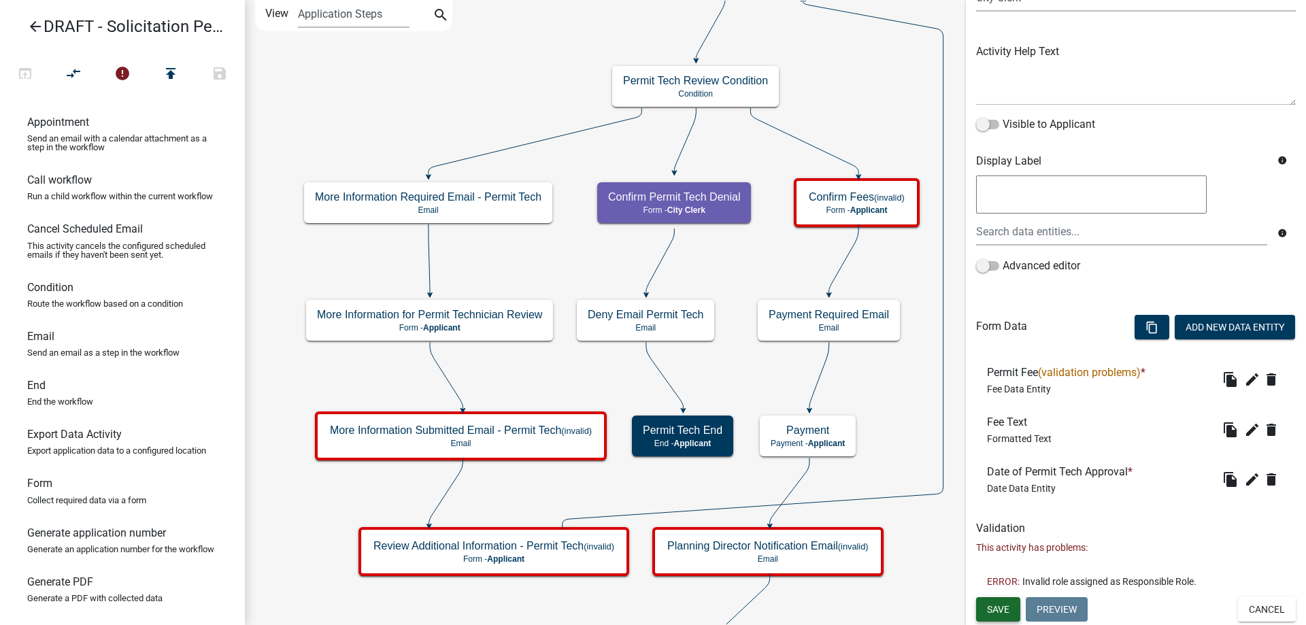
click at [995, 606] on span "Save" at bounding box center [998, 608] width 22 height 11
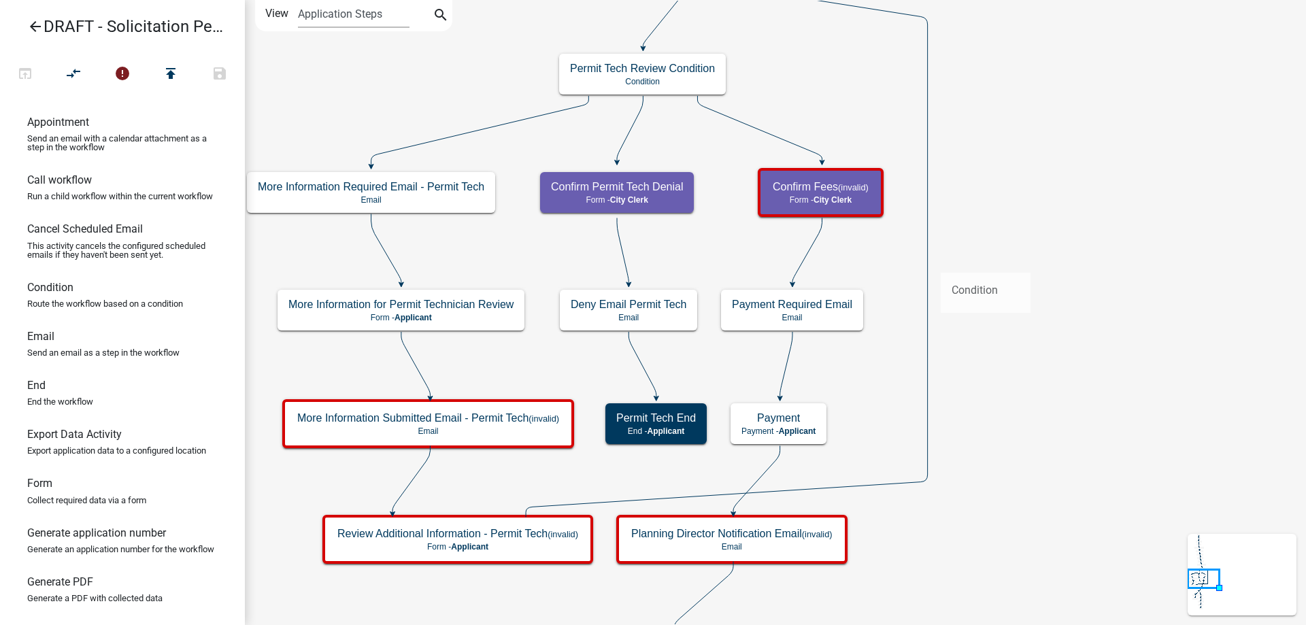
drag, startPoint x: 55, startPoint y: 322, endPoint x: 970, endPoint y: 262, distance: 917.3
click at [970, 262] on div "arrow_back DRAFT - Solicitation Permit open_in_browser compare_arrows error pub…" at bounding box center [653, 312] width 1306 height 625
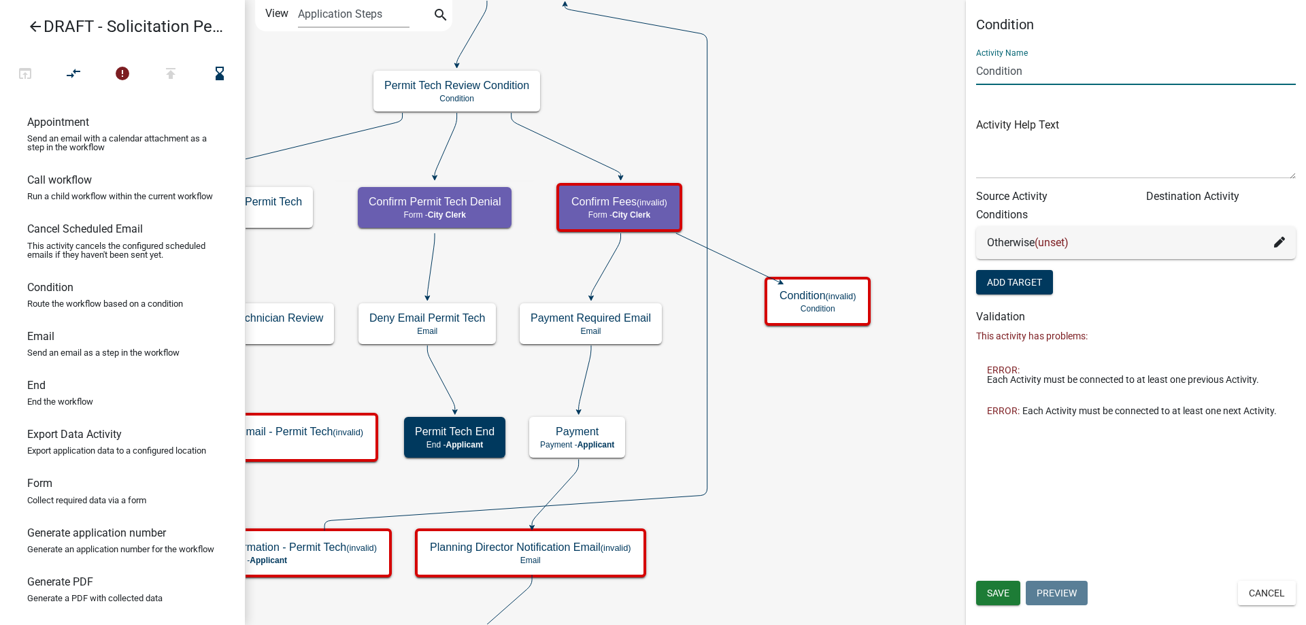
click at [977, 77] on input "Condition" at bounding box center [1136, 71] width 320 height 28
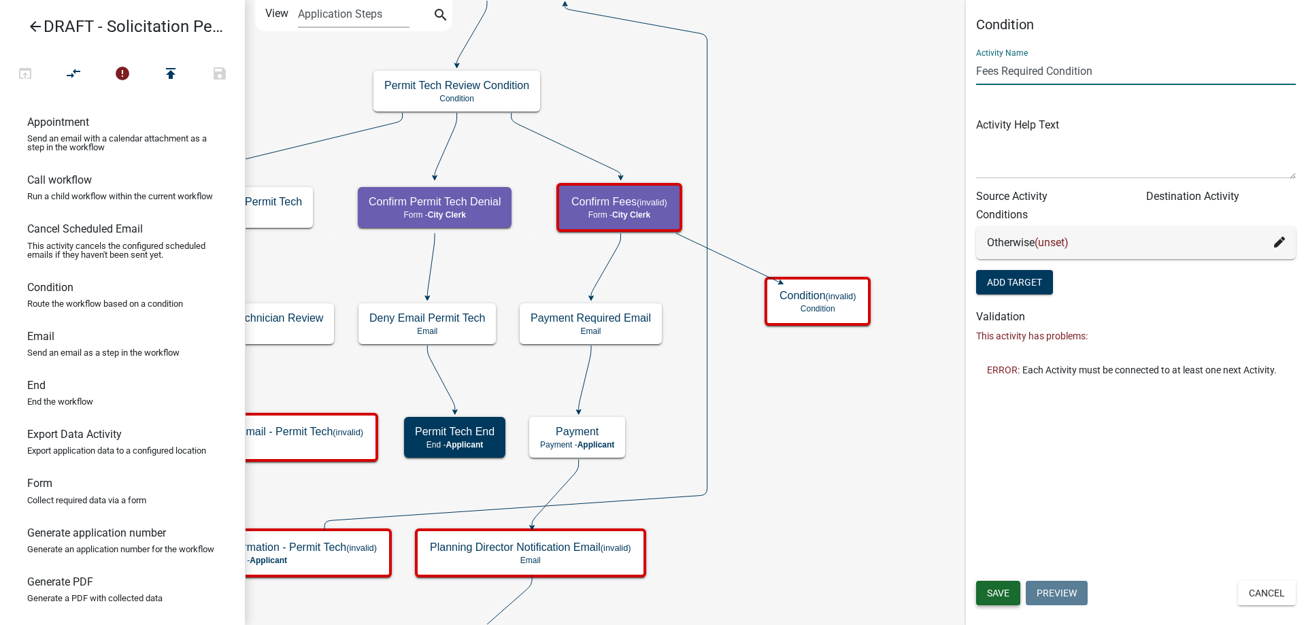
type input "Fees Required Condition"
click at [996, 588] on span "Save" at bounding box center [998, 593] width 22 height 11
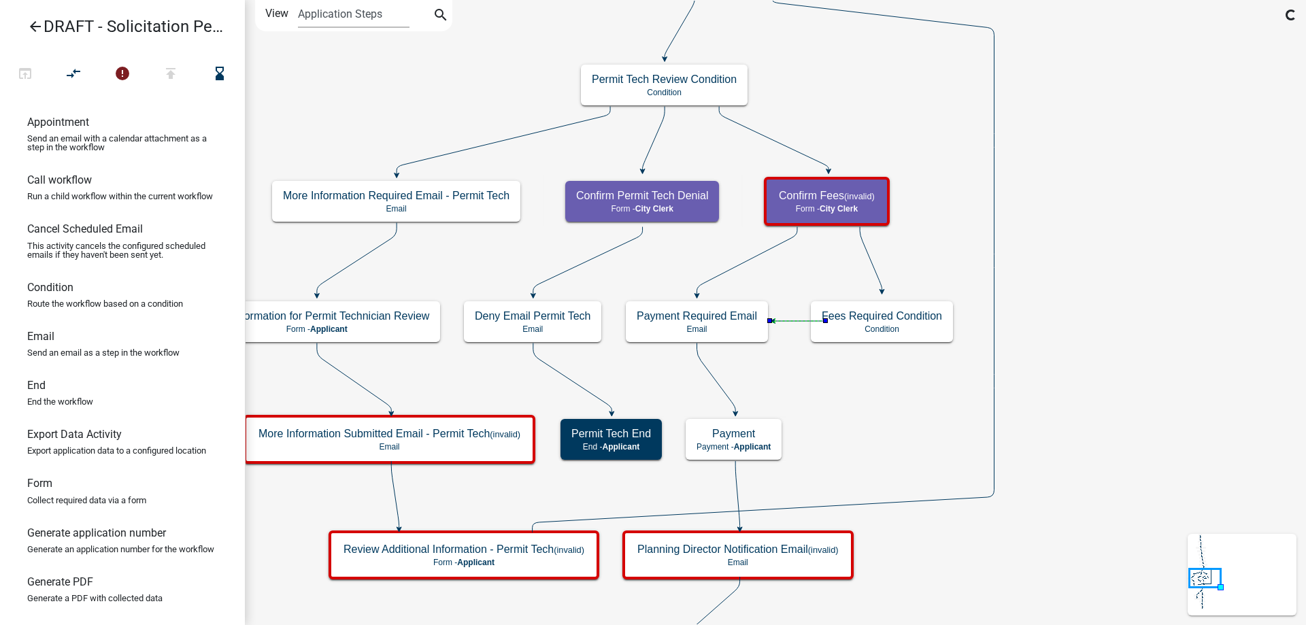
click at [772, 247] on icon at bounding box center [747, 261] width 100 height 68
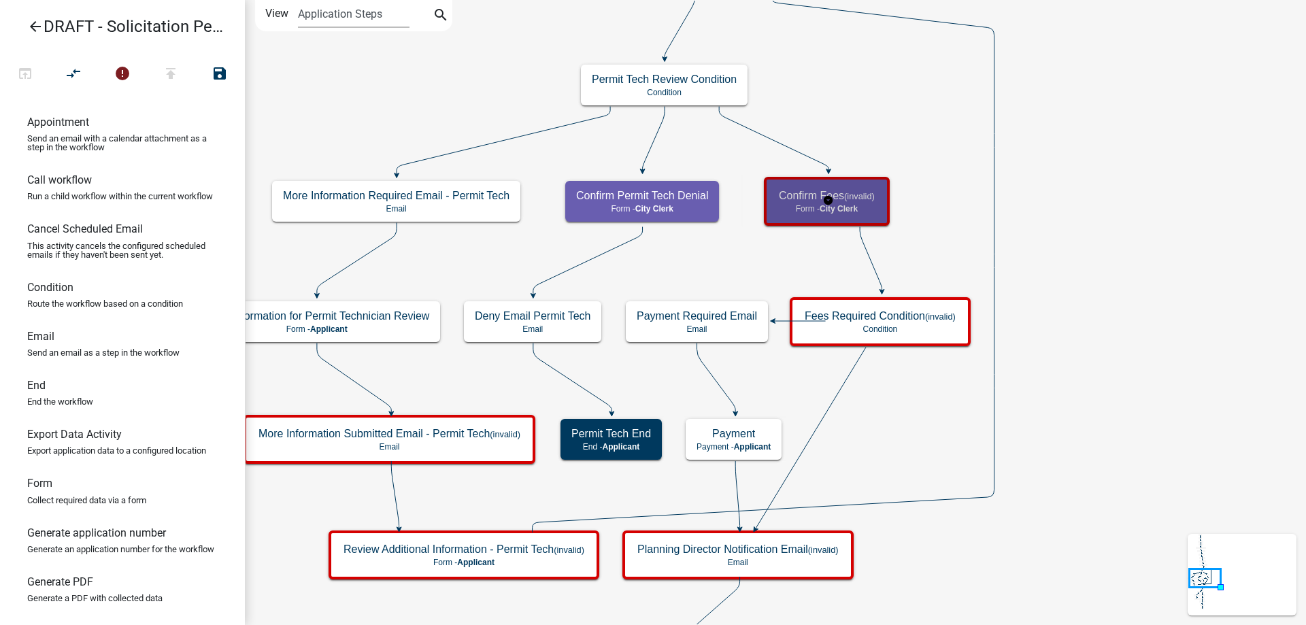
click at [804, 204] on p "Form - City Clerk" at bounding box center [827, 209] width 96 height 10
select select "510DAC6A-3646-4F14-B049-18FE2023224D"
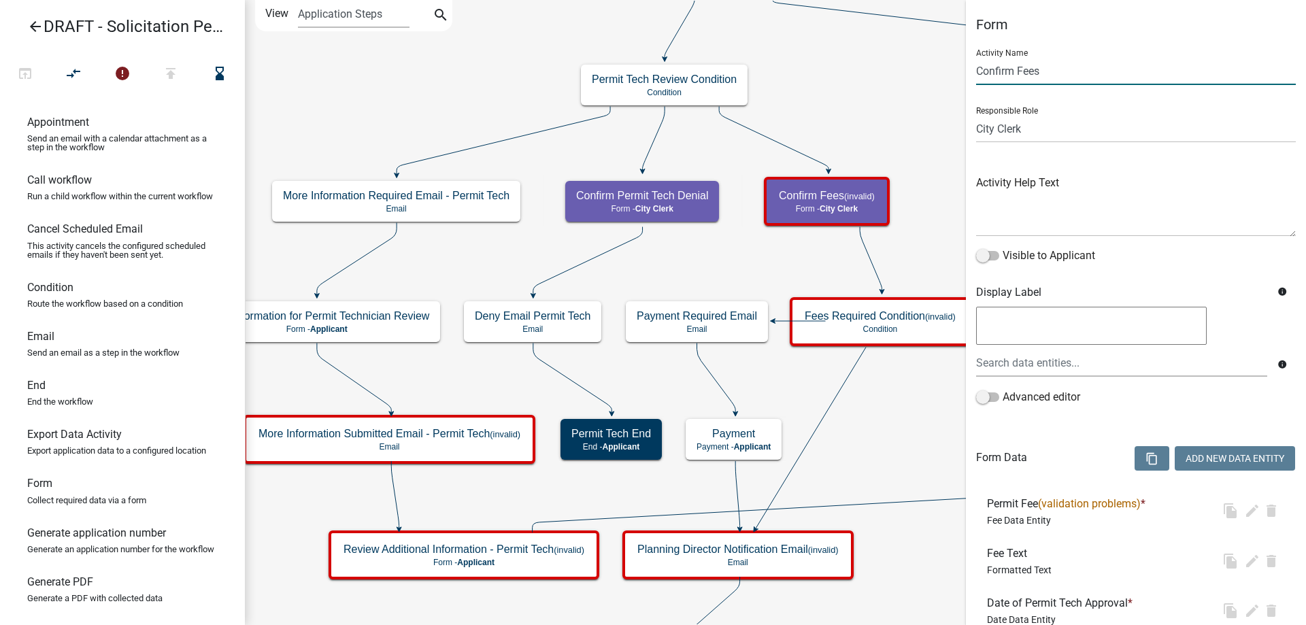
click at [1075, 71] on input "Confirm Fees" at bounding box center [1136, 71] width 320 height 28
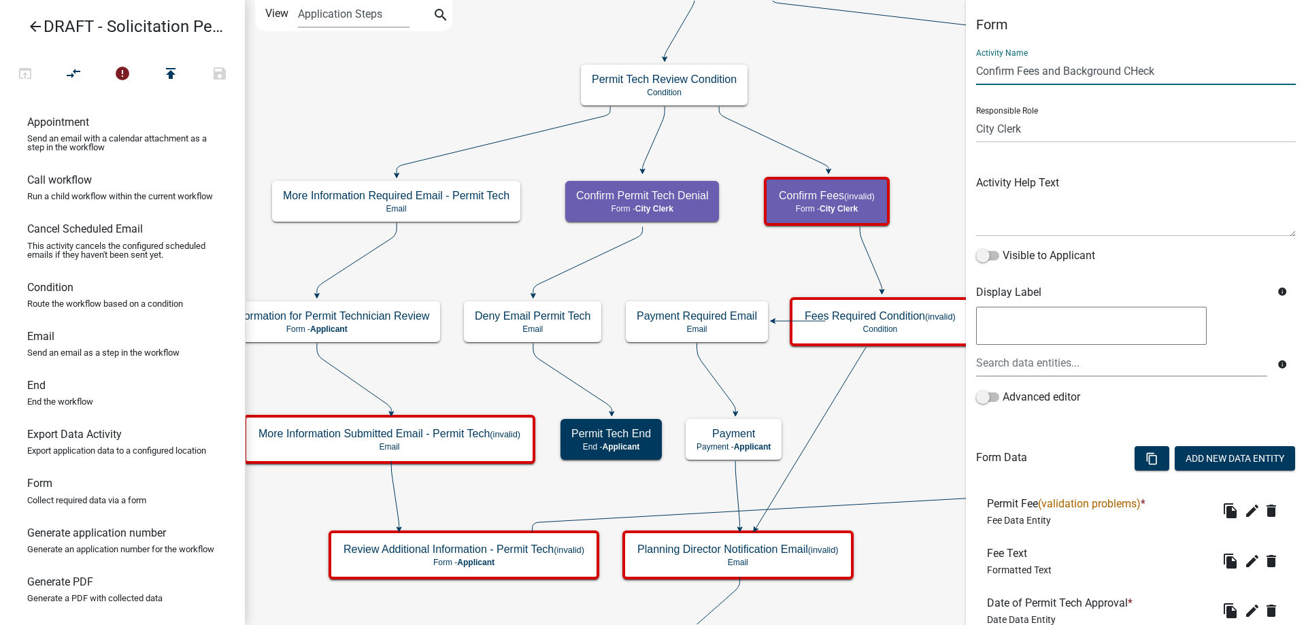
click at [1136, 68] on input "Confirm Fees and Background CHeck" at bounding box center [1136, 71] width 320 height 28
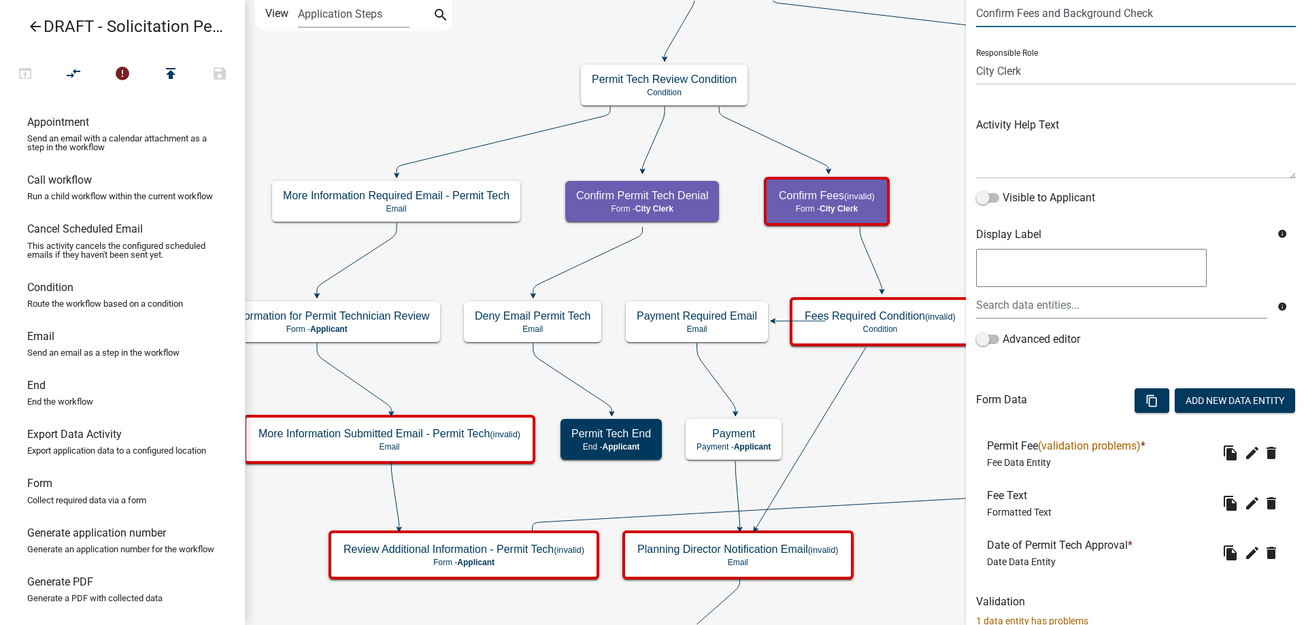
scroll to position [100, 0]
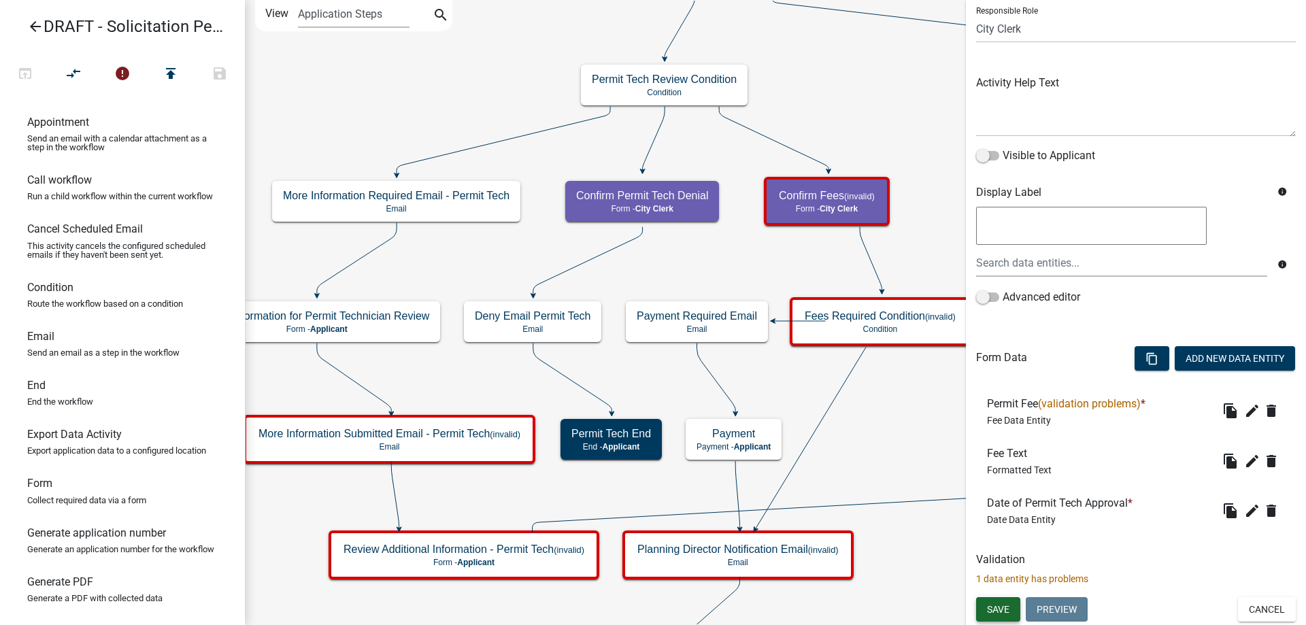
type input "Confirm Fees and Background Check"
click at [1009, 616] on button "Save" at bounding box center [998, 609] width 44 height 24
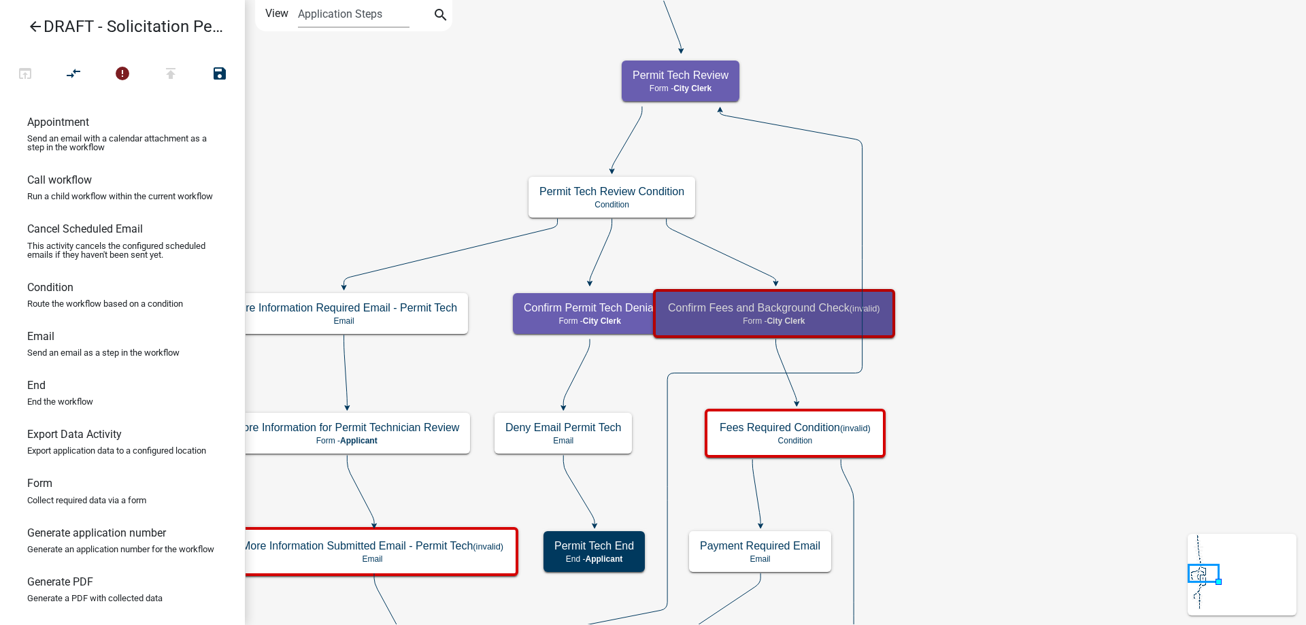
scroll to position [0, 0]
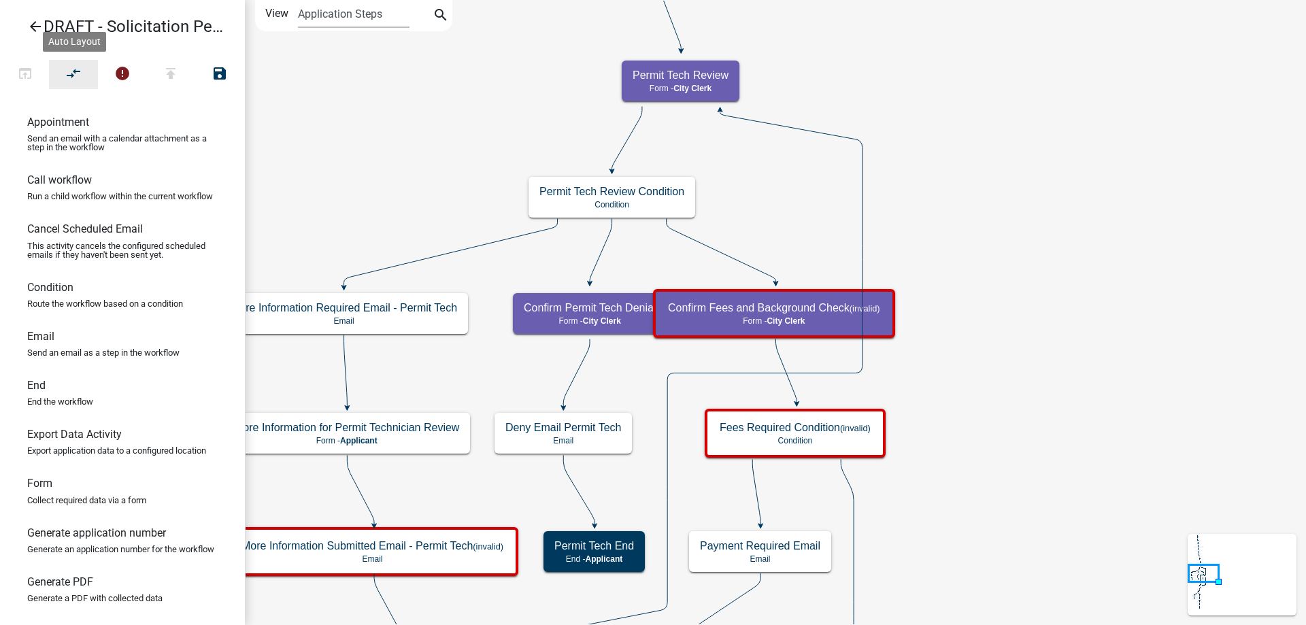
click at [76, 69] on icon "compare_arrows" at bounding box center [74, 74] width 16 height 19
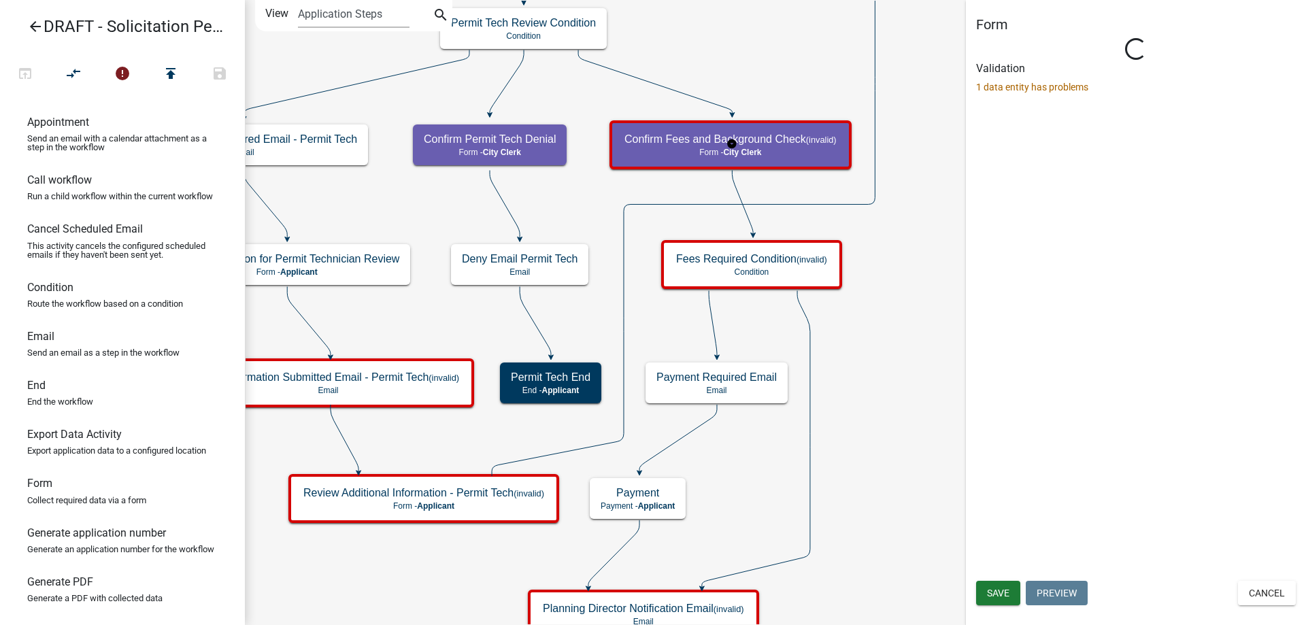
select select "510DAC6A-3646-4F14-B049-18FE2023224D"
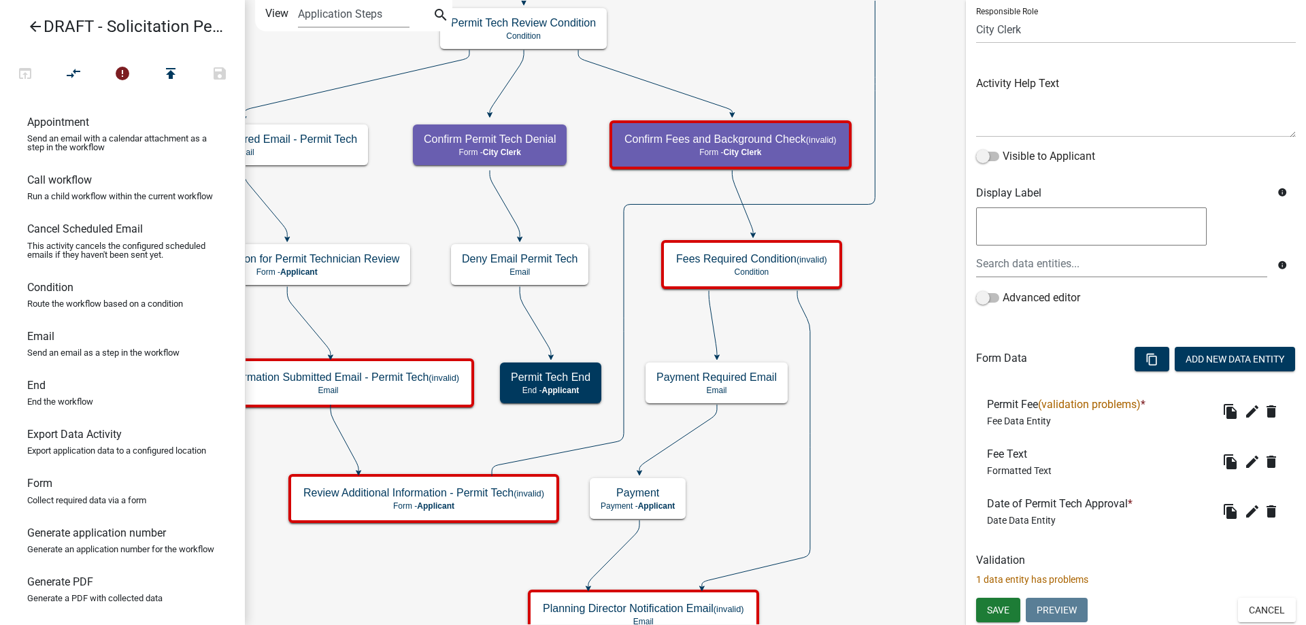
scroll to position [100, 0]
click at [1262, 604] on button "Cancel" at bounding box center [1267, 609] width 58 height 24
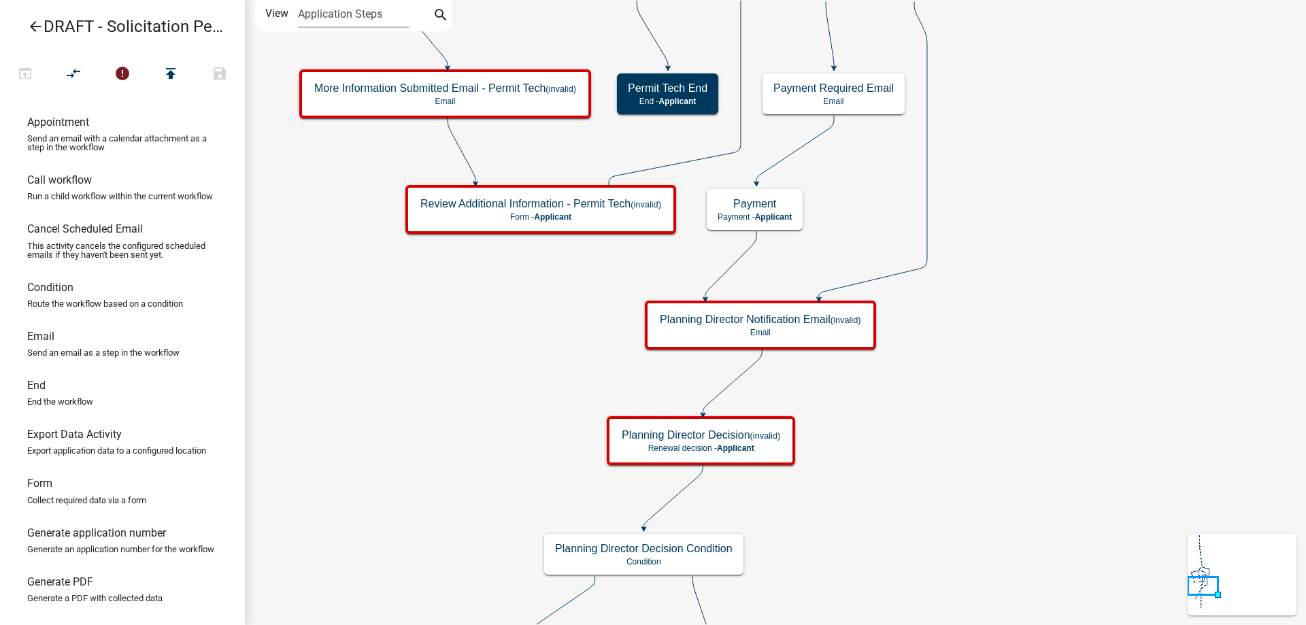
click at [960, 276] on icon "Start Start - Applicant Solicitation Permit Introduction Form - Applicant Appli…" at bounding box center [776, 569] width 1060 height 1137
click at [977, 369] on icon "Start Start - Applicant Solicitation Permit Introduction Form - Applicant Appli…" at bounding box center [776, 569] width 1060 height 1137
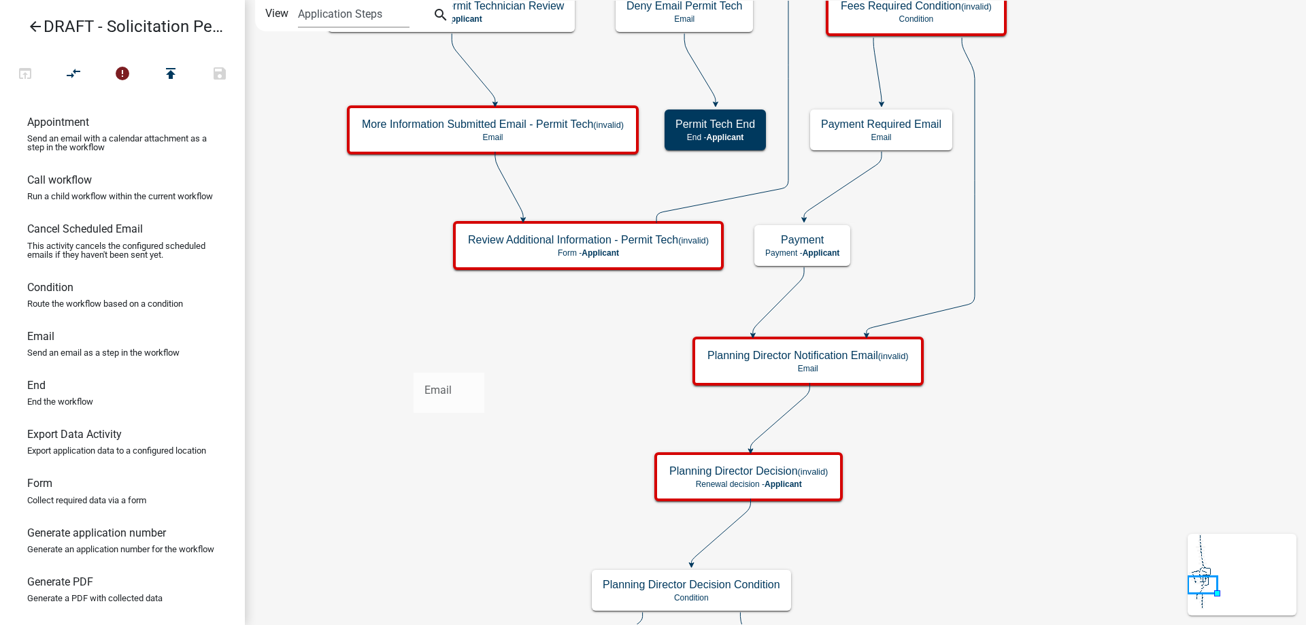
drag, startPoint x: 99, startPoint y: 366, endPoint x: 418, endPoint y: 361, distance: 319.0
click at [418, 361] on div "arrow_back DRAFT - Solicitation Permit open_in_browser compare_arrows error pub…" at bounding box center [653, 312] width 1306 height 625
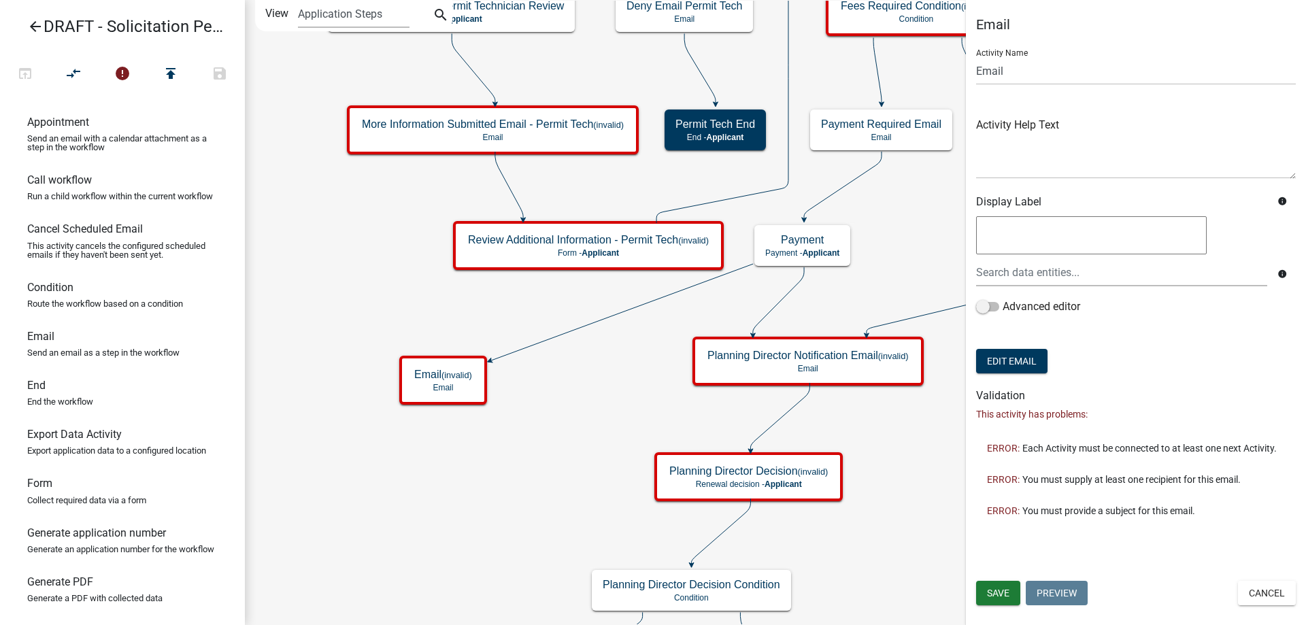
click at [792, 293] on icon at bounding box center [778, 300] width 51 height 67
click at [1012, 74] on input "Email" at bounding box center [1136, 71] width 320 height 28
click at [977, 78] on input "Email" at bounding box center [1136, 71] width 320 height 28
type input "Payment Made Email"
click at [1014, 588] on button "Save" at bounding box center [998, 593] width 44 height 24
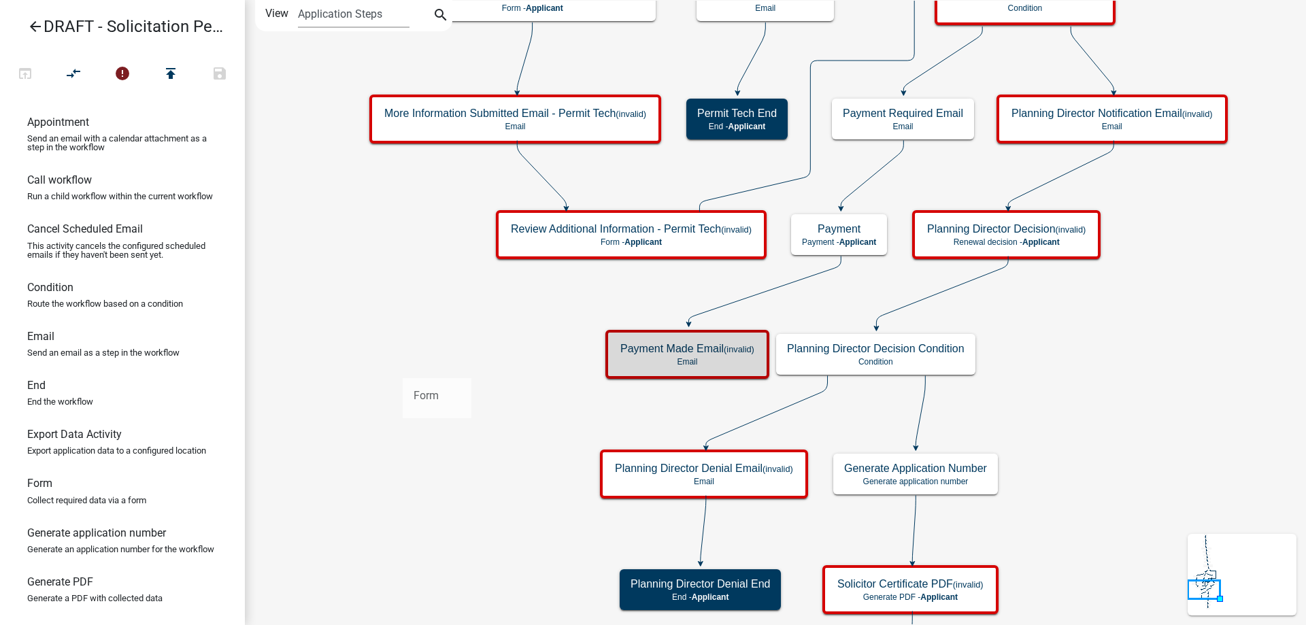
drag, startPoint x: 81, startPoint y: 518, endPoint x: 428, endPoint y: 387, distance: 371.5
click at [428, 387] on div "arrow_back DRAFT - Solicitation Permit open_in_browser compare_arrows error pub…" at bounding box center [653, 312] width 1306 height 625
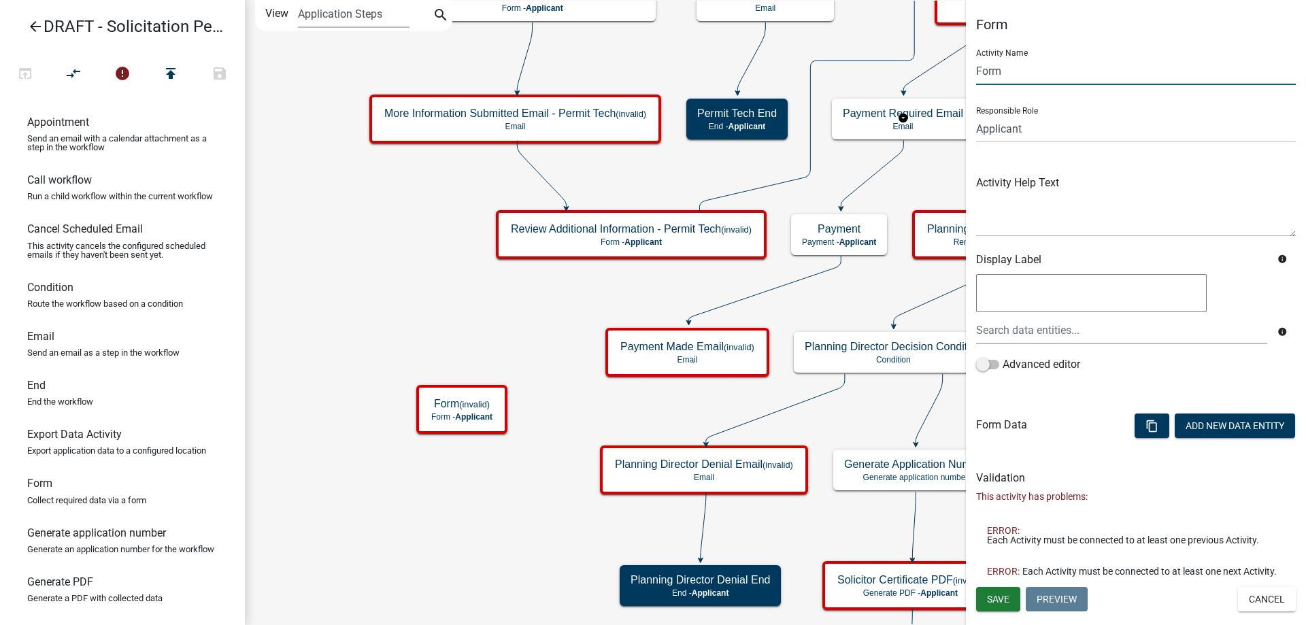
click at [998, 73] on input "Form" at bounding box center [1136, 71] width 320 height 28
type input "Background Check"
click at [998, 591] on button "Save" at bounding box center [998, 599] width 44 height 24
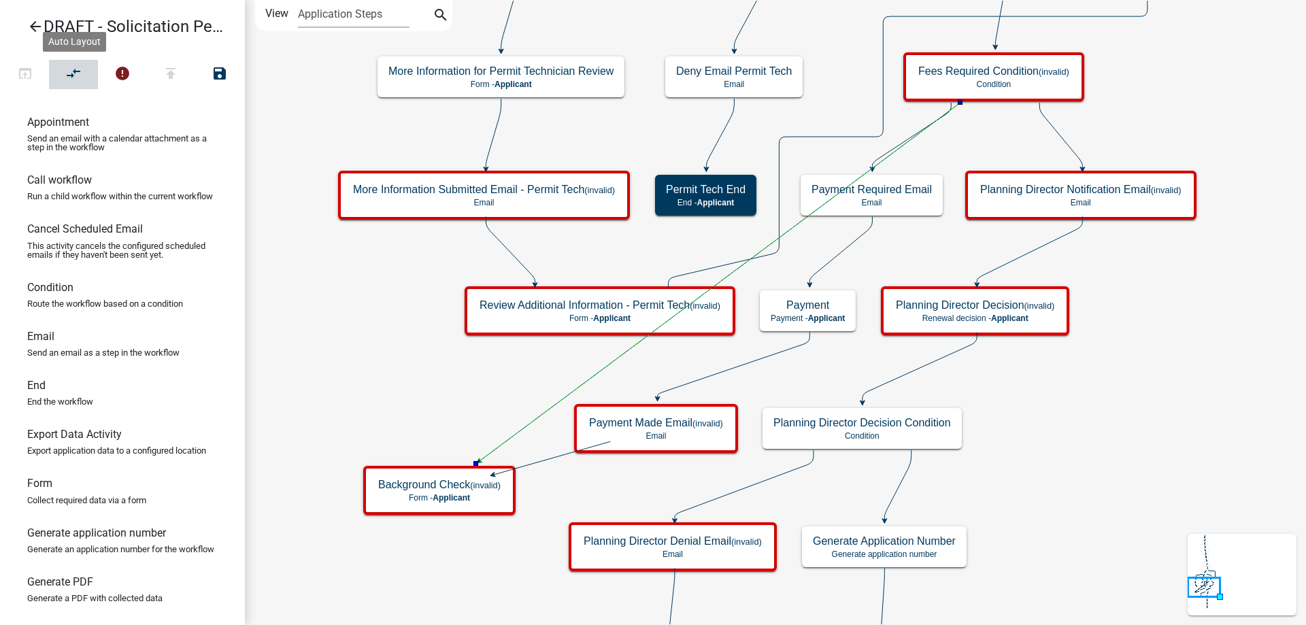
click at [72, 77] on icon "compare_arrows" at bounding box center [74, 74] width 16 height 19
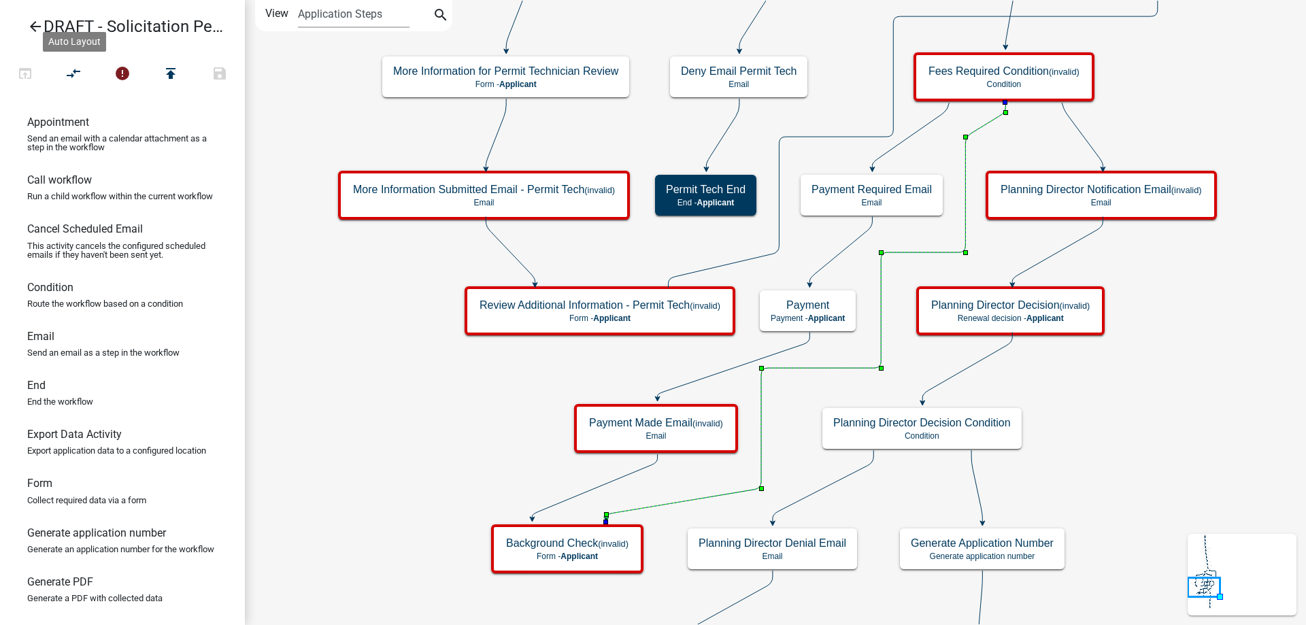
click at [824, 403] on icon "Start Start - Applicant Solicitation Permit Introduction Form - Applicant Appli…" at bounding box center [776, 517] width 1060 height 1033
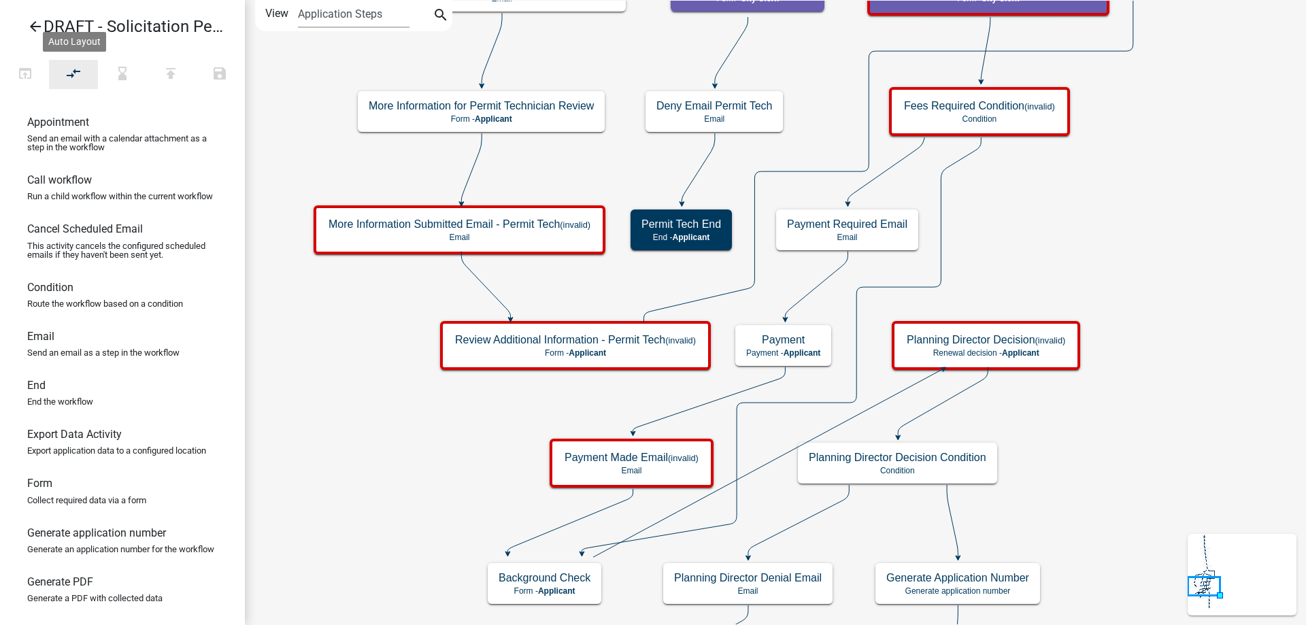
click at [69, 64] on button "compare_arrows" at bounding box center [73, 74] width 49 height 29
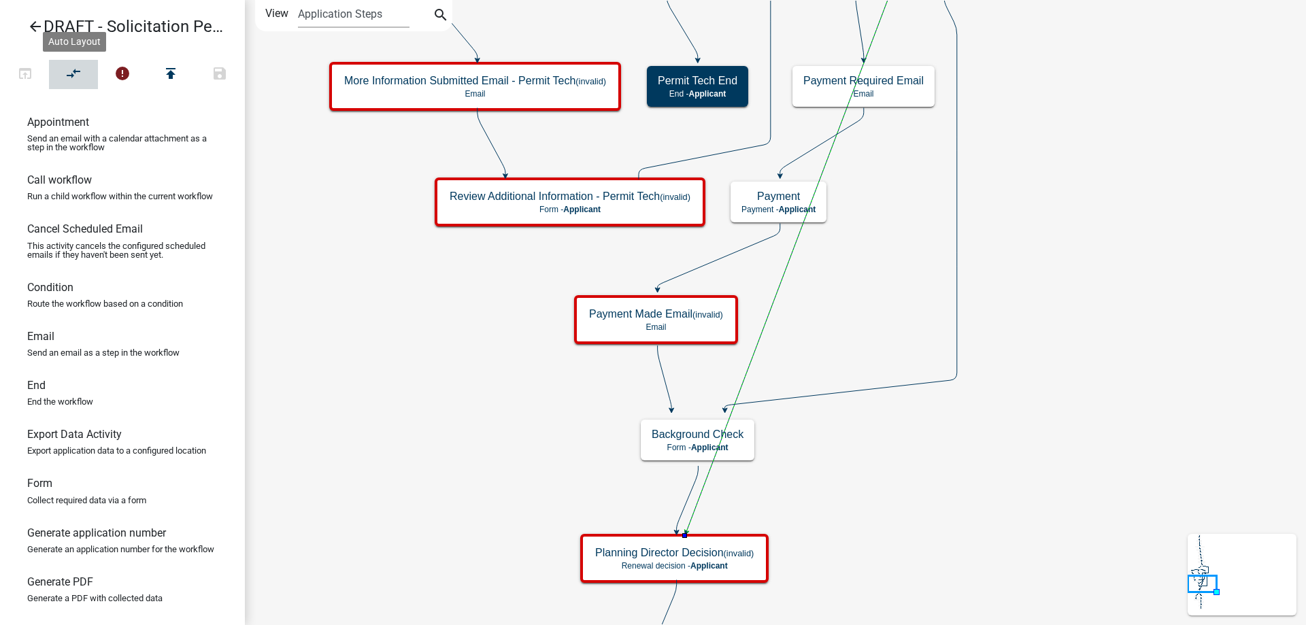
click at [59, 72] on button "compare_arrows" at bounding box center [73, 74] width 49 height 29
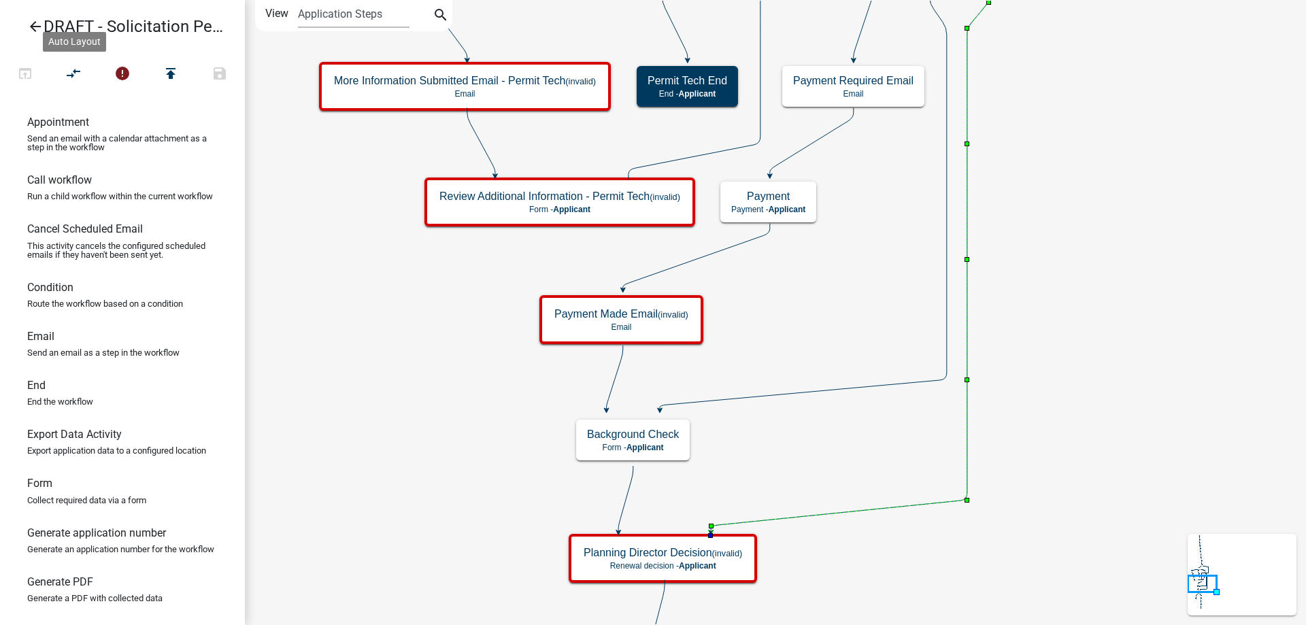
click at [1136, 400] on icon "Start Start - Applicant Solicitation Permit Introduction Form - Applicant Appli…" at bounding box center [776, 628] width 1060 height 1254
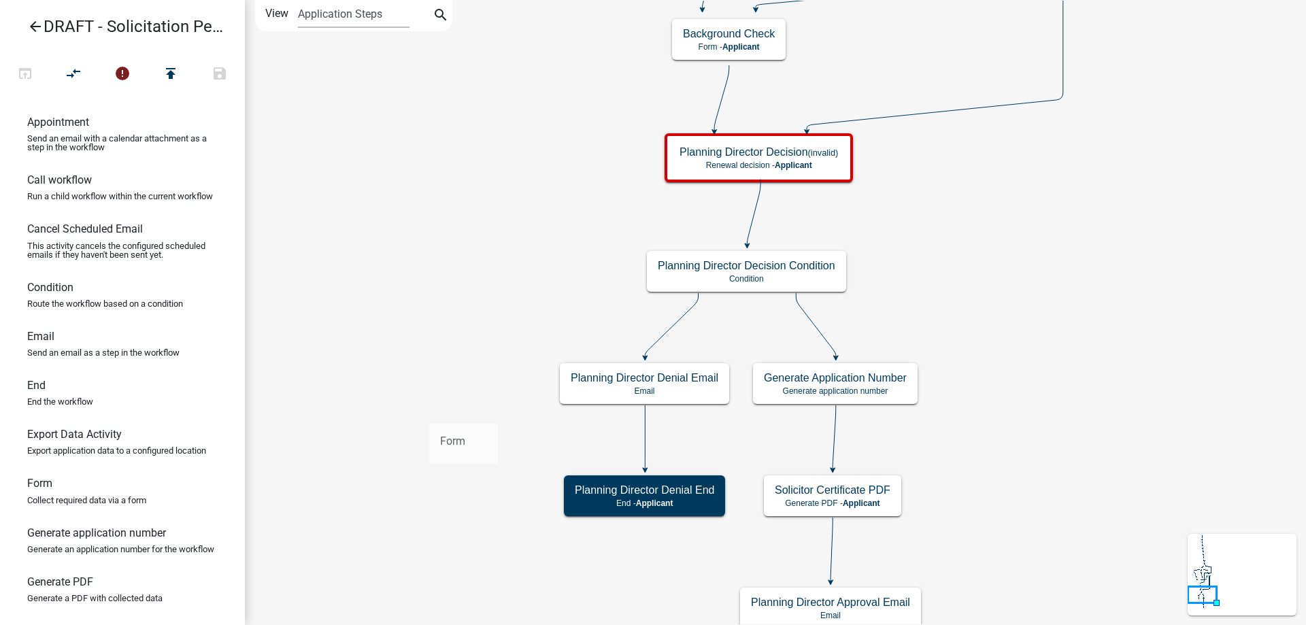
drag, startPoint x: 92, startPoint y: 522, endPoint x: 464, endPoint y: 412, distance: 387.8
click at [464, 412] on div "arrow_back DRAFT - Solicitation Permit open_in_browser compare_arrows error pub…" at bounding box center [653, 312] width 1306 height 625
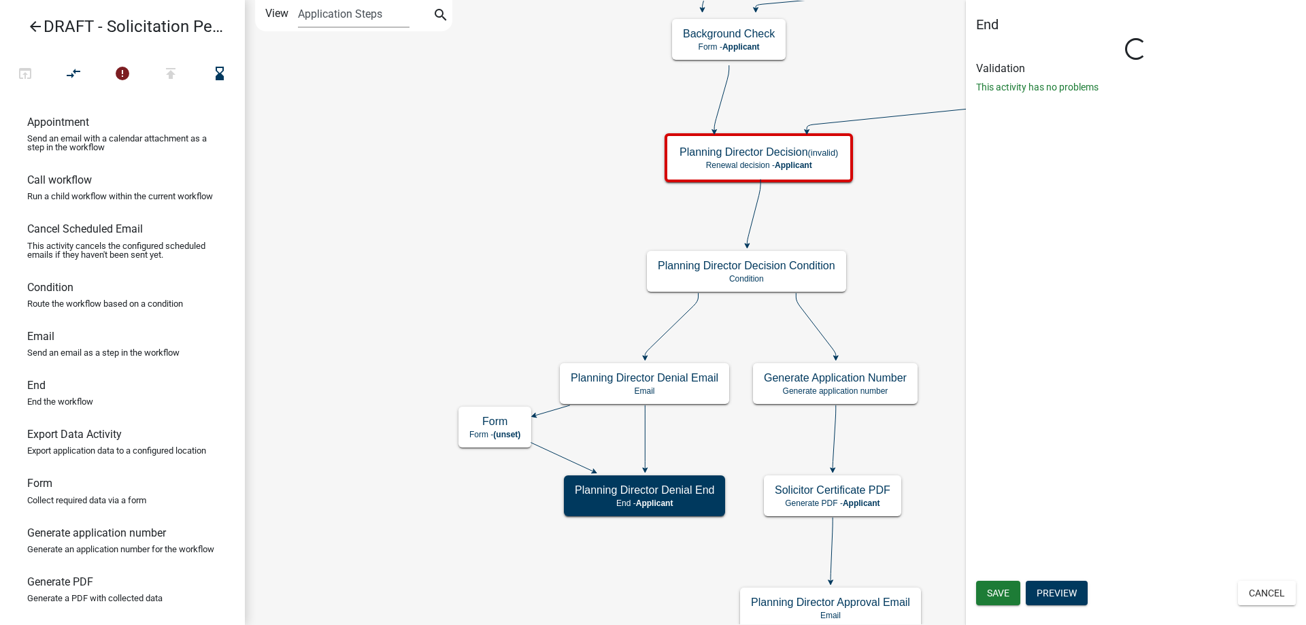
click at [649, 426] on icon "Start Start - Applicant Solicitation Permit Introduction Form - Applicant Appli…" at bounding box center [776, 428] width 1060 height 854
select select "Rejected"
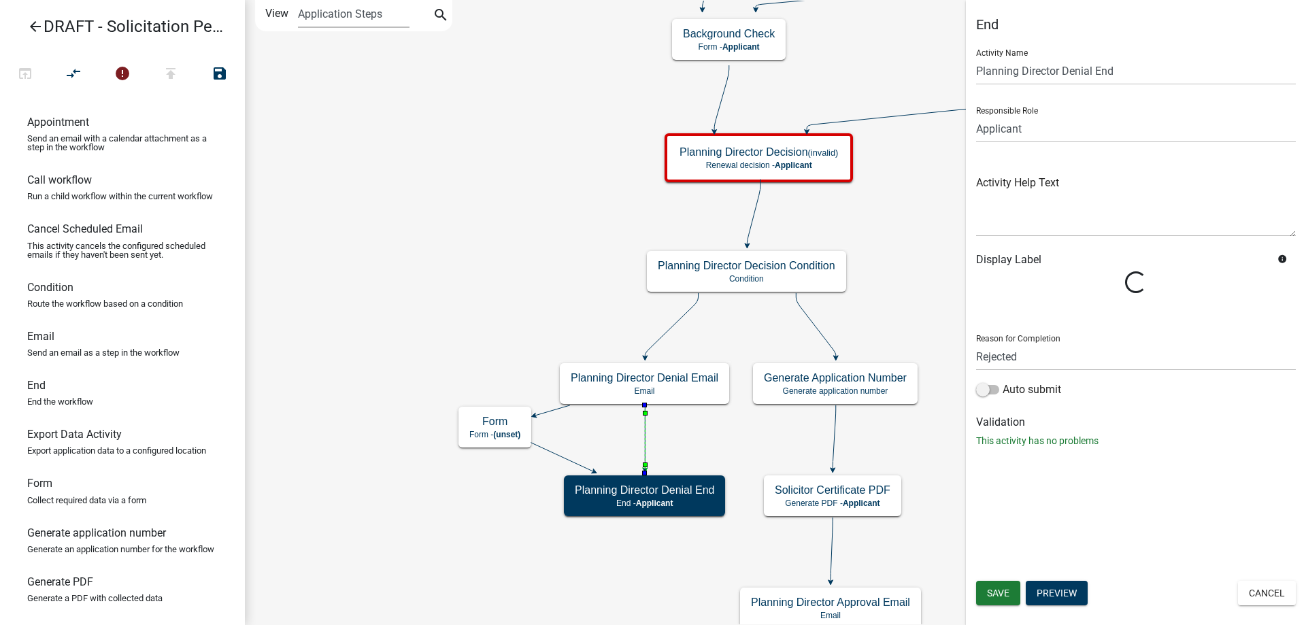
click at [645, 435] on icon at bounding box center [645, 437] width 0 height 64
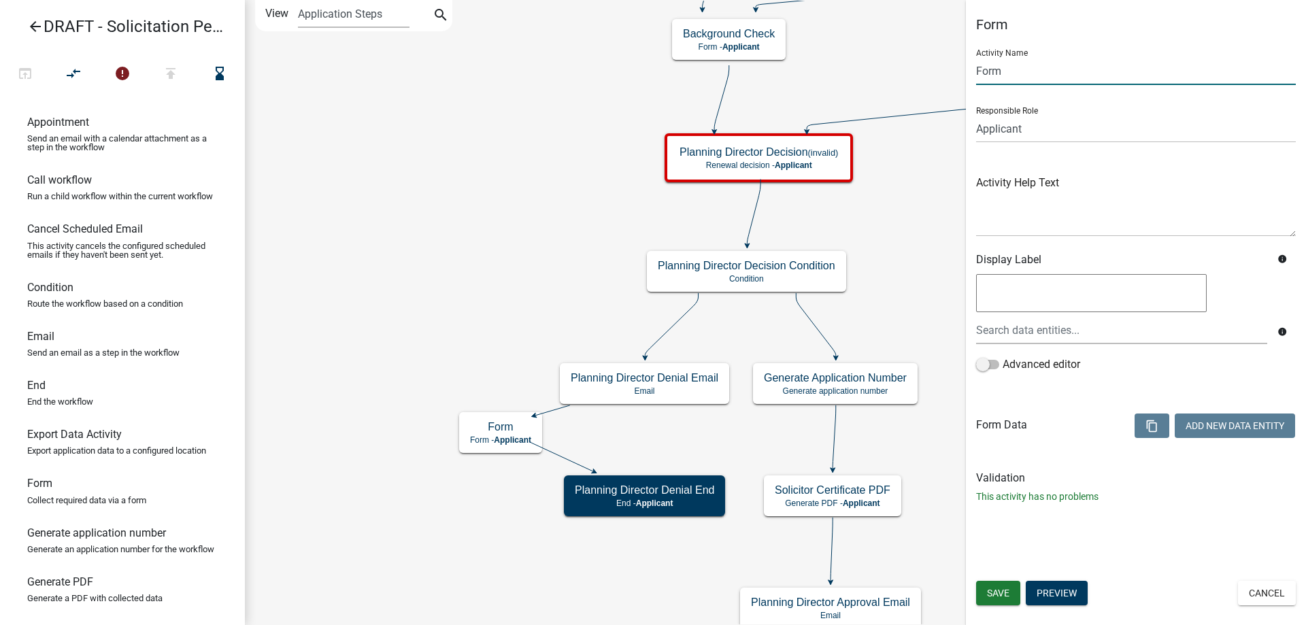
click at [1004, 58] on input "Form" at bounding box center [1136, 71] width 320 height 28
click at [1004, 62] on input "Form" at bounding box center [1136, 71] width 320 height 28
type input "Verify Denial"
click at [1000, 588] on span "Save" at bounding box center [998, 593] width 22 height 11
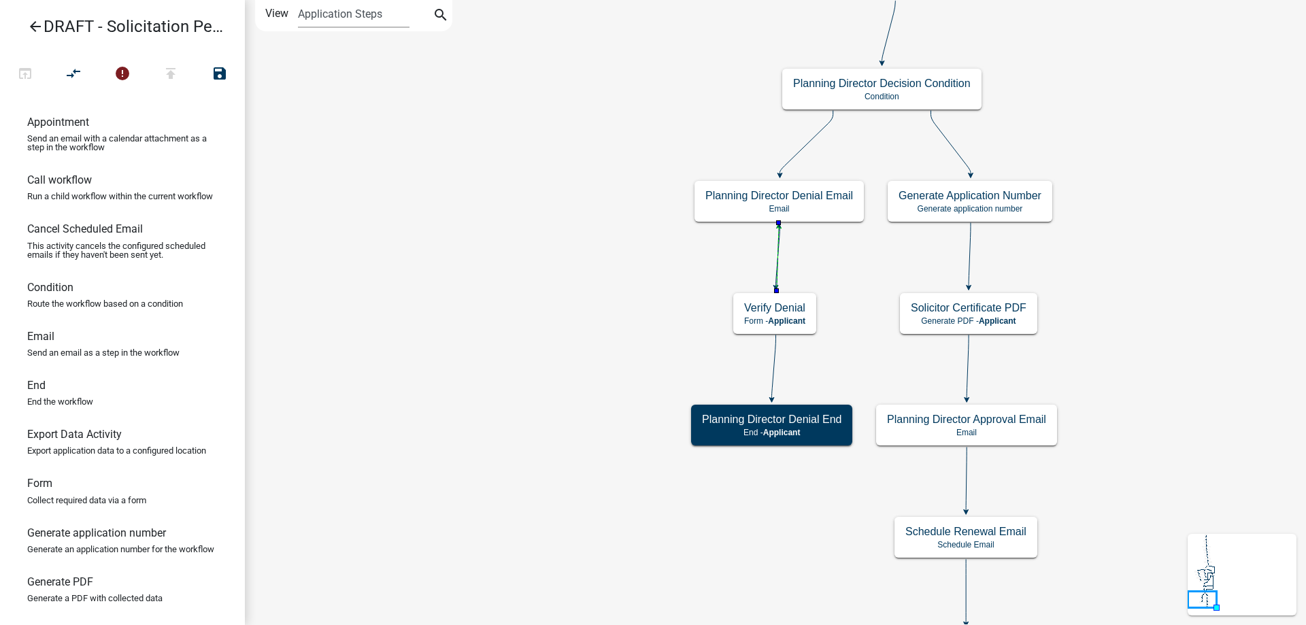
click at [811, 259] on icon "Start Start - Applicant Solicitation Permit Introduction Form - Applicant Appli…" at bounding box center [776, 336] width 1060 height 671
click at [78, 80] on icon "compare_arrows" at bounding box center [74, 74] width 16 height 19
click at [747, 259] on icon at bounding box center [747, 255] width 17 height 64
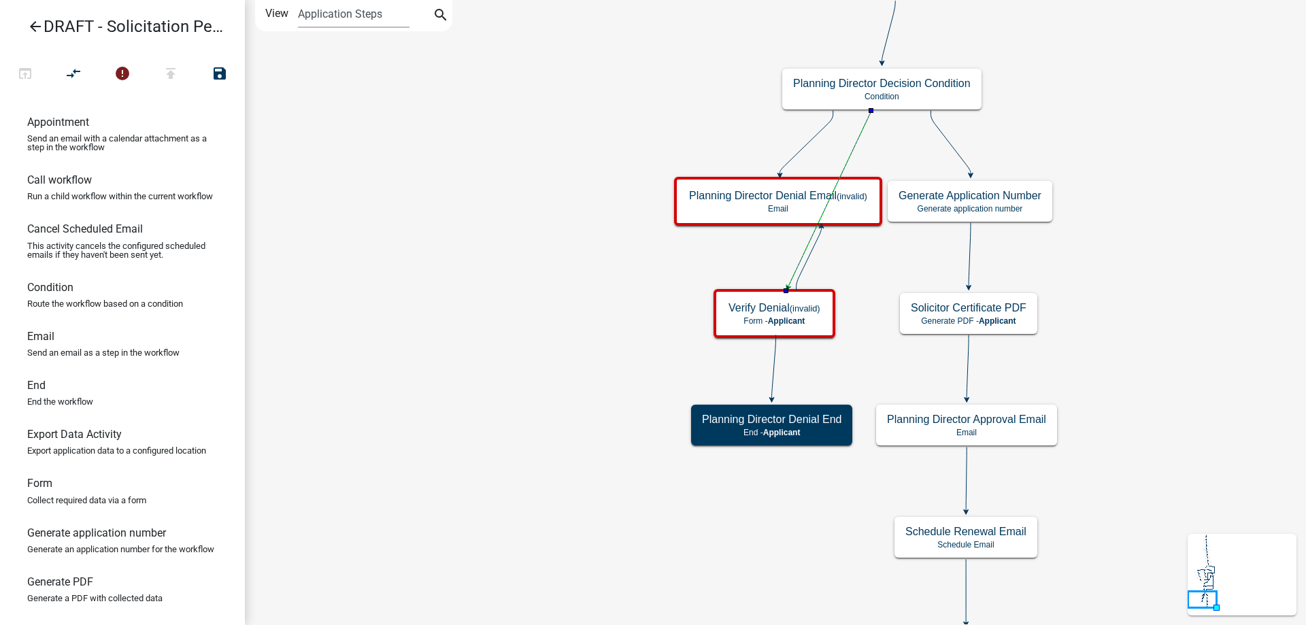
click at [809, 135] on icon "Start Start - Applicant Solicitation Permit Introduction Form - Applicant Appli…" at bounding box center [776, 336] width 1060 height 671
click at [809, 136] on icon "Start Start - Applicant Solicitation Permit Introduction Form - Applicant Appli…" at bounding box center [776, 336] width 1060 height 671
click at [811, 140] on icon at bounding box center [806, 143] width 53 height 64
click at [69, 74] on icon "compare_arrows" at bounding box center [74, 74] width 16 height 19
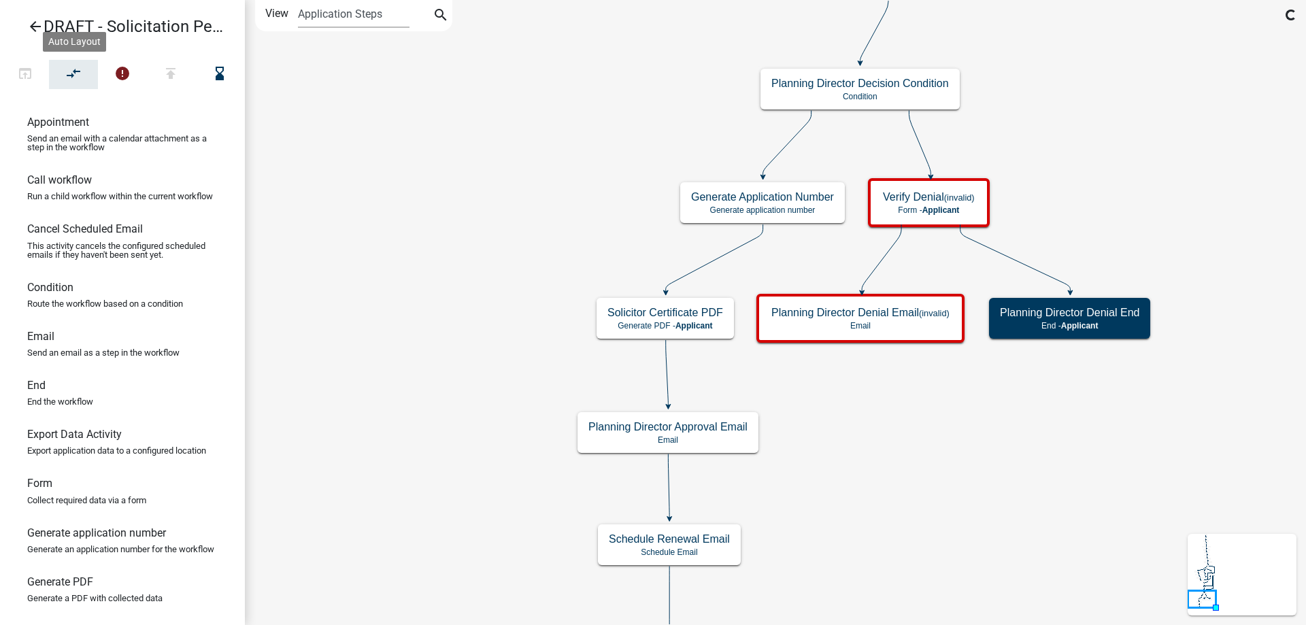
click at [483, 341] on icon "Start Start - Applicant Solicitation Permit Introduction Form - Applicant Appli…" at bounding box center [776, 340] width 1060 height 678
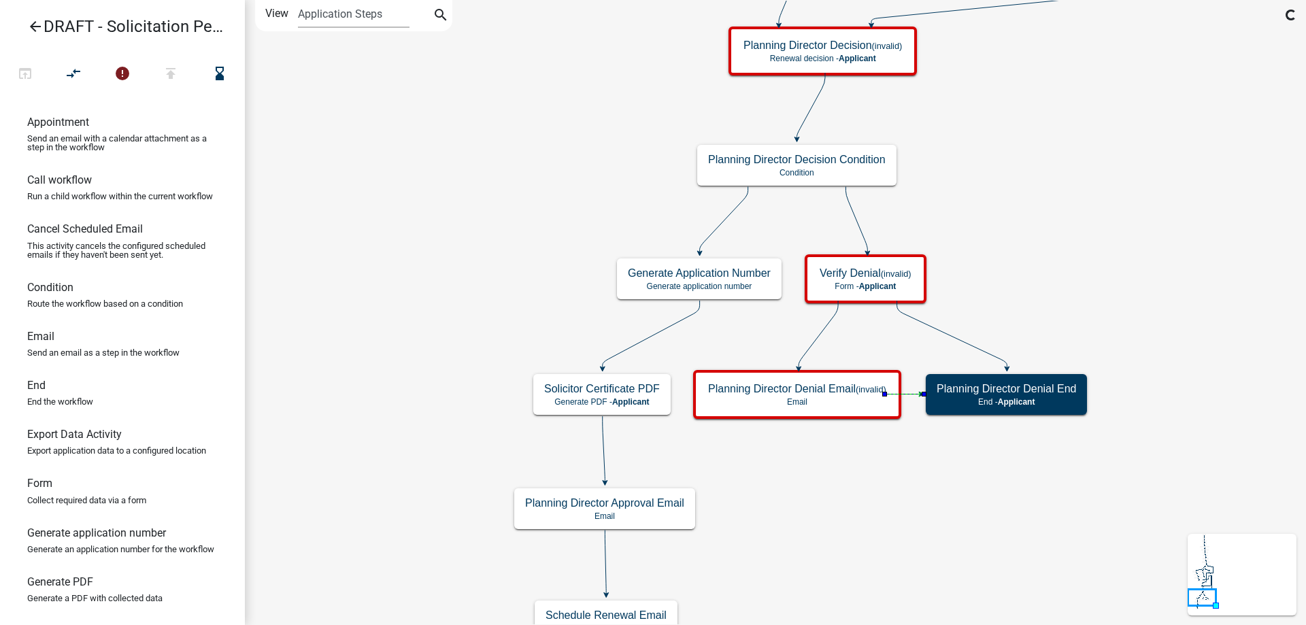
click at [973, 348] on icon at bounding box center [952, 334] width 110 height 67
click at [88, 73] on button "compare_arrows" at bounding box center [73, 74] width 49 height 29
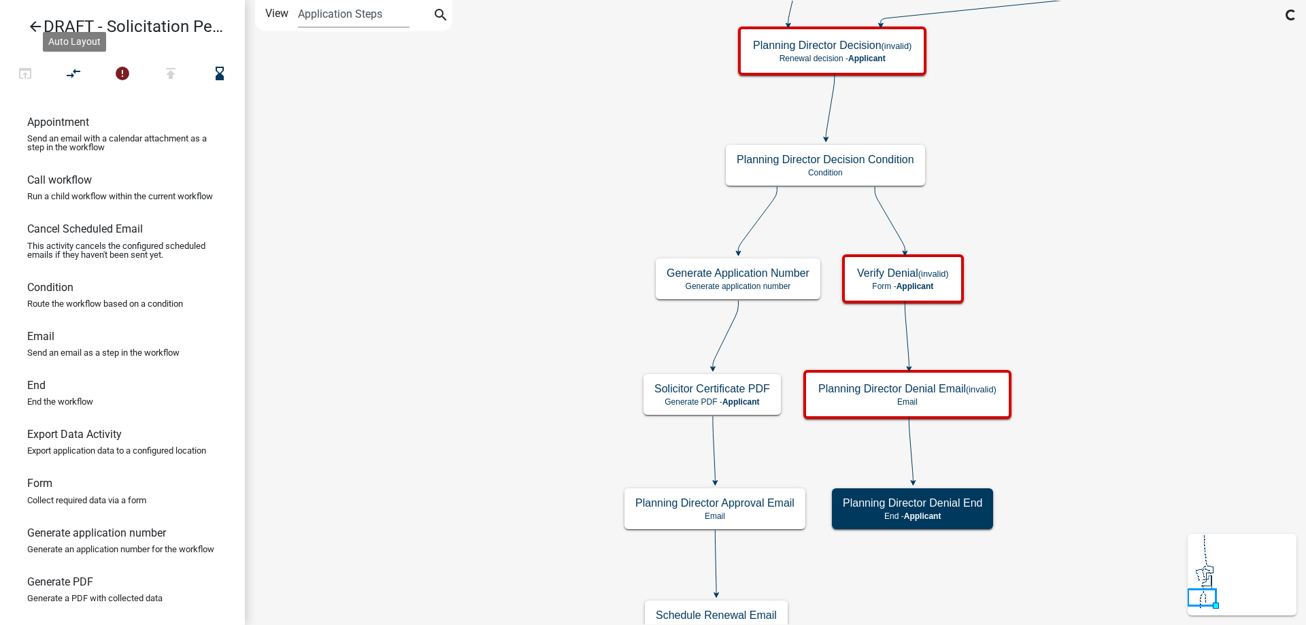
click at [577, 280] on icon "Start Start - Applicant Solicitation Permit Introduction Form - Applicant Appli…" at bounding box center [776, 378] width 1060 height 754
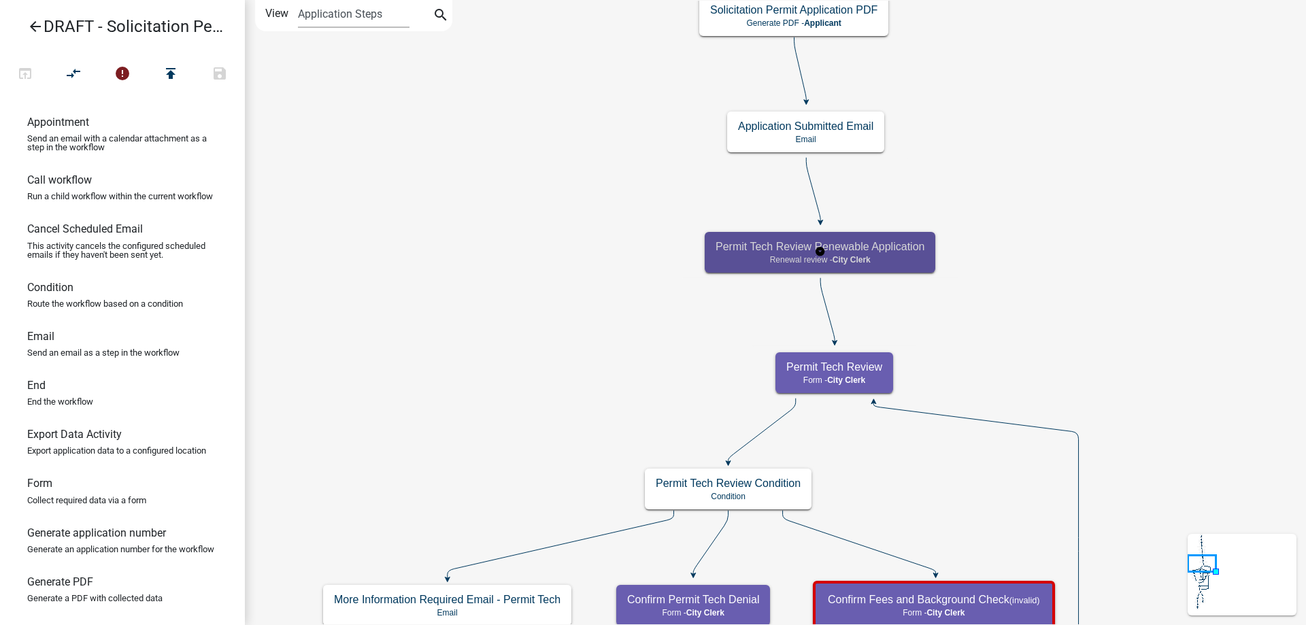
click at [727, 246] on h5 "Permit Tech Review Renewable Application" at bounding box center [819, 246] width 209 height 13
select select "510DAC6A-3646-4F14-B049-18FE2023224D"
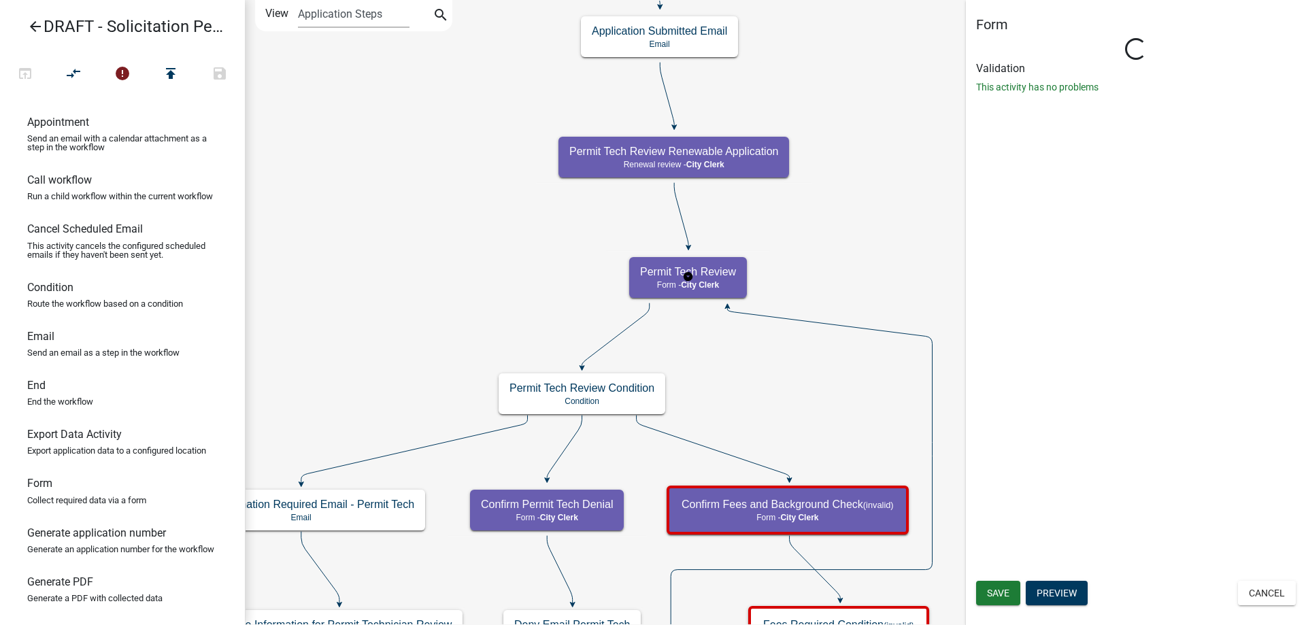
select select "510DAC6A-3646-4F14-B049-18FE2023224D"
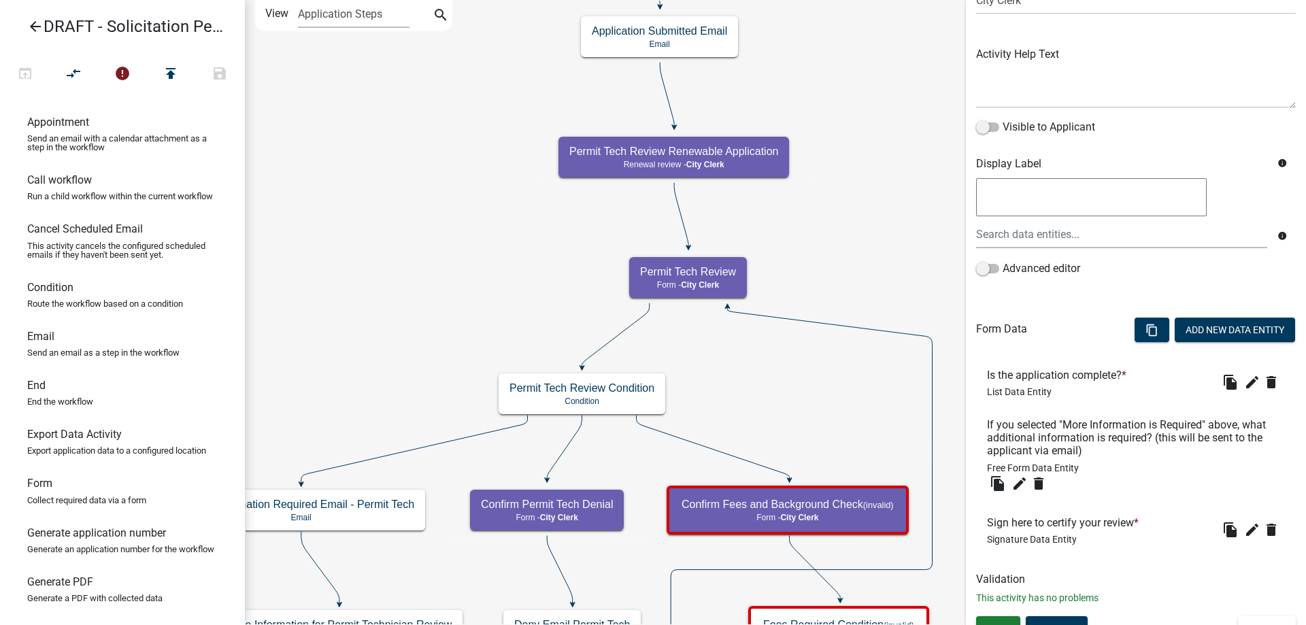
scroll to position [148, 0]
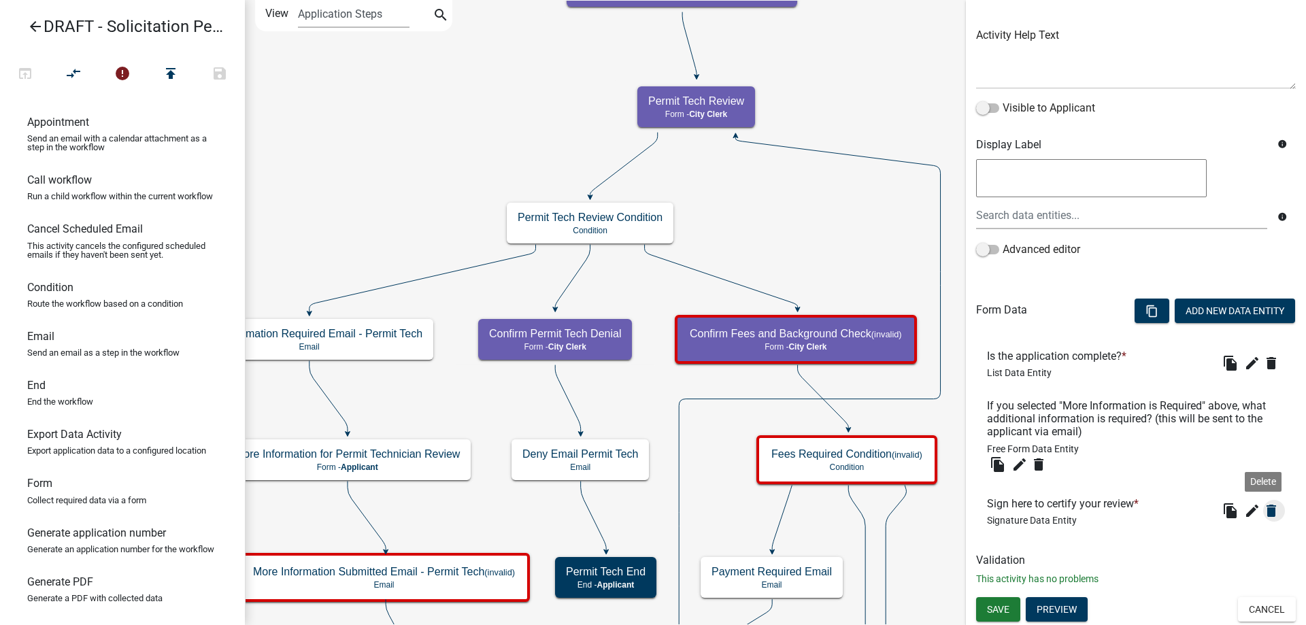
click at [1263, 509] on icon "delete" at bounding box center [1271, 511] width 16 height 16
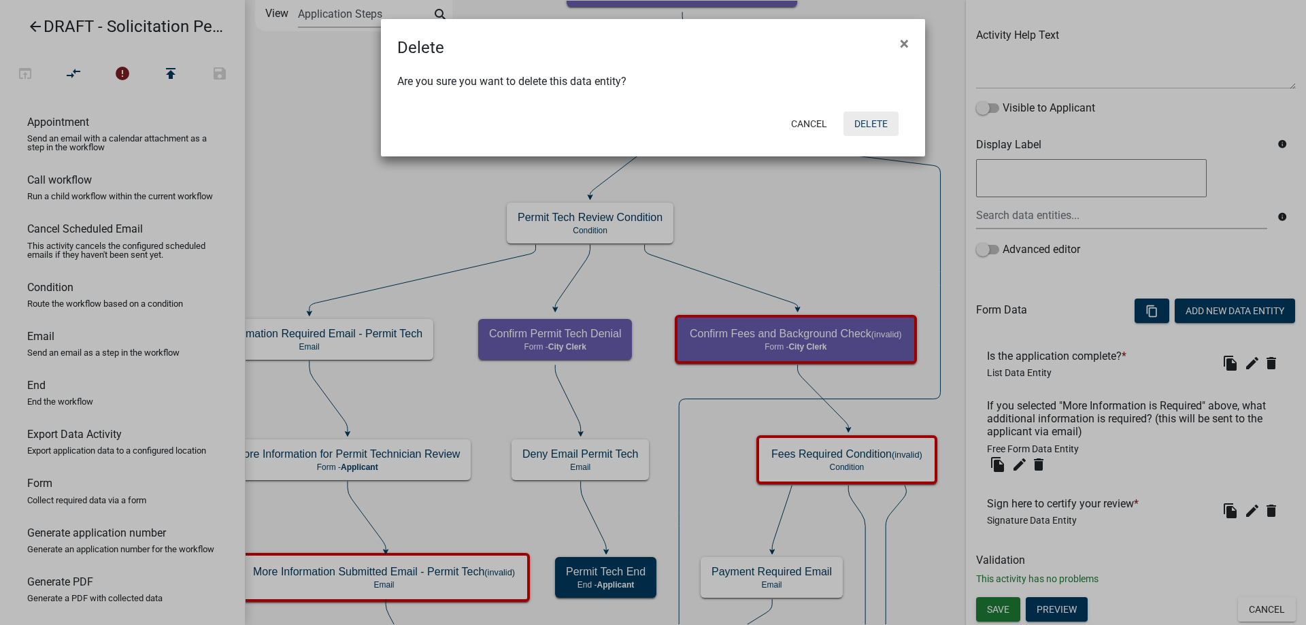
click at [869, 129] on button "Delete" at bounding box center [870, 124] width 55 height 24
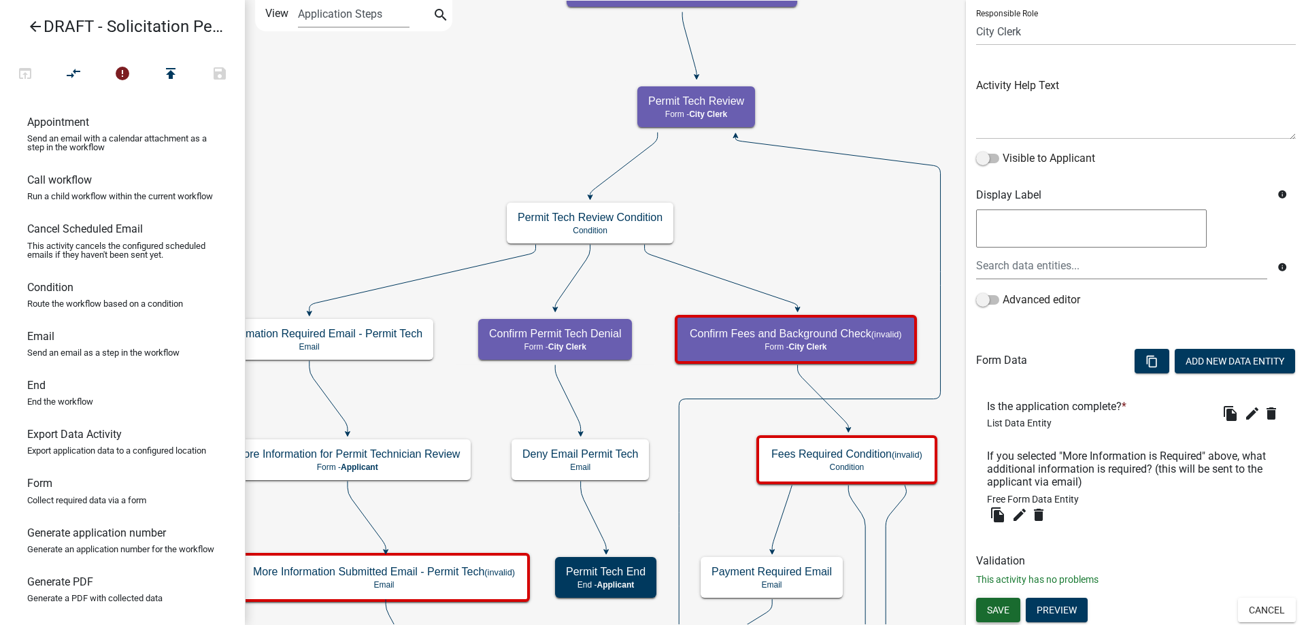
scroll to position [98, 0]
click at [992, 608] on span "Save" at bounding box center [998, 608] width 22 height 11
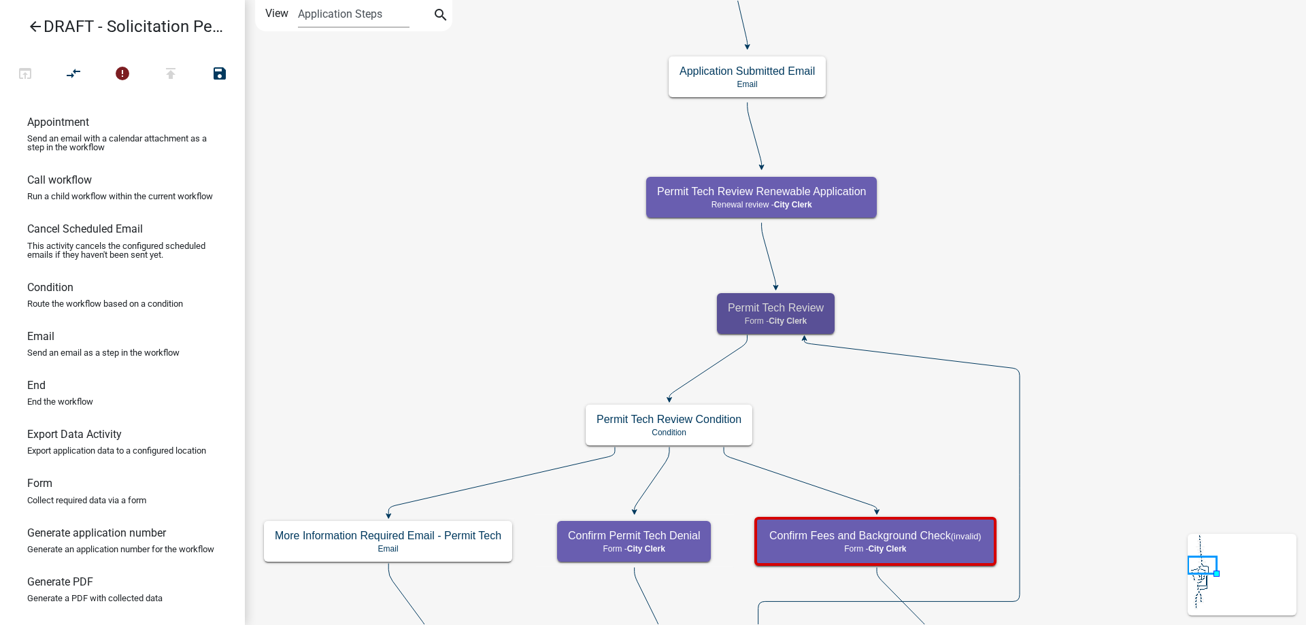
scroll to position [0, 0]
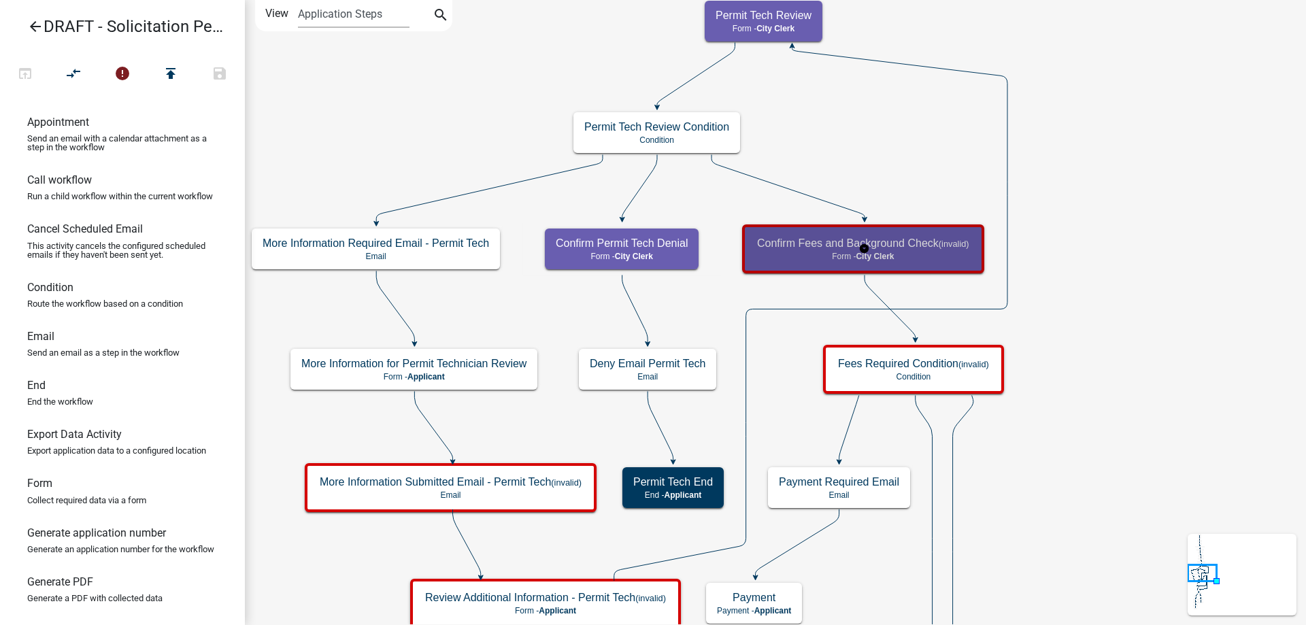
click at [816, 252] on p "Form - City Clerk" at bounding box center [863, 257] width 212 height 10
select select "510DAC6A-3646-4F14-B049-18FE2023224D"
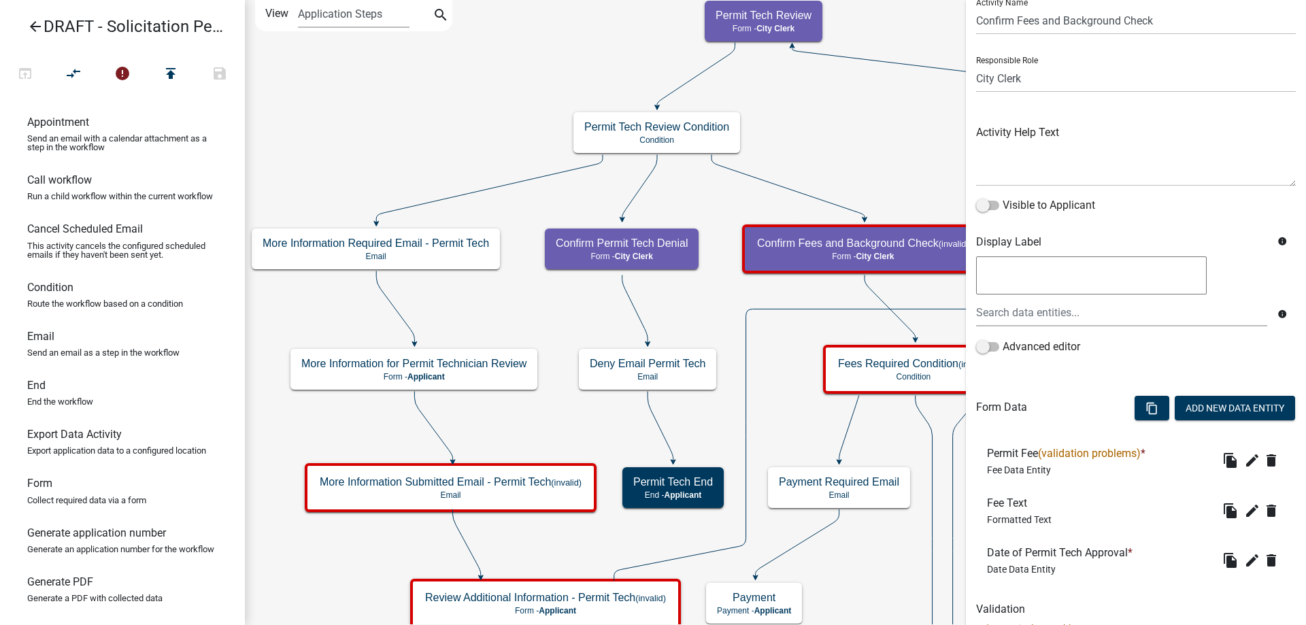
scroll to position [100, 0]
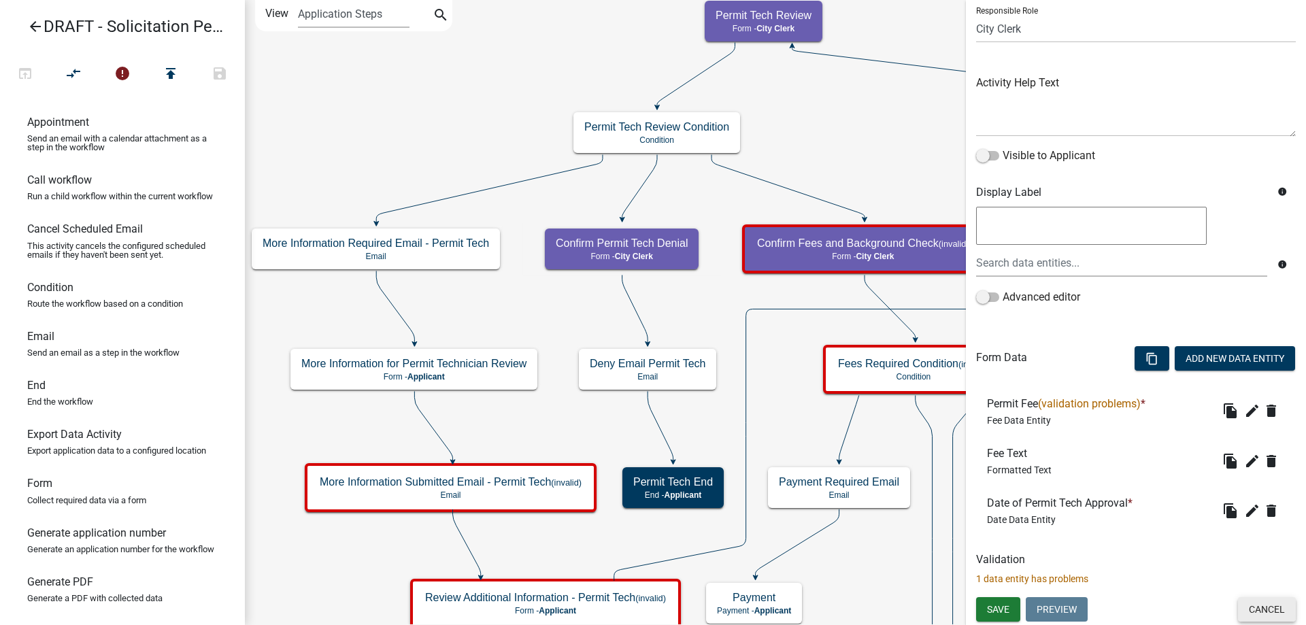
click at [1255, 607] on button "Cancel" at bounding box center [1267, 609] width 58 height 24
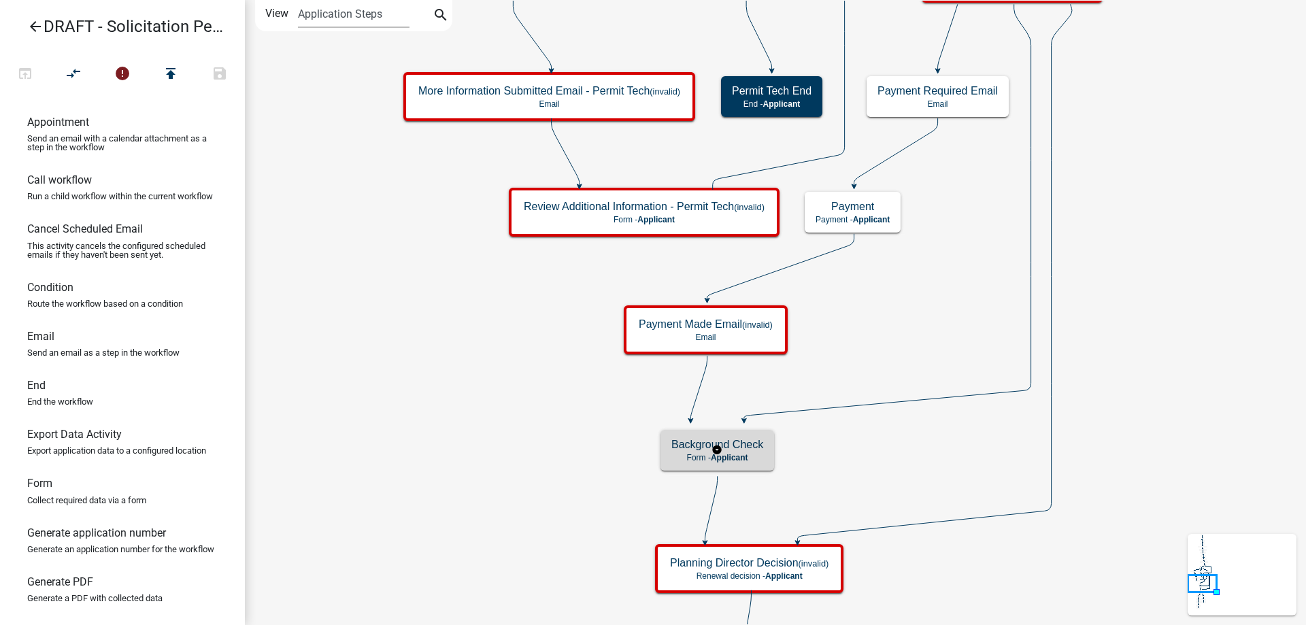
click at [760, 449] on h5 "Background Check" at bounding box center [717, 444] width 92 height 13
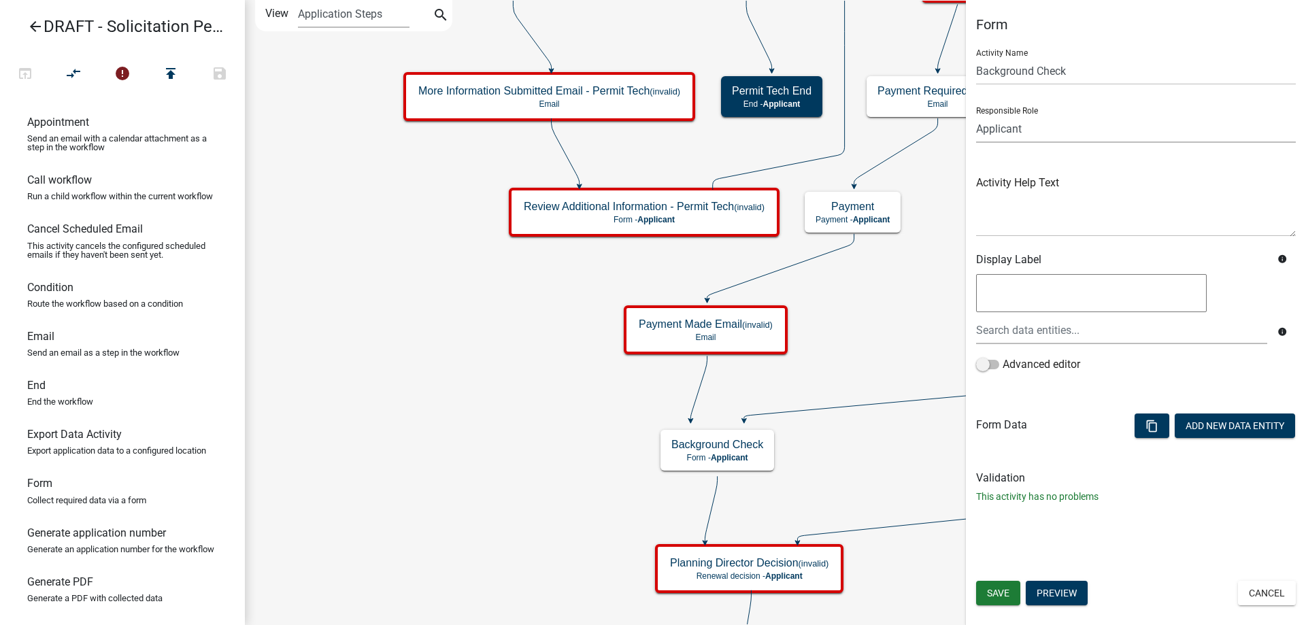
click at [1072, 131] on select "Applicant Public Works City Clerk Water/Wastewater Department Admin Front Offic…" at bounding box center [1136, 129] width 320 height 28
select select "510DAC6A-3646-4F14-B049-18FE2023224D"
click at [976, 115] on select "Applicant Public Works City Clerk Water/Wastewater Department Admin Front Offic…" at bounding box center [1136, 129] width 320 height 28
click at [1011, 601] on button "Save" at bounding box center [998, 593] width 44 height 24
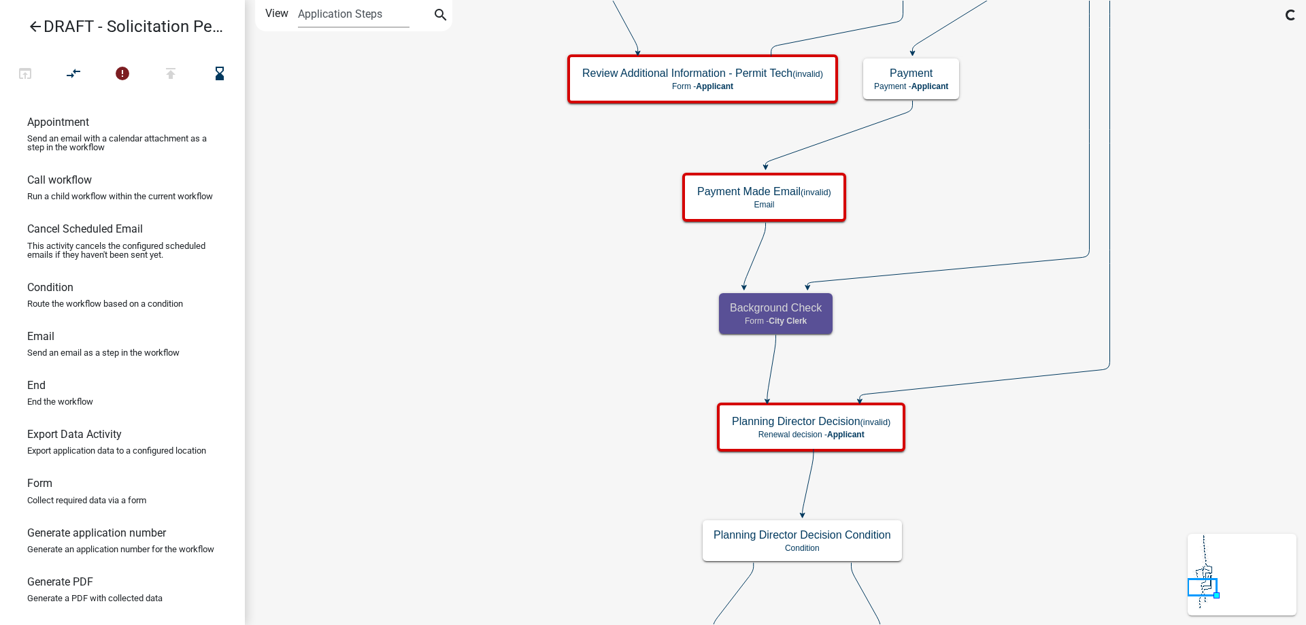
click at [598, 435] on icon "Start Start - Applicant Solicitation Permit Introduction Form - Applicant Appli…" at bounding box center [776, 566] width 1060 height 1130
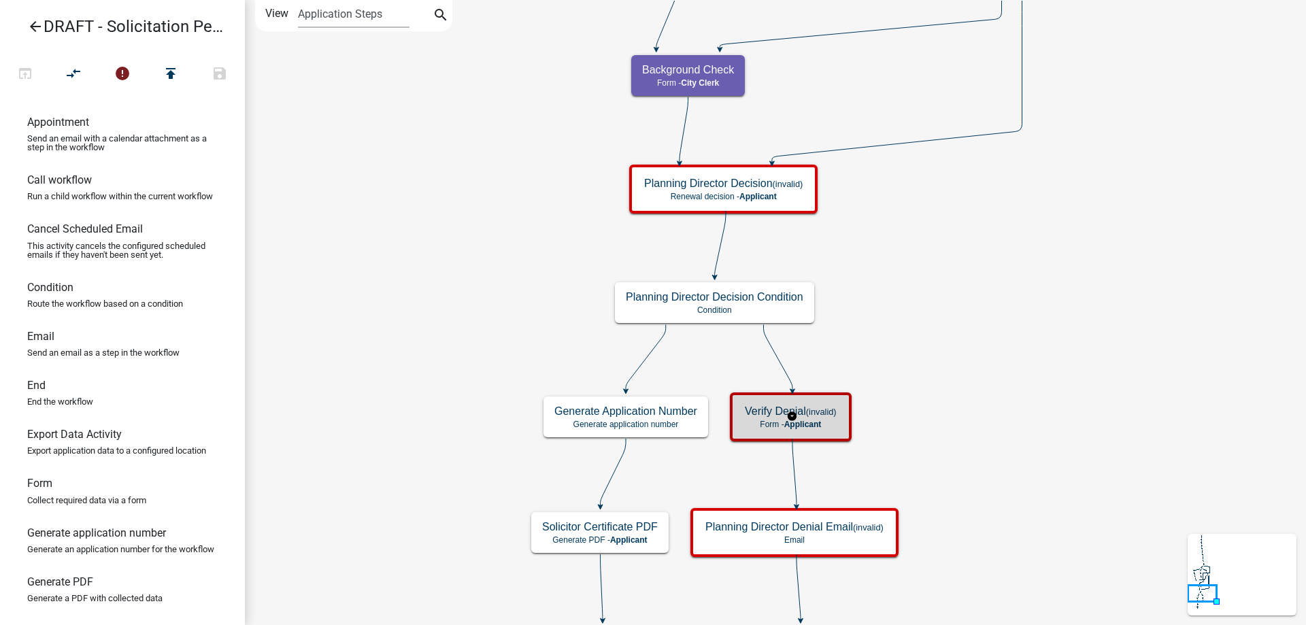
click at [820, 401] on div "Verify Denial (invalid) Form - Applicant" at bounding box center [791, 416] width 114 height 41
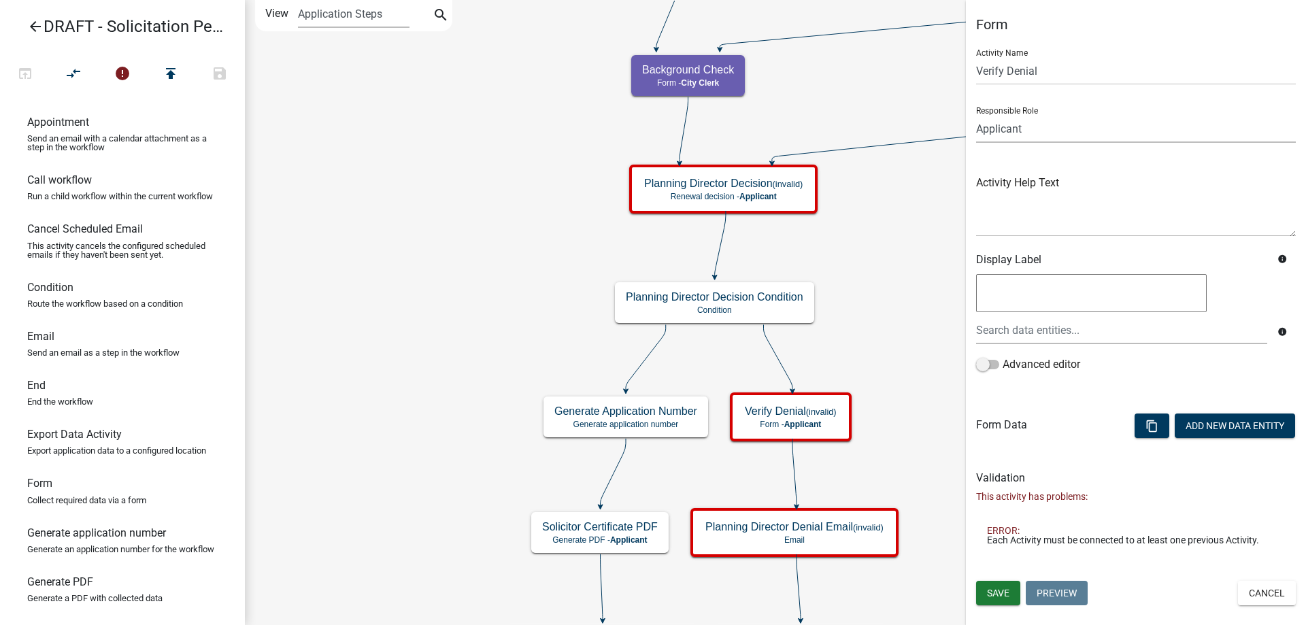
click at [1028, 122] on select "Applicant Public Works City Clerk Water/Wastewater Department Admin Front Offic…" at bounding box center [1136, 129] width 320 height 28
select select "510DAC6A-3646-4F14-B049-18FE2023224D"
click at [976, 115] on select "Applicant Public Works City Clerk Water/Wastewater Department Admin Front Offic…" at bounding box center [1136, 129] width 320 height 28
click at [1007, 592] on span "Save" at bounding box center [998, 593] width 22 height 11
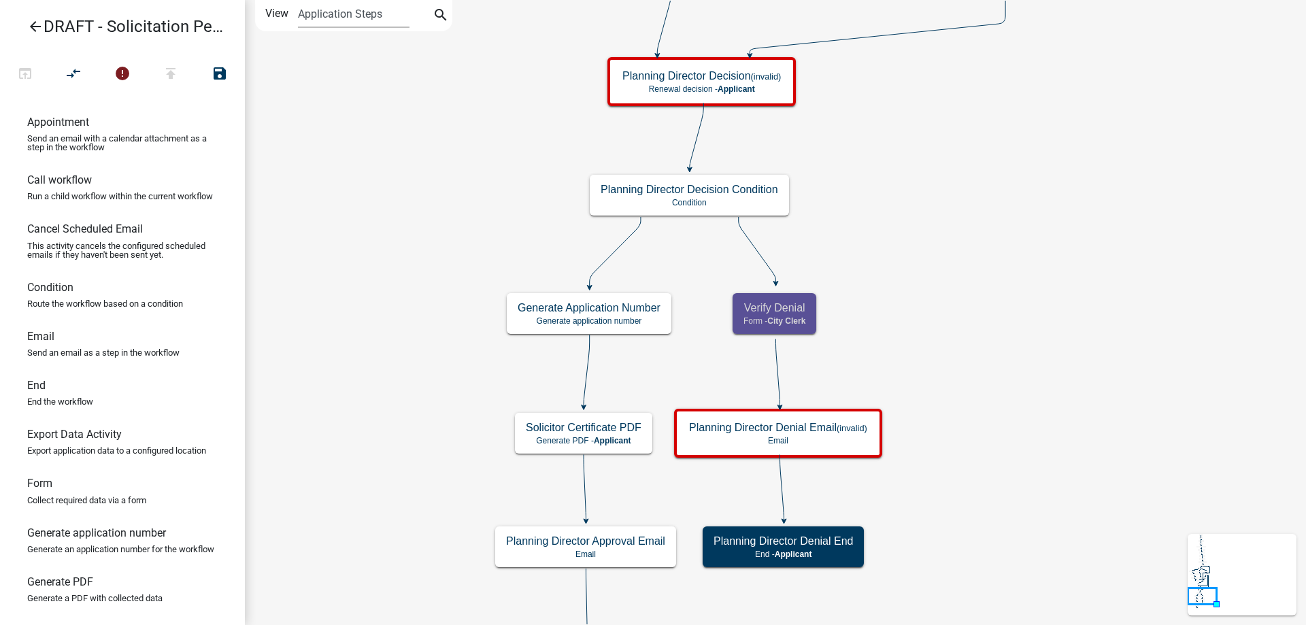
click at [1043, 461] on icon "Start Start - Applicant Solicitation Permit Introduction Form - Applicant Appli…" at bounding box center [776, 397] width 1060 height 792
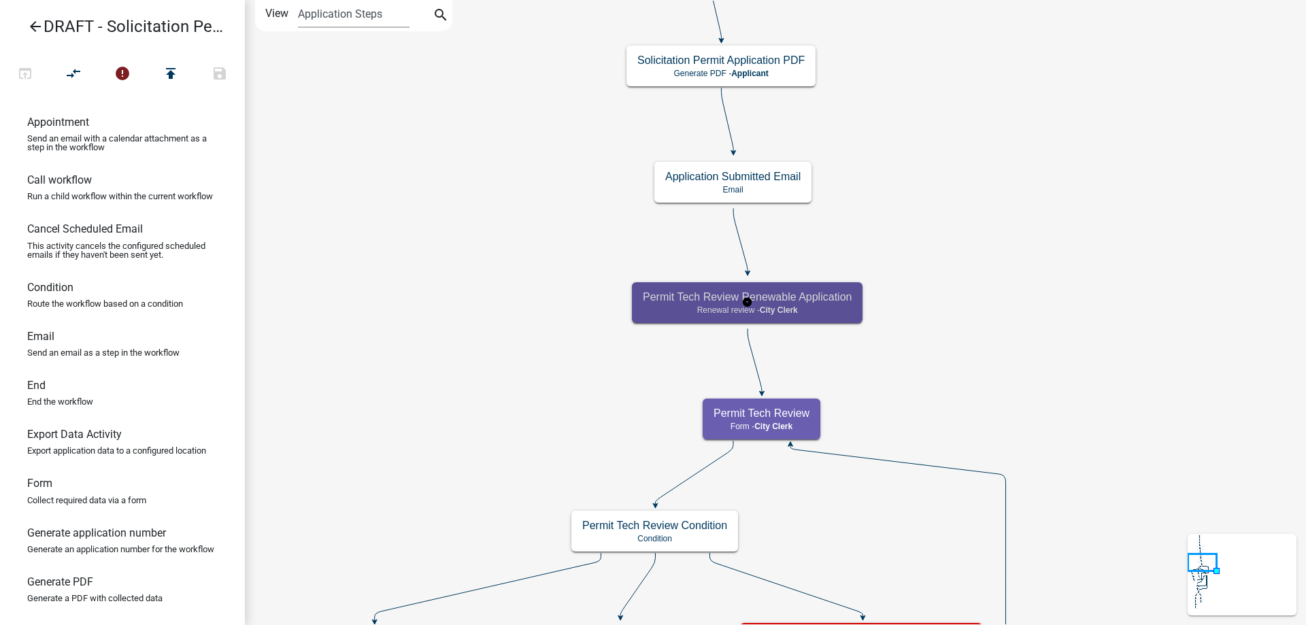
click at [815, 287] on div "Permit Tech Review Renewable Application Renewal review - City Clerk" at bounding box center [747, 302] width 231 height 41
select select "510DAC6A-3646-4F14-B049-18FE2023224D"
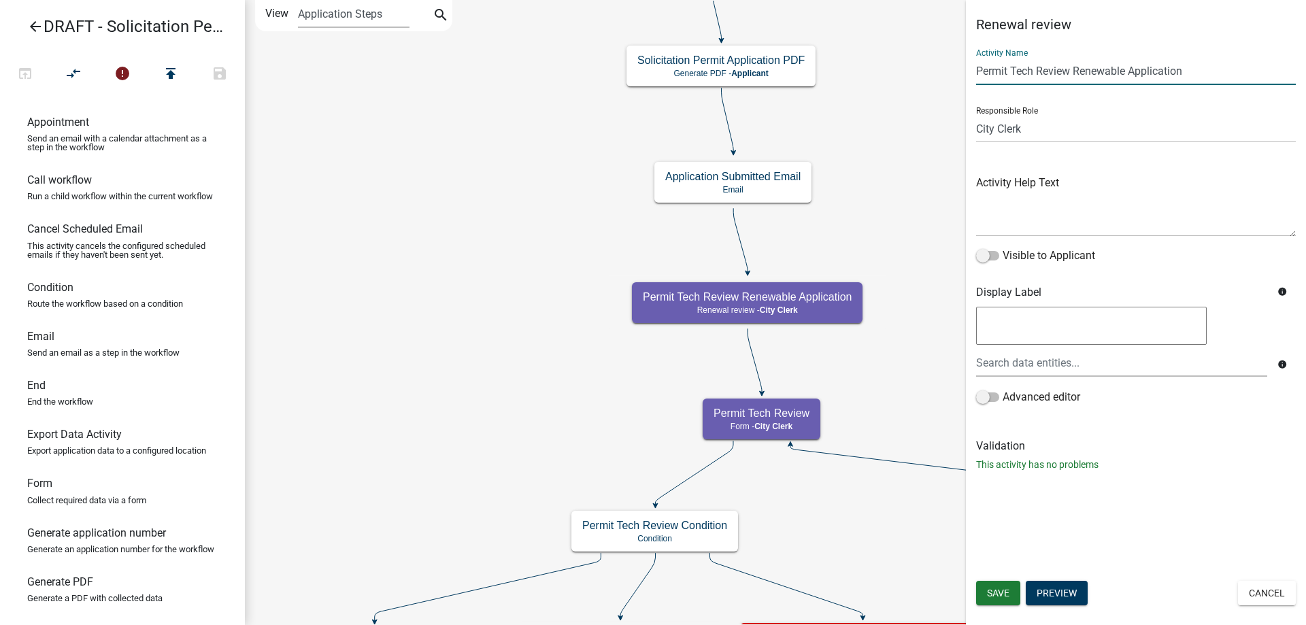
drag, startPoint x: 1034, startPoint y: 73, endPoint x: 898, endPoint y: 76, distance: 135.4
click at [898, 76] on main "Start Start - Applicant Solicitation Permit Introduction Form - Applicant Appli…" at bounding box center [775, 312] width 1061 height 625
click at [979, 67] on input "Review Renewable Application" at bounding box center [1136, 71] width 320 height 28
type input "Review Renewable Application"
click at [1012, 593] on button "Save" at bounding box center [998, 593] width 44 height 24
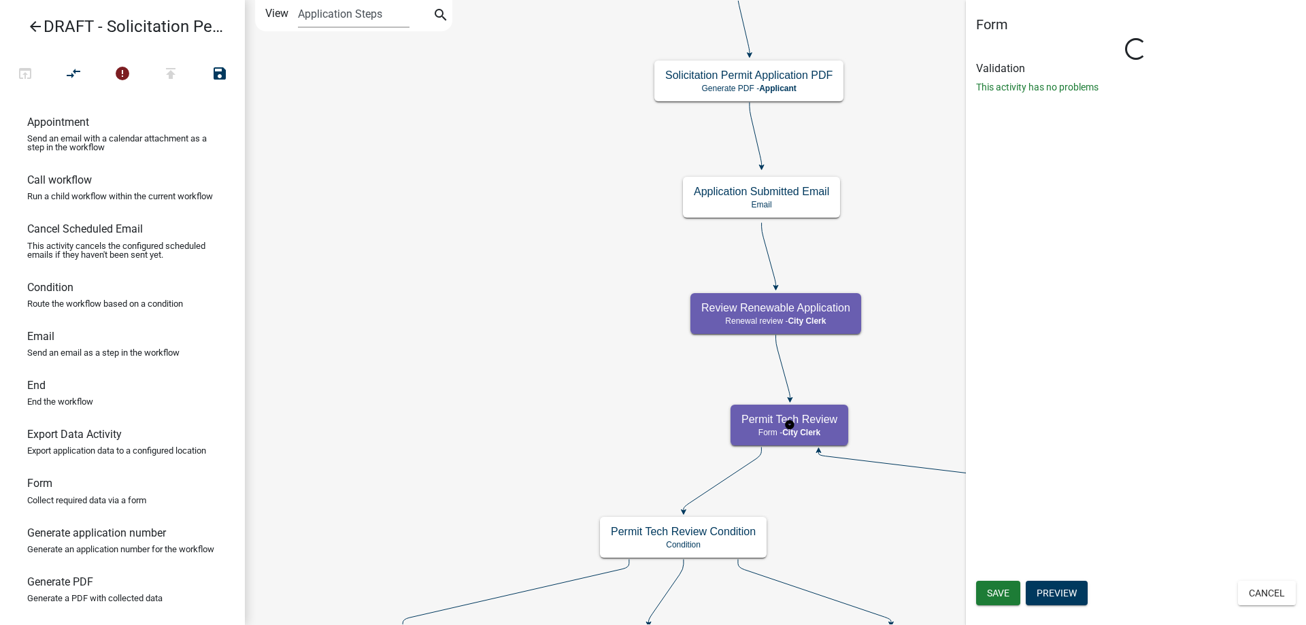
select select "510DAC6A-3646-4F14-B049-18FE2023224D"
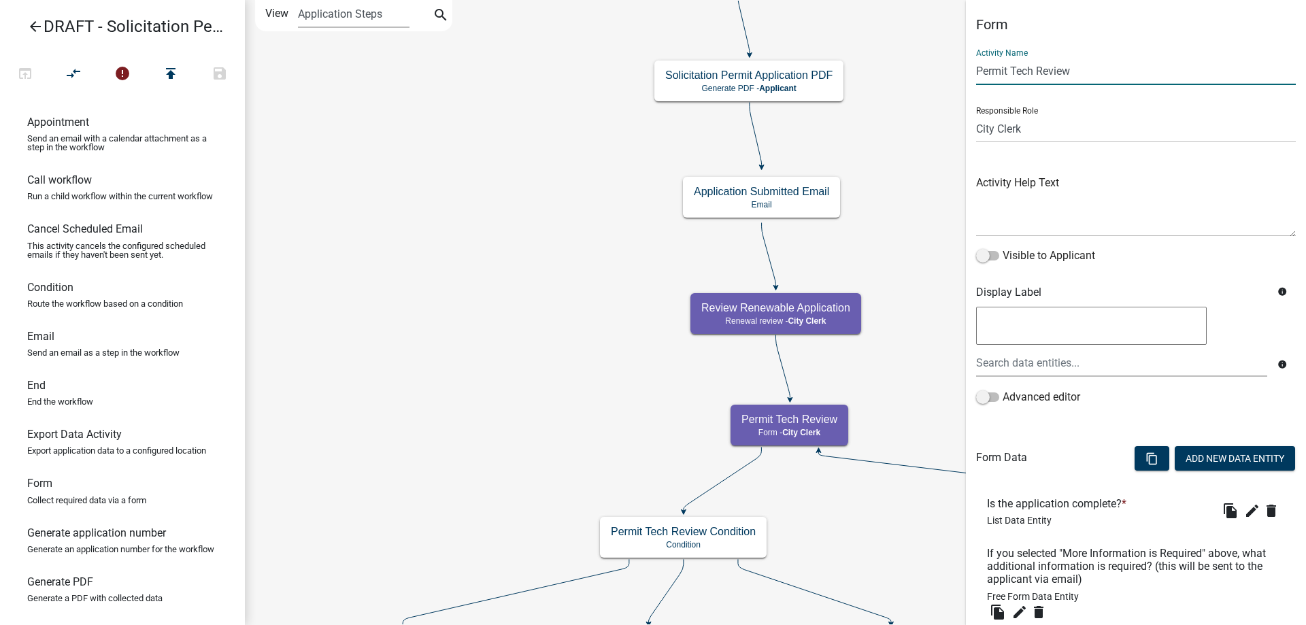
drag, startPoint x: 1034, startPoint y: 69, endPoint x: 936, endPoint y: 69, distance: 97.9
click at [936, 69] on main "Start Start - Applicant Solicitation Permit Introduction Form - Applicant Appli…" at bounding box center [775, 312] width 1061 height 625
click at [983, 75] on input "INitial Review" at bounding box center [1136, 71] width 320 height 28
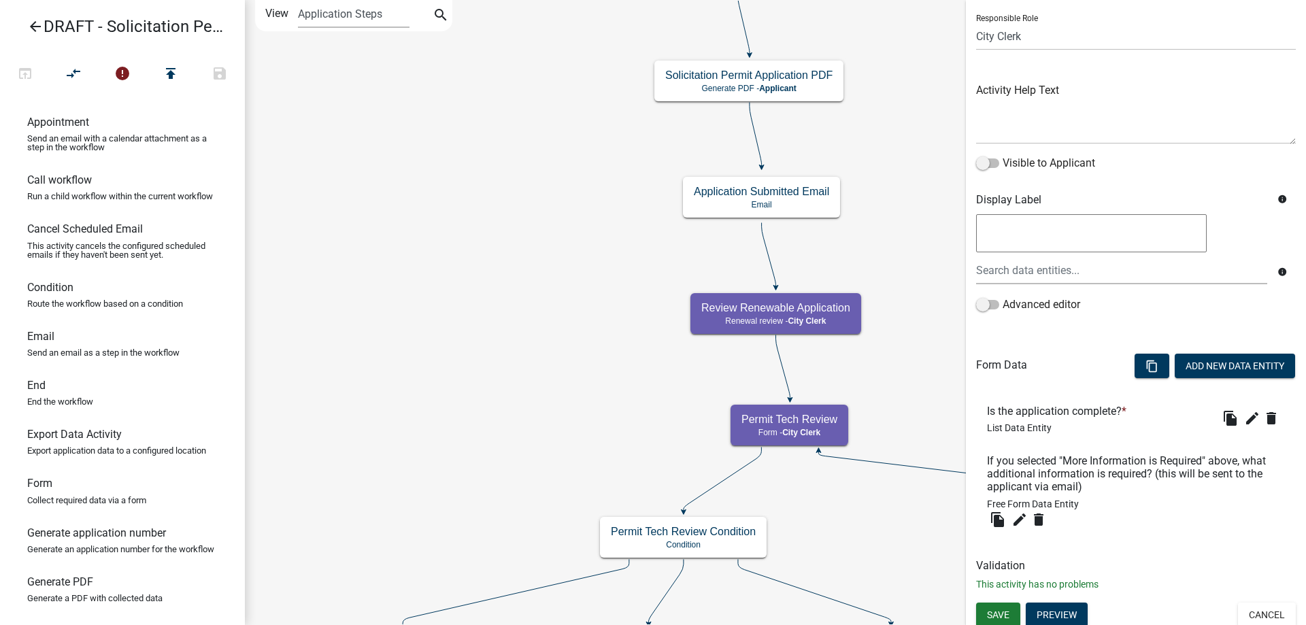
scroll to position [98, 0]
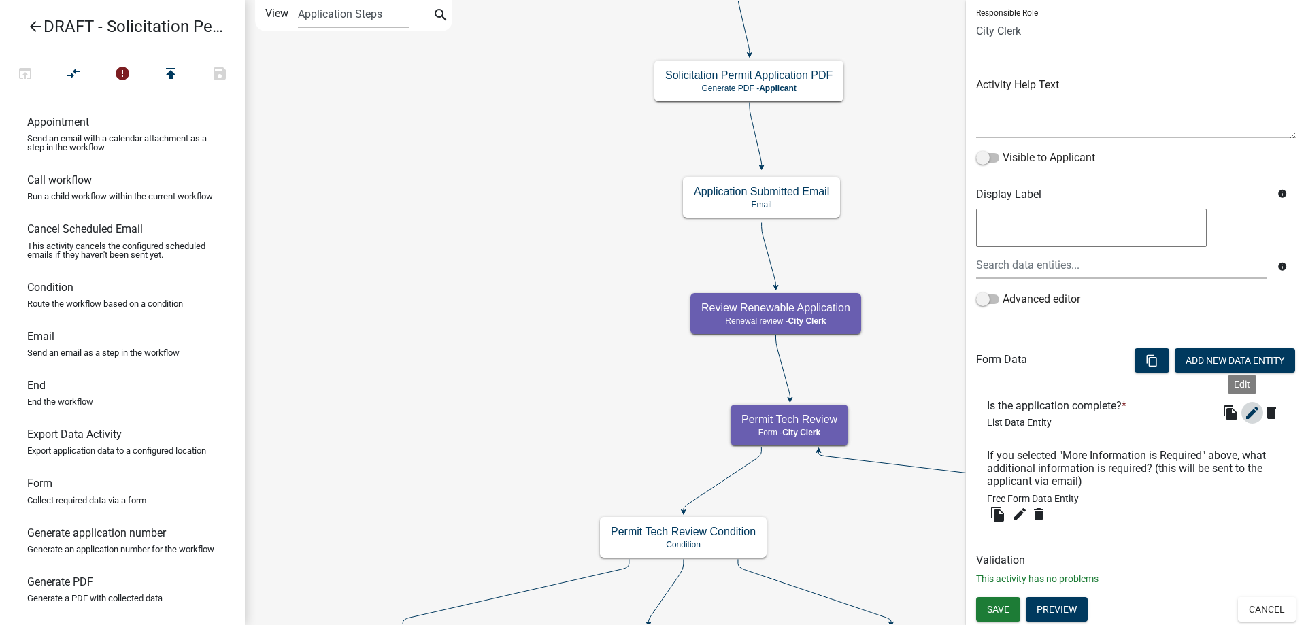
click at [1249, 411] on icon "edit" at bounding box center [1252, 413] width 16 height 16
type input "Initial Review"
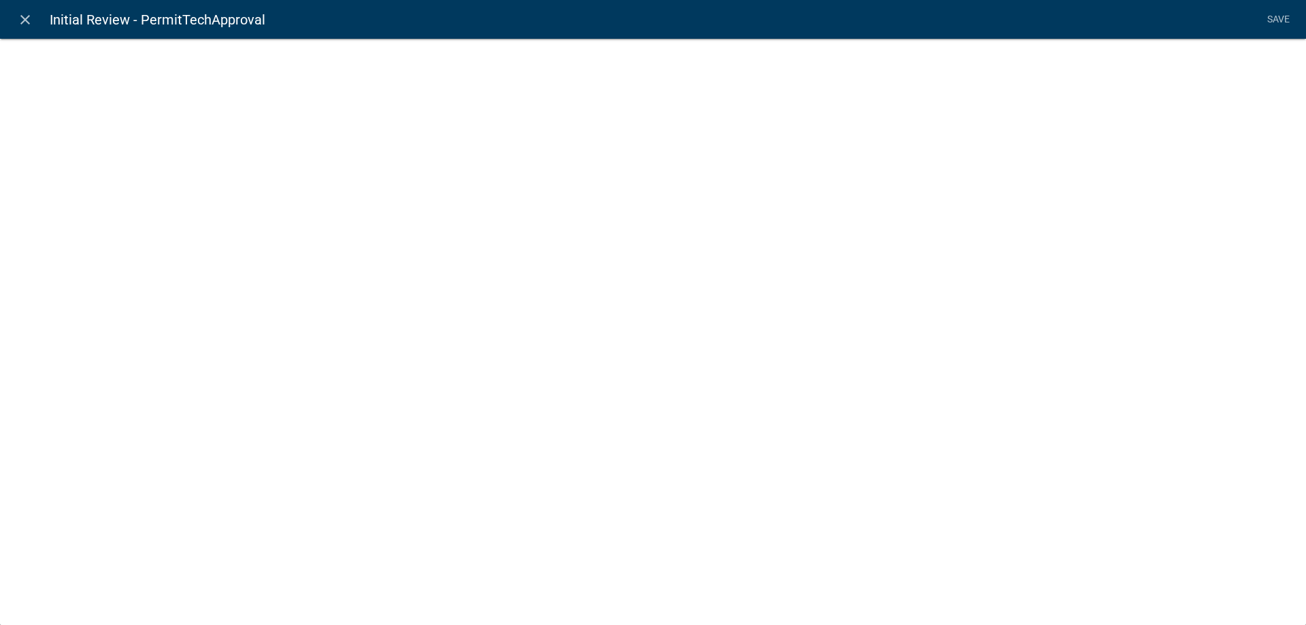
select select "list-data"
select select
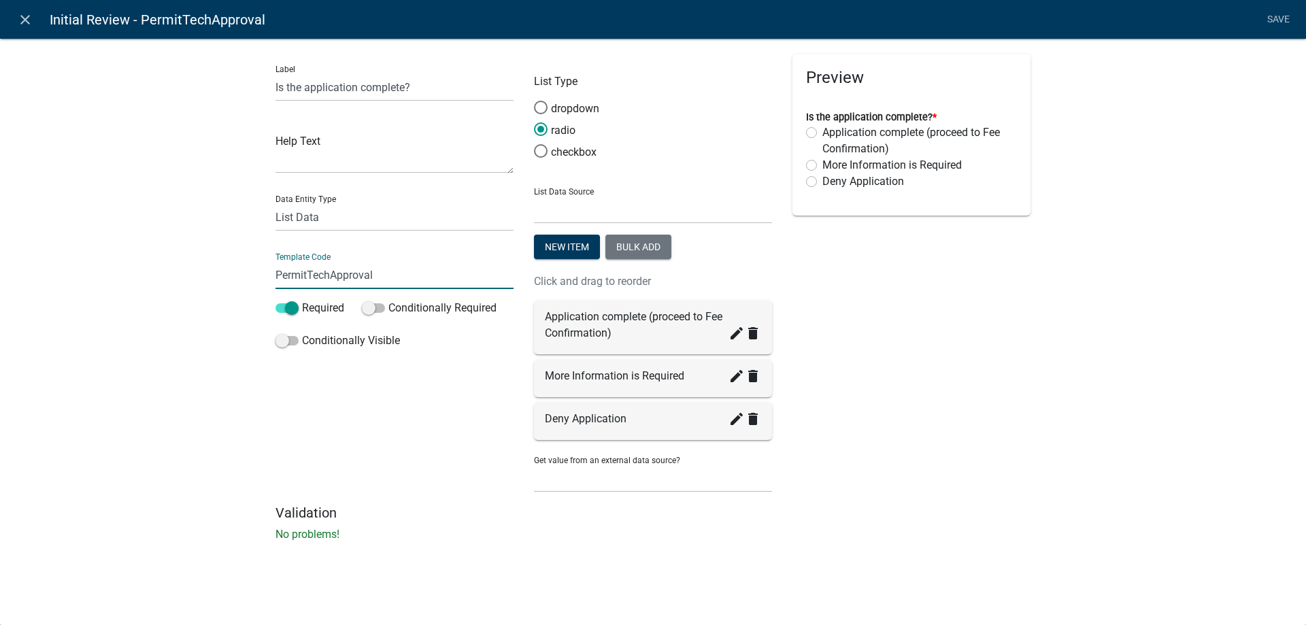
drag, startPoint x: 331, startPoint y: 272, endPoint x: 211, endPoint y: 262, distance: 120.1
click at [211, 262] on div "Label Is the application complete? Help Text Data Entity Type Free Form Text Do…" at bounding box center [653, 293] width 1306 height 555
drag, startPoint x: 300, startPoint y: 274, endPoint x: 423, endPoint y: 274, distance: 123.1
click at [423, 274] on input "InitialApproval" at bounding box center [394, 275] width 238 height 28
type input "InitialReview"
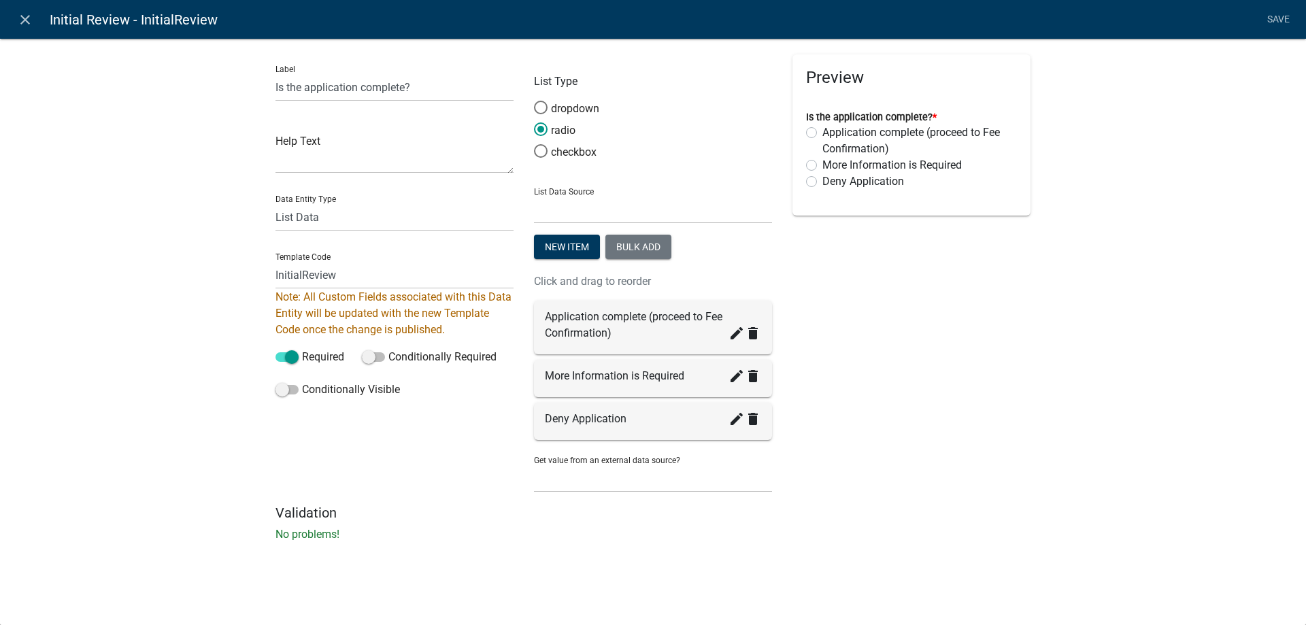
click at [174, 311] on div "Label Is the application complete? Help Text Data Entity Type Free Form Text Do…" at bounding box center [653, 293] width 1306 height 555
click at [1271, 22] on link "Save" at bounding box center [1278, 20] width 34 height 26
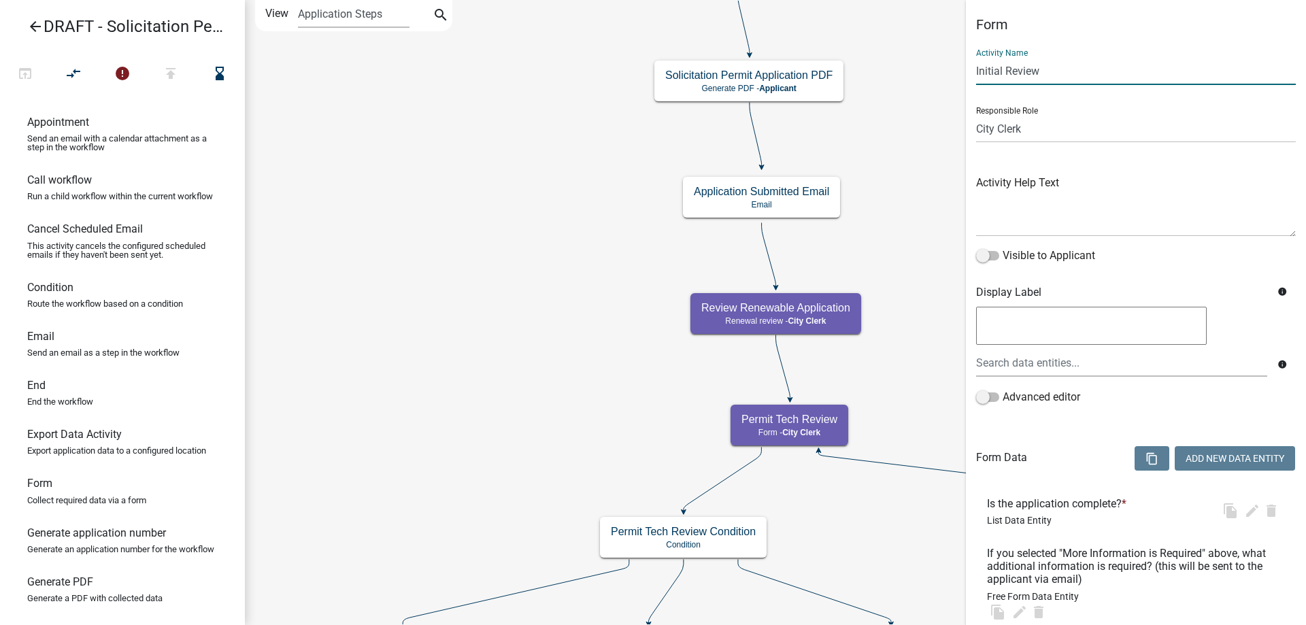
select select "510DAC6A-3646-4F14-B049-18FE2023224D"
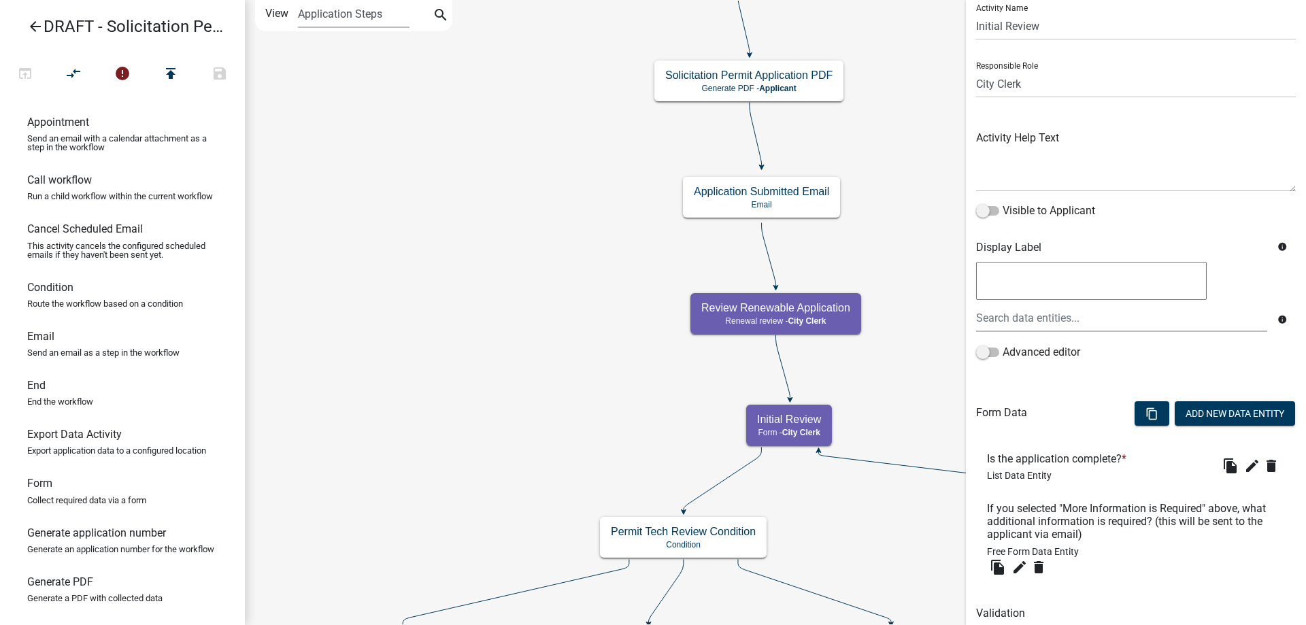
scroll to position [98, 0]
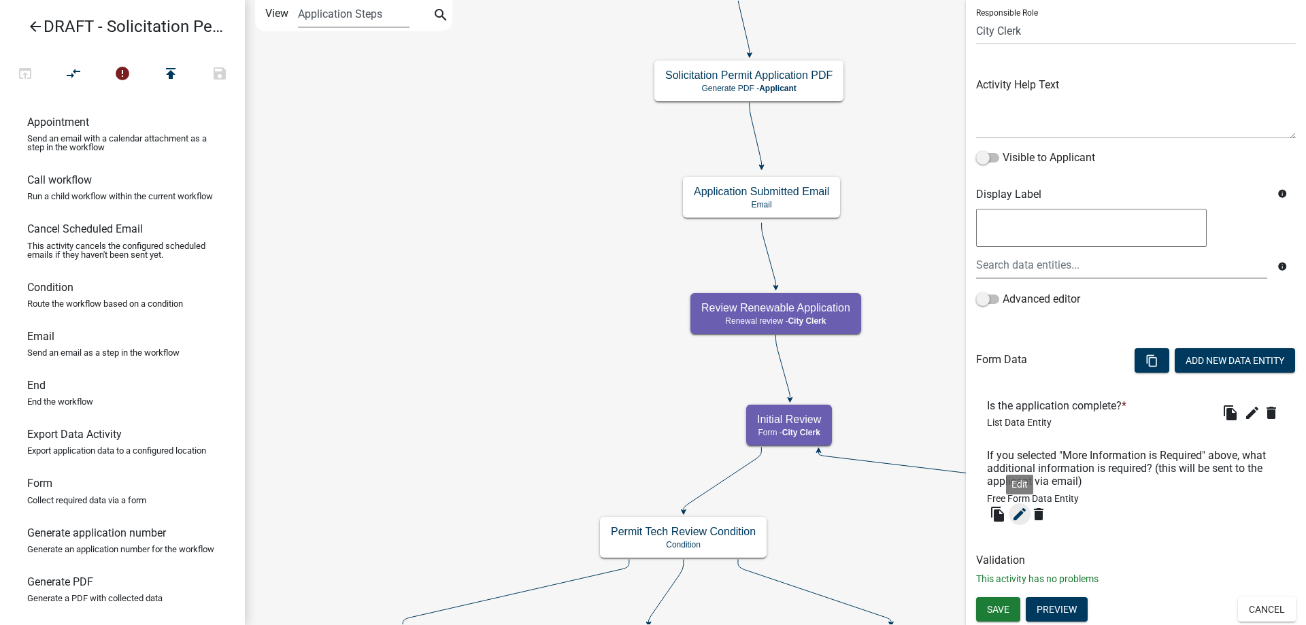
click at [1015, 513] on icon "edit" at bounding box center [1019, 514] width 16 height 16
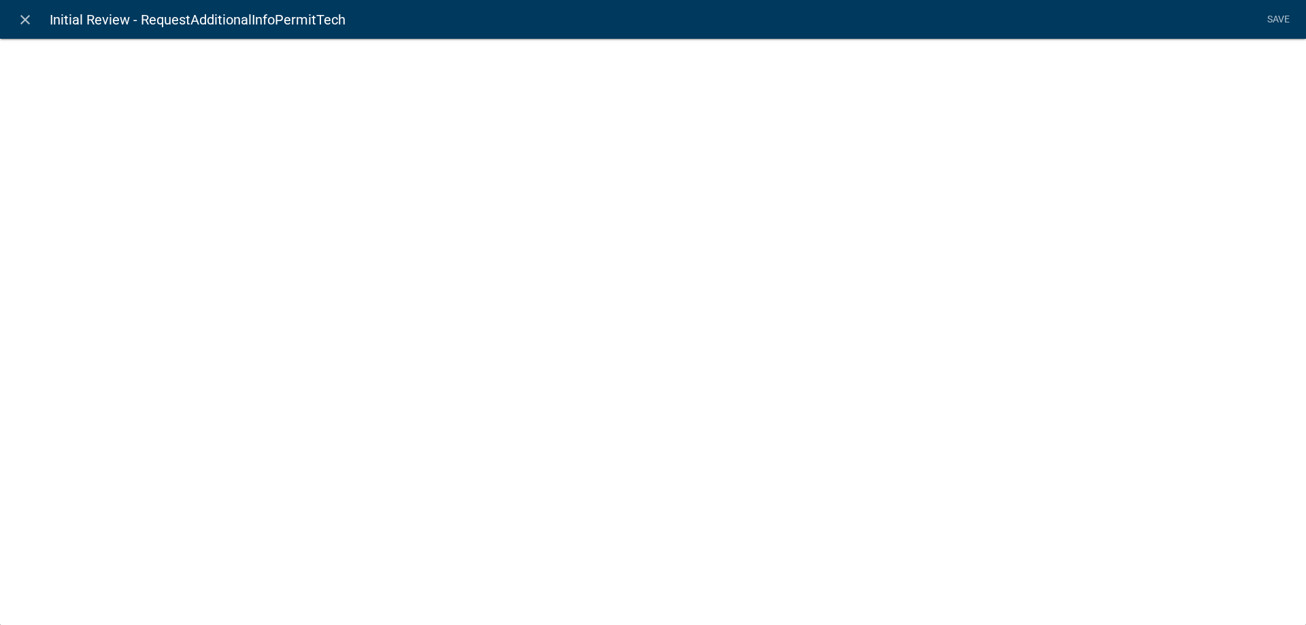
select select
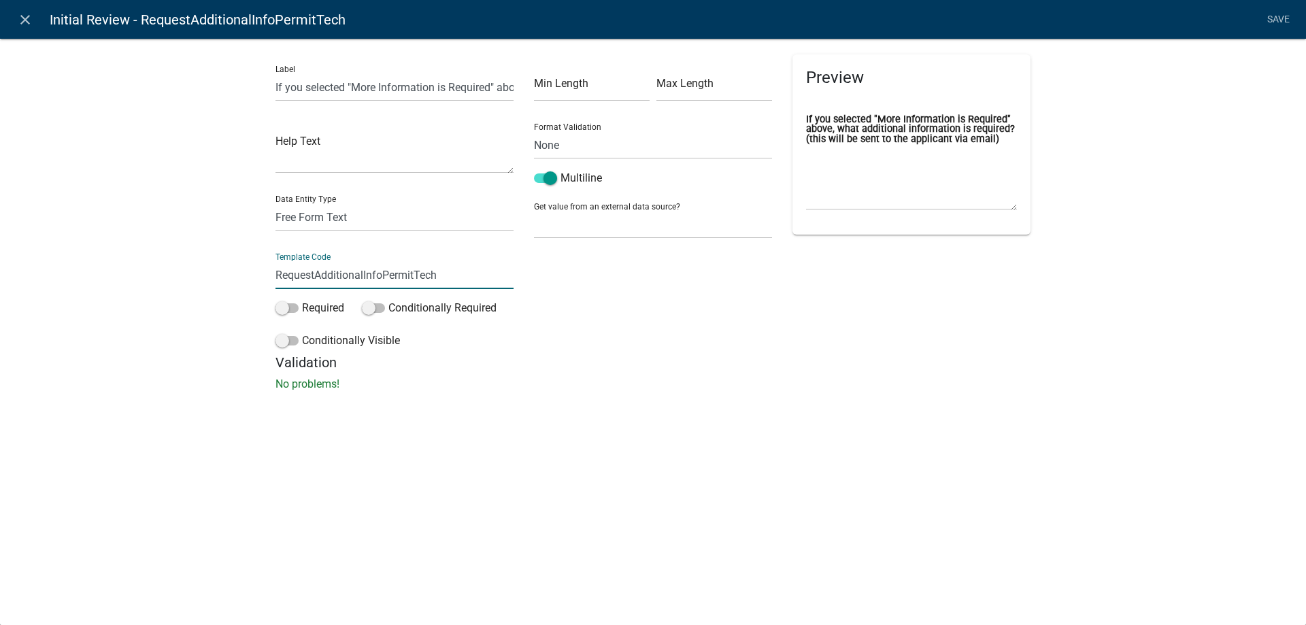
drag, startPoint x: 385, startPoint y: 277, endPoint x: 539, endPoint y: 277, distance: 154.4
click at [539, 277] on div "Label If you selected "More Information is Required" above, what additional inf…" at bounding box center [652, 204] width 775 height 300
type input "RequestAdditionalInfoInitialReview"
click at [164, 278] on div "Label If you selected "More Information is Required" above, what additional inf…" at bounding box center [653, 218] width 1306 height 405
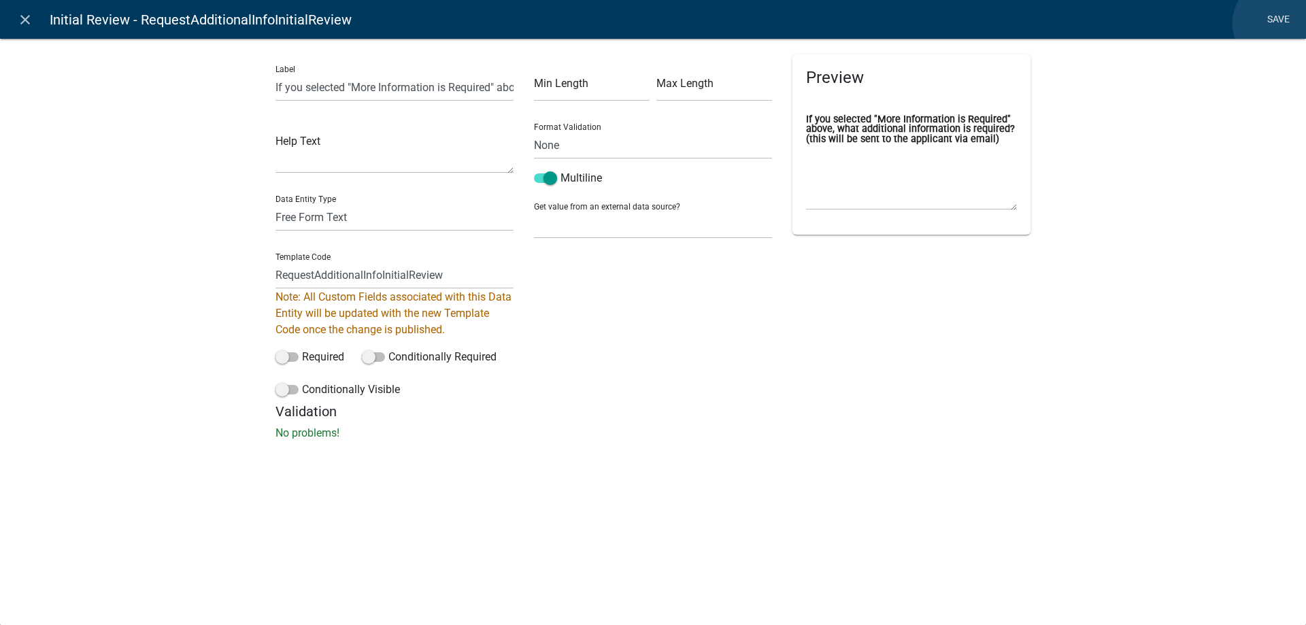
click at [1275, 23] on link "Save" at bounding box center [1278, 20] width 34 height 26
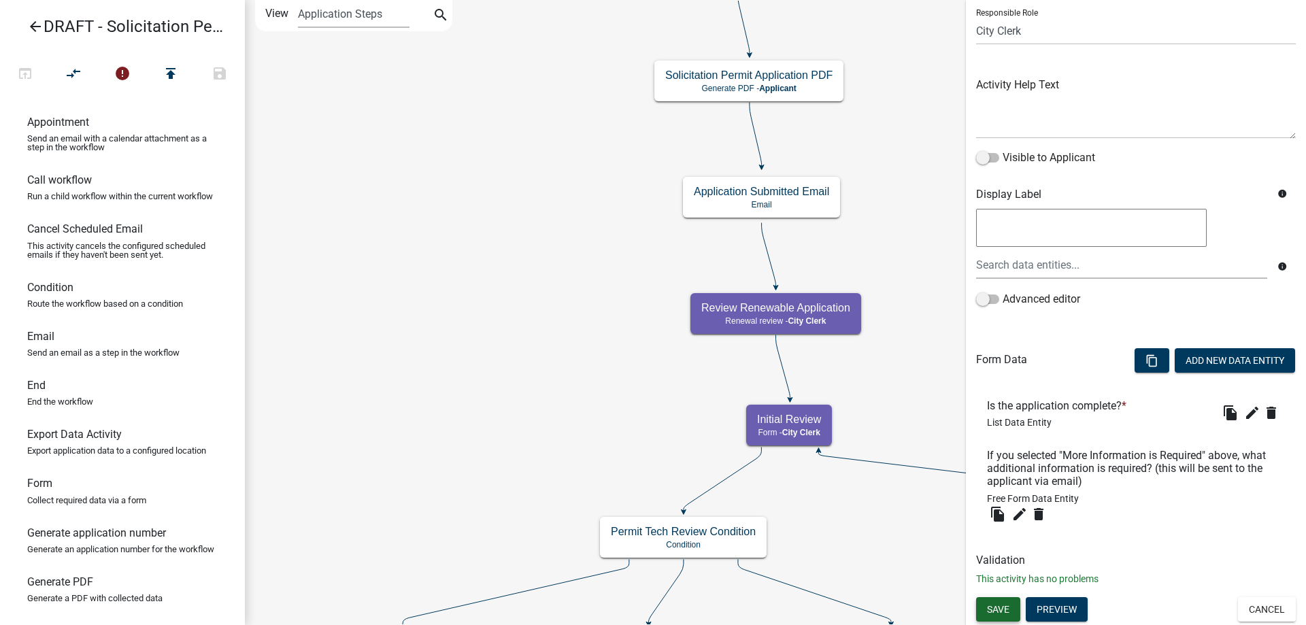
click at [1003, 609] on span "Save" at bounding box center [998, 608] width 22 height 11
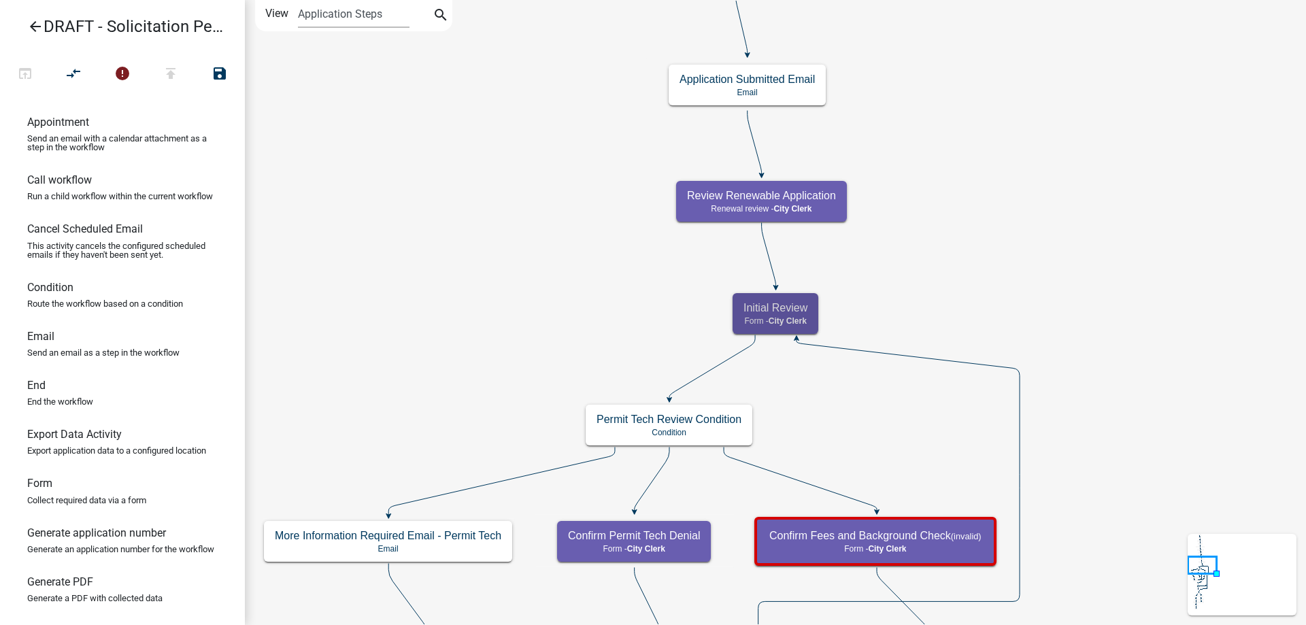
scroll to position [0, 0]
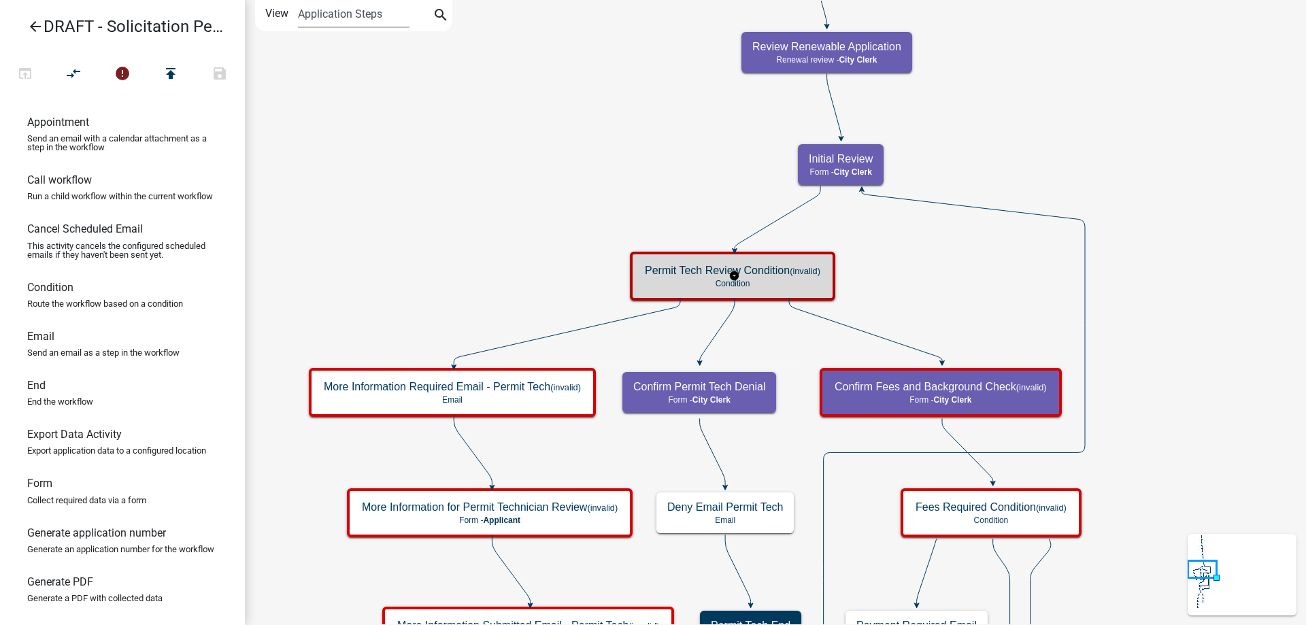
click at [640, 257] on div "Permit Tech Review Condition (invalid) Condition" at bounding box center [732, 276] width 197 height 41
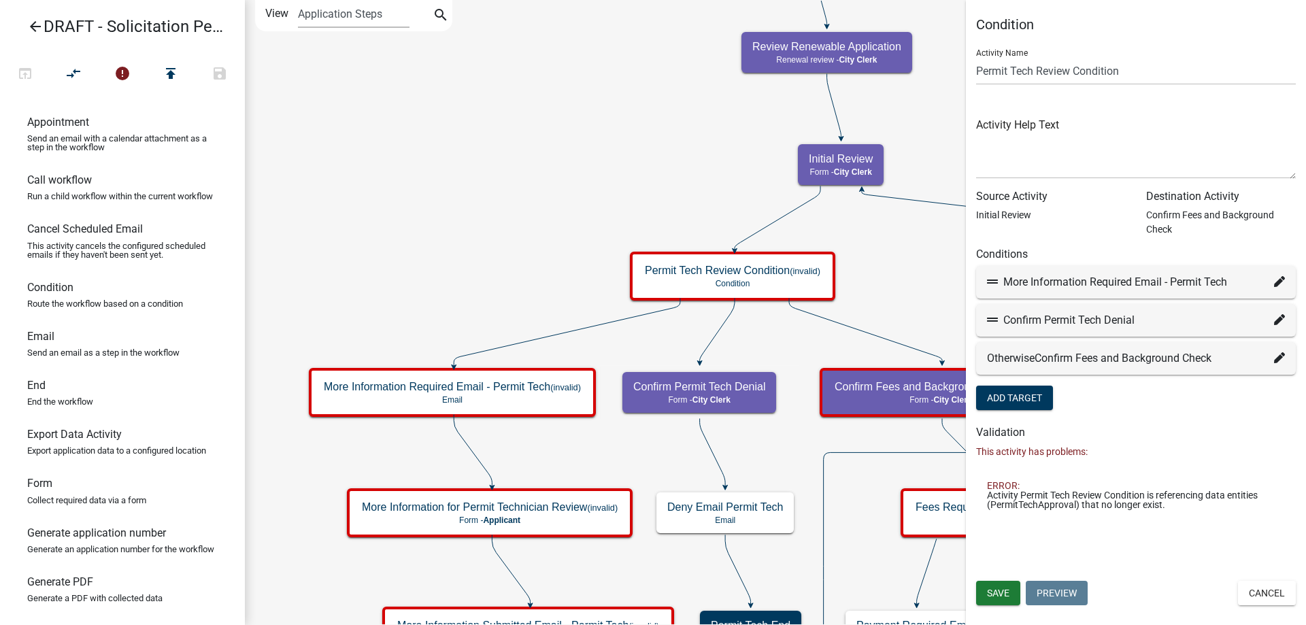
click at [1278, 280] on icon at bounding box center [1279, 281] width 11 height 11
select select "9: 51474207-c7ea-41fb-9449-1ecfed231f1f"
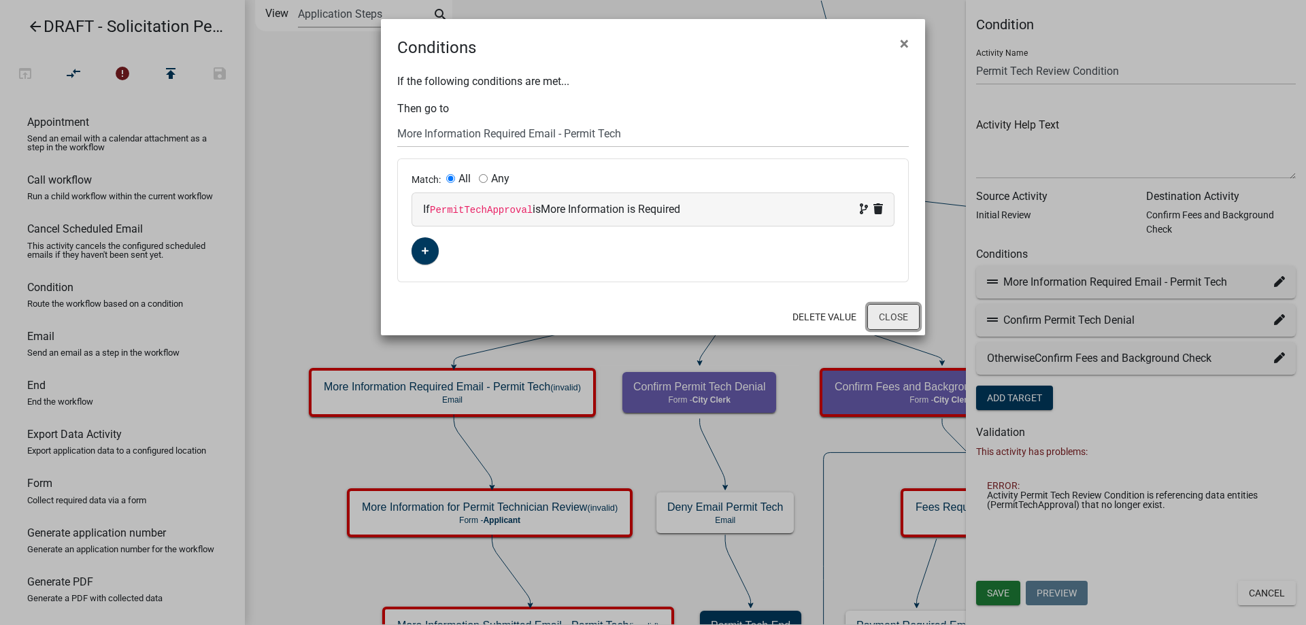
click at [902, 318] on button "Close" at bounding box center [893, 317] width 52 height 26
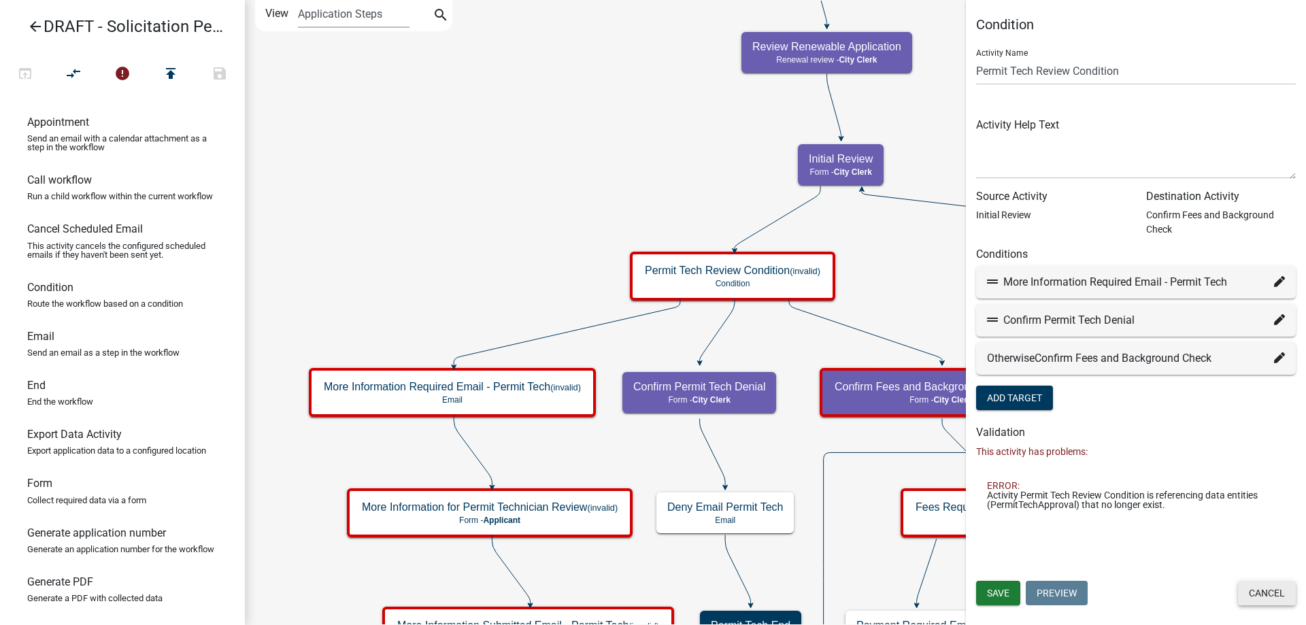
click at [1257, 589] on button "Cancel" at bounding box center [1267, 593] width 58 height 24
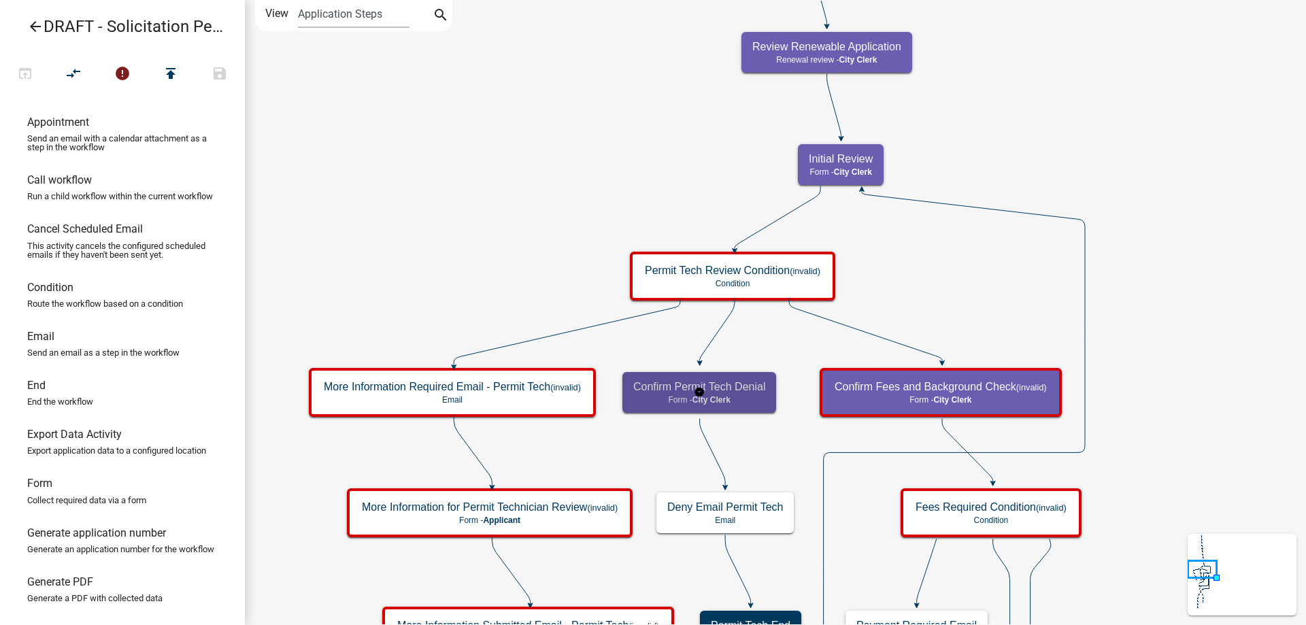
click at [754, 391] on h5 "Confirm Permit Tech Denial" at bounding box center [699, 386] width 132 height 13
select select "510DAC6A-3646-4F14-B049-18FE2023224D"
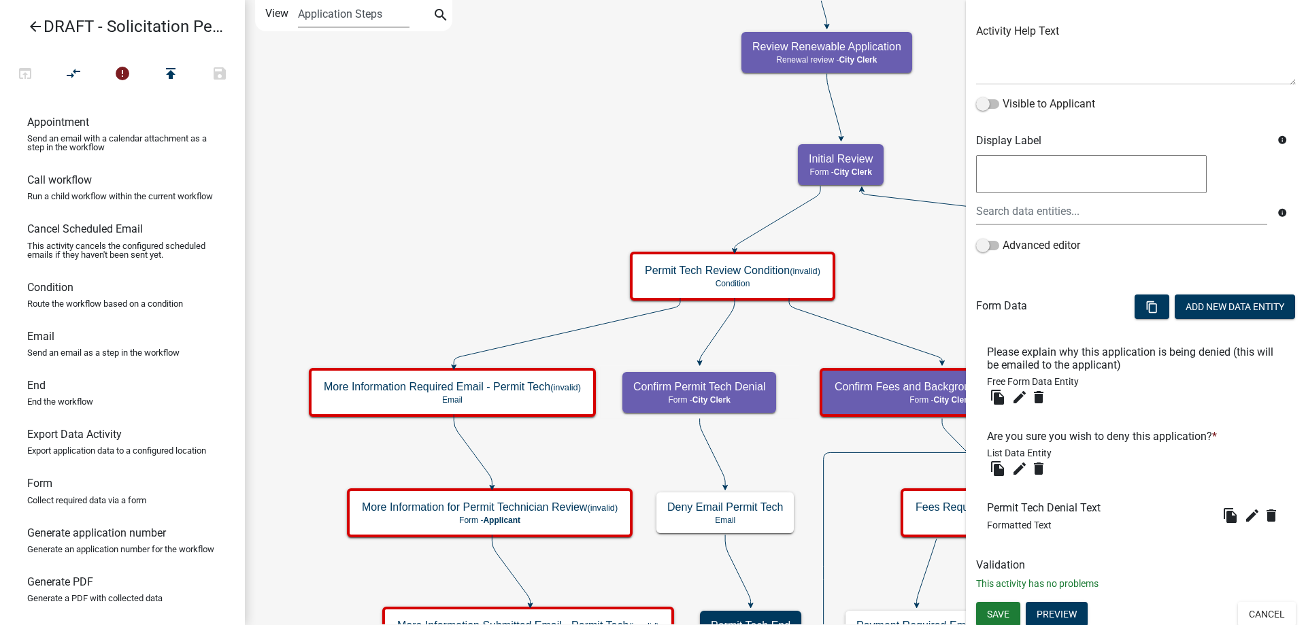
scroll to position [156, 0]
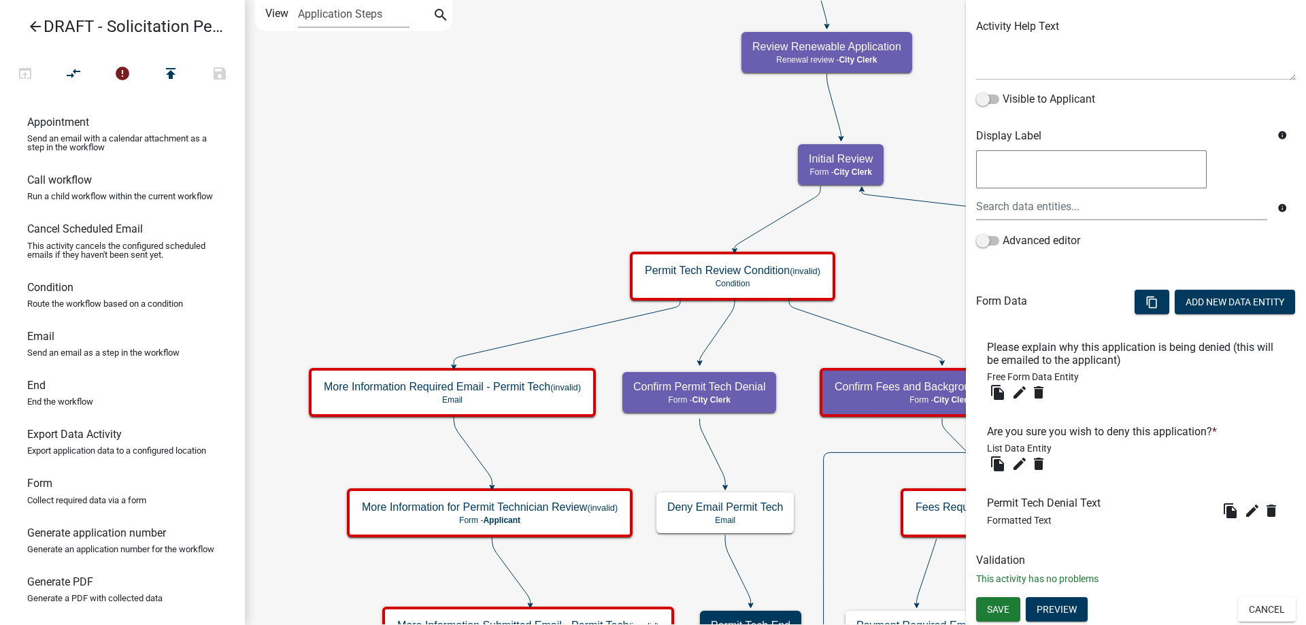
click at [1265, 603] on button "Cancel" at bounding box center [1267, 609] width 58 height 24
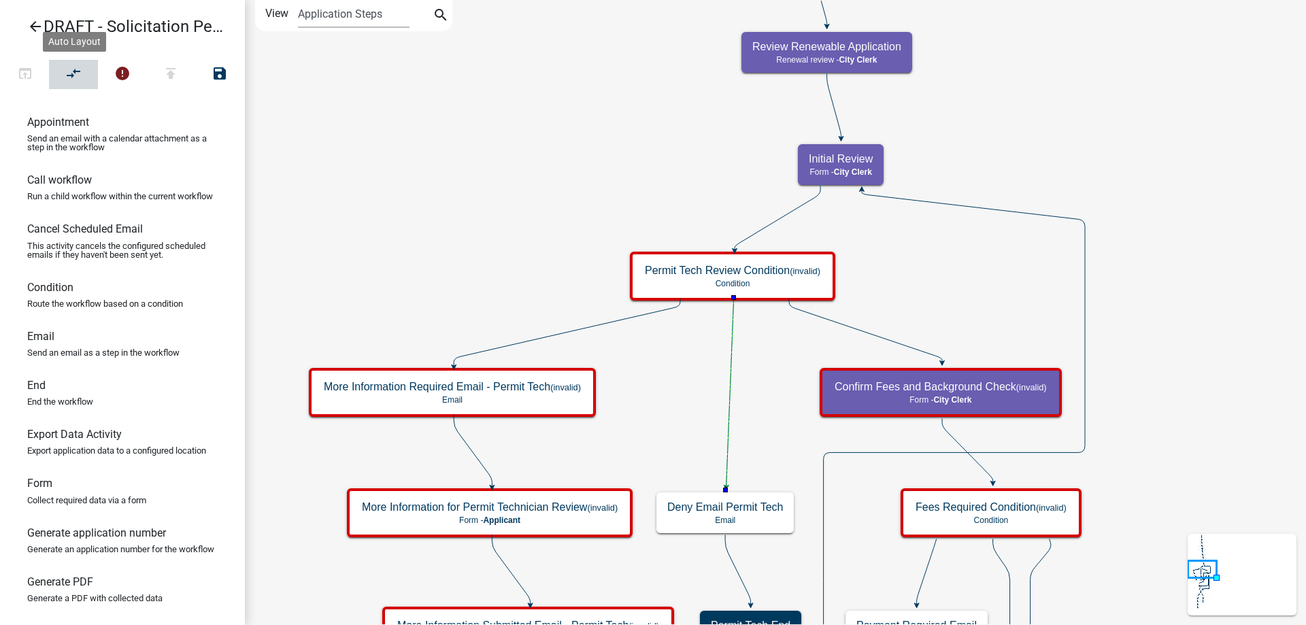
click at [69, 76] on icon "compare_arrows" at bounding box center [74, 74] width 16 height 19
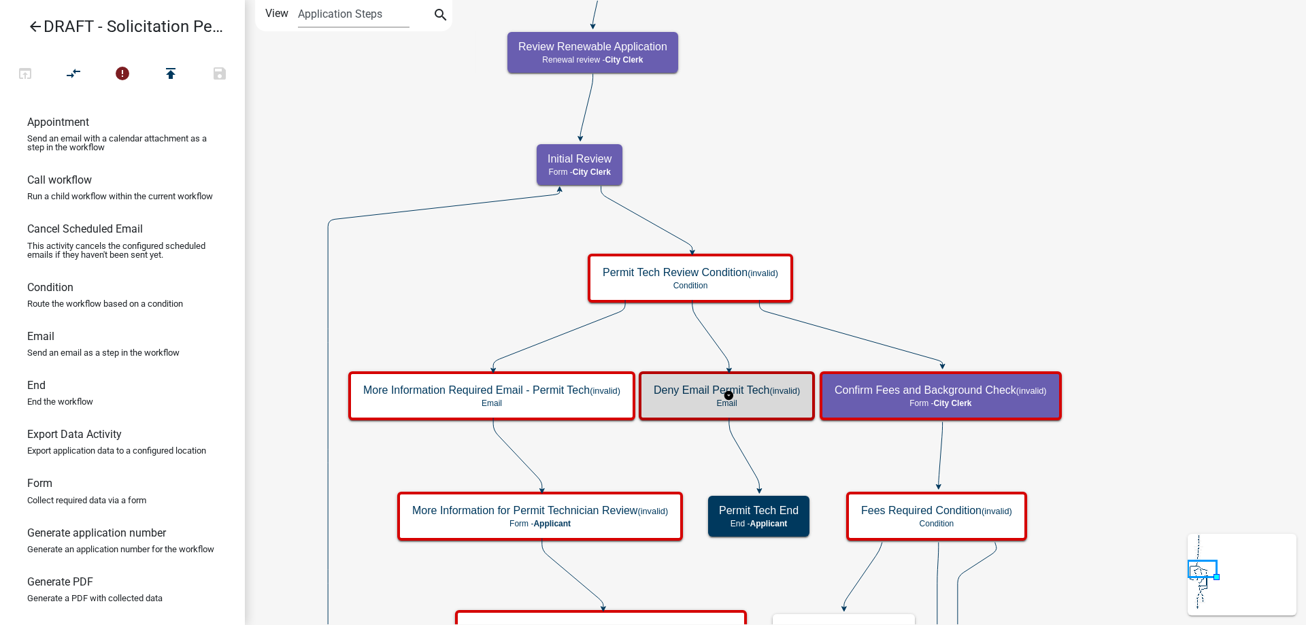
click at [768, 408] on div "Deny Email Permit Tech (invalid) Email" at bounding box center [727, 395] width 168 height 41
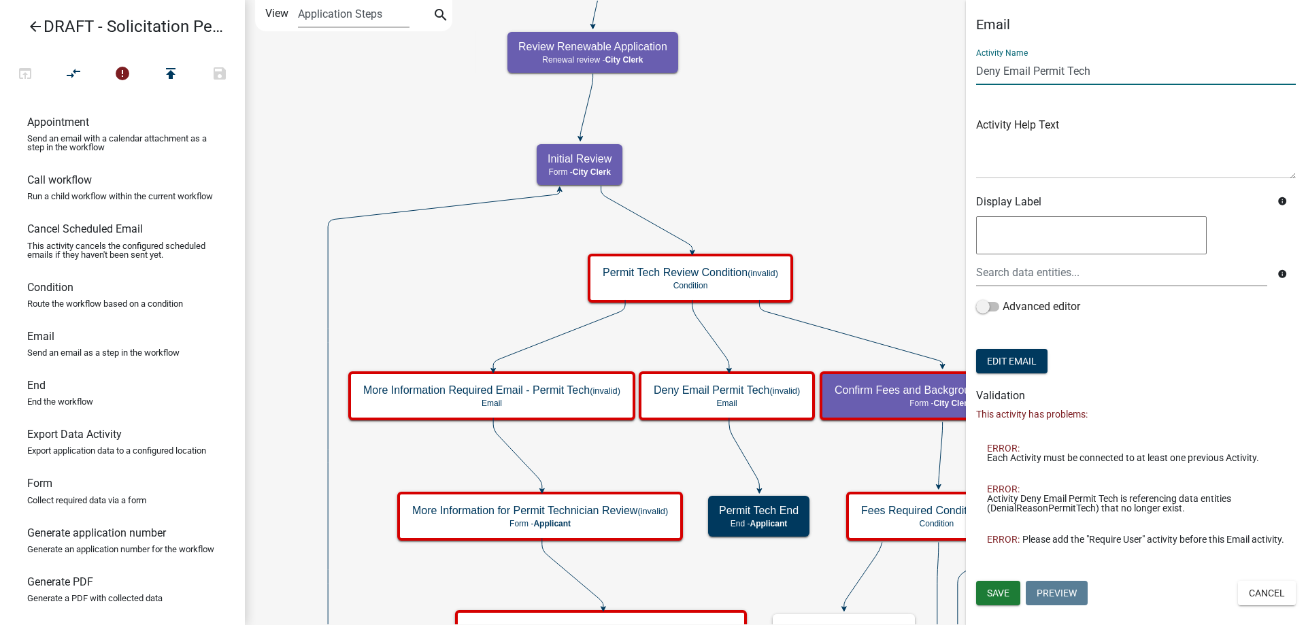
drag, startPoint x: 1120, startPoint y: 73, endPoint x: 970, endPoint y: 71, distance: 150.3
click at [970, 71] on div "Email Activity Name Deny Email Permit Tech Activity Help Text Display Label inf…" at bounding box center [1136, 285] width 340 height 539
type input "Initial Review Deny"
click at [1000, 588] on span "Save" at bounding box center [998, 593] width 22 height 11
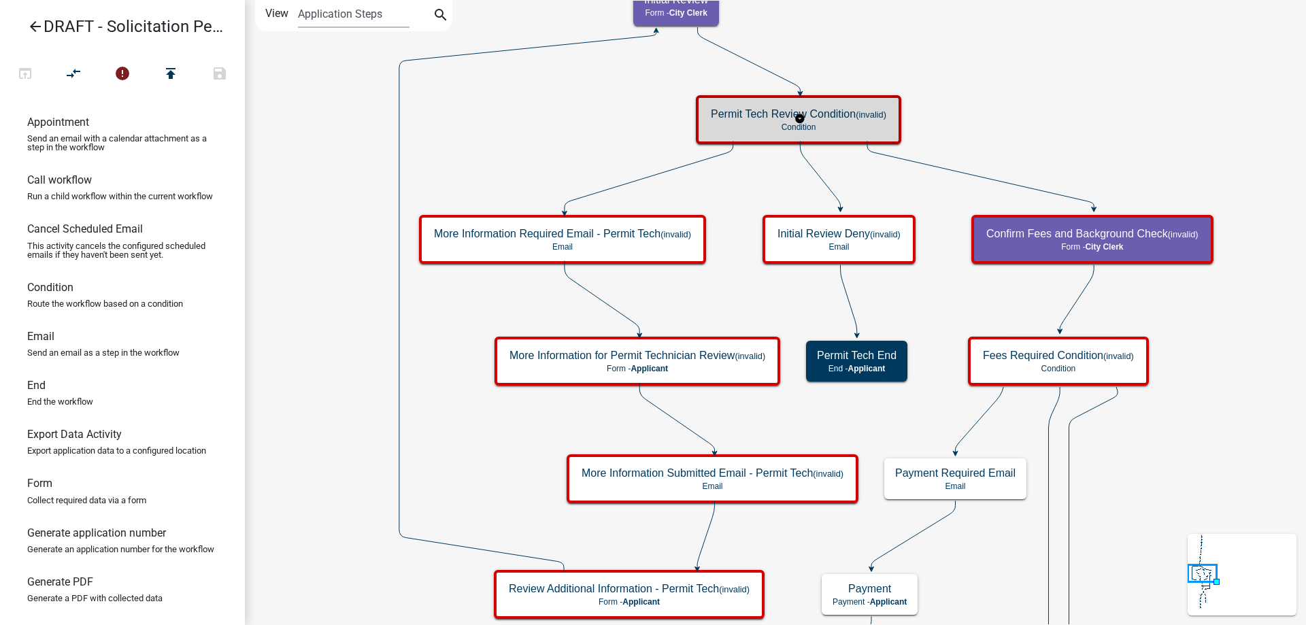
click at [752, 99] on div "Permit Tech Review Condition (invalid) Condition" at bounding box center [798, 119] width 197 height 41
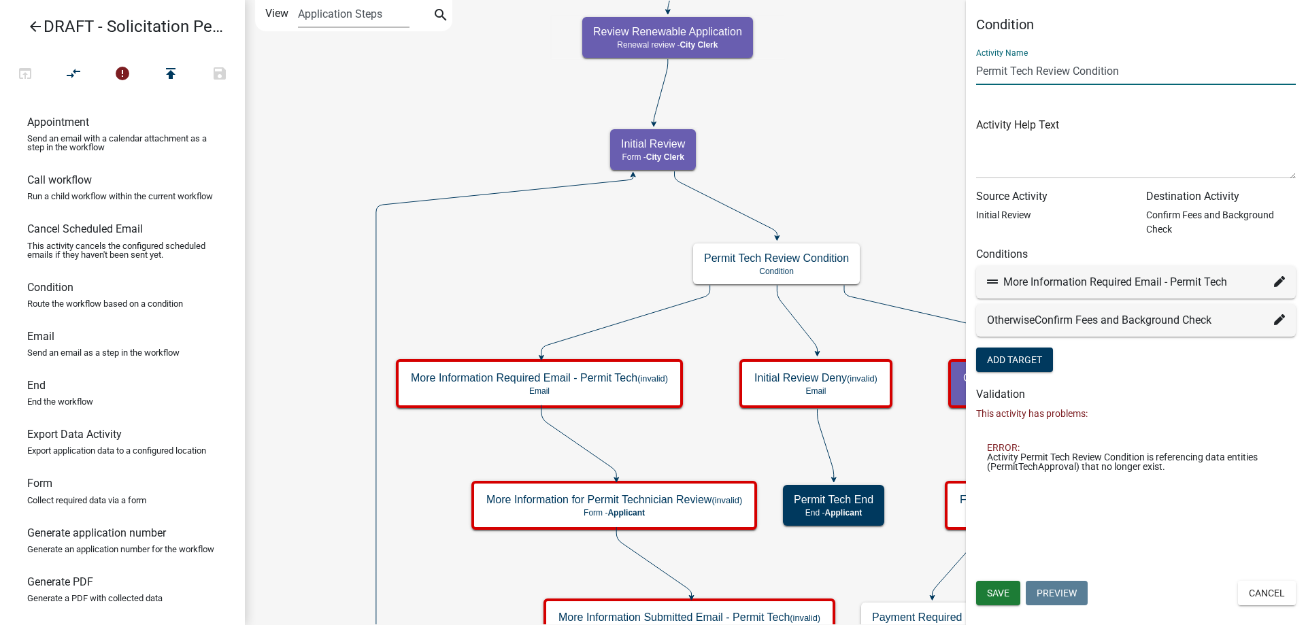
drag, startPoint x: 1032, startPoint y: 80, endPoint x: 953, endPoint y: 73, distance: 79.2
click at [953, 73] on main "Start Start - Applicant Solicitation Permit Introduction Form - Applicant Appli…" at bounding box center [775, 312] width 1061 height 625
click at [984, 72] on input "INitial Review Condition" at bounding box center [1136, 71] width 320 height 28
type input "Initial Review Condition"
click at [1004, 585] on button "Save" at bounding box center [998, 593] width 44 height 24
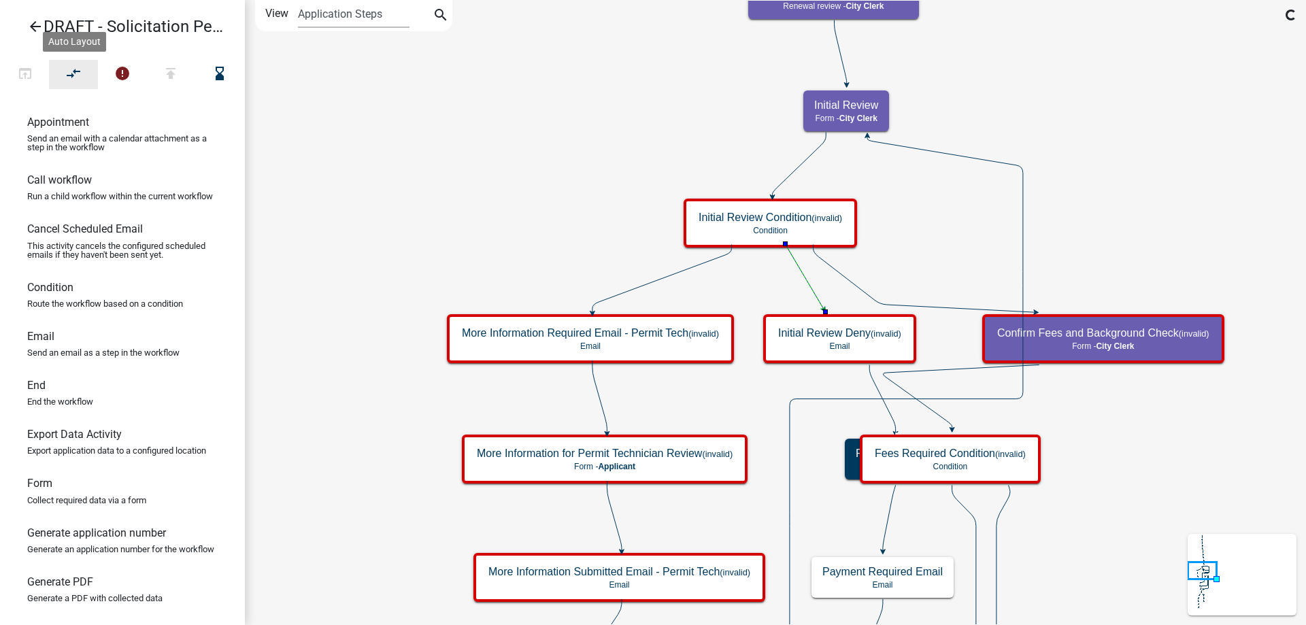
click at [80, 65] on icon "compare_arrows" at bounding box center [74, 74] width 16 height 19
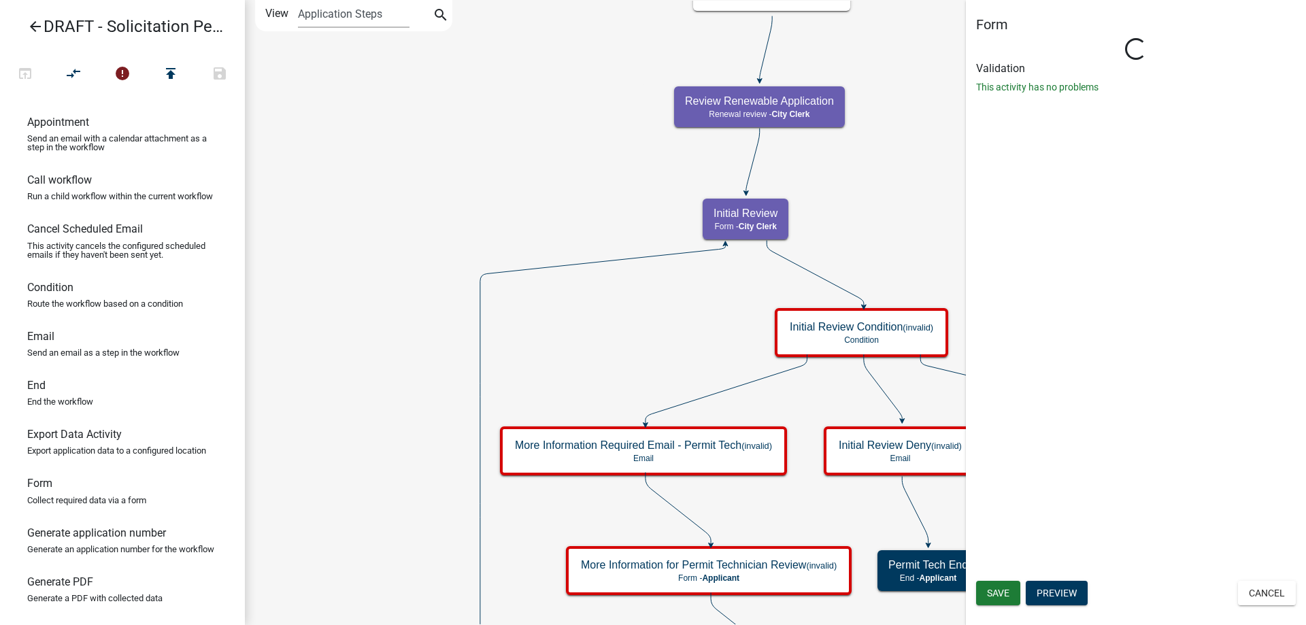
select select "510DAC6A-3646-4F14-B049-18FE2023224D"
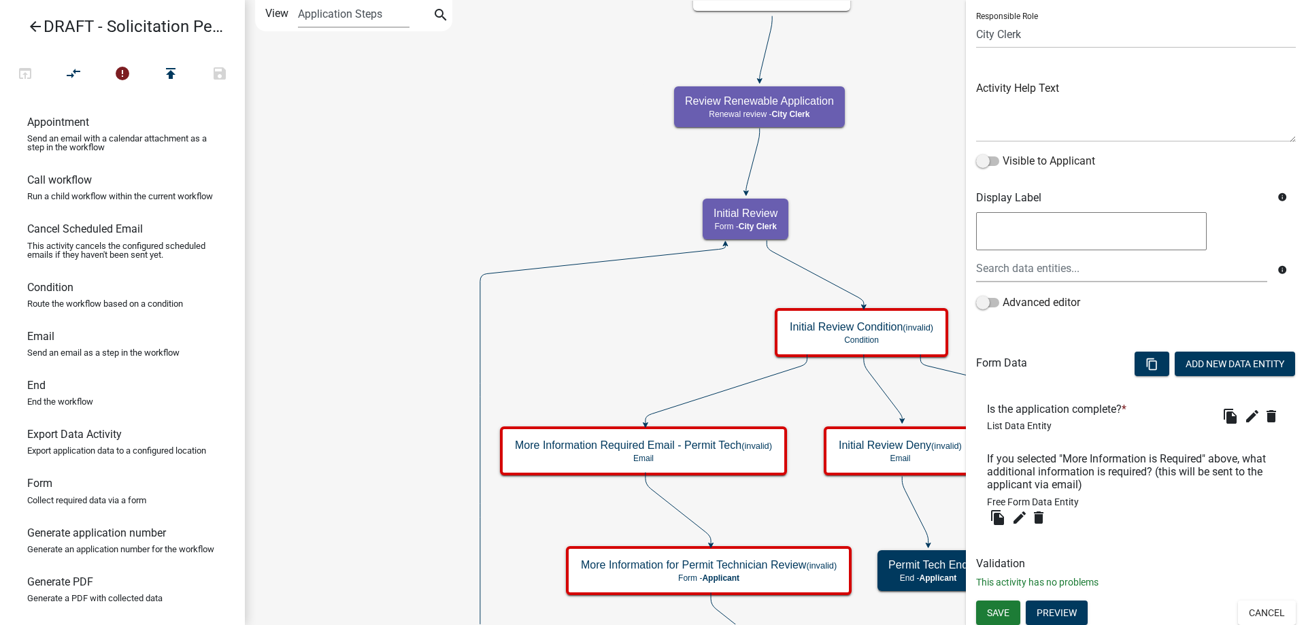
scroll to position [98, 0]
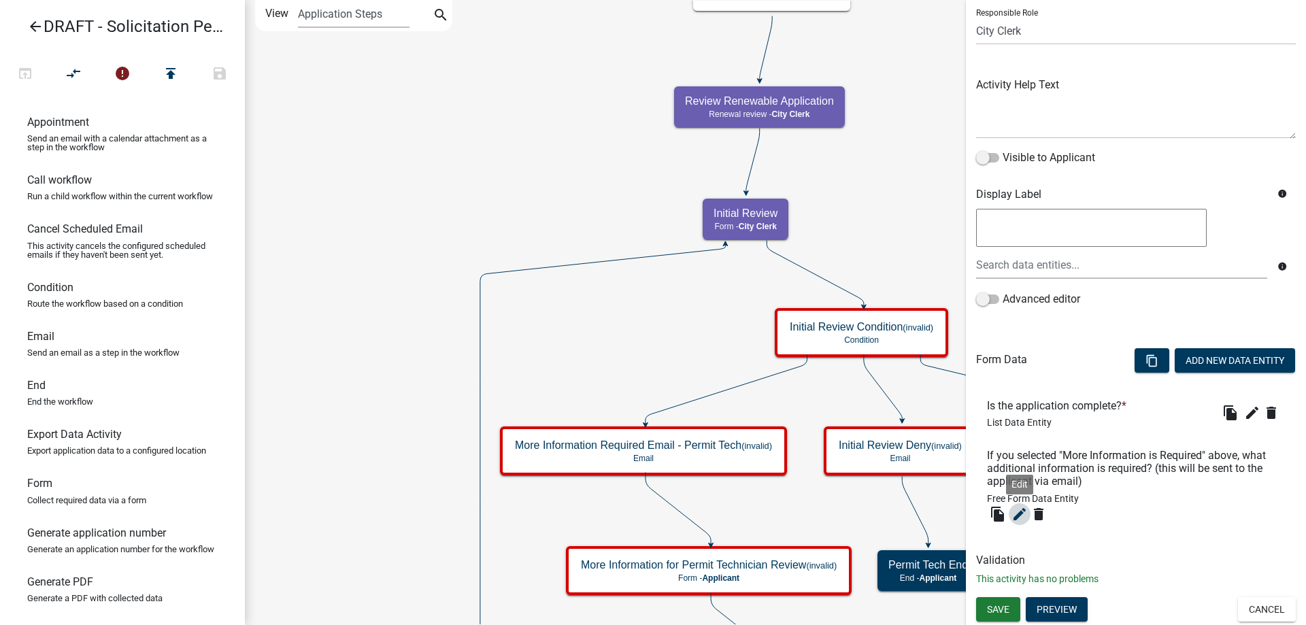
click at [1018, 518] on icon "edit" at bounding box center [1019, 514] width 16 height 16
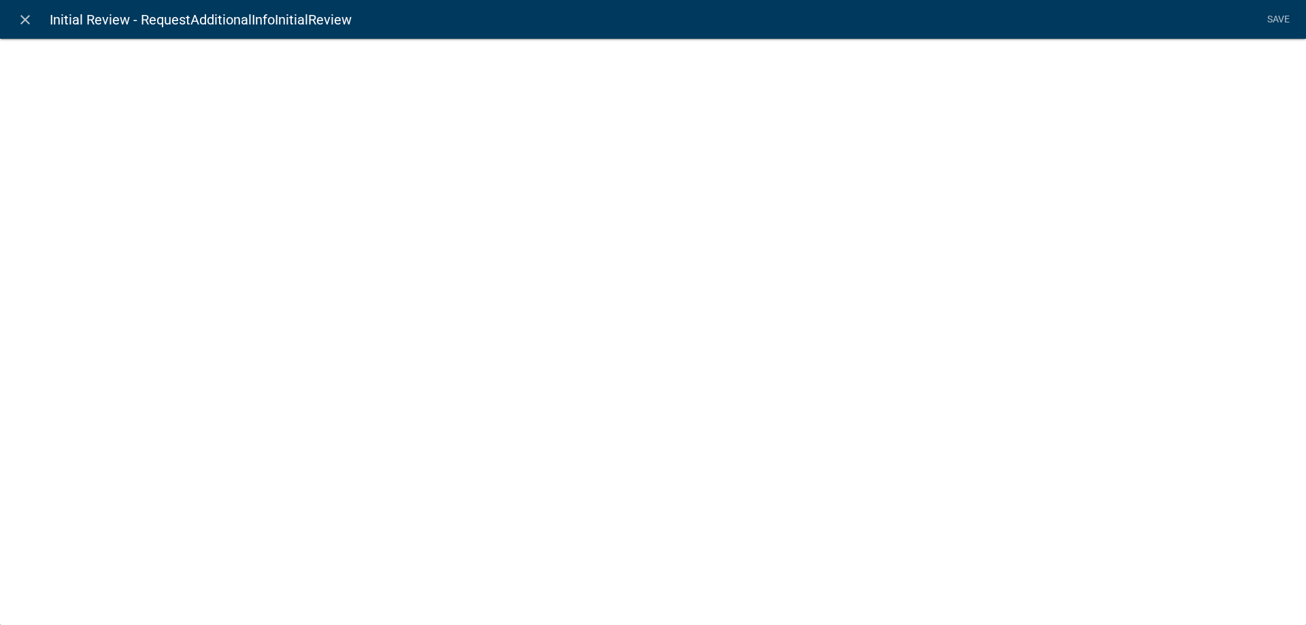
select select
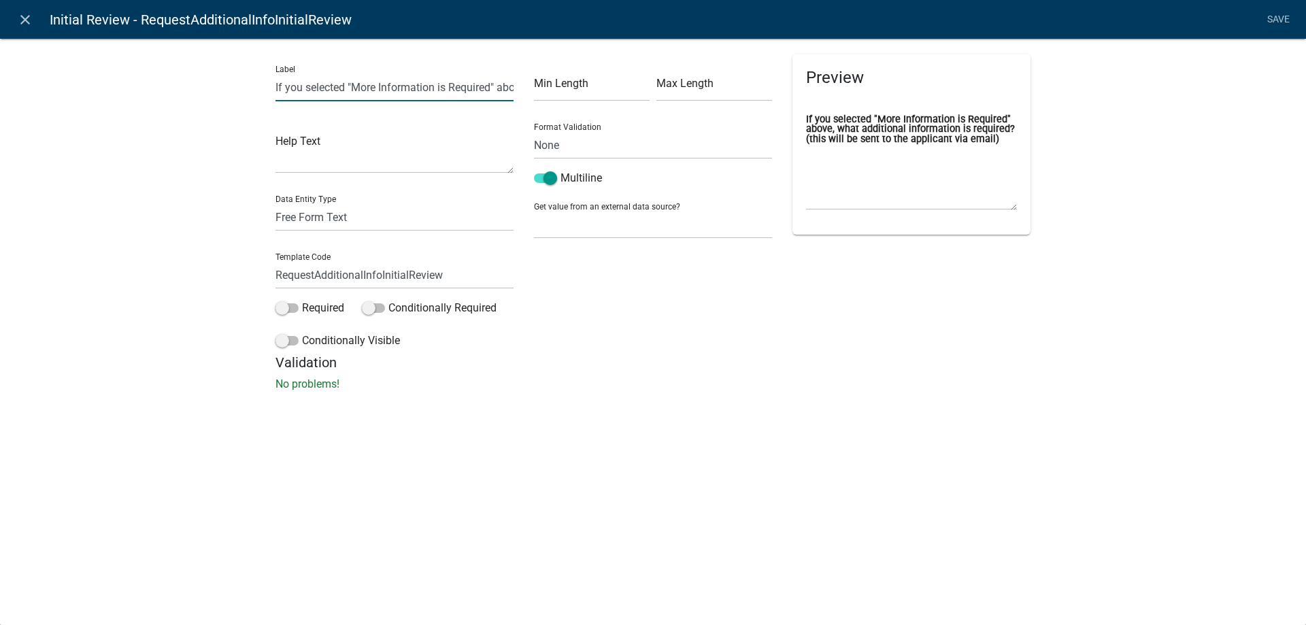
click at [349, 86] on input "If you selected "More Information is Required" above, what additional informati…" at bounding box center [394, 87] width 238 height 28
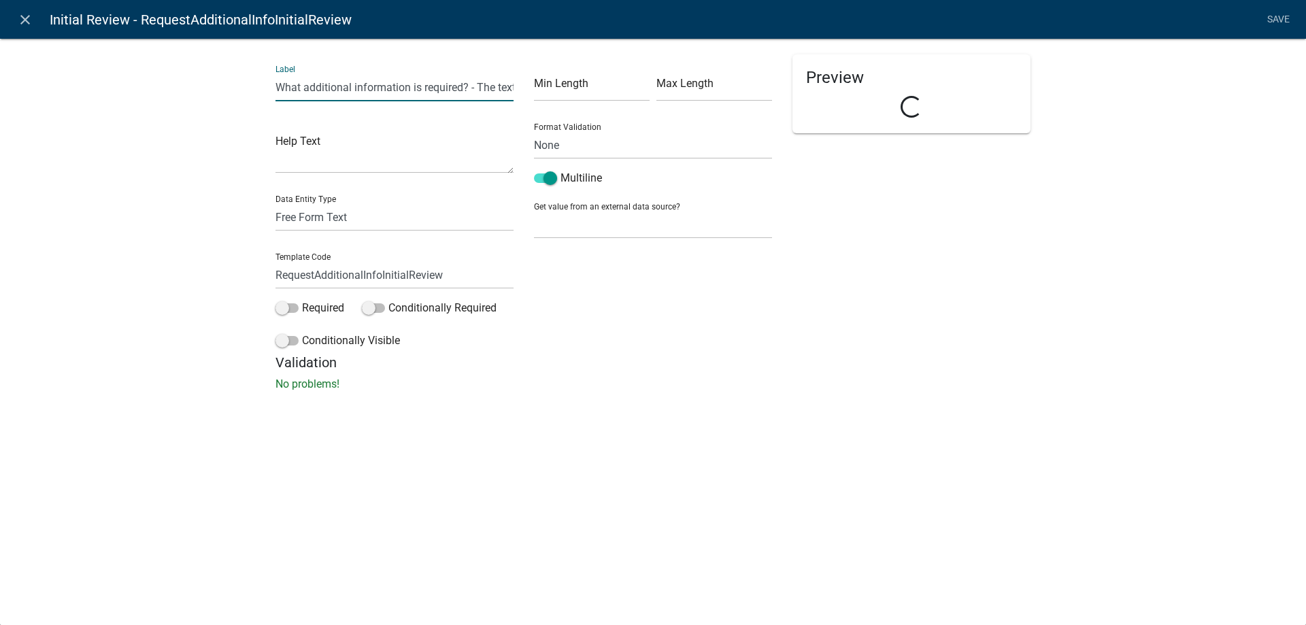
click at [433, 91] on input "What additional information is required? - The text entered here will be emaile…" at bounding box center [394, 87] width 238 height 28
click at [464, 88] on input "What additional information is required? - The text entered here will be emaile…" at bounding box center [394, 87] width 238 height 28
type input "What additional information is required, or why is the application denied? - Th…"
click at [333, 276] on input "RequestAdditionalInfoInitialReview" at bounding box center [394, 275] width 238 height 28
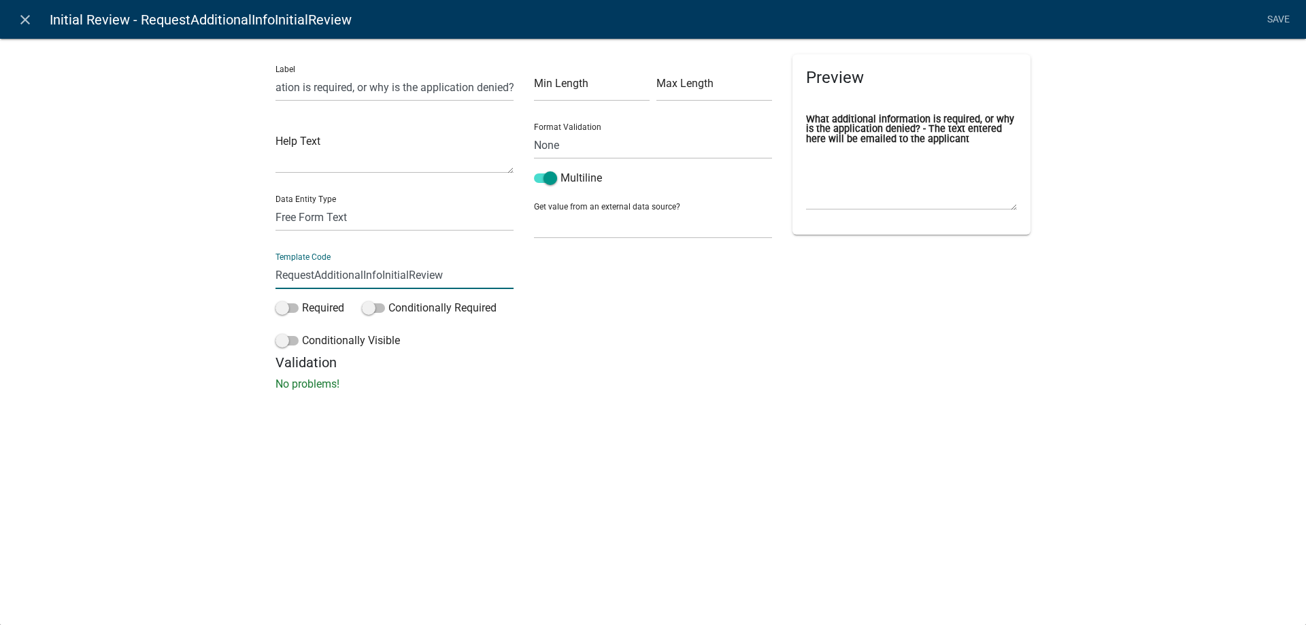
scroll to position [0, 0]
click at [333, 276] on input "RequestAdditionalInfoInitialReview" at bounding box center [394, 275] width 238 height 28
type input "I"
type input "InitialReviewNotes"
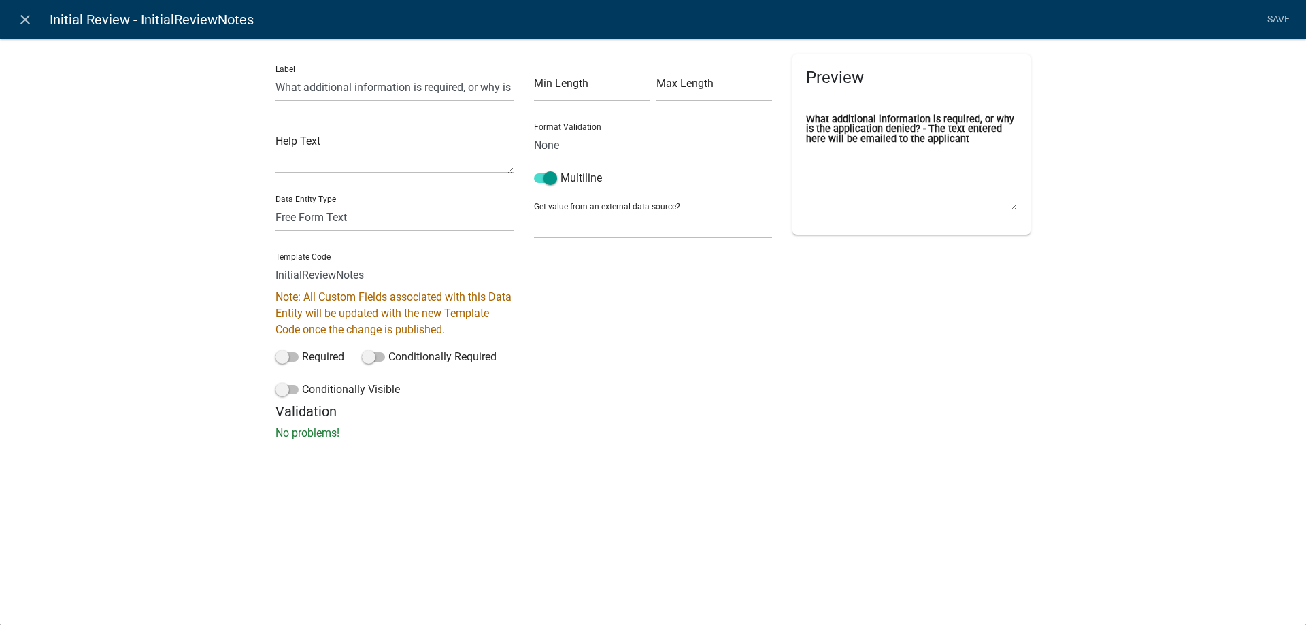
click at [174, 327] on div "Label What additional information is required, or why is the application denied…" at bounding box center [653, 243] width 1306 height 454
click at [290, 356] on span at bounding box center [286, 357] width 23 height 10
click at [302, 349] on input "Required" at bounding box center [302, 349] width 0 height 0
click at [331, 390] on label "Conditionally Visible" at bounding box center [337, 390] width 124 height 16
click at [302, 382] on input "Conditionally Visible" at bounding box center [302, 382] width 0 height 0
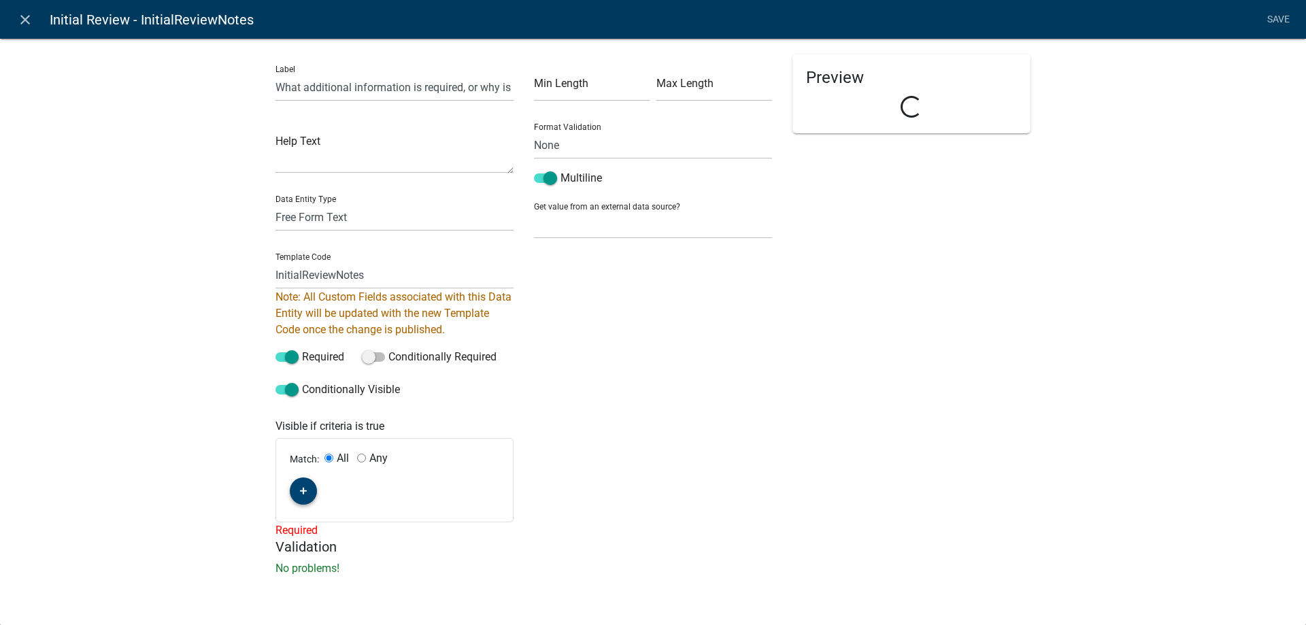
click at [311, 495] on button "button" at bounding box center [303, 490] width 27 height 27
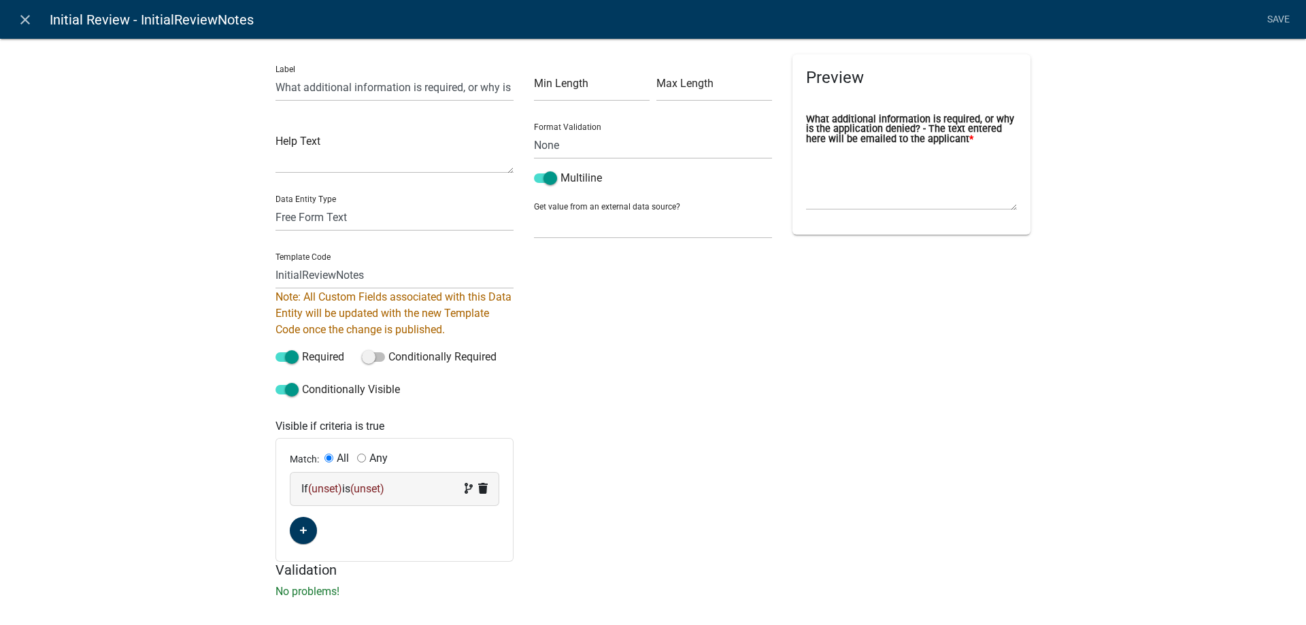
click at [322, 487] on span "(unset)" at bounding box center [325, 488] width 34 height 13
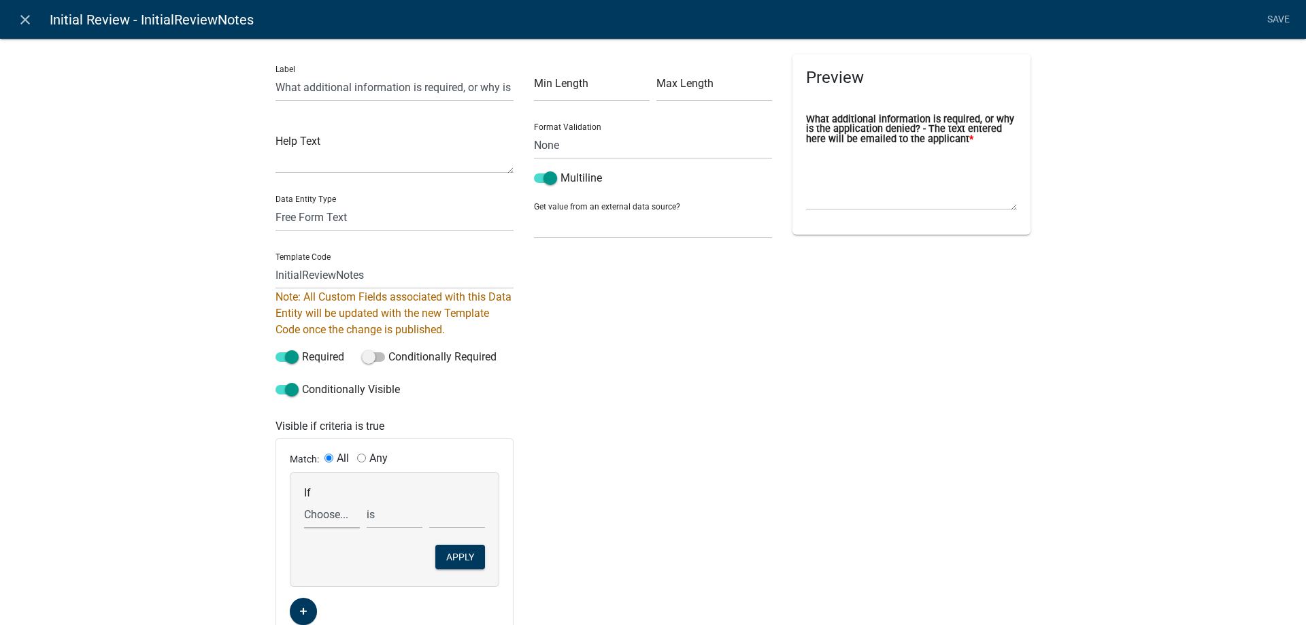
click at [318, 518] on select "Choose... ActiveRegistrationExpDate AdditionalInformationCheckPermitTech Aliase…" at bounding box center [332, 515] width 56 height 28
select select "66: InitialReview"
click at [304, 501] on select "Choose... ActiveRegistrationExpDate AdditionalInformationCheckPermitTech Aliase…" at bounding box center [332, 515] width 56 height 28
click at [454, 521] on select "Choose... Application complete (proceed to Fee Confirmation) Deny Application M…" at bounding box center [457, 515] width 56 height 28
click at [401, 521] on select "is is not exists does not exist is greater than is less than contains does not …" at bounding box center [395, 515] width 56 height 28
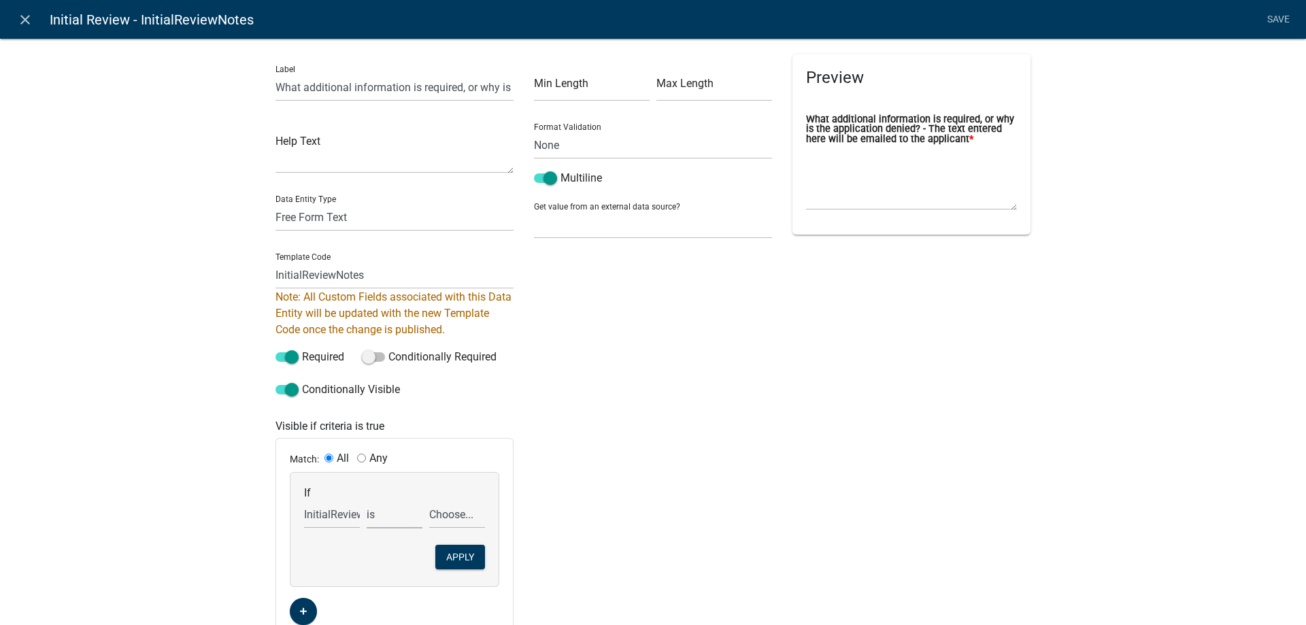
select select "1: !="
click at [367, 501] on select "is is not exists does not exist is greater than is less than contains does not …" at bounding box center [395, 515] width 56 height 28
click at [450, 517] on select "Choose... Application complete (proceed to Fee Confirmation) Deny Application M…" at bounding box center [457, 515] width 56 height 28
select select "1: Application complete (proceed to Fee Confirmati"
click at [429, 501] on select "Choose... Application complete (proceed to Fee Confirmation) Deny Application M…" at bounding box center [457, 515] width 56 height 28
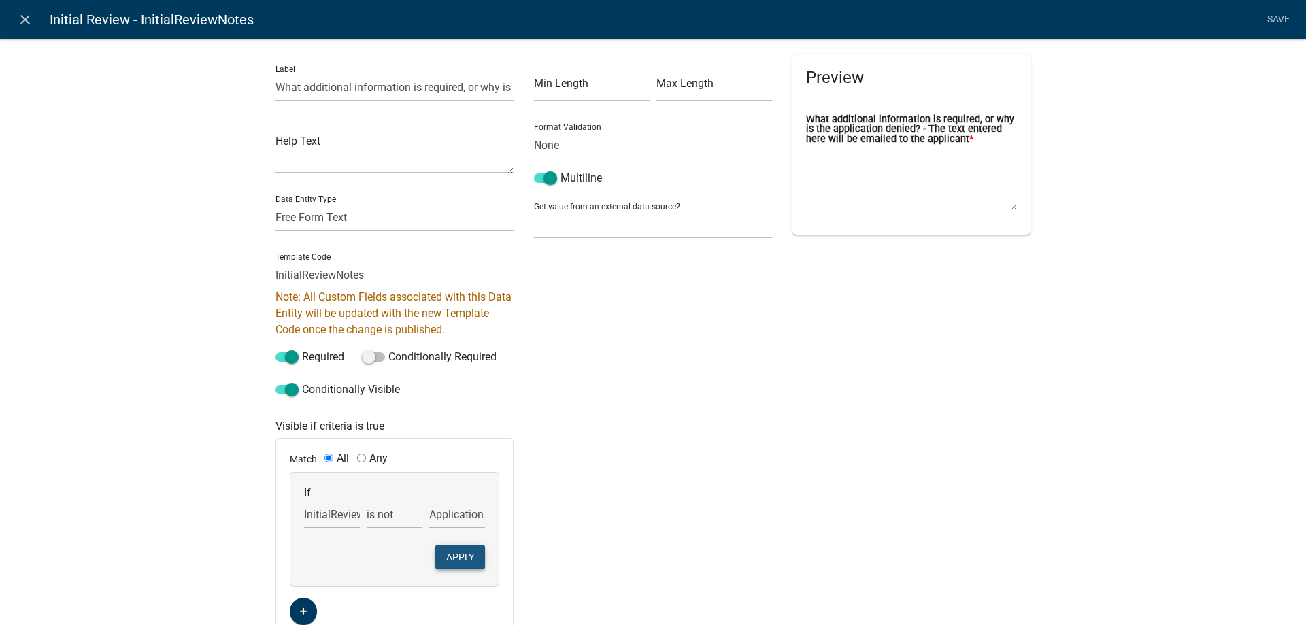
click at [470, 557] on button "Apply" at bounding box center [460, 557] width 50 height 24
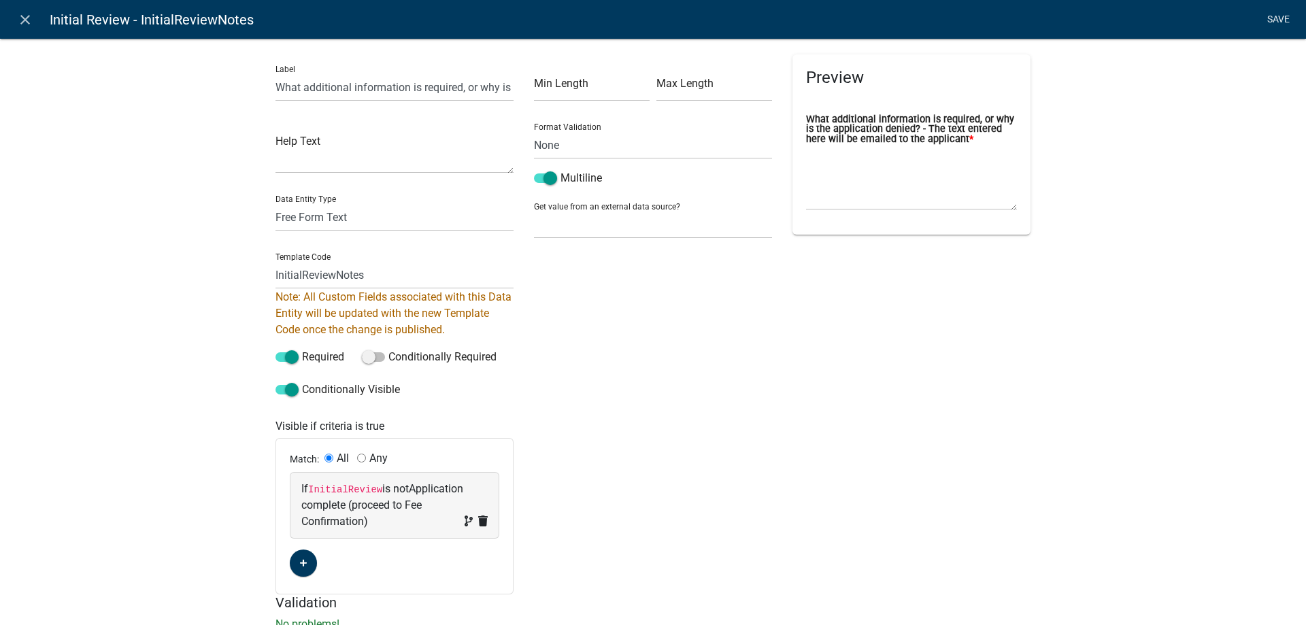
click at [1277, 22] on link "Save" at bounding box center [1278, 20] width 34 height 26
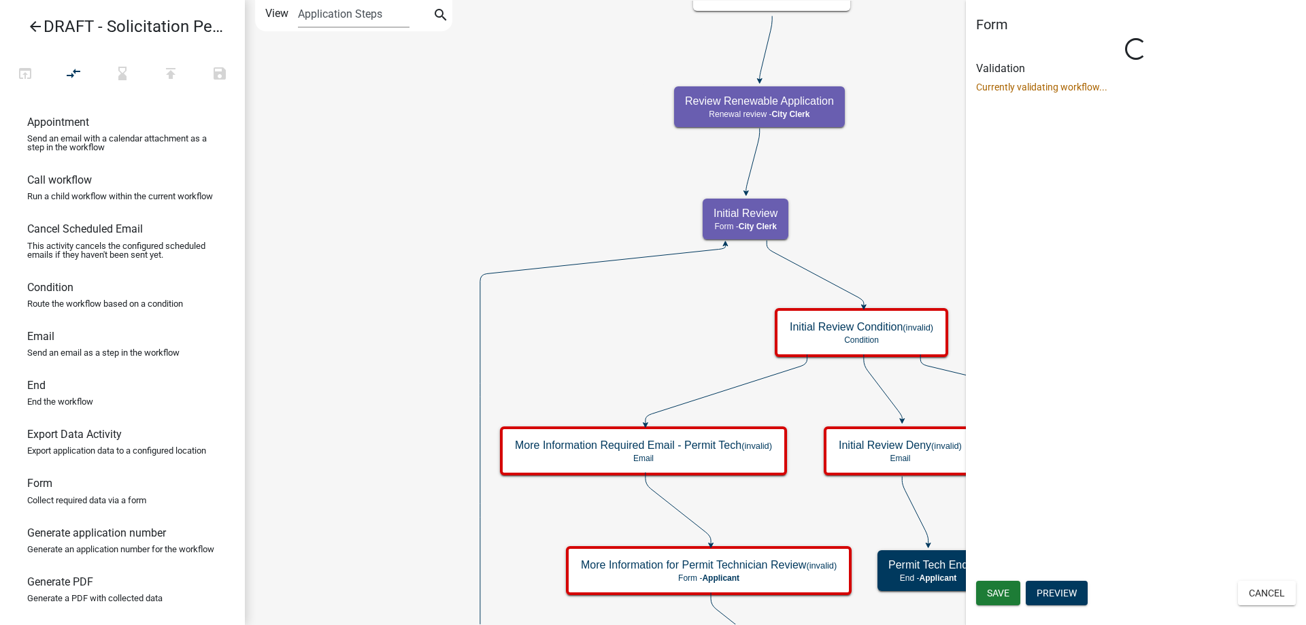
select select "510DAC6A-3646-4F14-B049-18FE2023224D"
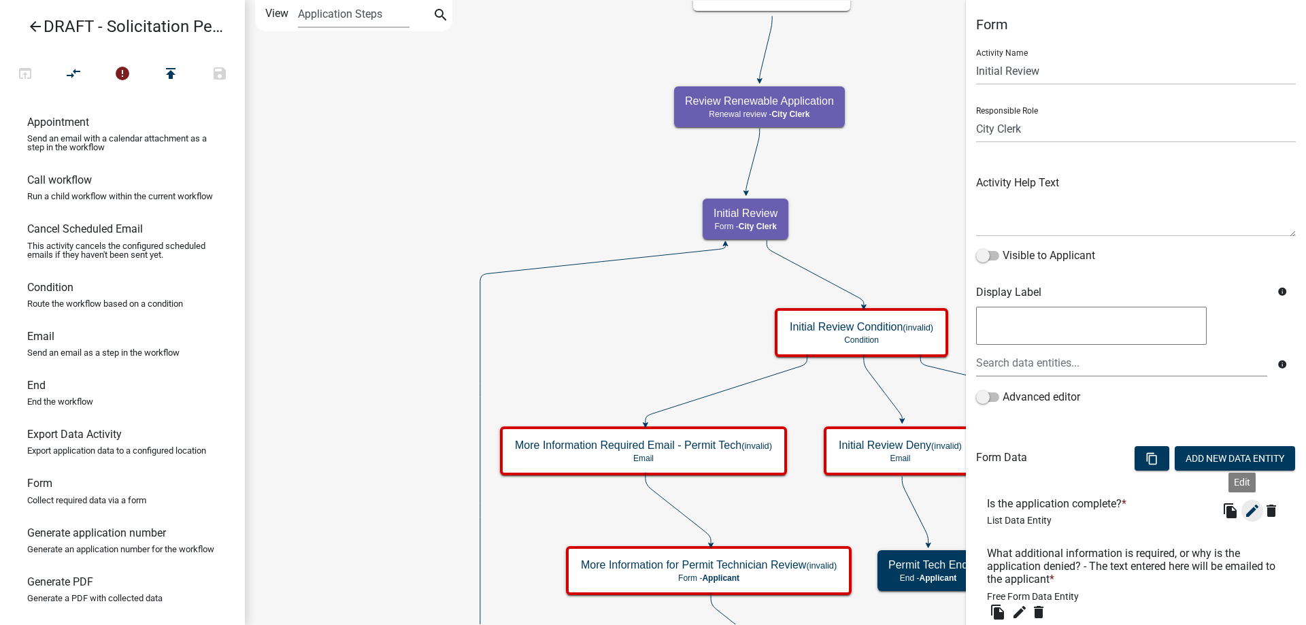
click at [1244, 511] on icon "edit" at bounding box center [1252, 511] width 16 height 16
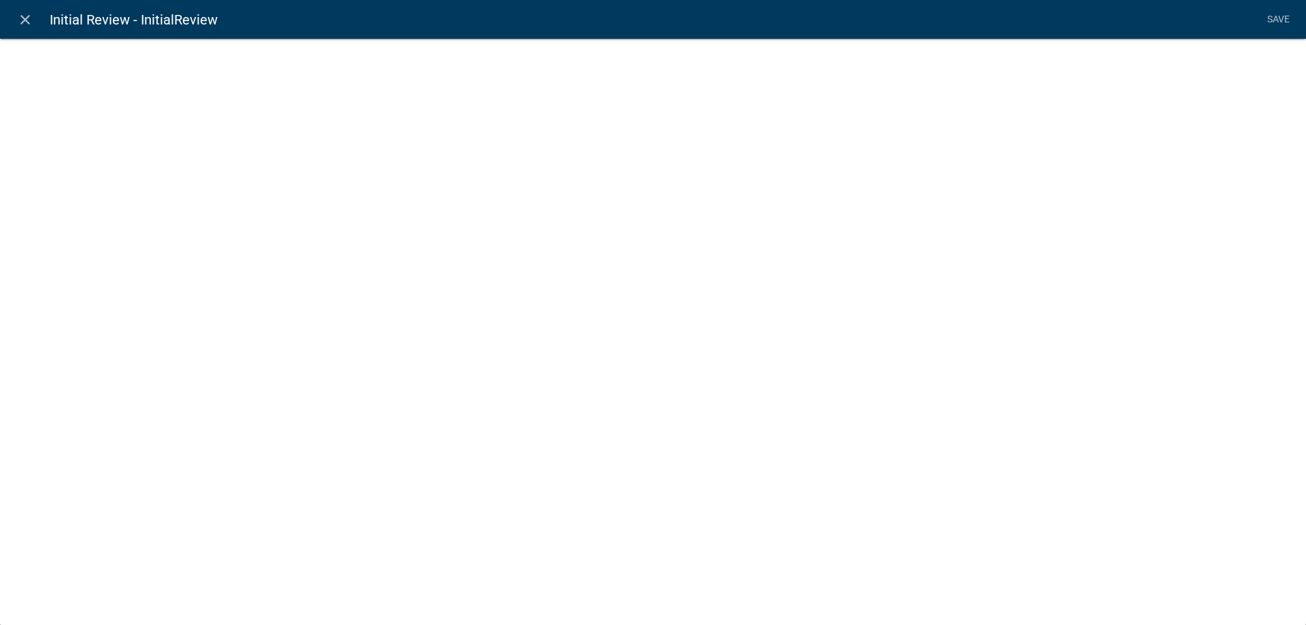
select select "list-data"
select select
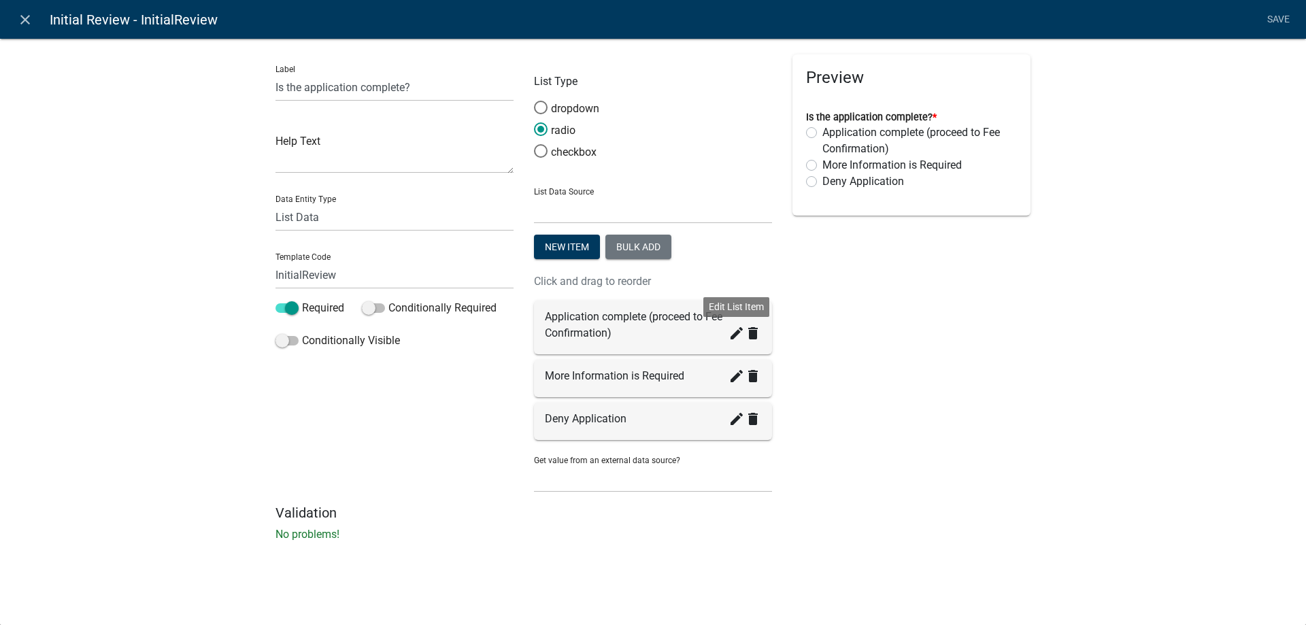
click at [732, 337] on icon "create" at bounding box center [736, 333] width 16 height 16
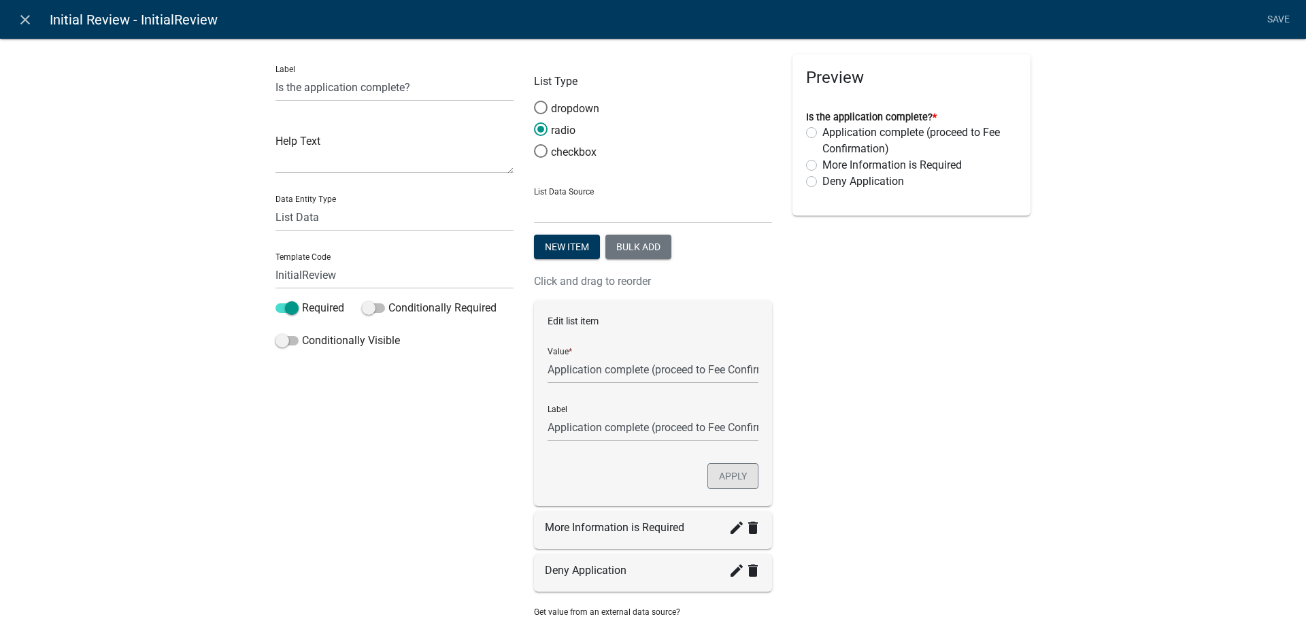
click at [740, 475] on button "Apply" at bounding box center [732, 476] width 51 height 26
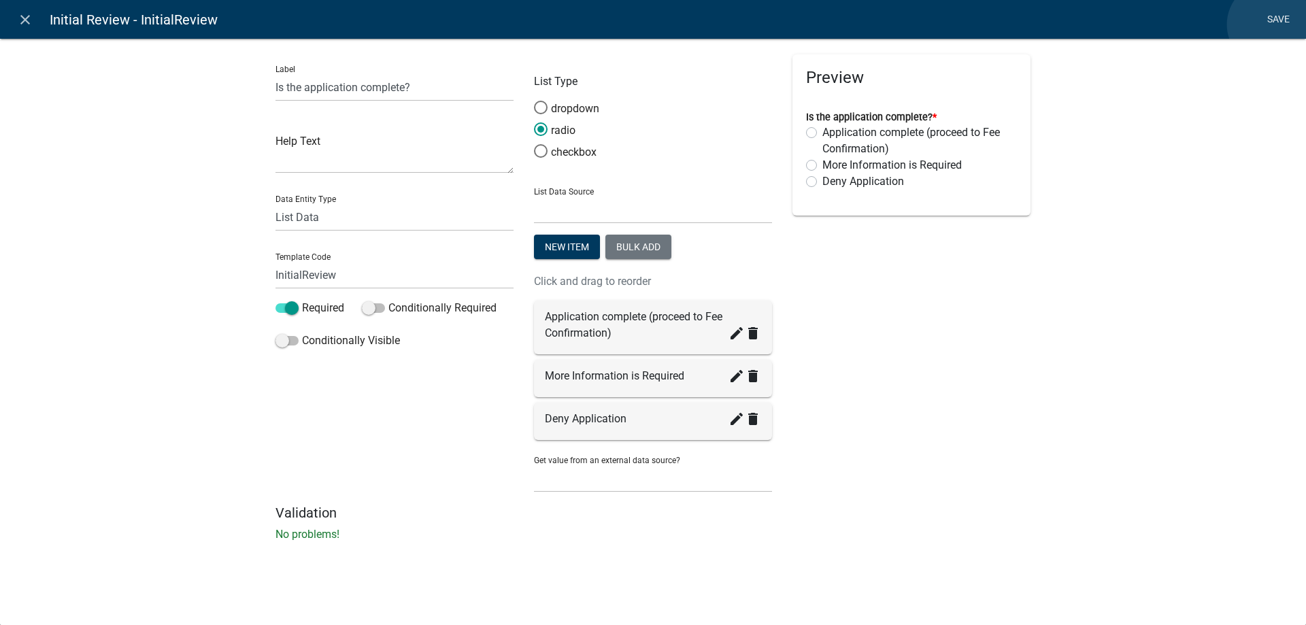
click at [1270, 24] on link "Save" at bounding box center [1278, 20] width 34 height 26
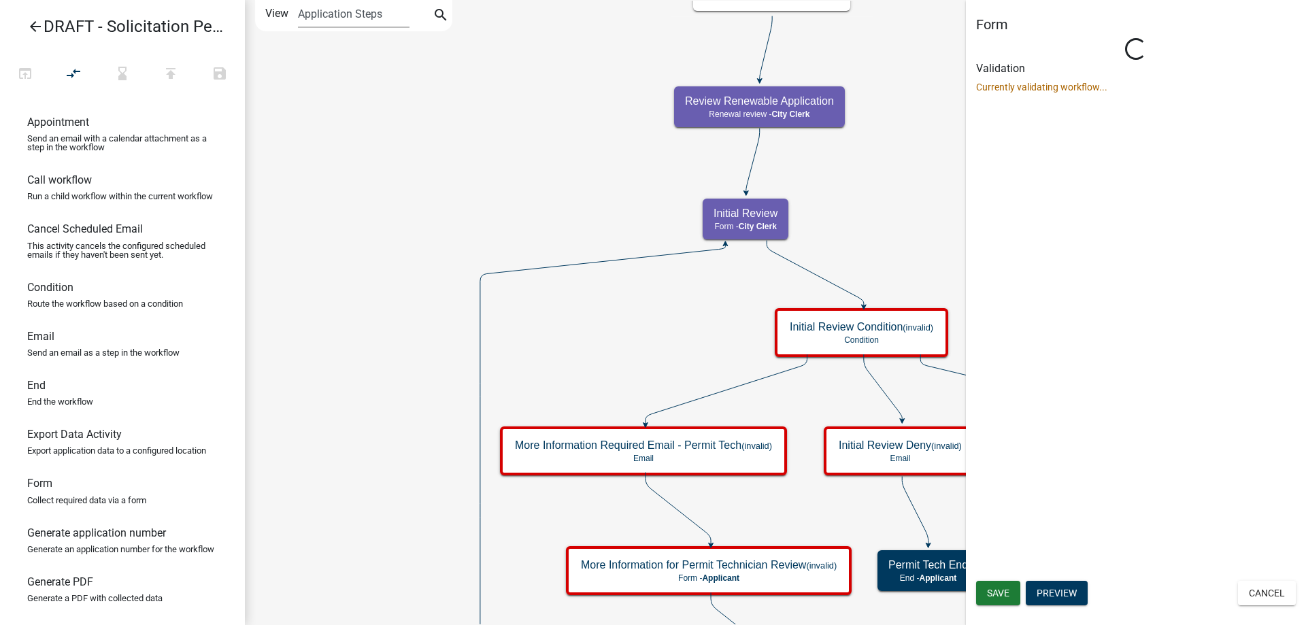
select select "510DAC6A-3646-4F14-B049-18FE2023224D"
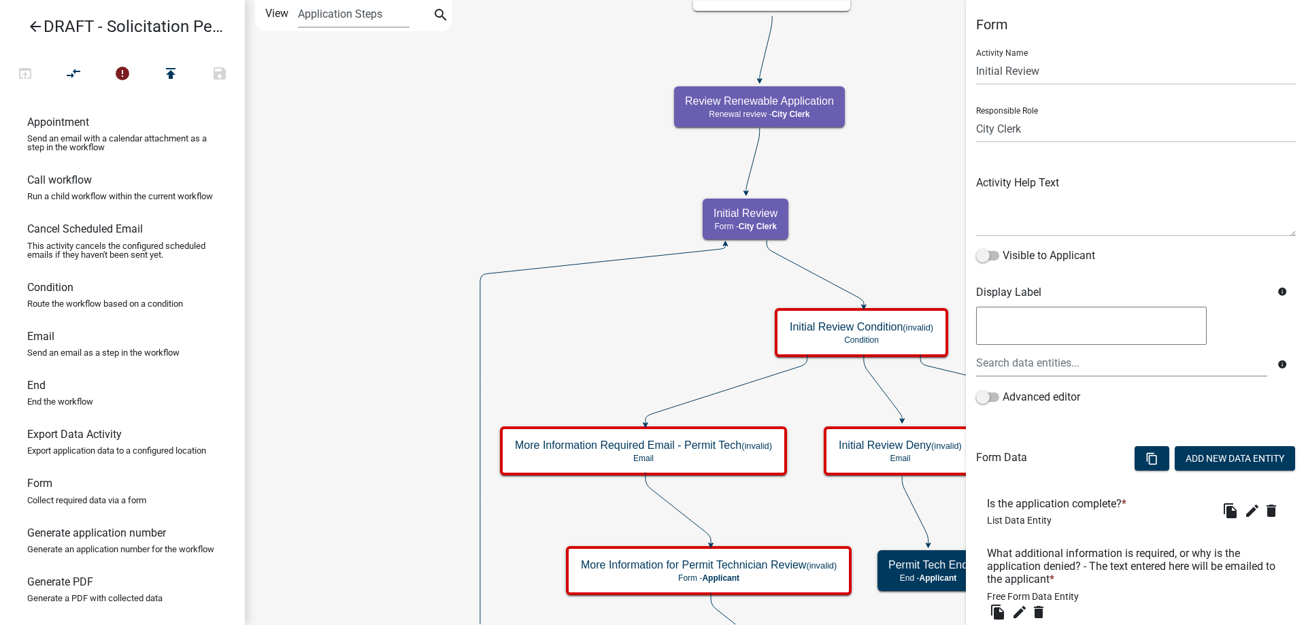
scroll to position [98, 0]
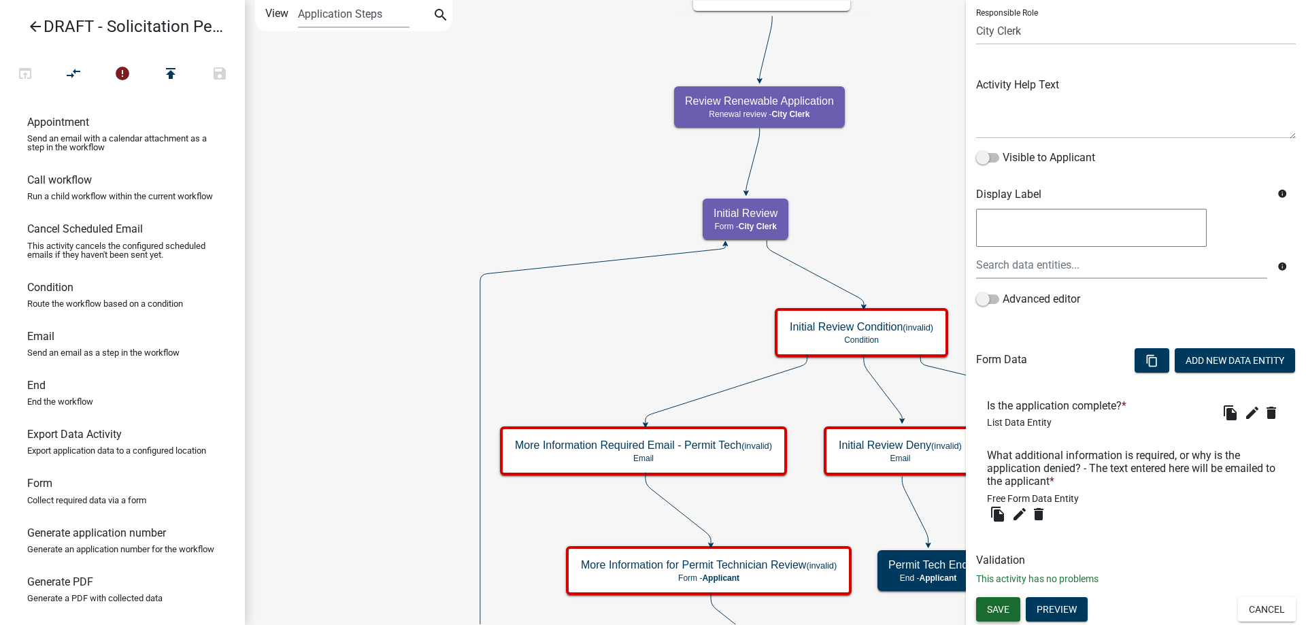
click at [1000, 612] on span "Save" at bounding box center [998, 608] width 22 height 11
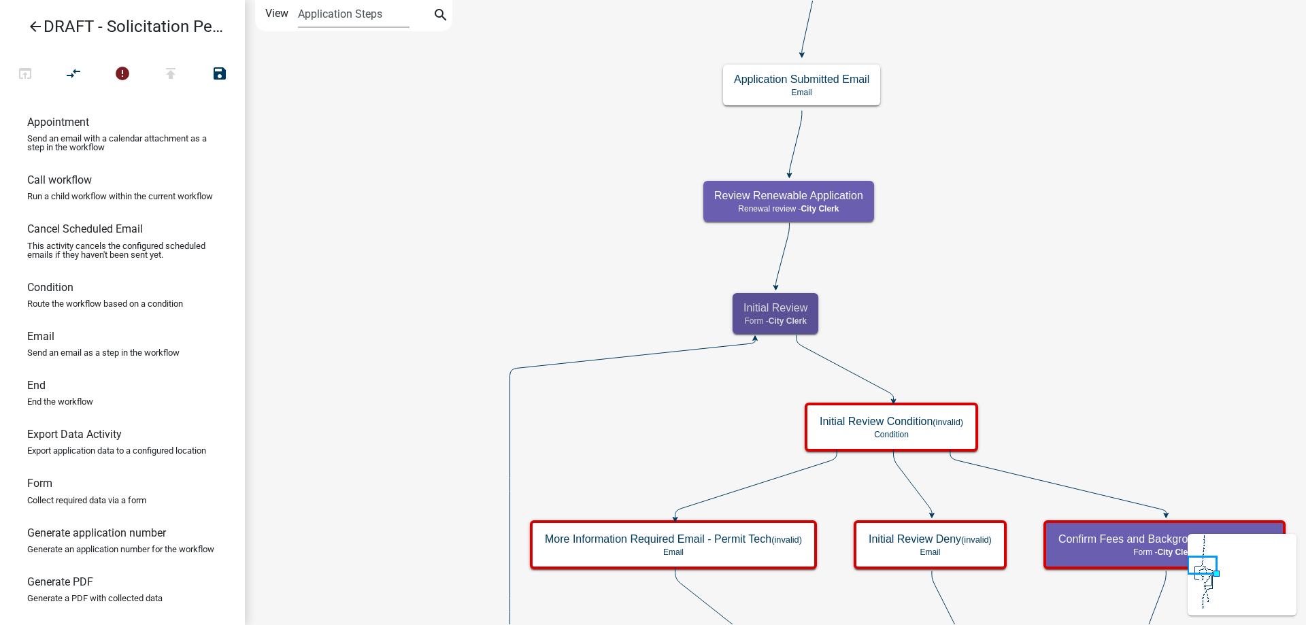
scroll to position [0, 0]
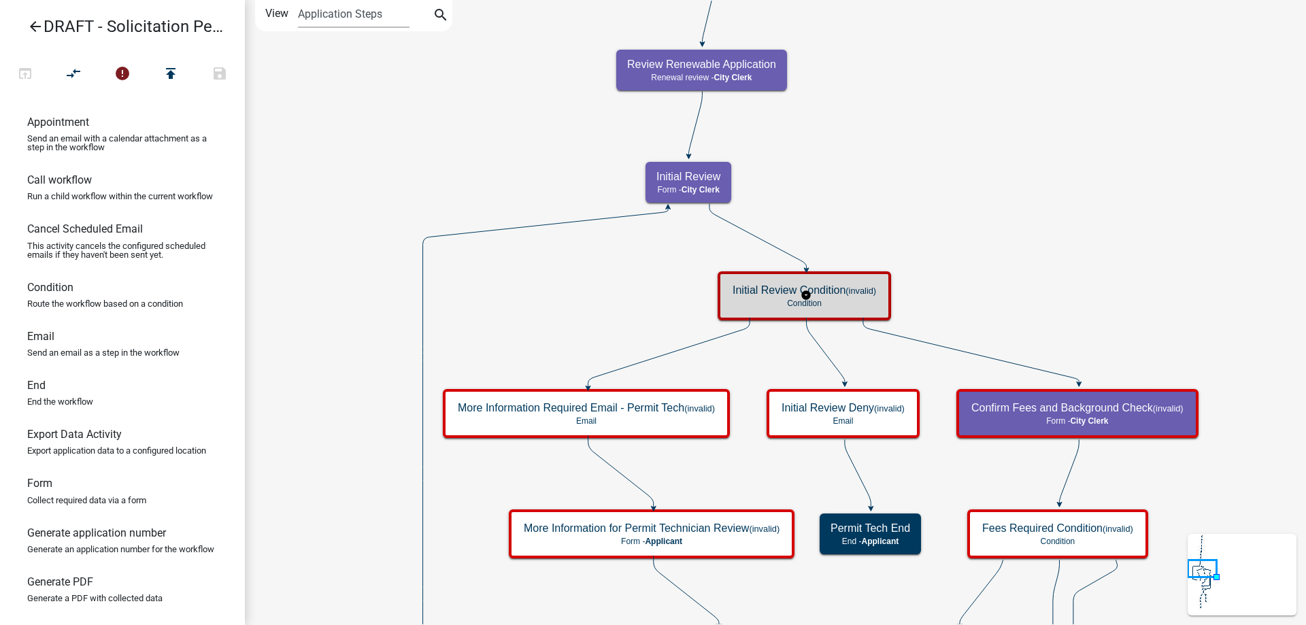
click at [772, 283] on div "Initial Review Condition (invalid) Condition" at bounding box center [804, 295] width 165 height 41
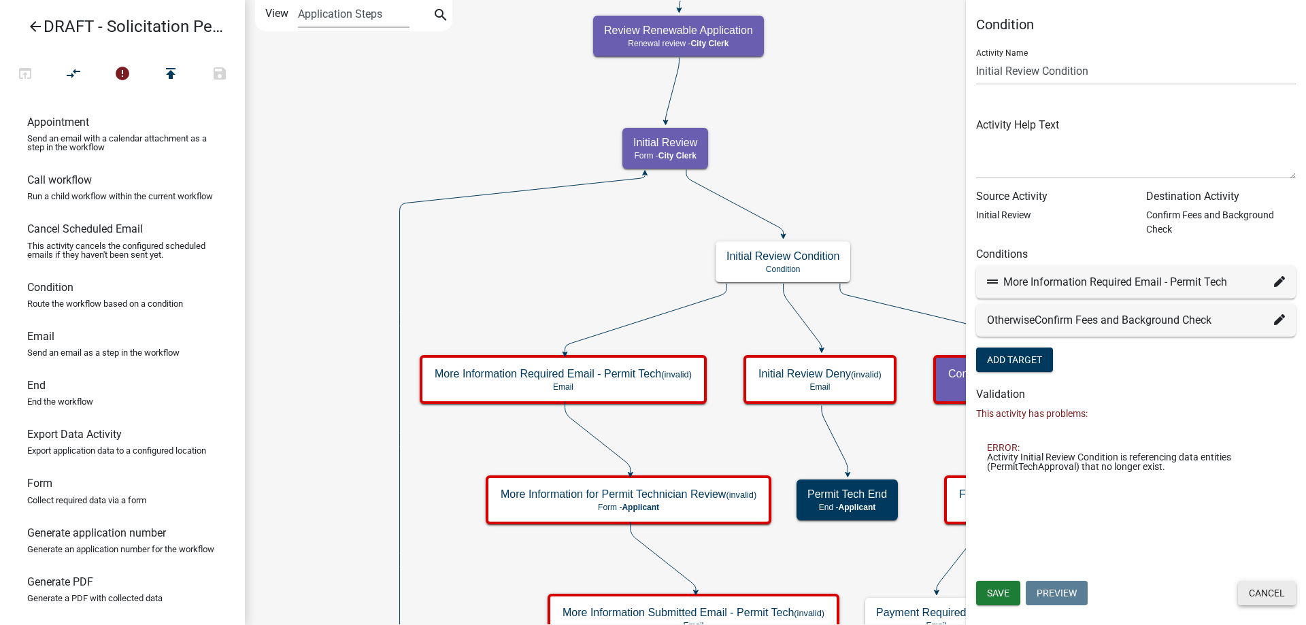
click at [1260, 593] on button "Cancel" at bounding box center [1267, 593] width 58 height 24
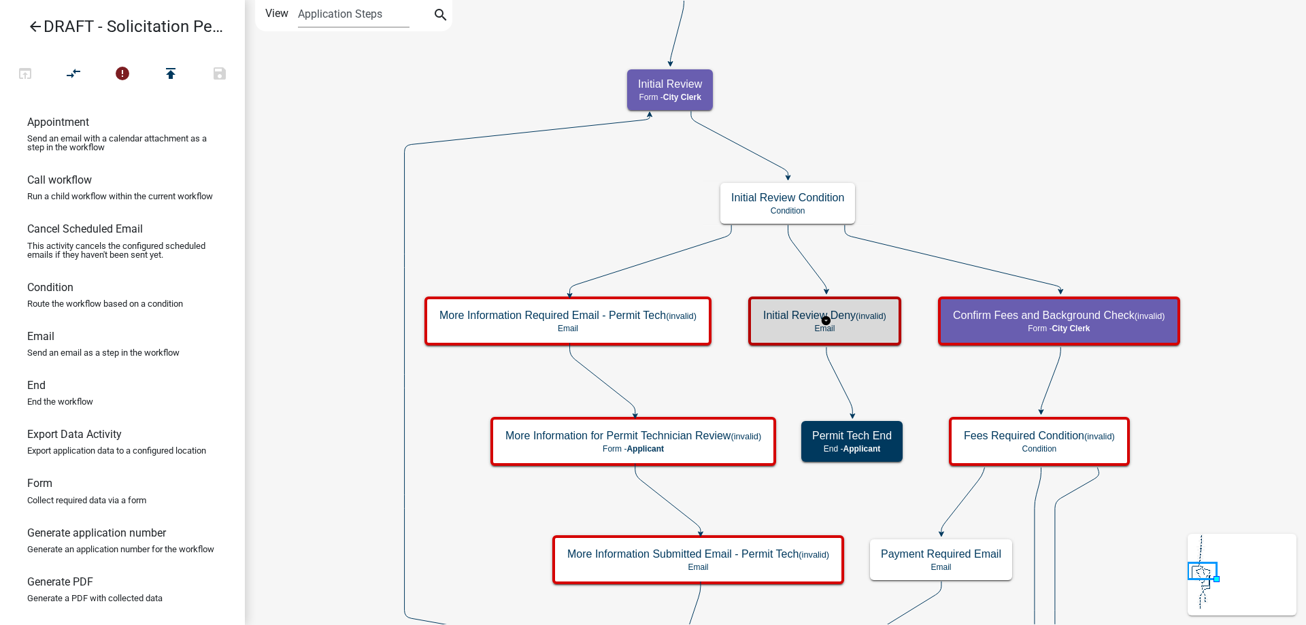
click at [798, 331] on p "Email" at bounding box center [824, 329] width 123 height 10
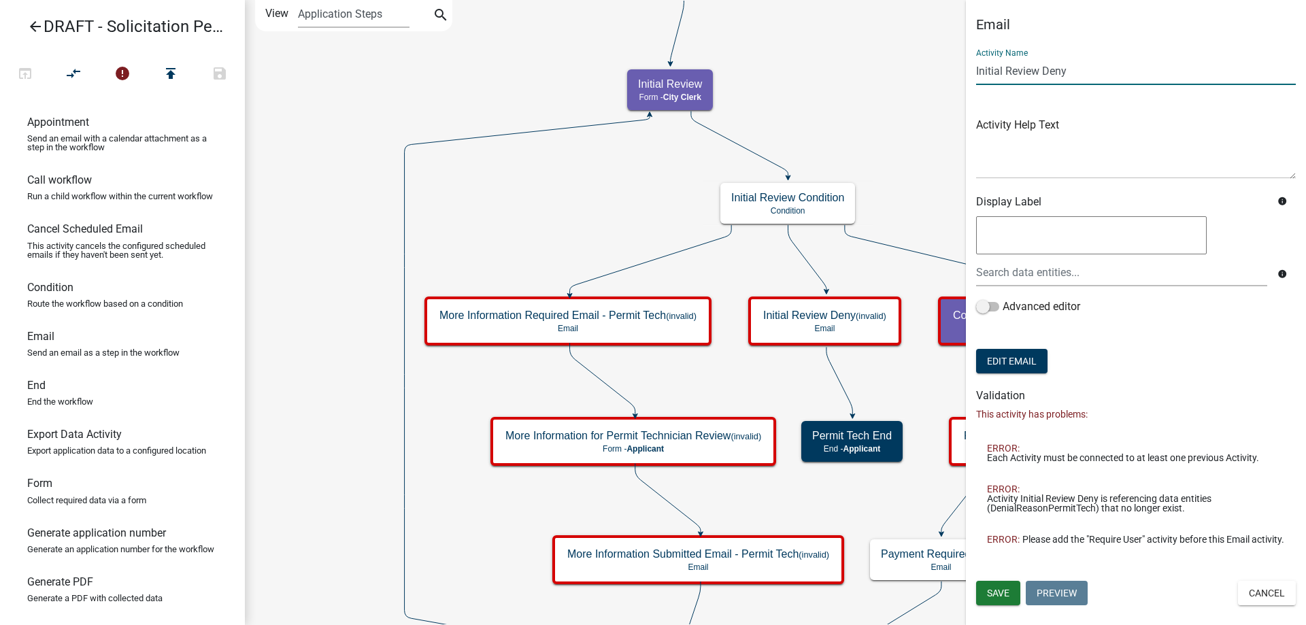
drag, startPoint x: 1076, startPoint y: 73, endPoint x: 1058, endPoint y: 83, distance: 20.1
click at [1058, 83] on input "Initial Review Deny" at bounding box center [1136, 71] width 320 height 28
type input "Initial Review Denial Email"
click at [1010, 590] on button "Save" at bounding box center [998, 593] width 44 height 24
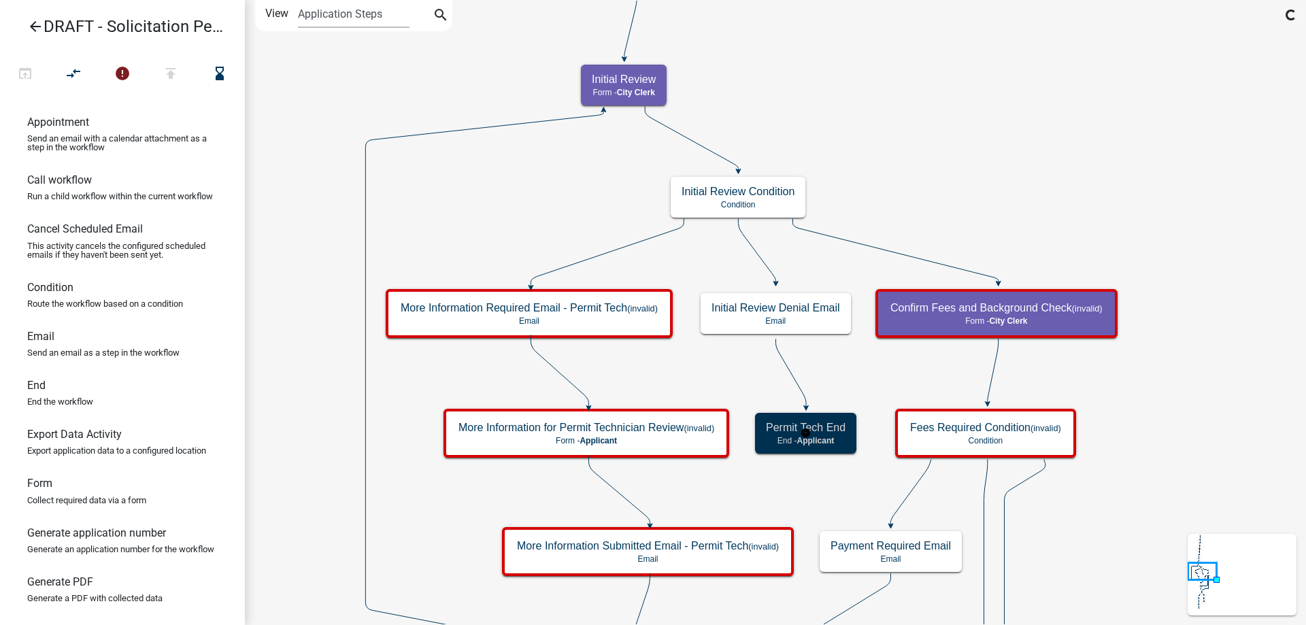
click at [845, 440] on p "End - Applicant" at bounding box center [806, 441] width 80 height 10
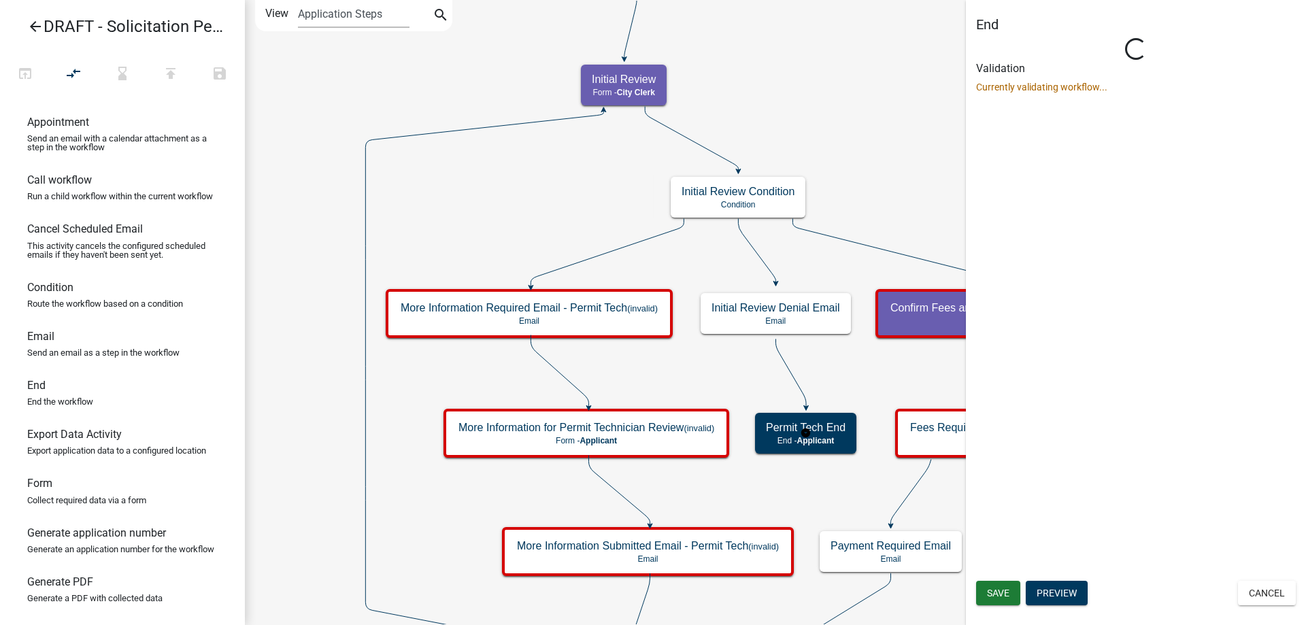
select select "Rejected"
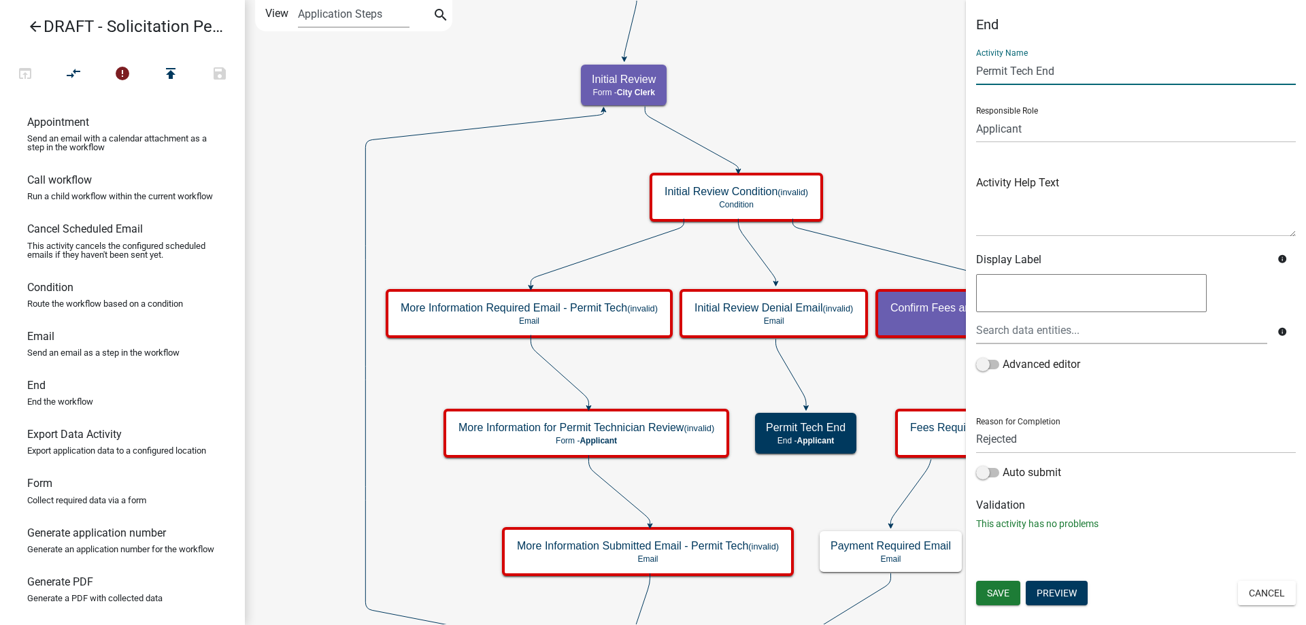
drag, startPoint x: 1032, startPoint y: 71, endPoint x: 955, endPoint y: 77, distance: 77.1
click at [955, 77] on main "Start Start - Applicant Solicitation Permit Introduction Form - Applicant Appli…" at bounding box center [775, 312] width 1061 height 625
type input "Initial Review End"
click at [987, 579] on div "End Activity Name Initial Review End Responsible Role Applicant Public Works Ci…" at bounding box center [1136, 312] width 340 height 625
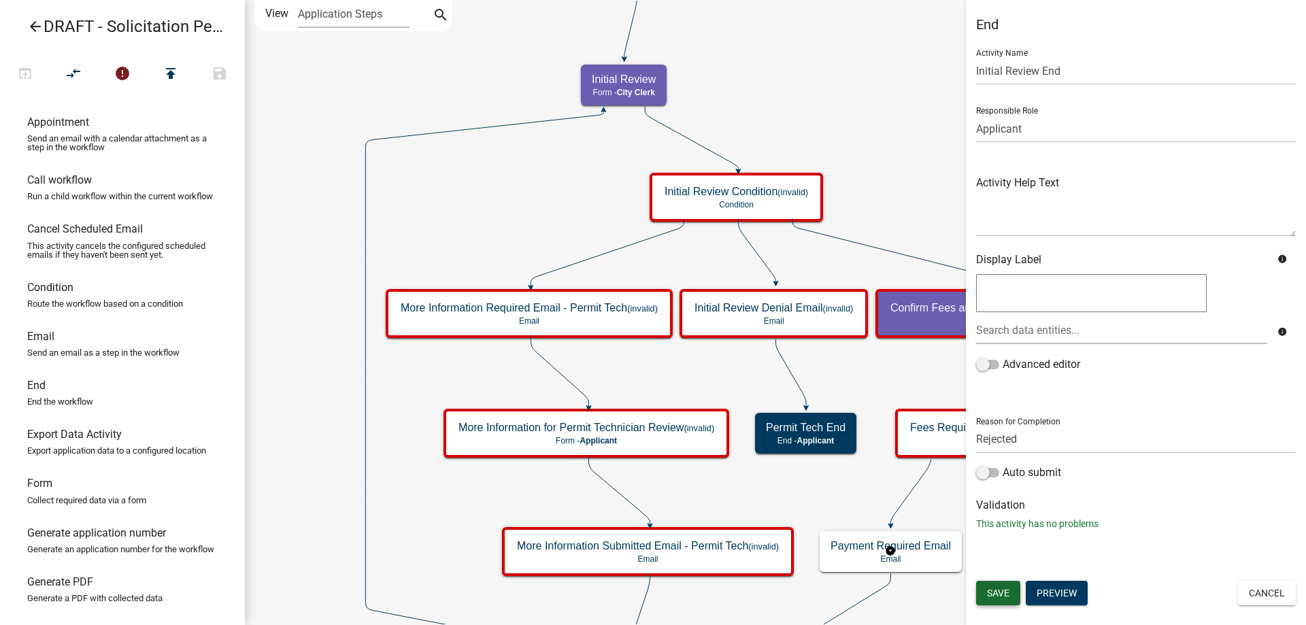
click at [1011, 588] on button "Save" at bounding box center [998, 593] width 44 height 24
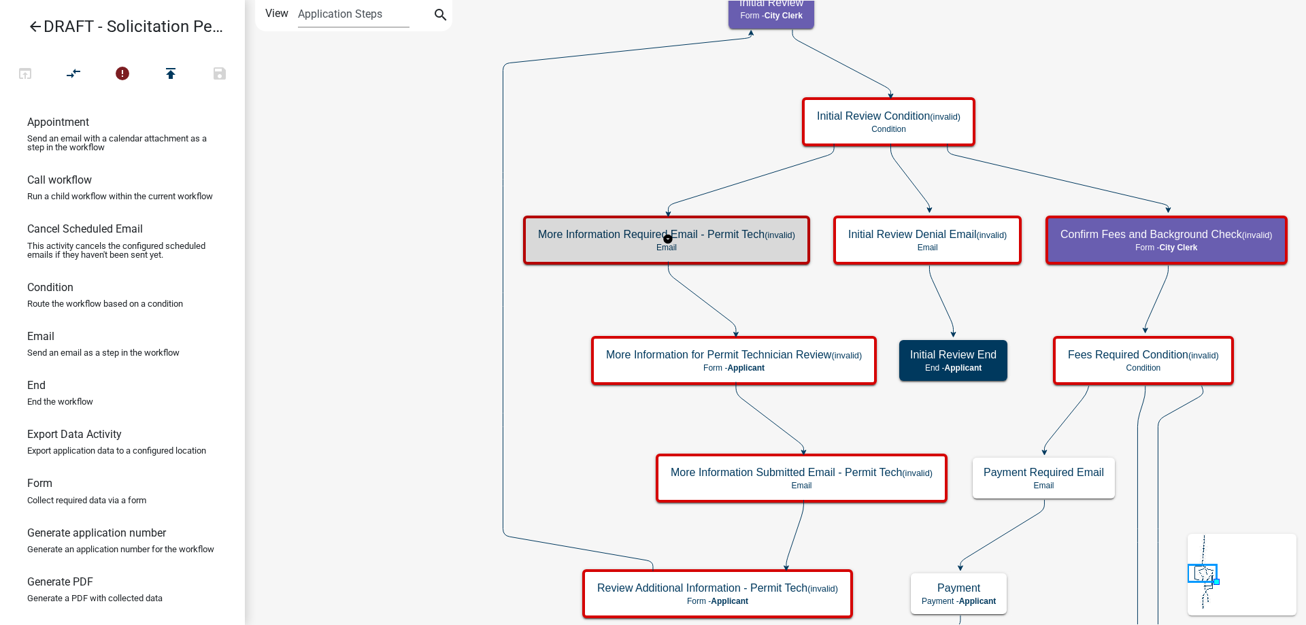
click at [700, 243] on p "Email" at bounding box center [666, 248] width 257 height 10
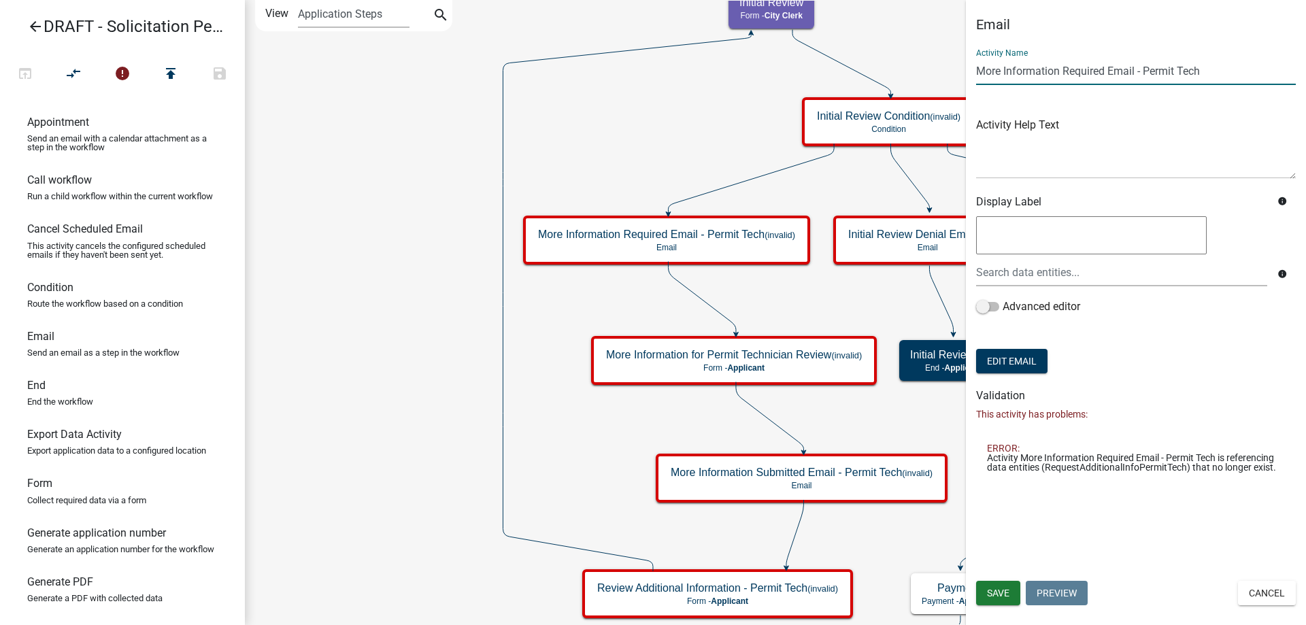
drag, startPoint x: 1136, startPoint y: 76, endPoint x: 1214, endPoint y: 77, distance: 78.2
click at [1214, 77] on input "More Information Required Email - Permit Tech" at bounding box center [1136, 71] width 320 height 28
type input "More Information Required Email"
click at [1017, 594] on button "Save" at bounding box center [998, 593] width 44 height 24
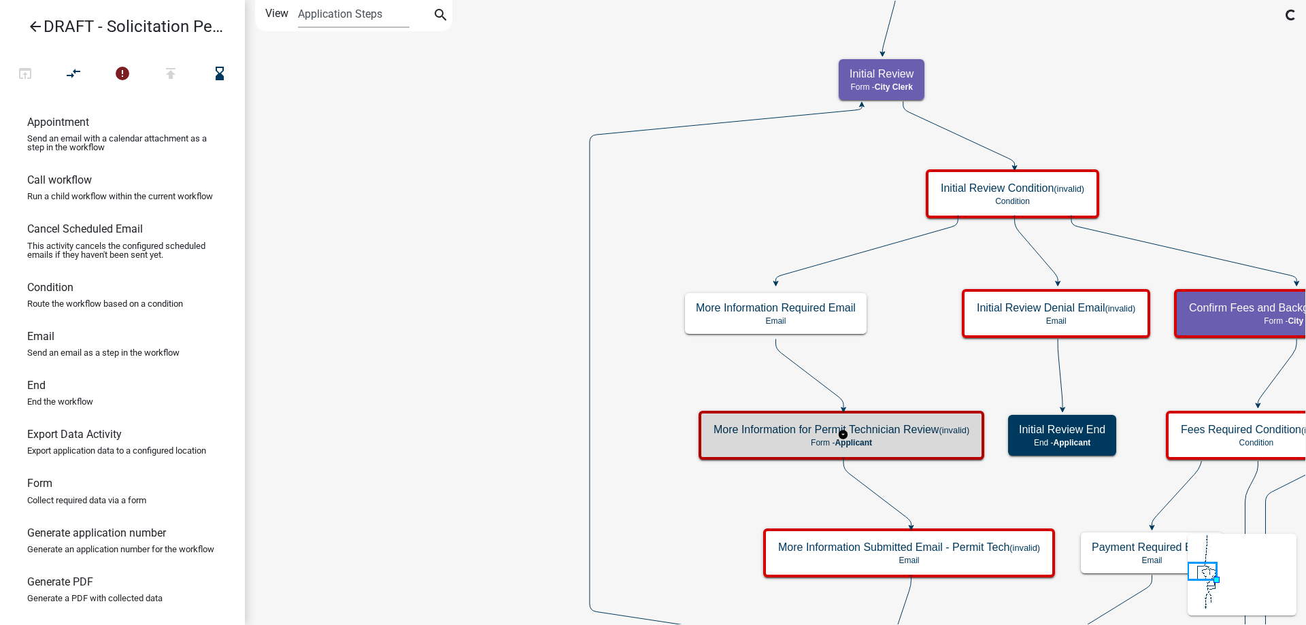
click at [733, 418] on div "More Information for Permit Technician Review (invalid) Form - Applicant" at bounding box center [841, 435] width 277 height 41
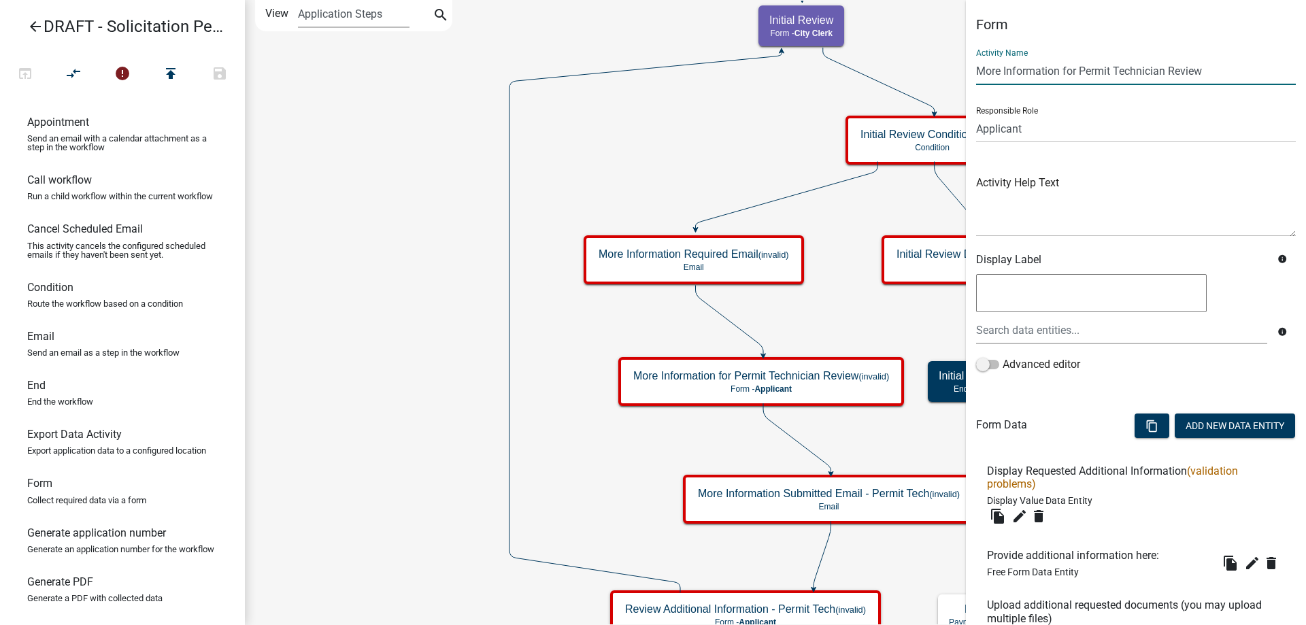
drag, startPoint x: 1082, startPoint y: 71, endPoint x: 1272, endPoint y: 75, distance: 189.8
click at [1272, 75] on input "More Information for Permit Technician Review" at bounding box center [1136, 71] width 320 height 28
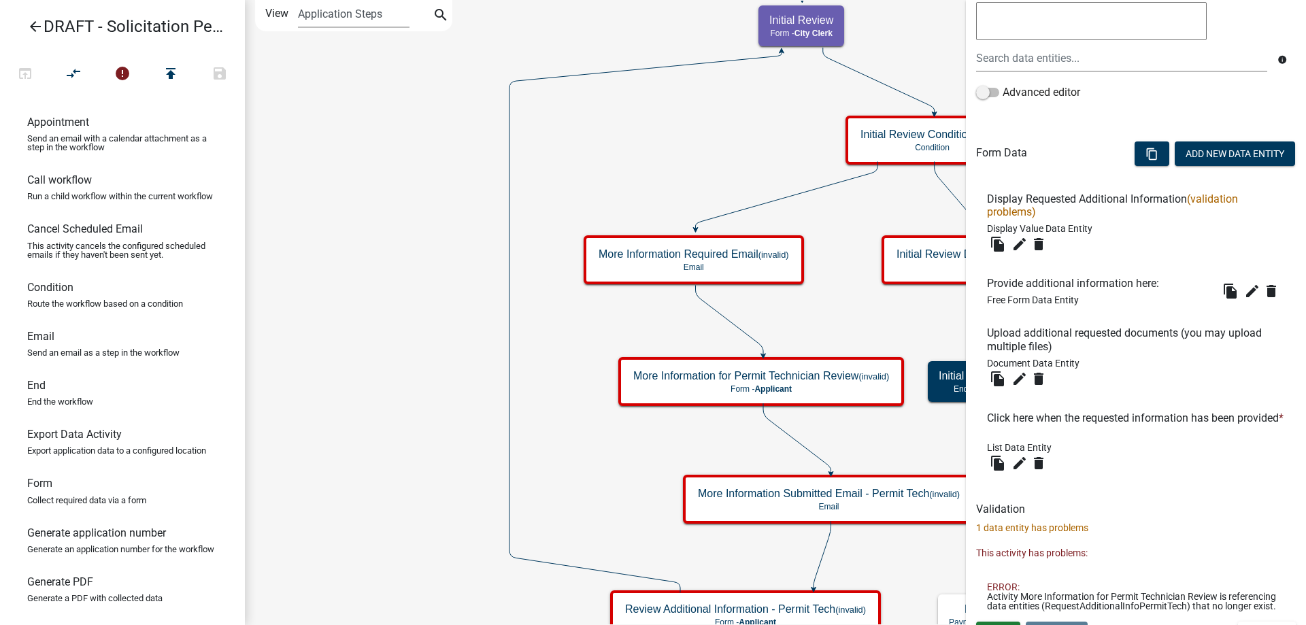
type input "More Information Submittal"
click at [1123, 524] on p "1 data entity has problems" at bounding box center [1136, 528] width 320 height 14
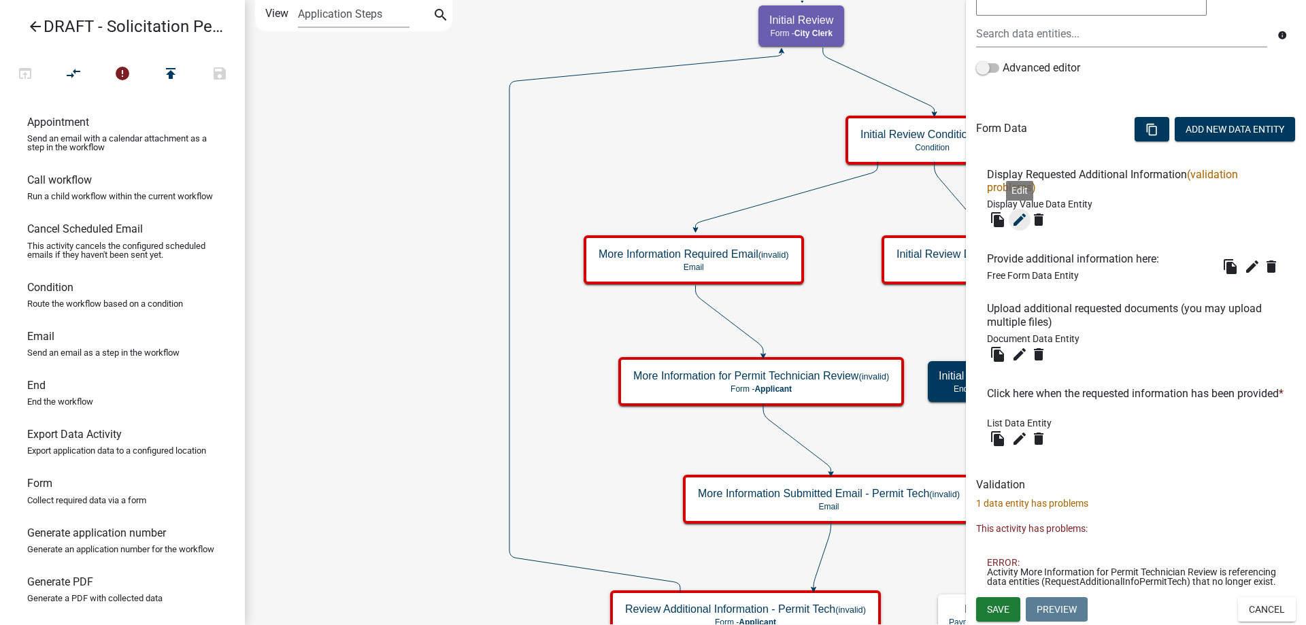
click at [1018, 212] on icon "edit" at bounding box center [1019, 220] width 16 height 16
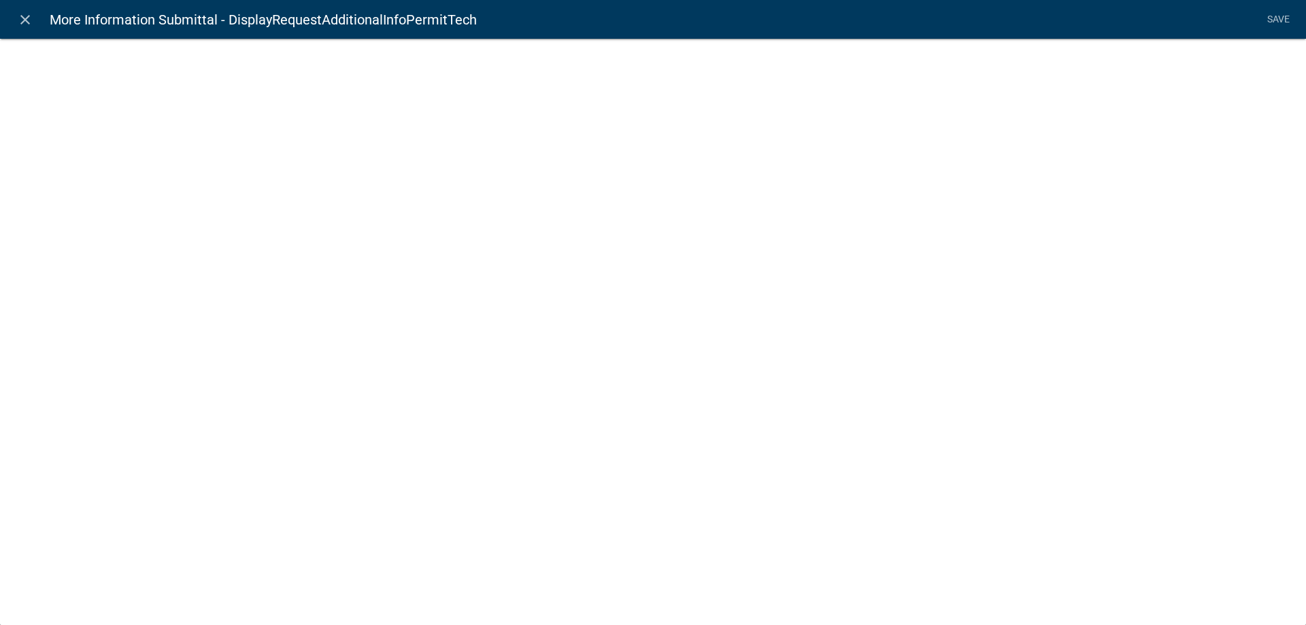
select select "display-entity-value"
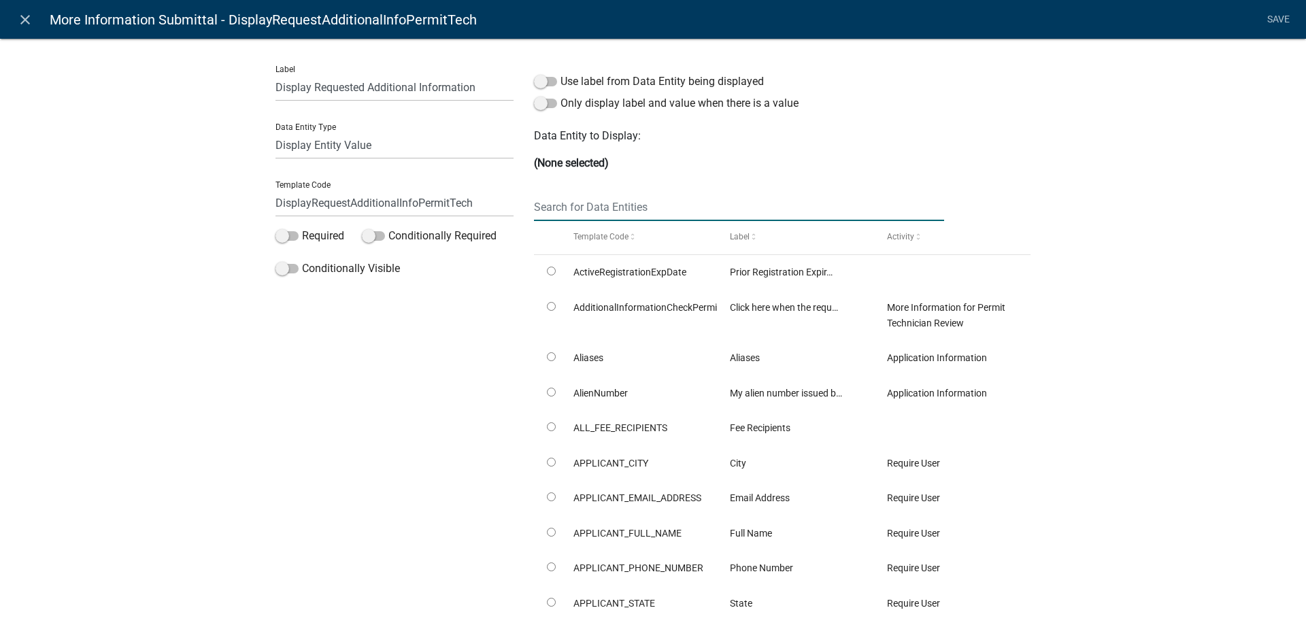
click at [584, 204] on input "text" at bounding box center [739, 207] width 410 height 28
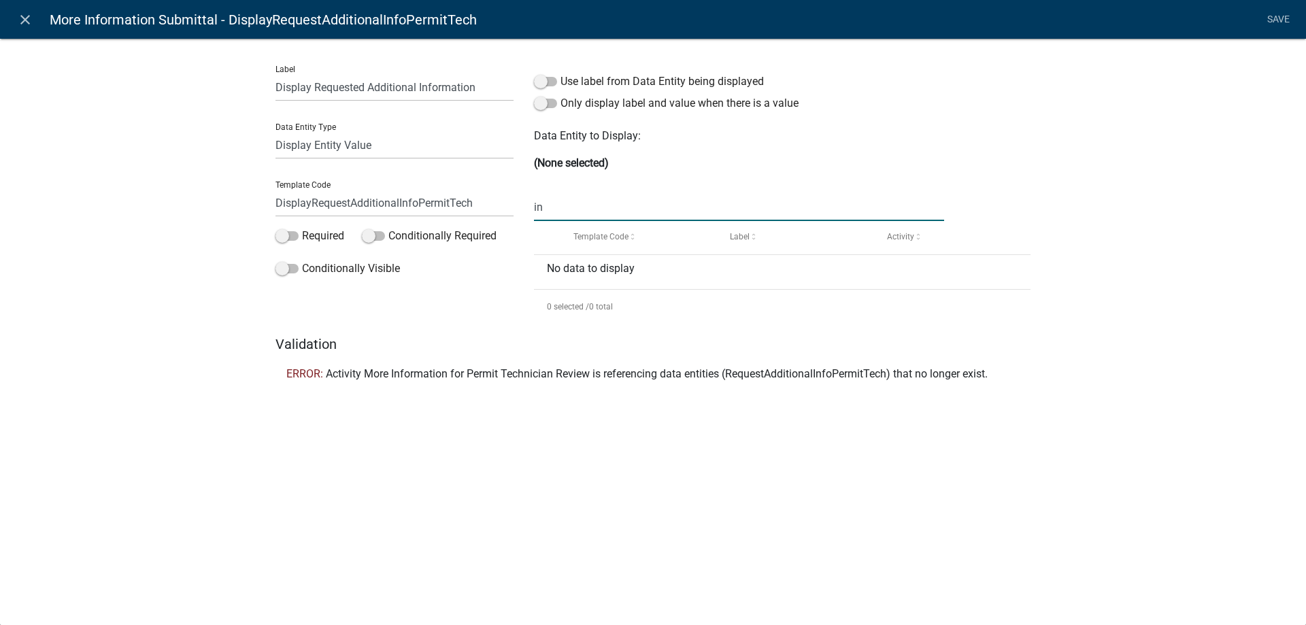
type input "i"
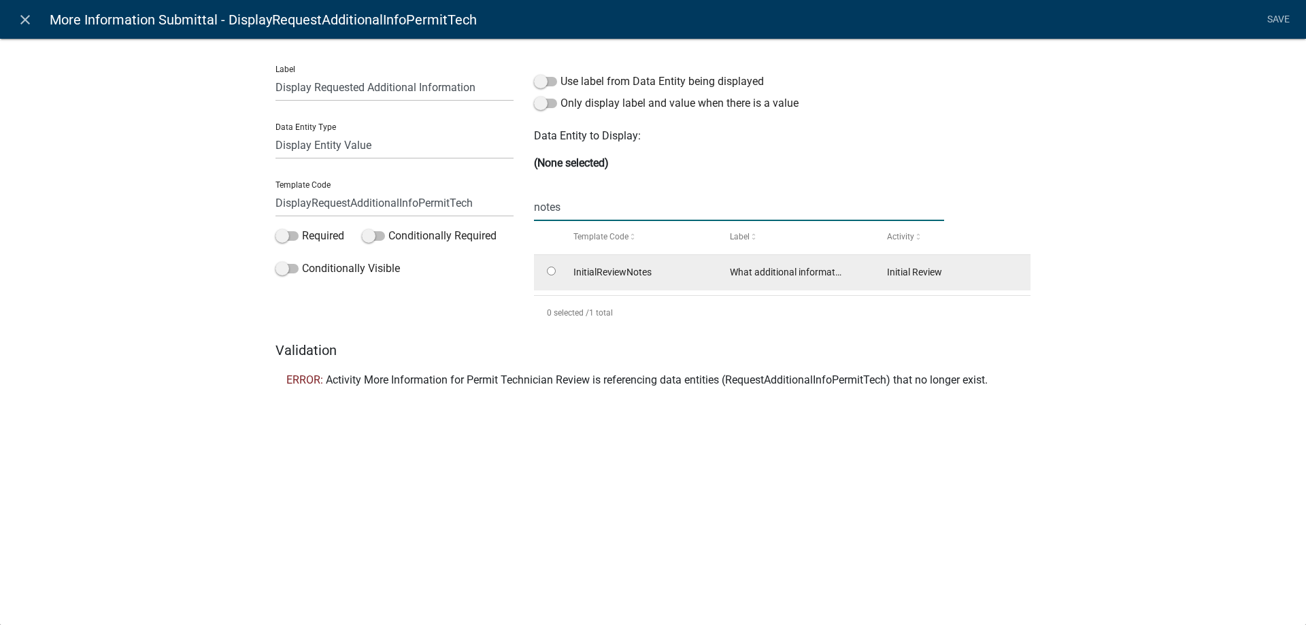
type input "notes"
click at [554, 273] on input "radio" at bounding box center [551, 271] width 9 height 9
radio input "true"
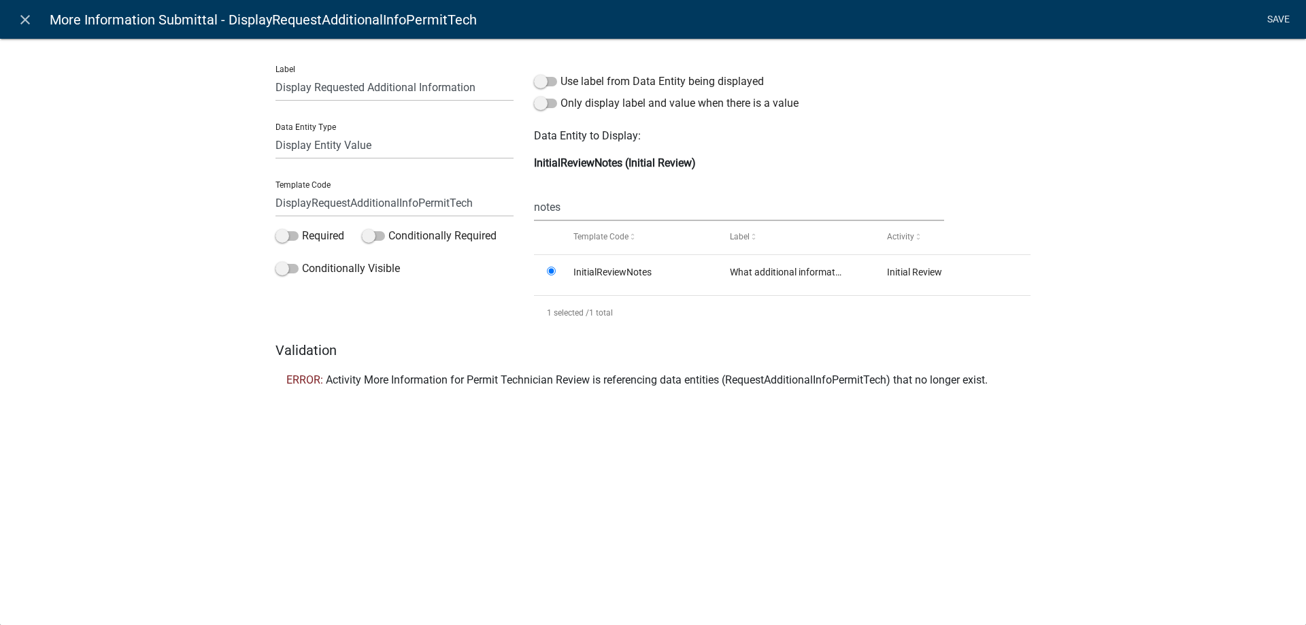
click at [1281, 20] on link "Save" at bounding box center [1278, 20] width 34 height 26
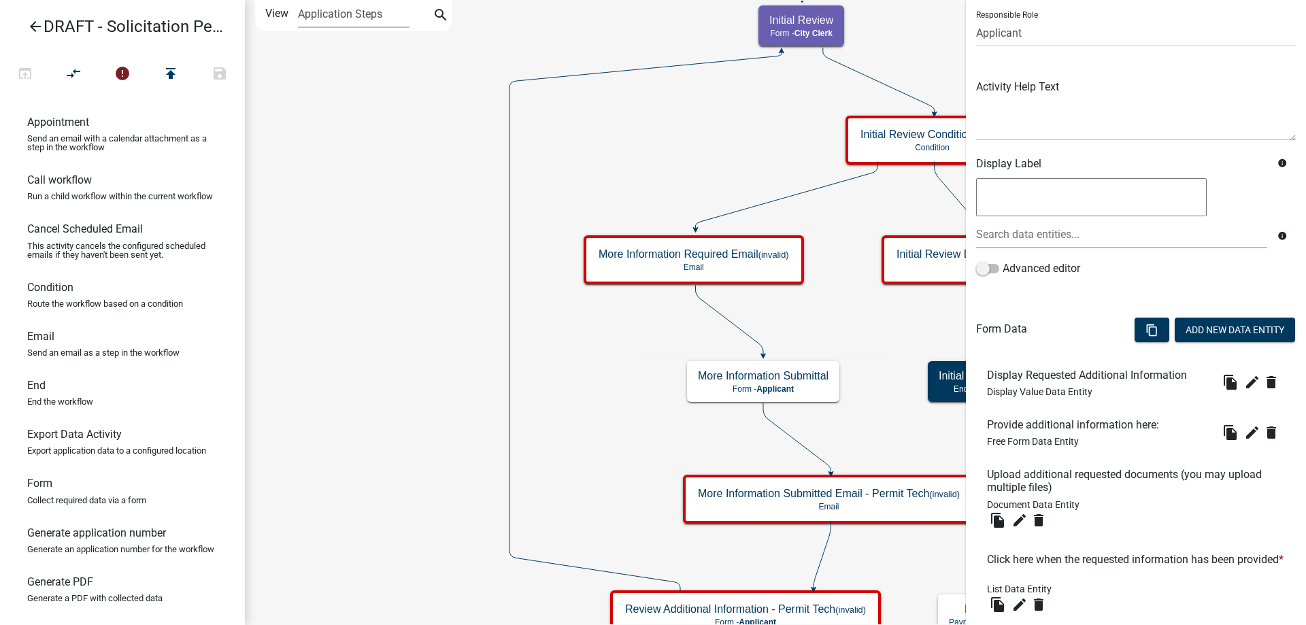
scroll to position [186, 0]
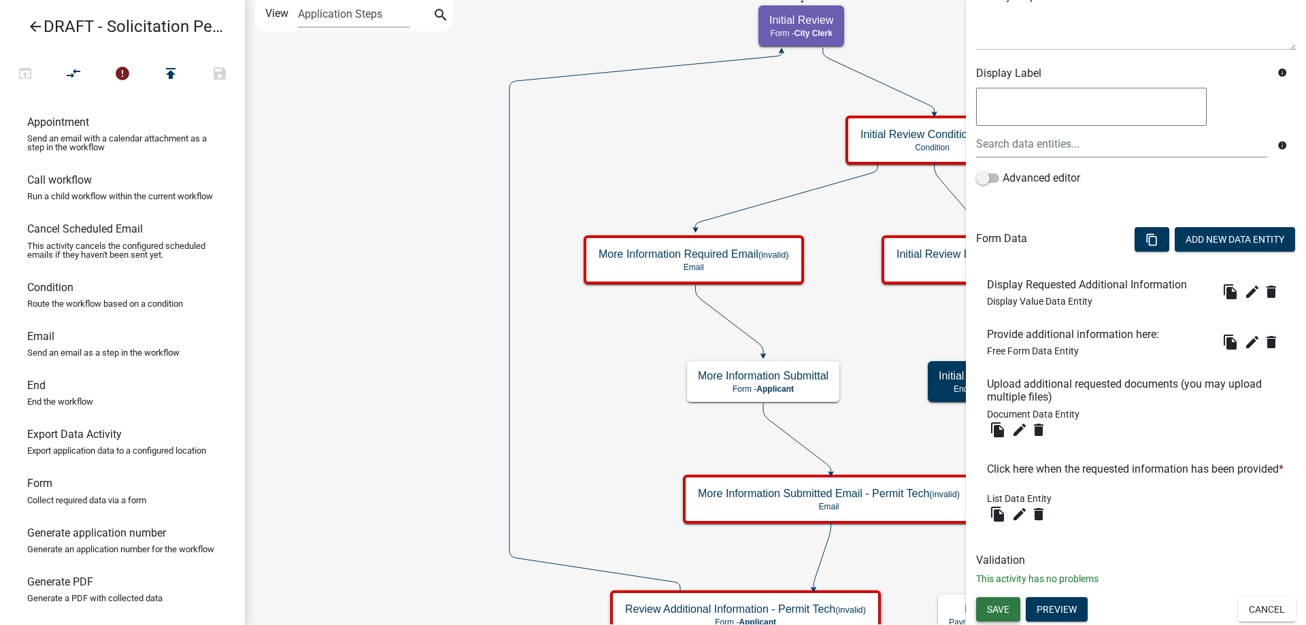
click at [1004, 611] on span "Save" at bounding box center [998, 609] width 22 height 11
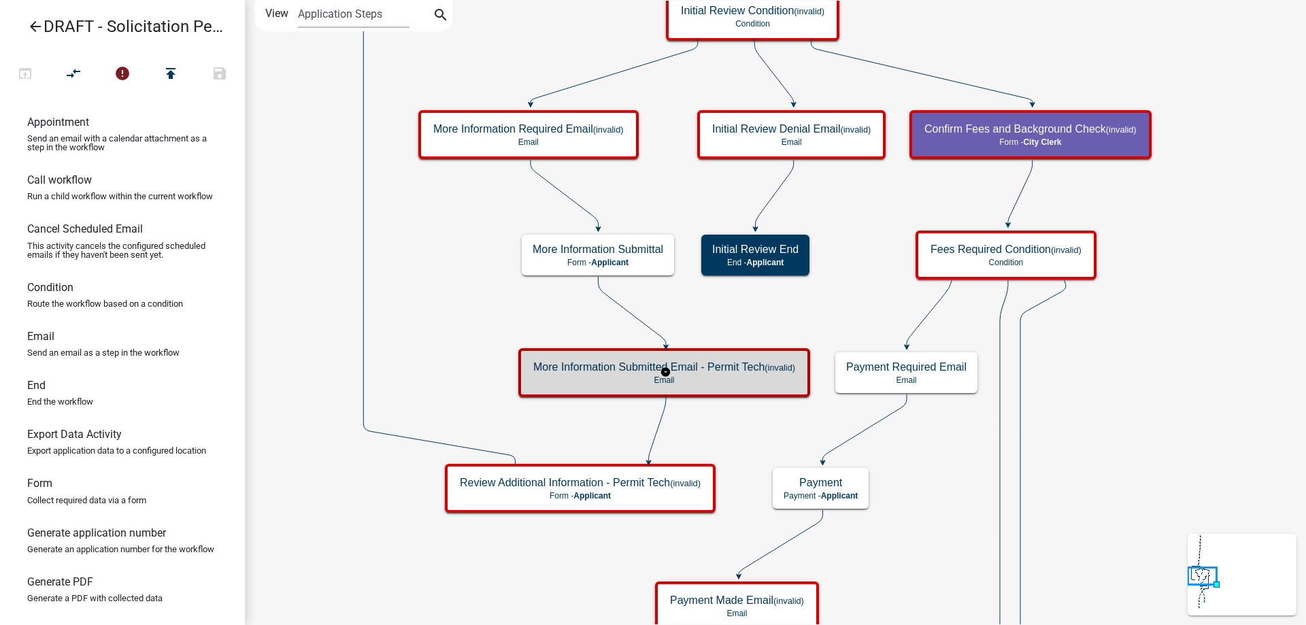
click at [575, 365] on h5 "More Information Submitted Email - Permit Tech (invalid)" at bounding box center [664, 366] width 262 height 13
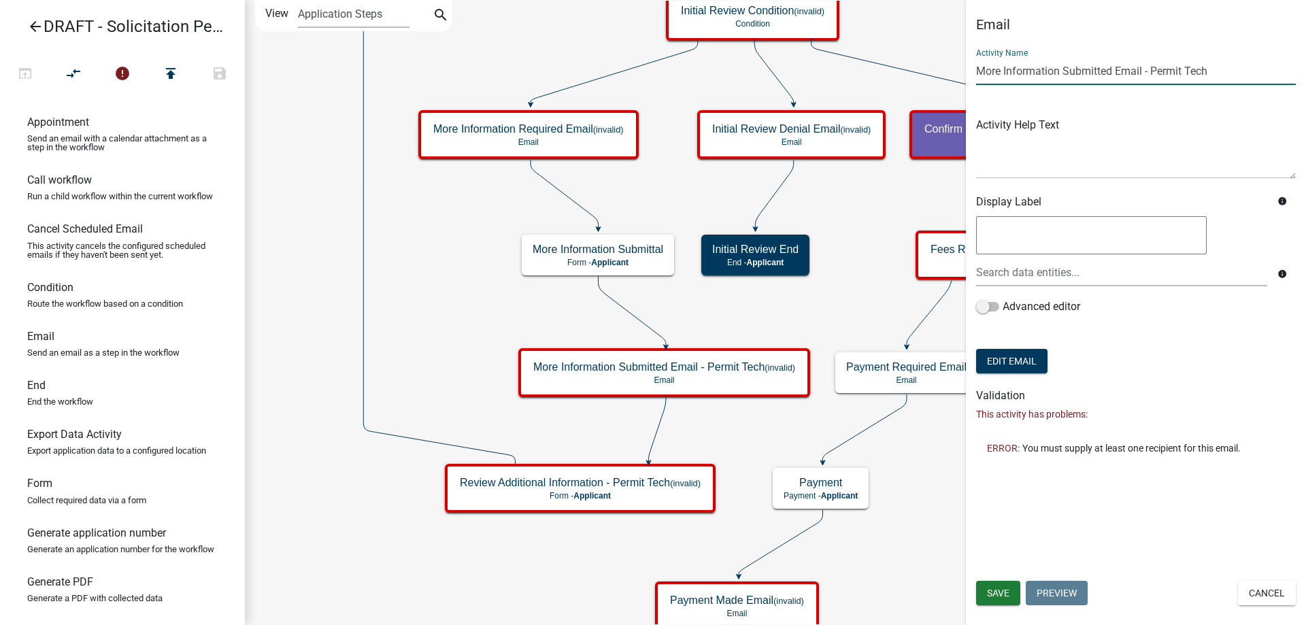
drag, startPoint x: 1147, startPoint y: 71, endPoint x: 1298, endPoint y: 73, distance: 151.0
click at [1298, 73] on div "Email Activity Name More Information Submitted Email - Permit Tech Activity Hel…" at bounding box center [1136, 239] width 340 height 447
type input "More Information Submitted Email"
click at [1202, 541] on div "Email Activity Name More Information Submitted Email Activity Help Text Display…" at bounding box center [1136, 312] width 340 height 625
click at [1007, 592] on span "Save" at bounding box center [998, 593] width 22 height 11
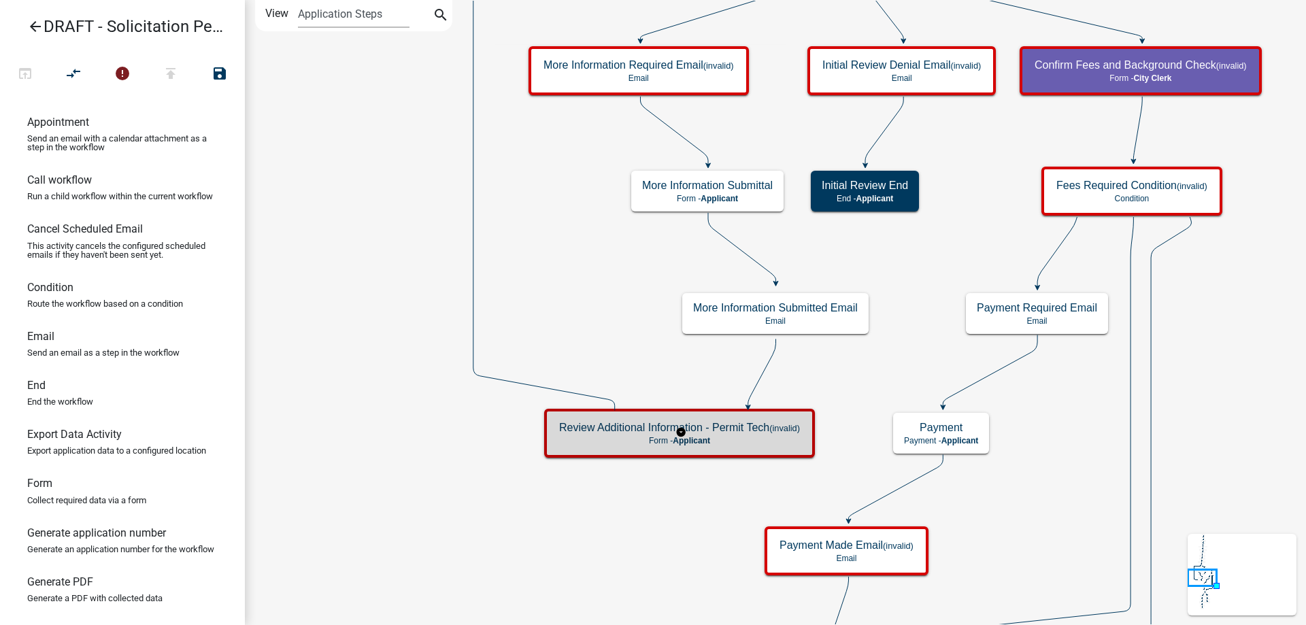
click at [608, 443] on p "Form - Applicant" at bounding box center [679, 441] width 241 height 10
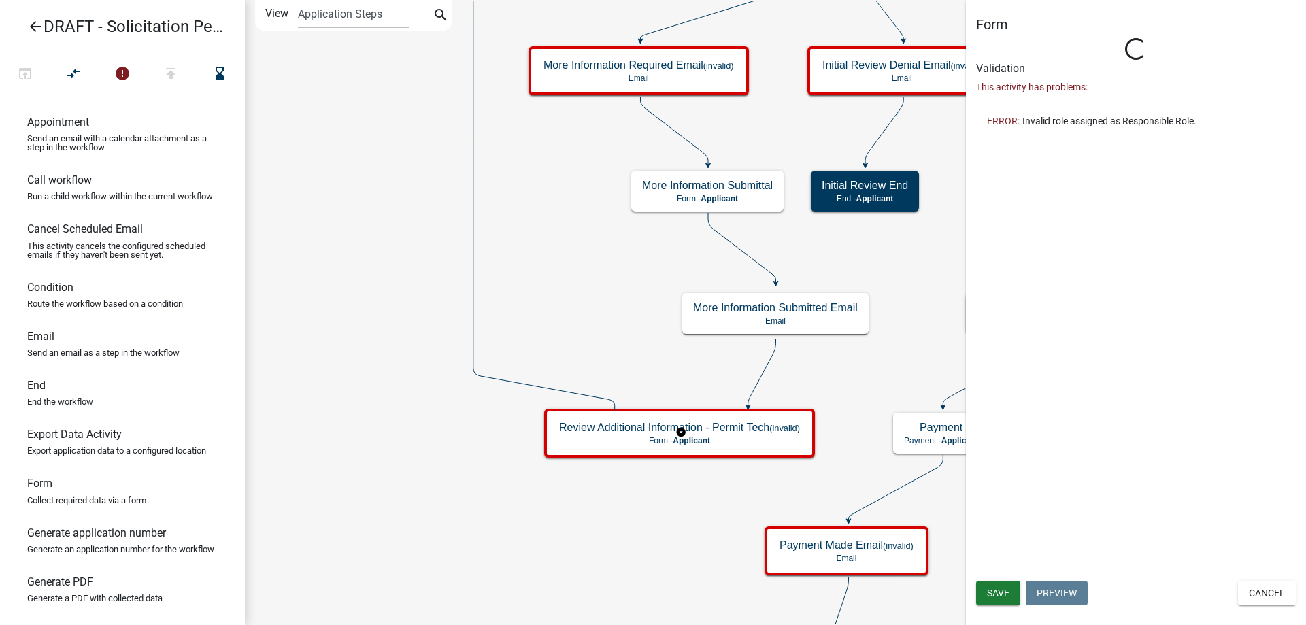
select select
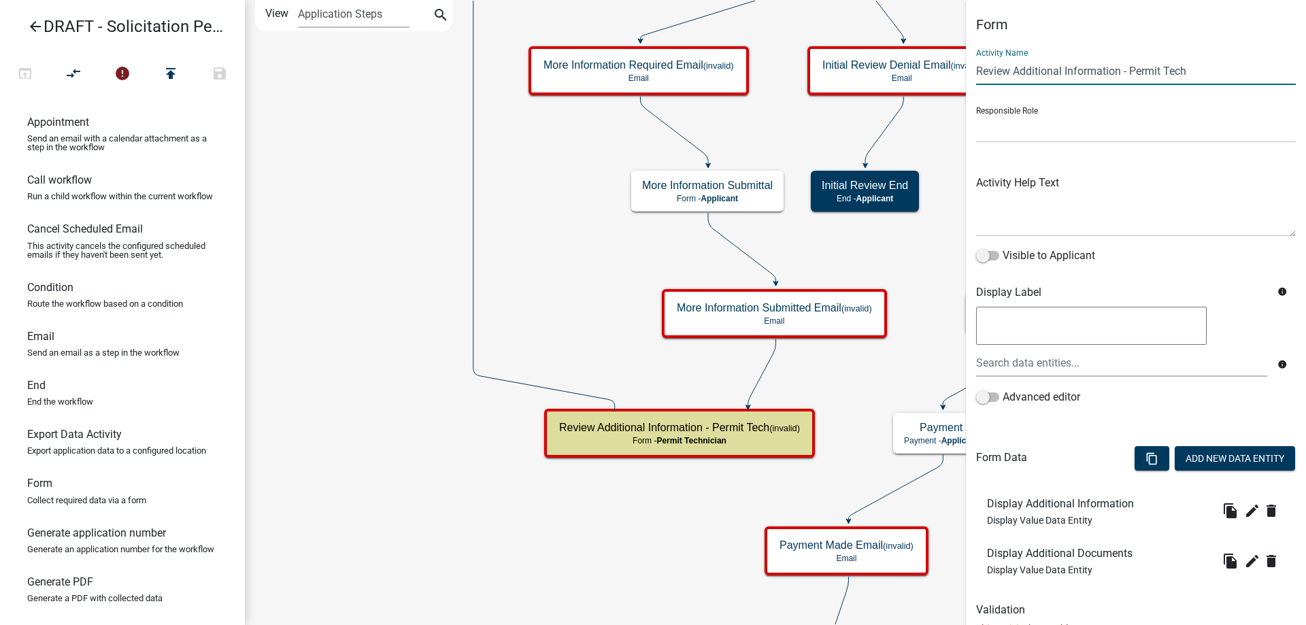
drag, startPoint x: 1122, startPoint y: 72, endPoint x: 1262, endPoint y: 72, distance: 139.4
click at [1262, 72] on input "Review Additional Information - Permit Tech" at bounding box center [1136, 71] width 320 height 28
type input "Review Additional Information"
click at [1017, 135] on select "Applicant Public Works City Clerk Water/Wastewater Department Admin Front Offic…" at bounding box center [1136, 129] width 320 height 28
select select "510DAC6A-3646-4F14-B049-18FE2023224D"
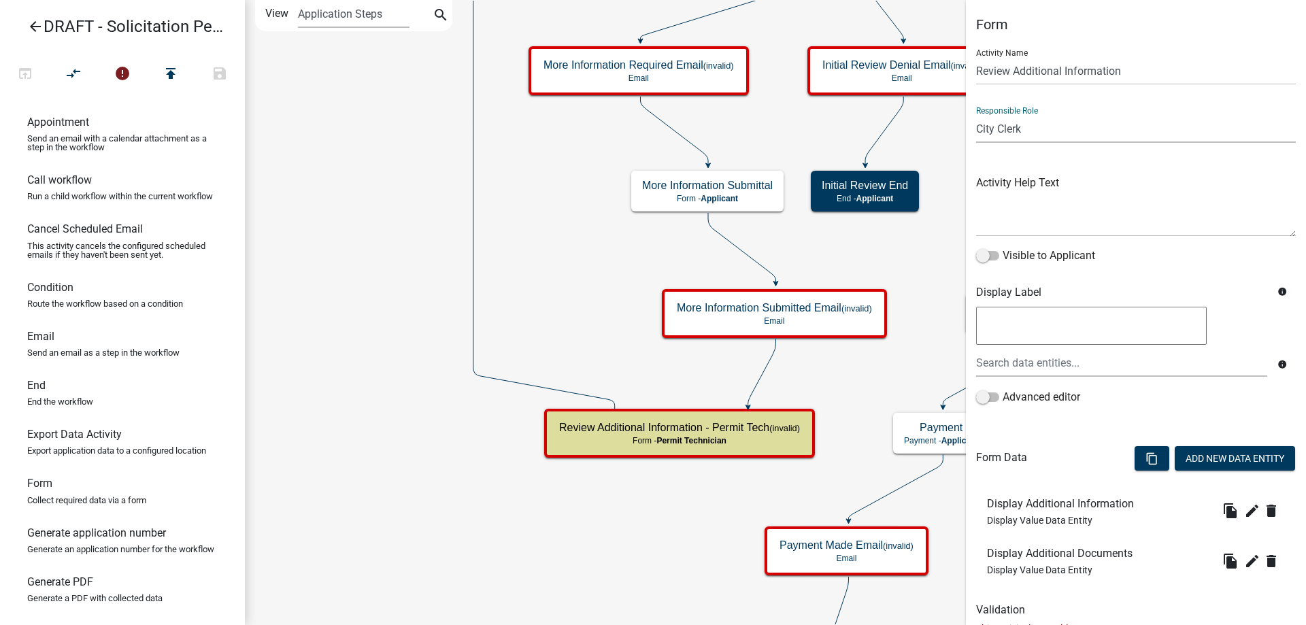
click at [976, 115] on select "Applicant Public Works City Clerk Water/Wastewater Department Admin Front Offic…" at bounding box center [1136, 129] width 320 height 28
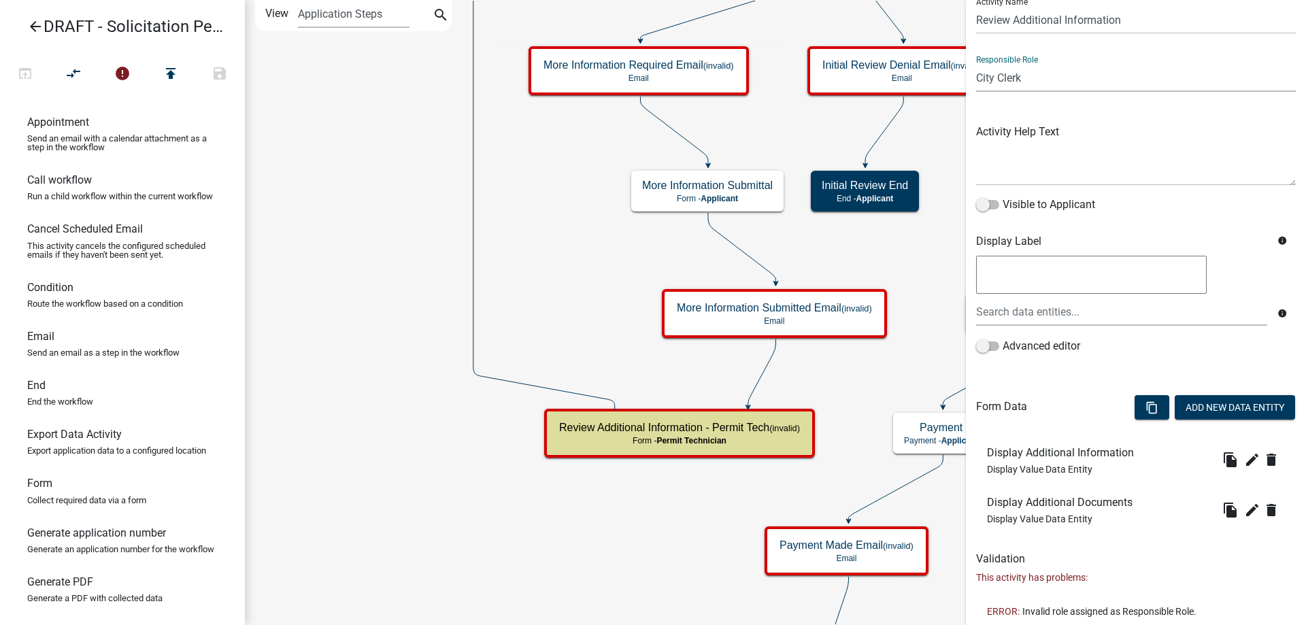
scroll to position [81, 0]
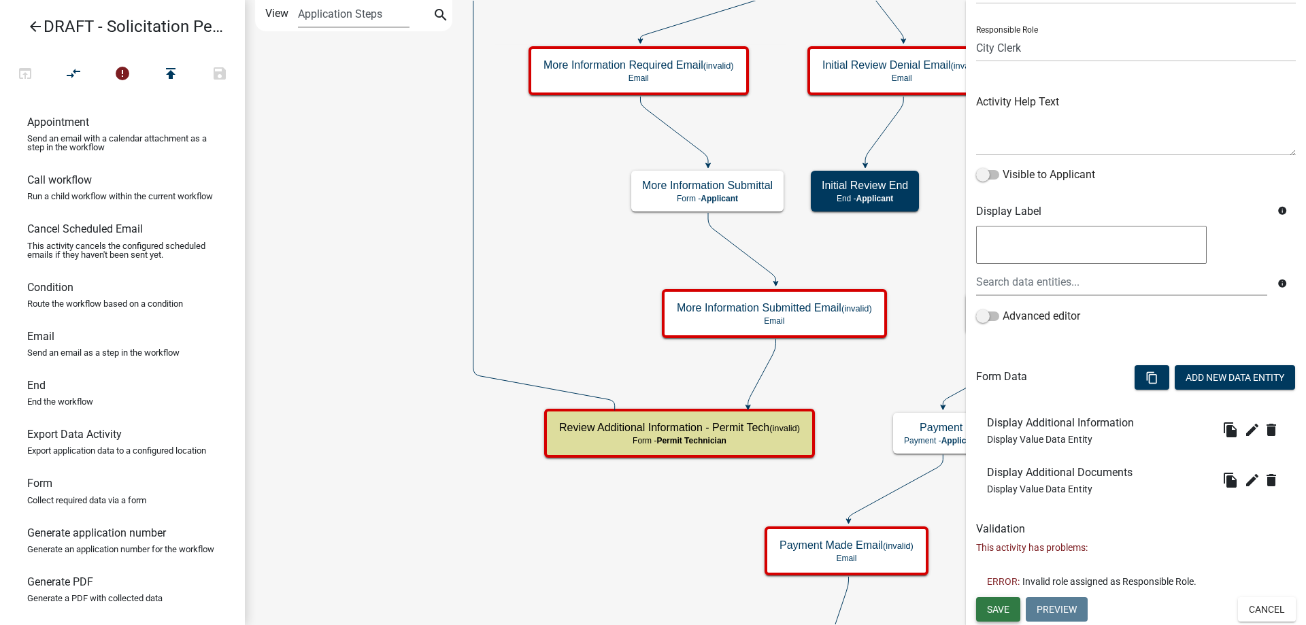
click at [987, 605] on span "Save" at bounding box center [998, 609] width 22 height 11
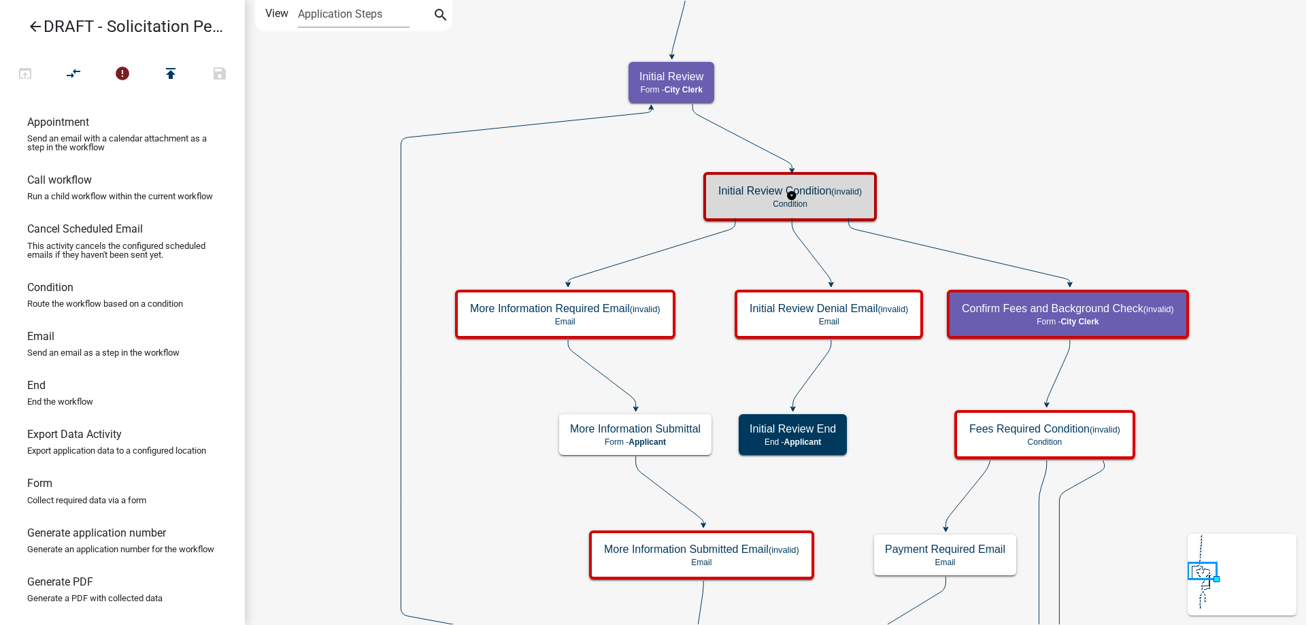
click at [762, 194] on h5 "Initial Review Condition (invalid)" at bounding box center [789, 190] width 143 height 13
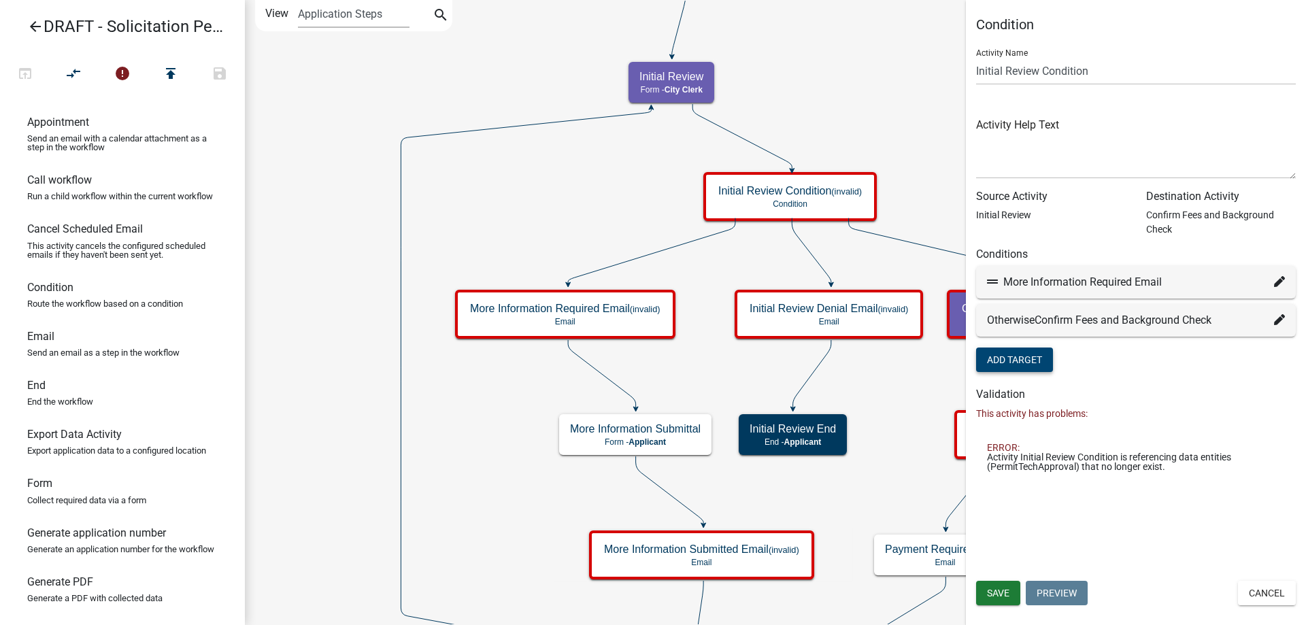
click at [1004, 360] on button "Add Target" at bounding box center [1014, 360] width 77 height 24
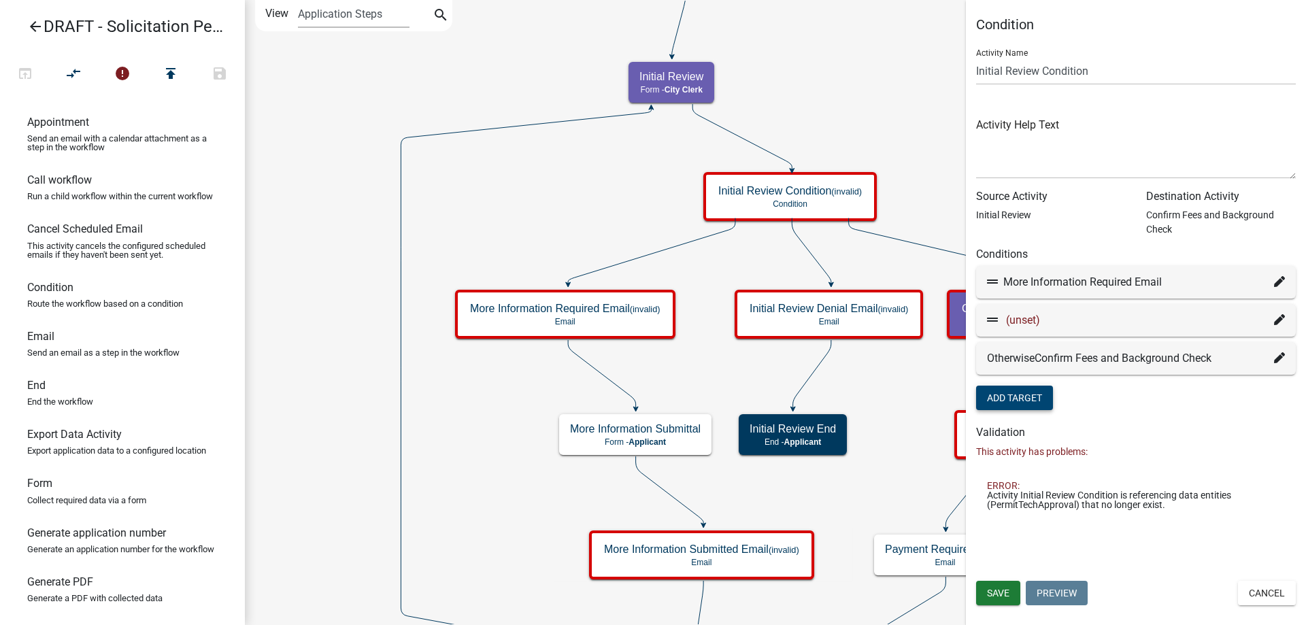
click at [1277, 282] on icon at bounding box center [1279, 281] width 11 height 11
select select "9: 51474207-c7ea-41fb-9449-1ecfed231f1f"
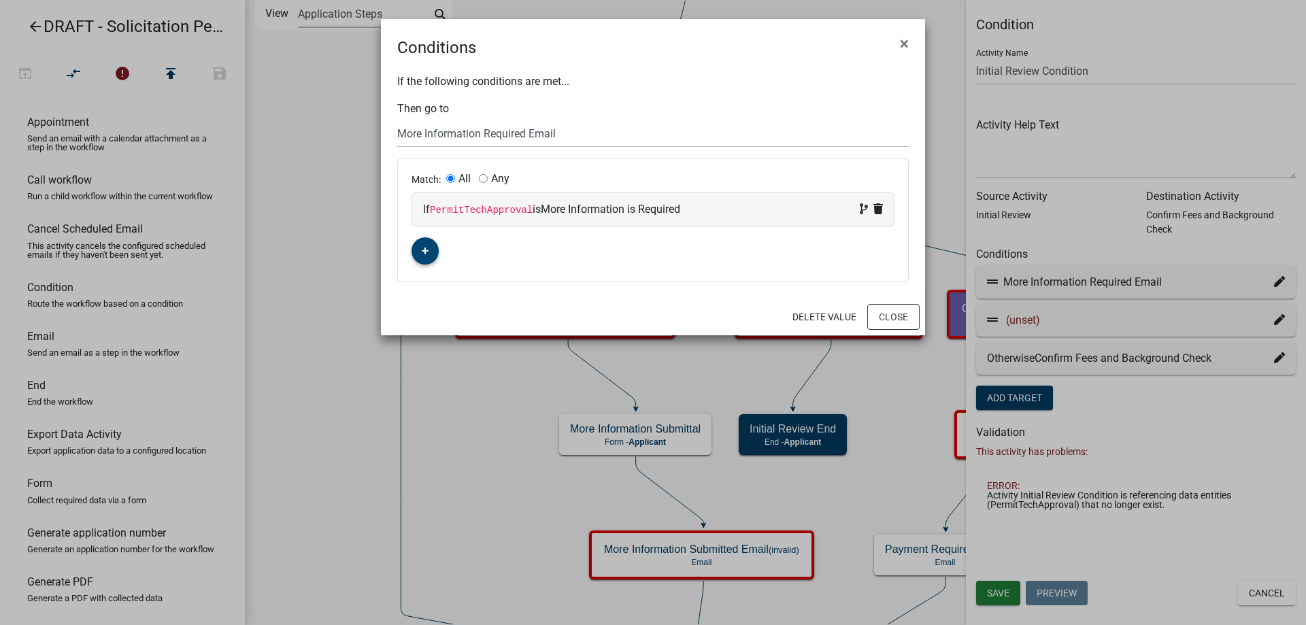
click at [426, 254] on icon "button" at bounding box center [425, 251] width 7 height 8
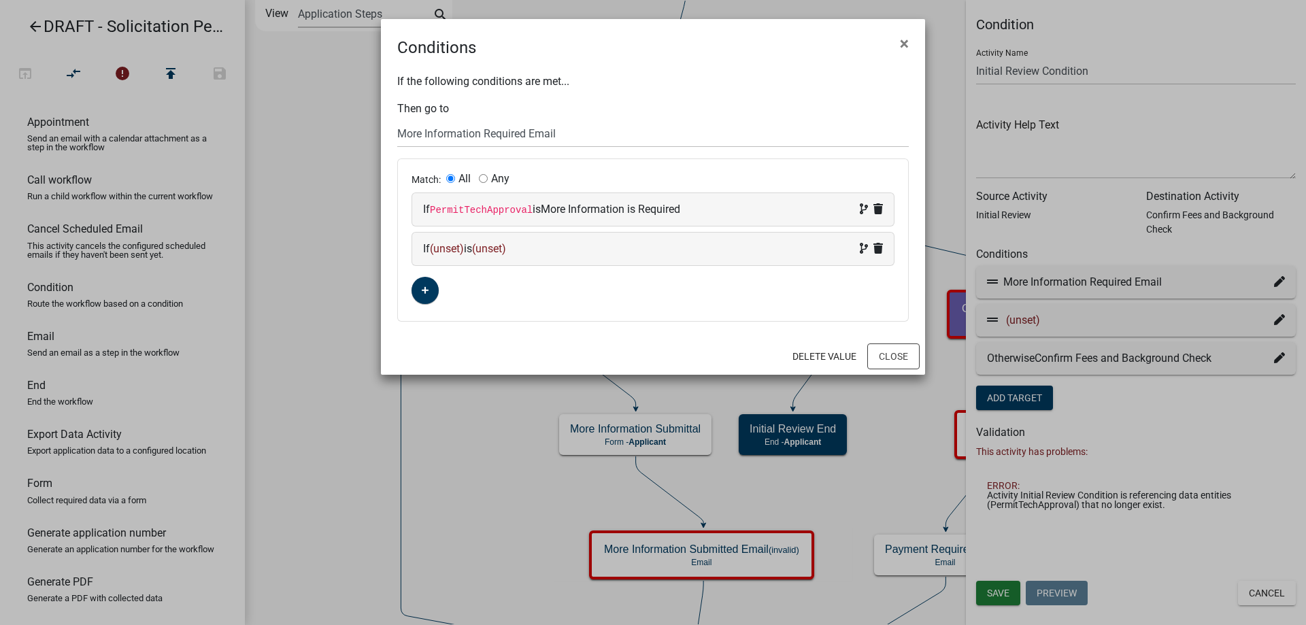
click at [464, 210] on code "PermitTechApproval" at bounding box center [481, 210] width 103 height 11
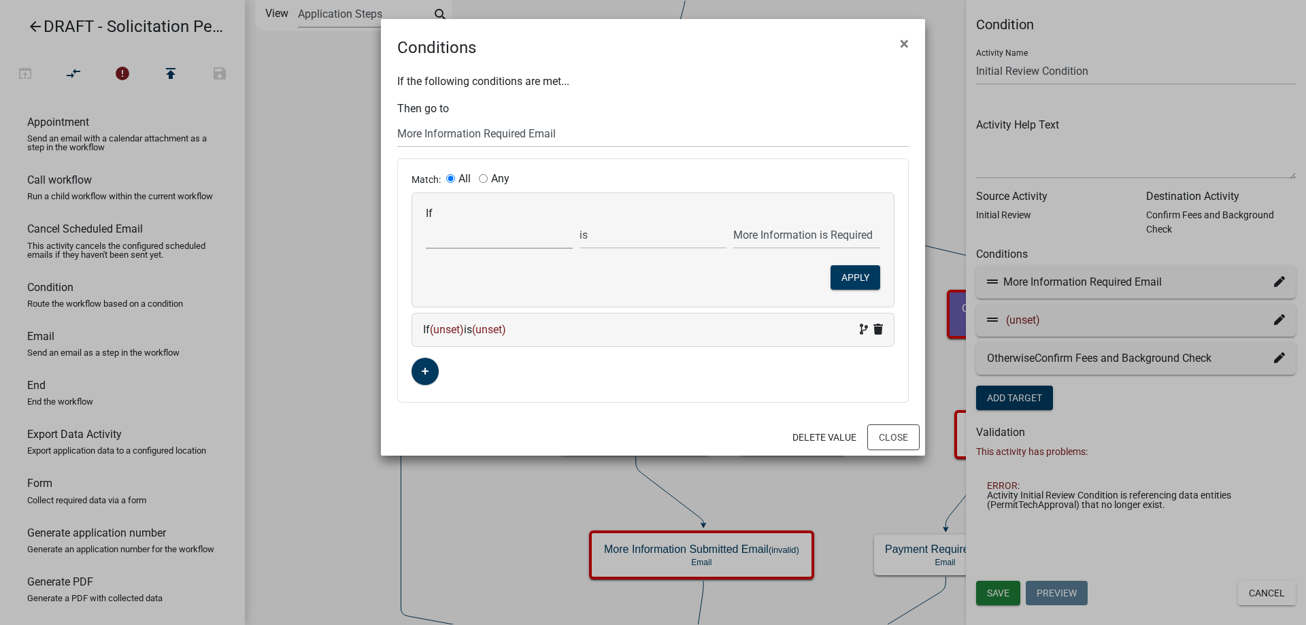
click at [453, 246] on select "Choose... ActiveRegistrationExpDate AdditionalInformationCheckPermitTech Aliase…" at bounding box center [499, 235] width 147 height 28
select select "66: InitialReview"
click at [426, 221] on select "Choose... ActiveRegistrationExpDate AdditionalInformationCheckPermitTech Aliase…" at bounding box center [499, 235] width 147 height 28
select select "2: More Information is Required"
click at [679, 247] on select "is is not exists does not exist is greater than is less than contains does not …" at bounding box center [652, 235] width 147 height 28
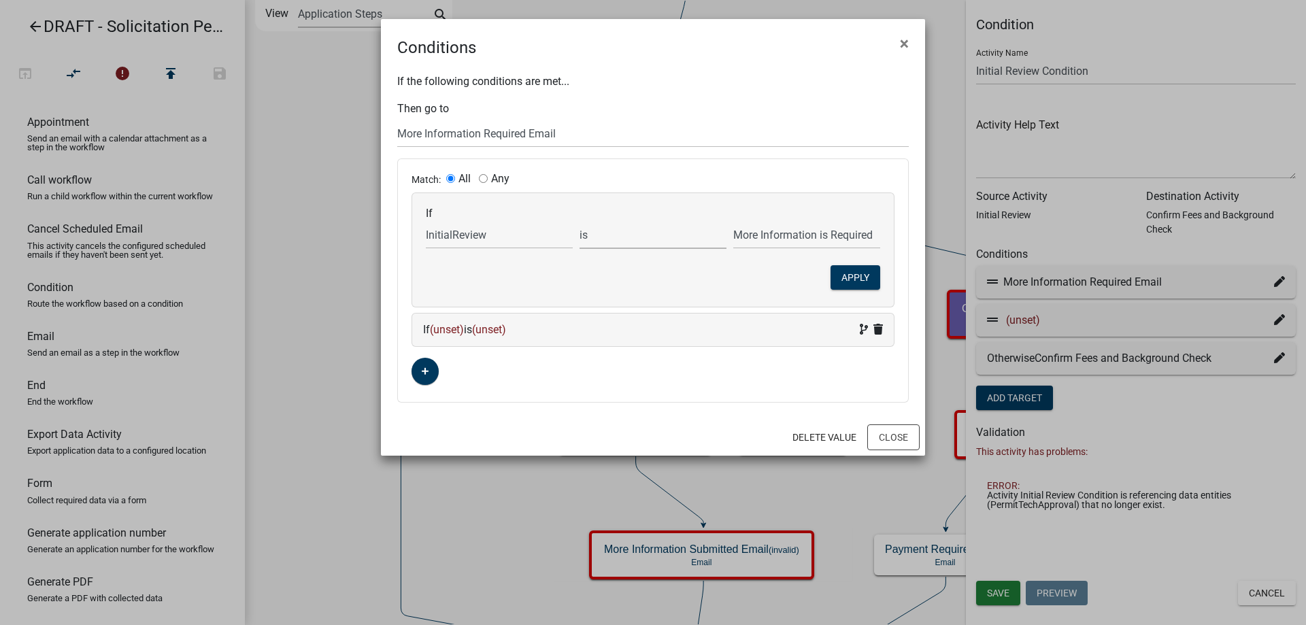
click at [579, 221] on select "is is not exists does not exist is greater than is less than contains does not …" at bounding box center [652, 235] width 147 height 28
click at [819, 224] on select "Application complete (proceed to Fee Confirmation) Deny Application More Inform…" at bounding box center [806, 235] width 147 height 28
click at [733, 221] on select "Application complete (proceed to Fee Confirmation) Deny Application More Inform…" at bounding box center [806, 235] width 147 height 28
click at [881, 331] on icon at bounding box center [878, 329] width 10 height 11
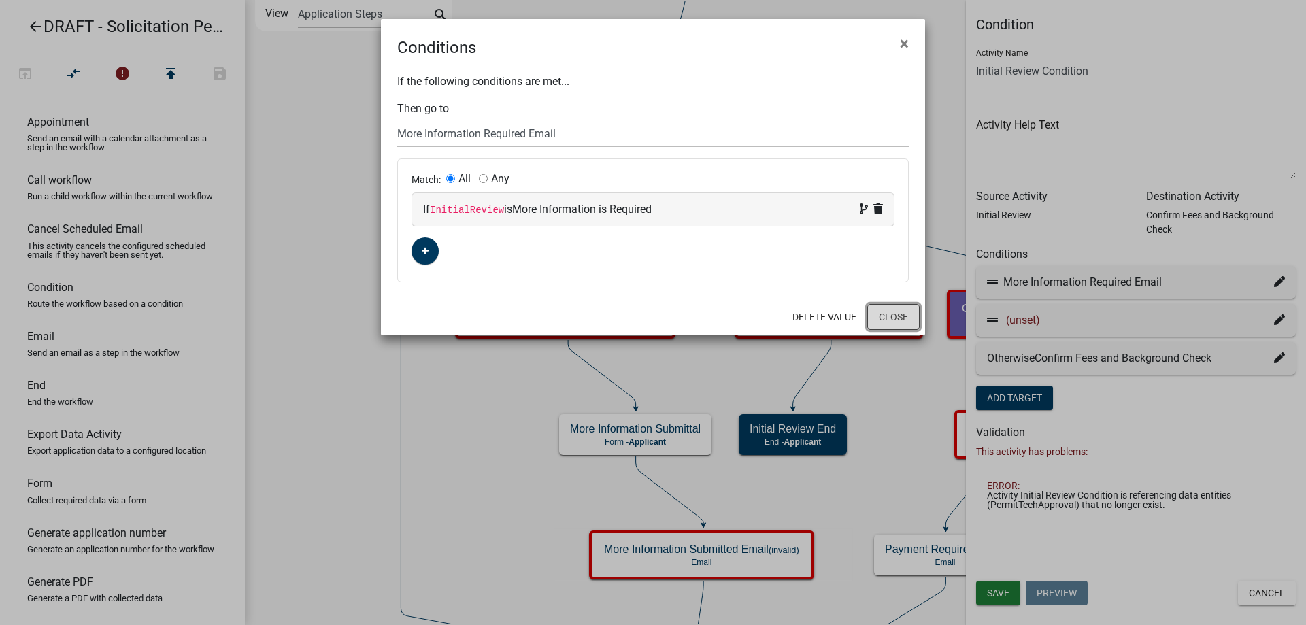
click at [883, 314] on button "Close" at bounding box center [893, 317] width 52 height 26
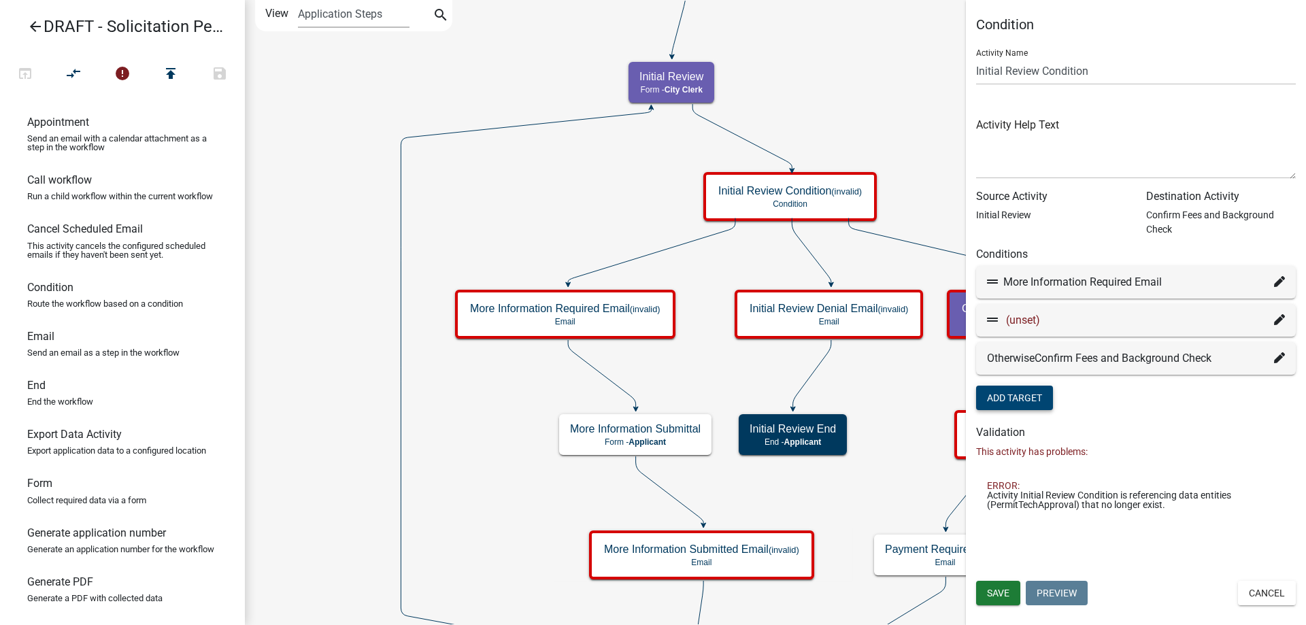
click at [1275, 319] on icon at bounding box center [1279, 319] width 11 height 11
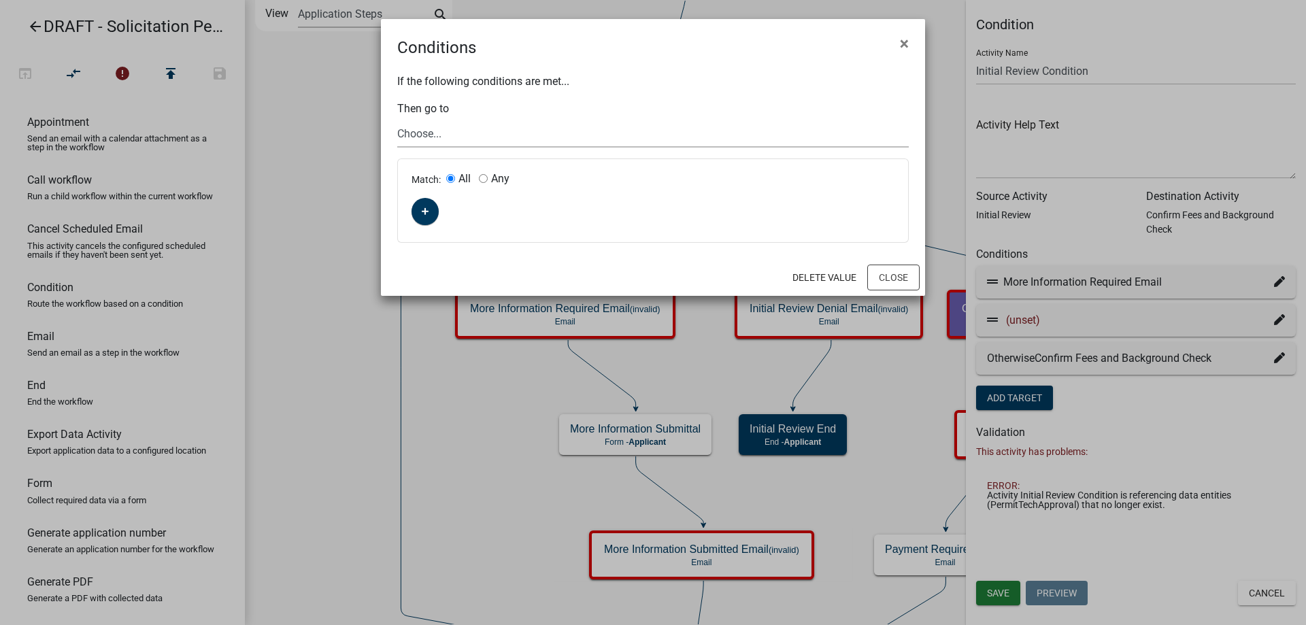
click at [441, 131] on select "Choose... Start Solicitation Permit Introduction Application Information Verifi…" at bounding box center [652, 134] width 511 height 28
select select "12: 733ac6c7-fed4-4da0-bd27-1b173434d851"
click at [397, 120] on select "Choose... Start Solicitation Permit Introduction Application Information Verifi…" at bounding box center [652, 134] width 511 height 28
click at [433, 218] on button "button" at bounding box center [424, 211] width 27 height 27
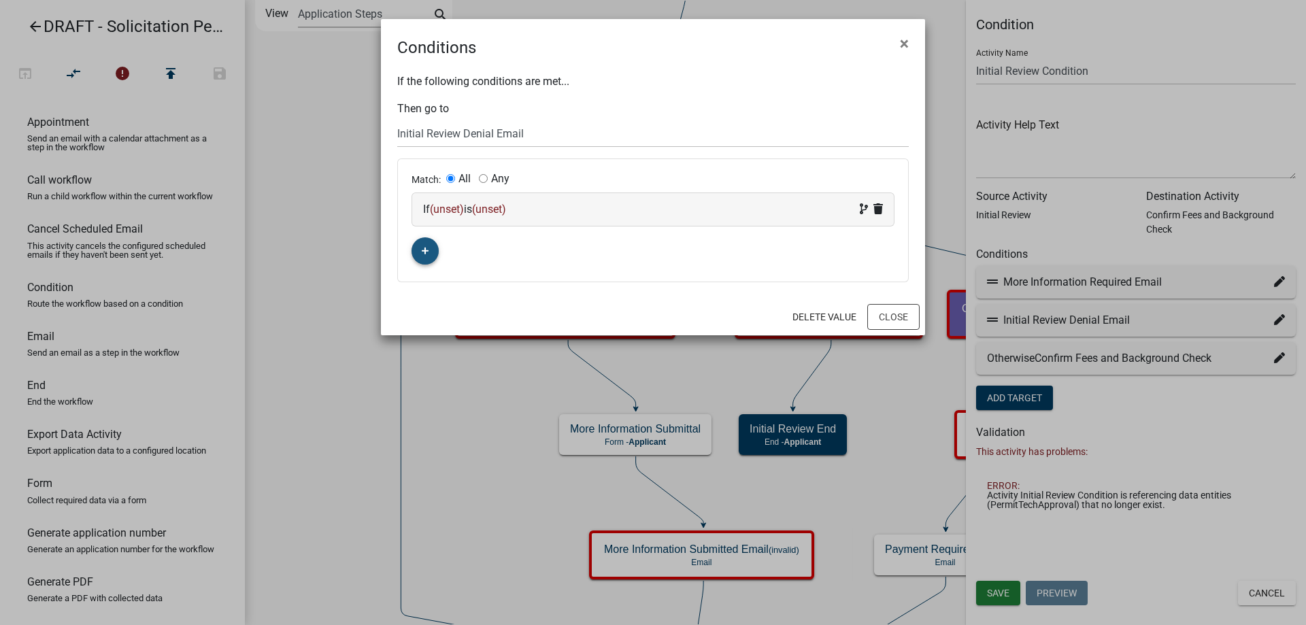
click at [442, 218] on div "If (unset) is (unset)" at bounding box center [653, 209] width 482 height 33
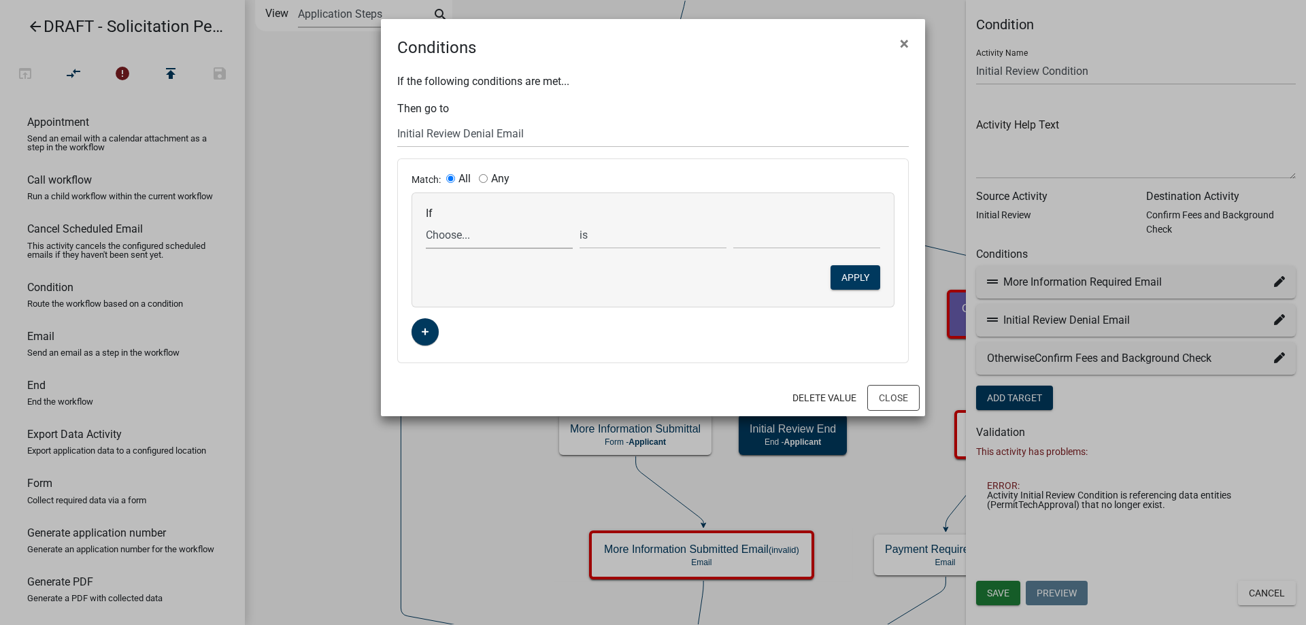
click at [449, 243] on select "Choose... ActiveRegistrationExpDate AdditionalInformationCheckPermitTech Aliase…" at bounding box center [499, 235] width 147 height 28
select select "66: InitialReview"
click at [426, 221] on select "Choose... ActiveRegistrationExpDate AdditionalInformationCheckPermitTech Aliase…" at bounding box center [499, 235] width 147 height 28
click at [773, 245] on select "Choose... Application complete (proceed to Fee Confirmation) Deny Application M…" at bounding box center [806, 235] width 147 height 28
select select "2: Deny Application"
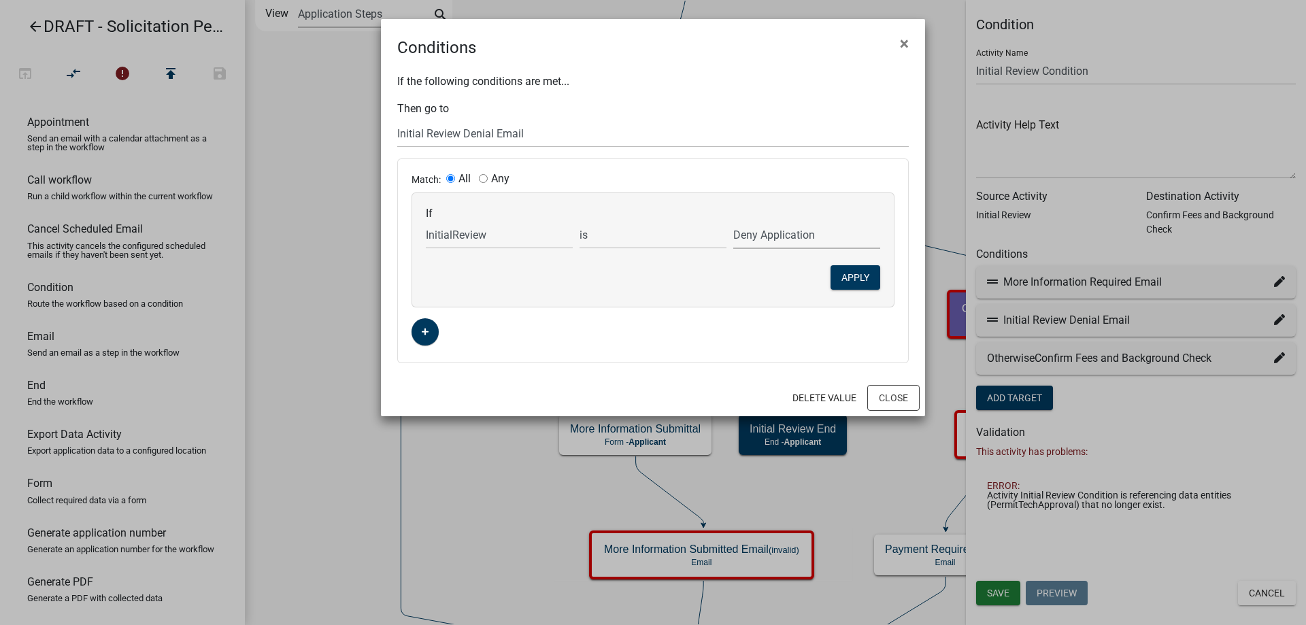
click at [733, 221] on select "Choose... Application complete (proceed to Fee Confirmation) Deny Application M…" at bounding box center [806, 235] width 147 height 28
click at [854, 278] on button "Apply" at bounding box center [855, 277] width 50 height 24
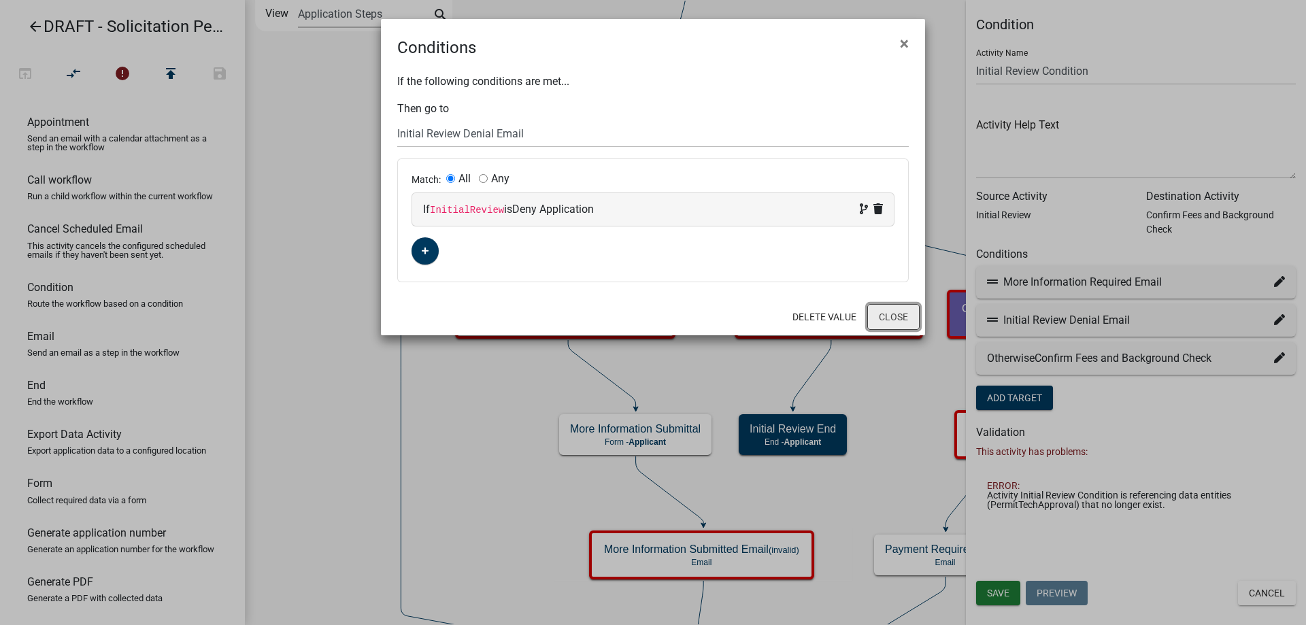
click at [901, 322] on button "Close" at bounding box center [893, 317] width 52 height 26
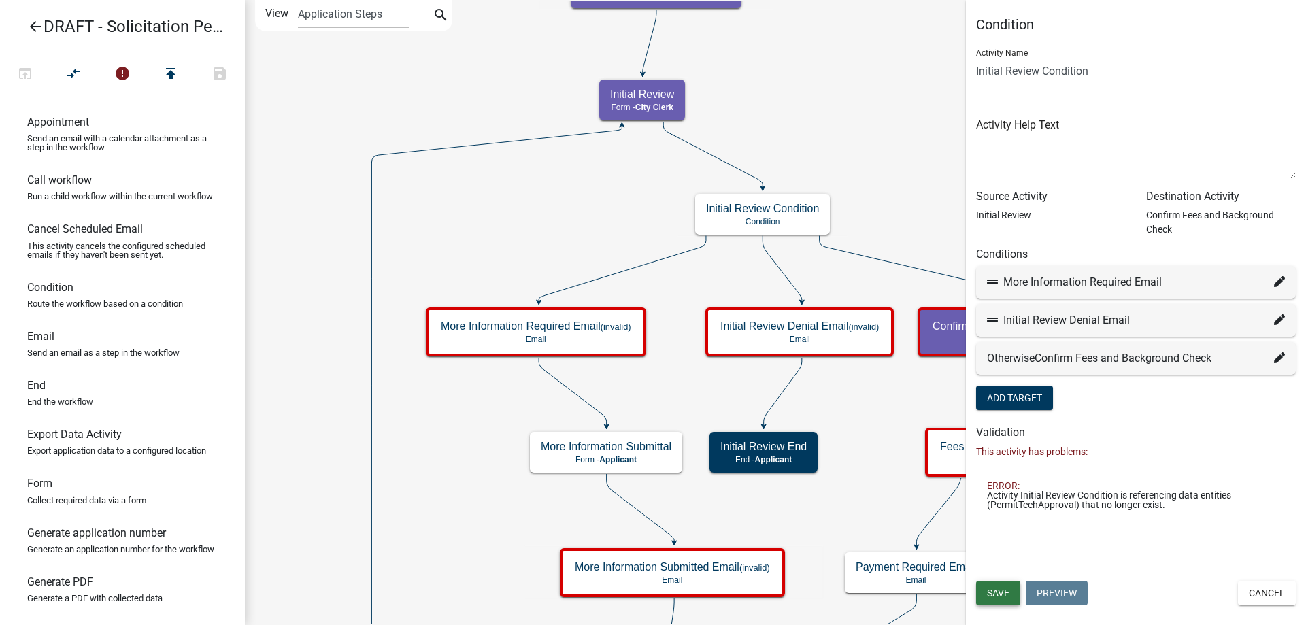
click at [998, 593] on span "Save" at bounding box center [998, 593] width 22 height 11
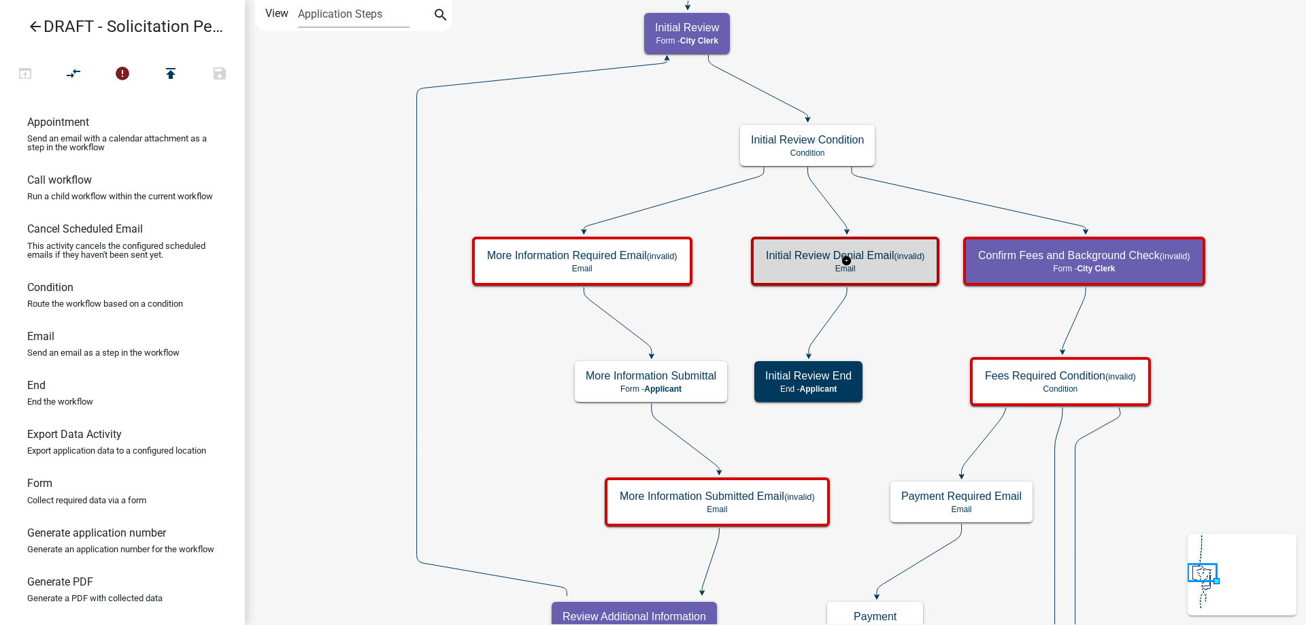
click at [820, 258] on h5 "Initial Review Denial Email (invalid)" at bounding box center [845, 255] width 158 height 13
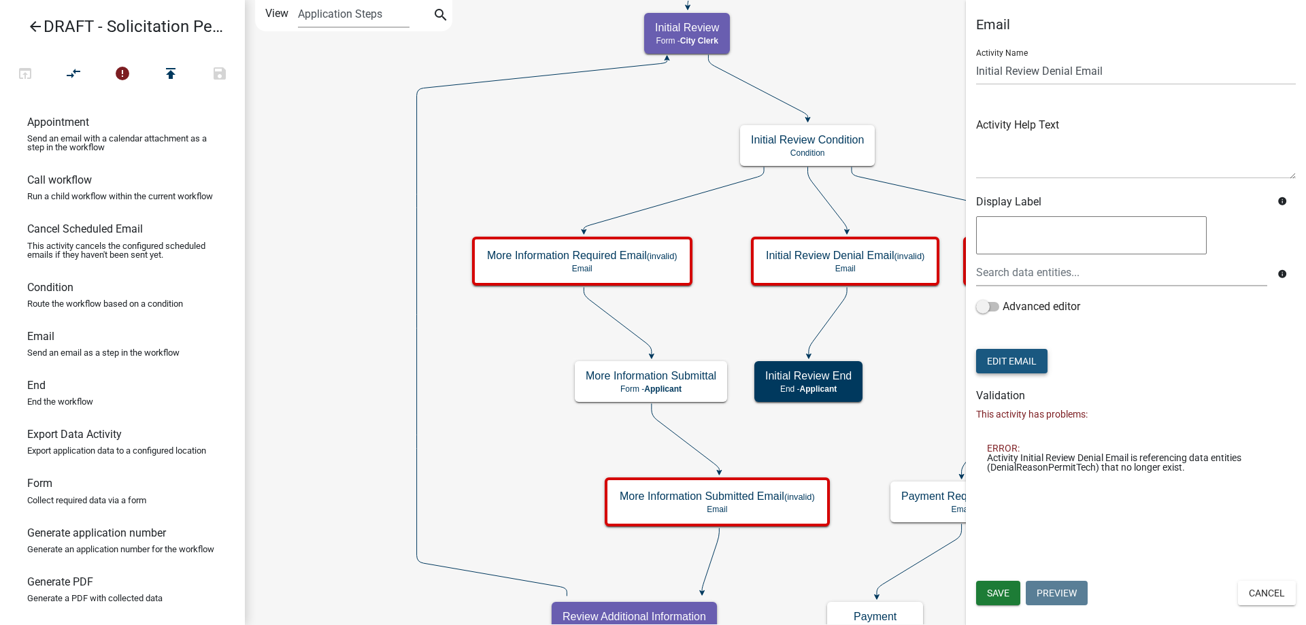
click at [1006, 365] on button "Edit Email" at bounding box center [1011, 361] width 71 height 24
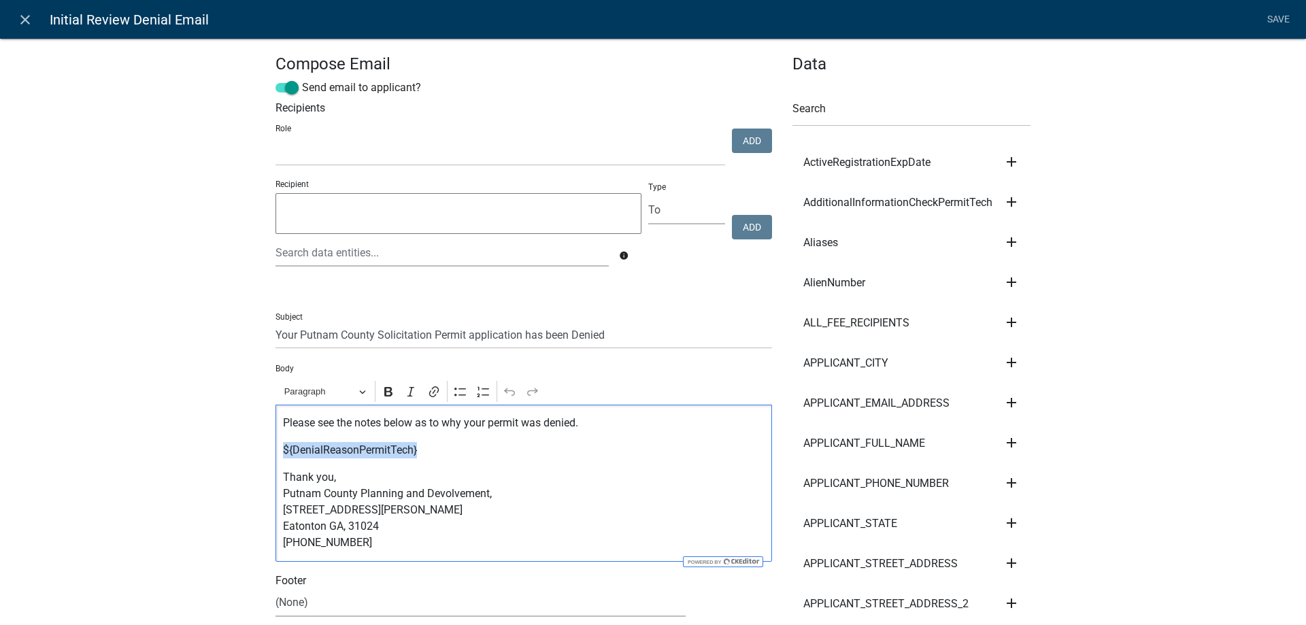
drag, startPoint x: 275, startPoint y: 449, endPoint x: 416, endPoint y: 449, distance: 140.8
click at [416, 449] on div "Please see the notes below as to why your permit was denied. ${DenialReasonPerm…" at bounding box center [523, 483] width 496 height 157
click at [878, 107] on input "text" at bounding box center [911, 113] width 238 height 28
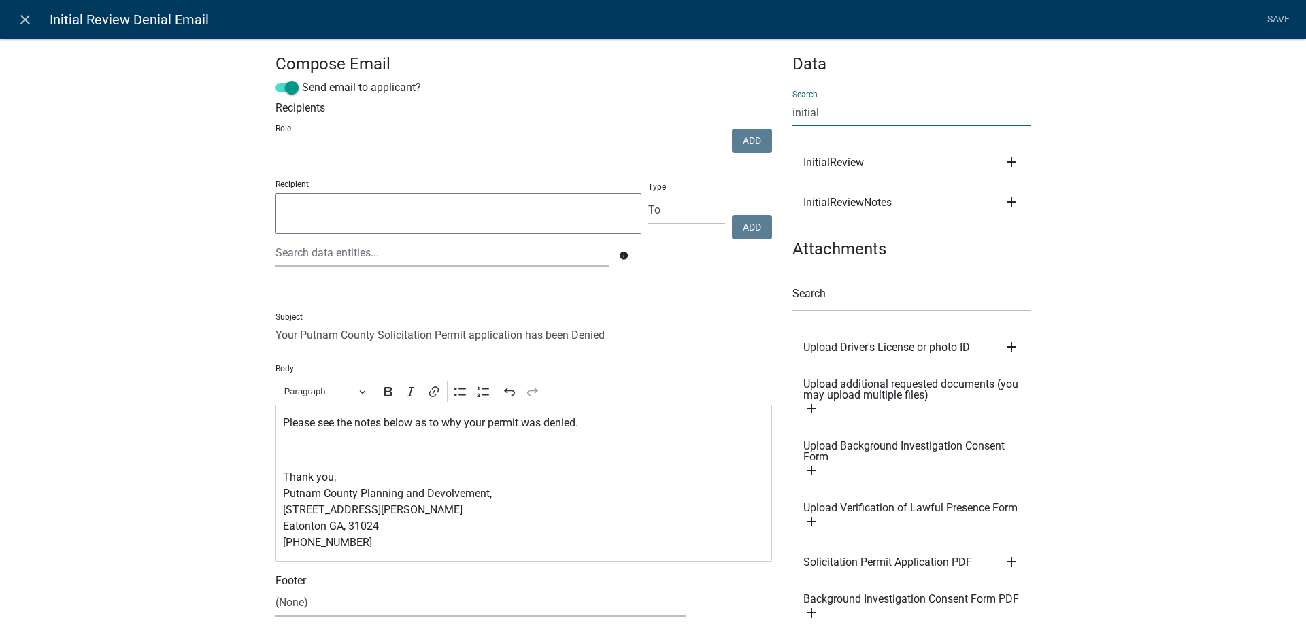
type input "initial"
click at [1003, 201] on icon "add" at bounding box center [1011, 202] width 16 height 16
click at [1026, 244] on button "Body" at bounding box center [1057, 248] width 109 height 33
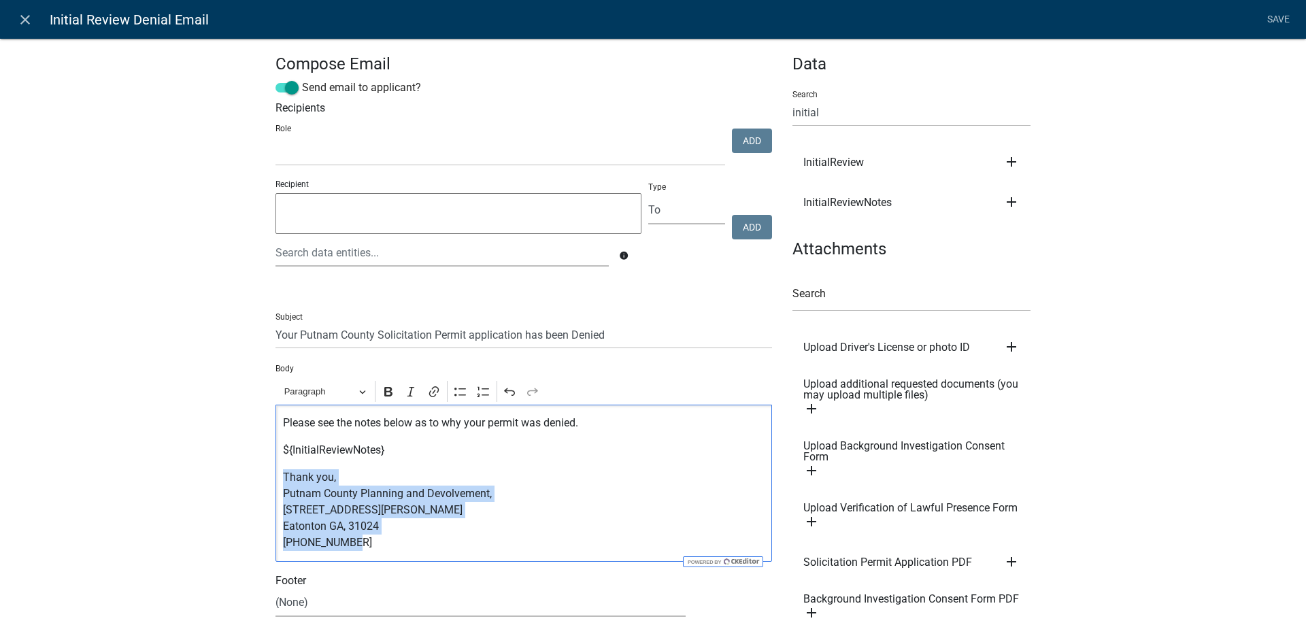
drag, startPoint x: 379, startPoint y: 543, endPoint x: 231, endPoint y: 482, distance: 161.0
click at [231, 482] on div "Compose Email Send email to applicant? Recipients Role Public Works Building Ma…" at bounding box center [653, 395] width 1306 height 759
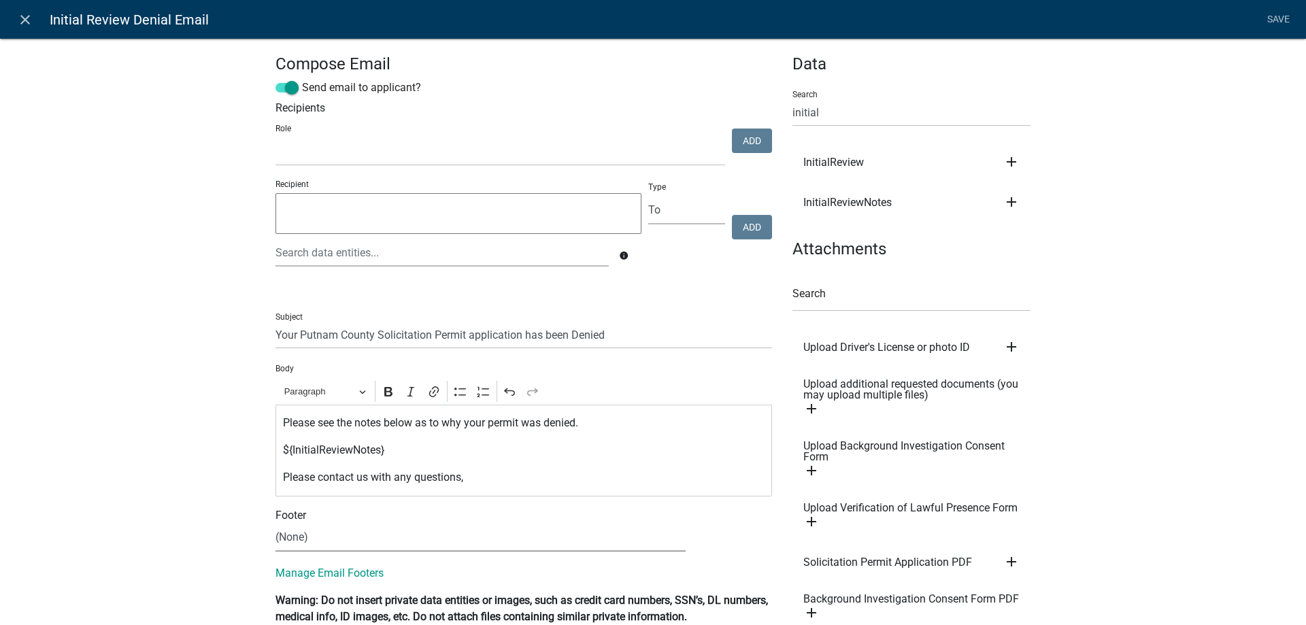
click at [322, 548] on select "(None) City Clerk Office General" at bounding box center [480, 538] width 410 height 28
select select "f5395ce5-02df-4297-99f8-f726b3b57fb6"
click at [275, 524] on select "(None) City Clerk Office General" at bounding box center [480, 538] width 410 height 28
click at [384, 338] on input "Your Putnam County Solicitation Permit application has been Denied" at bounding box center [523, 335] width 496 height 28
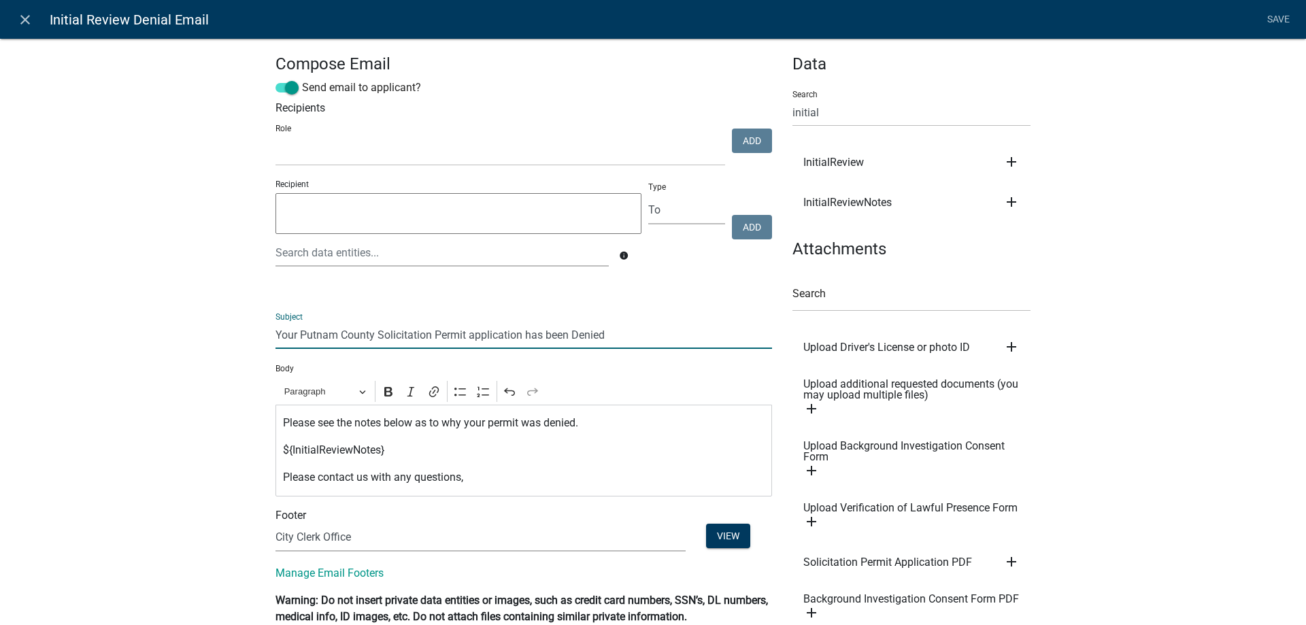
click at [384, 338] on input "Your Putnam County Solicitation Permit application has been Denied" at bounding box center [523, 335] width 496 height 28
click at [377, 338] on input "Your Putnam County Solicitation Permit application has been Denied" at bounding box center [523, 335] width 496 height 28
drag, startPoint x: 370, startPoint y: 337, endPoint x: 253, endPoint y: 335, distance: 117.0
click at [253, 335] on div "Compose Email Send email to applicant? Recipients Role Public Works Building Ma…" at bounding box center [653, 378] width 1306 height 724
click at [335, 331] on input "City of [GEOGRAPHIC_DATA], [GEOGRAPHIC_DATA] - Solicitation Permit application …" at bounding box center [523, 335] width 496 height 28
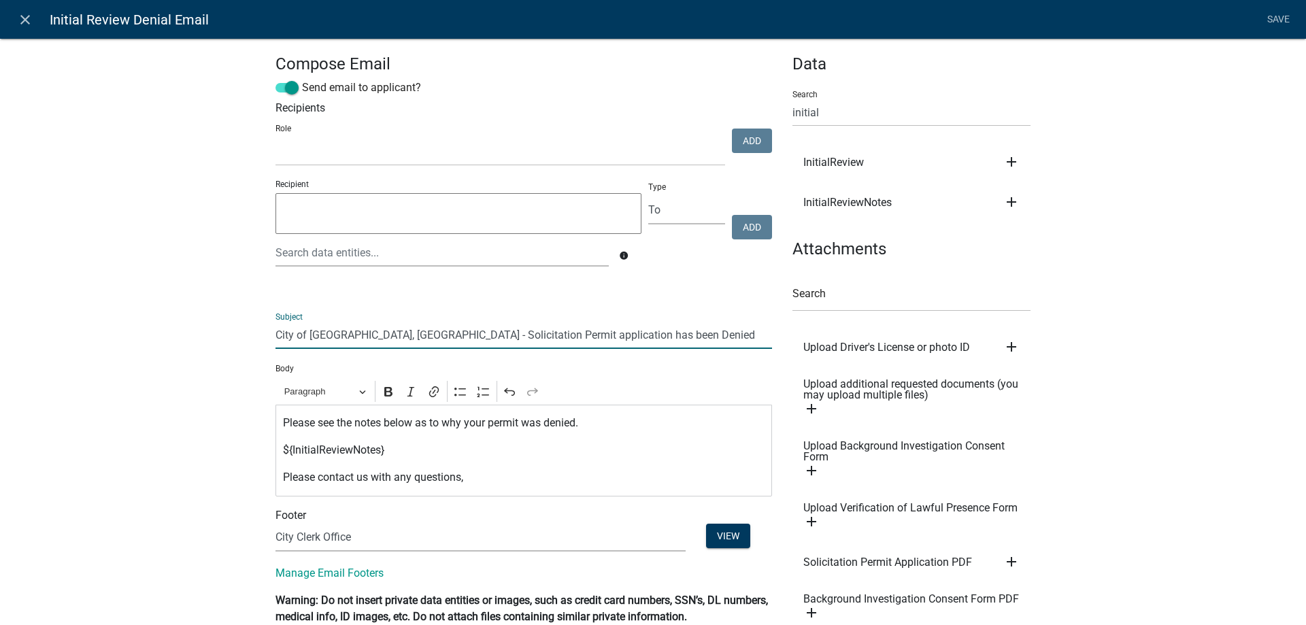
click at [503, 343] on input "City of [GEOGRAPHIC_DATA], [GEOGRAPHIC_DATA] - Solicitation Permit application …" at bounding box center [523, 335] width 496 height 28
click at [626, 342] on input "City of [GEOGRAPHIC_DATA], [GEOGRAPHIC_DATA] - Solicitation Permit application …" at bounding box center [523, 335] width 496 height 28
type input "City of [GEOGRAPHIC_DATA], [GEOGRAPHIC_DATA] - Solicitation Permit application …"
click at [454, 444] on p "${InitialReviewNotes}" at bounding box center [524, 450] width 482 height 16
click at [1277, 17] on link "Save" at bounding box center [1278, 20] width 34 height 26
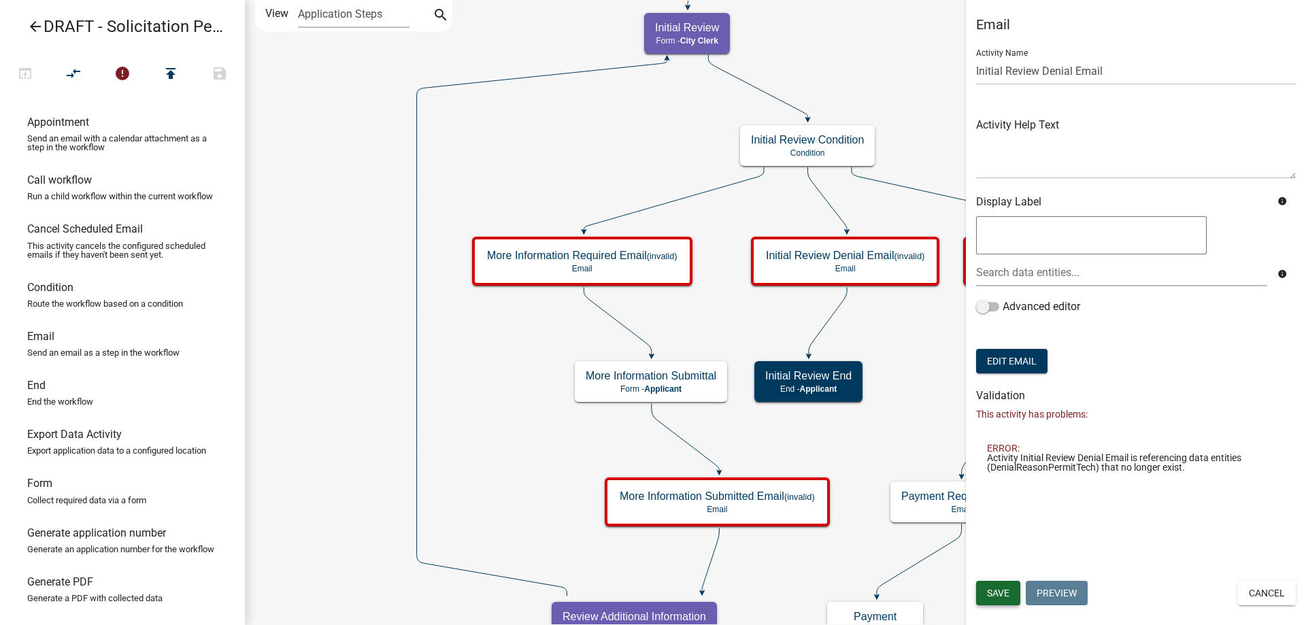
click at [998, 590] on span "Save" at bounding box center [998, 593] width 22 height 11
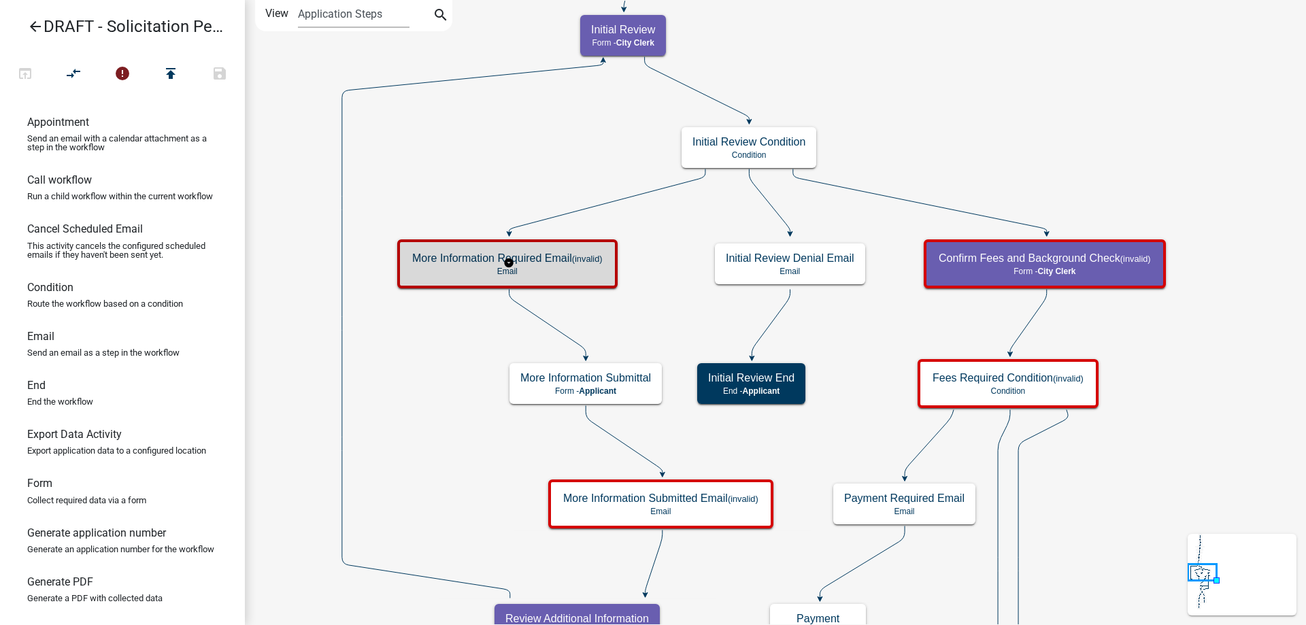
click at [518, 257] on h5 "More Information Required Email (invalid)" at bounding box center [507, 258] width 190 height 13
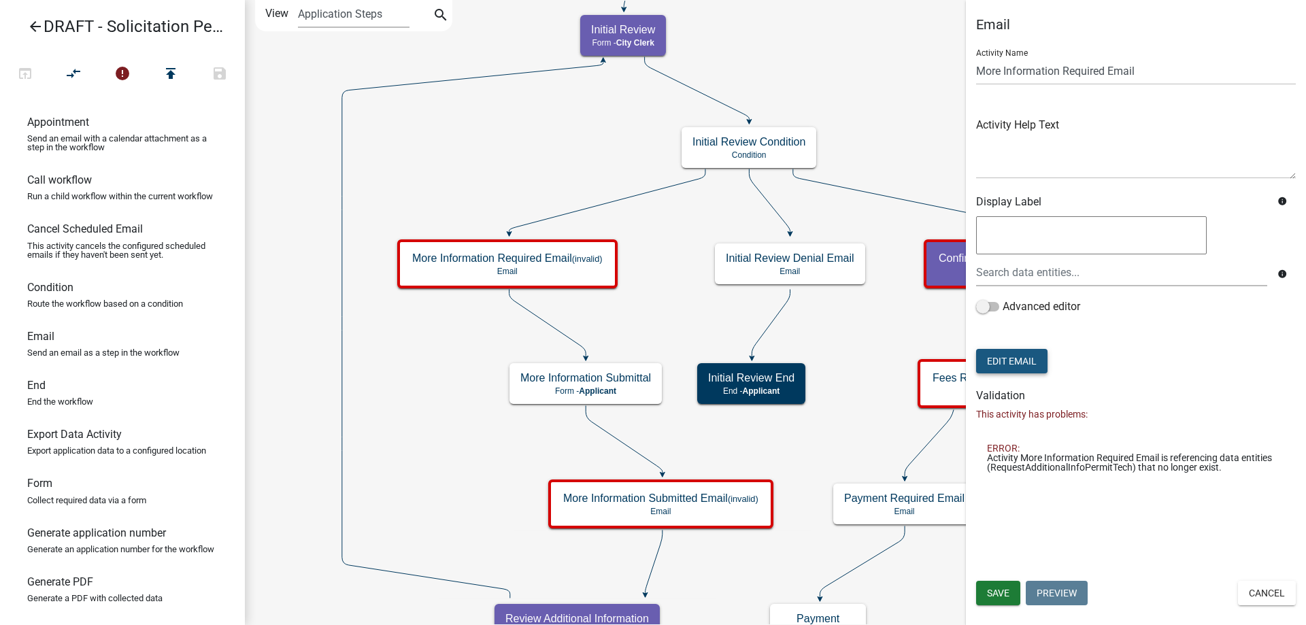
click at [1033, 356] on button "Edit Email" at bounding box center [1011, 361] width 71 height 24
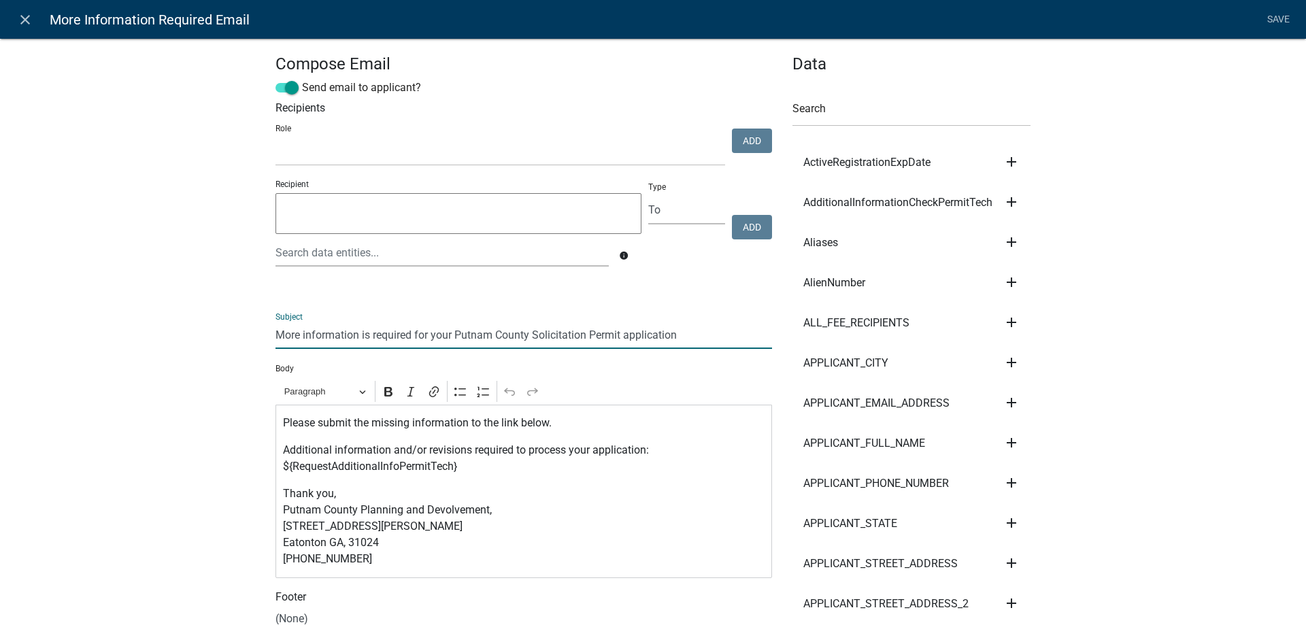
click at [301, 342] on input "More information is required for your Putnam County Solicitation Permit applica…" at bounding box center [523, 335] width 496 height 28
click at [275, 333] on input "More information is required for your Putnam County Solicitation Permit applica…" at bounding box center [523, 335] width 496 height 28
drag, startPoint x: 556, startPoint y: 338, endPoint x: 626, endPoint y: 333, distance: 70.3
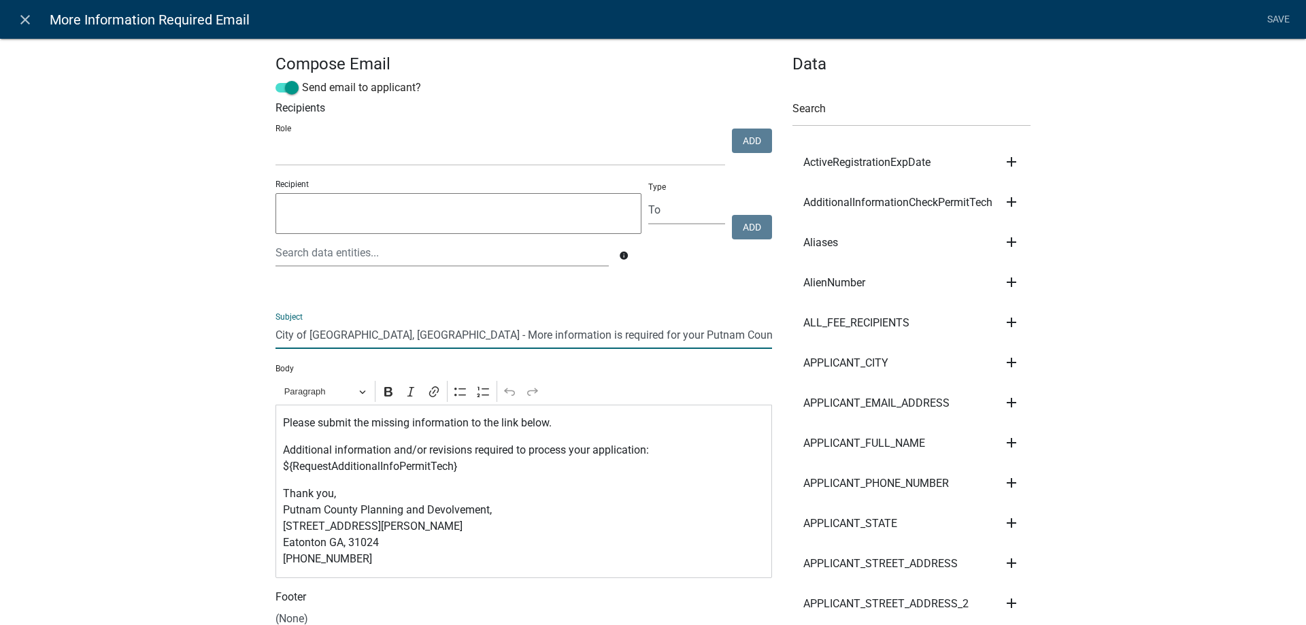
click at [626, 333] on input "City of [GEOGRAPHIC_DATA], [GEOGRAPHIC_DATA] - More information is required for…" at bounding box center [523, 335] width 496 height 28
type input "City of [GEOGRAPHIC_DATA], [GEOGRAPHIC_DATA] - More information is required for…"
drag, startPoint x: 411, startPoint y: 579, endPoint x: 188, endPoint y: 484, distance: 242.5
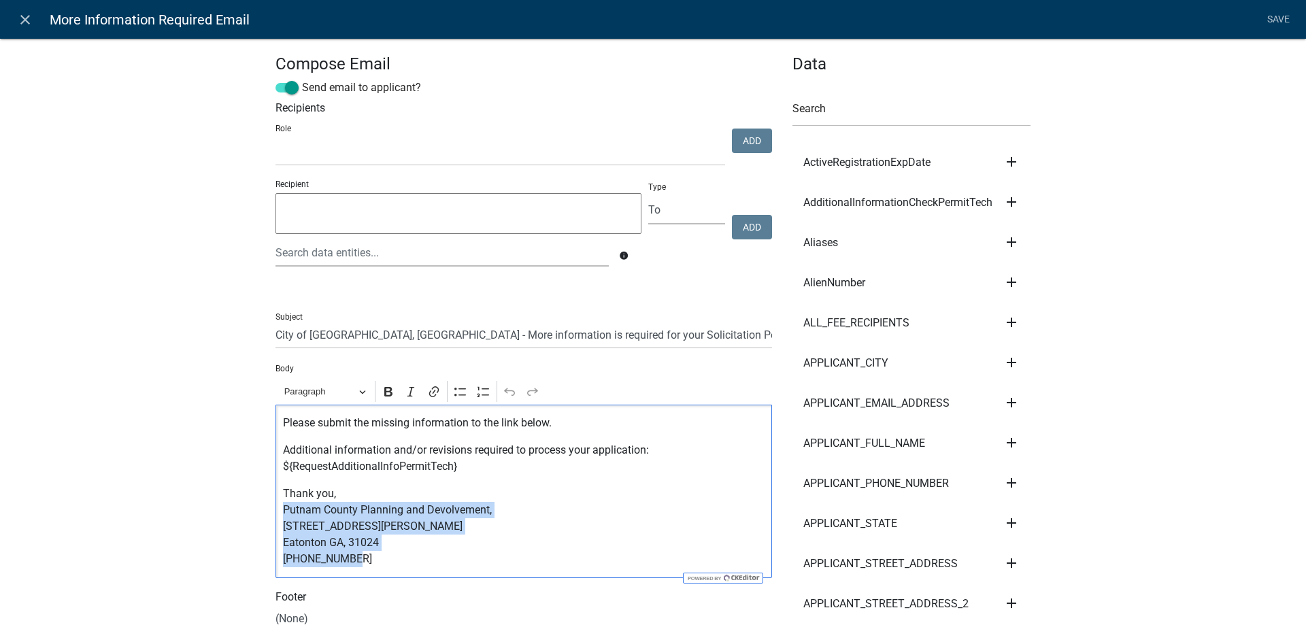
drag, startPoint x: 360, startPoint y: 564, endPoint x: 230, endPoint y: 504, distance: 143.9
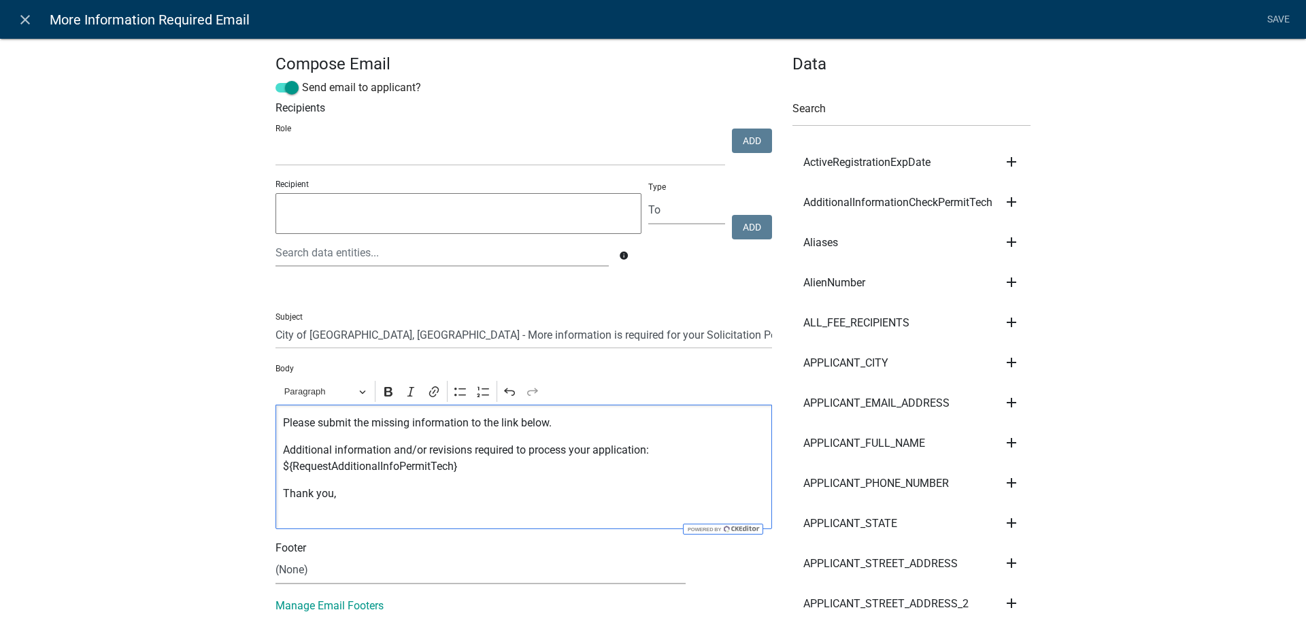
click at [283, 492] on p "Thank you," at bounding box center [524, 502] width 482 height 33
click at [294, 518] on p "Thank you," at bounding box center [524, 502] width 482 height 33
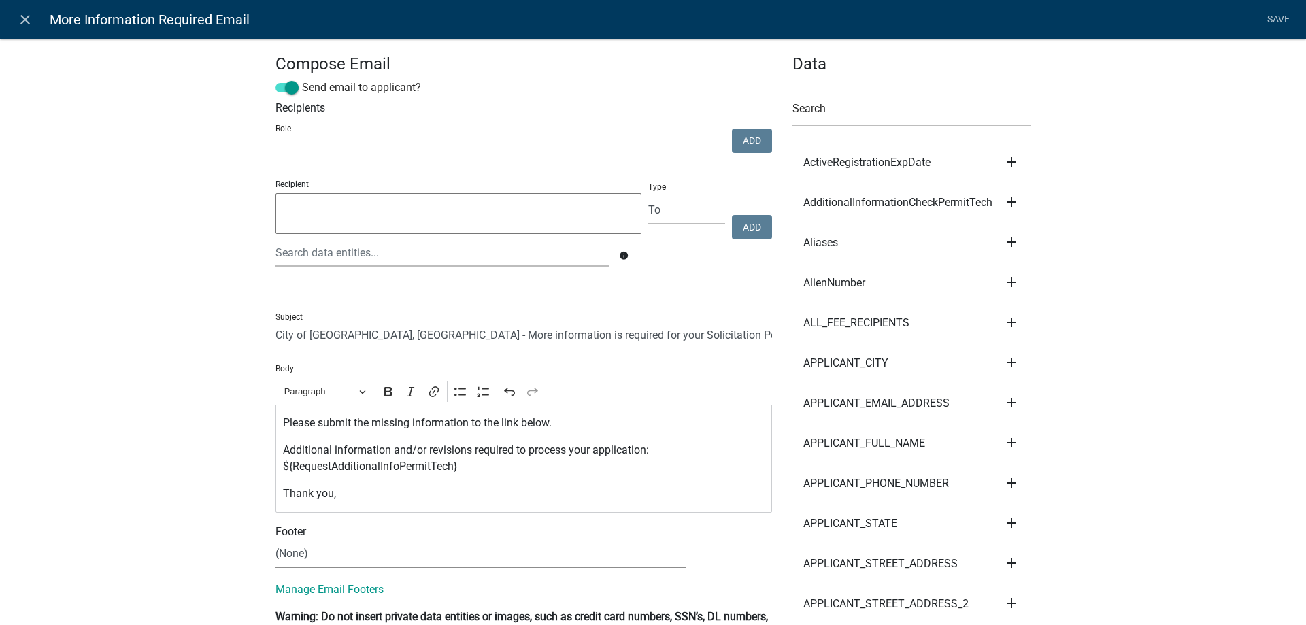
click at [297, 561] on select "(None) City Clerk Office General" at bounding box center [480, 554] width 410 height 28
select select "f5395ce5-02df-4297-99f8-f726b3b57fb6"
click at [275, 540] on select "(None) City Clerk Office General" at bounding box center [480, 554] width 410 height 28
click at [737, 546] on button "View" at bounding box center [728, 552] width 44 height 24
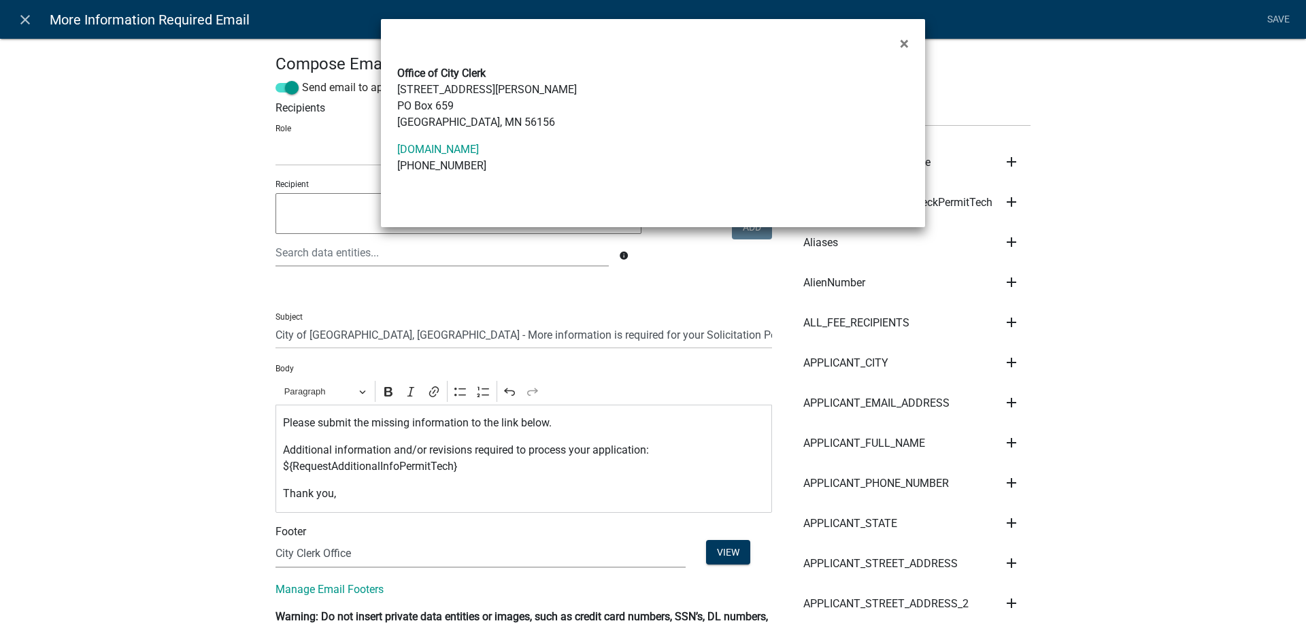
click at [168, 438] on ngb-modal-window "× Office of City Clerk [STREET_ADDRESS][PERSON_NAME][PERSON_NAME] [DOMAIN_NAME]…" at bounding box center [653, 312] width 1306 height 625
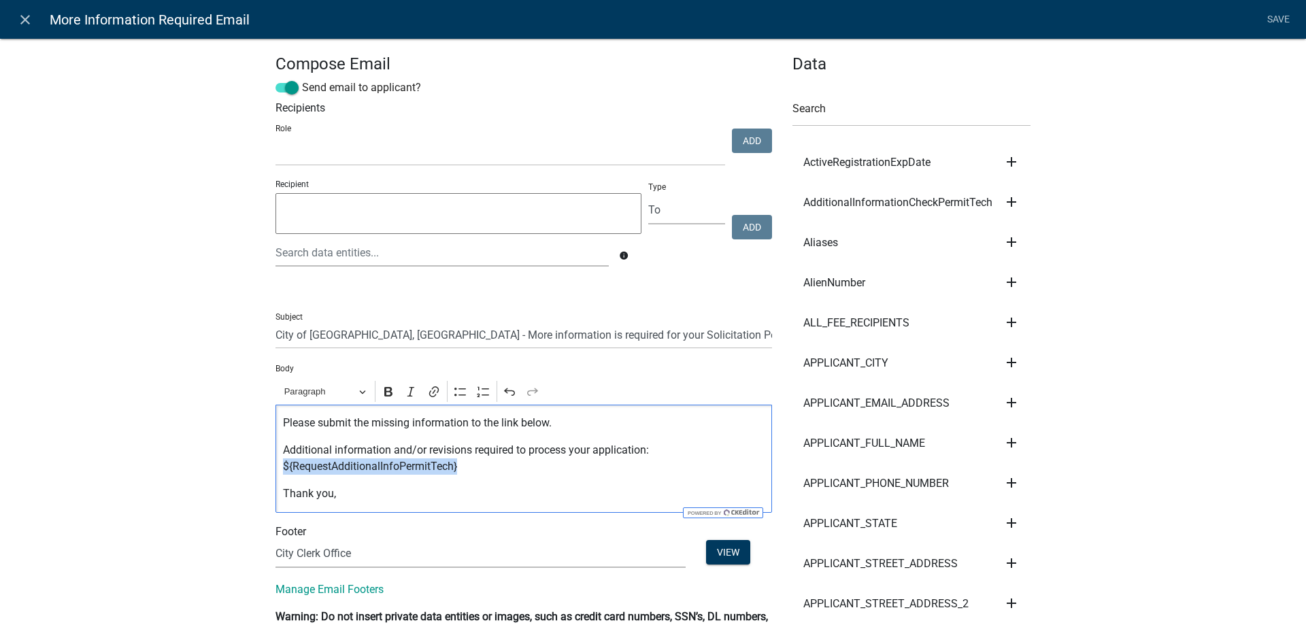
drag, startPoint x: 468, startPoint y: 466, endPoint x: 273, endPoint y: 462, distance: 194.5
click at [275, 462] on div "Please submit the missing information to the link below. Additional information…" at bounding box center [523, 459] width 496 height 108
click at [900, 124] on input "text" at bounding box center [911, 113] width 238 height 28
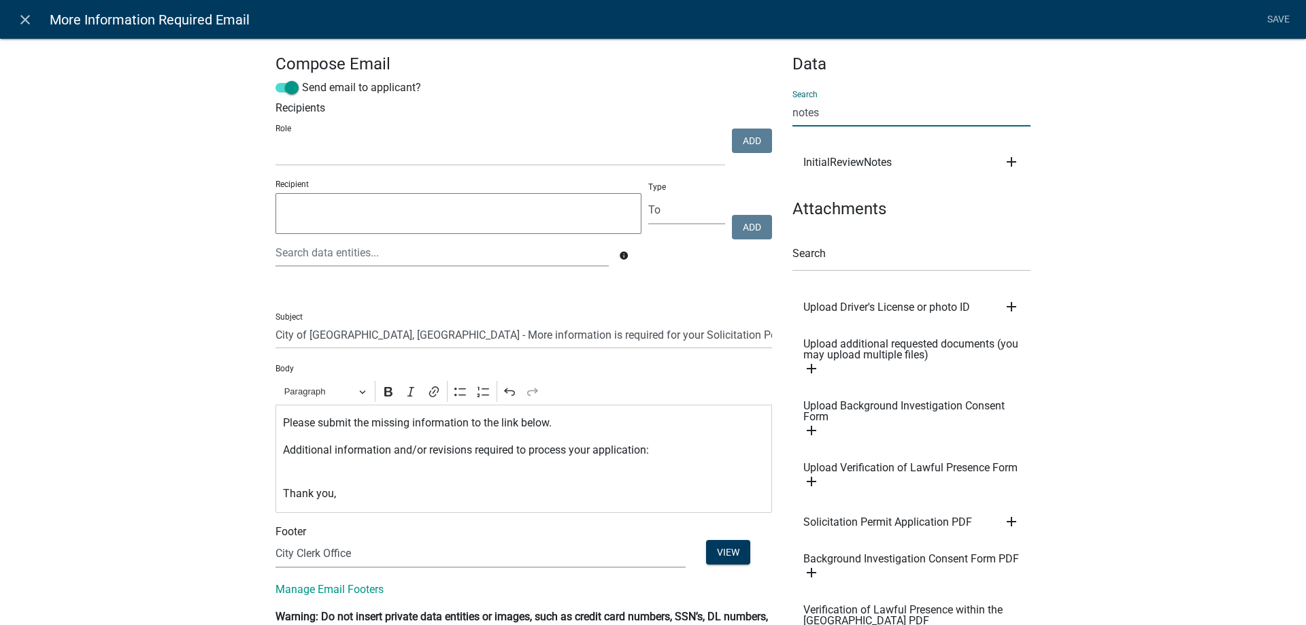
type input "notes"
click at [1011, 160] on icon "add" at bounding box center [1011, 162] width 16 height 16
click at [1051, 212] on button "Body" at bounding box center [1057, 208] width 109 height 33
click at [474, 471] on p "Additional information and/or revisions required to process your application: $…" at bounding box center [524, 458] width 482 height 33
click at [1277, 14] on link "Save" at bounding box center [1278, 20] width 34 height 26
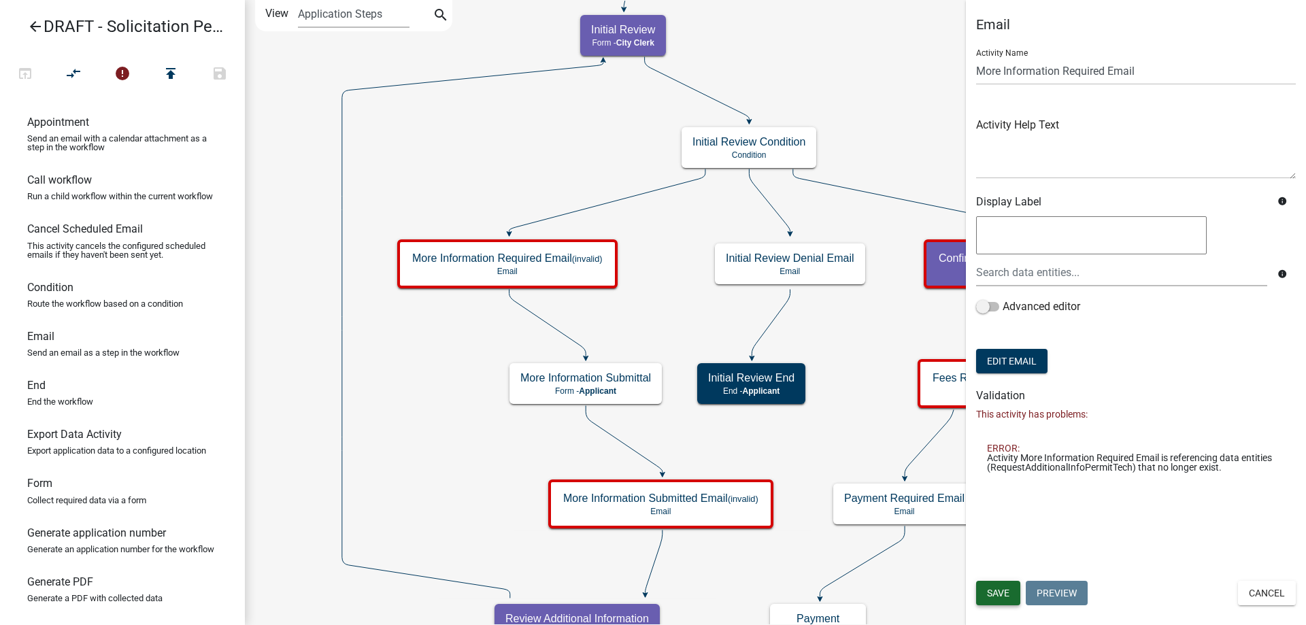
click at [1006, 589] on span "Save" at bounding box center [998, 593] width 22 height 11
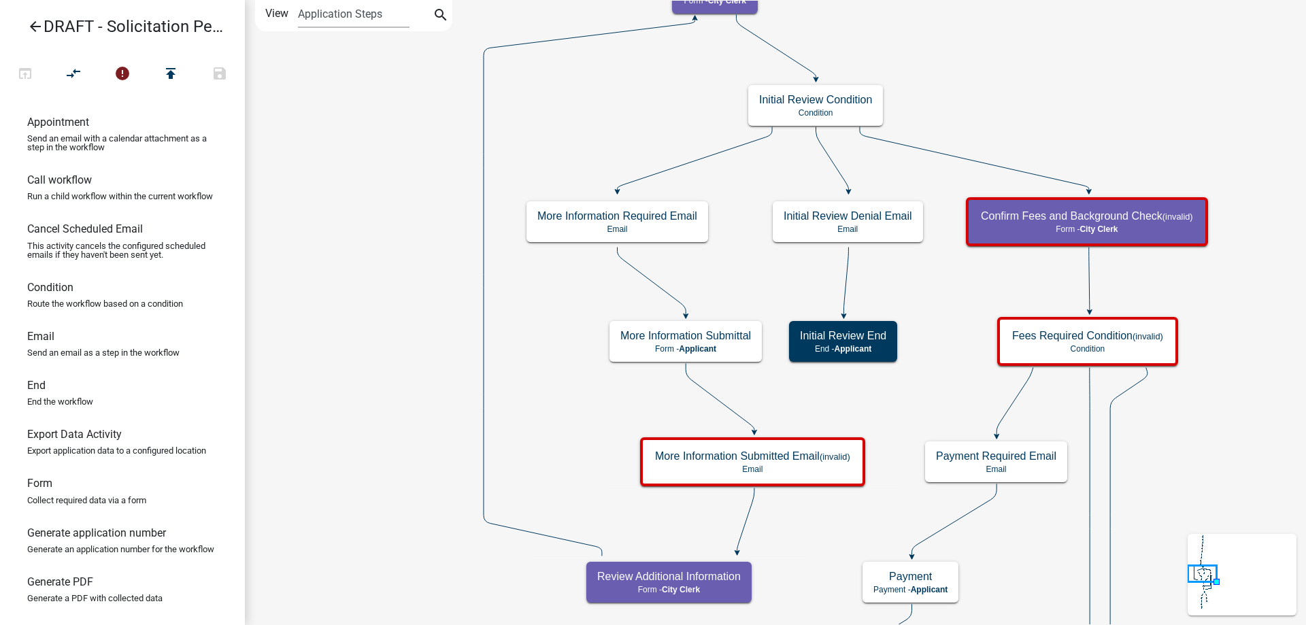
click at [639, 328] on div "More Information Submittal Form - Applicant" at bounding box center [685, 341] width 152 height 41
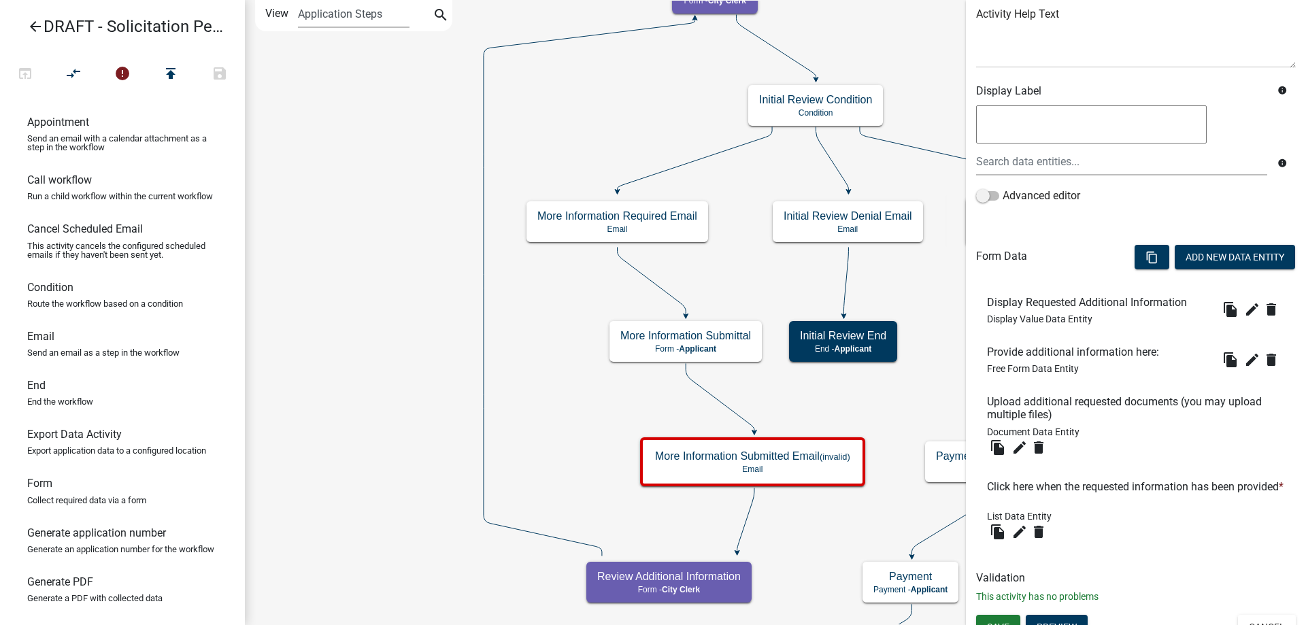
scroll to position [186, 0]
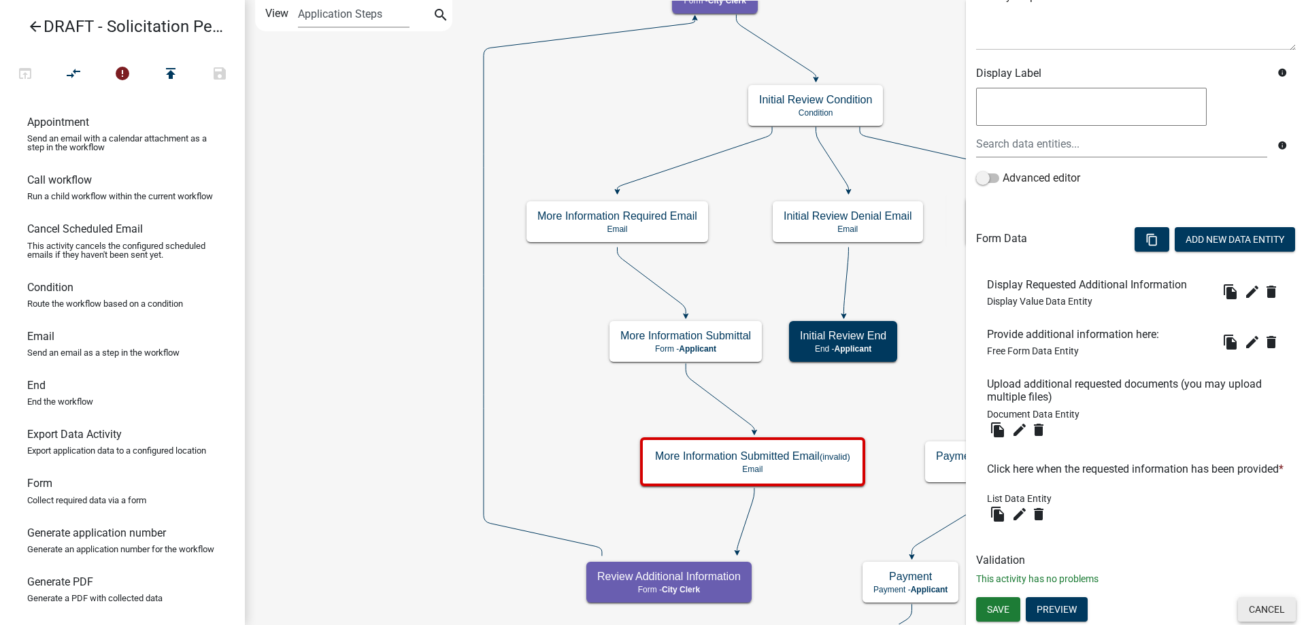
click at [1241, 602] on button "Cancel" at bounding box center [1267, 609] width 58 height 24
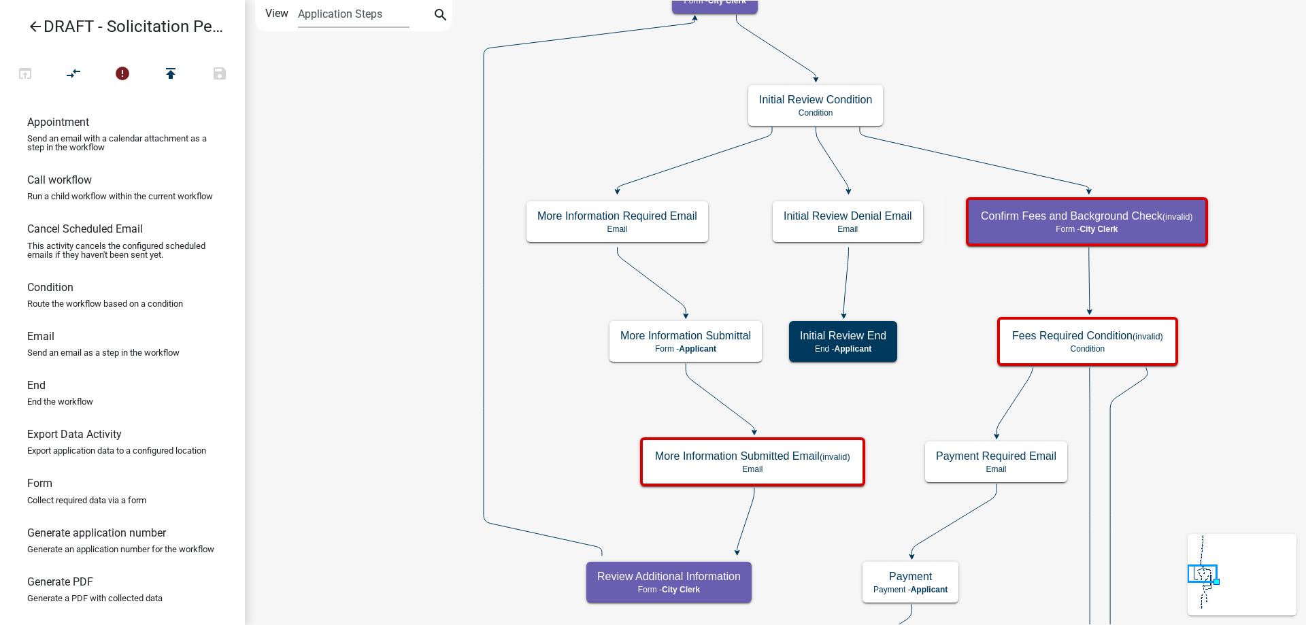
scroll to position [0, 0]
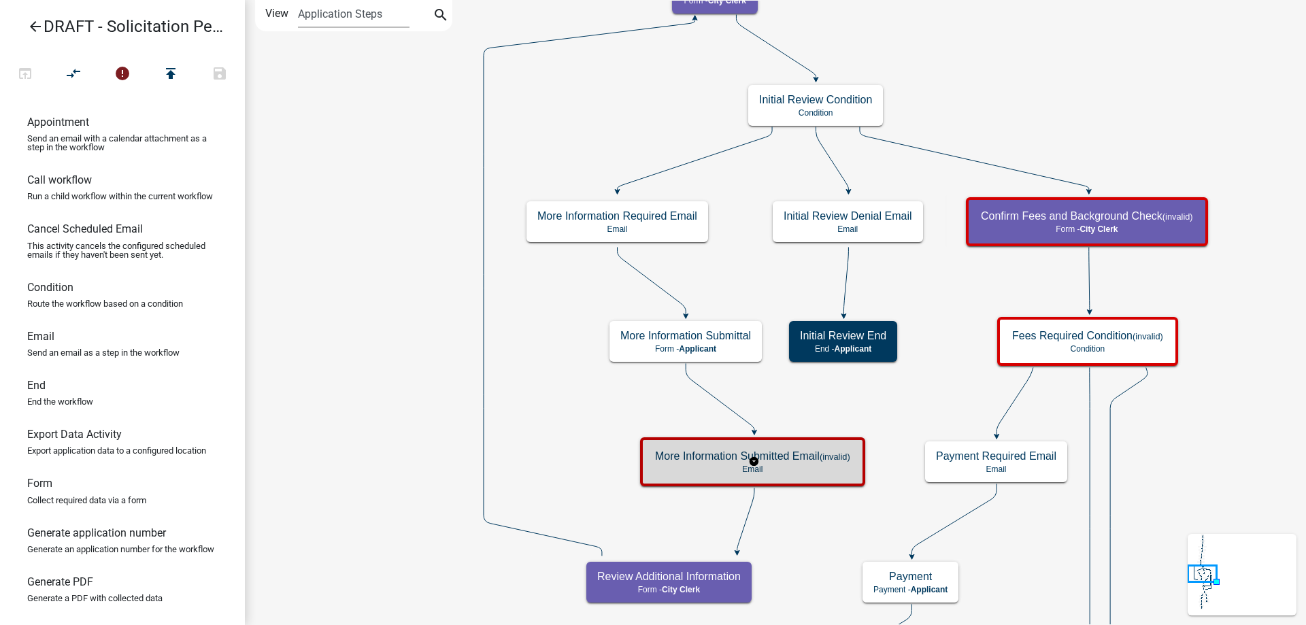
click at [850, 475] on div "More Information Submitted Email (invalid) Email" at bounding box center [752, 461] width 217 height 41
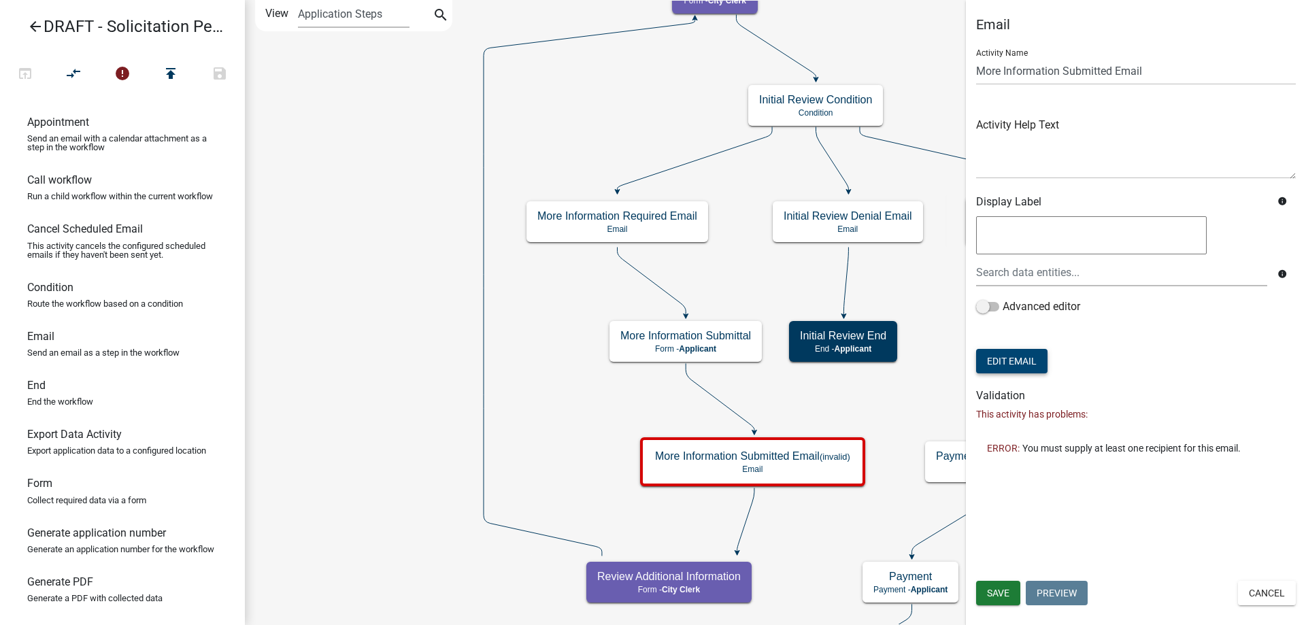
click at [1009, 362] on button "Edit Email" at bounding box center [1011, 361] width 71 height 24
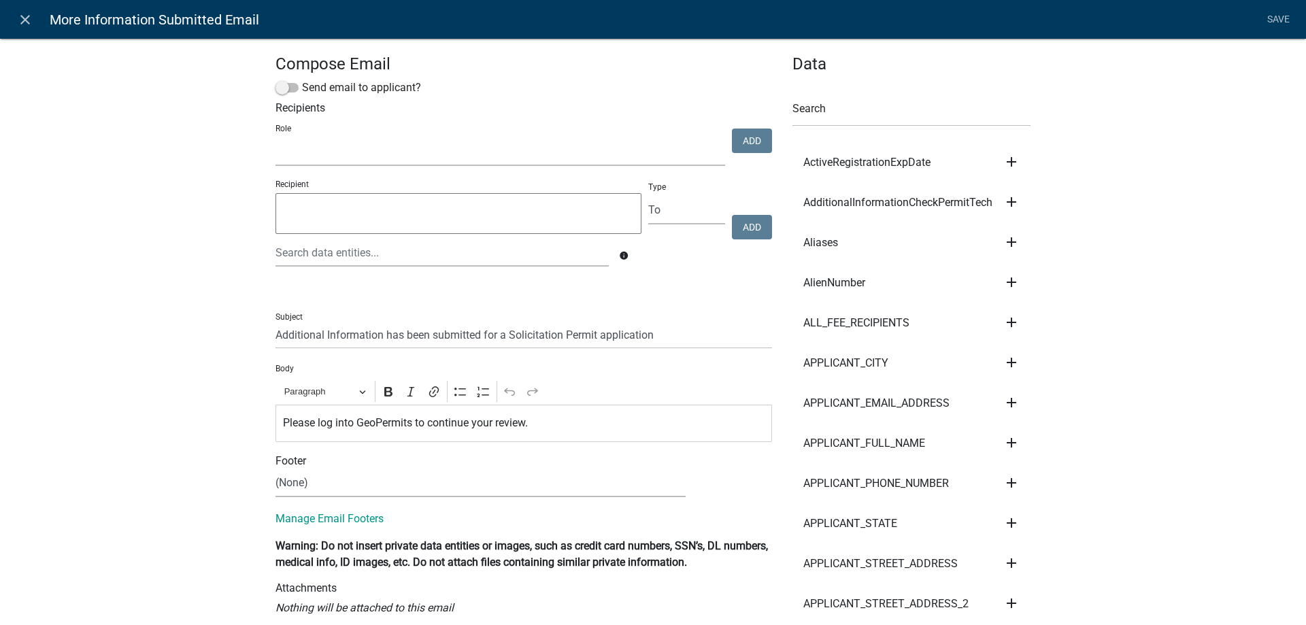
click at [333, 146] on select "Public Works Building Maintenance City Clerk Water/Wastewater Department Admin …" at bounding box center [500, 152] width 450 height 28
select select "510dac6a-3646-4f14-b049-18fe2023224d"
click at [275, 138] on select "Public Works Building Maintenance City Clerk Water/Wastewater Department Admin …" at bounding box center [500, 152] width 450 height 28
click at [743, 137] on button "Add" at bounding box center [752, 141] width 40 height 24
select select
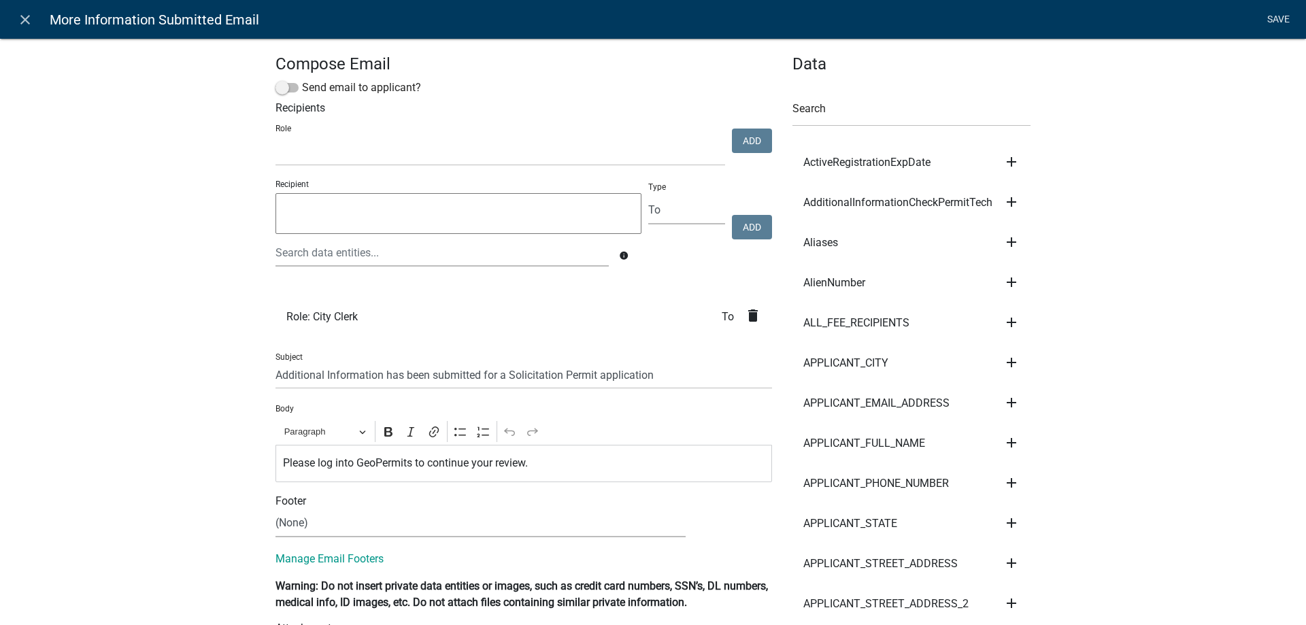
click at [1285, 19] on link "Save" at bounding box center [1278, 20] width 34 height 26
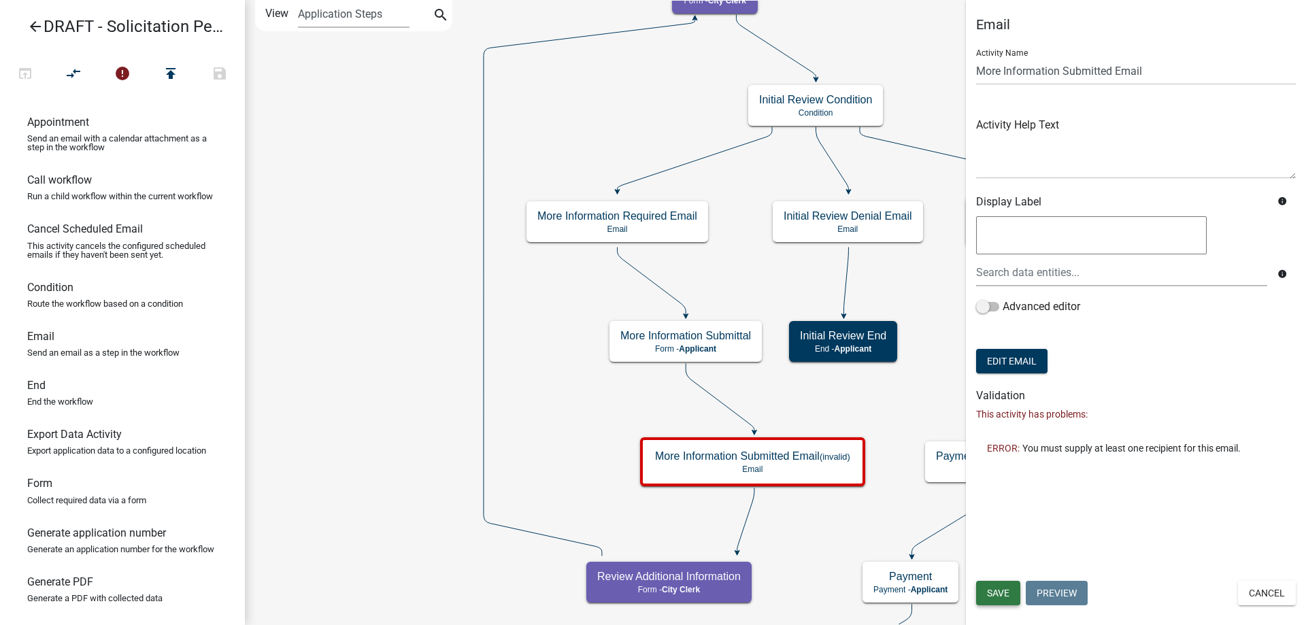
click at [982, 583] on button "Save" at bounding box center [998, 593] width 44 height 24
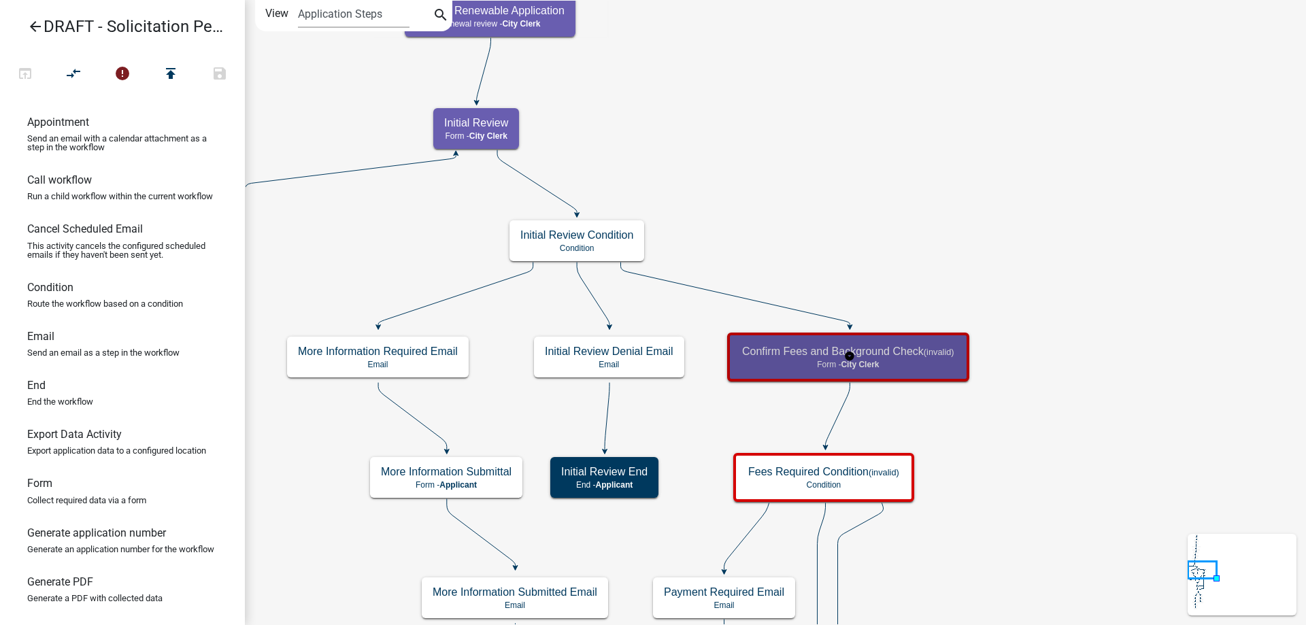
click at [807, 346] on h5 "Confirm Fees and Background Check (invalid)" at bounding box center [848, 351] width 212 height 13
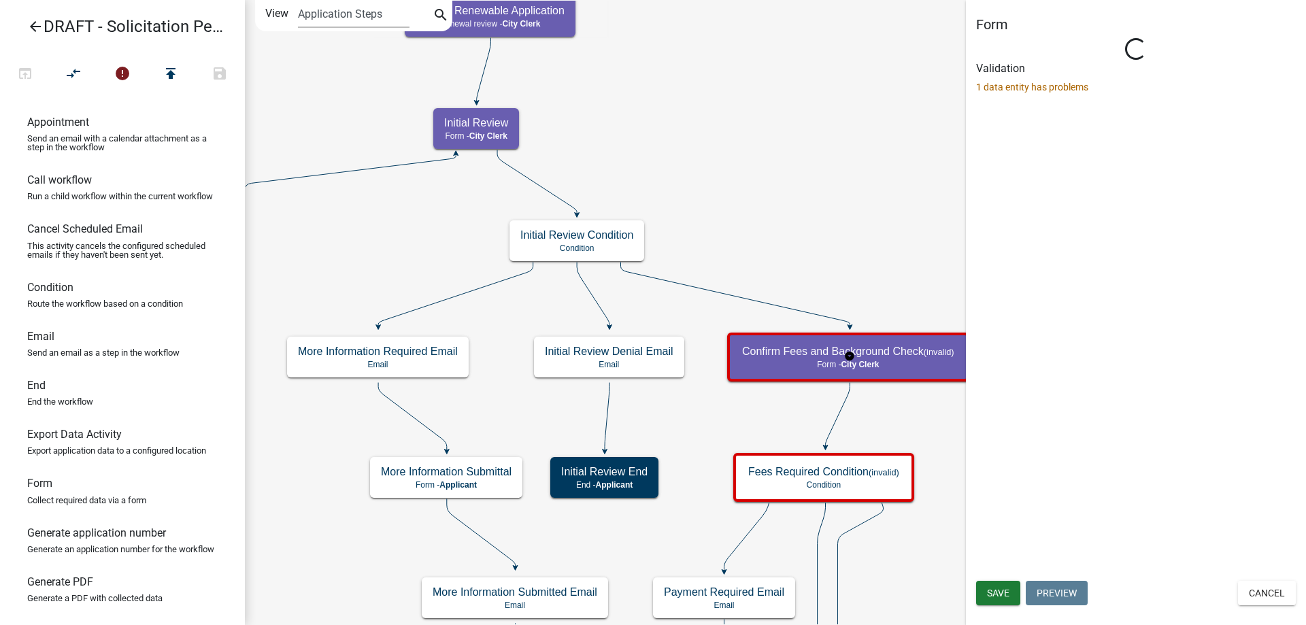
select select "510DAC6A-3646-4F14-B049-18FE2023224D"
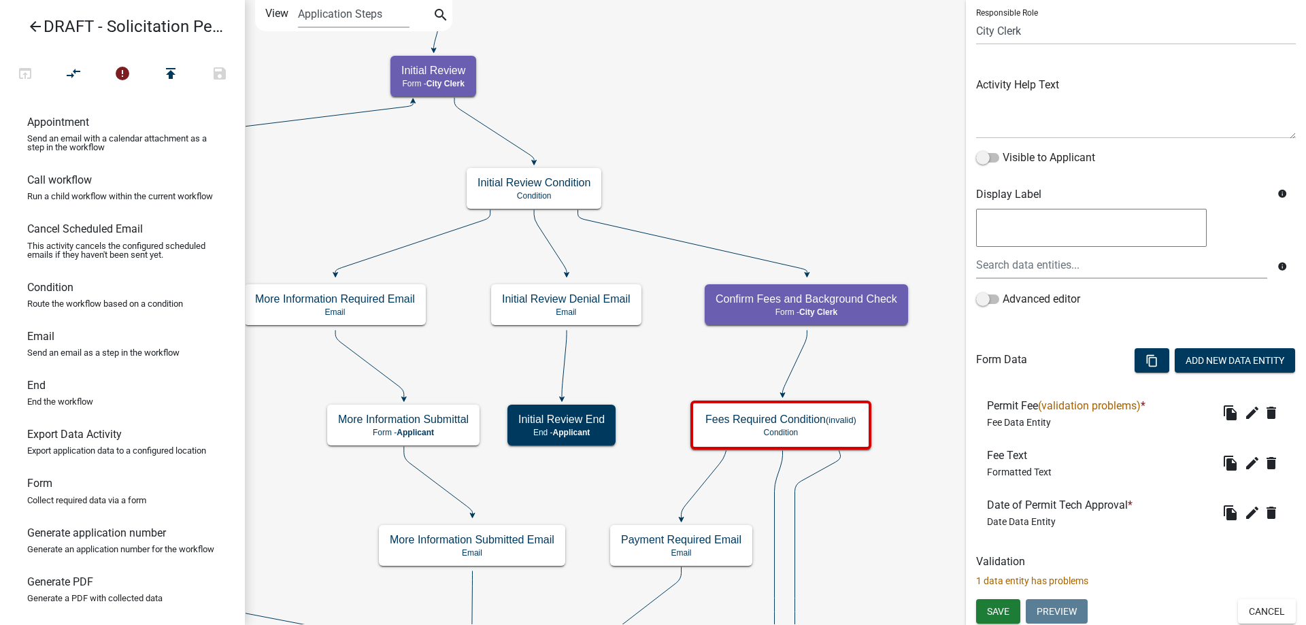
scroll to position [100, 0]
click at [1244, 412] on icon "edit" at bounding box center [1252, 411] width 16 height 16
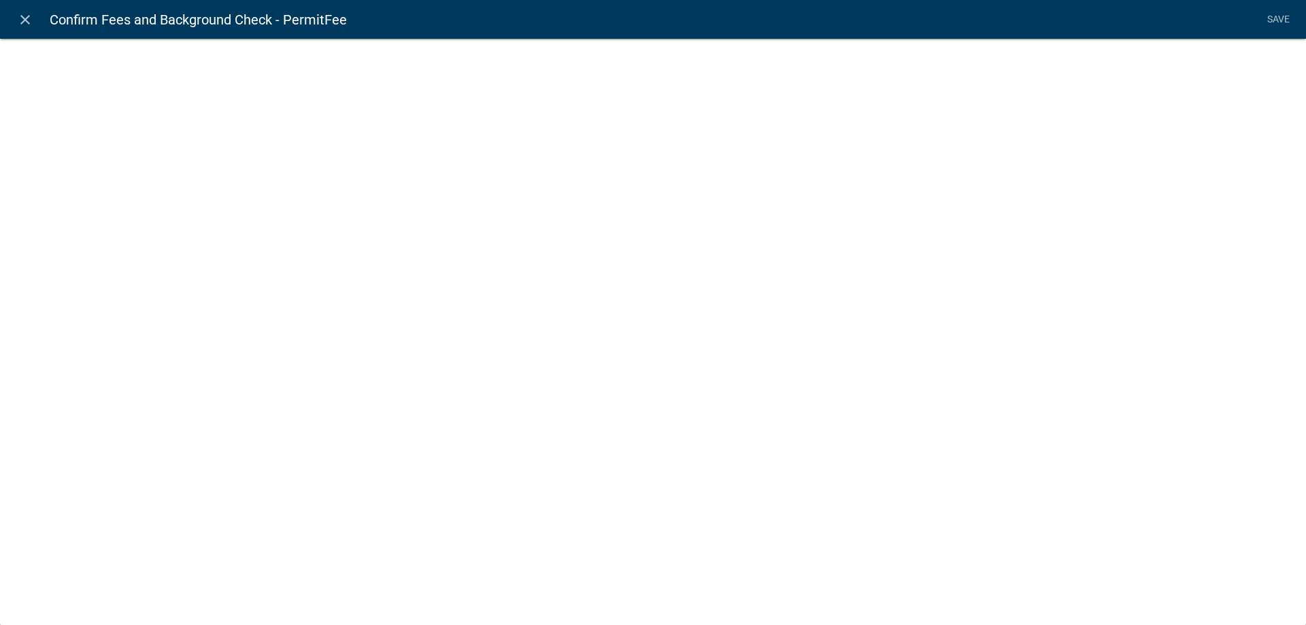
select select "fee"
select select "12: d0be6cc9-40cc-4378-88e2-882b6292cf74"
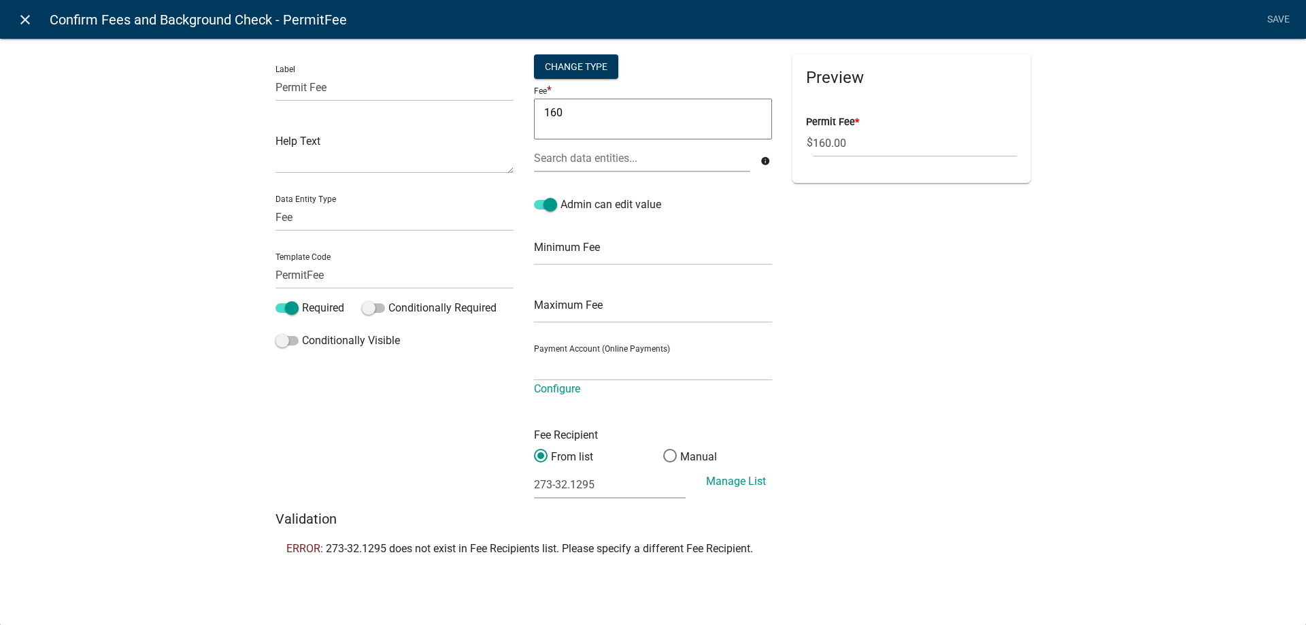
click at [29, 31] on link "close" at bounding box center [25, 19] width 28 height 28
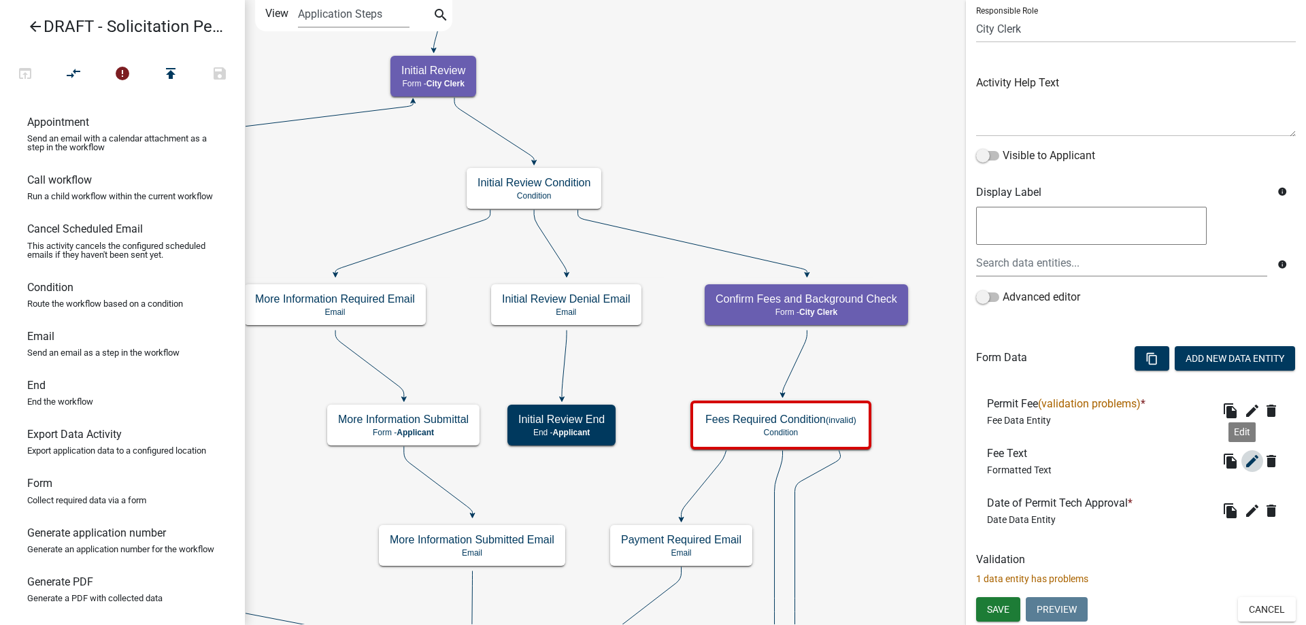
click at [1245, 461] on icon "edit" at bounding box center [1252, 461] width 16 height 16
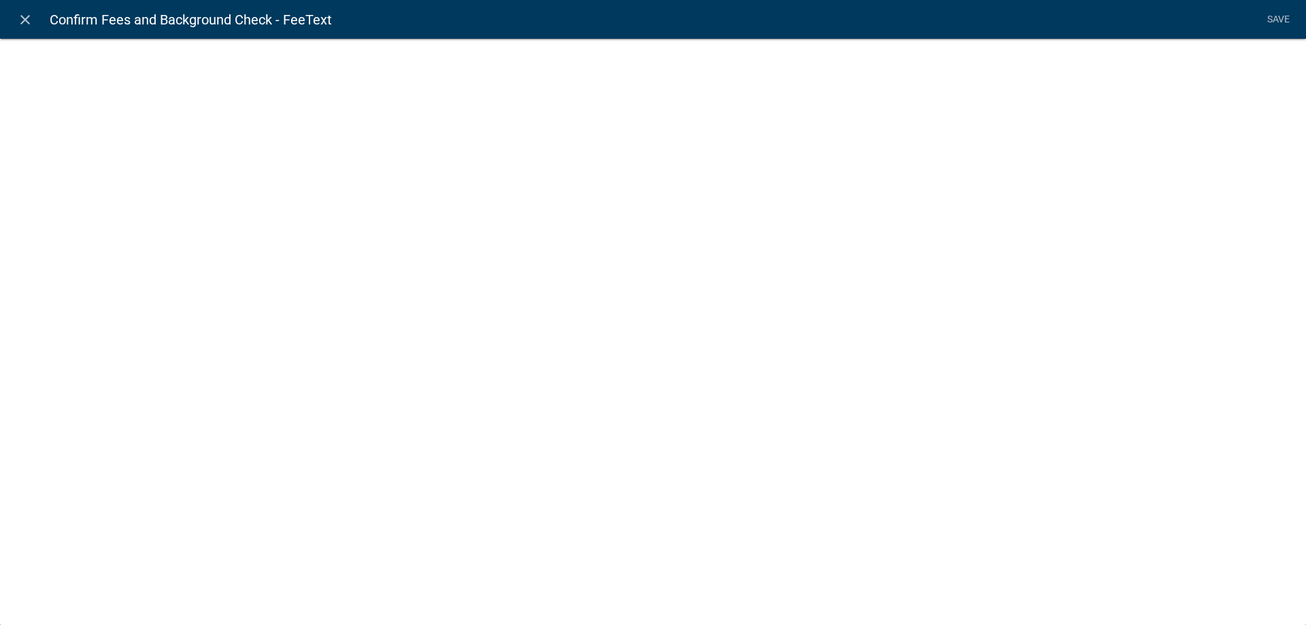
select select "rich-text"
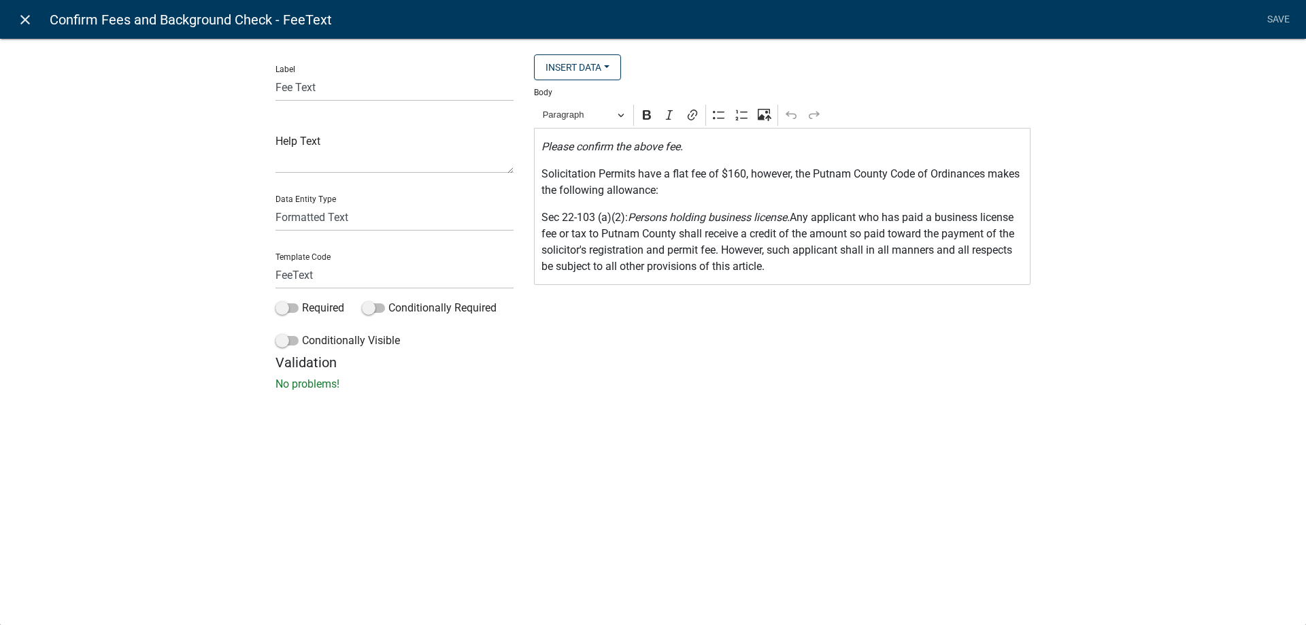
click at [32, 25] on icon "close" at bounding box center [25, 20] width 16 height 16
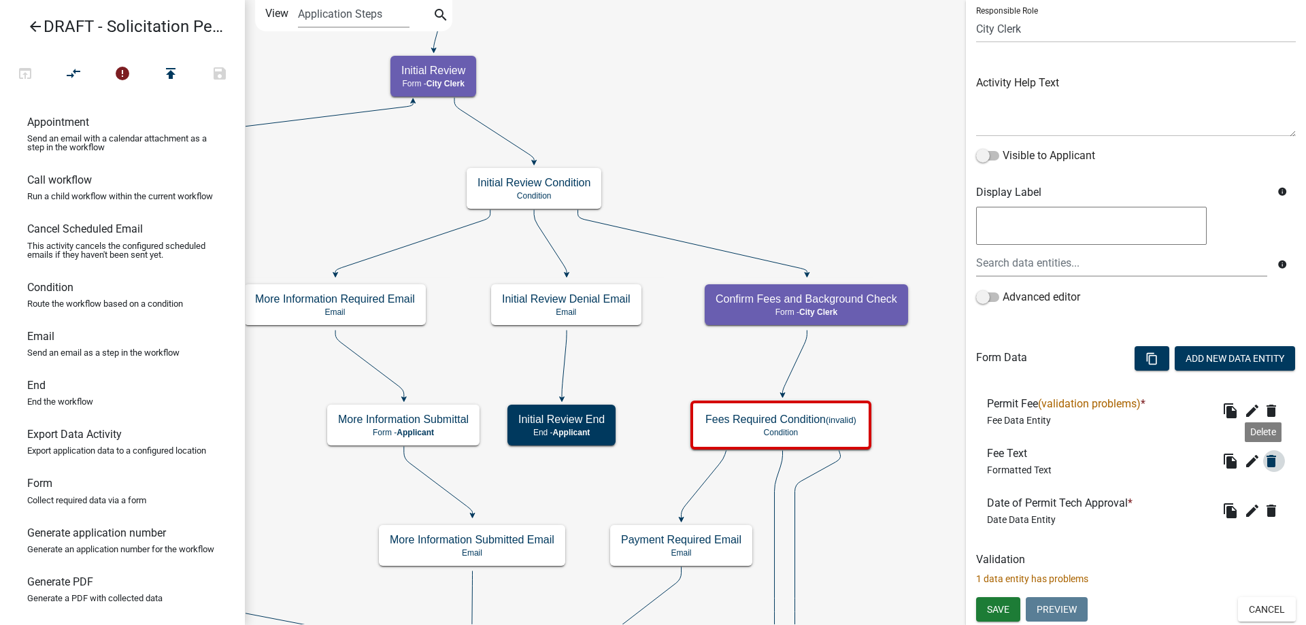
click at [1263, 462] on icon "delete" at bounding box center [1271, 461] width 16 height 16
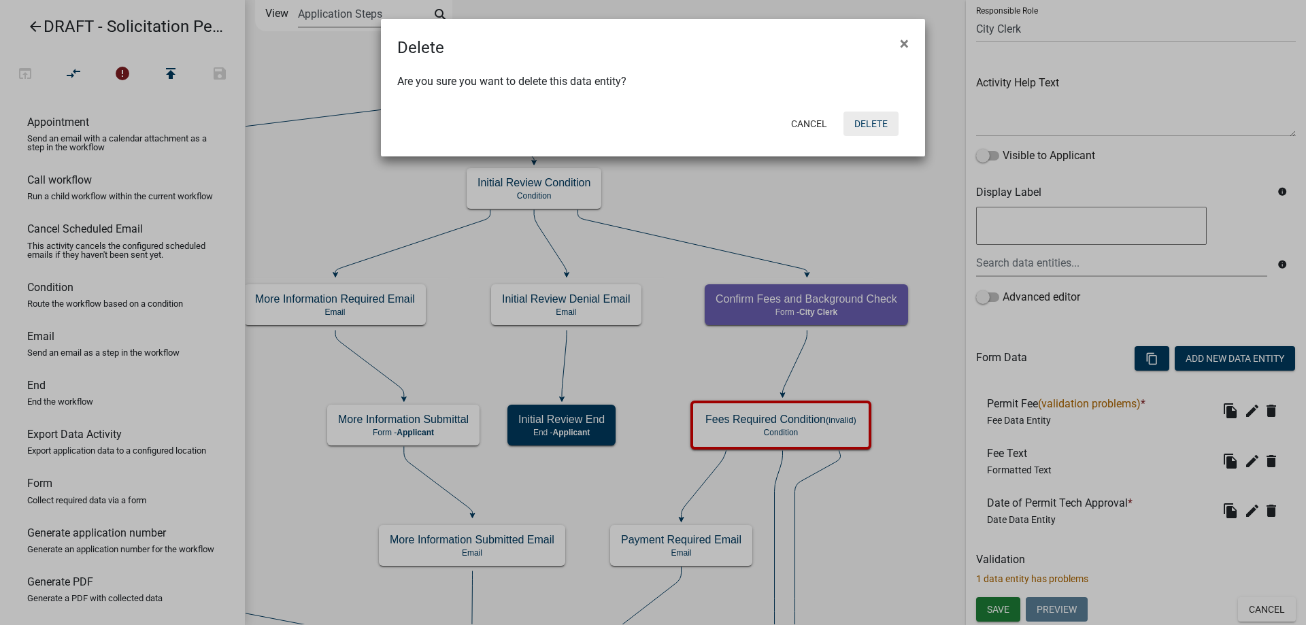
click at [873, 132] on button "Delete" at bounding box center [870, 124] width 55 height 24
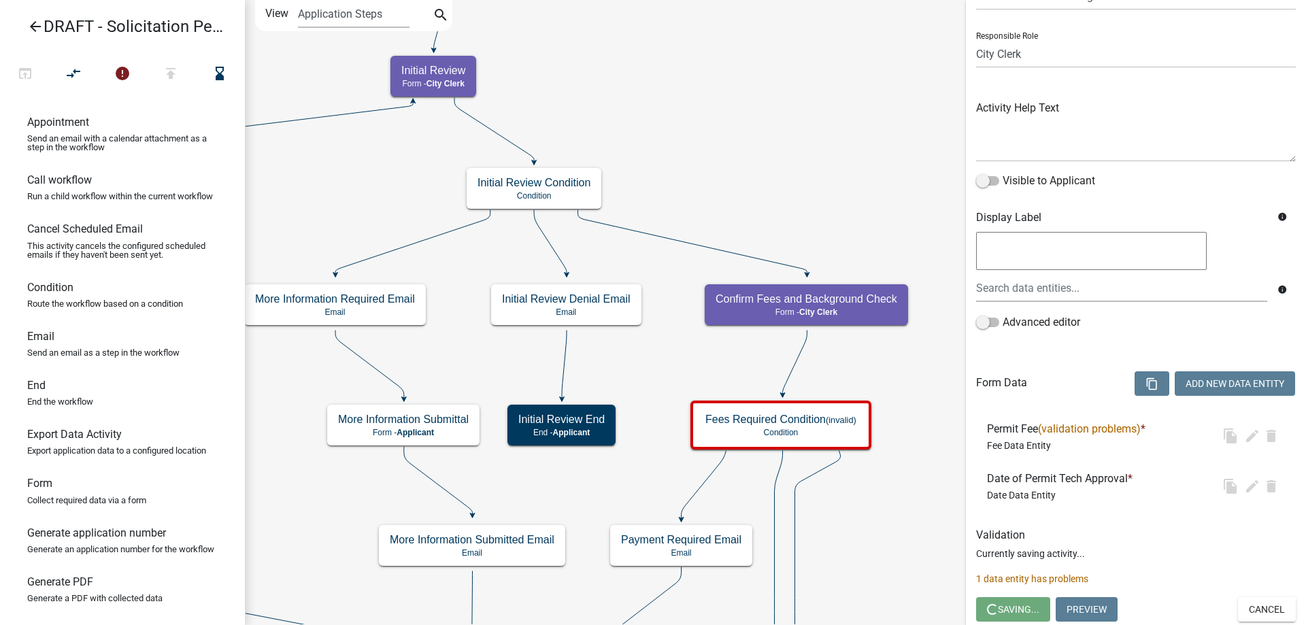
scroll to position [0, 0]
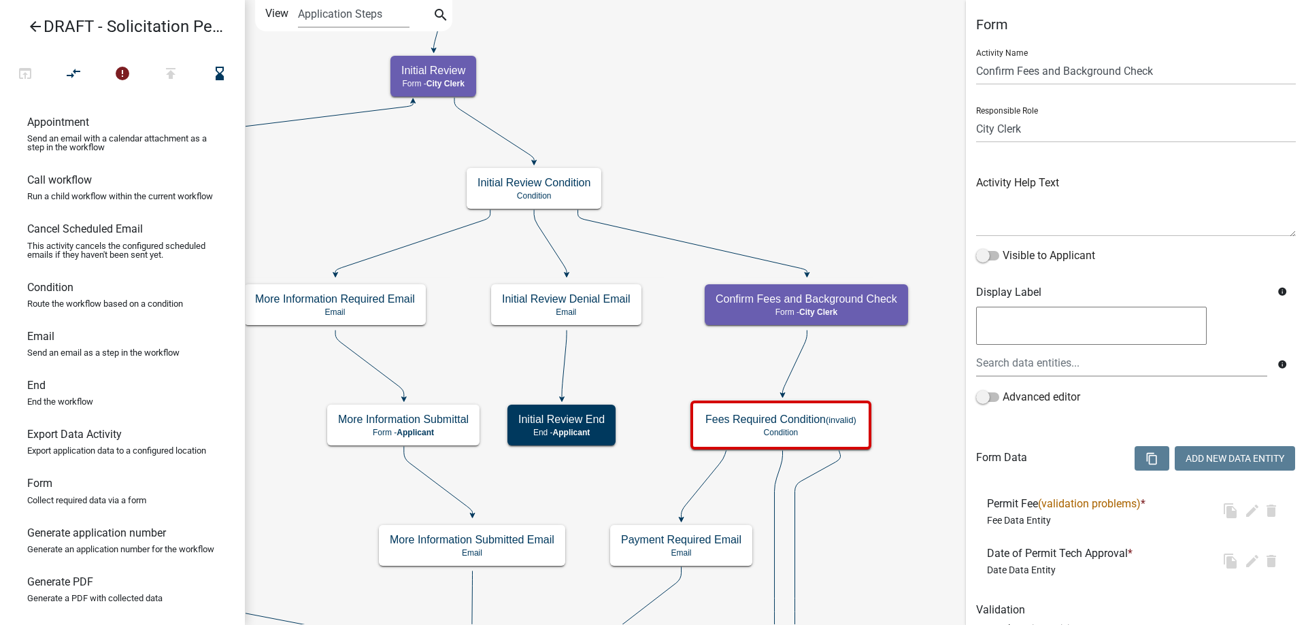
select select "510DAC6A-3646-4F14-B049-18FE2023224D"
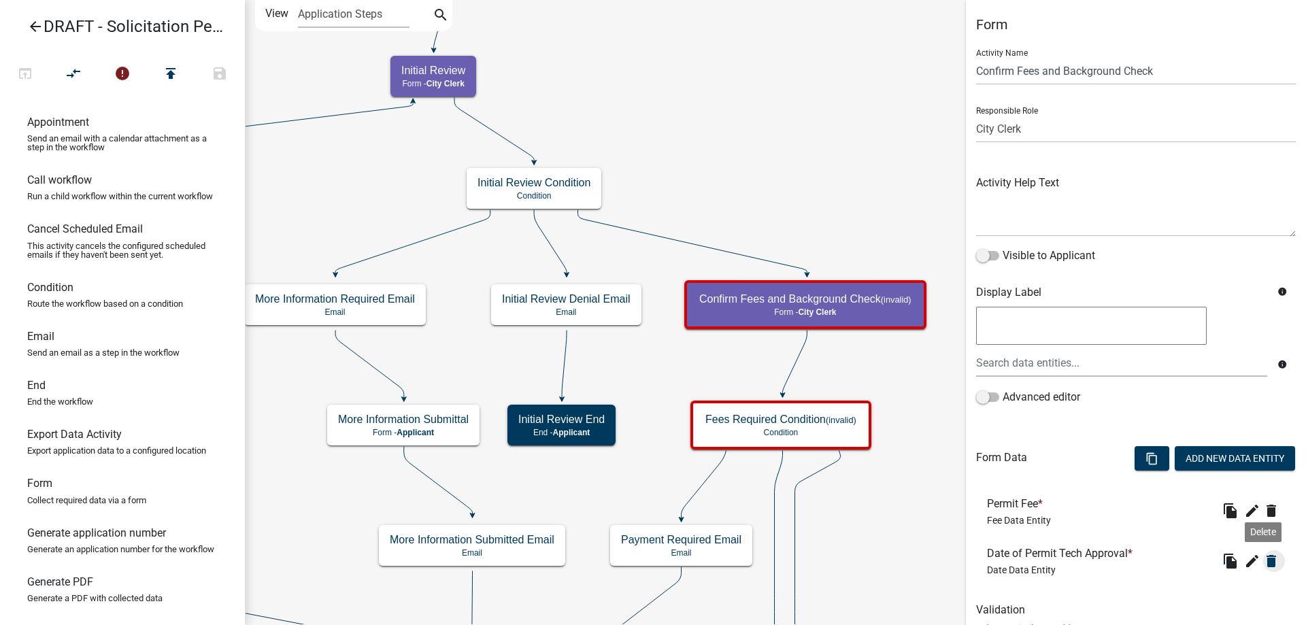
click at [1264, 562] on icon "delete" at bounding box center [1271, 561] width 16 height 16
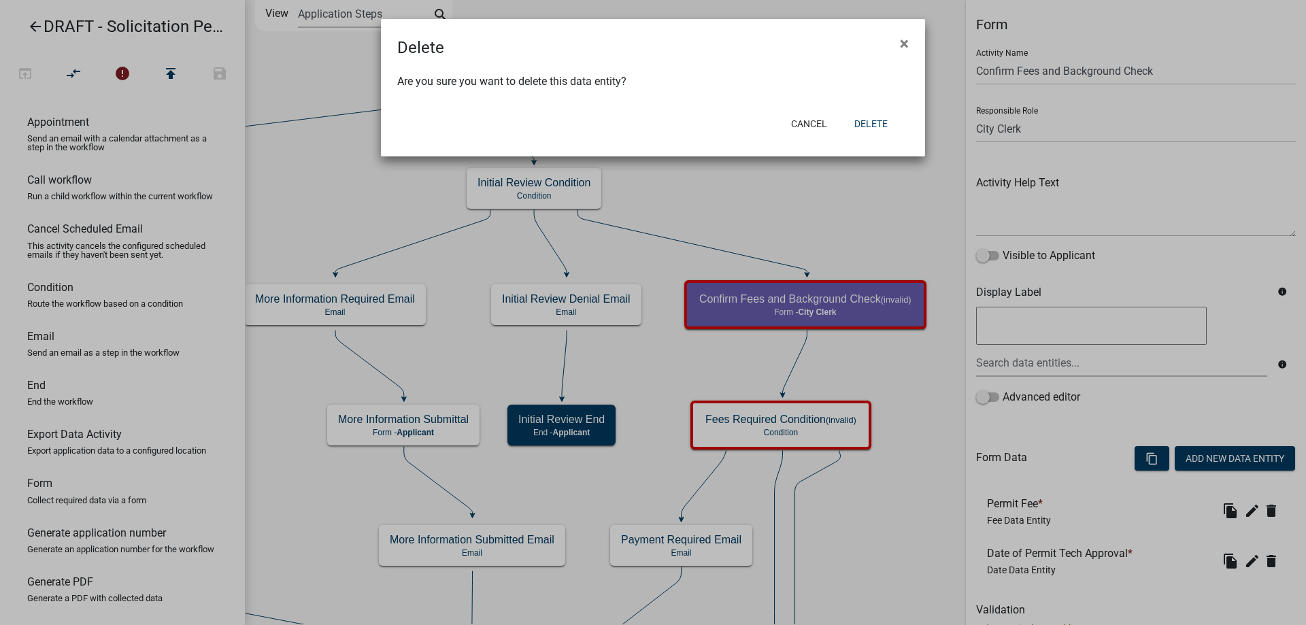
click at [879, 137] on div "Cancel Delete" at bounding box center [741, 123] width 335 height 35
click at [879, 129] on button "Delete" at bounding box center [870, 124] width 55 height 24
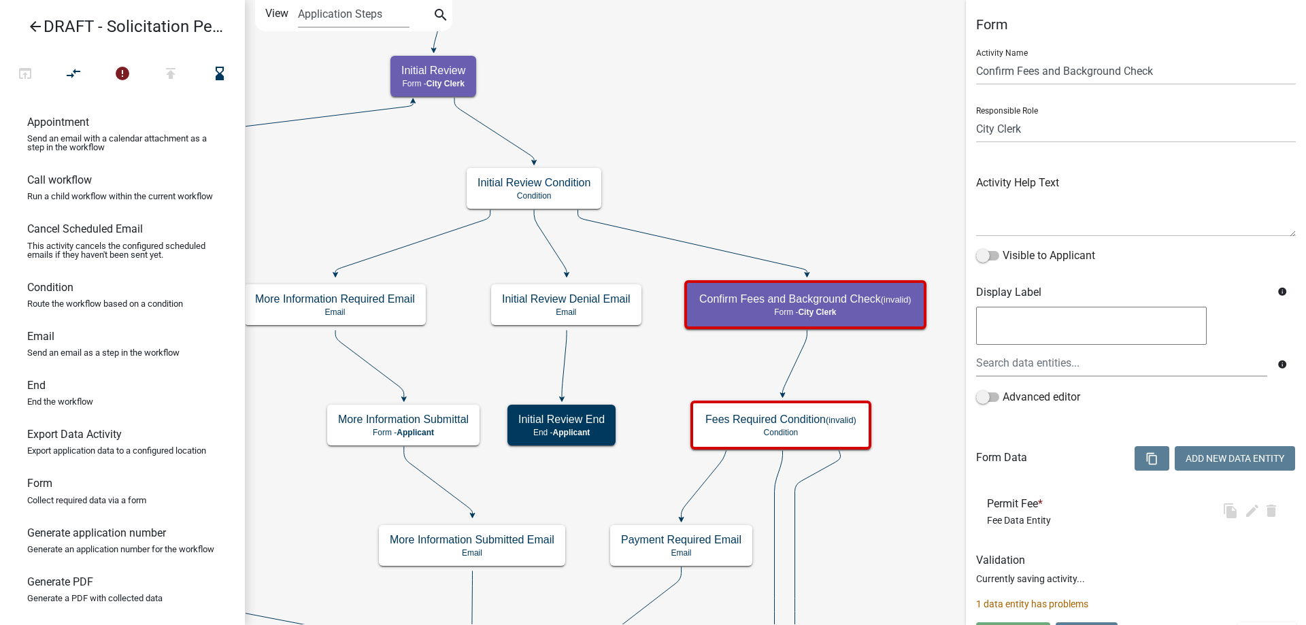
select select "510DAC6A-3646-4F14-B049-18FE2023224D"
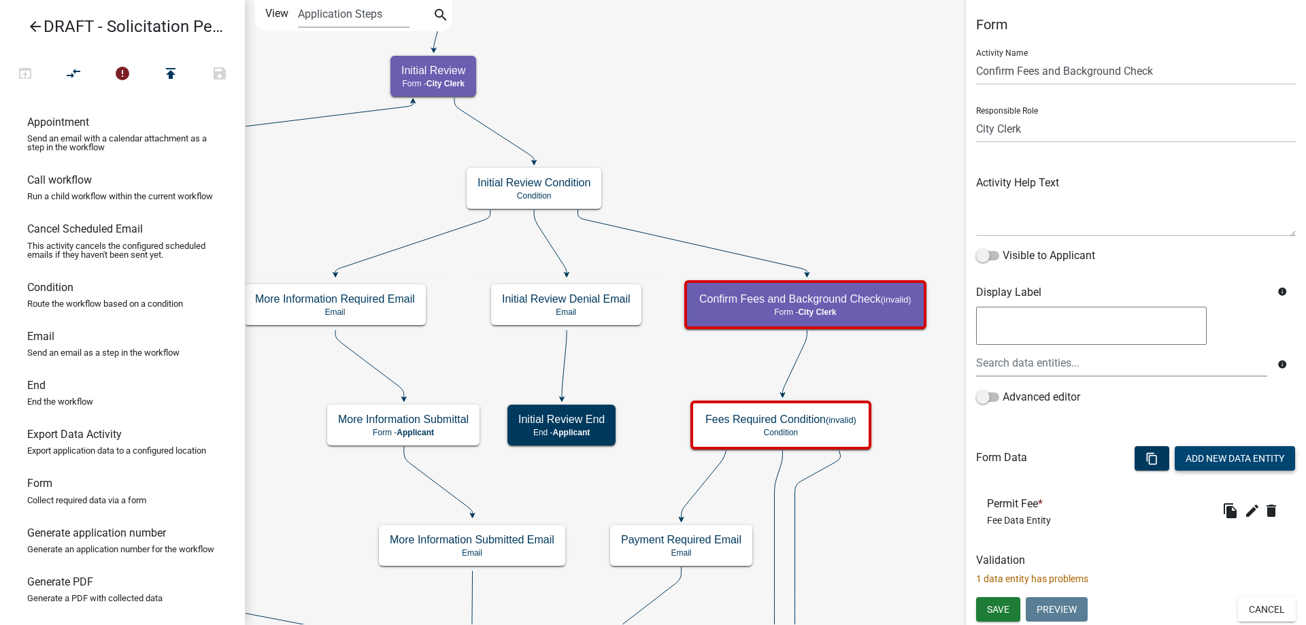
click at [1202, 459] on button "Add New Data Entity" at bounding box center [1235, 458] width 120 height 24
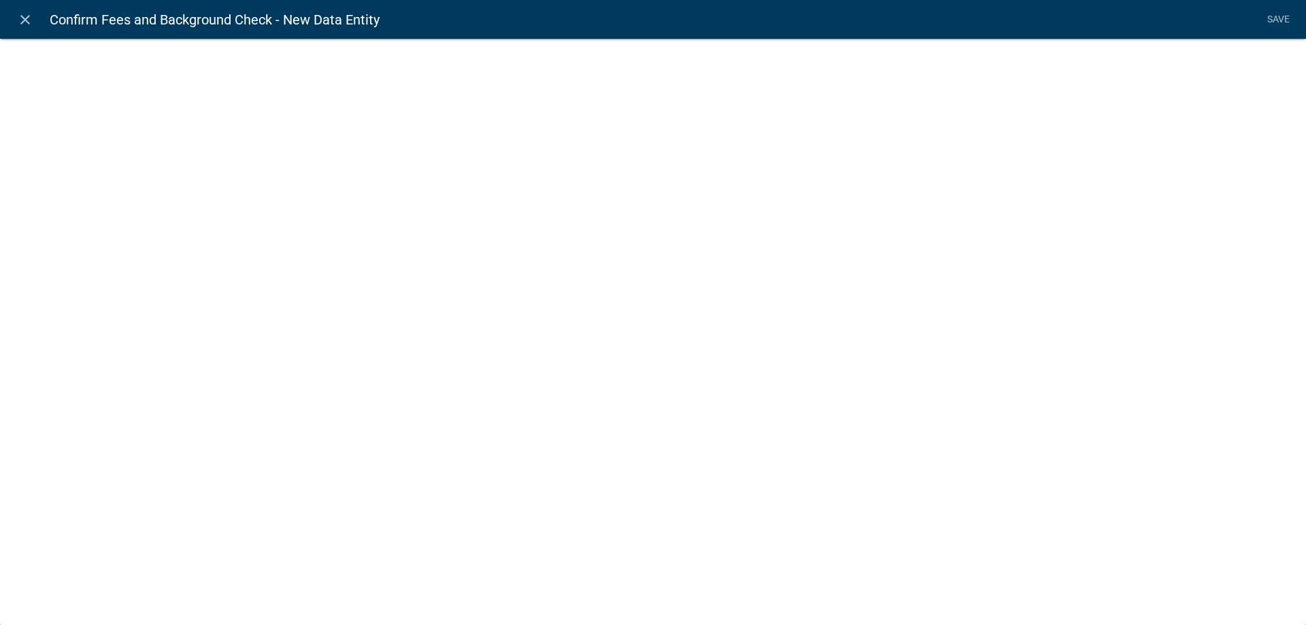
select select
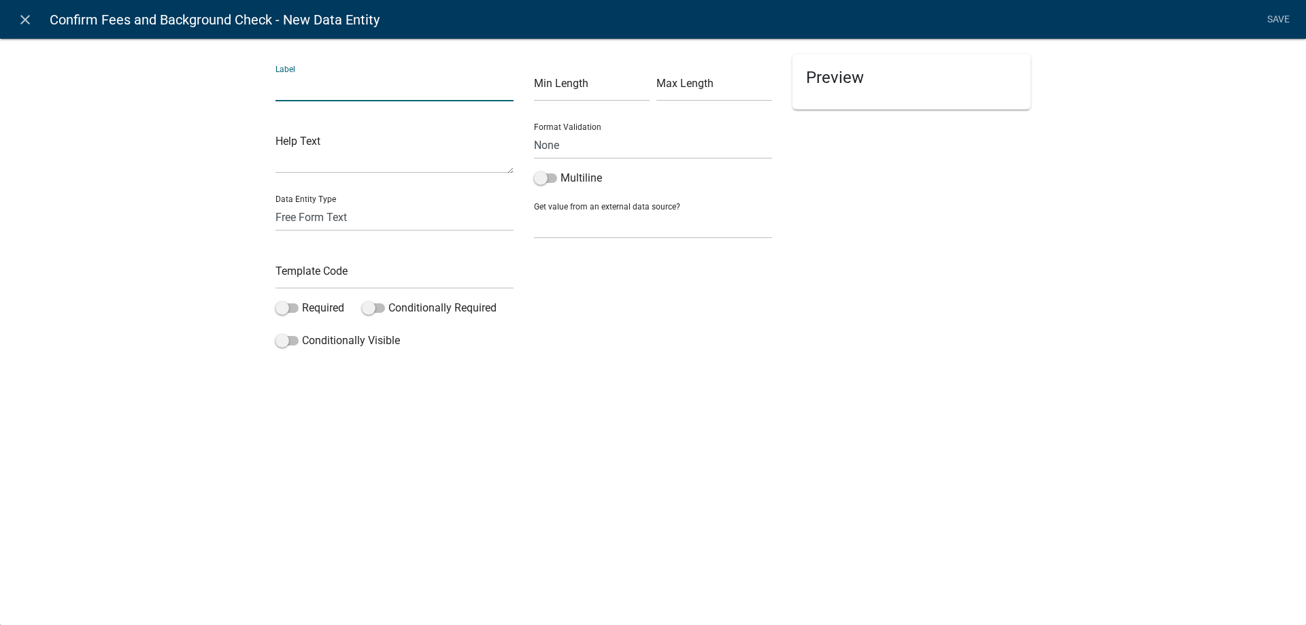
click at [366, 90] on input "text" at bounding box center [394, 87] width 238 height 28
type input "A"
type input "Is a Background Check Required?"
click at [327, 256] on div "Template Code" at bounding box center [394, 265] width 238 height 47
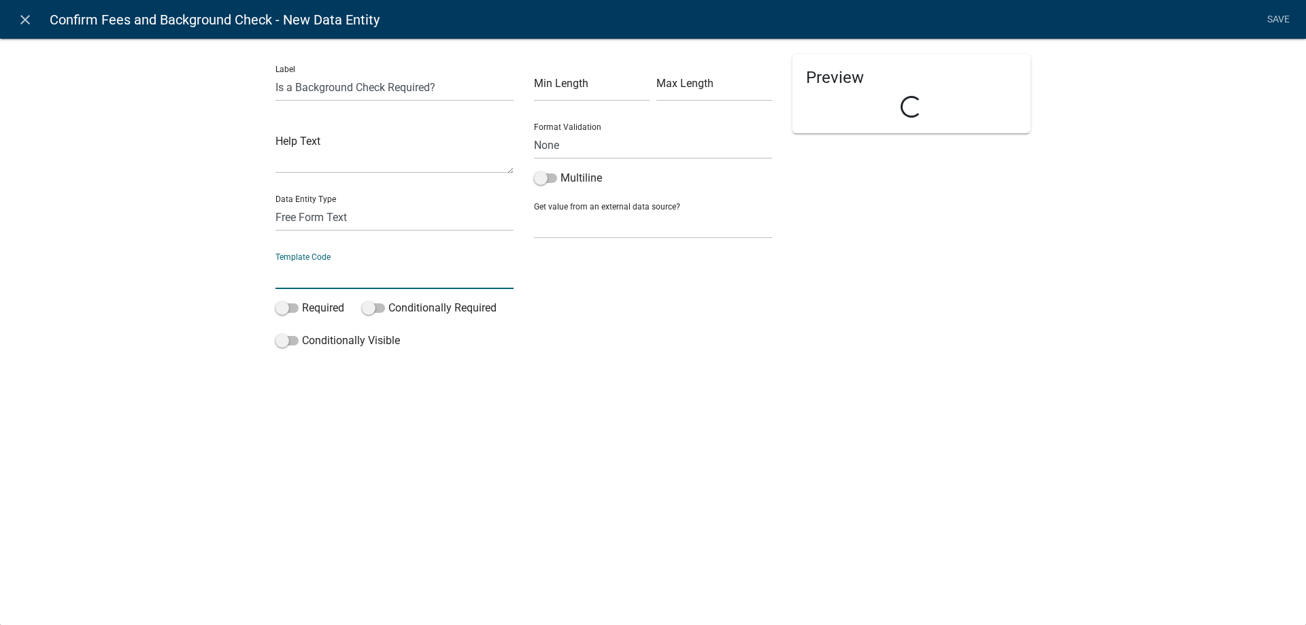
click at [324, 276] on input "text" at bounding box center [394, 275] width 238 height 28
drag, startPoint x: 362, startPoint y: 279, endPoint x: 438, endPoint y: 271, distance: 75.9
click at [438, 271] on input "BackgroundCheckUpload" at bounding box center [394, 275] width 238 height 28
type input "BackgroundCheckRequiredYN"
click at [333, 304] on label "Required" at bounding box center [309, 308] width 69 height 16
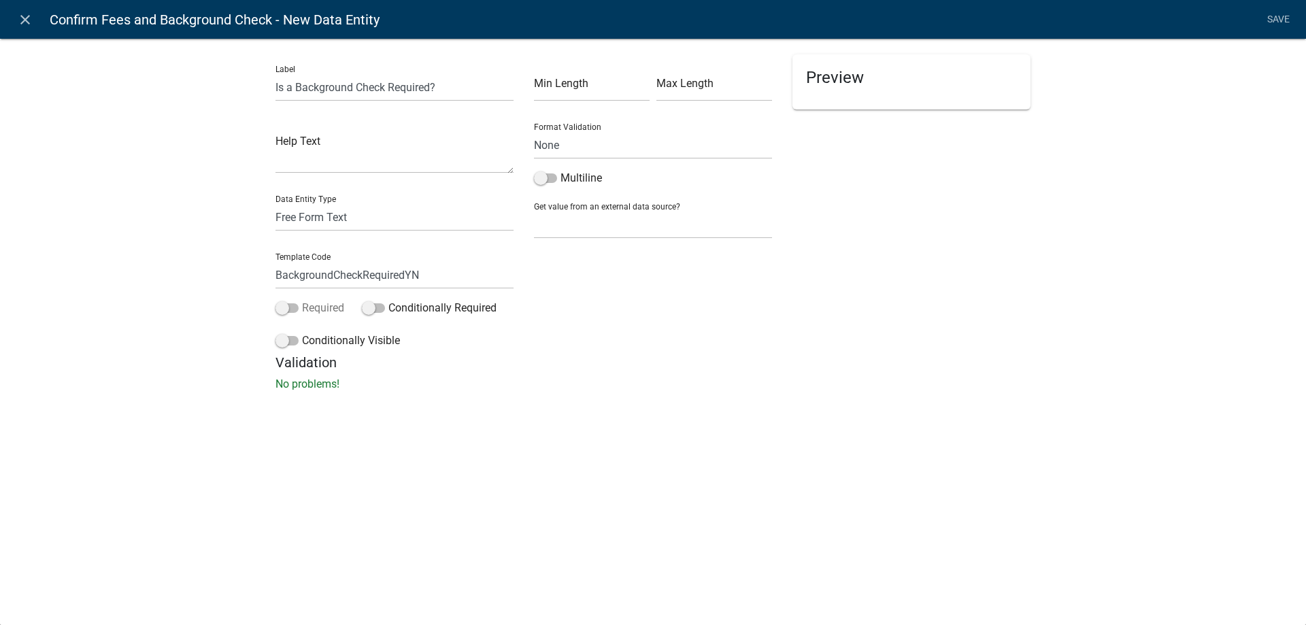
click at [302, 300] on input "Required" at bounding box center [302, 300] width 0 height 0
click at [362, 218] on select "Free Form Text Document Display Entity Value Fee Numeric Data Date Map Sketch D…" at bounding box center [394, 217] width 238 height 28
select select "list-data"
click at [275, 203] on select "Free Form Text Document Display Entity Value Fee Numeric Data Date Map Sketch D…" at bounding box center [394, 217] width 238 height 28
select select "list-data"
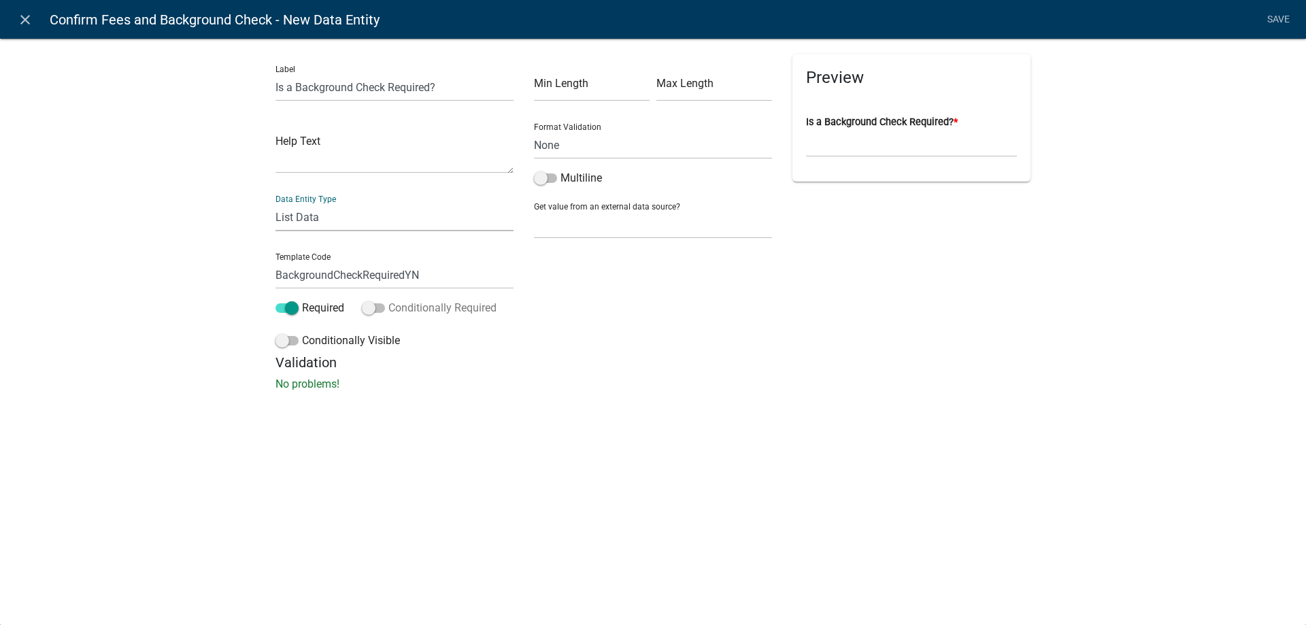
select select
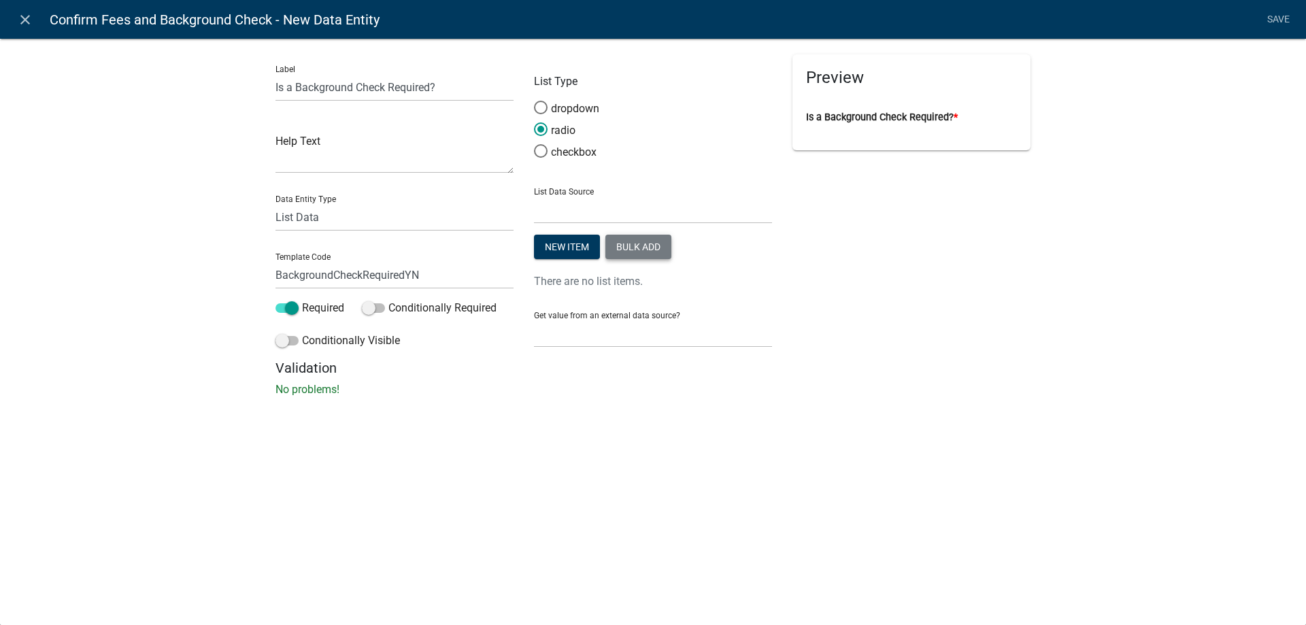
click at [639, 252] on button "Bulk add" at bounding box center [638, 247] width 66 height 24
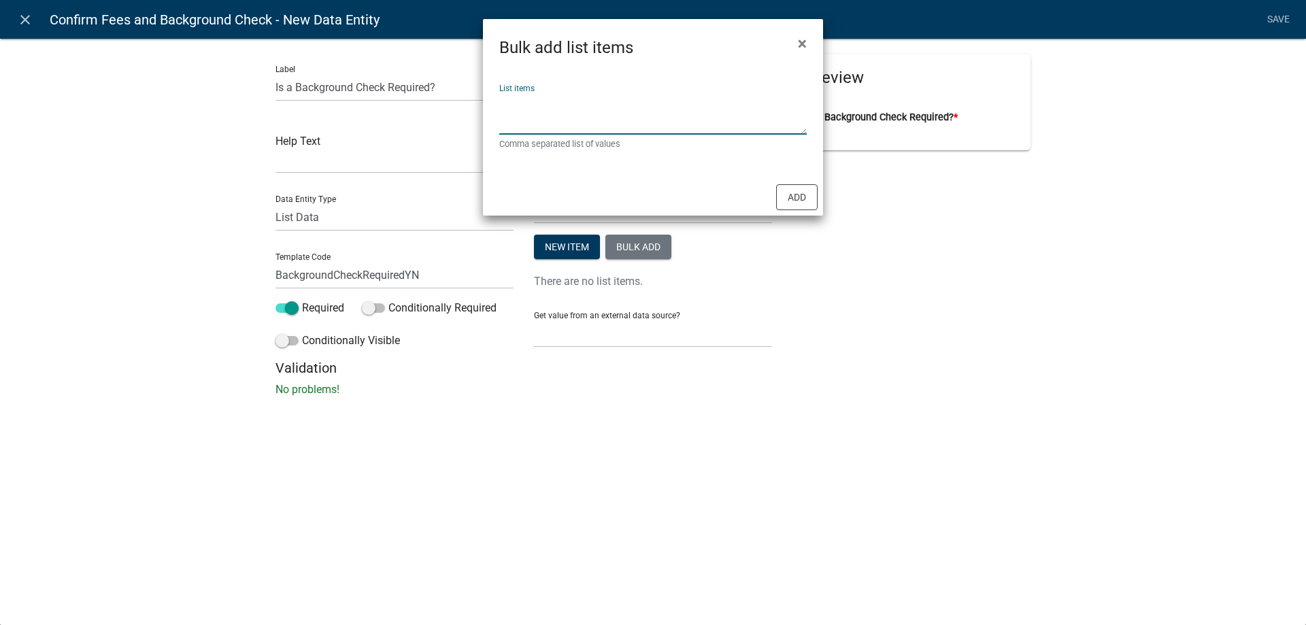
click at [610, 107] on textarea "List items" at bounding box center [652, 113] width 307 height 42
type textarea "Yes, No"
click at [800, 199] on button "Add" at bounding box center [796, 197] width 41 height 26
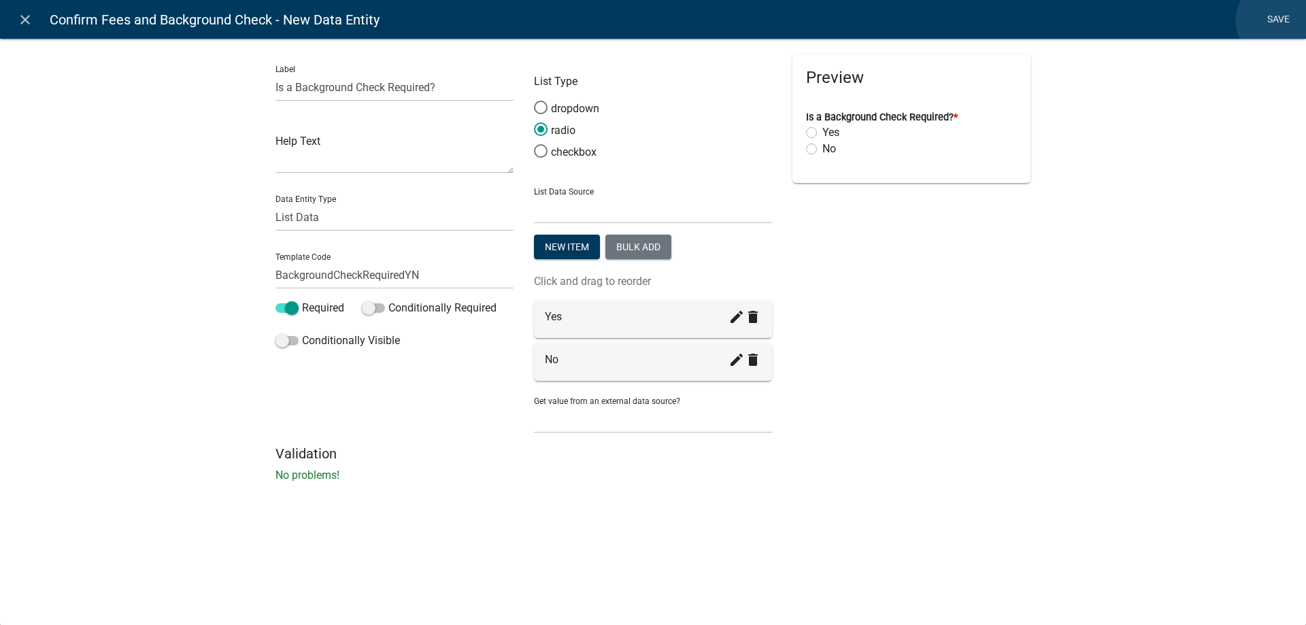
click at [1279, 21] on link "Save" at bounding box center [1278, 20] width 34 height 26
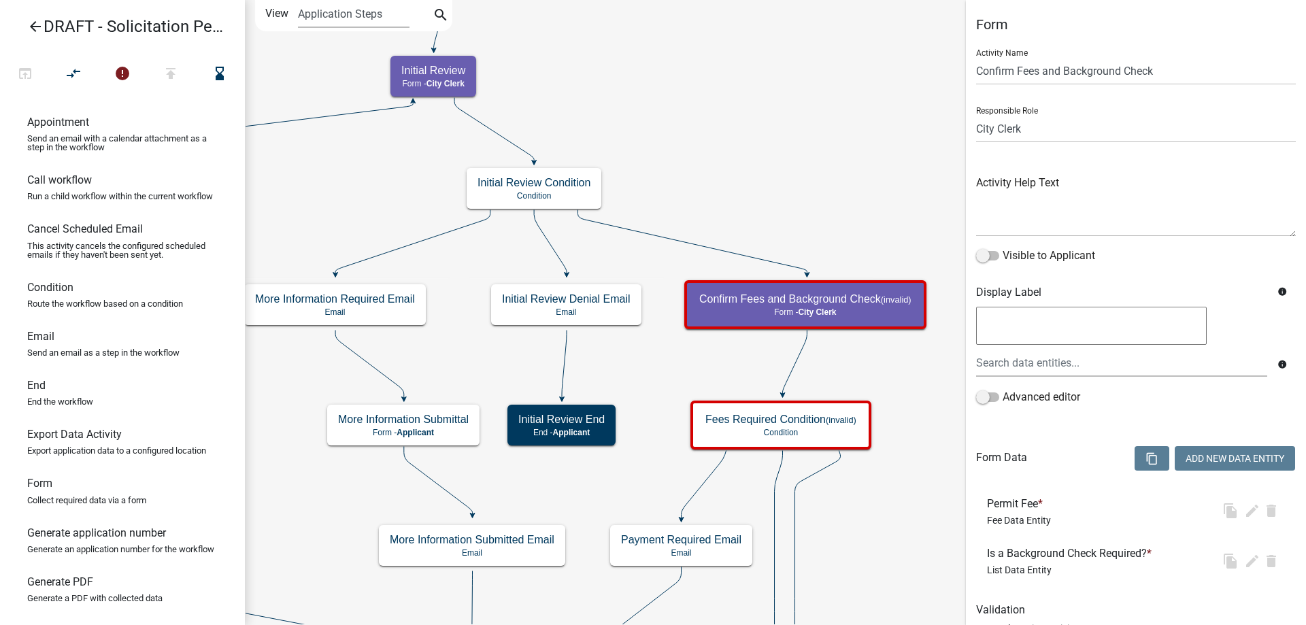
select select "510DAC6A-3646-4F14-B049-18FE2023224D"
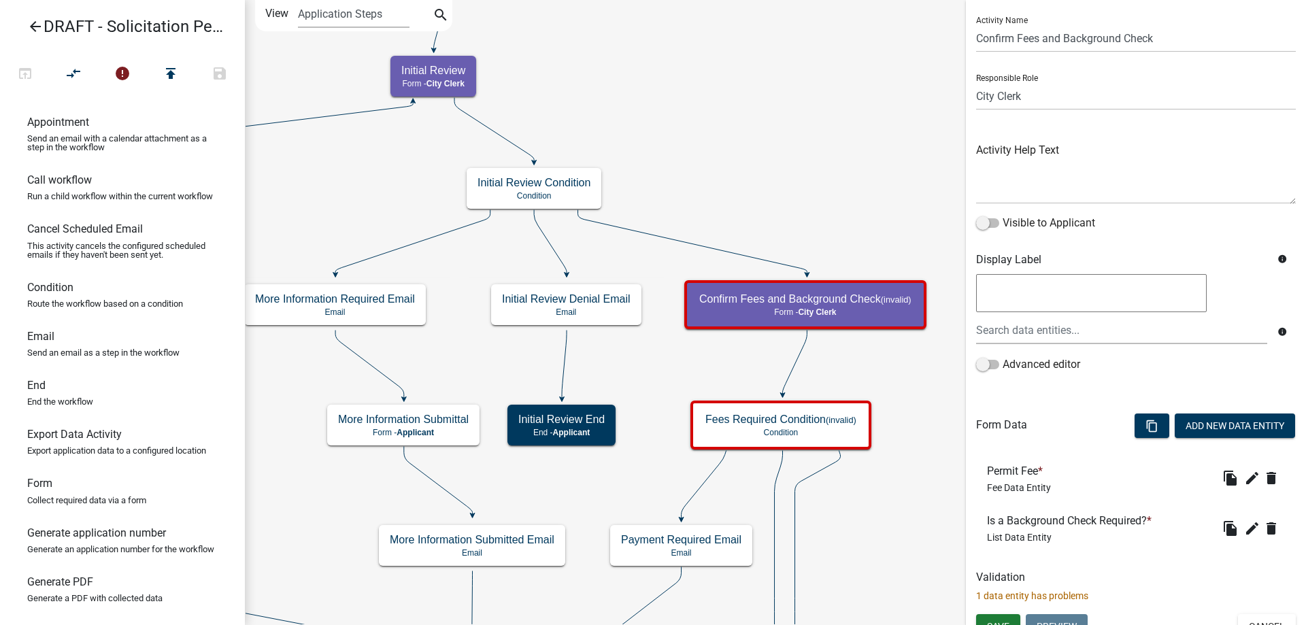
scroll to position [50, 0]
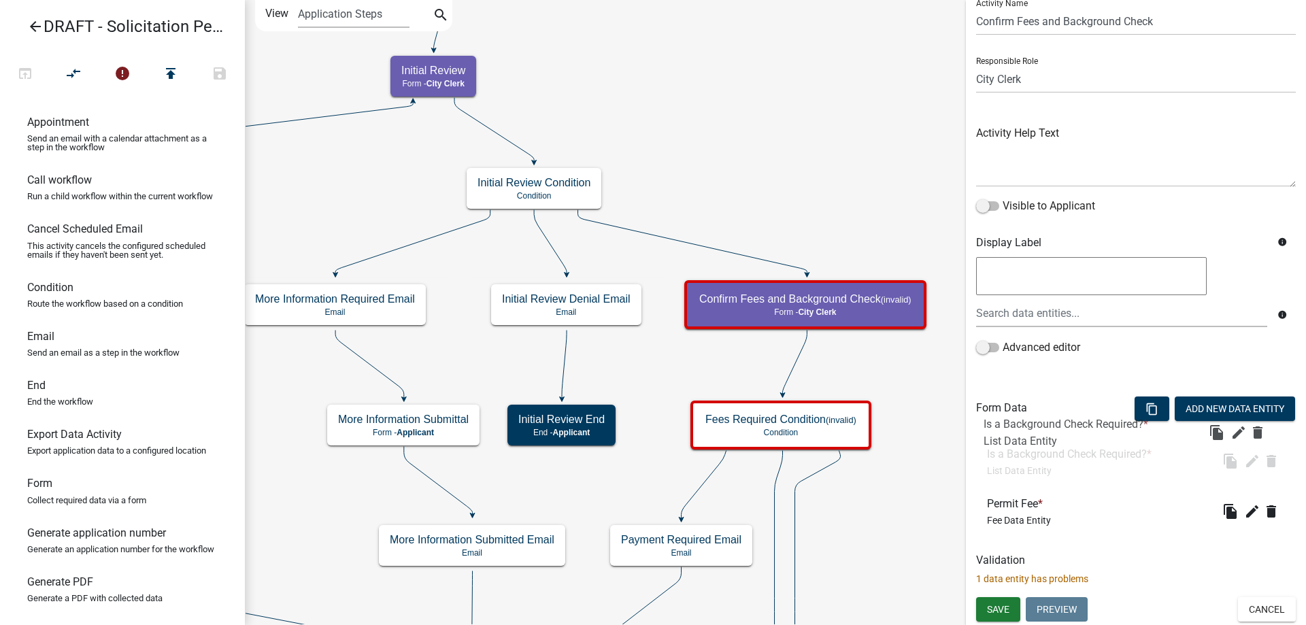
drag, startPoint x: 1058, startPoint y: 518, endPoint x: 1054, endPoint y: 438, distance: 80.3
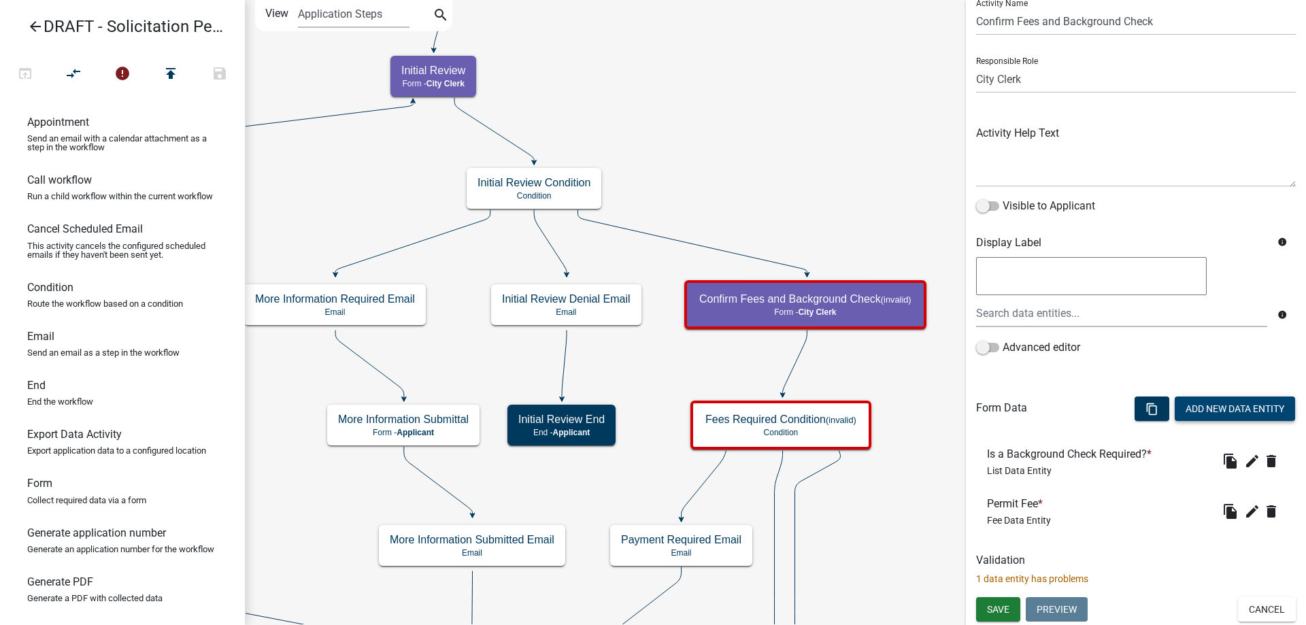
click at [1187, 409] on button "Add New Data Entity" at bounding box center [1235, 408] width 120 height 24
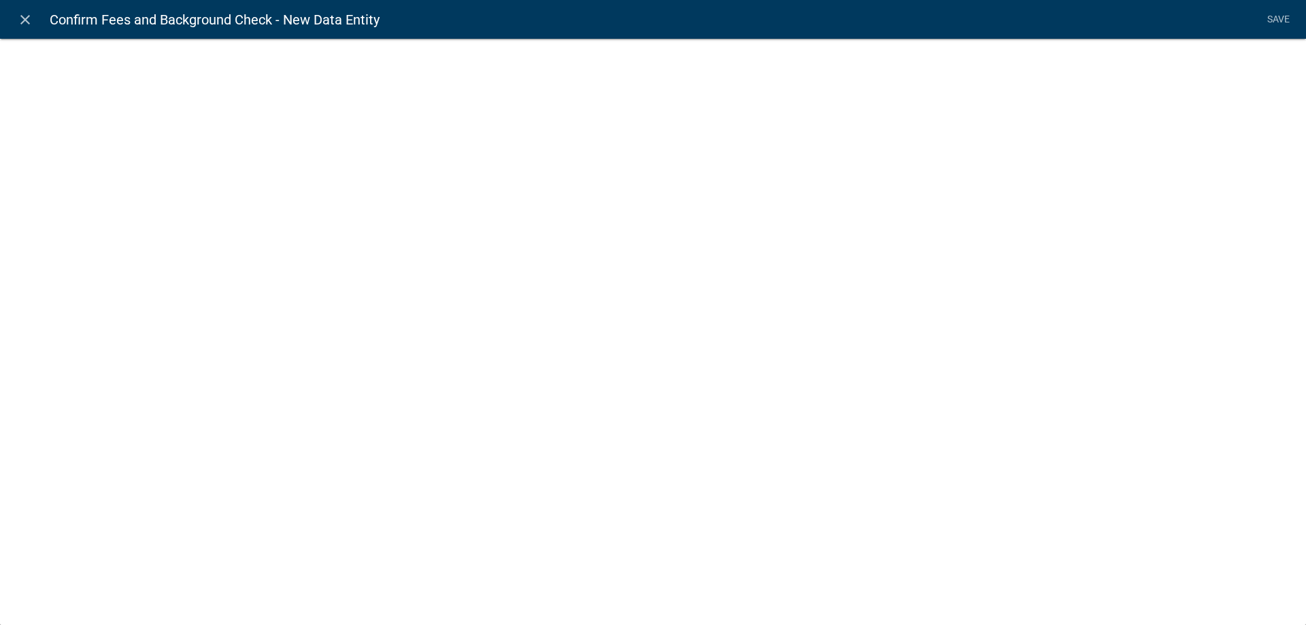
select select
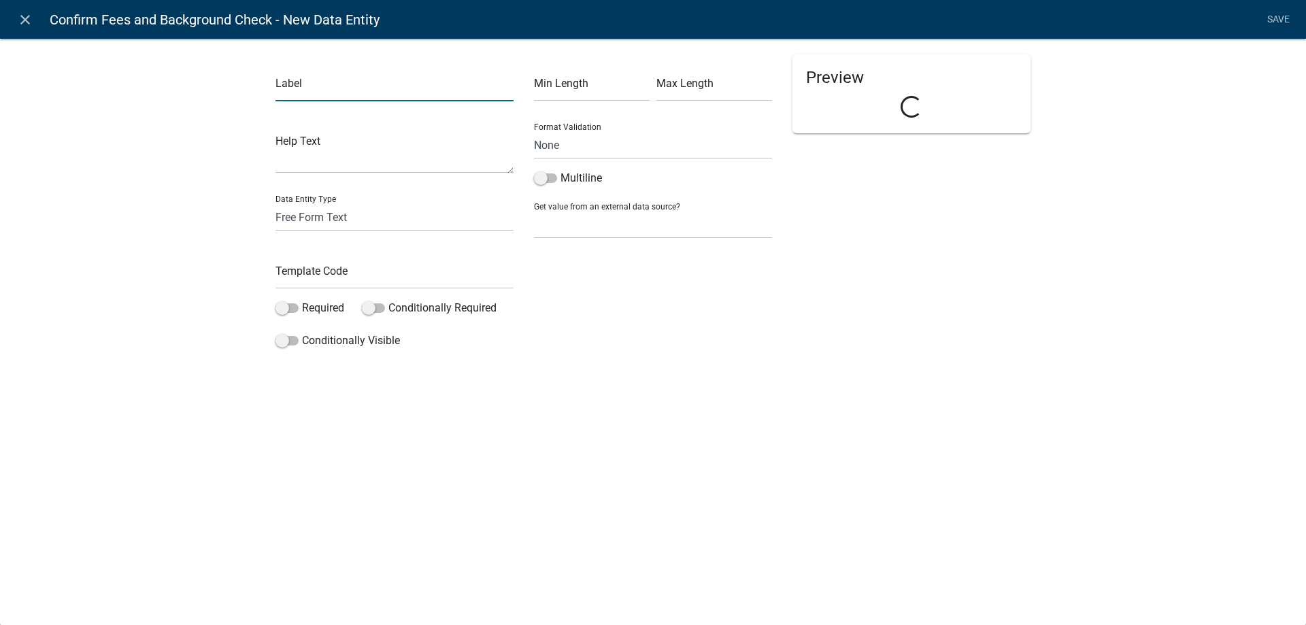
click at [348, 90] on input "text" at bounding box center [394, 87] width 238 height 28
type input "Assess Background Check Fee?"
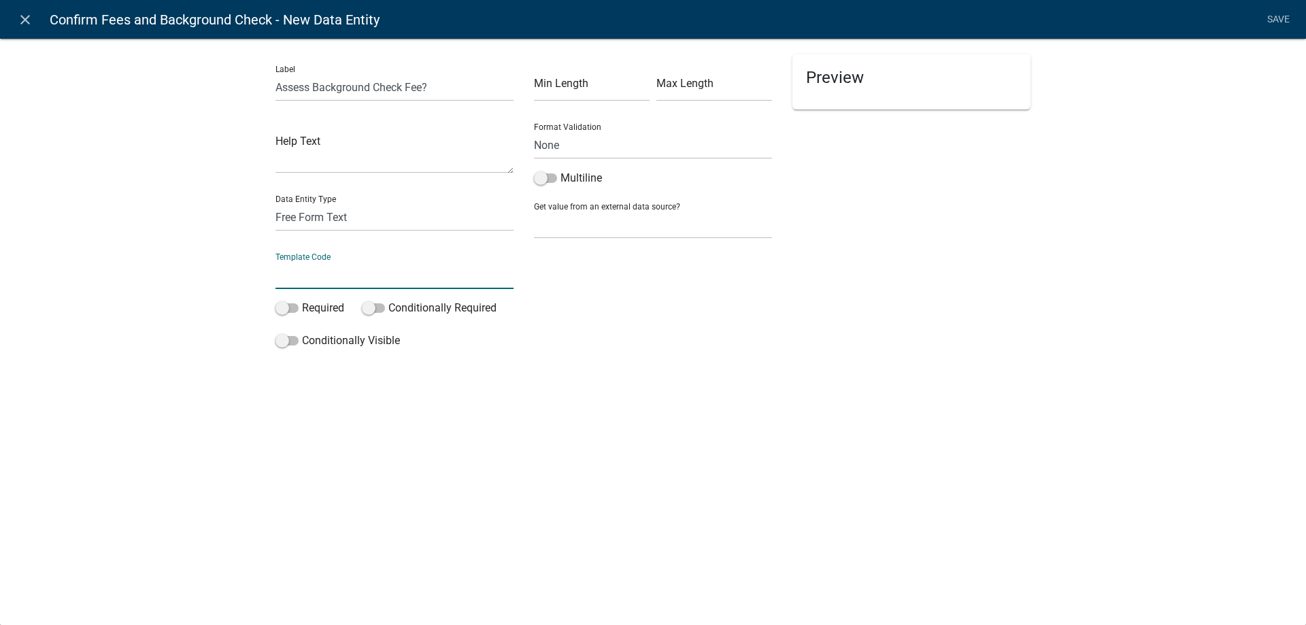
click at [322, 267] on input "text" at bounding box center [394, 275] width 238 height 28
type input "AssessBackgroundCheckFee"
click at [233, 278] on div "Label Assess Background Check Fee? Help Text Data Entity Type Free Form Text Do…" at bounding box center [653, 218] width 1306 height 405
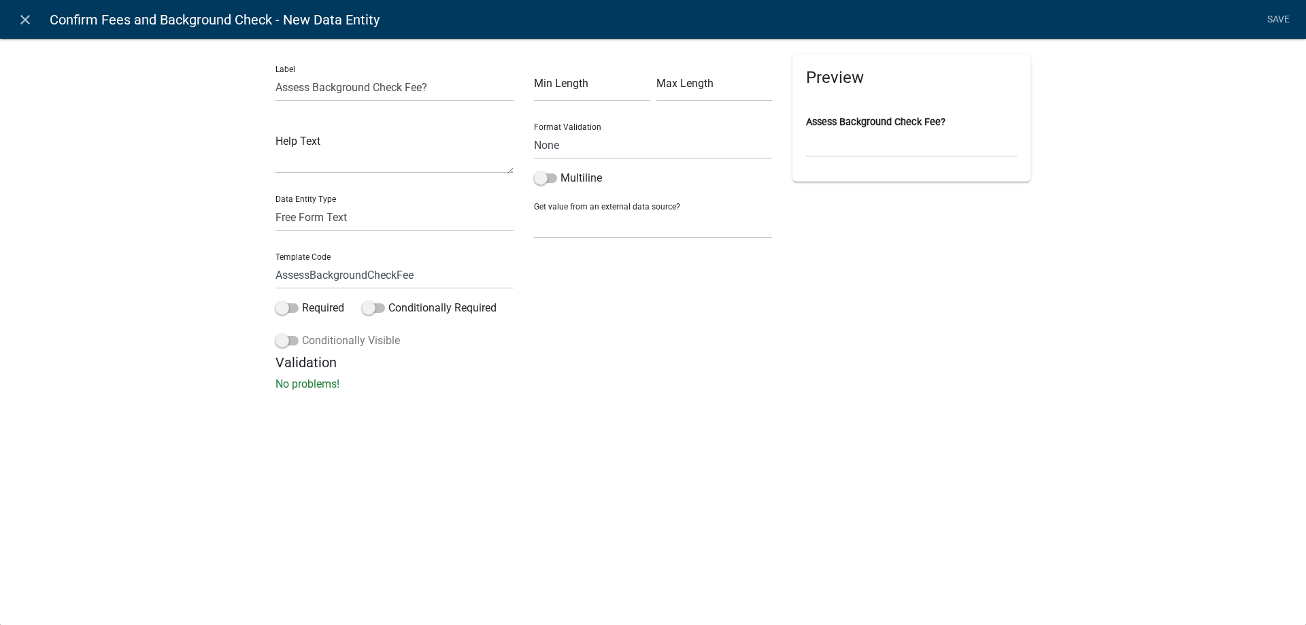
click at [335, 334] on label "Conditionally Visible" at bounding box center [337, 341] width 124 height 16
click at [302, 333] on input "Conditionally Visible" at bounding box center [302, 333] width 0 height 0
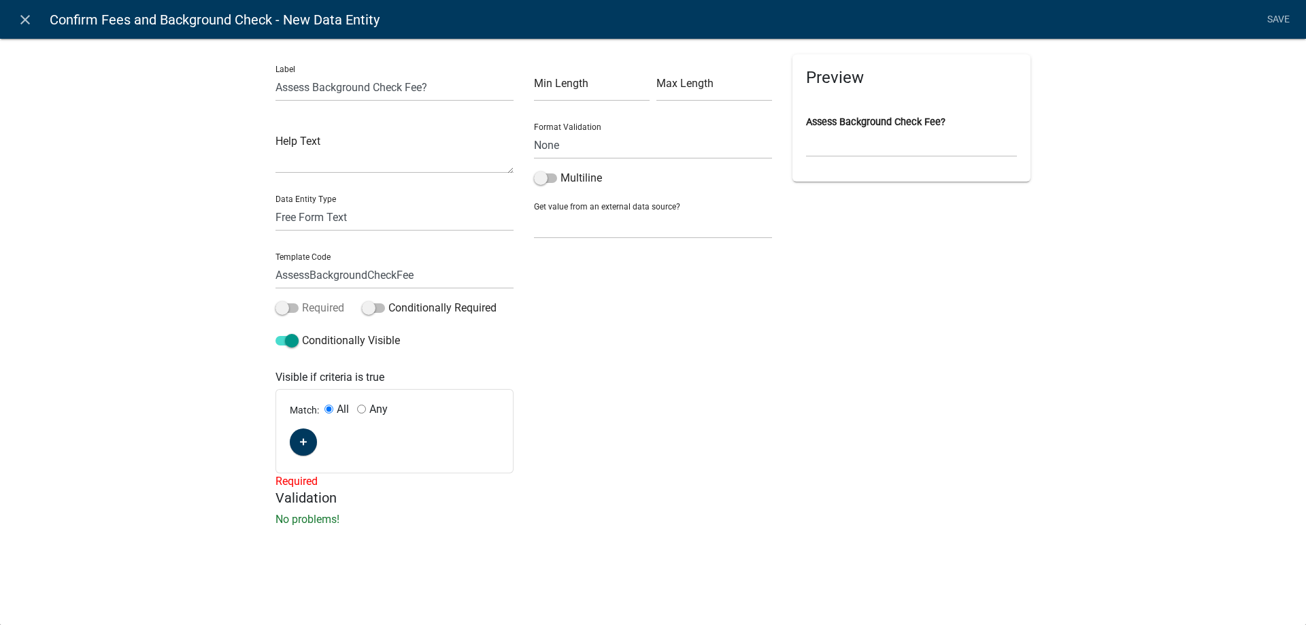
click at [326, 310] on label "Required" at bounding box center [309, 308] width 69 height 16
click at [302, 300] on input "Required" at bounding box center [302, 300] width 0 height 0
click at [333, 217] on select "Free Form Text Document Display Entity Value Fee Numeric Data Date Map Sketch D…" at bounding box center [394, 217] width 238 height 28
select select "list-data"
click at [275, 203] on select "Free Form Text Document Display Entity Value Fee Numeric Data Date Map Sketch D…" at bounding box center [394, 217] width 238 height 28
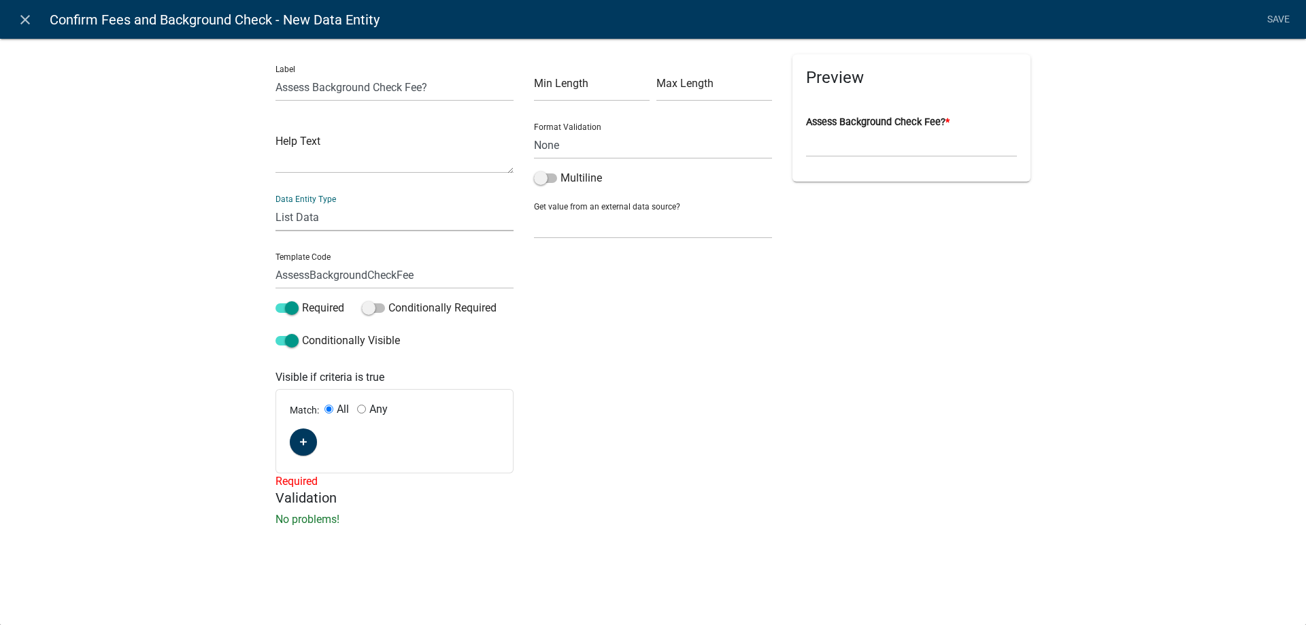
select select "list-data"
select select
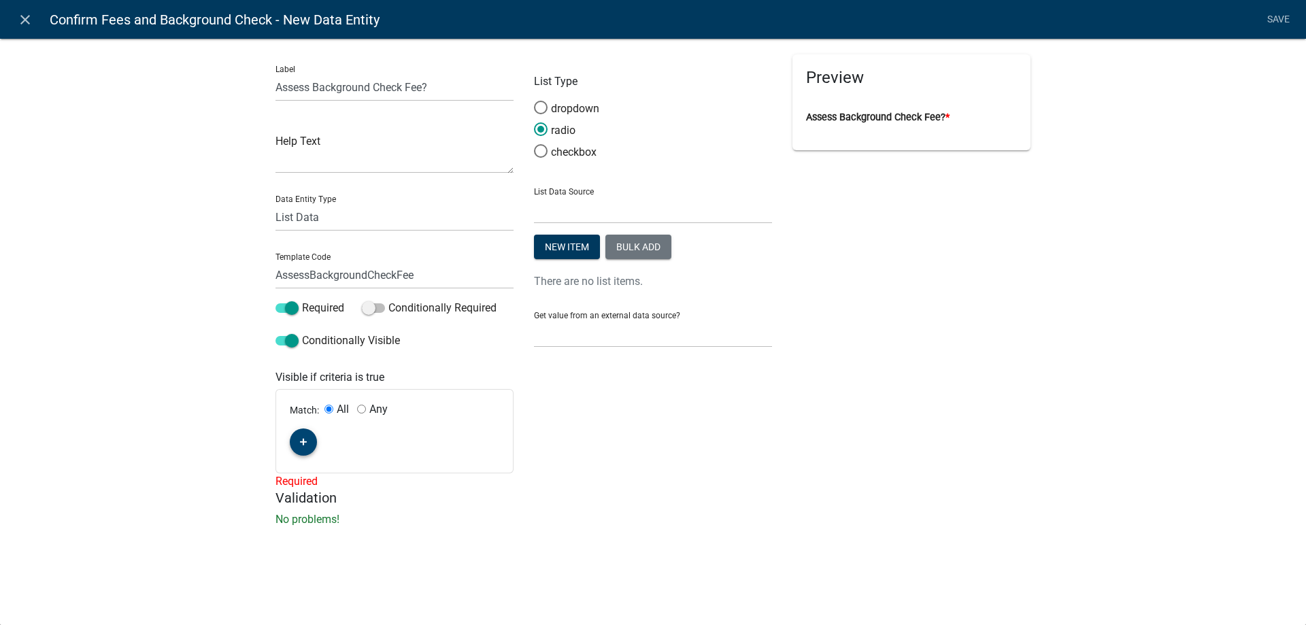
click at [313, 441] on button "button" at bounding box center [303, 441] width 27 height 27
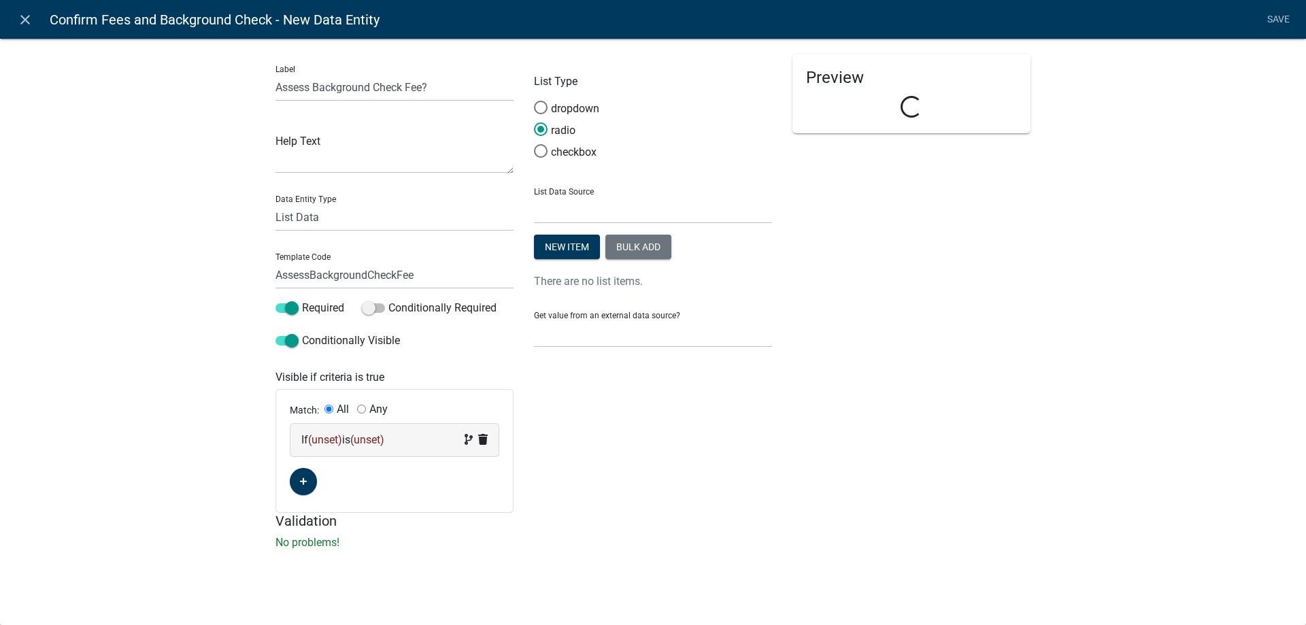
click at [322, 439] on span "(unset)" at bounding box center [325, 439] width 34 height 13
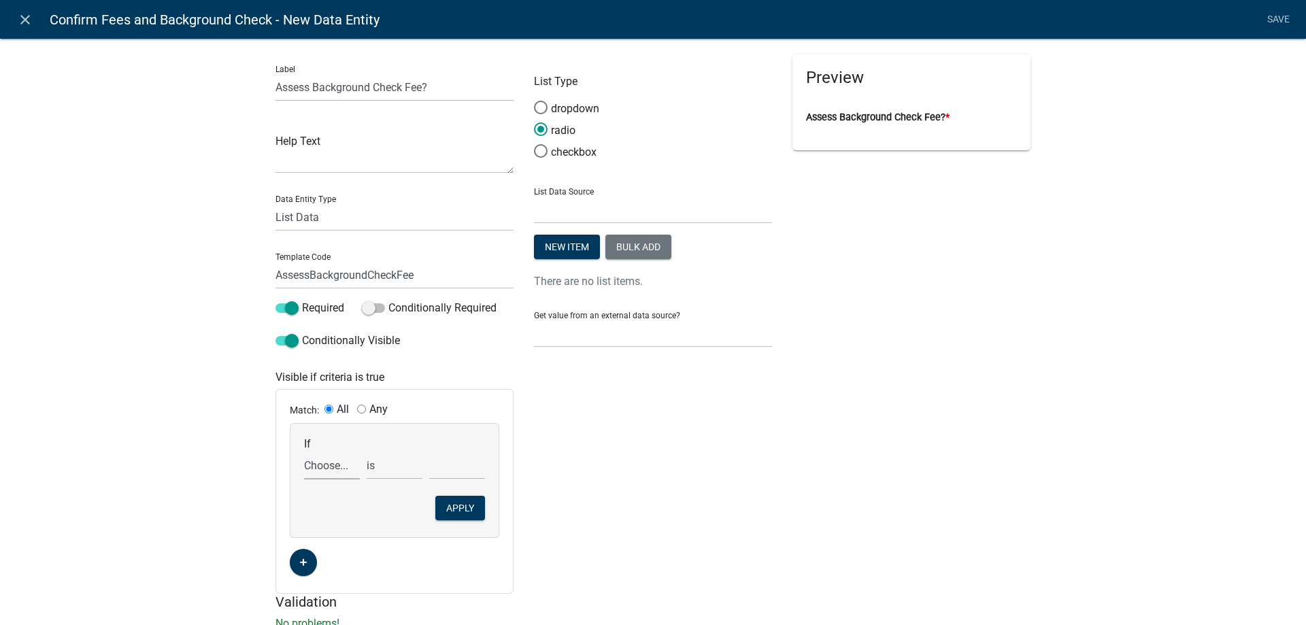
click at [334, 462] on select "Choose... ActiveRegistrationExpDate AdditionalInformationCheckPermitTech Aliase…" at bounding box center [332, 466] width 56 height 28
select select "24: BackgroundCheckRequiredYN"
click at [304, 452] on select "Choose... ActiveRegistrationExpDate AdditionalInformationCheckPermitTech Aliase…" at bounding box center [332, 466] width 56 height 28
click at [456, 469] on select "Choose... No Yes" at bounding box center [457, 466] width 56 height 28
select select "2: Yes"
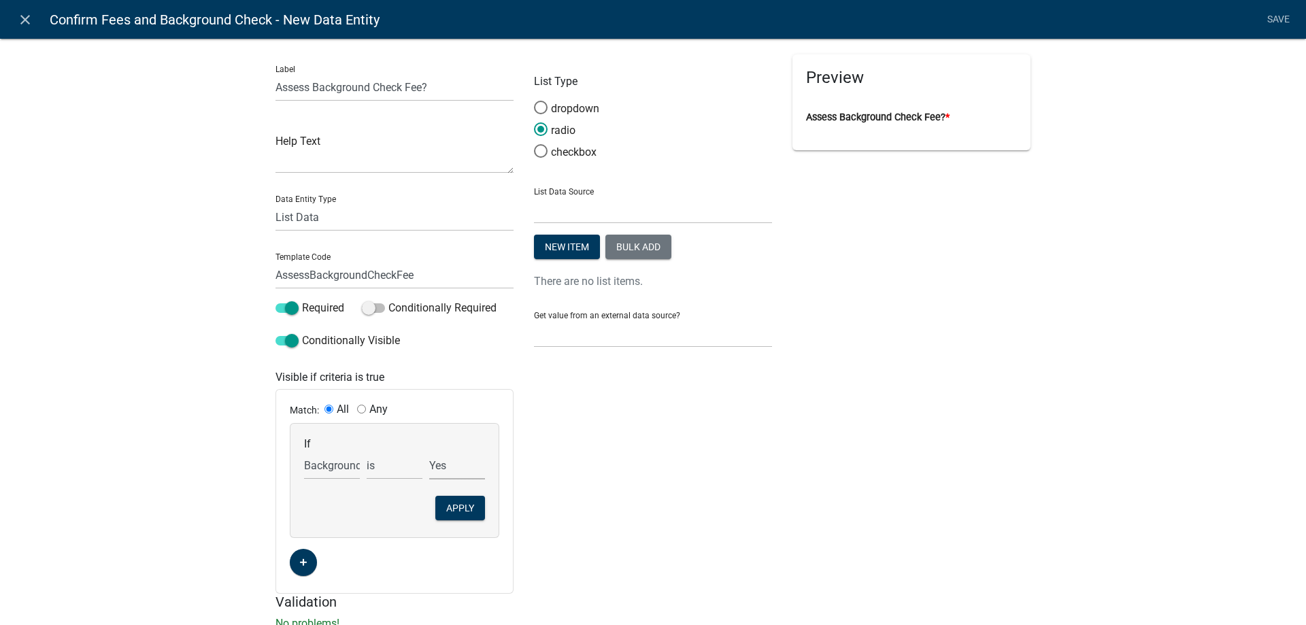
click at [429, 452] on select "Choose... No Yes" at bounding box center [457, 466] width 56 height 28
click at [458, 512] on button "Apply" at bounding box center [460, 508] width 50 height 24
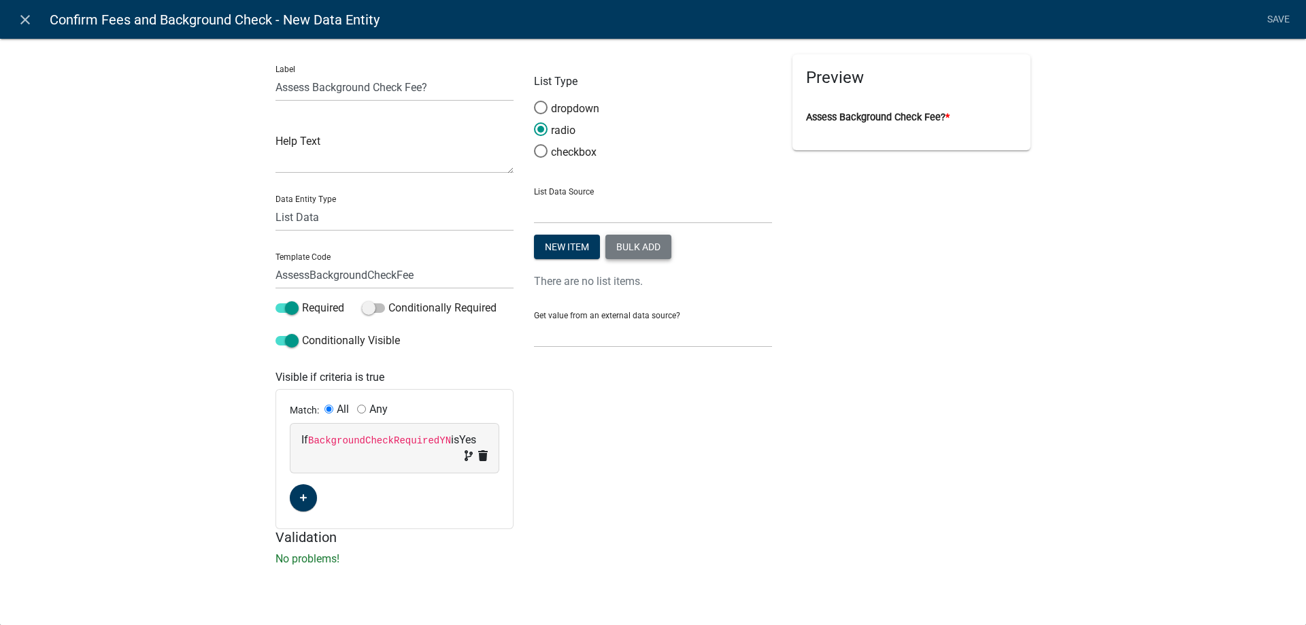
click at [623, 248] on button "Bulk add" at bounding box center [638, 247] width 66 height 24
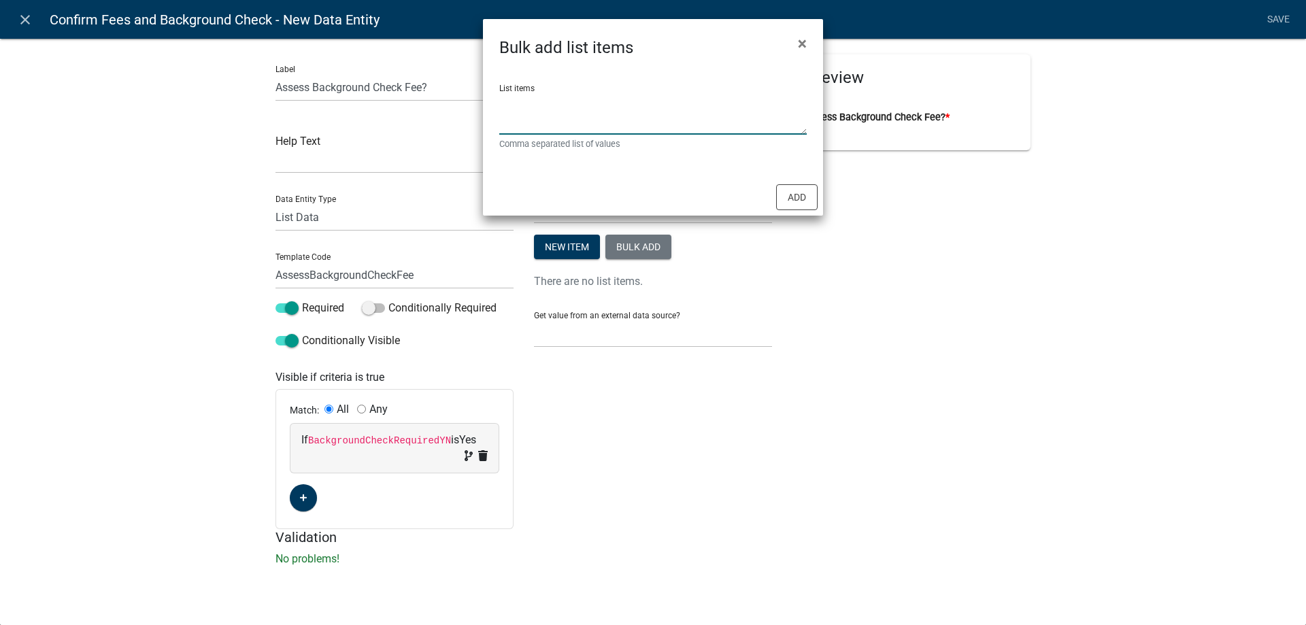
click at [600, 107] on textarea "List items" at bounding box center [652, 113] width 307 height 42
type textarea "Yes, No"
click at [790, 190] on button "Add" at bounding box center [796, 197] width 41 height 26
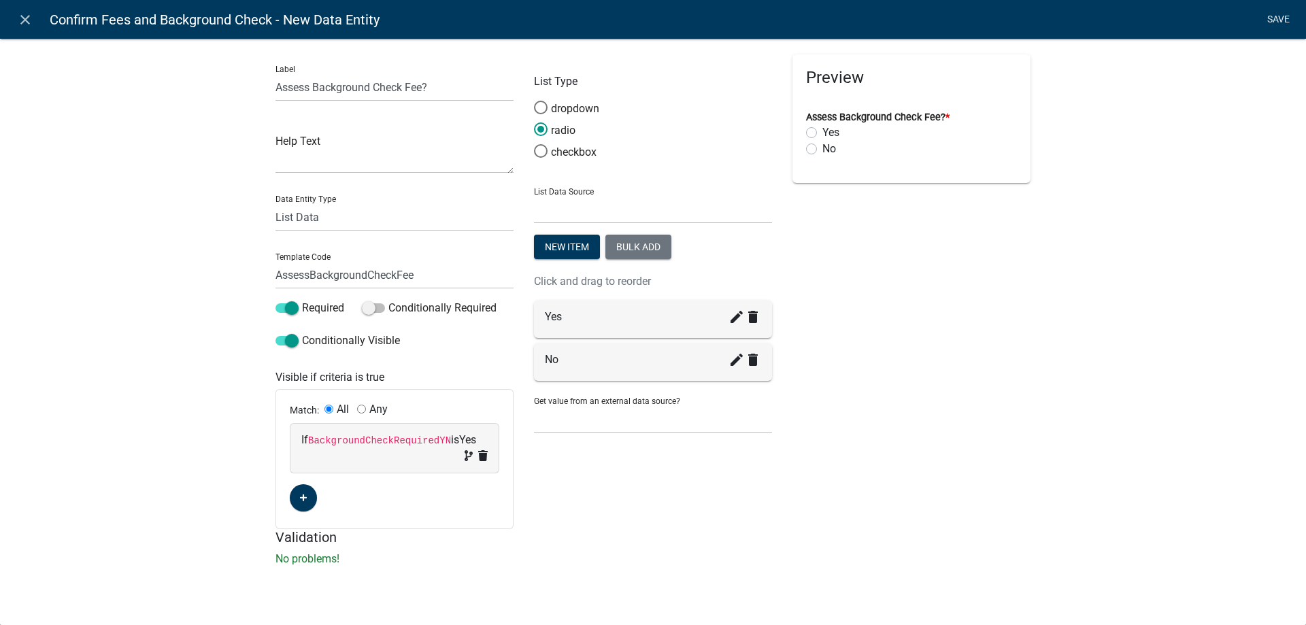
click at [1286, 16] on link "Save" at bounding box center [1278, 20] width 34 height 26
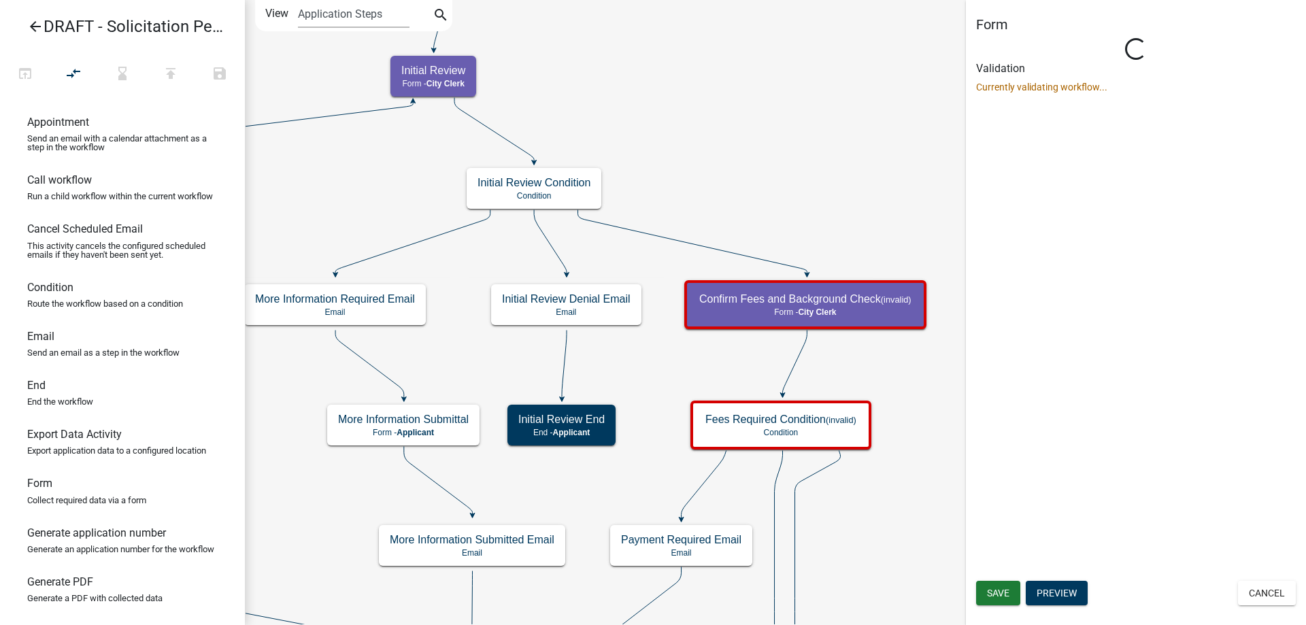
scroll to position [0, 0]
select select "510DAC6A-3646-4F14-B049-18FE2023224D"
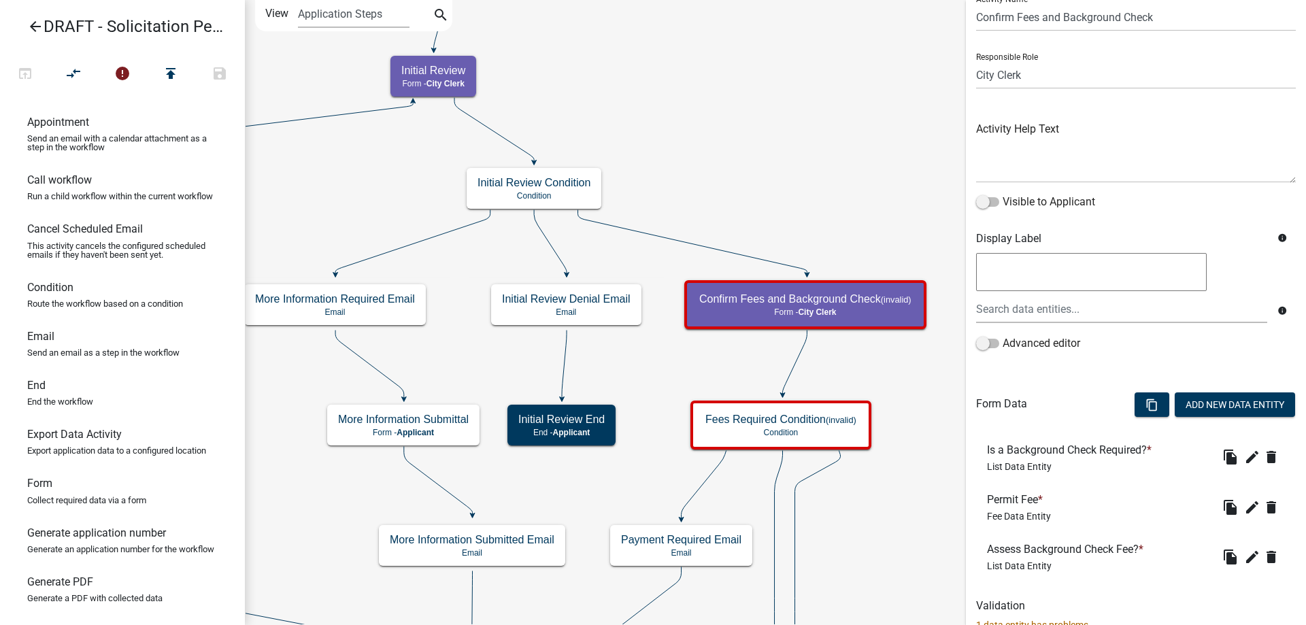
scroll to position [100, 0]
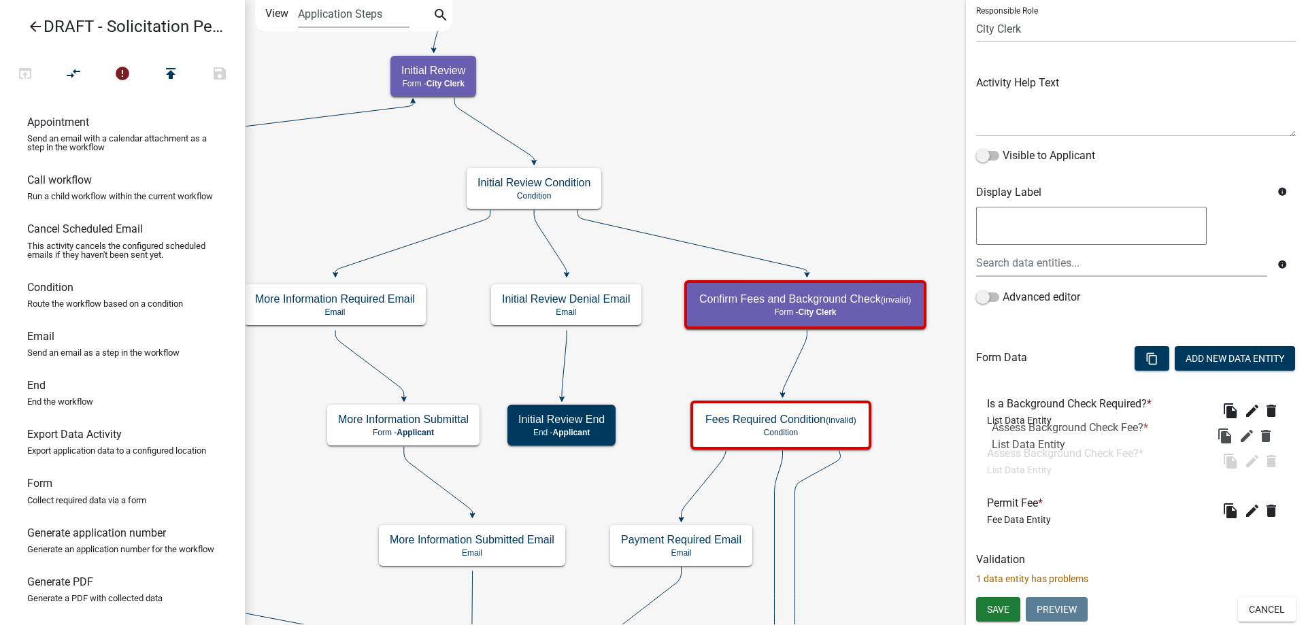
drag, startPoint x: 1050, startPoint y: 520, endPoint x: 1055, endPoint y: 444, distance: 76.3
click at [1244, 514] on icon "edit" at bounding box center [1252, 511] width 16 height 16
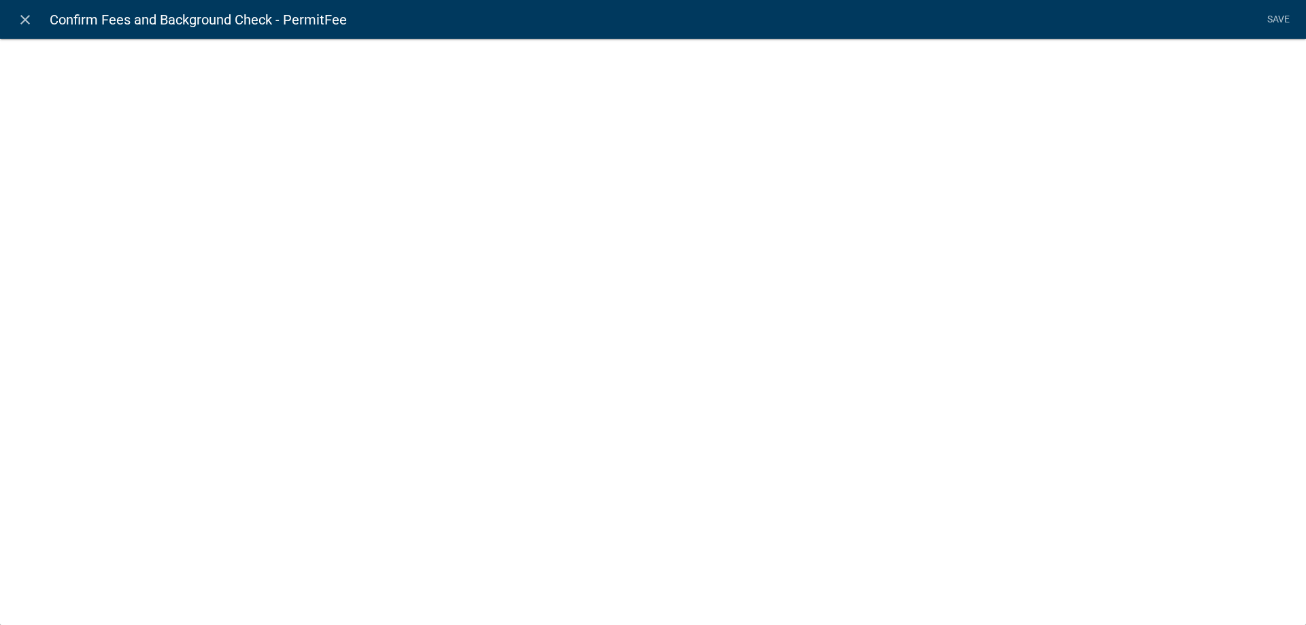
select select "fee"
select select "12: d0be6cc9-40cc-4378-88e2-882b6292cf74"
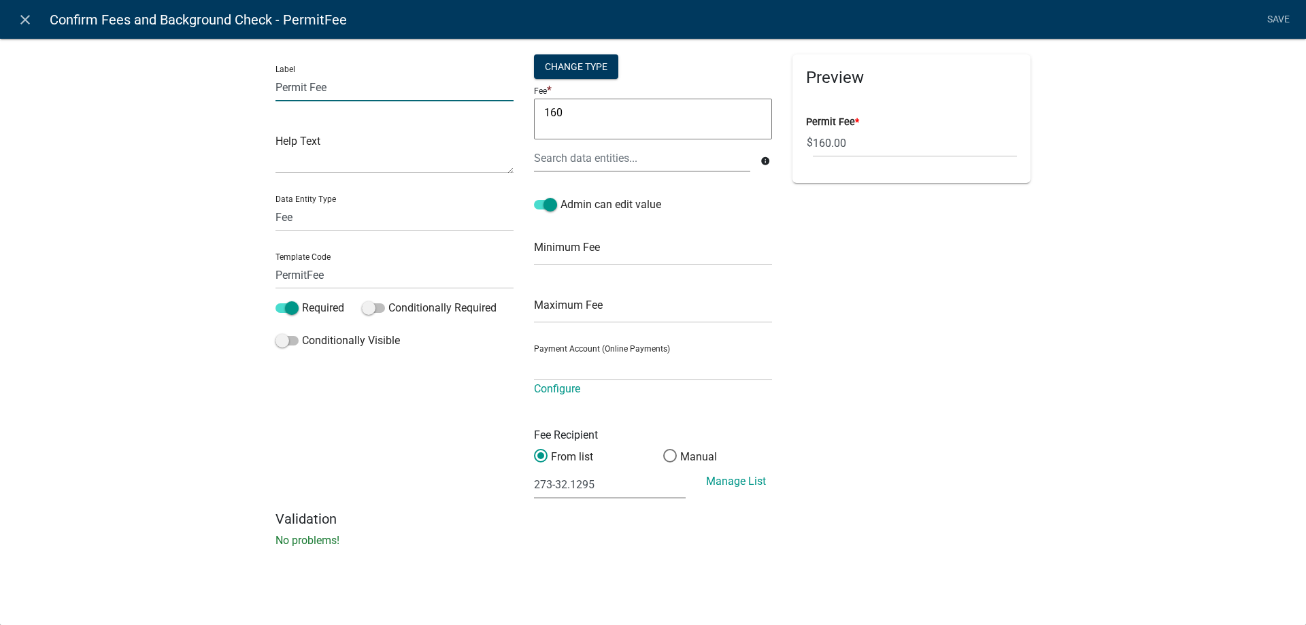
click at [297, 82] on input "Permit Fee" at bounding box center [394, 87] width 238 height 28
type input "Background Check Fee"
click at [293, 340] on span at bounding box center [286, 341] width 23 height 10
click at [302, 333] on input "Conditionally Visible" at bounding box center [302, 333] width 0 height 0
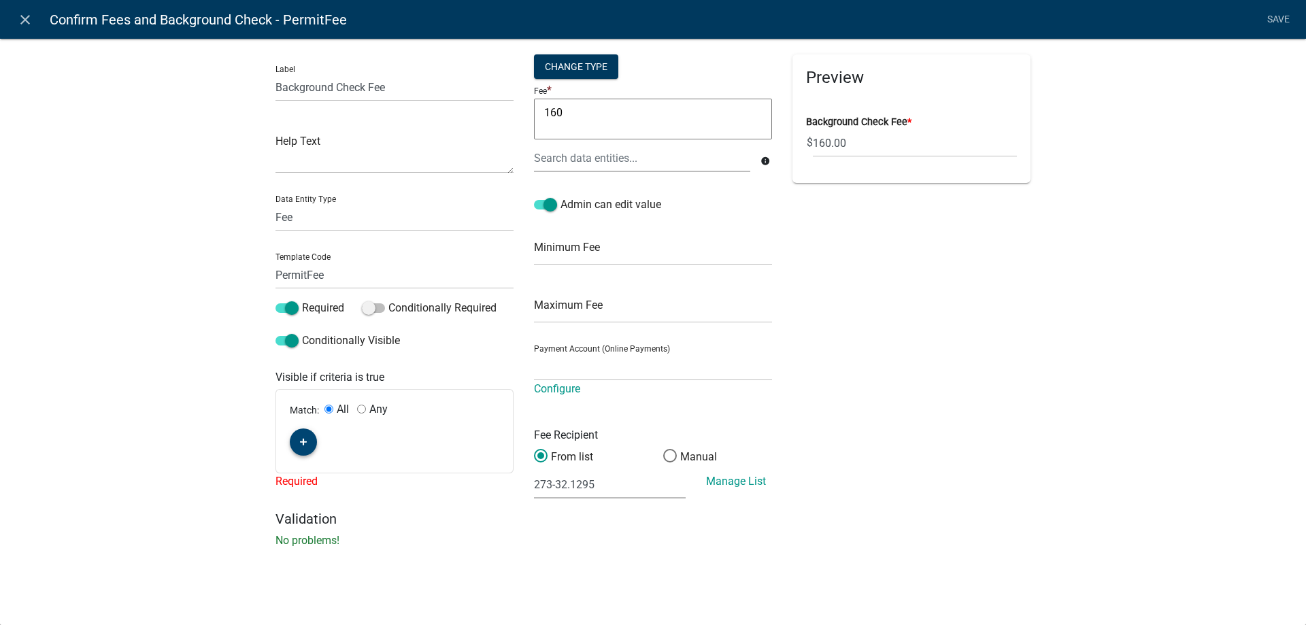
click at [292, 451] on button "button" at bounding box center [303, 441] width 27 height 27
click at [320, 451] on div "If (unset) is (unset)" at bounding box center [394, 440] width 208 height 33
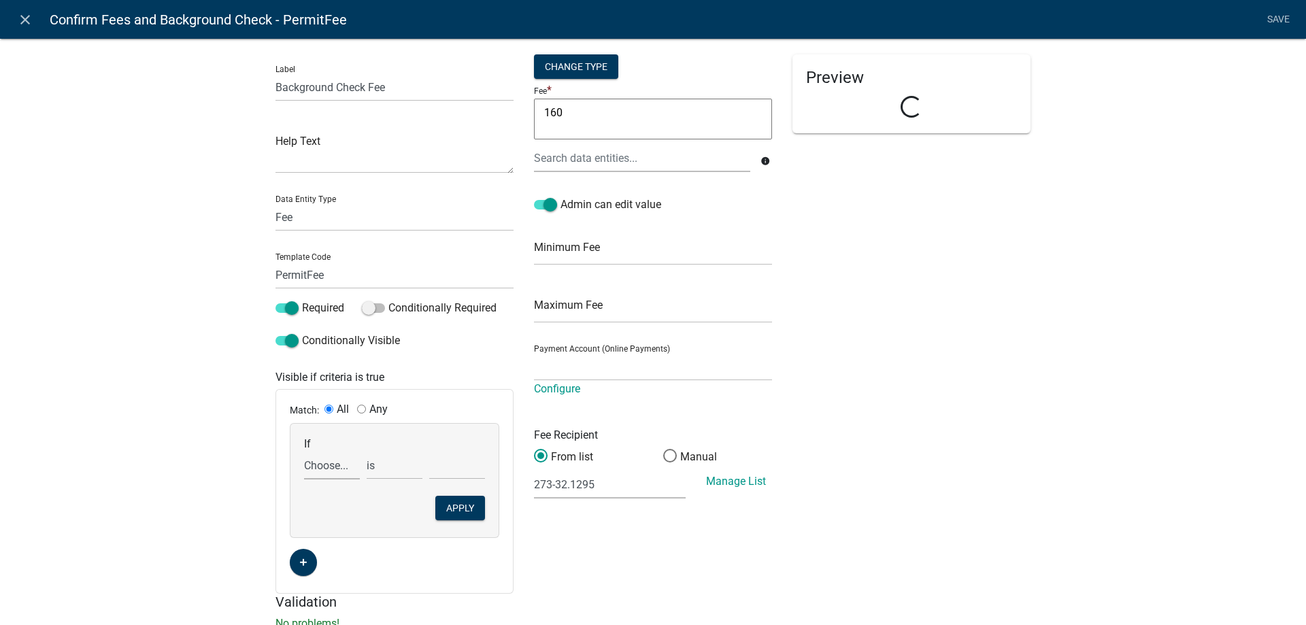
click at [332, 473] on select "Choose... ActiveRegistrationExpDate AdditionalInformationCheckPermitTech Aliase…" at bounding box center [332, 466] width 56 height 28
select select "23: AssessBackgroundCheckFee"
click at [304, 452] on select "Choose... ActiveRegistrationExpDate AdditionalInformationCheckPermitTech Aliase…" at bounding box center [332, 466] width 56 height 28
click at [454, 469] on select "Choose... No Yes" at bounding box center [457, 466] width 56 height 28
select select "2: Yes"
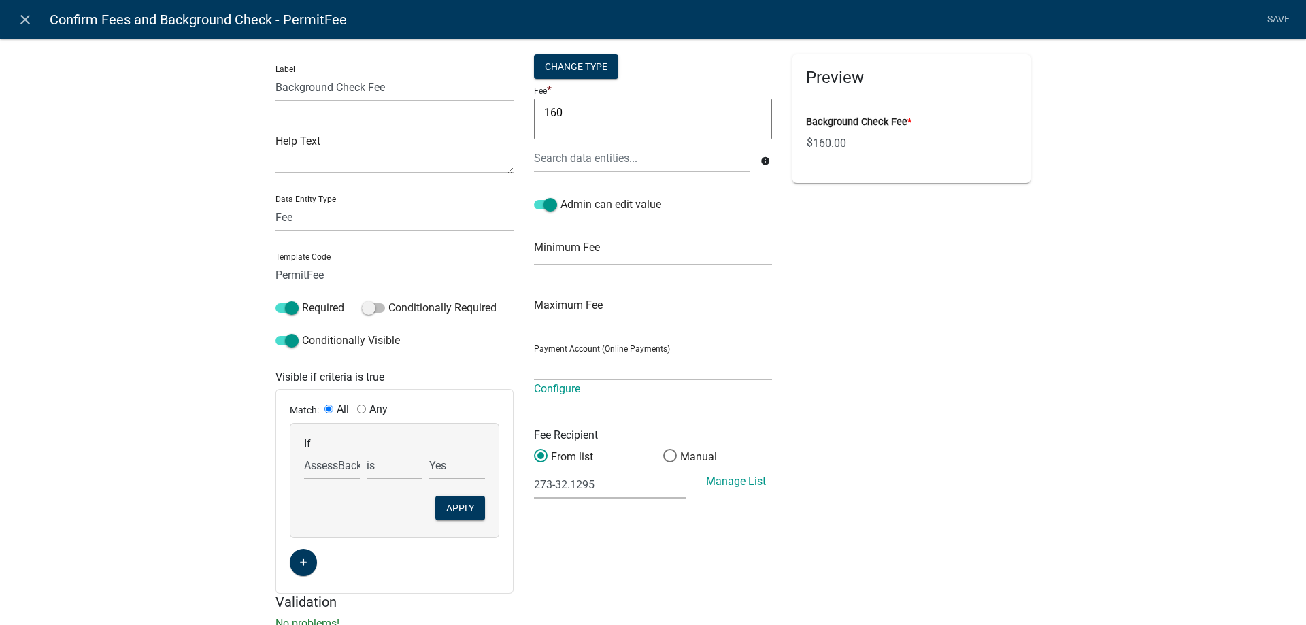
click at [429, 452] on select "Choose... No Yes" at bounding box center [457, 466] width 56 height 28
click at [460, 511] on button "Apply" at bounding box center [460, 508] width 50 height 24
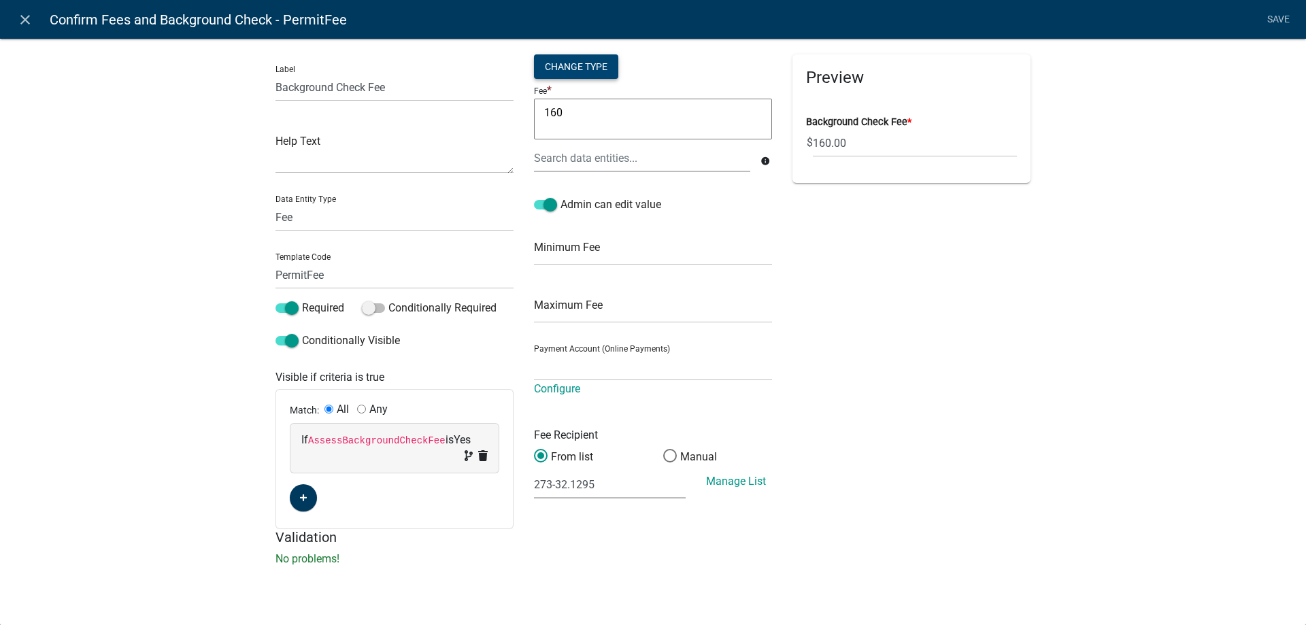
click at [564, 61] on div "Change Type" at bounding box center [576, 66] width 84 height 24
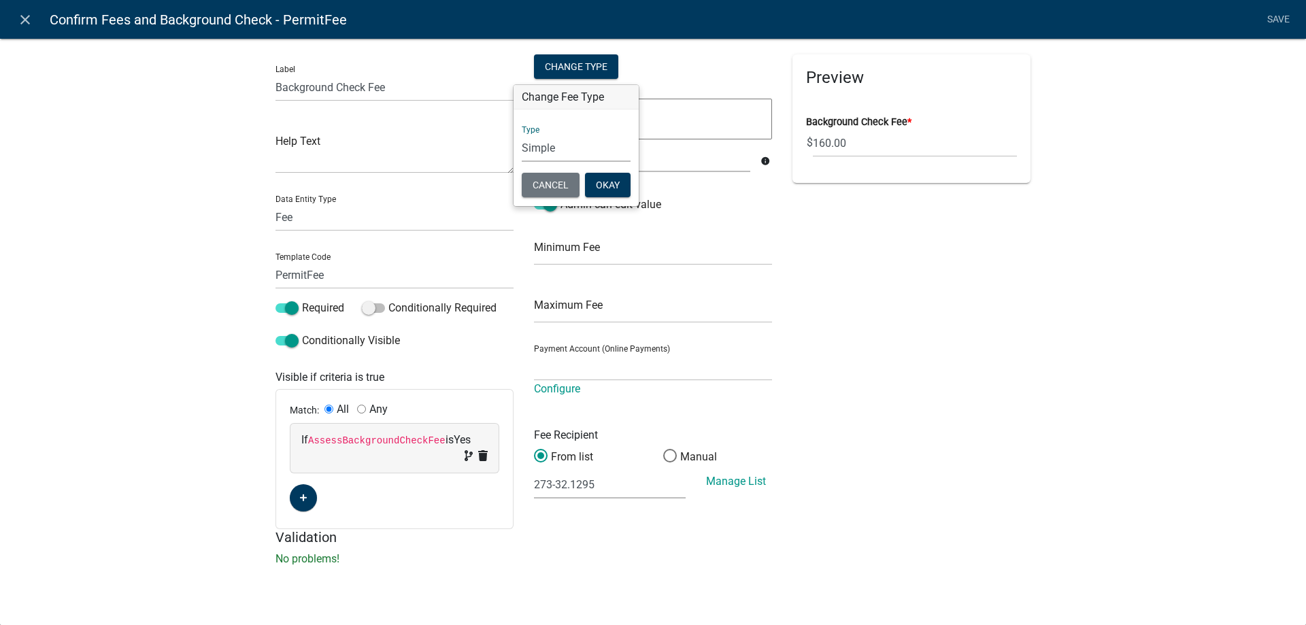
click at [562, 145] on select "Simple List Advanced" at bounding box center [576, 148] width 109 height 28
select select "2"
click at [522, 162] on select "Simple List Advanced" at bounding box center [576, 148] width 109 height 28
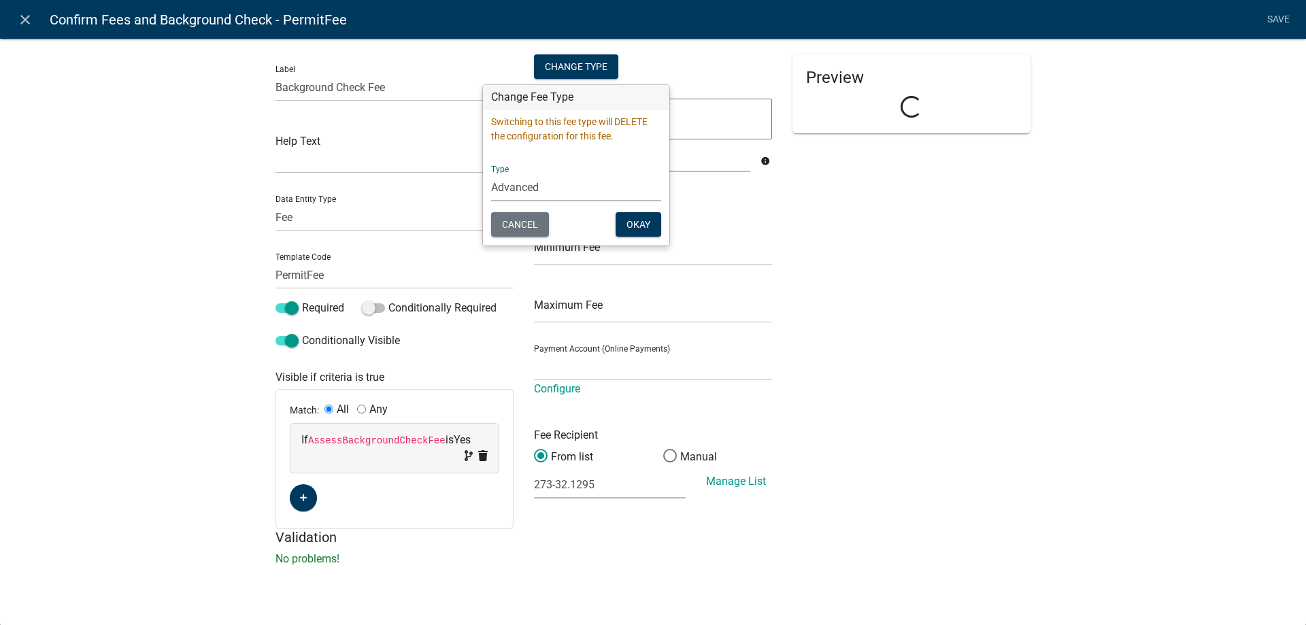
click at [644, 211] on div "Switching to this fee type will DELETE the configuration for this fee. Type Sim…" at bounding box center [576, 177] width 186 height 136
click at [647, 220] on button "Okay" at bounding box center [638, 224] width 46 height 24
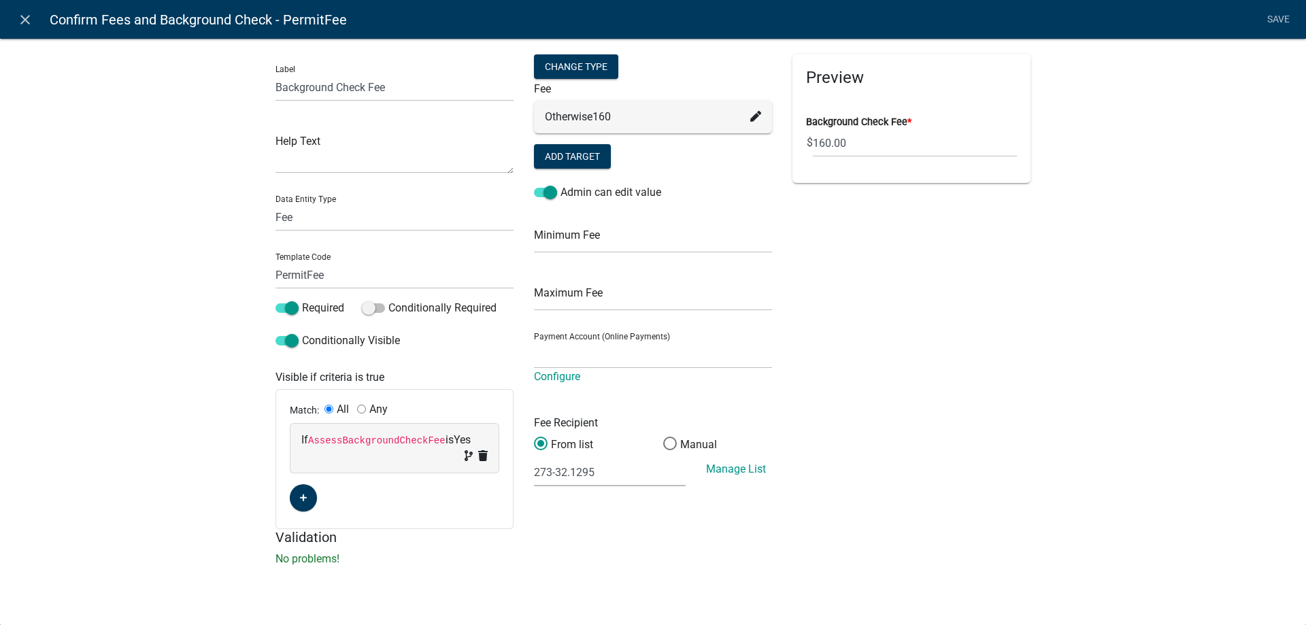
click at [757, 119] on icon at bounding box center [755, 116] width 11 height 11
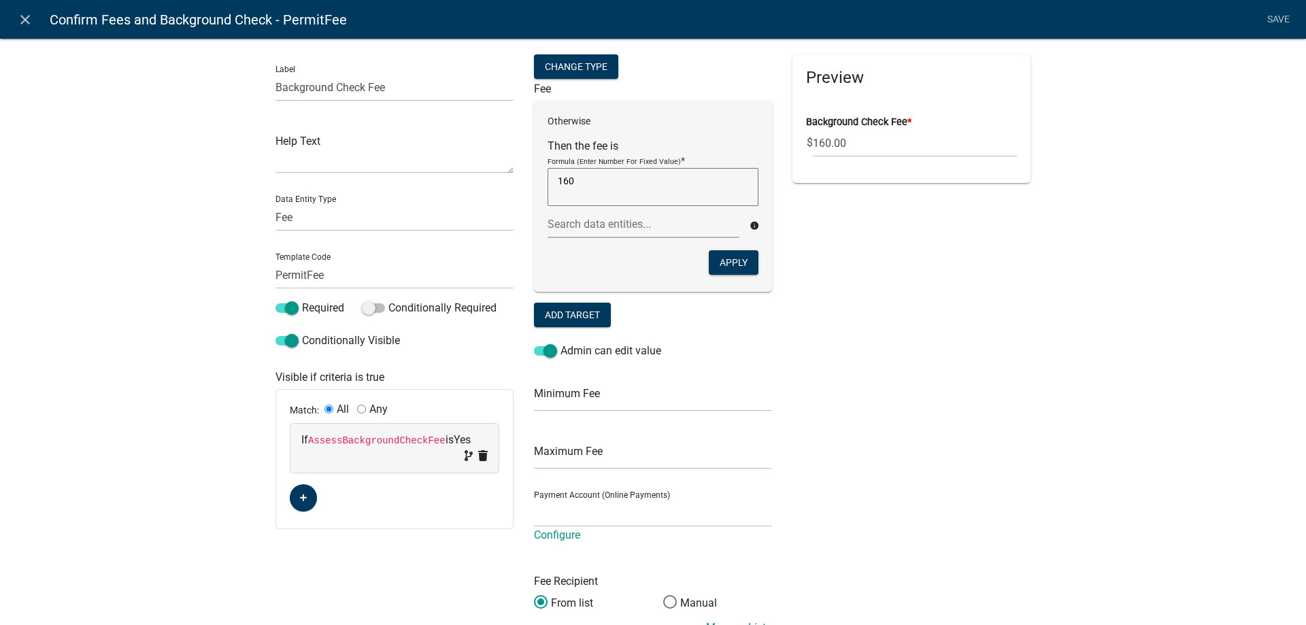
click at [637, 186] on textarea "160" at bounding box center [652, 187] width 211 height 38
type textarea "1"
type textarea "0"
click at [718, 265] on button "Apply" at bounding box center [734, 262] width 50 height 24
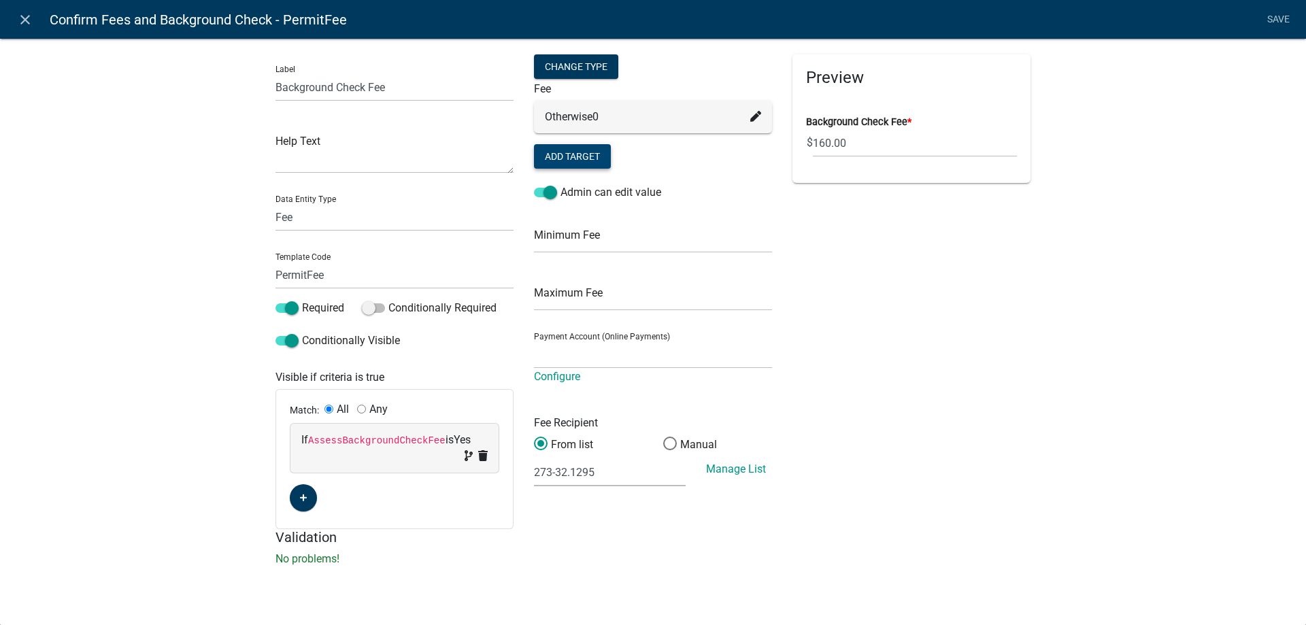
click at [594, 167] on button "Add Target" at bounding box center [572, 156] width 77 height 24
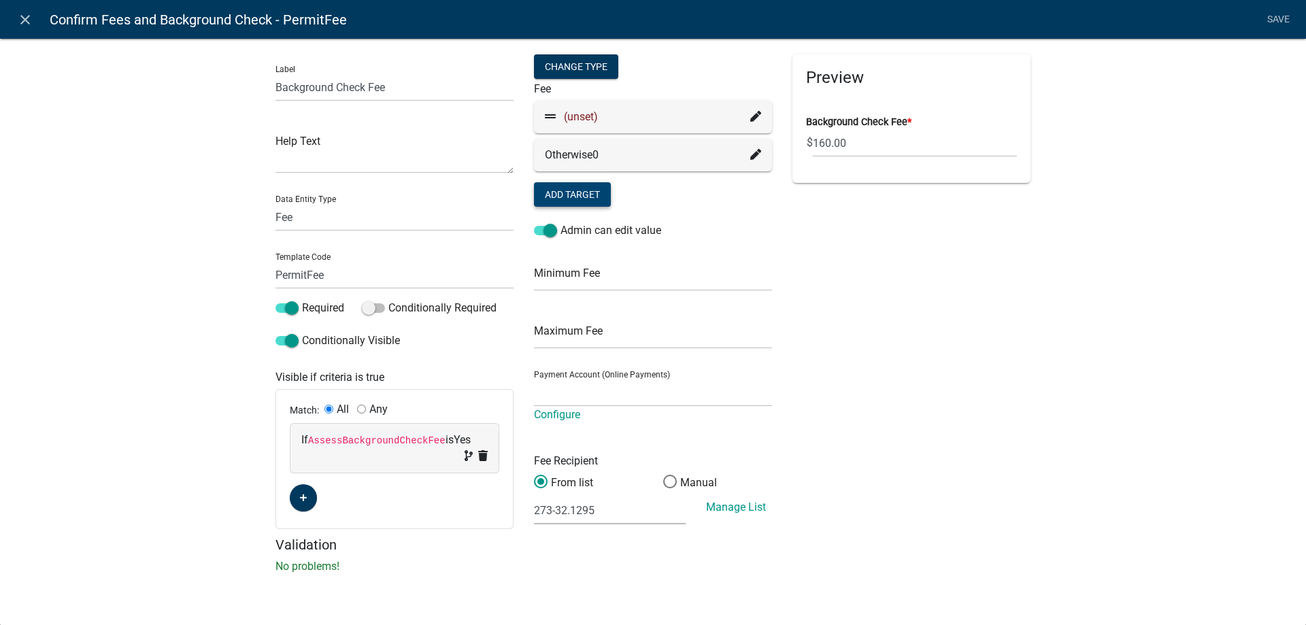
click at [757, 115] on icon at bounding box center [755, 116] width 11 height 11
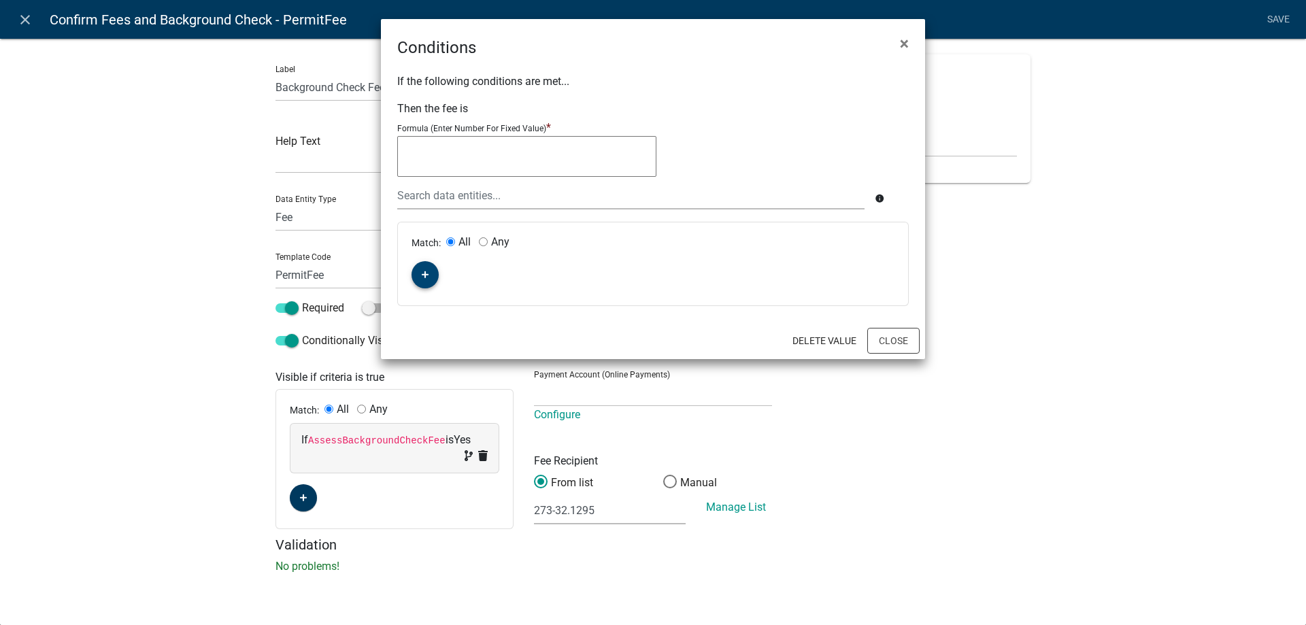
click at [413, 277] on button "button" at bounding box center [424, 274] width 27 height 27
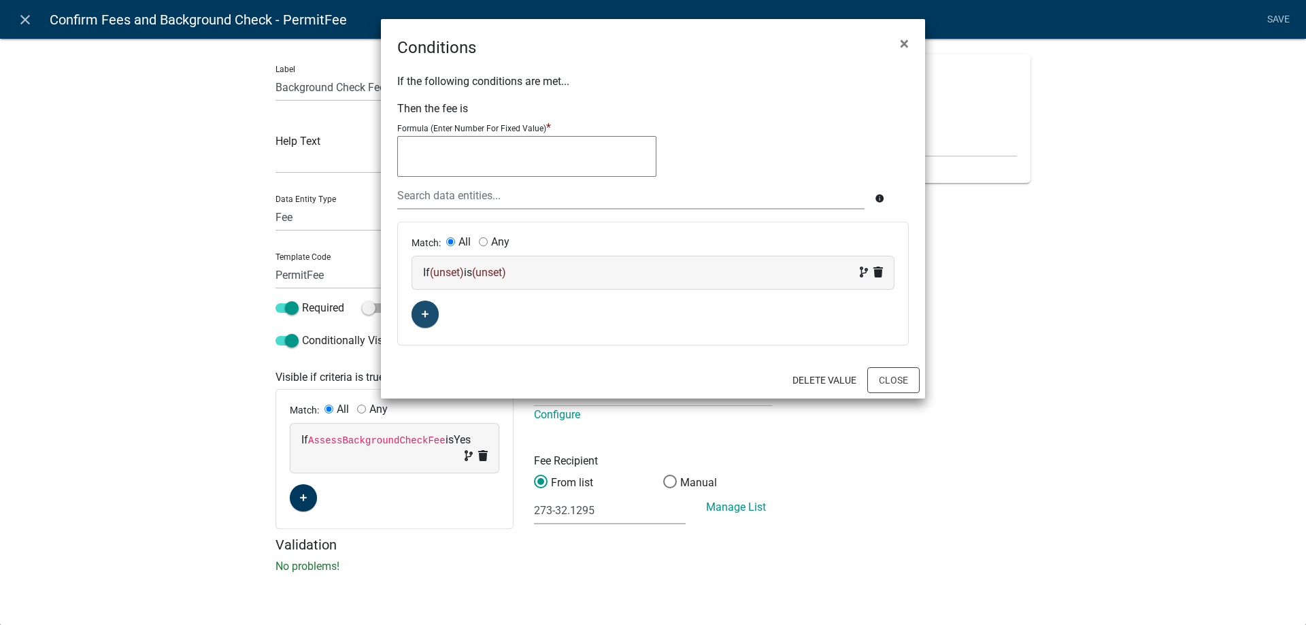
click at [432, 276] on span "(unset)" at bounding box center [447, 272] width 34 height 13
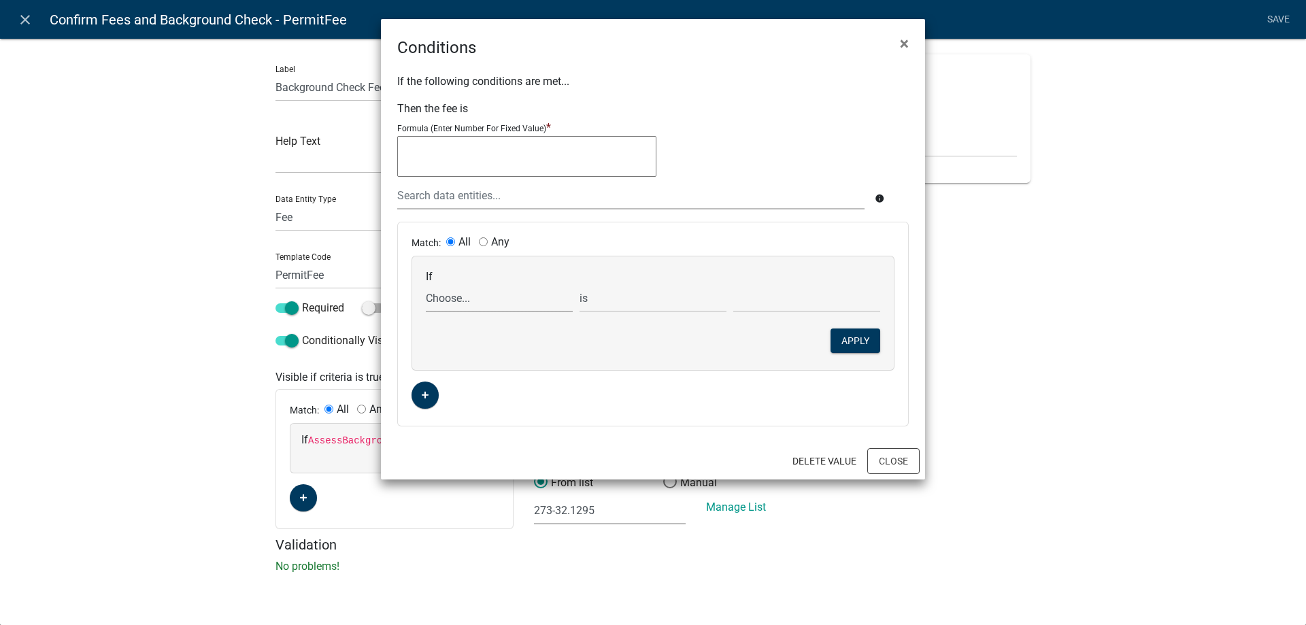
click at [460, 294] on select "Choose... ActiveRegistrationExpDate AdditionalInformationCheckPermitTech Aliase…" at bounding box center [499, 298] width 147 height 28
select select "23: AssessBackgroundCheckFee"
click at [426, 284] on select "Choose... ActiveRegistrationExpDate AdditionalInformationCheckPermitTech Aliase…" at bounding box center [499, 298] width 147 height 28
click at [740, 297] on select "Choose... No Yes" at bounding box center [806, 298] width 147 height 28
select select "2: Yes"
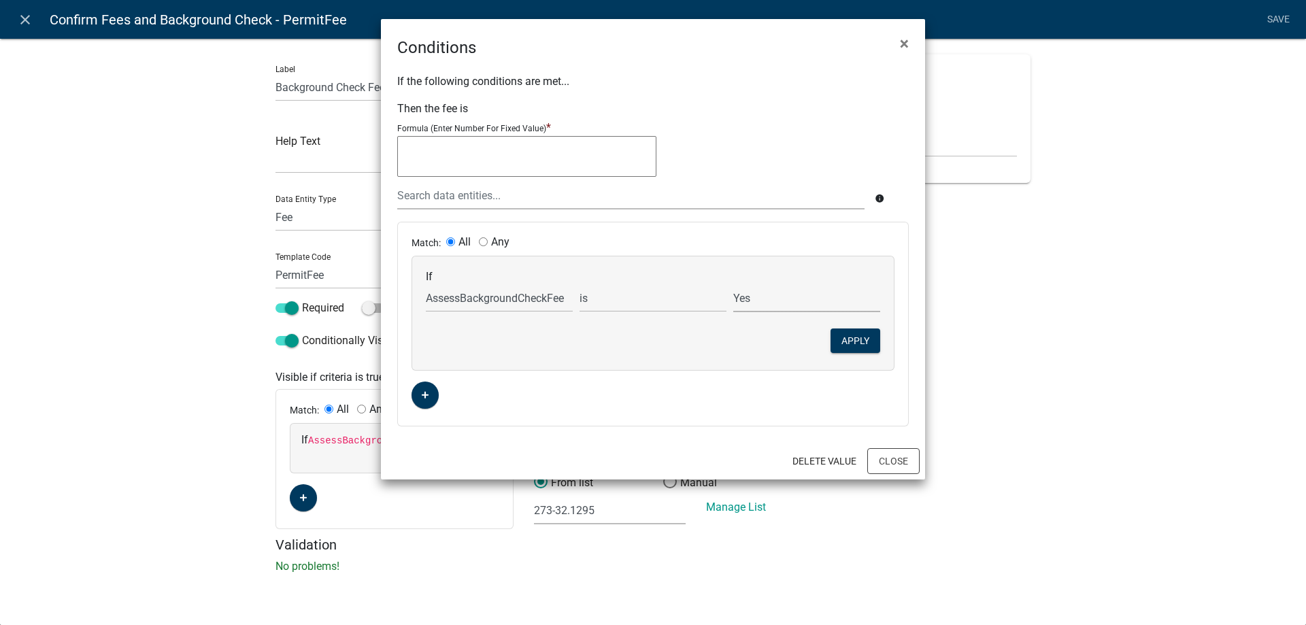
click at [733, 284] on select "Choose... No Yes" at bounding box center [806, 298] width 147 height 28
click at [859, 345] on button "Apply" at bounding box center [855, 340] width 50 height 24
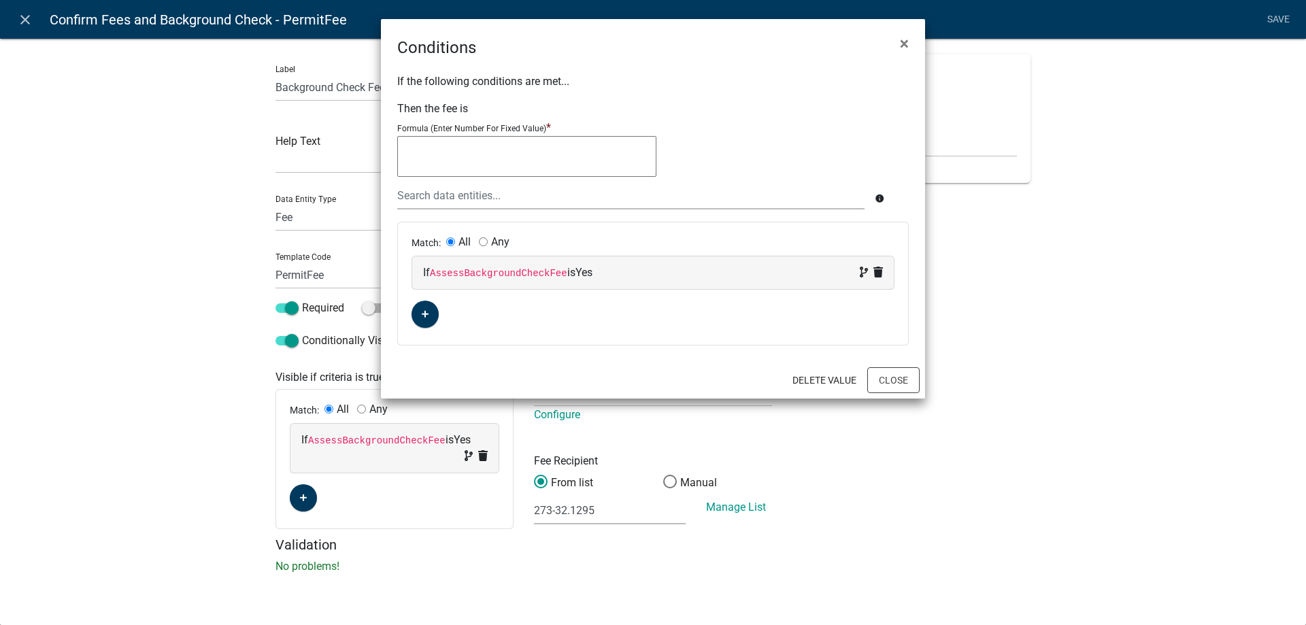
click at [489, 157] on textarea at bounding box center [526, 156] width 259 height 41
type textarea "50"
drag, startPoint x: 930, startPoint y: 388, endPoint x: 900, endPoint y: 379, distance: 31.2
click at [922, 386] on ngb-modal-window "Conditions × If the following conditions are met... Then the fee is Formula (En…" at bounding box center [653, 312] width 1306 height 625
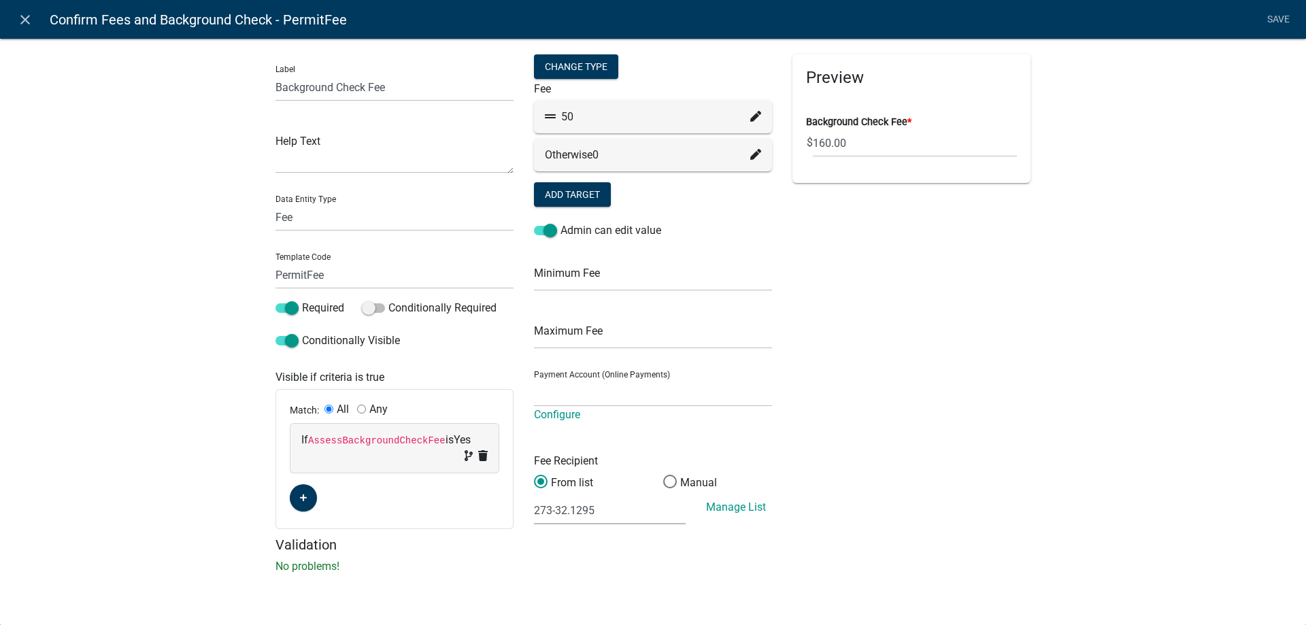
click at [900, 379] on ngb-modal-window "Conditions × If the following conditions are met... Then the fee is Formula (En…" at bounding box center [653, 312] width 1306 height 625
click at [613, 515] on select "(None selected) 101-32112 101-32113 101-32114 101-32115 101-32116 101-32118 101…" at bounding box center [610, 510] width 152 height 28
click at [610, 391] on select "General Account (Certified Payments)" at bounding box center [653, 393] width 238 height 28
click at [104, 308] on div "Label Background Check Fee Help Text Data Entity Type Free Form Text Document D…" at bounding box center [653, 309] width 1306 height 587
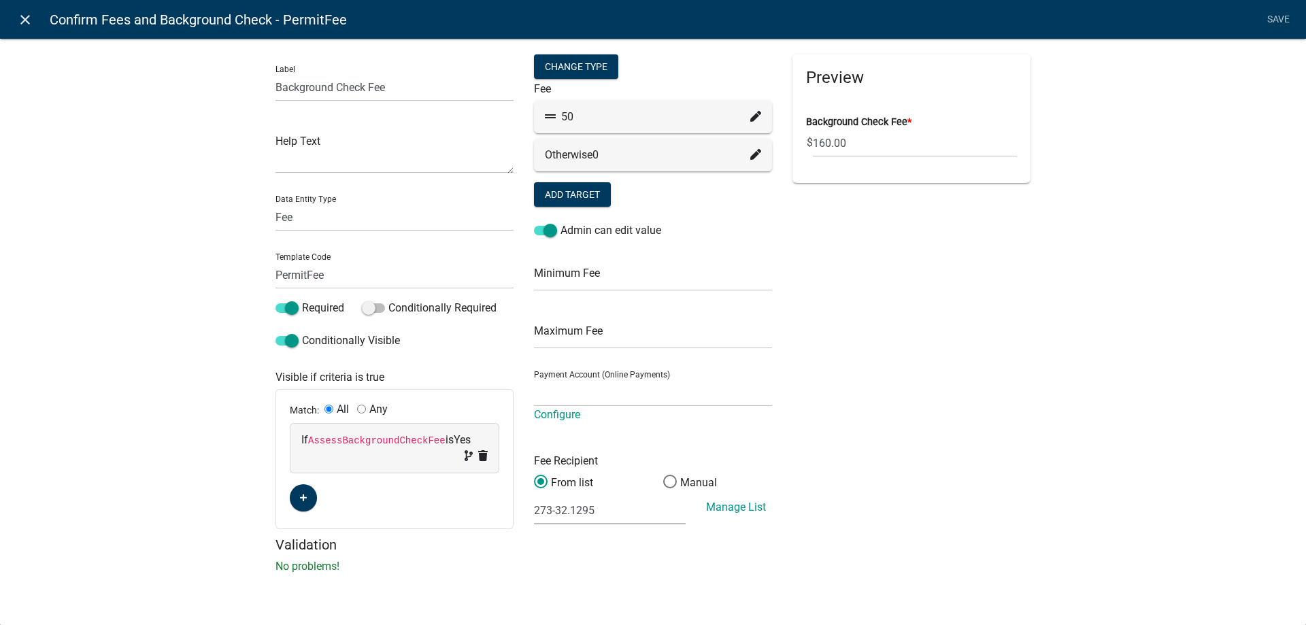
click at [33, 27] on icon "close" at bounding box center [25, 20] width 16 height 16
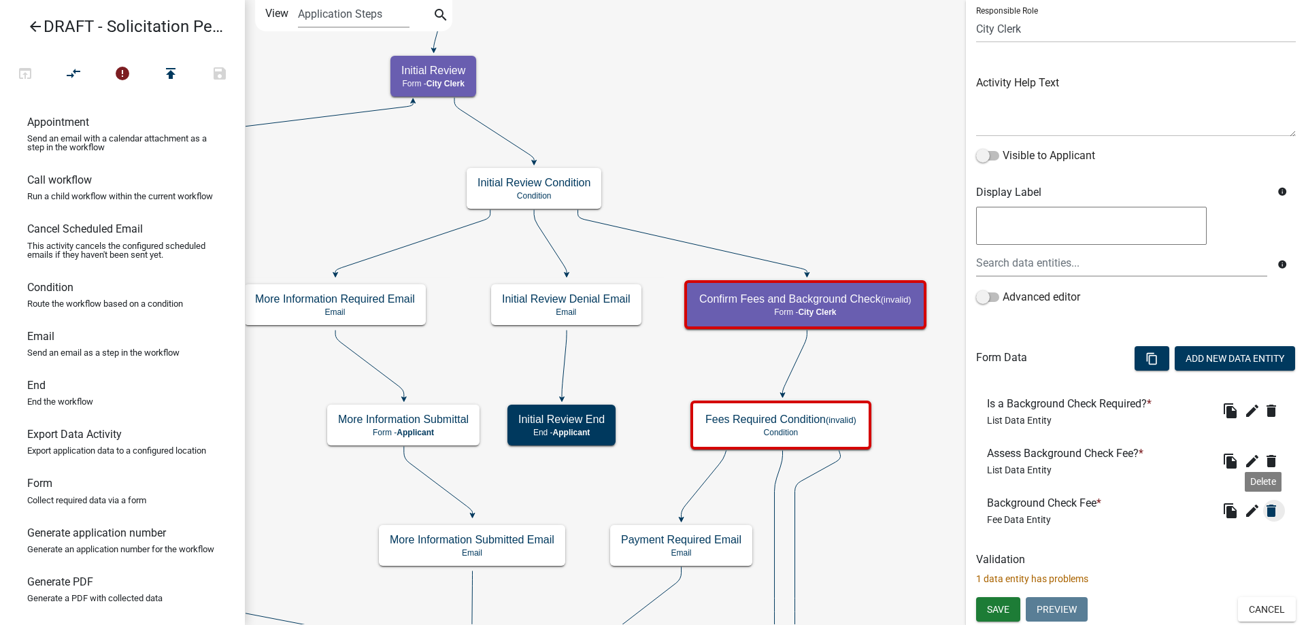
click at [1263, 509] on icon "delete" at bounding box center [1271, 511] width 16 height 16
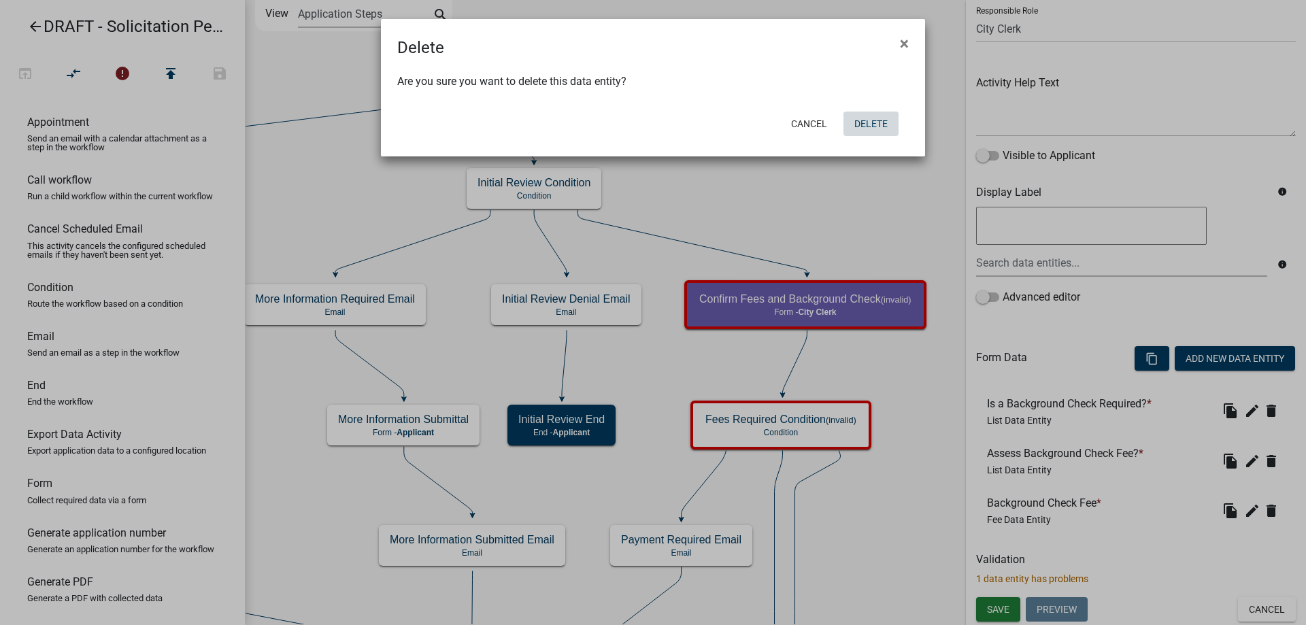
click at [880, 120] on button "Delete" at bounding box center [870, 124] width 55 height 24
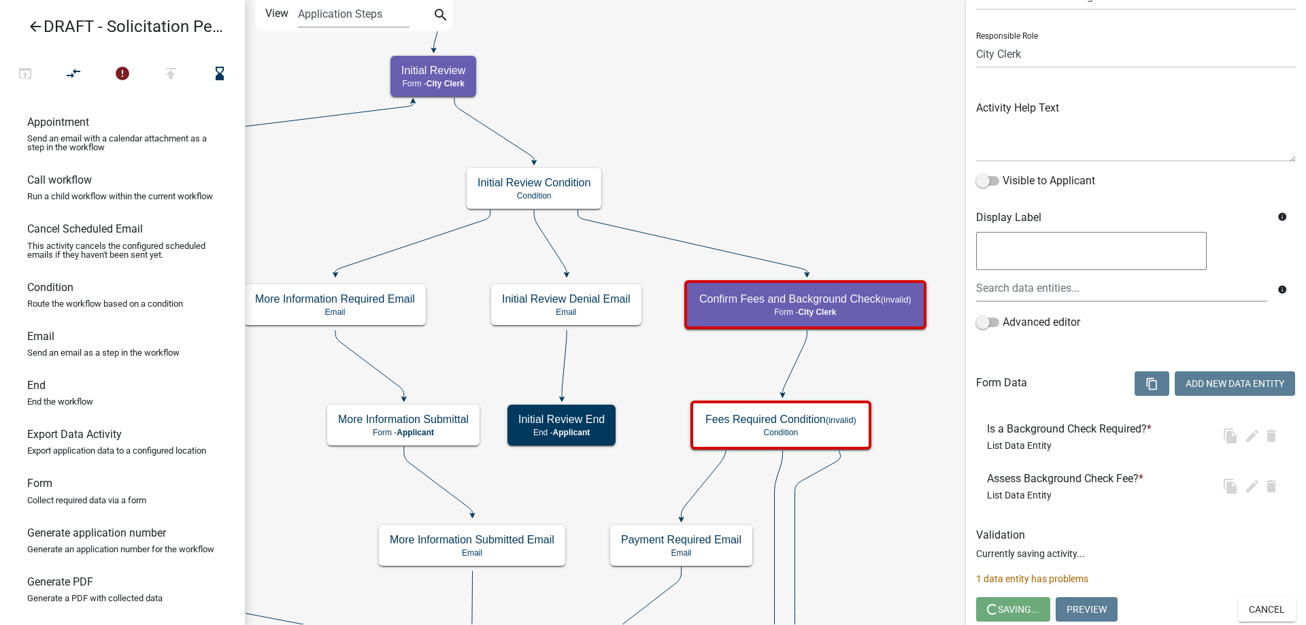
scroll to position [0, 0]
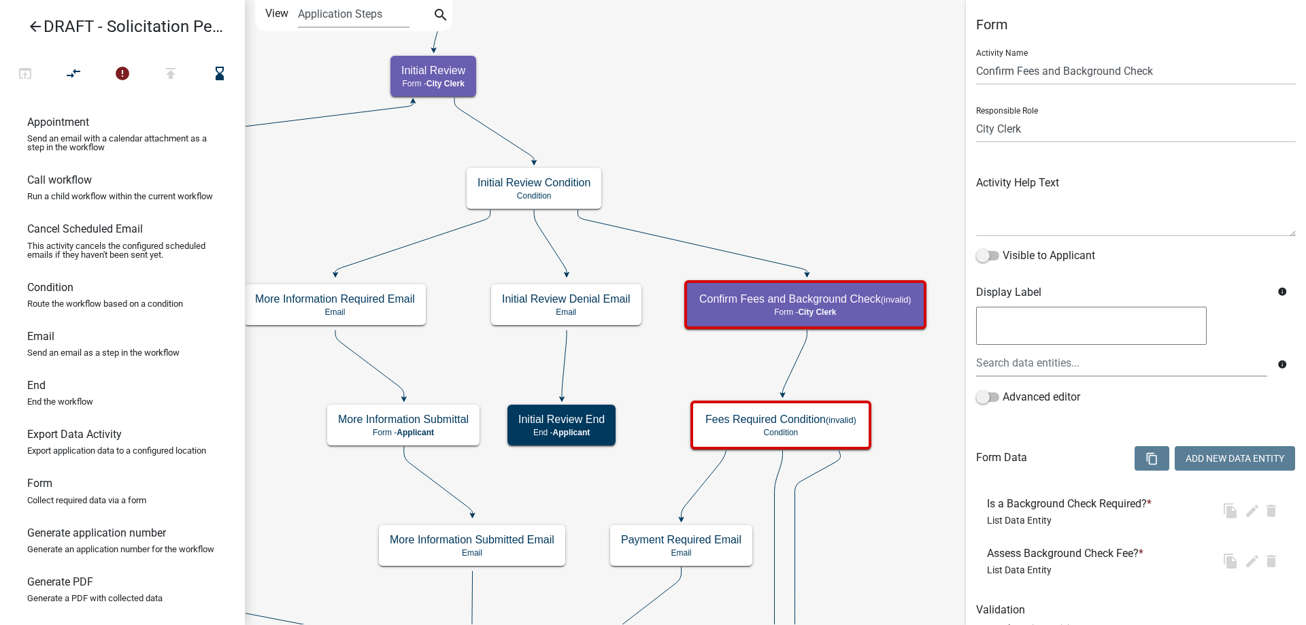
select select "510DAC6A-3646-4F14-B049-18FE2023224D"
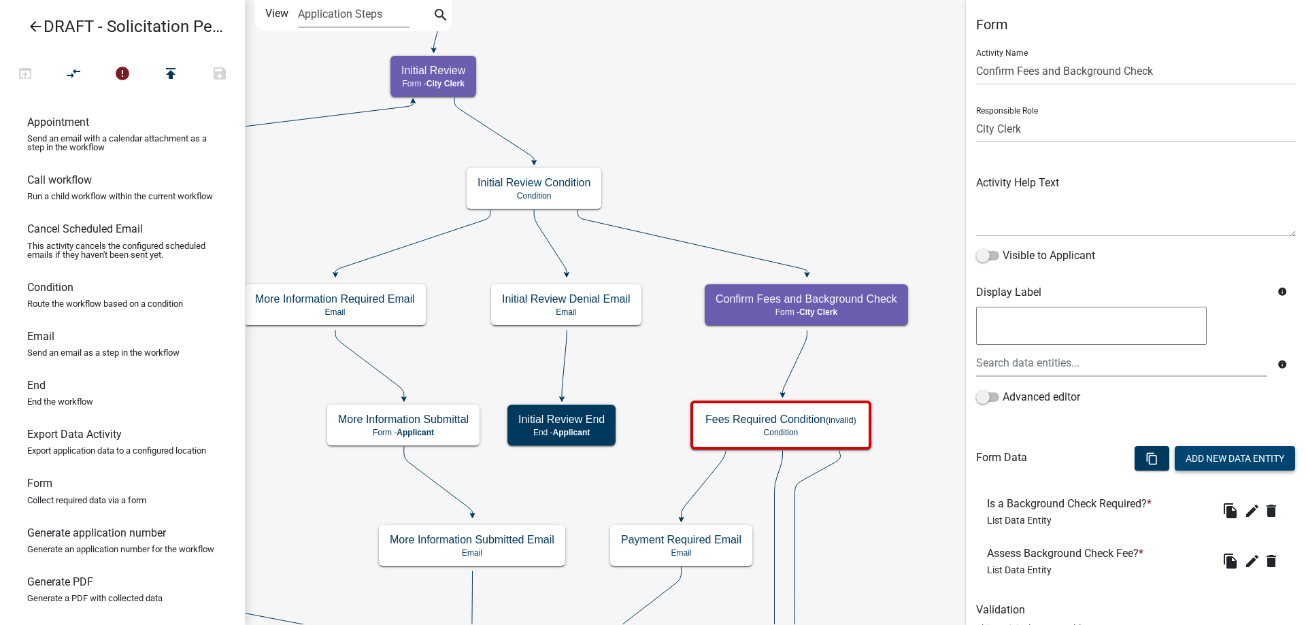
click at [1215, 464] on button "Add New Data Entity" at bounding box center [1235, 458] width 120 height 24
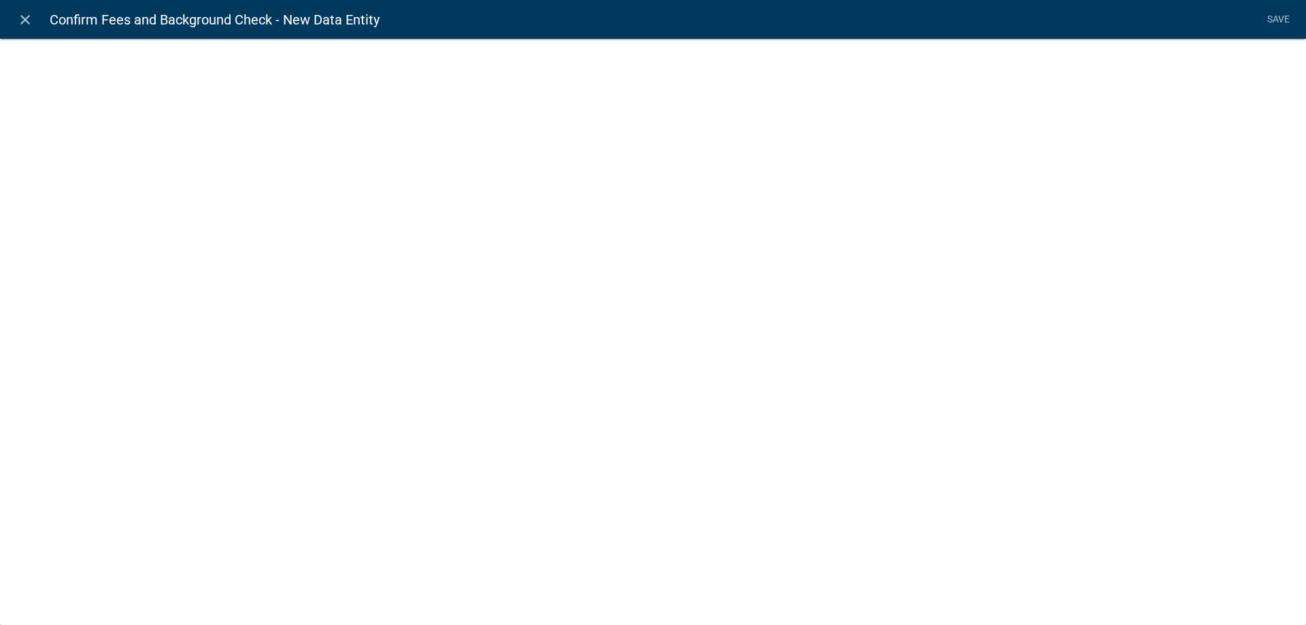
select select
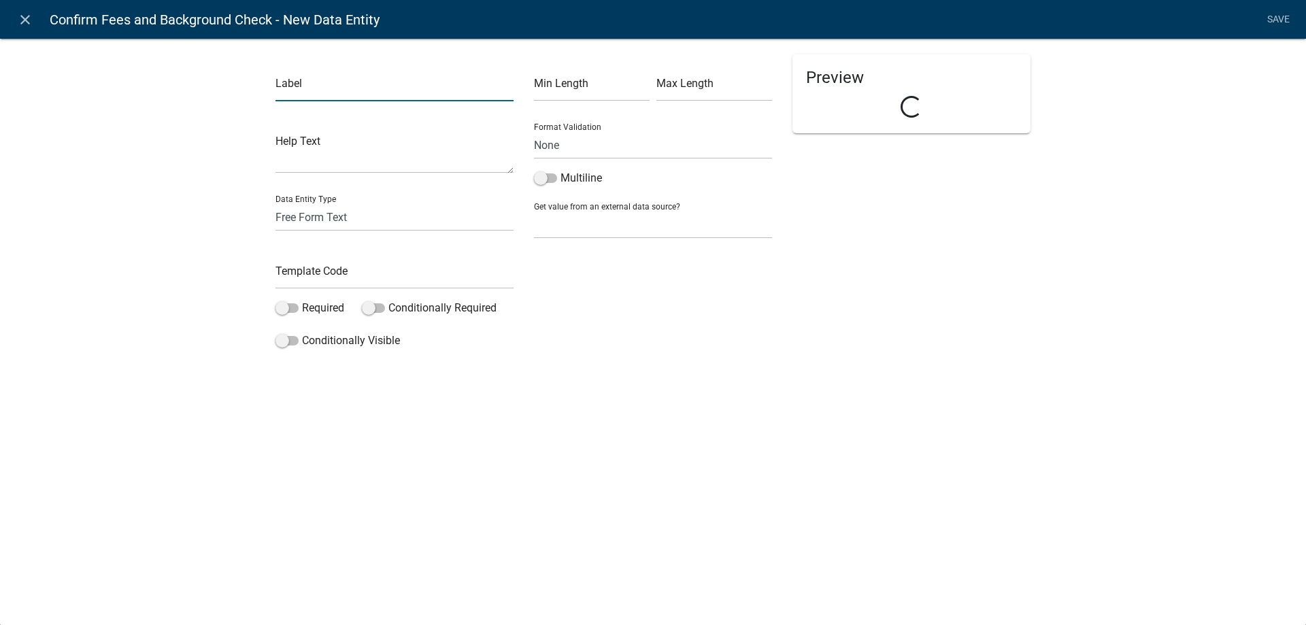
click at [314, 77] on input "text" at bounding box center [394, 87] width 238 height 28
type input "Background Check Fee"
click at [350, 273] on input "text" at bounding box center [394, 275] width 238 height 28
type input "BackgroundCheckFee"
